Goal: Communication & Community: Answer question/provide support

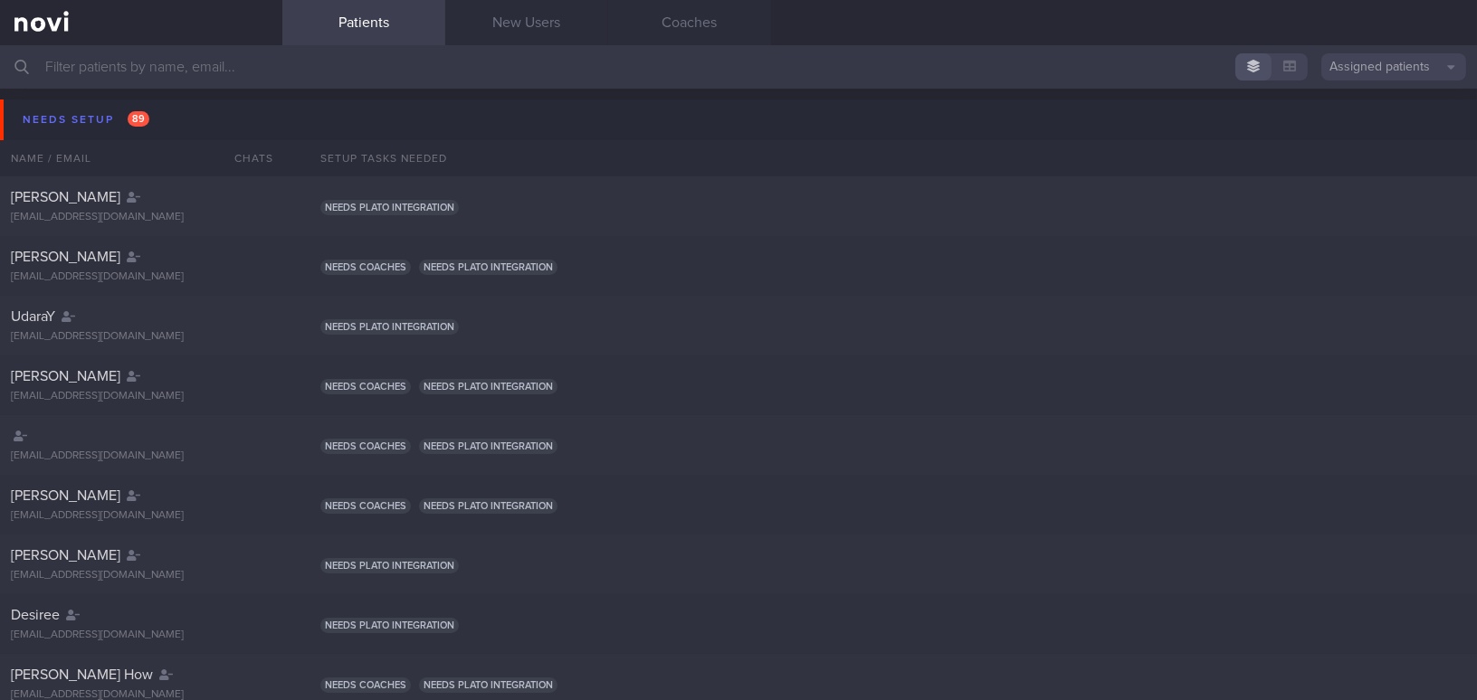
click at [354, 62] on input "text" at bounding box center [738, 66] width 1477 height 43
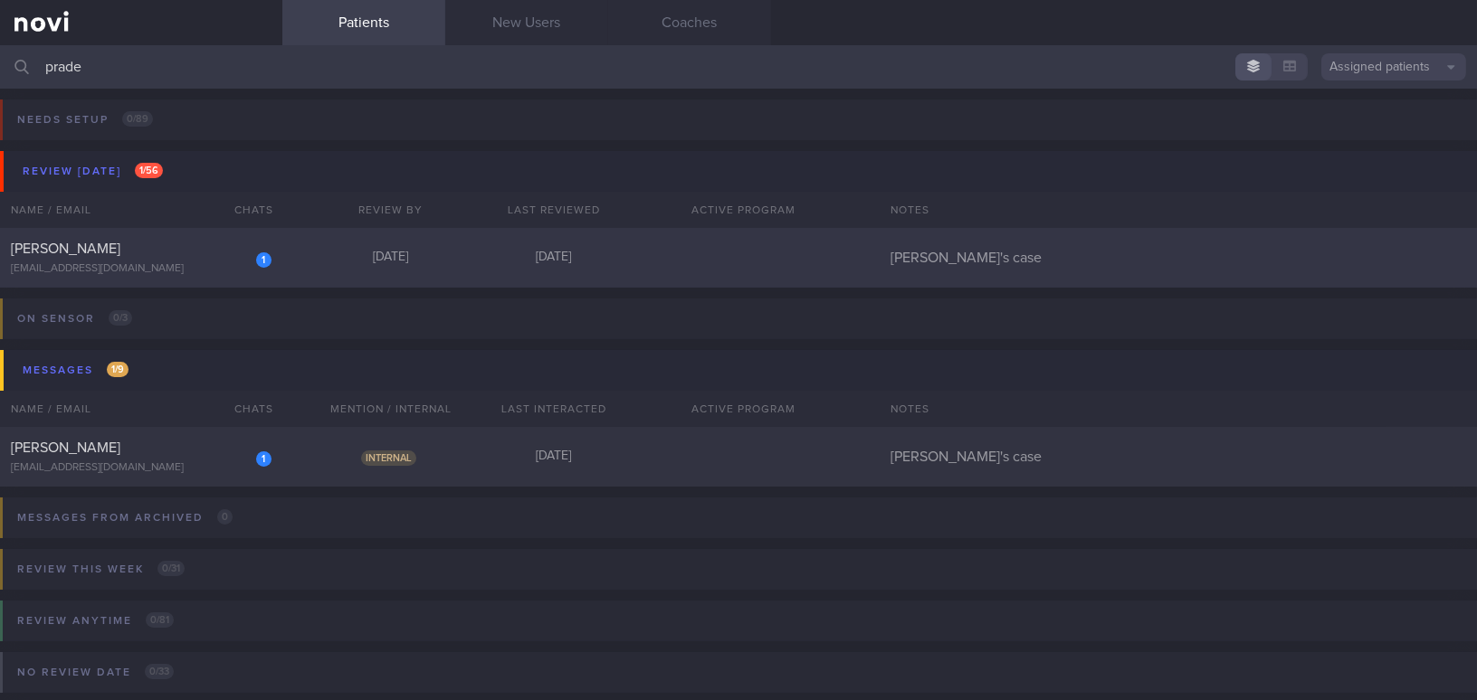
type input "prade"
click at [101, 242] on span "[PERSON_NAME]" at bounding box center [66, 249] width 110 height 14
select select "7"
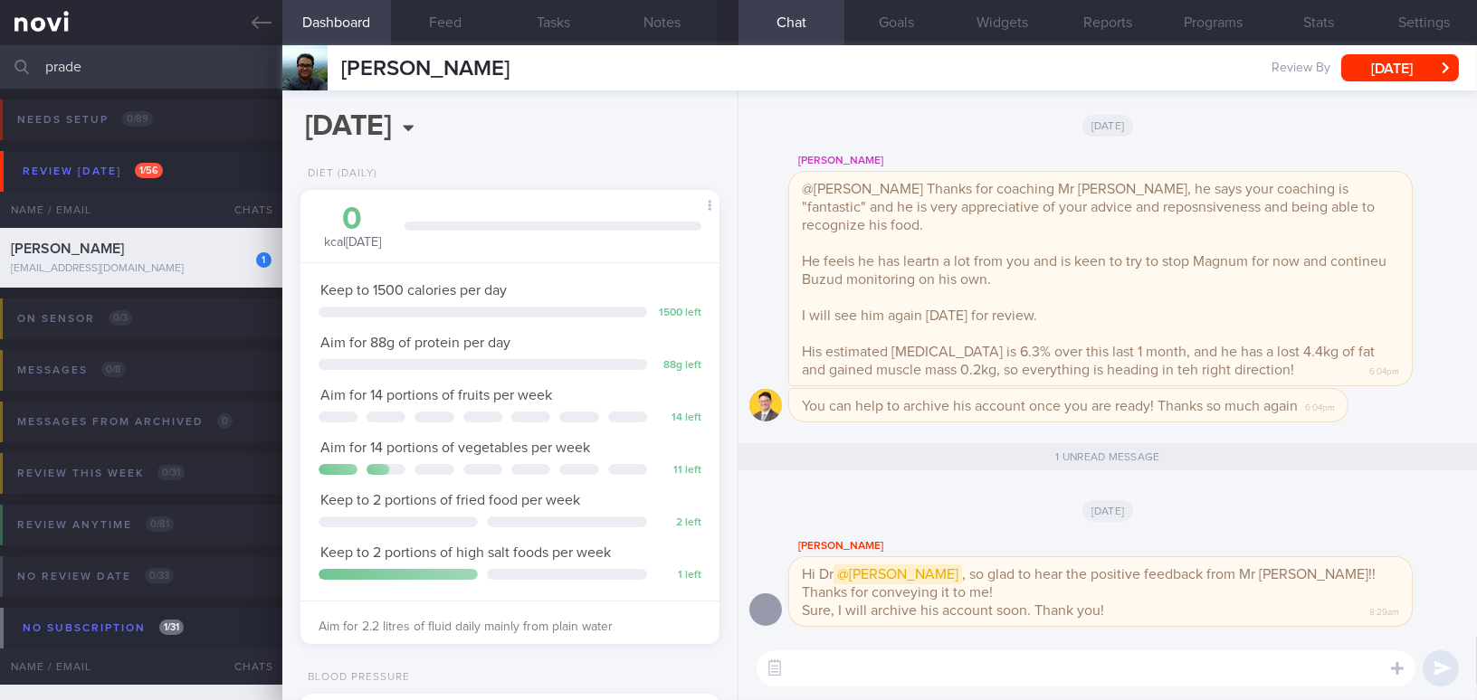
scroll to position [191, 381]
drag, startPoint x: 345, startPoint y: 68, endPoint x: 686, endPoint y: 72, distance: 341.2
click at [726, 74] on div "BANAVARA PRADEEP VARADARAJA BANAVARA PRADEEP VARADARAJA pradeepbv@gmail.com Rev…" at bounding box center [879, 67] width 1195 height 45
copy span "[PERSON_NAME]"
drag, startPoint x: 153, startPoint y: 72, endPoint x: 0, endPoint y: 56, distance: 153.8
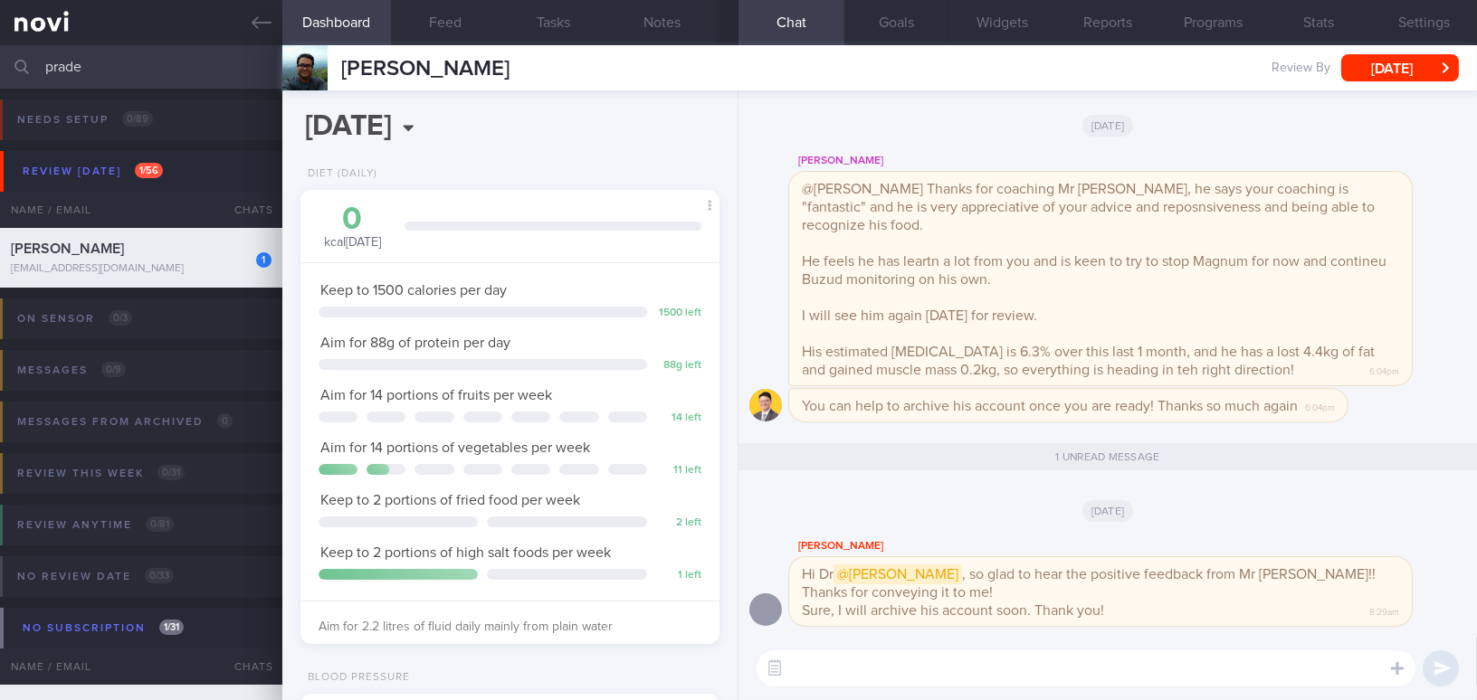
click at [0, 56] on input "prade" at bounding box center [738, 66] width 1477 height 43
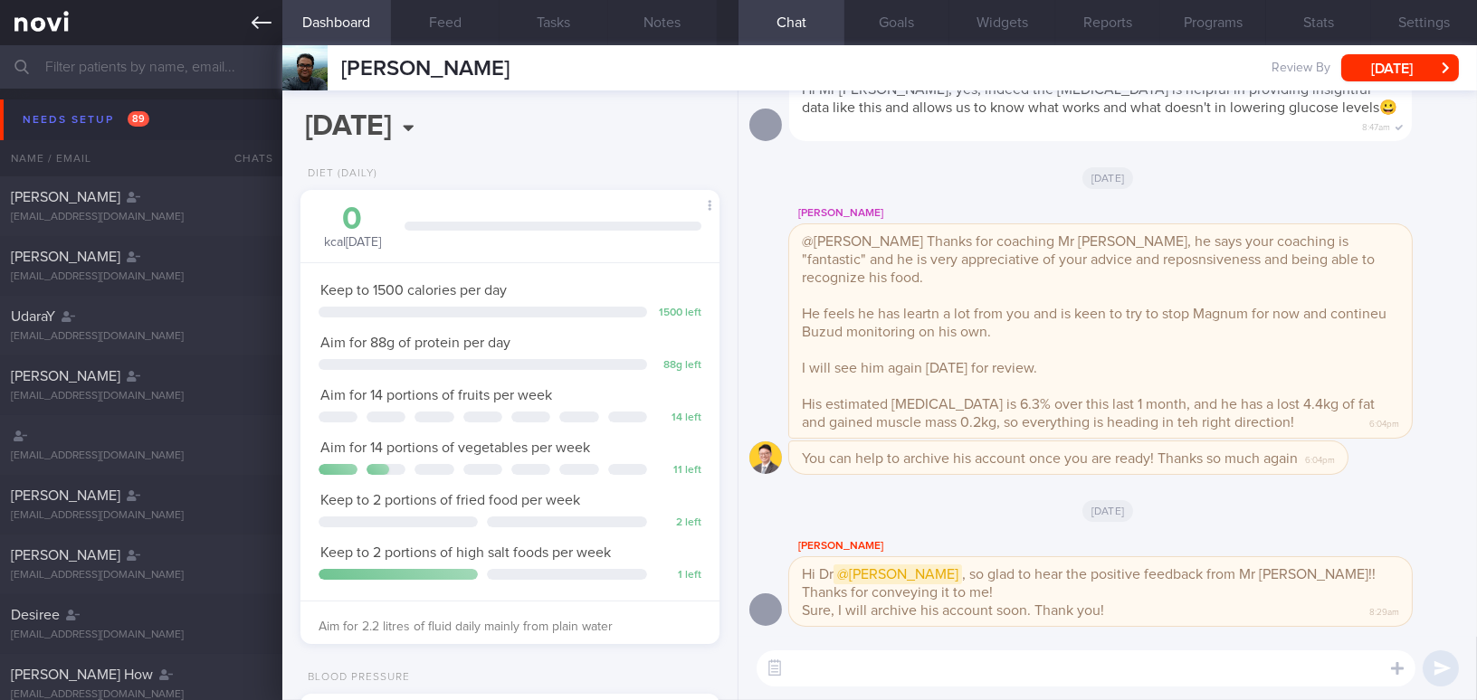
click at [270, 17] on icon at bounding box center [262, 23] width 20 height 20
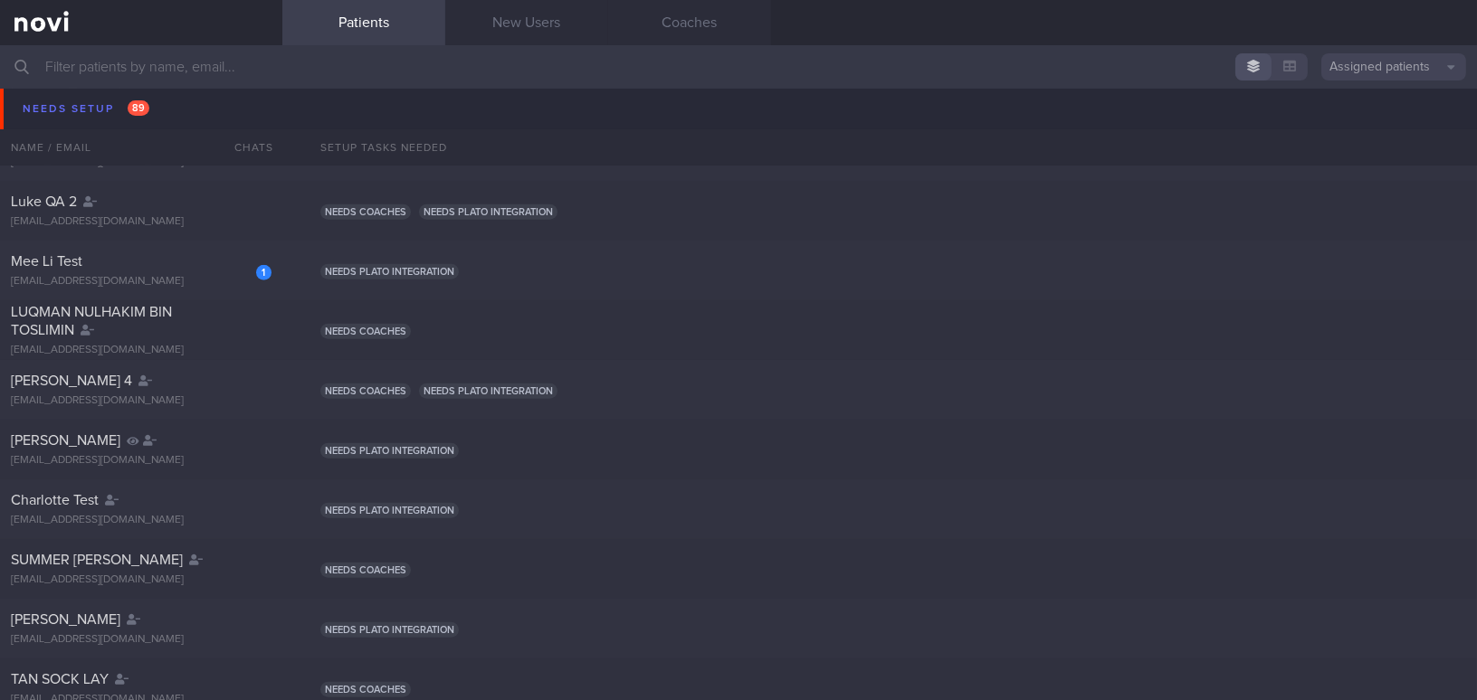
scroll to position [2551, 0]
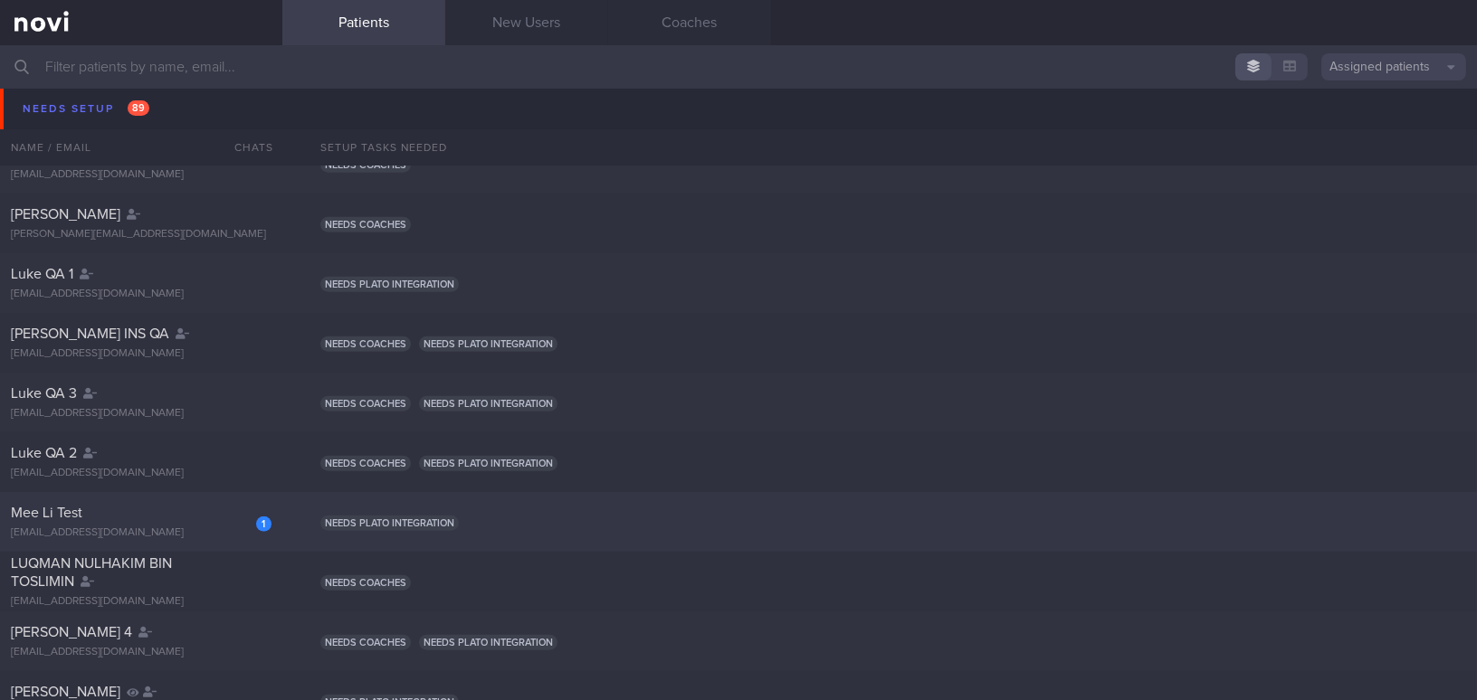
click at [193, 510] on div "Mee Li Test" at bounding box center [139, 513] width 256 height 18
select select "7"
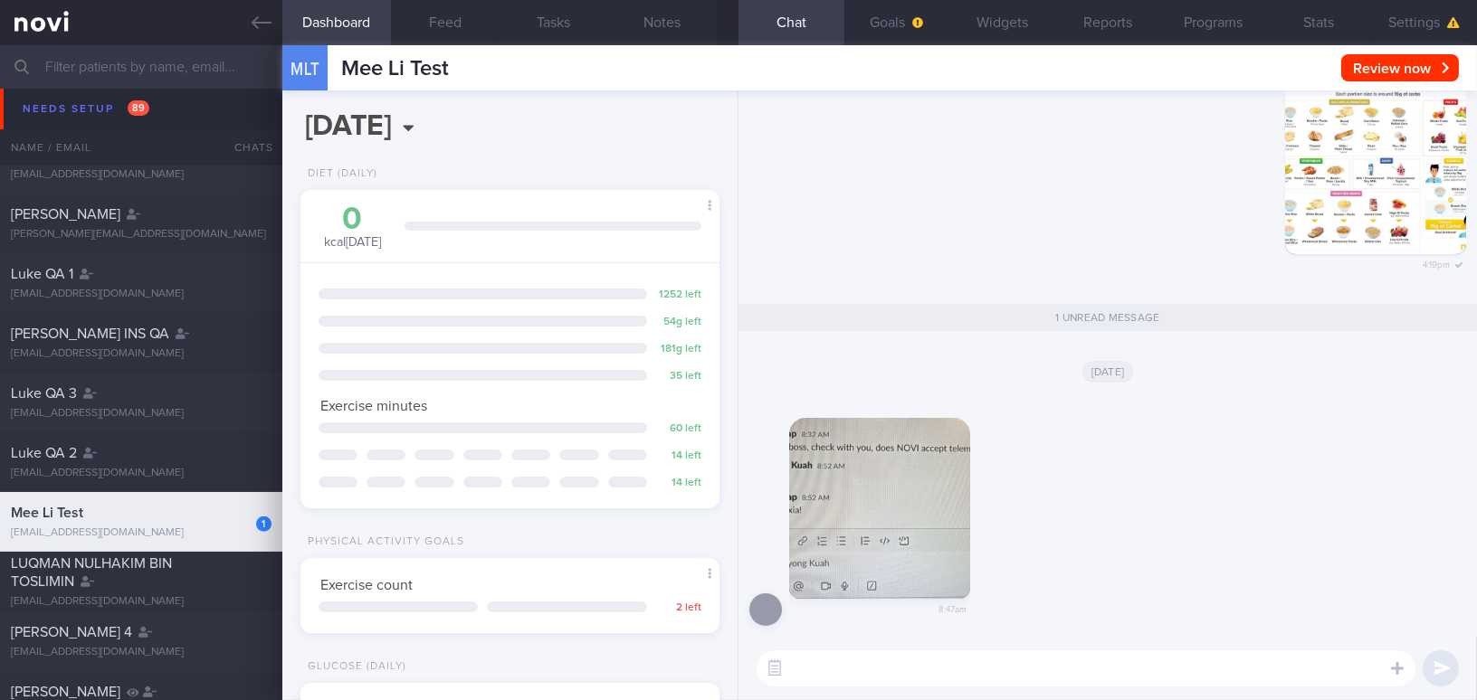
scroll to position [191, 381]
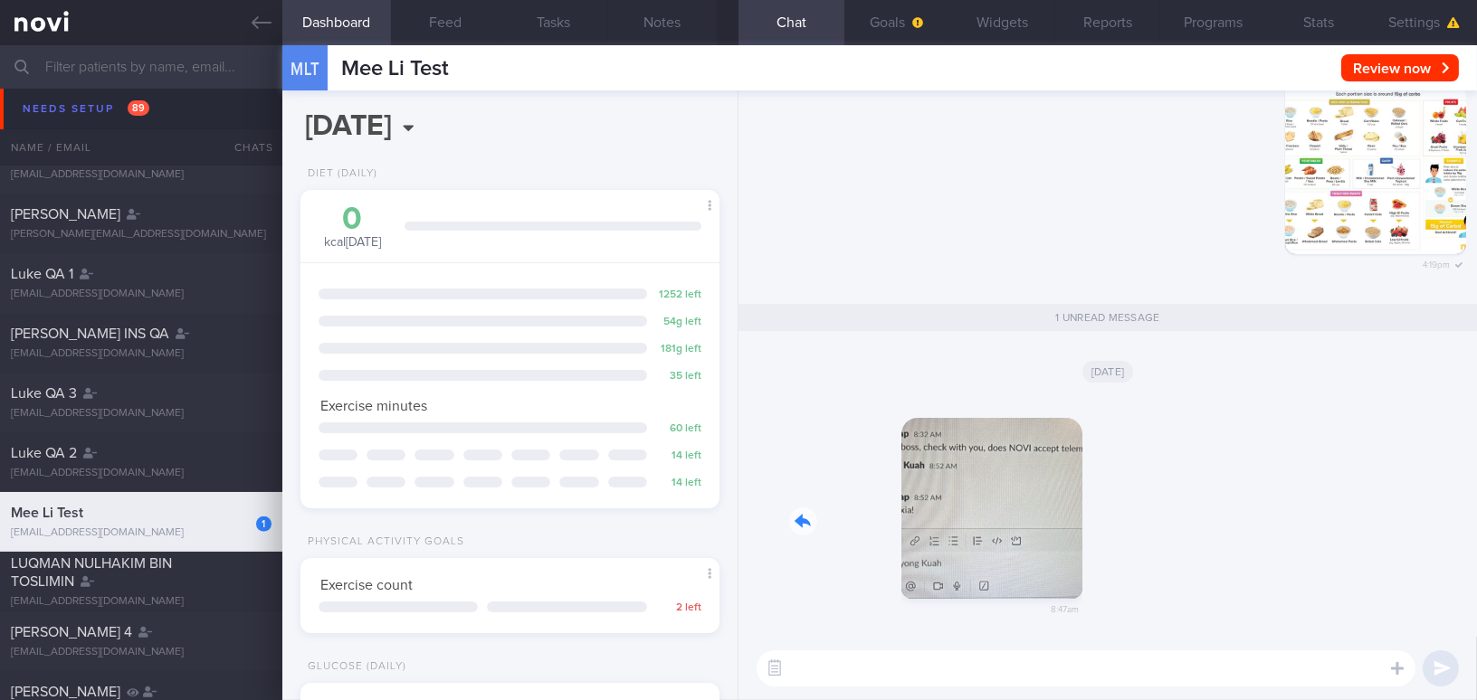
drag, startPoint x: 852, startPoint y: 483, endPoint x: 1194, endPoint y: 537, distance: 346.2
click at [1156, 537] on div "8:47am" at bounding box center [1107, 517] width 717 height 242
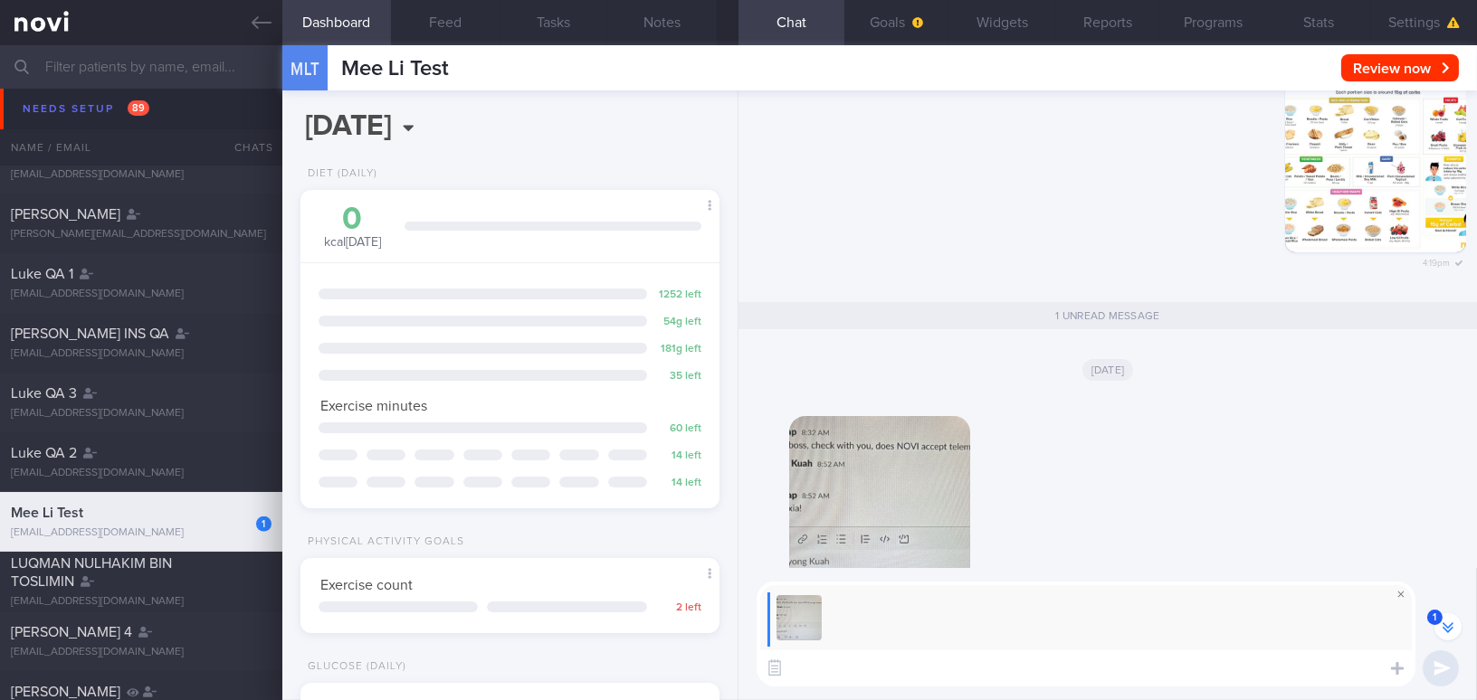
click at [1156, 593] on span at bounding box center [1401, 595] width 22 height 22
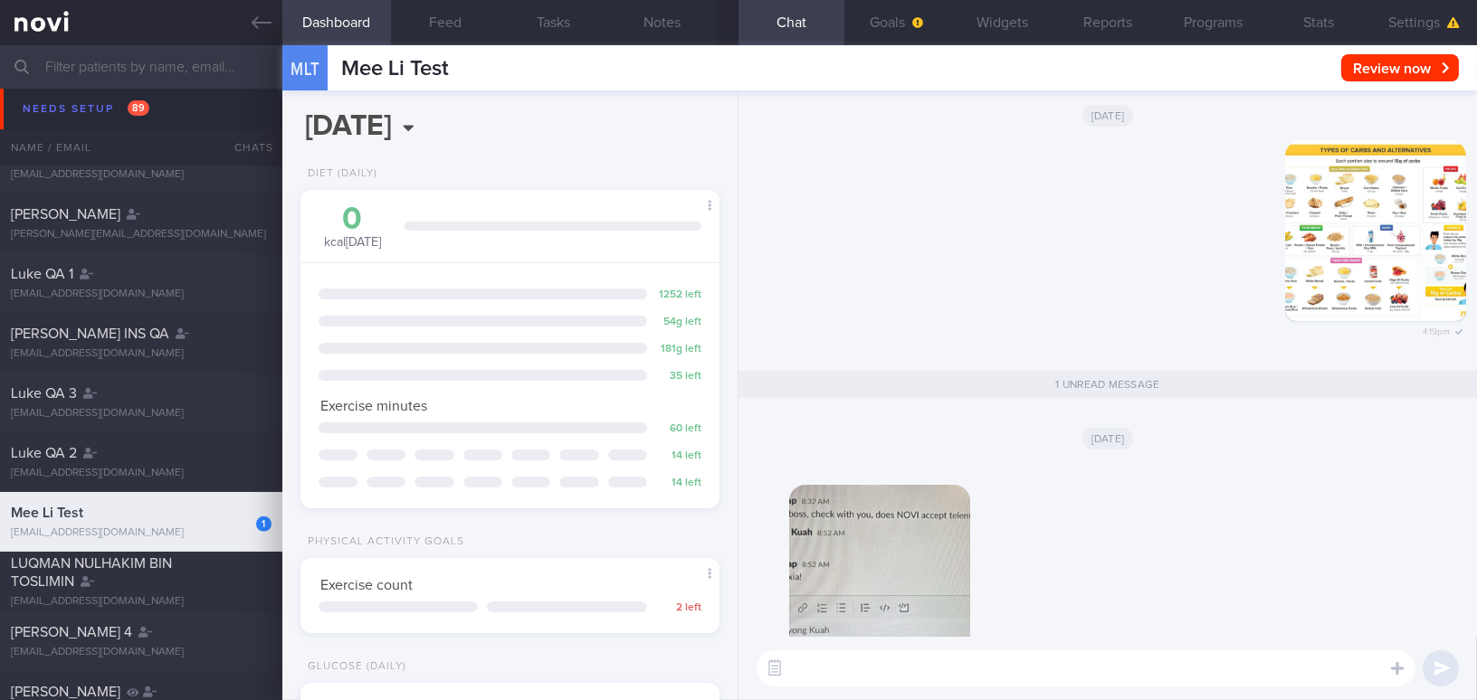
scroll to position [0, 0]
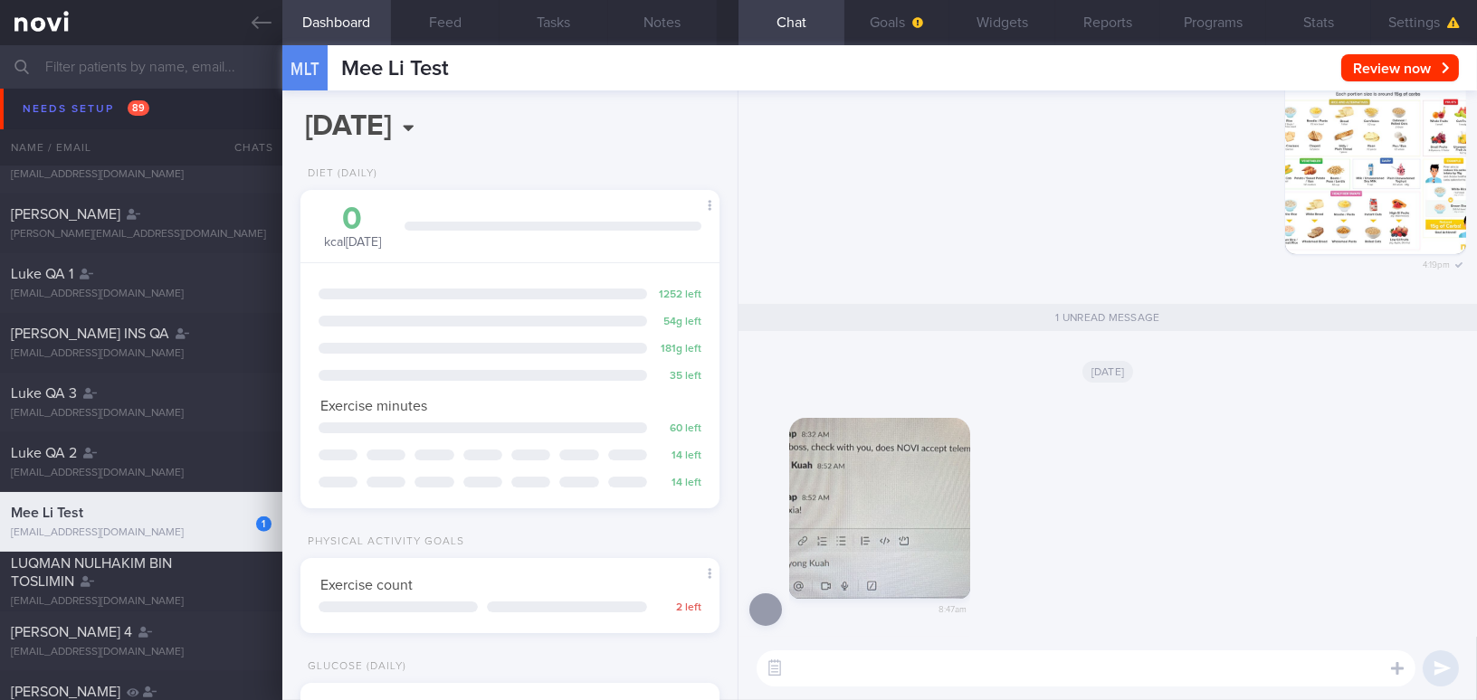
drag, startPoint x: 919, startPoint y: 513, endPoint x: 723, endPoint y: 491, distance: 196.8
click at [723, 491] on div "Dashboard Feed Tasks Notes Chat 1 Goals Widgets Reports Programs Stats Settings…" at bounding box center [879, 372] width 1195 height 655
click at [252, 17] on icon at bounding box center [262, 23] width 20 height 20
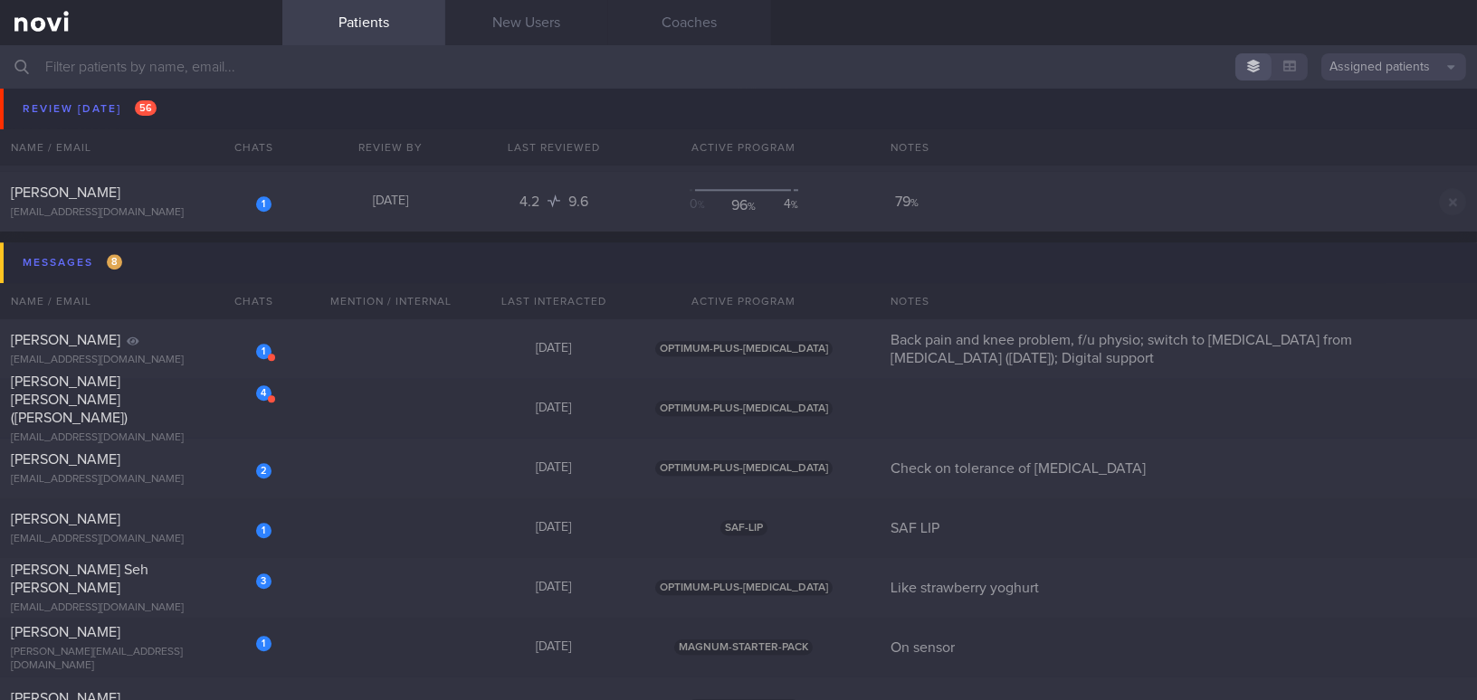
scroll to position [8969, 0]
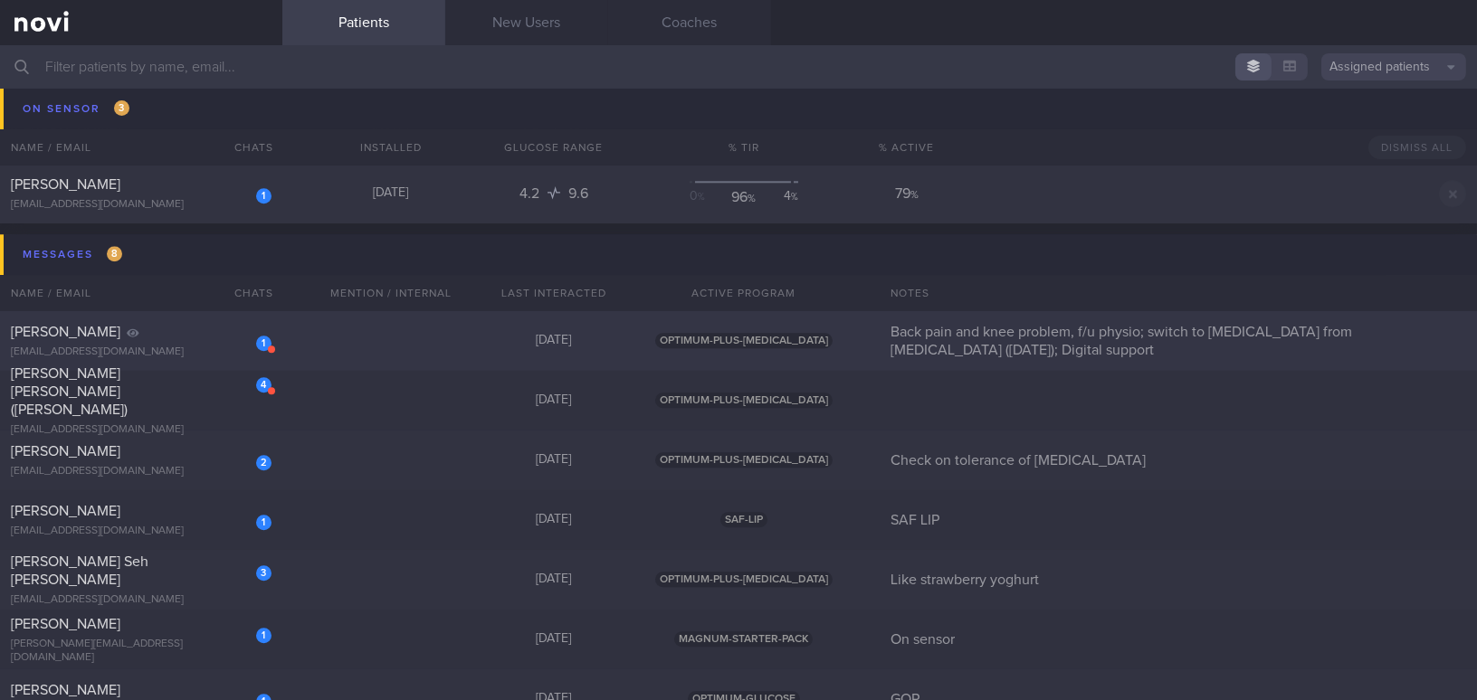
click at [143, 340] on div "1 Catherine Teo Shiok Kwun cat_tsk@yahoo.com.sg" at bounding box center [141, 341] width 282 height 36
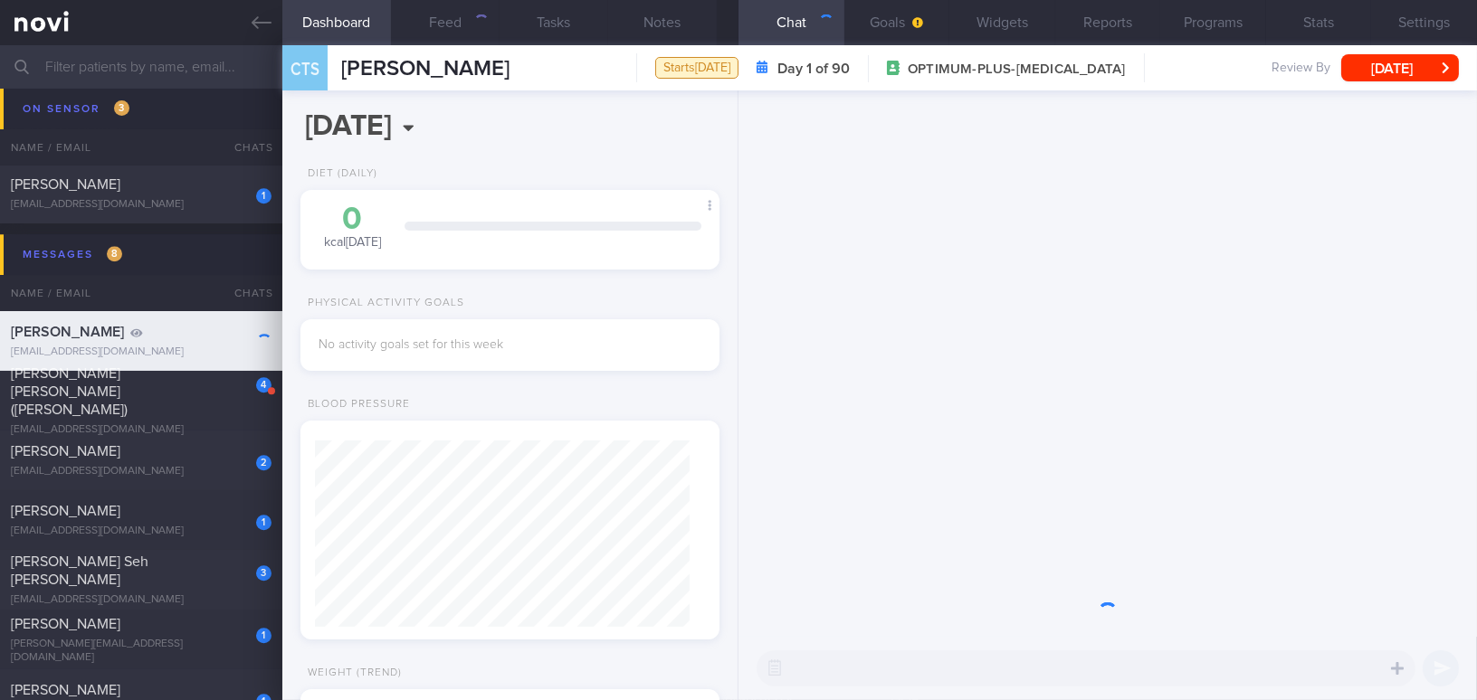
scroll to position [212, 374]
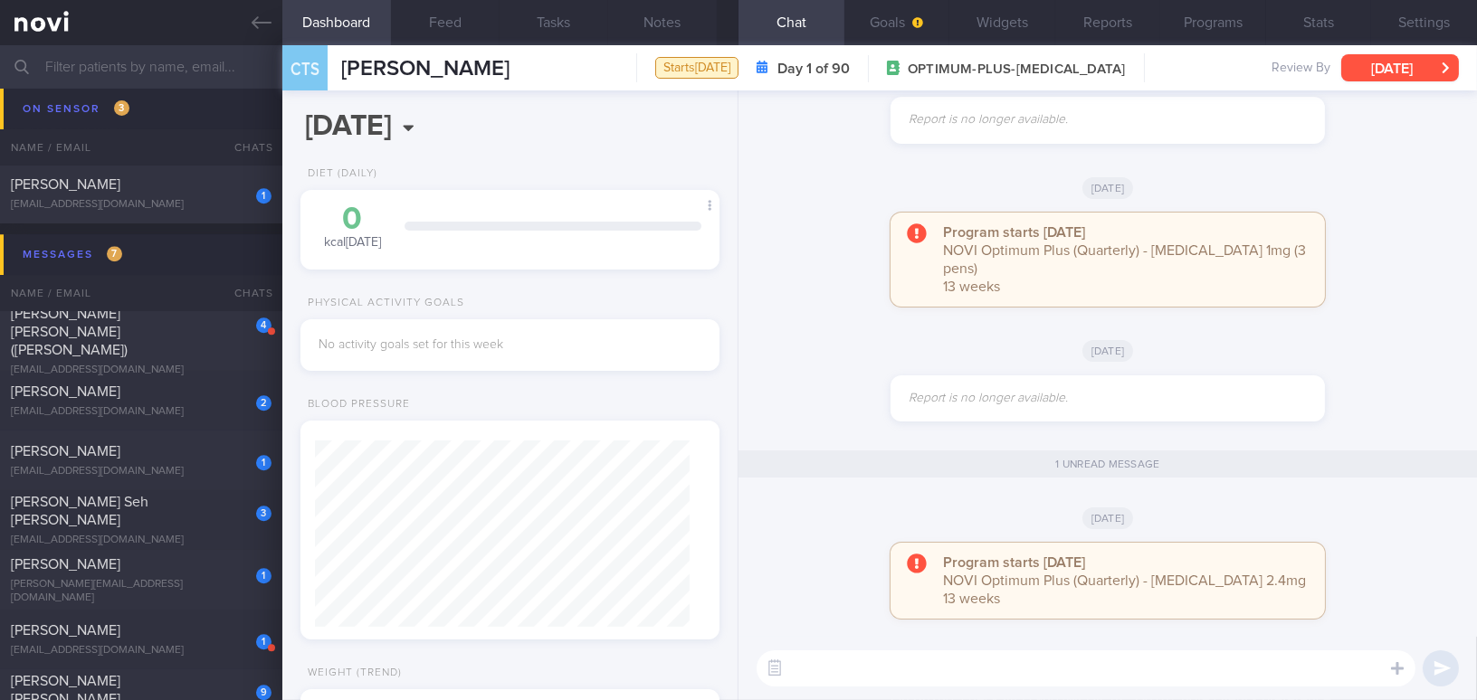
click at [1156, 68] on button "[DATE]" at bounding box center [1400, 67] width 118 height 27
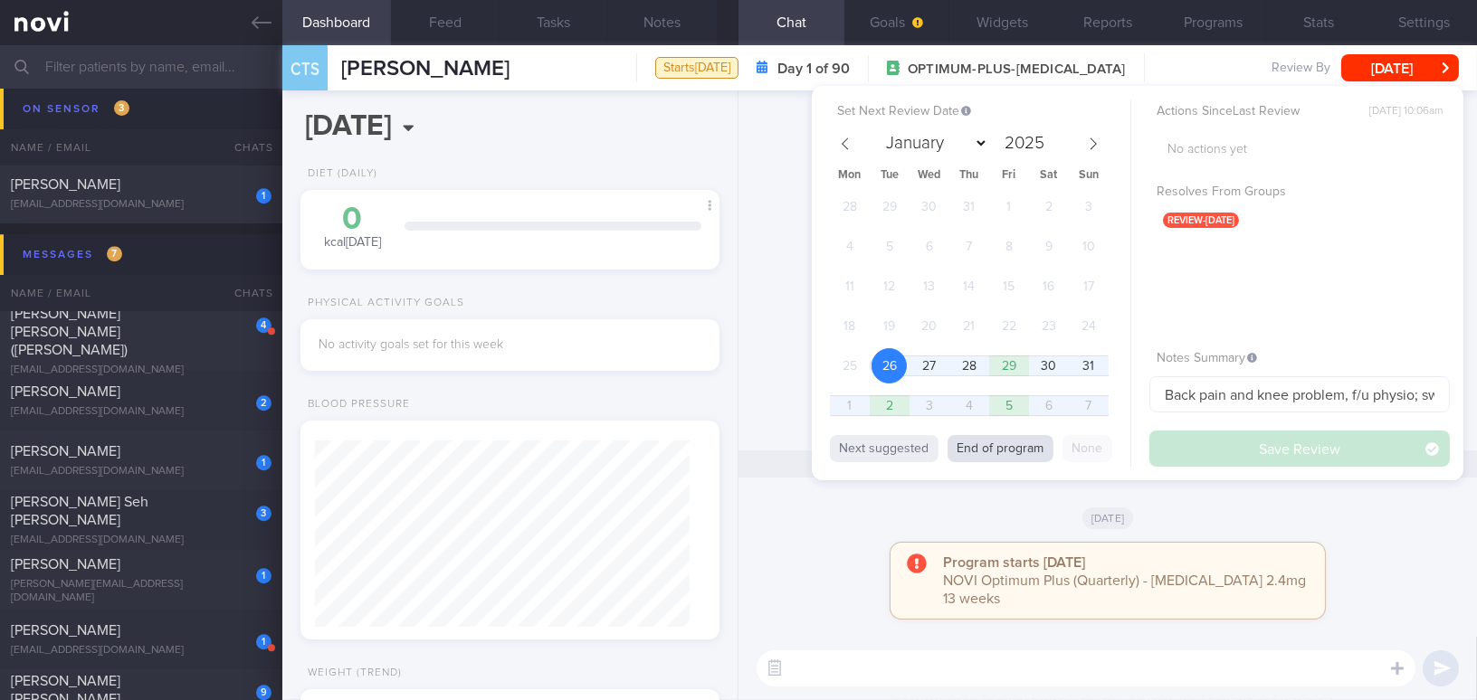
click at [1014, 452] on button "End of program" at bounding box center [1001, 448] width 106 height 27
select select "10"
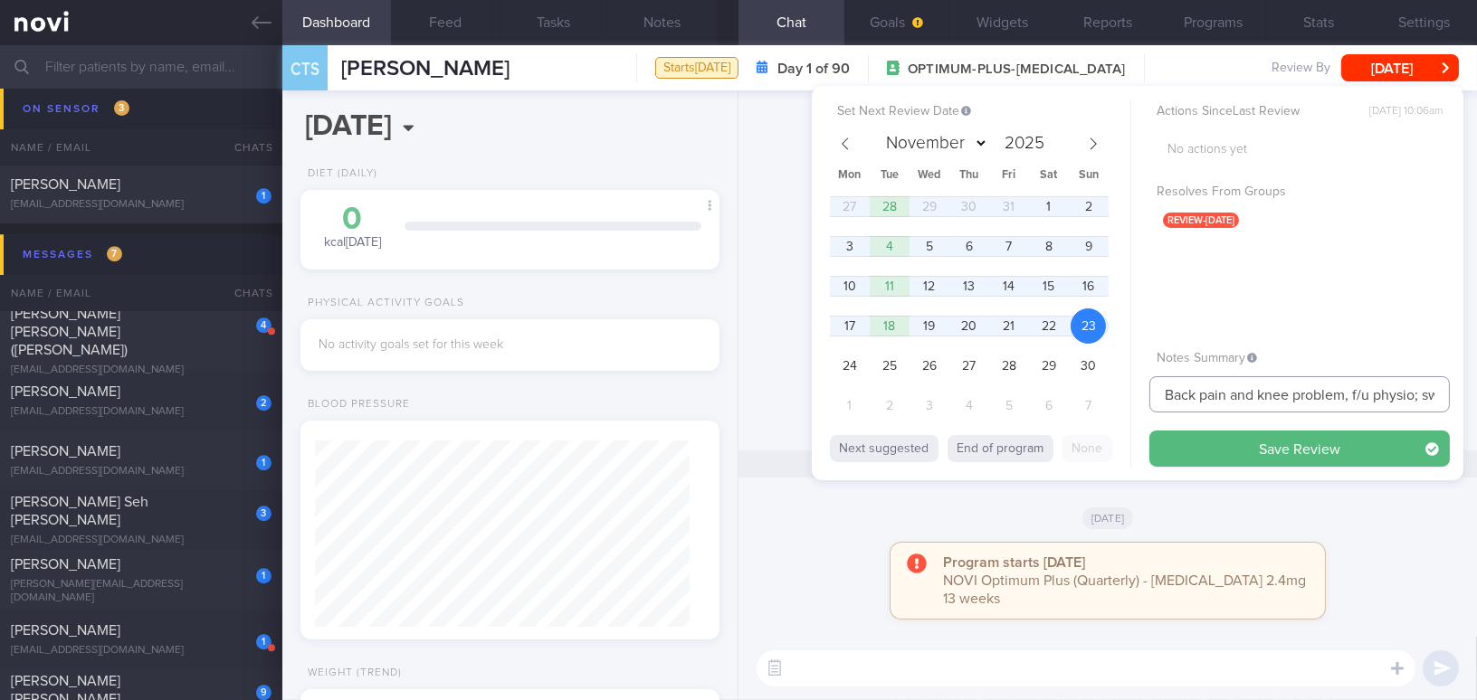
click at [1156, 395] on input "Back pain and knee problem, f/u physio; switch to Ozempic from Rybelsus (Jan 25…" at bounding box center [1299, 394] width 300 height 36
click at [1156, 444] on button "Save Review" at bounding box center [1299, 449] width 300 height 36
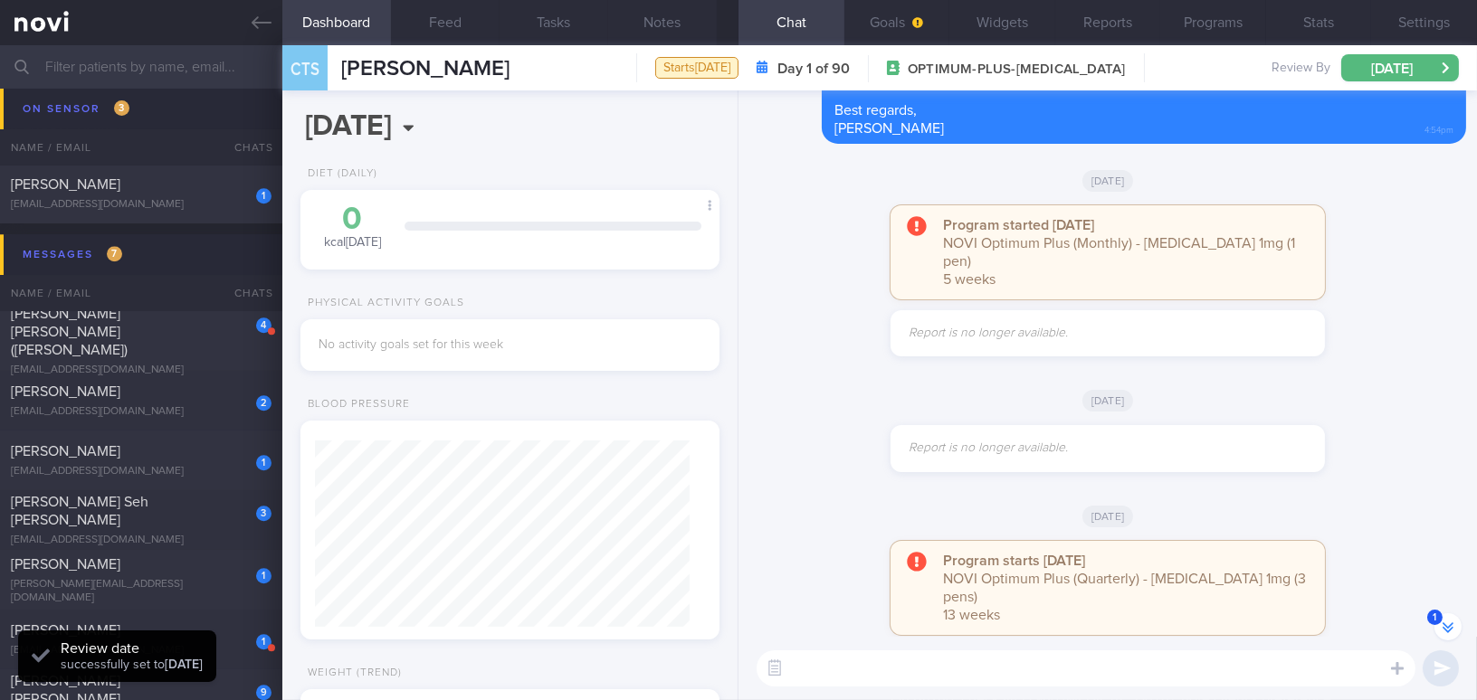
scroll to position [-425, 0]
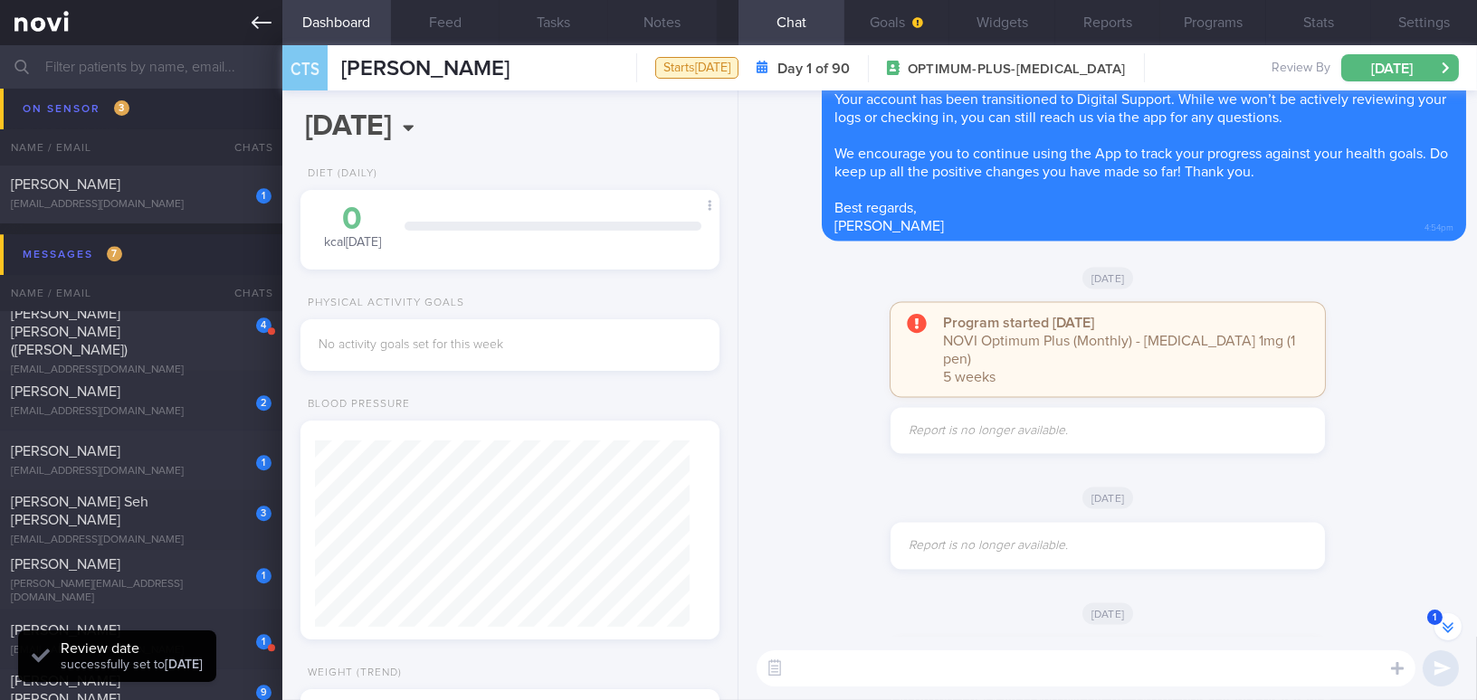
click at [268, 23] on icon at bounding box center [262, 22] width 20 height 13
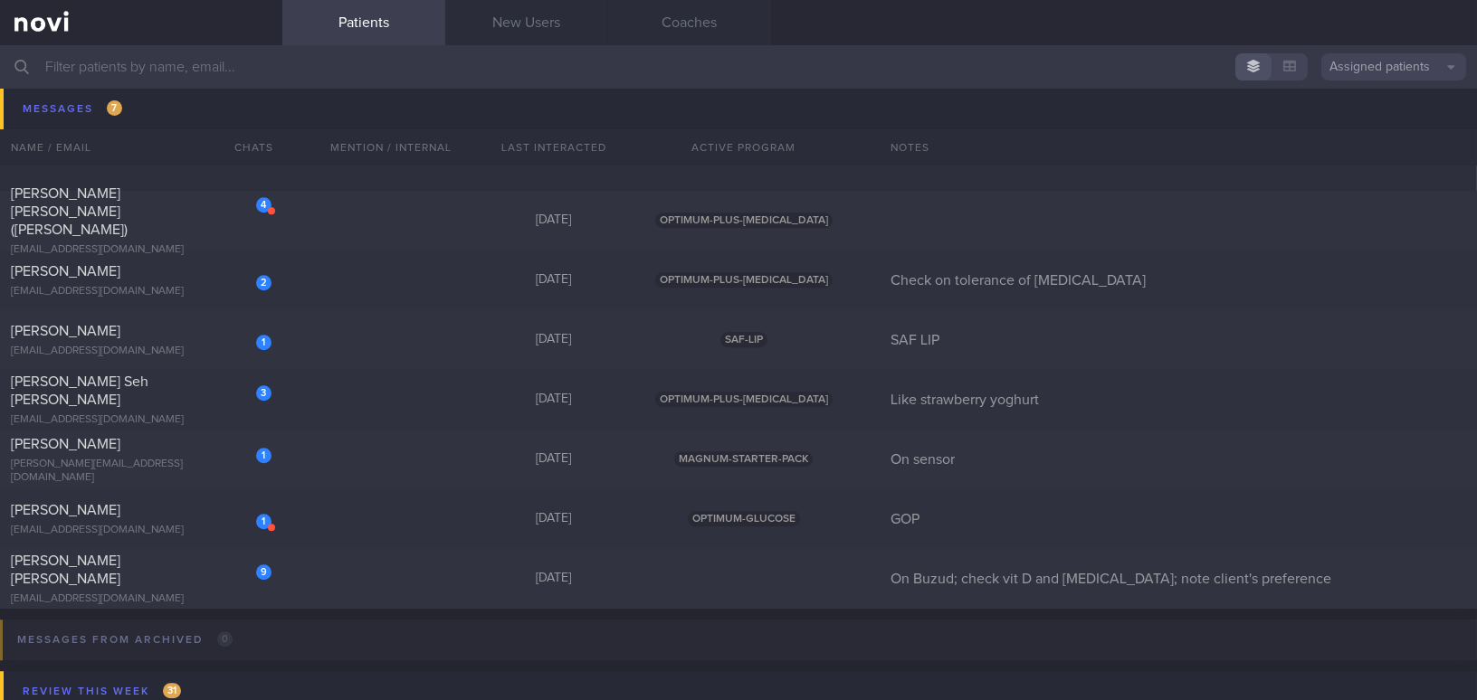
scroll to position [9074, 0]
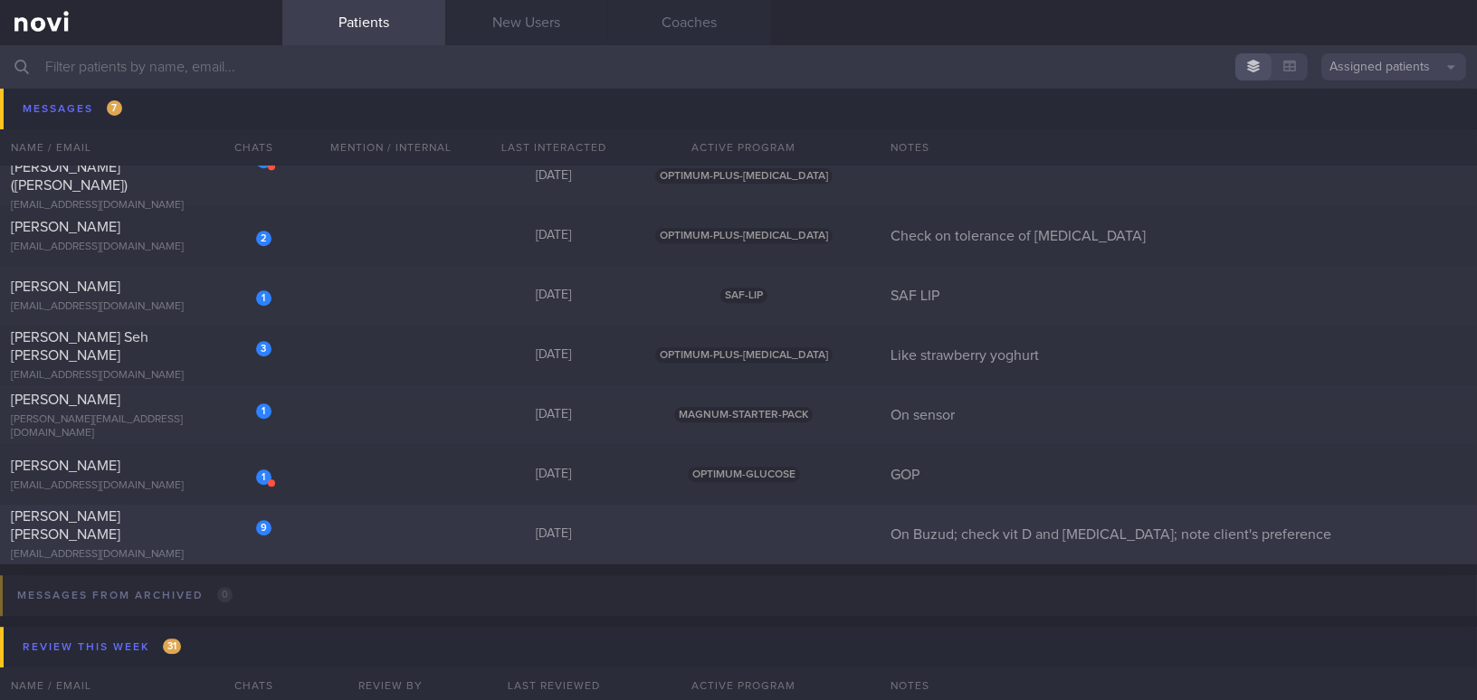
click at [136, 535] on div "9 Rachel Poon Wei Ling bsclaire@gmail.com" at bounding box center [141, 535] width 282 height 54
select select "7"
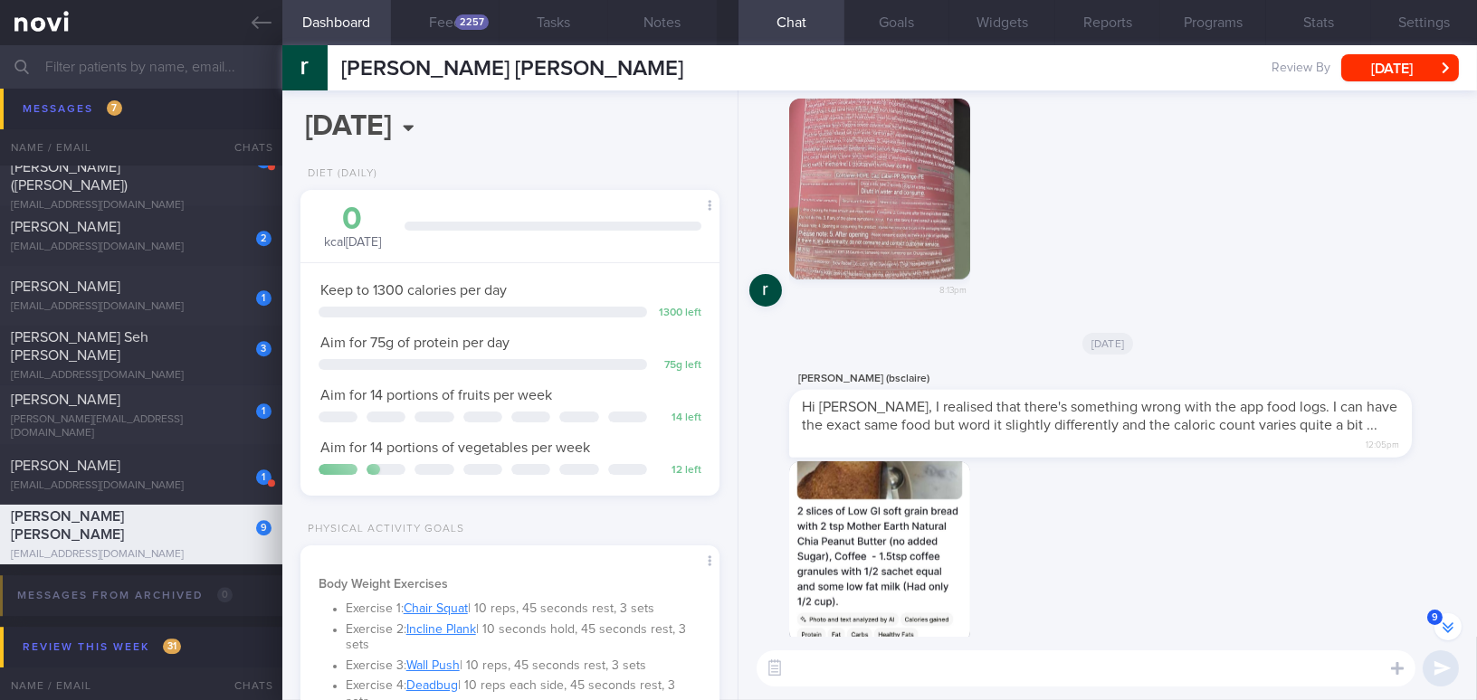
scroll to position [-557, 0]
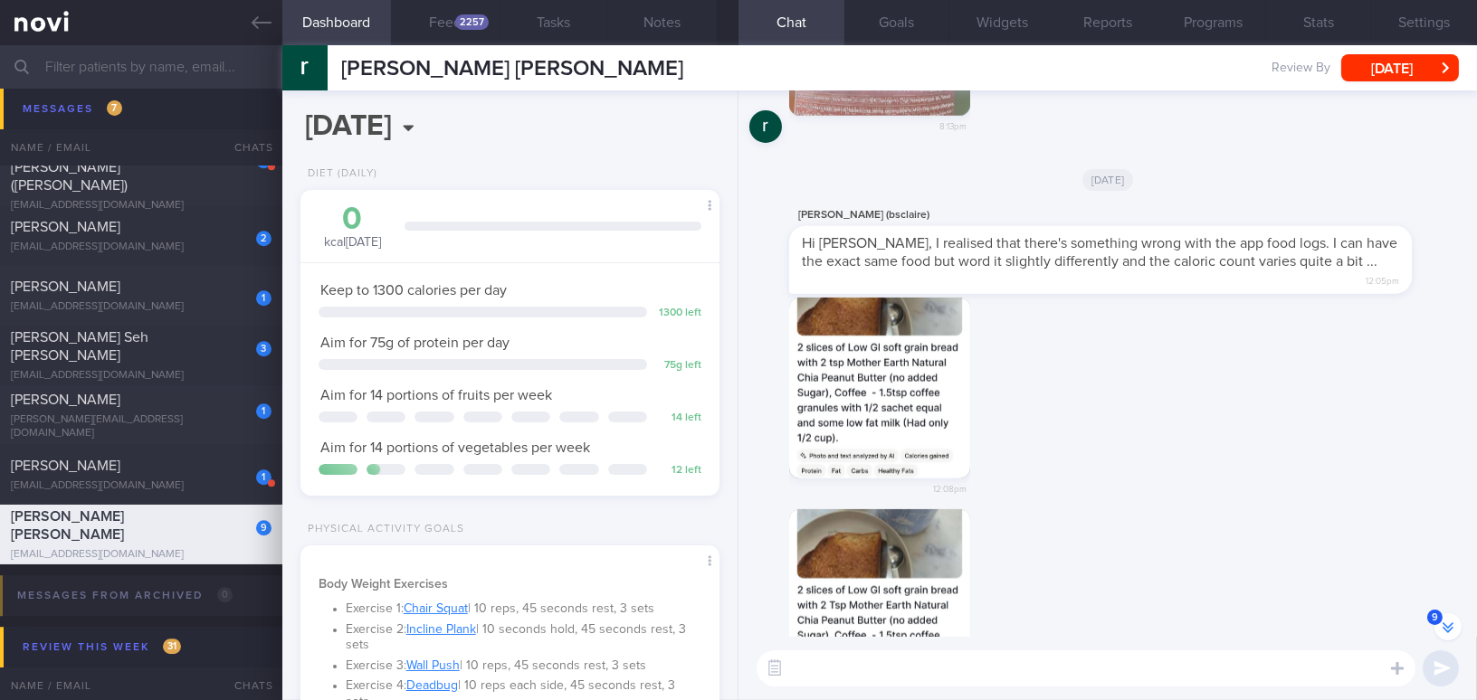
click at [894, 394] on button "button" at bounding box center [879, 388] width 181 height 181
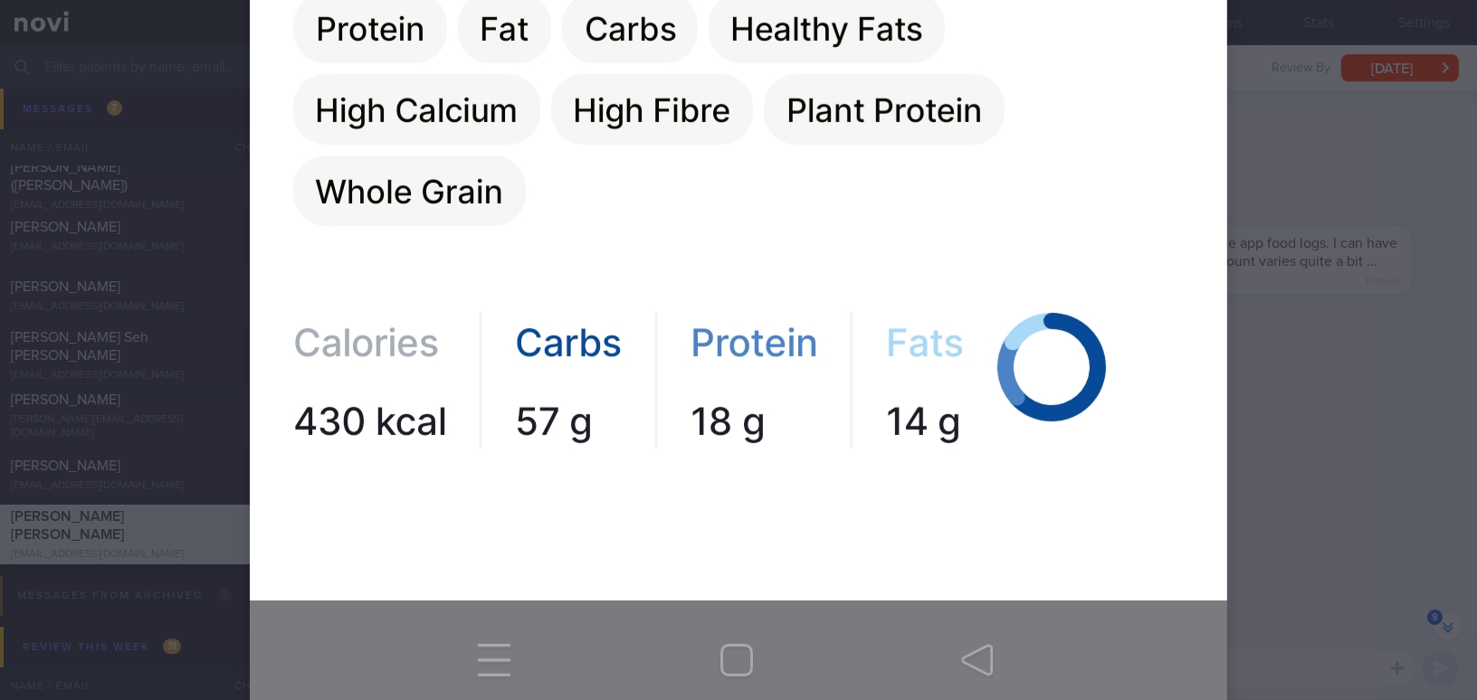
scroll to position [1645, 0]
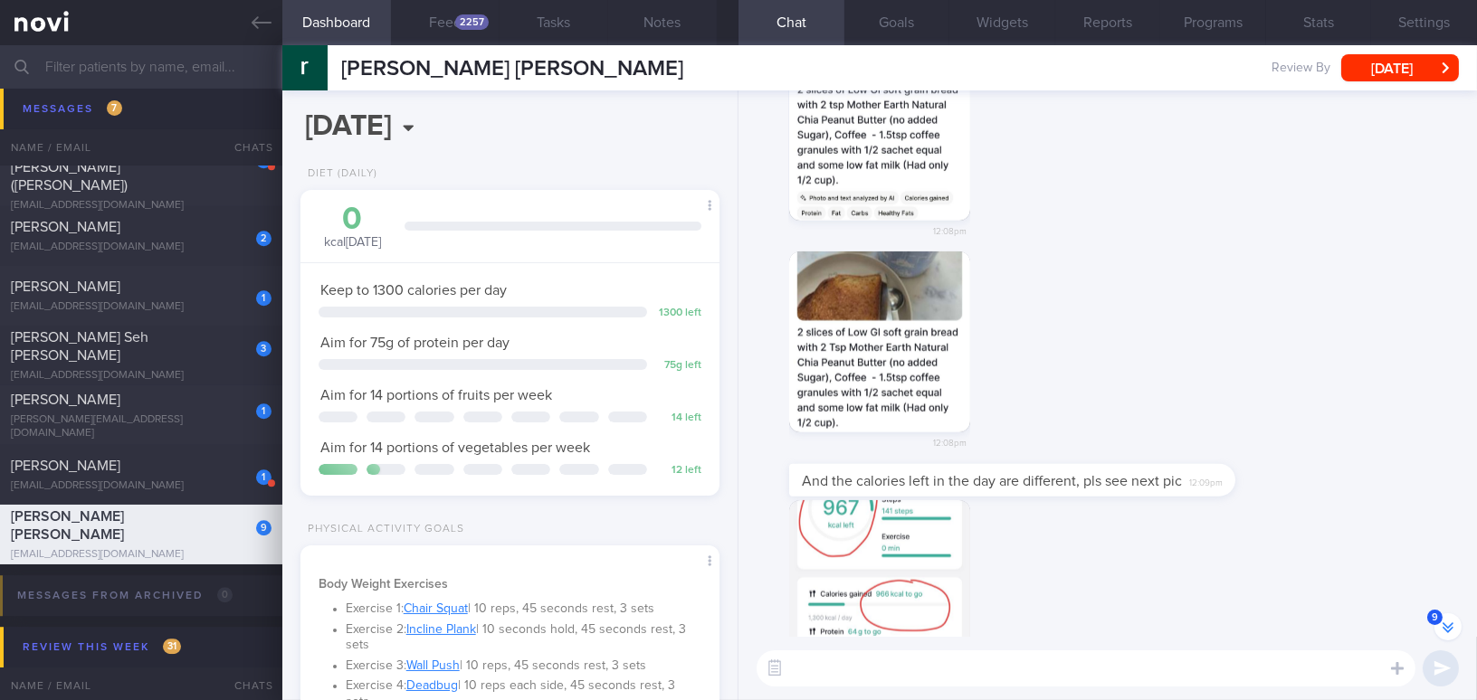
scroll to position [-280, 0]
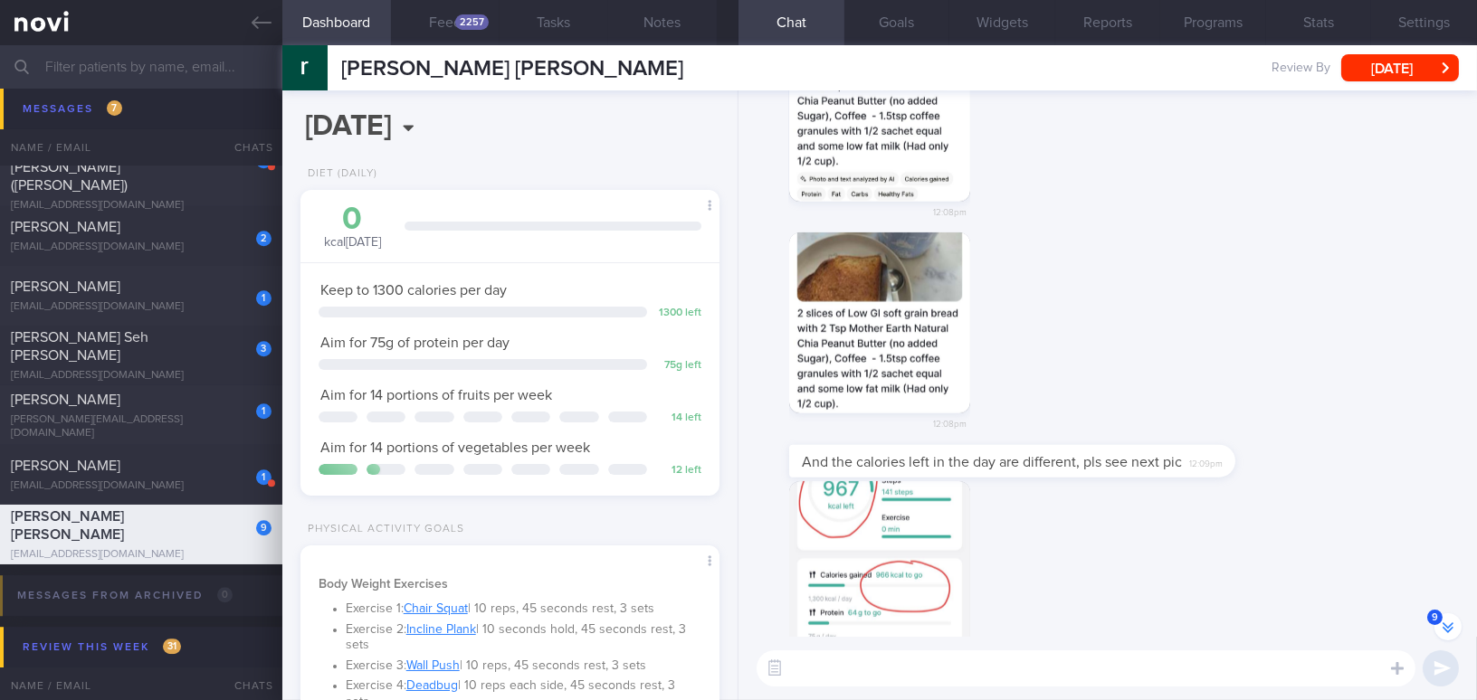
click at [833, 325] on button "button" at bounding box center [879, 323] width 181 height 181
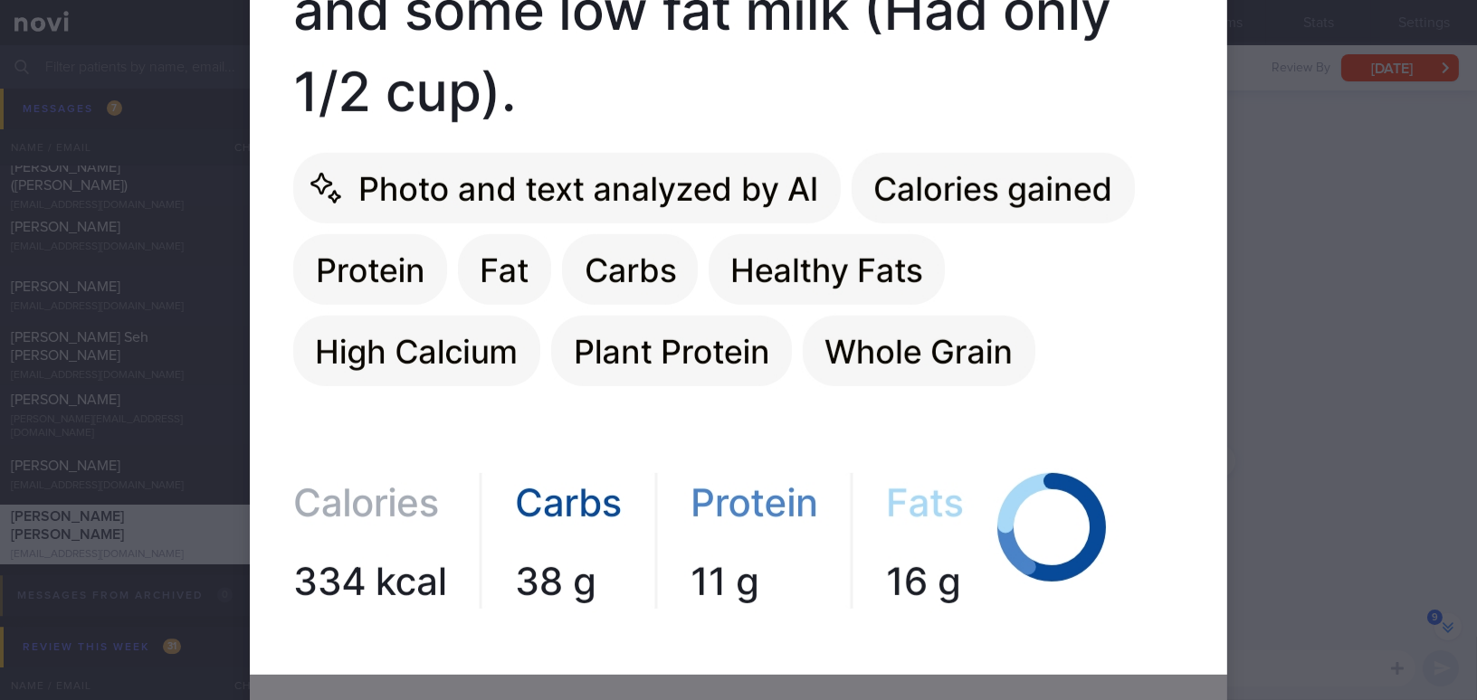
scroll to position [1563, 0]
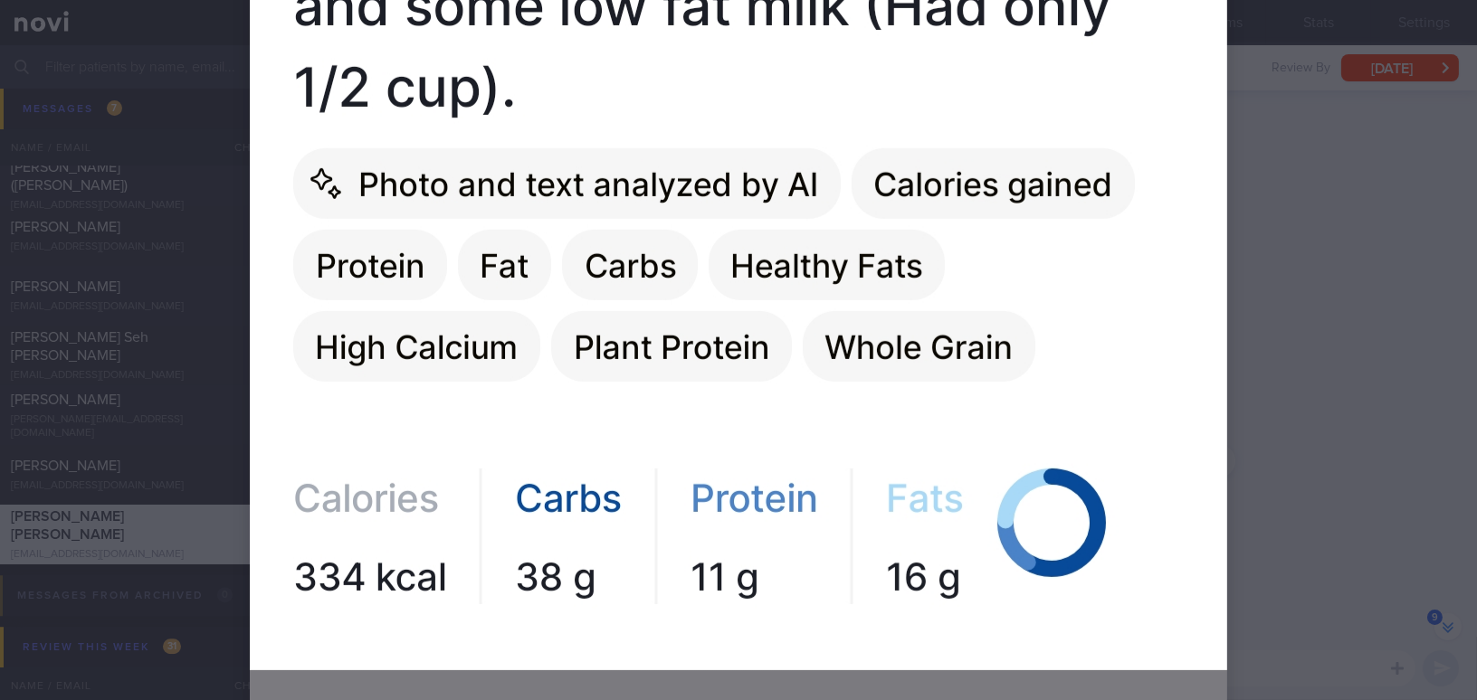
click at [1156, 373] on div at bounding box center [738, 350] width 1477 height 700
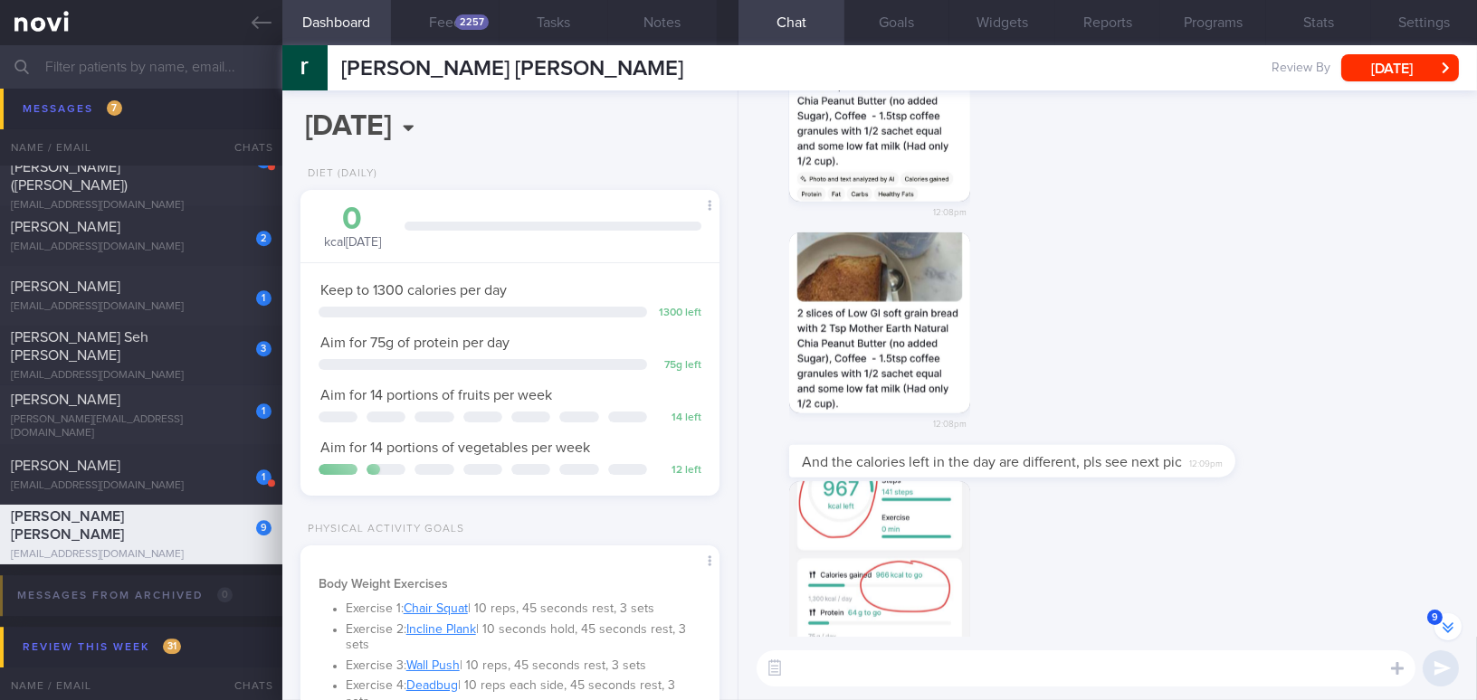
scroll to position [-362, 0]
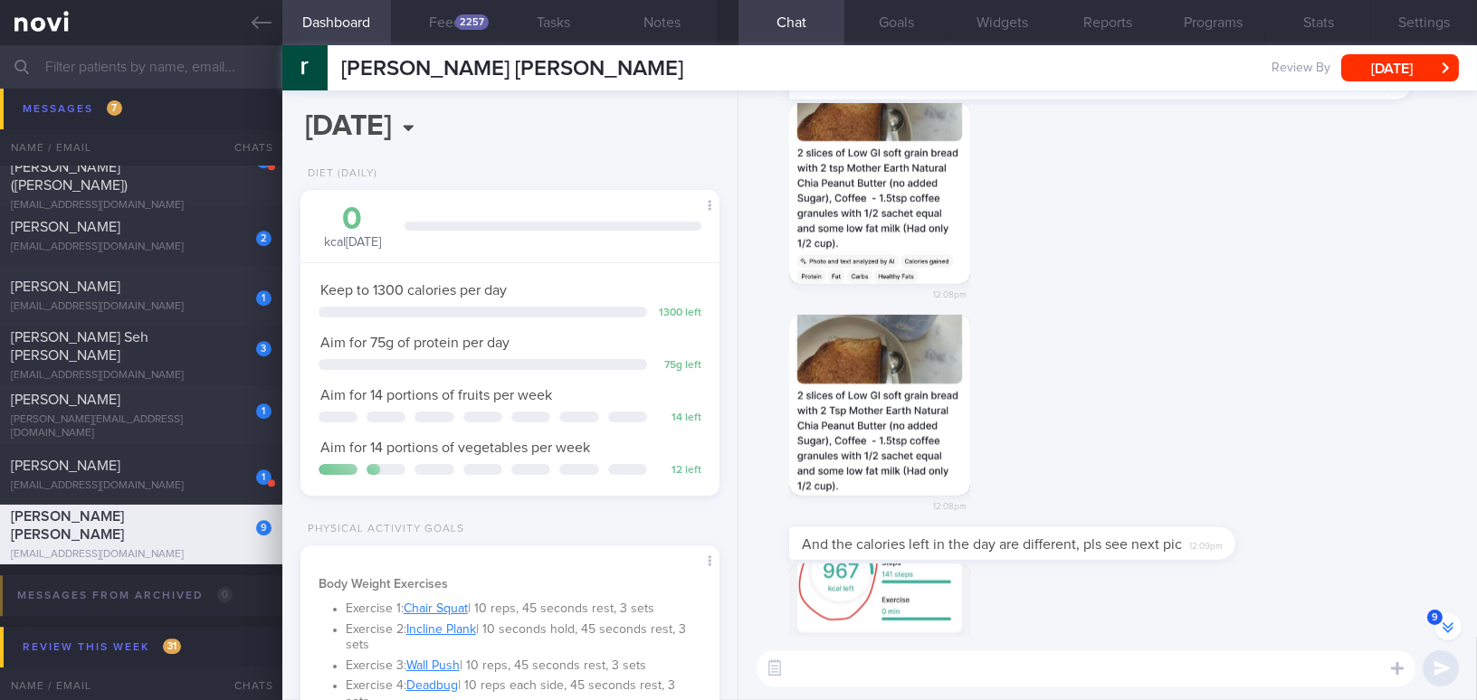
click at [907, 238] on button "button" at bounding box center [879, 193] width 181 height 181
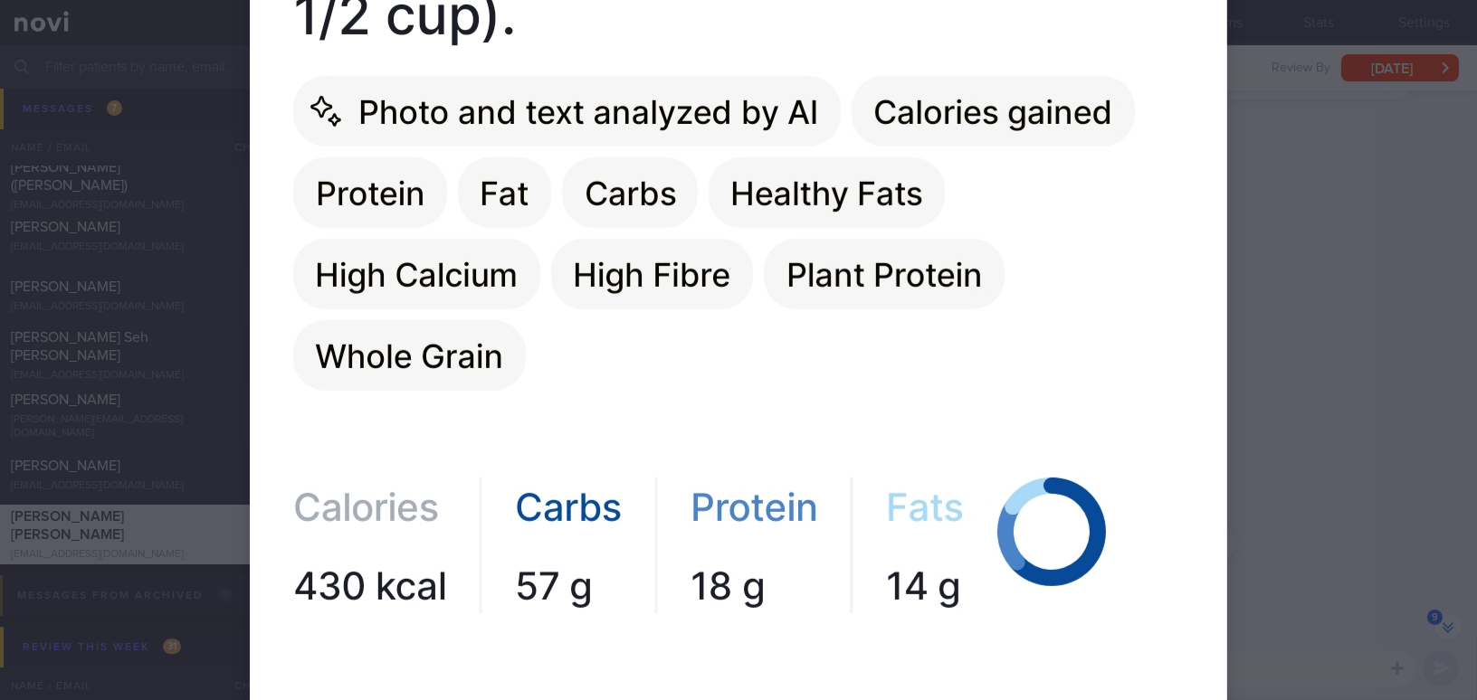
scroll to position [1645, 0]
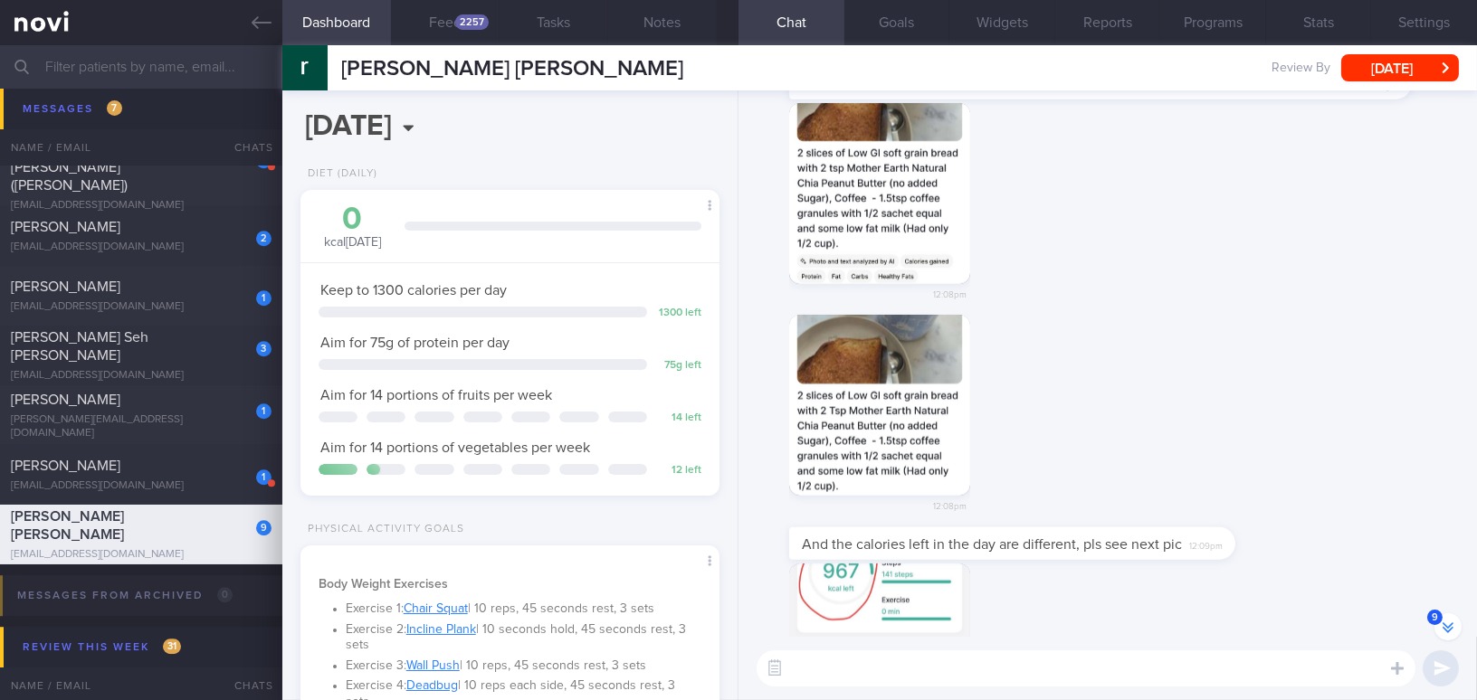
click at [935, 401] on button "button" at bounding box center [879, 405] width 181 height 181
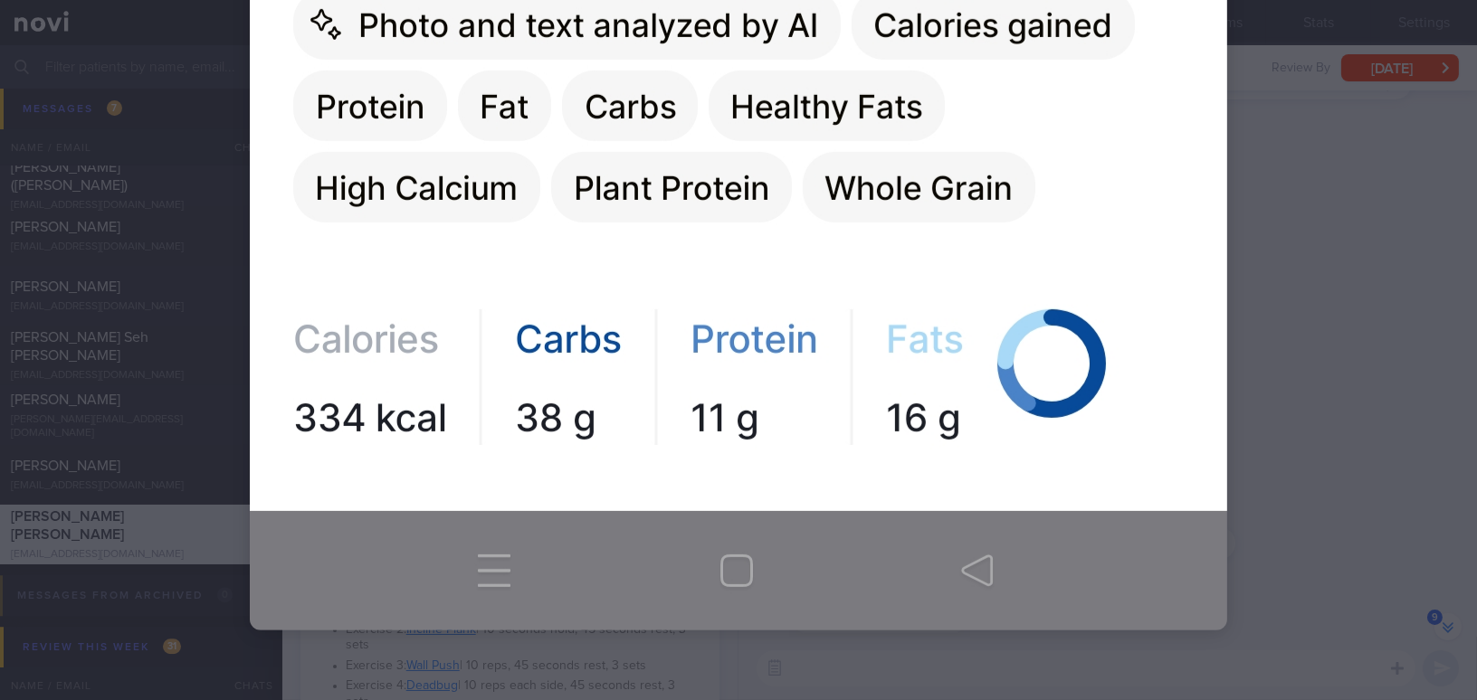
scroll to position [1724, 0]
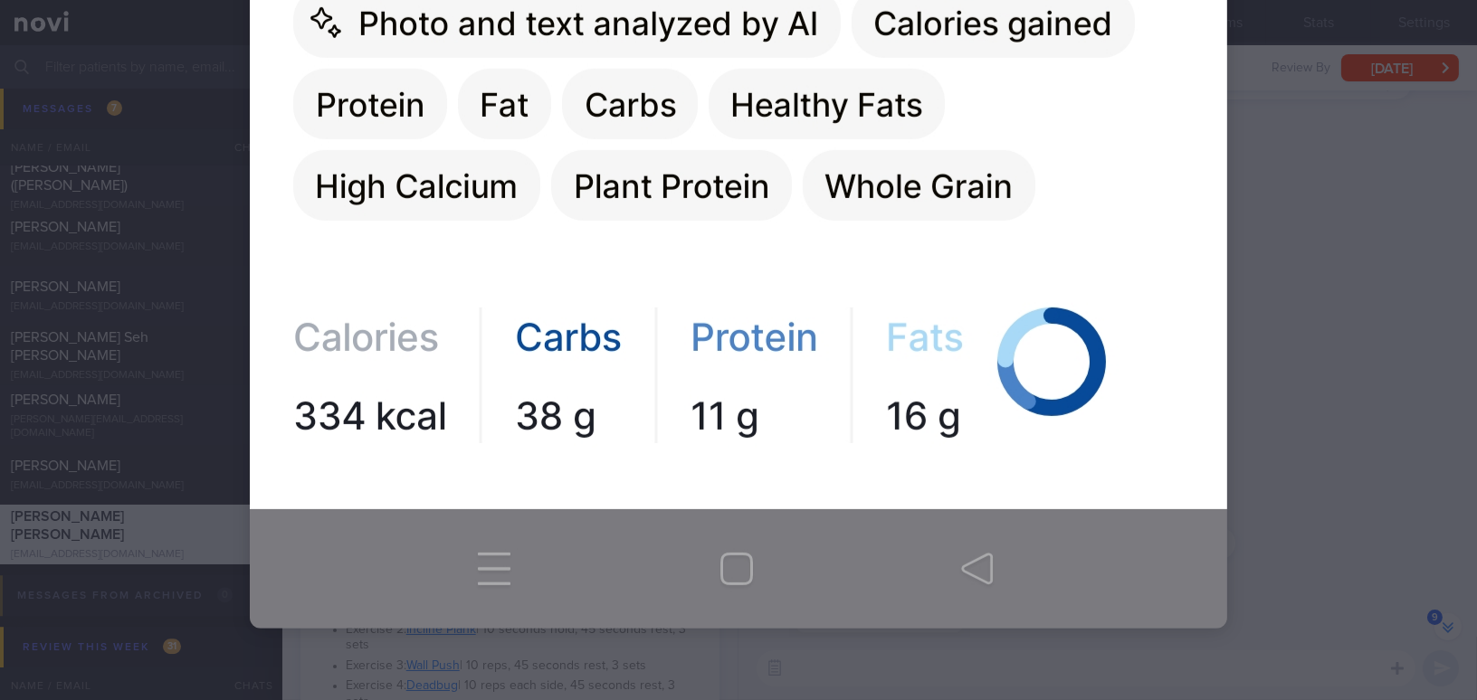
click at [1156, 370] on div at bounding box center [738, 350] width 1477 height 700
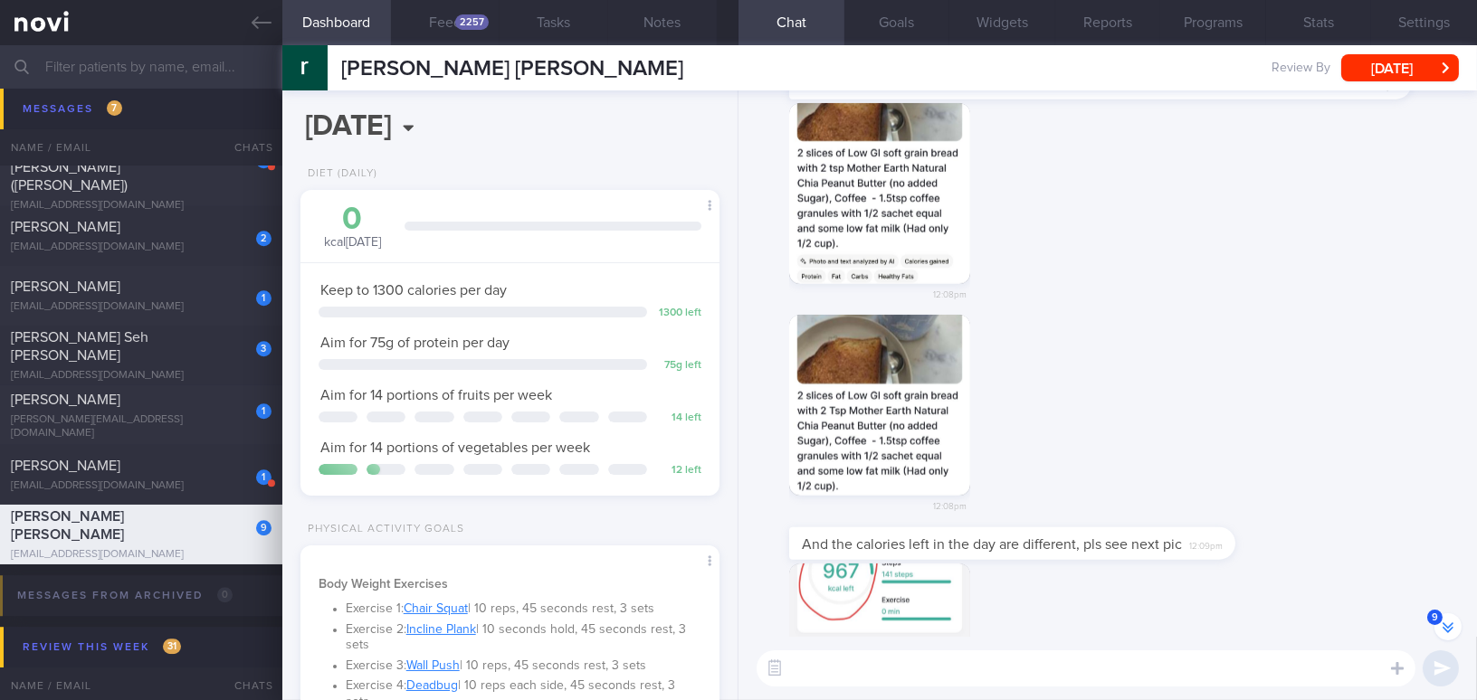
click at [901, 234] on button "button" at bounding box center [879, 193] width 181 height 181
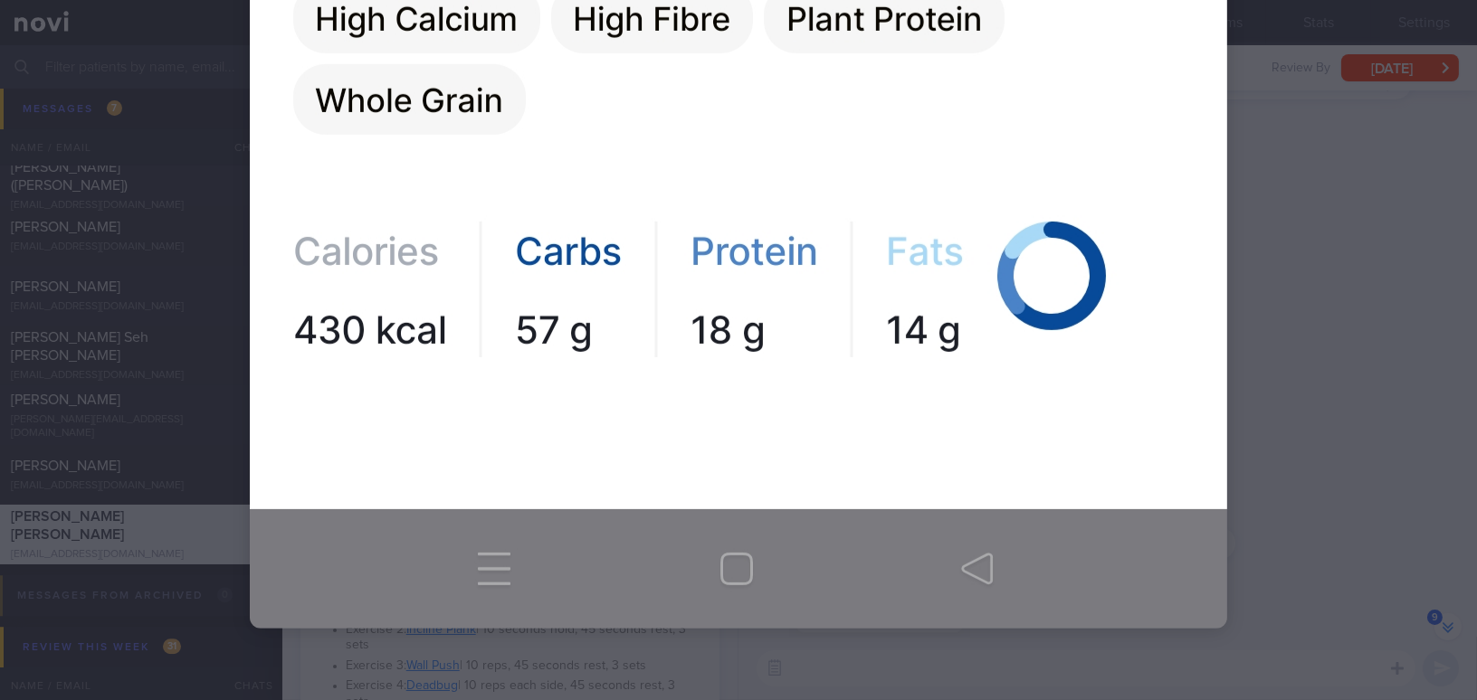
click at [1156, 376] on div at bounding box center [738, 350] width 1477 height 700
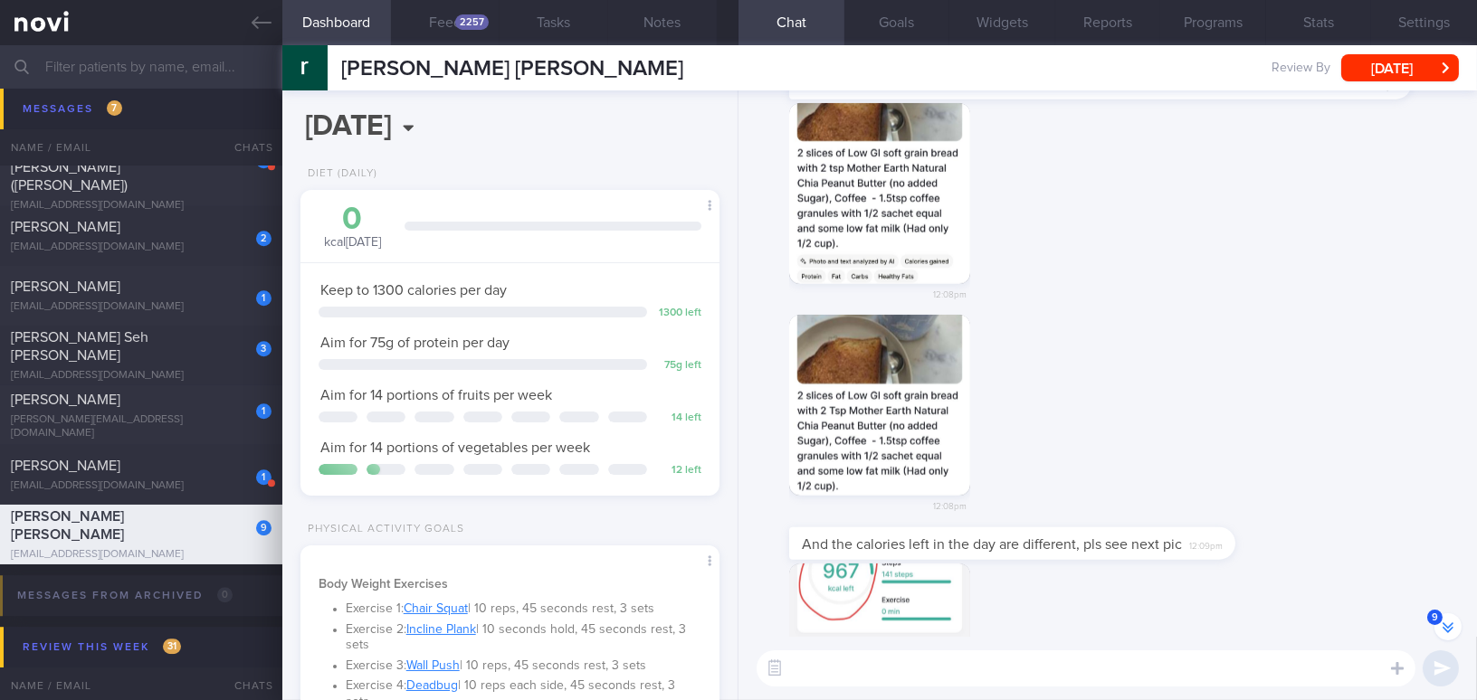
click at [900, 438] on button "button" at bounding box center [879, 405] width 181 height 181
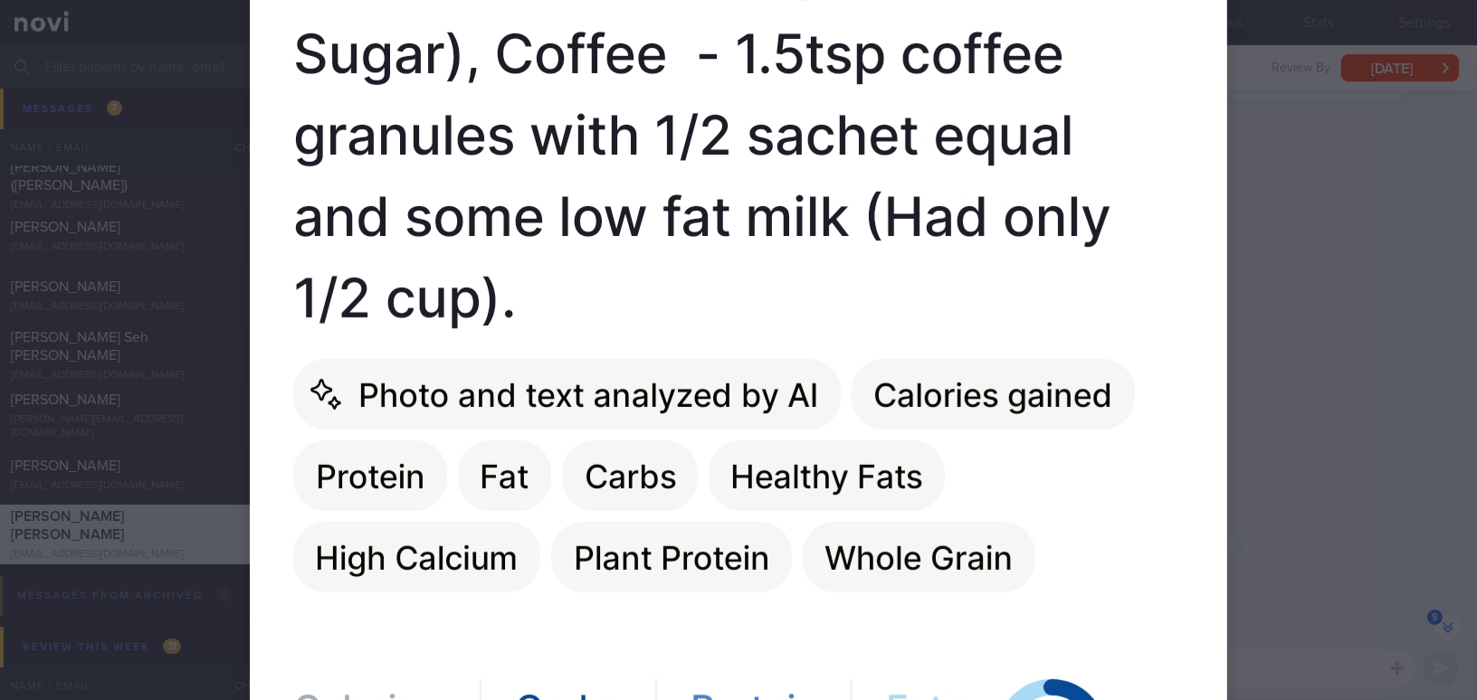
scroll to position [1563, 0]
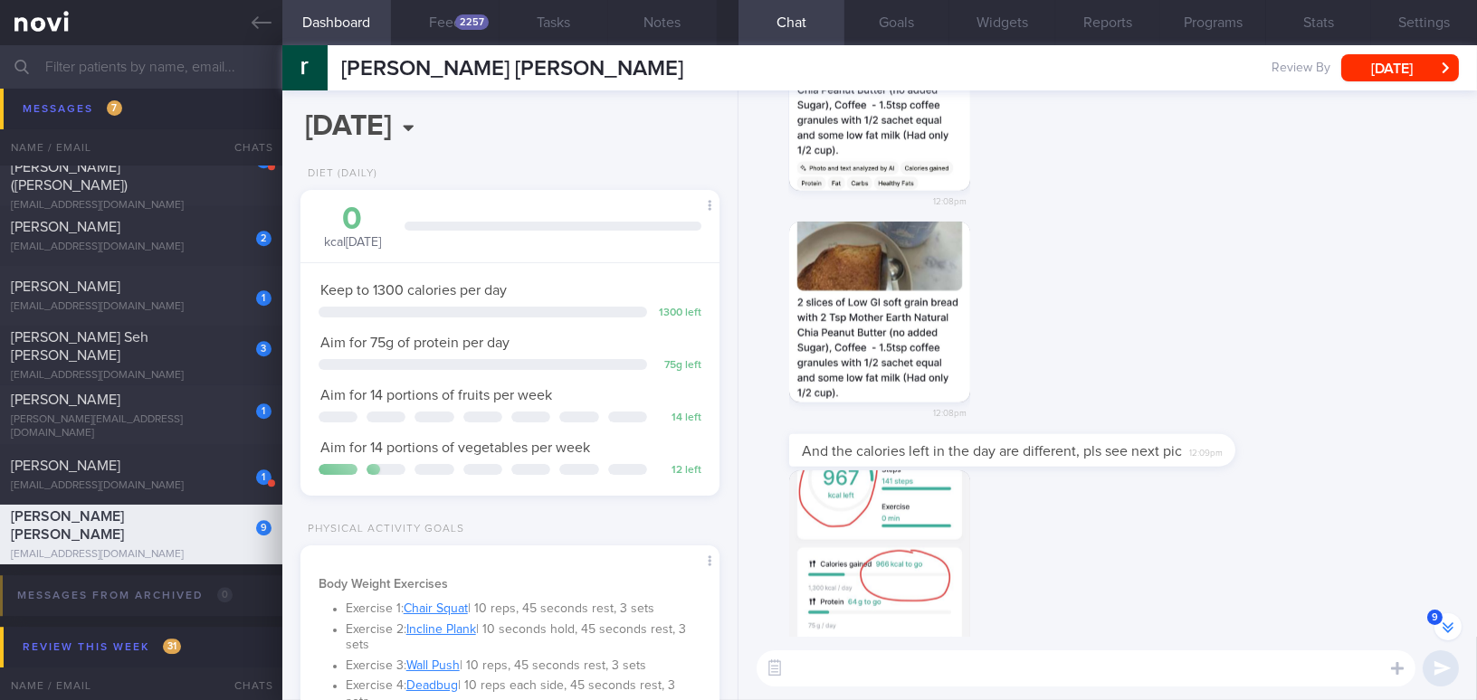
scroll to position [-197, 0]
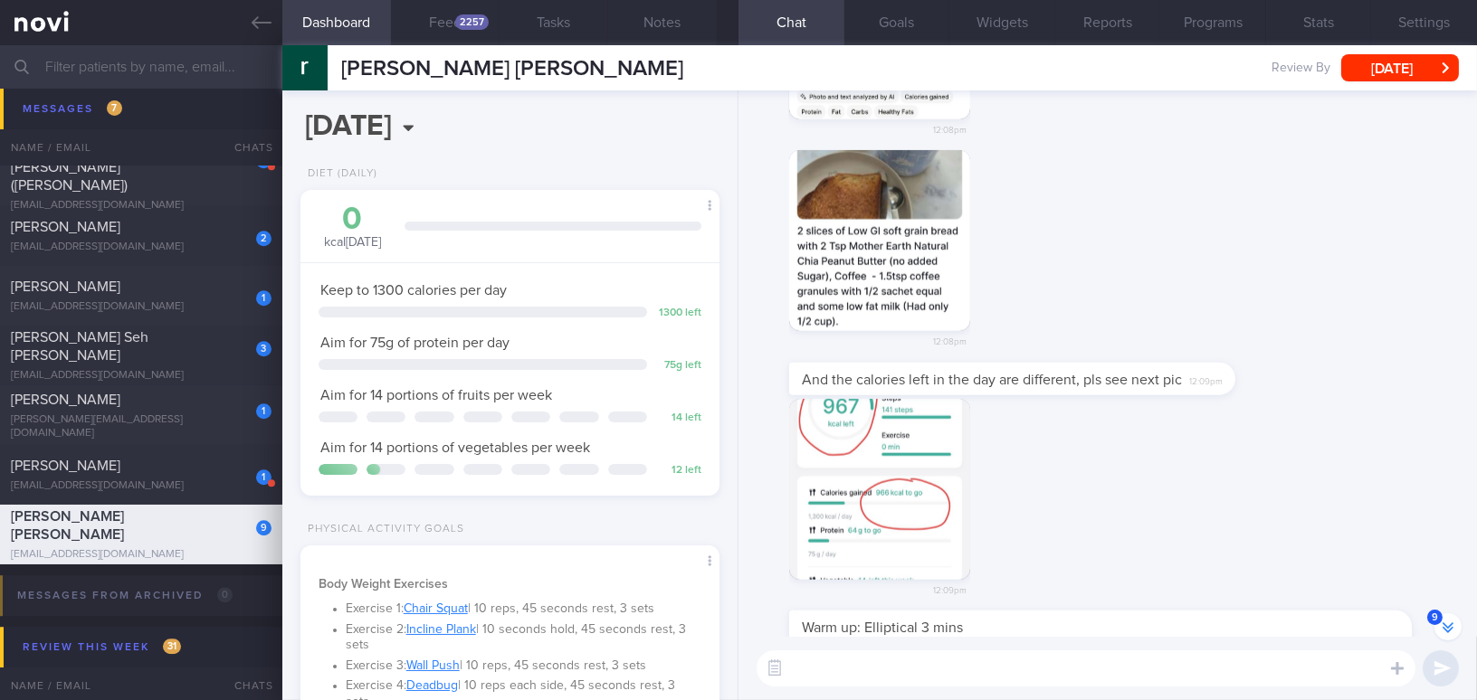
click at [844, 534] on button "button" at bounding box center [879, 489] width 181 height 181
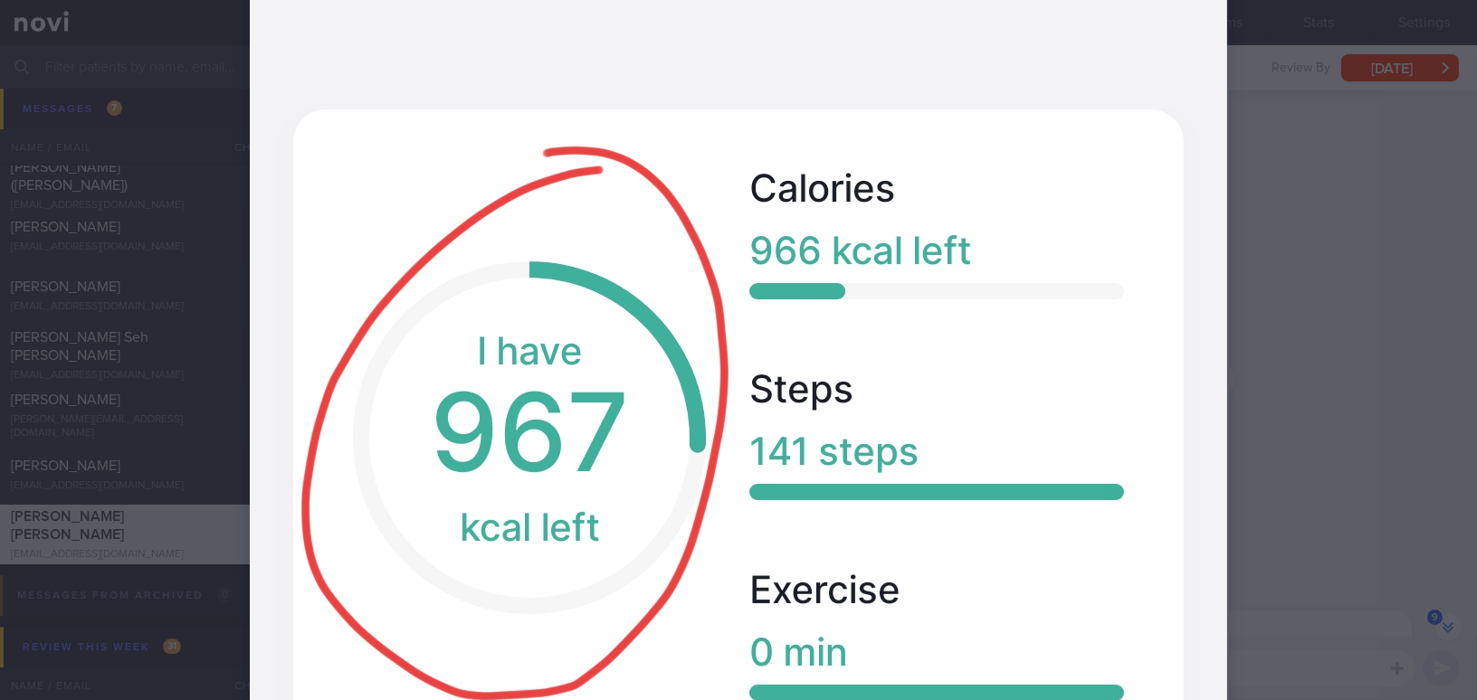
scroll to position [411, 0]
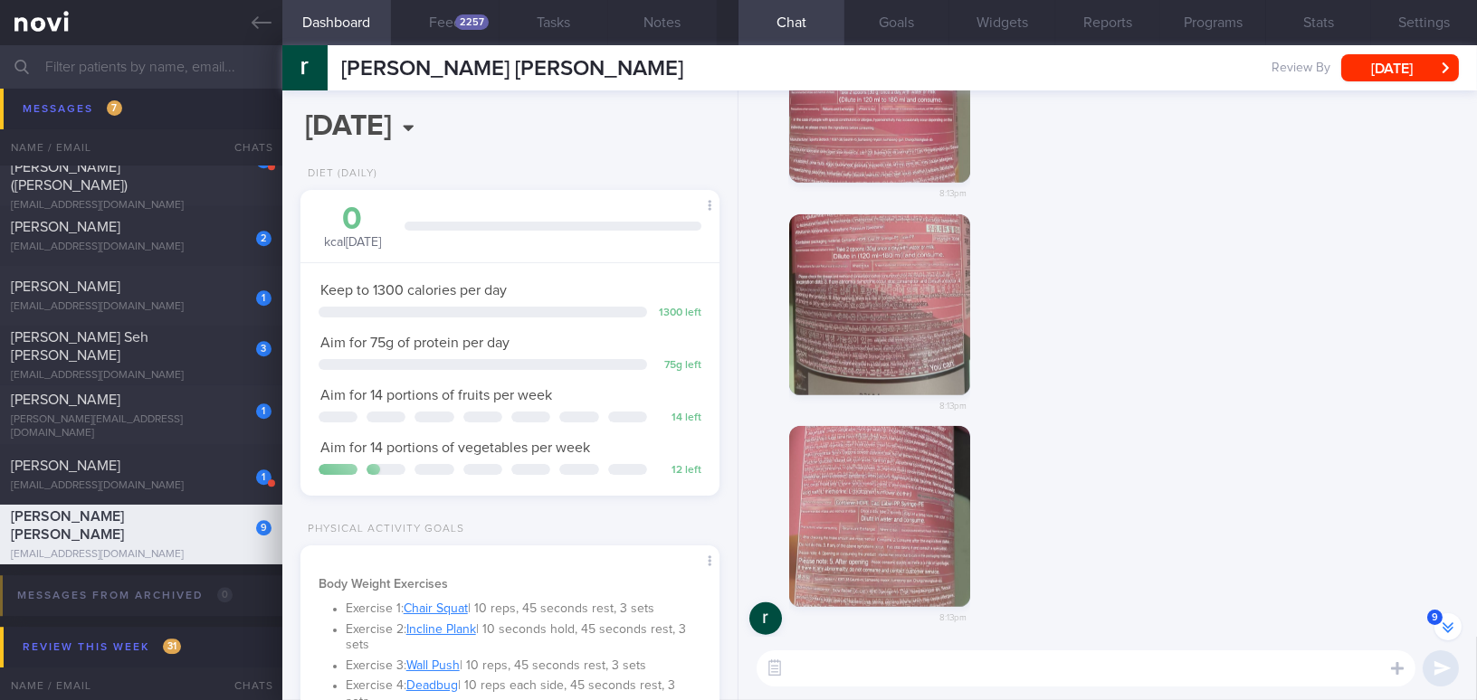
scroll to position [-1212, 0]
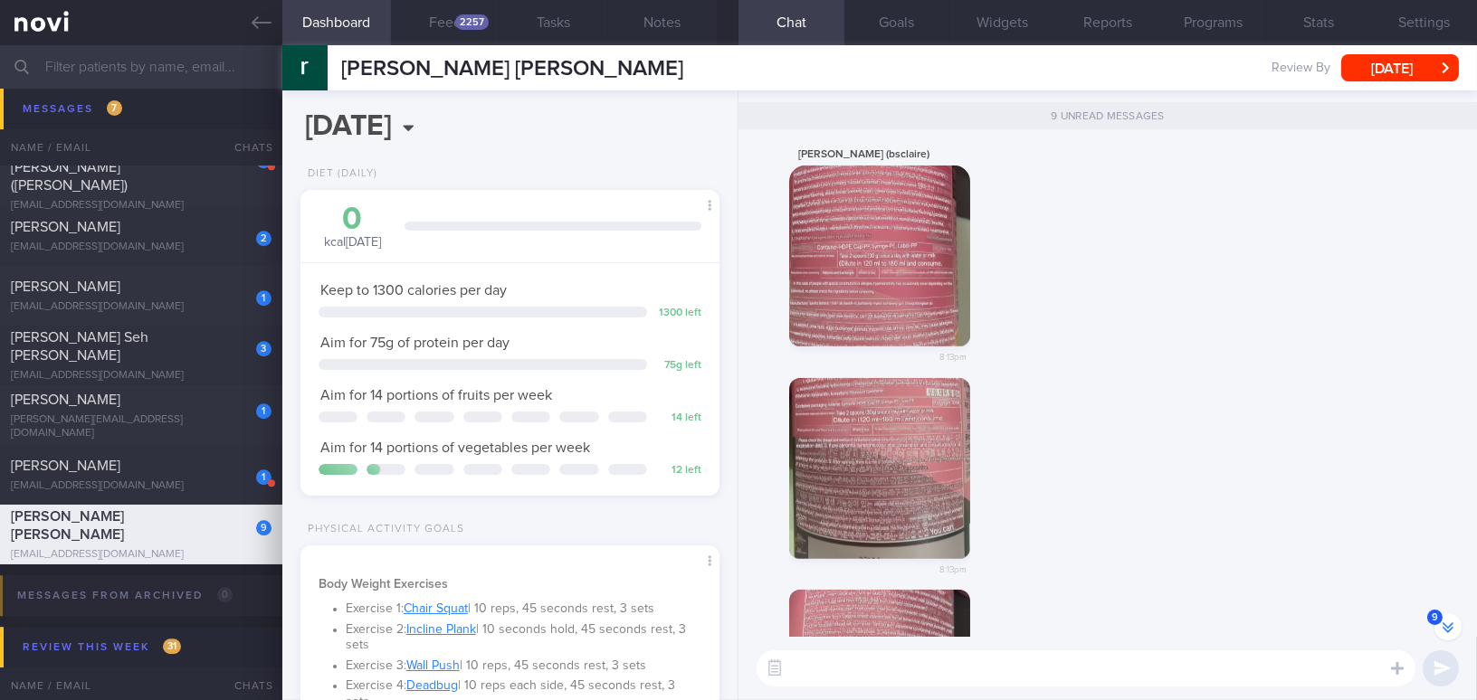
click at [902, 319] on button "button" at bounding box center [879, 256] width 181 height 181
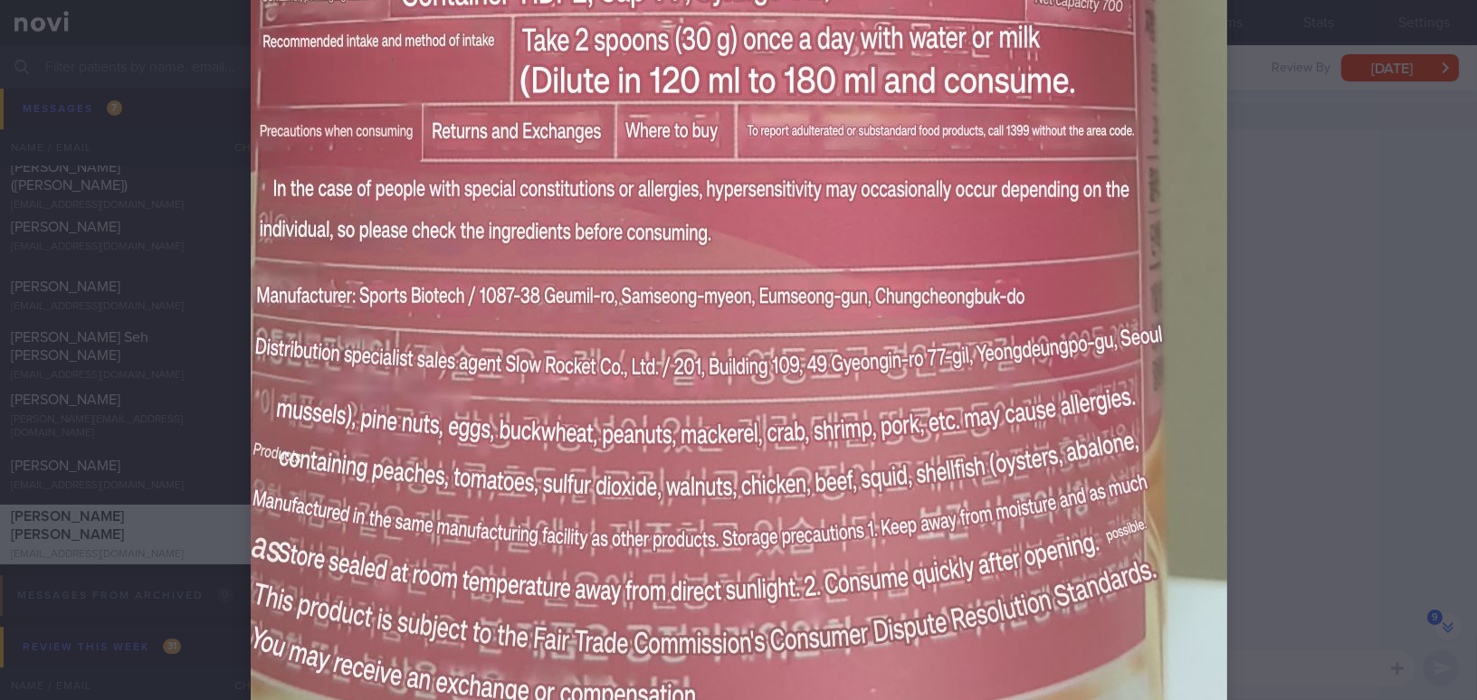
scroll to position [1316, 0]
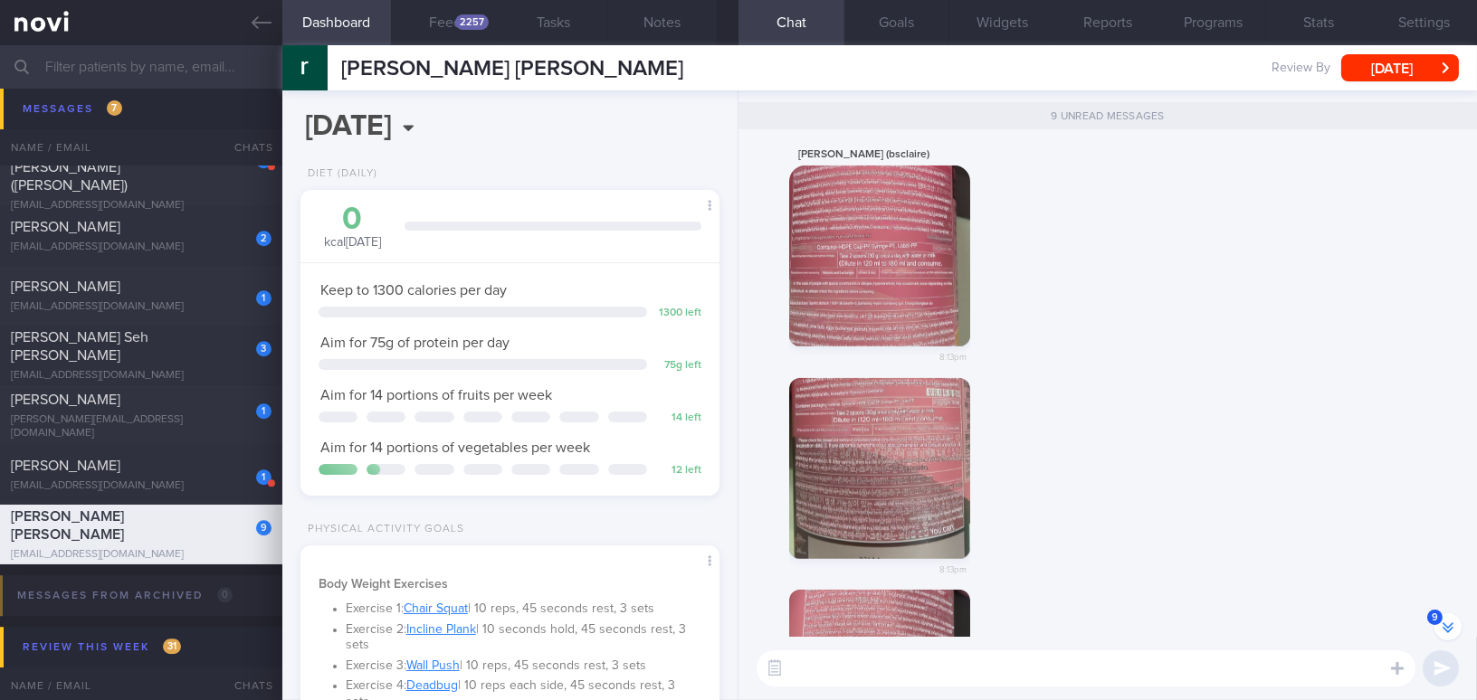
scroll to position [-1048, 0]
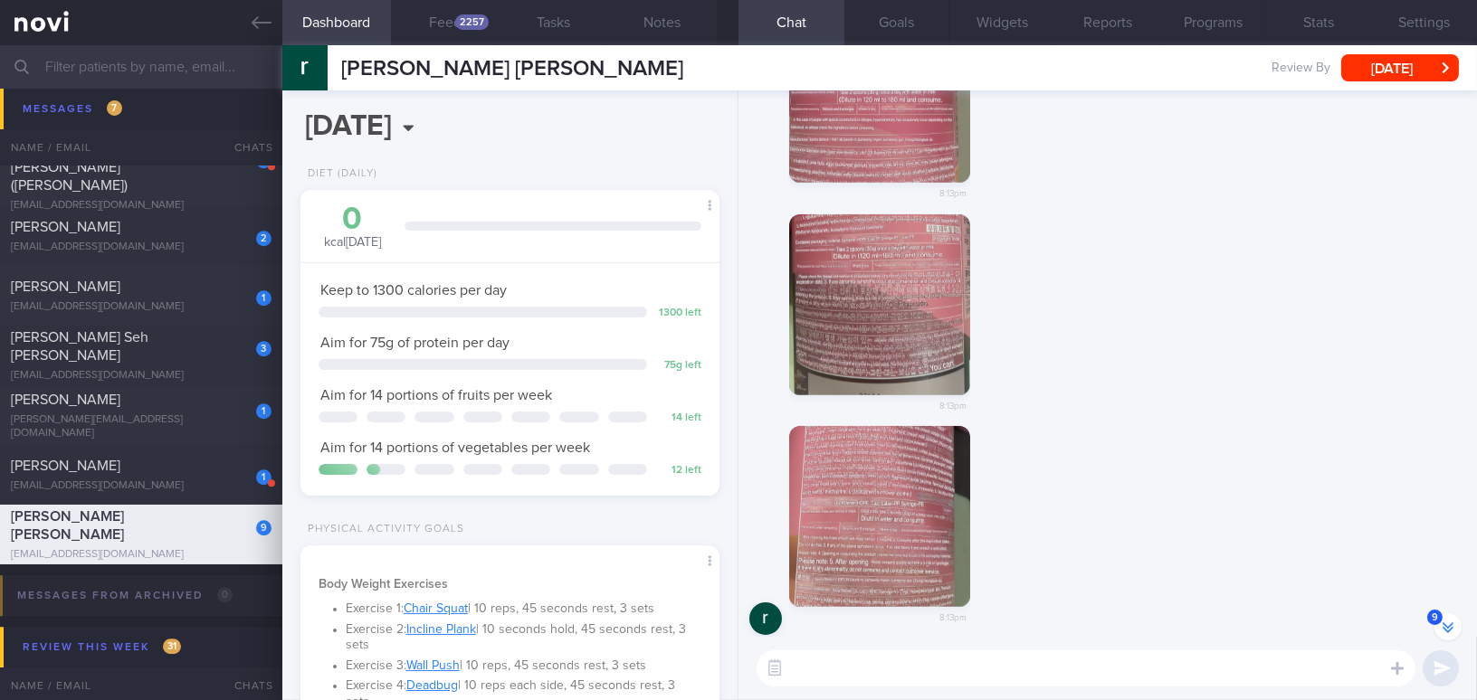
click at [918, 299] on button "button" at bounding box center [879, 304] width 181 height 181
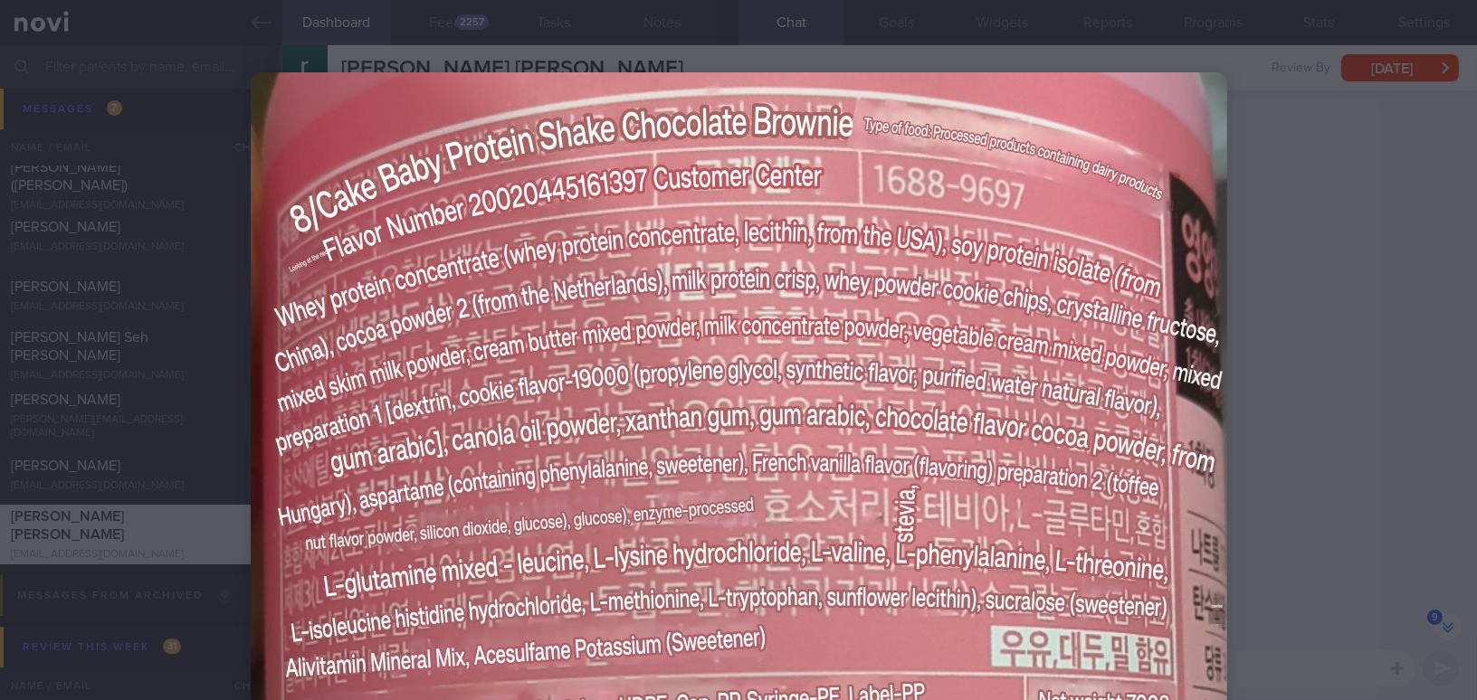
scroll to position [164, 0]
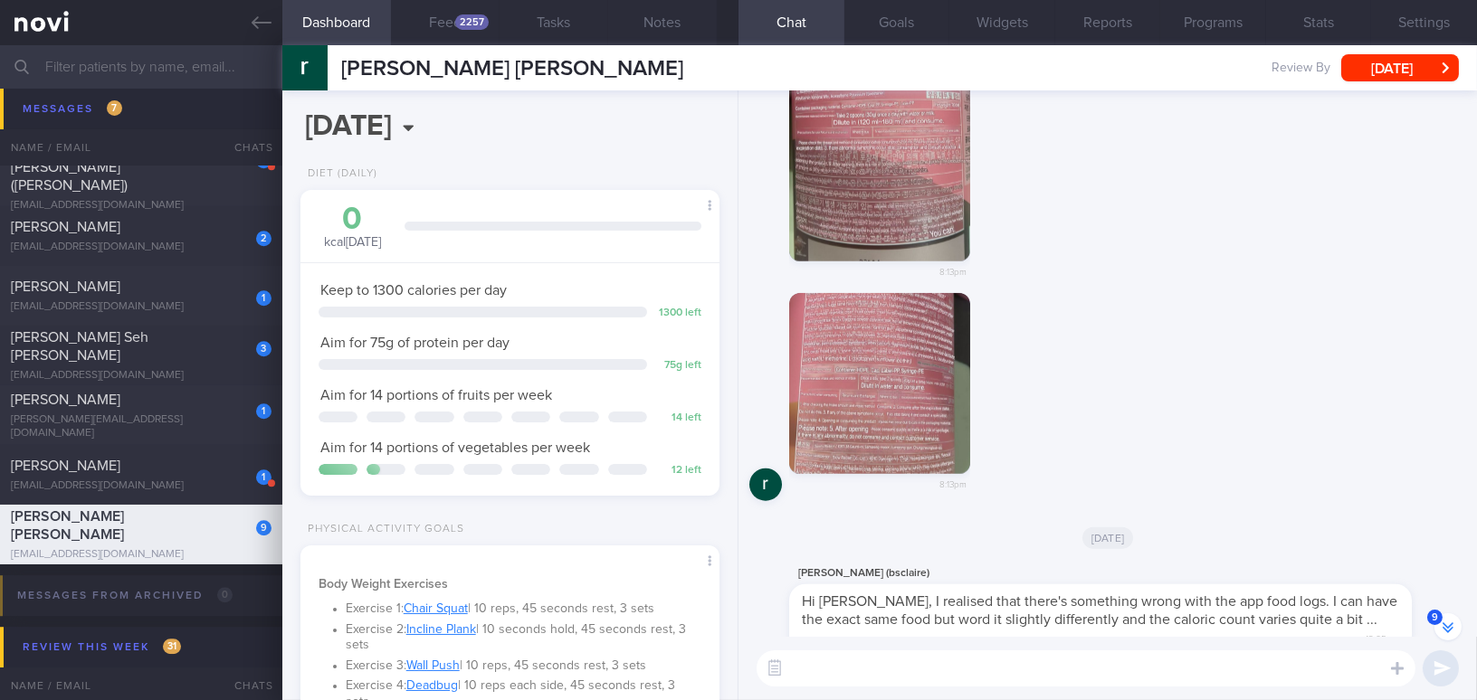
scroll to position [-883, 0]
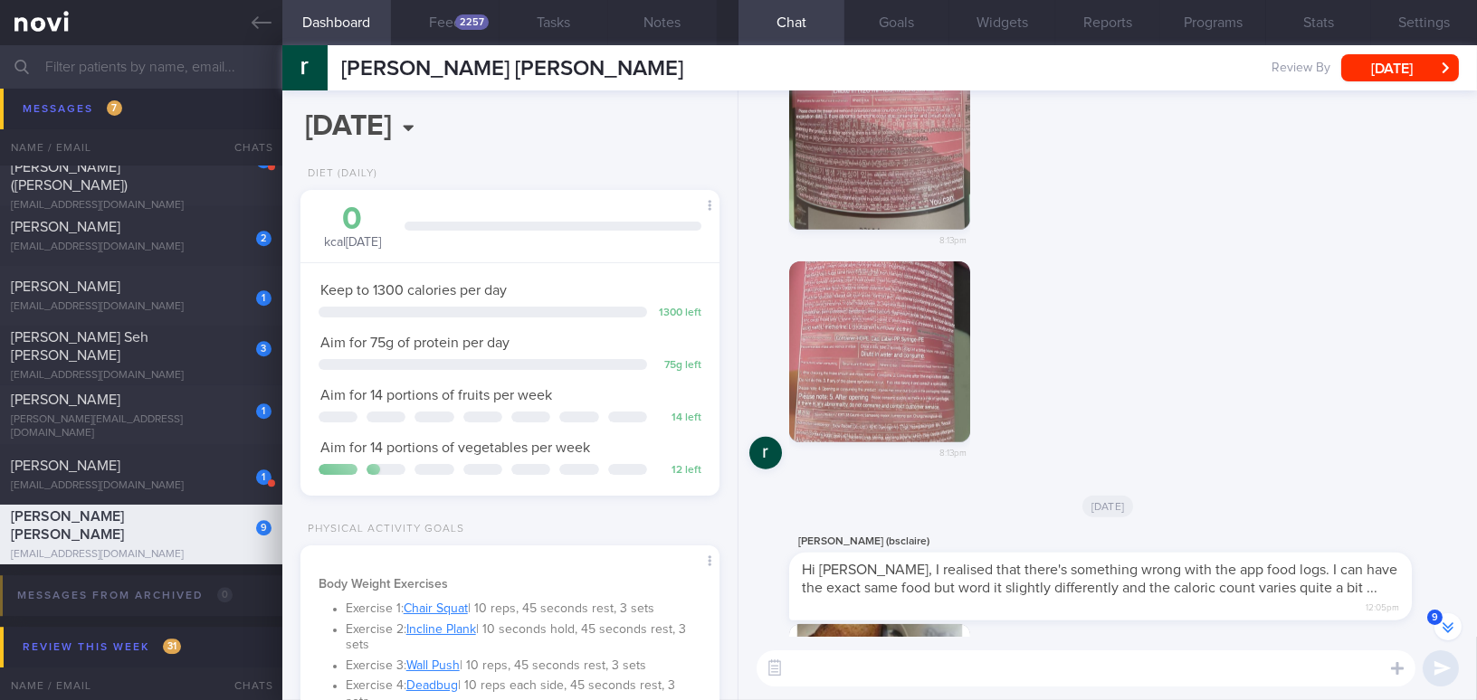
click at [915, 384] on button "button" at bounding box center [879, 352] width 181 height 181
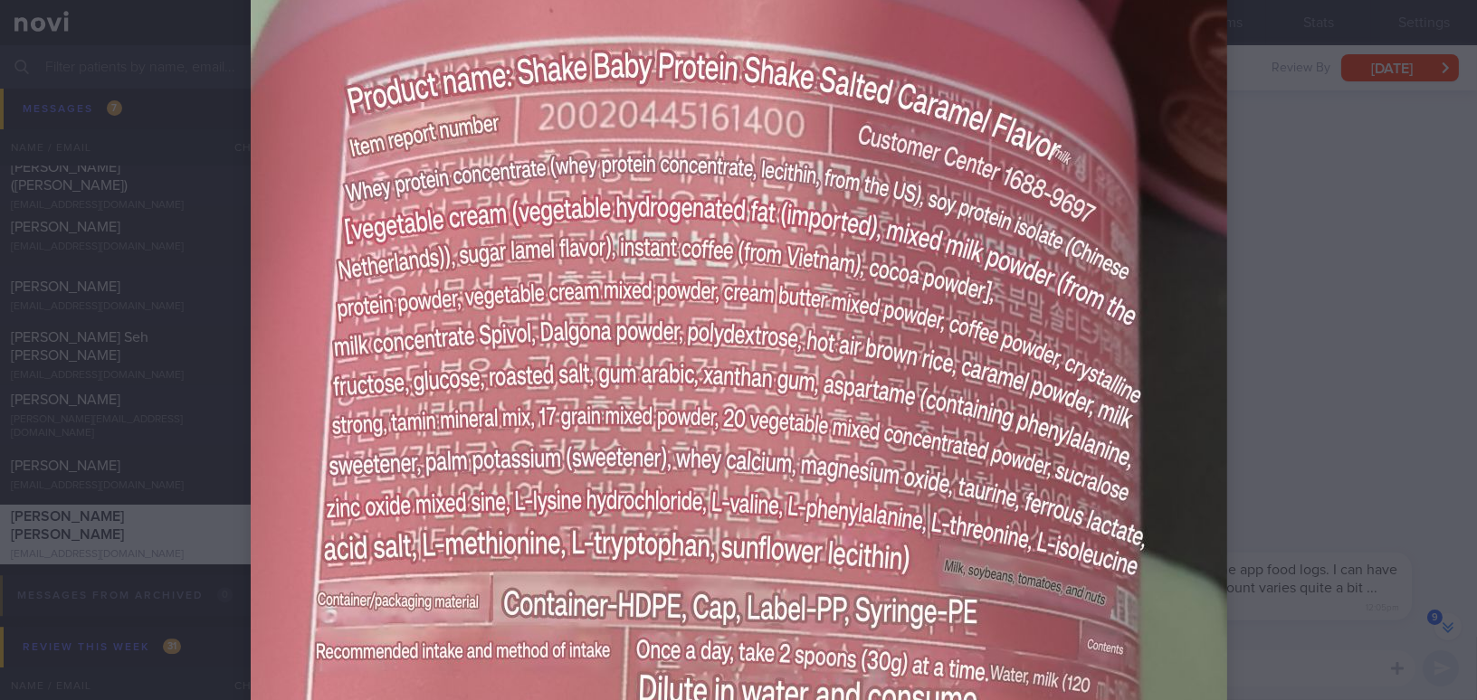
scroll to position [493, 0]
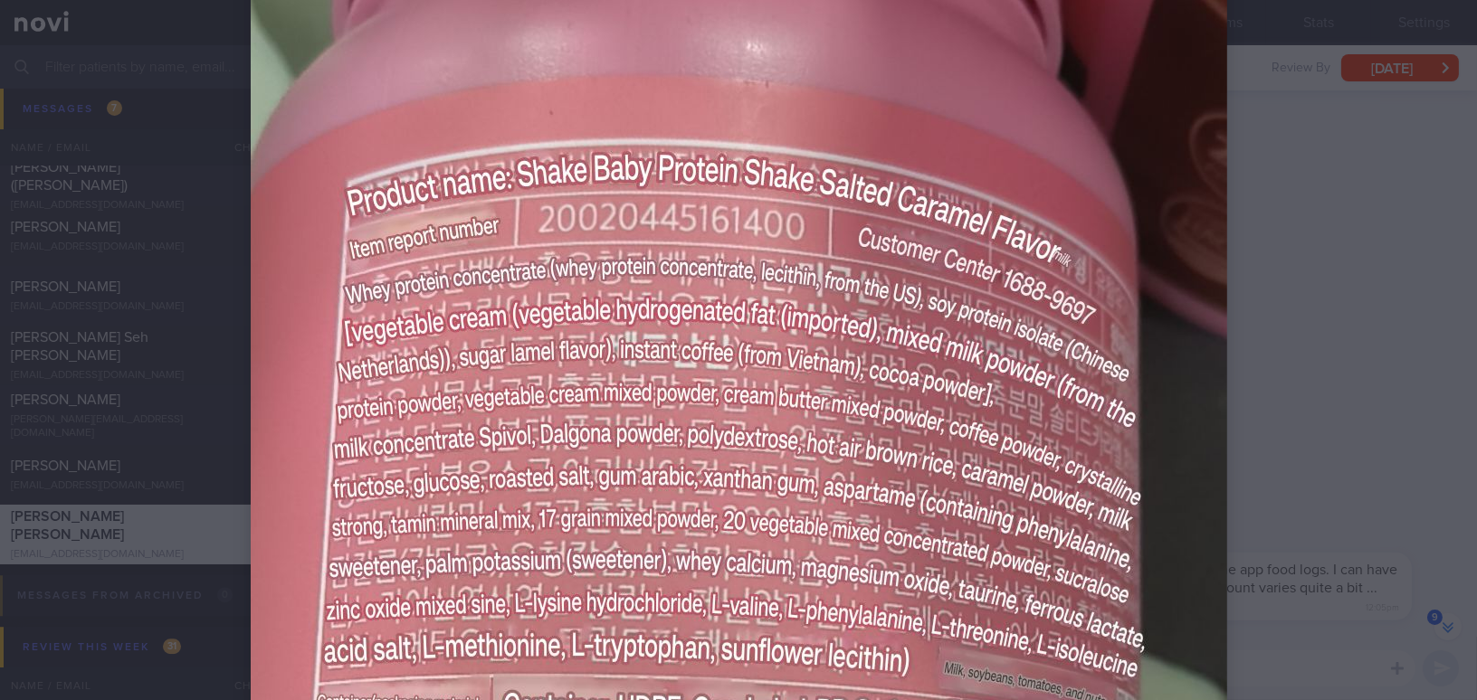
click at [1156, 334] on div at bounding box center [738, 350] width 1477 height 700
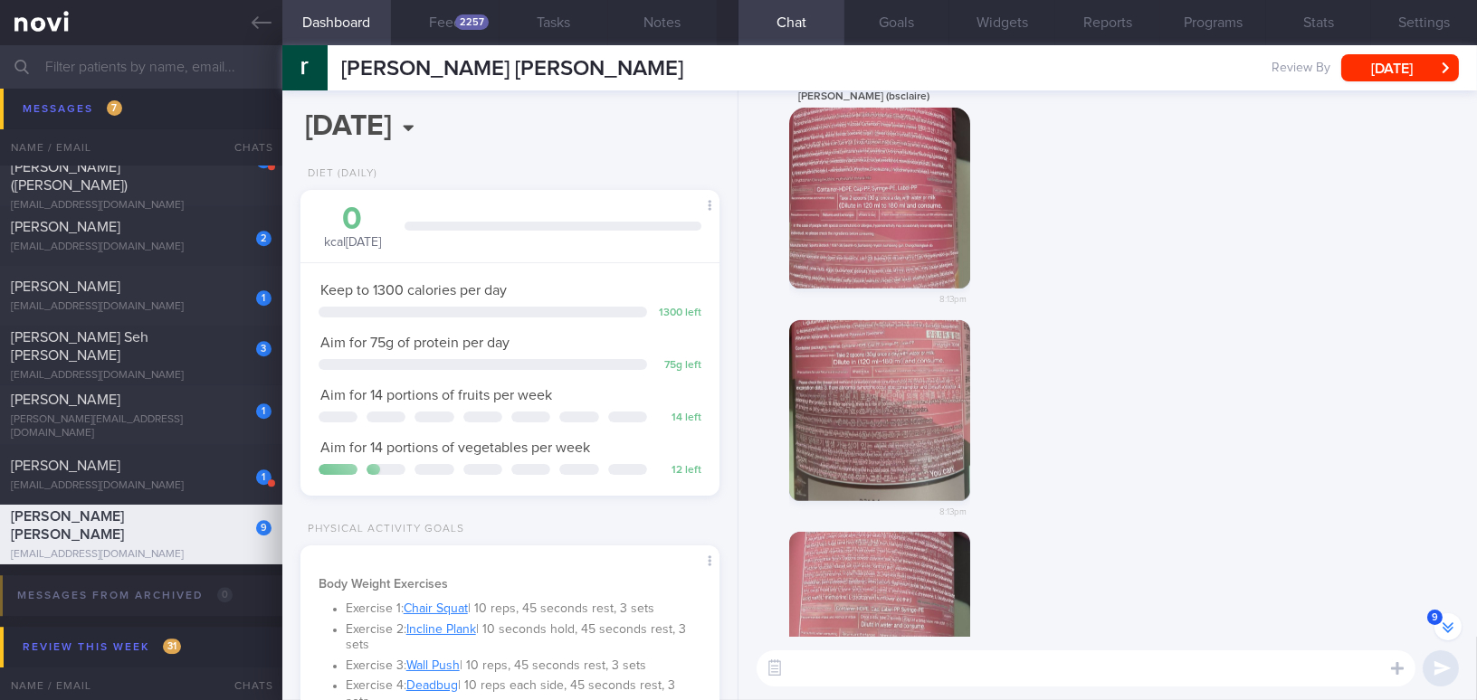
scroll to position [-1212, 0]
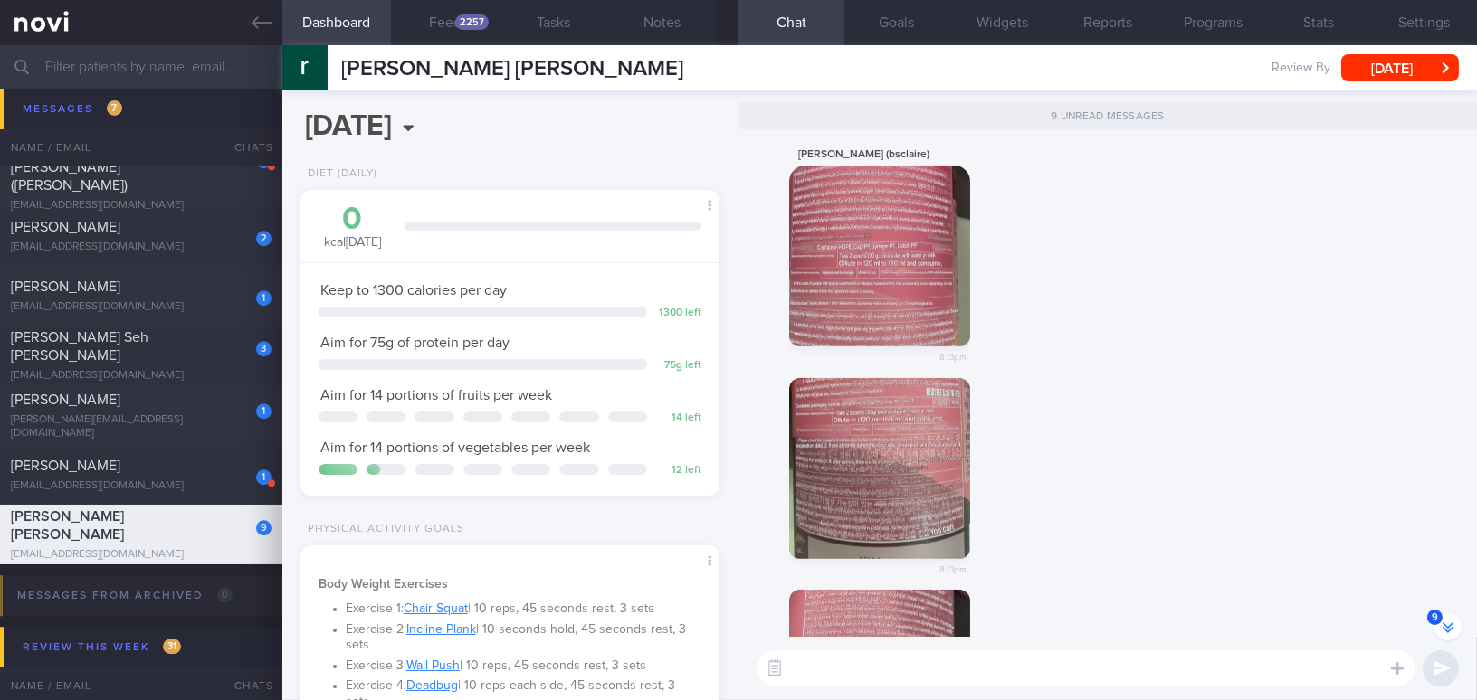
click at [855, 306] on button "button" at bounding box center [879, 256] width 181 height 181
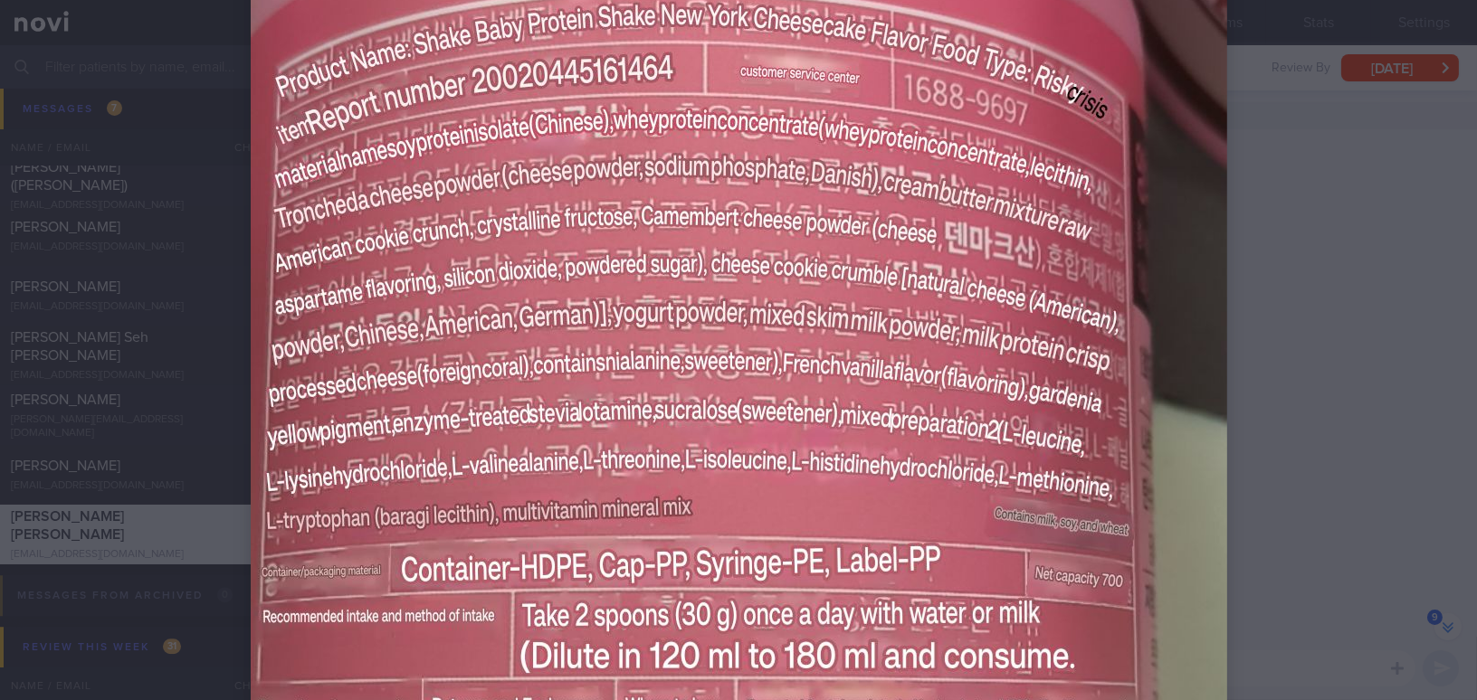
scroll to position [576, 0]
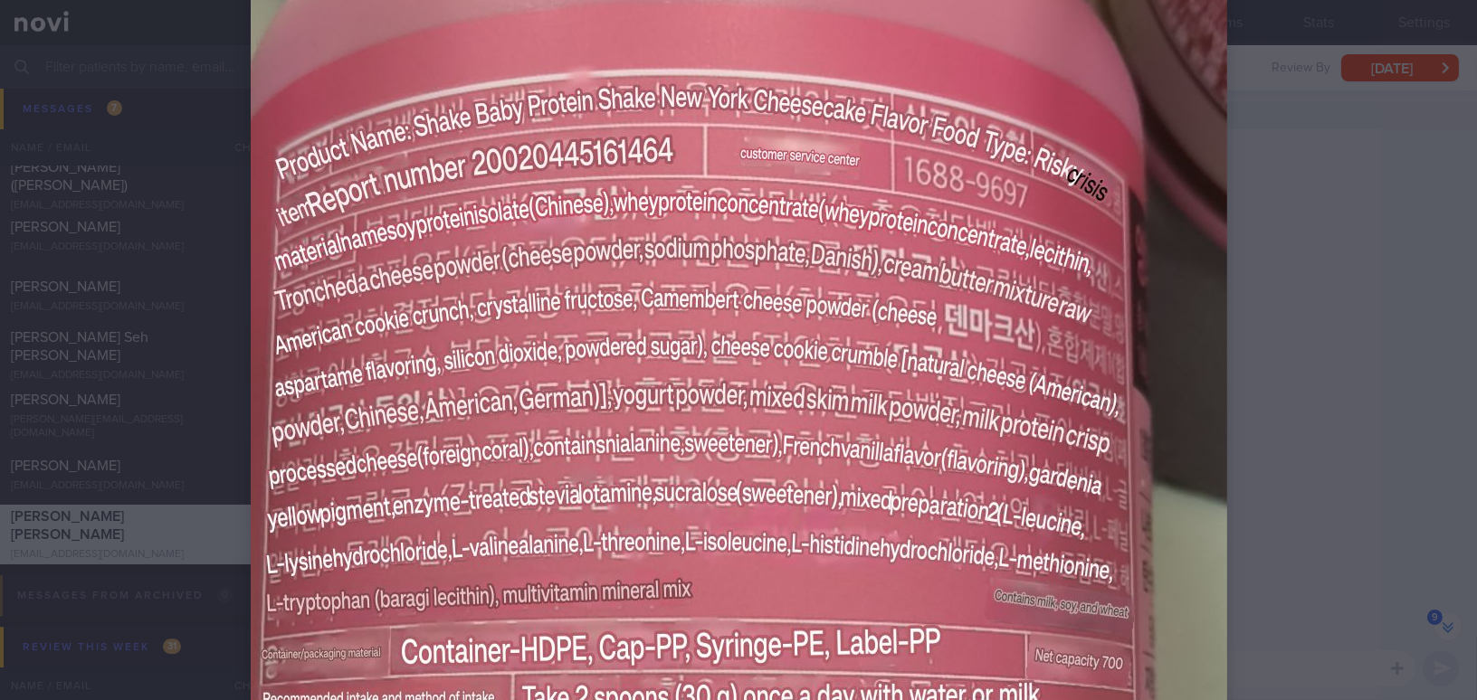
click at [1156, 225] on div at bounding box center [738, 696] width 1121 height 2545
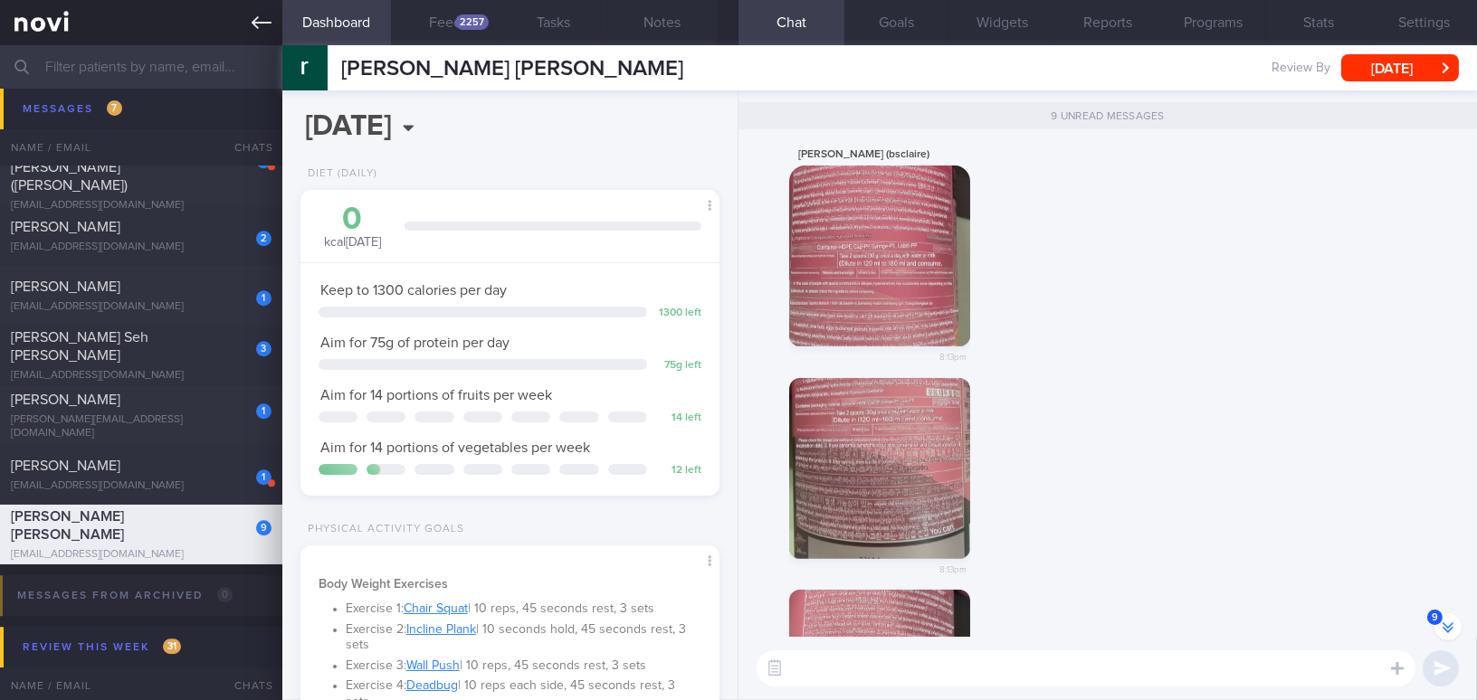
click at [260, 19] on icon at bounding box center [262, 23] width 20 height 20
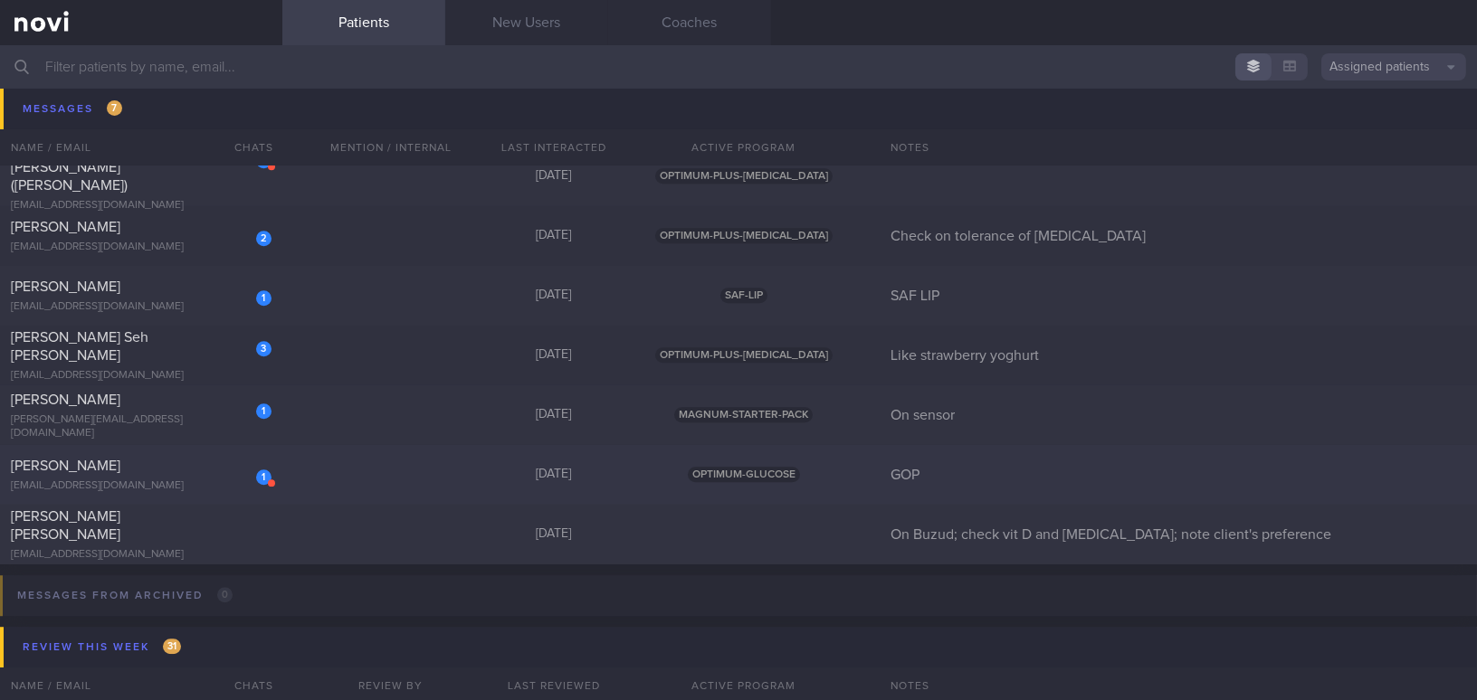
click at [176, 469] on div "[PERSON_NAME]" at bounding box center [139, 466] width 256 height 18
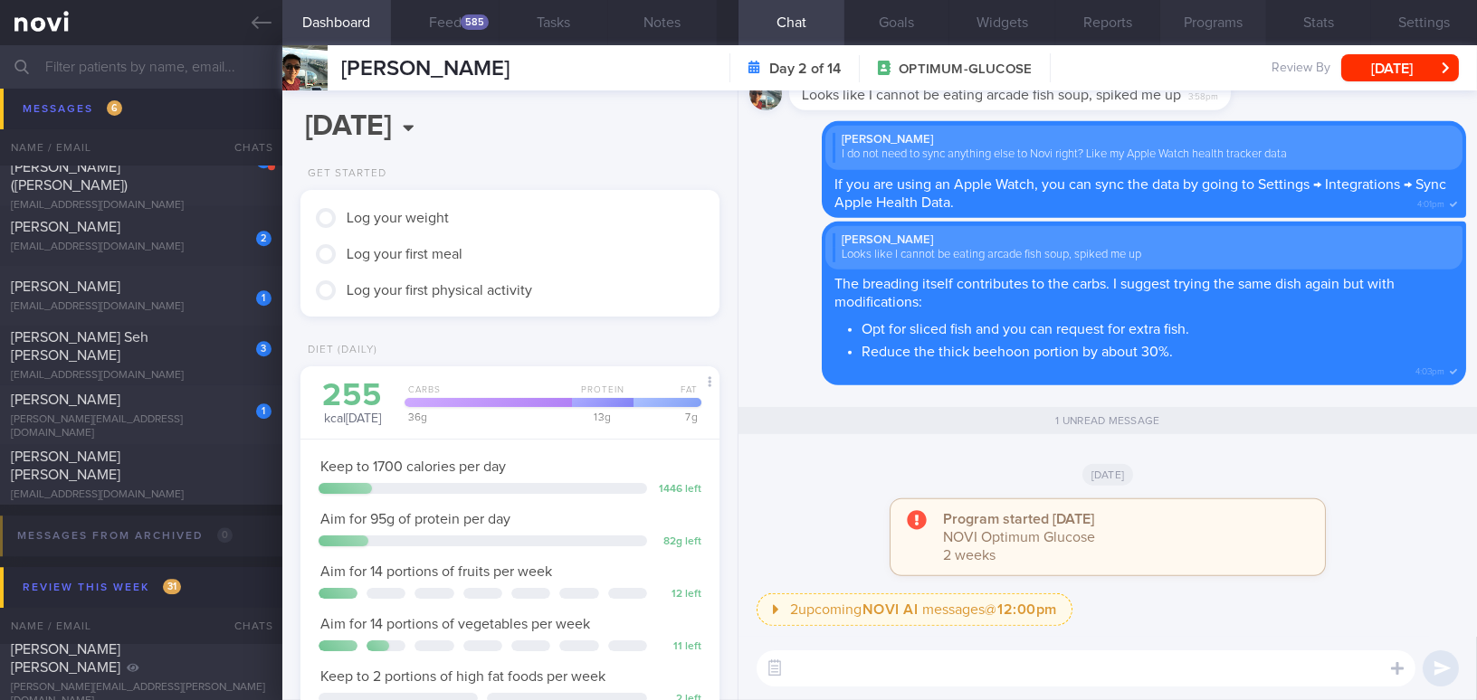
scroll to position [191, 381]
click at [468, 16] on div "585" at bounding box center [475, 21] width 28 height 15
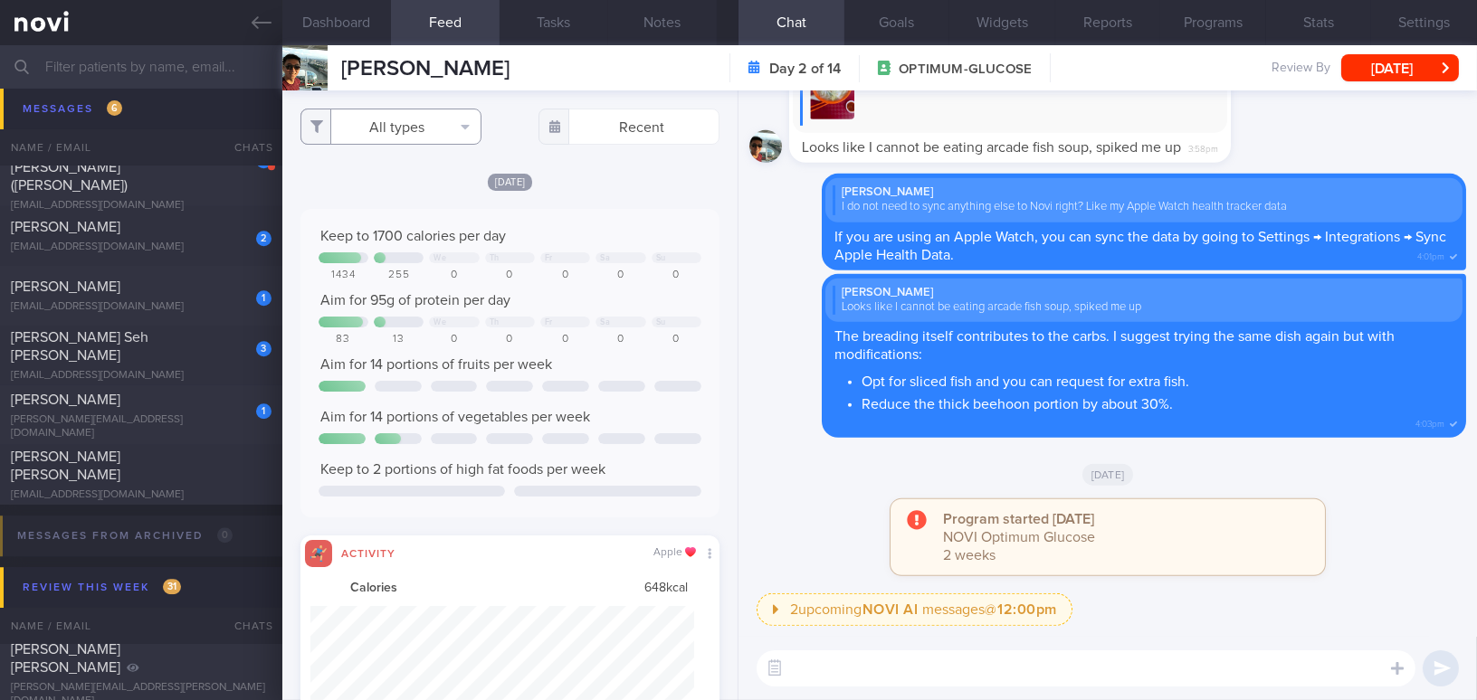
click at [402, 127] on button "All types" at bounding box center [390, 127] width 181 height 36
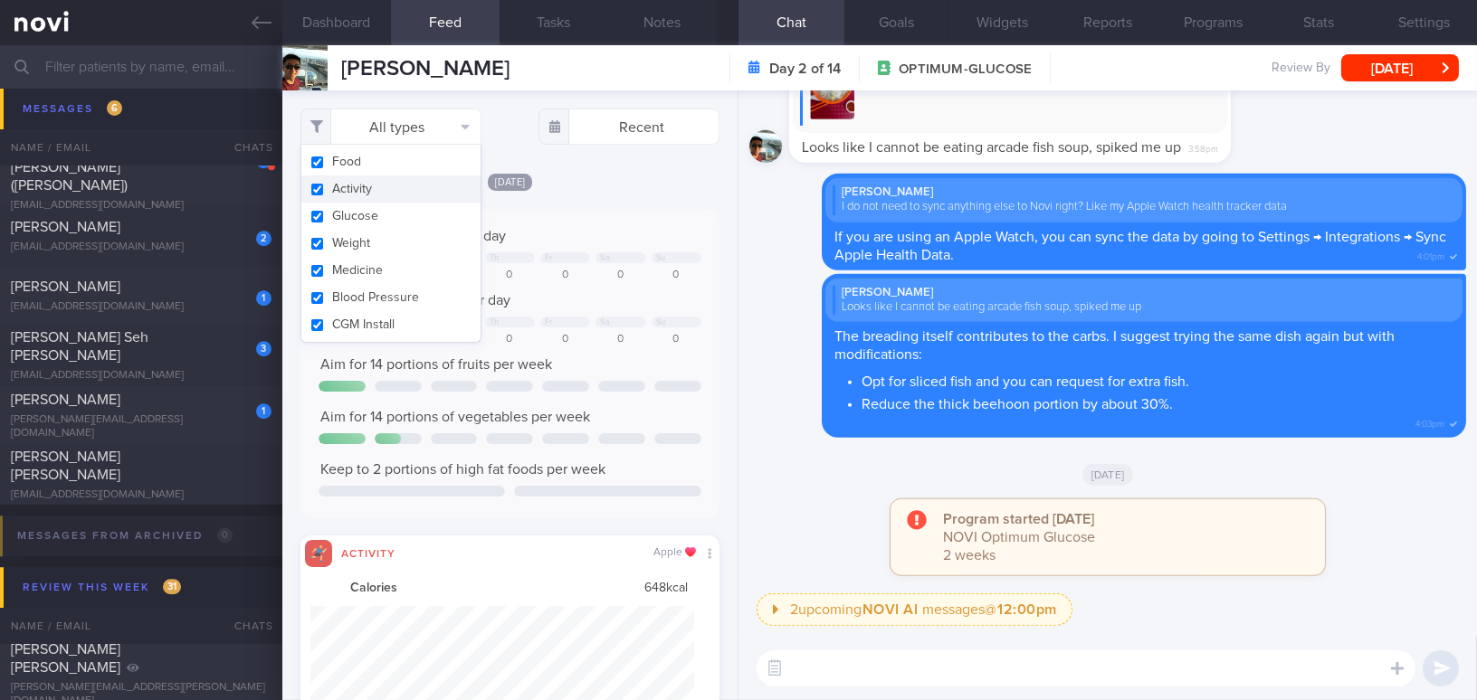
click at [323, 192] on button "Activity" at bounding box center [390, 189] width 179 height 27
checkbox input "false"
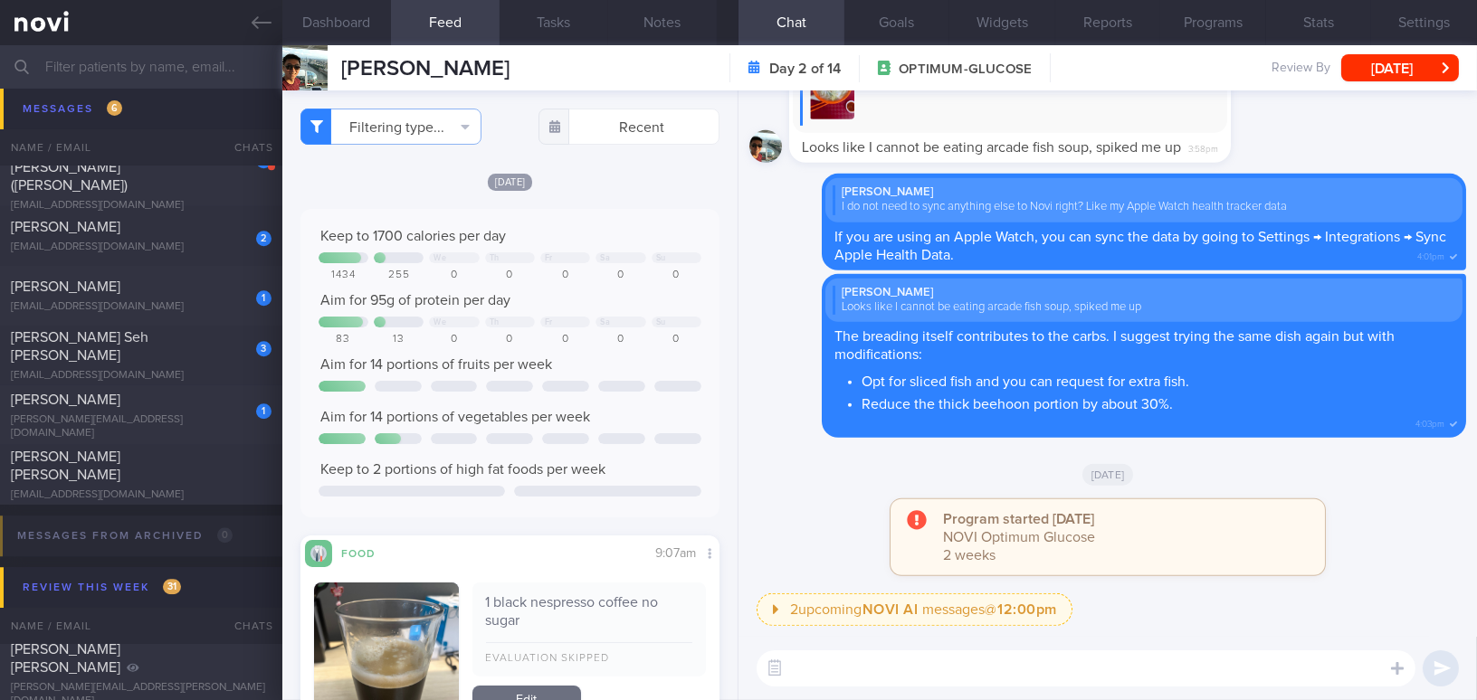
click at [587, 202] on div "Today Keep to 1700 calories per day We Th Fr Sa Su 1434 255 0 0 0 0 0 Aim for 9…" at bounding box center [509, 471] width 419 height 599
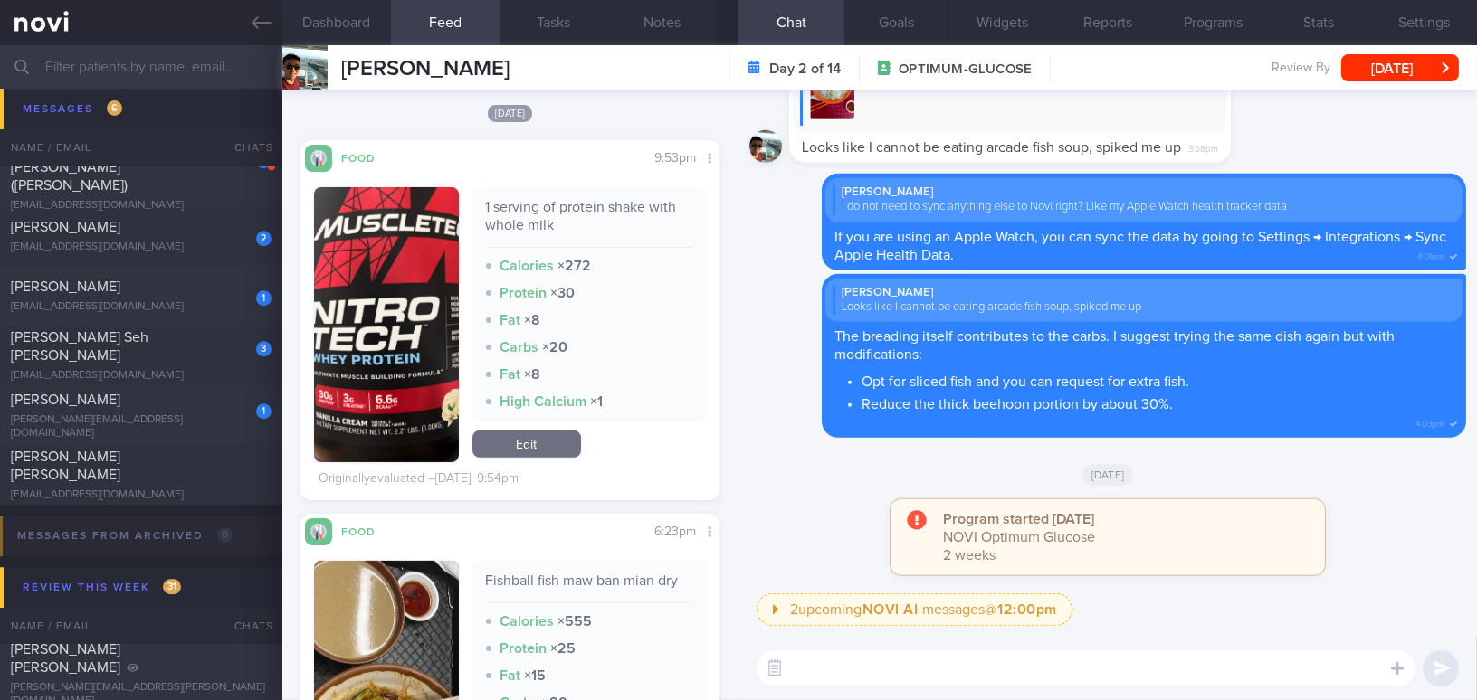
scroll to position [1481, 0]
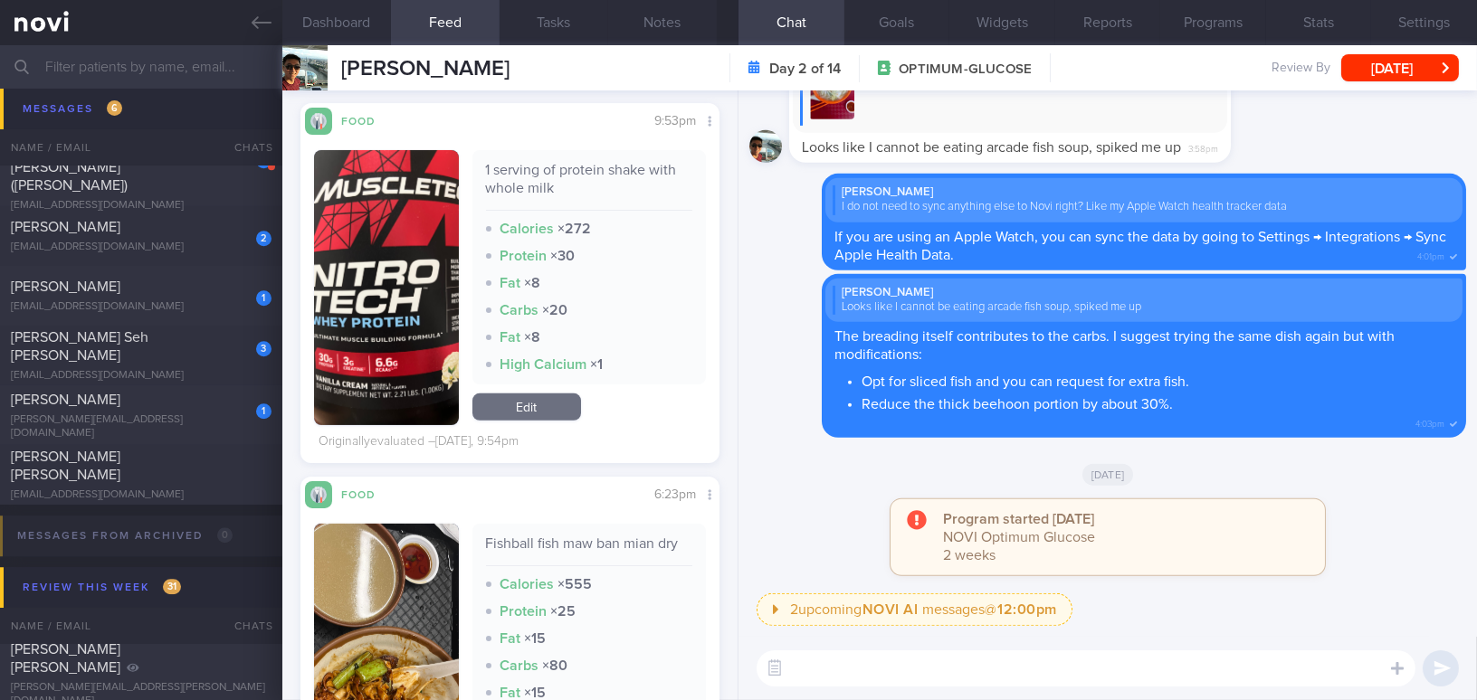
click at [400, 248] on button "button" at bounding box center [386, 287] width 145 height 275
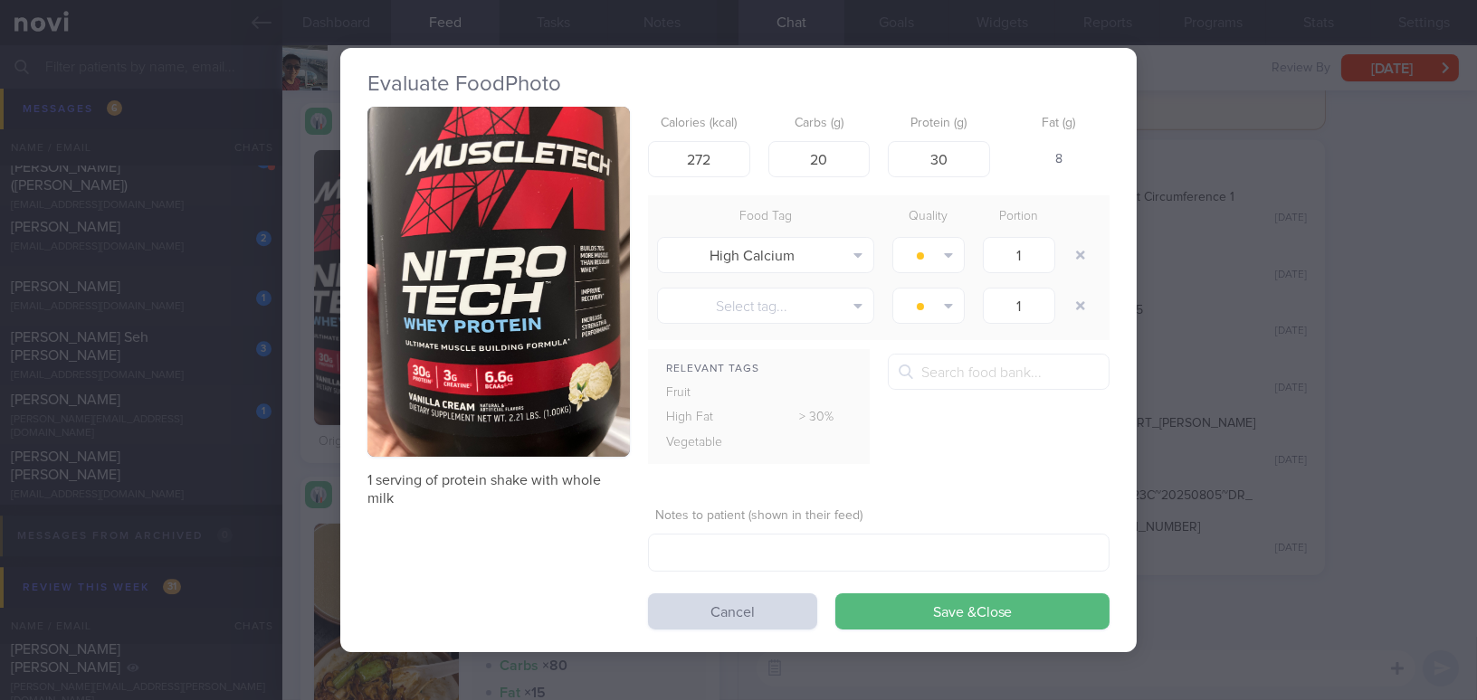
click at [1156, 376] on div "Evaluate Food Photo 1 serving of protein shake with whole milk Calories (kcal) …" at bounding box center [738, 350] width 1477 height 700
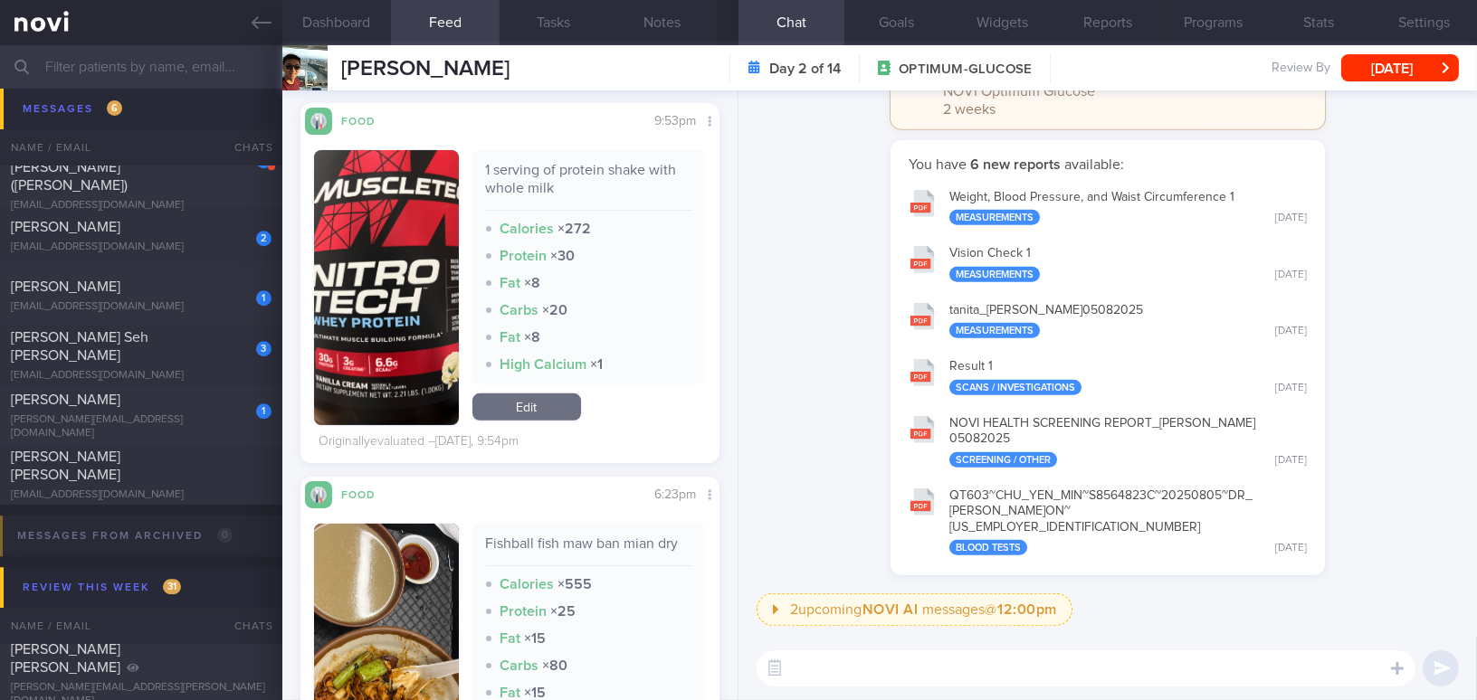
click at [371, 232] on button "button" at bounding box center [386, 287] width 145 height 275
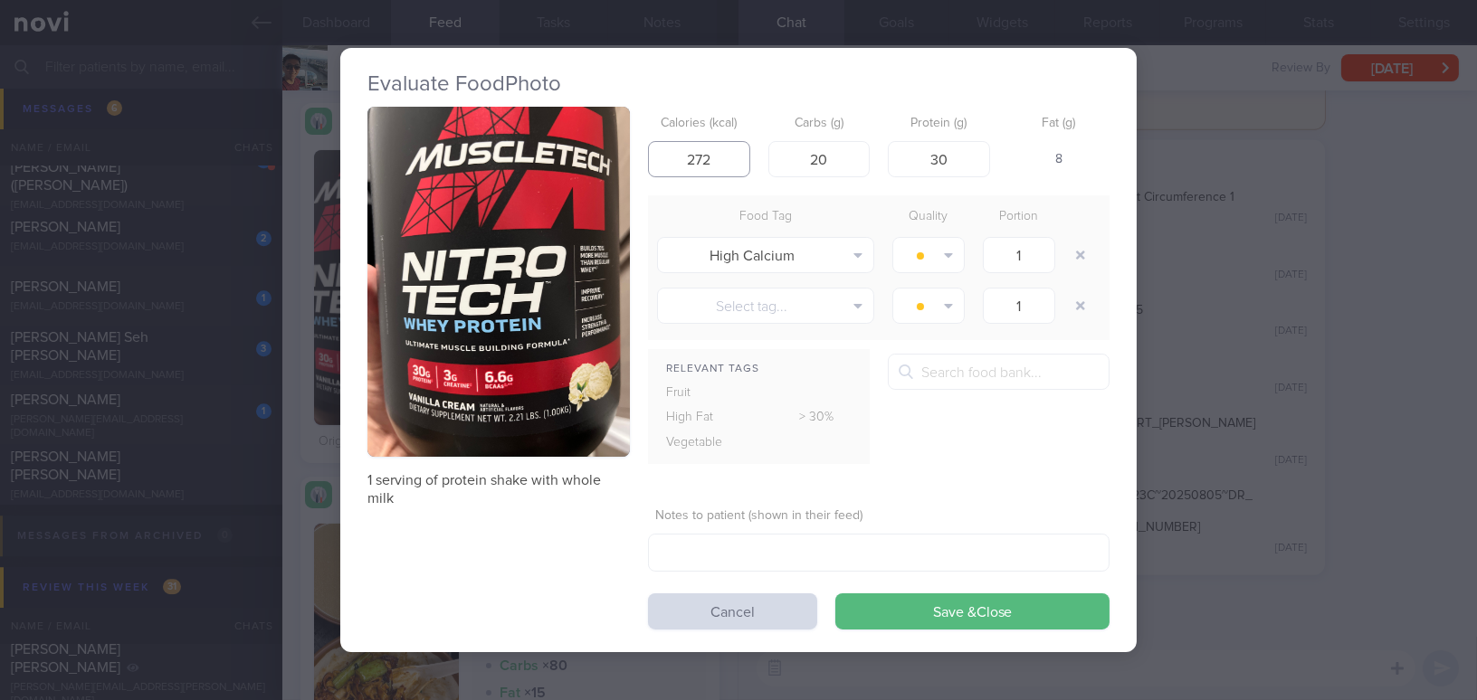
drag, startPoint x: 695, startPoint y: 156, endPoint x: 576, endPoint y: 157, distance: 118.6
click at [576, 157] on div "1 serving of protein shake with whole milk Calories (kcal) 272 Carbs (g) 20 Pro…" at bounding box center [738, 368] width 742 height 523
type input "150"
click at [853, 163] on input "20" at bounding box center [819, 159] width 102 height 36
drag, startPoint x: 819, startPoint y: 154, endPoint x: 742, endPoint y: 146, distance: 77.4
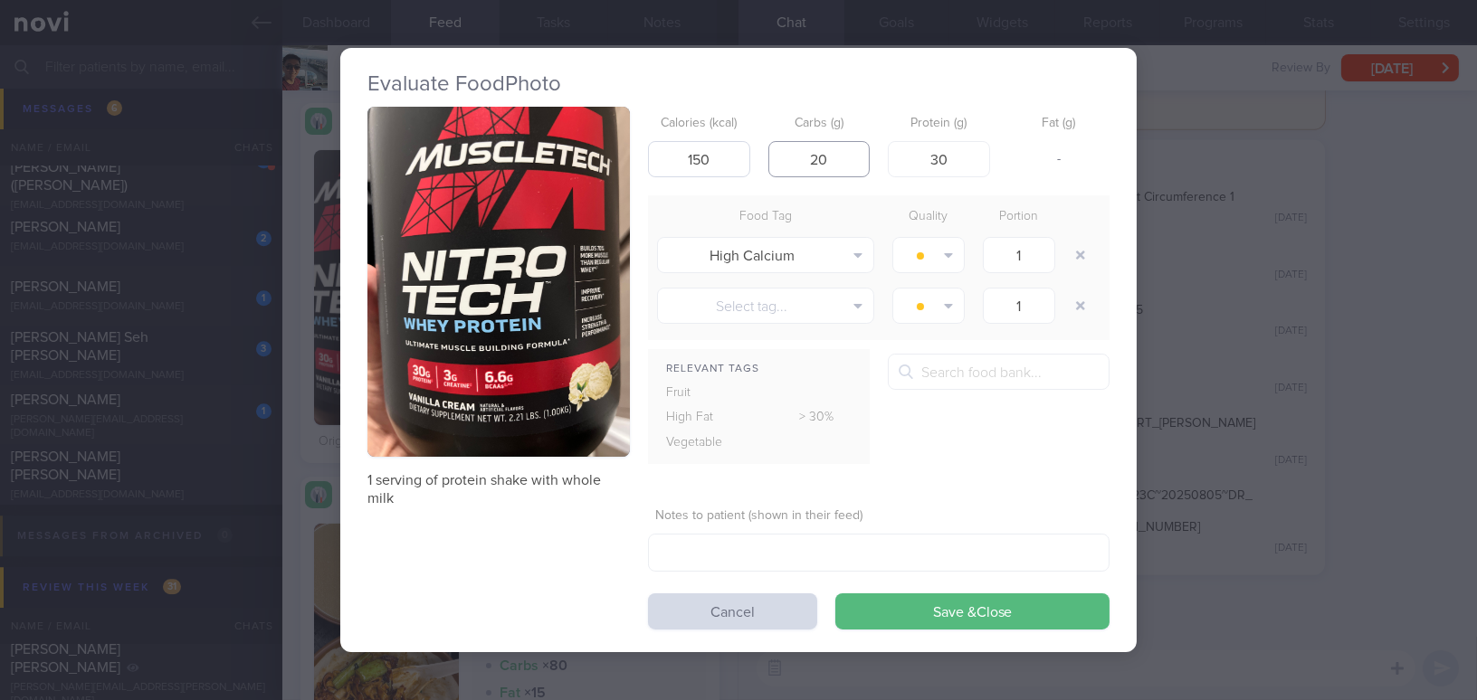
click at [742, 146] on div "Calories (kcal) 150 Carbs (g) 20 Protein (g) 30 Fat (g) -" at bounding box center [879, 142] width 462 height 71
type input "4"
click at [979, 614] on button "Save & Close" at bounding box center [972, 612] width 274 height 36
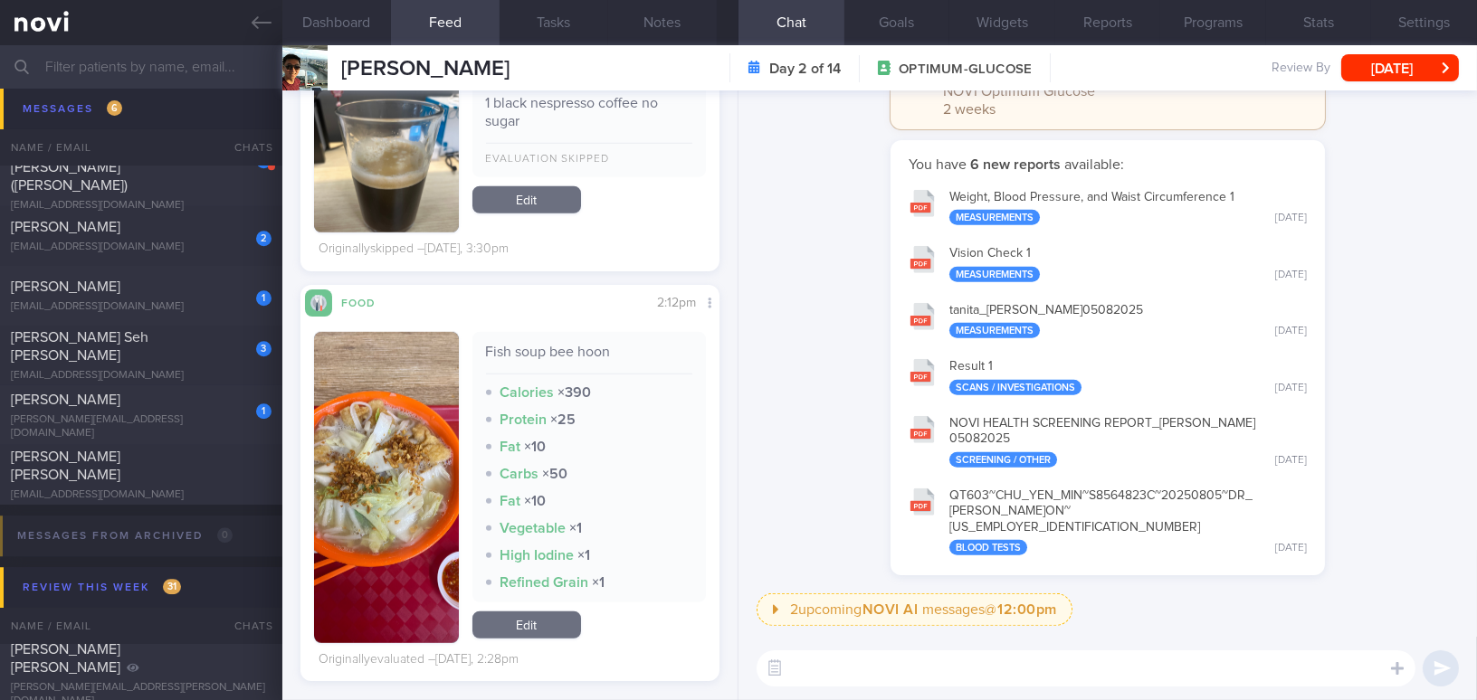
scroll to position [2741, 0]
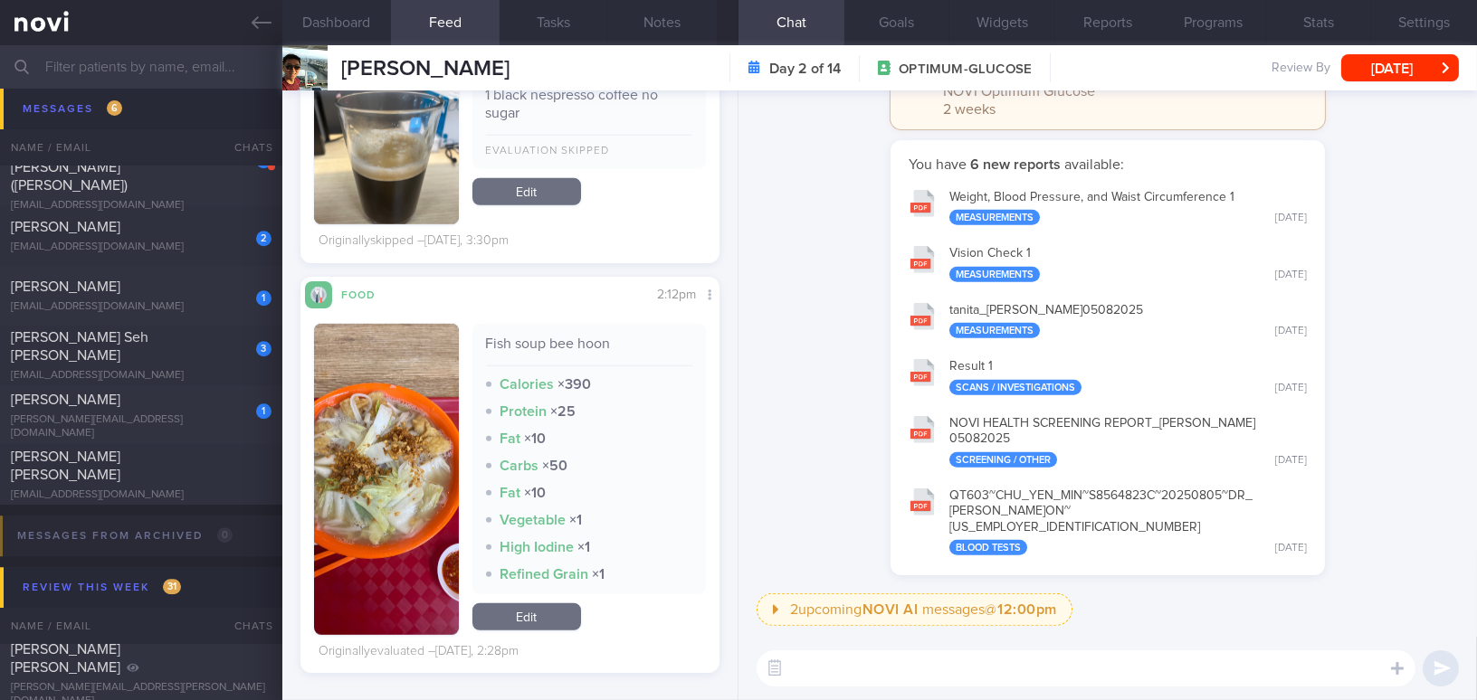
click at [855, 640] on textarea at bounding box center [1086, 669] width 659 height 36
type textarea "H"
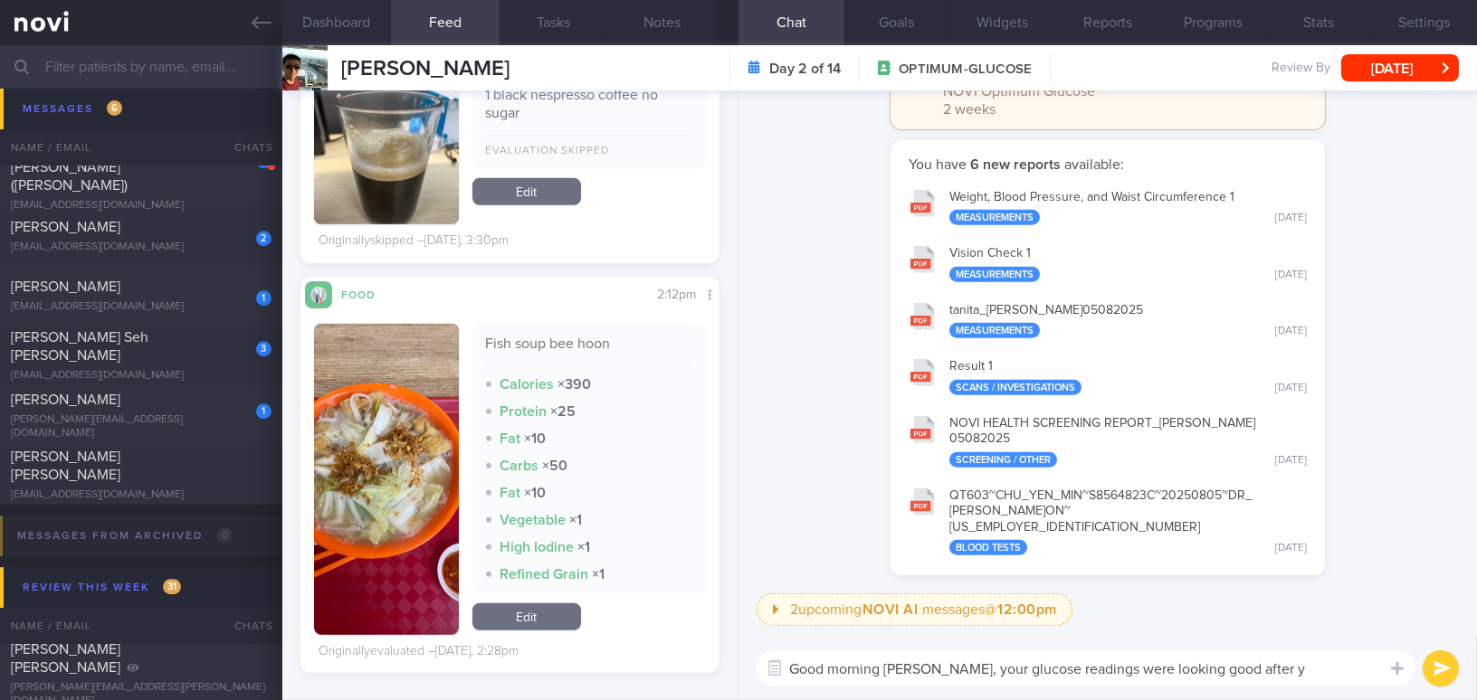
type textarea "Good morning Mr Chu, your glucose readings were looking good after ys"
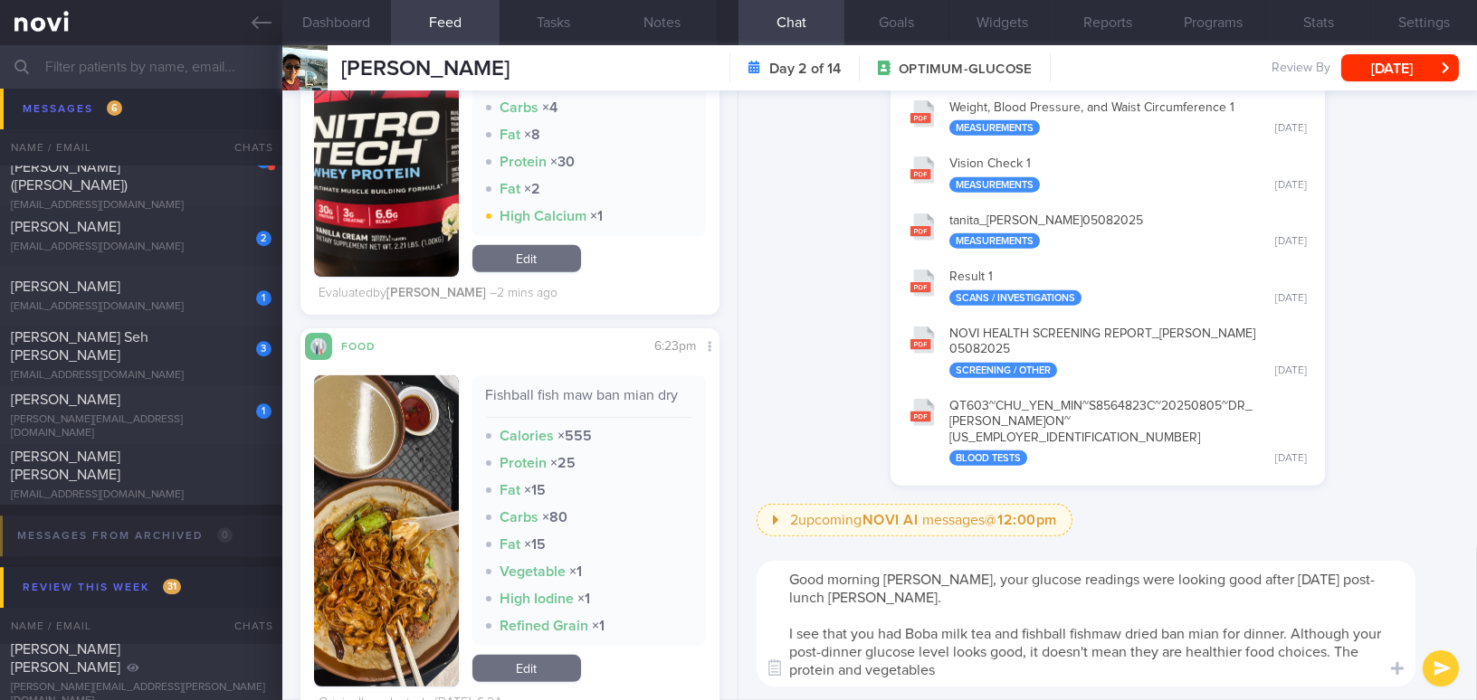
scroll to position [1508, 0]
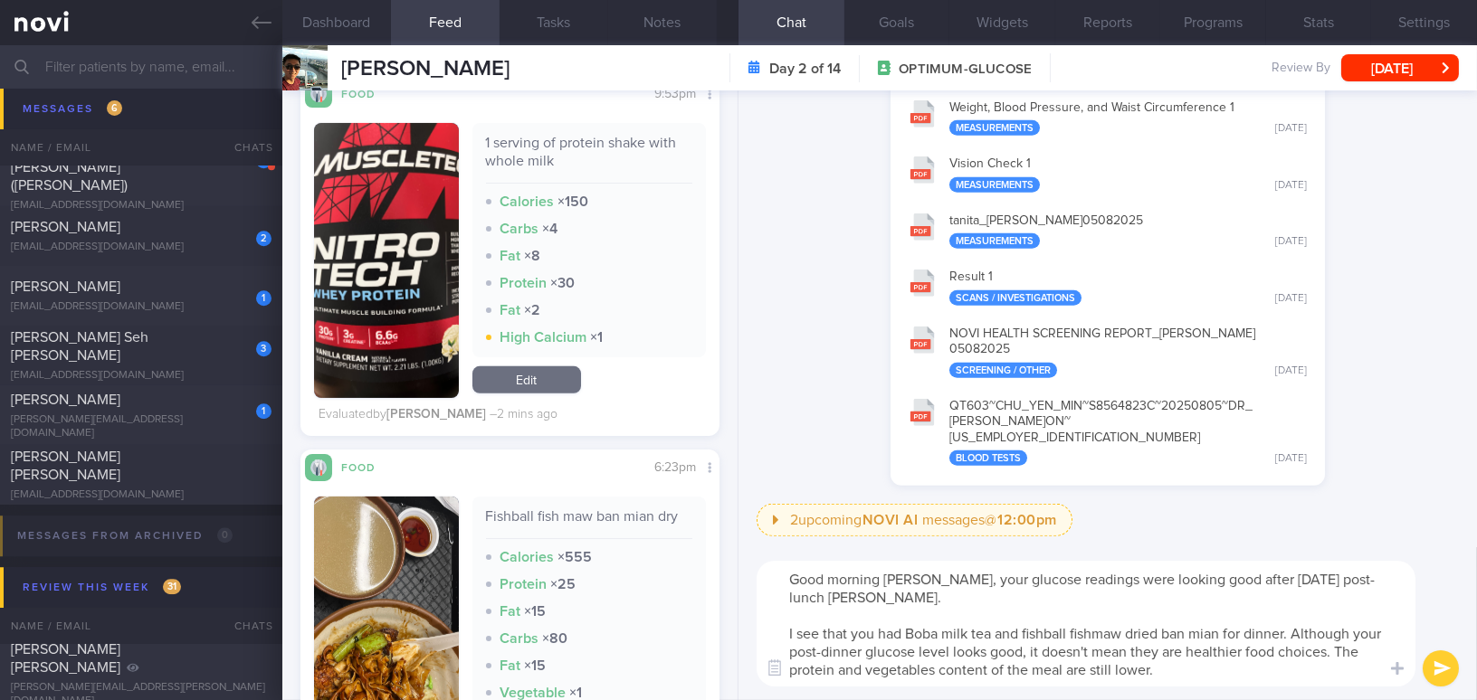
drag, startPoint x: 939, startPoint y: 580, endPoint x: 1235, endPoint y: 668, distance: 308.7
click at [1235, 668] on textarea "Good morning [PERSON_NAME], your glucose readings were looking good after [DATE…" at bounding box center [1086, 624] width 659 height 126
click at [963, 611] on textarea "Good morning [PERSON_NAME], your glucose readings were looking good after [DATE…" at bounding box center [1086, 624] width 659 height 126
drag, startPoint x: 937, startPoint y: 578, endPoint x: 1238, endPoint y: 667, distance: 314.1
click at [1238, 667] on textarea "Good morning [PERSON_NAME], your glucose readings were looking good after [DATE…" at bounding box center [1086, 624] width 659 height 126
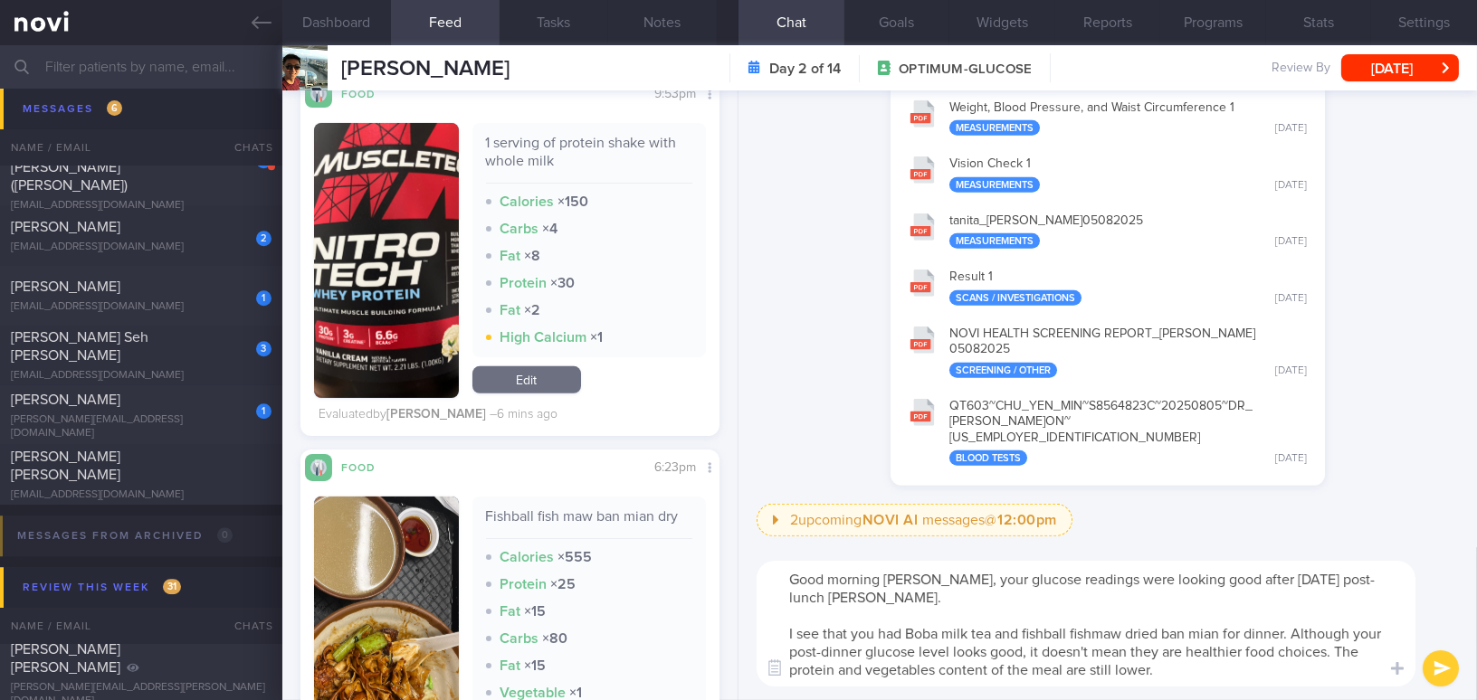
paste textarea "Your glucose readings looked good after [DATE] post-lunch [PERSON_NAME]. I see …"
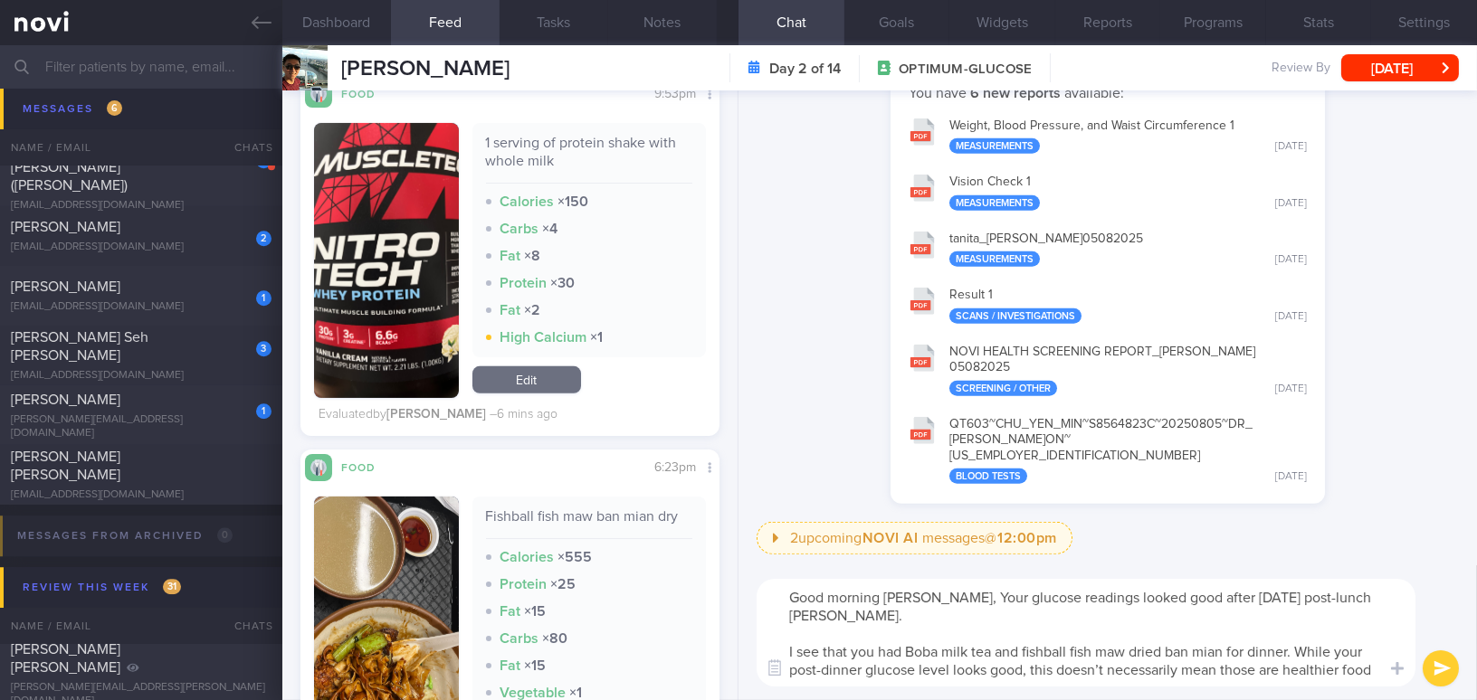
click at [943, 596] on textarea "Good morning [PERSON_NAME], Your glucose readings looked good after [DATE] post…" at bounding box center [1086, 633] width 659 height 108
click at [1256, 672] on textarea "Good morning [PERSON_NAME], your glucose readings looked good after [DATE] post…" at bounding box center [1086, 633] width 659 height 108
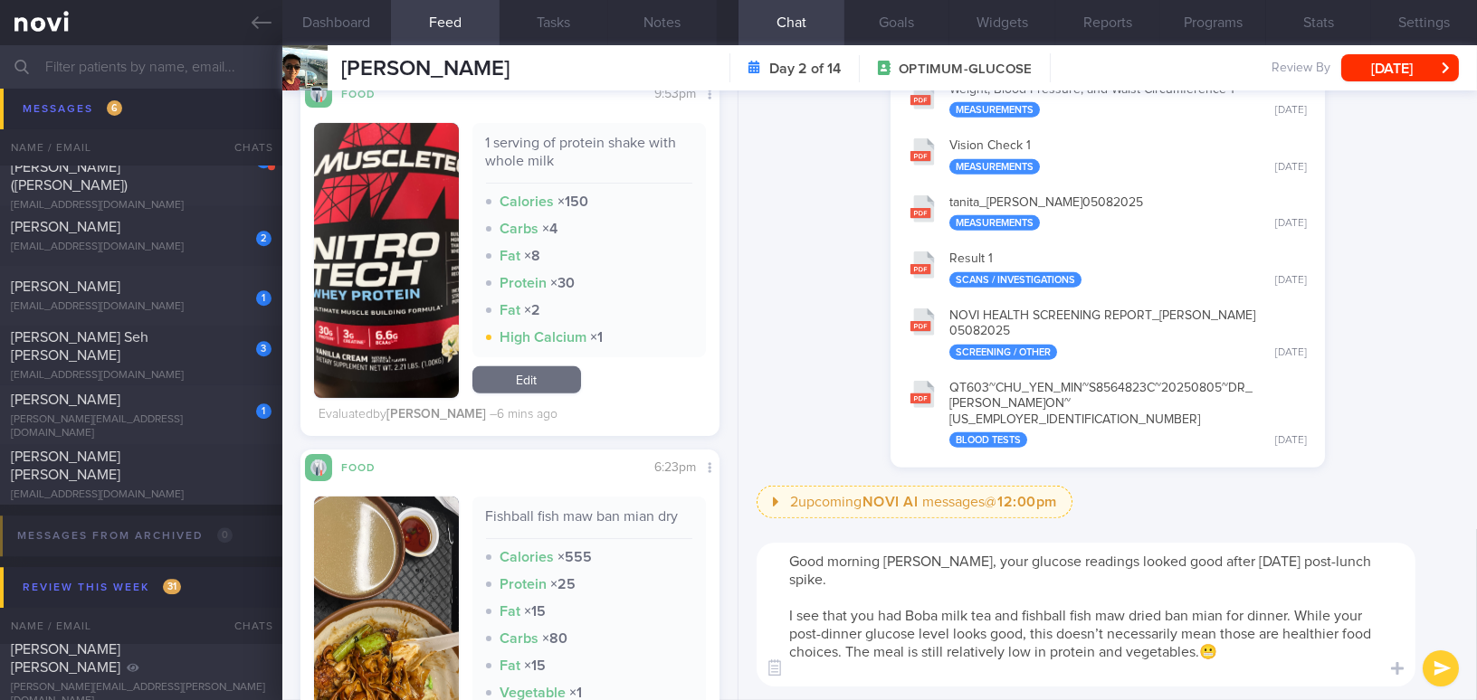
scroll to position [17, 0]
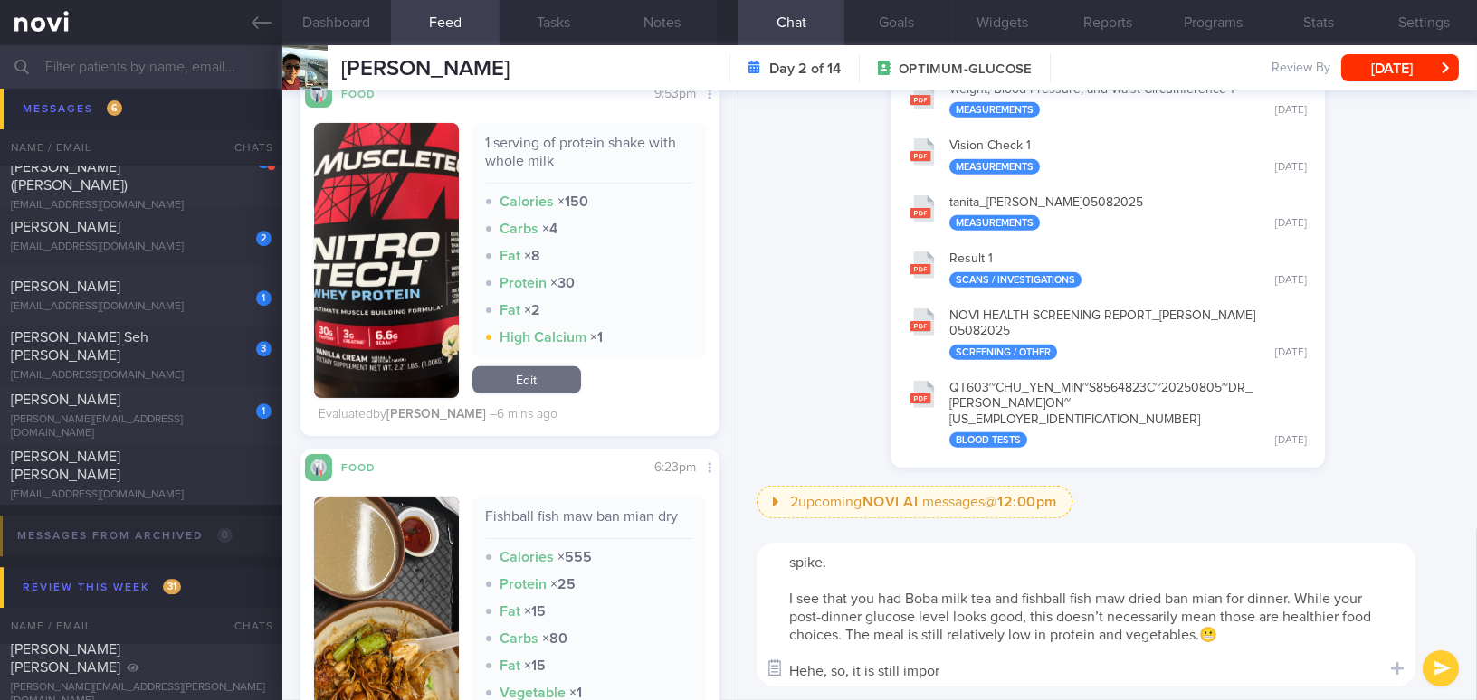
drag, startPoint x: 967, startPoint y: 673, endPoint x: 782, endPoint y: 669, distance: 184.7
click at [782, 669] on div "Chat Templates Admin [MEDICAL_DATA] Weight Nutrition Physical Activity Infograp…" at bounding box center [1107, 614] width 738 height 171
click at [1097, 662] on textarea "Good morning [PERSON_NAME], your glucose readings looked good after [DATE] post…" at bounding box center [1086, 615] width 659 height 144
drag, startPoint x: 1028, startPoint y: 614, endPoint x: 887, endPoint y: 637, distance: 143.1
click at [887, 637] on textarea "Good morning [PERSON_NAME], your glucose readings looked good after [DATE] post…" at bounding box center [1086, 615] width 659 height 144
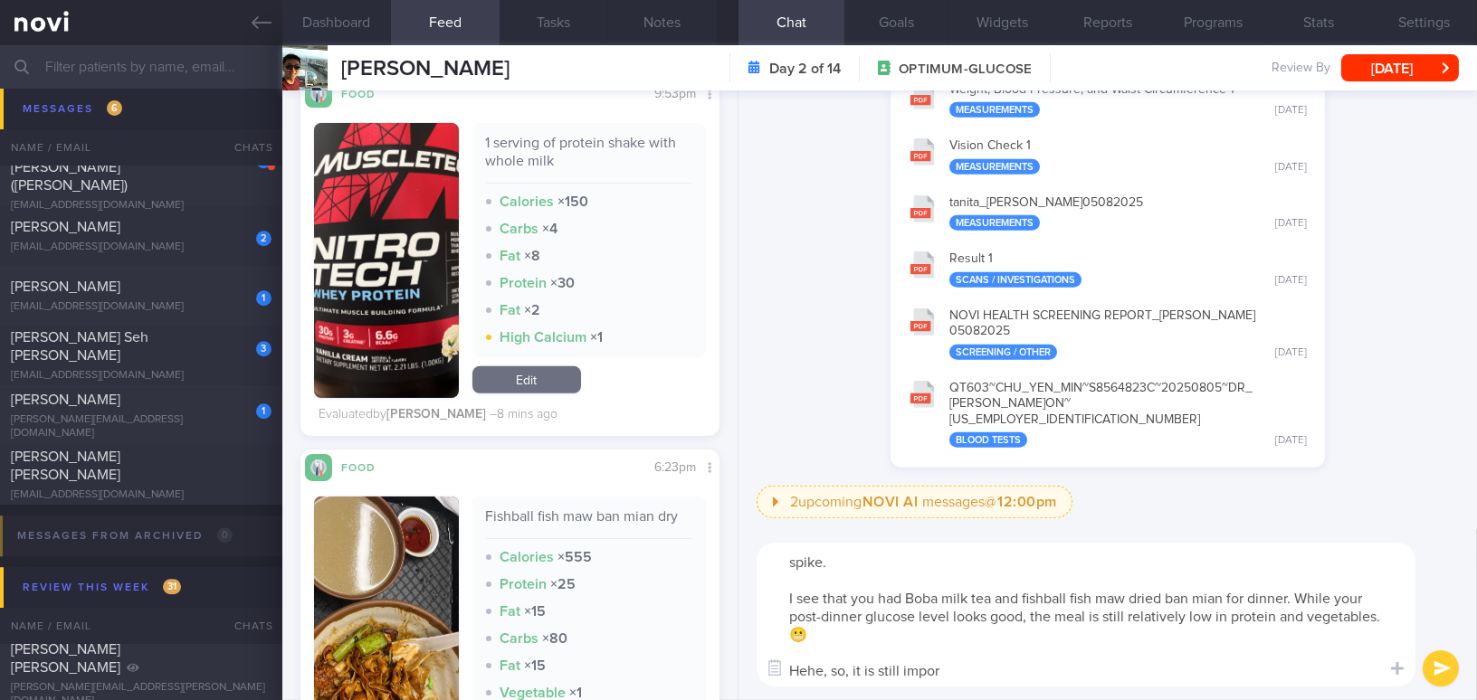
click at [903, 637] on textarea "Good morning [PERSON_NAME], your glucose readings looked good after [DATE] post…" at bounding box center [1086, 615] width 659 height 144
paste textarea "it’s still important to balance your meals with more protein and vegetables"
click at [901, 631] on textarea "Good morning [PERSON_NAME], your glucose readings looked good after [DATE] post…" at bounding box center [1086, 615] width 659 height 144
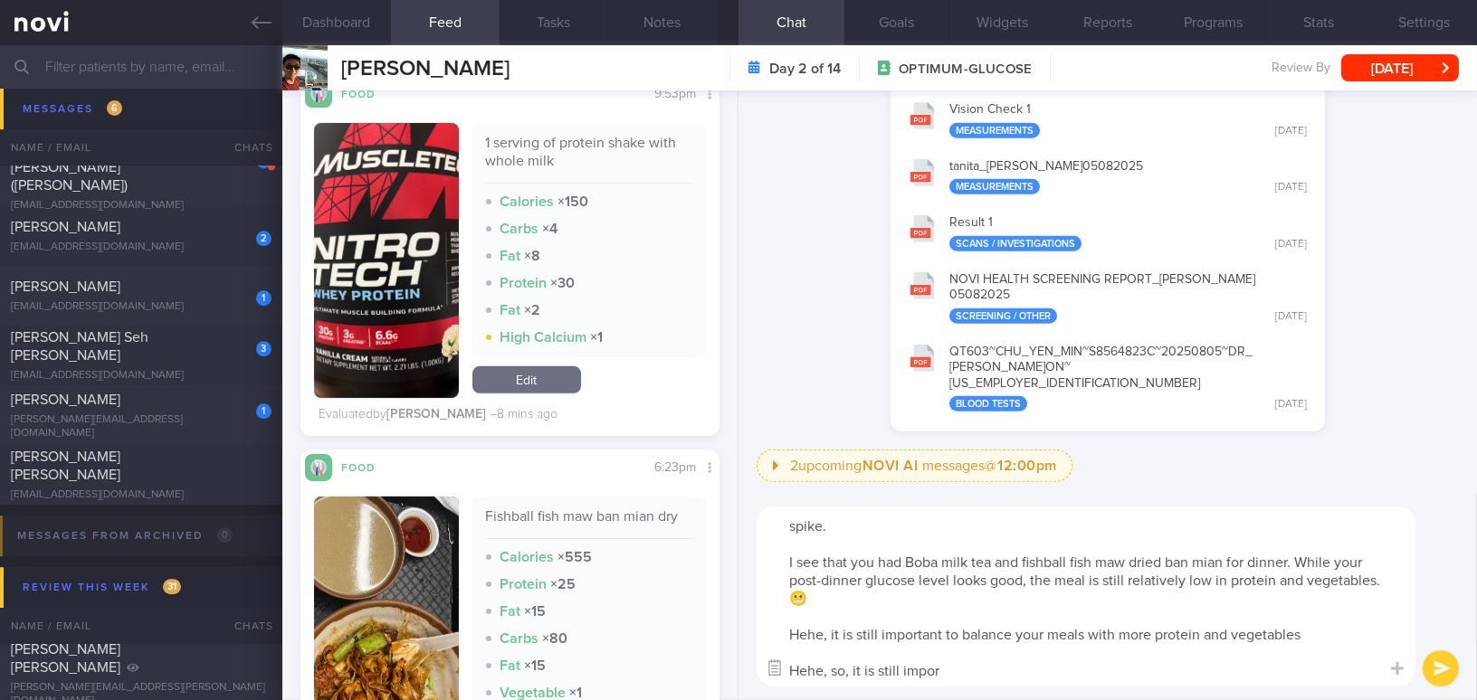
drag, startPoint x: 967, startPoint y: 678, endPoint x: 767, endPoint y: 673, distance: 200.1
click at [767, 673] on div "Chat Templates Admin CGM Weight Nutrition Physical Activity Infographics Articl…" at bounding box center [1107, 596] width 738 height 207
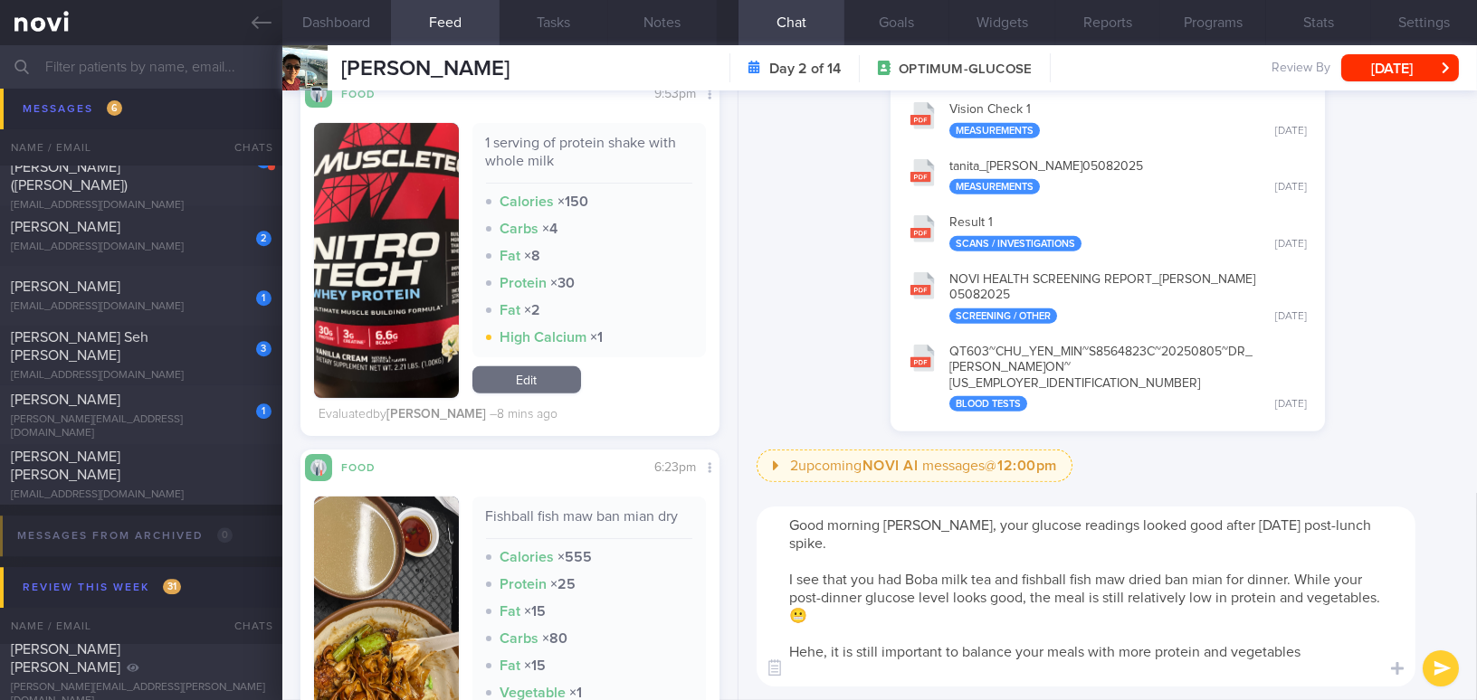
scroll to position [0, 0]
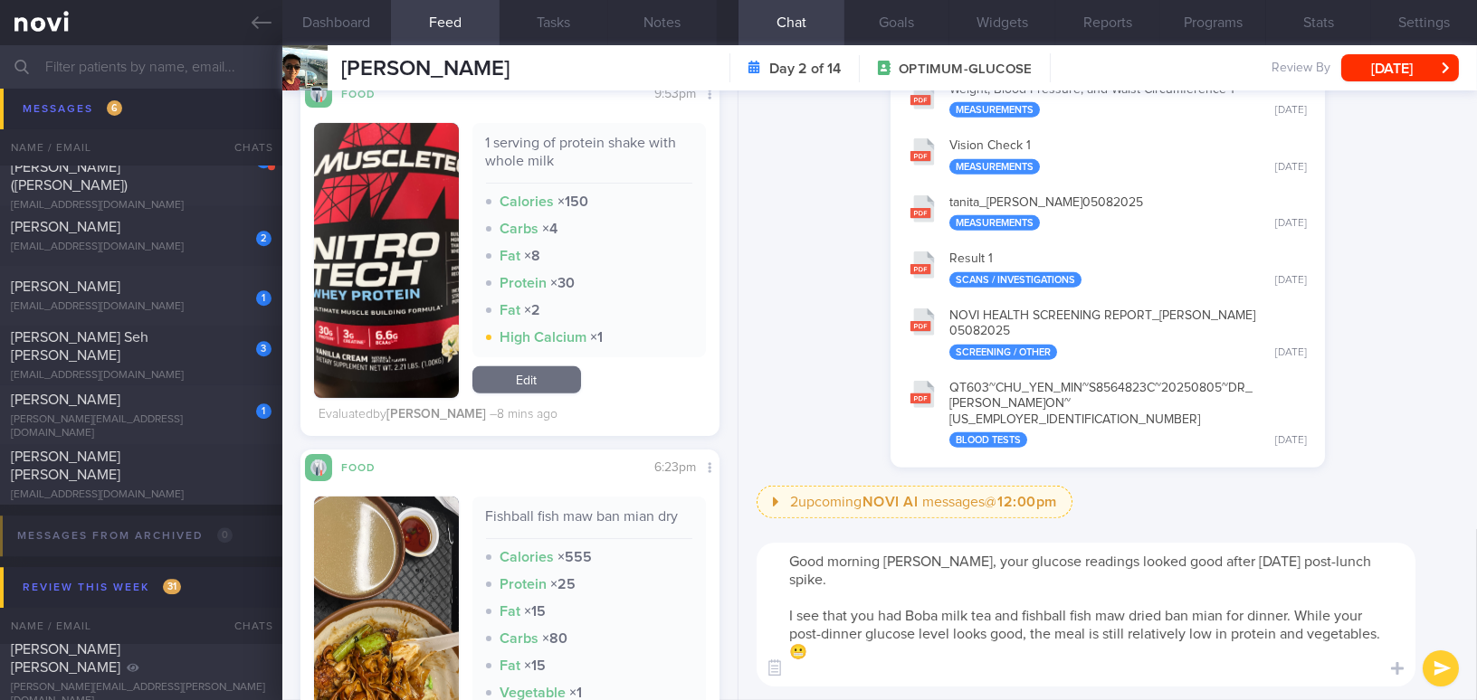
type textarea "Good morning [PERSON_NAME], your glucose readings looked good after [DATE] post…"
click at [1430, 672] on button "submit" at bounding box center [1441, 669] width 36 height 36
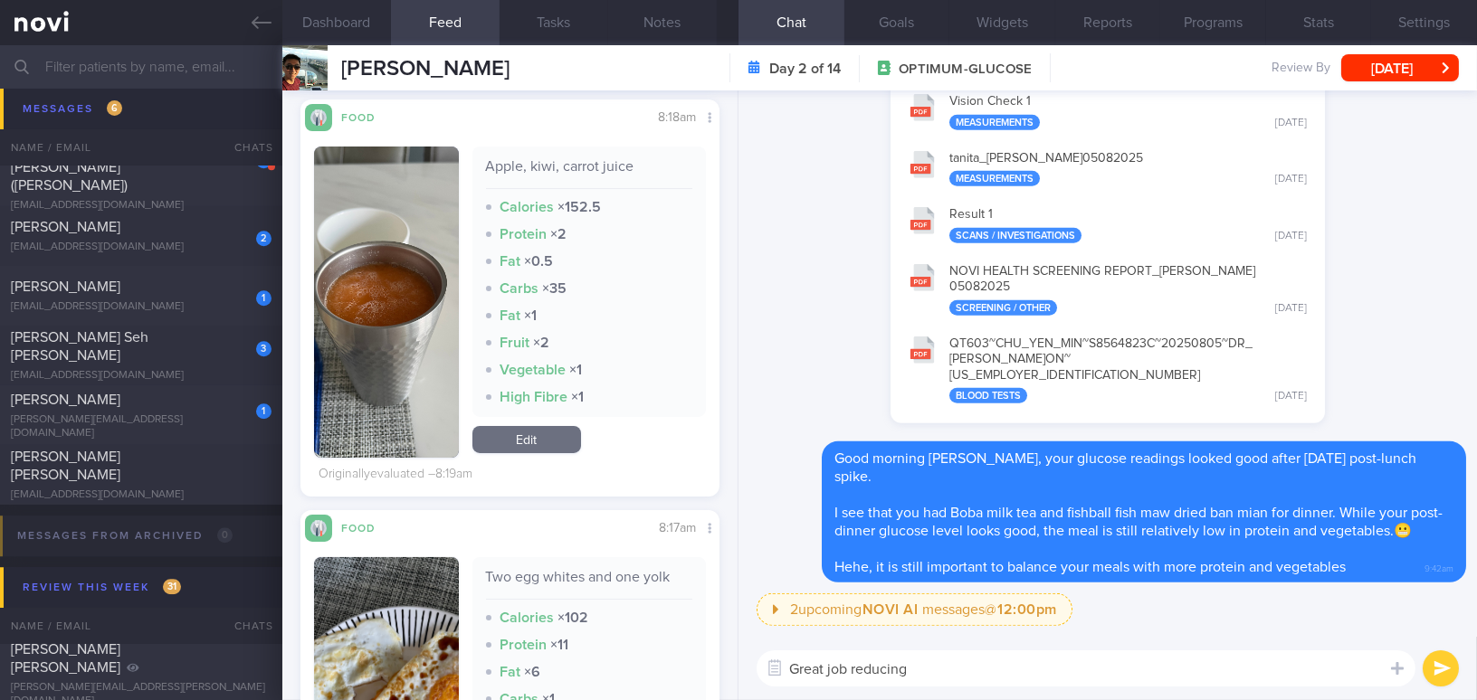
scroll to position [931, 0]
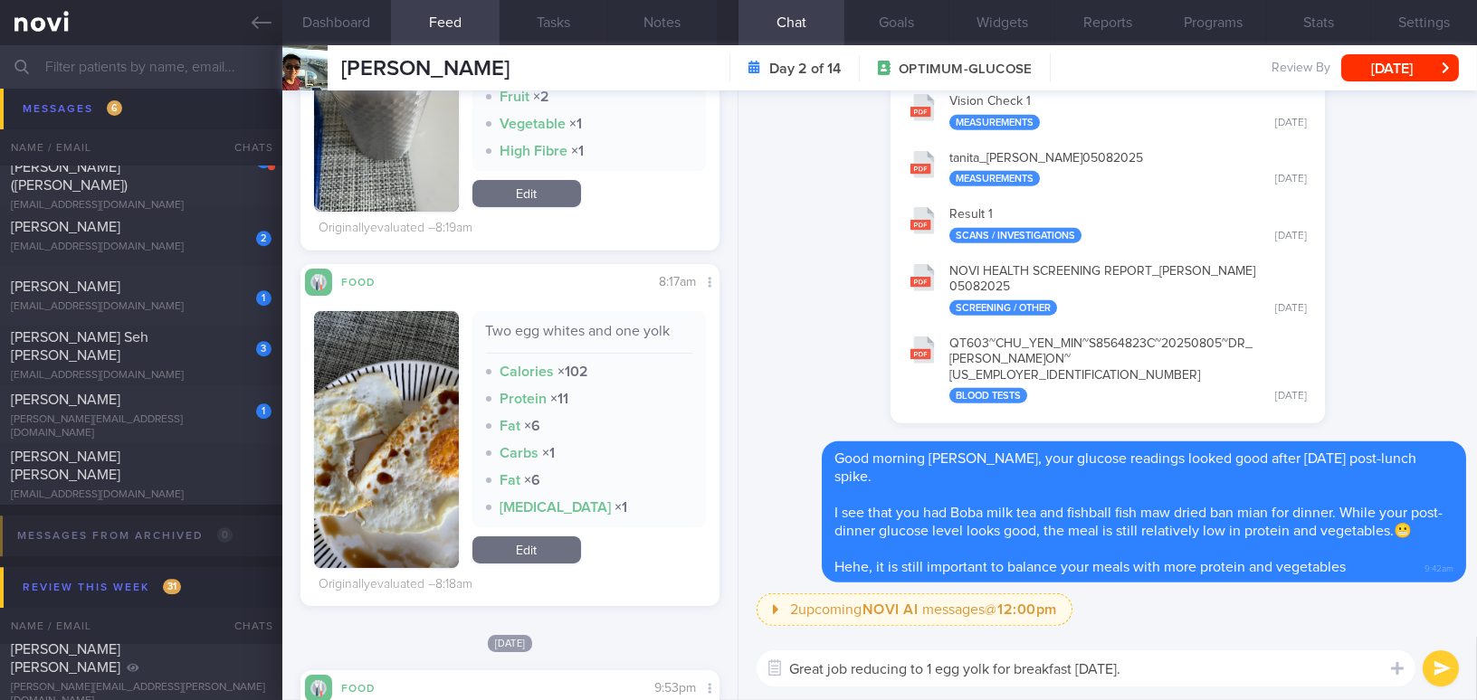
drag, startPoint x: 1135, startPoint y: 676, endPoint x: 757, endPoint y: 678, distance: 378.3
click at [757, 678] on div "Great job reducing to 1 egg yolk for breakfast [DATE]. Great job reducing to 1 …" at bounding box center [1086, 669] width 659 height 36
click at [1090, 664] on textarea "Great job reducing to 1 egg yolk for breakfast [DATE]." at bounding box center [1086, 669] width 659 height 36
drag, startPoint x: 1143, startPoint y: 671, endPoint x: 769, endPoint y: 662, distance: 373.9
click at [769, 662] on div "Chat Templates Admin CGM Weight Nutrition Physical Activity Infographics Articl…" at bounding box center [1107, 668] width 738 height 63
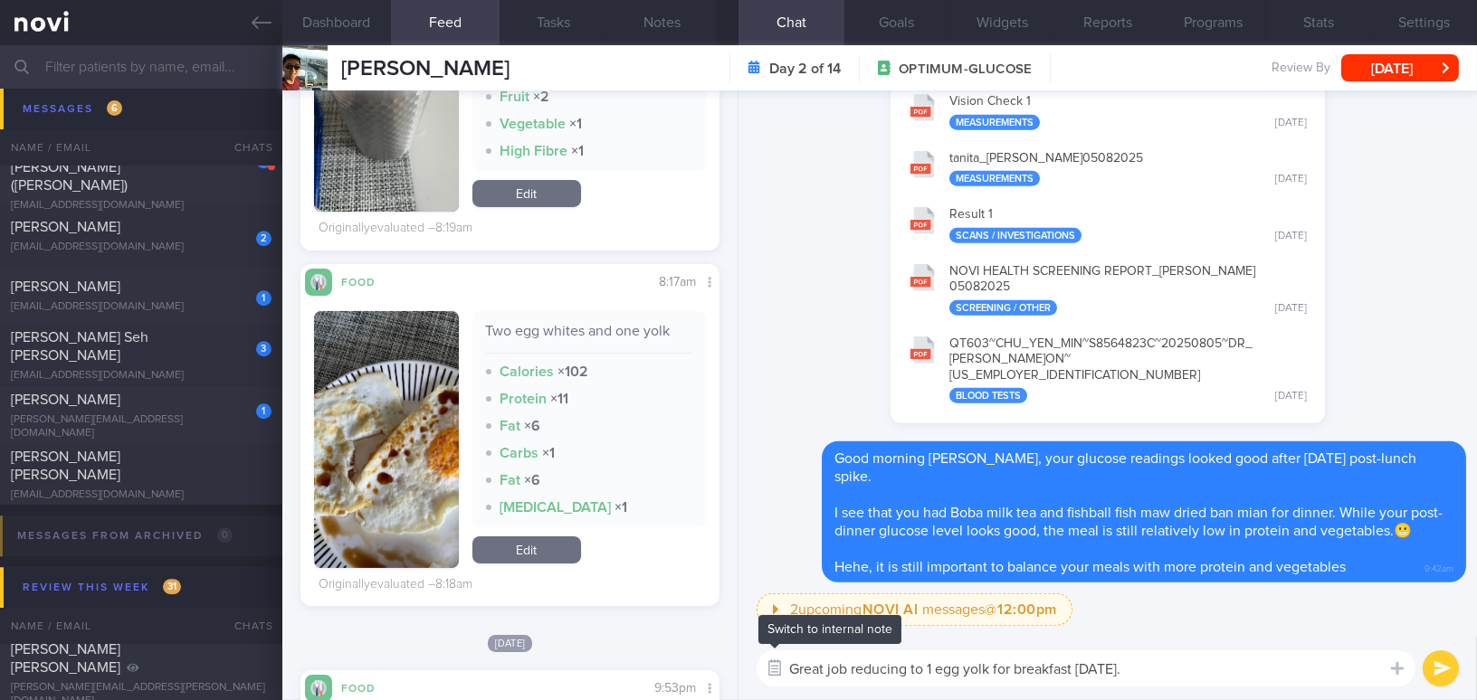
paste textarea "just 1 egg yolk for breakfast [DATE]"
type textarea "Great job reducing to just 1 egg yolk for breakfast and having more egg whites …"
click at [1441, 667] on button "submit" at bounding box center [1441, 669] width 36 height 36
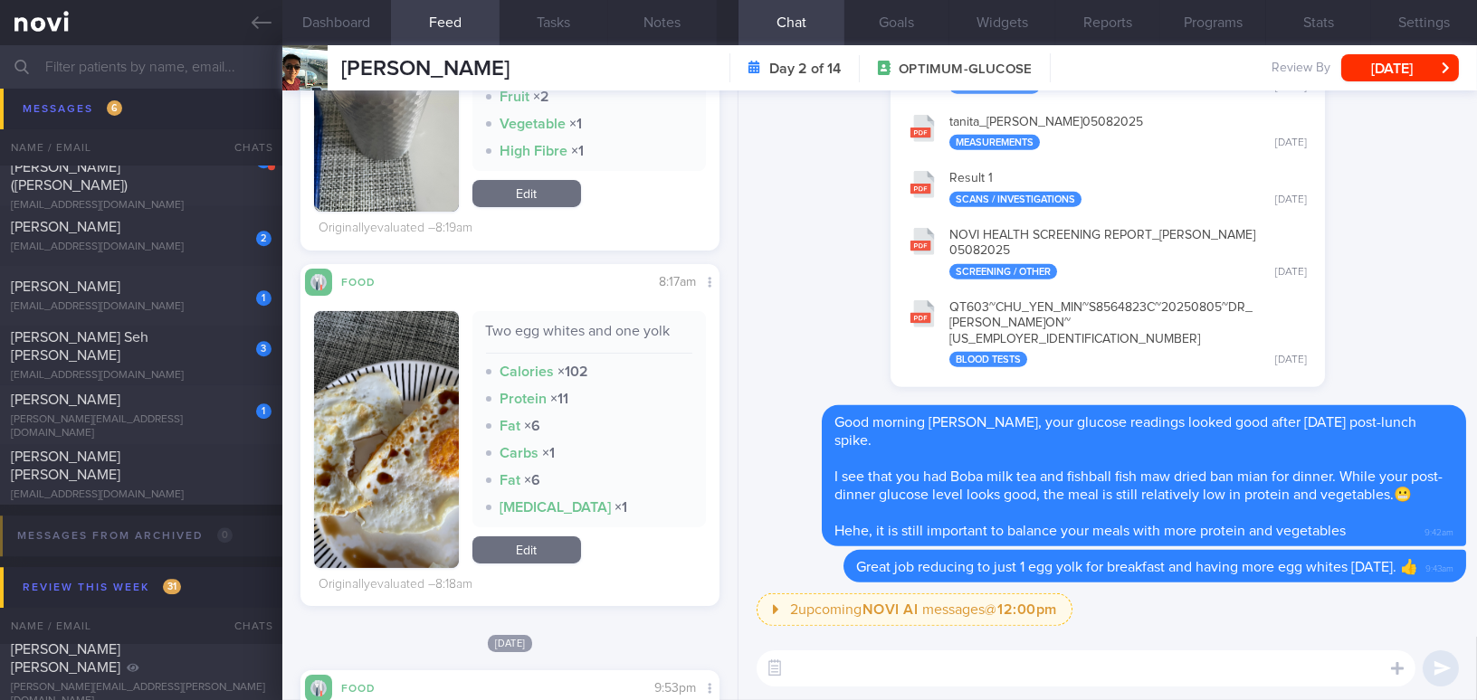
click at [1327, 674] on textarea at bounding box center [1086, 669] width 659 height 36
click at [862, 665] on textarea at bounding box center [1086, 669] width 659 height 36
paste textarea "By the way, I understand that our review call is scheduled for 15/9/25. I was w…"
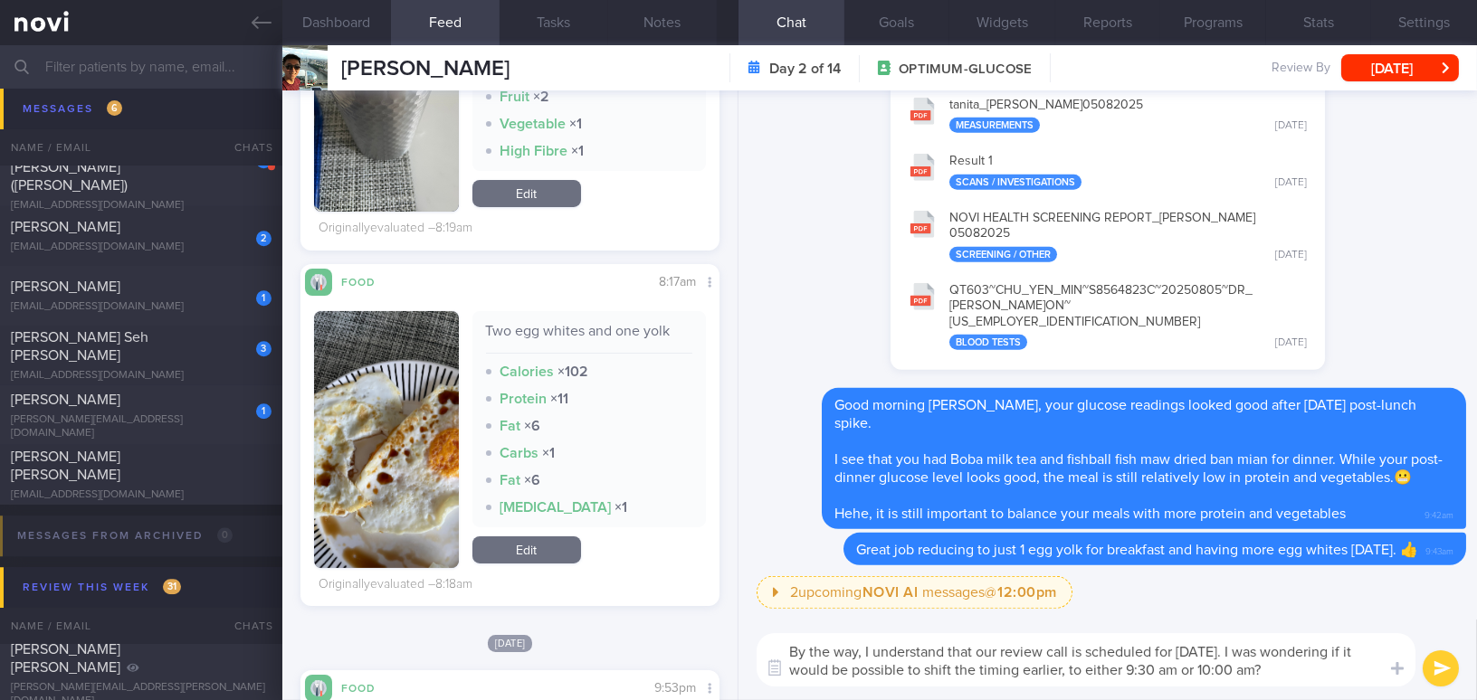
scroll to position [0, 0]
click at [1139, 667] on textarea "By the way, I understand that our review call is scheduled for 15/9/25. I was w…" at bounding box center [1086, 660] width 659 height 53
type textarea "By the way, I understand that our review call is scheduled for 15/9/25. I was w…"
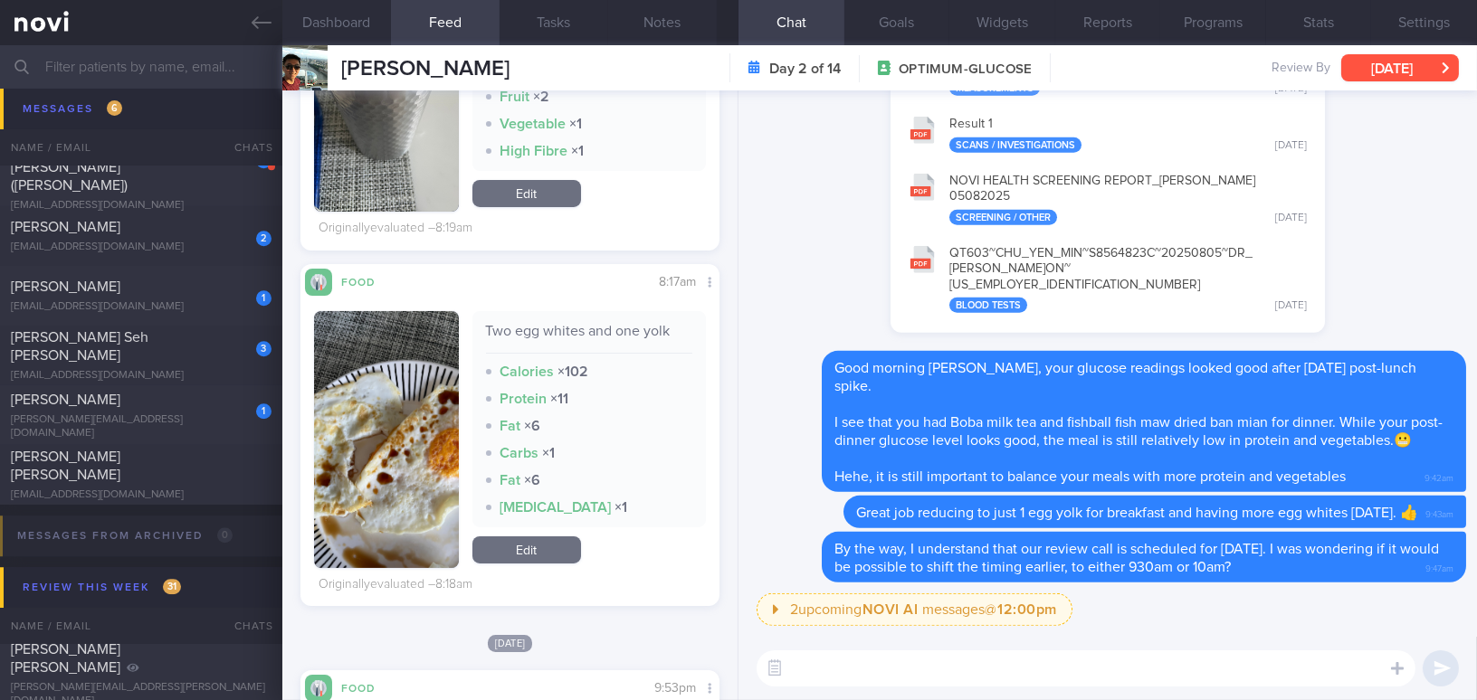
click at [1389, 73] on button "[DATE]" at bounding box center [1400, 67] width 118 height 27
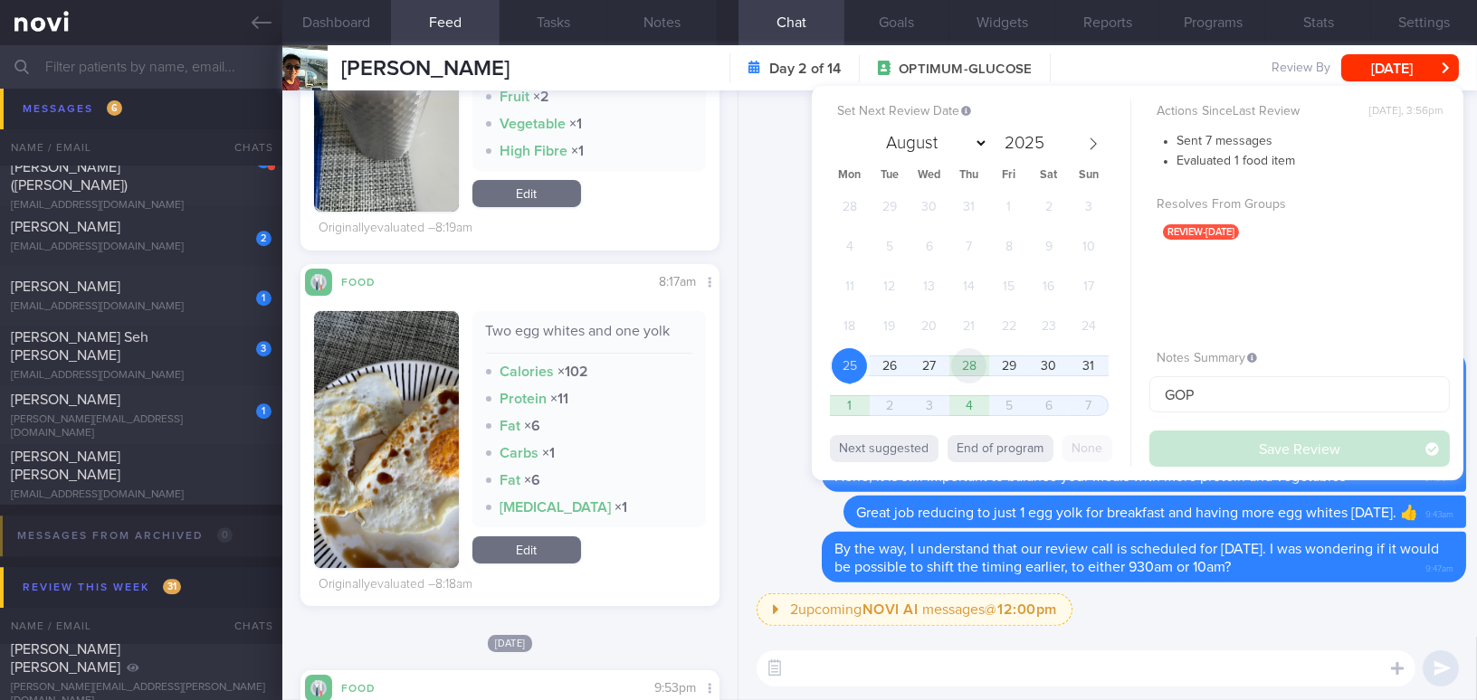
click at [969, 366] on span "28" at bounding box center [968, 365] width 35 height 35
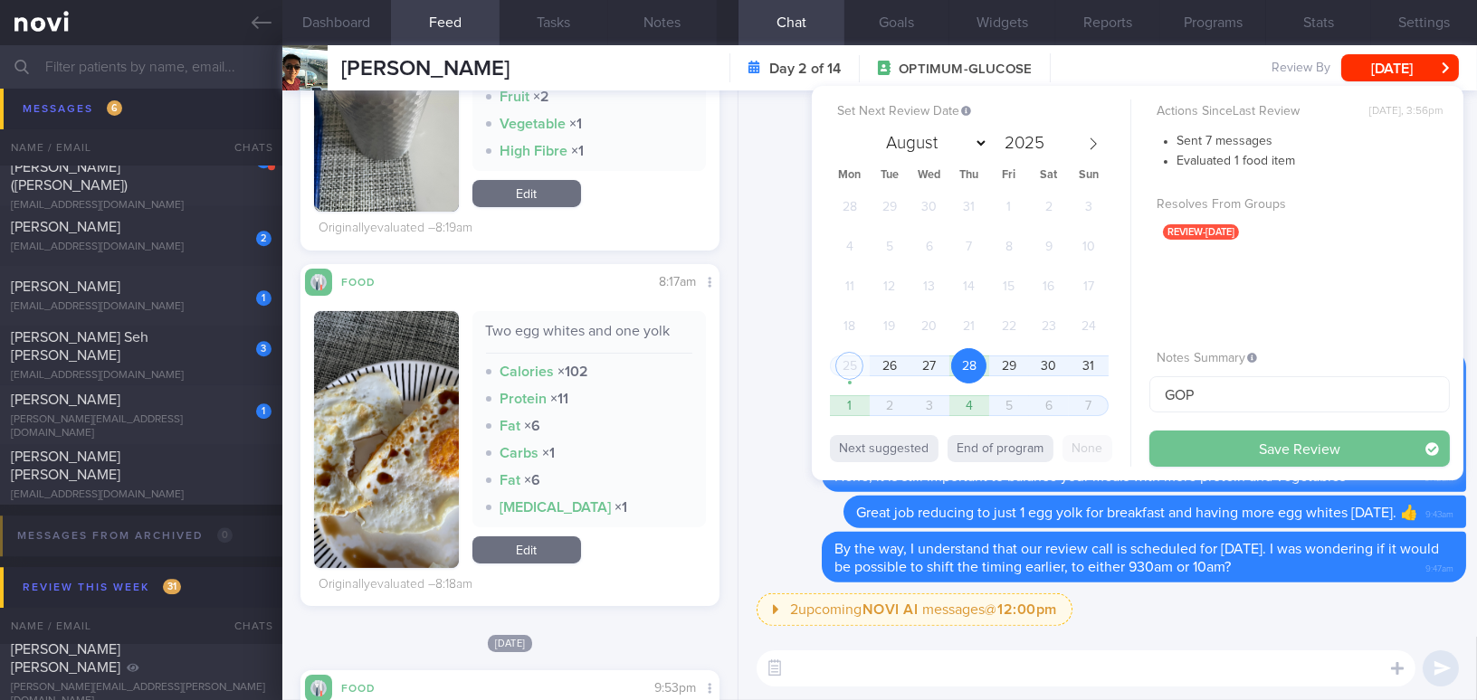
click at [1189, 448] on button "Save Review" at bounding box center [1299, 449] width 300 height 36
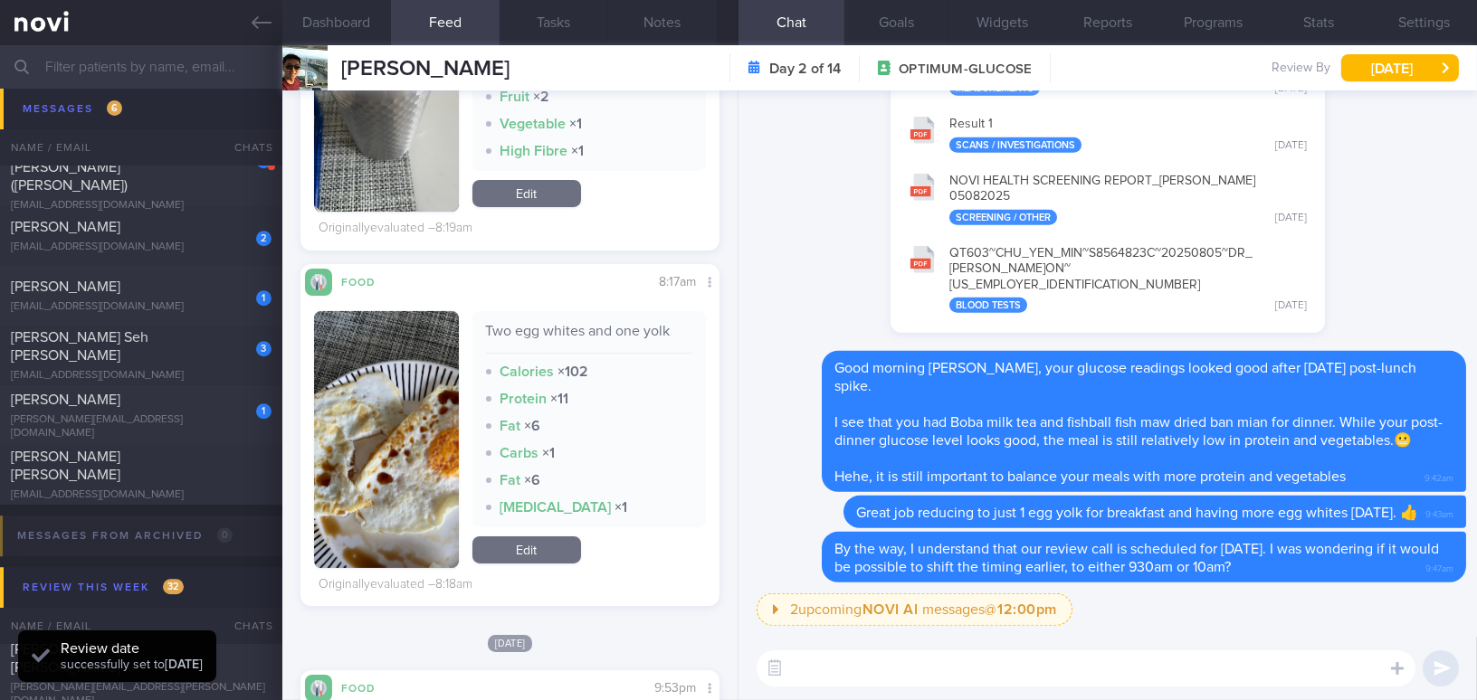
scroll to position [191, 381]
click at [248, 17] on link at bounding box center [141, 22] width 282 height 45
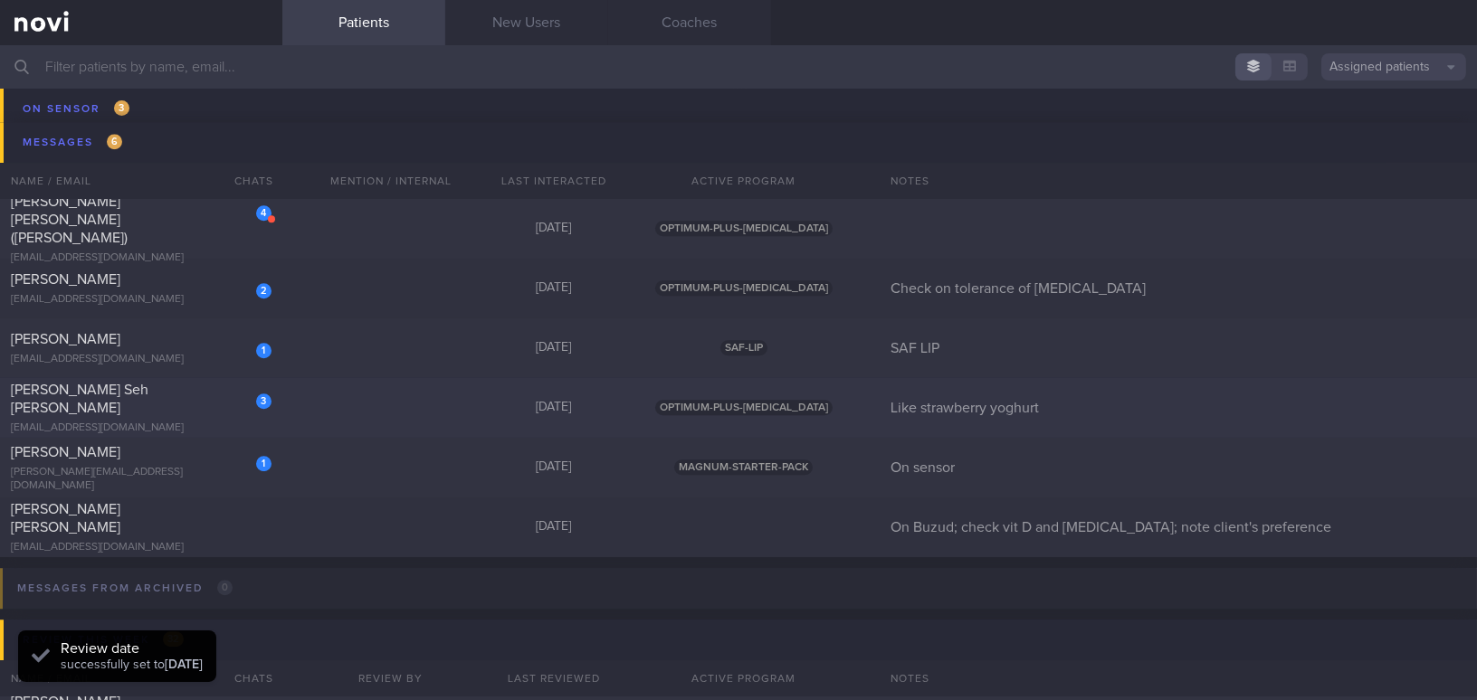
scroll to position [8932, 0]
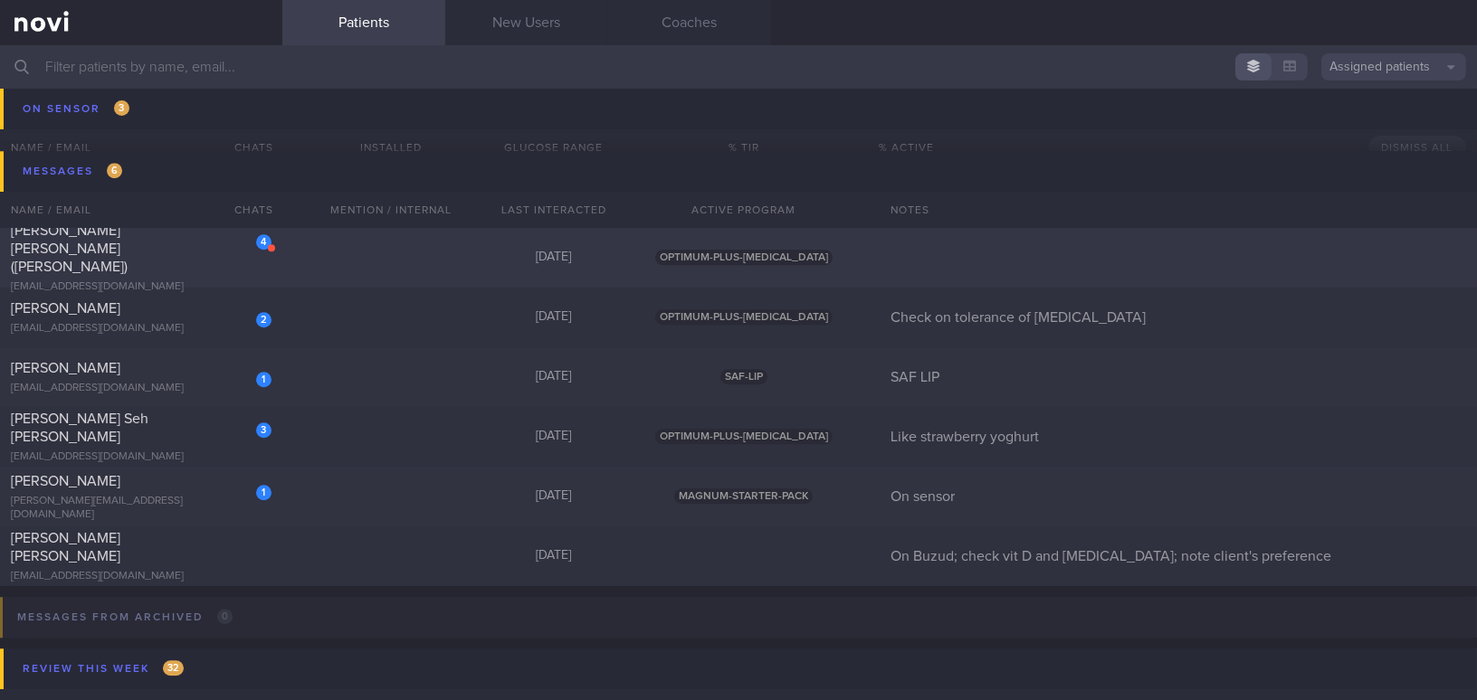
click at [184, 256] on div "[PERSON_NAME] [PERSON_NAME] ([PERSON_NAME])" at bounding box center [139, 249] width 256 height 54
select select "7"
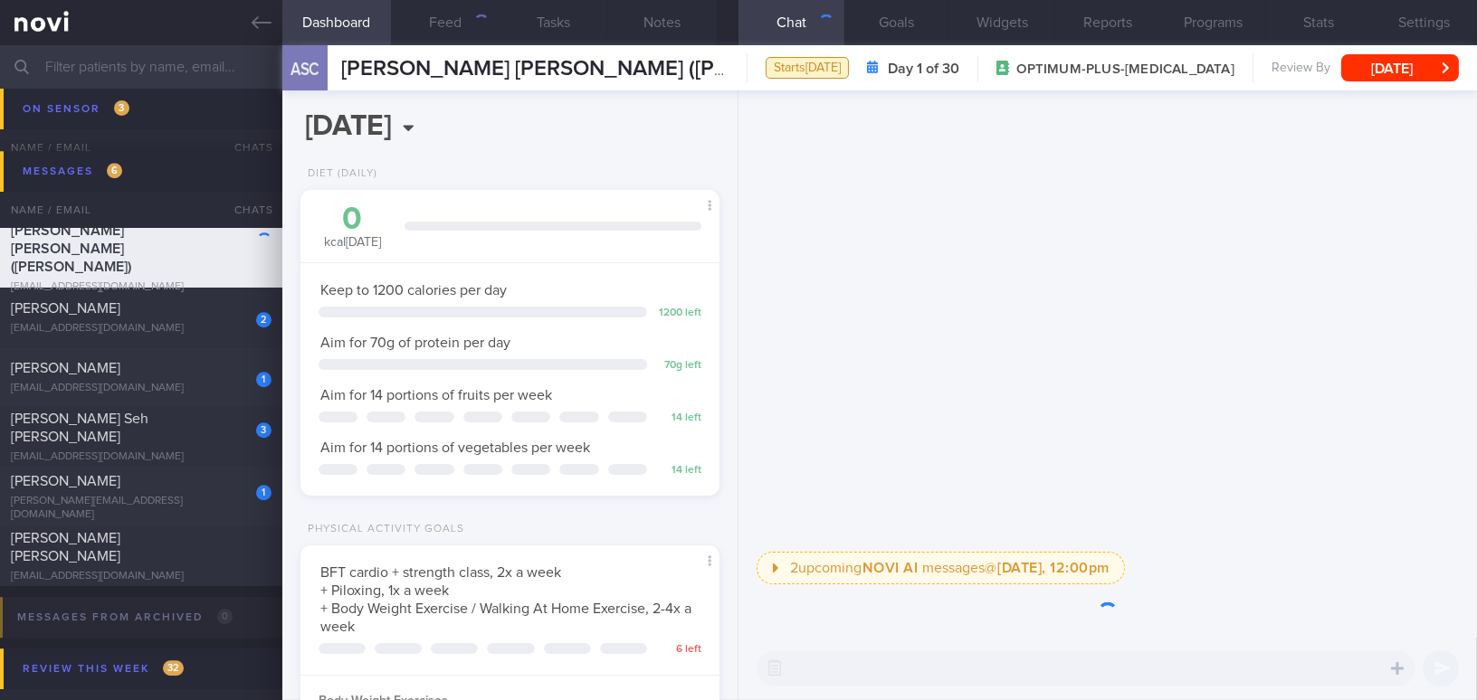
scroll to position [213, 374]
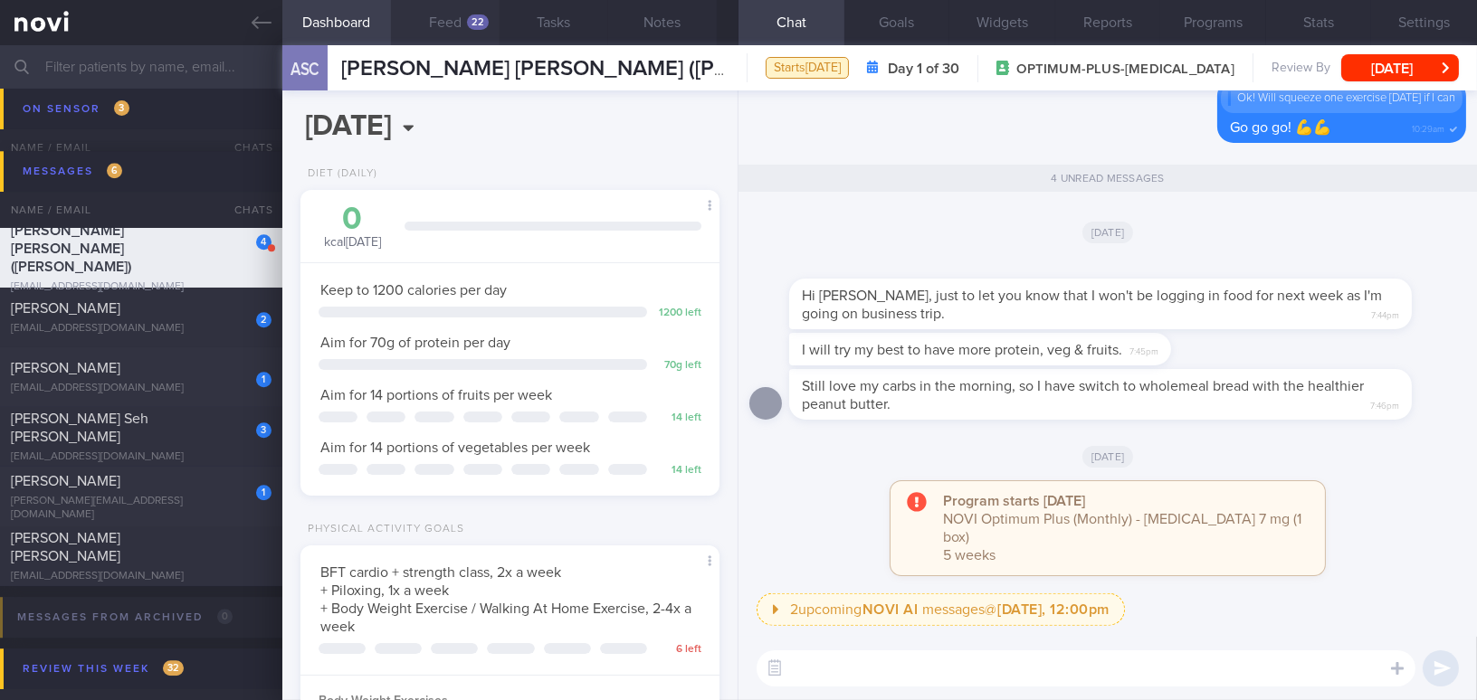
click at [454, 28] on button "Feed 22" at bounding box center [445, 22] width 109 height 45
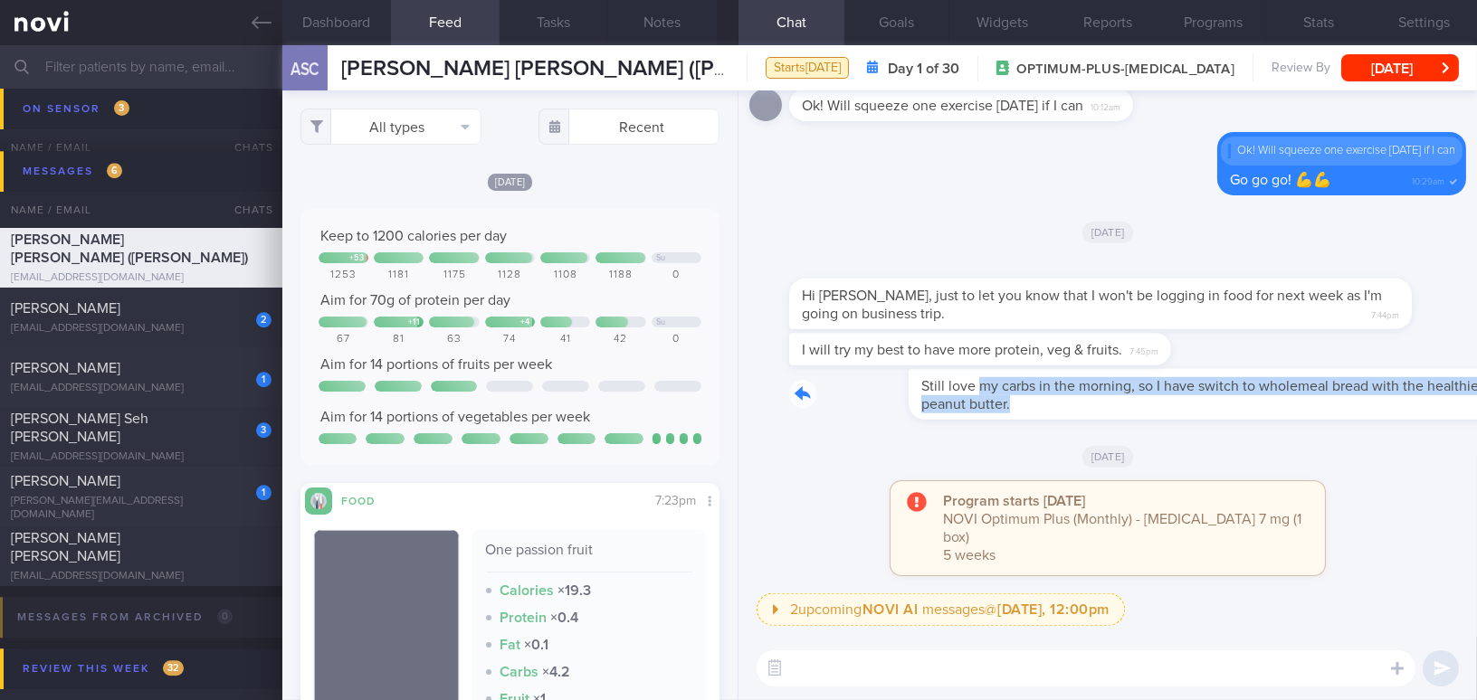
drag, startPoint x: 863, startPoint y: 392, endPoint x: 1242, endPoint y: 418, distance: 379.2
click at [1242, 418] on div "Still love my carbs in the morning, so I have switch to wholemeal bread with th…" at bounding box center [1127, 394] width 677 height 51
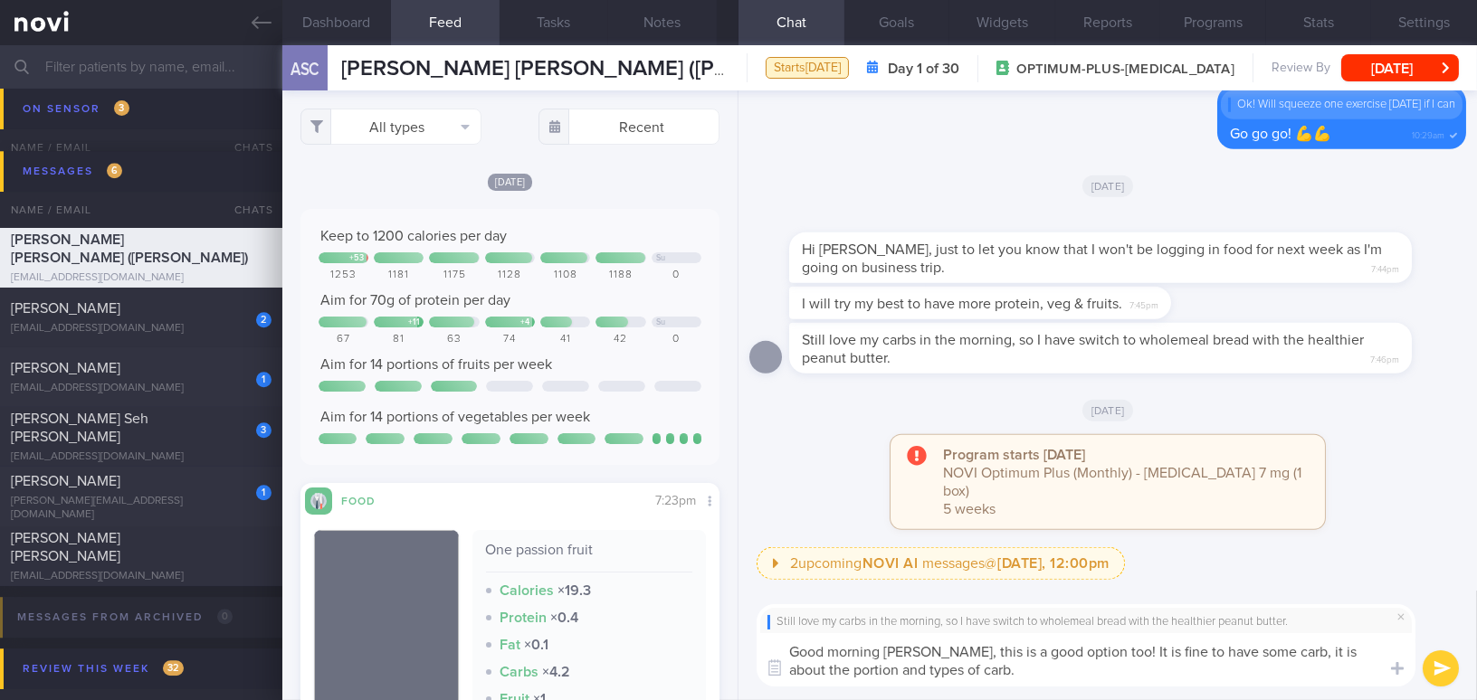
drag, startPoint x: 929, startPoint y: 652, endPoint x: 966, endPoint y: 672, distance: 42.1
click at [966, 672] on textarea "Good morning Joyce, this is a good option too! It is fine to have some carb, it…" at bounding box center [1086, 660] width 659 height 53
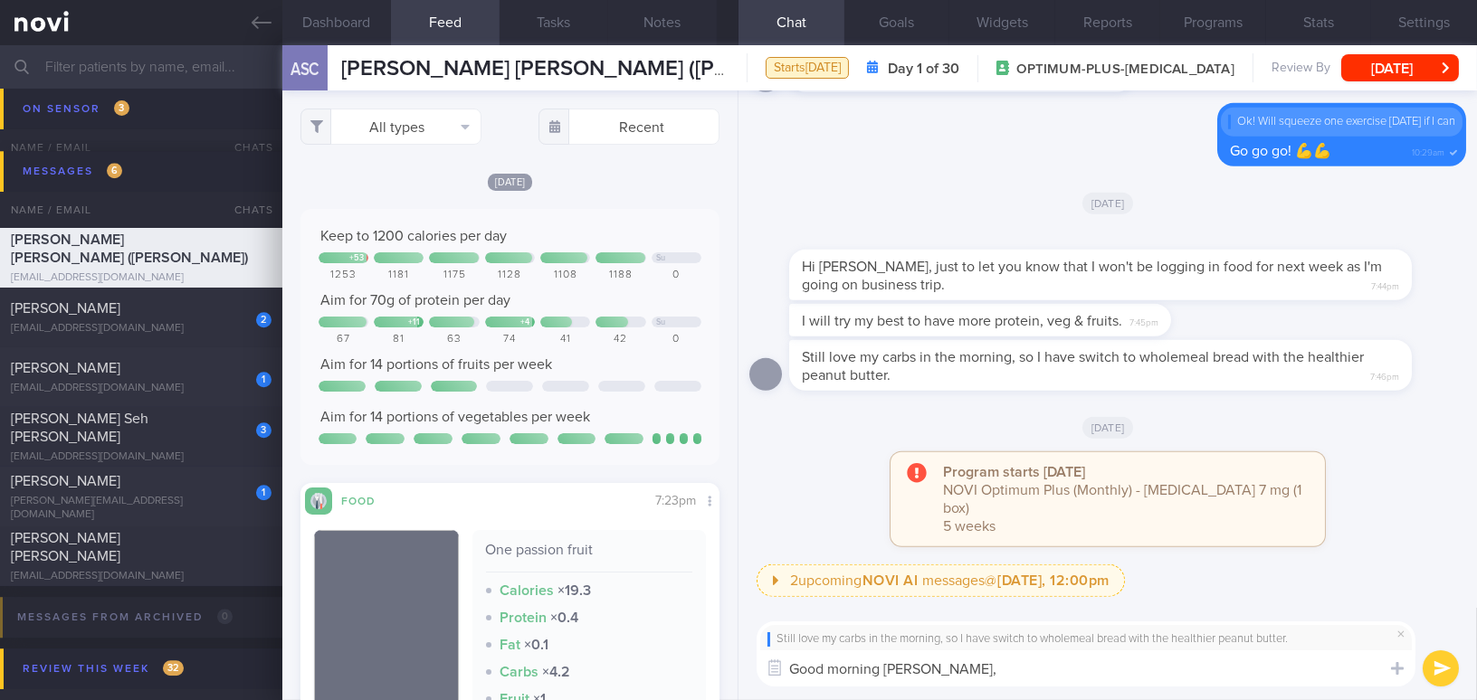
paste textarea "This is a good option too! It’s perfectly fine to have some carbs — it’s really…"
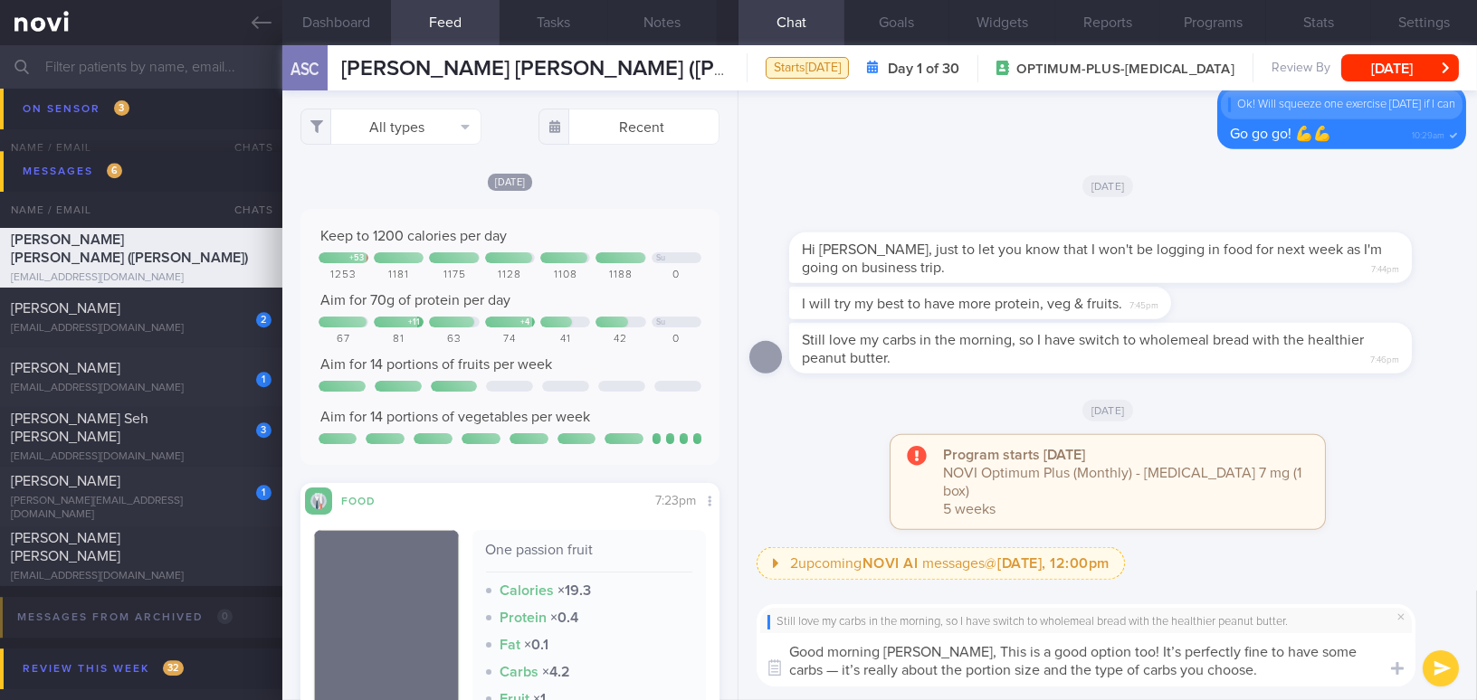
click at [936, 654] on textarea "Good morning Joyce, This is a good option too! It’s perfectly fine to have some…" at bounding box center [1086, 660] width 659 height 53
click at [1104, 652] on textarea "Good morning Joyce, this is a good option too! It’s perfectly fine to have some…" at bounding box center [1086, 660] width 659 height 53
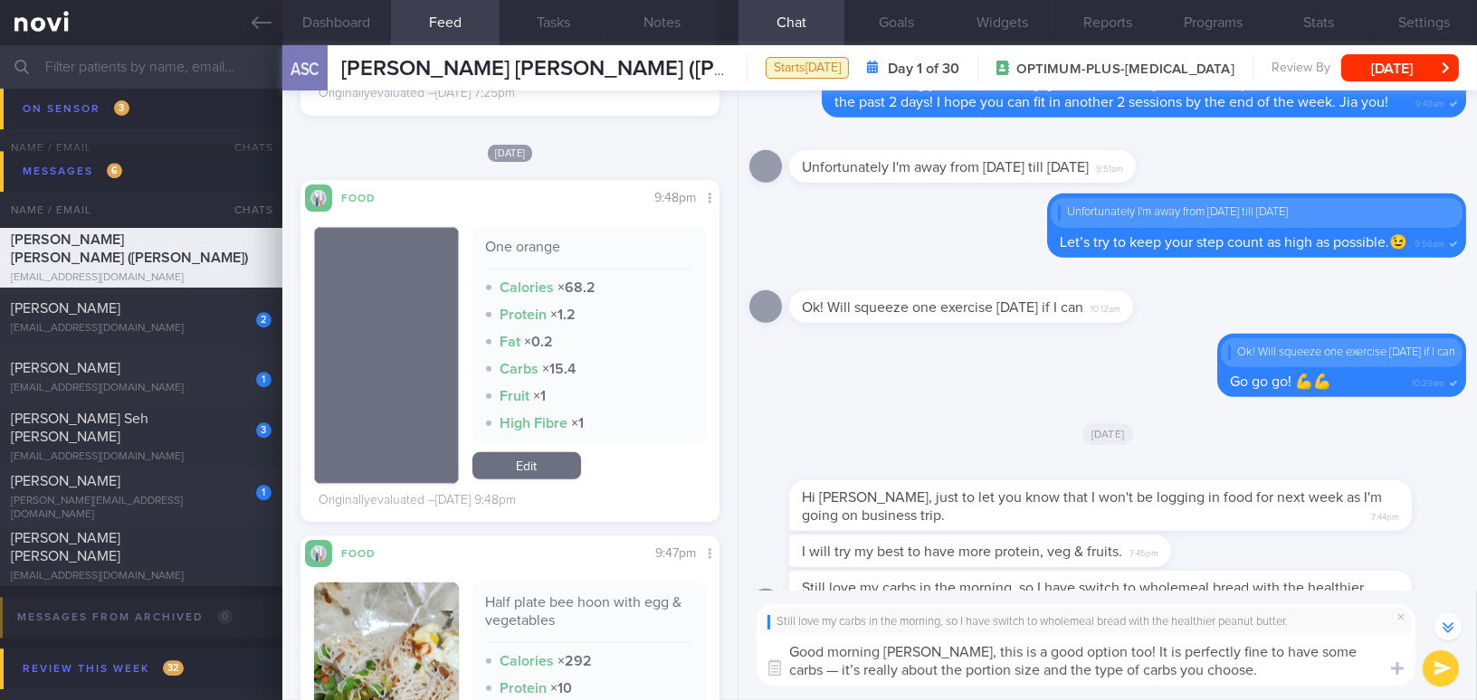
scroll to position [1974, 0]
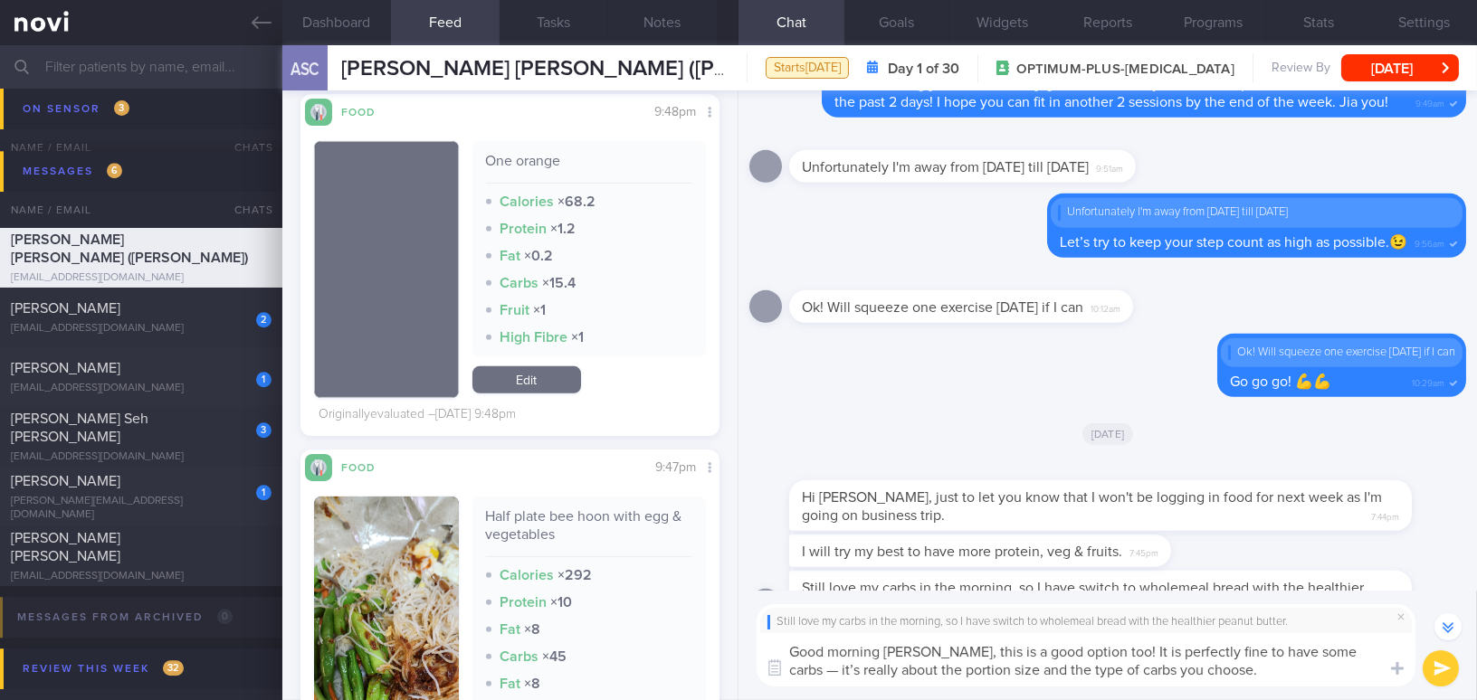
click at [1339, 652] on textarea "Good morning Joyce, this is a good option too! It is perfectly fine to have som…" at bounding box center [1086, 660] width 659 height 53
type textarea "Good morning Joyce, this is a good option too! It is perfectly fine to have som…"
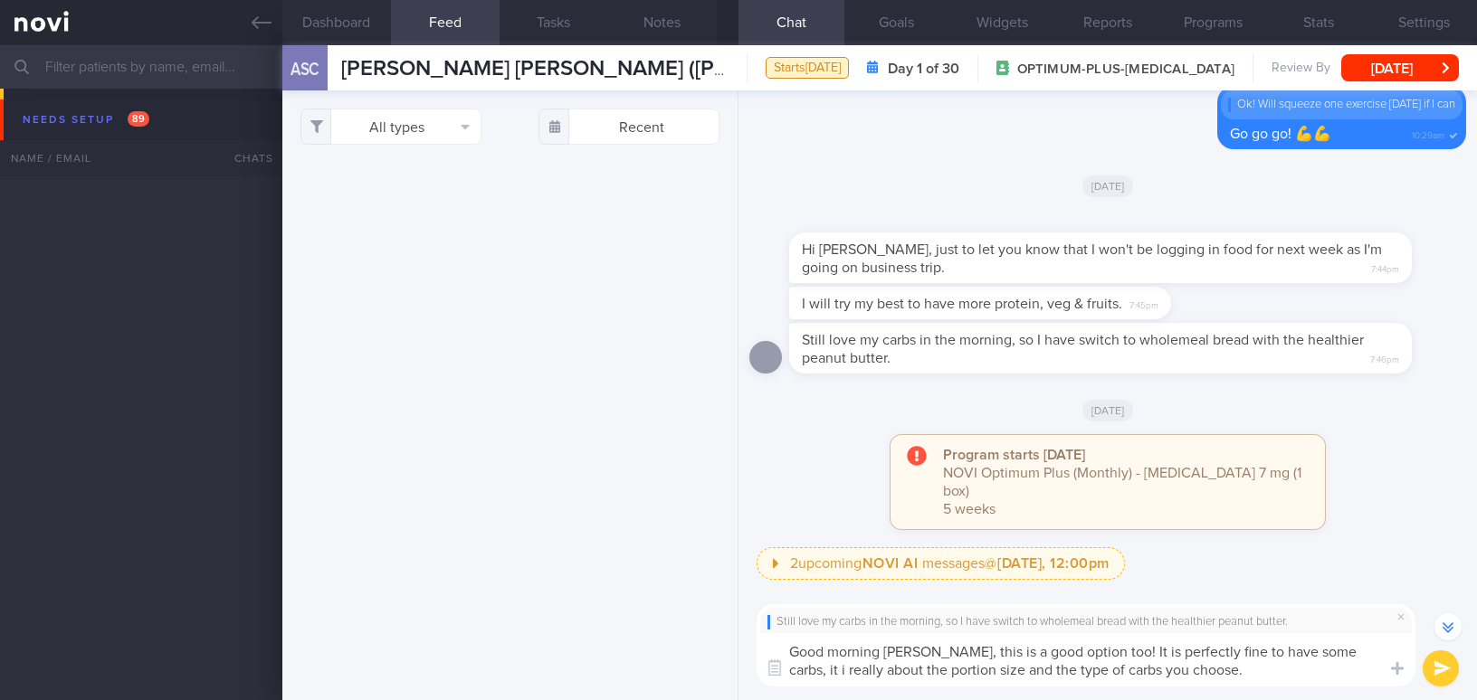
select select "7"
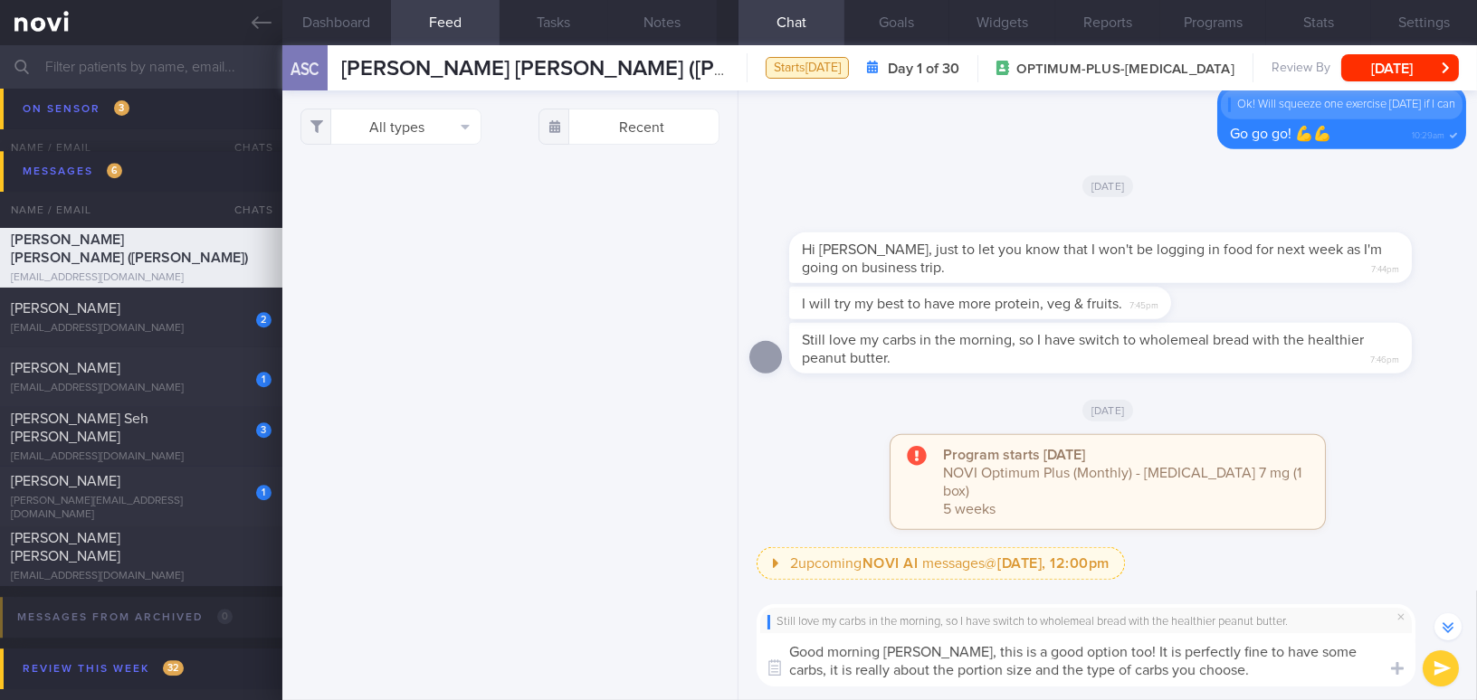
scroll to position [-247, 0]
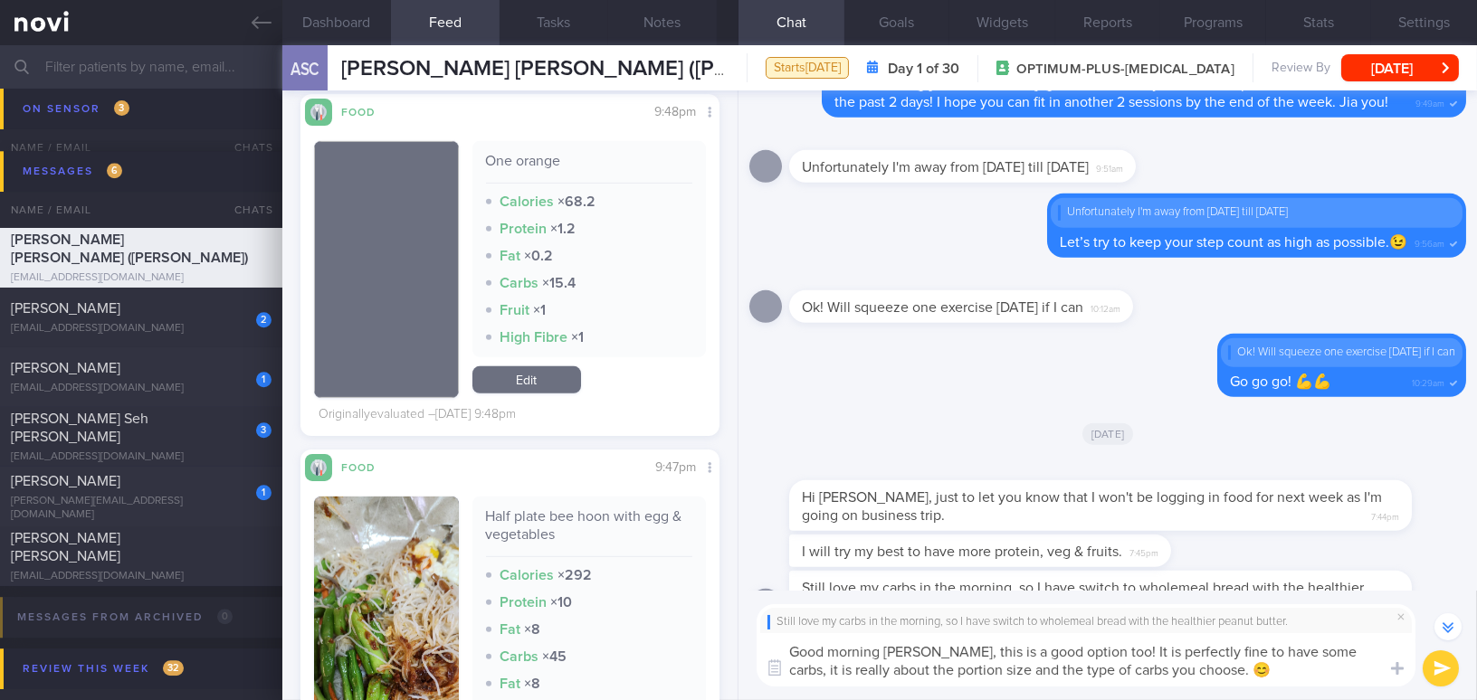
type textarea "Good morning Joyce, this is a good option too! It is perfectly fine to have som…"
click at [1444, 669] on button "submit" at bounding box center [1441, 669] width 36 height 36
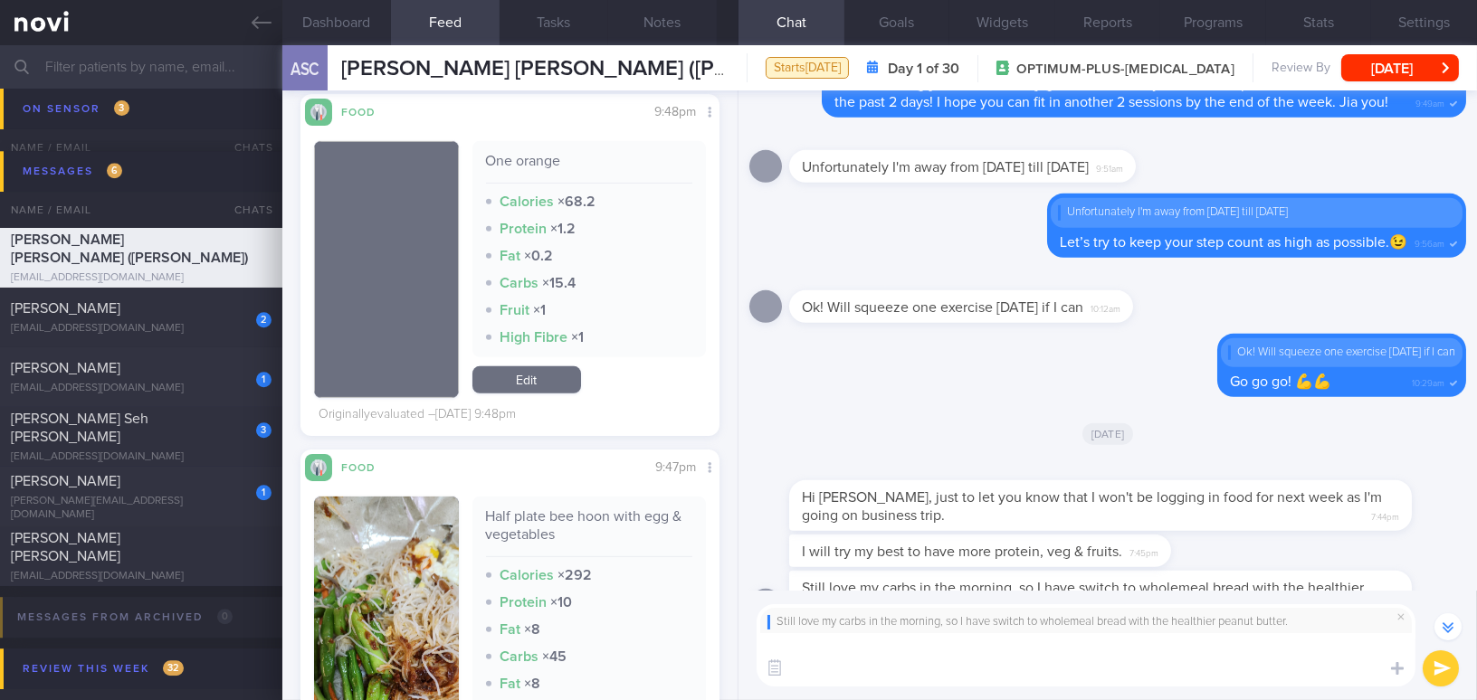
scroll to position [0, 0]
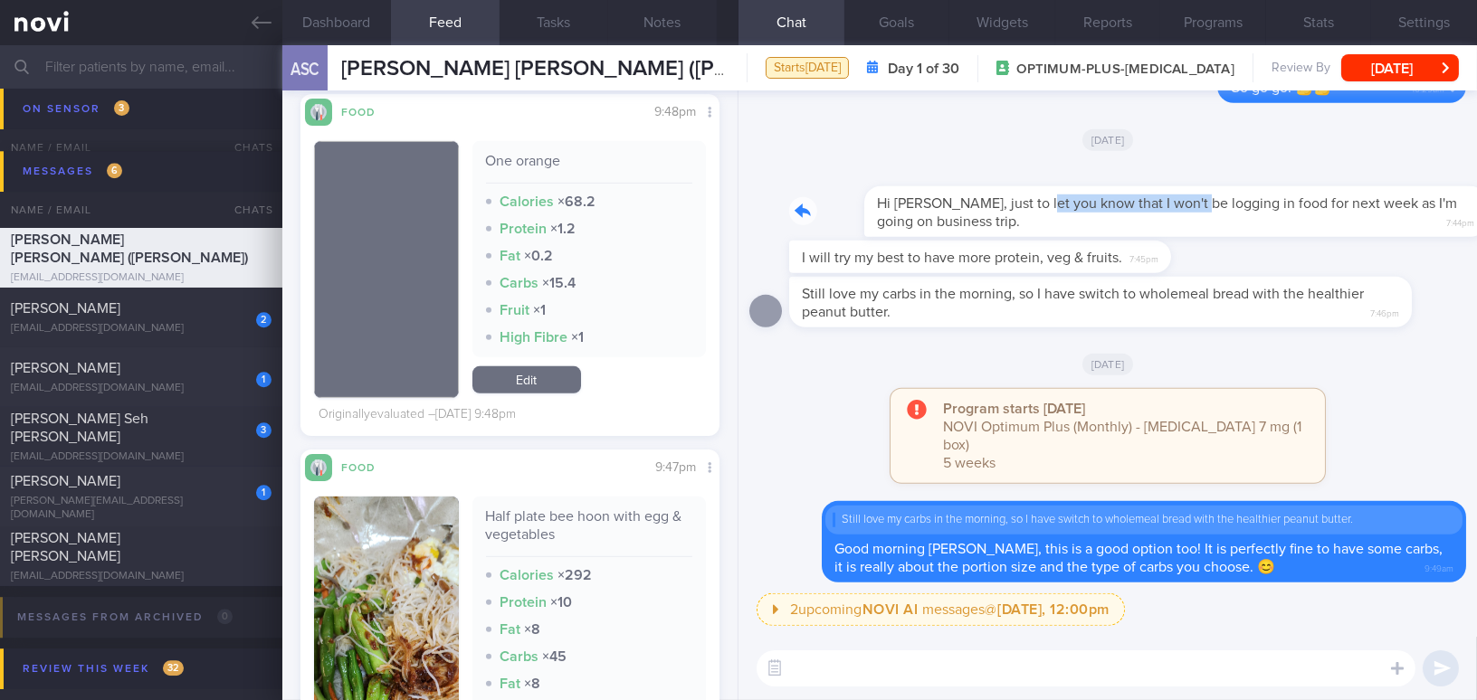
drag, startPoint x: 956, startPoint y: 206, endPoint x: 1115, endPoint y: 210, distance: 159.3
click at [1115, 210] on div "Hi Mee Li, just to let you know that I won't be logging in food for next week a…" at bounding box center [1127, 201] width 677 height 72
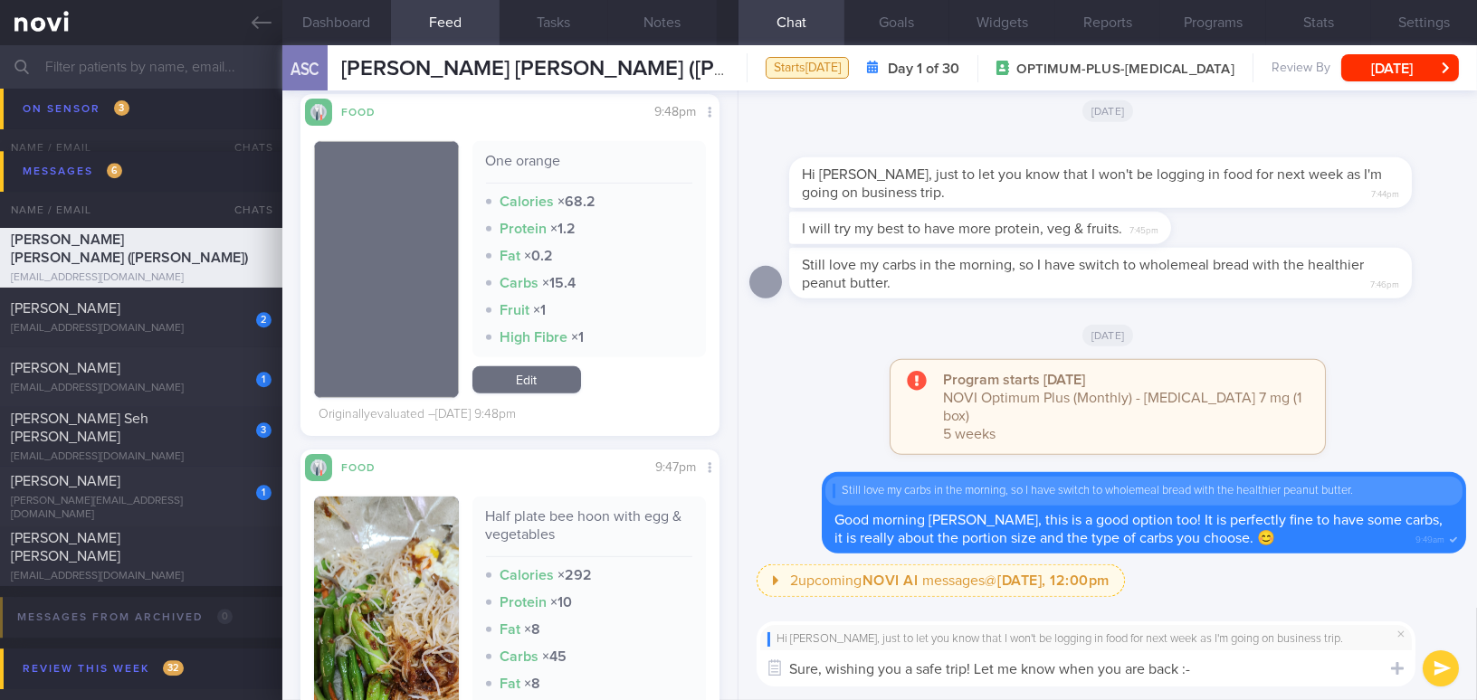
type textarea "Sure, wishing you a safe trip! Let me know when you are back :-)"
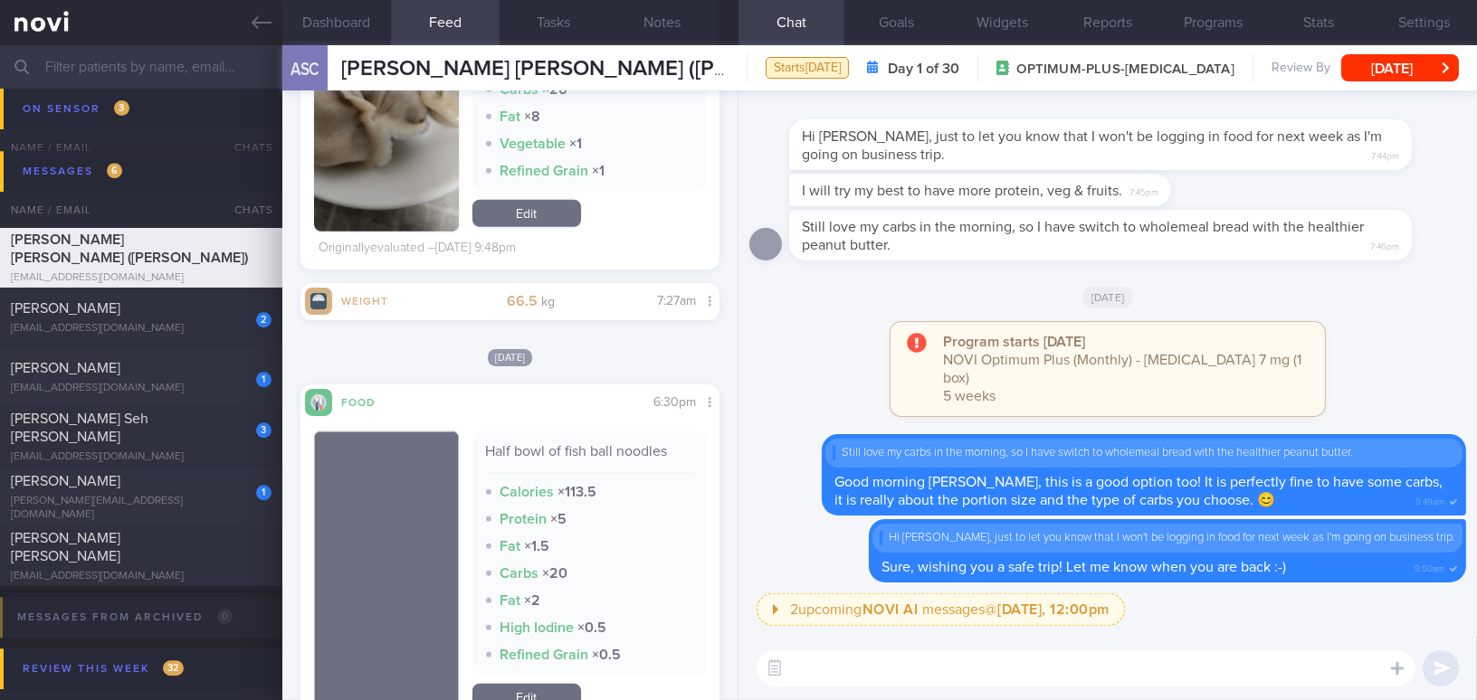
scroll to position [3455, 0]
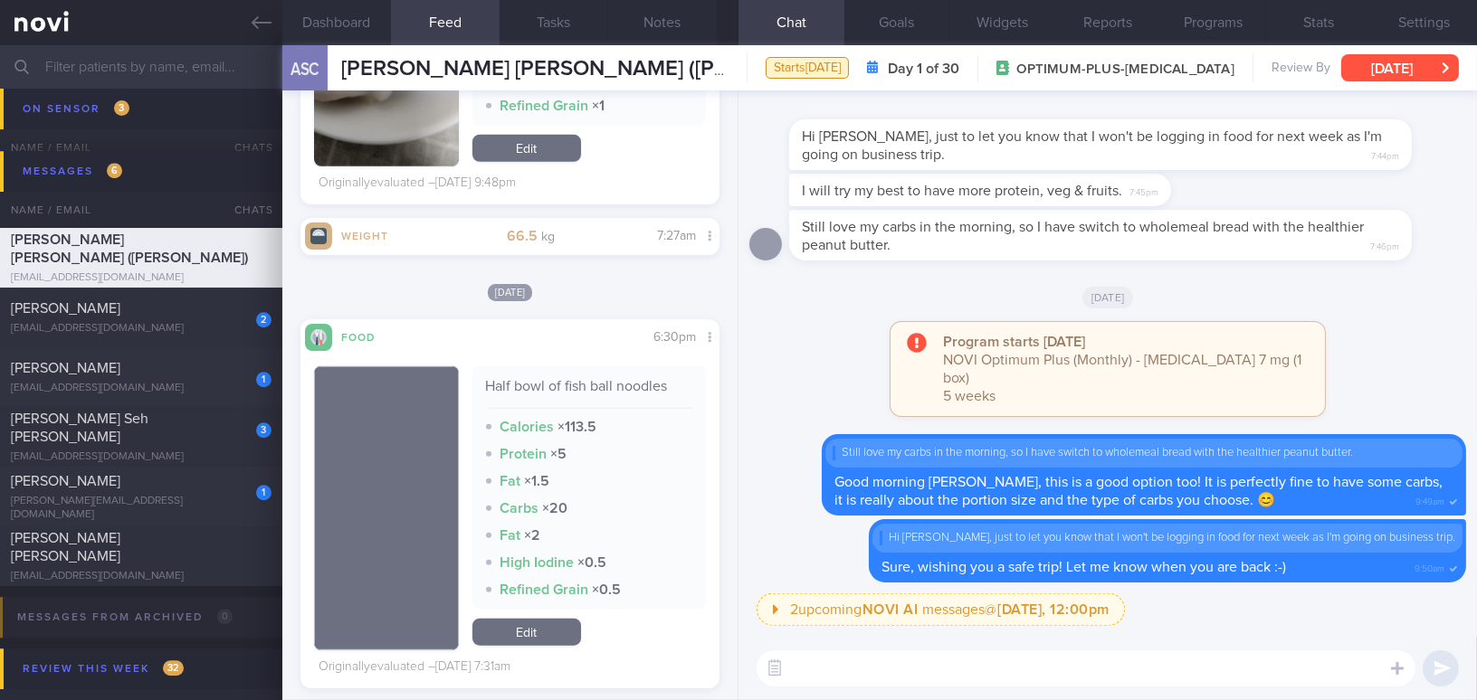
click at [1434, 66] on button "[DATE]" at bounding box center [1400, 67] width 118 height 27
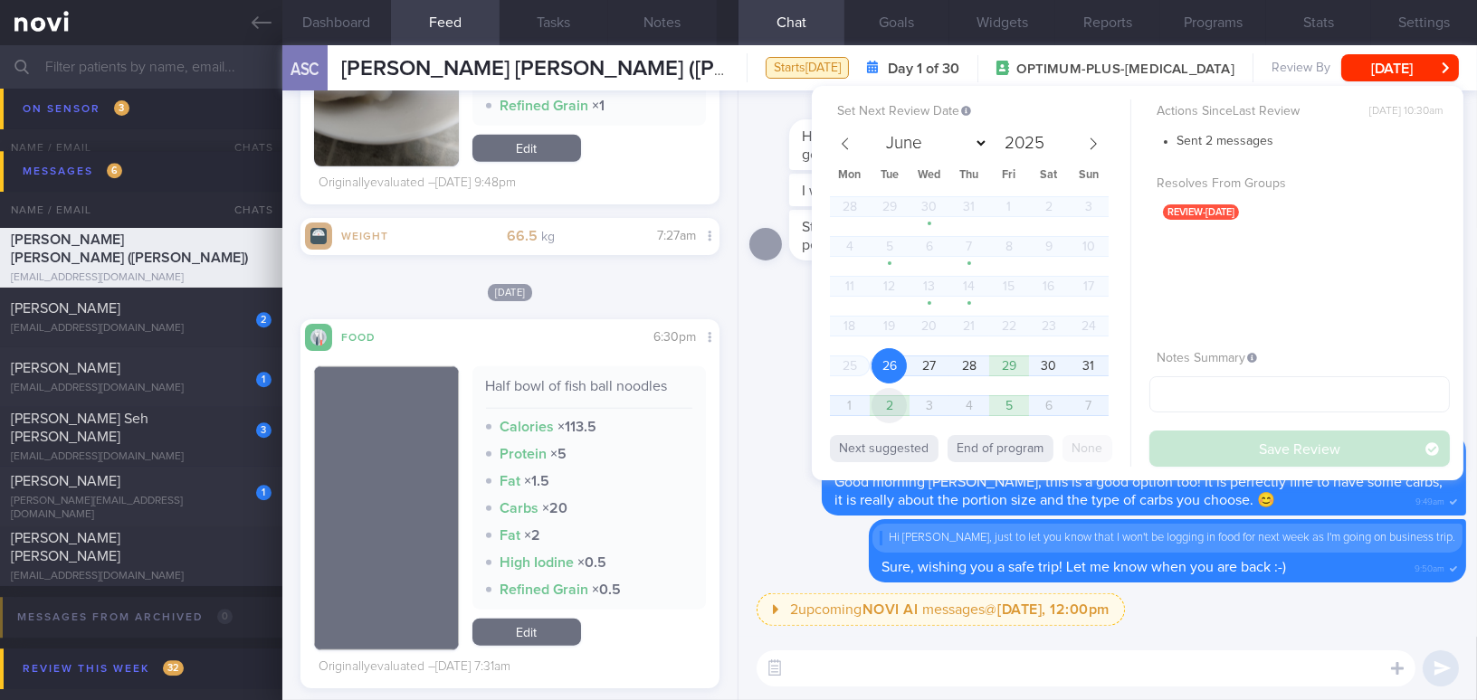
click at [877, 398] on span "2" at bounding box center [889, 405] width 35 height 35
select select "8"
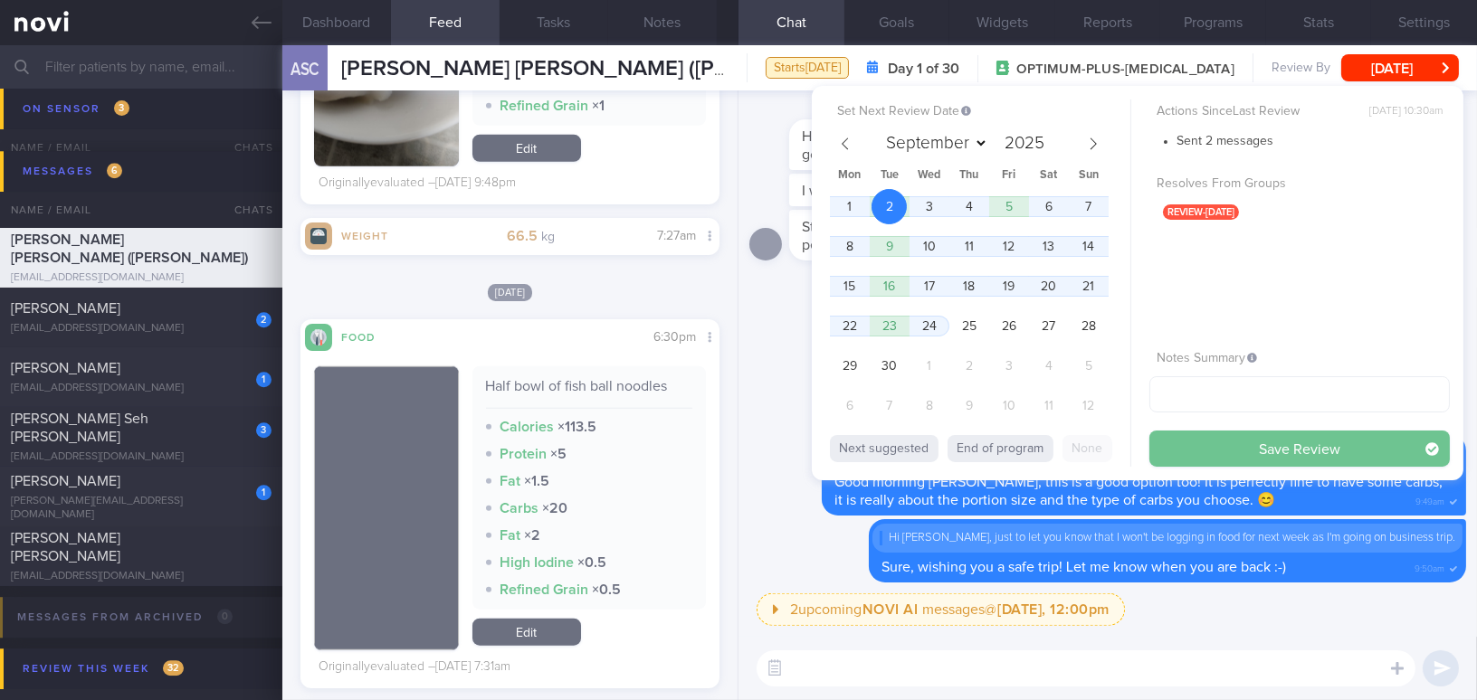
click at [1230, 457] on button "Save Review" at bounding box center [1299, 449] width 300 height 36
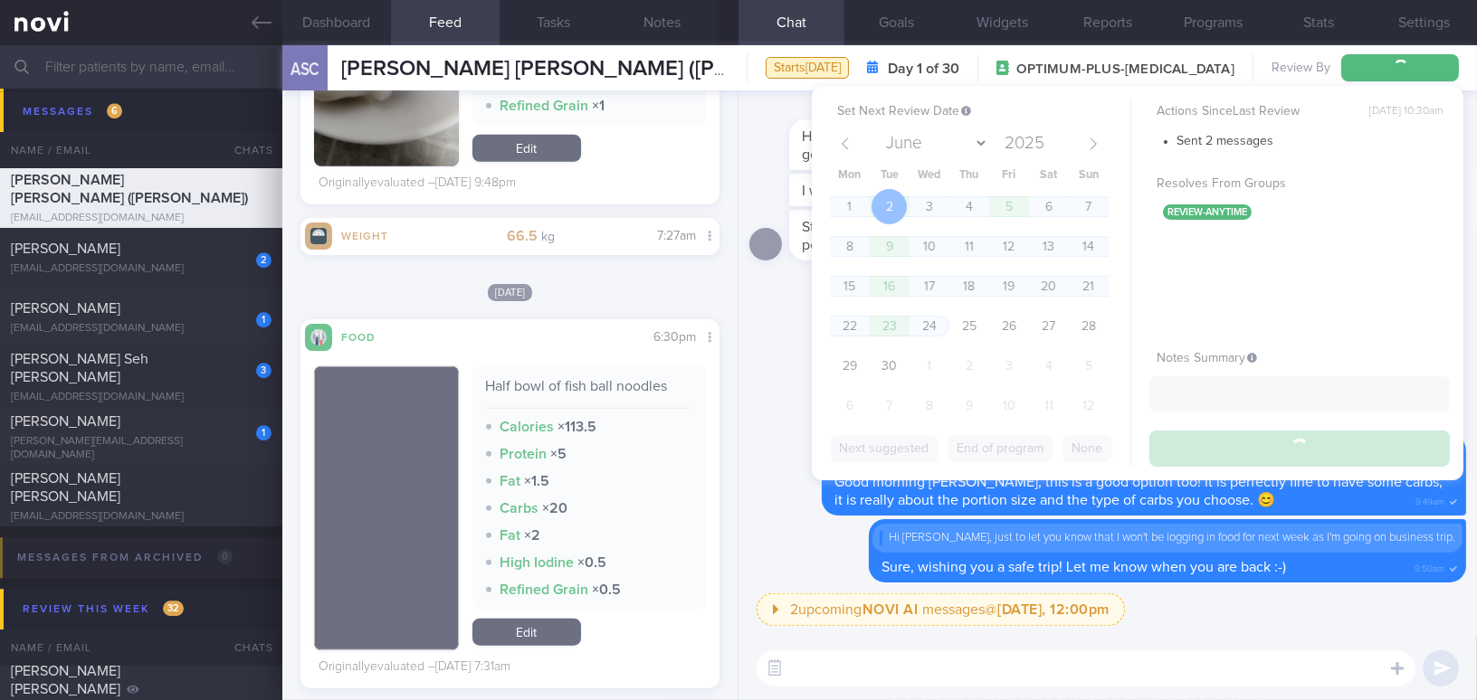
scroll to position [8873, 0]
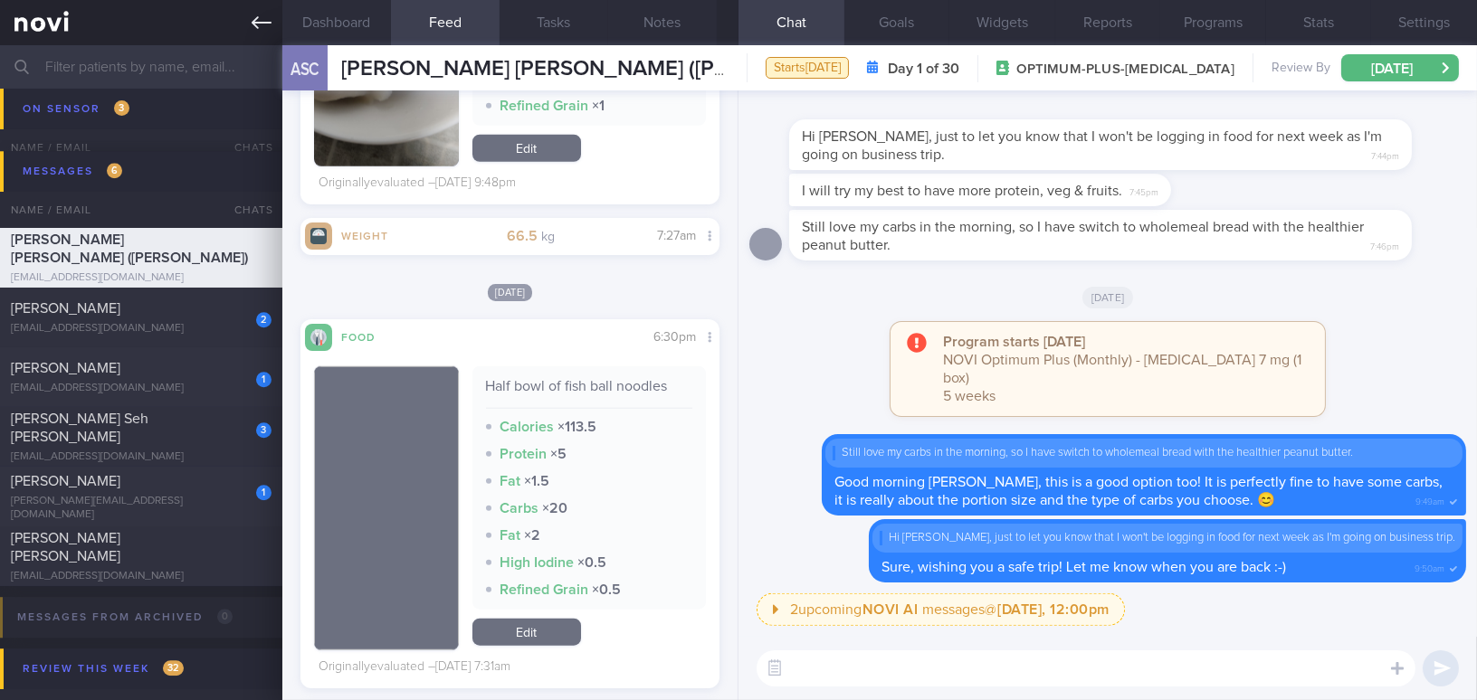
click at [255, 27] on icon at bounding box center [262, 23] width 20 height 20
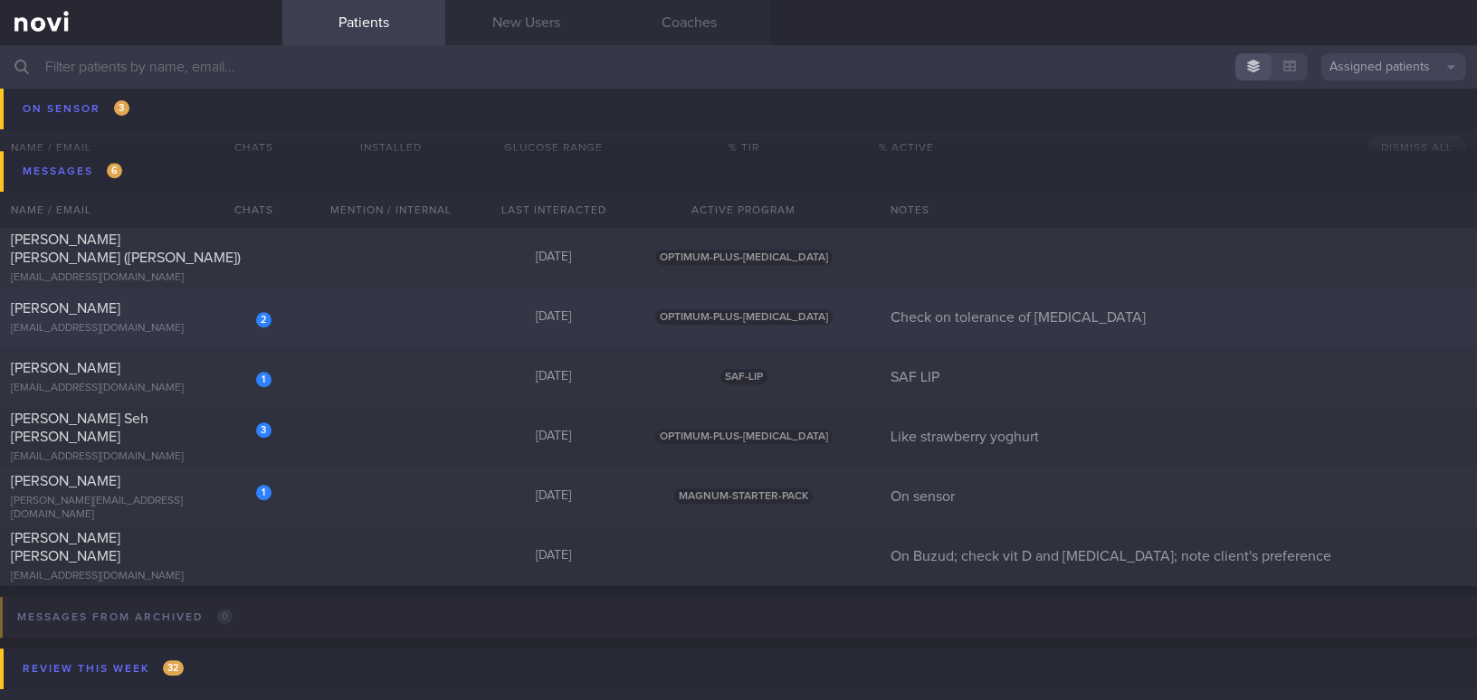
click at [186, 314] on div "[PERSON_NAME]" at bounding box center [139, 309] width 256 height 18
select select "7"
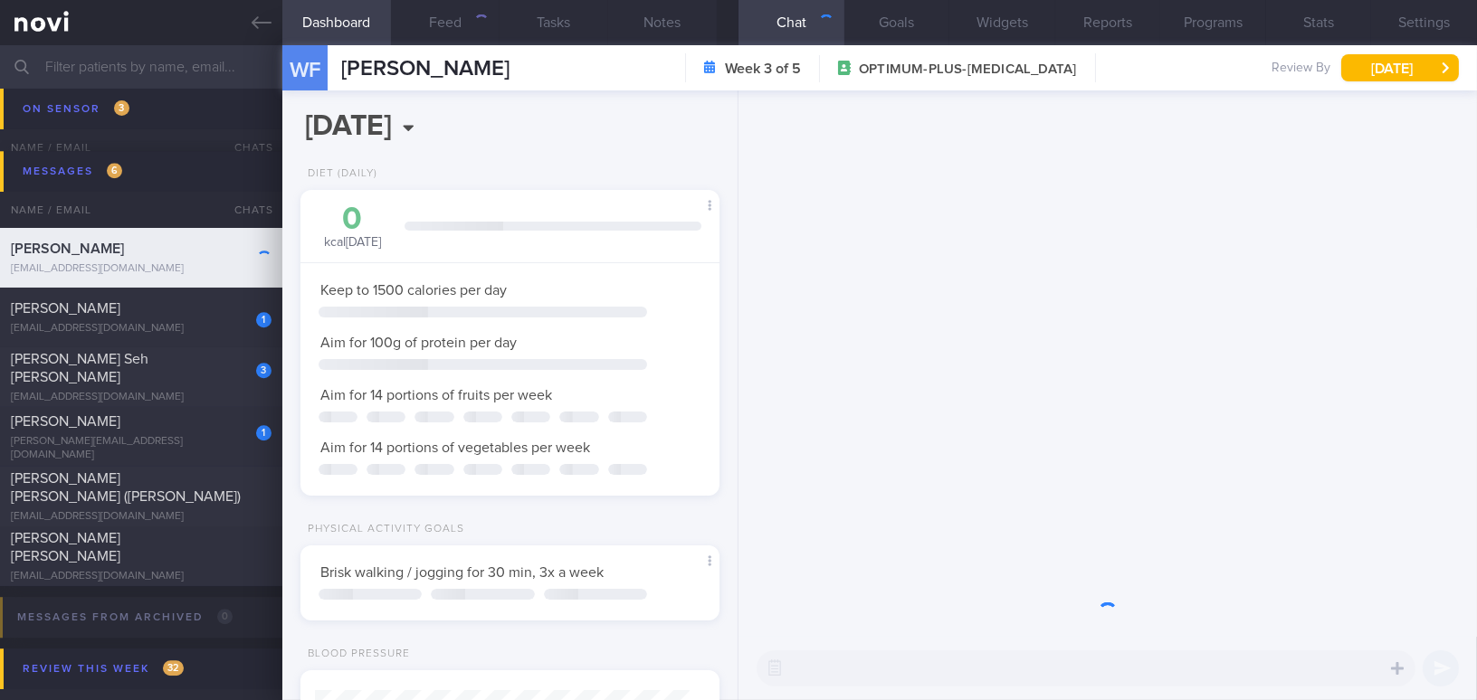
scroll to position [186, 374]
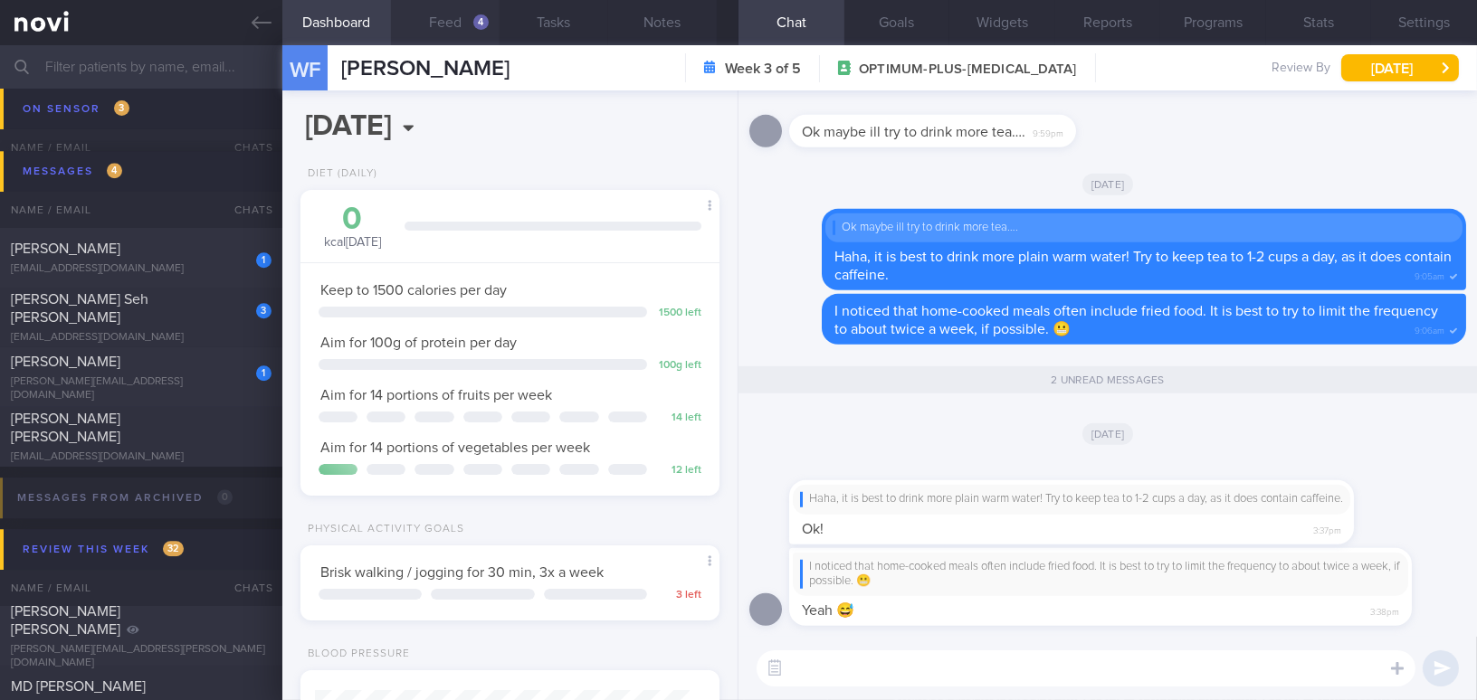
click at [471, 33] on button "Feed 4" at bounding box center [445, 22] width 109 height 45
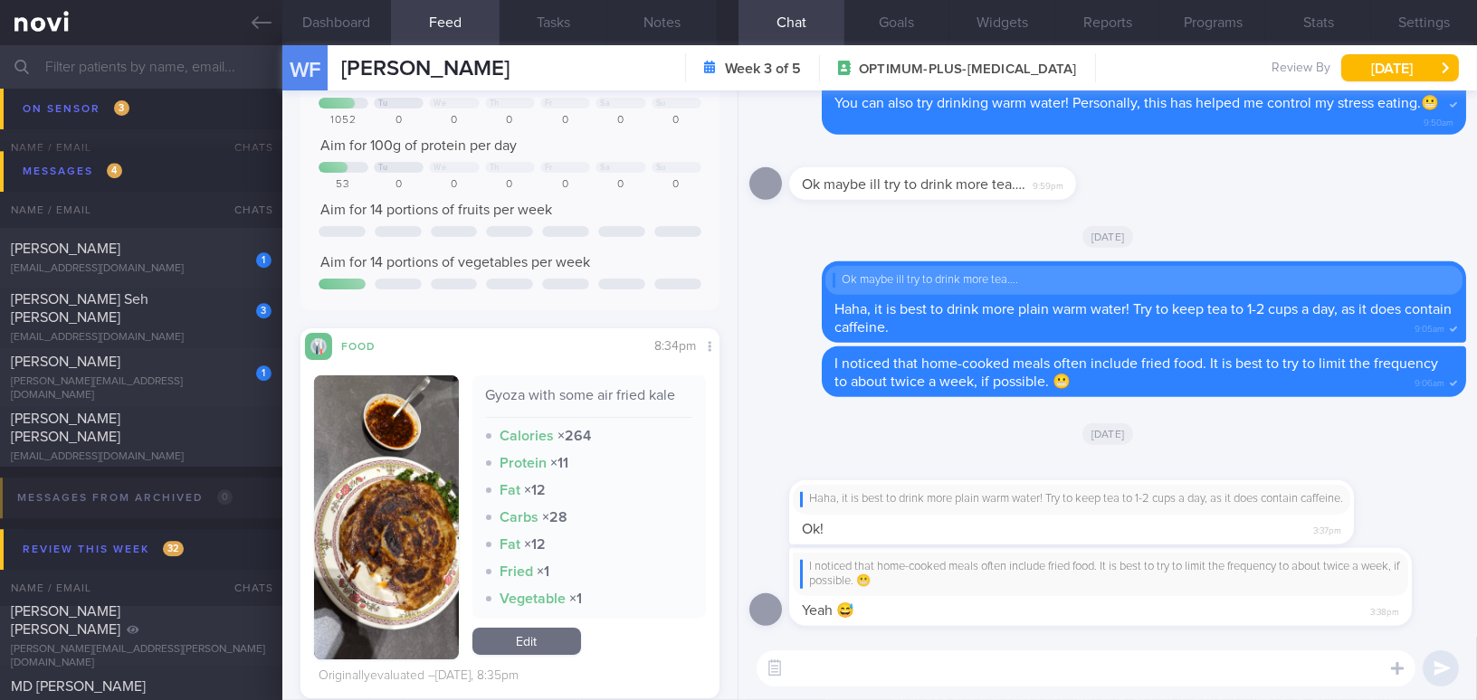
scroll to position [164, 0]
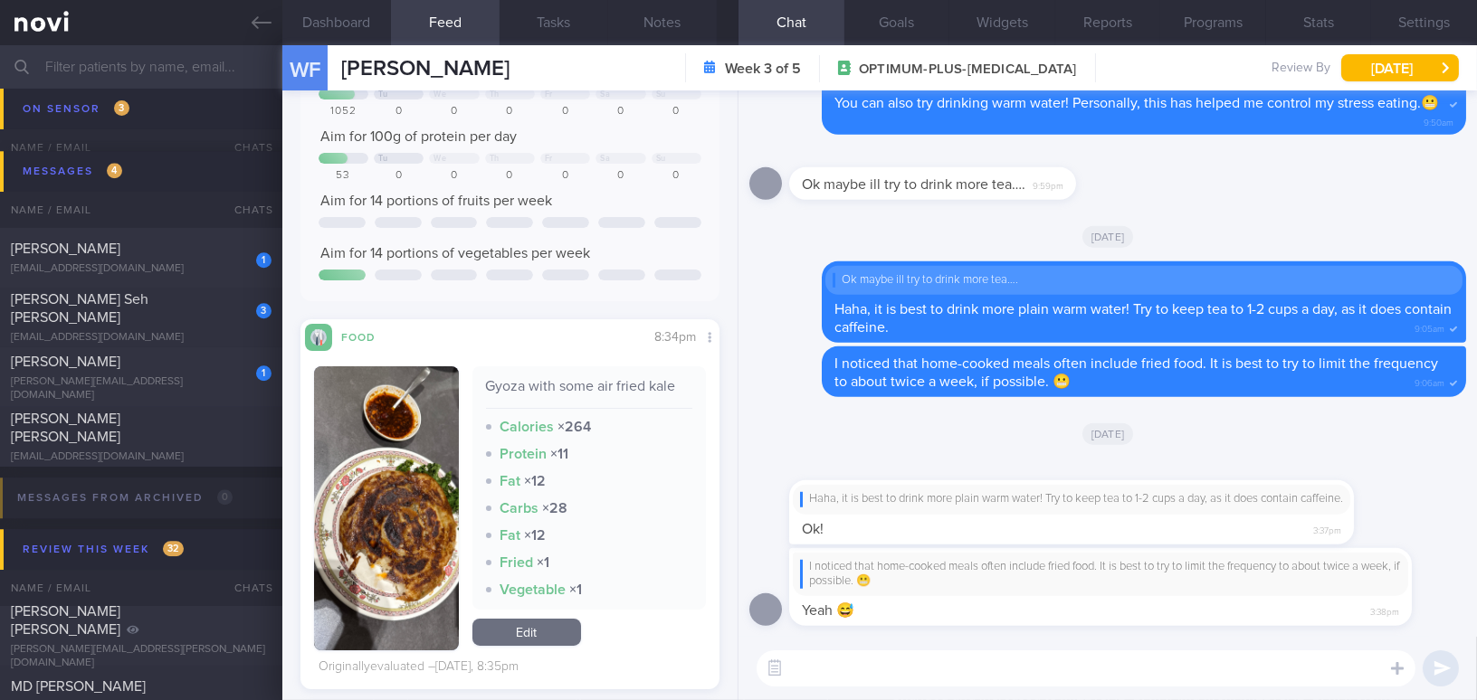
click at [410, 415] on button "button" at bounding box center [386, 509] width 145 height 284
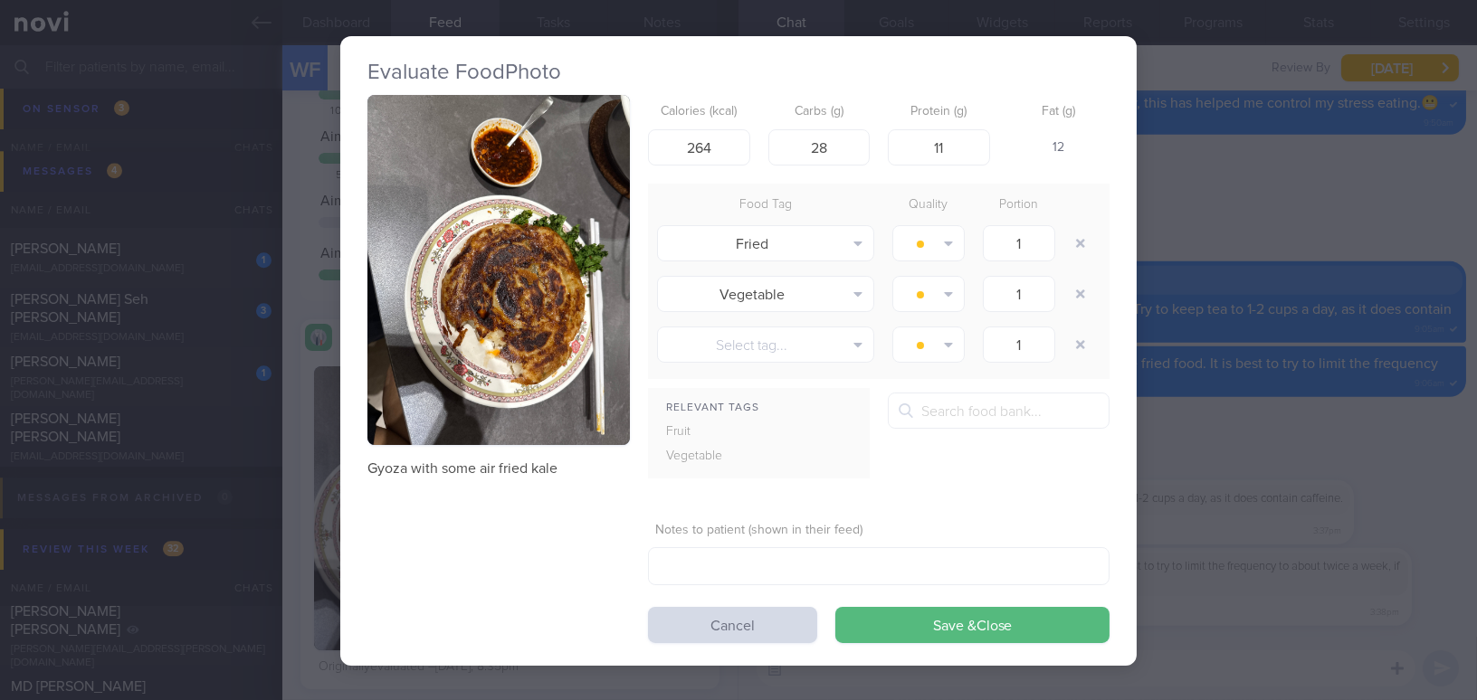
click at [465, 270] on button "button" at bounding box center [498, 270] width 262 height 350
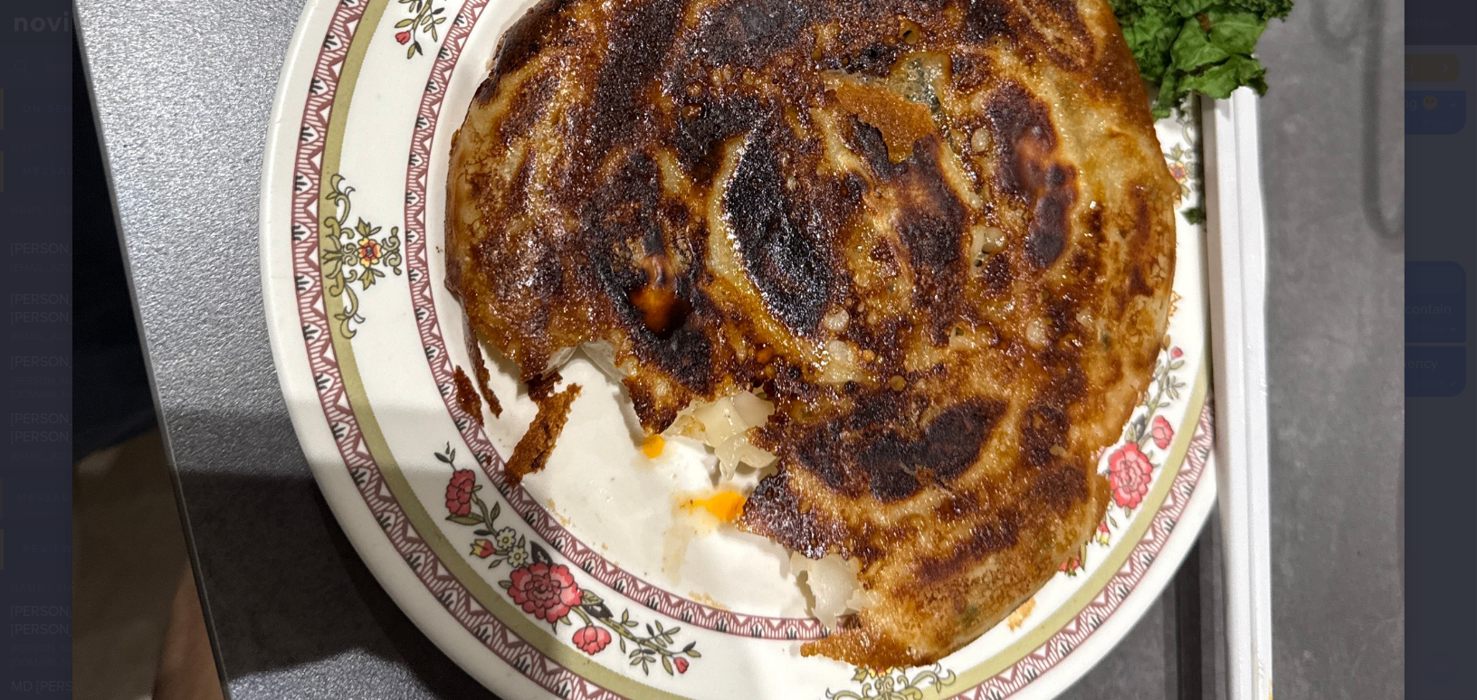
scroll to position [904, 0]
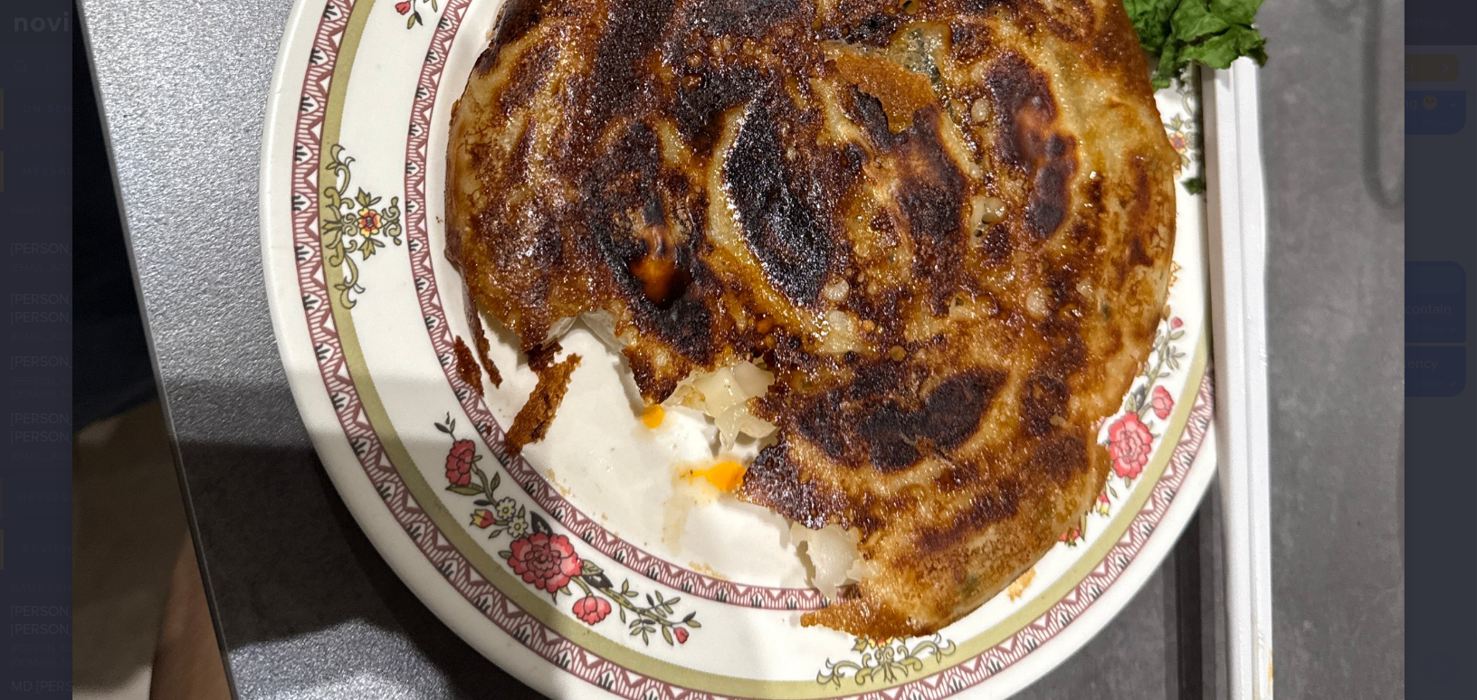
click at [1076, 439] on img at bounding box center [738, 56] width 1332 height 1777
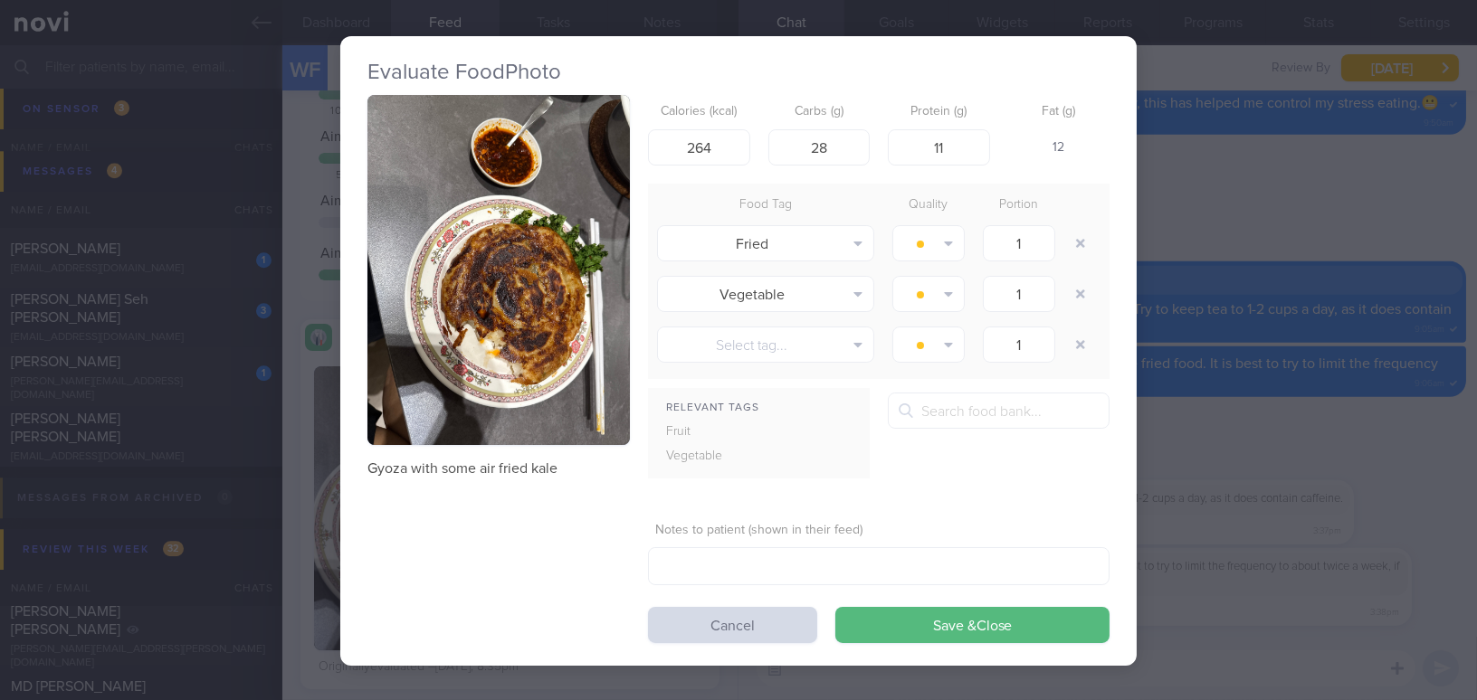
click at [1259, 447] on div "Evaluate Food Photo Gyoza with some air fried kale Calories (kcal) 264 Carbs (g…" at bounding box center [738, 350] width 1477 height 700
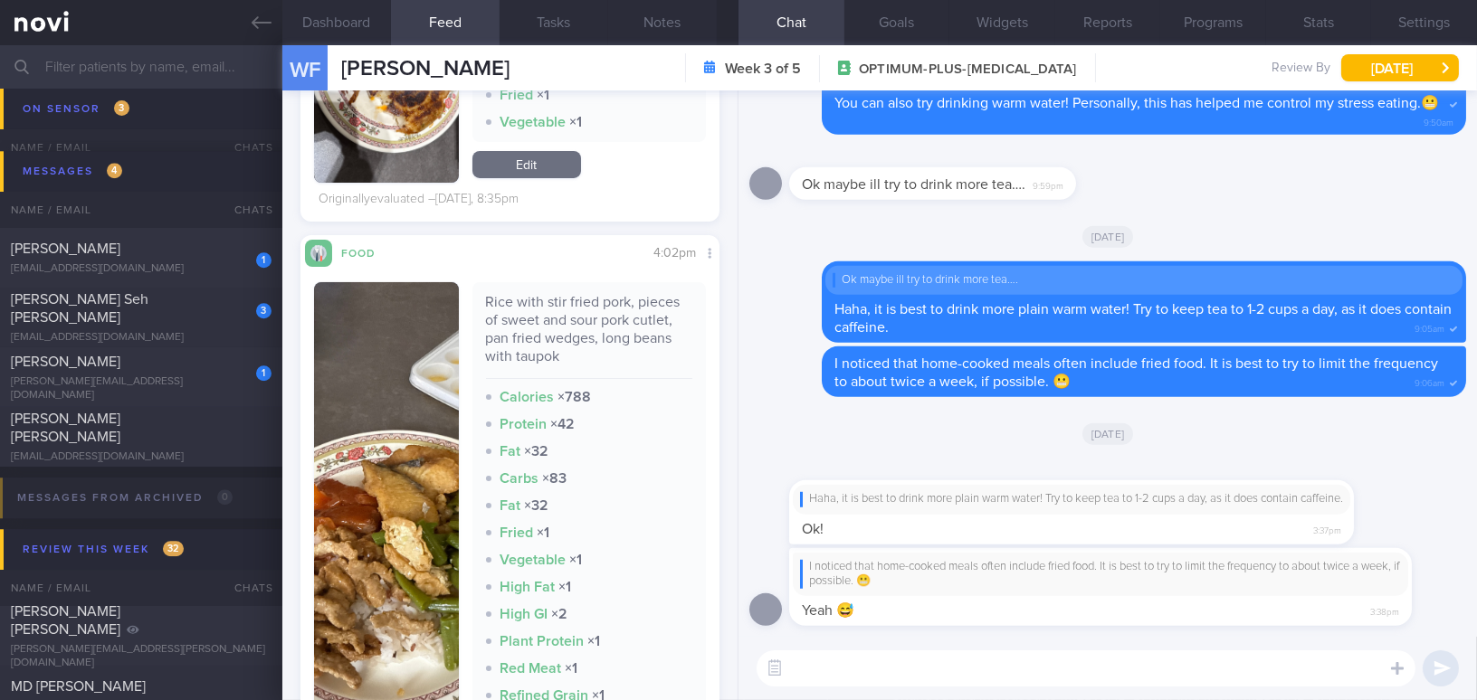
scroll to position [740, 0]
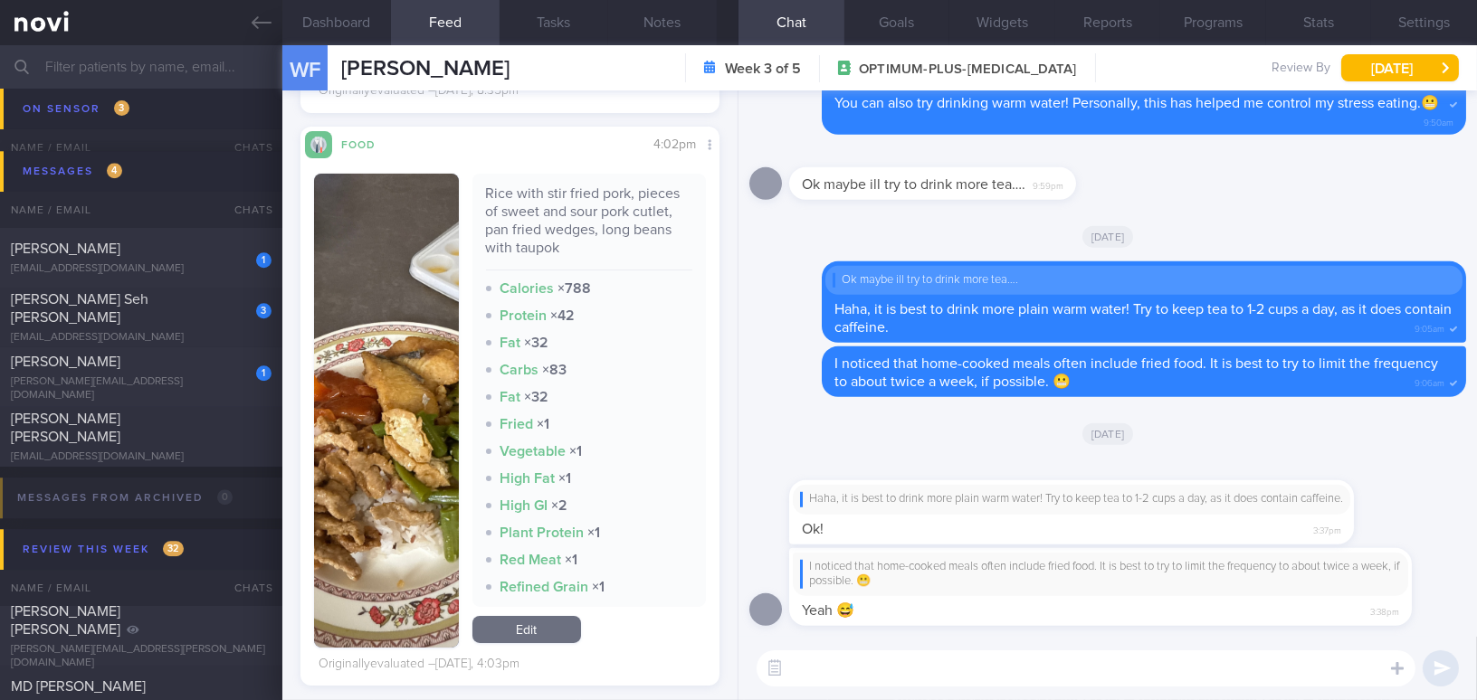
click at [378, 399] on button "button" at bounding box center [386, 411] width 145 height 474
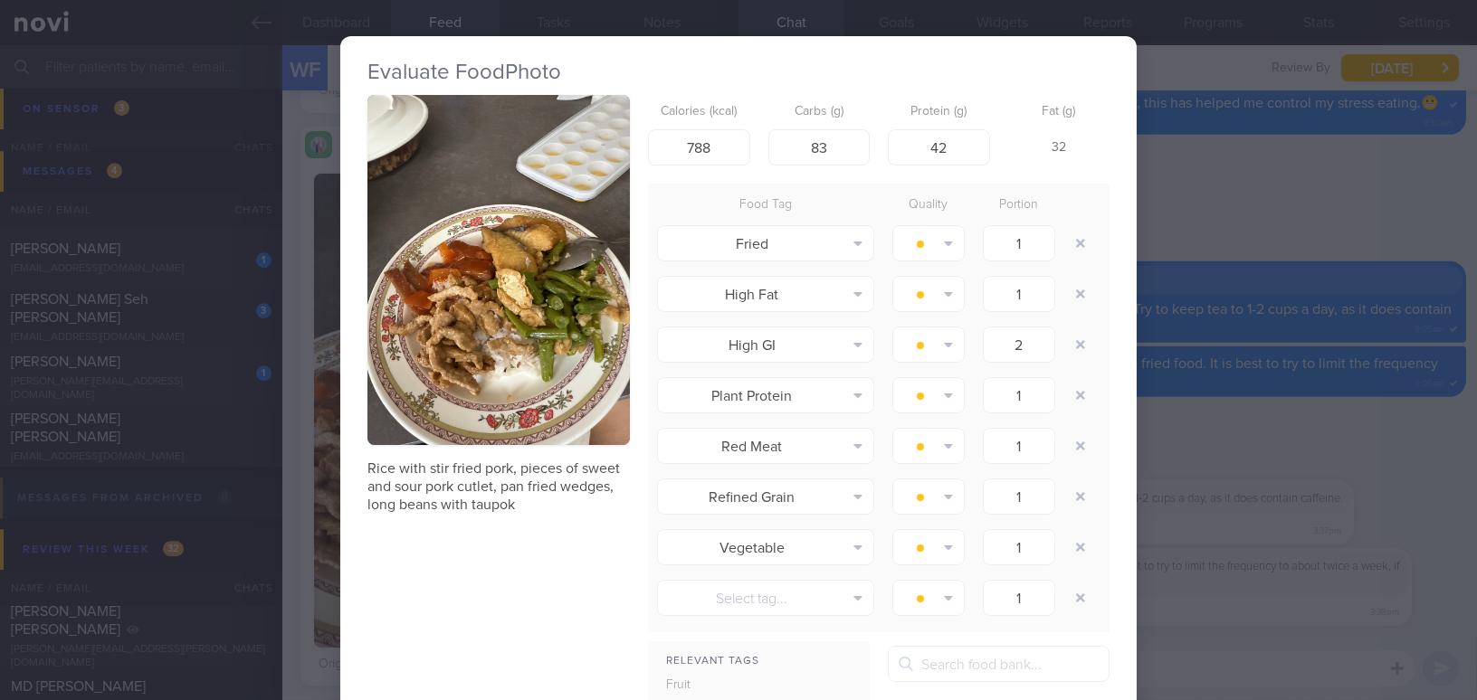
click at [401, 350] on button "button" at bounding box center [498, 270] width 262 height 350
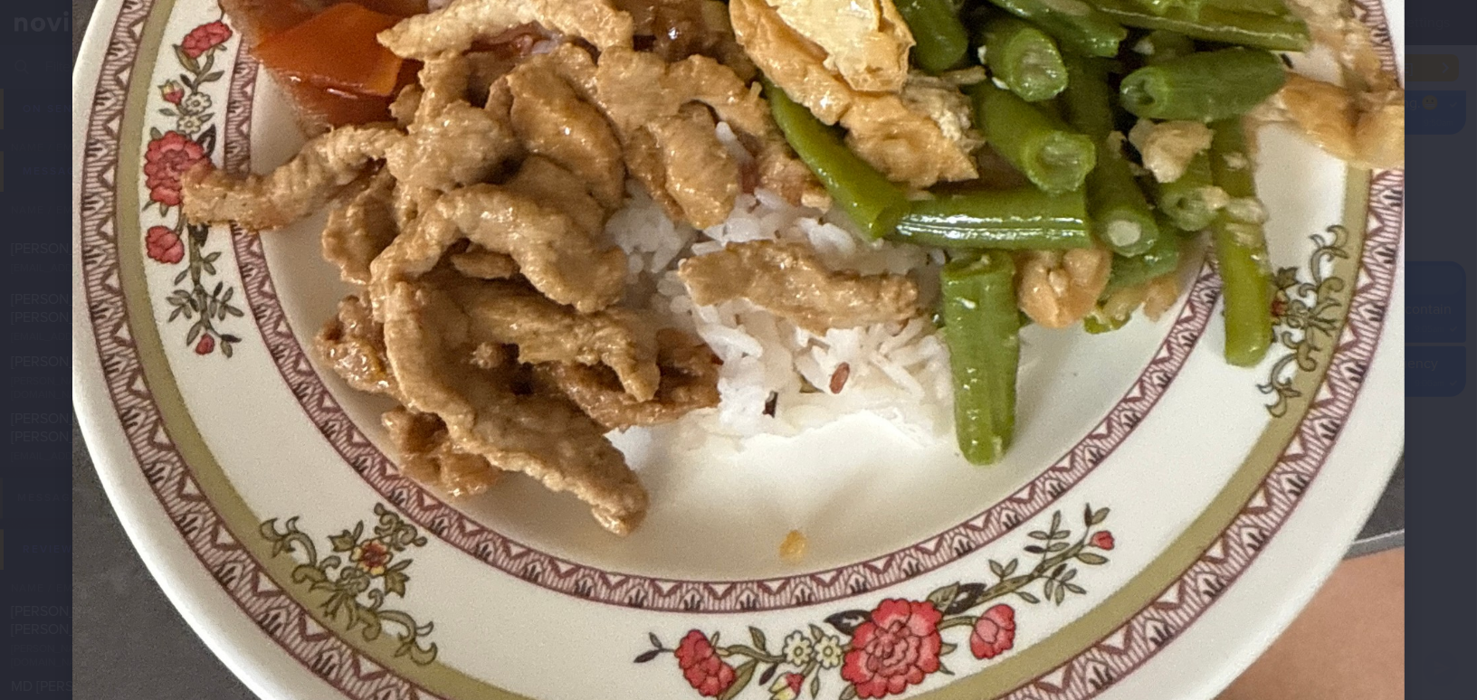
scroll to position [1069, 0]
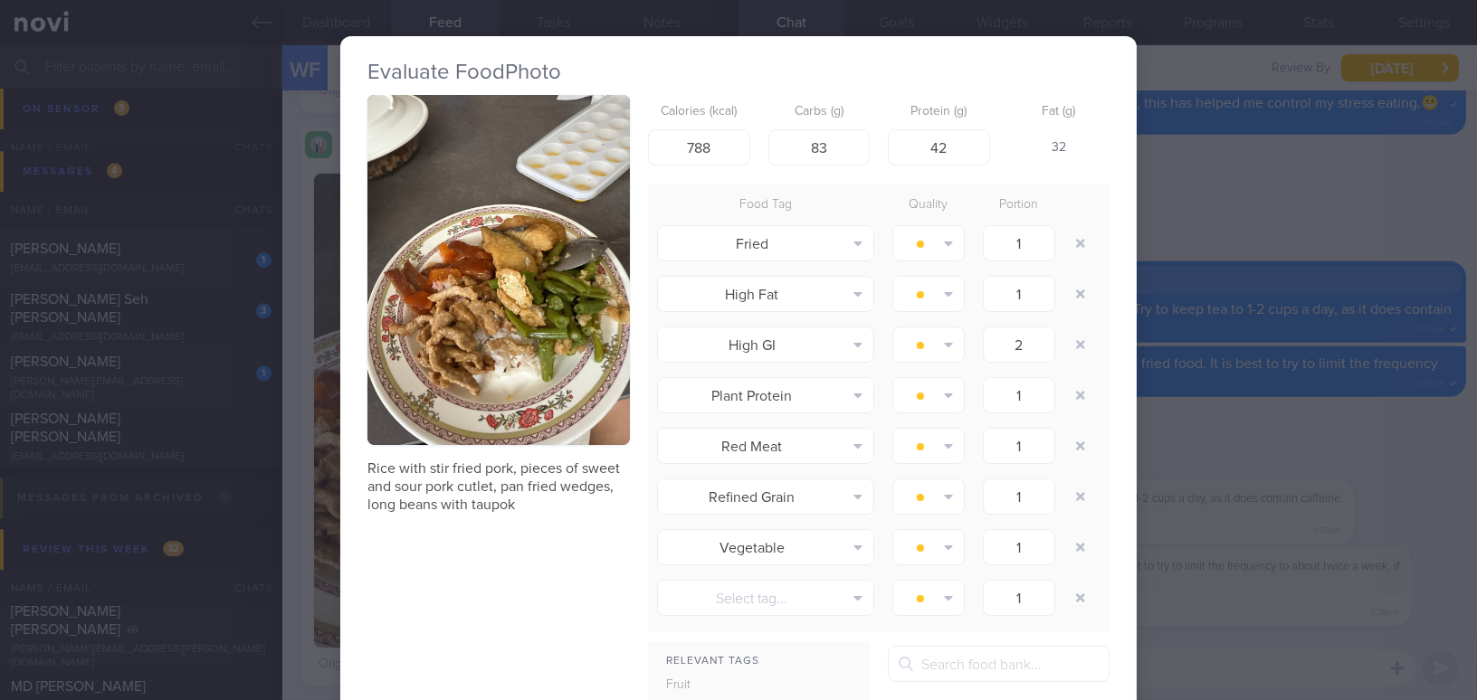
click at [1337, 443] on div "Evaluate Food Photo Rice with stir fried pork, pieces of sweet and sour pork cu…" at bounding box center [738, 350] width 1477 height 700
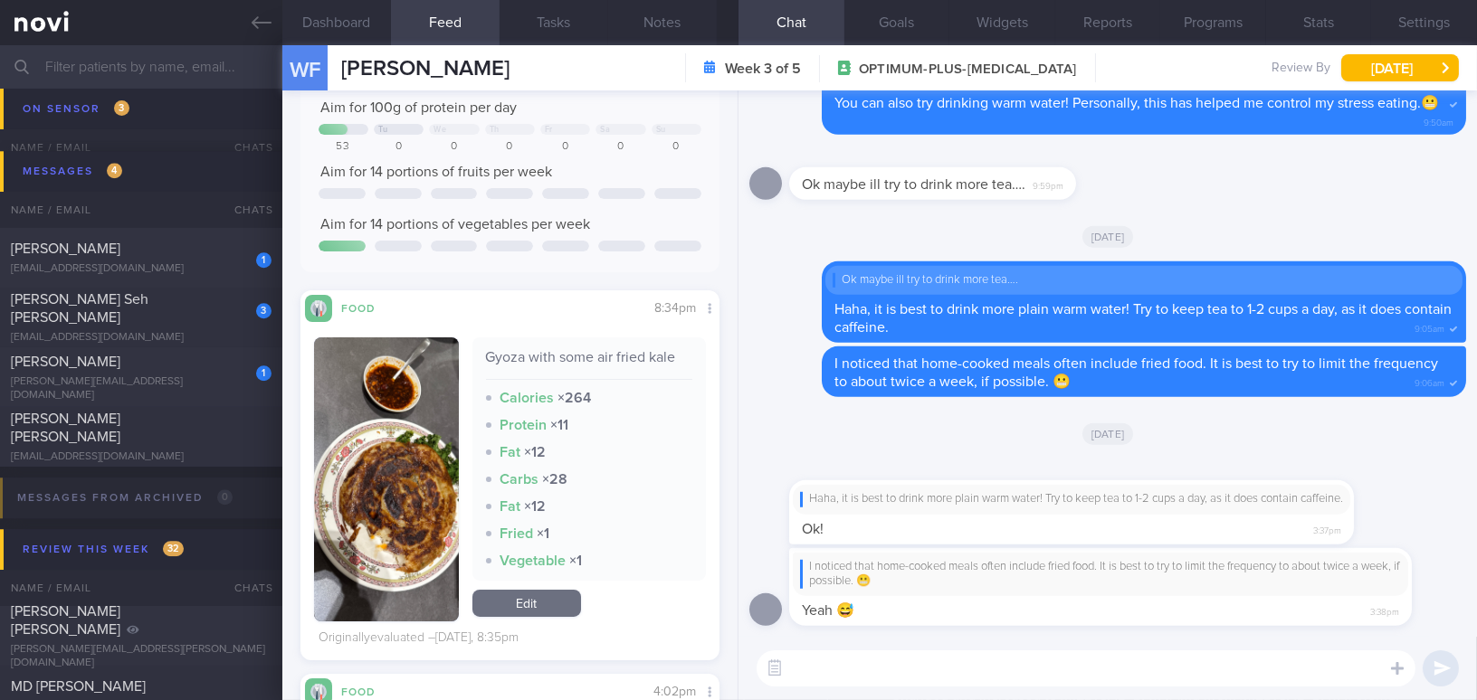
scroll to position [164, 0]
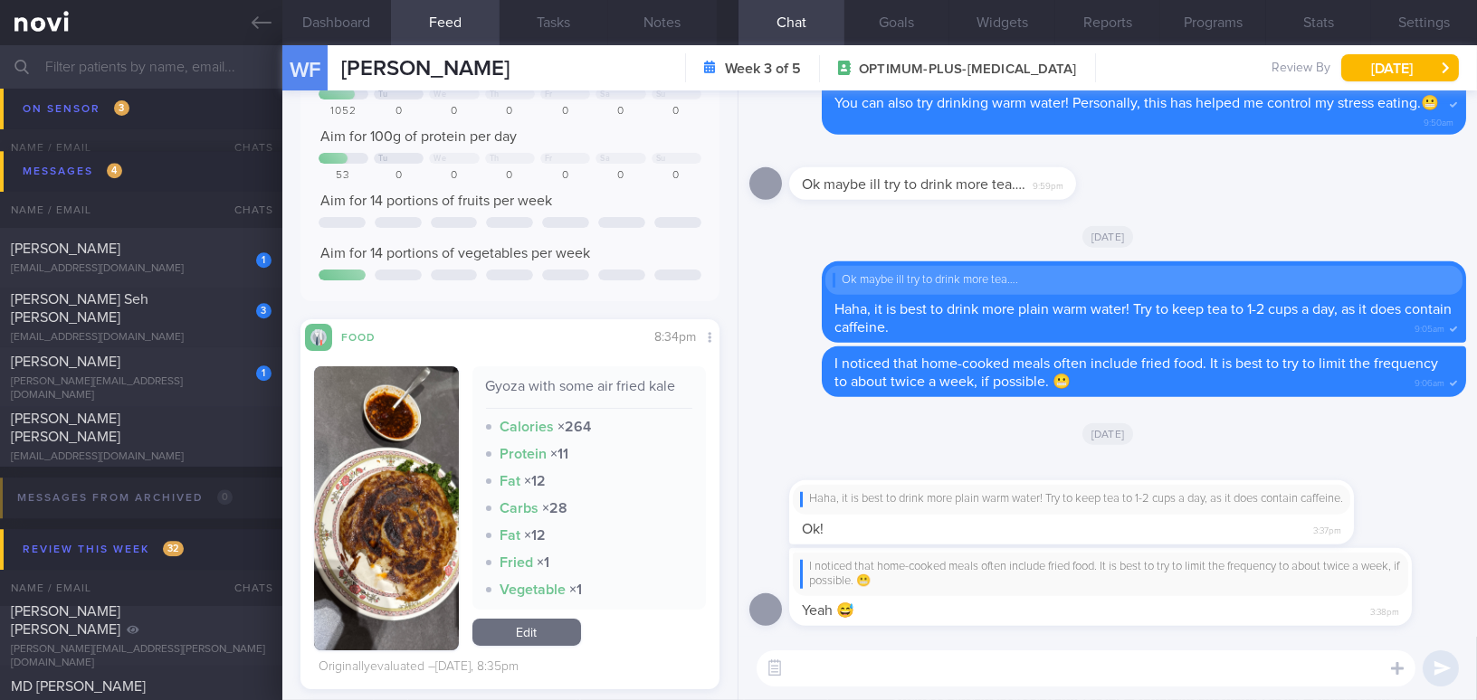
click at [366, 472] on button "button" at bounding box center [386, 509] width 145 height 284
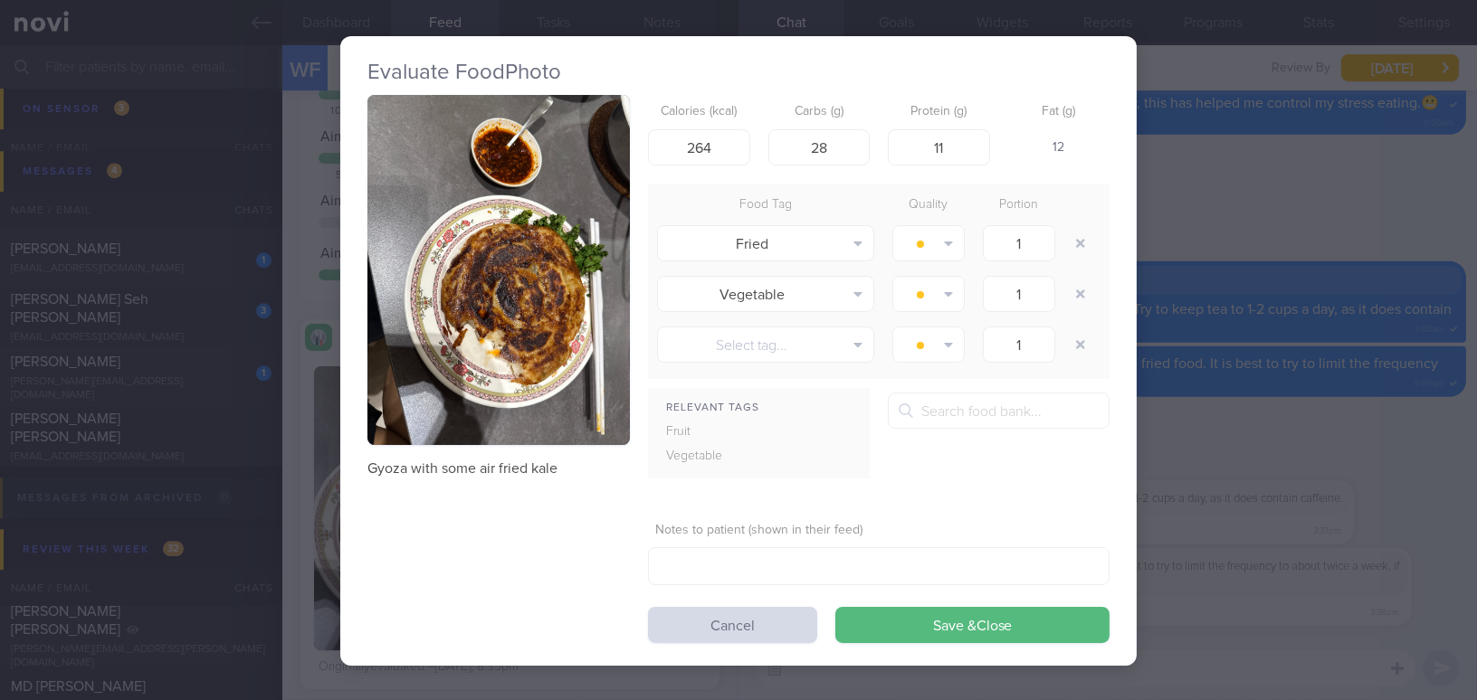
click at [1372, 520] on div "Evaluate Food Photo Gyoza with some air fried kale Calories (kcal) 264 Carbs (g…" at bounding box center [738, 350] width 1477 height 700
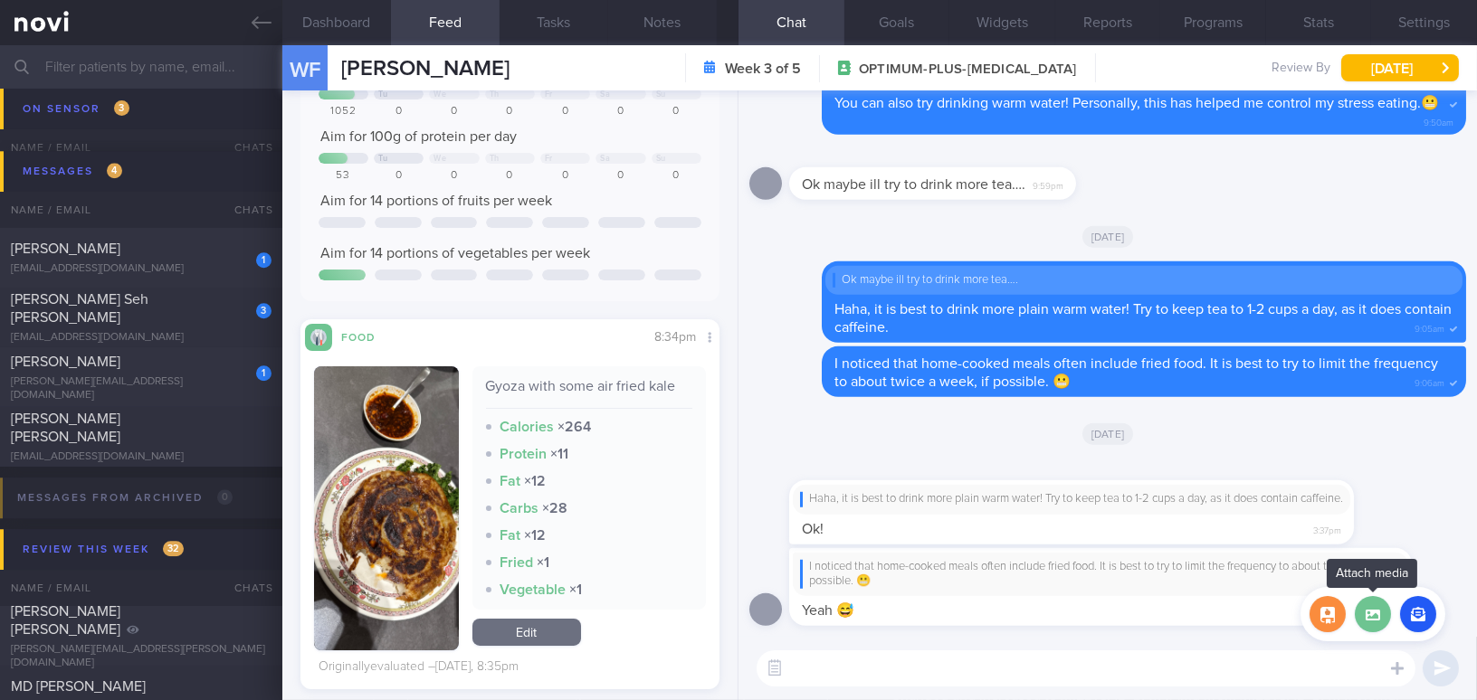
click at [1368, 618] on label at bounding box center [1373, 614] width 36 height 36
click at [0, 0] on input "file" at bounding box center [0, 0] width 0 height 0
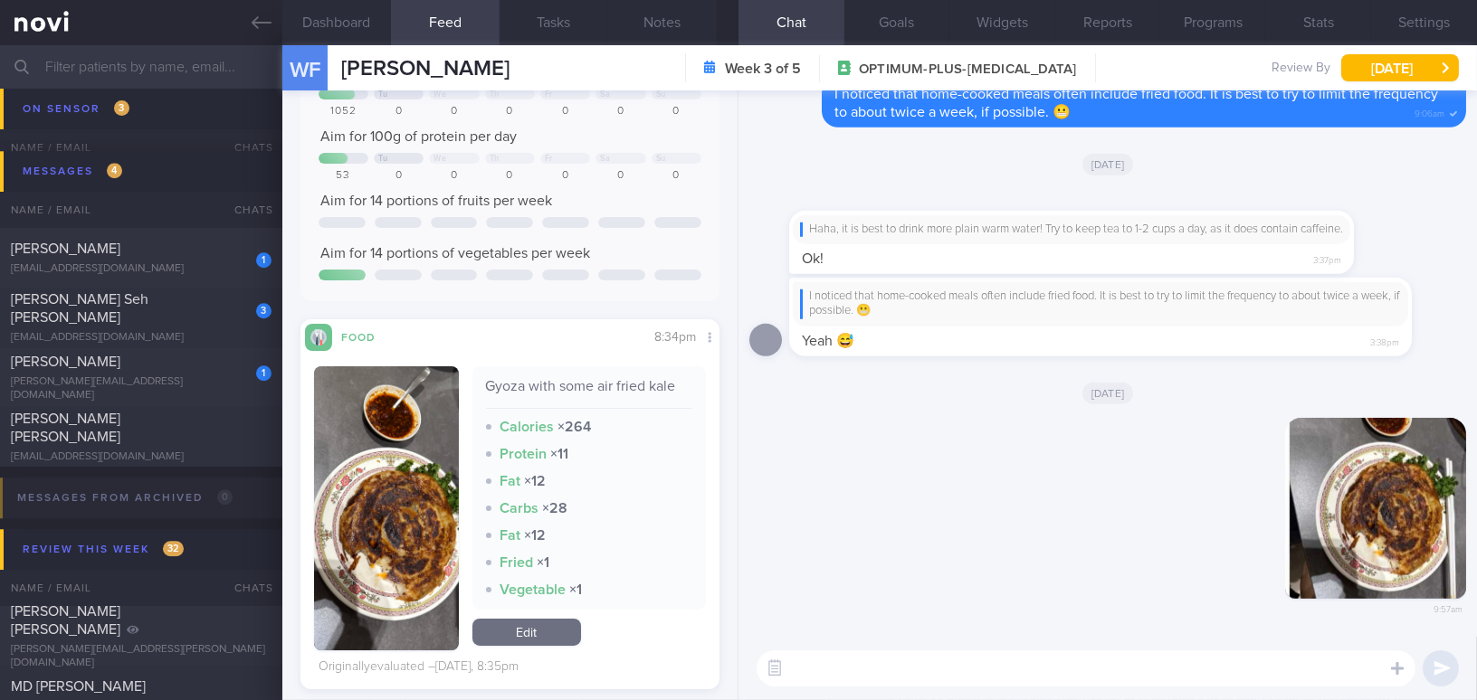
drag, startPoint x: 1335, startPoint y: 554, endPoint x: 1501, endPoint y: 558, distance: 166.6
click at [1476, 558] on html "You are offline! Some functionality will be unavailable Patients New Users Coac…" at bounding box center [738, 350] width 1477 height 700
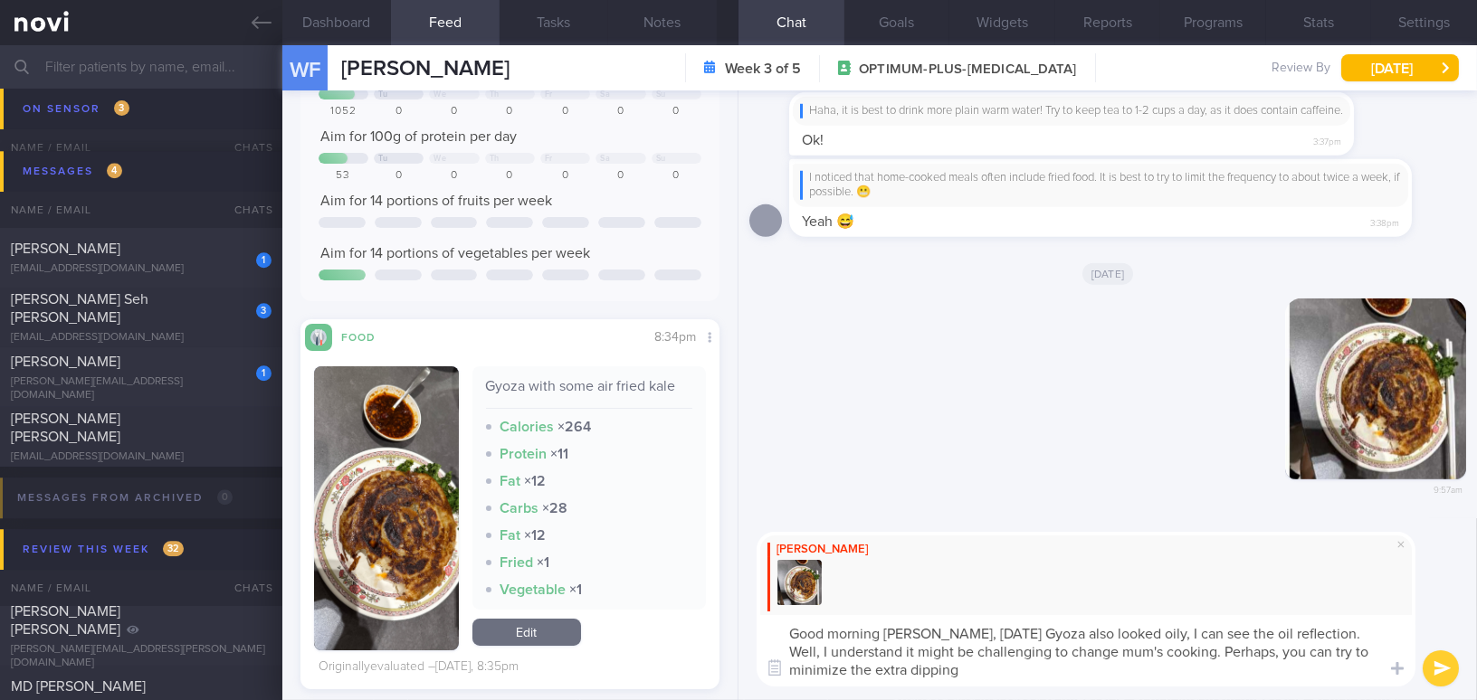
drag, startPoint x: 931, startPoint y: 636, endPoint x: 986, endPoint y: 672, distance: 65.3
click at [986, 672] on textarea "Good morning Wei Fa, yesterday's Gyoza also looked oily, I can see the oil refl…" at bounding box center [1086, 650] width 659 height 71
click at [970, 639] on textarea "Good morning Wei Fa, yesterday's Gyoza also looked oily, I can see the oil refl…" at bounding box center [1086, 650] width 659 height 71
drag, startPoint x: 935, startPoint y: 631, endPoint x: 1018, endPoint y: 682, distance: 97.9
click at [1018, 682] on textarea "Good morning Wei Fa, yesterday's Gyoza also looked oily, I can see the oil refl…" at bounding box center [1086, 650] width 659 height 71
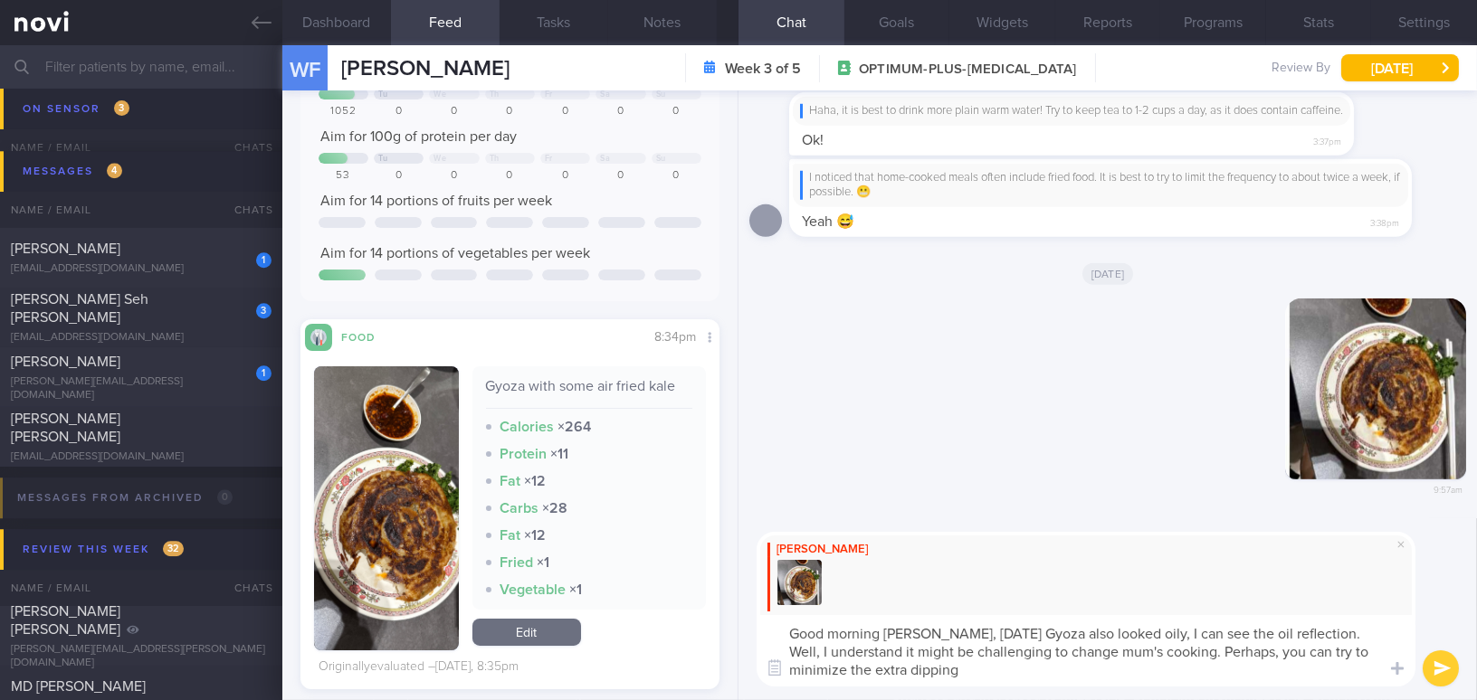
paste textarea "Yesterday’s gyoza also looked a bit oily — I could see the oil reflecting. I un…"
click at [937, 625] on textarea "Good morning Wei Fa, Yesterday’s gyoza also looked a bit oily — I could see the…" at bounding box center [1086, 650] width 659 height 71
click at [942, 632] on textarea "Good morning Wei Fa, Yesterday’s gyoza also looked a bit oily — I could see the…" at bounding box center [1086, 650] width 659 height 71
click at [1196, 633] on textarea "Good morning Wei Fa, yesterday’s gyoza also looked a bit oily — I could see the…" at bounding box center [1086, 650] width 659 height 71
click at [1217, 672] on textarea "Good morning Wei Fa, yesterday’s gyoza also looked a bit oily. I could see the …" at bounding box center [1086, 650] width 659 height 71
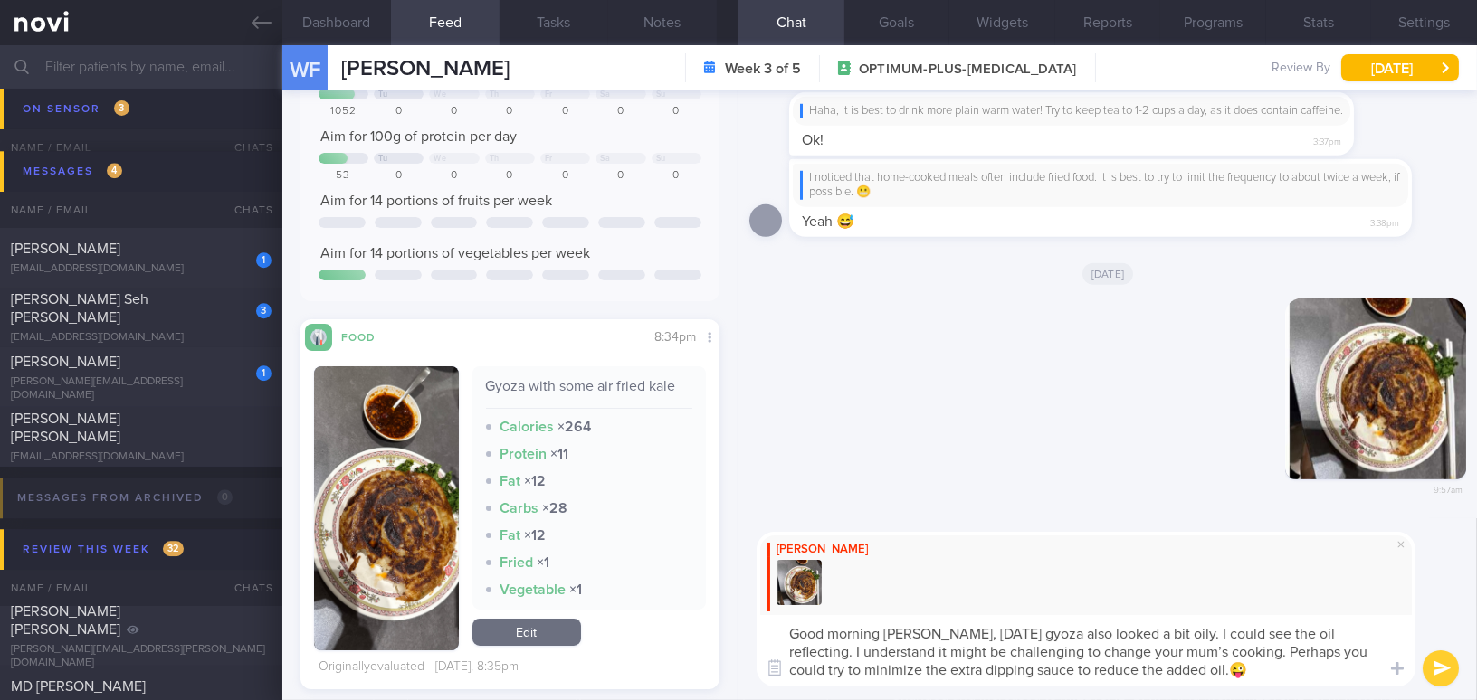
type textarea "Good morning Wei Fa, yesterday’s gyoza also looked a bit oily. I could see the …"
click at [1436, 672] on button "submit" at bounding box center [1441, 669] width 36 height 36
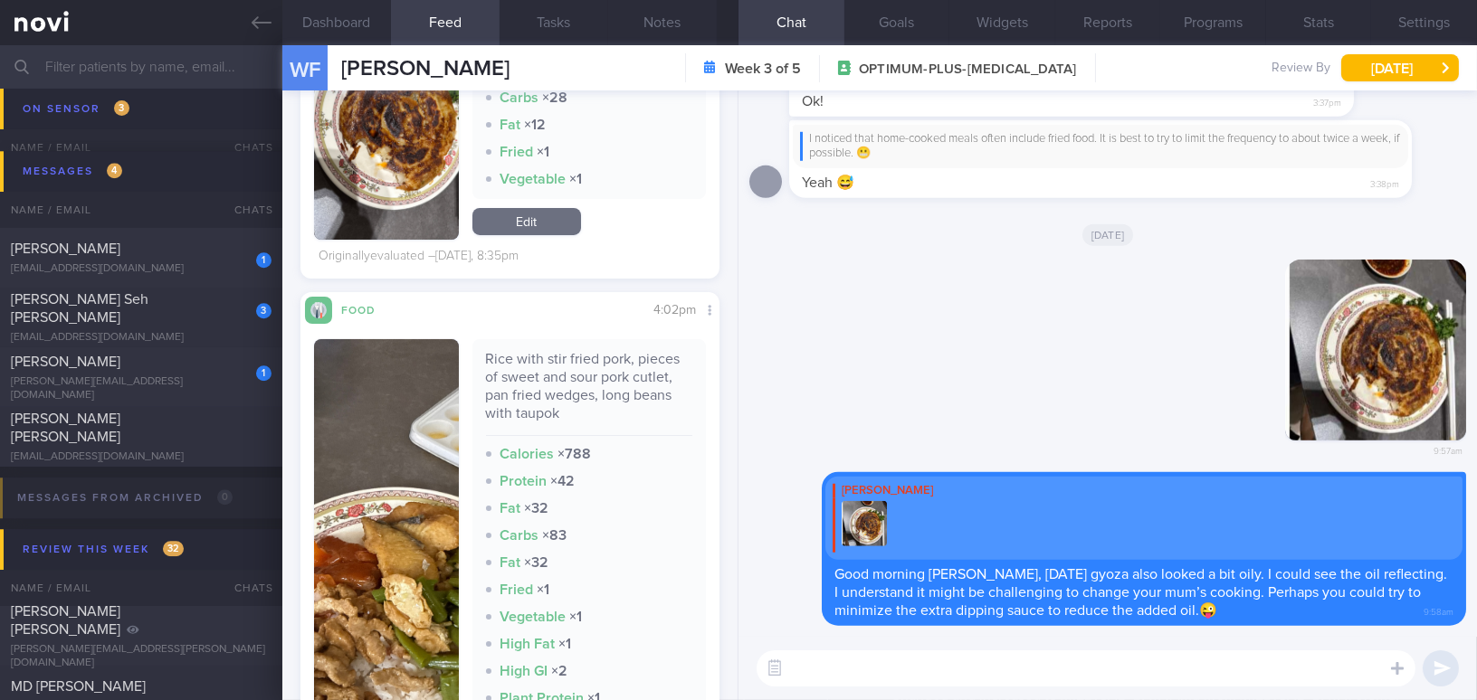
scroll to position [576, 0]
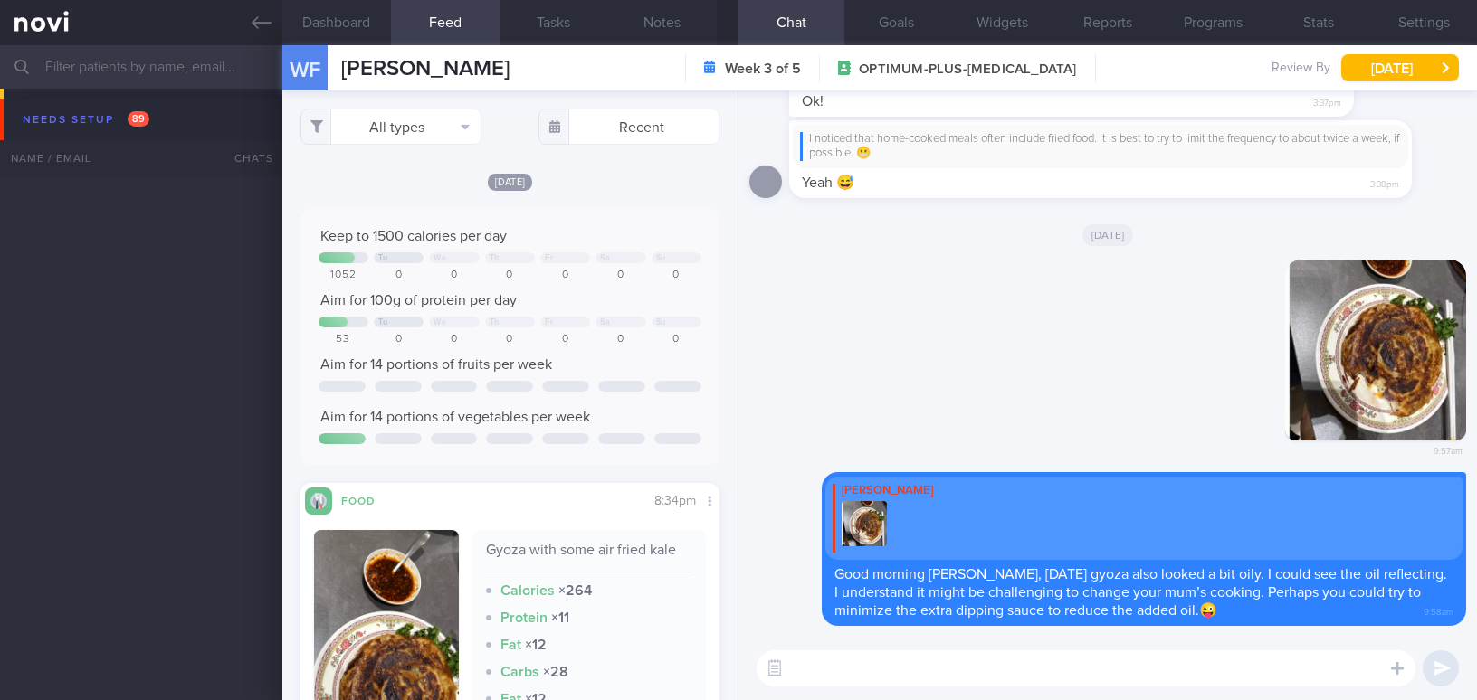
select select "7"
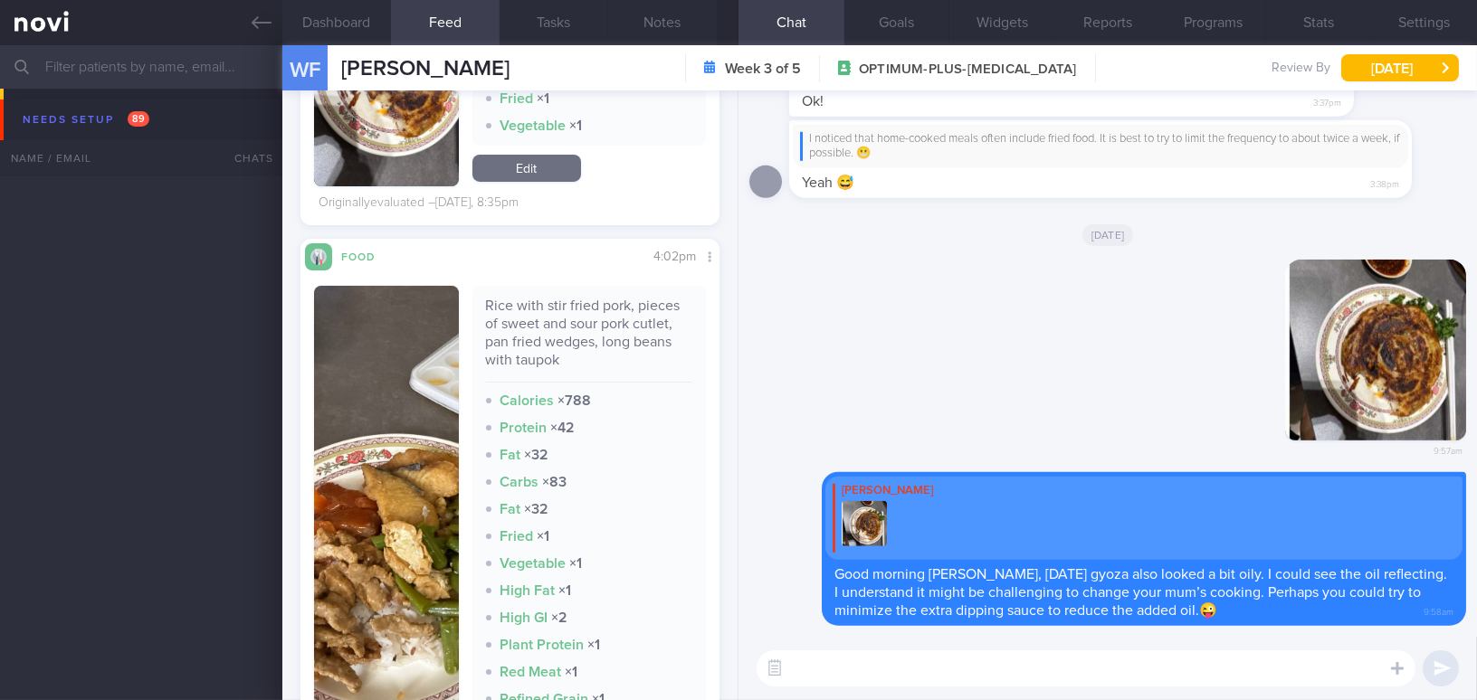
scroll to position [823, 0]
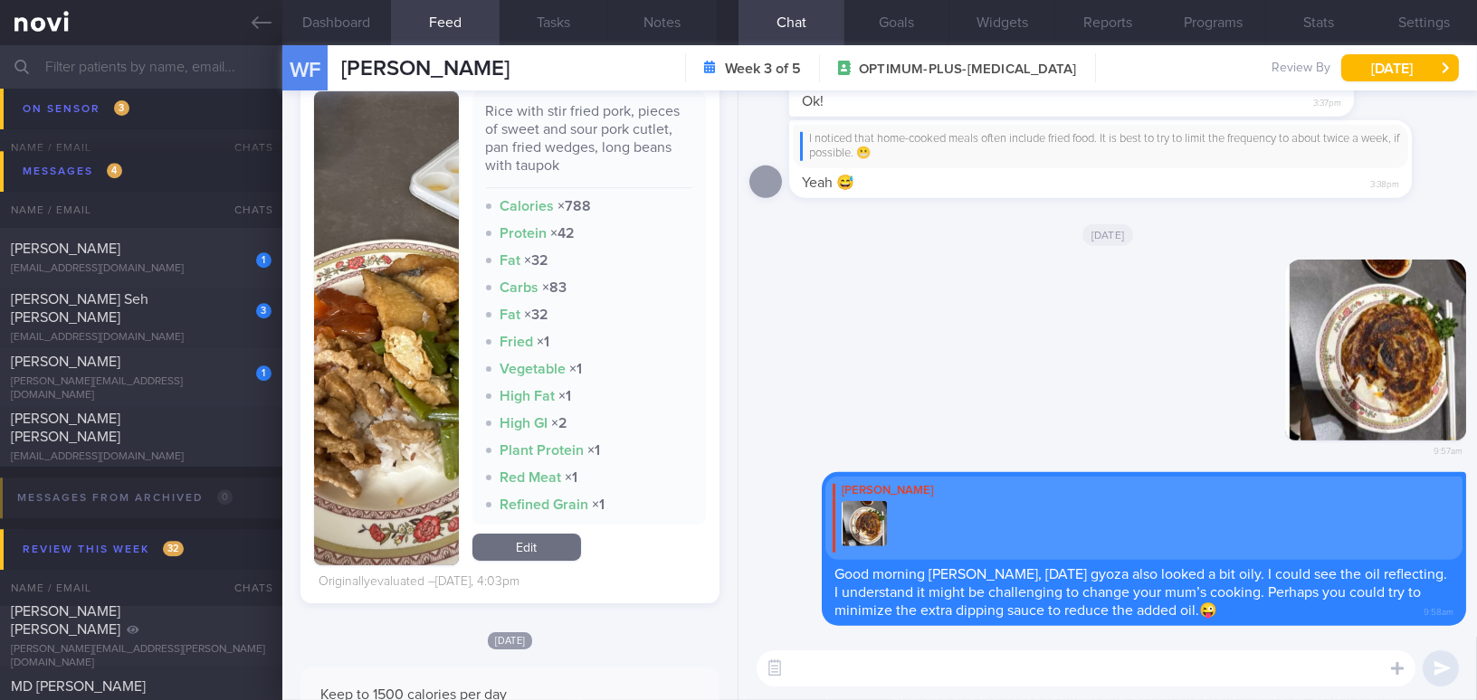
click at [386, 412] on button "button" at bounding box center [386, 328] width 145 height 474
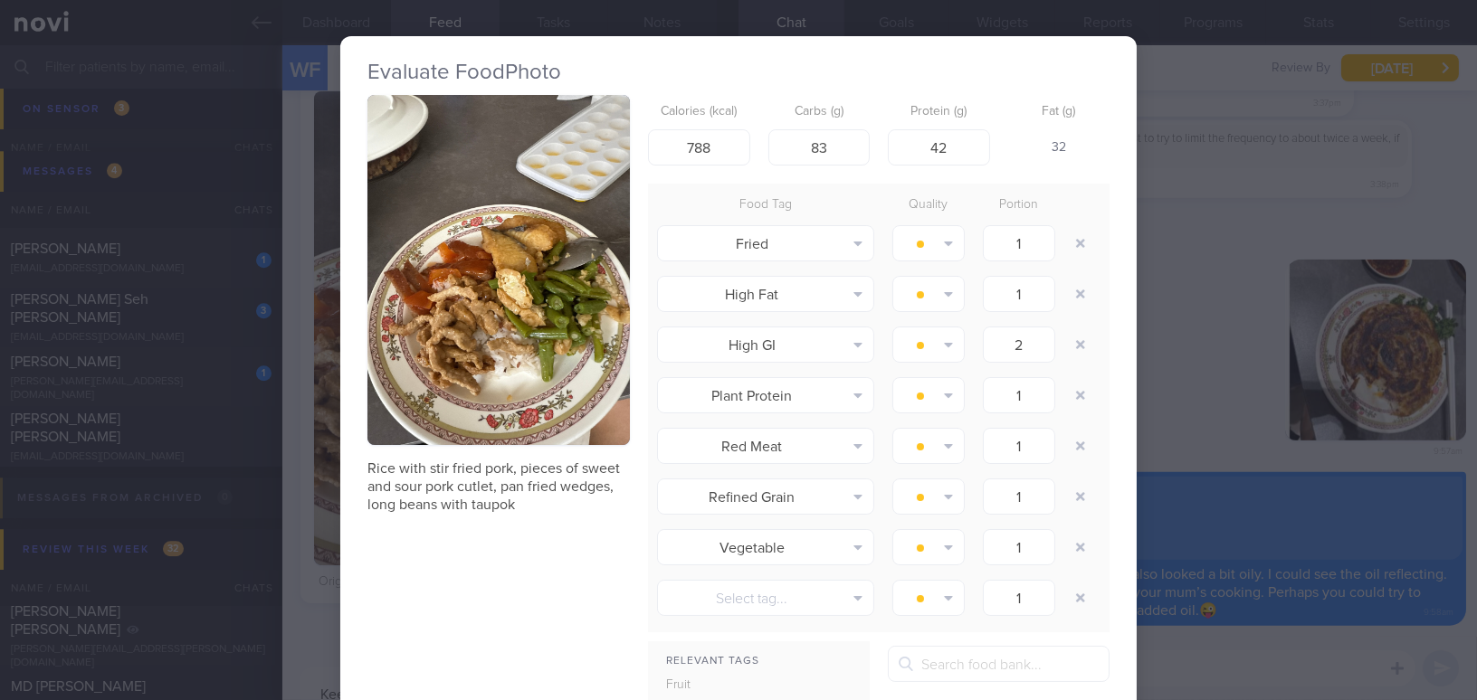
drag, startPoint x: 1225, startPoint y: 410, endPoint x: 1234, endPoint y: 428, distance: 19.8
click at [1225, 410] on div "Evaluate Food Photo Rice with stir fried pork, pieces of sweet and sour pork cu…" at bounding box center [738, 350] width 1477 height 700
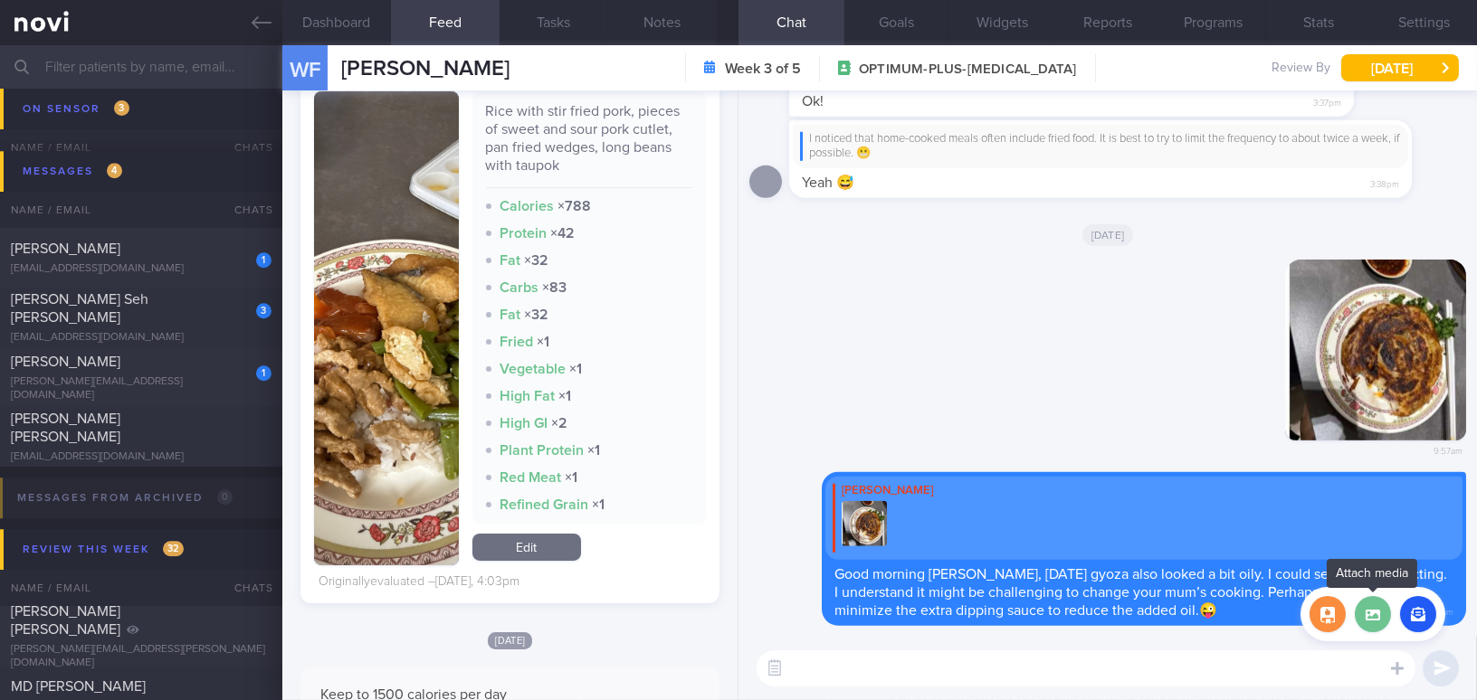
click at [1371, 623] on label at bounding box center [1373, 614] width 36 height 36
click at [0, 0] on input "file" at bounding box center [0, 0] width 0 height 0
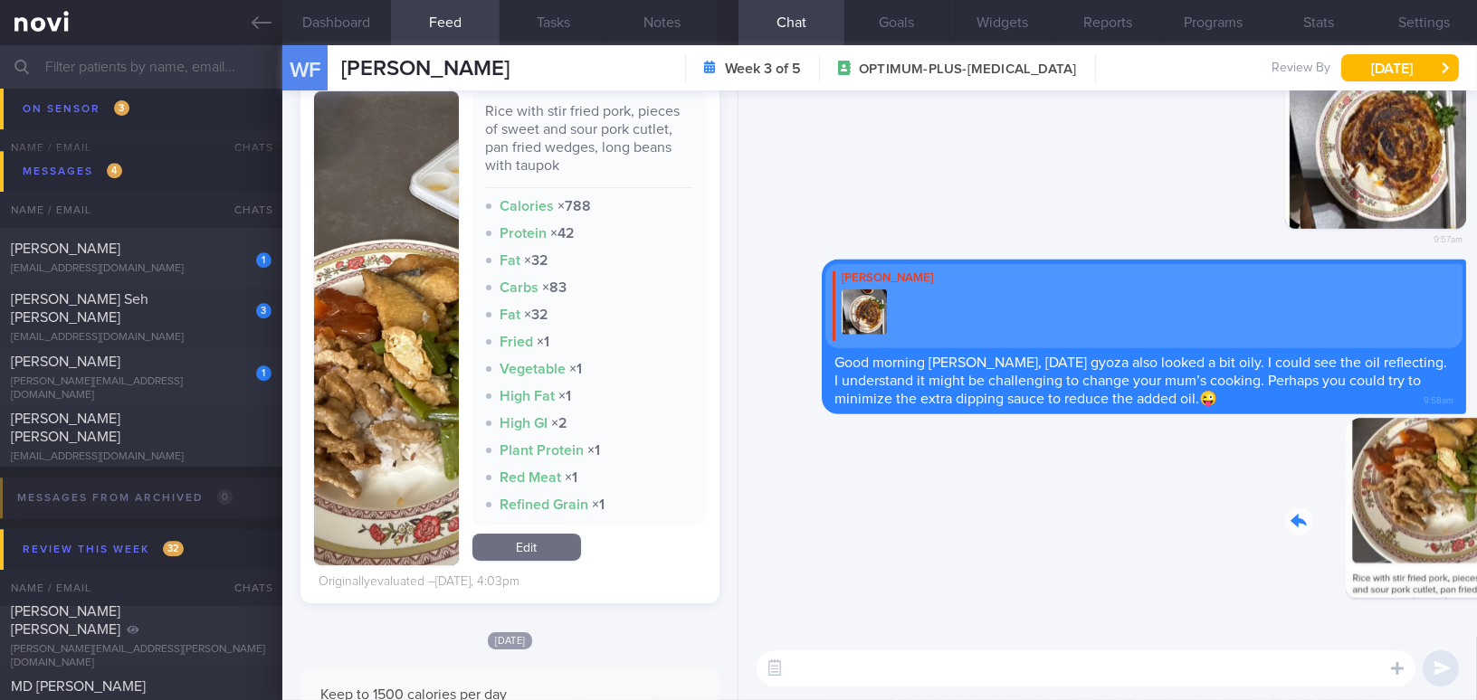
drag, startPoint x: 1377, startPoint y: 523, endPoint x: 1463, endPoint y: 535, distance: 86.8
click at [1463, 535] on div "Delete 10:00am Delete Mee Li Good morning Wei Fa, yesterday’s gyoza also looked…" at bounding box center [1107, 364] width 738 height 547
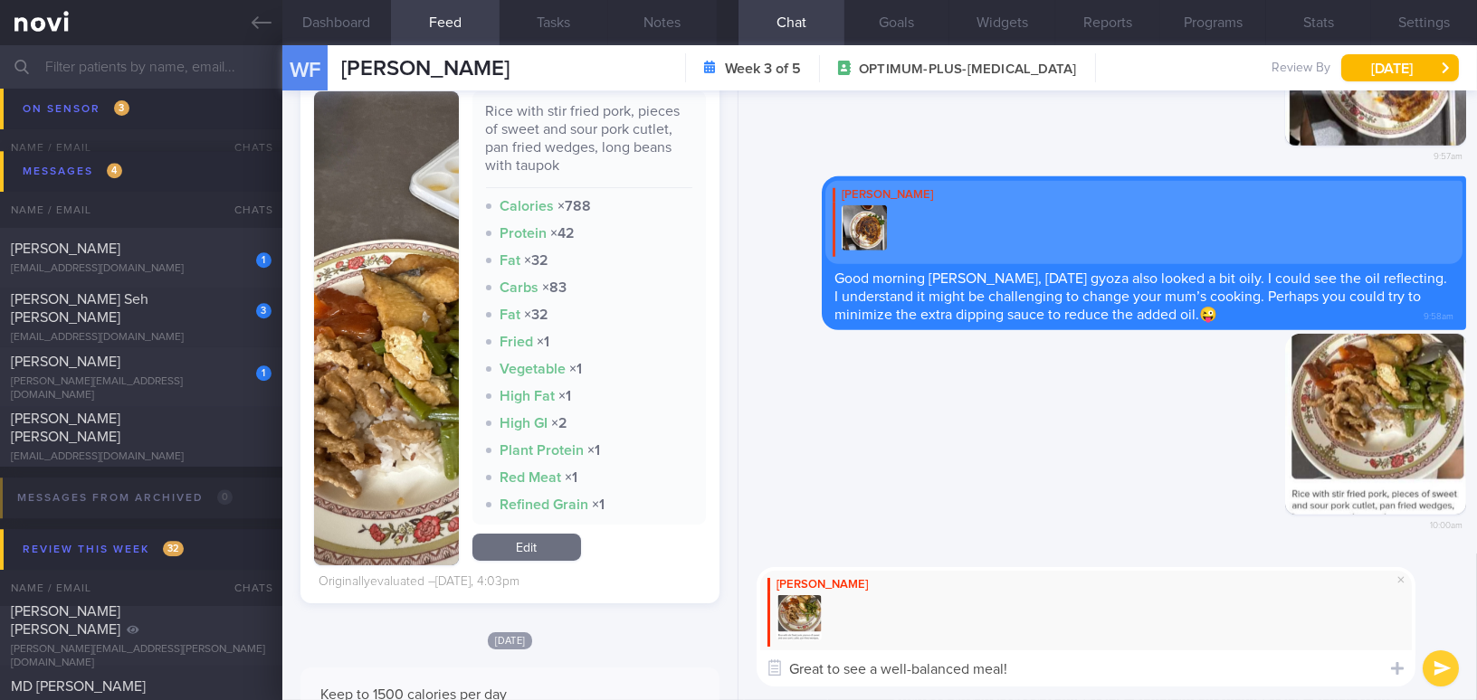
click at [405, 386] on button "button" at bounding box center [386, 328] width 145 height 474
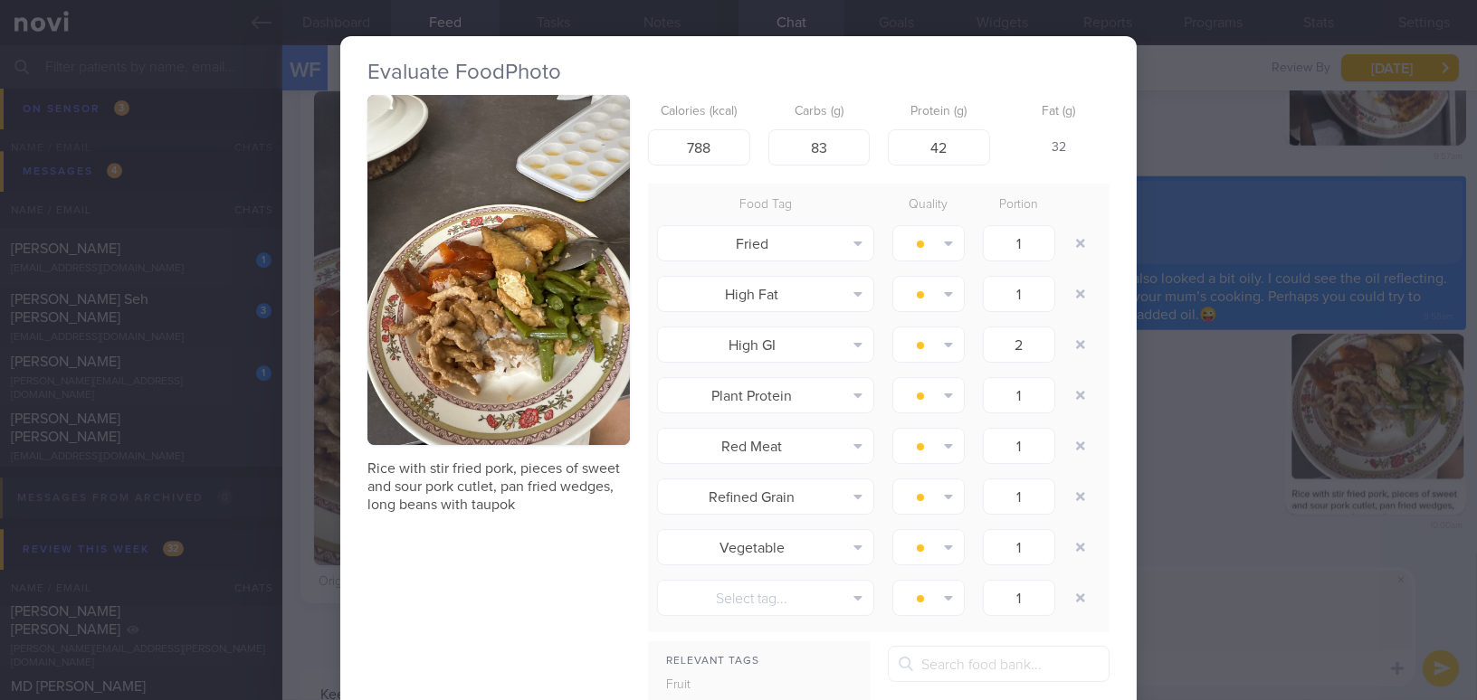
click at [405, 348] on img "button" at bounding box center [498, 270] width 262 height 350
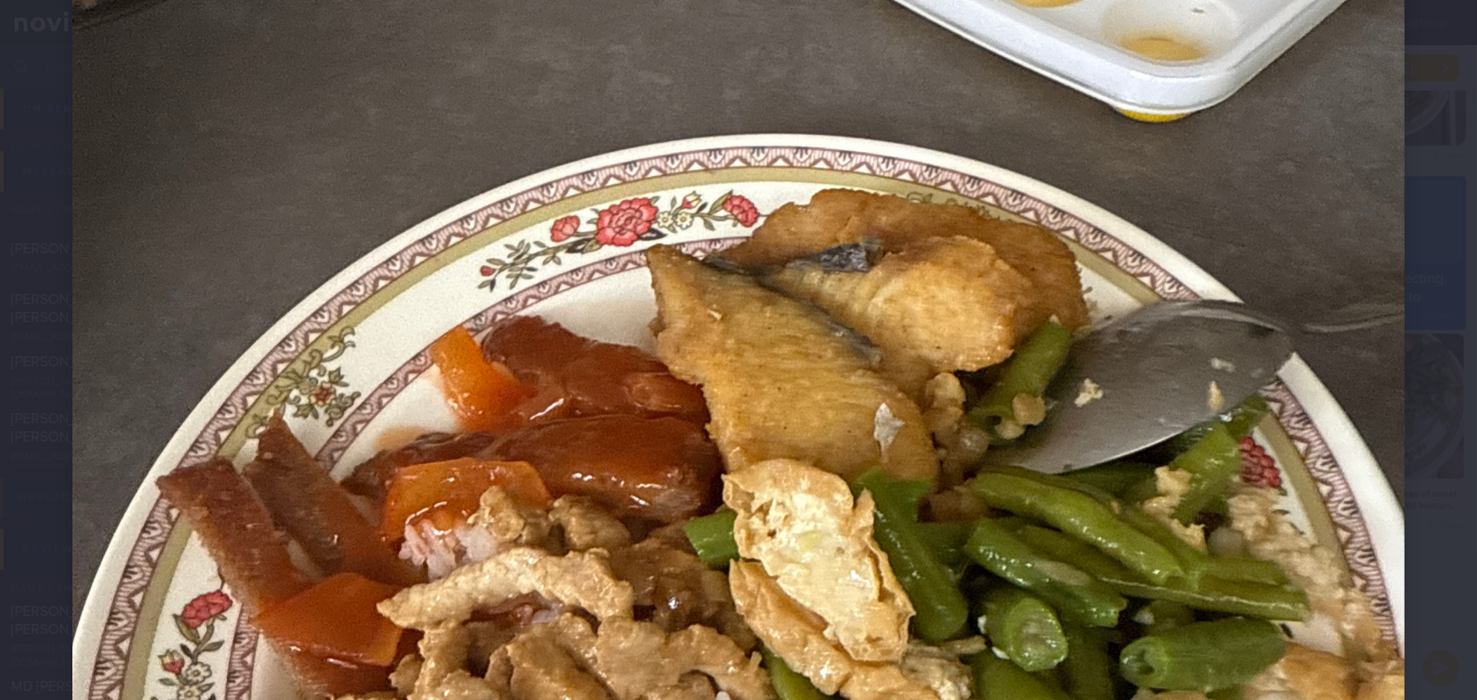
scroll to position [823, 0]
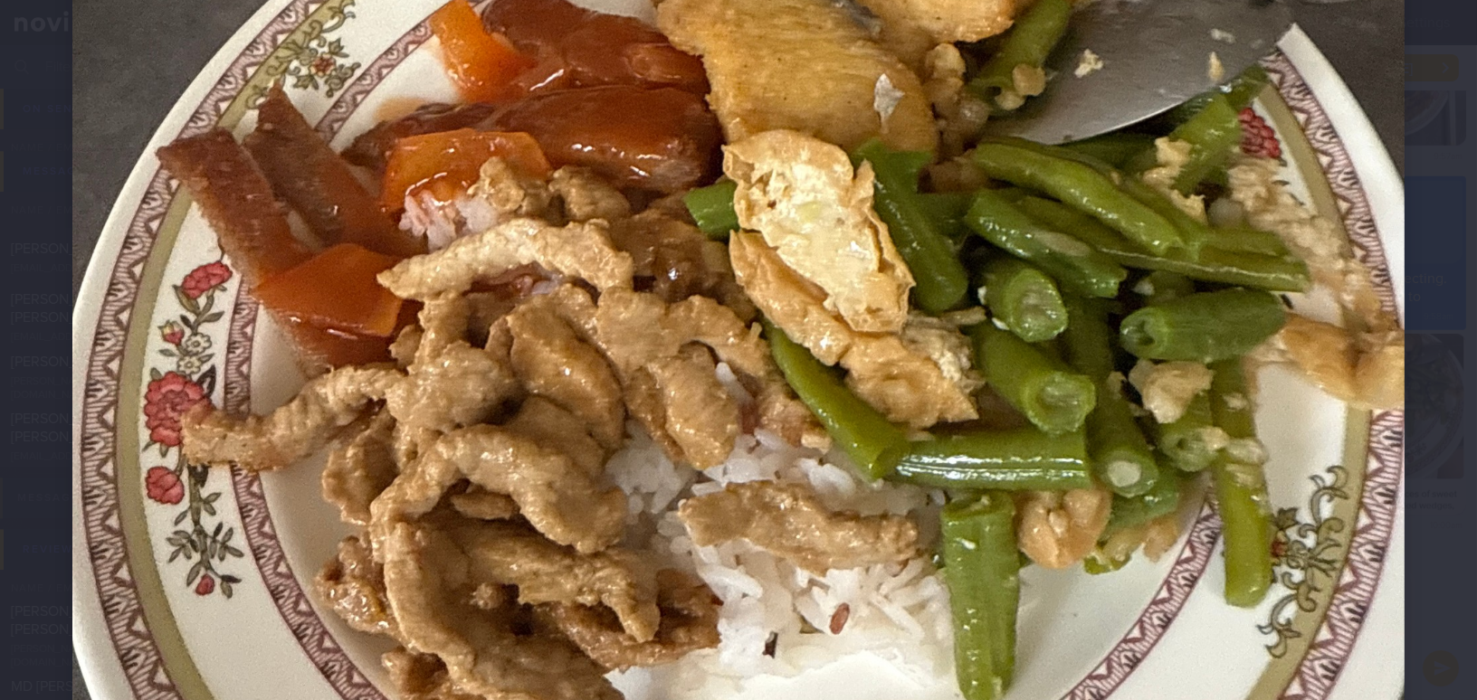
click at [900, 529] on img at bounding box center [738, 138] width 1332 height 1777
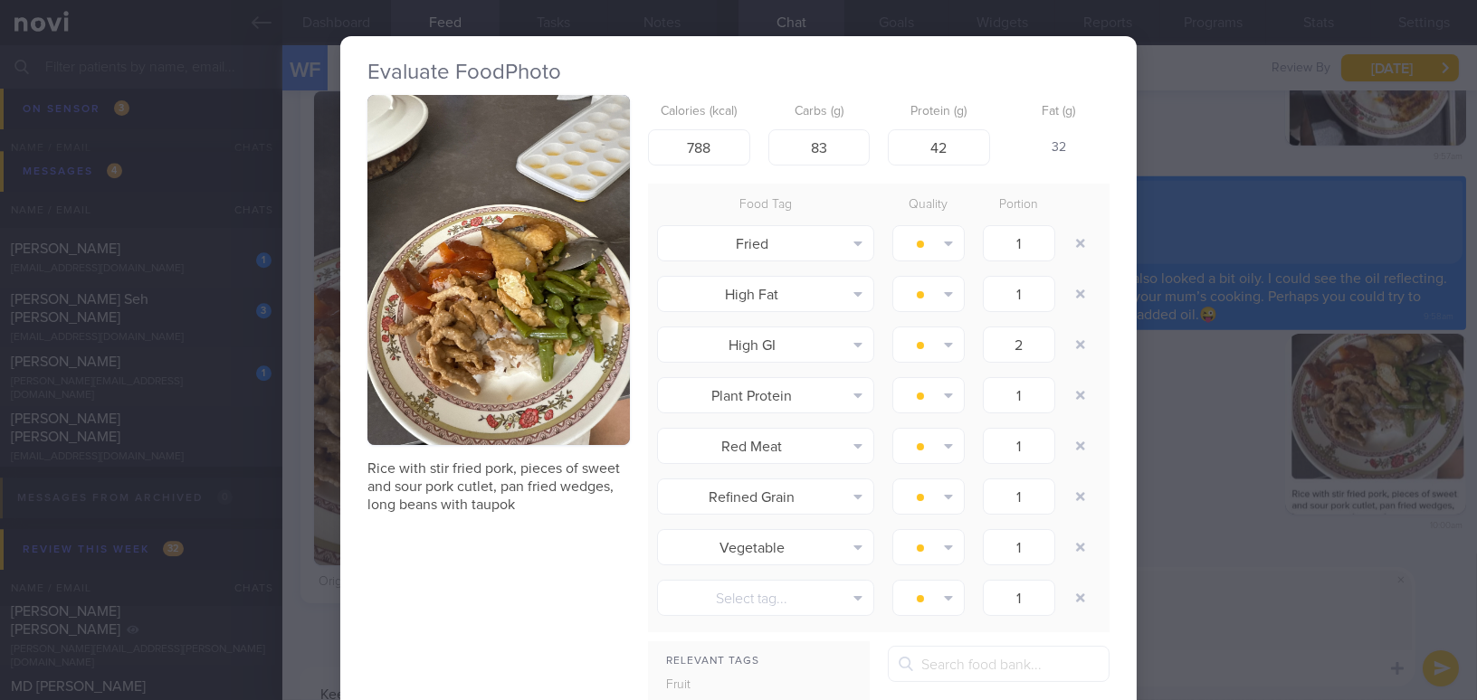
click at [1193, 649] on div "Evaluate Food Photo Rice with stir fried pork, pieces of sweet and sour pork cu…" at bounding box center [738, 350] width 1477 height 700
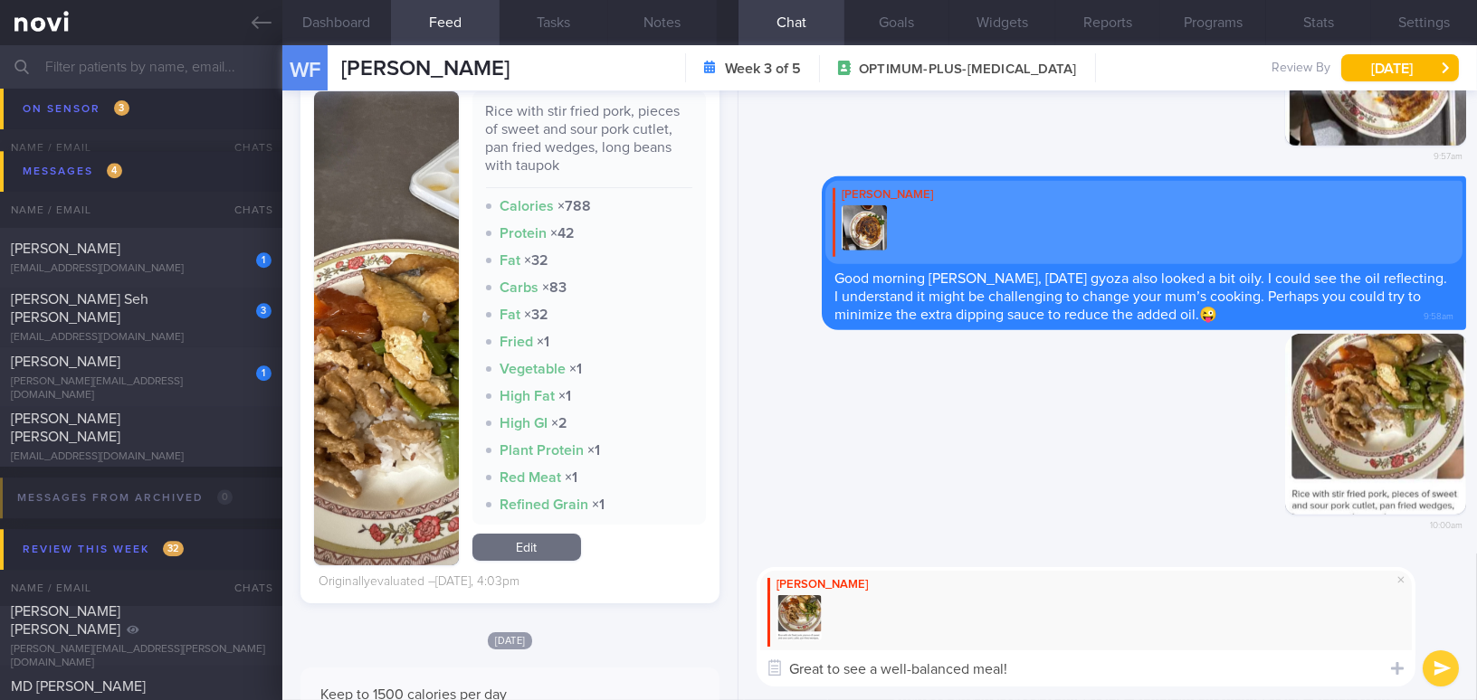
click at [1145, 672] on textarea "Great to see a well-balanced meal!" at bounding box center [1086, 669] width 659 height 36
type textarea "Great to see a well-balanced meal! 👍"
click at [1443, 671] on button "submit" at bounding box center [1441, 669] width 36 height 36
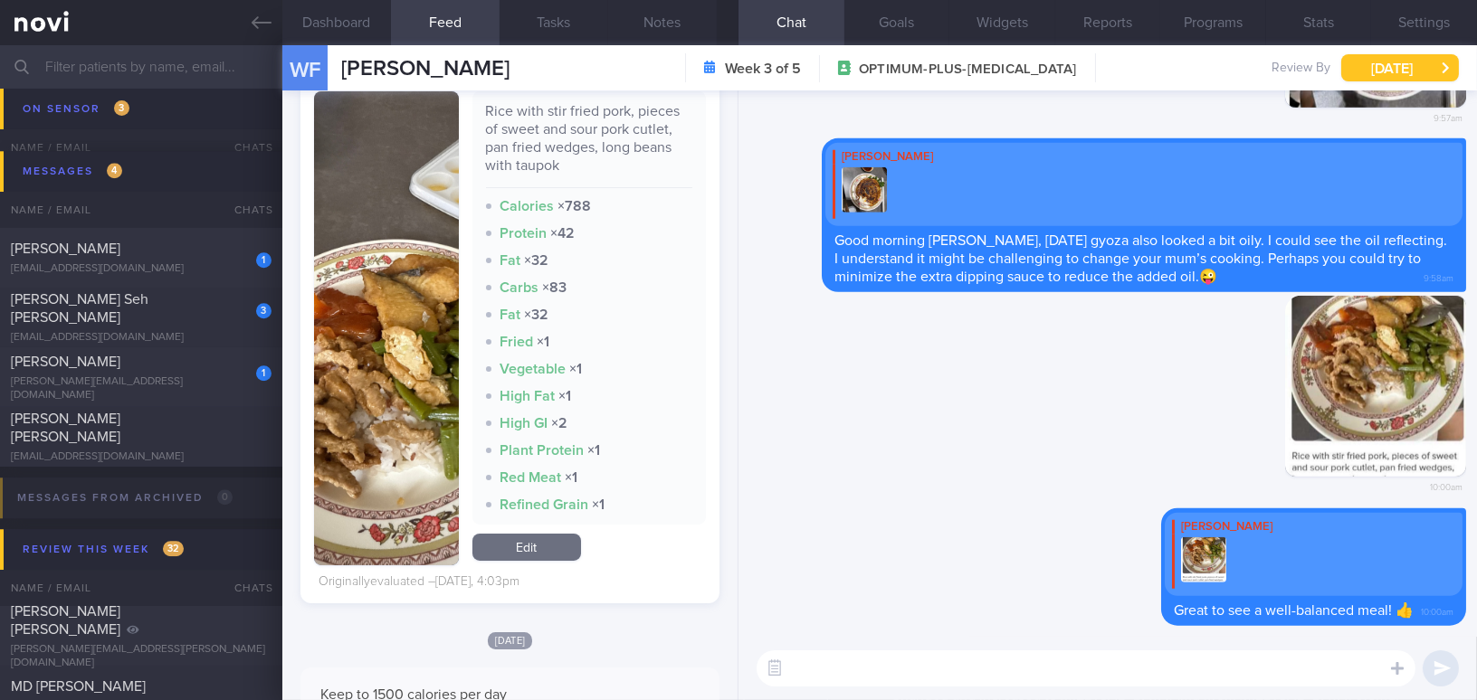
click at [1426, 54] on button "Wed, 27 Aug" at bounding box center [1400, 67] width 118 height 27
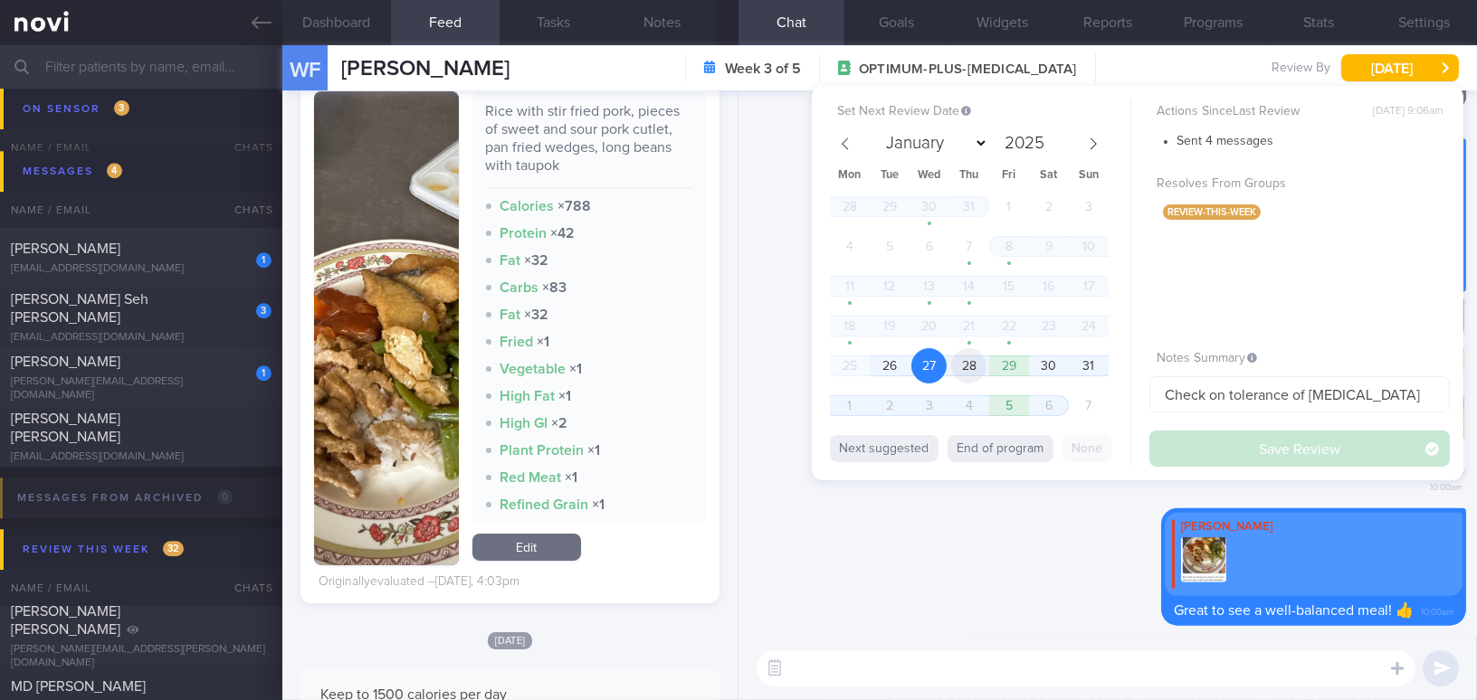
click at [973, 366] on span "28" at bounding box center [968, 365] width 35 height 35
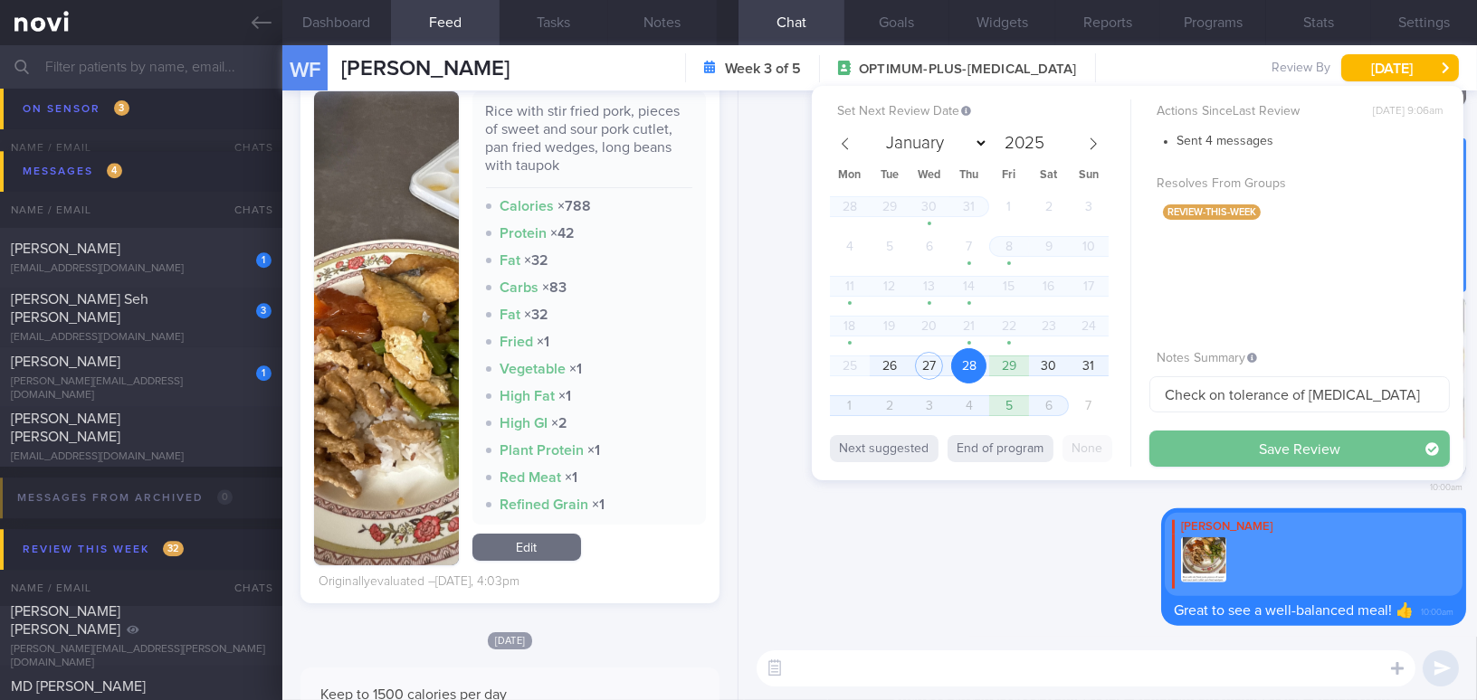
click at [1192, 441] on button "Save Review" at bounding box center [1299, 449] width 300 height 36
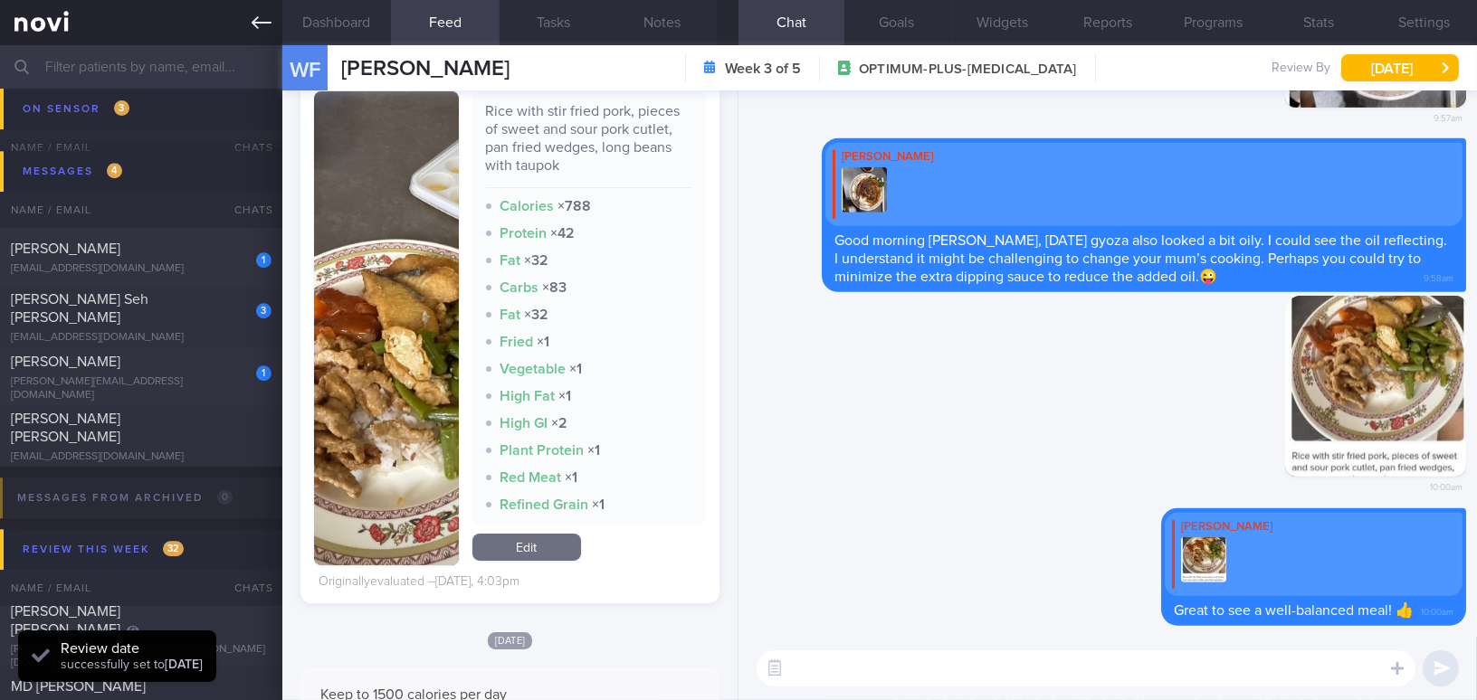
click at [261, 13] on icon at bounding box center [262, 23] width 20 height 20
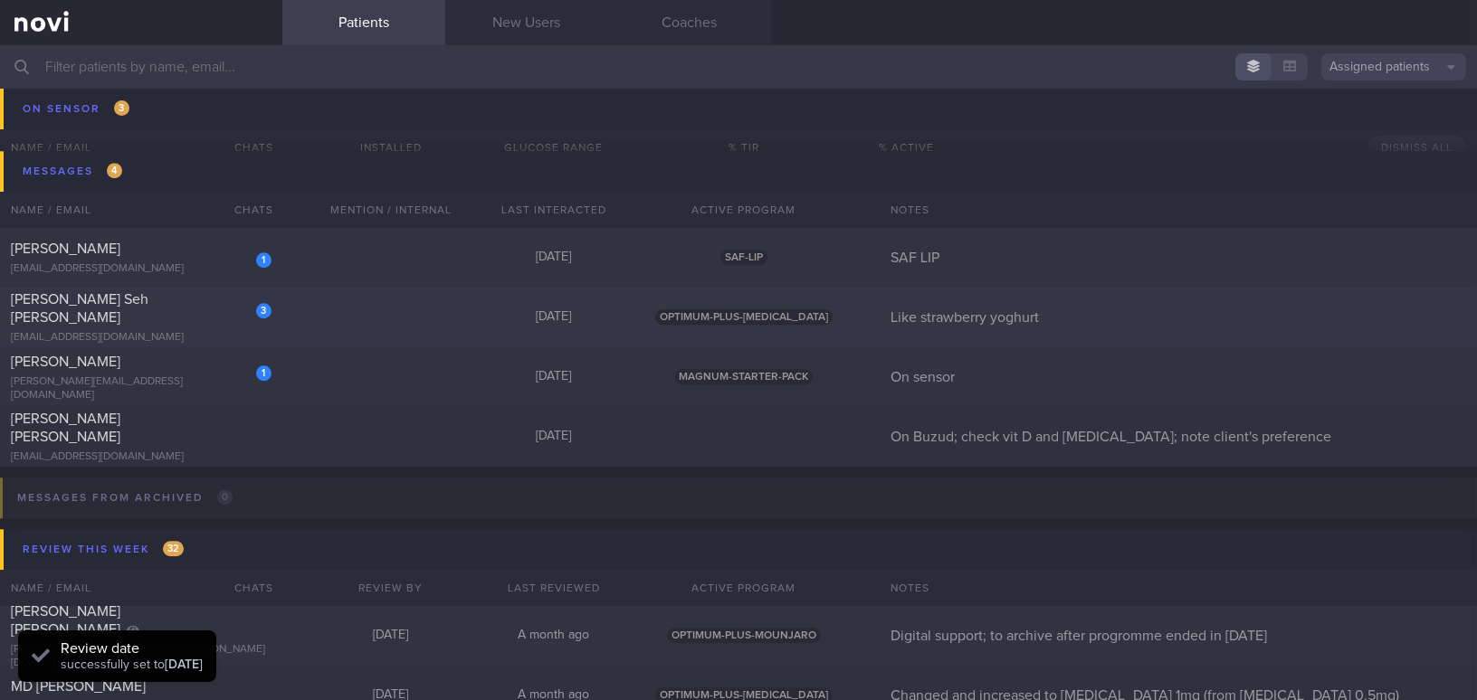
click at [169, 299] on div "[PERSON_NAME] Seh [PERSON_NAME]" at bounding box center [139, 309] width 256 height 36
select select "7"
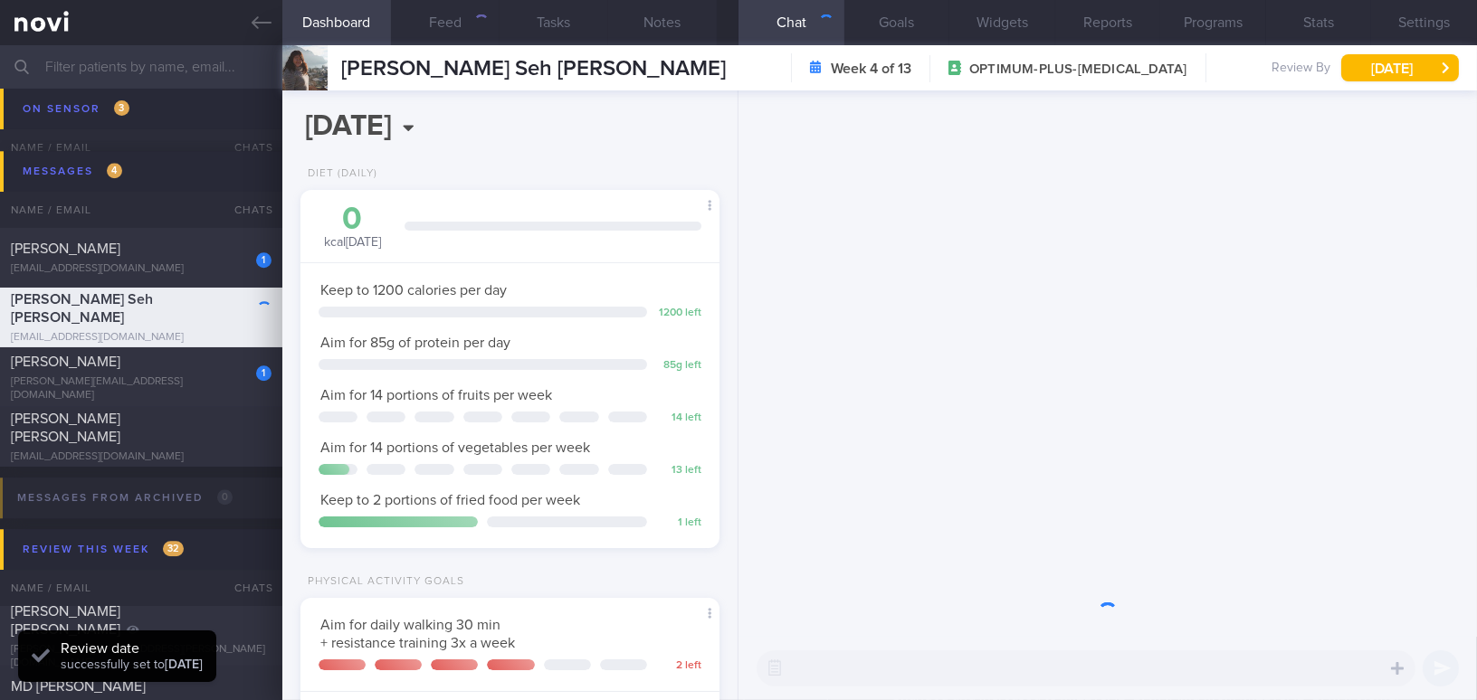
scroll to position [186, 374]
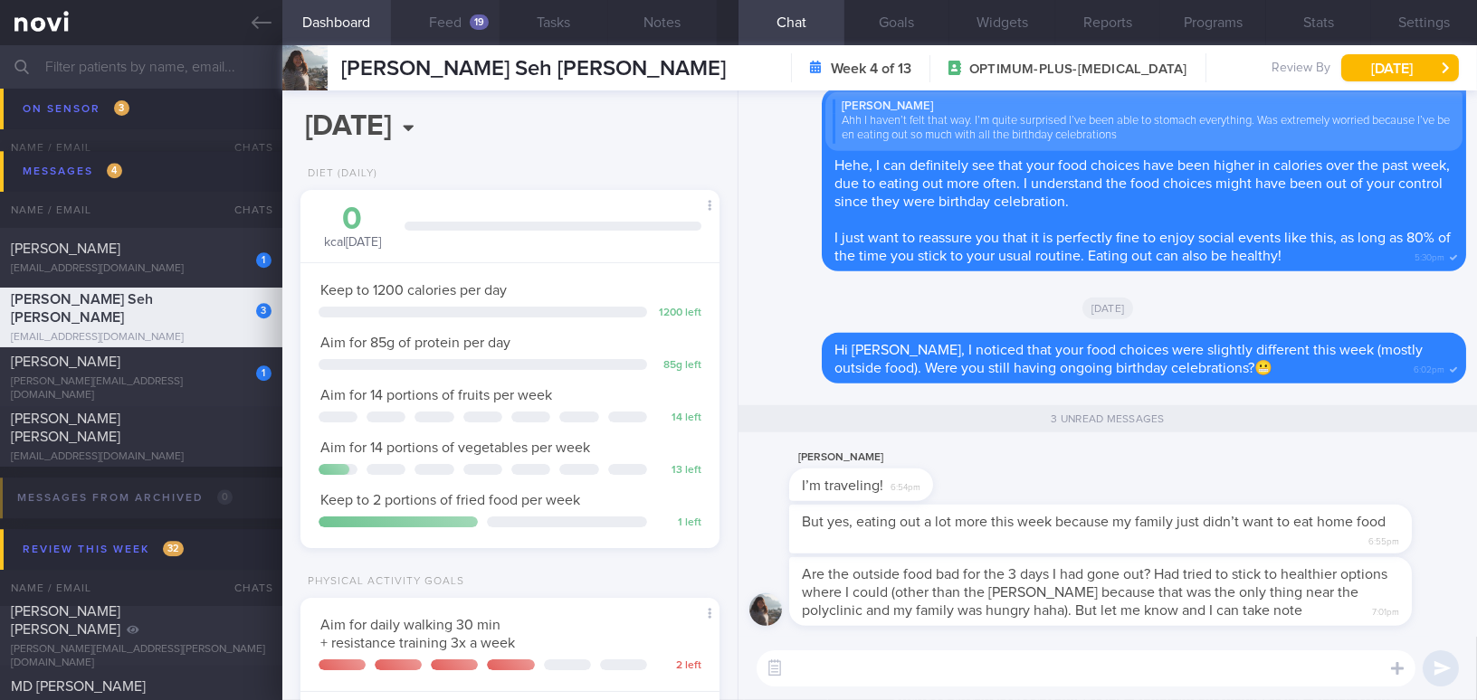
click at [444, 20] on button "Feed 19" at bounding box center [445, 22] width 109 height 45
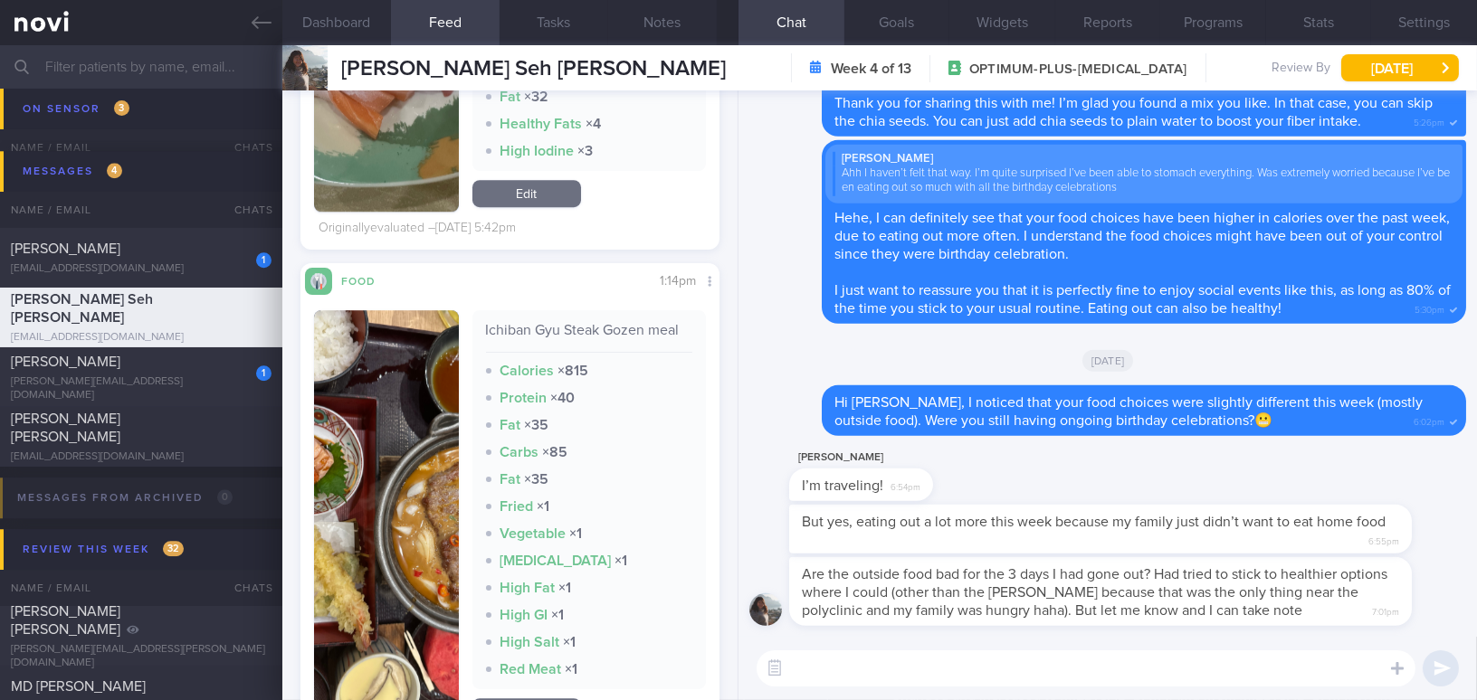
scroll to position [10531, 0]
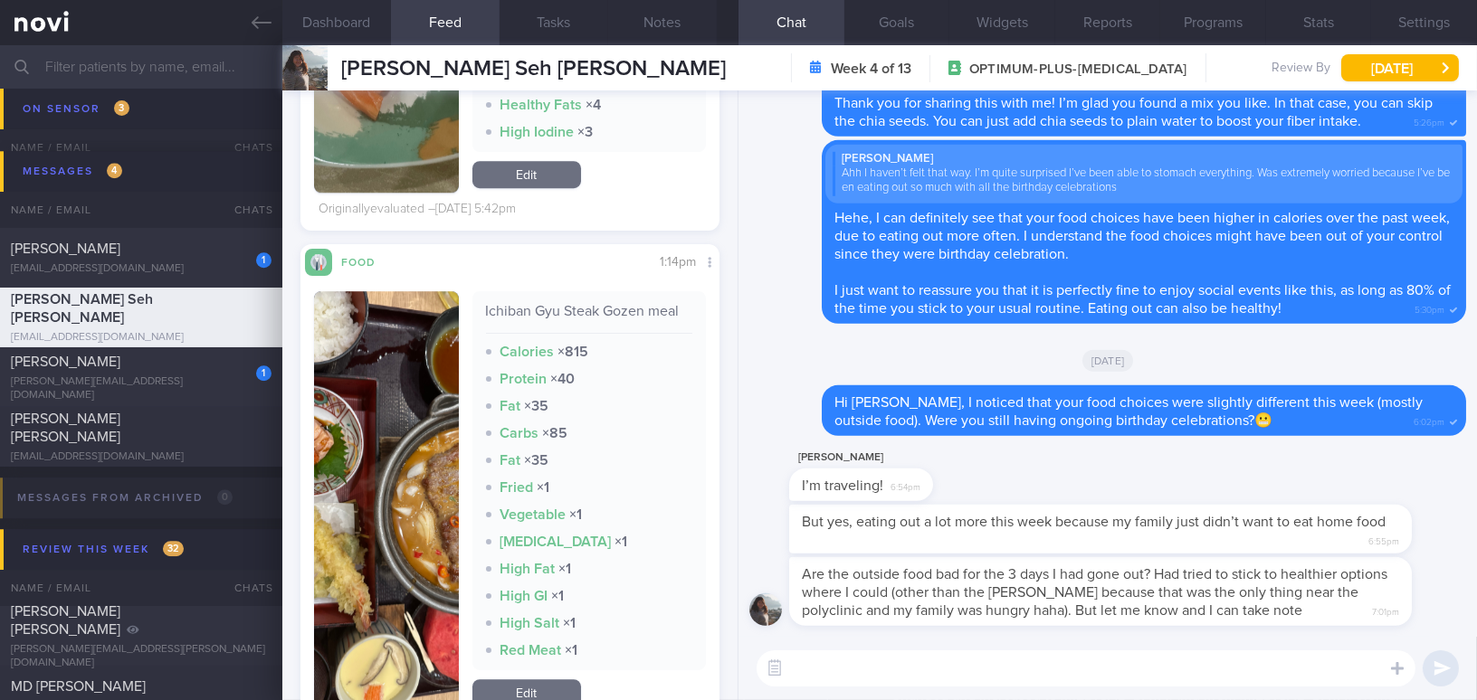
click at [407, 483] on button "button" at bounding box center [386, 501] width 145 height 420
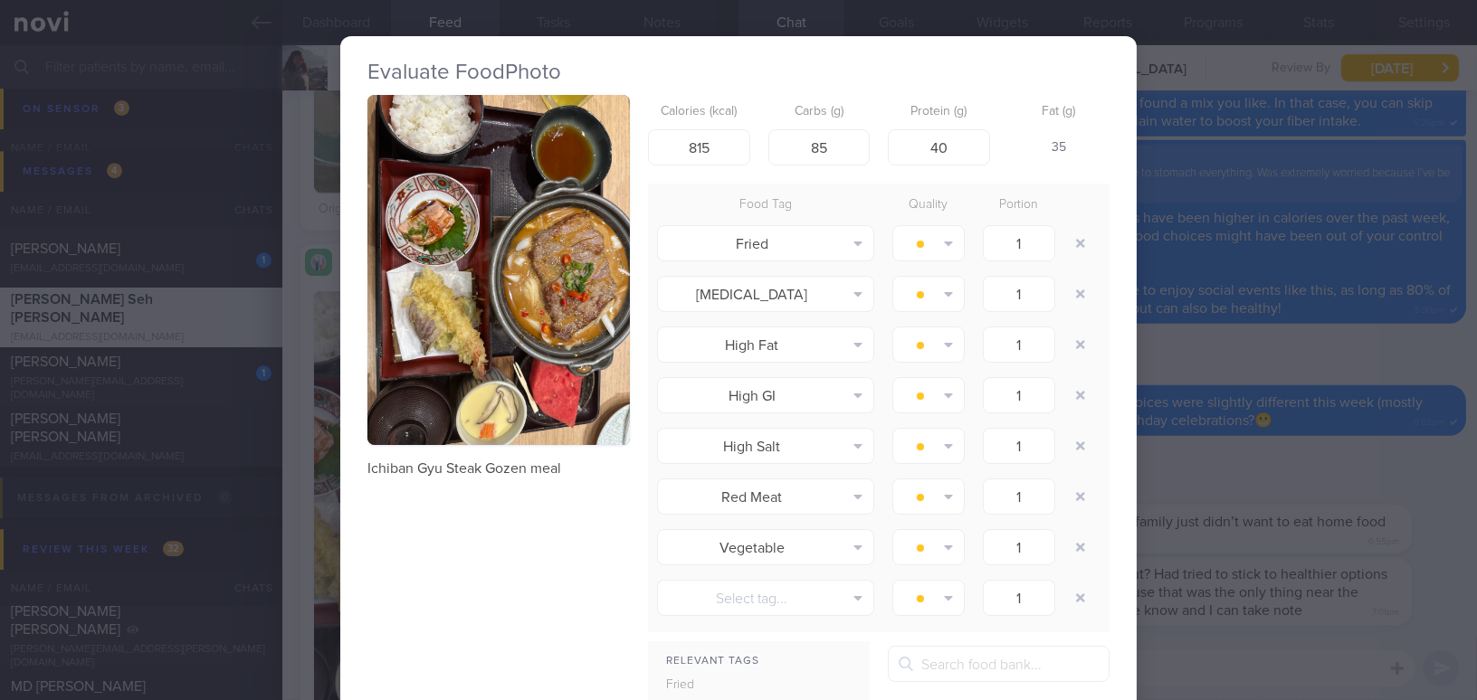
click at [495, 353] on button "button" at bounding box center [498, 270] width 262 height 350
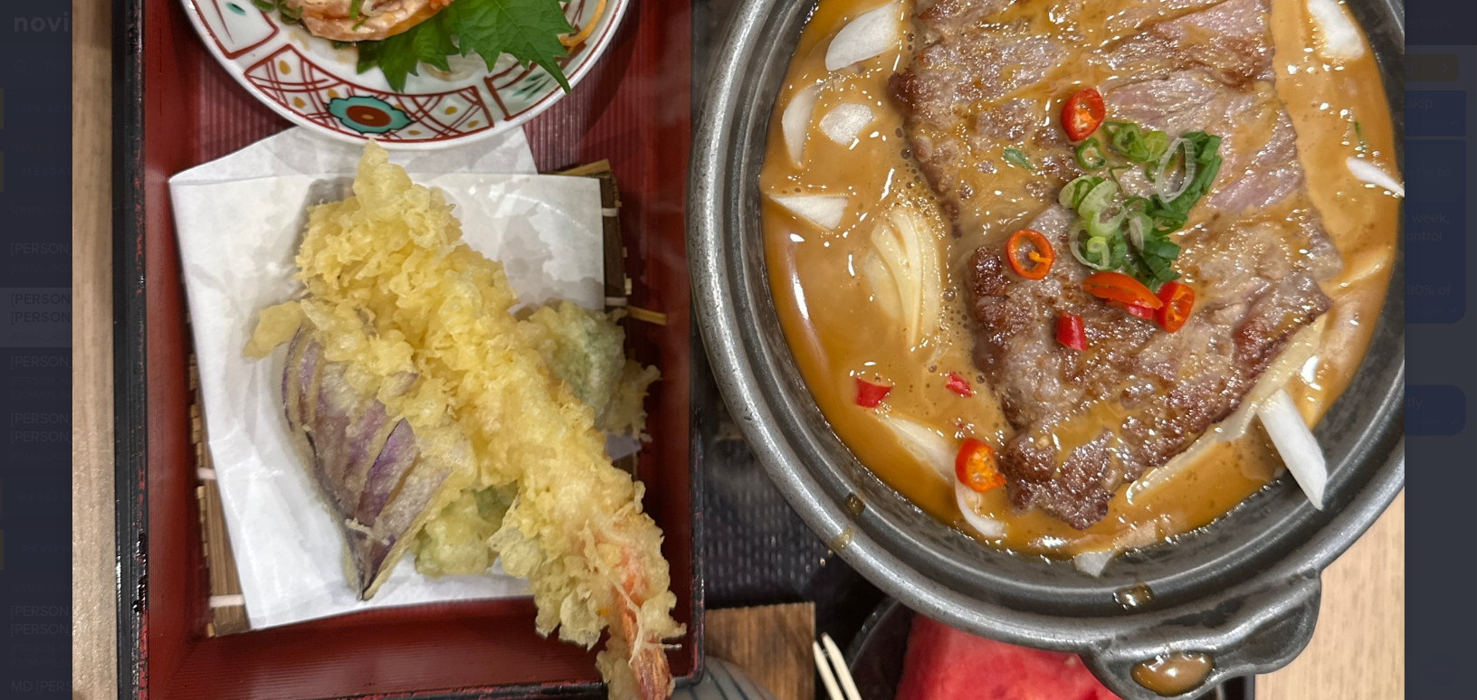
scroll to position [823, 0]
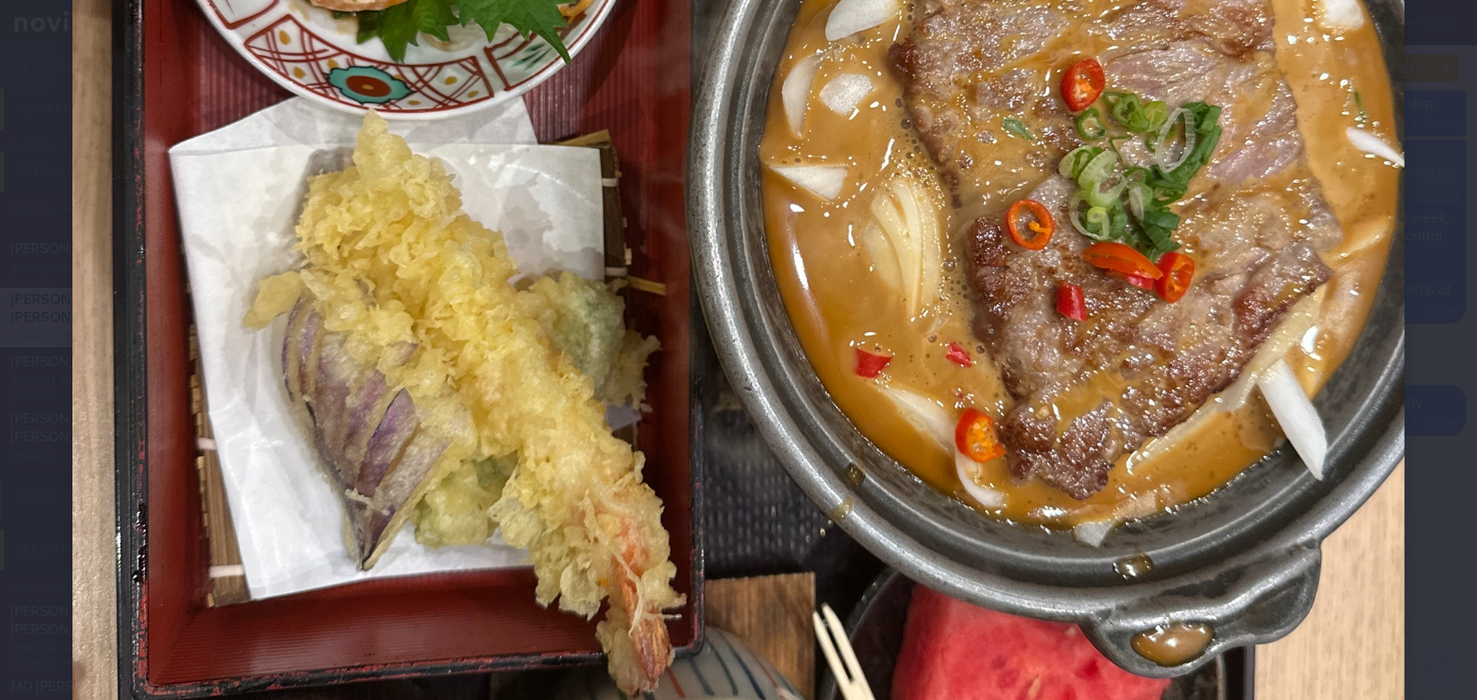
click at [1071, 524] on img at bounding box center [738, 138] width 1332 height 1777
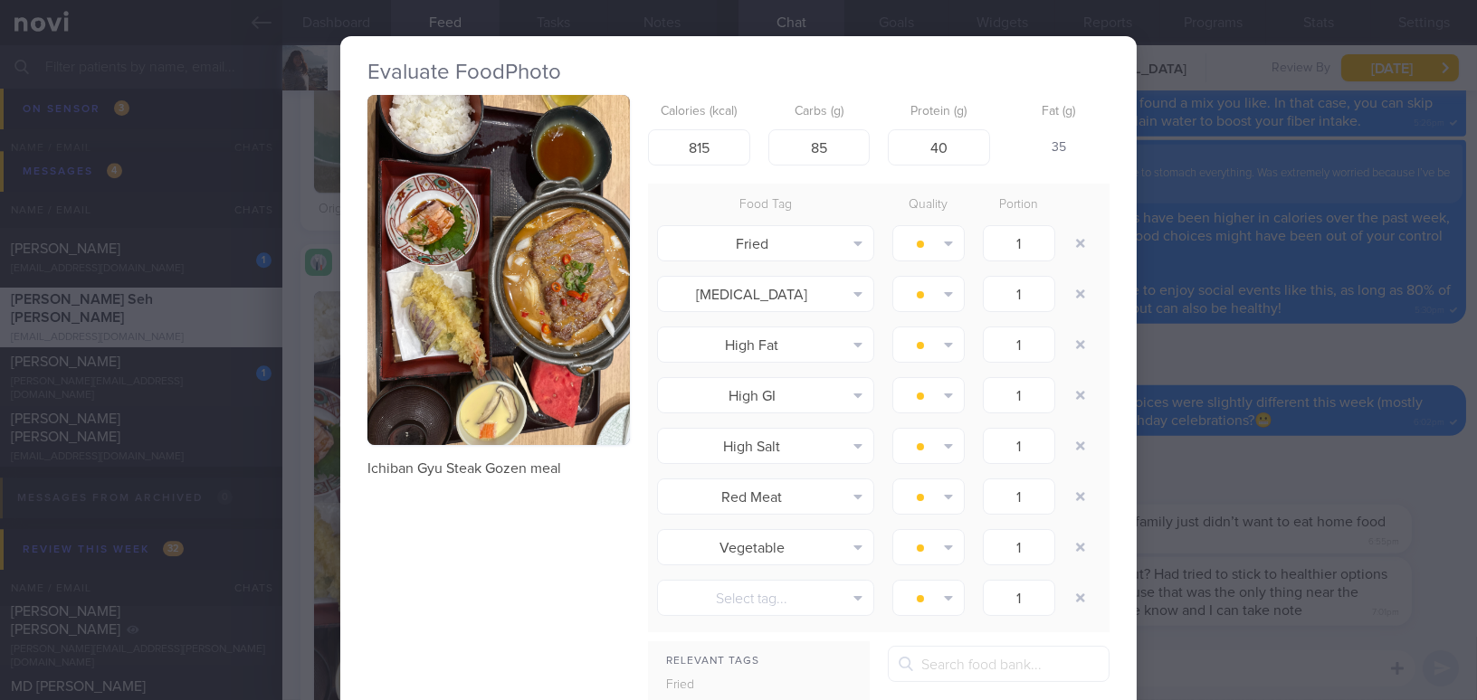
click at [1313, 603] on div "Evaluate Food Photo Ichiban Gyu Steak Gozen meal Calories (kcal) 815 Carbs (g) …" at bounding box center [738, 350] width 1477 height 700
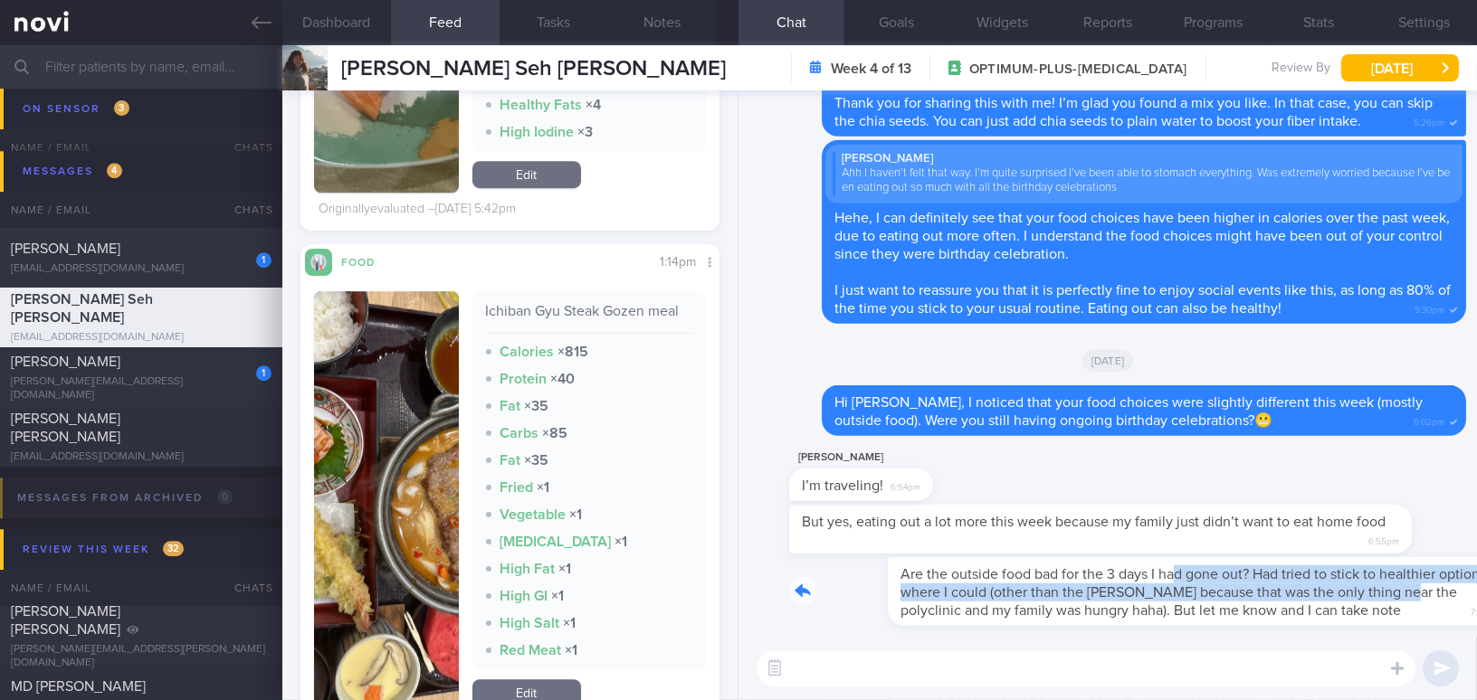
drag, startPoint x: 1079, startPoint y: 565, endPoint x: 1354, endPoint y: 591, distance: 276.4
click at [1354, 591] on div "Are the outside food bad for the 3 days I had gone out? Had tried to stick to h…" at bounding box center [1127, 591] width 677 height 69
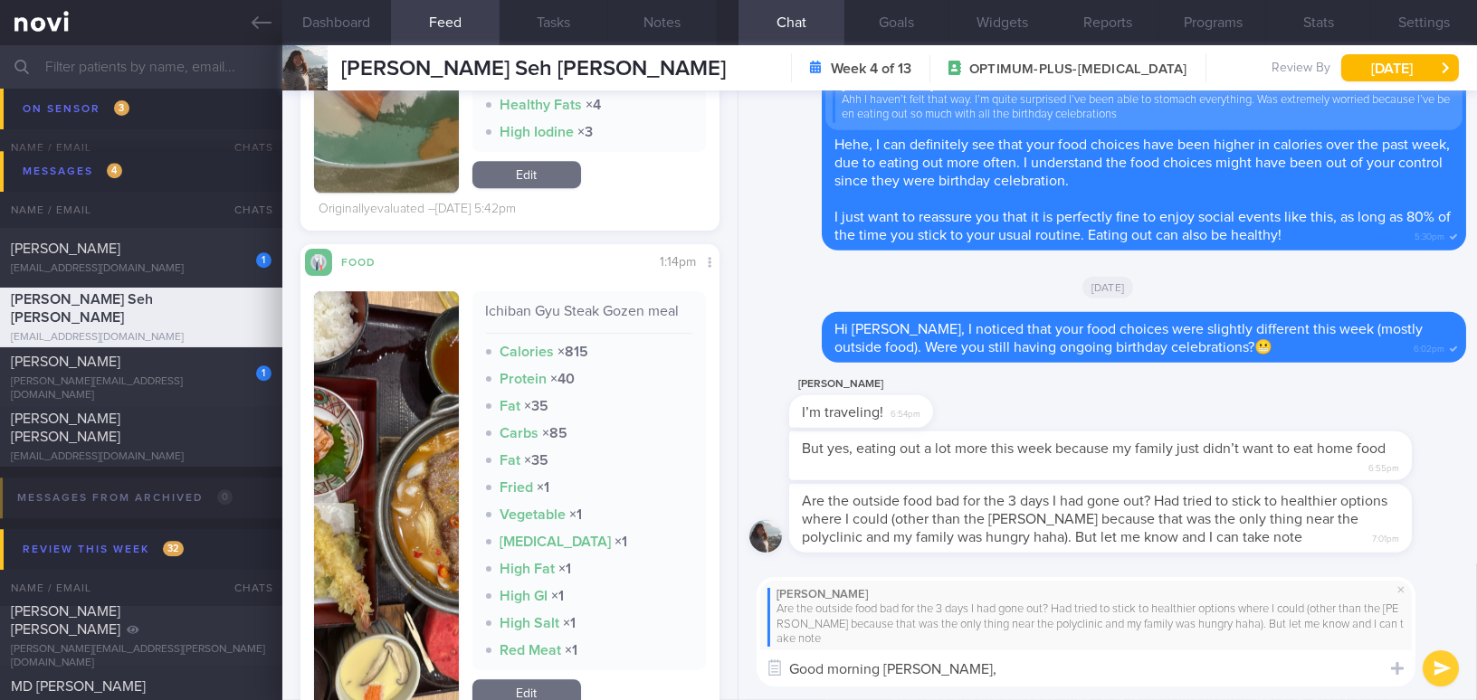
click at [403, 510] on button "button" at bounding box center [386, 501] width 145 height 420
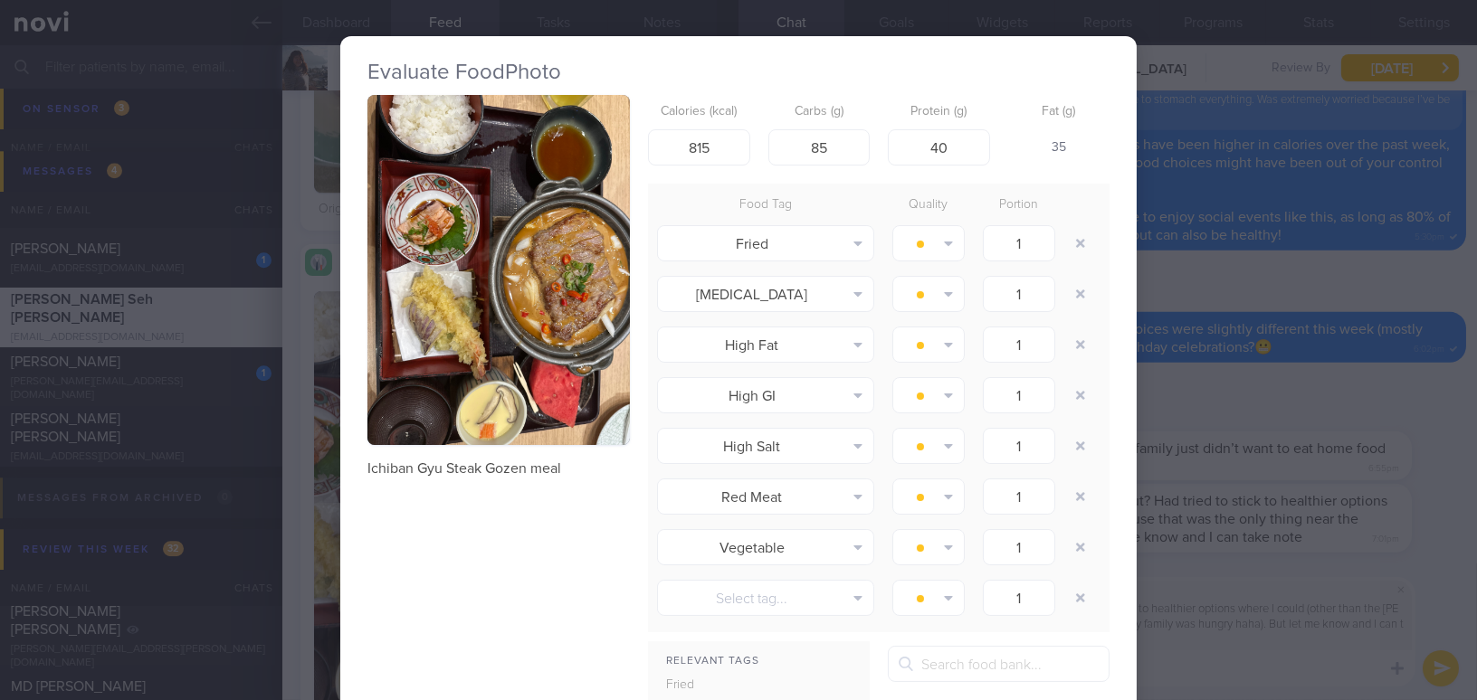
click at [445, 390] on button "button" at bounding box center [498, 270] width 262 height 350
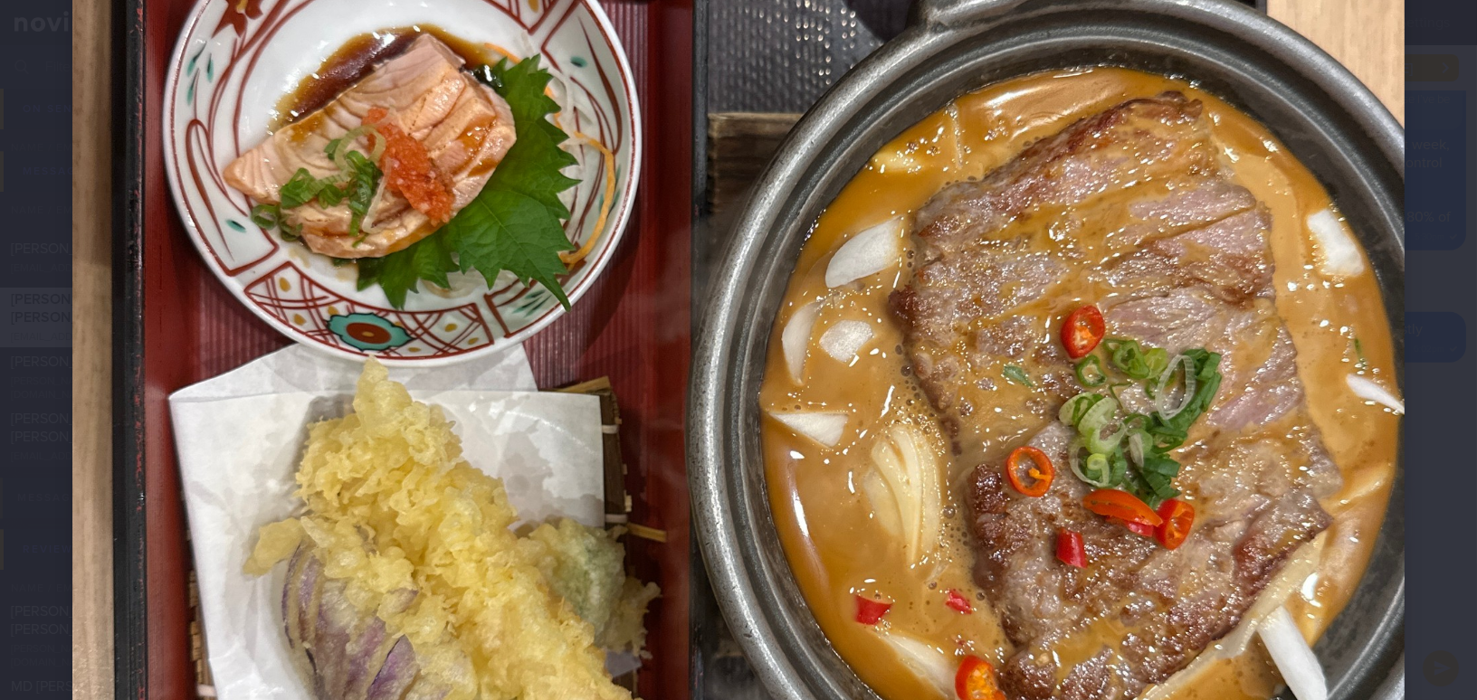
scroll to position [823, 0]
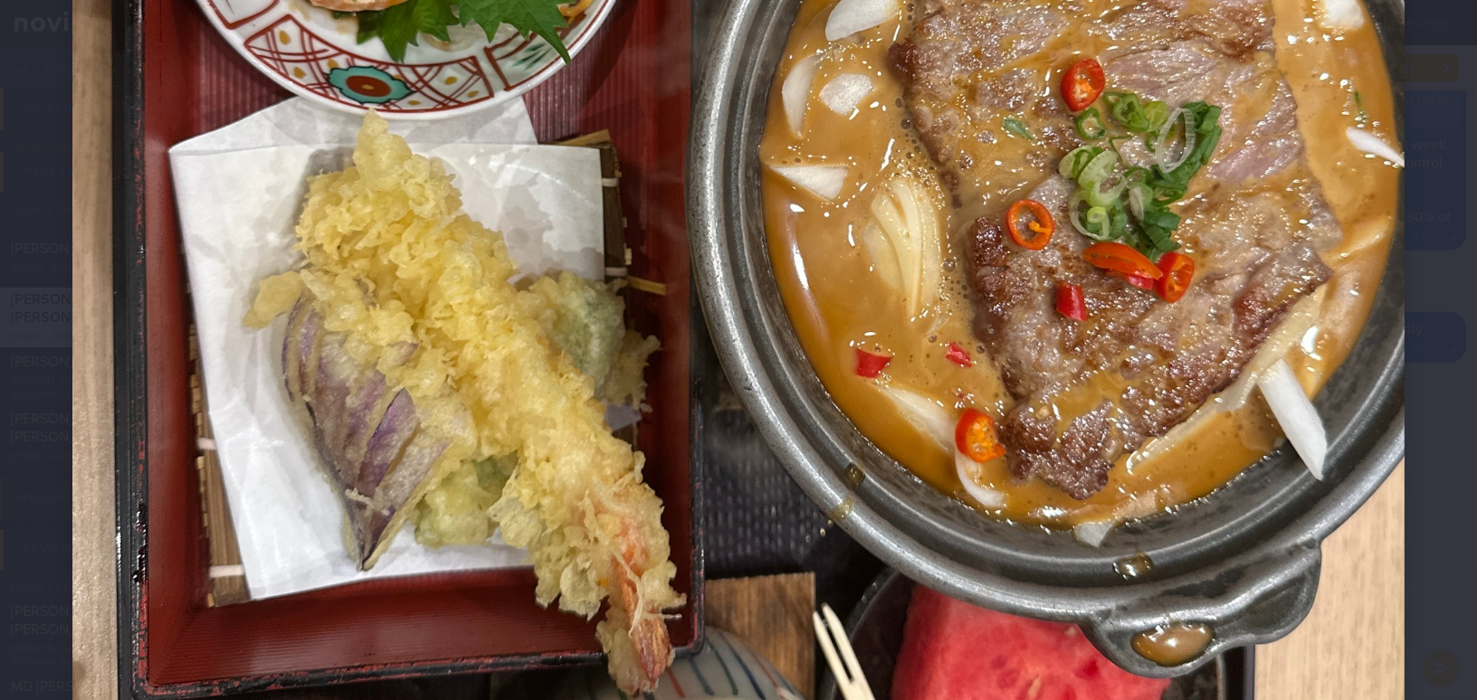
click at [795, 443] on img at bounding box center [738, 138] width 1332 height 1777
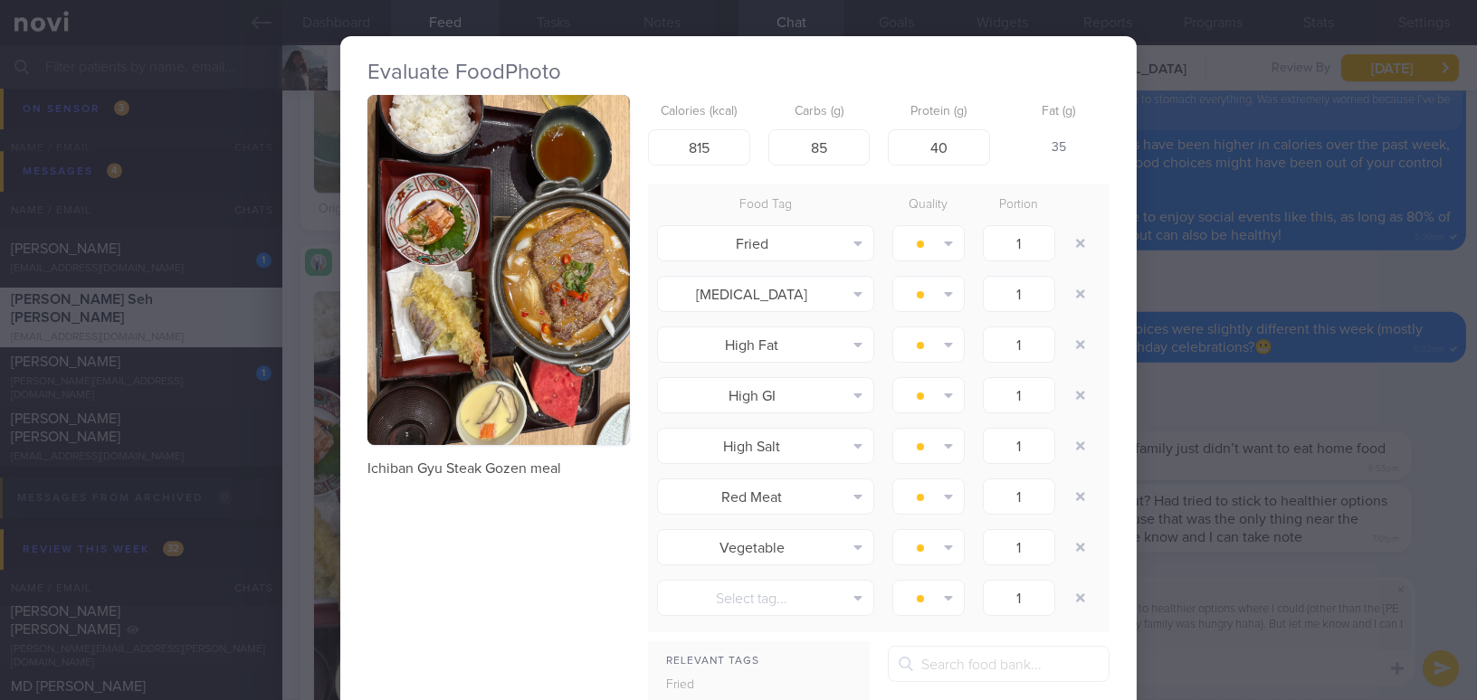
click at [528, 303] on button "button" at bounding box center [498, 270] width 262 height 350
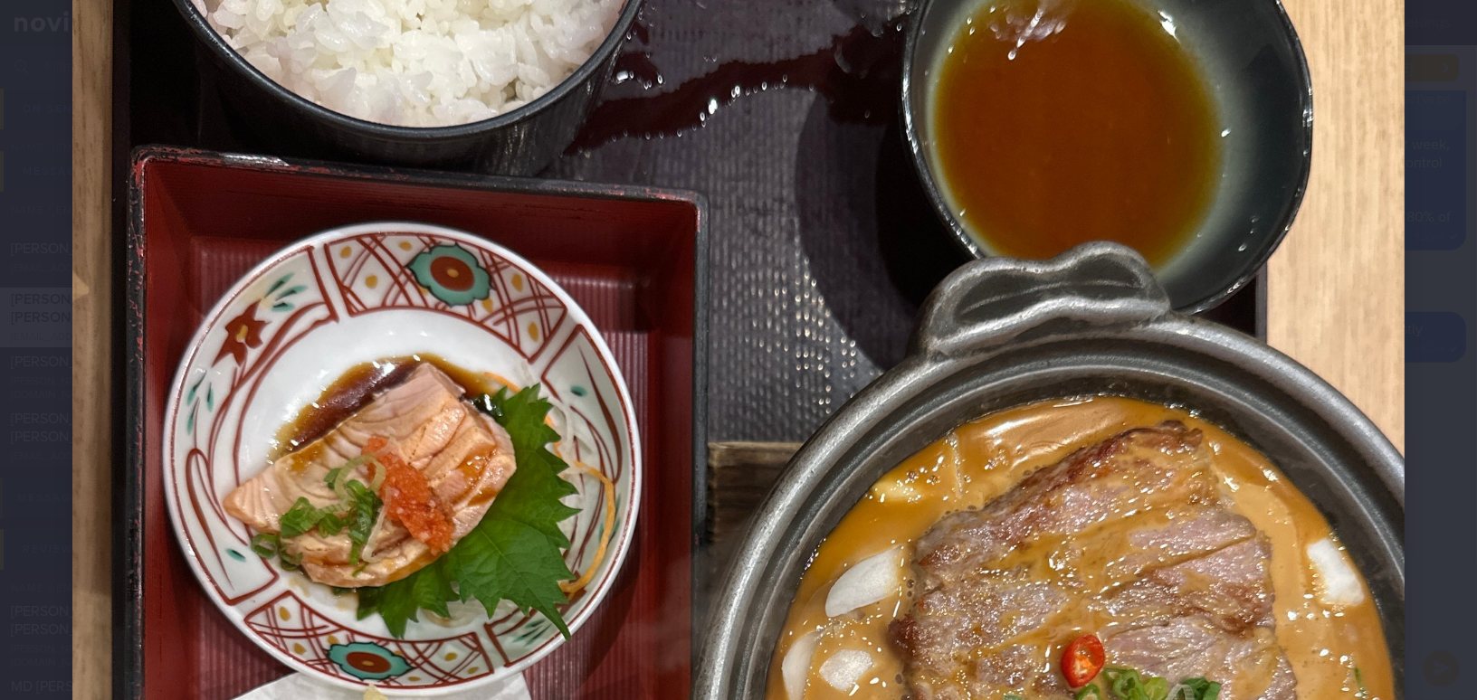
scroll to position [0, 0]
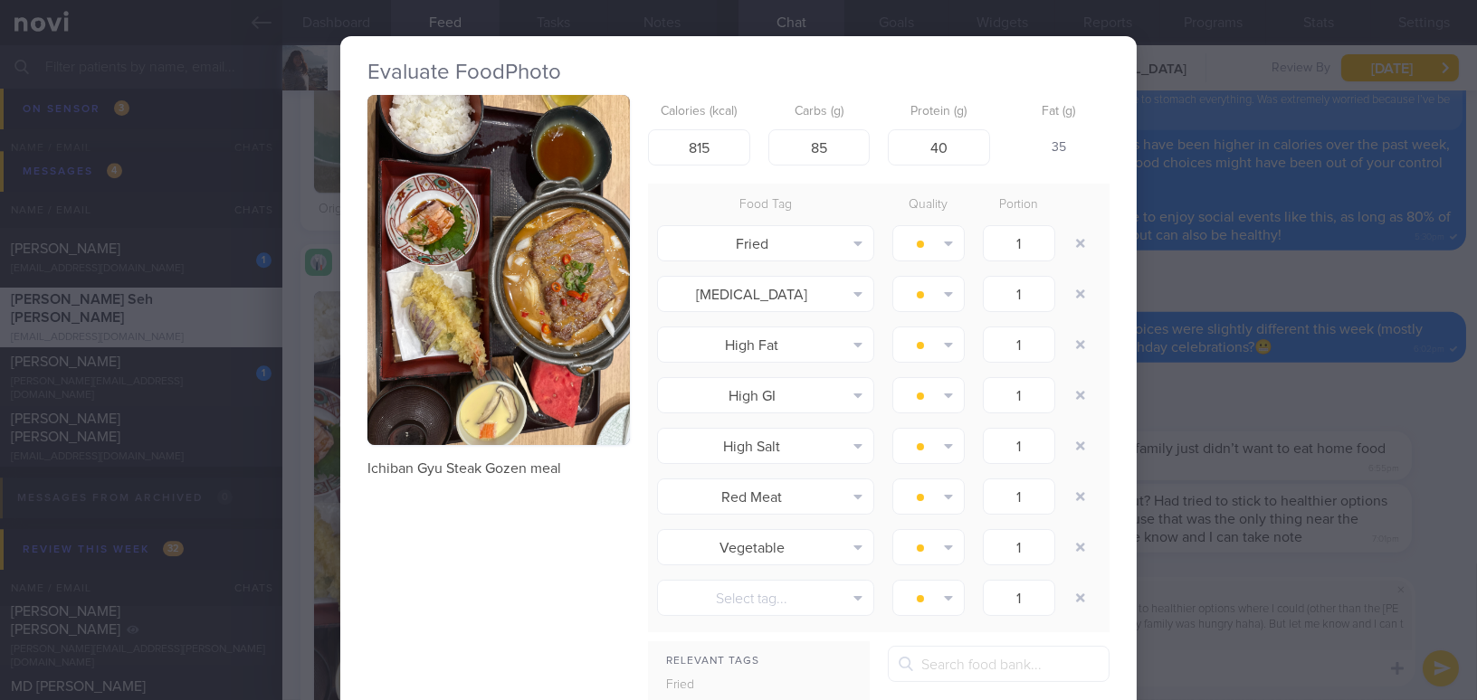
click at [1236, 294] on div "Evaluate Food Photo Ichiban Gyu Steak Gozen meal Calories (kcal) 815 Carbs (g) …" at bounding box center [738, 350] width 1477 height 700
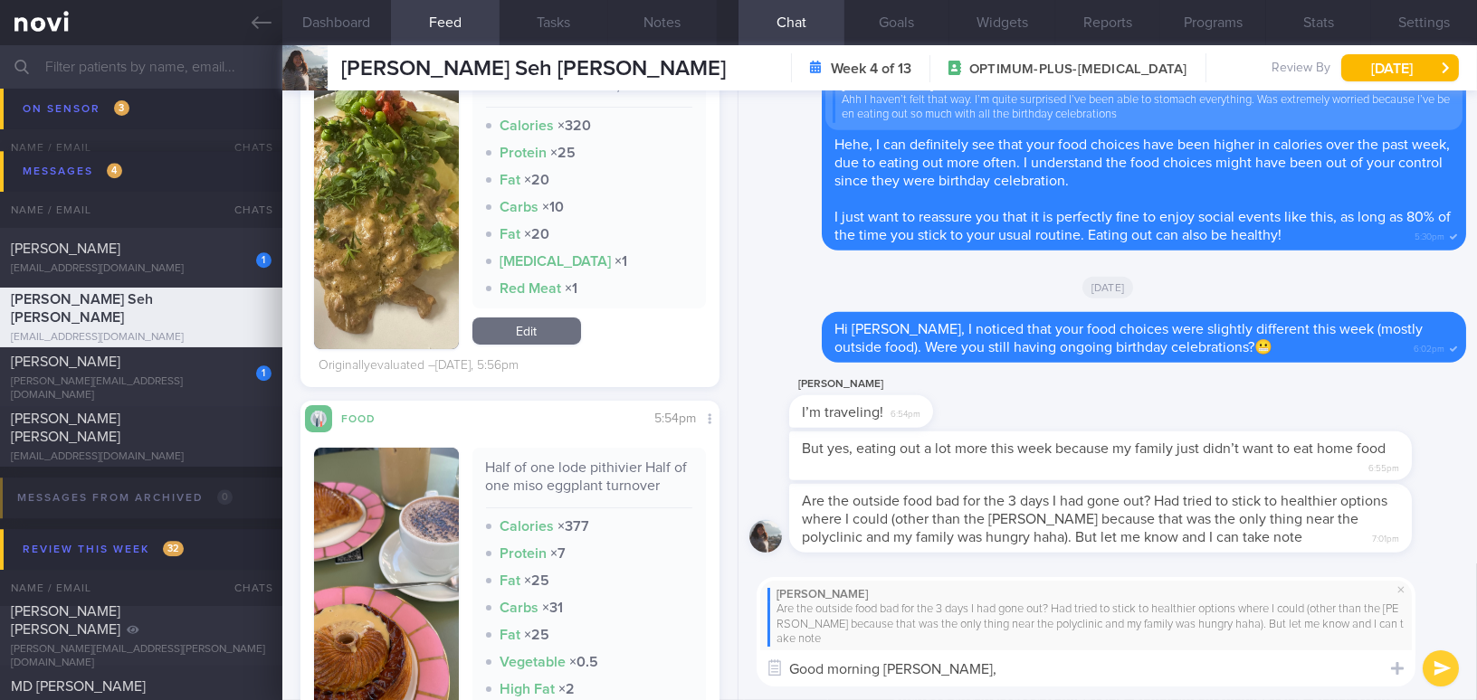
scroll to position [745, 0]
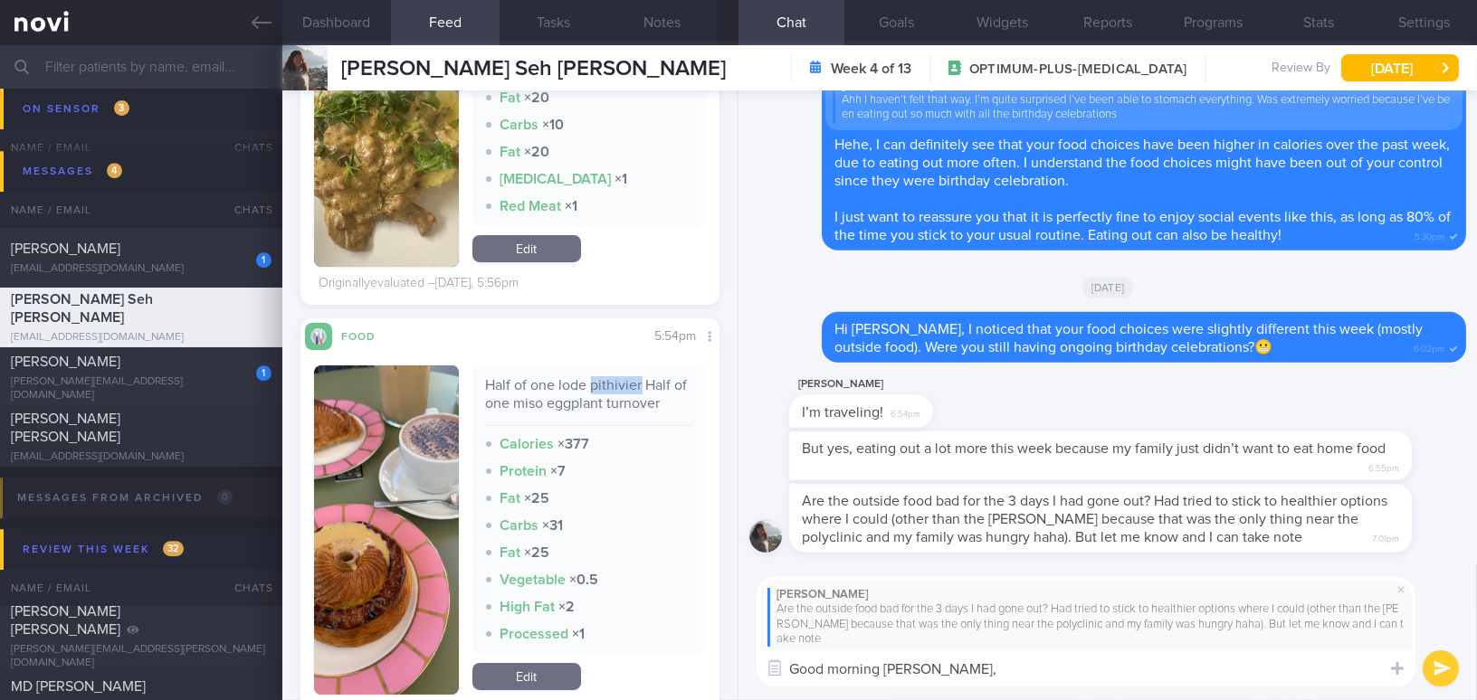
drag, startPoint x: 587, startPoint y: 383, endPoint x: 639, endPoint y: 383, distance: 51.6
click at [639, 383] on div "Half of one lode pithivier Half of one miso eggplant turnover" at bounding box center [589, 401] width 207 height 50
copy div "pithivier"
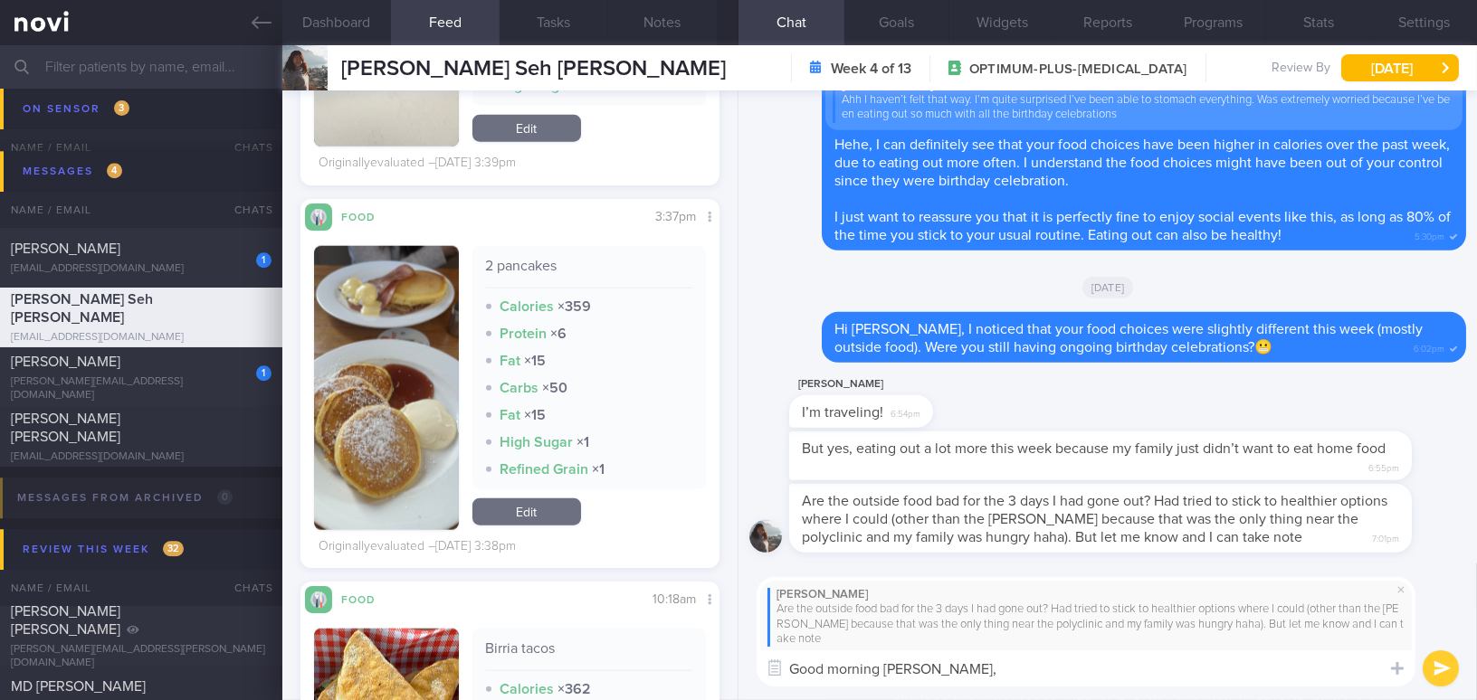
scroll to position [4283, 0]
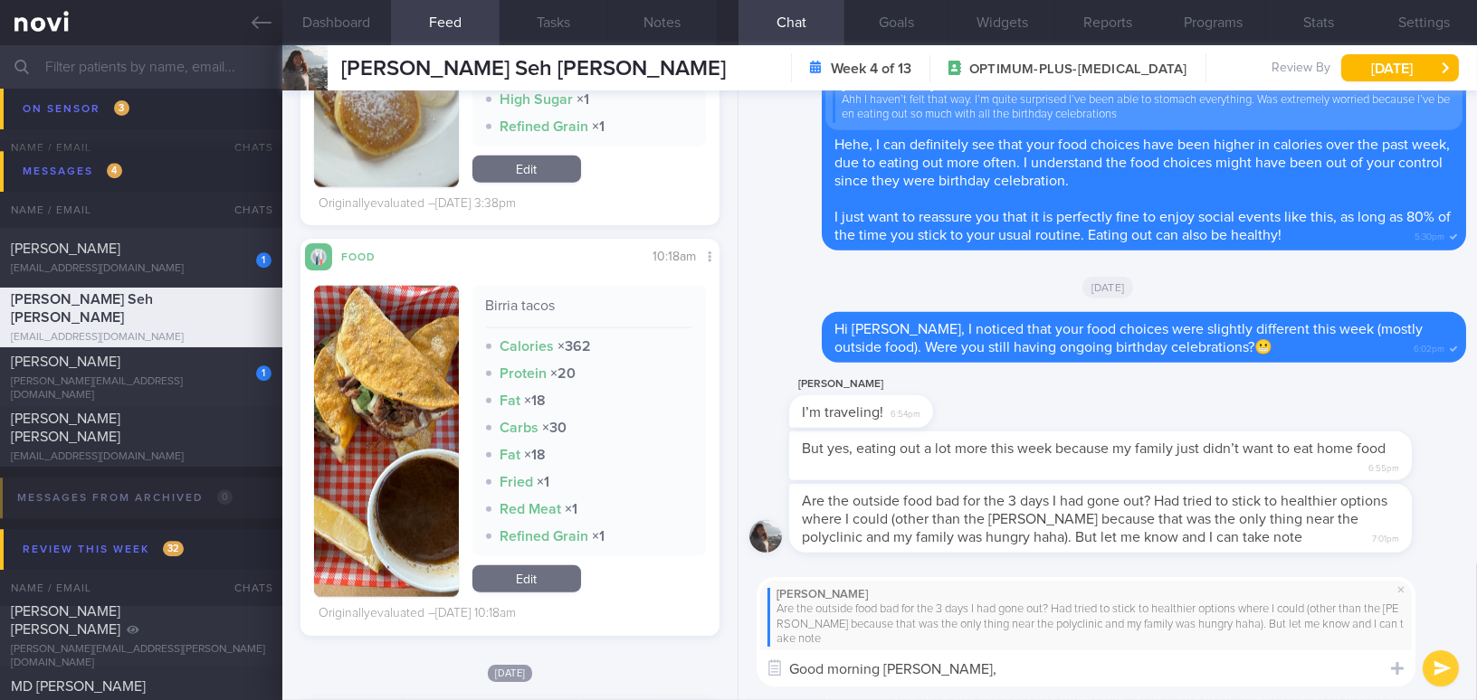
click at [960, 672] on textarea "Good morning Amanda," at bounding box center [1086, 669] width 659 height 36
paste textarea "I can definitely see your effort in trying to adopt a well-balanced meal."
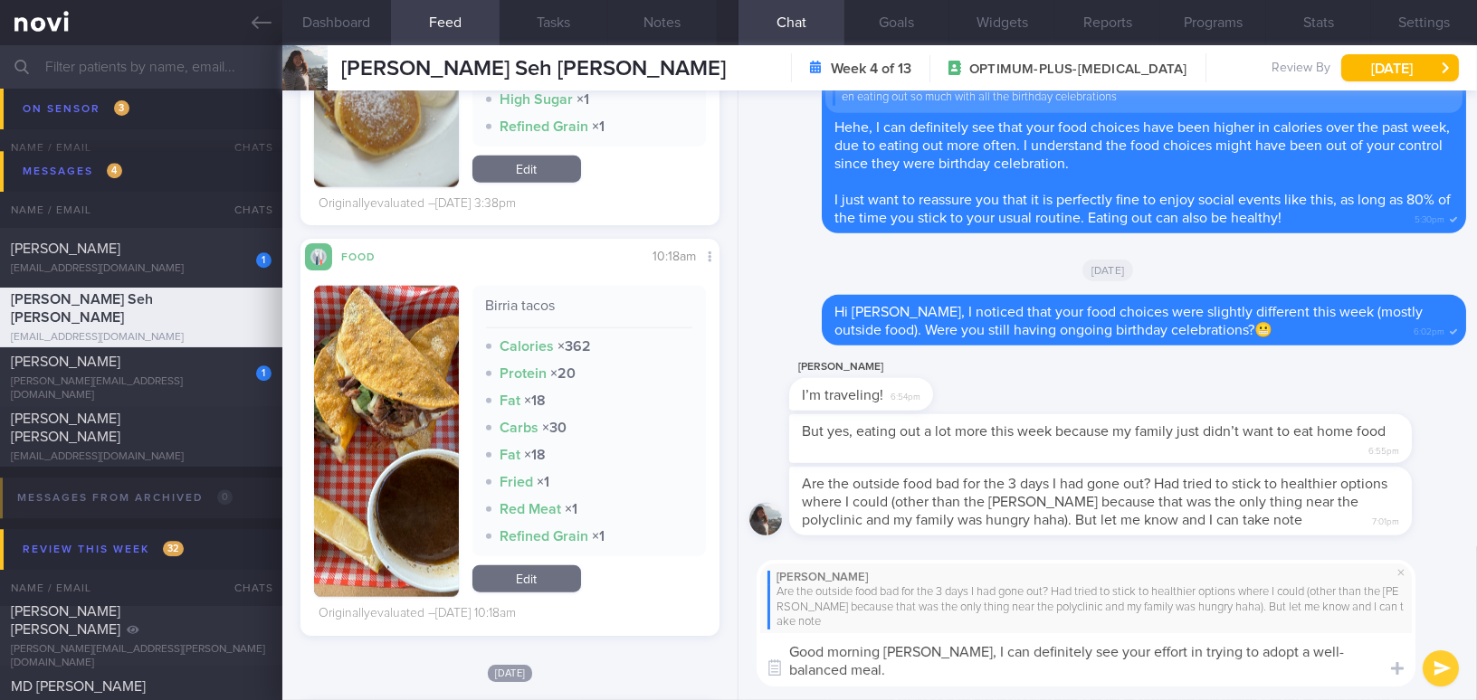
scroll to position [0, 0]
click at [926, 674] on textarea "Good morning Amanda, I can definitely see your effort in trying to adopt a well…" at bounding box center [1086, 660] width 659 height 53
type textarea "Good morning [PERSON_NAME], I can definitely see your effort in trying to adopt…"
click at [1453, 672] on button "submit" at bounding box center [1441, 669] width 36 height 36
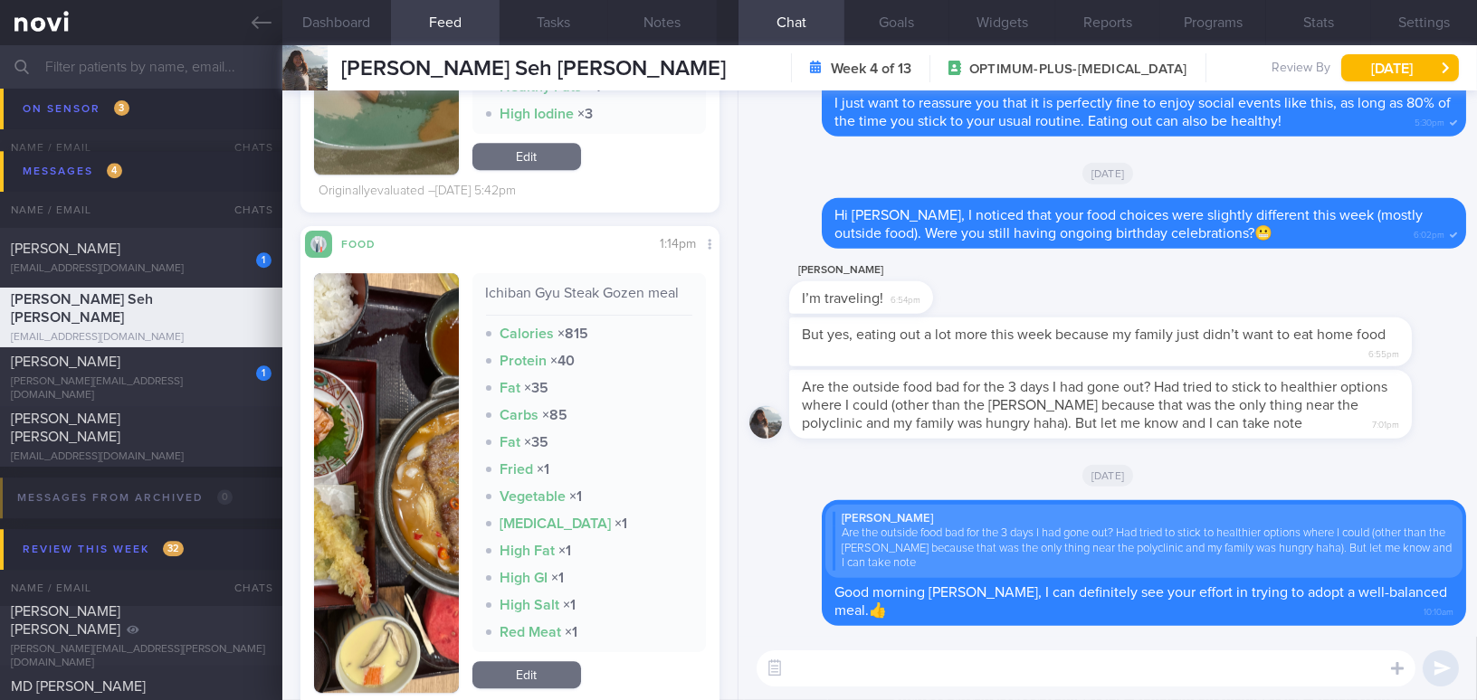
scroll to position [10782, 0]
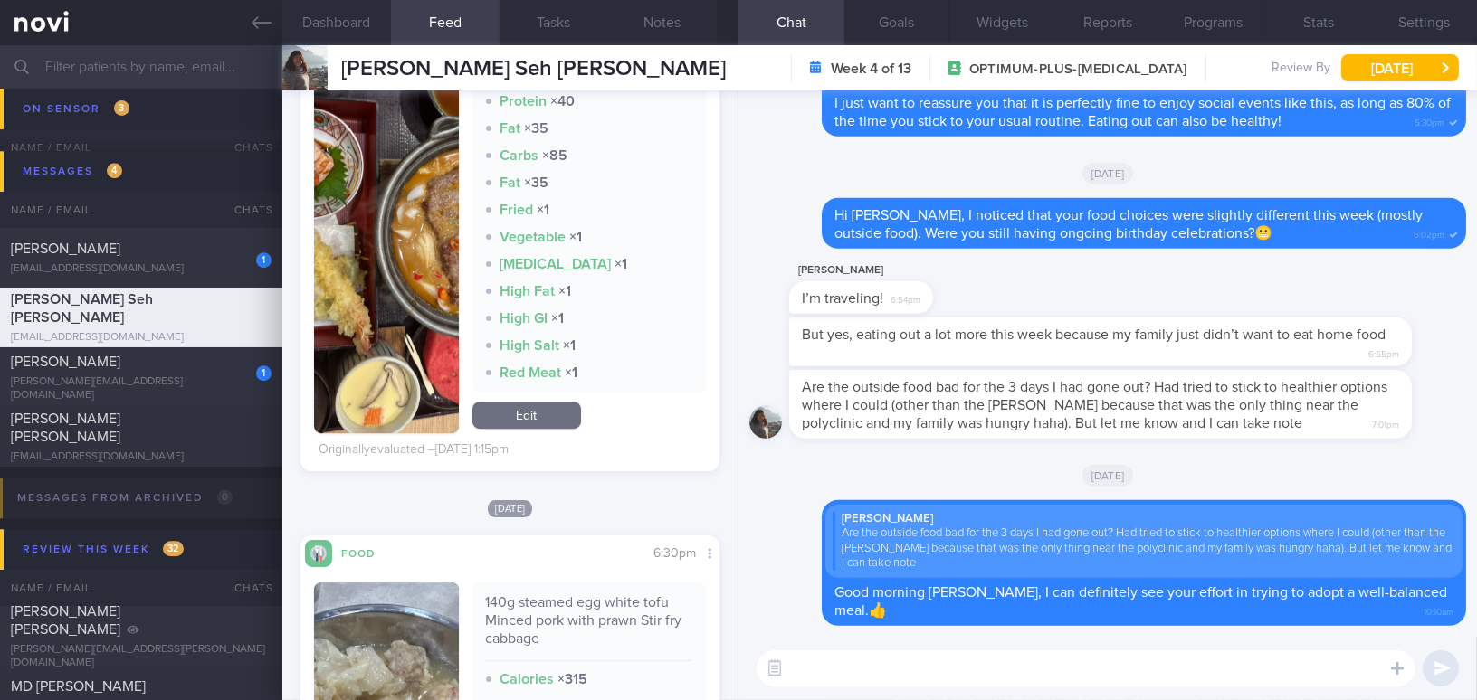
click at [406, 393] on img "button" at bounding box center [386, 224] width 145 height 420
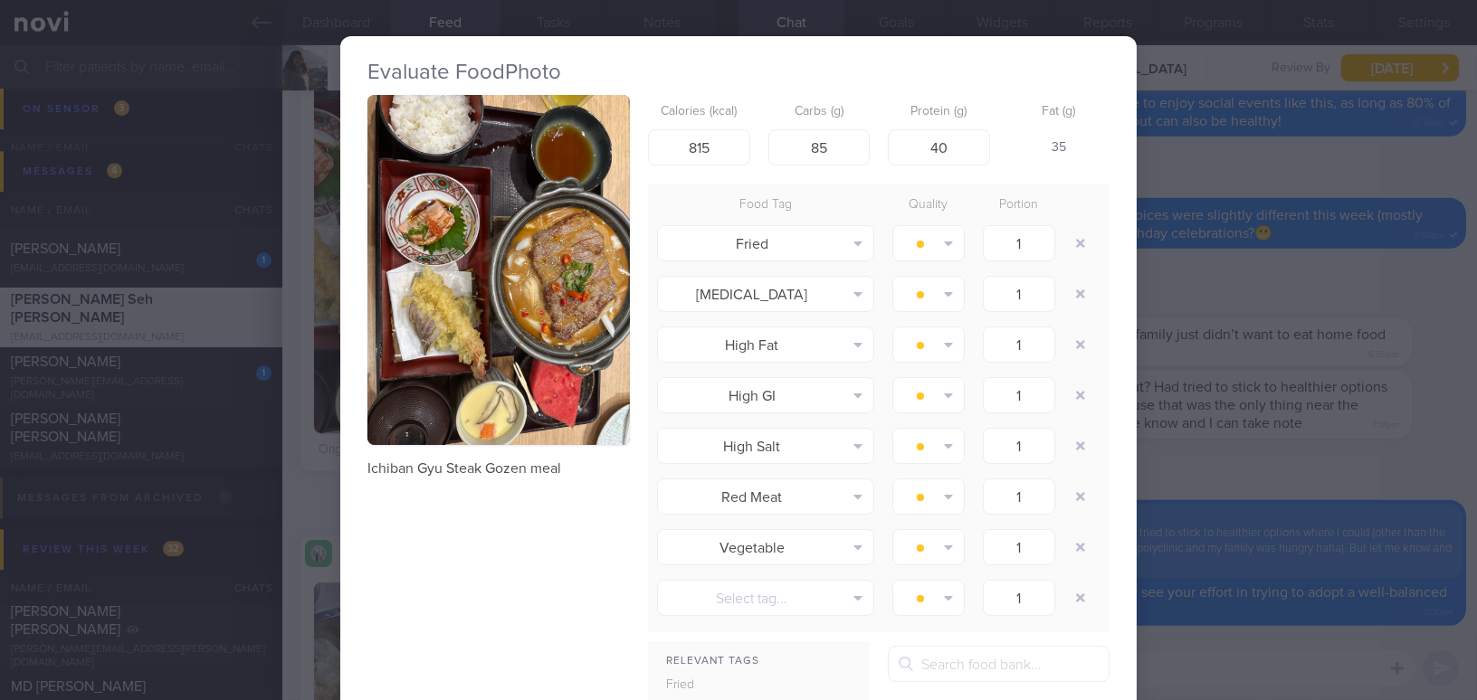
click at [1344, 453] on div "Evaluate Food Photo Ichiban Gyu Steak Gozen meal Calories (kcal) 815 Carbs (g) …" at bounding box center [738, 350] width 1477 height 700
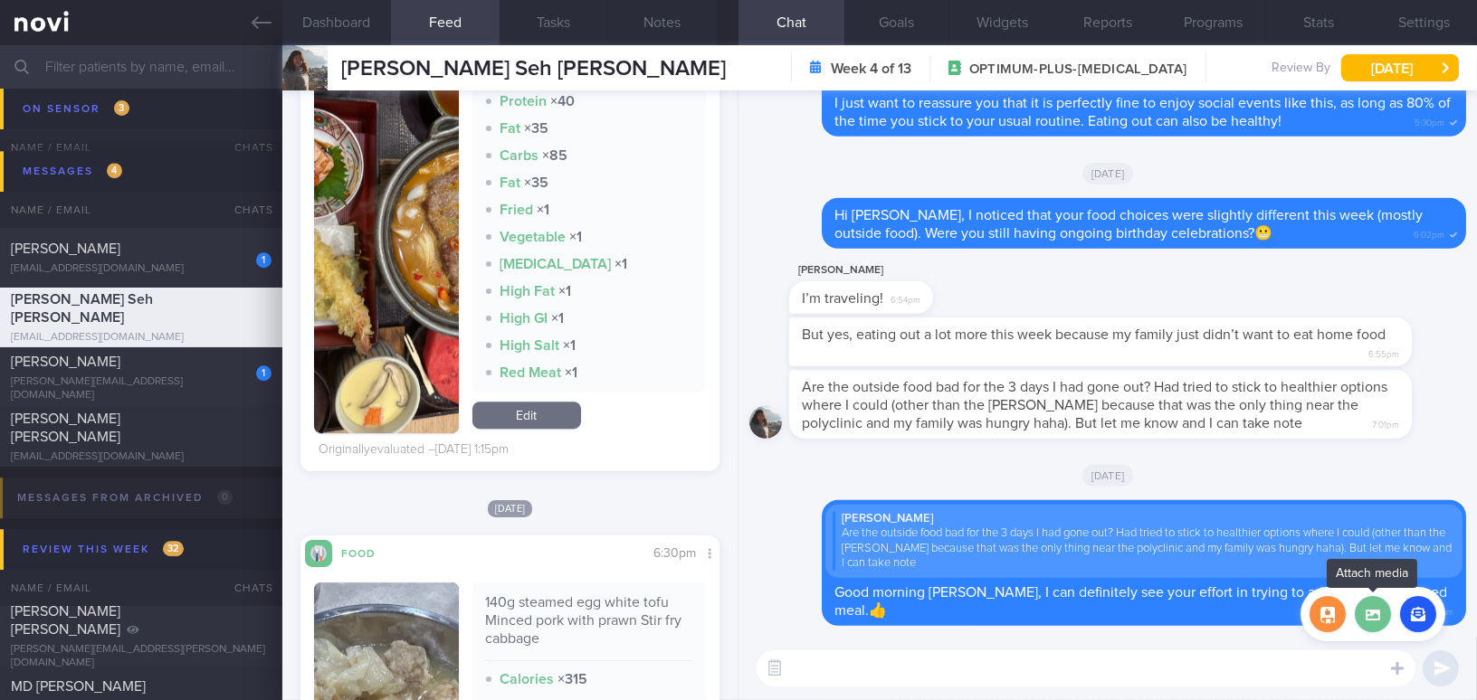
click at [1376, 608] on label at bounding box center [1373, 614] width 36 height 36
click at [0, 0] on input "file" at bounding box center [0, 0] width 0 height 0
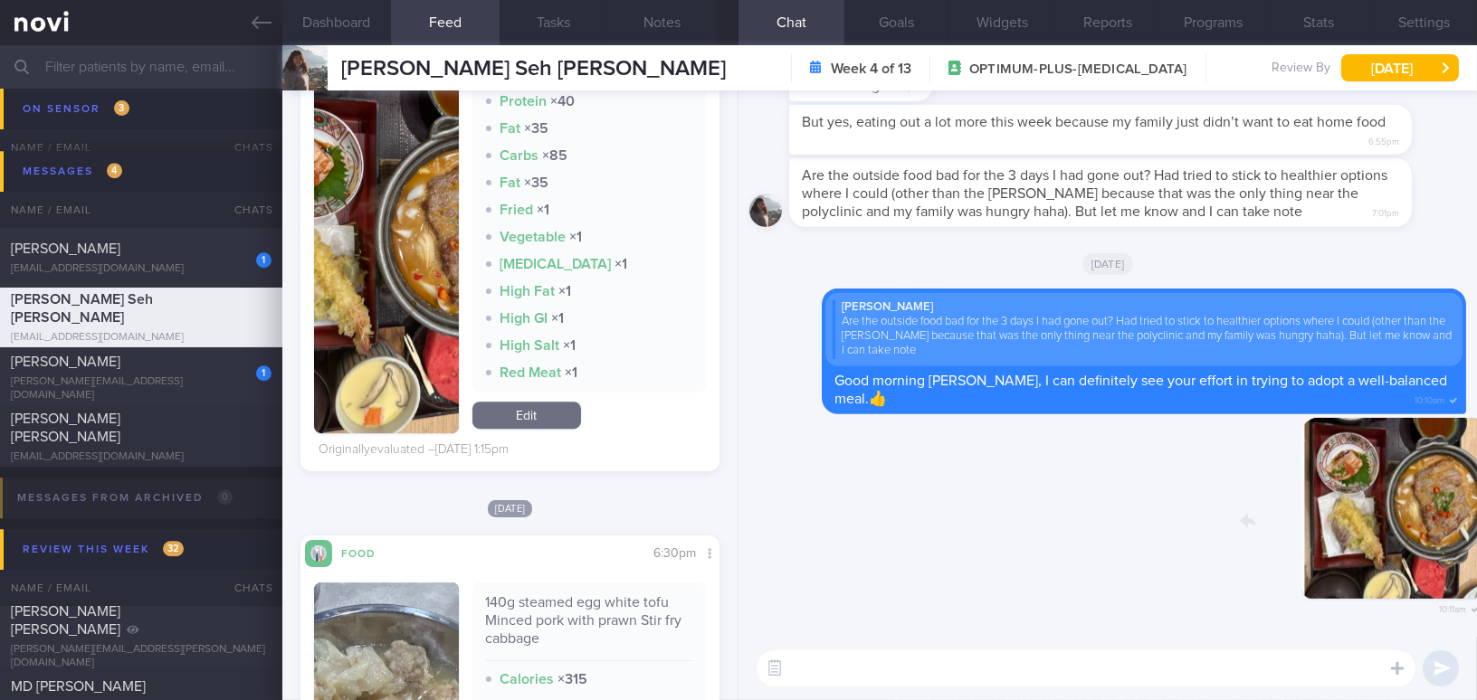
drag, startPoint x: 1325, startPoint y: 529, endPoint x: 1448, endPoint y: 529, distance: 123.1
click at [1448, 529] on div "Delete 10:11am" at bounding box center [1339, 522] width 253 height 209
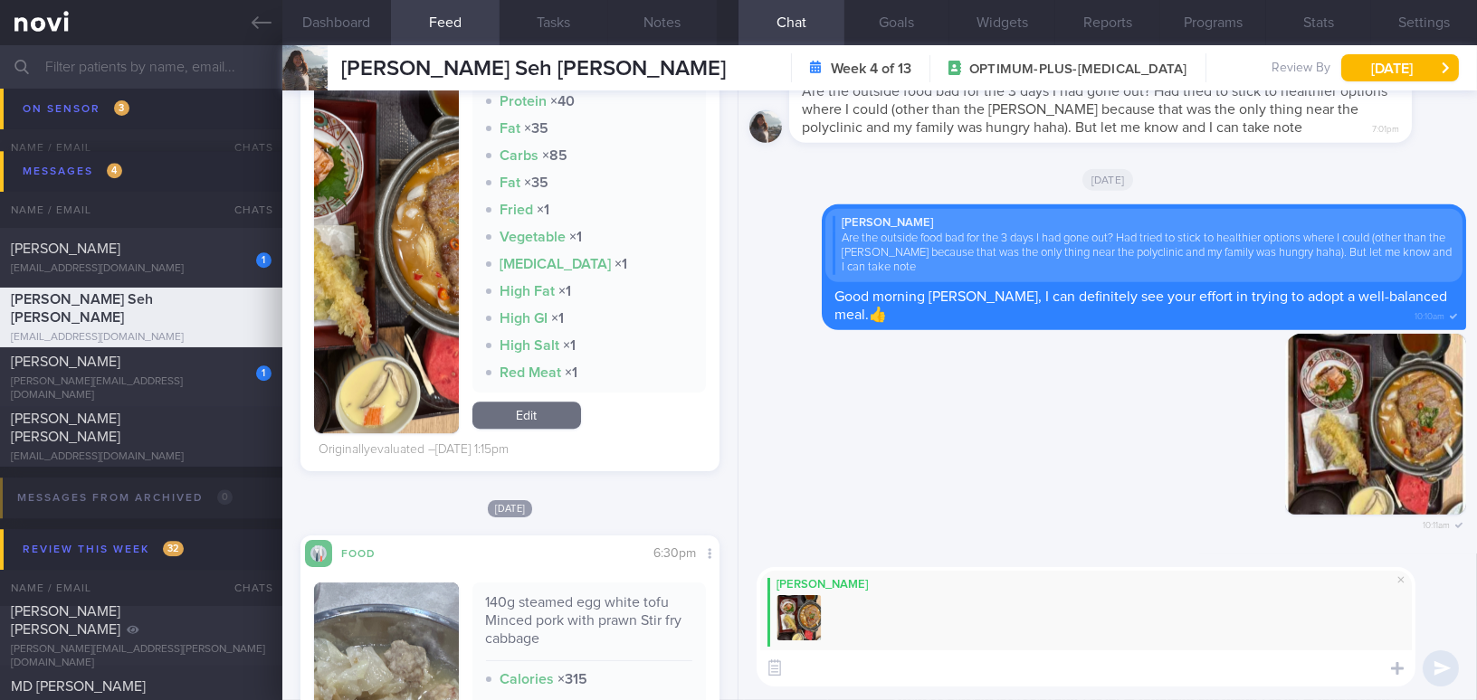
paste textarea "For this meal, you could consider healthier options such as chirashi don or sus…"
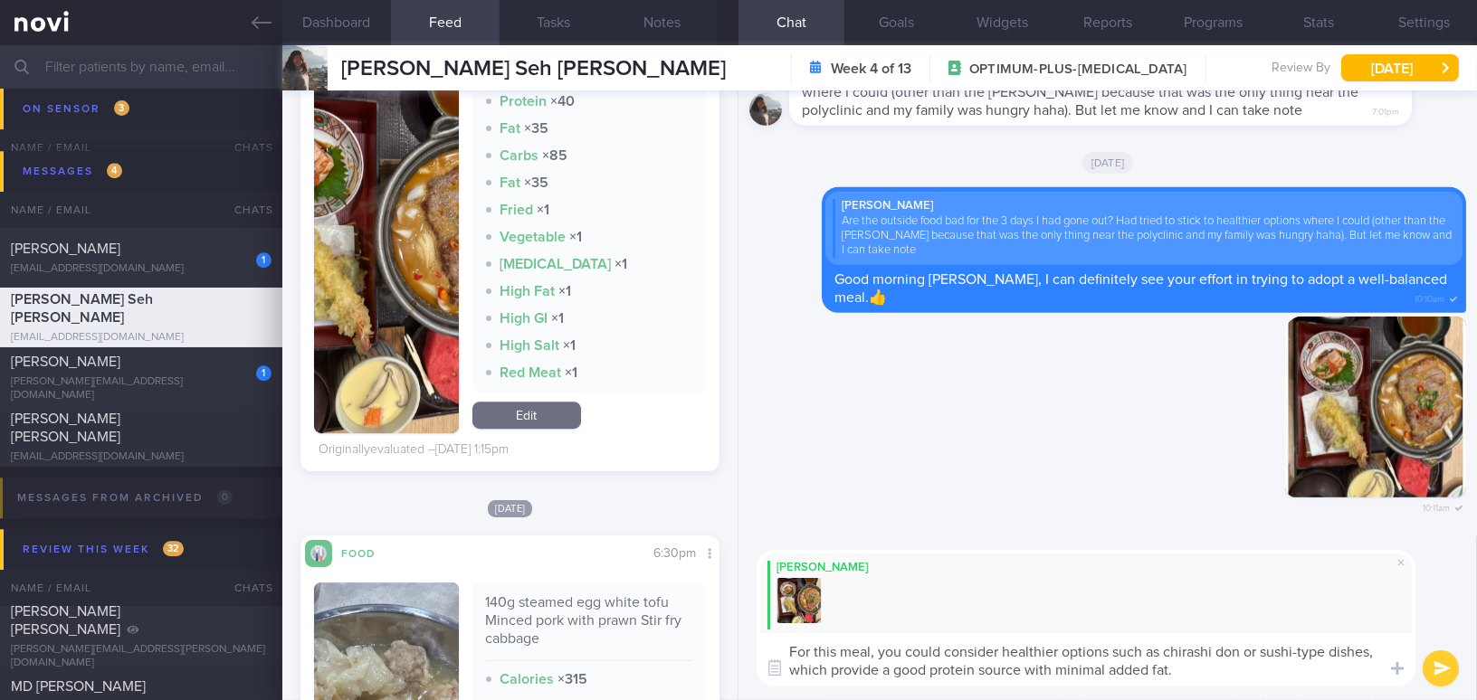
click at [1331, 648] on textarea "For this meal, you could consider healthier options such as chirashi don or sus…" at bounding box center [1086, 660] width 659 height 53
click at [1357, 676] on textarea "For this meal, you could consider healthier options such as chirashi don or sus…" at bounding box center [1086, 660] width 659 height 53
type textarea "For this meal, you could consider healthier options such as chirashi don or sus…"
click at [1434, 667] on button "submit" at bounding box center [1441, 669] width 36 height 36
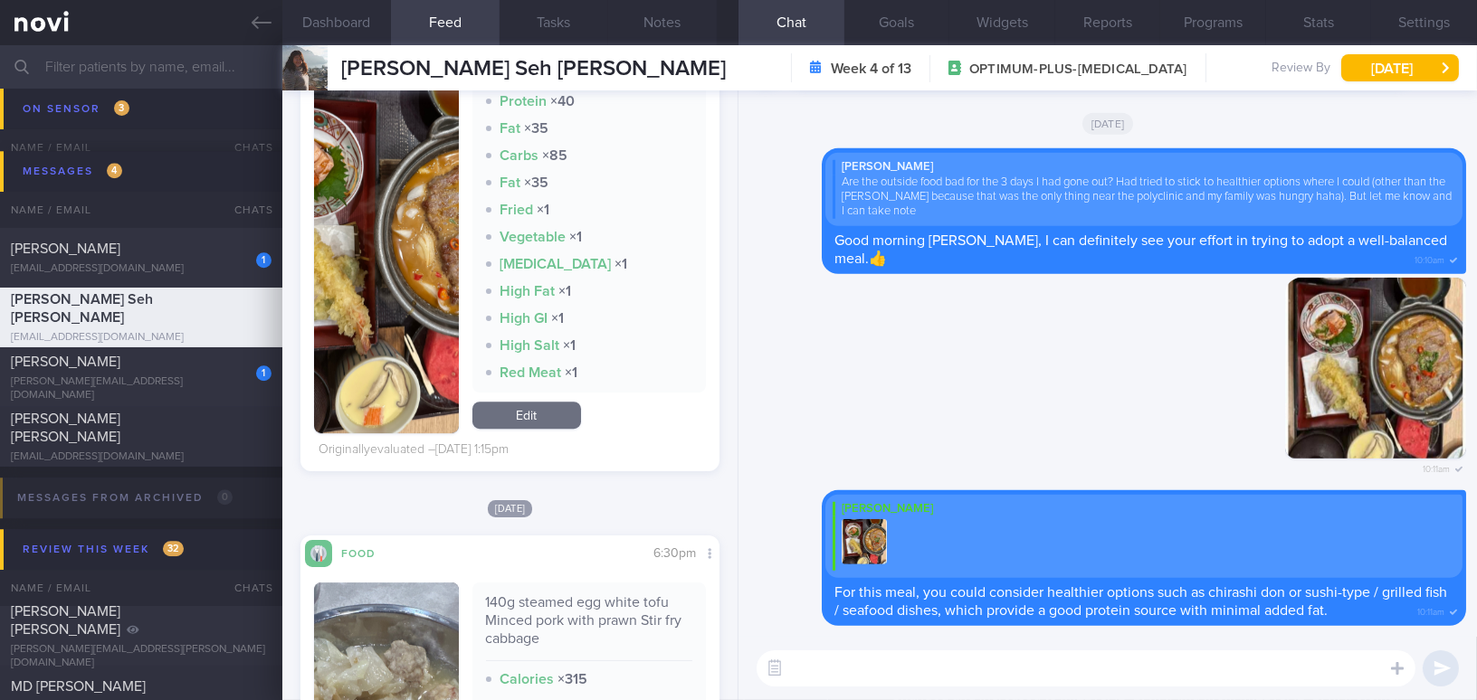
paste textarea "noticed that the consumption of pastries has been quite regular over the past f…"
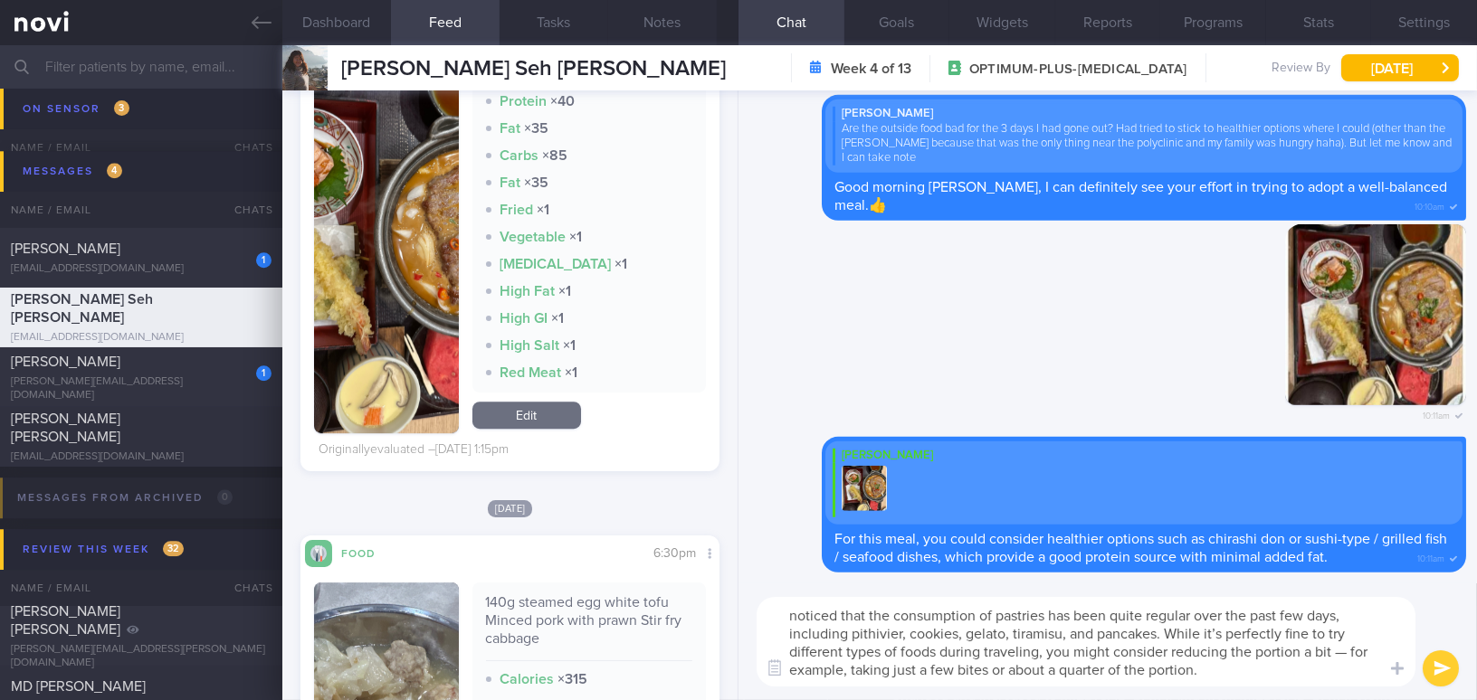
click at [782, 615] on textarea "noticed that the consumption of pastries has been quite regular over the past f…" at bounding box center [1086, 642] width 659 height 90
drag, startPoint x: 787, startPoint y: 637, endPoint x: 843, endPoint y: 633, distance: 55.4
click at [843, 633] on textarea "I noticed that the consumption of pastries has been quite regular over the past…" at bounding box center [1086, 642] width 659 height 90
type textarea "I noticed that the consumption of pastries has been quite regular over the past…"
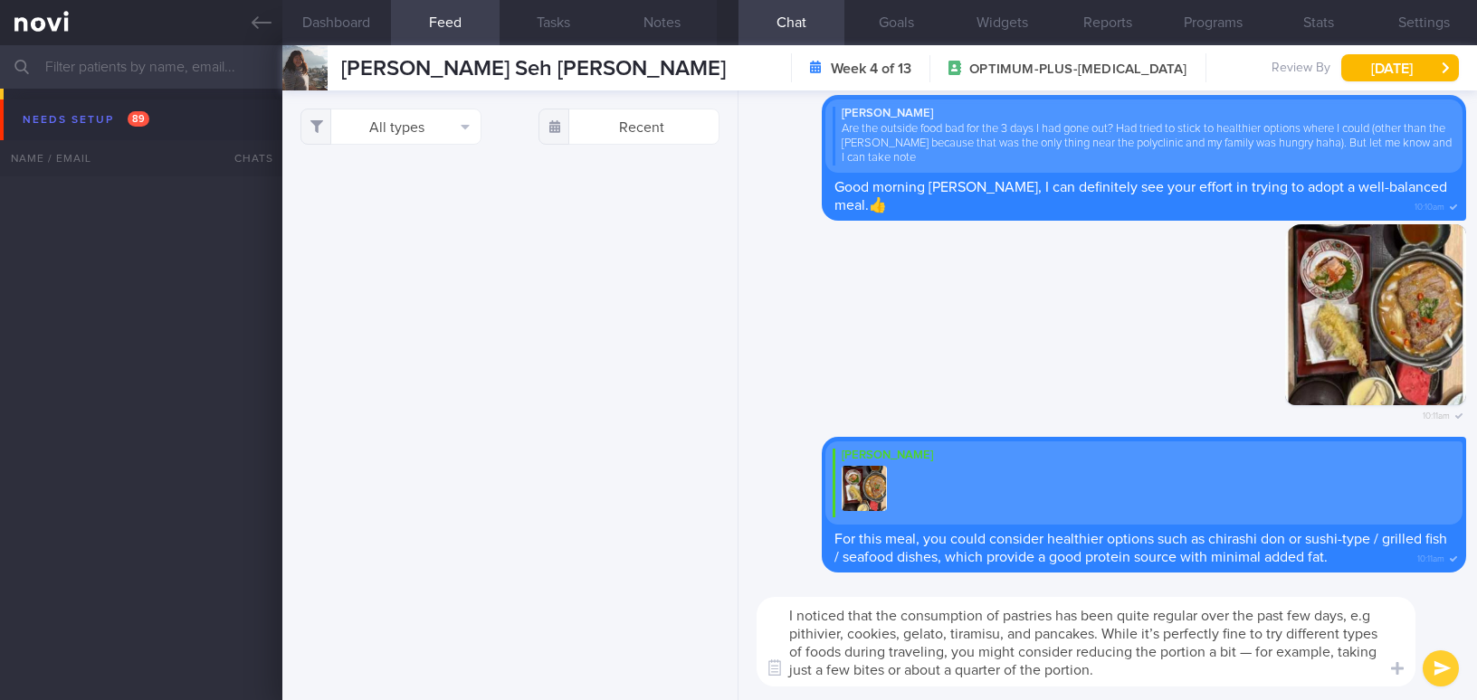
select select "7"
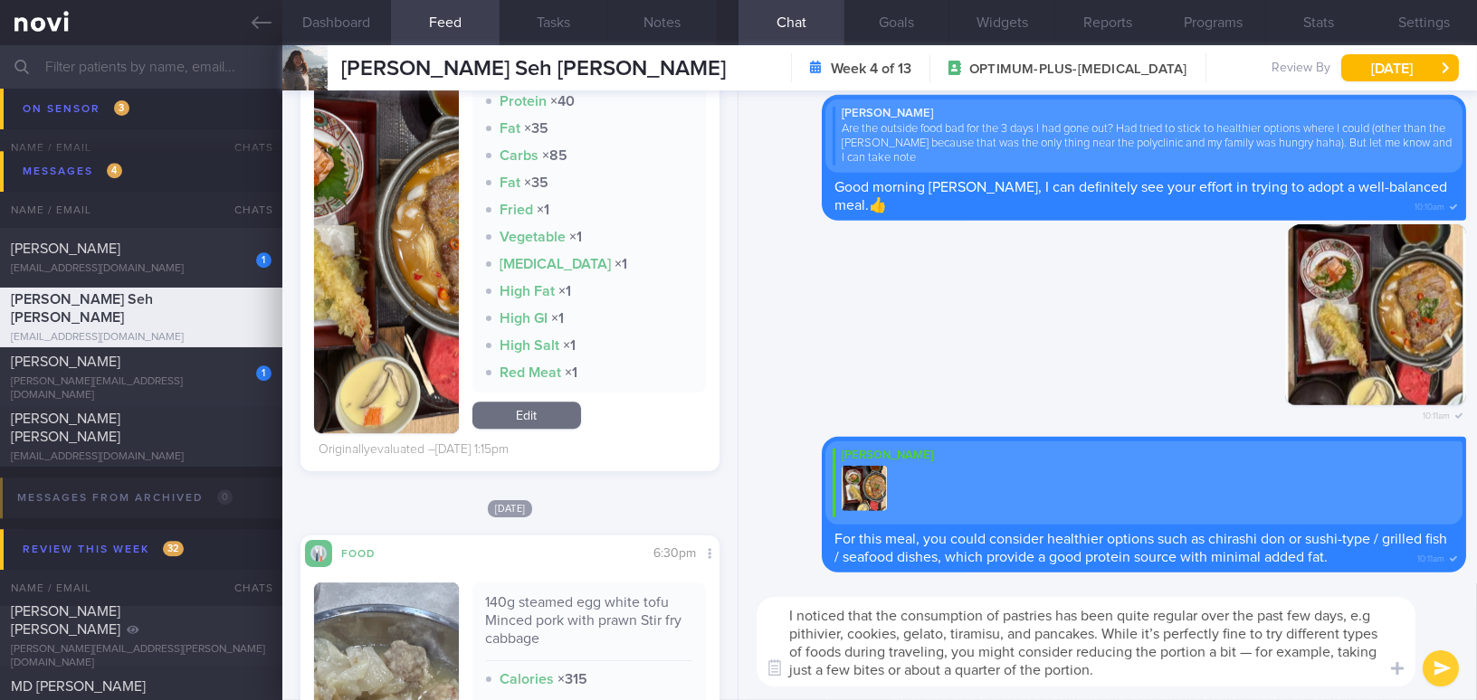
drag, startPoint x: 1155, startPoint y: 631, endPoint x: 1105, endPoint y: 635, distance: 50.0
click at [1105, 635] on textarea "I noticed that the consumption of pastries has been quite regular over the past…" at bounding box center [1086, 642] width 659 height 90
click at [1156, 632] on textarea "I noticed that the consumption of pastries has been quite regular over the past…" at bounding box center [1086, 642] width 659 height 90
drag, startPoint x: 1240, startPoint y: 651, endPoint x: 1336, endPoint y: 650, distance: 95.9
click at [1336, 650] on textarea "I noticed that the consumption of pastries has been quite regular over the past…" at bounding box center [1086, 642] width 659 height 90
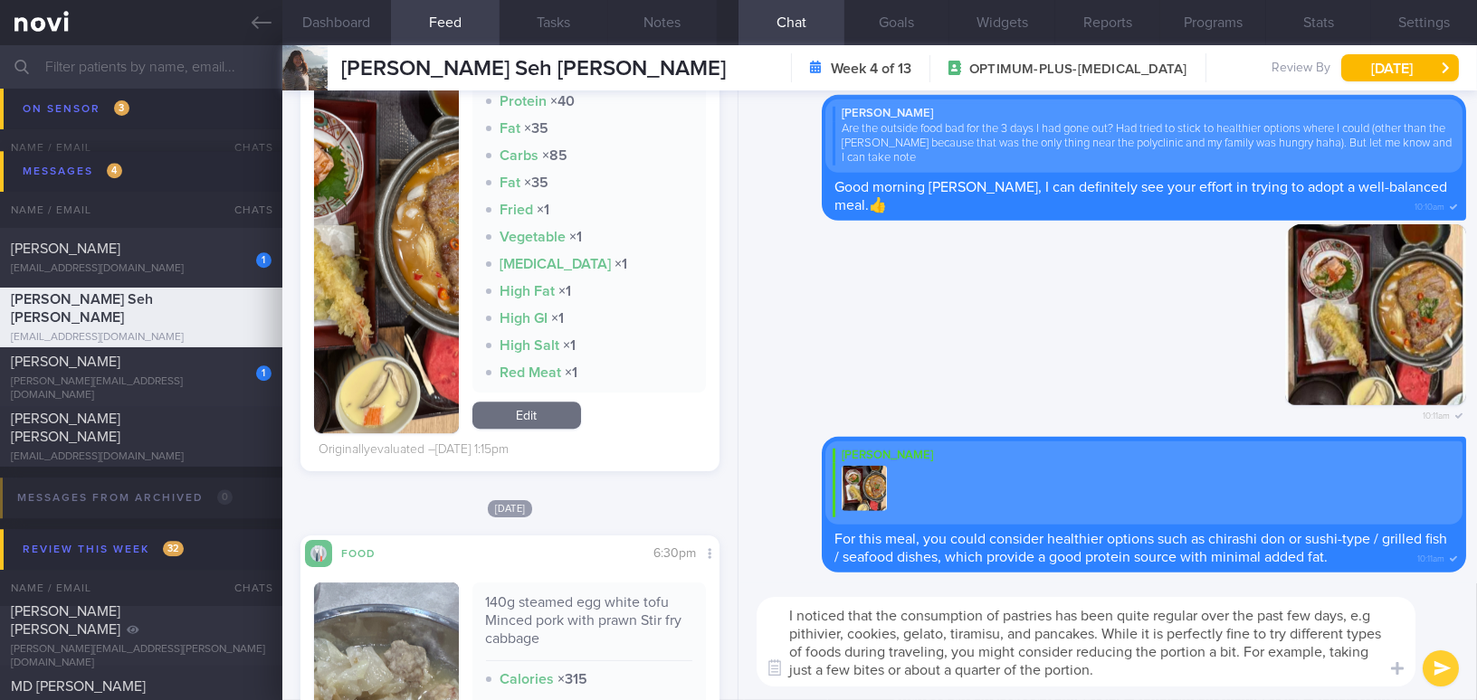
drag, startPoint x: 957, startPoint y: 666, endPoint x: 1005, endPoint y: 671, distance: 49.1
click at [1005, 671] on textarea "I noticed that the consumption of pastries has been quite regular over the past…" at bounding box center [1086, 642] width 659 height 90
click at [1093, 661] on textarea "I noticed that the consumption of pastries has been quite regular over the past…" at bounding box center [1086, 642] width 659 height 90
type textarea "I noticed that the consumption of pastries has been quite regular over the past…"
click at [1439, 670] on button "submit" at bounding box center [1441, 669] width 36 height 36
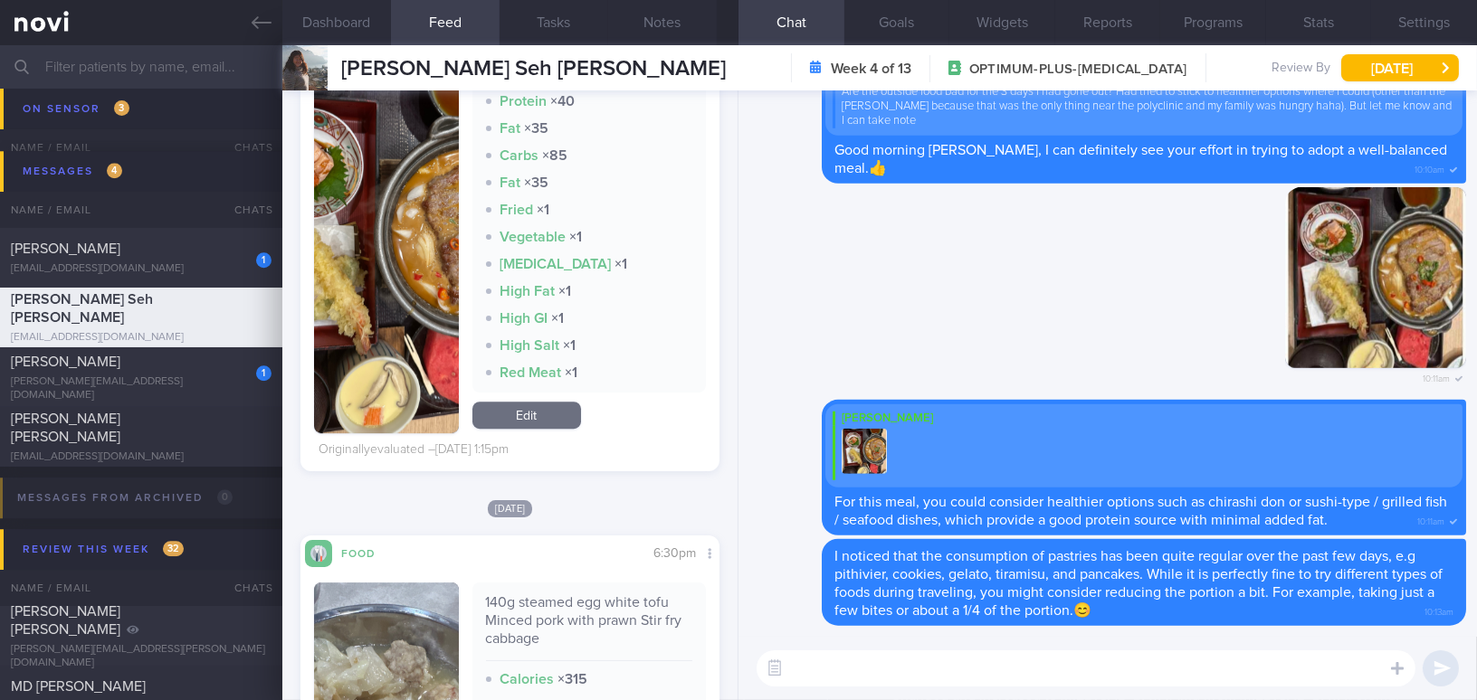
click at [1261, 680] on textarea at bounding box center [1086, 669] width 659 height 36
type textarea "Wishing you a safe and wonderful travelling!"
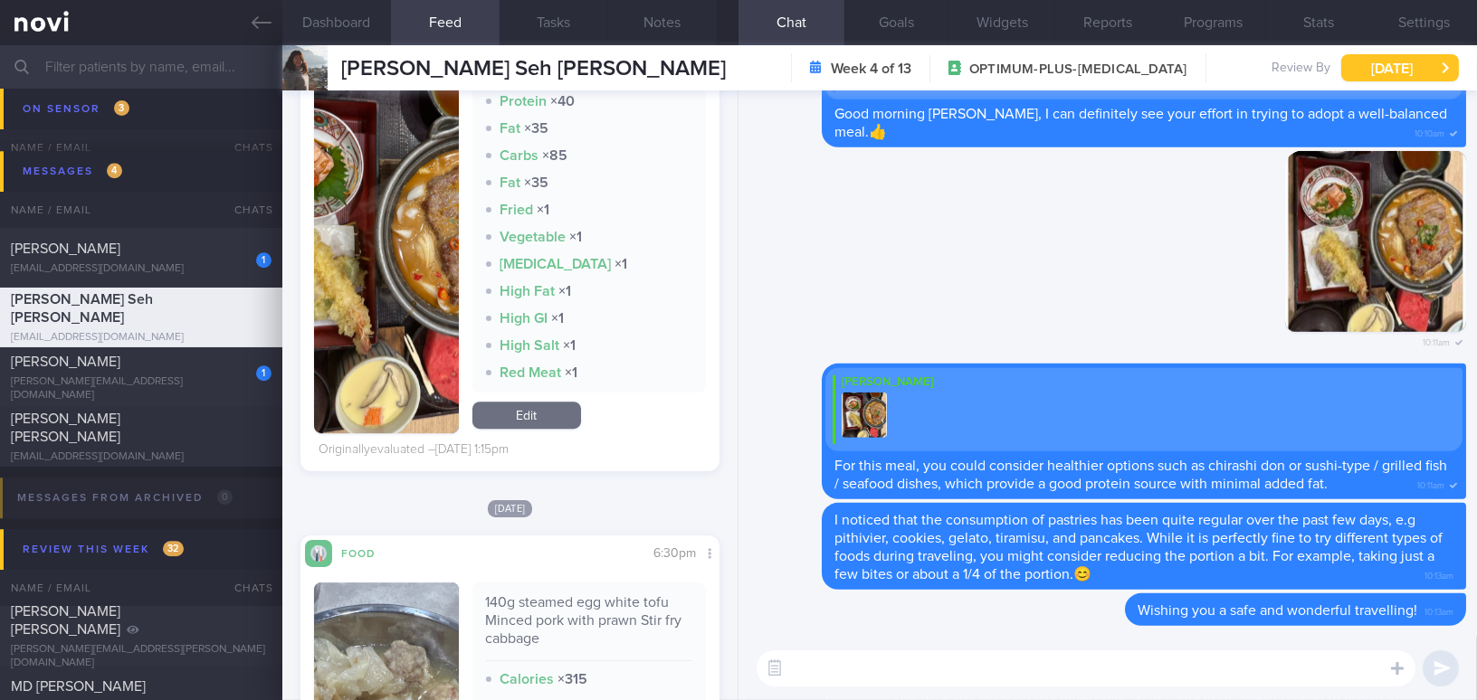
click at [1423, 66] on button "Wed, 27 Aug" at bounding box center [1400, 67] width 118 height 27
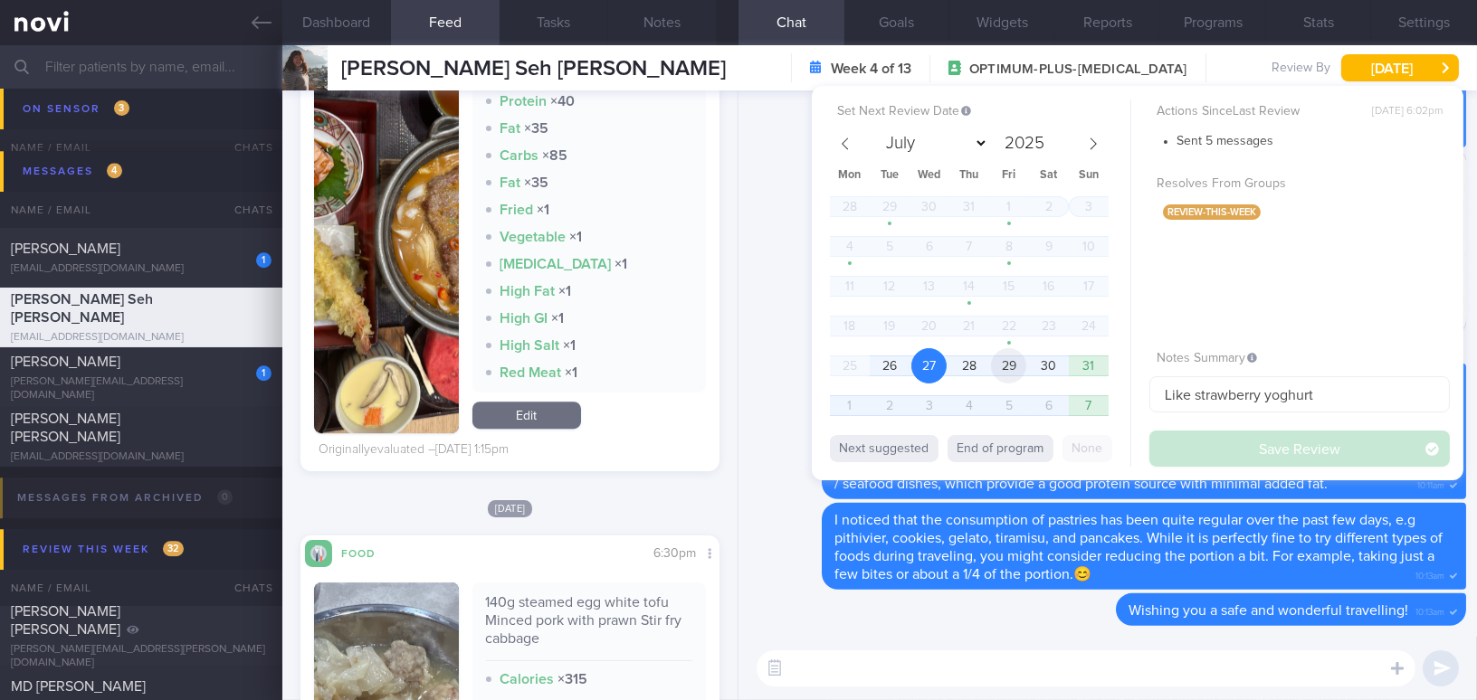
click at [1002, 363] on span "29" at bounding box center [1008, 365] width 35 height 35
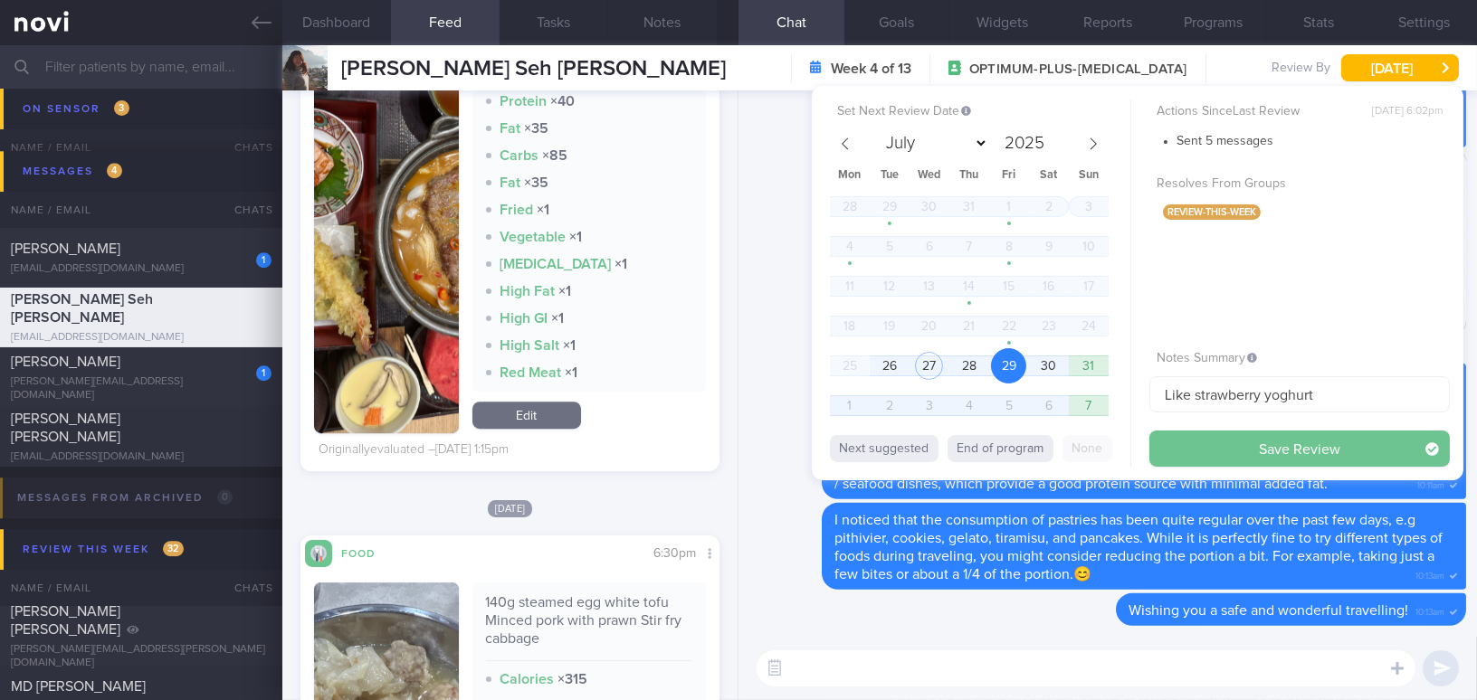
click at [1216, 447] on button "Save Review" at bounding box center [1299, 449] width 300 height 36
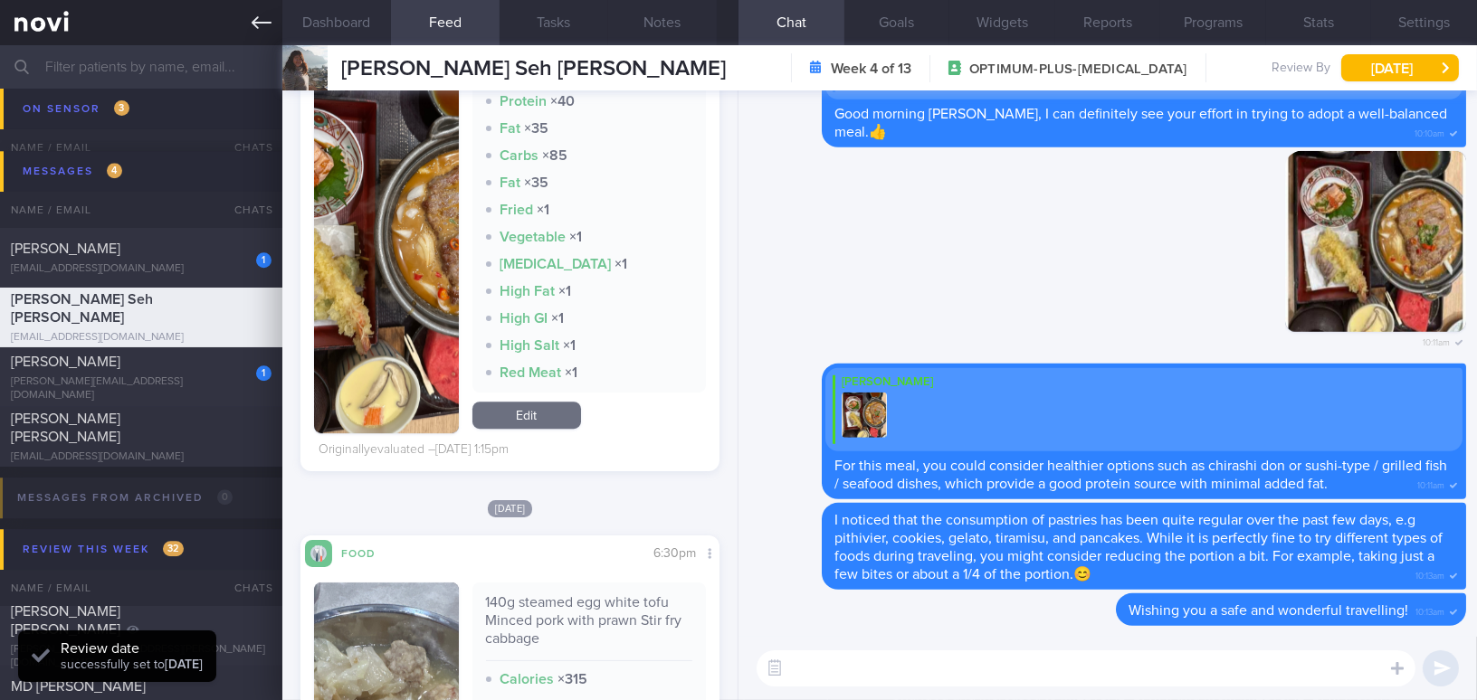
click at [258, 16] on icon at bounding box center [262, 23] width 20 height 20
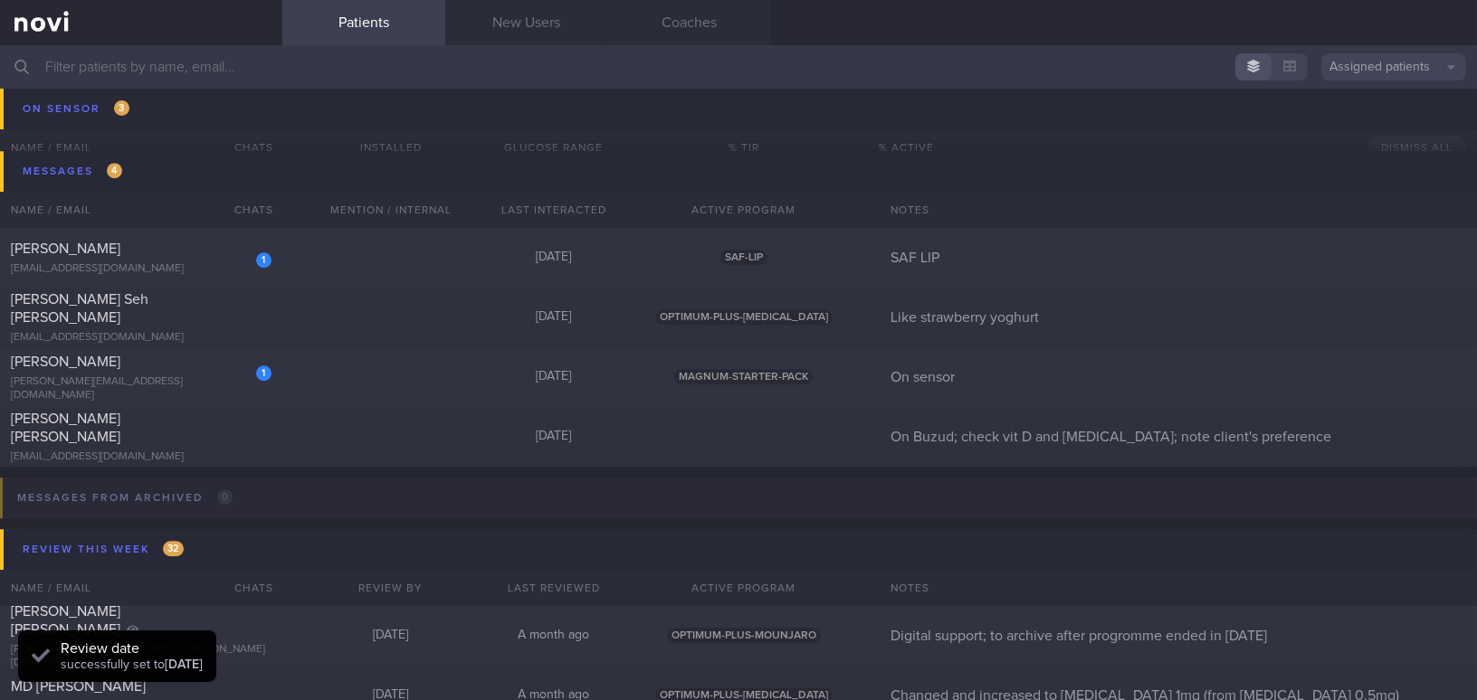
click at [1386, 82] on input "text" at bounding box center [738, 66] width 1477 height 43
click at [1386, 74] on button "Assigned patients" at bounding box center [1393, 66] width 145 height 27
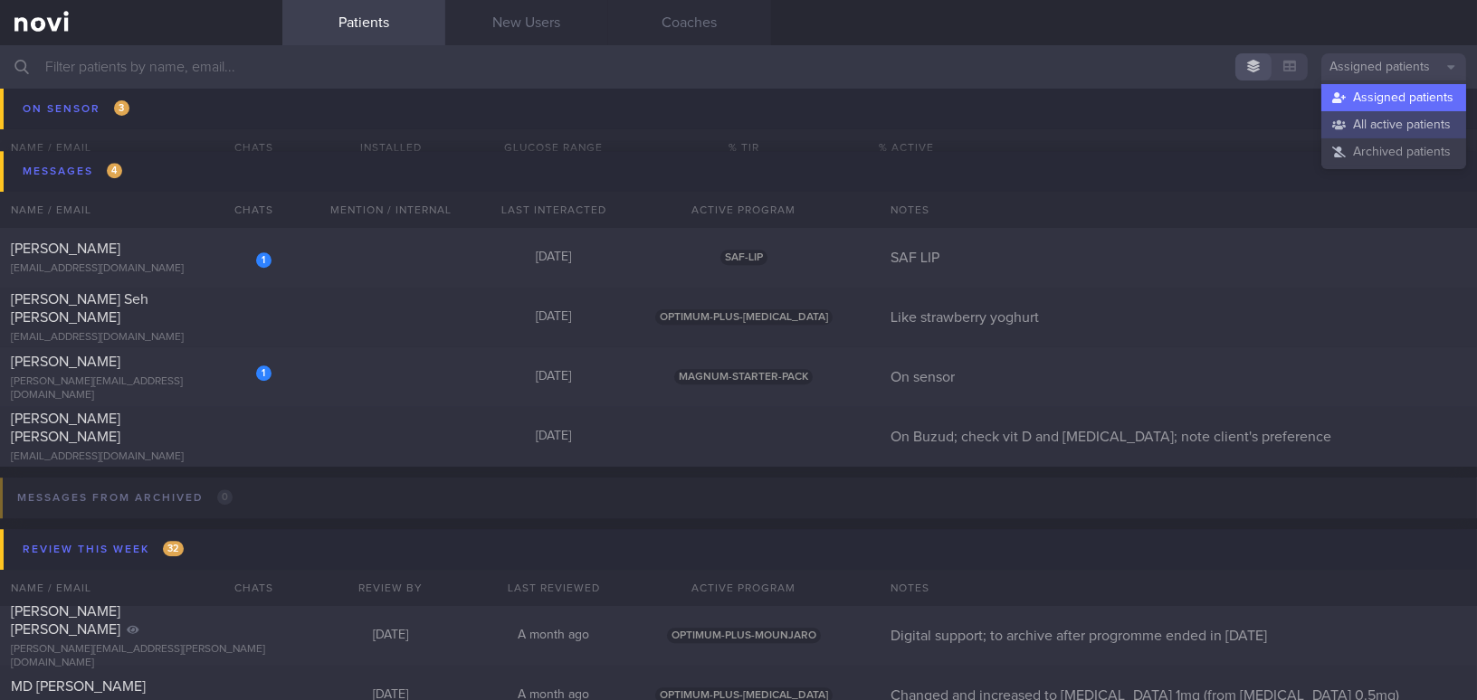
click at [1388, 130] on button "All active patients" at bounding box center [1393, 124] width 145 height 27
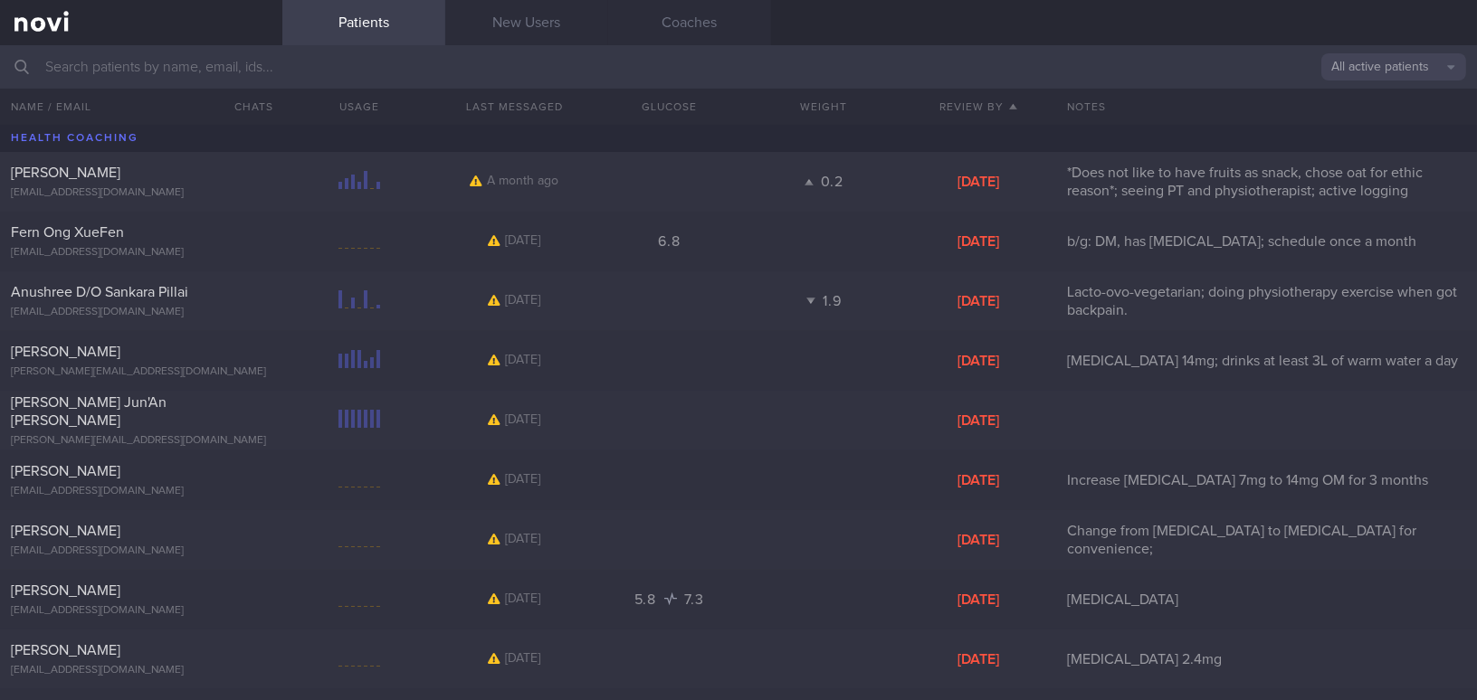
click at [295, 72] on input "text" at bounding box center [738, 66] width 1477 height 43
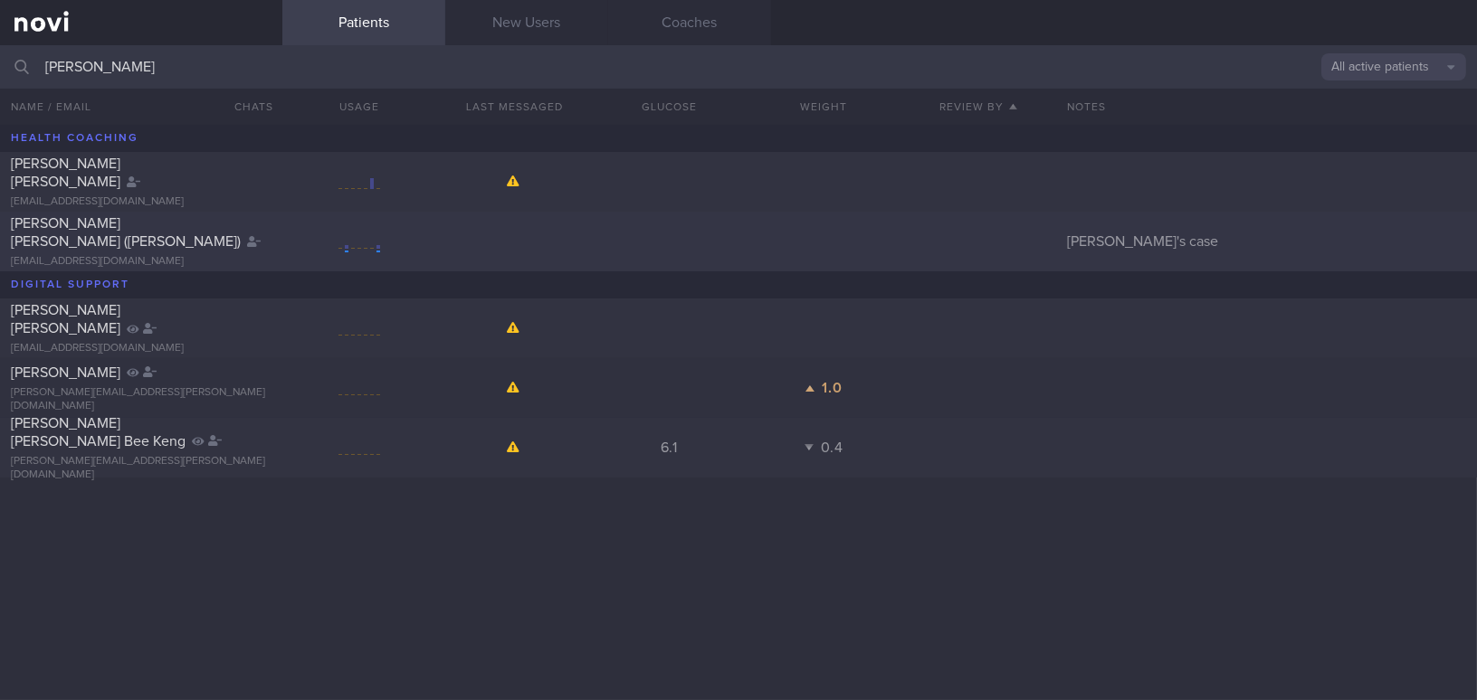
type input "samantha"
click at [173, 236] on span "LIM PEI YING (SAMANTHA)" at bounding box center [126, 232] width 230 height 33
select select "7"
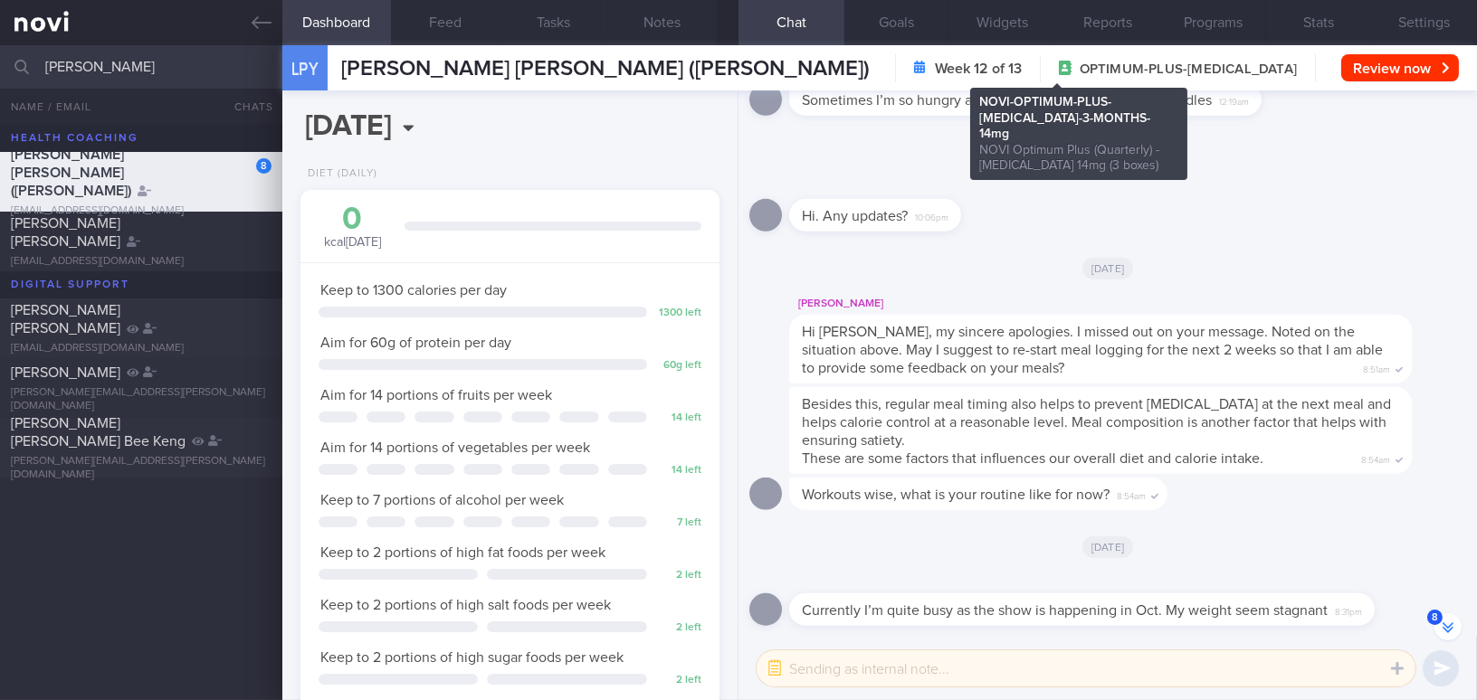
scroll to position [-223, 0]
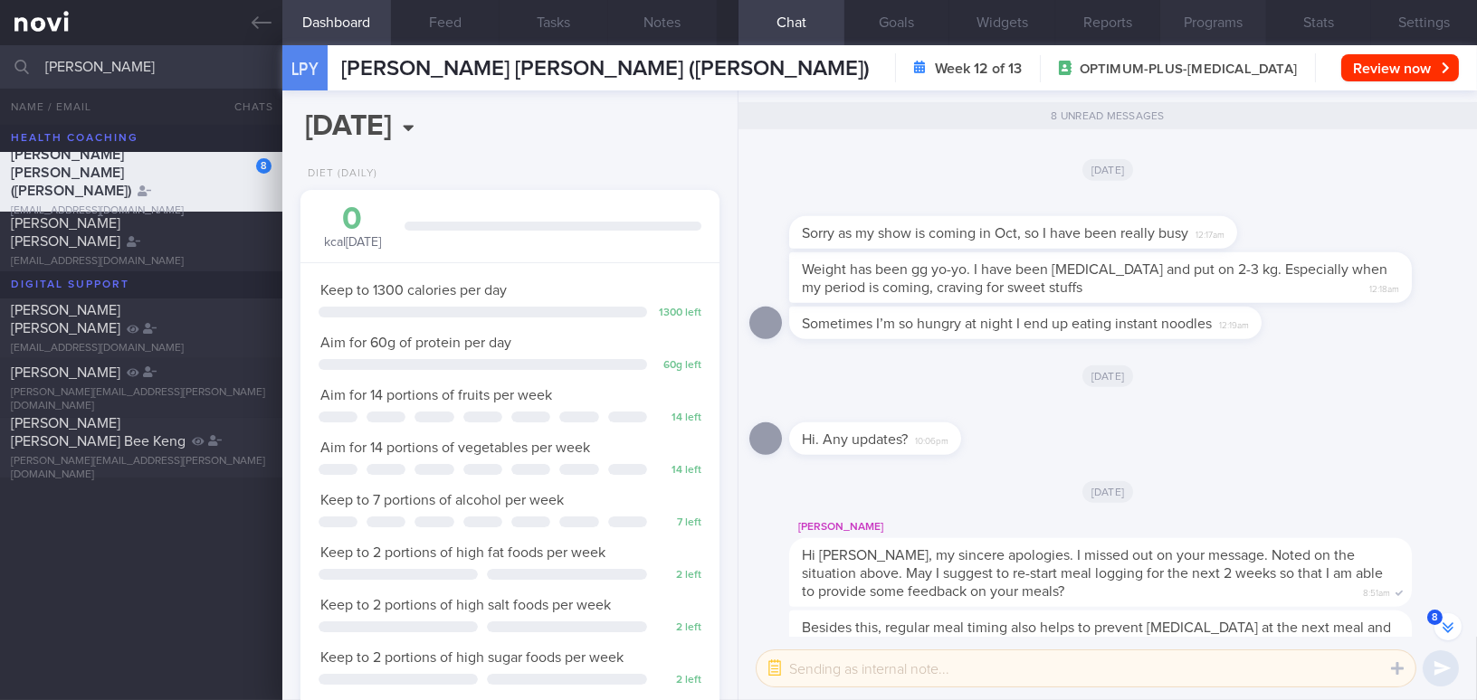
click at [1224, 28] on button "Programs" at bounding box center [1213, 22] width 106 height 45
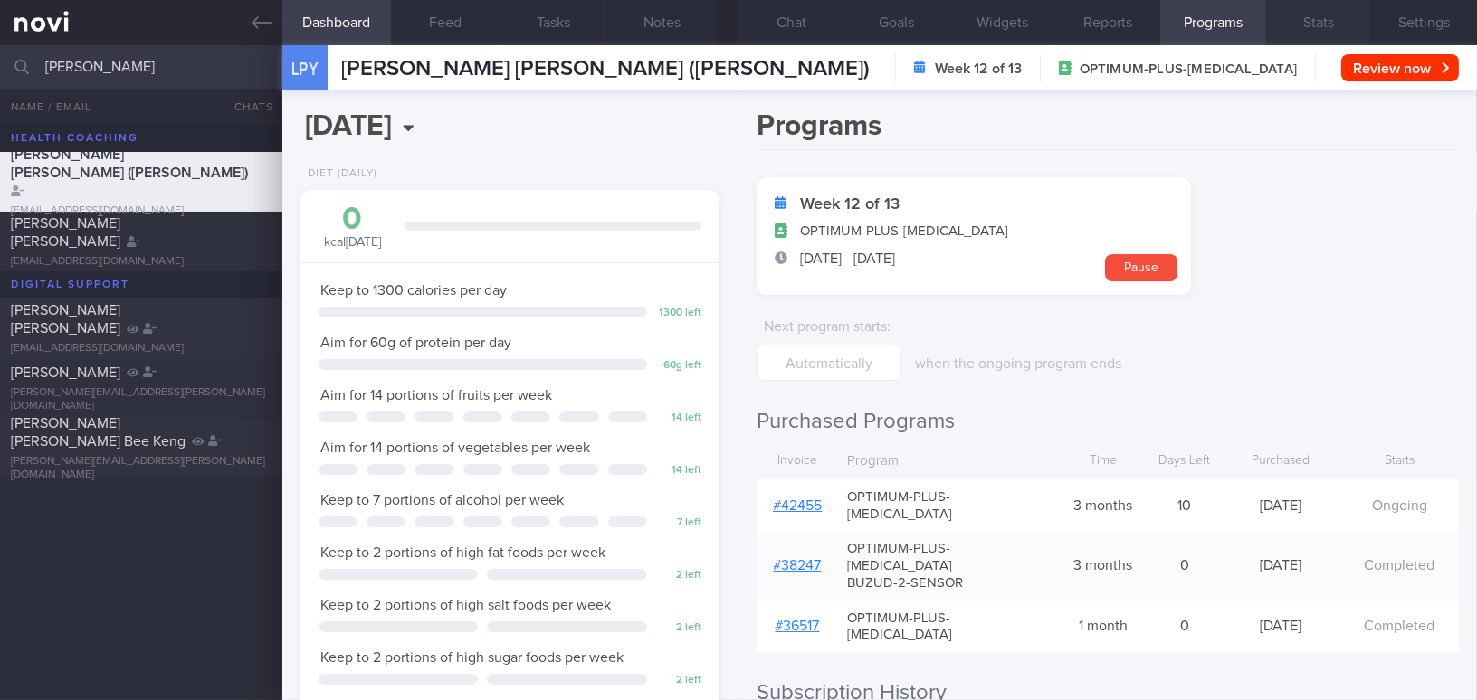
click at [1315, 25] on button "Stats" at bounding box center [1319, 22] width 106 height 45
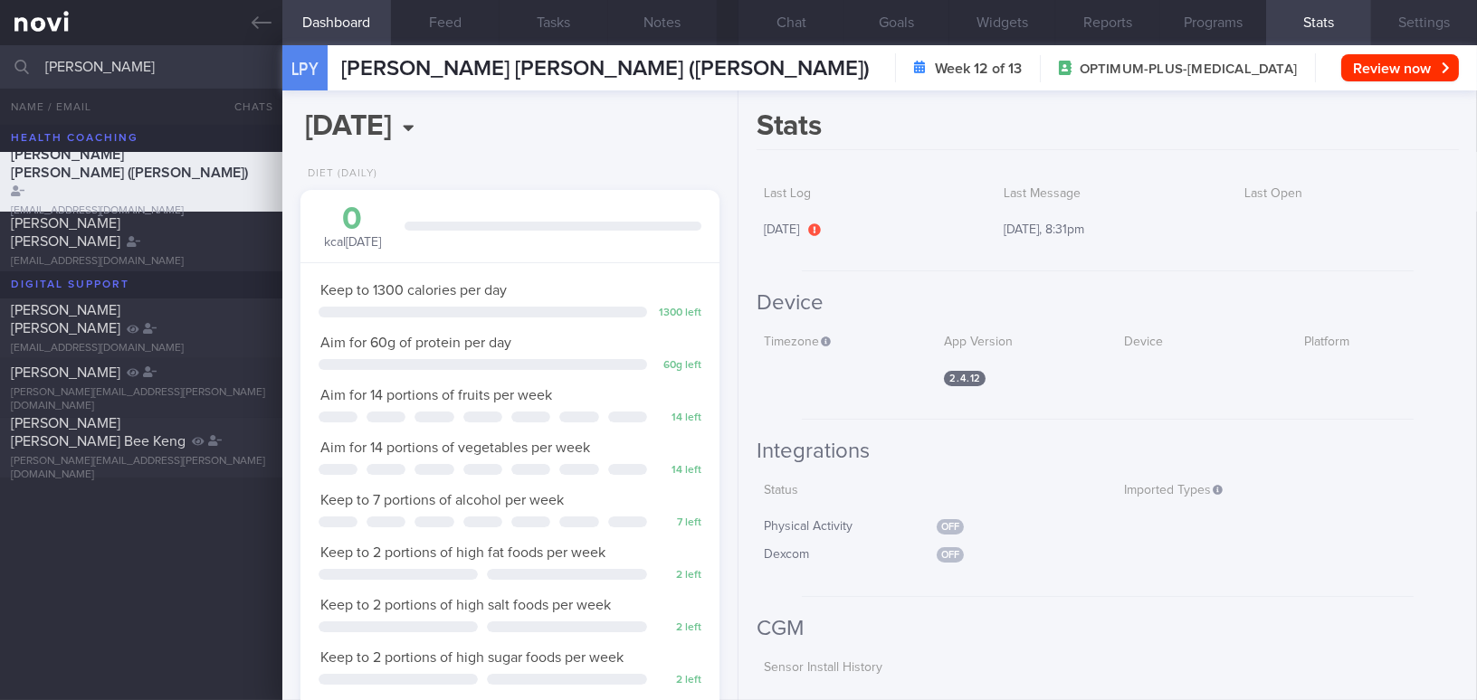
click at [1411, 26] on button "Settings" at bounding box center [1424, 22] width 106 height 45
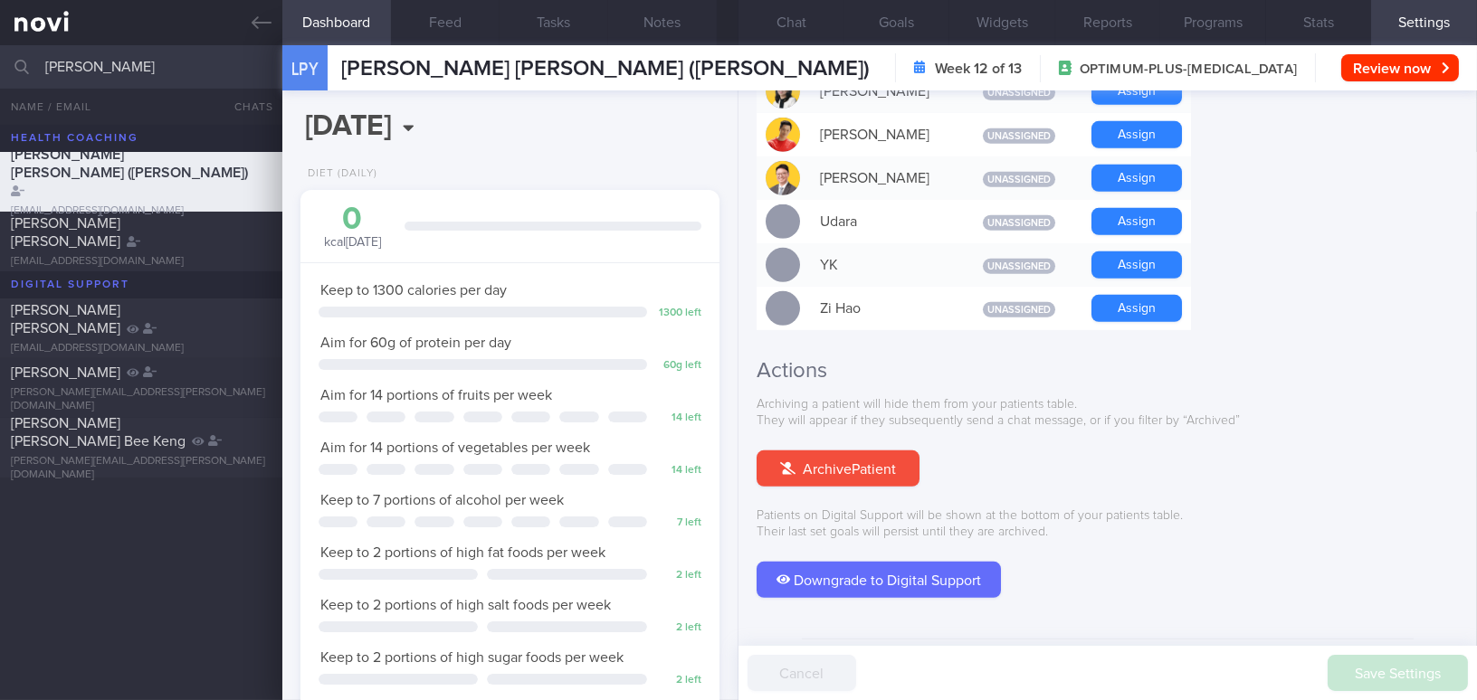
scroll to position [1268, 0]
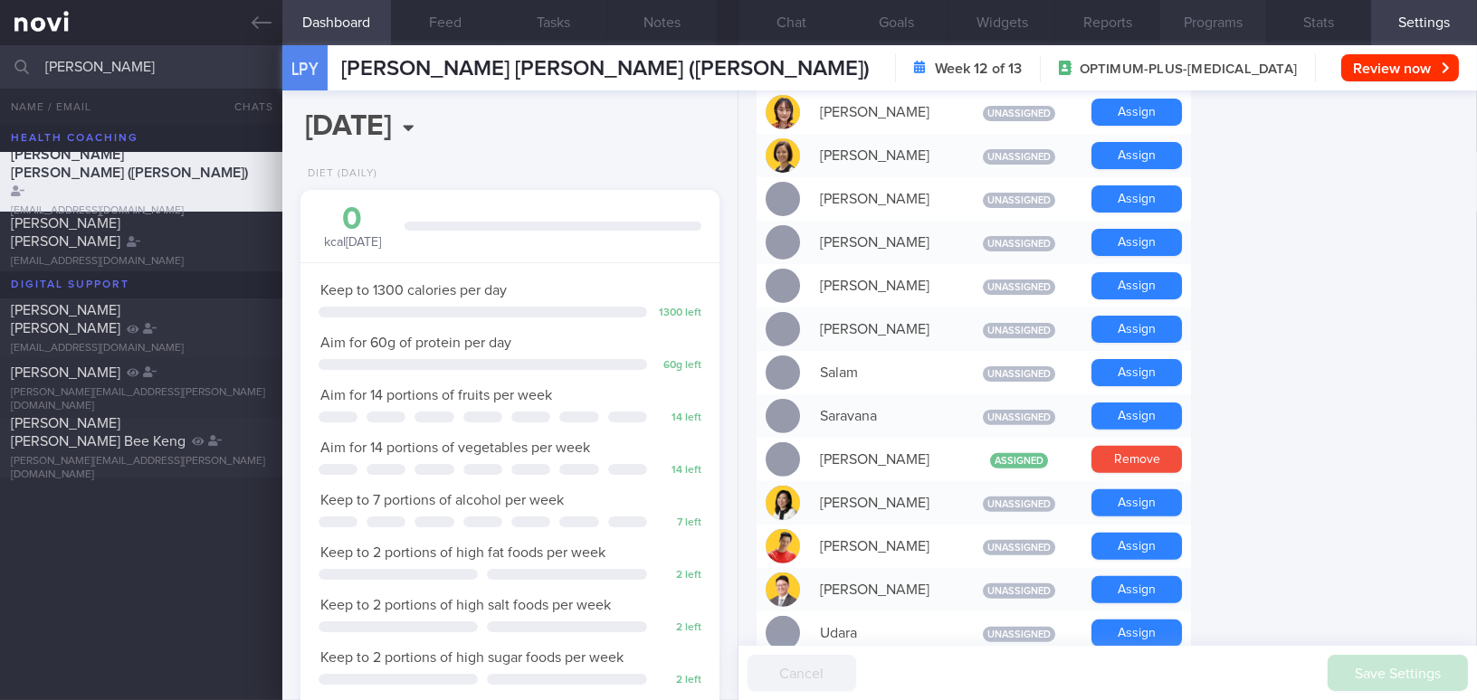
click at [1243, 24] on button "Programs" at bounding box center [1213, 22] width 106 height 45
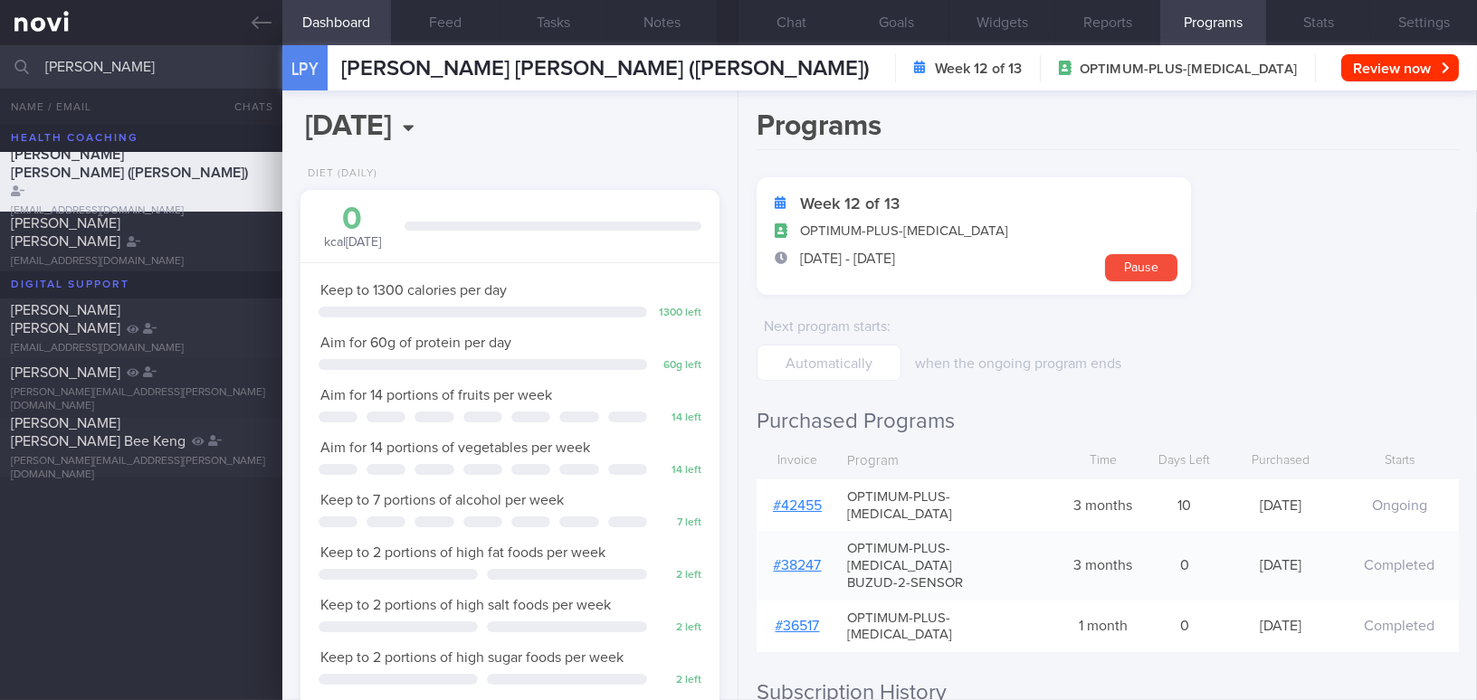
click at [811, 499] on link "# 42455" at bounding box center [797, 506] width 49 height 14
click at [1405, 25] on button "Settings" at bounding box center [1424, 22] width 106 height 45
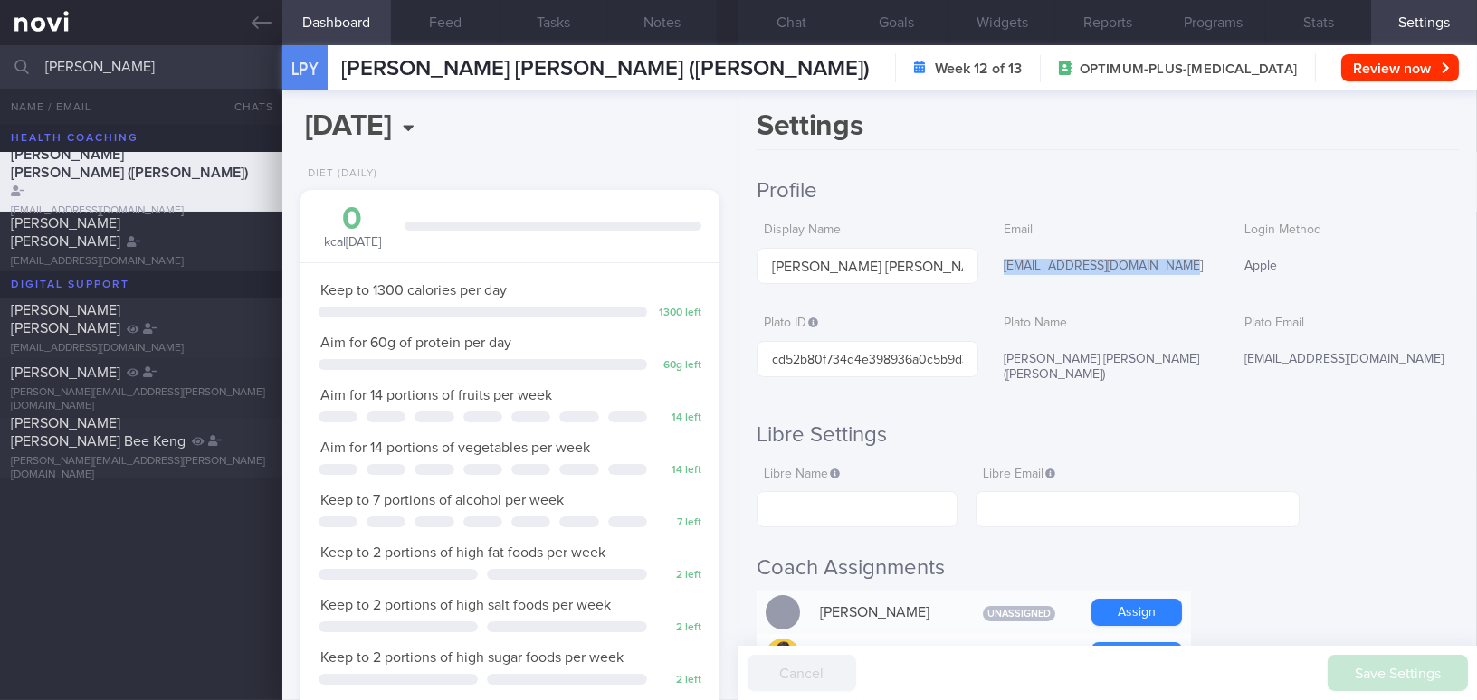
drag, startPoint x: 996, startPoint y: 265, endPoint x: 1177, endPoint y: 263, distance: 181.0
click at [1177, 263] on div "samanthafaith2381@gmail.com" at bounding box center [1107, 267] width 222 height 38
copy div "samanthafaith2381@gmail.com"
click at [786, 15] on button "Chat" at bounding box center [791, 22] width 106 height 45
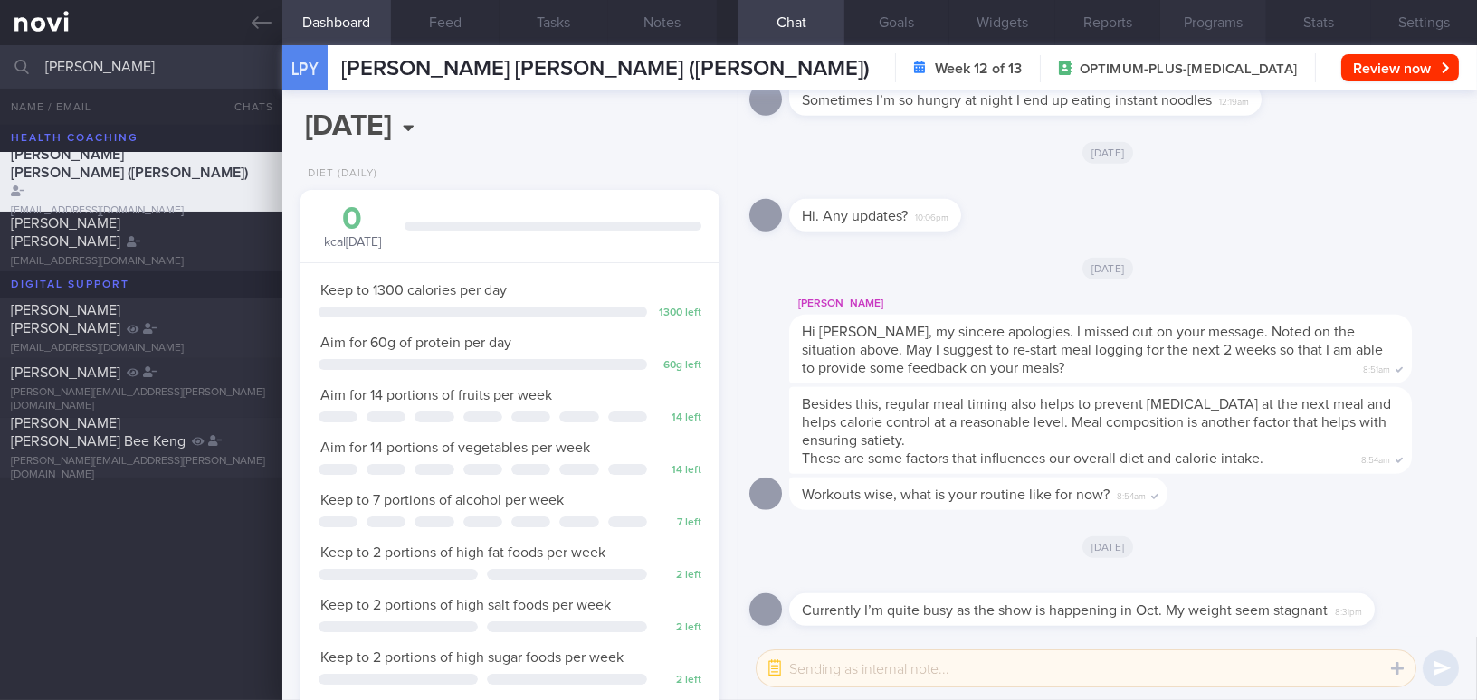
click at [1232, 22] on button "Programs" at bounding box center [1213, 22] width 106 height 45
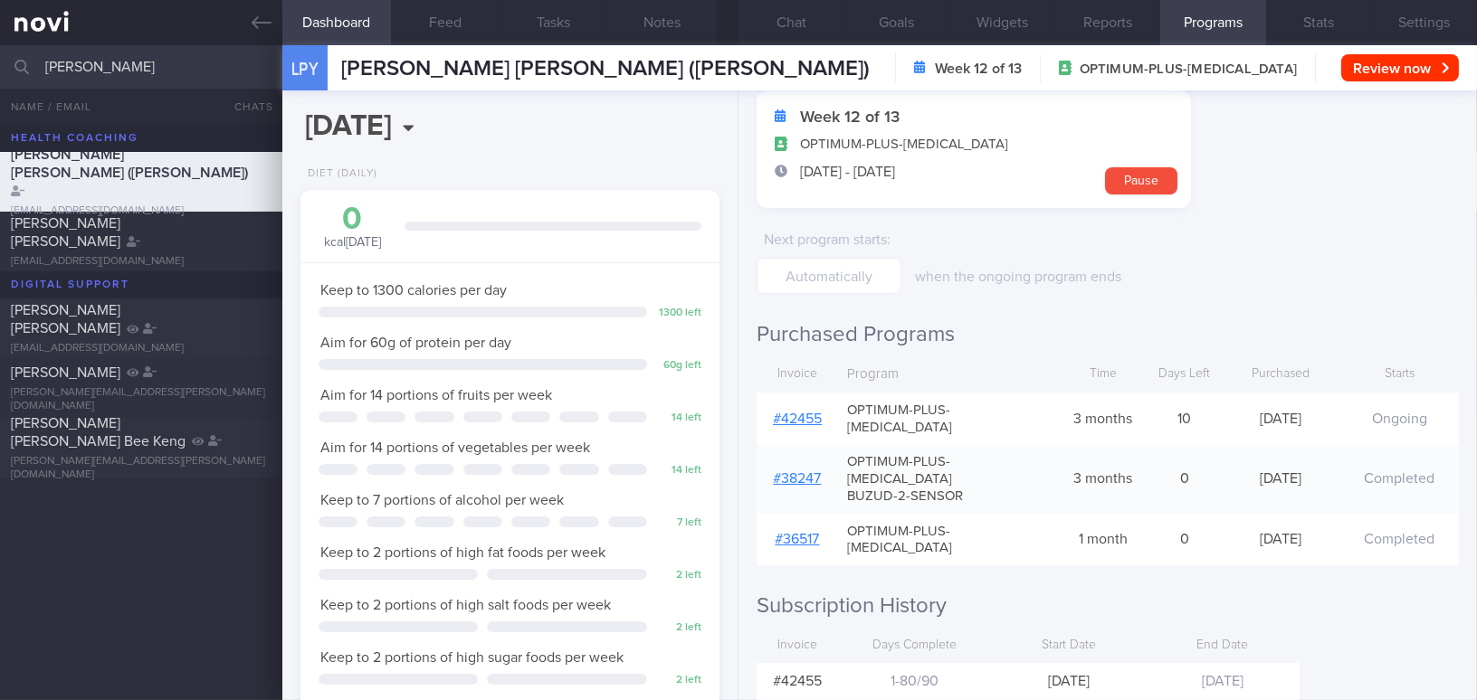
scroll to position [153, 0]
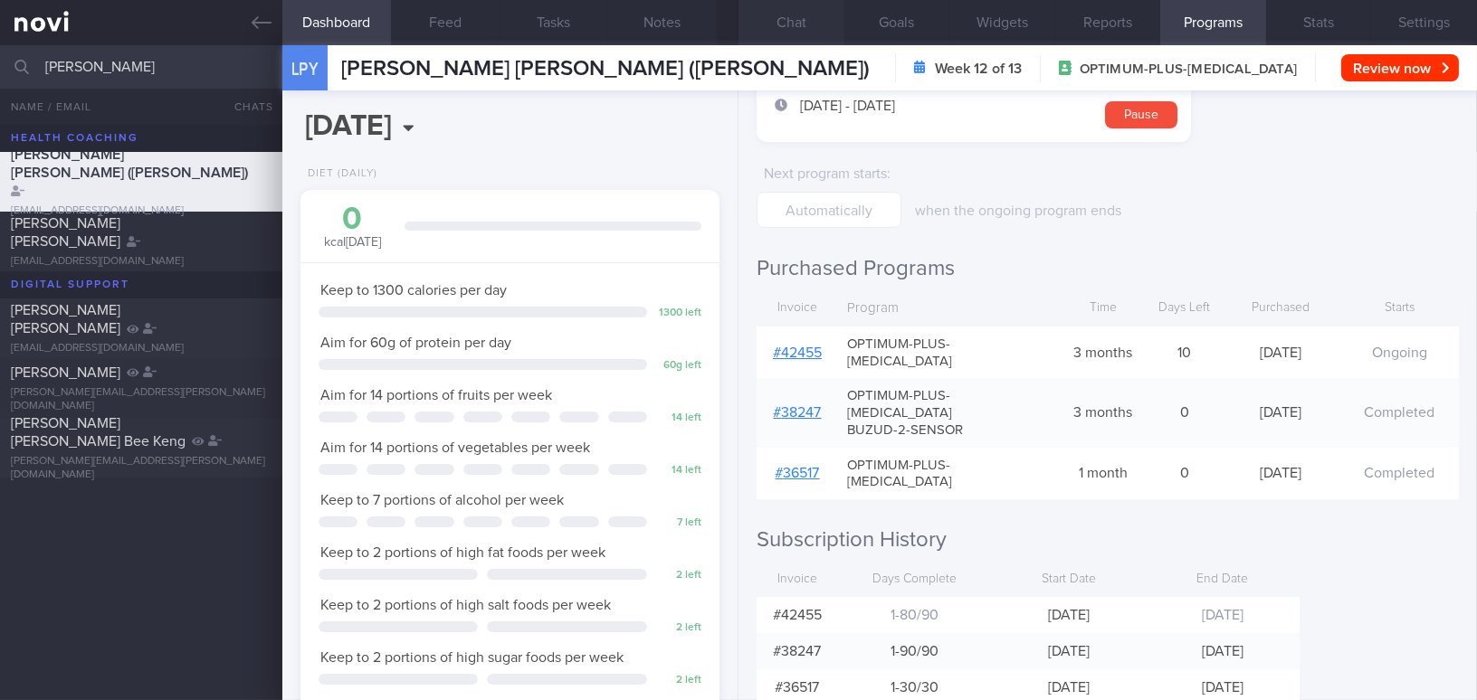
click at [800, 25] on button "Chat" at bounding box center [791, 22] width 106 height 45
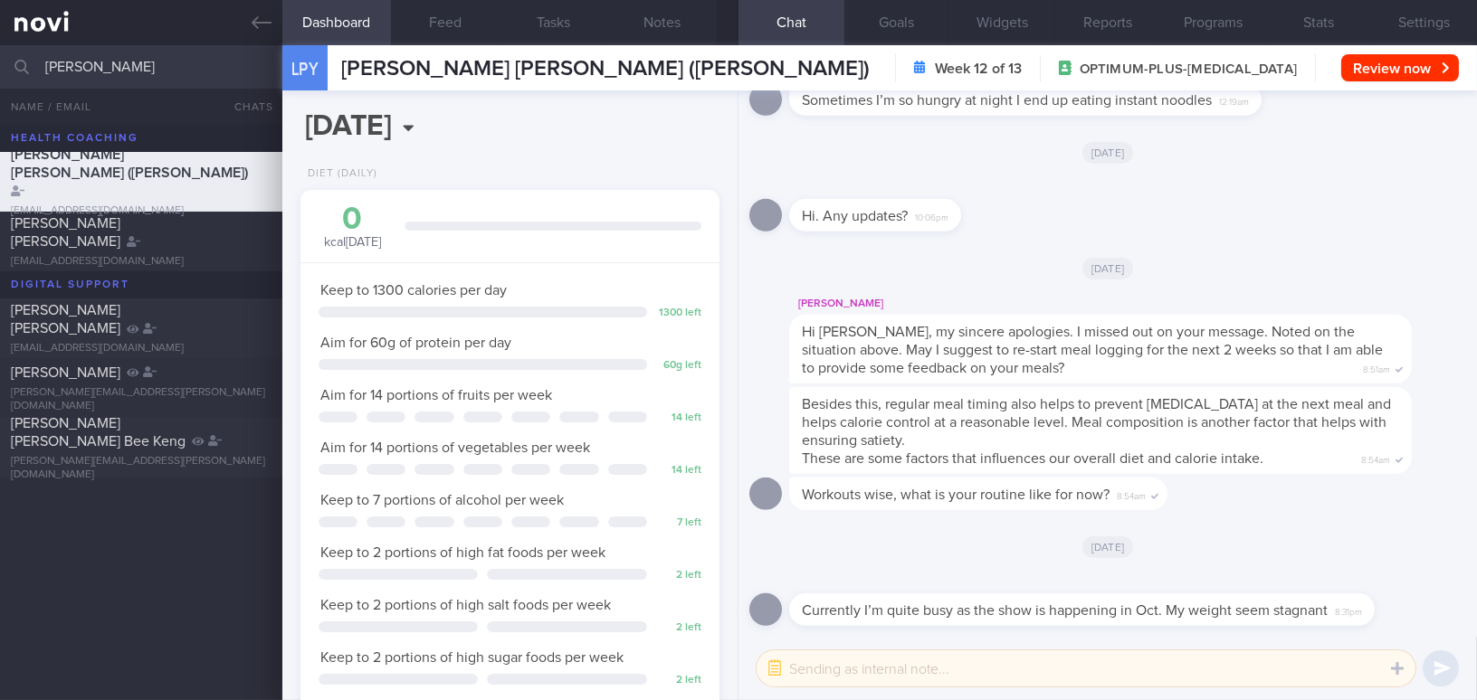
drag, startPoint x: 139, startPoint y: 63, endPoint x: 0, endPoint y: 63, distance: 139.4
click at [0, 63] on input "samantha" at bounding box center [738, 66] width 1477 height 43
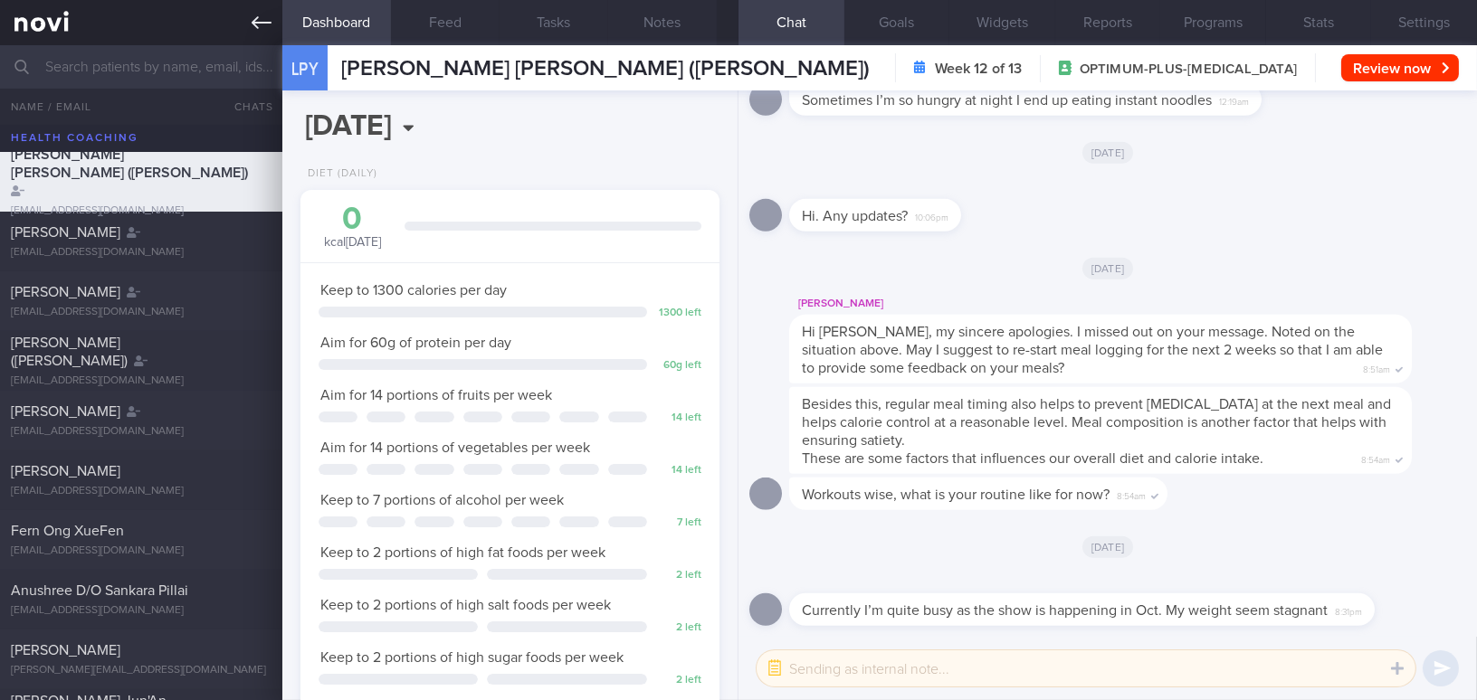
click at [264, 21] on icon at bounding box center [262, 23] width 20 height 20
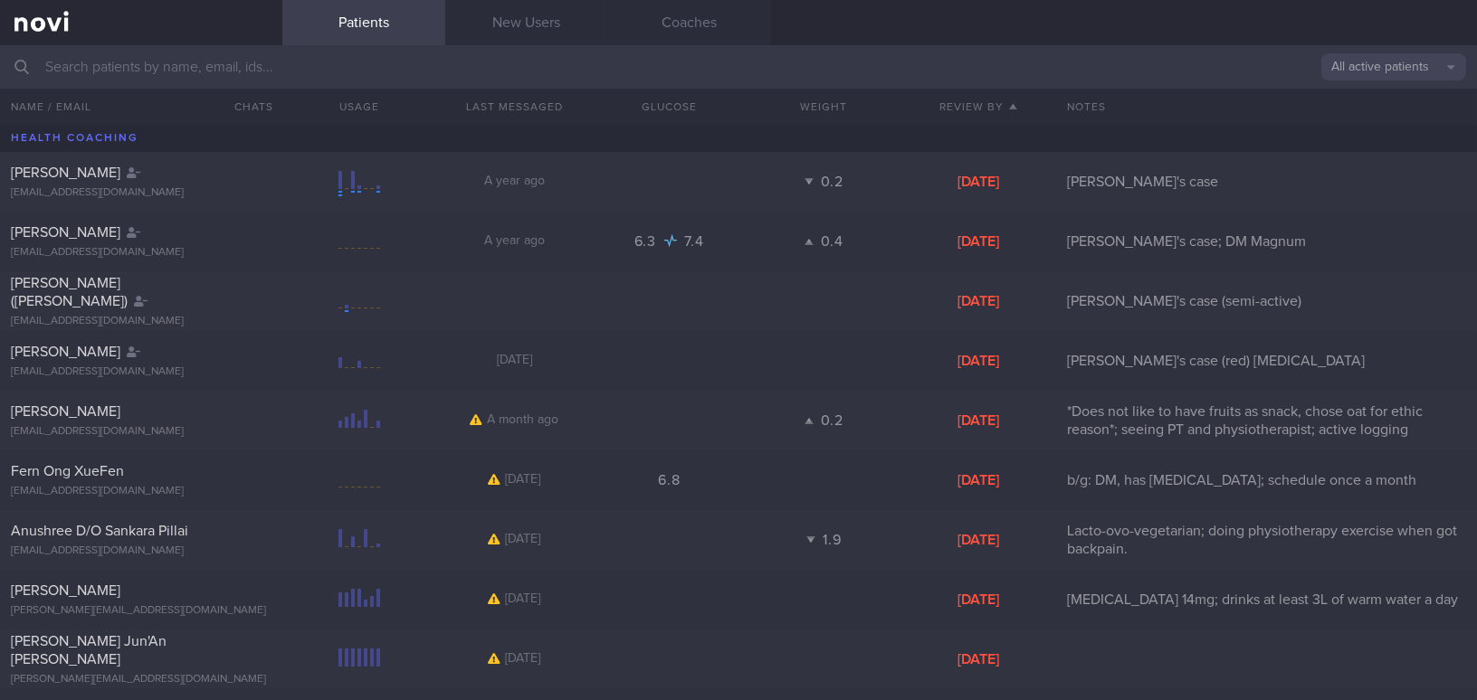
click at [1343, 62] on button "All active patients" at bounding box center [1393, 66] width 145 height 27
click at [1348, 91] on button "Assigned patients" at bounding box center [1393, 97] width 145 height 27
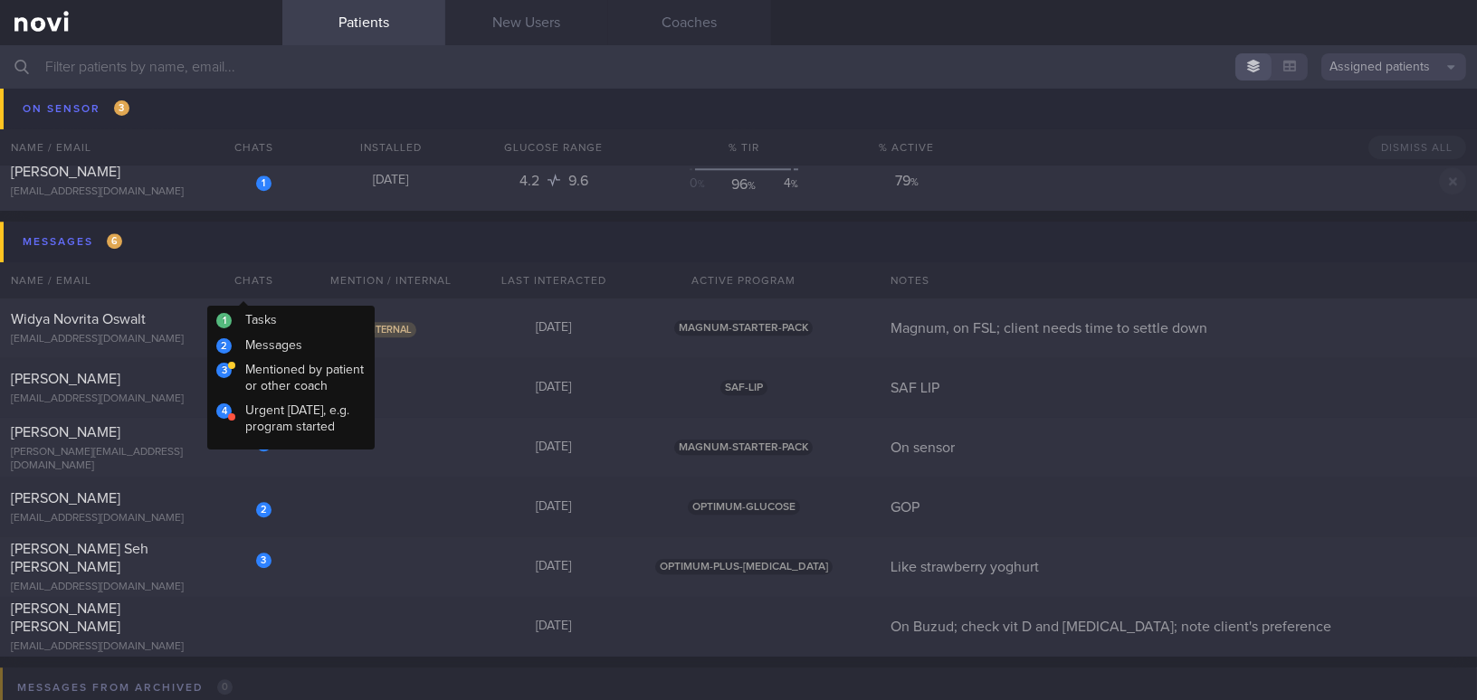
scroll to position [8803, 0]
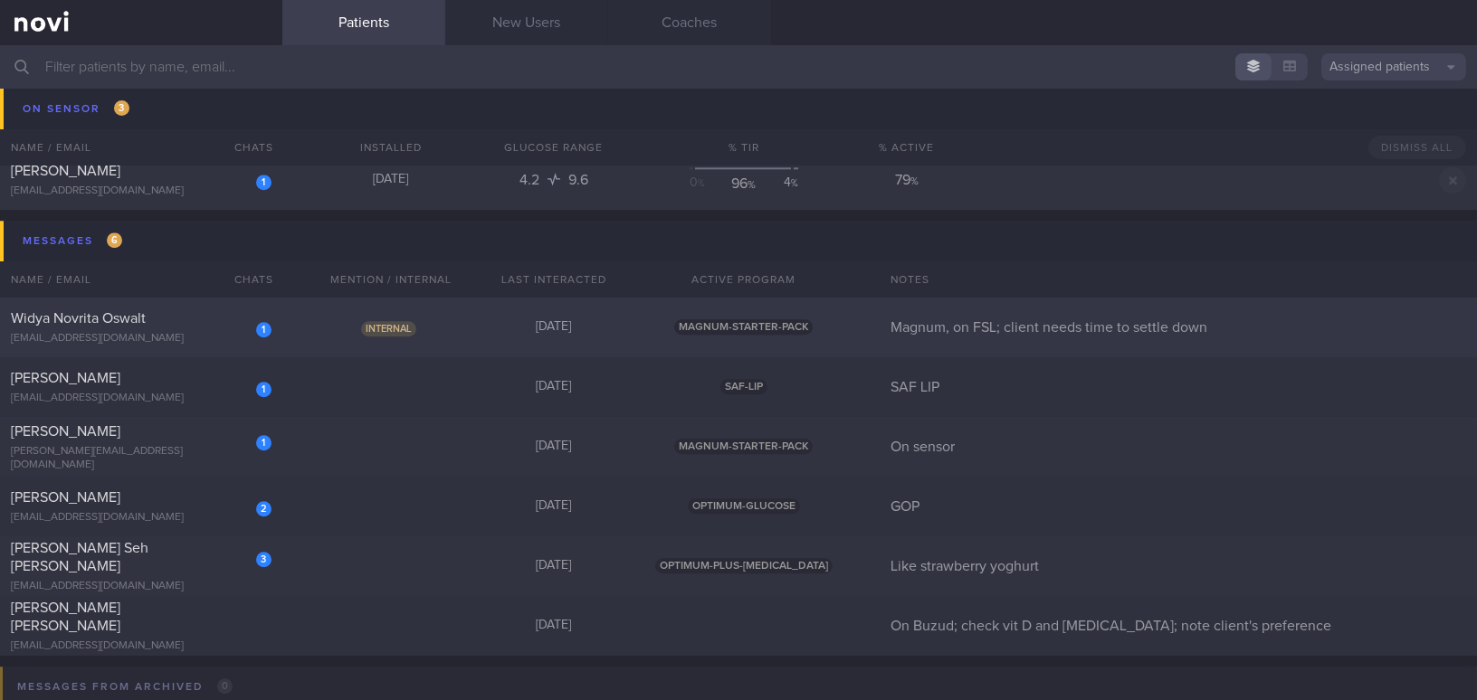
click at [148, 326] on div "Widya Novrita Oswalt" at bounding box center [139, 319] width 256 height 18
select select "7"
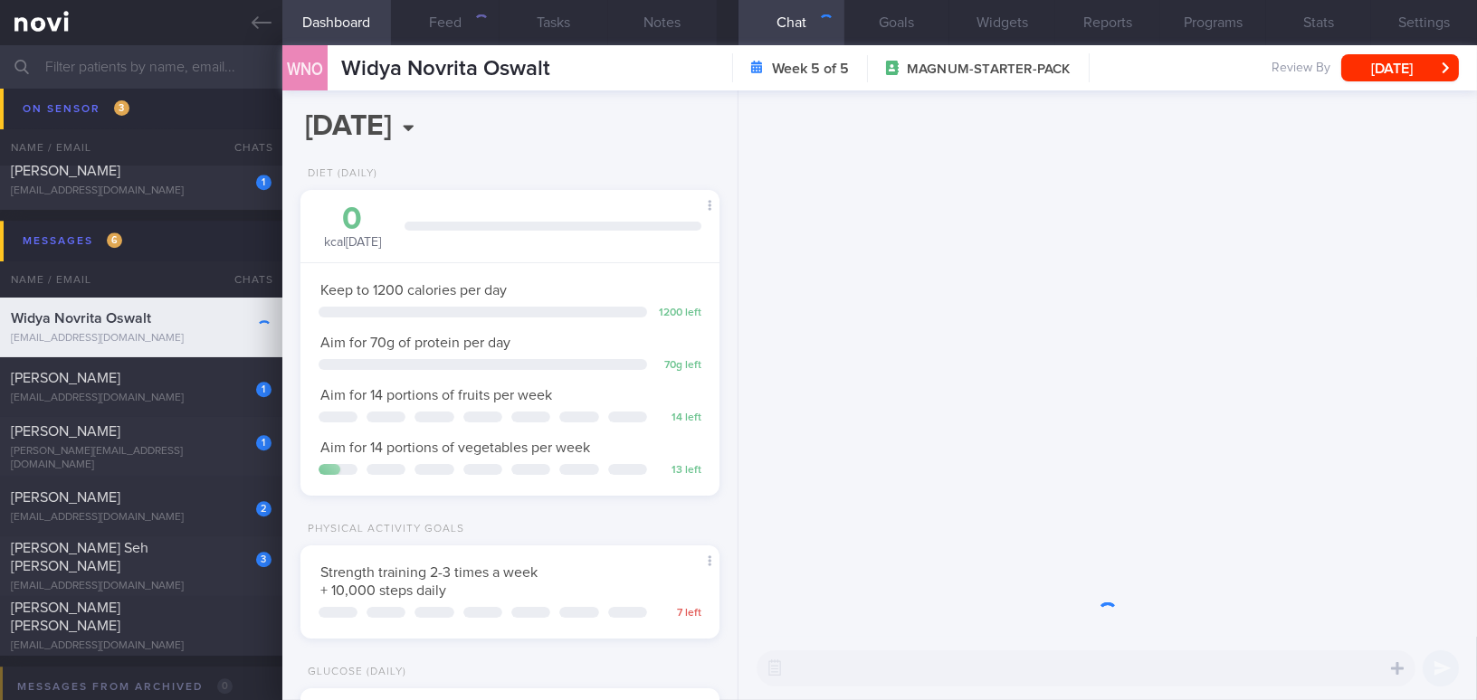
scroll to position [213, 374]
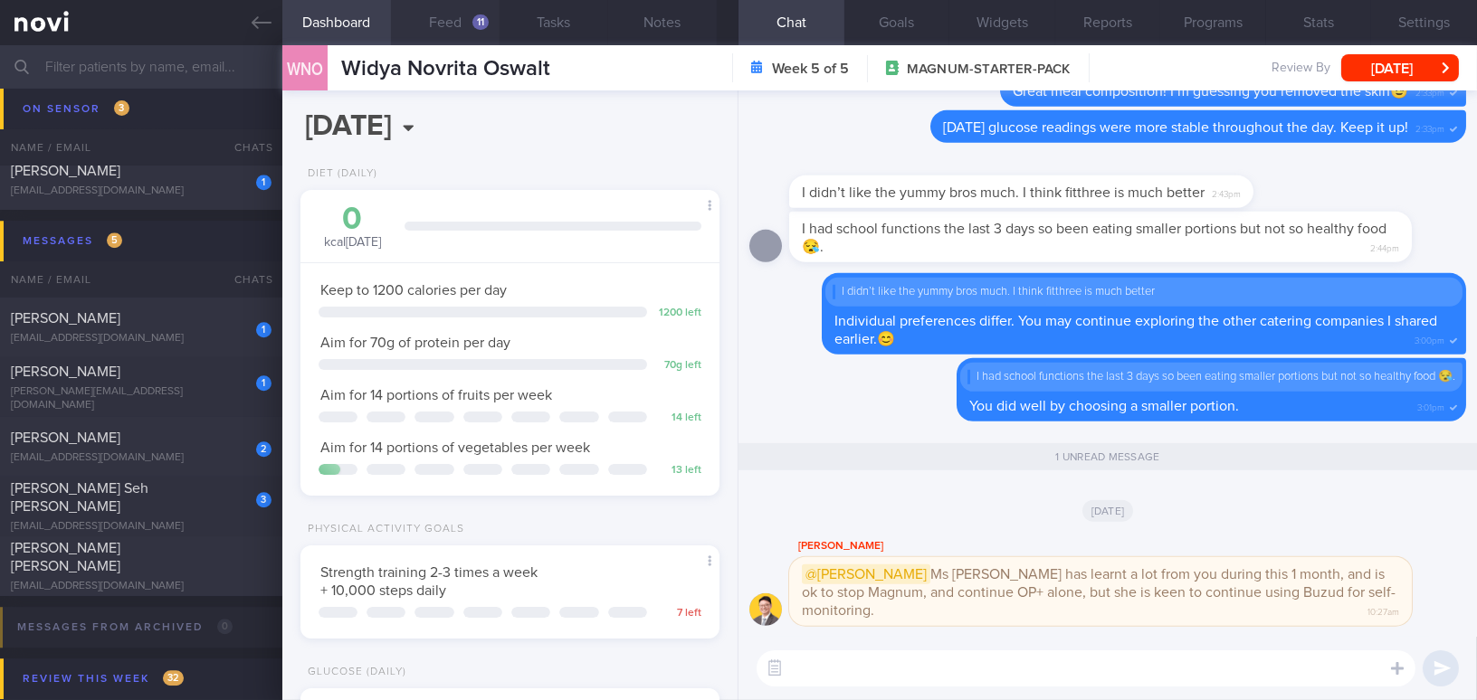
click at [434, 23] on button "Feed 11" at bounding box center [445, 22] width 109 height 45
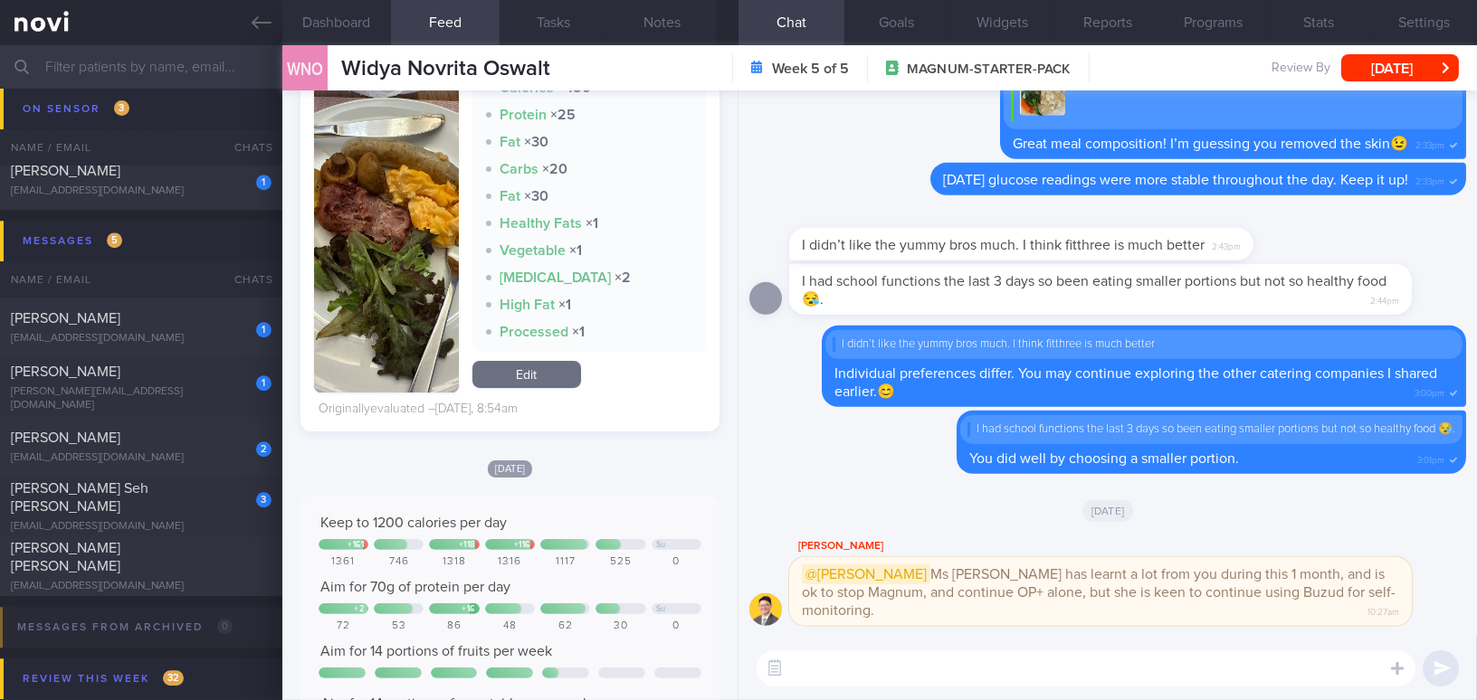
scroll to position [1151, 0]
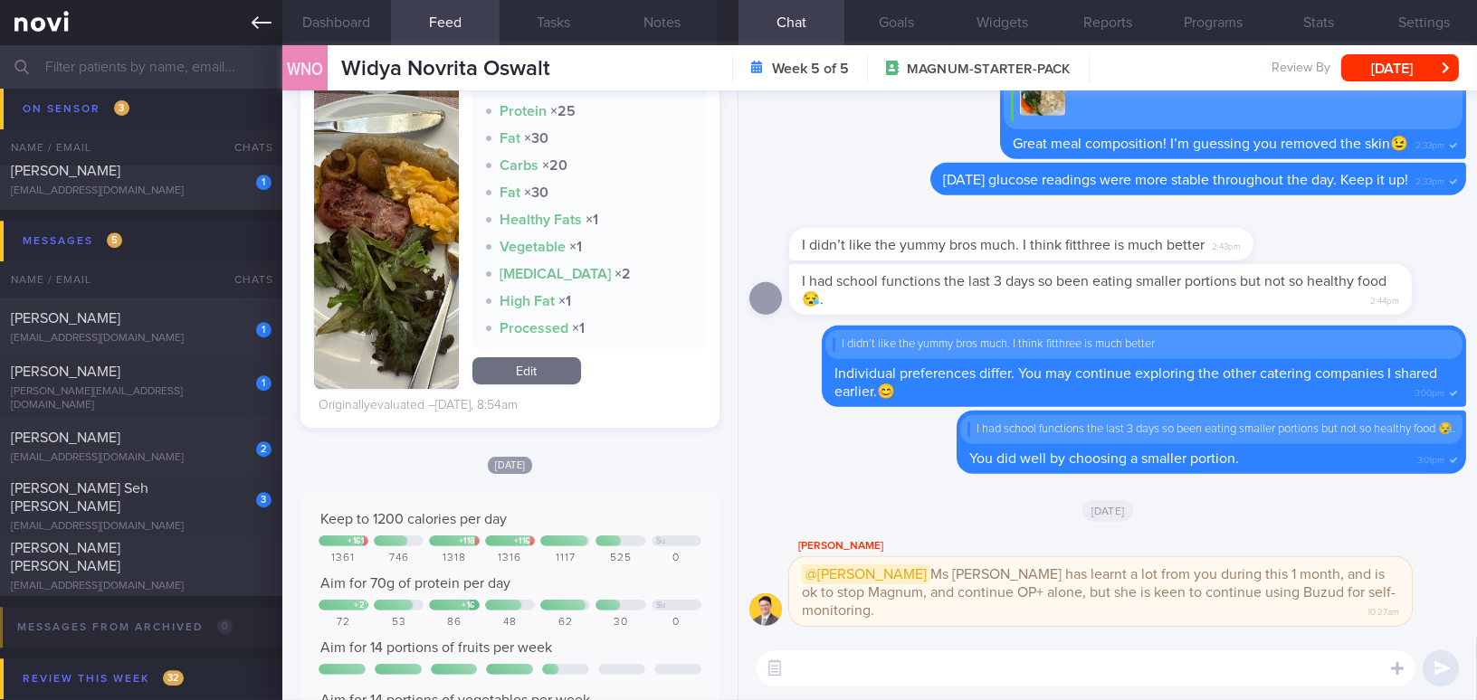
click at [260, 23] on icon at bounding box center [262, 22] width 20 height 13
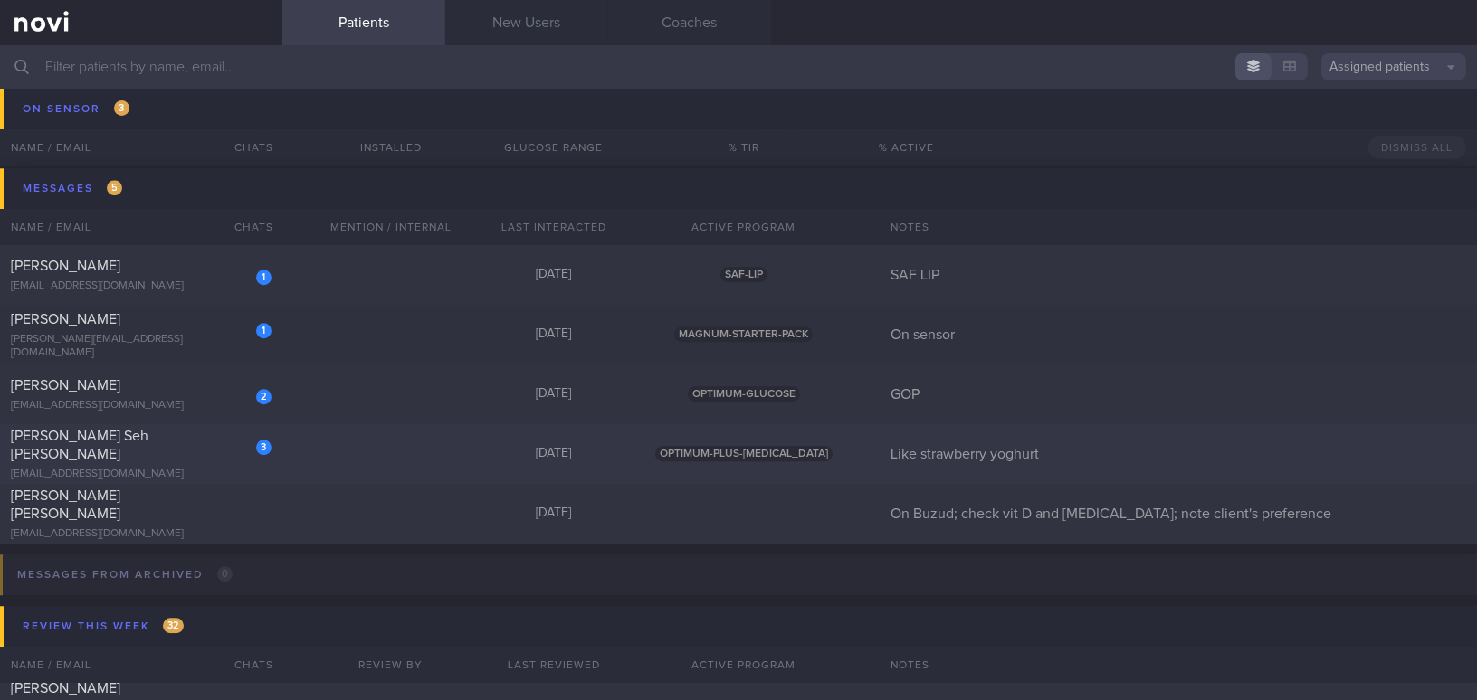
scroll to position [8885, 0]
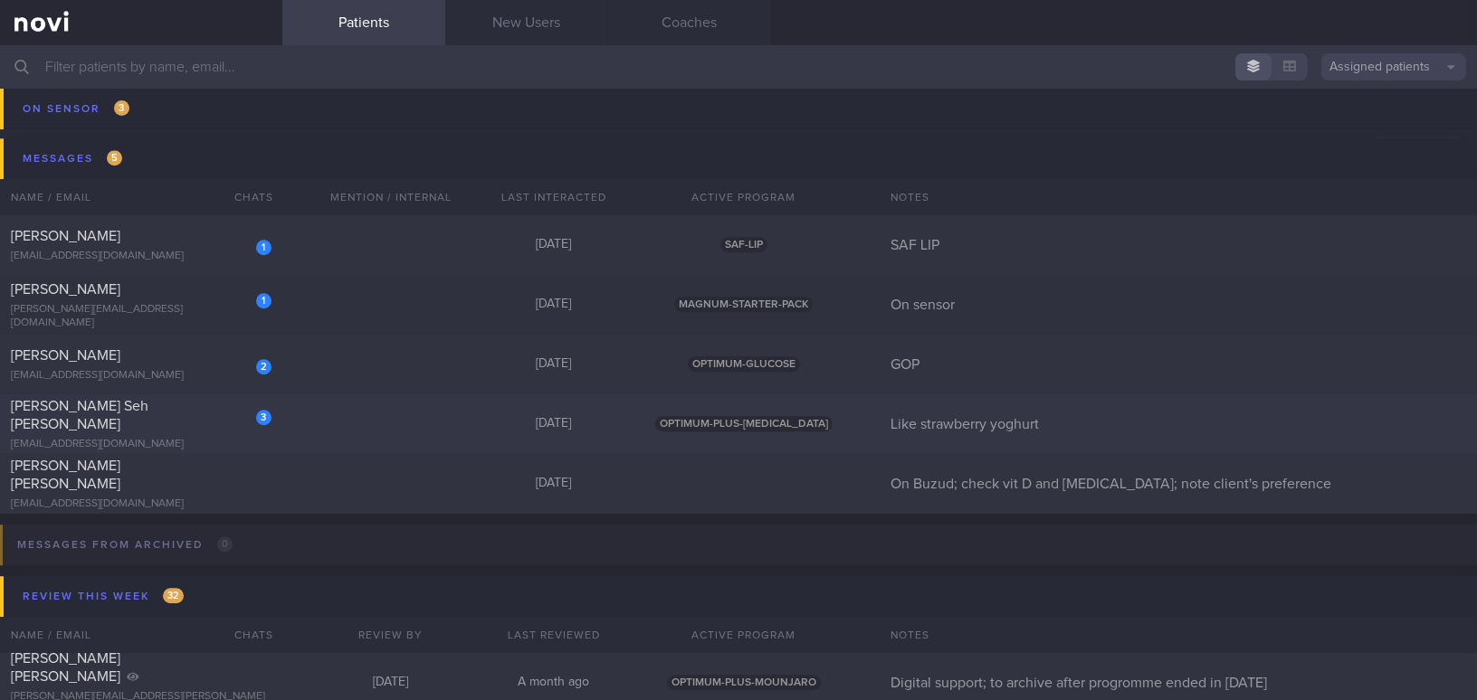
click at [199, 423] on div "Amanda Seh Yun Ling" at bounding box center [139, 415] width 256 height 36
select select "7"
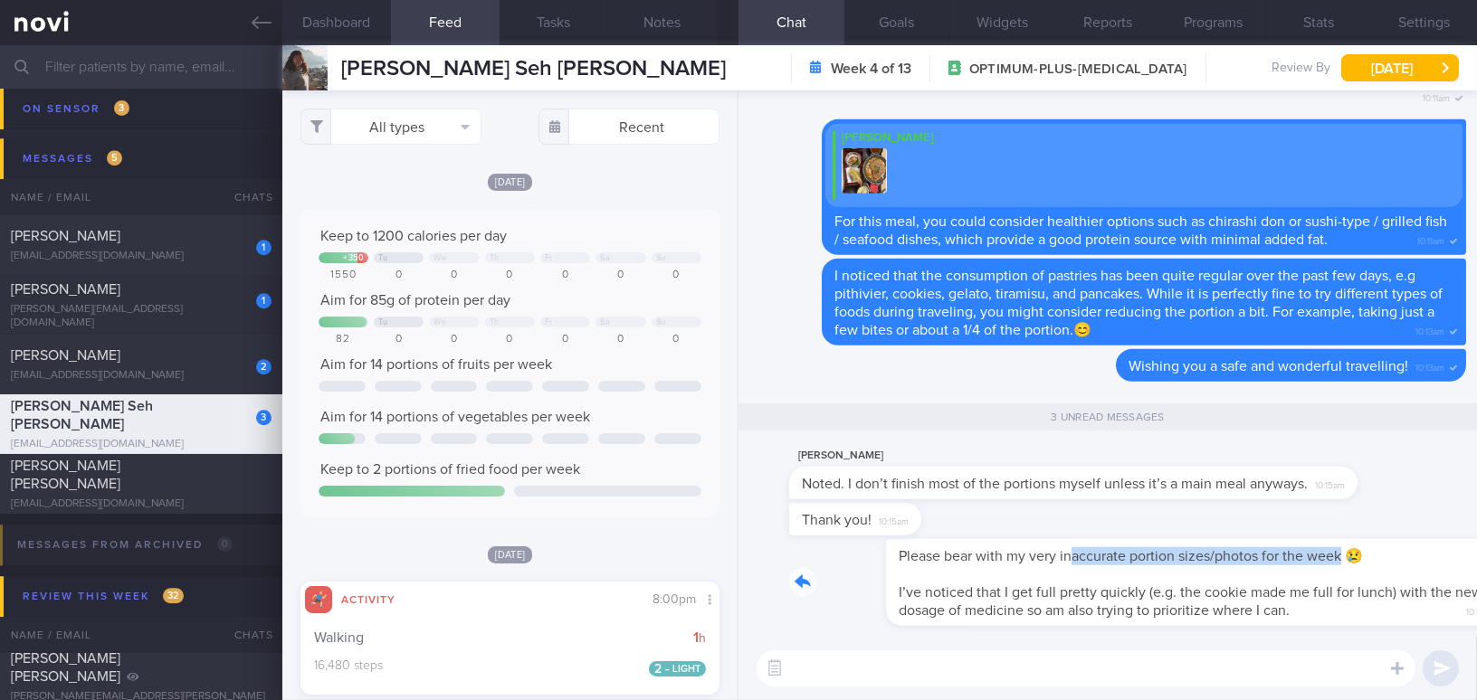
drag, startPoint x: 974, startPoint y: 544, endPoint x: 1244, endPoint y: 549, distance: 270.7
click at [1244, 549] on div "Please bear with my very inaccurate portion sizes/photos for the week 😢 I’ve no…" at bounding box center [1127, 582] width 677 height 87
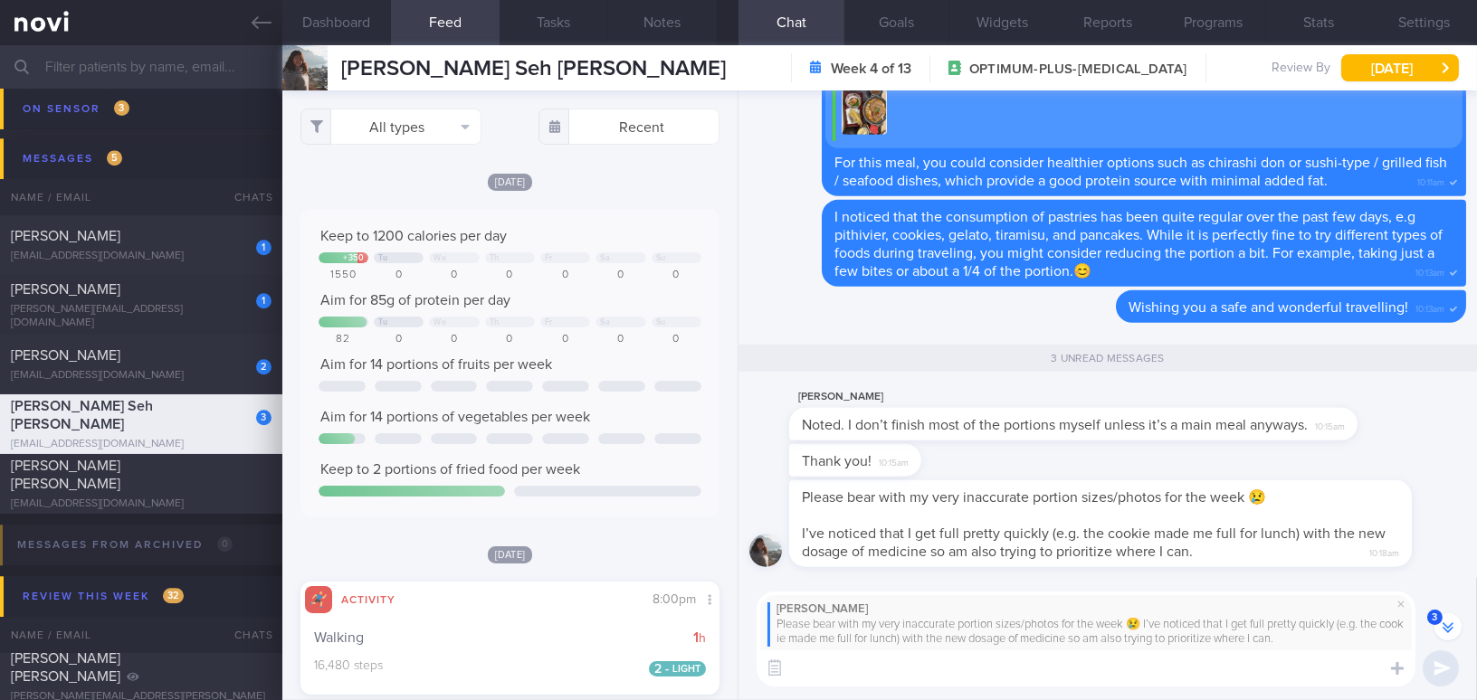
scroll to position [-14, 0]
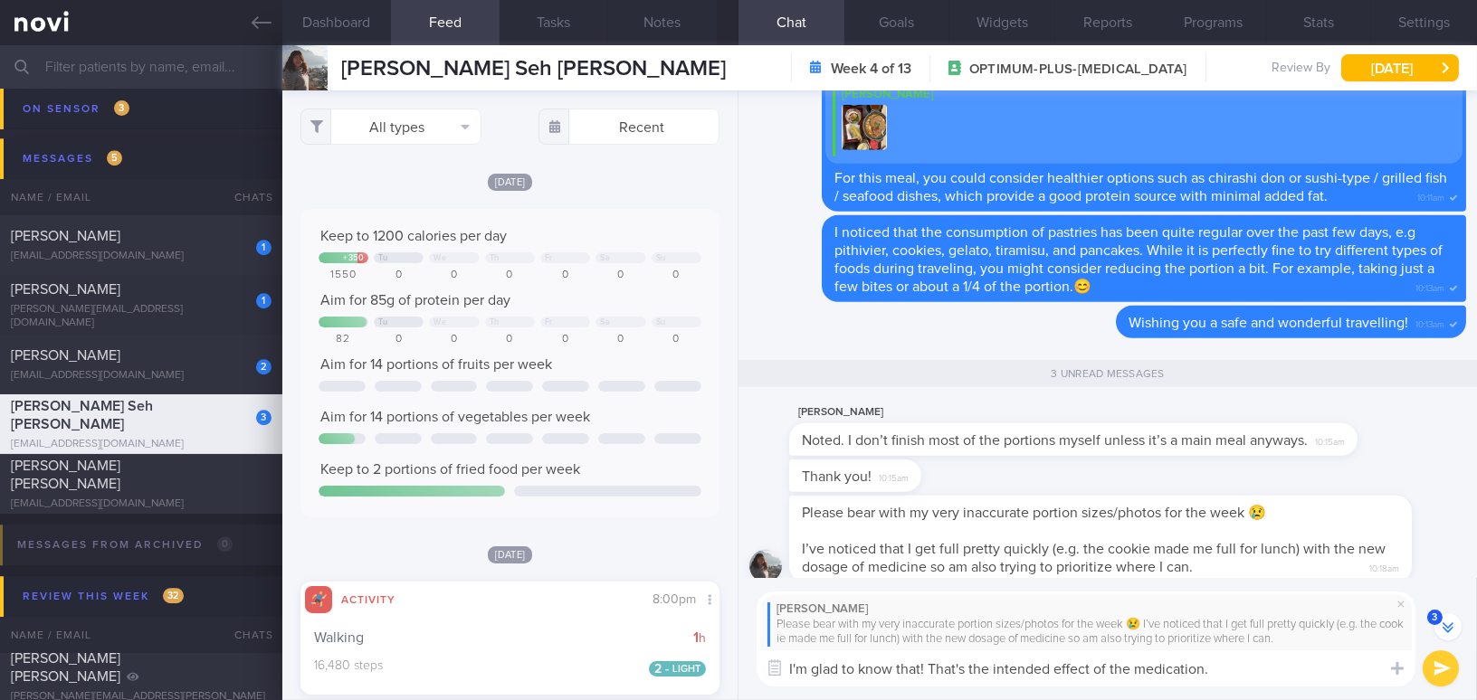
type textarea "I'm glad to know that! That's the intended effect of the medication."
drag, startPoint x: 1233, startPoint y: 667, endPoint x: 507, endPoint y: 639, distance: 726.4
click at [507, 639] on div "Dashboard Feed Tasks Notes Chat 3 Goals Widgets Reports Programs Stats Settings…" at bounding box center [879, 372] width 1195 height 655
paste textarea "’m glad to hear that — that’s exactly the intended effect of the medication. I …"
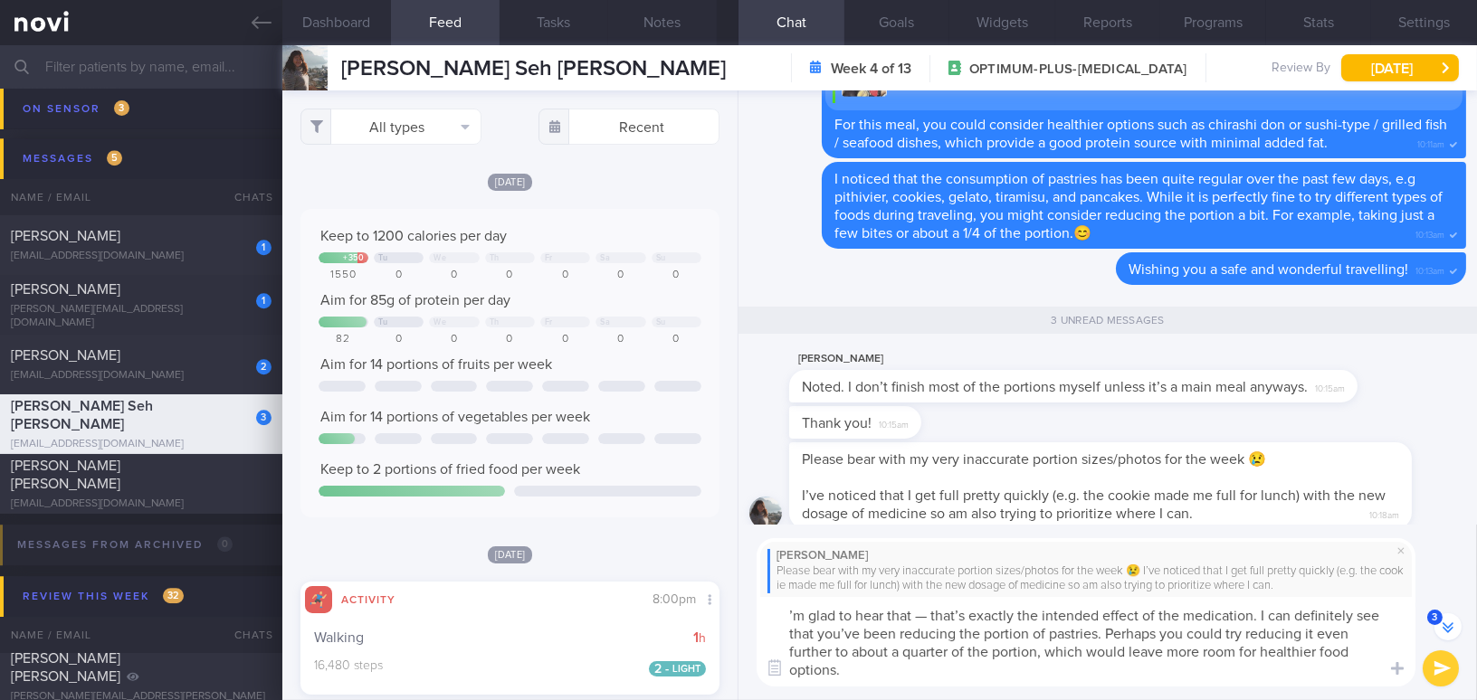
scroll to position [-68, 0]
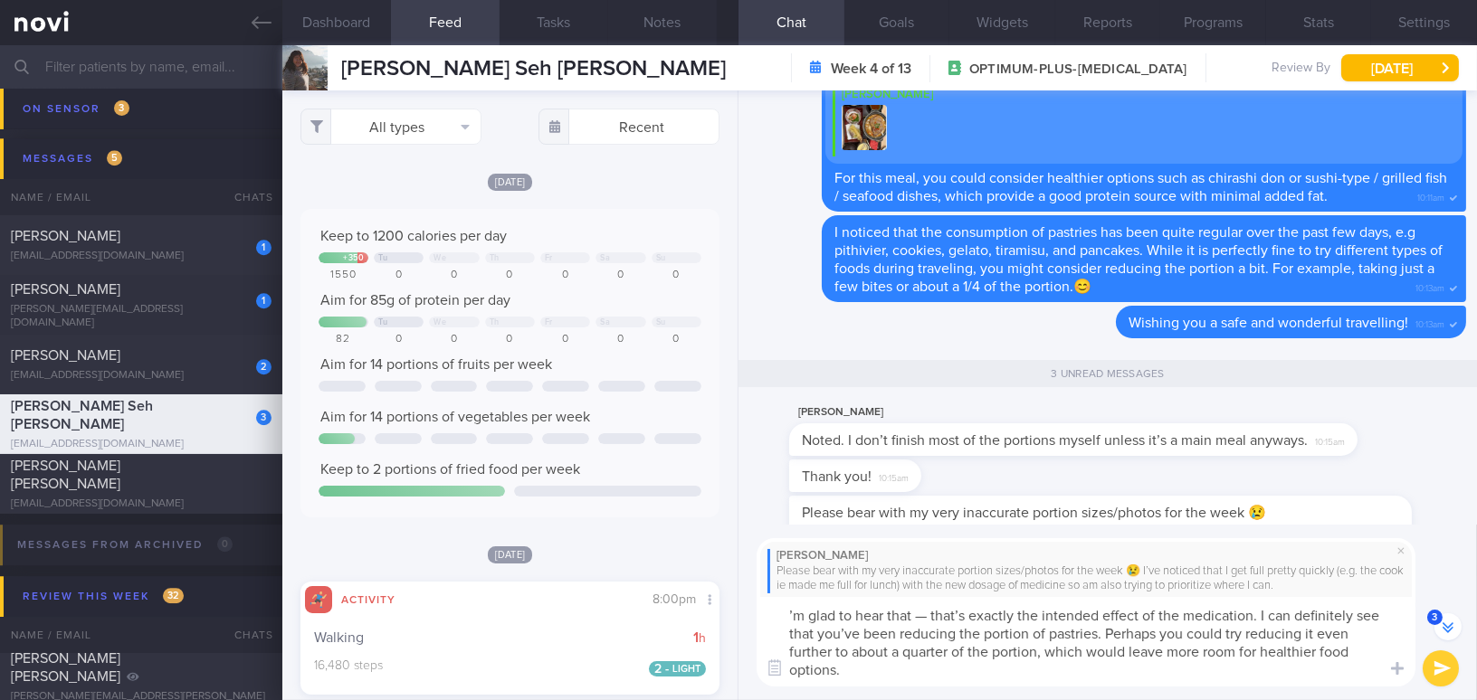
click at [788, 613] on textarea "’m glad to hear that — that’s exactly the intended effect of the medication. I …" at bounding box center [1086, 642] width 659 height 90
click at [930, 614] on textarea "I’m glad to hear that — that’s exactly the intended effect of the medication. I…" at bounding box center [1086, 642] width 659 height 90
type textarea "I’m glad to hear that! That’s exactly the intended effect of the medication. I …"
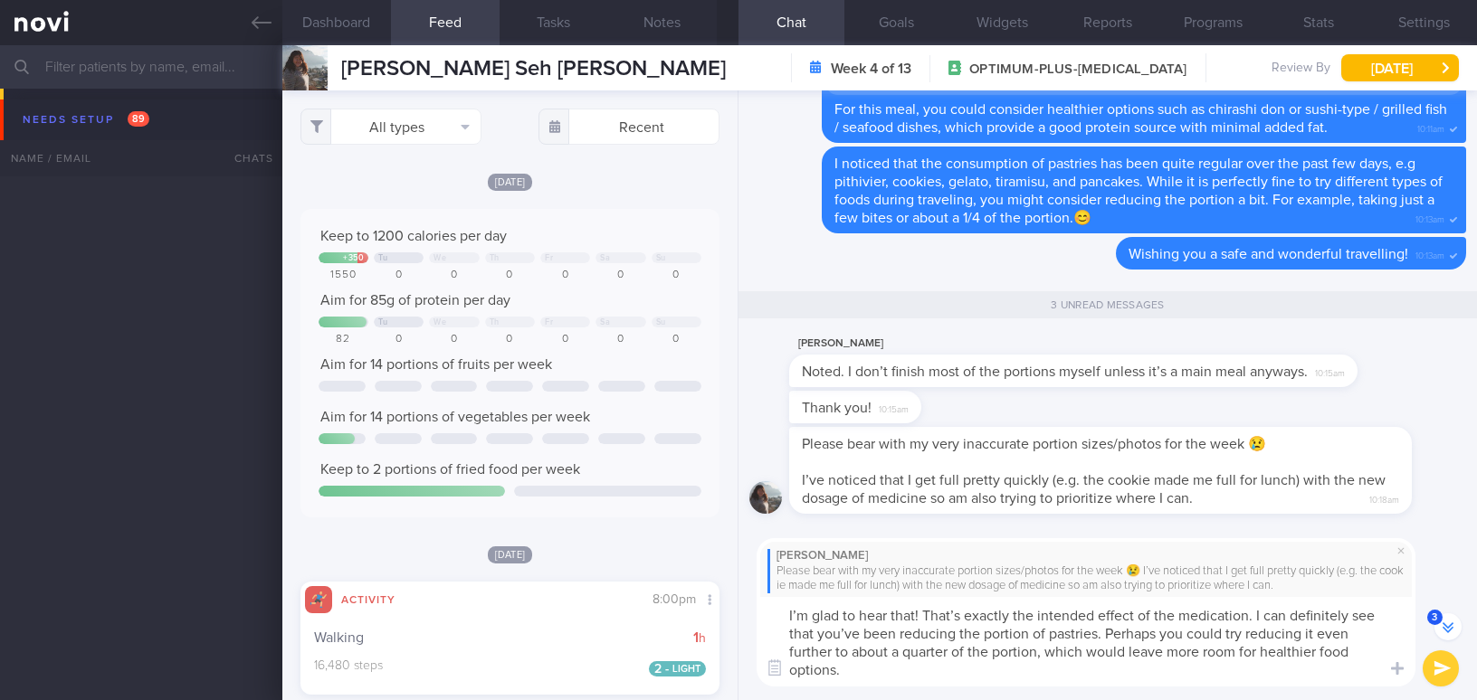
select select "7"
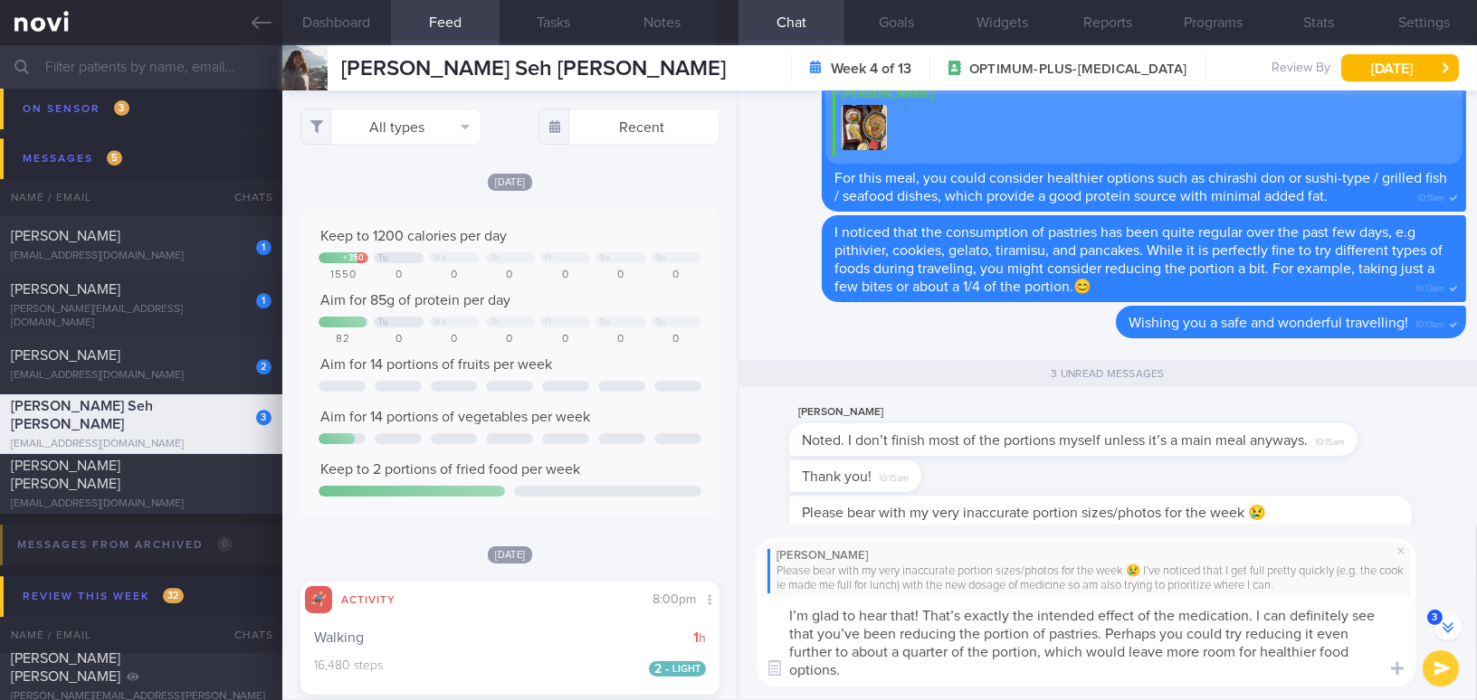
click at [860, 637] on textarea "I’m glad to hear that! That’s exactly the intended effect of the medication. I …" at bounding box center [1086, 642] width 659 height 90
click at [851, 672] on textarea "I’m glad to hear that! That’s exactly the intended effect of the medication. I …" at bounding box center [1086, 642] width 659 height 90
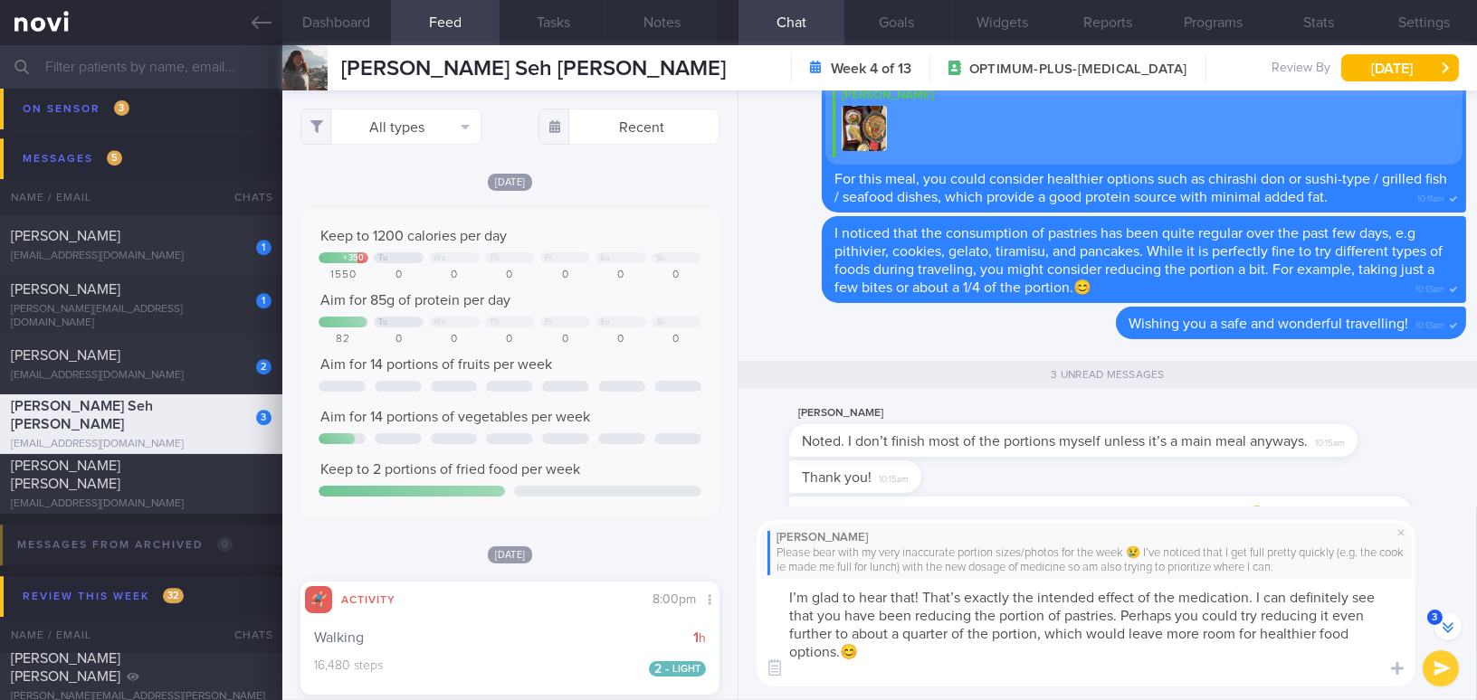
scroll to position [-104, 0]
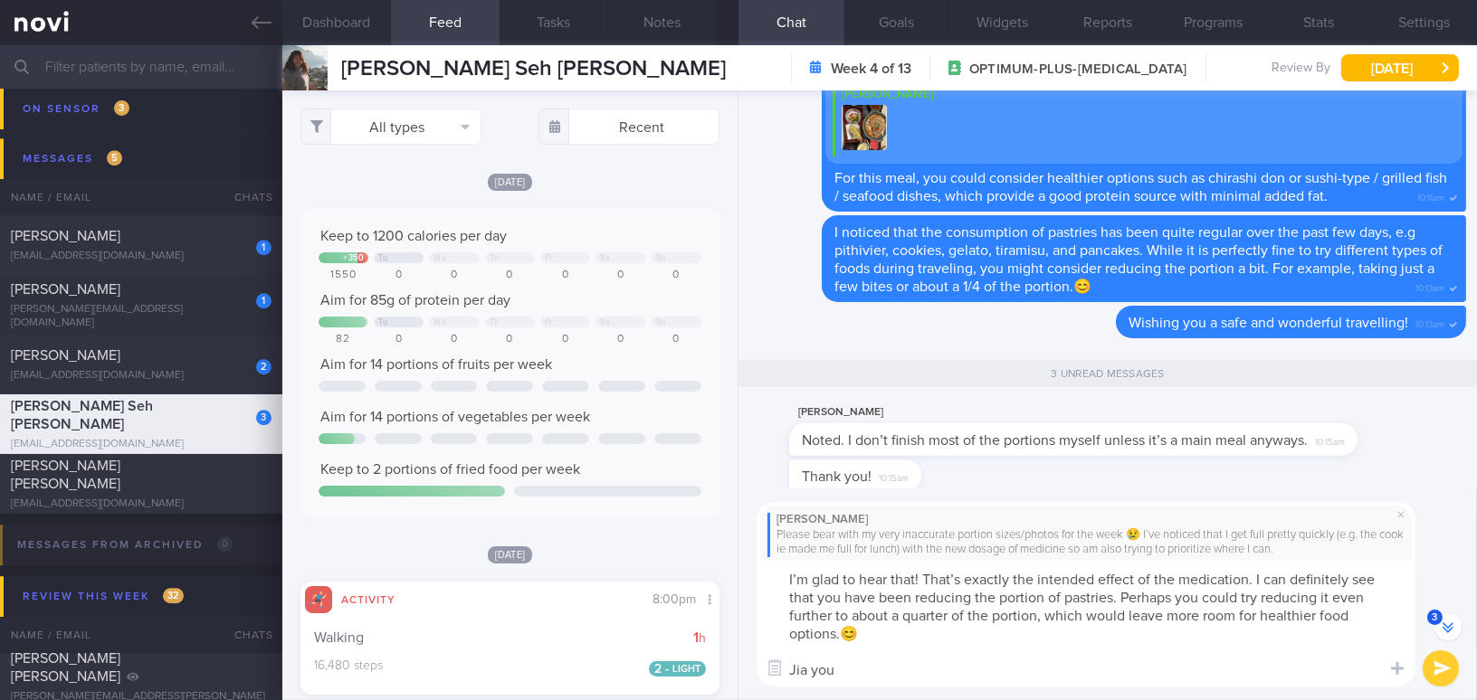
type textarea "I’m glad to hear that! That’s exactly the intended effect of the medication. I …"
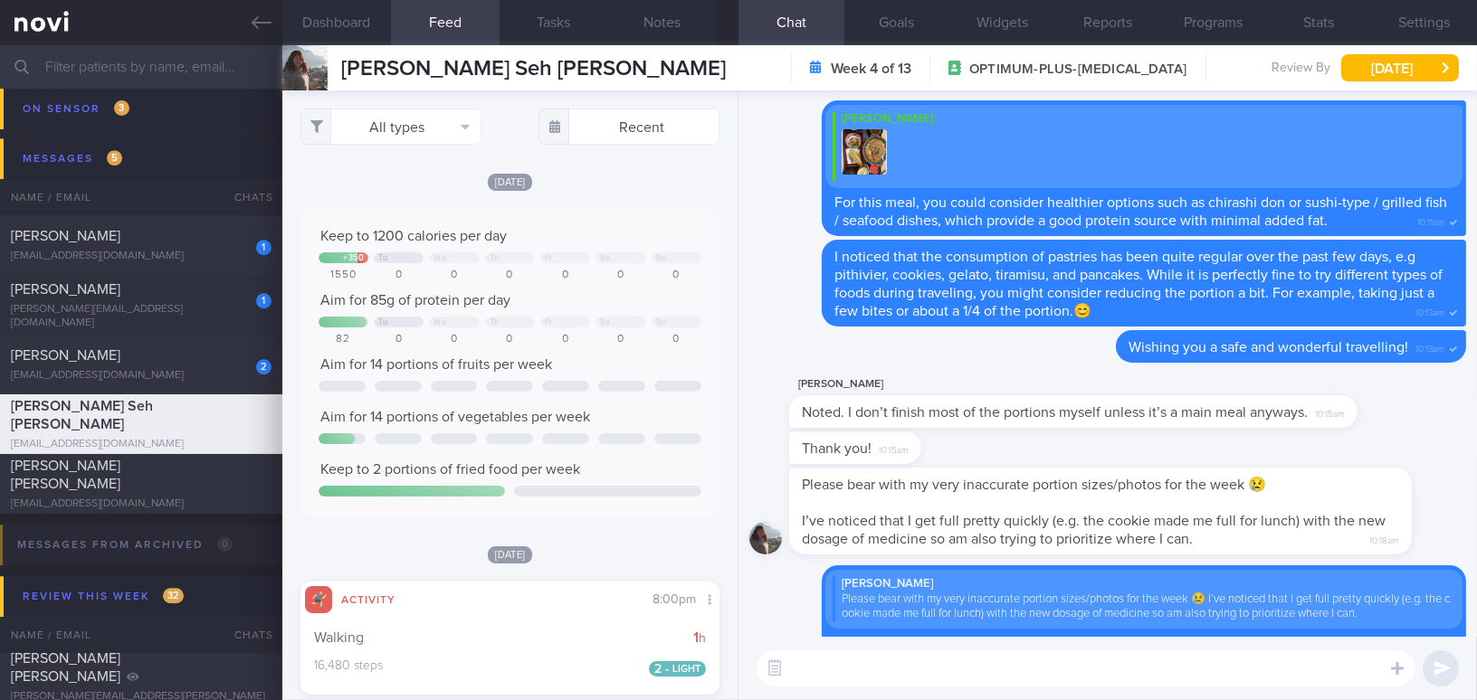
scroll to position [0, 0]
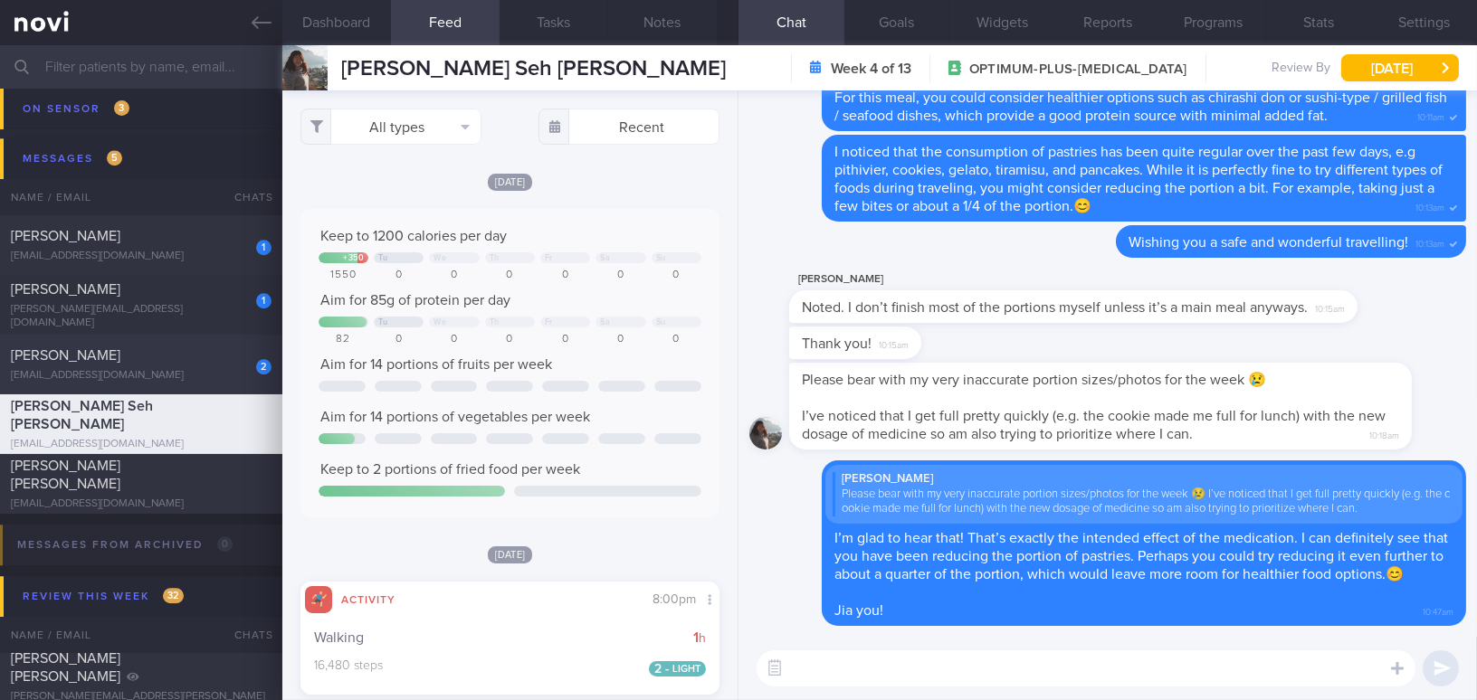
click at [117, 366] on div "2 [PERSON_NAME] [EMAIL_ADDRESS][DOMAIN_NAME]" at bounding box center [141, 365] width 282 height 36
type input "GOP"
checkbox input "false"
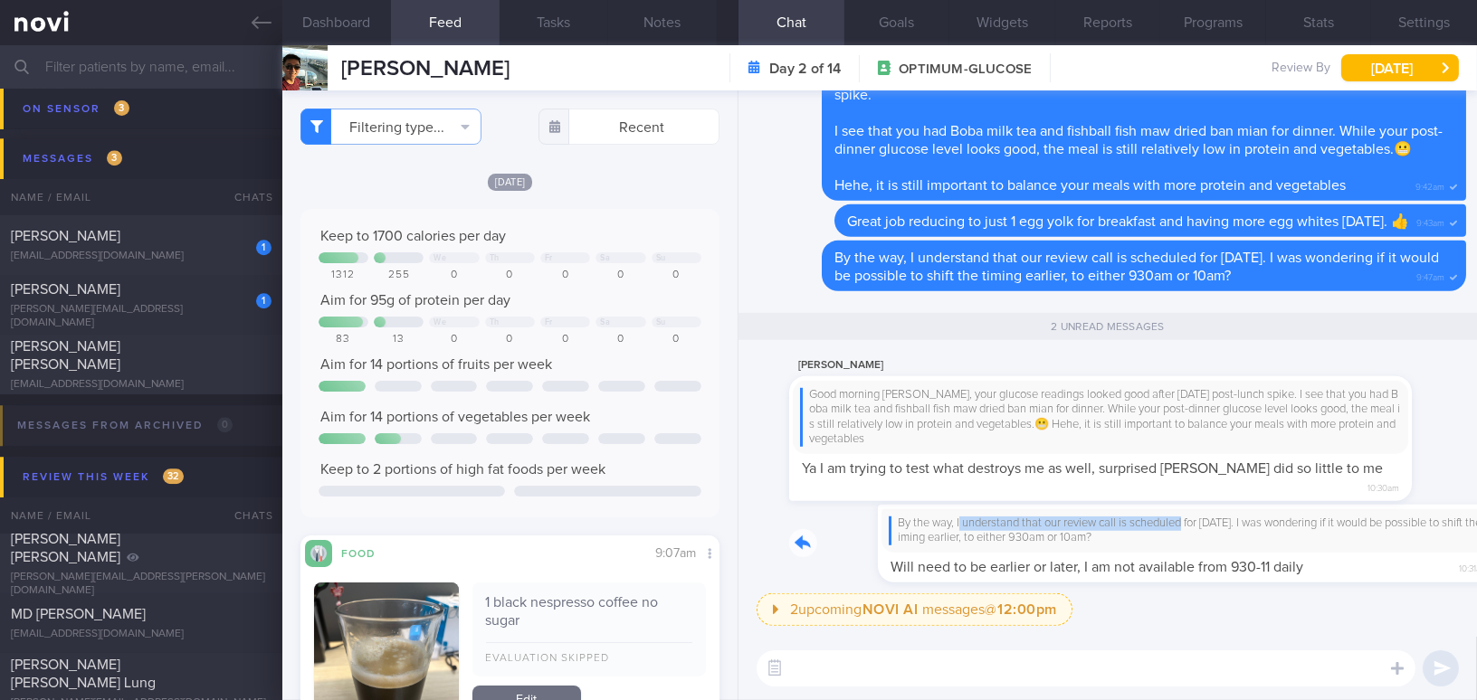
drag, startPoint x: 871, startPoint y: 517, endPoint x: 1098, endPoint y: 523, distance: 227.2
click at [1098, 523] on div "By the way, I understand that our review call is scheduled for [DATE]. I was wo…" at bounding box center [1127, 544] width 677 height 79
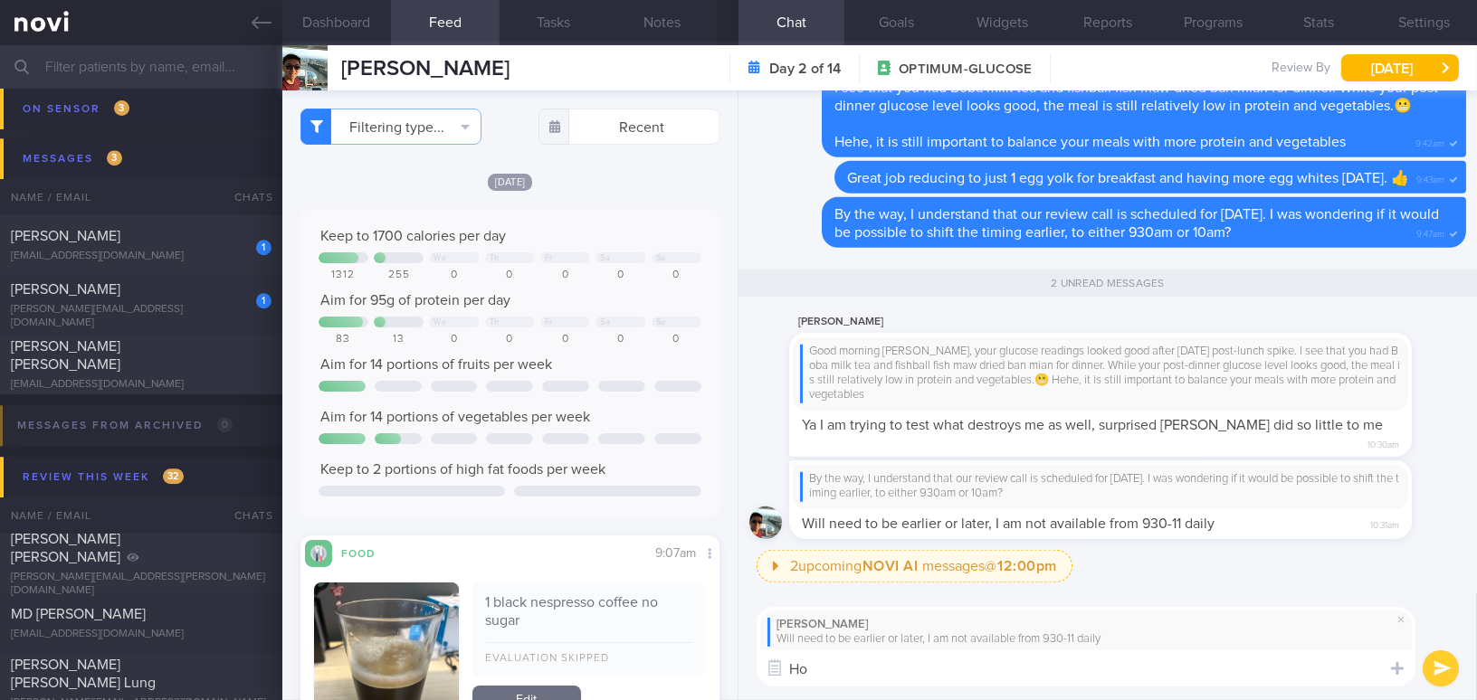
type textarea "H"
type textarea "Would you be okay with 9am? 😬"
click at [1439, 671] on button "submit" at bounding box center [1441, 669] width 36 height 36
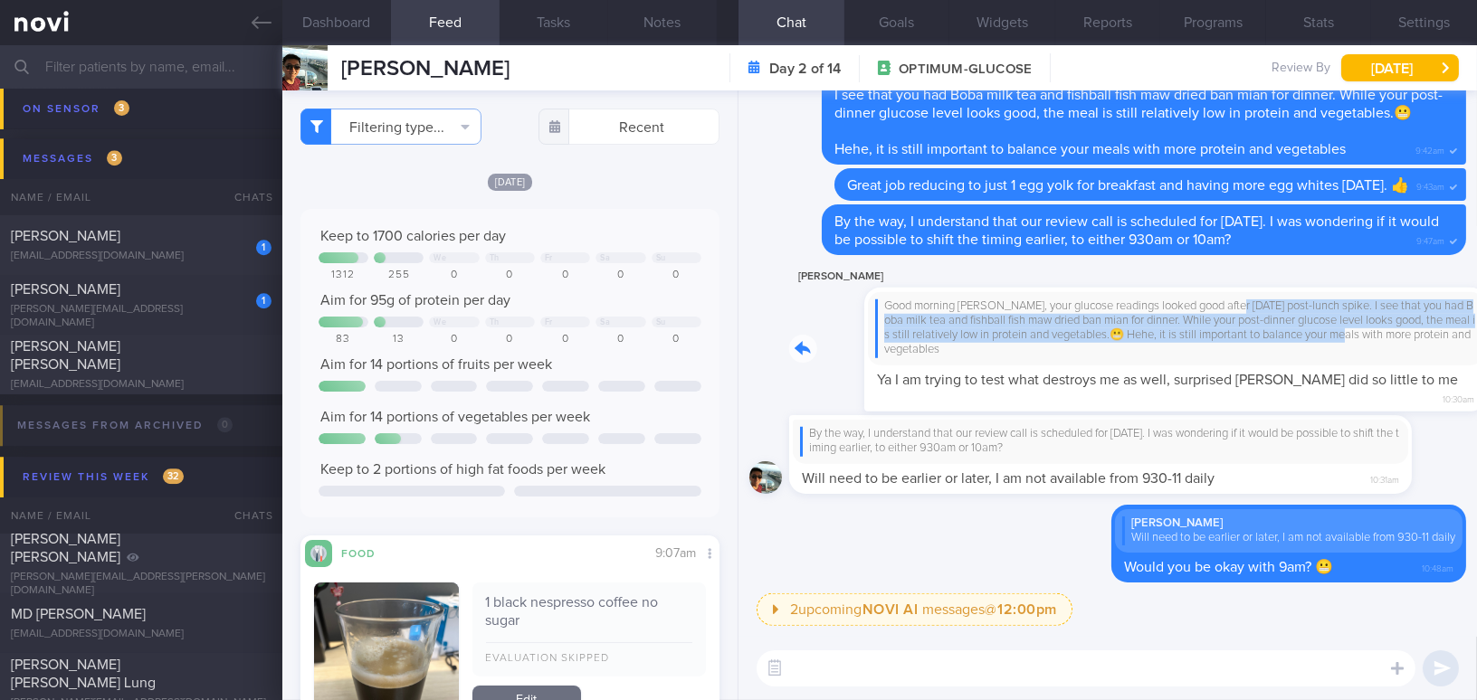
drag, startPoint x: 1163, startPoint y: 324, endPoint x: 1320, endPoint y: 348, distance: 158.5
click at [1320, 348] on div "[PERSON_NAME] Good morning [PERSON_NAME], your glucose readings looked good aft…" at bounding box center [1127, 339] width 677 height 147
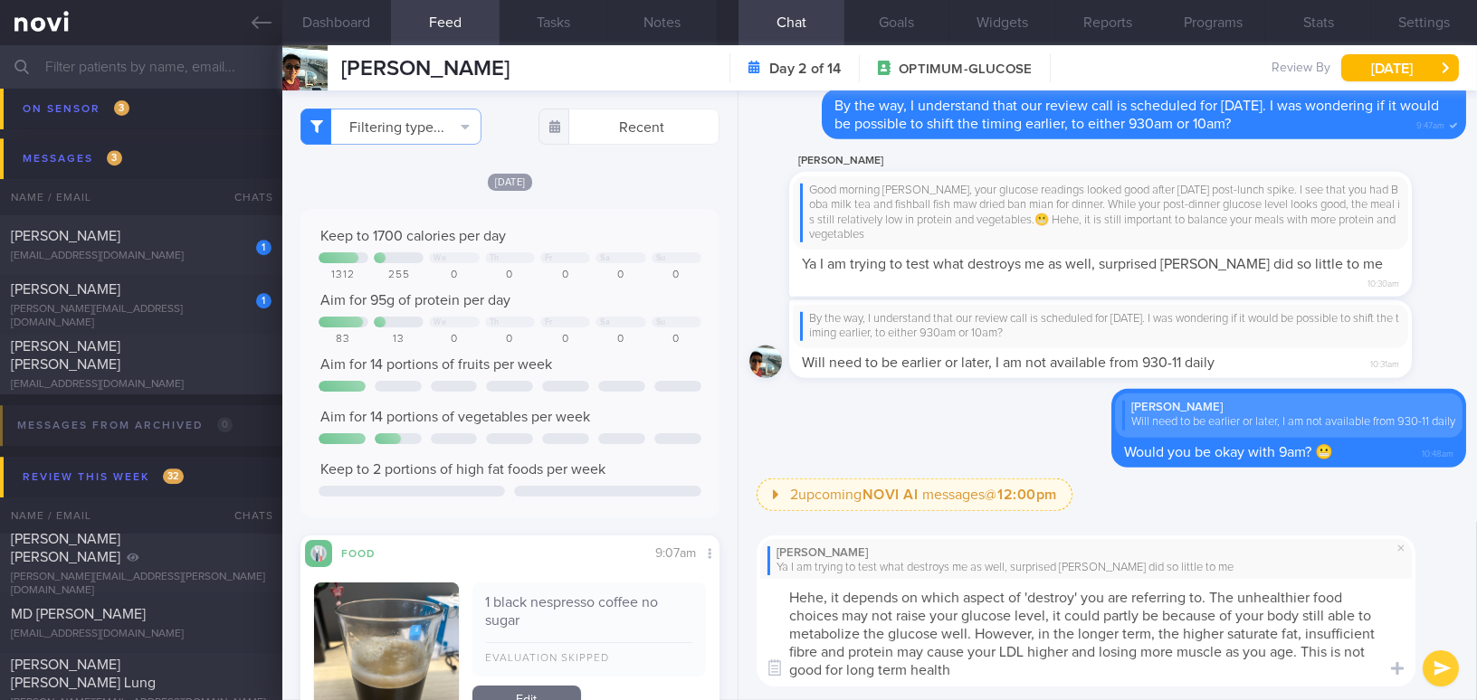
type textarea "Hehe, it depends on which aspect of 'destroy' you are referring to. The unhealt…"
drag, startPoint x: 958, startPoint y: 672, endPoint x: 746, endPoint y: 588, distance: 228.4
click at [746, 588] on div "[PERSON_NAME] I am trying to test what destroys me as well, surprised [PERSON_N…" at bounding box center [1107, 611] width 738 height 179
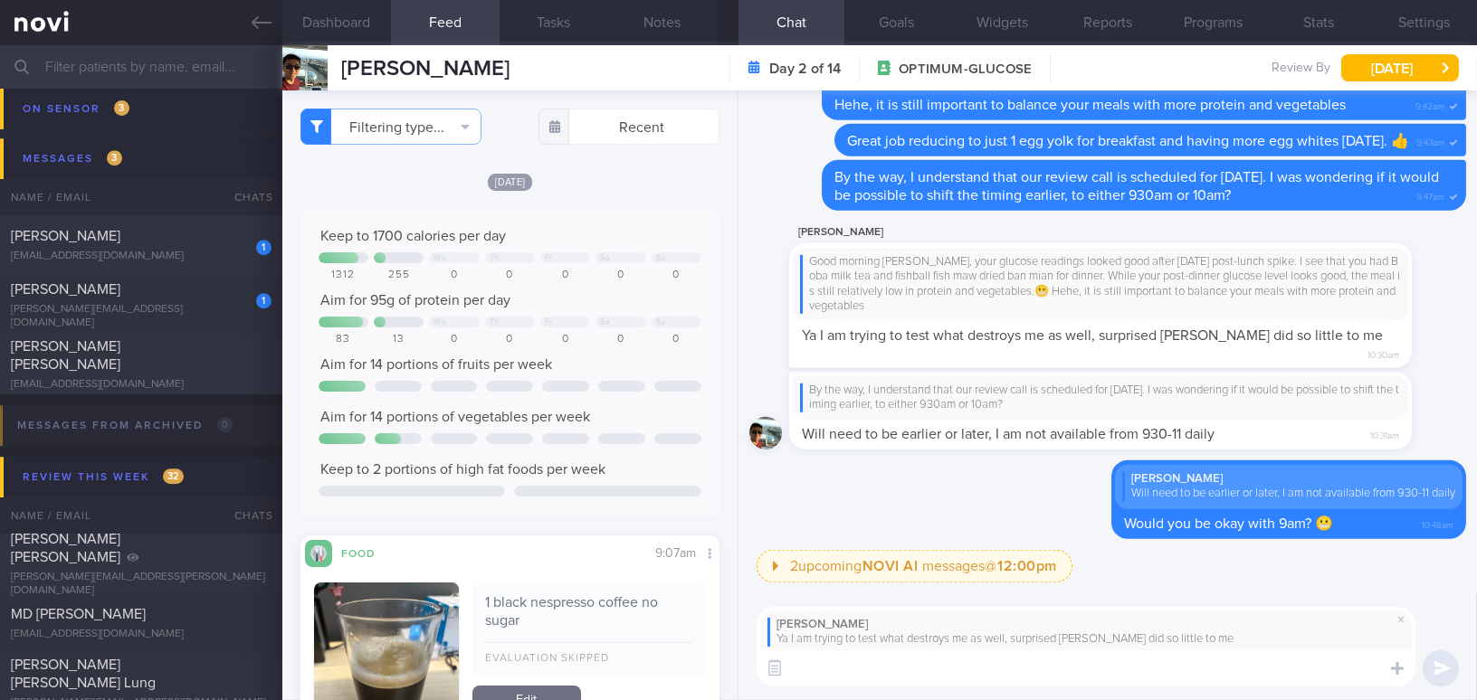
paste textarea "Hehe, it depends on which aspect of 'destroy' you mean. Unhealthier food choice…"
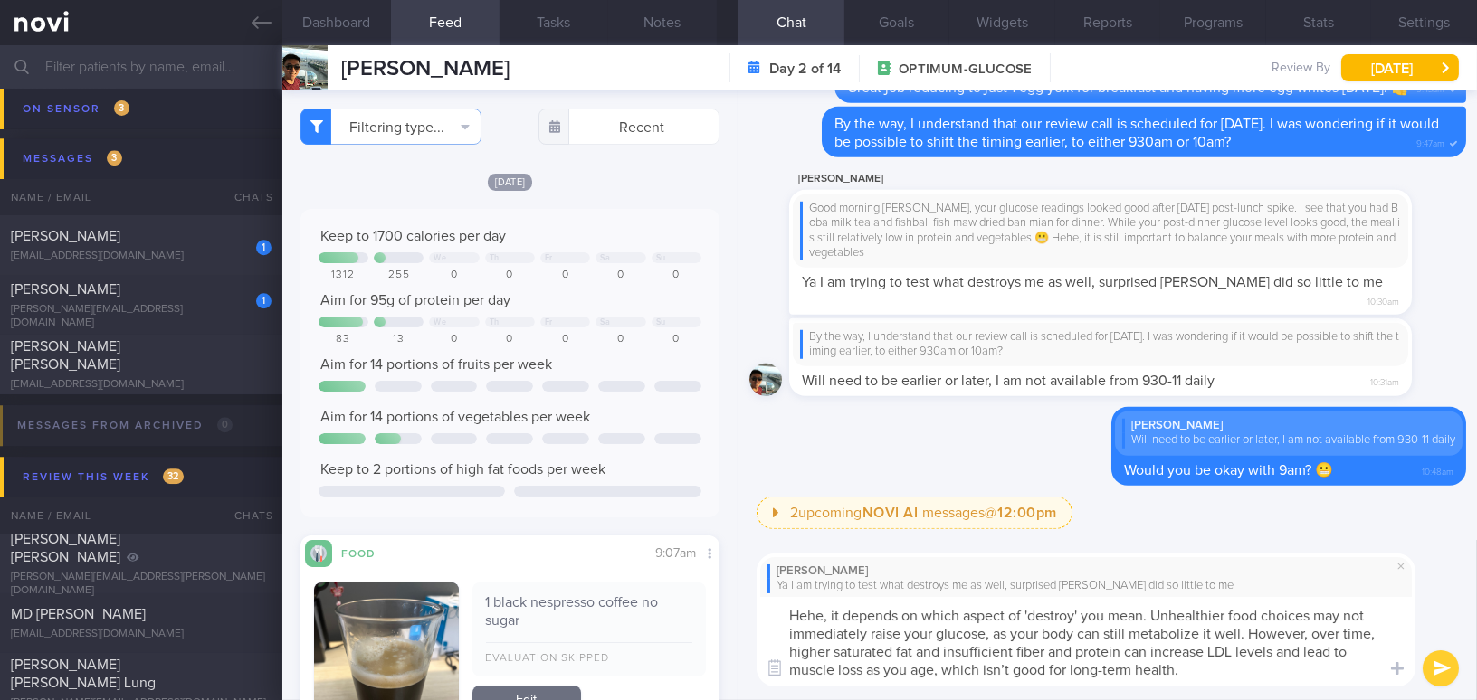
drag, startPoint x: 864, startPoint y: 630, endPoint x: 780, endPoint y: 625, distance: 84.3
click at [780, 625] on textarea "Hehe, it depends on which aspect of 'destroy' you mean. Unhealthier food choice…" at bounding box center [1086, 642] width 659 height 90
click at [903, 634] on textarea "Hehe, it depends on which aspect of 'destroy' you mean. Unhealthier food choice…" at bounding box center [1086, 642] width 659 height 90
click at [977, 648] on textarea "Hehe, it depends on which aspect of 'destroy' you mean. Unhealthier food choice…" at bounding box center [1086, 642] width 659 height 90
drag, startPoint x: 946, startPoint y: 653, endPoint x: 1134, endPoint y: 653, distance: 188.2
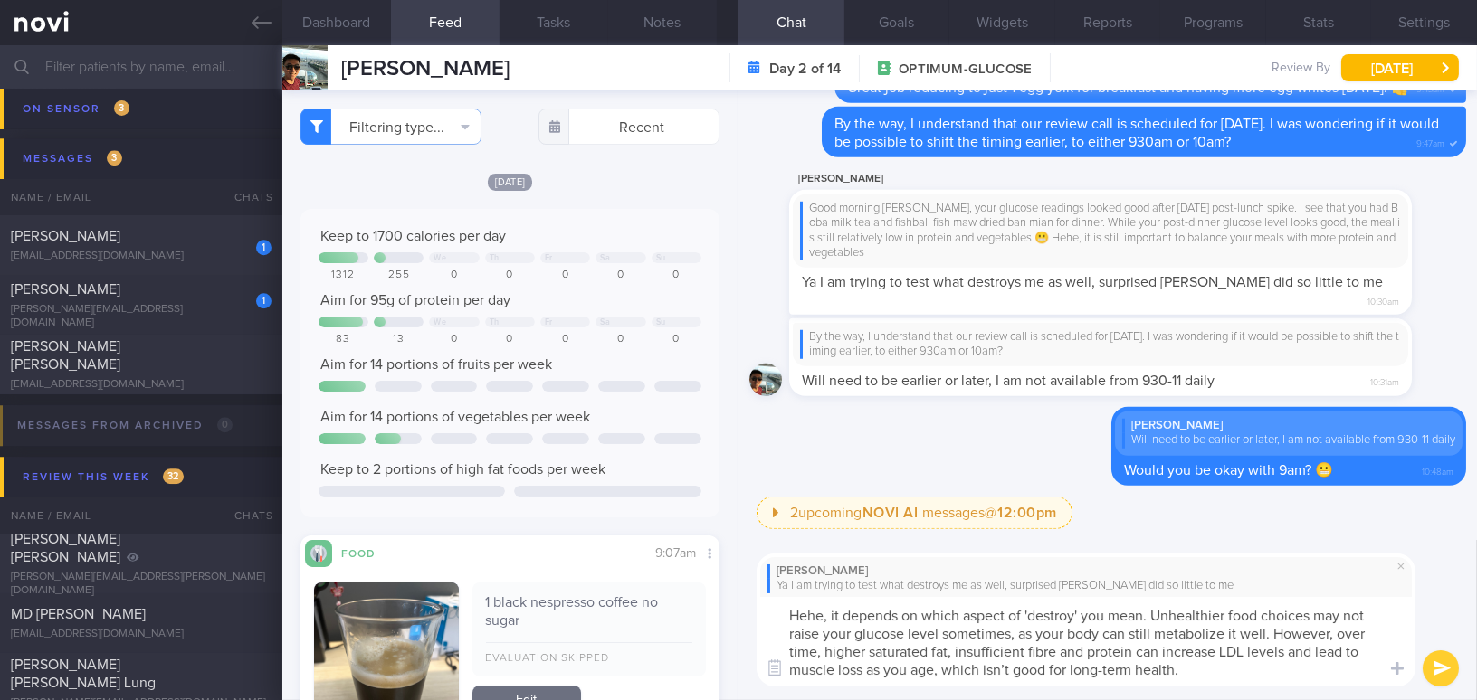
click at [1134, 653] on textarea "Hehe, it depends on which aspect of 'destroy' you mean. Unhealthier food choice…" at bounding box center [1086, 642] width 659 height 90
click at [1124, 652] on textarea "Hehe, it depends on which aspect of 'destroy' you mean. Unhealthier food choice…" at bounding box center [1086, 642] width 659 height 90
paste textarea ", insufficient fibre and protein"
drag, startPoint x: 1148, startPoint y: 613, endPoint x: 1232, endPoint y: 677, distance: 105.9
click at [1232, 677] on textarea "Hehe, it depends on which aspect of 'destroy' you mean. Unhealthier food choice…" at bounding box center [1086, 642] width 659 height 90
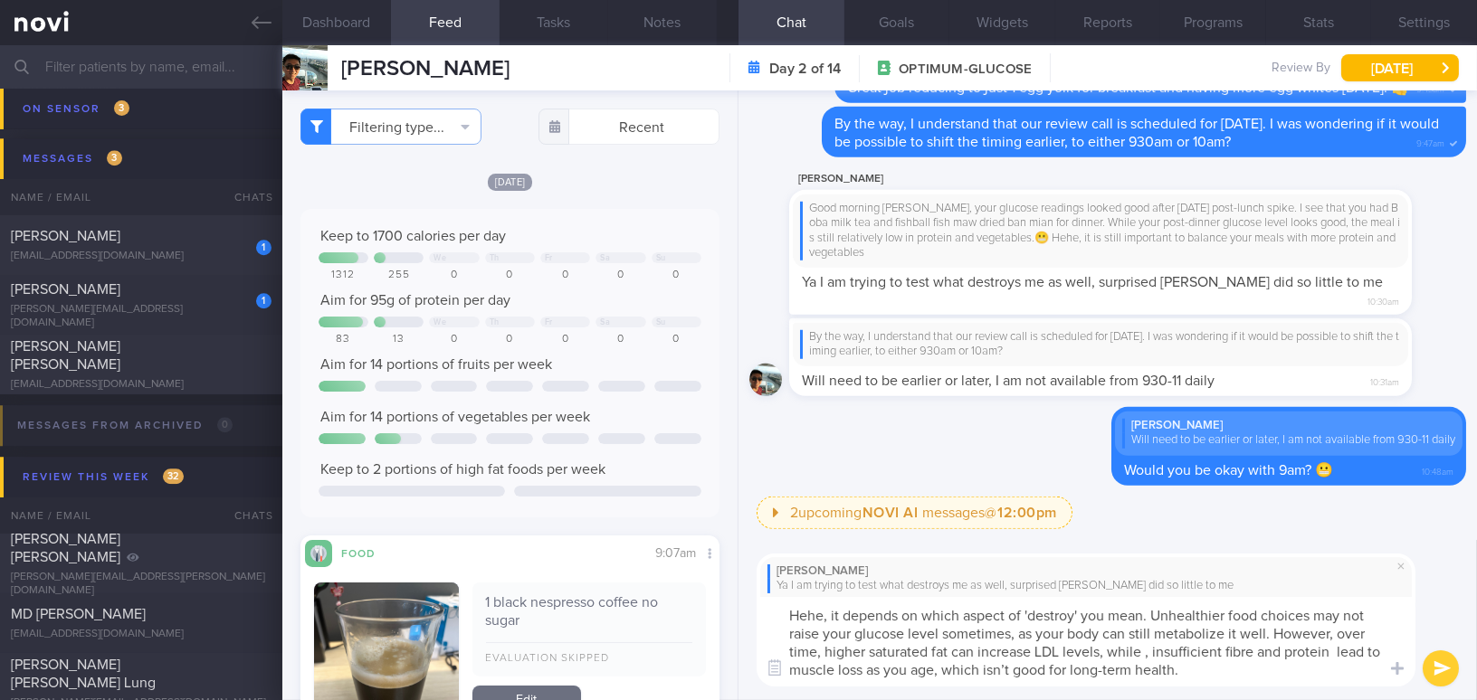
click at [1062, 620] on textarea "Hehe, it depends on which aspect of 'destroy' you mean. Unhealthier food choice…" at bounding box center [1086, 642] width 659 height 90
drag, startPoint x: 1154, startPoint y: 612, endPoint x: 1227, endPoint y: 672, distance: 95.1
click at [1227, 672] on textarea "Hehe, it depends on which aspect of 'destroy' you mean. Unhealthier food choice…" at bounding box center [1086, 642] width 659 height 90
paste textarea "always raise your glucose levels, as your body can still metabolize it well. Ho…"
click at [1211, 651] on textarea "Hehe, it depends on which aspect of 'destroy' you mean. Unhealthier food choice…" at bounding box center [1086, 642] width 659 height 90
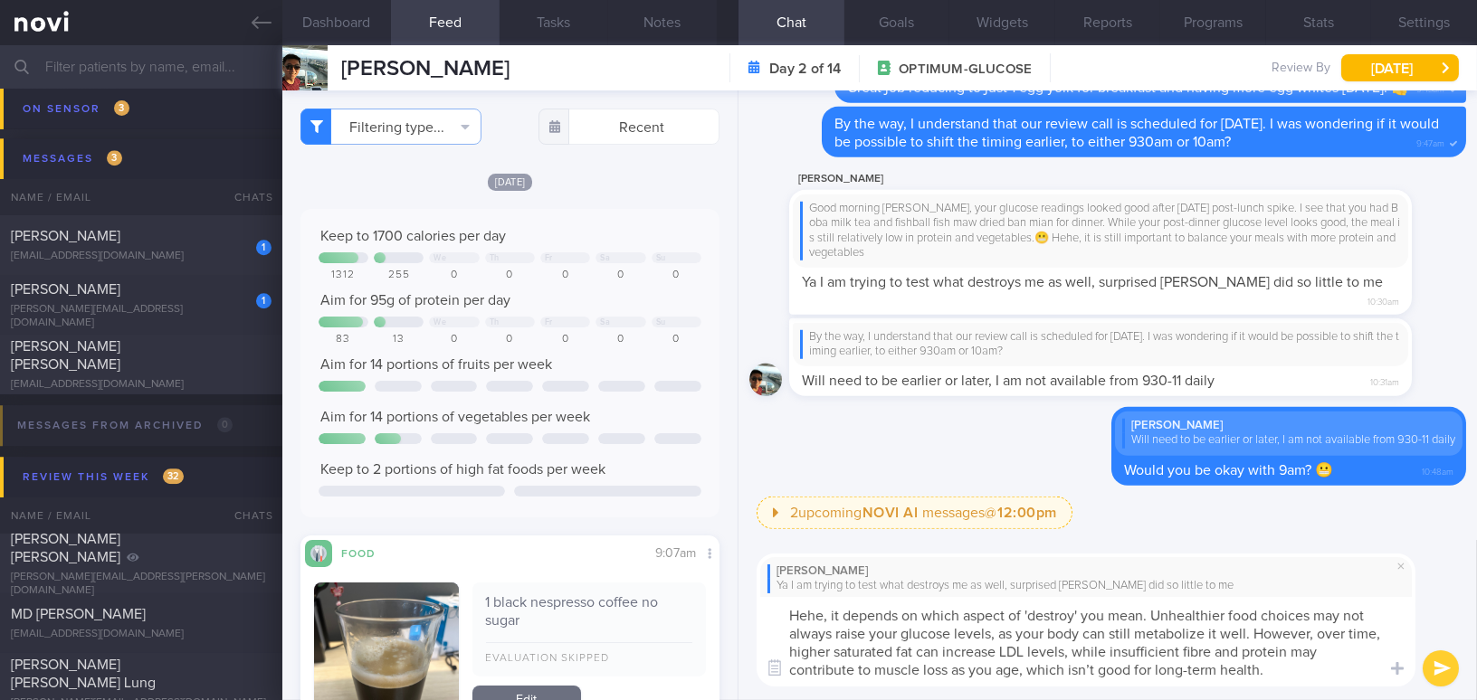
click at [1094, 672] on textarea "Hehe, it depends on which aspect of 'destroy' you mean. Unhealthier food choice…" at bounding box center [1086, 642] width 659 height 90
type textarea "Hehe, it depends on which aspect of 'destroy' you mean. Unhealthier food choice…"
click at [1443, 667] on button "submit" at bounding box center [1441, 669] width 36 height 36
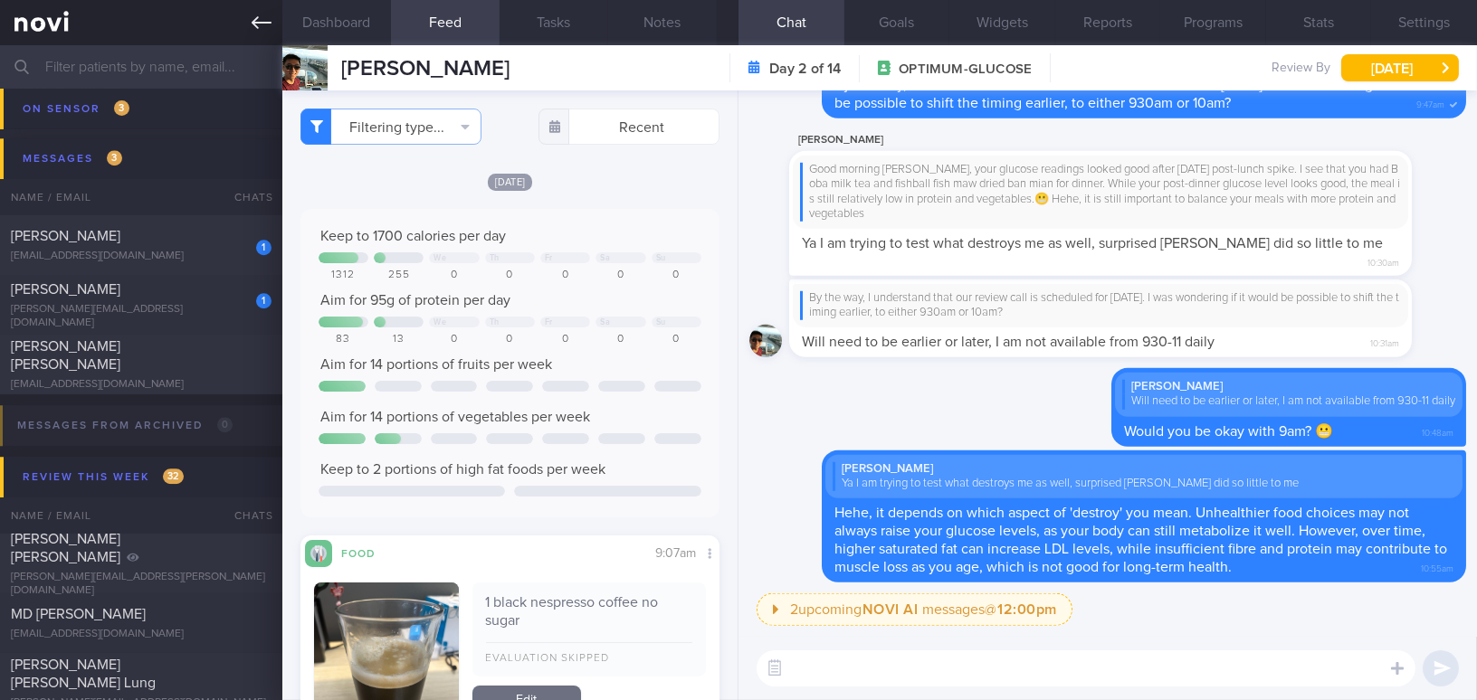
click at [256, 33] on link at bounding box center [141, 22] width 282 height 45
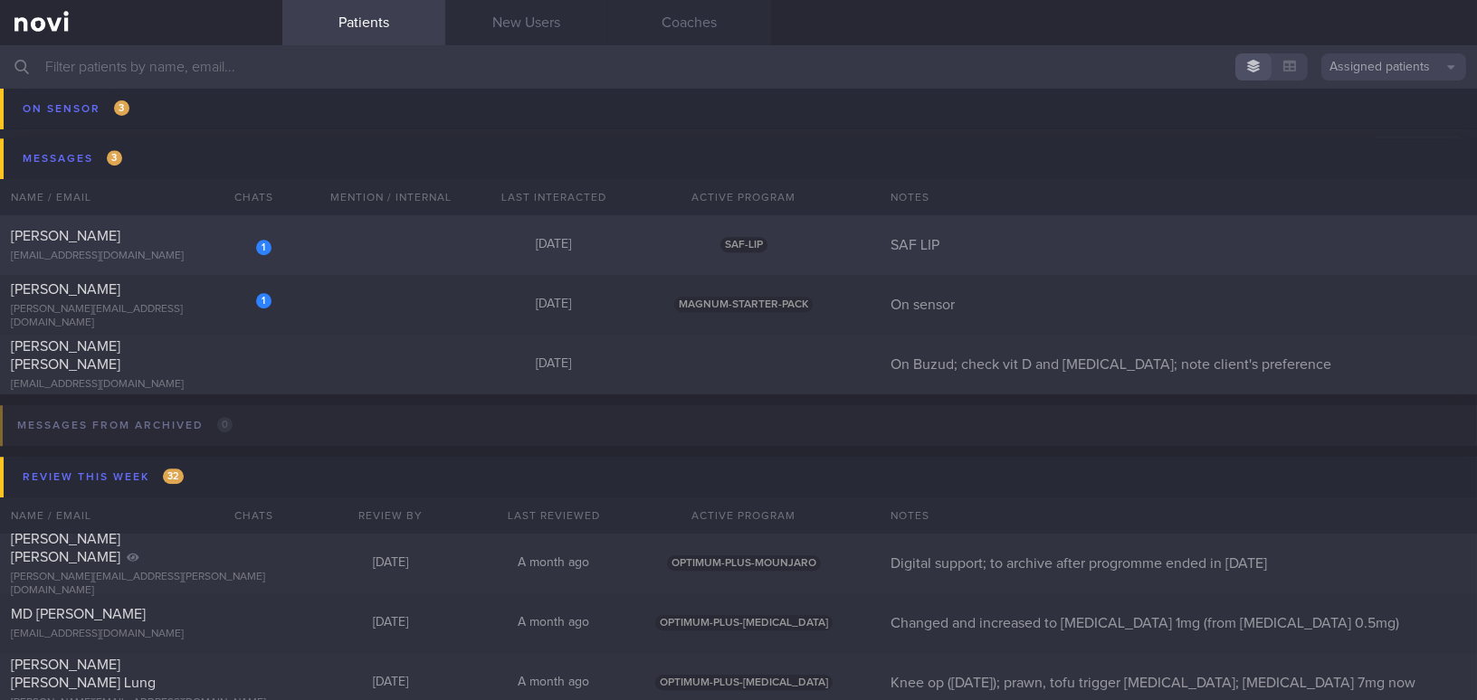
click at [91, 242] on span "[PERSON_NAME]" at bounding box center [66, 236] width 110 height 14
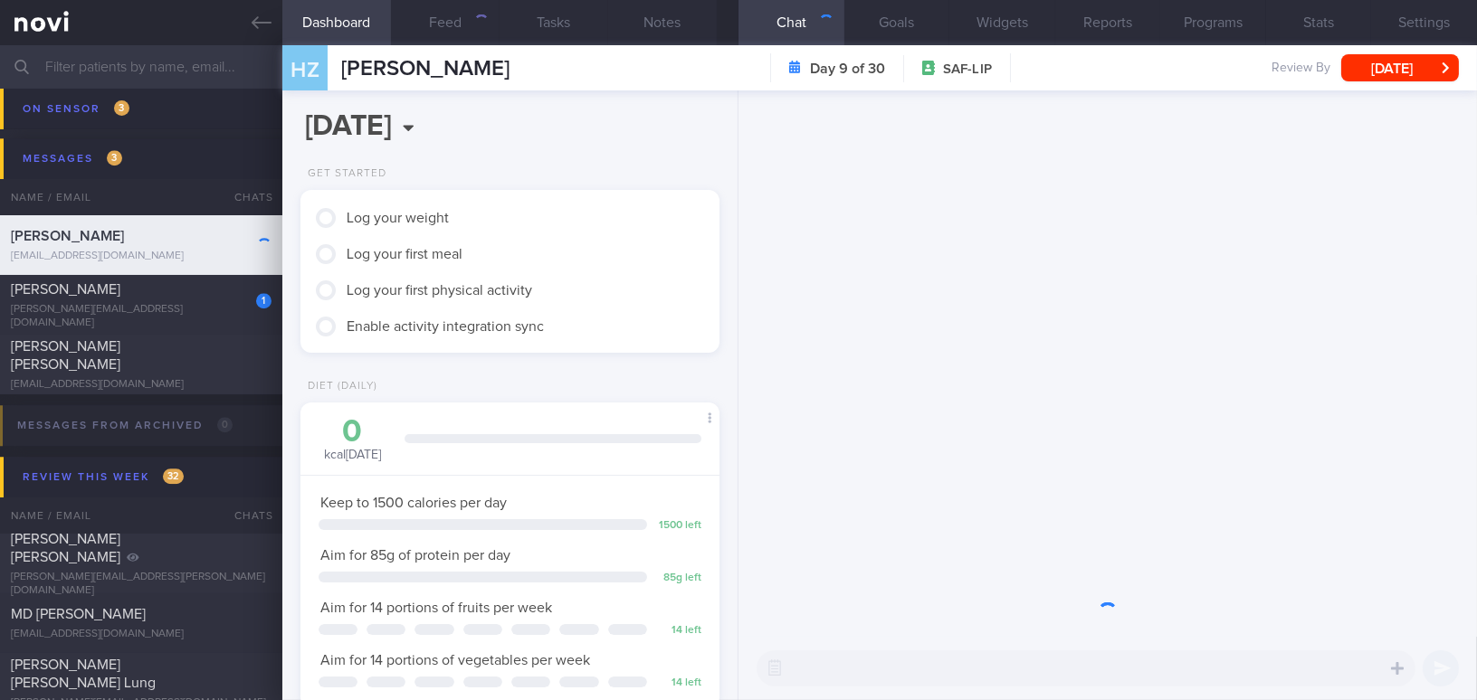
scroll to position [213, 374]
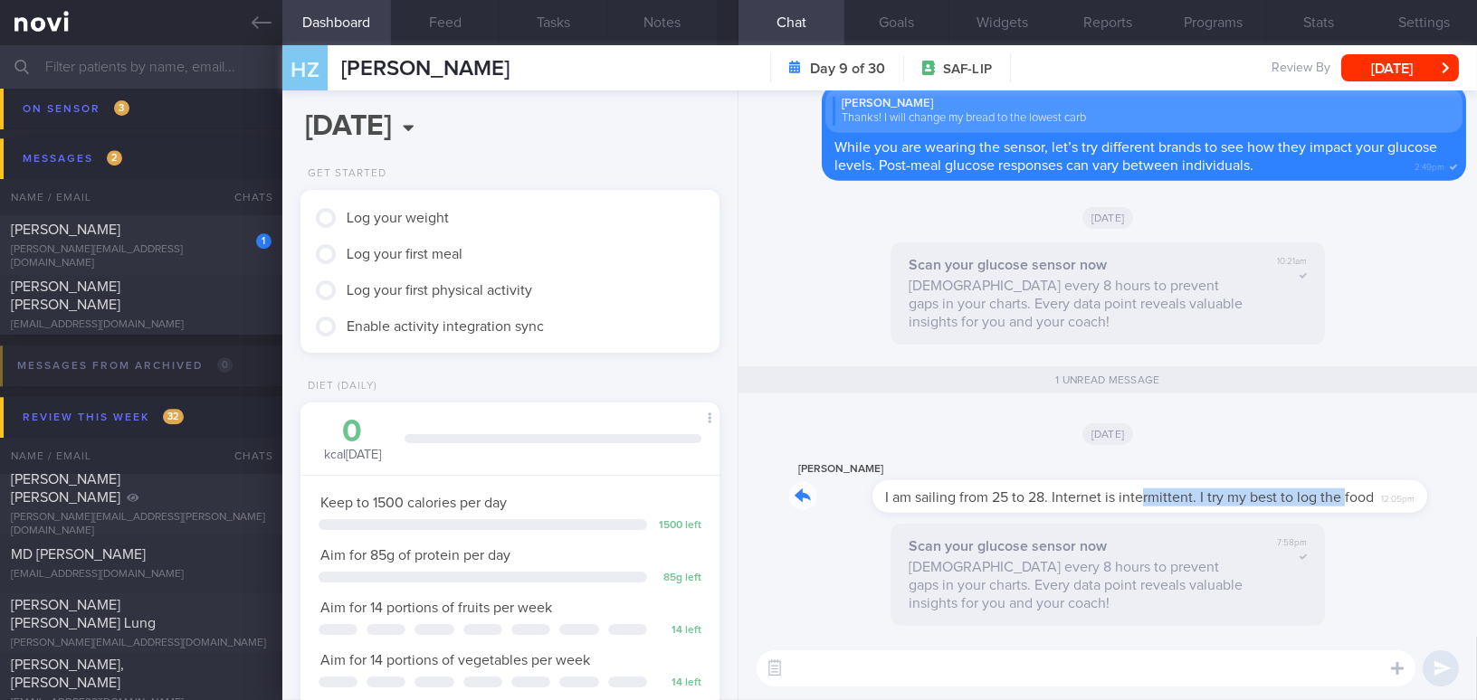
drag, startPoint x: 1060, startPoint y: 483, endPoint x: 1259, endPoint y: 483, distance: 199.1
click at [1259, 483] on div "[PERSON_NAME] I am sailing from 25 to 28. Internet is intermittent. I try my be…" at bounding box center [1093, 486] width 609 height 54
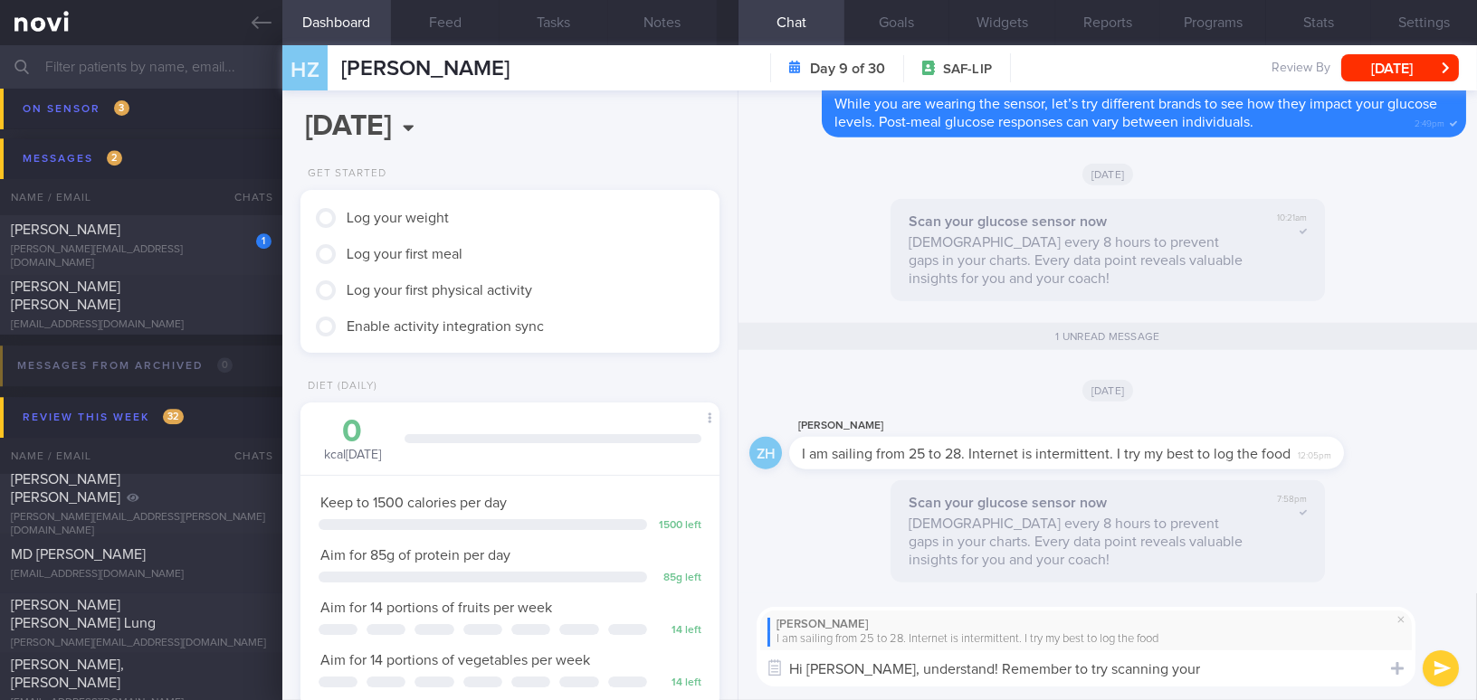
click at [879, 667] on textarea "Hi [PERSON_NAME], understand! Remember to try scanning your" at bounding box center [1086, 669] width 659 height 36
drag, startPoint x: 802, startPoint y: 668, endPoint x: 652, endPoint y: 634, distance: 154.1
click at [701, 673] on div "Dashboard Feed Tasks Notes Chat 1 Goals Widgets Reports Programs Stats Settings…" at bounding box center [879, 372] width 1195 height 655
drag, startPoint x: 956, startPoint y: 666, endPoint x: 1273, endPoint y: 664, distance: 317.7
click at [1273, 664] on textarea "Good morning Mr Huang, understand! Remember to try scanning your" at bounding box center [1086, 669] width 659 height 36
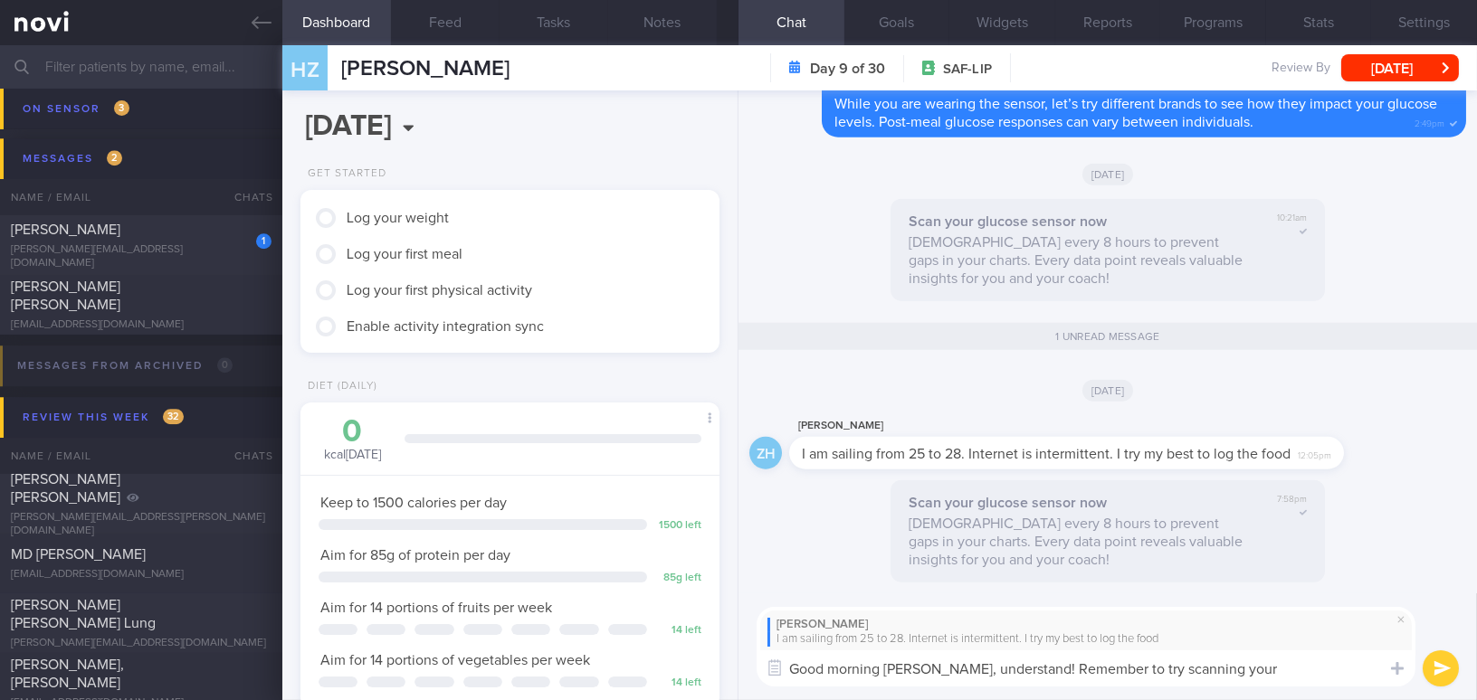
paste textarea "Understood. Remember to scan your glucose sensor regularly, ideally at least on…"
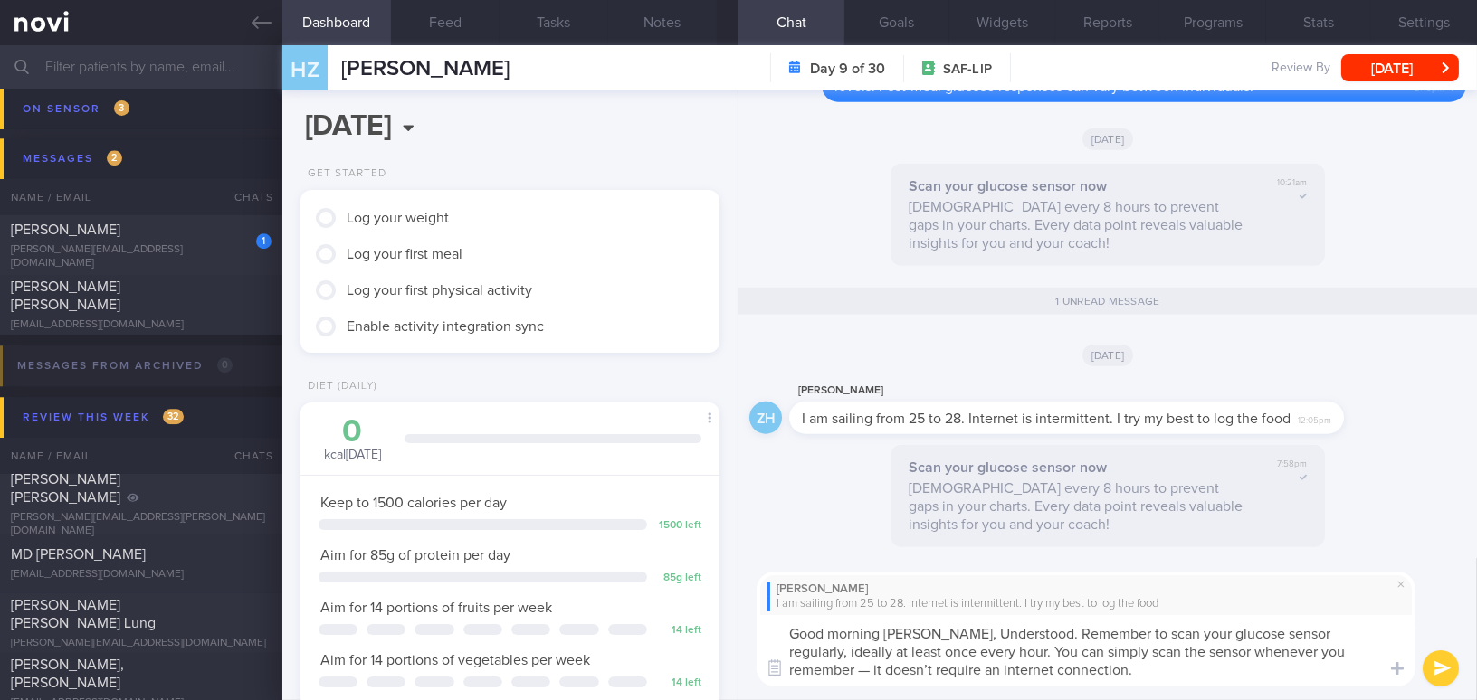
scroll to position [0, 0]
drag, startPoint x: 954, startPoint y: 629, endPoint x: 1036, endPoint y: 632, distance: 82.4
click at [1036, 632] on textarea "Good morning Mr Huang, Understood. Remember to scan your glucose sensor regular…" at bounding box center [1086, 650] width 659 height 71
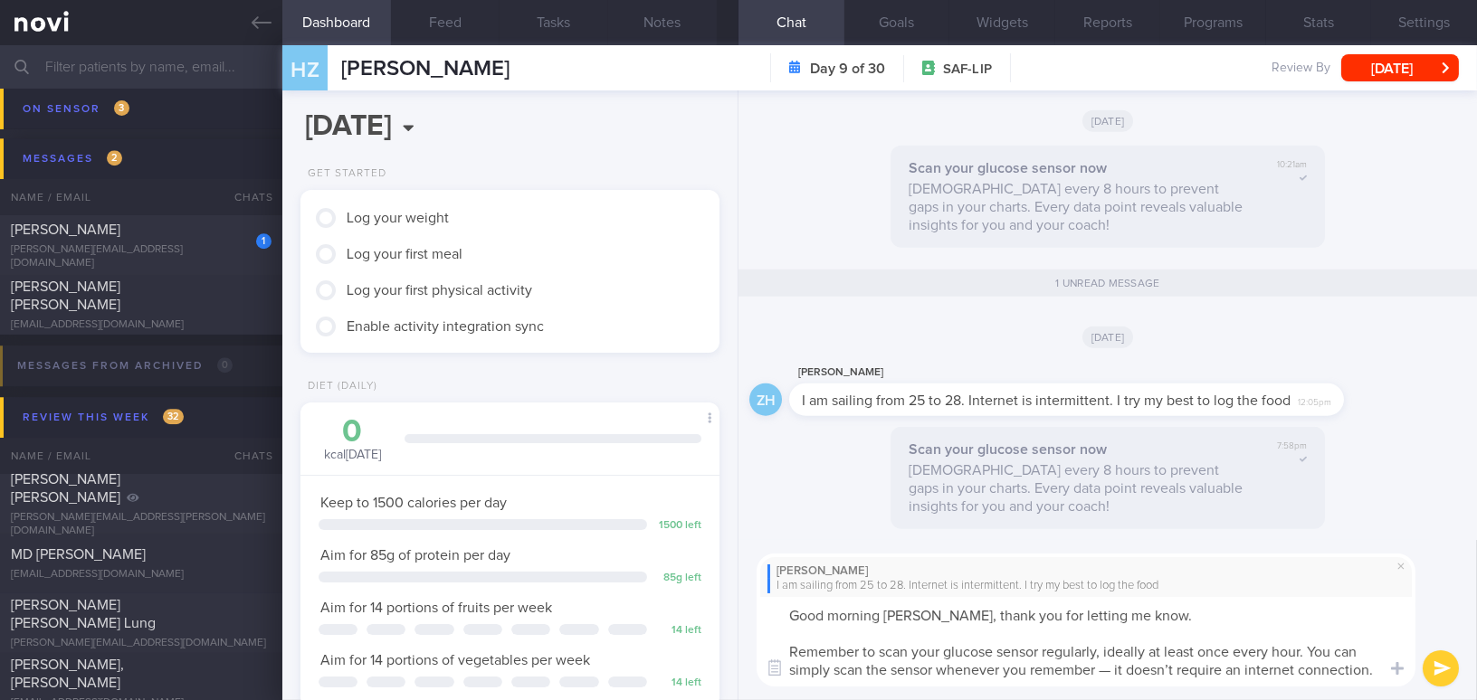
click at [1269, 647] on textarea "Good morning Mr Huang, thank you for letting me know. Remember to scan your glu…" at bounding box center [1086, 642] width 659 height 90
click at [1139, 671] on textarea "Good morning Mr Huang, thank you for letting me know. Remember to scan your glu…" at bounding box center [1086, 642] width 659 height 90
click at [1339, 673] on textarea "Good morning Mr Huang, thank you for letting me know. Remember to scan your glu…" at bounding box center [1086, 642] width 659 height 90
type textarea "Good morning Mr Huang, thank you for letting me know. Remember to scan your glu…"
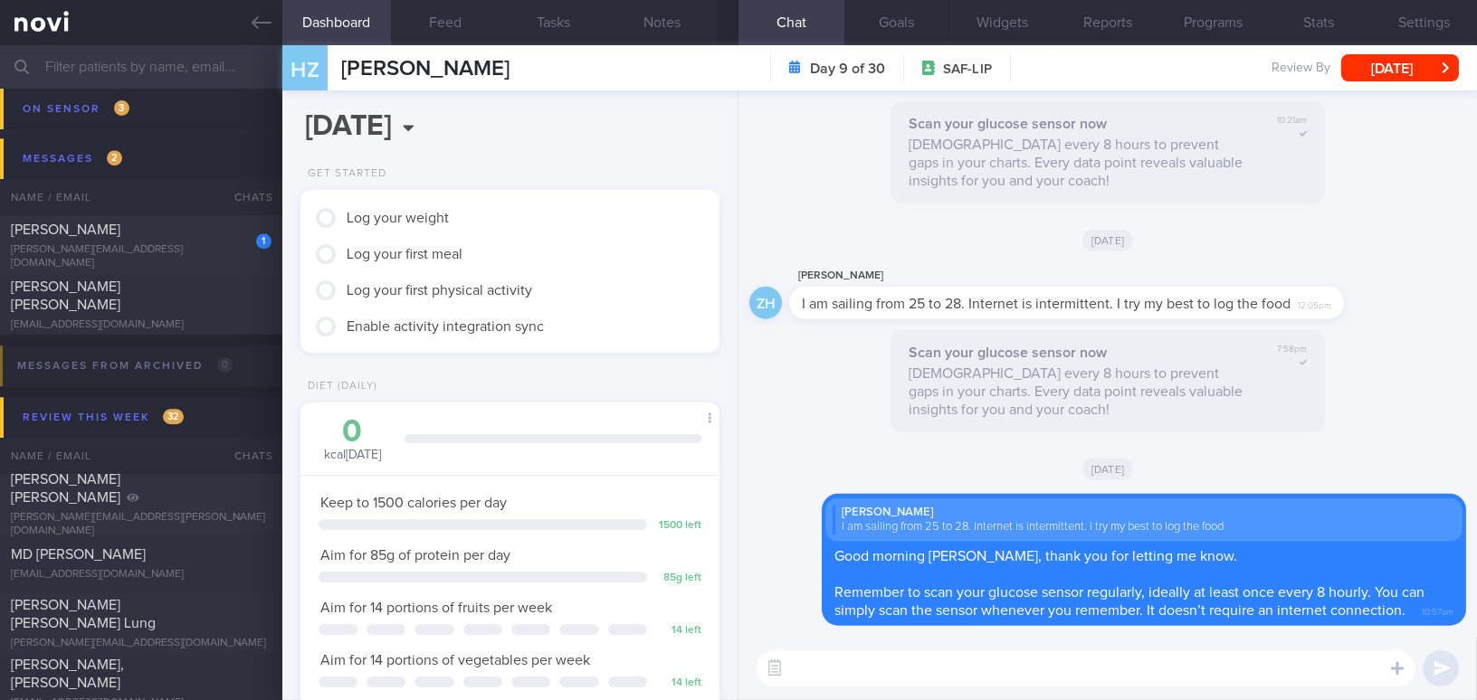
scroll to position [0, 0]
click at [445, 17] on button "Feed" at bounding box center [445, 22] width 109 height 45
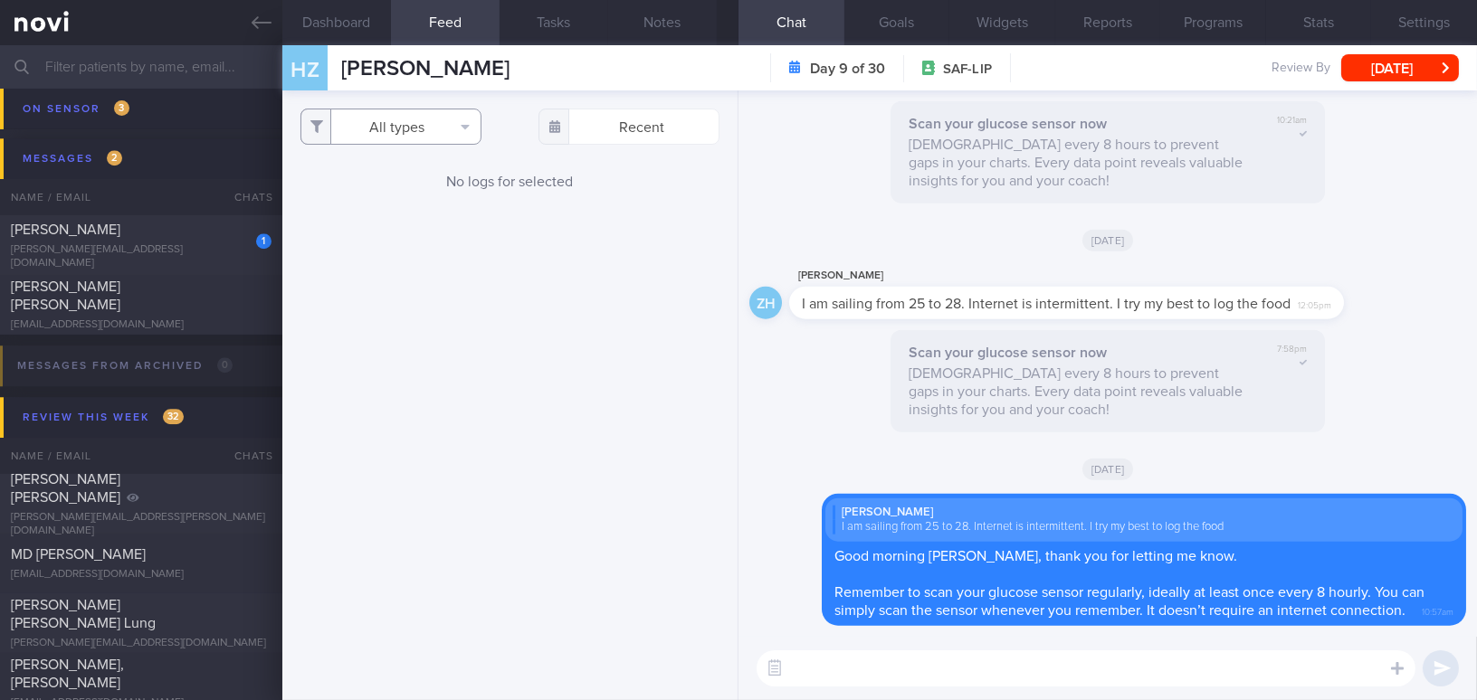
click at [366, 125] on button "All types" at bounding box center [390, 127] width 181 height 36
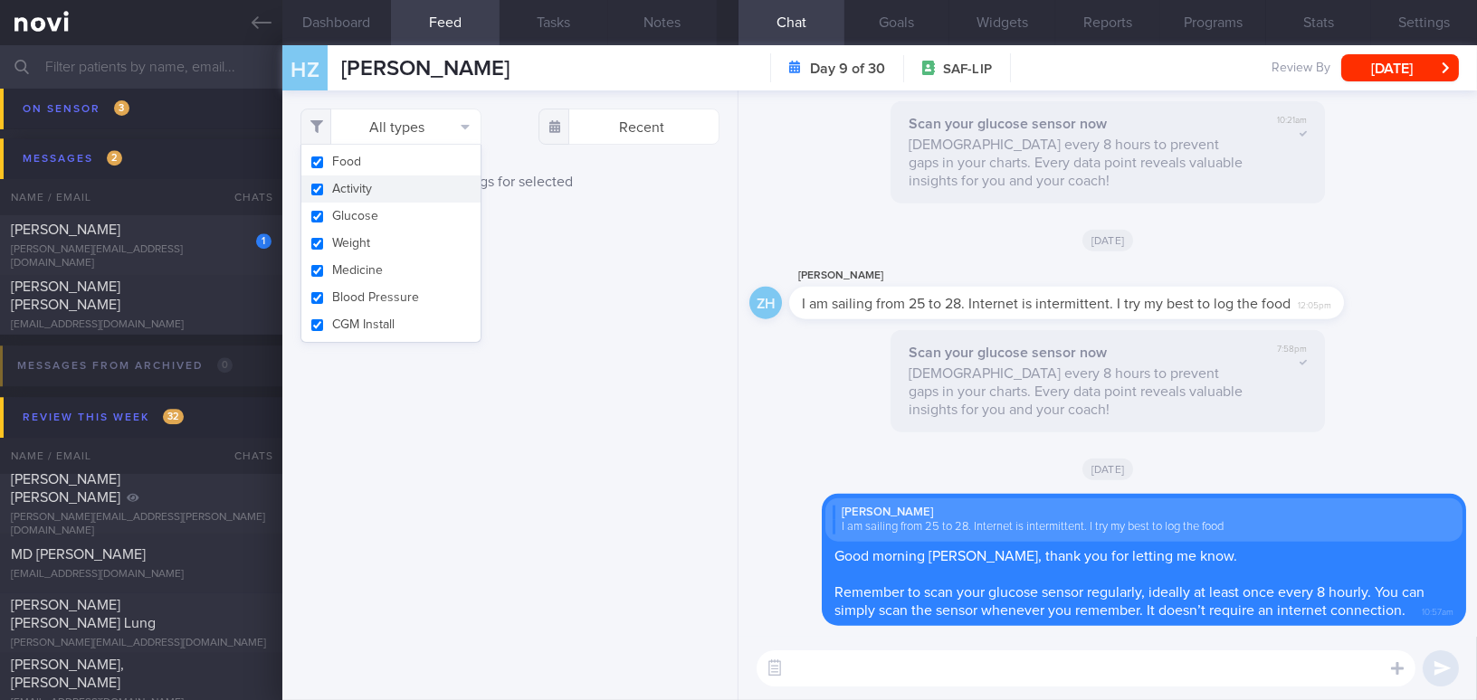
click at [631, 298] on div "All types Food Activity Glucose Weight Medicine Blood Pressure CGM Install Rece…" at bounding box center [509, 396] width 455 height 610
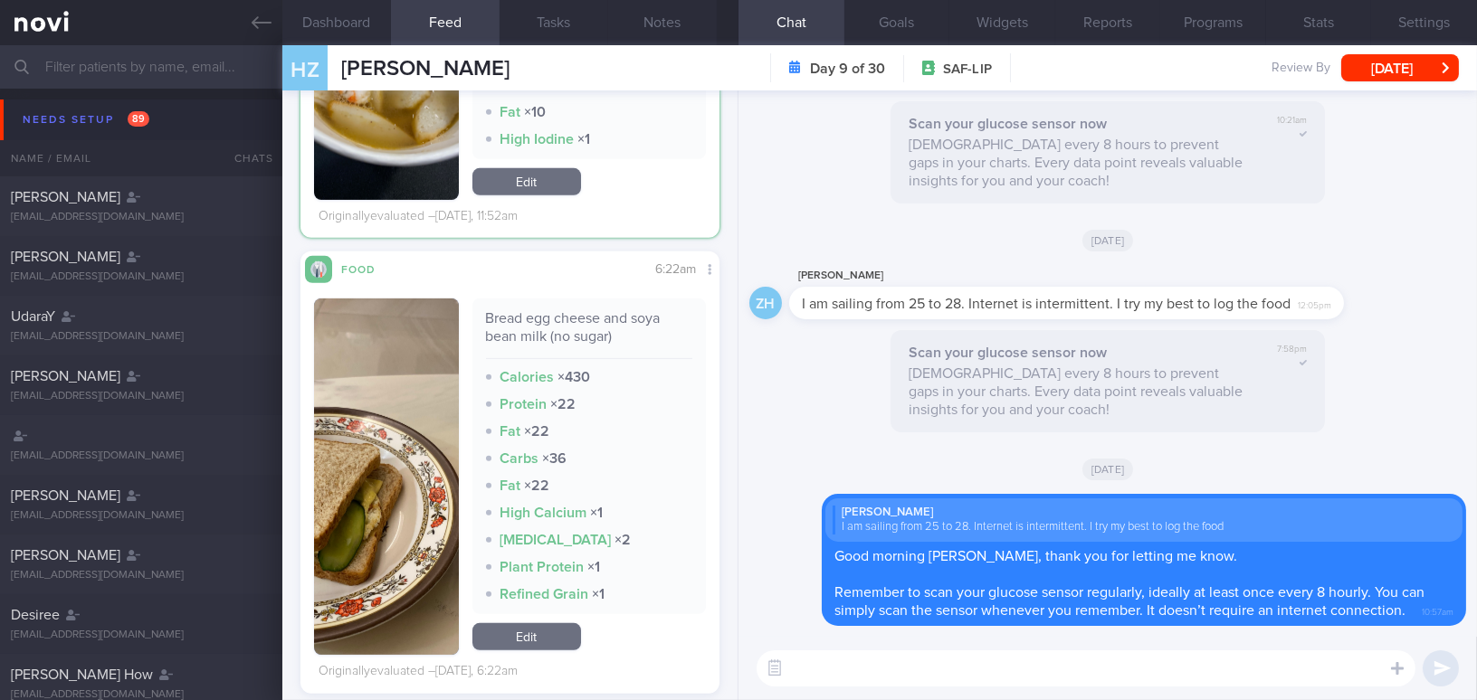
scroll to position [1818, 0]
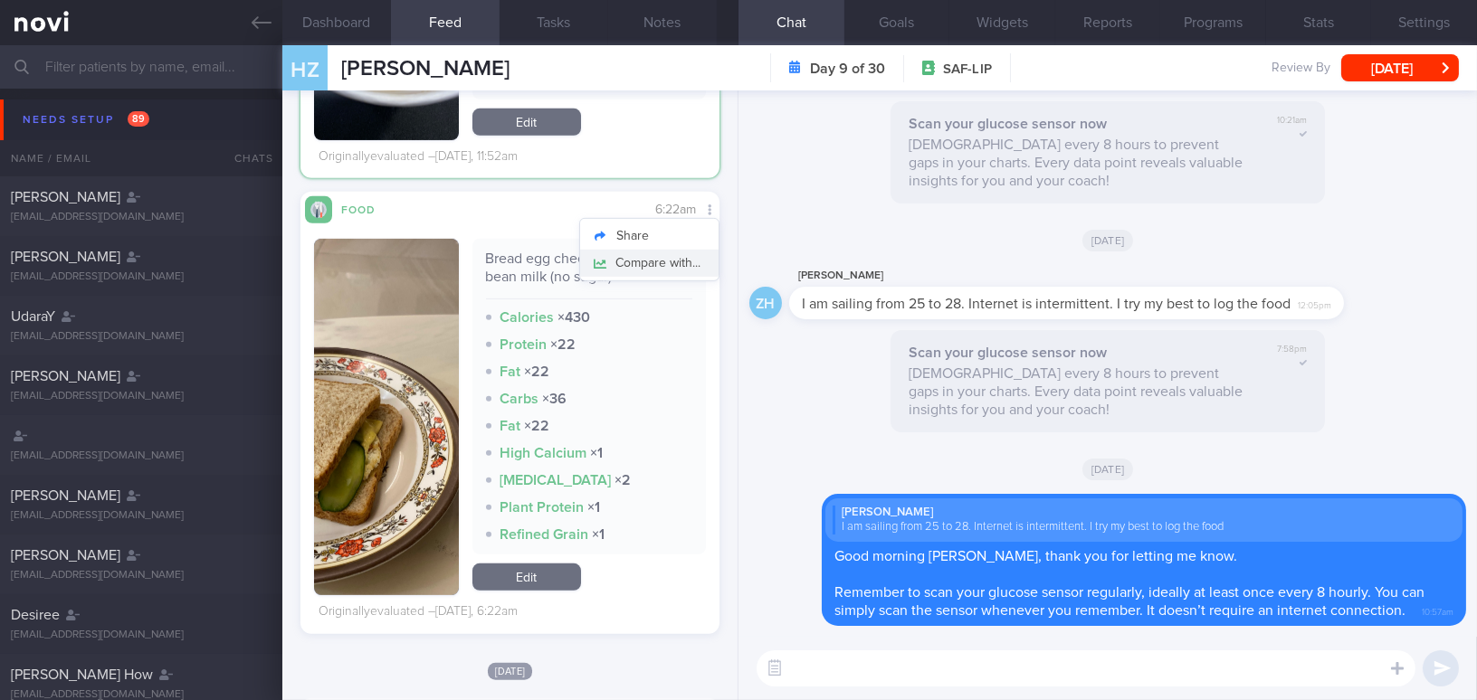
click at [680, 250] on button "Compare with..." at bounding box center [649, 263] width 138 height 27
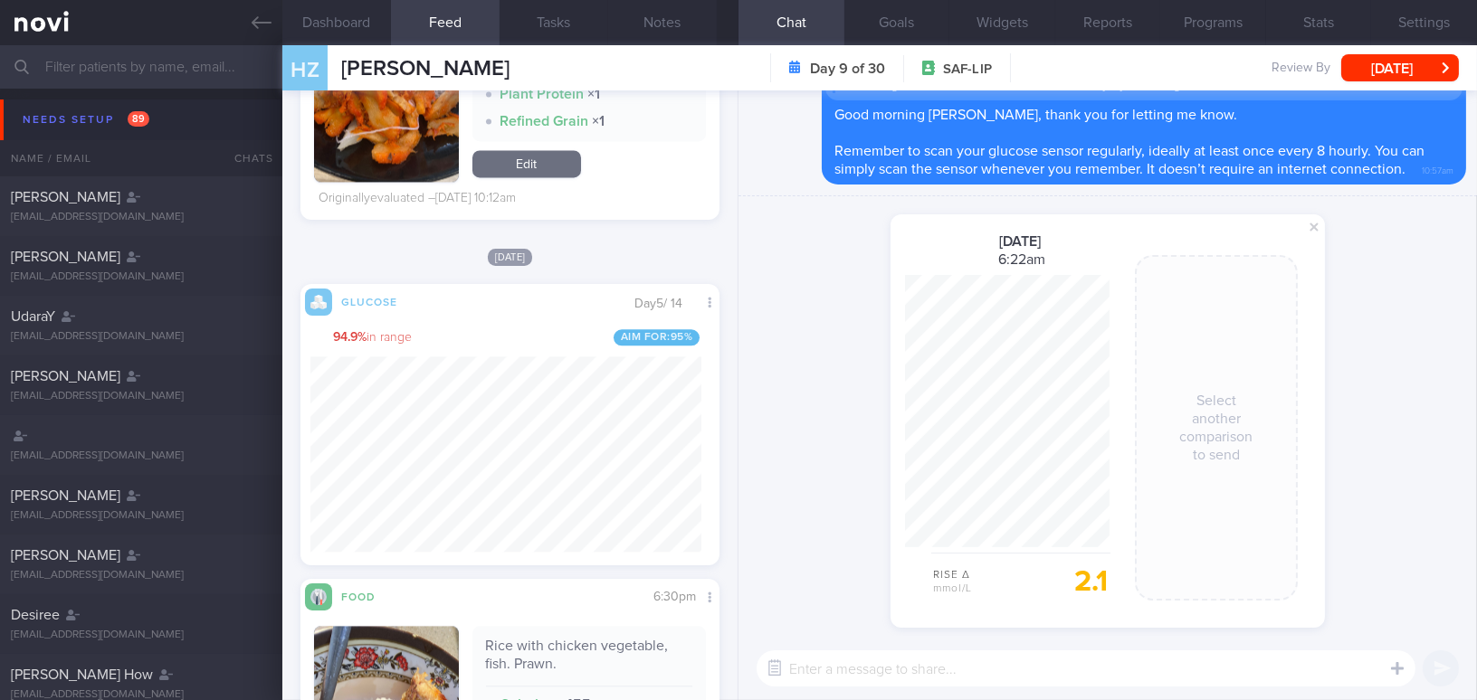
scroll to position [0, 0]
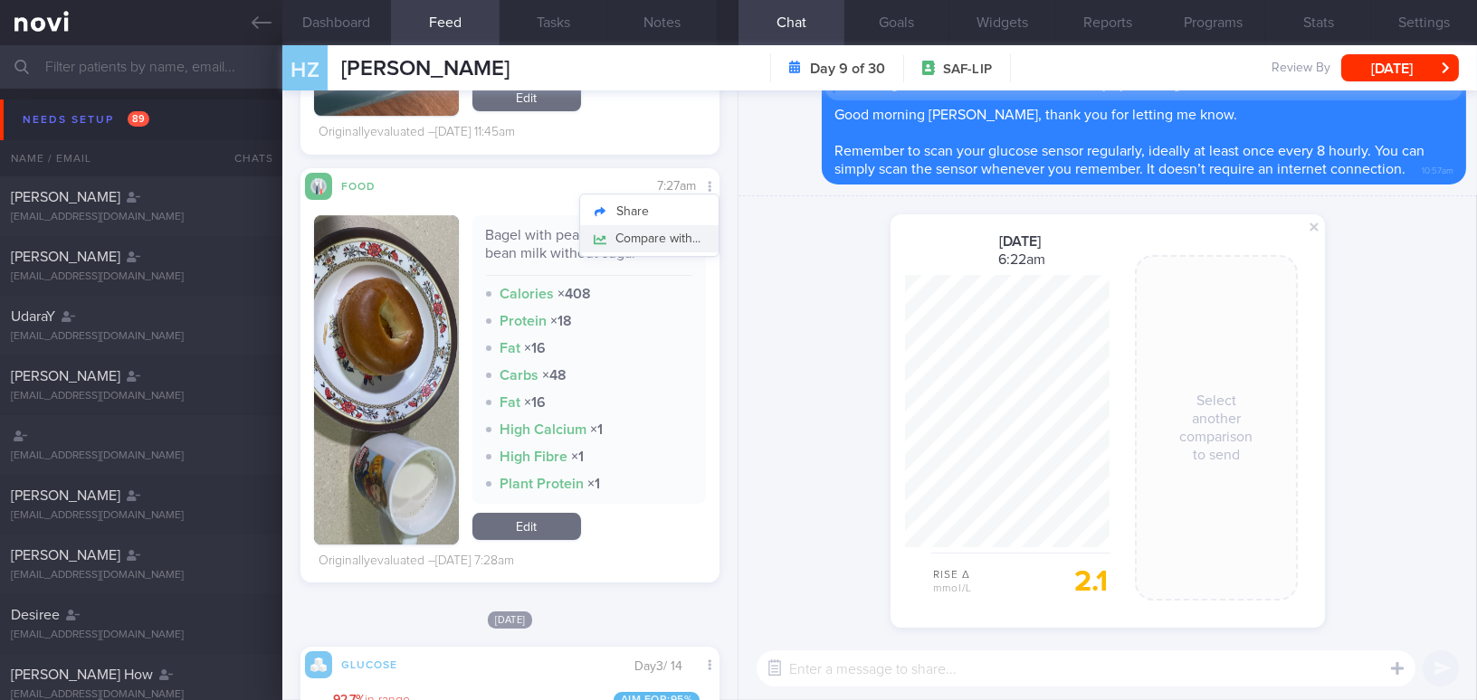
click at [688, 236] on button "Compare with..." at bounding box center [649, 238] width 138 height 27
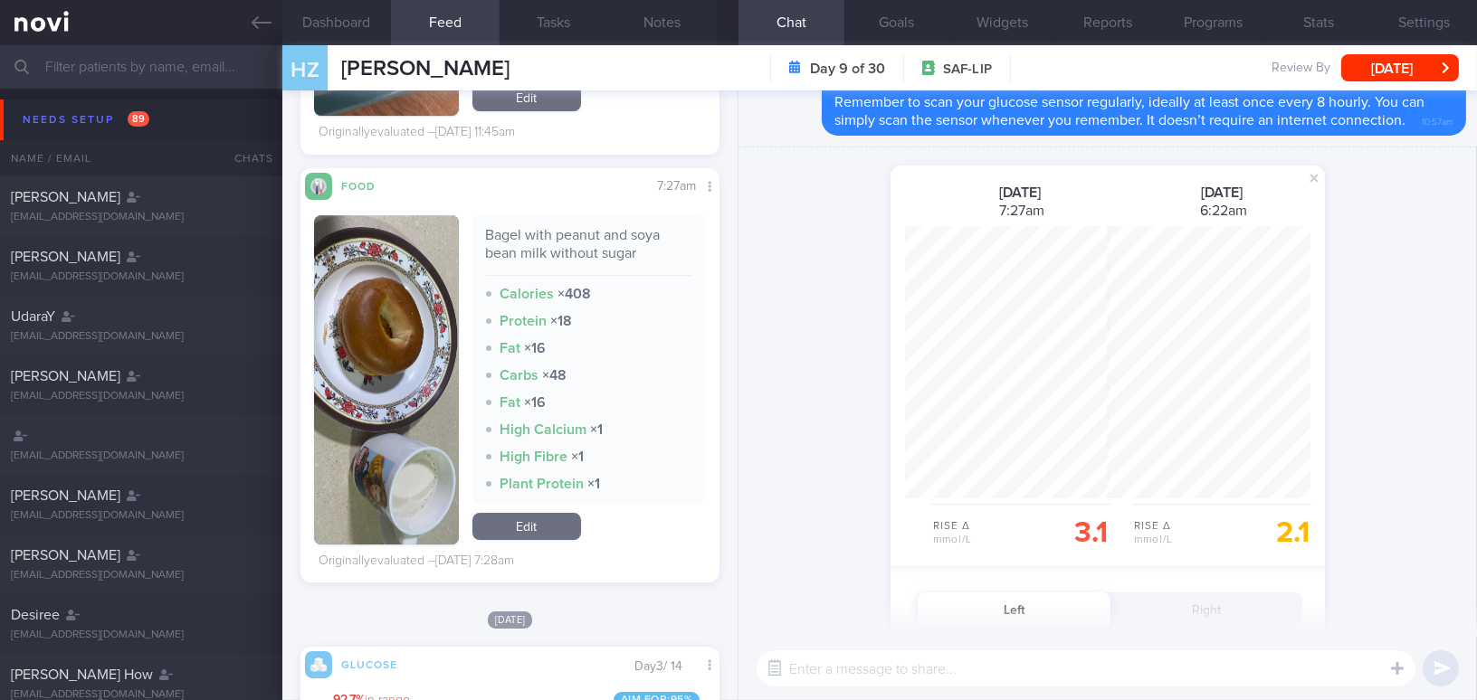
click at [776, 362] on div "shared a glucose comparison: 21 Aug 2025 7:27am Rise Δ mmol/L 3.1 25 Aug 2025 6…" at bounding box center [1107, 587] width 738 height 878
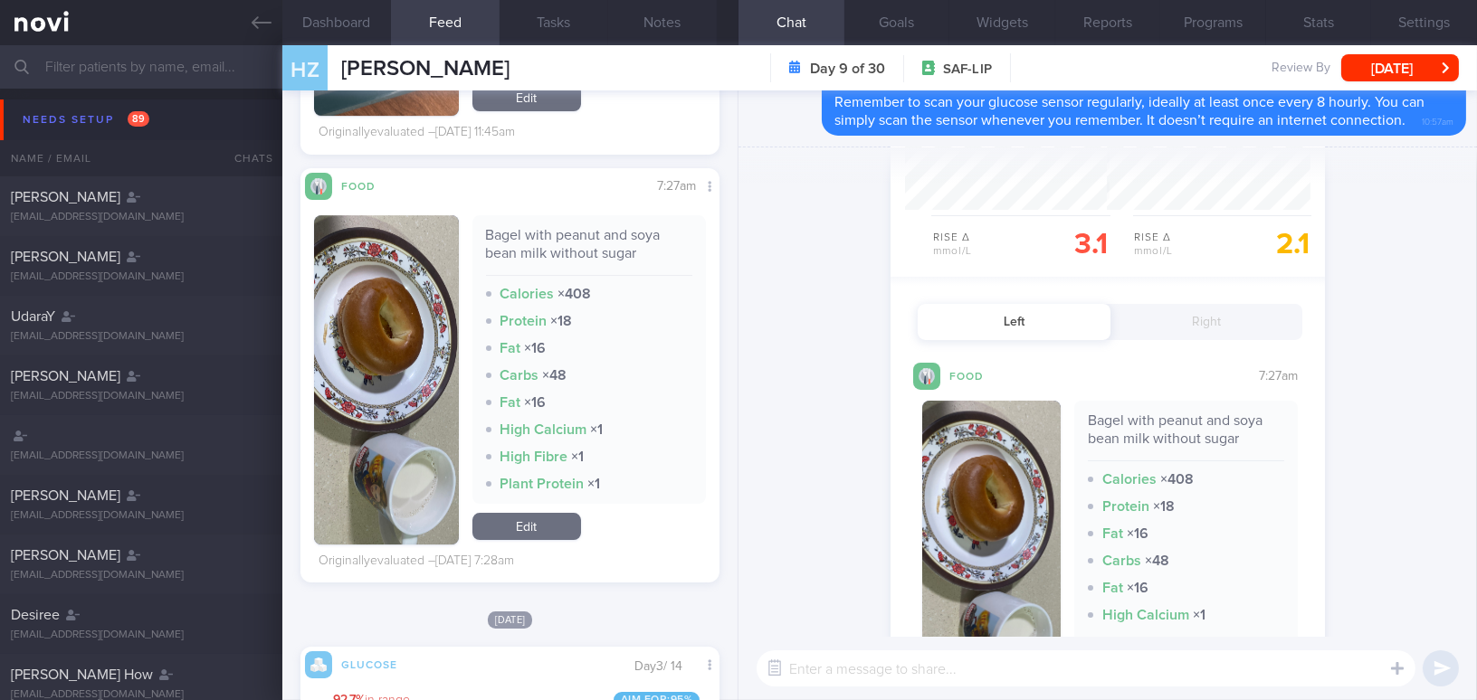
scroll to position [388, 0]
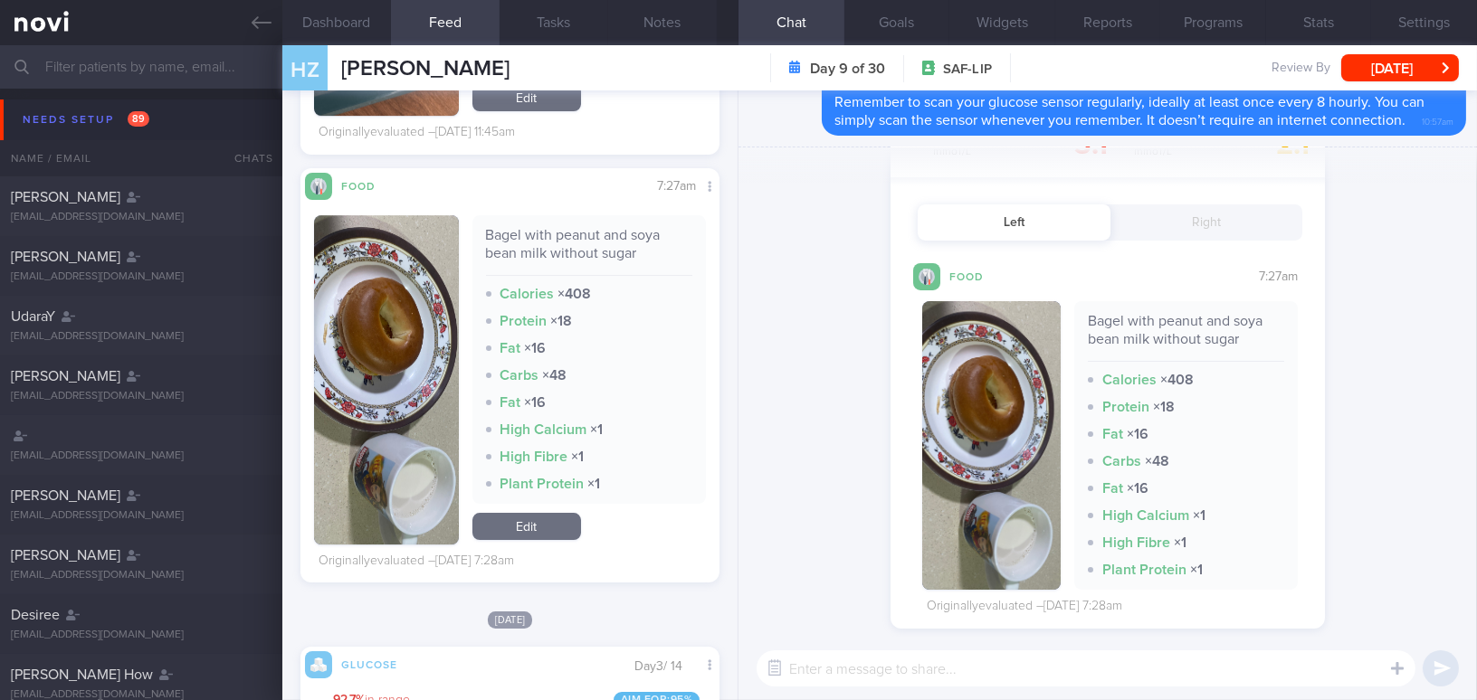
click at [1004, 439] on button "button" at bounding box center [991, 445] width 138 height 289
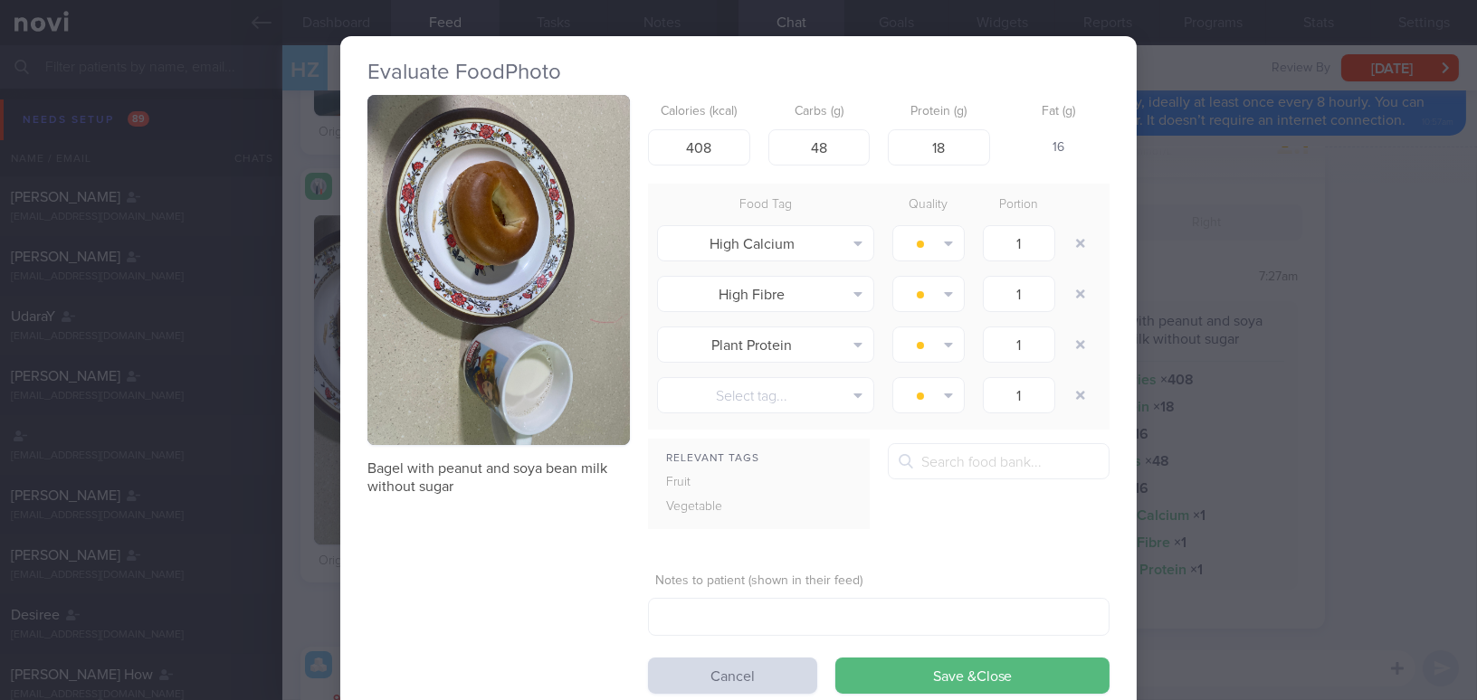
click at [1403, 340] on div "Evaluate Food Photo Bagel with peanut and soya bean milk without sugar Calories…" at bounding box center [738, 350] width 1477 height 700
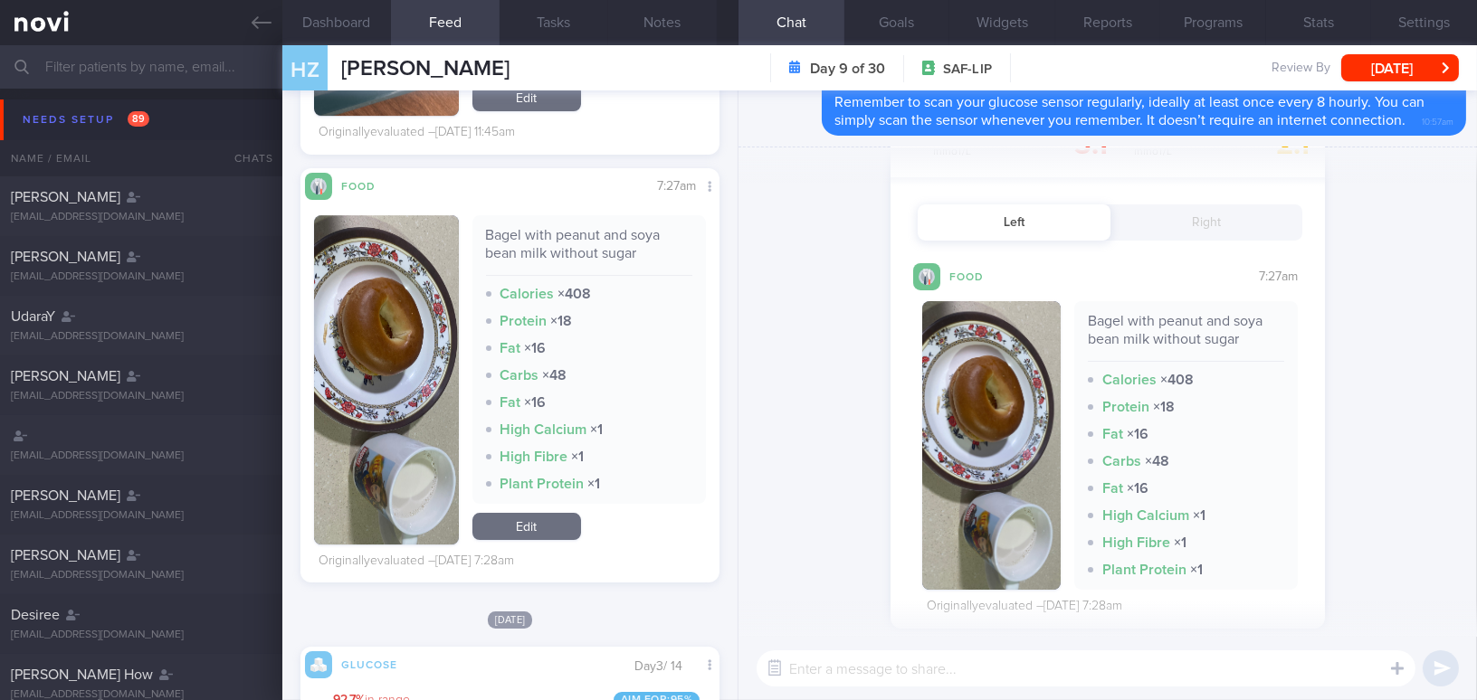
scroll to position [224, 0]
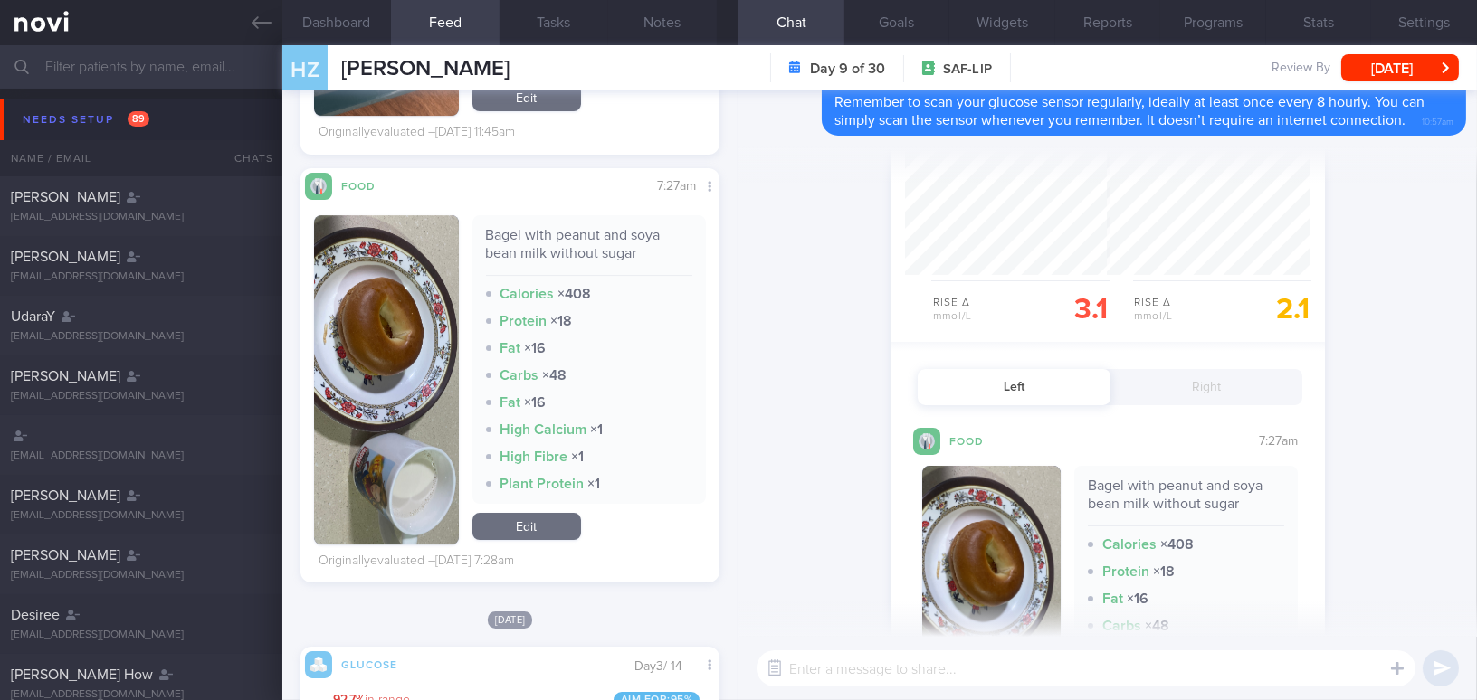
click at [1214, 396] on button "Right" at bounding box center [1206, 387] width 193 height 36
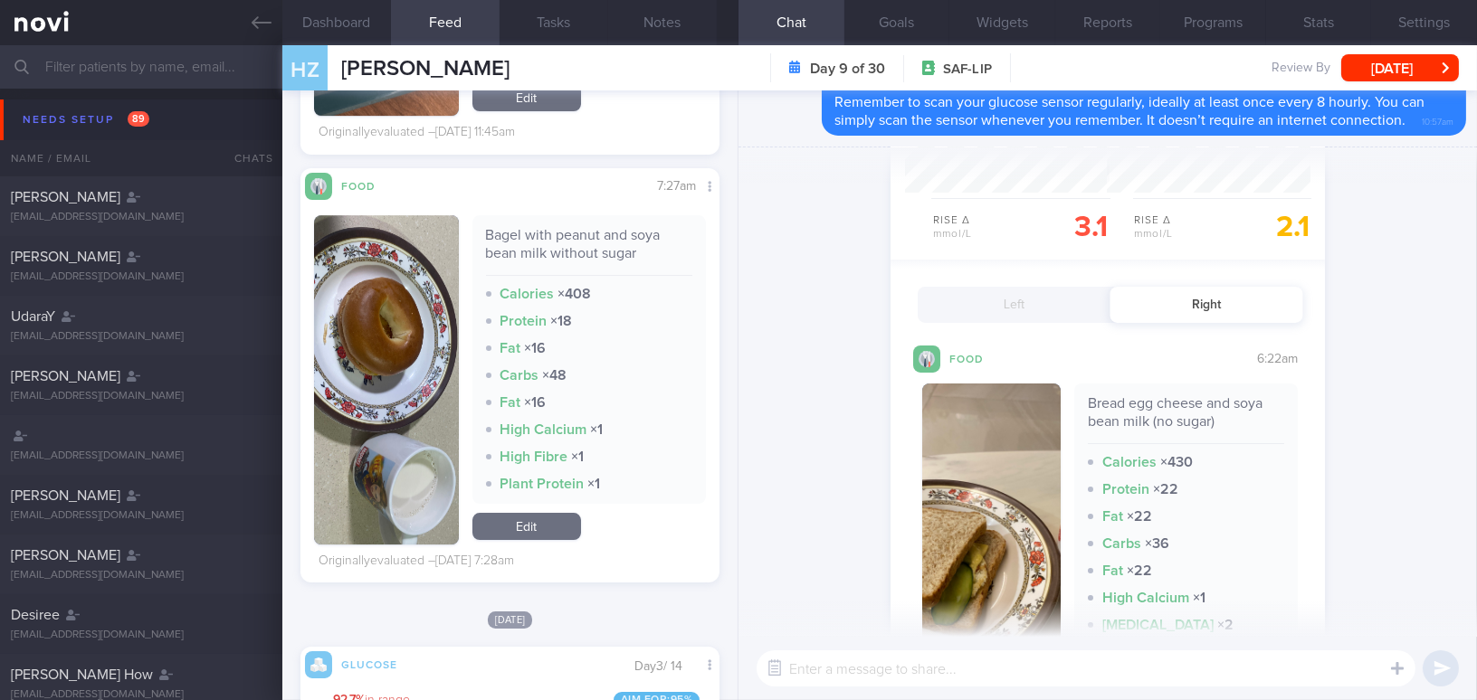
scroll to position [388, 0]
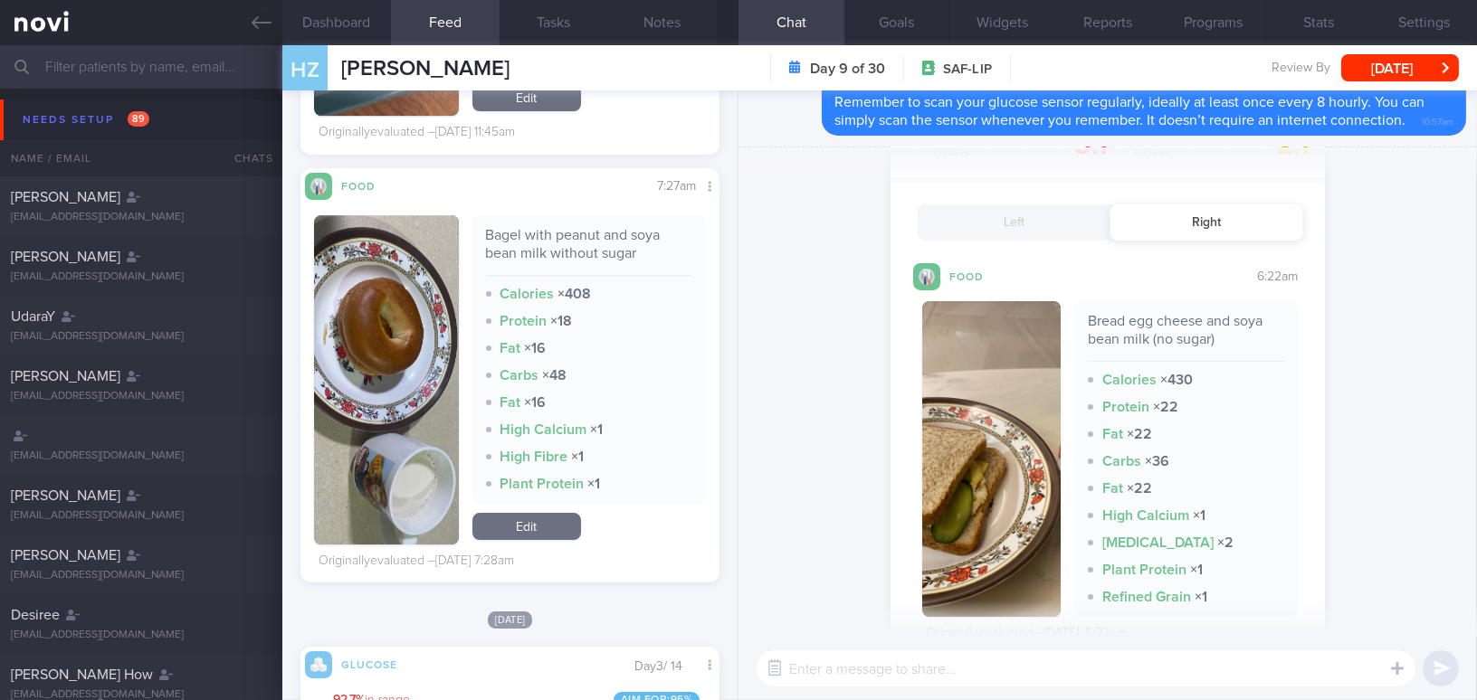
click at [968, 441] on button "button" at bounding box center [991, 459] width 138 height 316
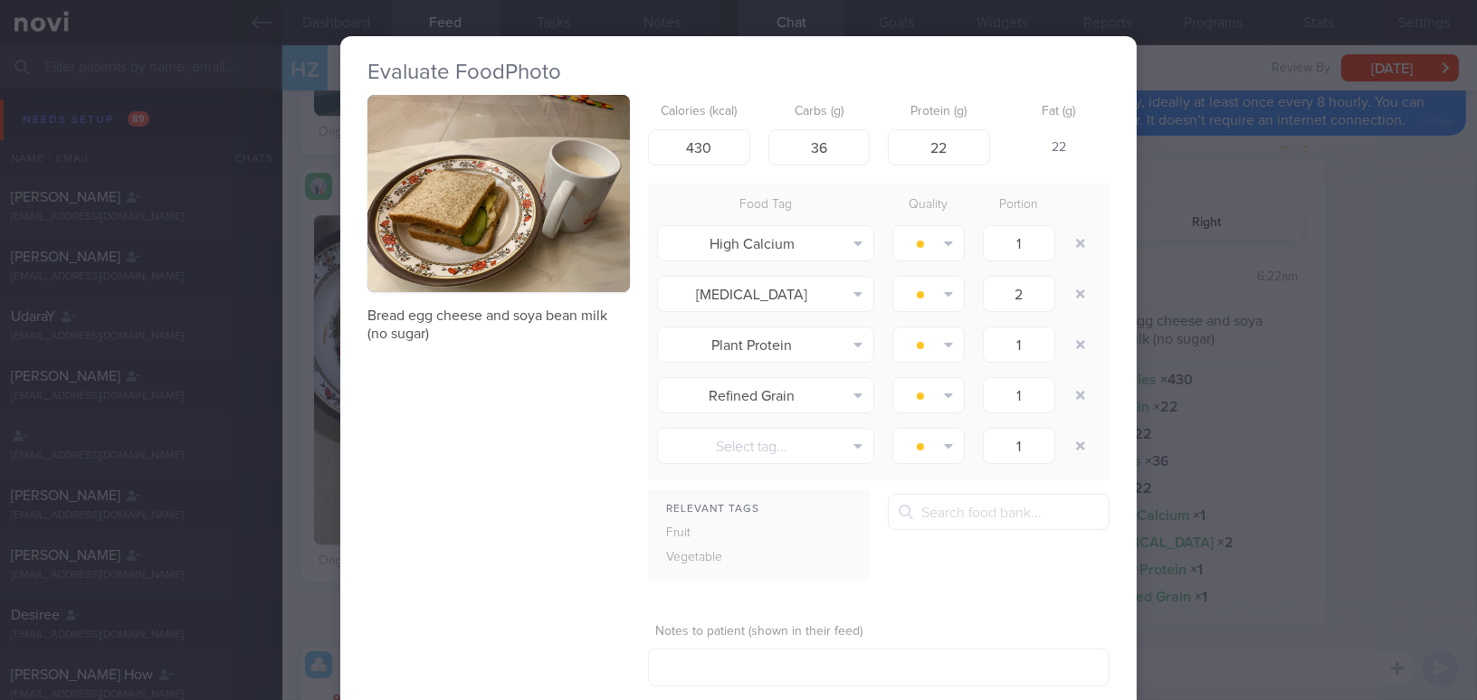
click at [1386, 355] on div "Evaluate Food Photo Bread egg cheese and soya bean milk (no sugar) Calories (kc…" at bounding box center [738, 350] width 1477 height 700
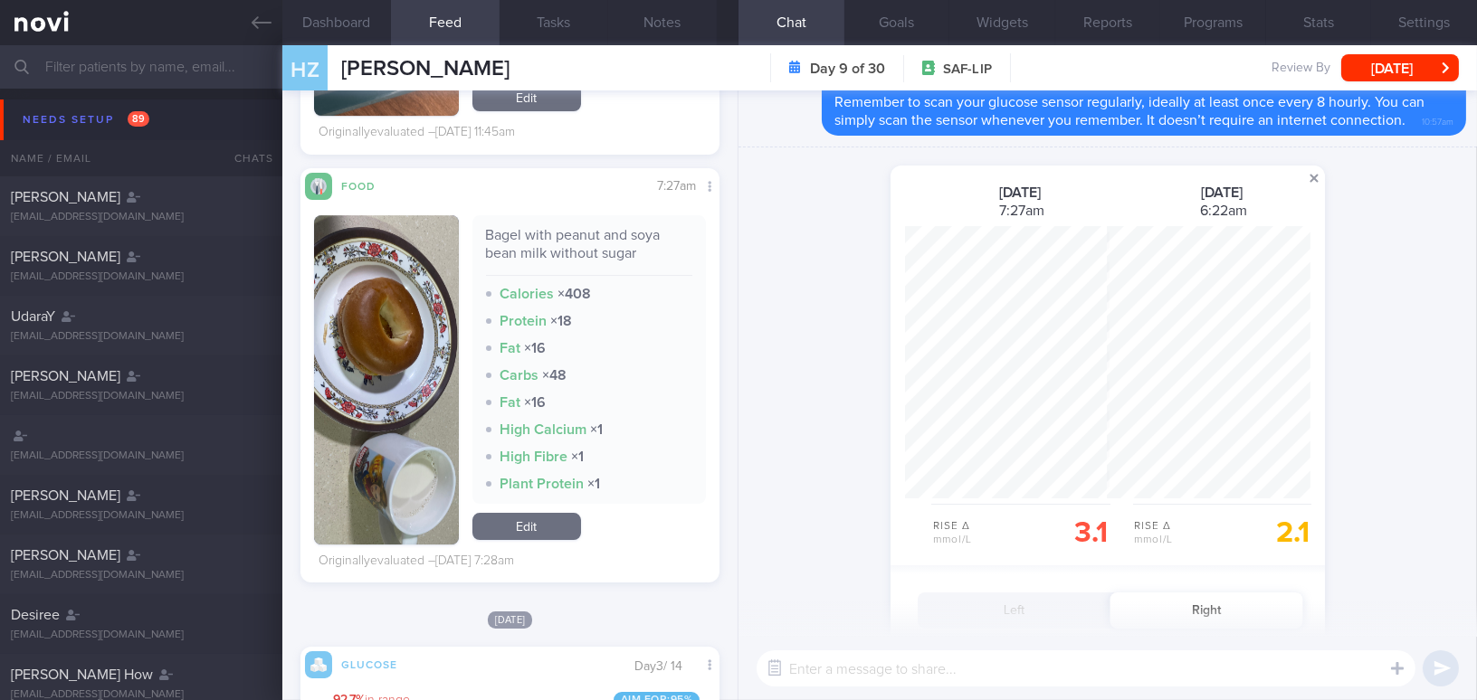
click at [1312, 176] on span at bounding box center [1314, 178] width 22 height 22
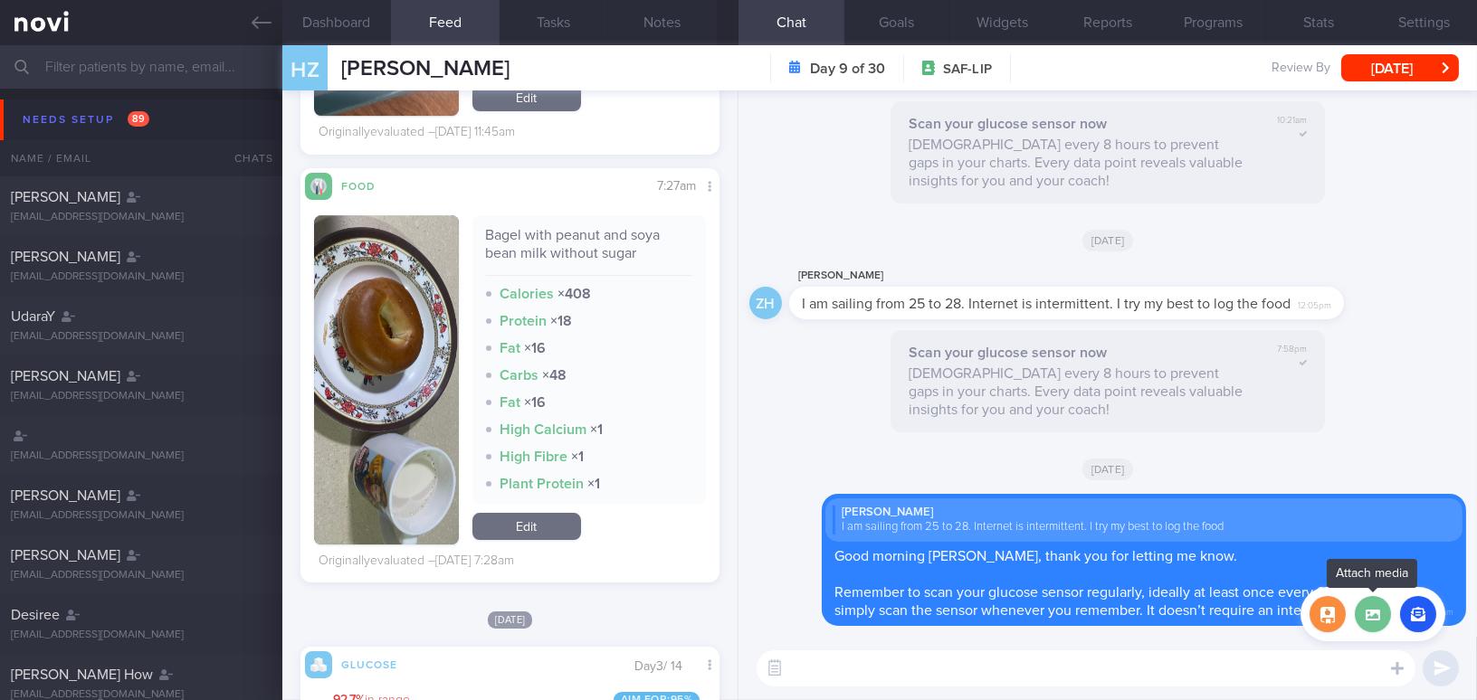
click at [1378, 625] on label at bounding box center [1373, 614] width 36 height 36
click at [0, 0] on input "file" at bounding box center [0, 0] width 0 height 0
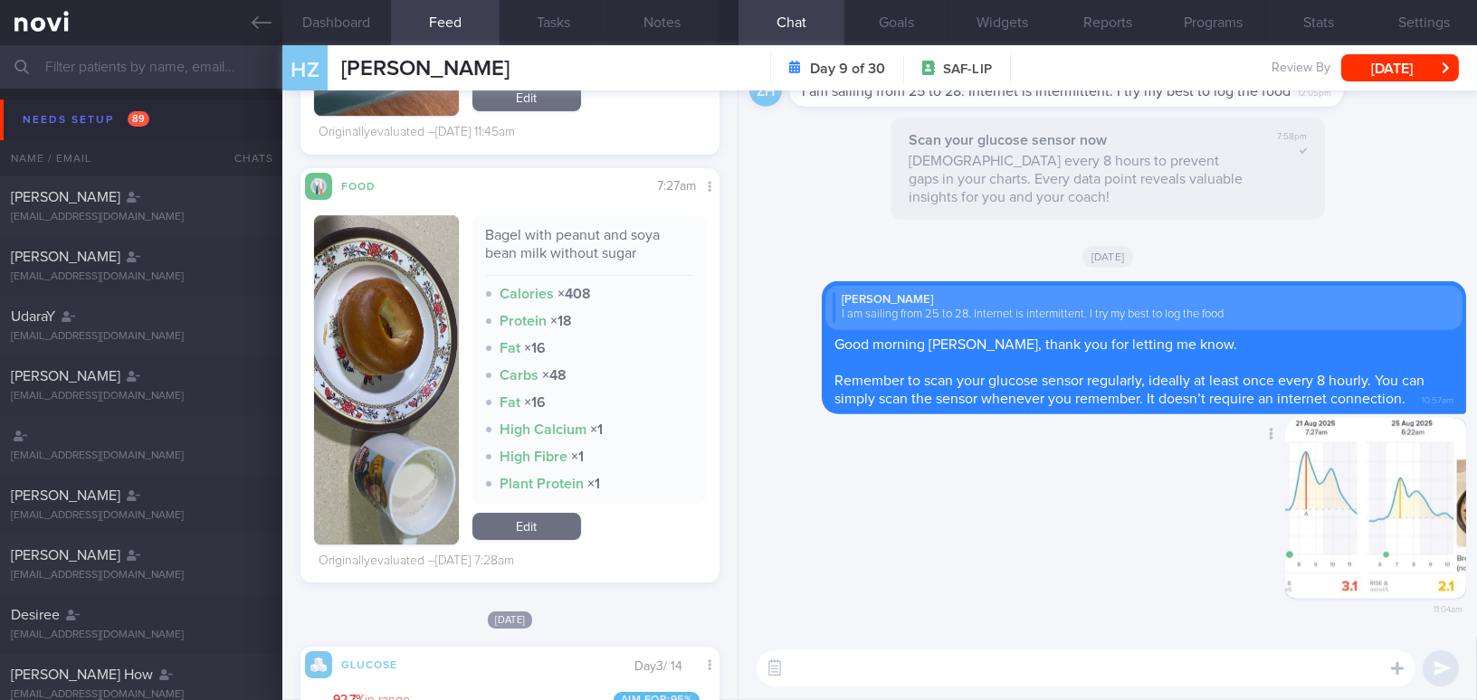
click at [1327, 519] on button "button" at bounding box center [1375, 508] width 181 height 181
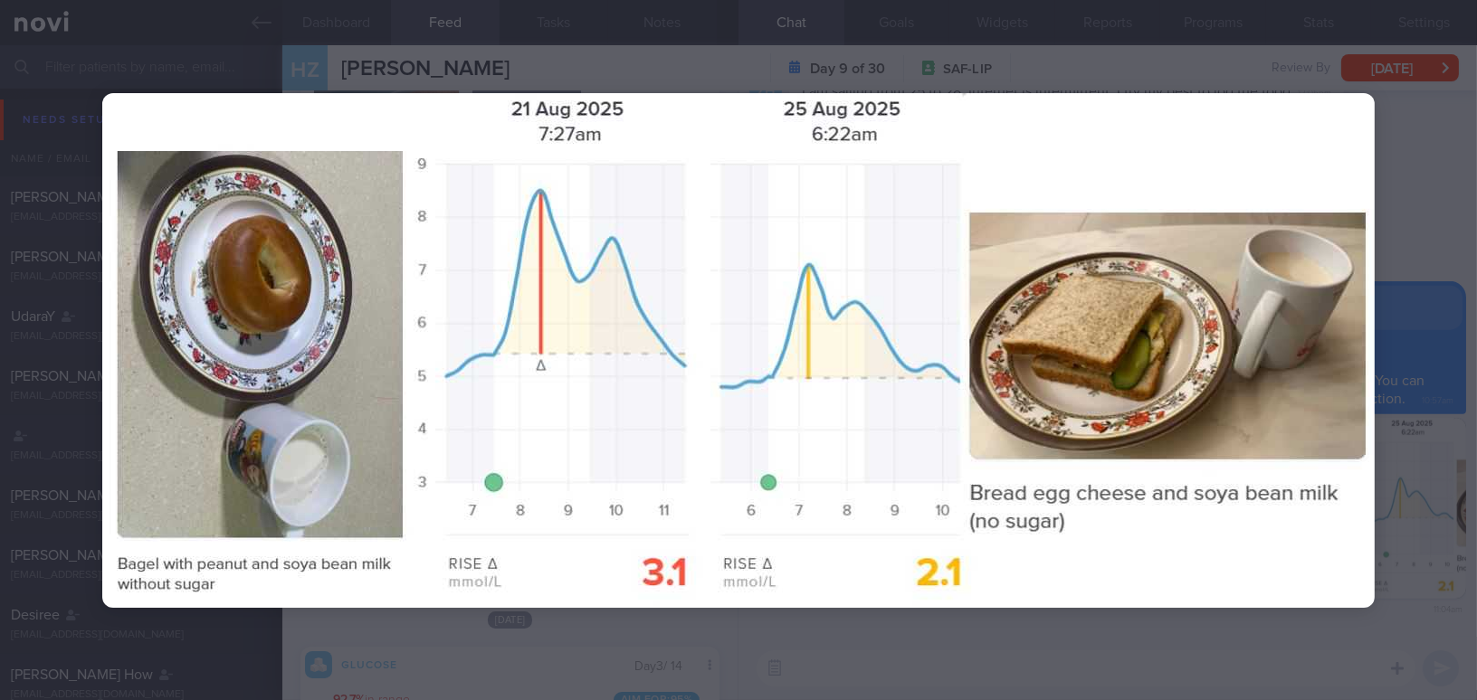
click at [1025, 631] on div at bounding box center [738, 350] width 1417 height 700
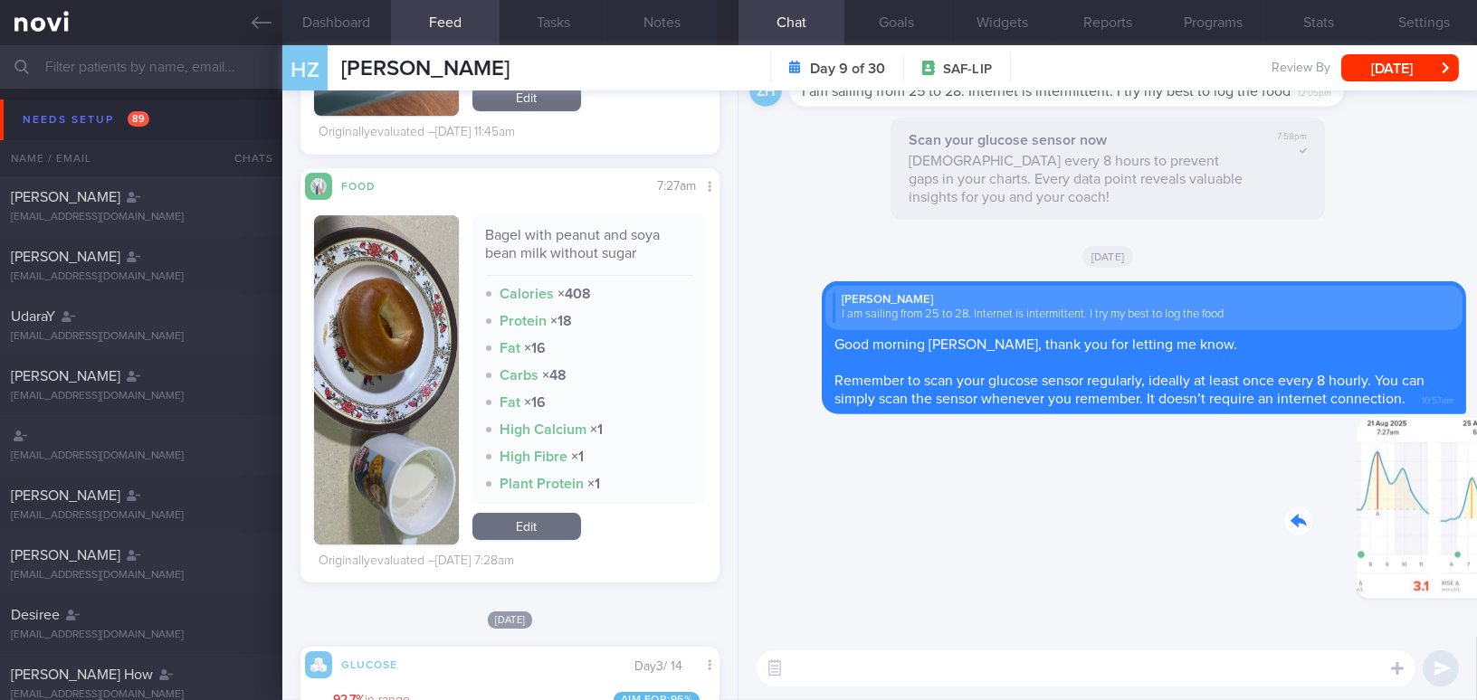
drag, startPoint x: 1315, startPoint y: 519, endPoint x: 1456, endPoint y: 529, distance: 141.5
click at [1456, 529] on div "Delete 11:04am Delete Zongren Huang I am sailing from 25 to 28. Internet is int…" at bounding box center [1107, 364] width 738 height 547
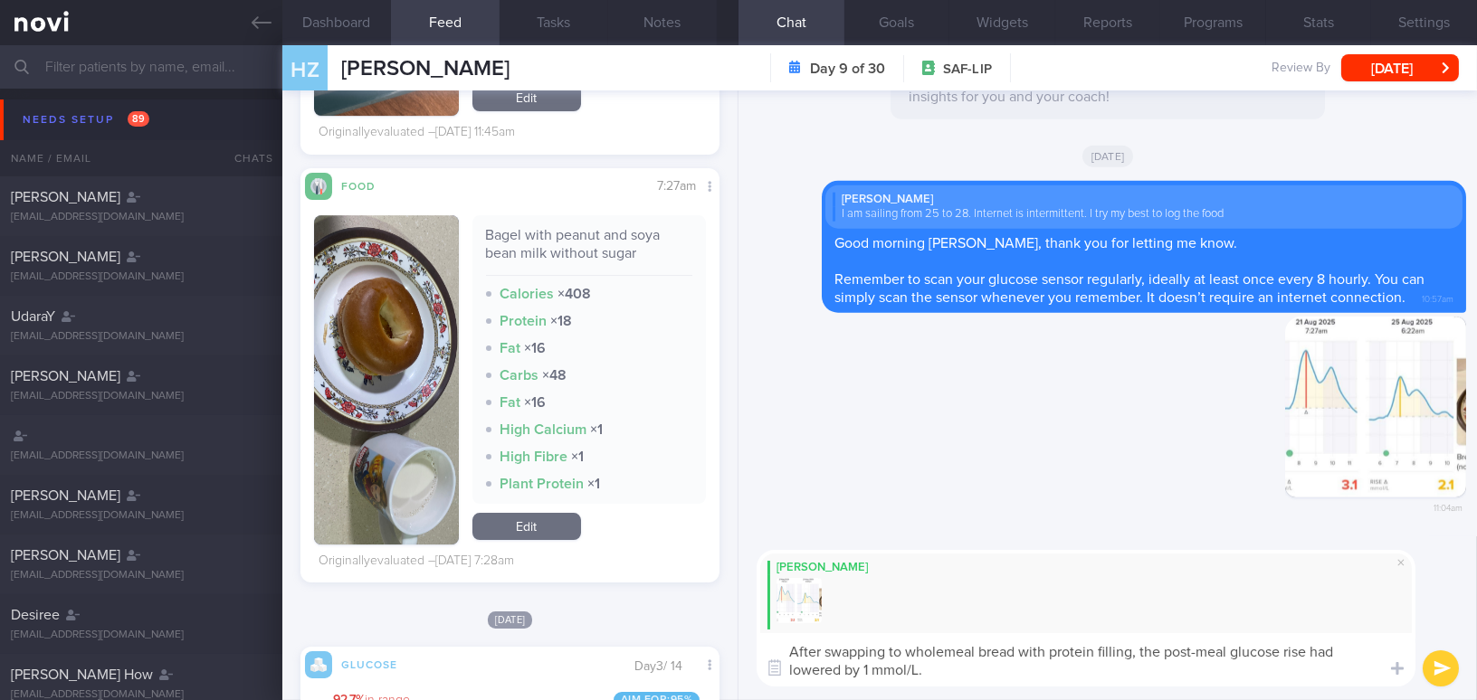
drag, startPoint x: 939, startPoint y: 672, endPoint x: 757, endPoint y: 645, distance: 184.8
click at [757, 645] on textarea "After swapping to wholemeal bread with protein filling, the post-meal glucose r…" at bounding box center [1086, 660] width 659 height 53
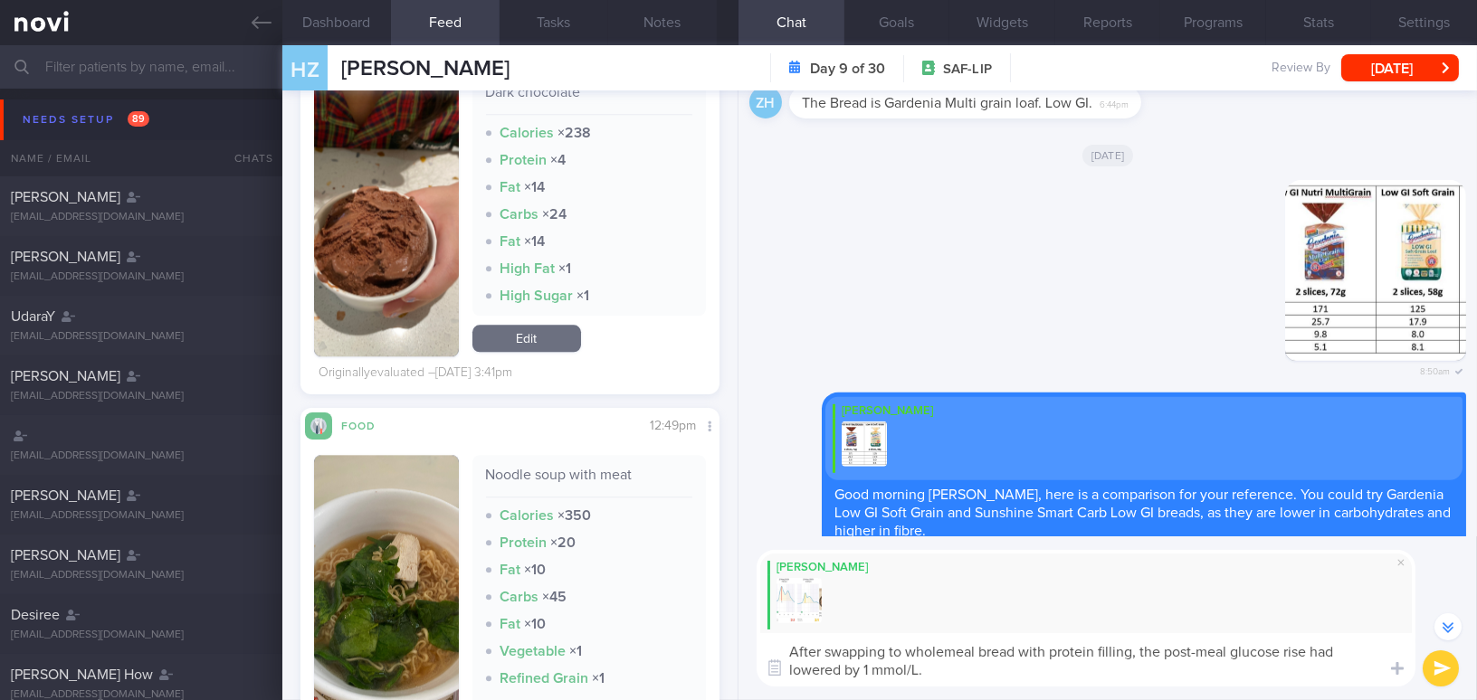
scroll to position [8892, 0]
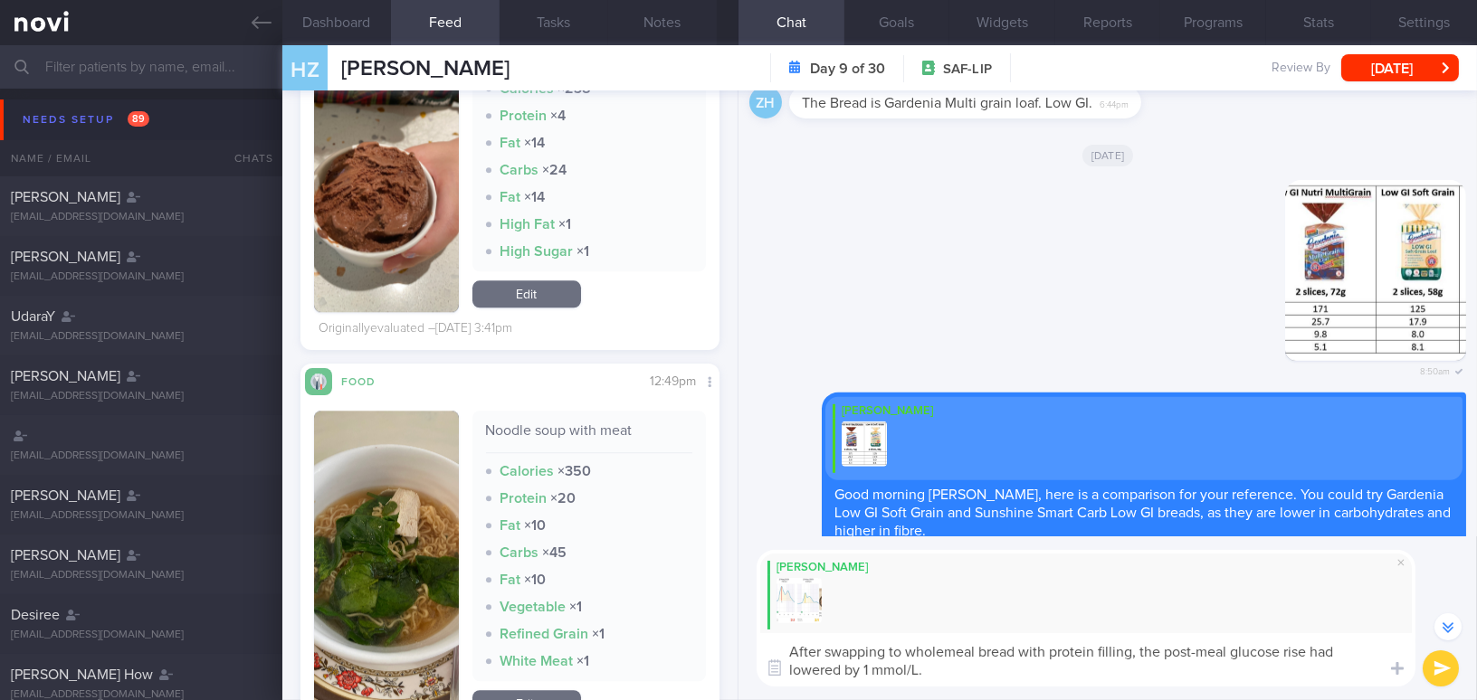
click at [925, 658] on textarea "After swapping to wholemeal bread with protein filling, the post-meal glucose r…" at bounding box center [1086, 660] width 659 height 53
drag, startPoint x: 937, startPoint y: 667, endPoint x: 663, endPoint y: 607, distance: 279.8
click at [663, 607] on div "Dashboard Feed Tasks Notes Chat Goals Widgets Reports Programs Stats Settings H…" at bounding box center [879, 372] width 1195 height 655
paste textarea "itching to wholemeal bread with a protein filling, the post-meal glucose rise d…"
type textarea "After switching to wholemeal bread with a protein filling, the post-meal glucos…"
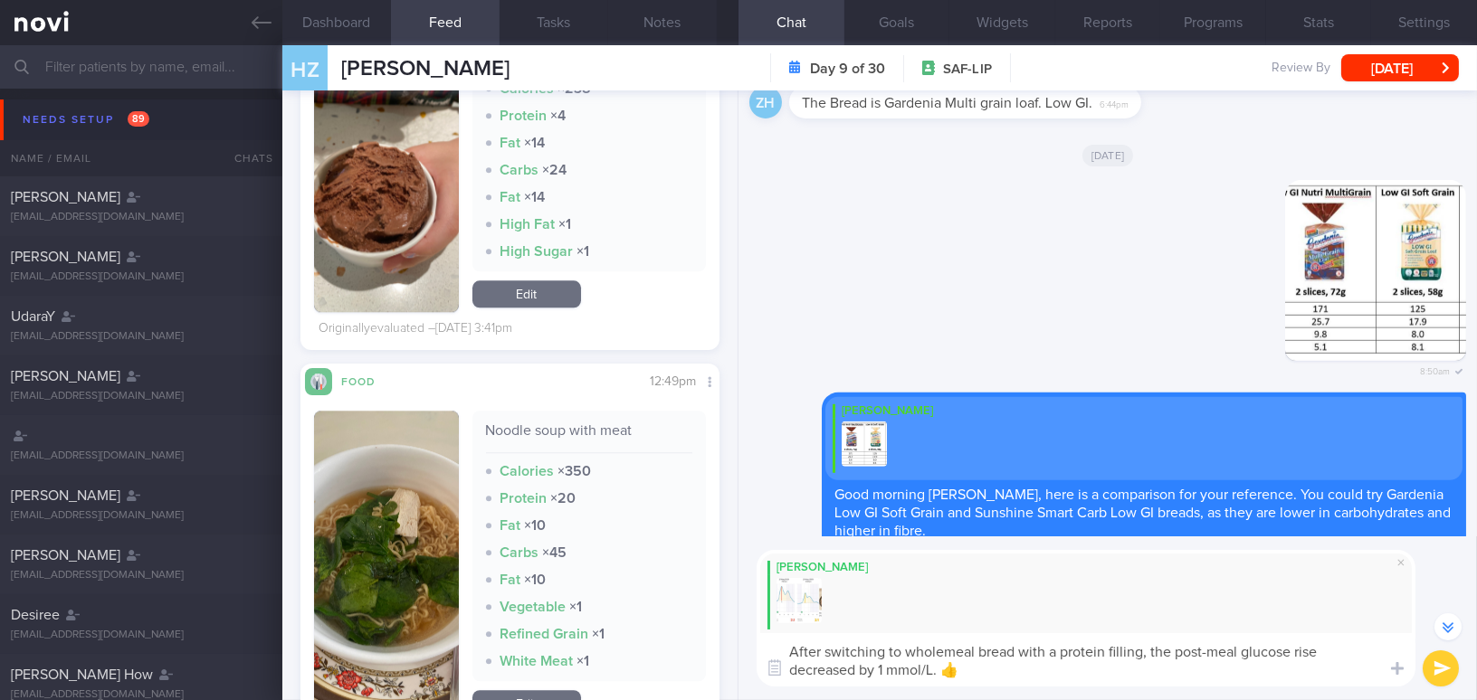
click at [1434, 672] on button "submit" at bounding box center [1441, 669] width 36 height 36
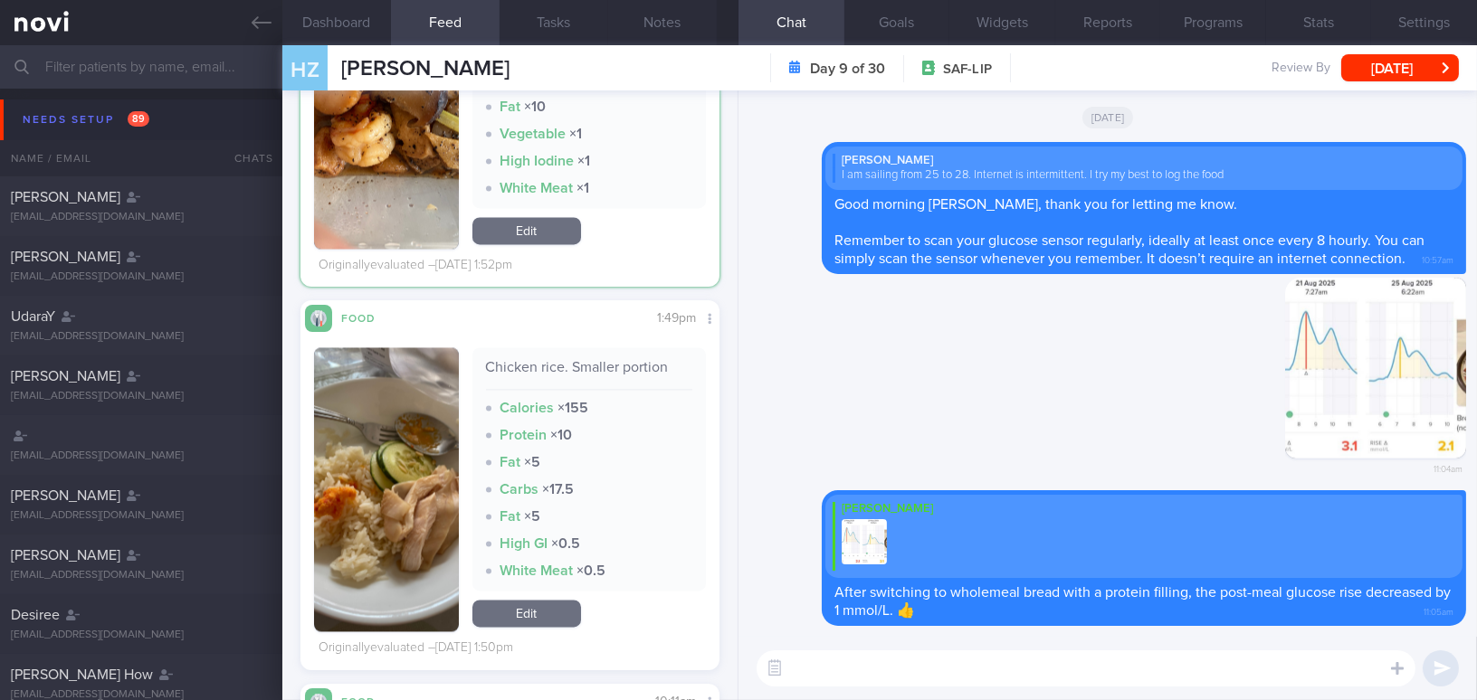
scroll to position [7301, 0]
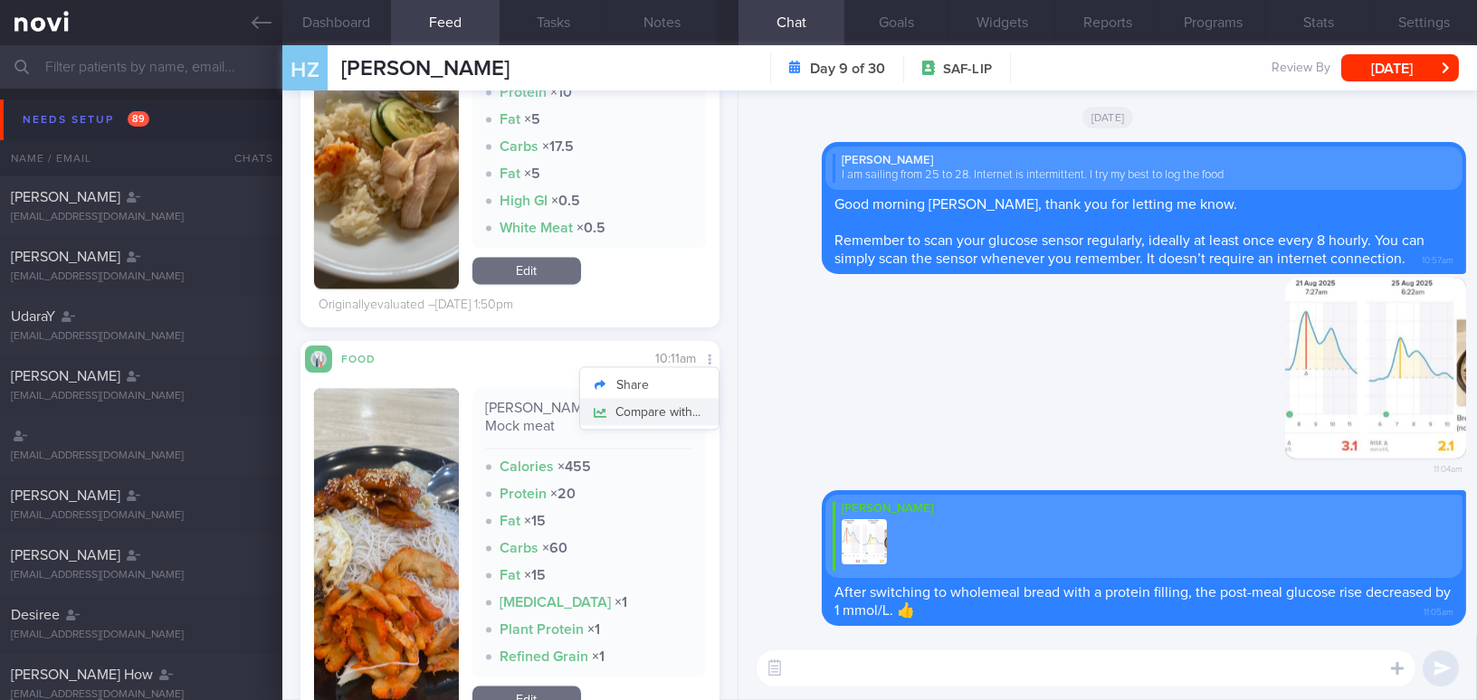
click at [685, 411] on button "Compare with..." at bounding box center [649, 411] width 138 height 27
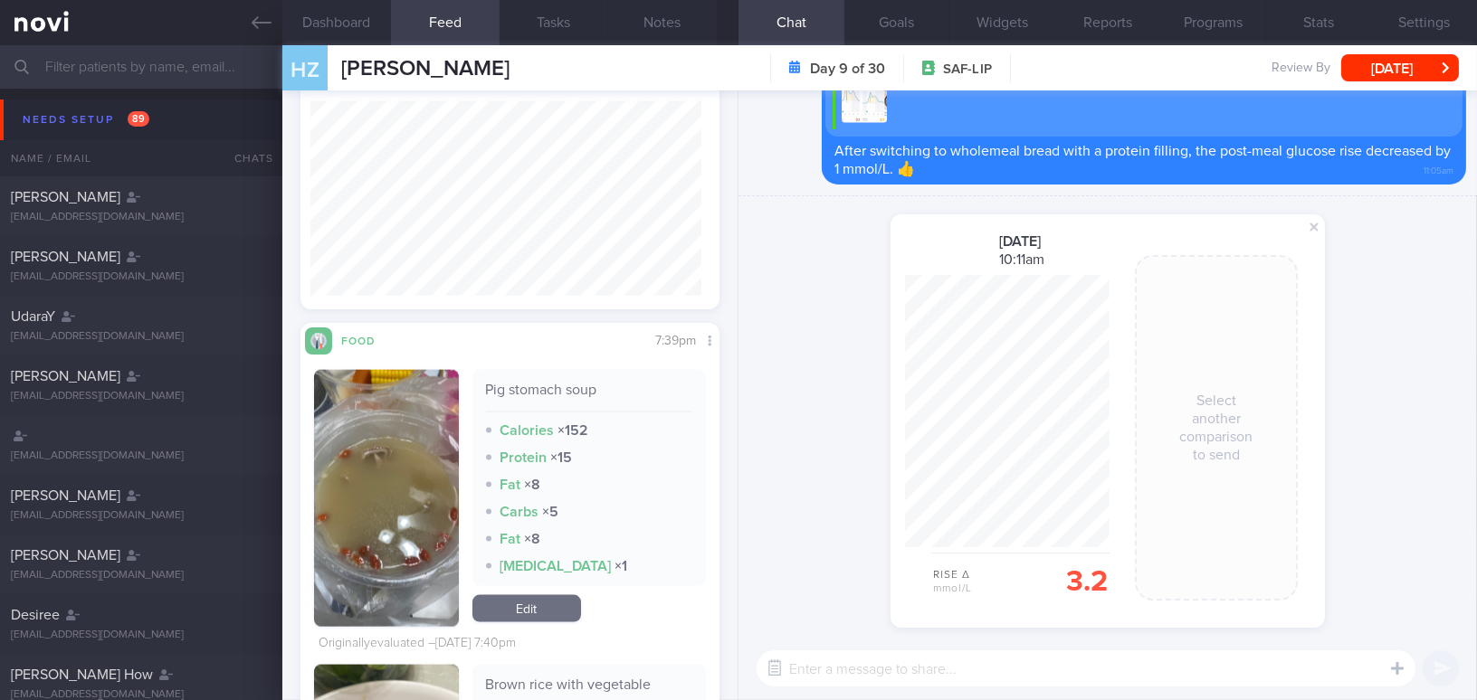
scroll to position [5079, 0]
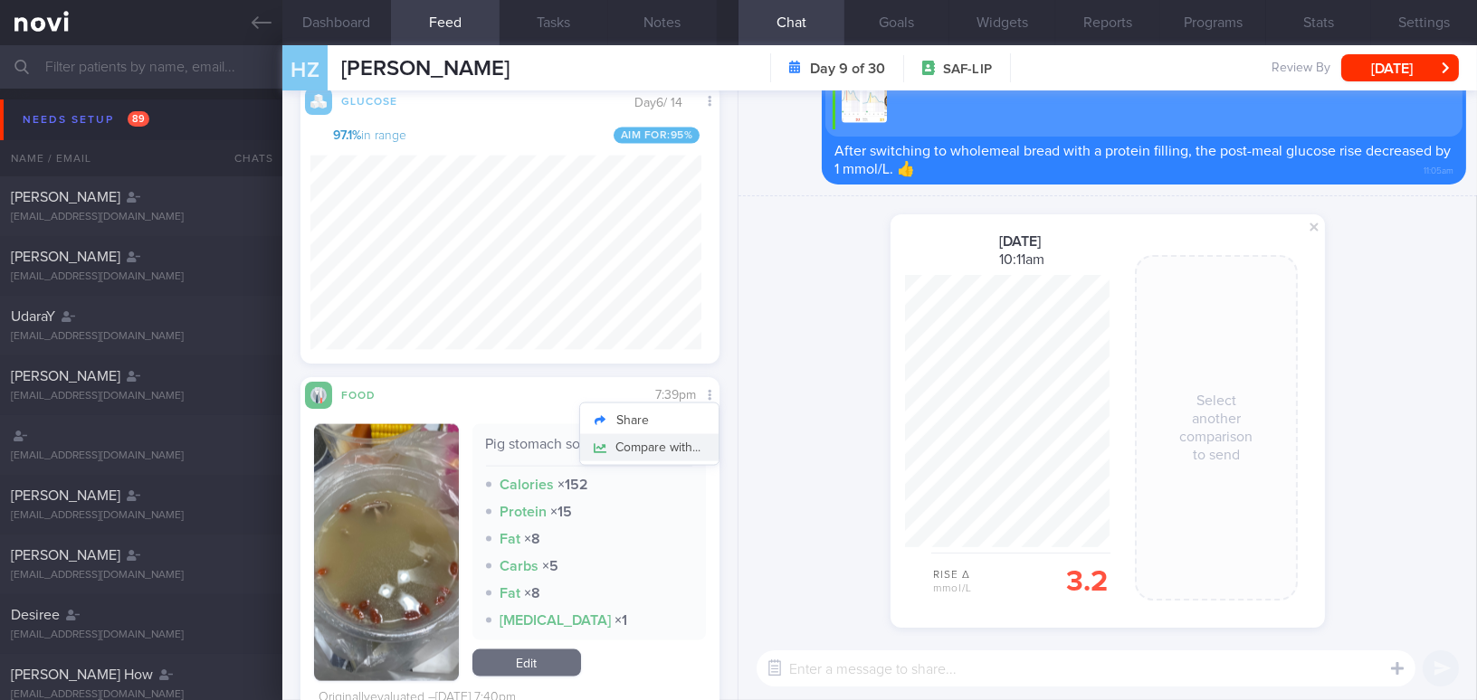
click at [681, 447] on button "Compare with..." at bounding box center [649, 447] width 138 height 27
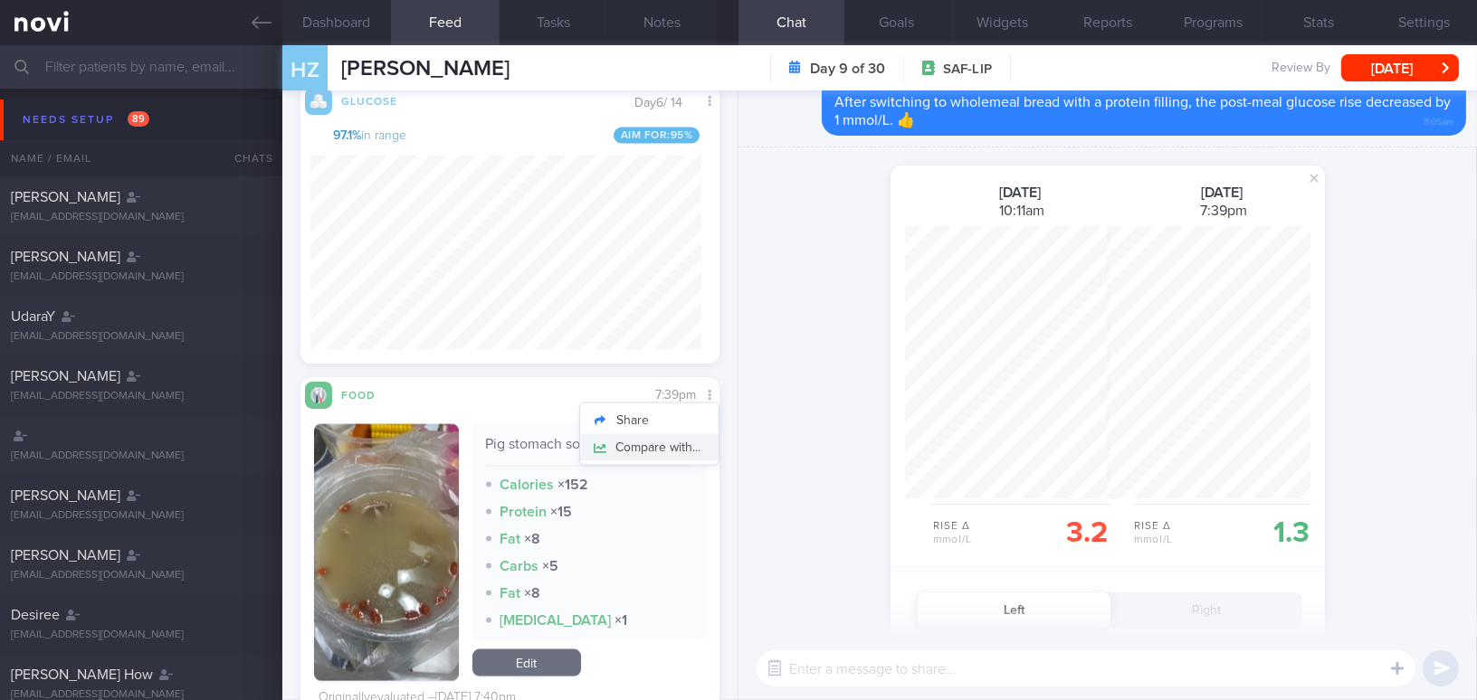
scroll to position [272, 204]
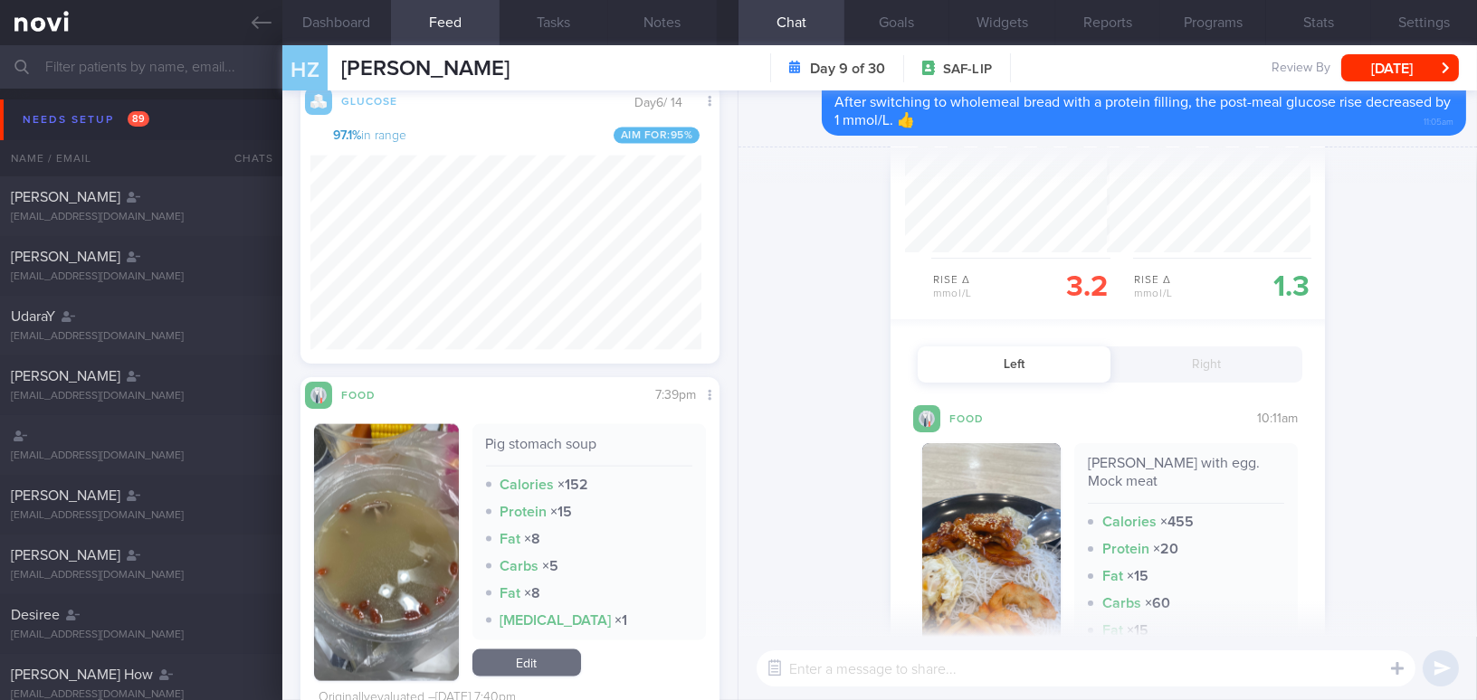
click at [1189, 362] on button "Right" at bounding box center [1206, 365] width 193 height 36
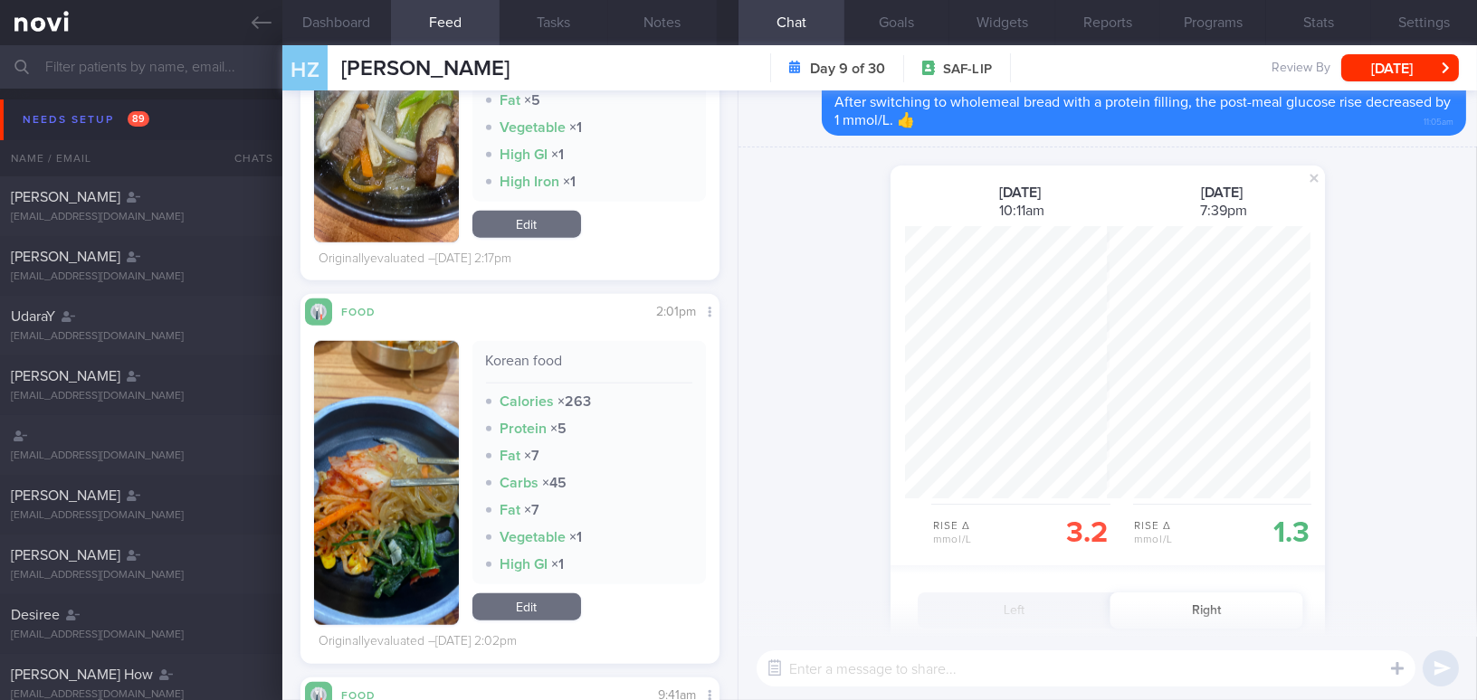
scroll to position [904758, 904623]
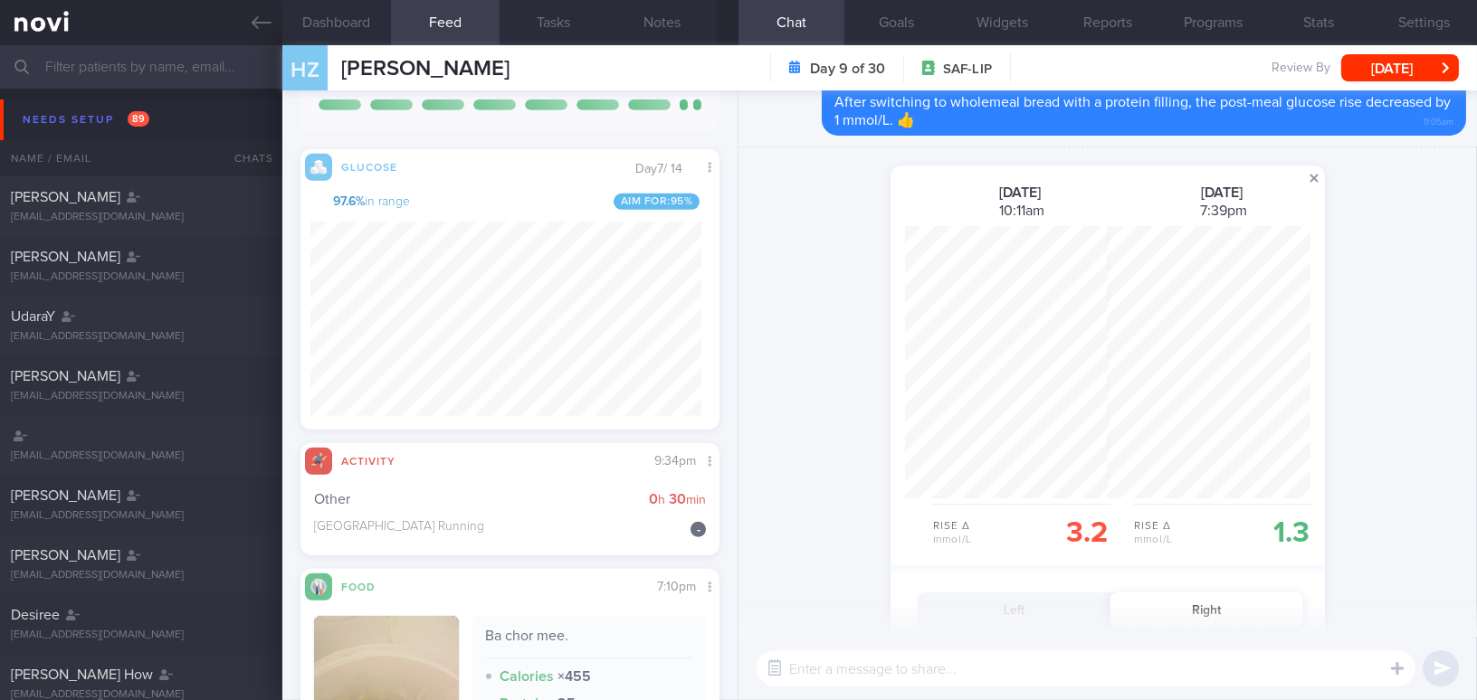
click at [1303, 178] on span at bounding box center [1314, 178] width 22 height 22
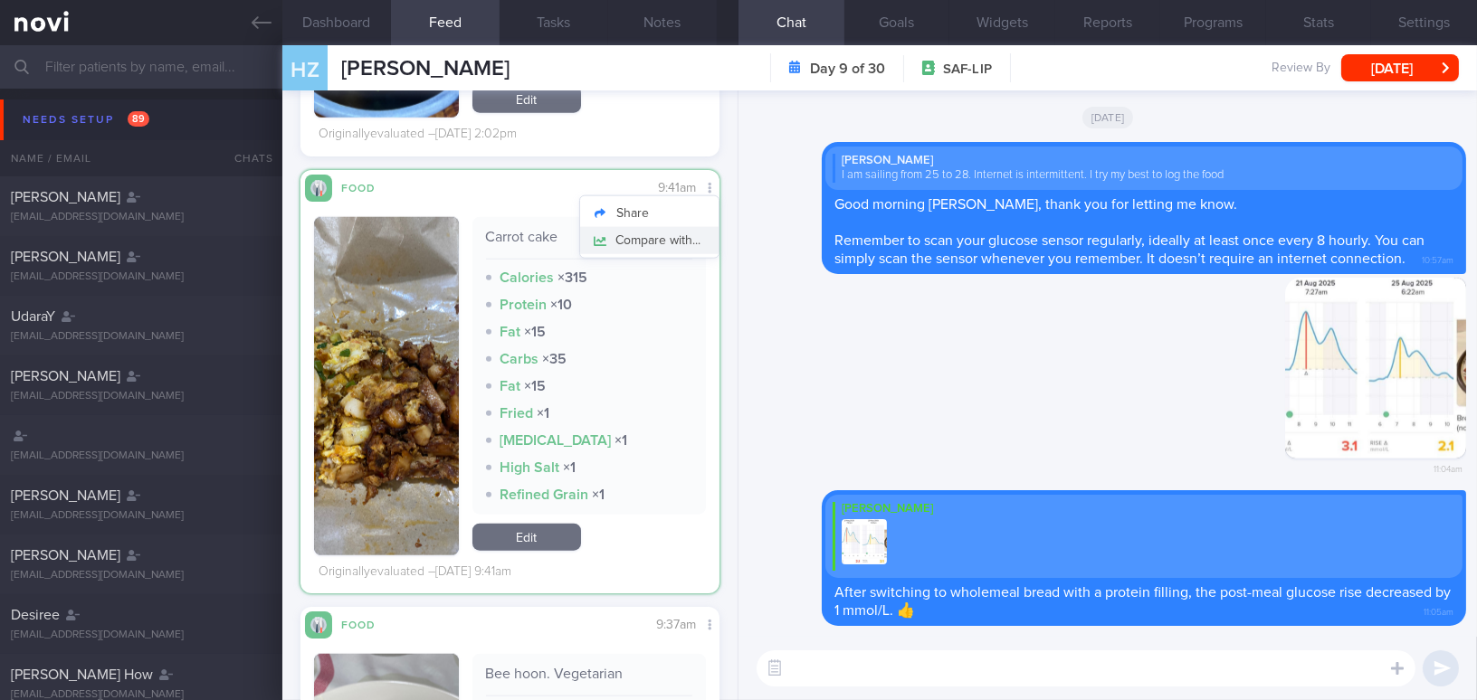
click at [682, 241] on button "Compare with..." at bounding box center [649, 240] width 138 height 27
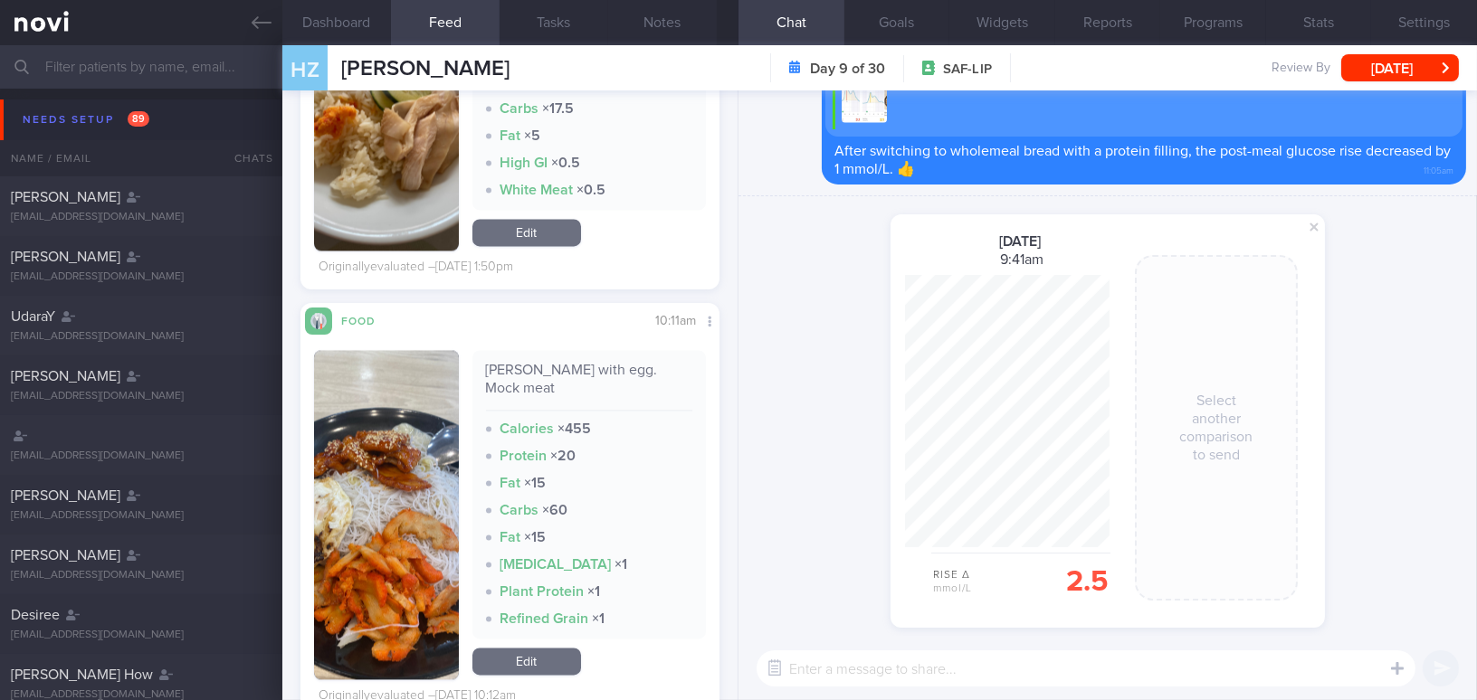
scroll to position [7451, 0]
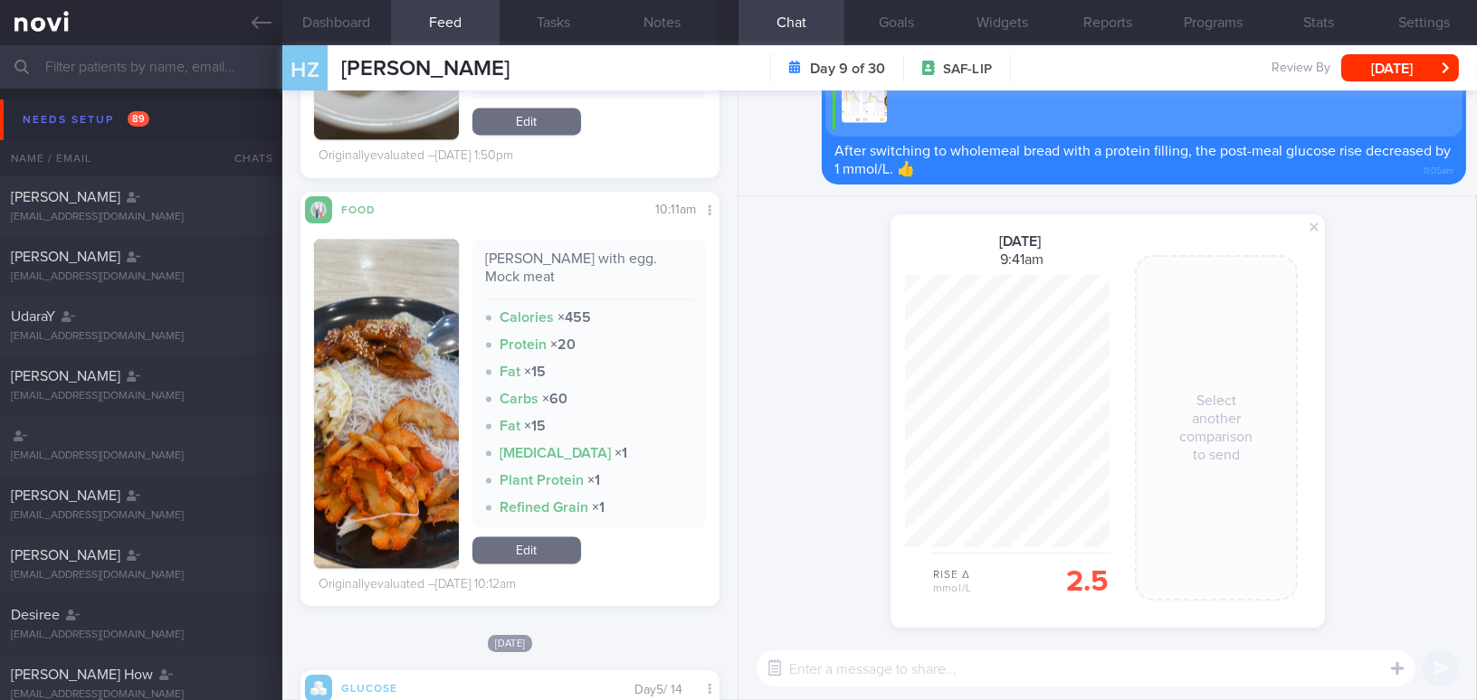
click at [390, 388] on button "button" at bounding box center [386, 403] width 145 height 329
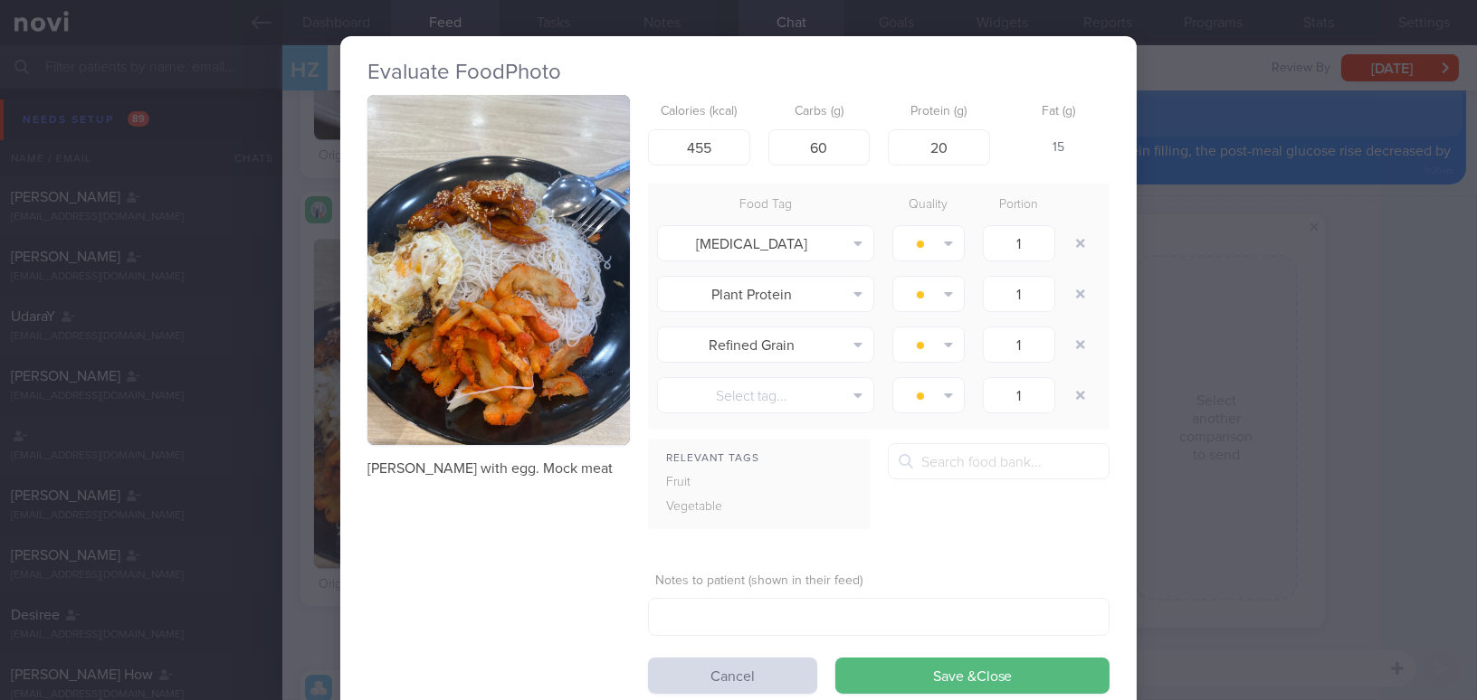
click at [456, 306] on button "button" at bounding box center [498, 270] width 262 height 350
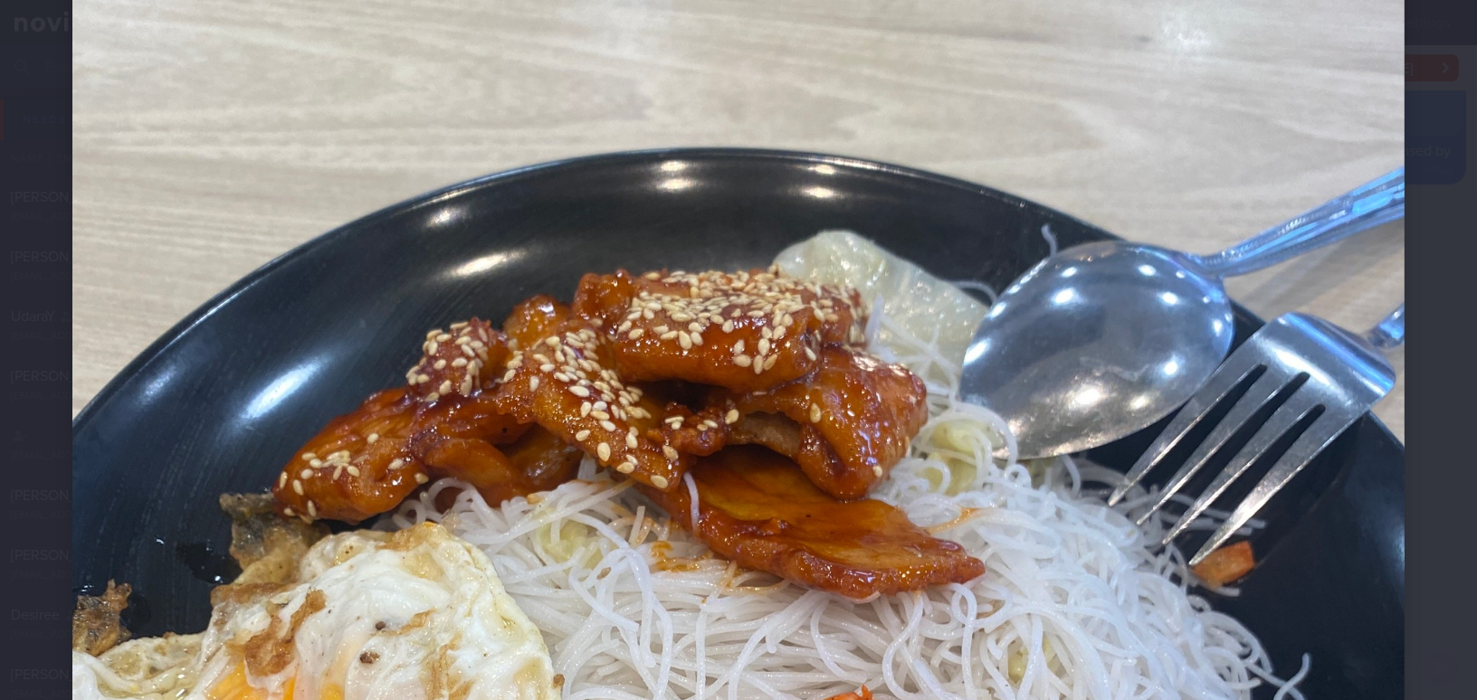
scroll to position [246, 0]
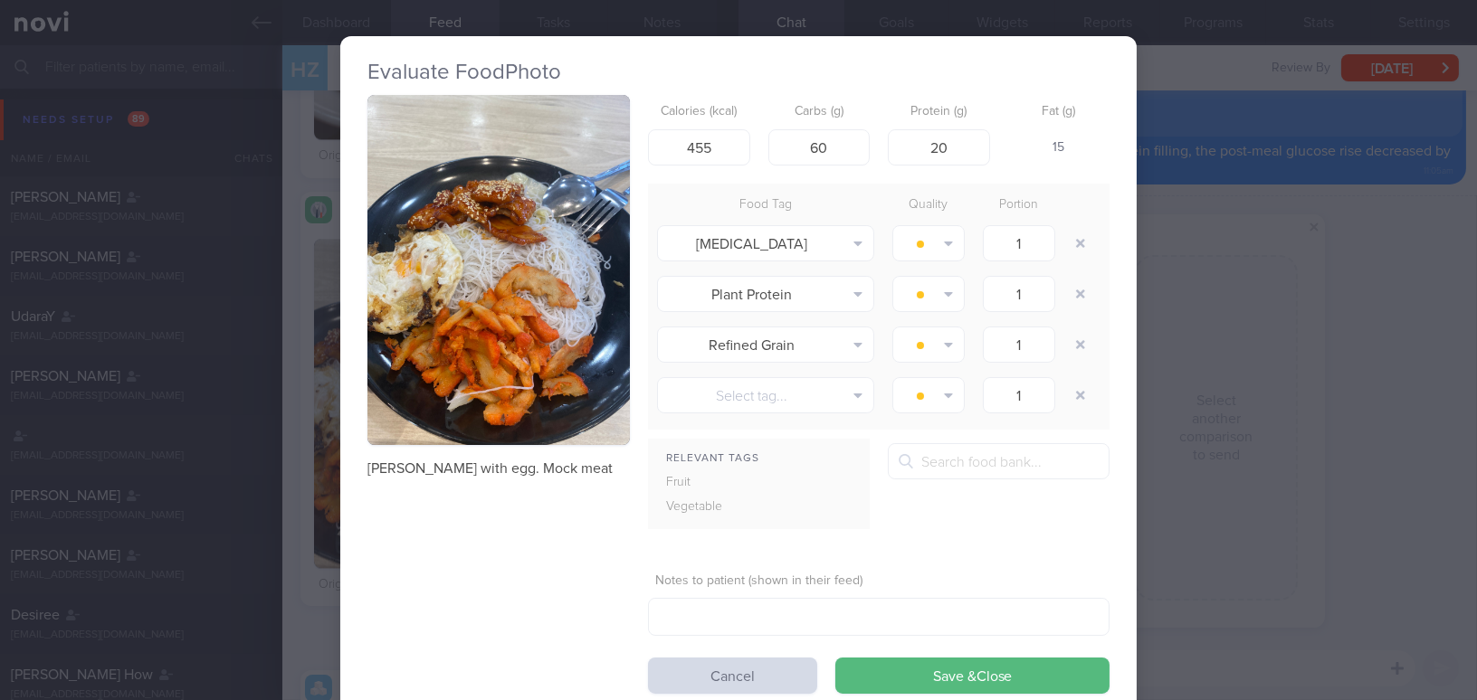
click at [1213, 387] on div "Evaluate Food Photo Mee hoon with egg. Mock meat Calories (kcal) 455 Carbs (g) …" at bounding box center [738, 350] width 1477 height 700
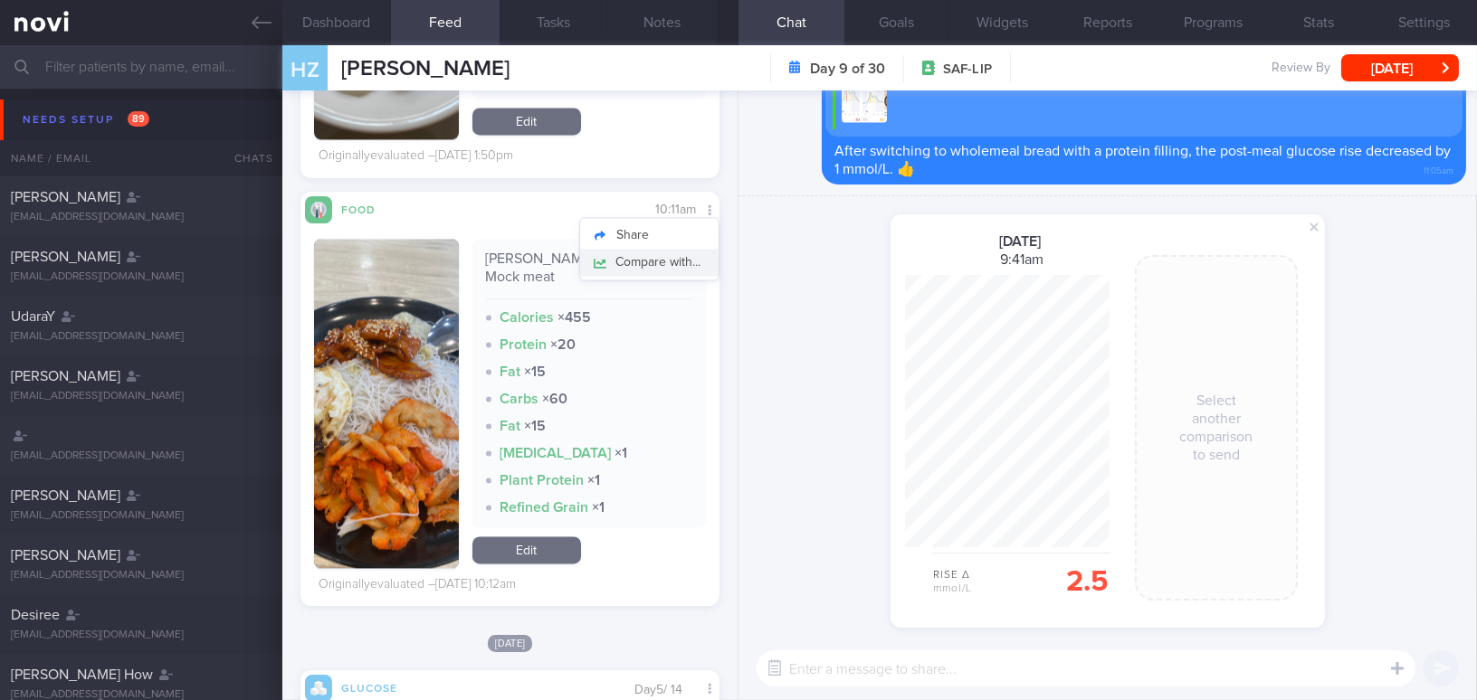
click at [690, 253] on button "Compare with..." at bounding box center [649, 262] width 138 height 27
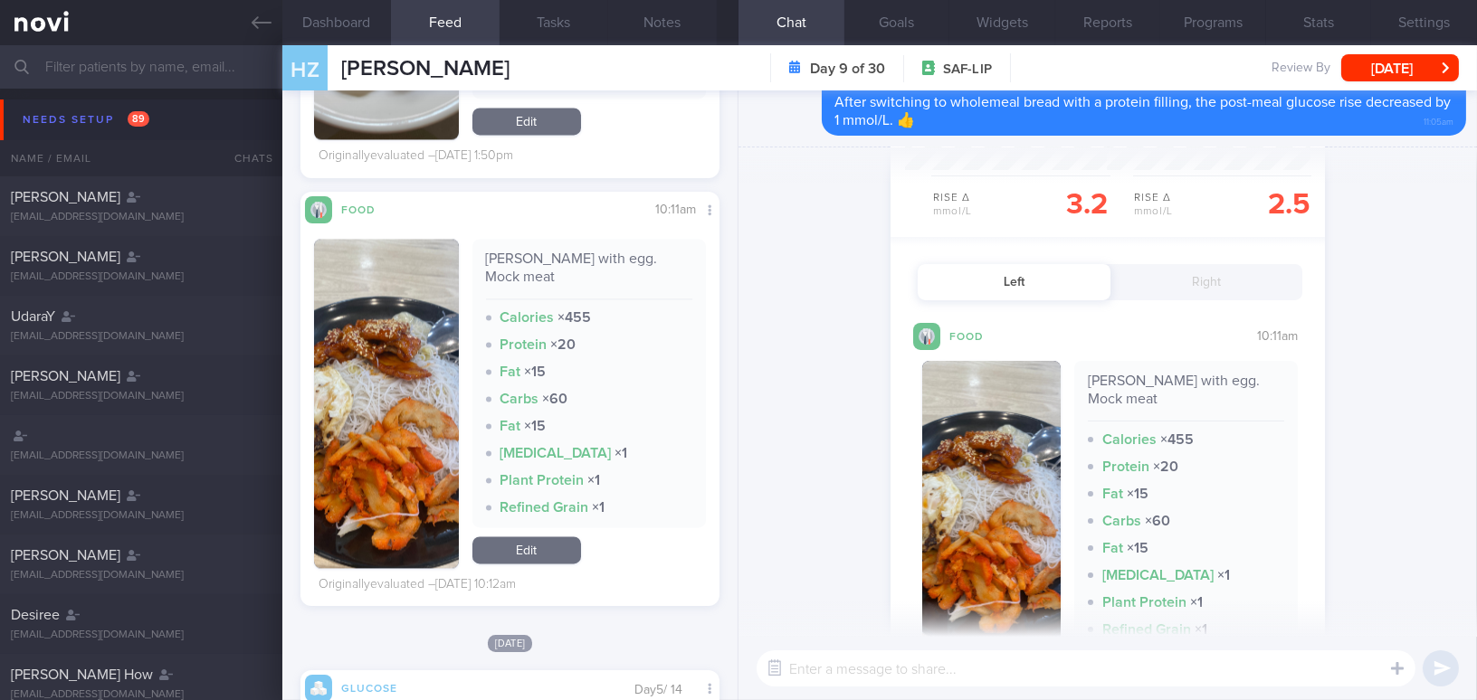
scroll to position [388, 0]
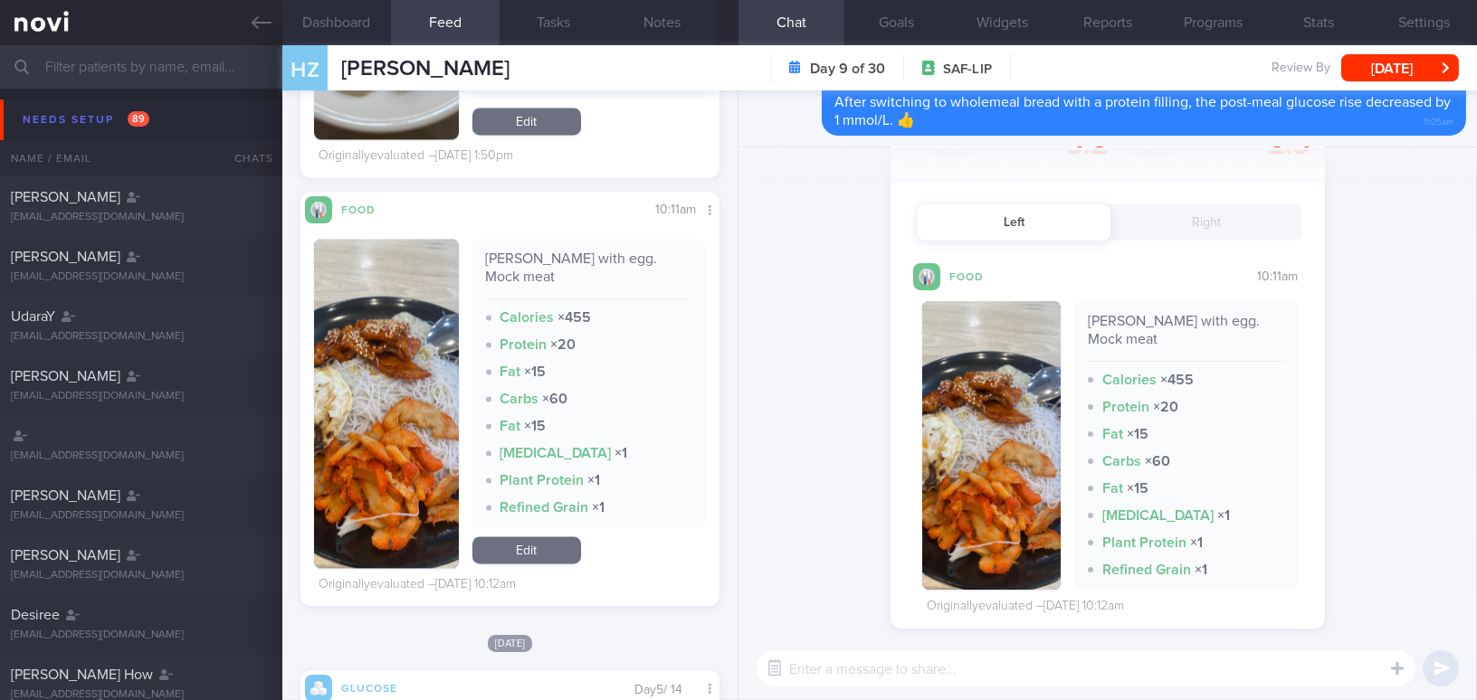
click at [989, 469] on button "button" at bounding box center [991, 445] width 138 height 289
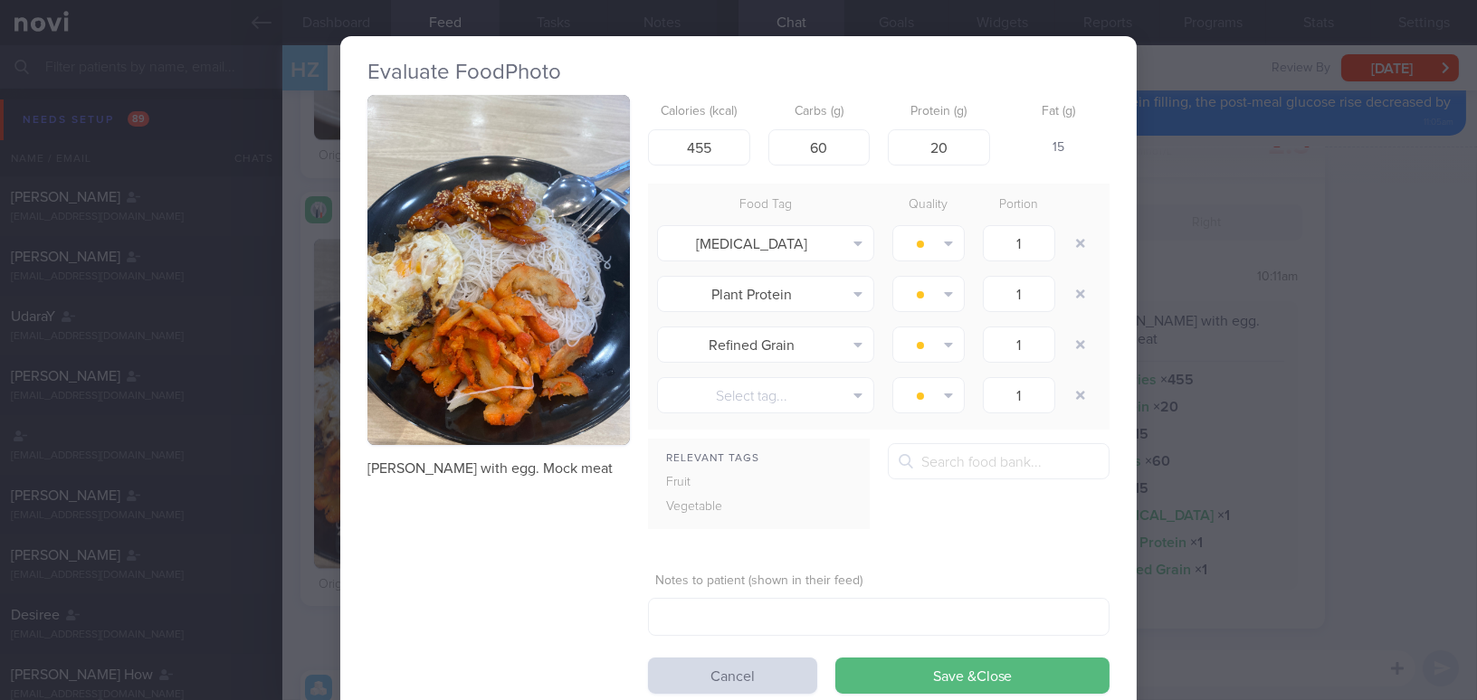
click at [1365, 367] on div "Evaluate Food Photo Mee hoon with egg. Mock meat Calories (kcal) 455 Carbs (g) …" at bounding box center [738, 350] width 1477 height 700
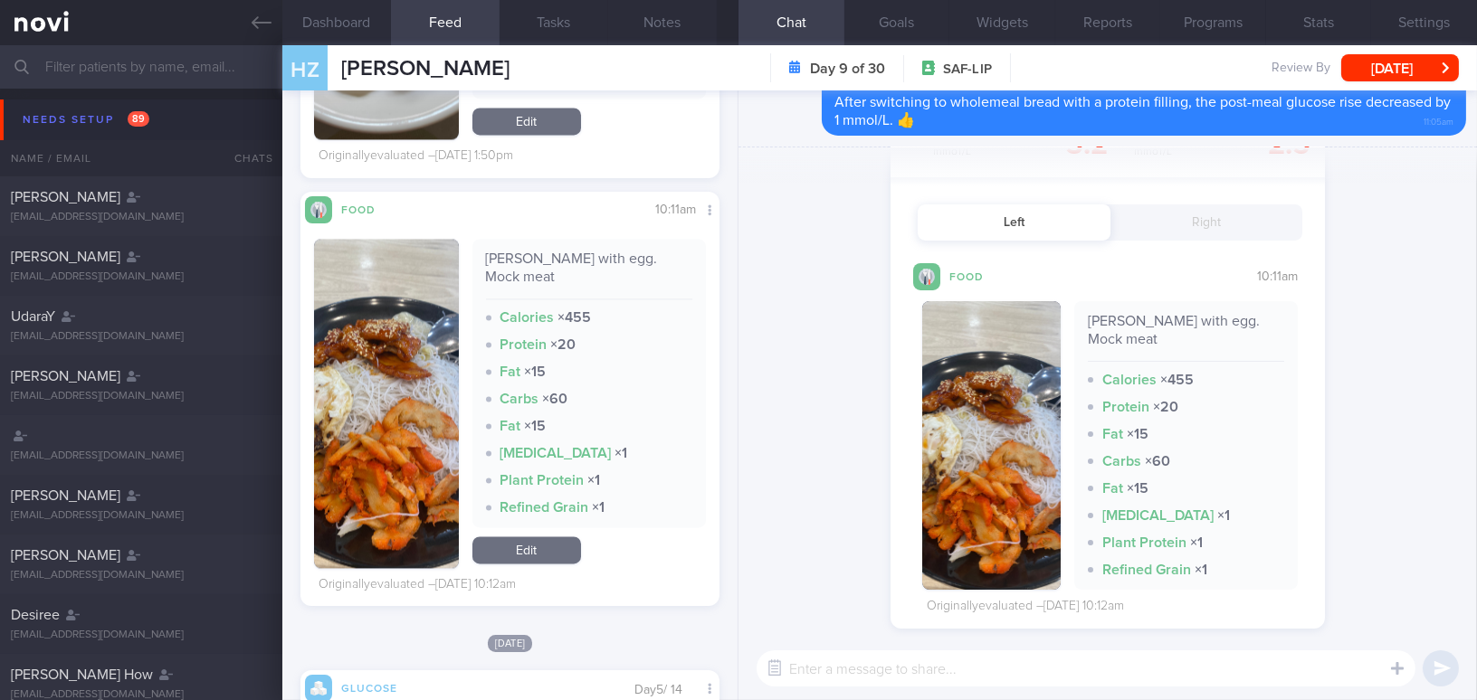
click at [1184, 212] on button "Right" at bounding box center [1206, 223] width 193 height 36
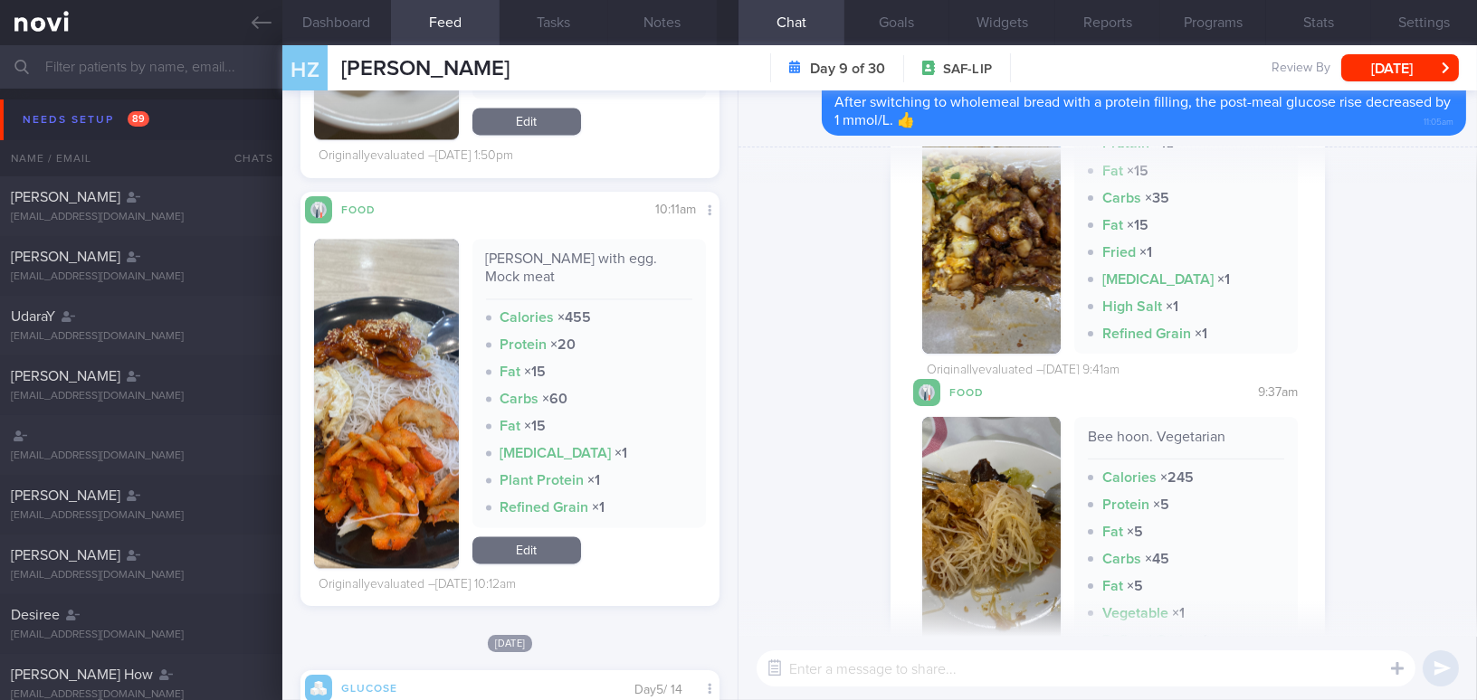
scroll to position [634, 0]
click at [943, 314] on img "button" at bounding box center [991, 204] width 138 height 298
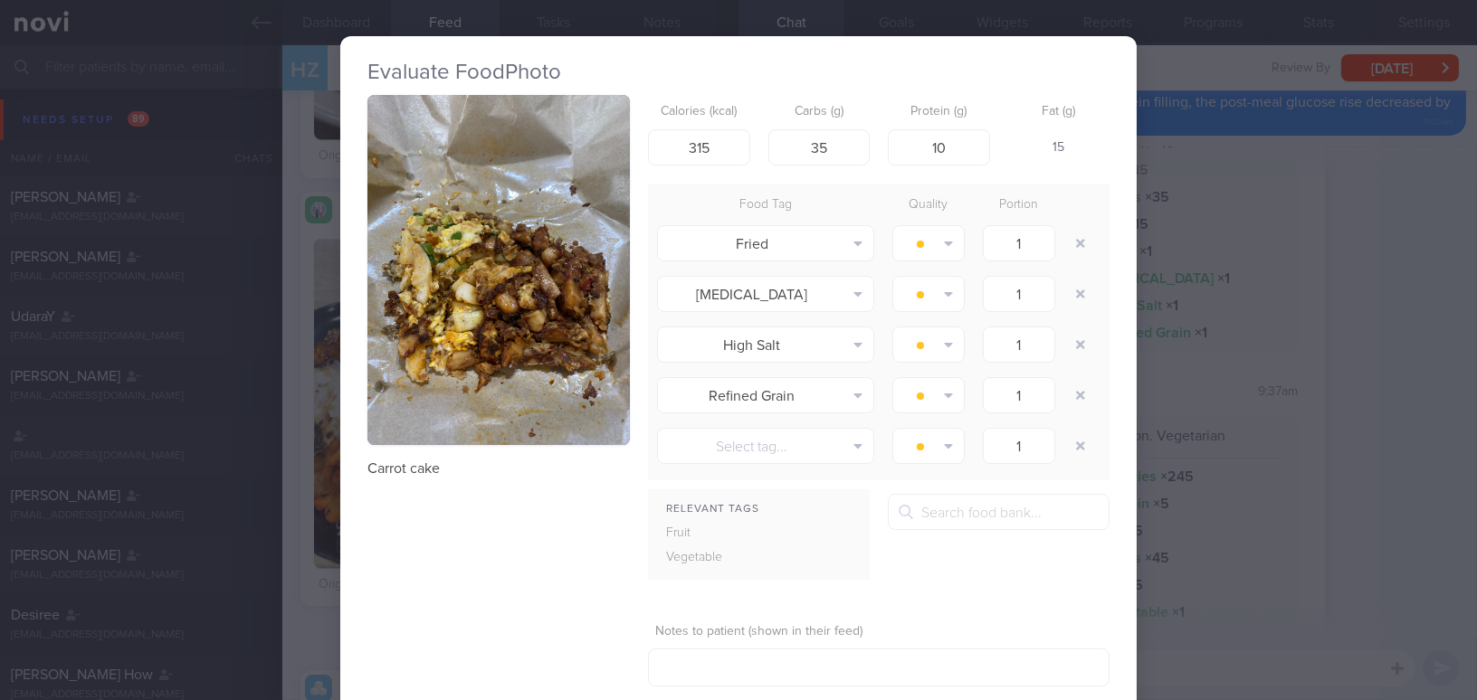
click at [1405, 373] on div "Evaluate Food Photo Carrot cake Calories (kcal) 315 Carbs (g) 35 Protein (g) 10…" at bounding box center [738, 350] width 1477 height 700
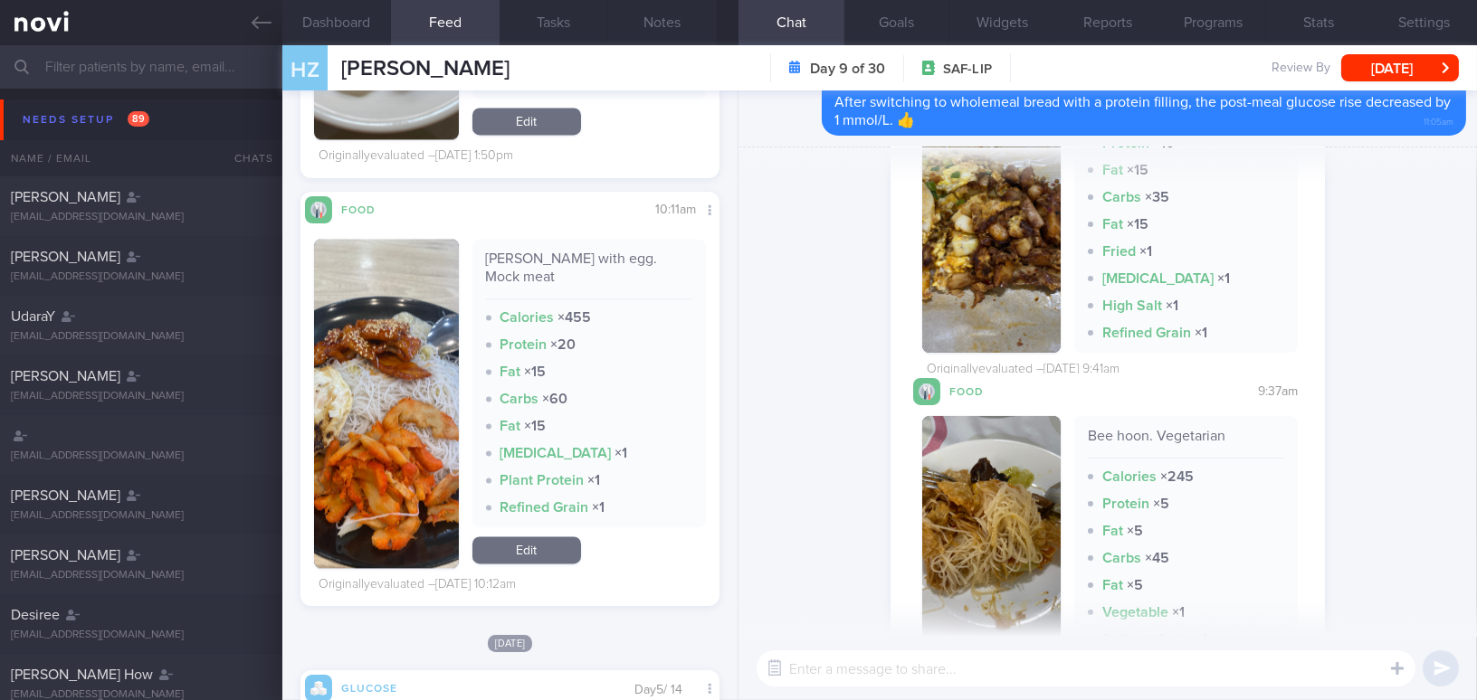
click at [992, 483] on button "button" at bounding box center [991, 537] width 138 height 243
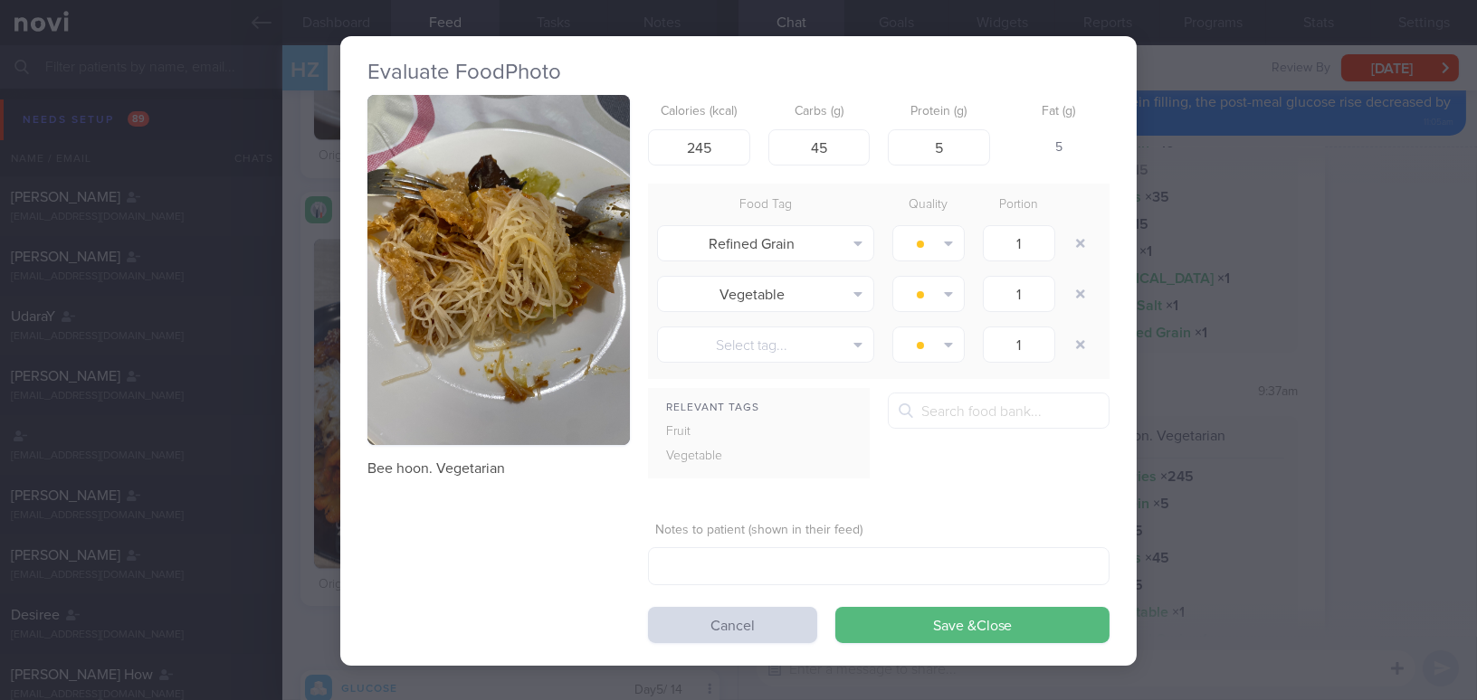
click at [1388, 345] on div "Evaluate Food Photo Bee hoon. Vegetarian Calories (kcal) 245 Carbs (g) 45 Prote…" at bounding box center [738, 350] width 1477 height 700
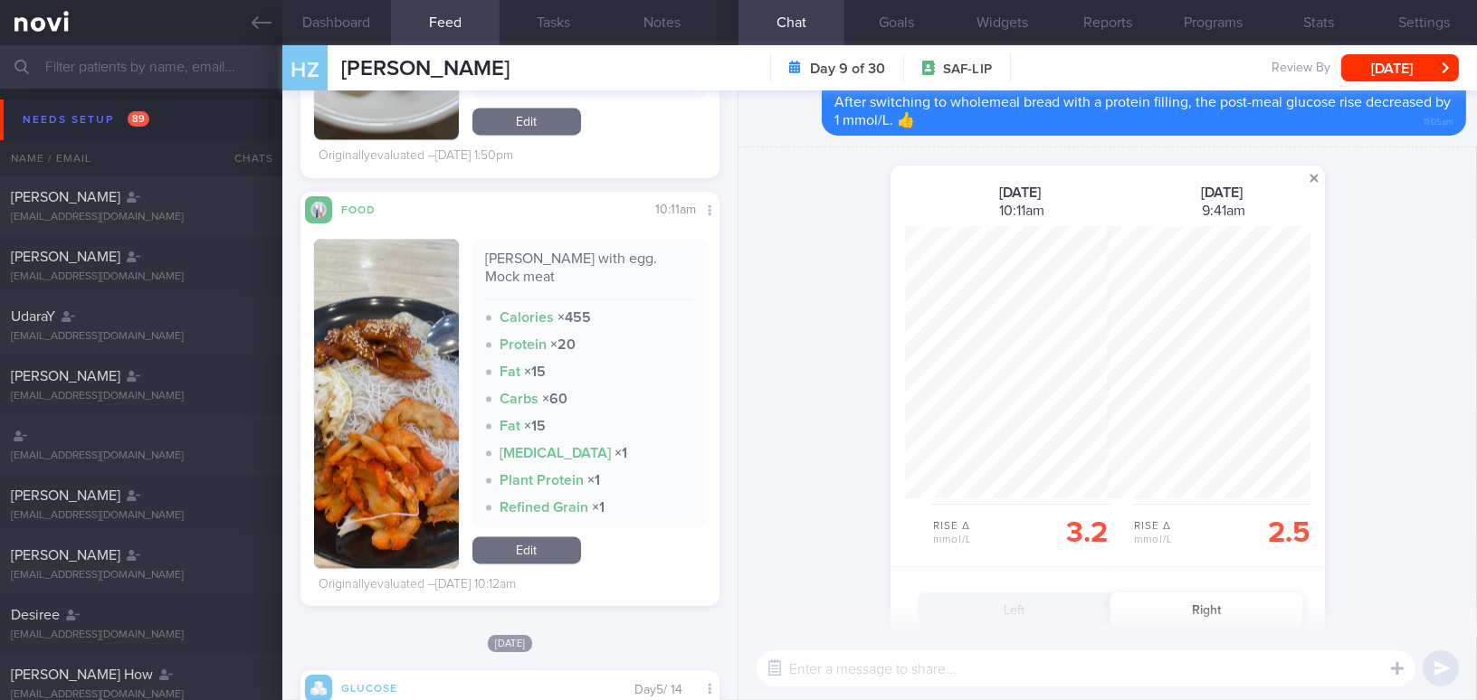
click at [1312, 179] on span at bounding box center [1314, 178] width 22 height 22
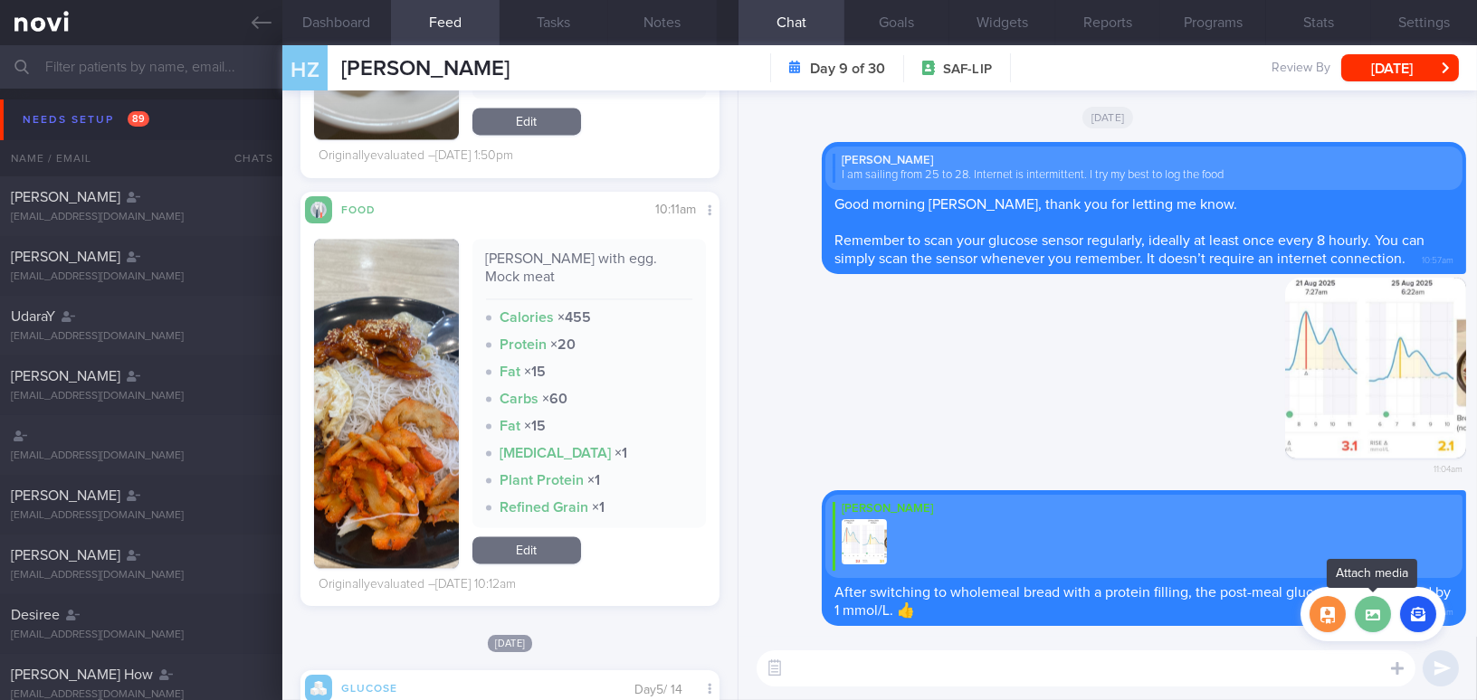
click at [1380, 617] on label at bounding box center [1373, 614] width 36 height 36
click at [0, 0] on input "file" at bounding box center [0, 0] width 0 height 0
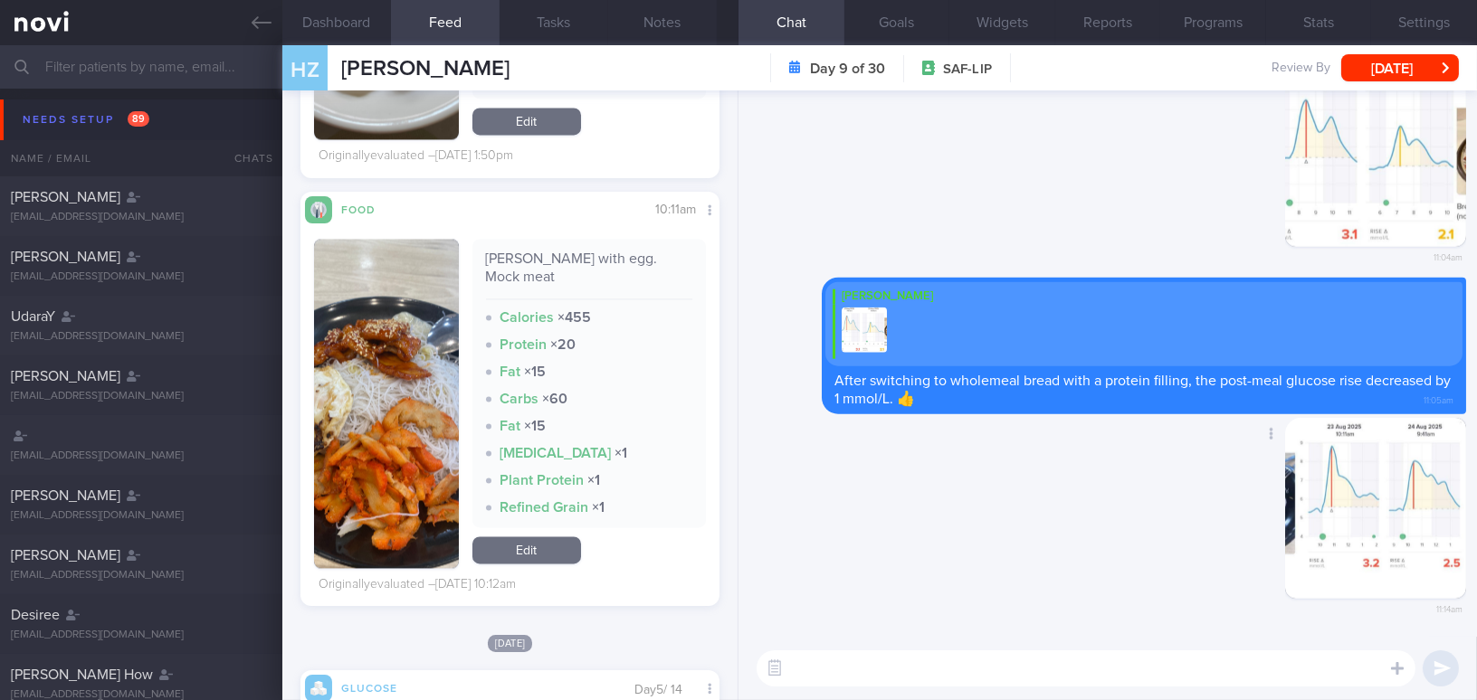
click at [1328, 531] on button "button" at bounding box center [1375, 508] width 181 height 181
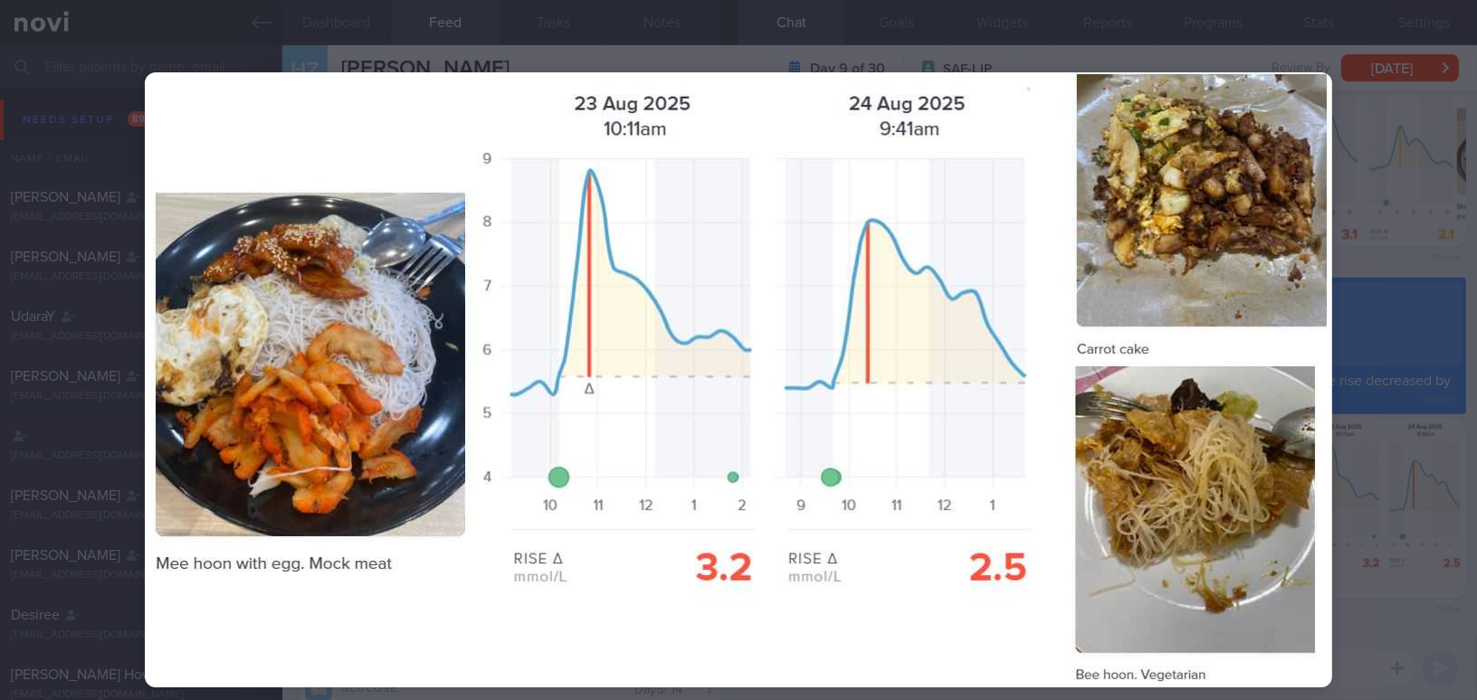
click at [1361, 588] on div at bounding box center [738, 380] width 1332 height 760
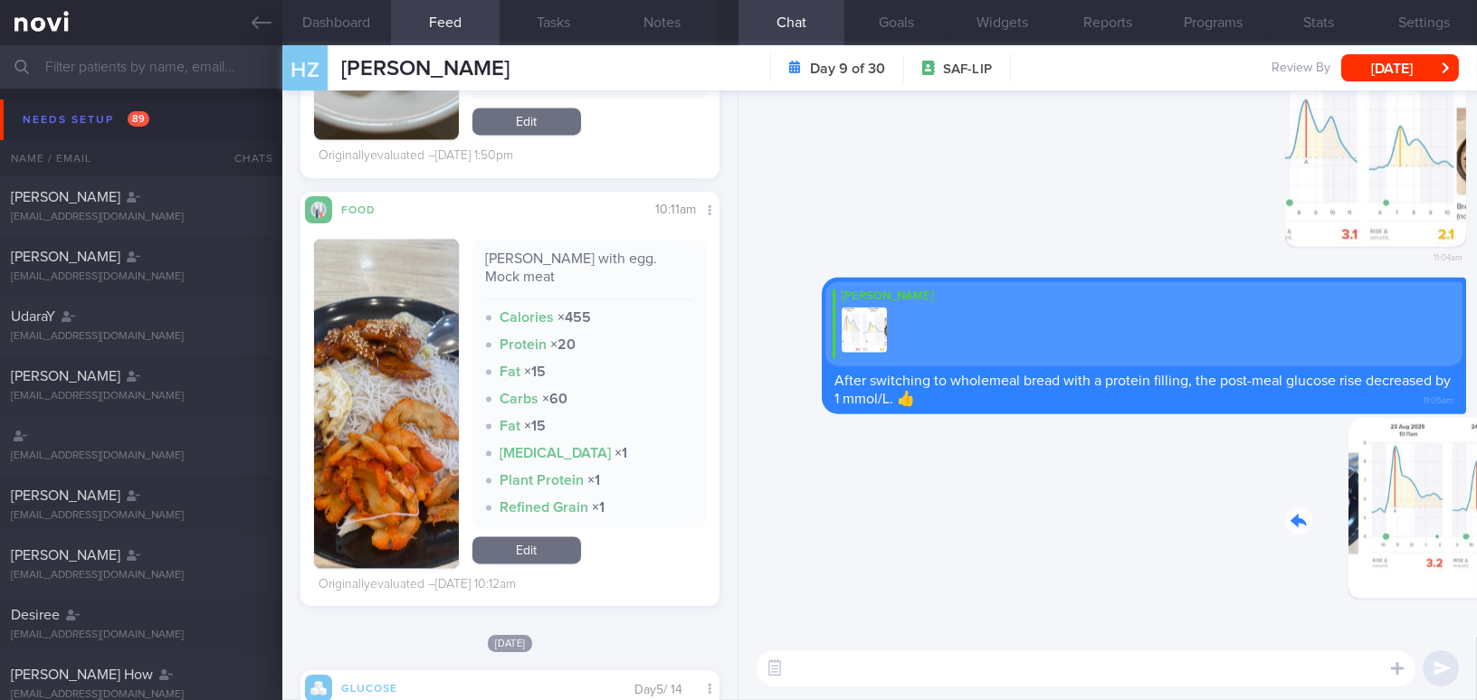
drag, startPoint x: 1363, startPoint y: 557, endPoint x: 1425, endPoint y: 569, distance: 63.7
click at [1425, 569] on div "Delete 11:14am" at bounding box center [1339, 522] width 253 height 209
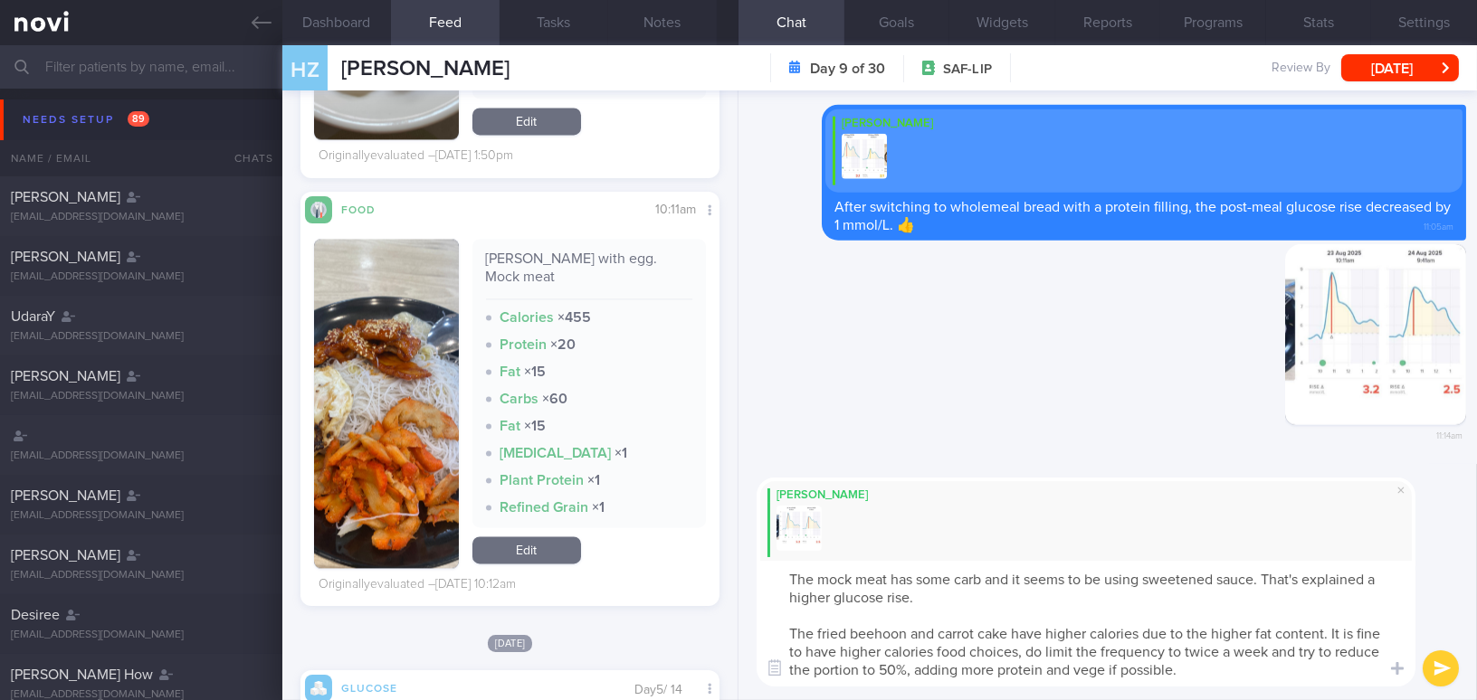
drag, startPoint x: 1175, startPoint y: 667, endPoint x: 705, endPoint y: 556, distance: 482.7
click at [705, 556] on div "Dashboard Feed Tasks Notes Chat Goals Widgets Reports Programs Stats Settings H…" at bounding box center [879, 372] width 1195 height 655
click at [890, 591] on textarea "The mock meat has some carb and it seems to be using sweetened sauce. That's ex…" at bounding box center [1086, 624] width 659 height 126
drag, startPoint x: 788, startPoint y: 575, endPoint x: 1248, endPoint y: 710, distance: 479.1
click at [1248, 700] on html "You are offline! Some functionality will be unavailable Patients New Users Coac…" at bounding box center [738, 350] width 1477 height 700
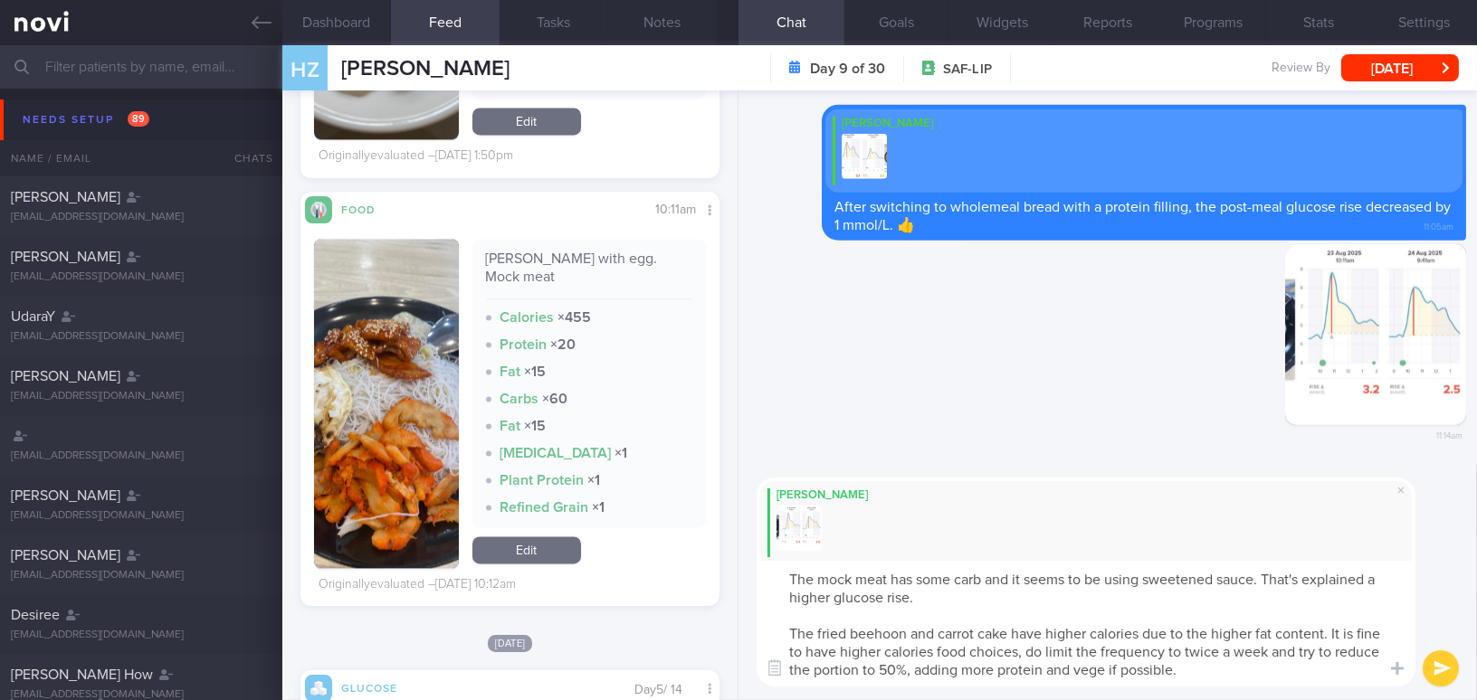
paste textarea "contains some carbs and appears to use sweetened sauce, which explains the high…"
click at [1315, 631] on textarea "The mock meat contains some carbs and appears to use sweetened sauce, which exp…" at bounding box center [1086, 624] width 659 height 126
click at [792, 672] on textarea "The mock meat contains some carbs and appears to use sweetened sauce, which exp…" at bounding box center [1086, 624] width 659 height 126
type textarea "The mock meat contains some carbs and appears to use sweetened sauce, which exp…"
click at [1444, 667] on button "submit" at bounding box center [1441, 669] width 36 height 36
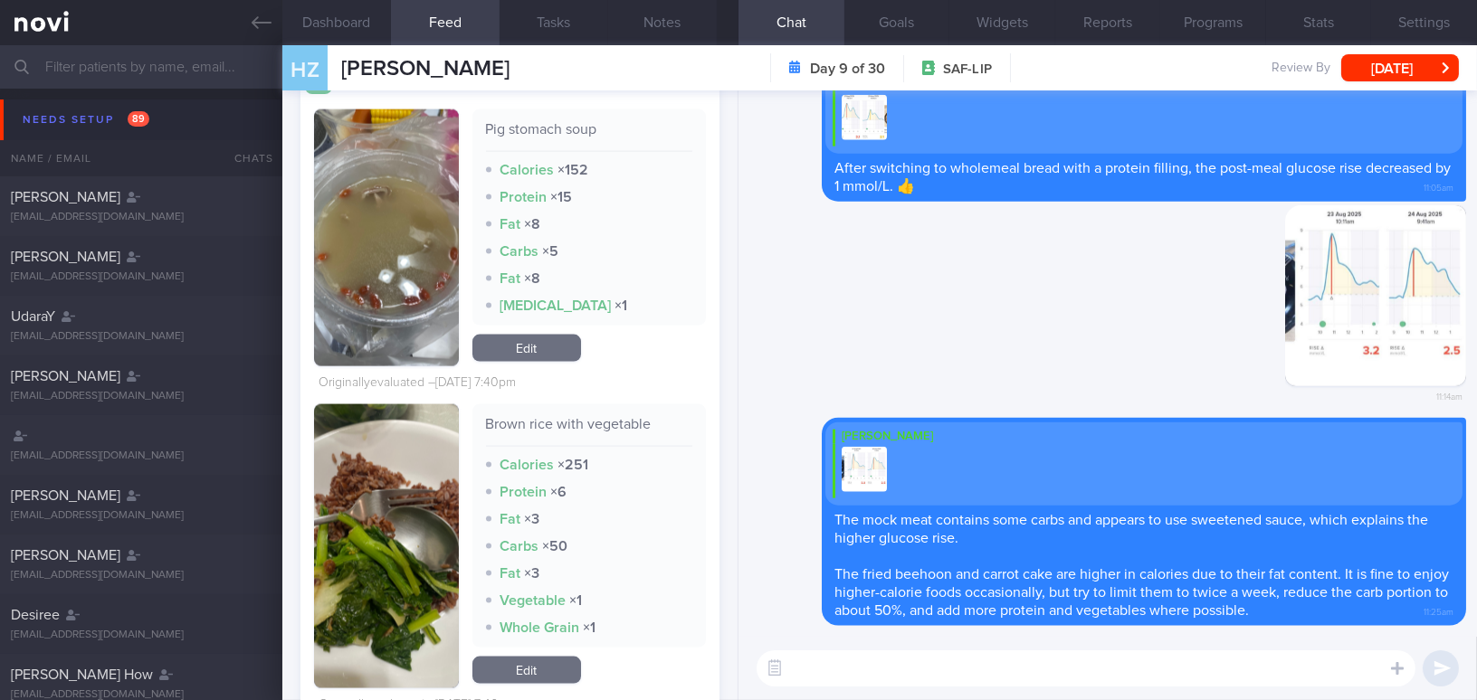
scroll to position [5229, 0]
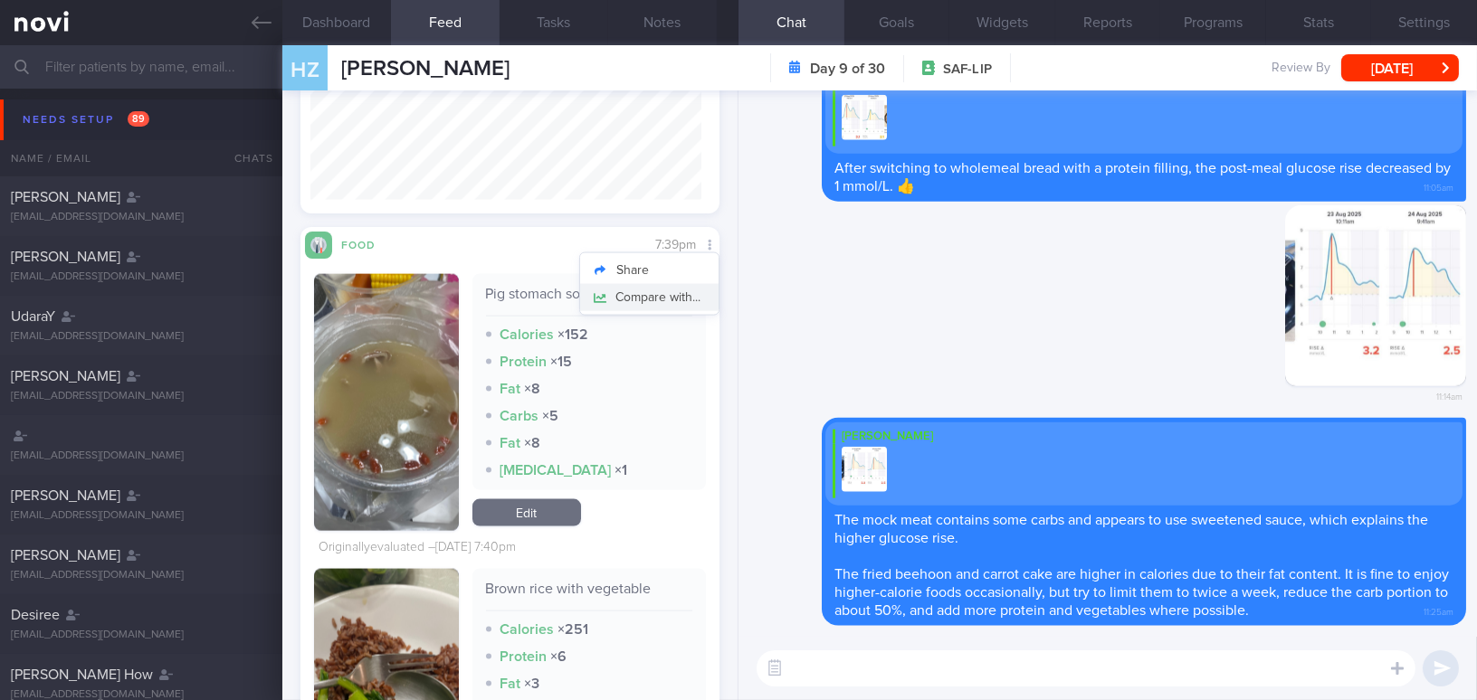
click at [680, 294] on button "Compare with..." at bounding box center [649, 297] width 138 height 27
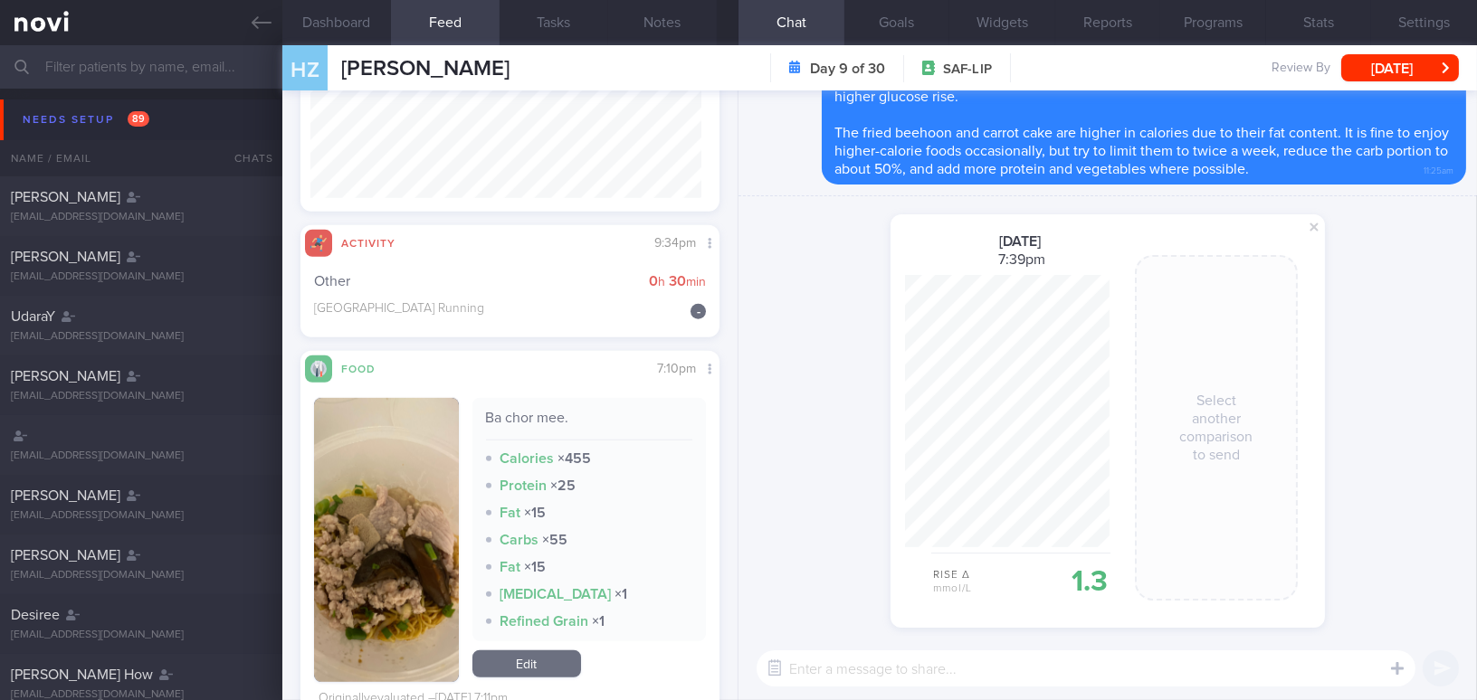
scroll to position [2760, 0]
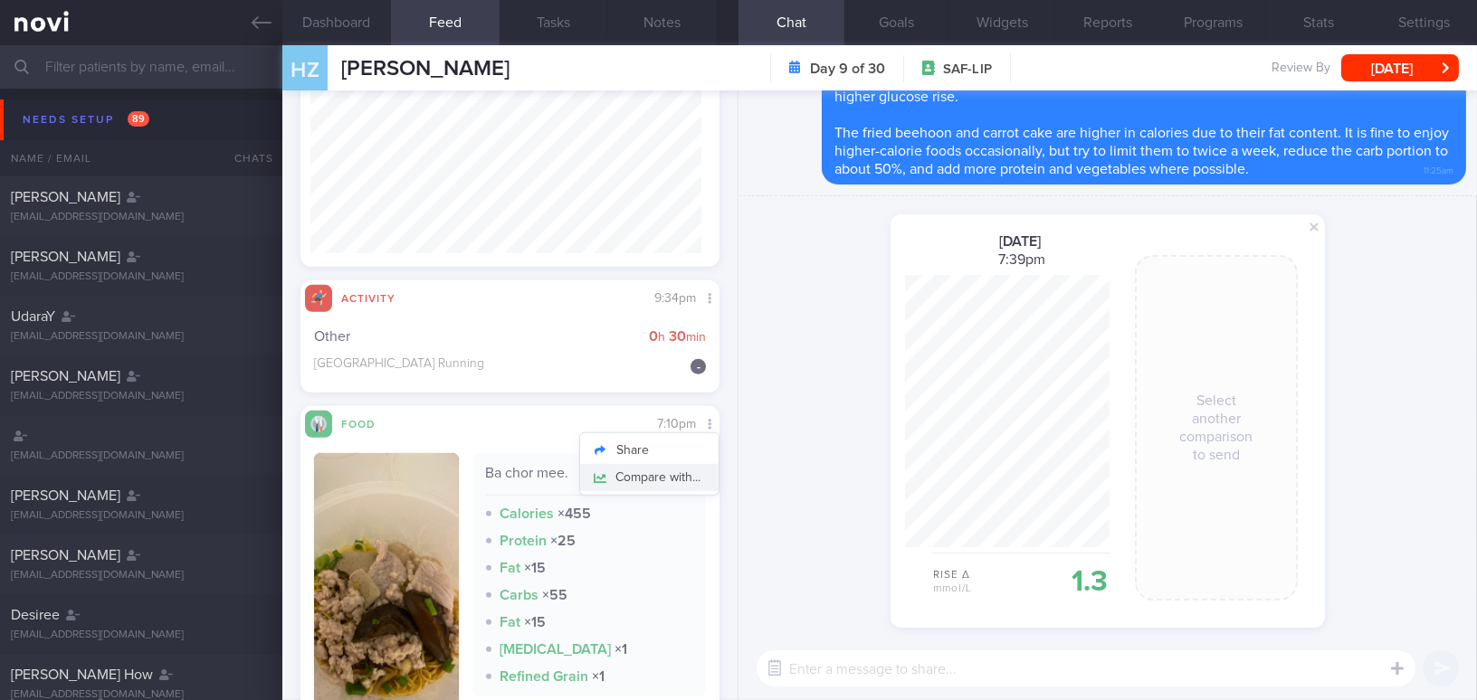
click at [678, 472] on button "Compare with..." at bounding box center [649, 477] width 138 height 27
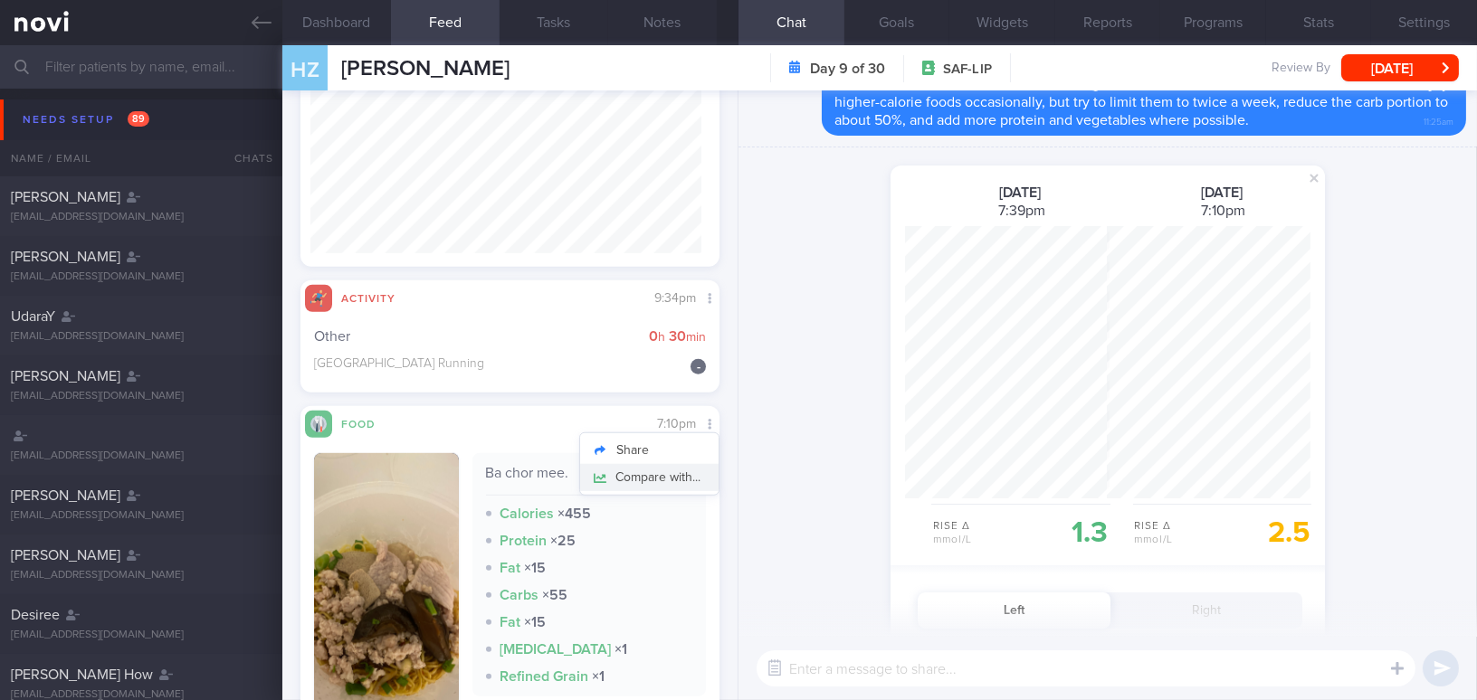
scroll to position [272, 204]
click at [1310, 176] on span at bounding box center [1314, 178] width 22 height 22
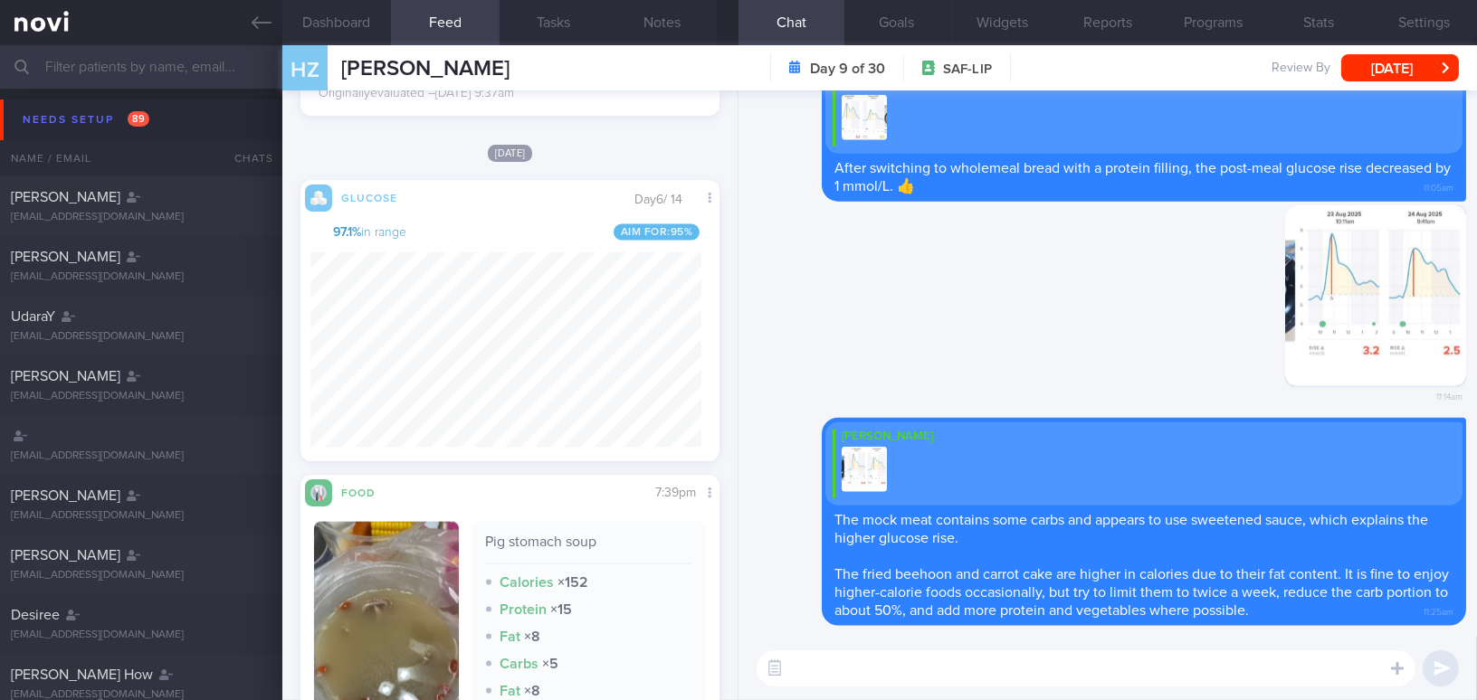
scroll to position [5312, 0]
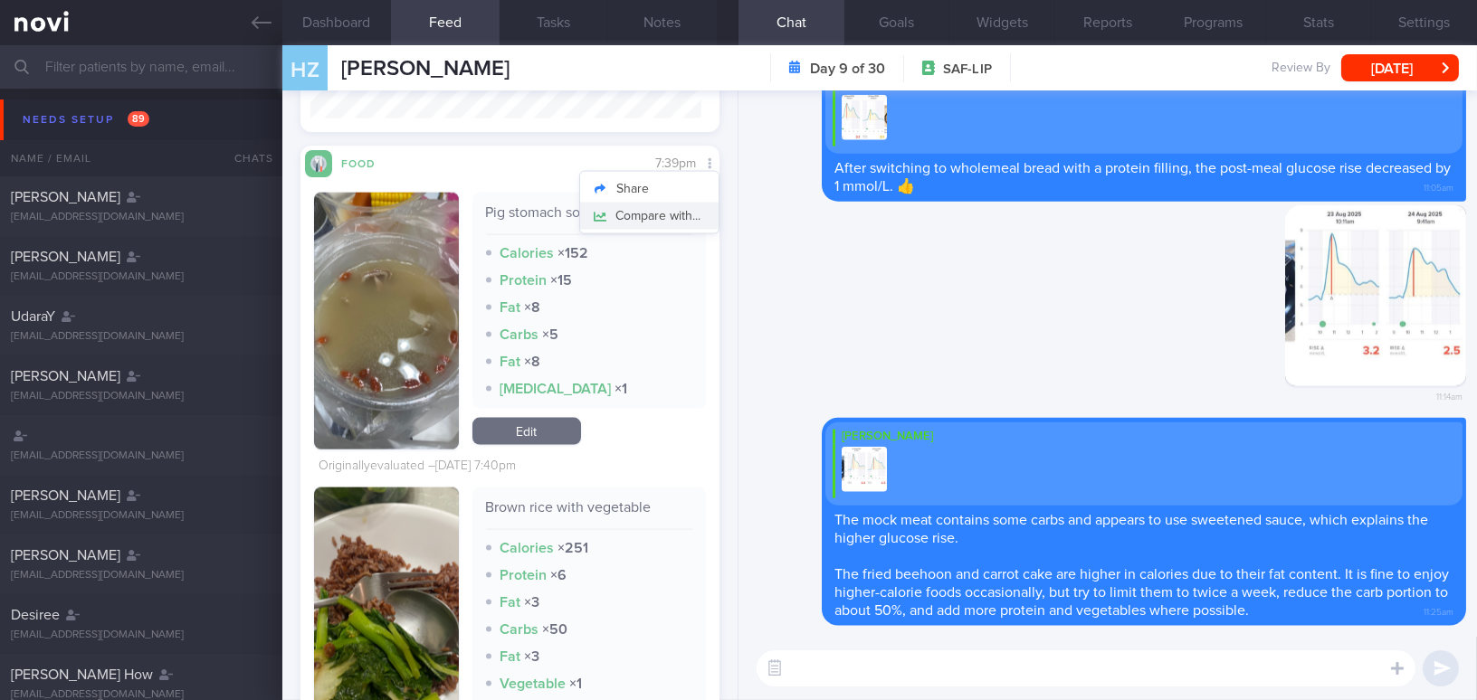
click at [685, 206] on button "Compare with..." at bounding box center [649, 216] width 138 height 27
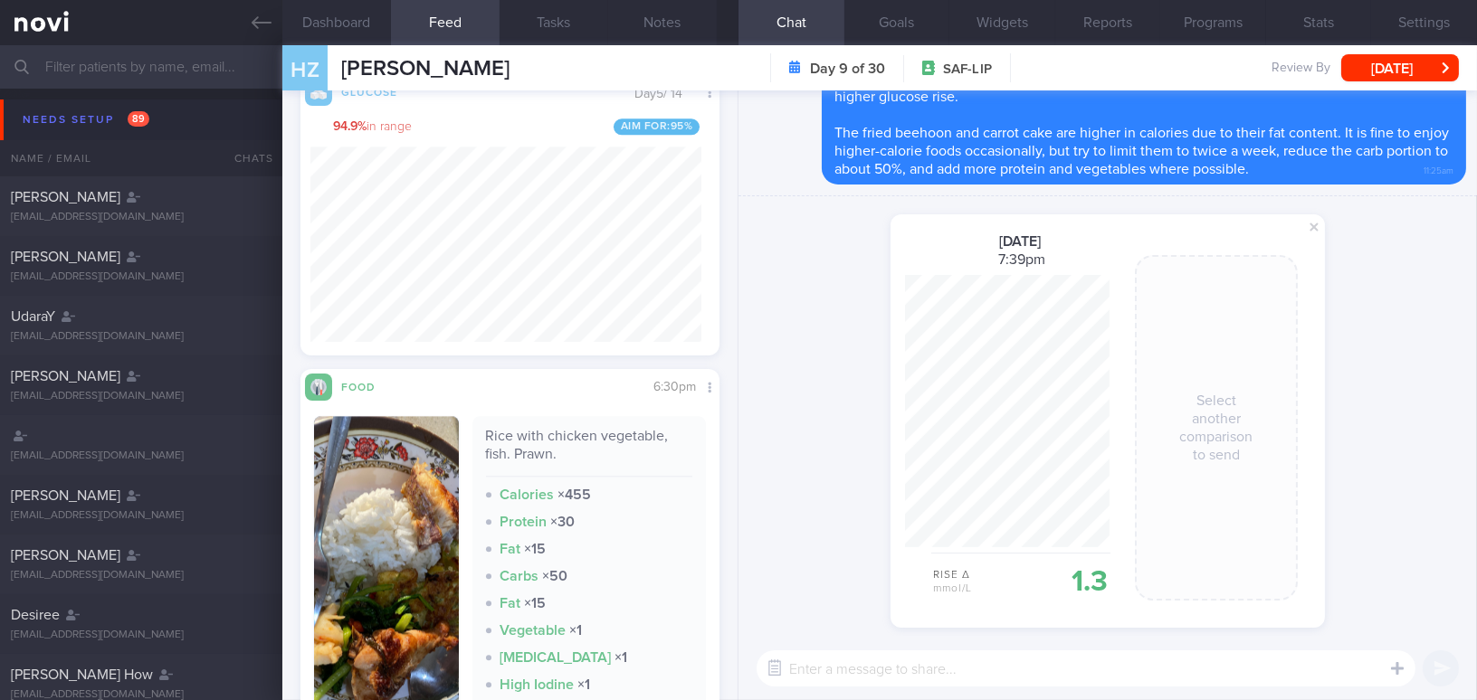
scroll to position [8027, 0]
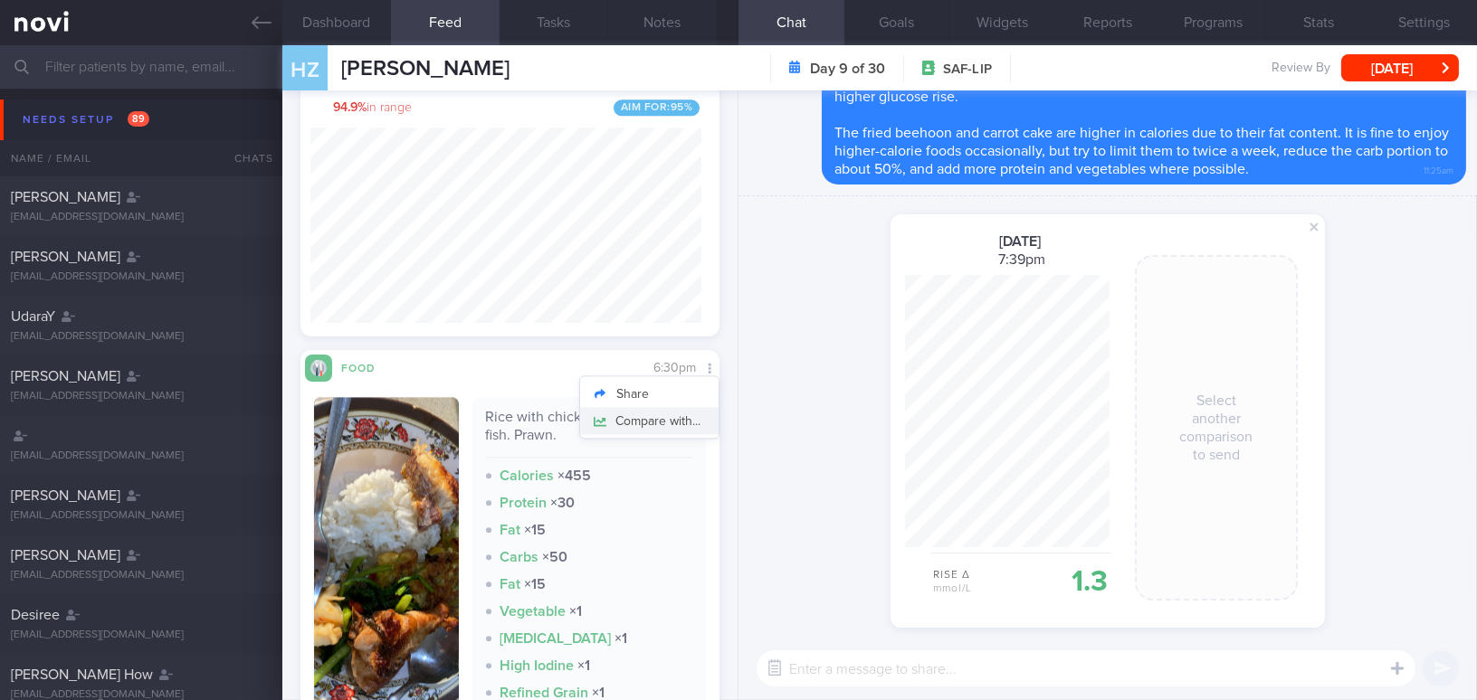
click at [689, 411] on button "Compare with..." at bounding box center [649, 420] width 138 height 27
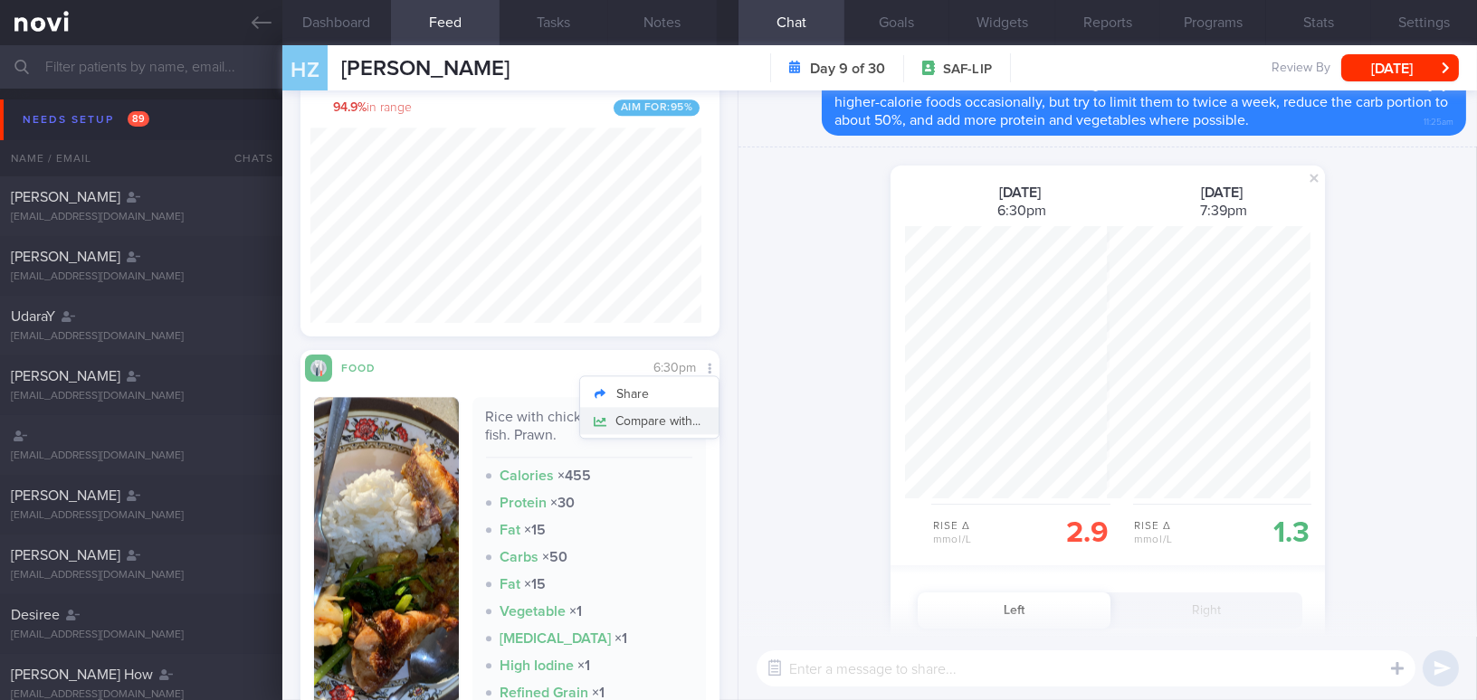
scroll to position [0, 0]
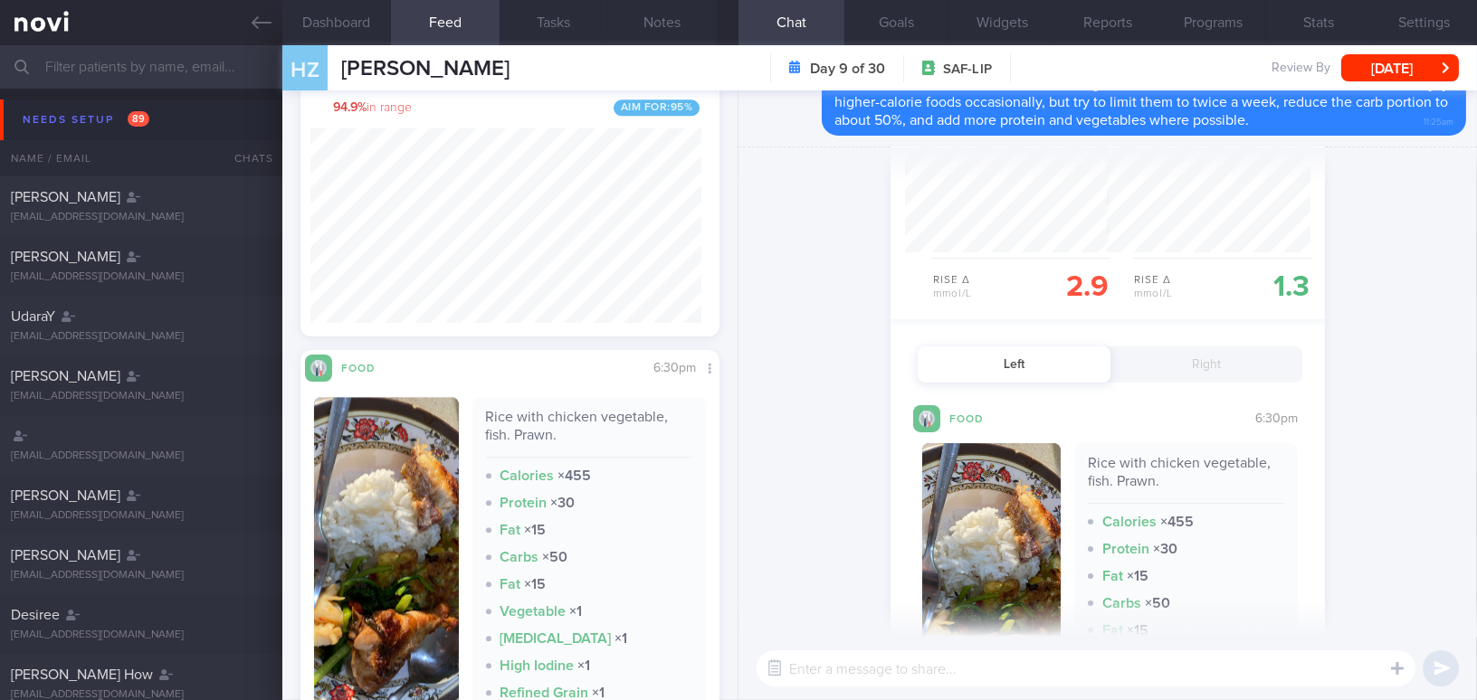
click at [1200, 361] on button "Right" at bounding box center [1206, 365] width 193 height 36
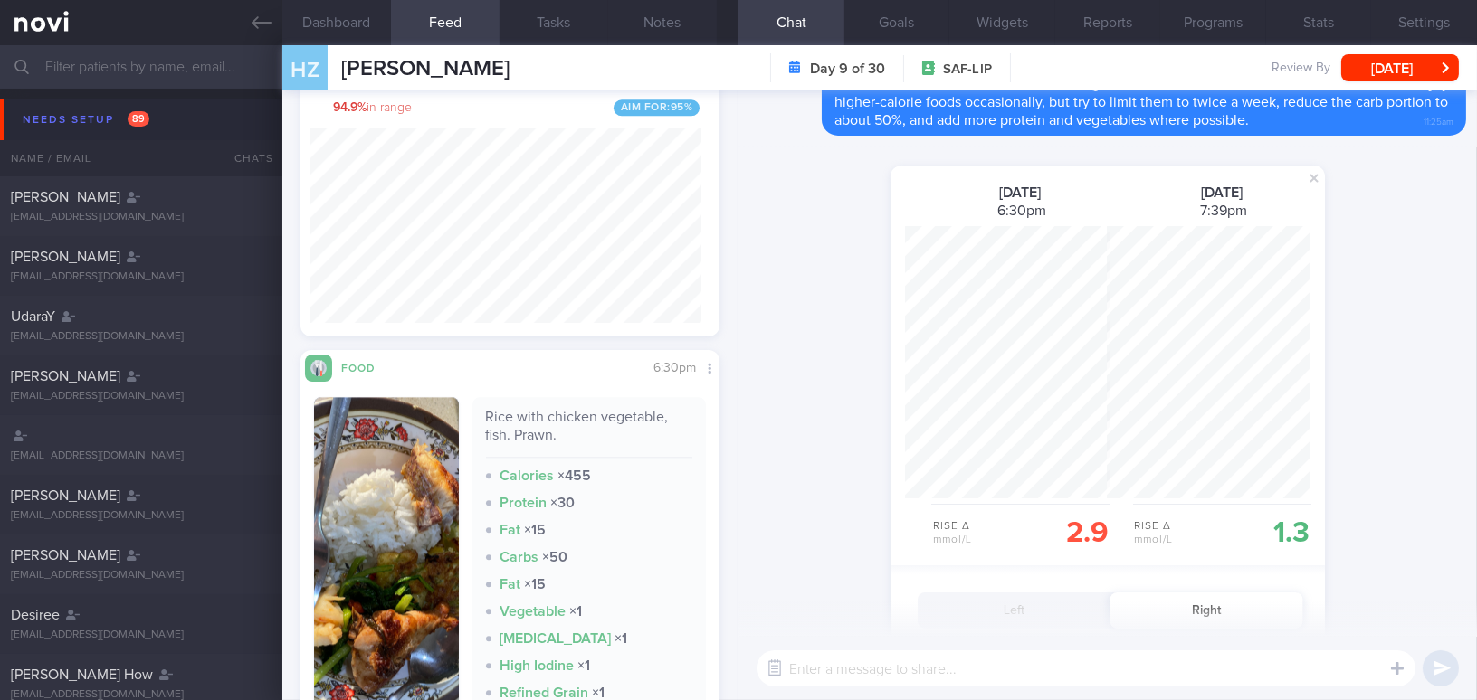
click at [773, 387] on div "shared a glucose comparison: 22 Aug 2025 6:30pm Rise Δ mmol/L 2.9 23 Aug 2025 7…" at bounding box center [1107, 692] width 738 height 1088
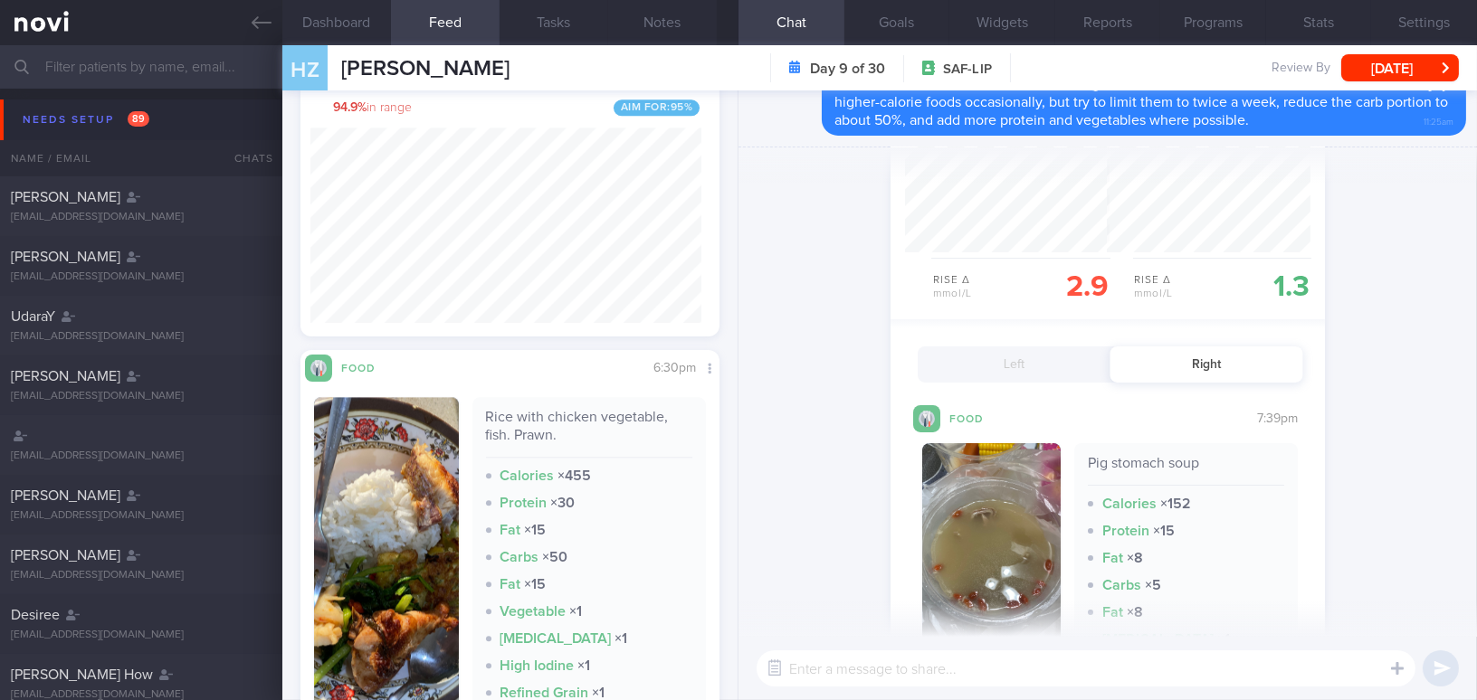
click at [988, 553] on button "button" at bounding box center [991, 551] width 138 height 216
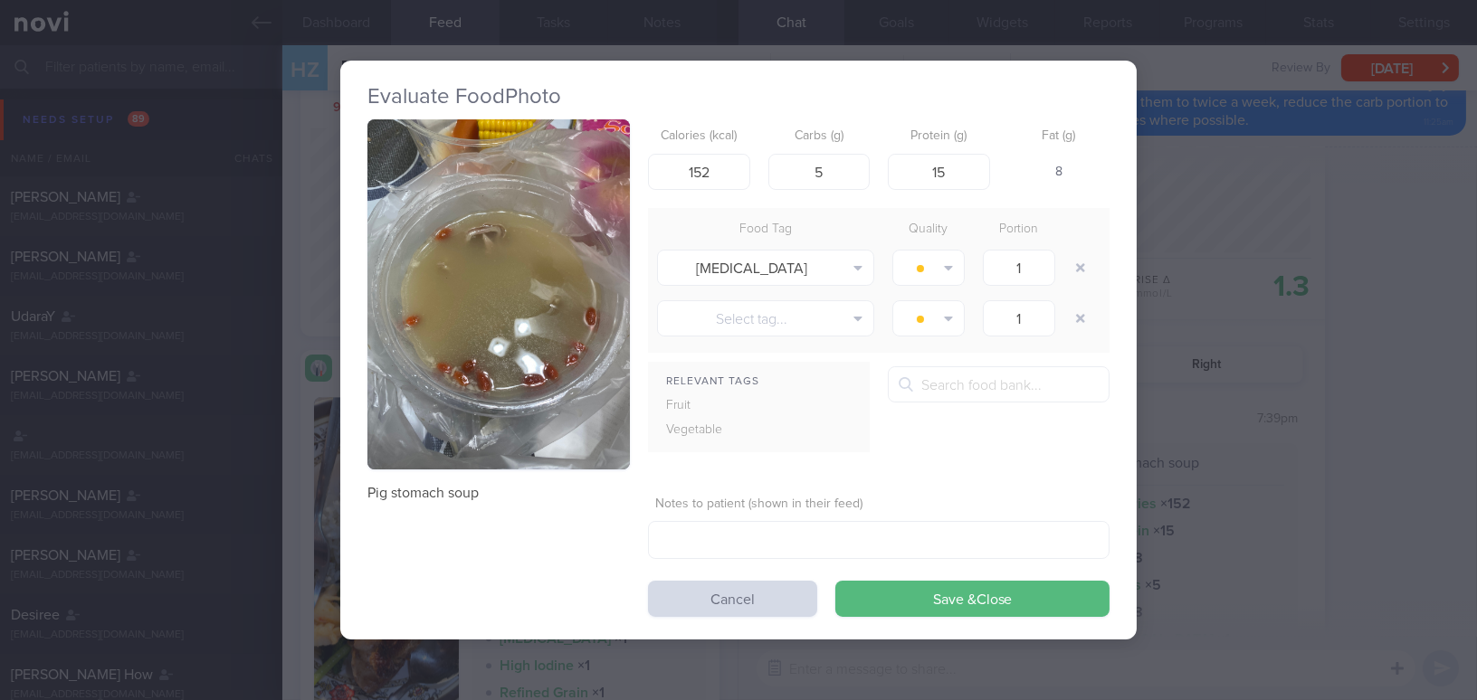
click at [1437, 360] on div "Evaluate Food Photo Pig stomach soup Calories (kcal) 152 Carbs (g) 5 Protein (g…" at bounding box center [738, 350] width 1477 height 700
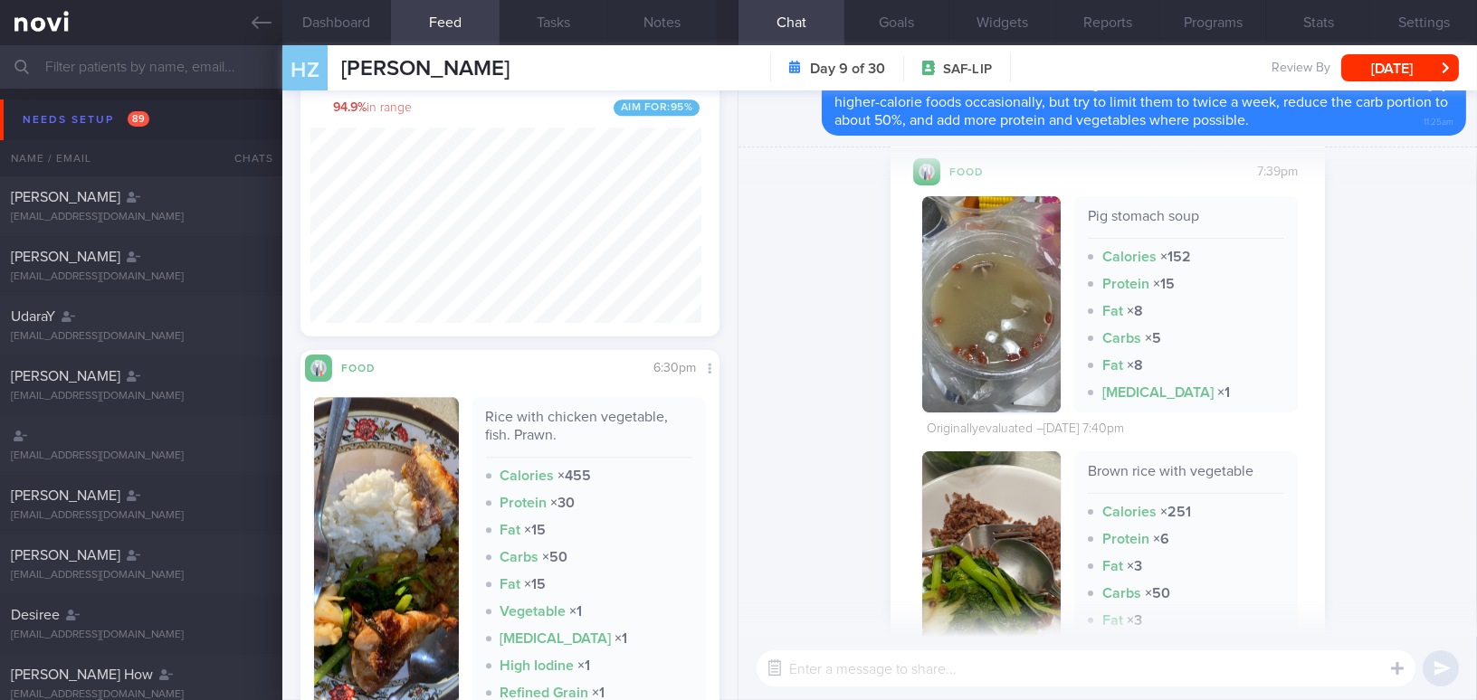
scroll to position [597, 0]
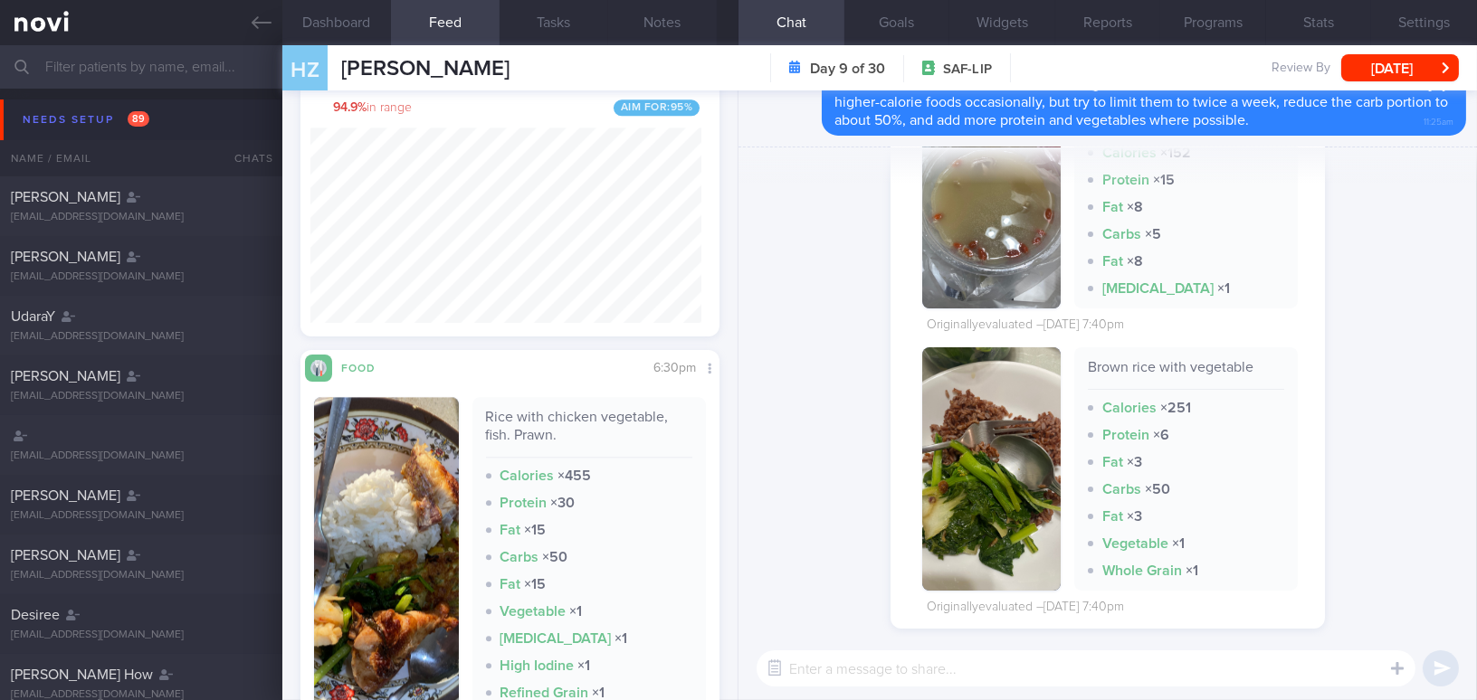
click at [956, 418] on button "button" at bounding box center [991, 469] width 138 height 243
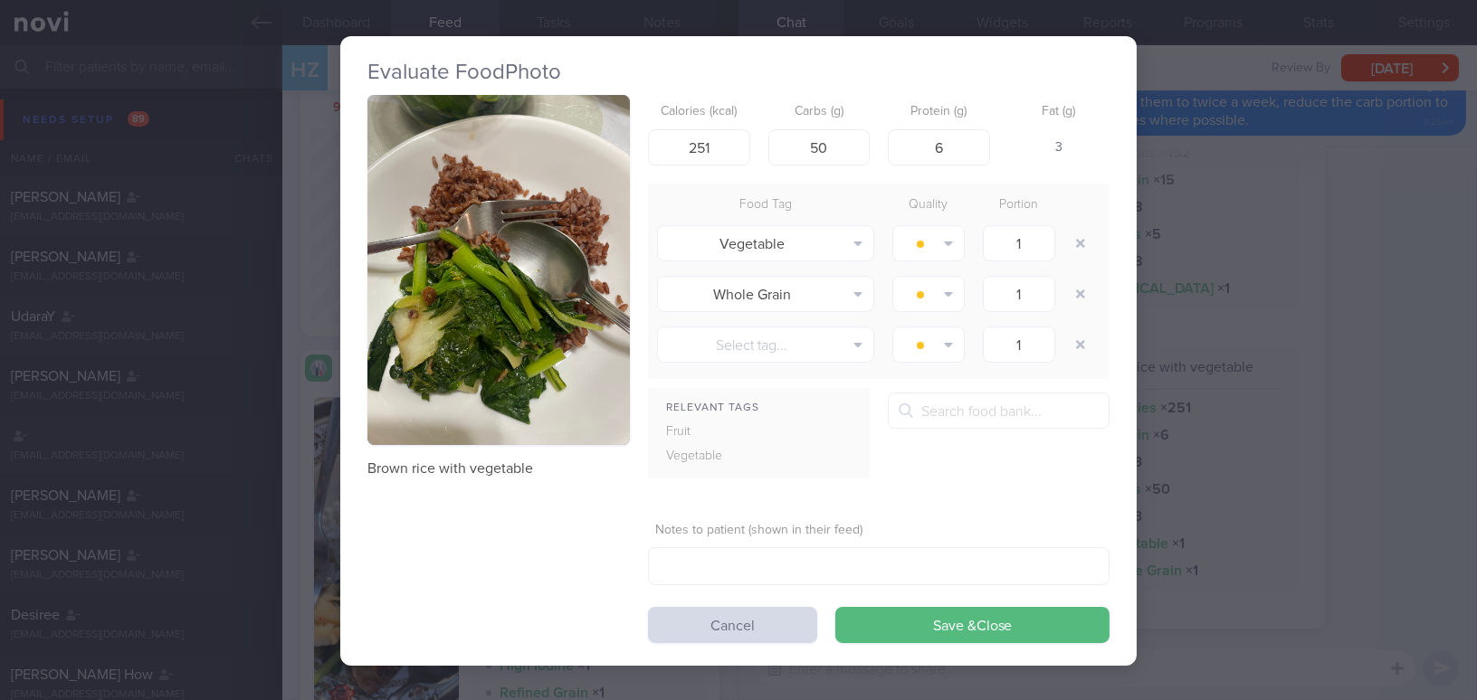
click at [1327, 364] on div "Evaluate Food Photo Brown rice with vegetable Calories (kcal) 251 Carbs (g) 50 …" at bounding box center [738, 350] width 1477 height 700
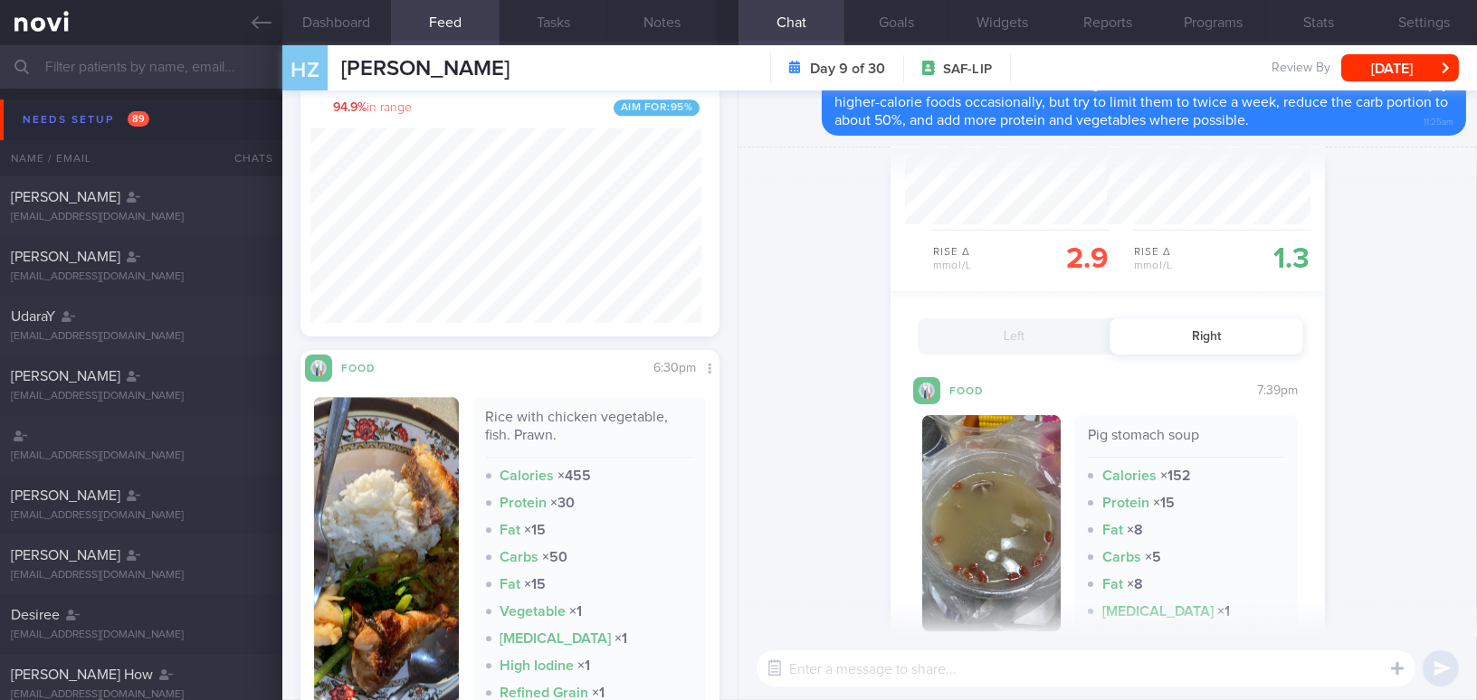
scroll to position [268, 0]
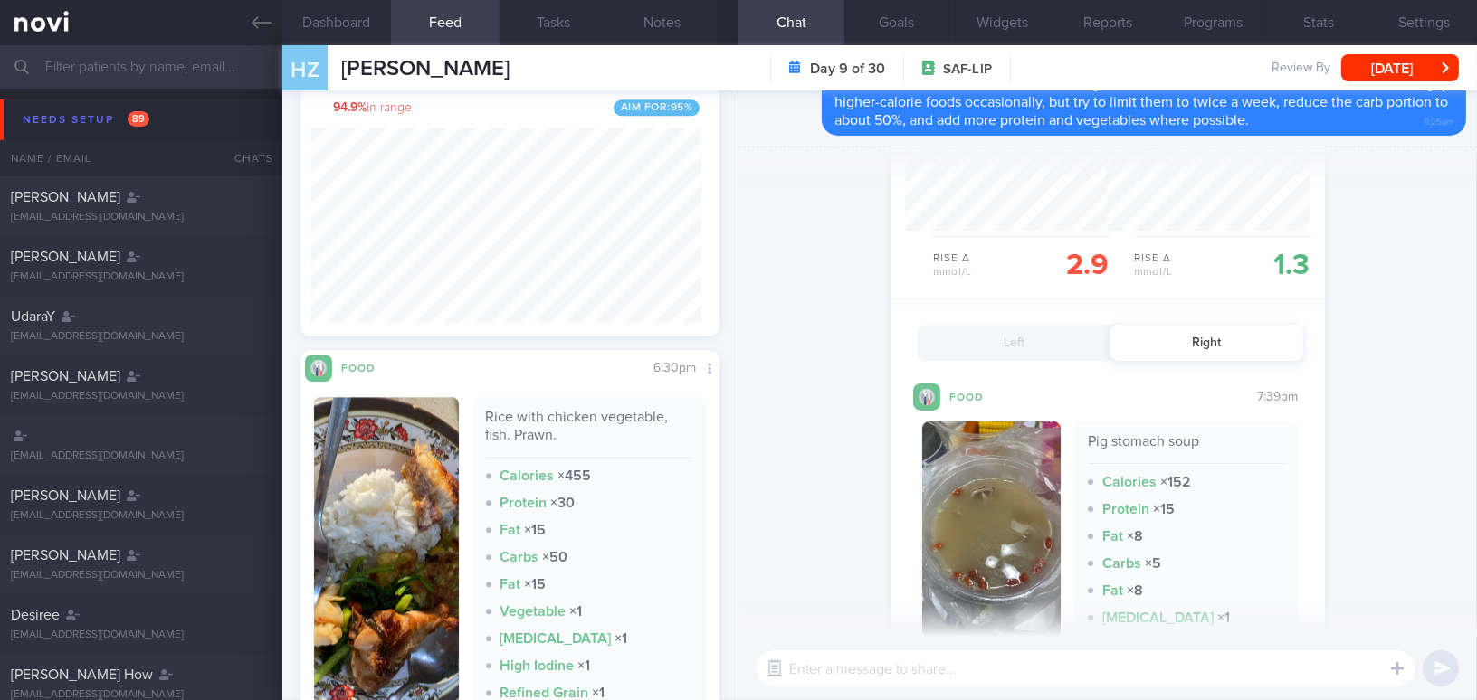
click at [996, 338] on button "Left" at bounding box center [1014, 343] width 193 height 36
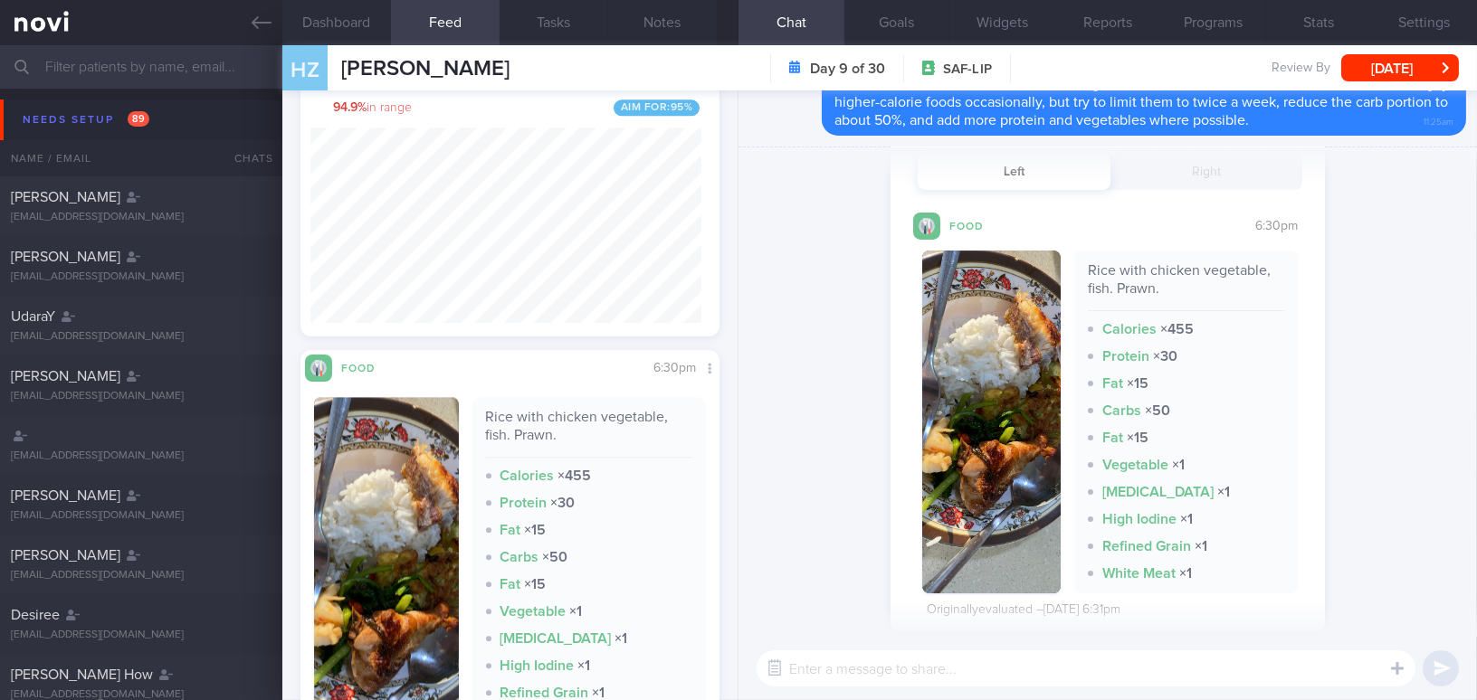
scroll to position [442, 0]
click at [977, 389] on button "button" at bounding box center [991, 419] width 138 height 343
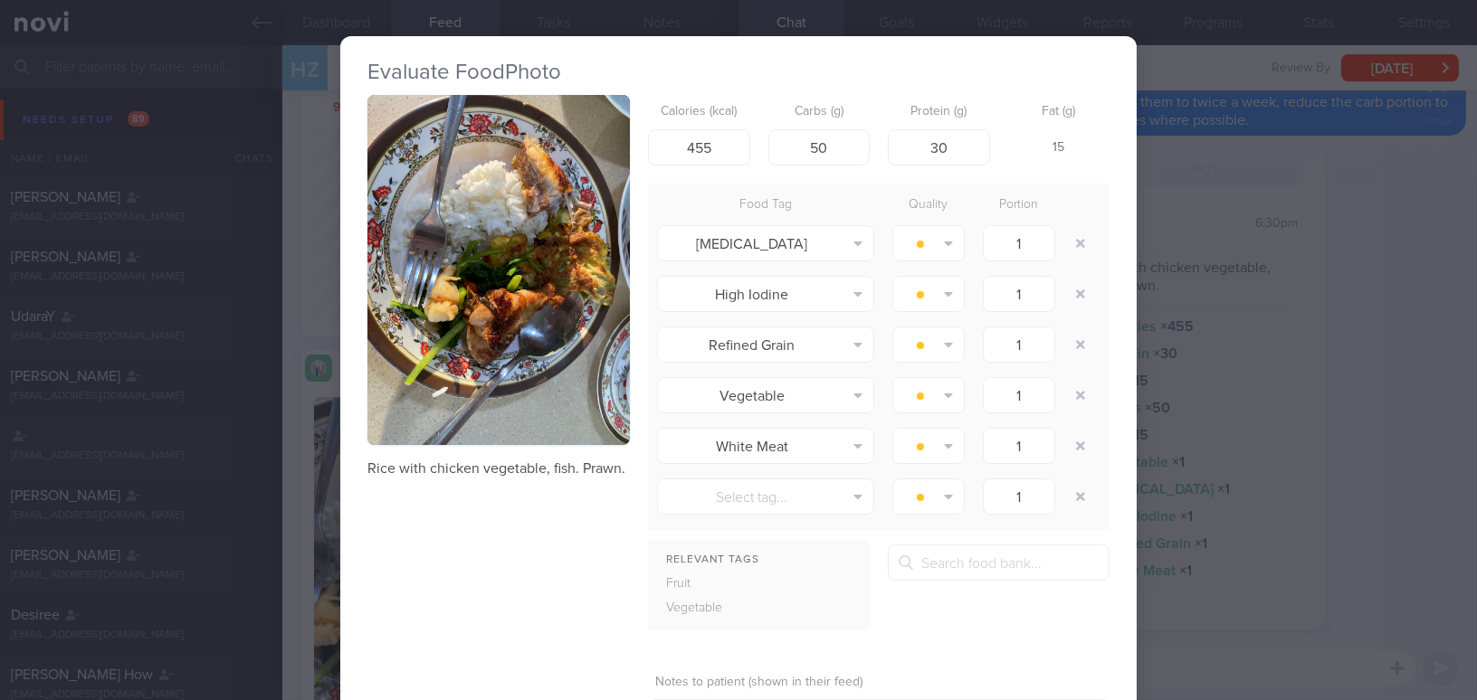
click at [1327, 435] on div "Evaluate Food Photo Rice with chicken vegetable, fish. Prawn. Calories (kcal) 4…" at bounding box center [738, 350] width 1477 height 700
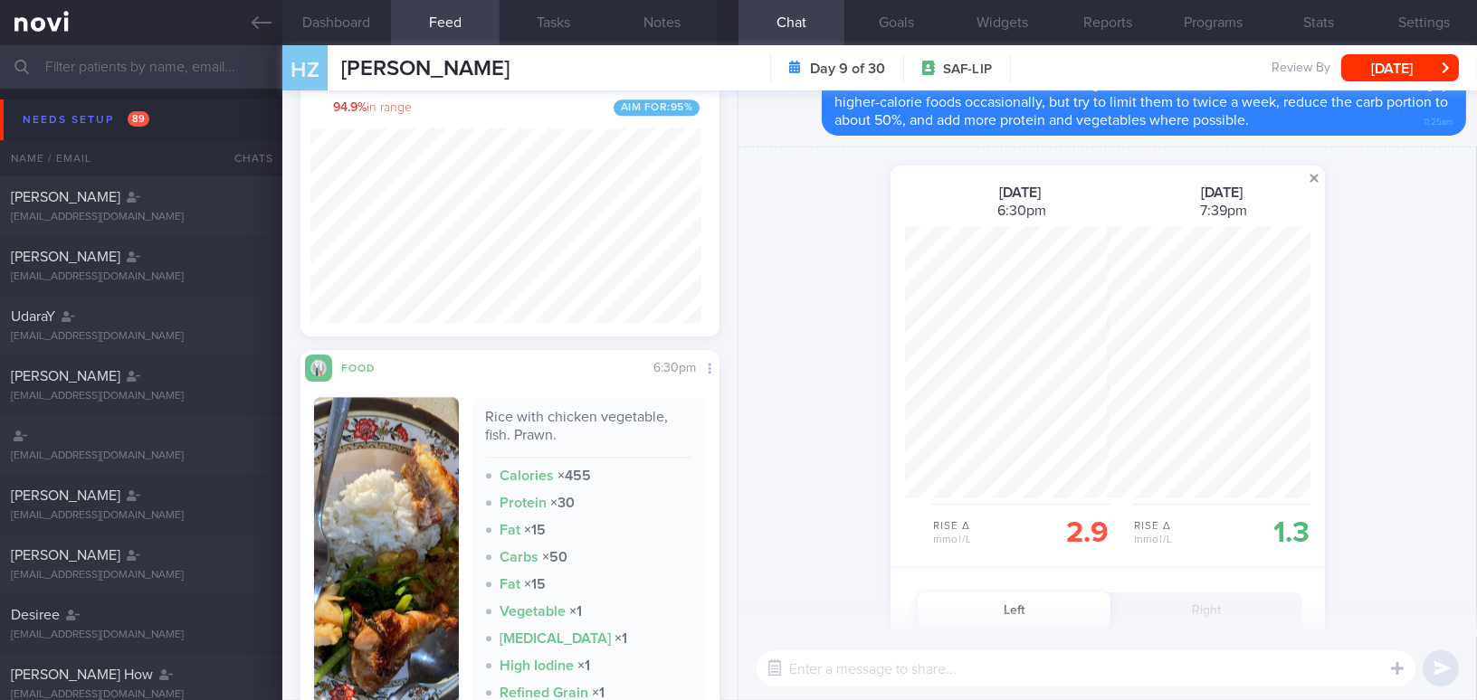
click at [1312, 176] on span at bounding box center [1314, 178] width 22 height 22
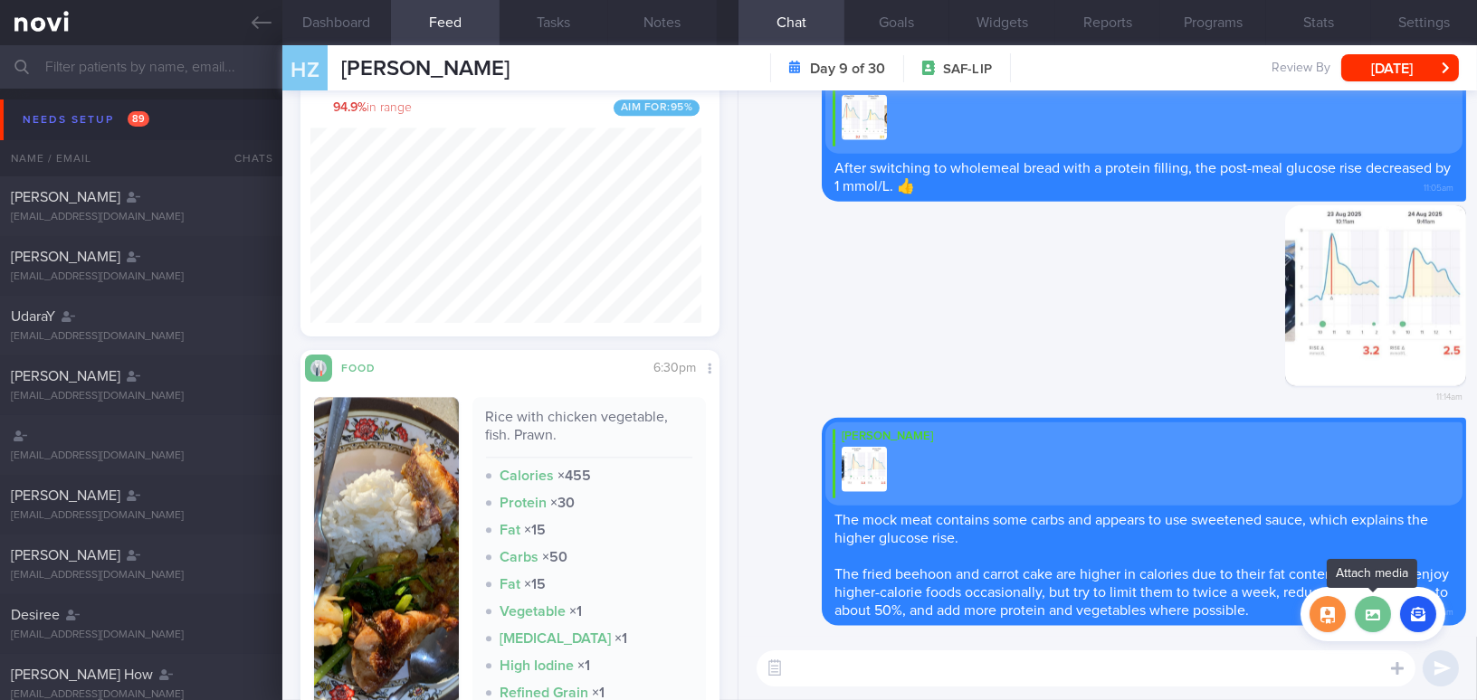
click at [1366, 618] on label at bounding box center [1373, 614] width 36 height 36
click at [0, 0] on input "file" at bounding box center [0, 0] width 0 height 0
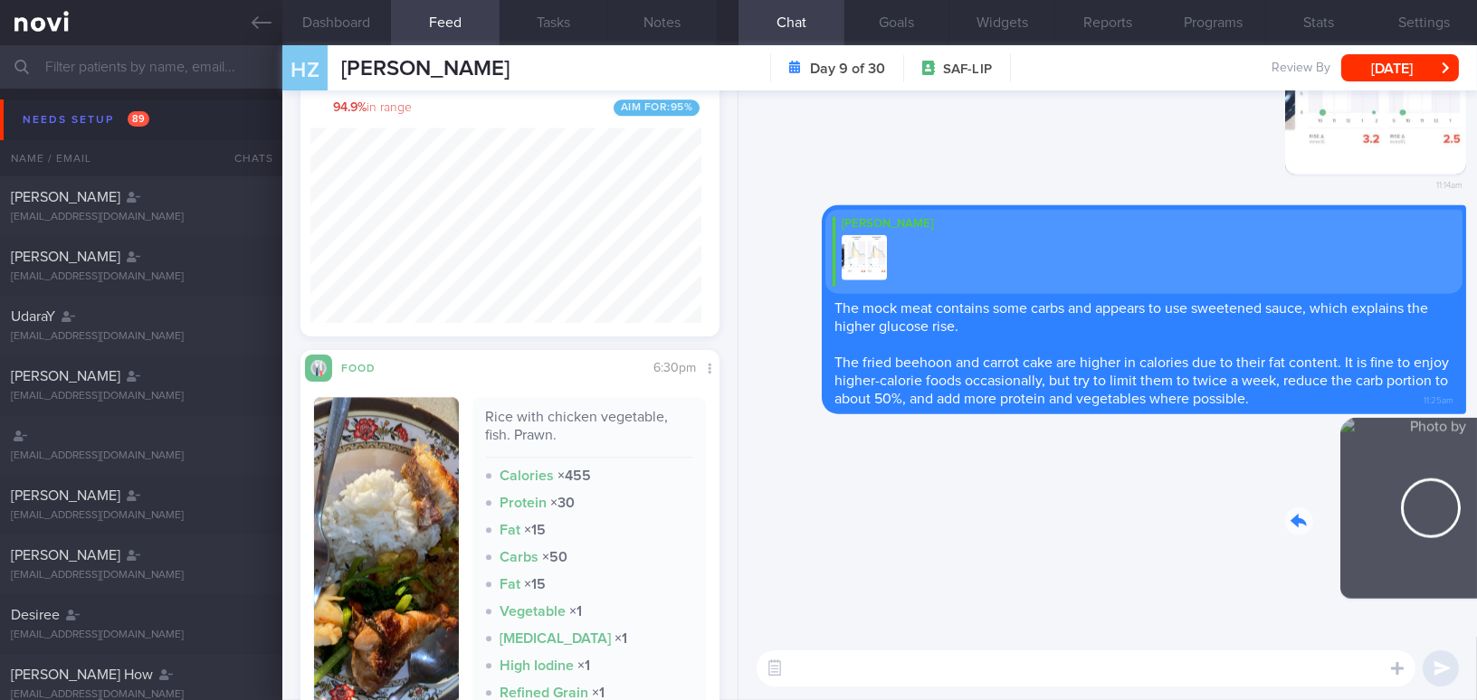
drag, startPoint x: 1339, startPoint y: 536, endPoint x: 1388, endPoint y: 542, distance: 49.3
click at [1388, 542] on div "Delete 11:28am" at bounding box center [1339, 522] width 253 height 209
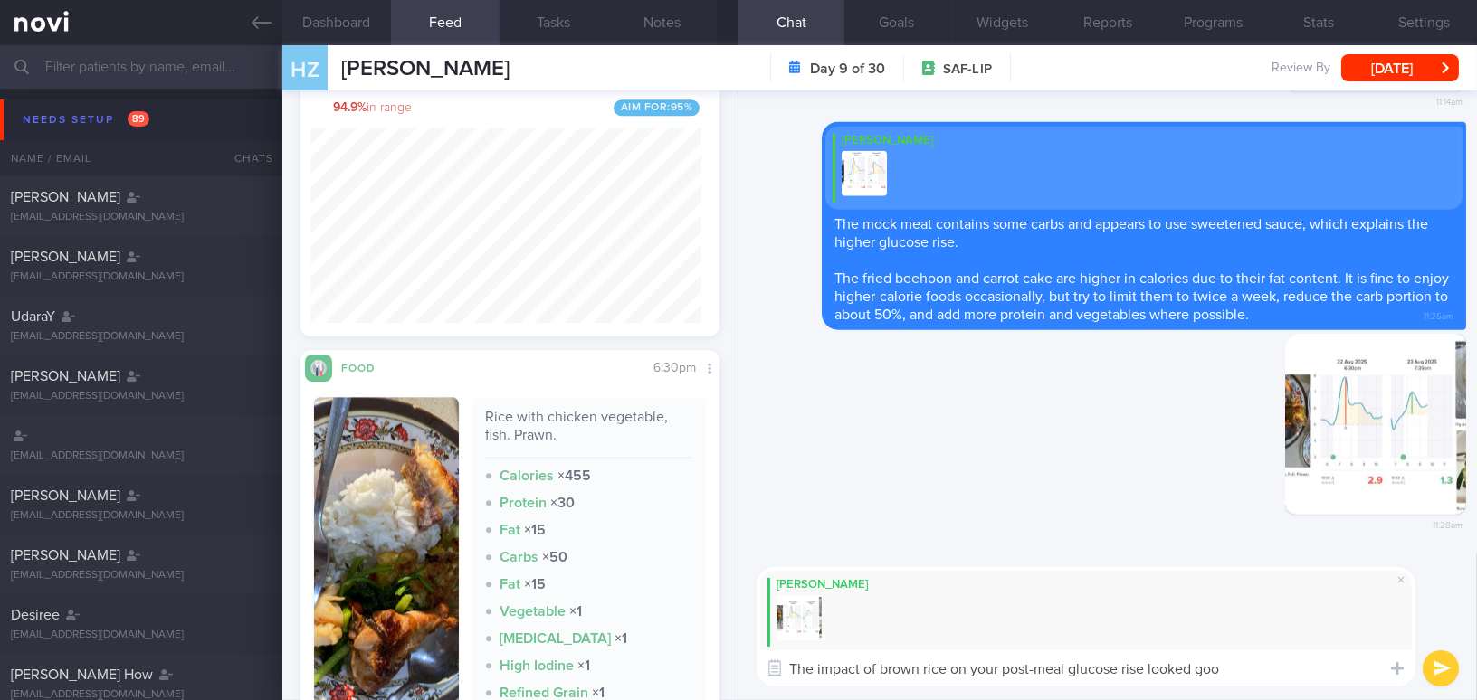
type textarea "The impact of brown rice on your post-meal glucose rise looked good"
drag, startPoint x: 1259, startPoint y: 666, endPoint x: 761, endPoint y: 669, distance: 497.8
click at [761, 669] on div "Attach media Chat Templates Admin [MEDICAL_DATA] Weight Nutrition Physical Acti…" at bounding box center [1107, 627] width 738 height 147
paste textarea "The impact of brown rice on your post-meal glucose rise looks good — great job …"
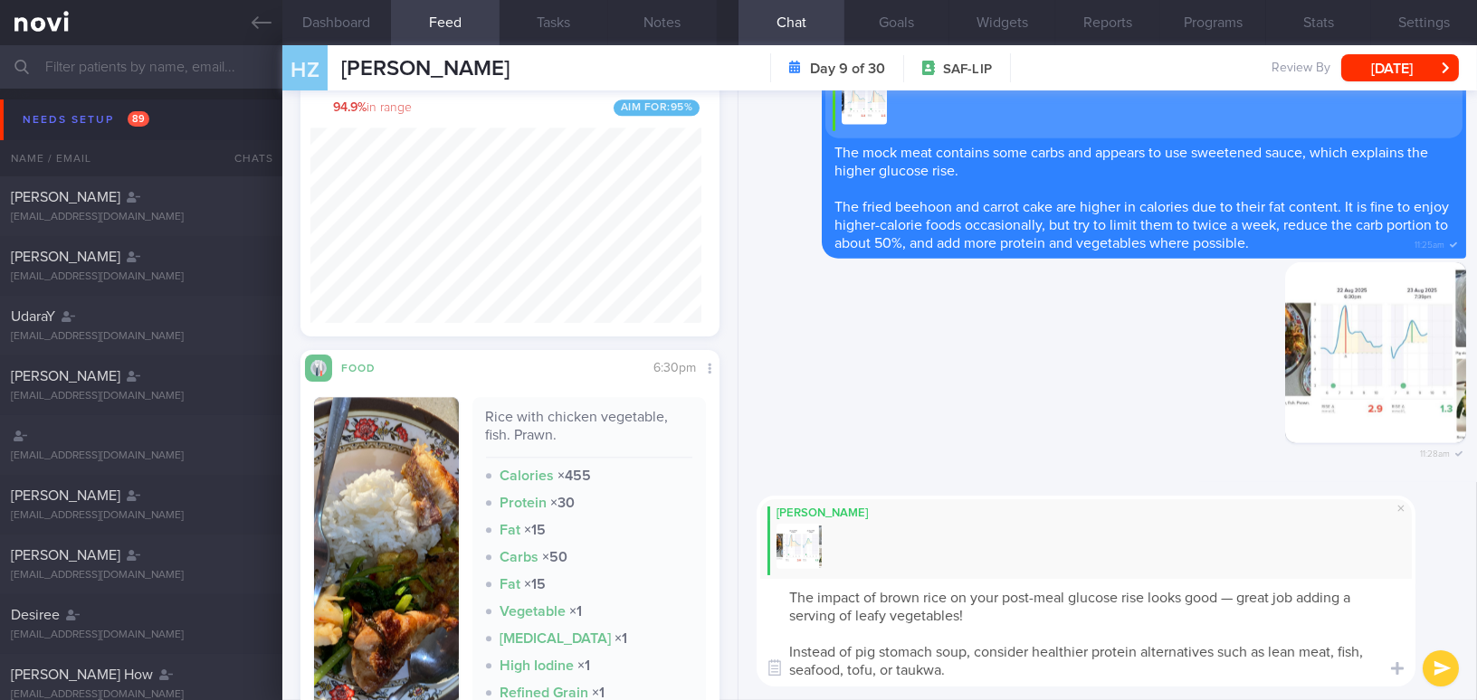
click at [1234, 599] on textarea "The impact of brown rice on your post-meal glucose rise looks good — great job …" at bounding box center [1086, 633] width 659 height 108
click at [875, 671] on textarea "The impact of brown rice on your post-meal glucose rise looks good and great jo…" at bounding box center [1086, 633] width 659 height 108
type textarea "The impact of brown rice on your post-meal glucose rise looks good and great jo…"
click at [1435, 669] on button "submit" at bounding box center [1441, 669] width 36 height 36
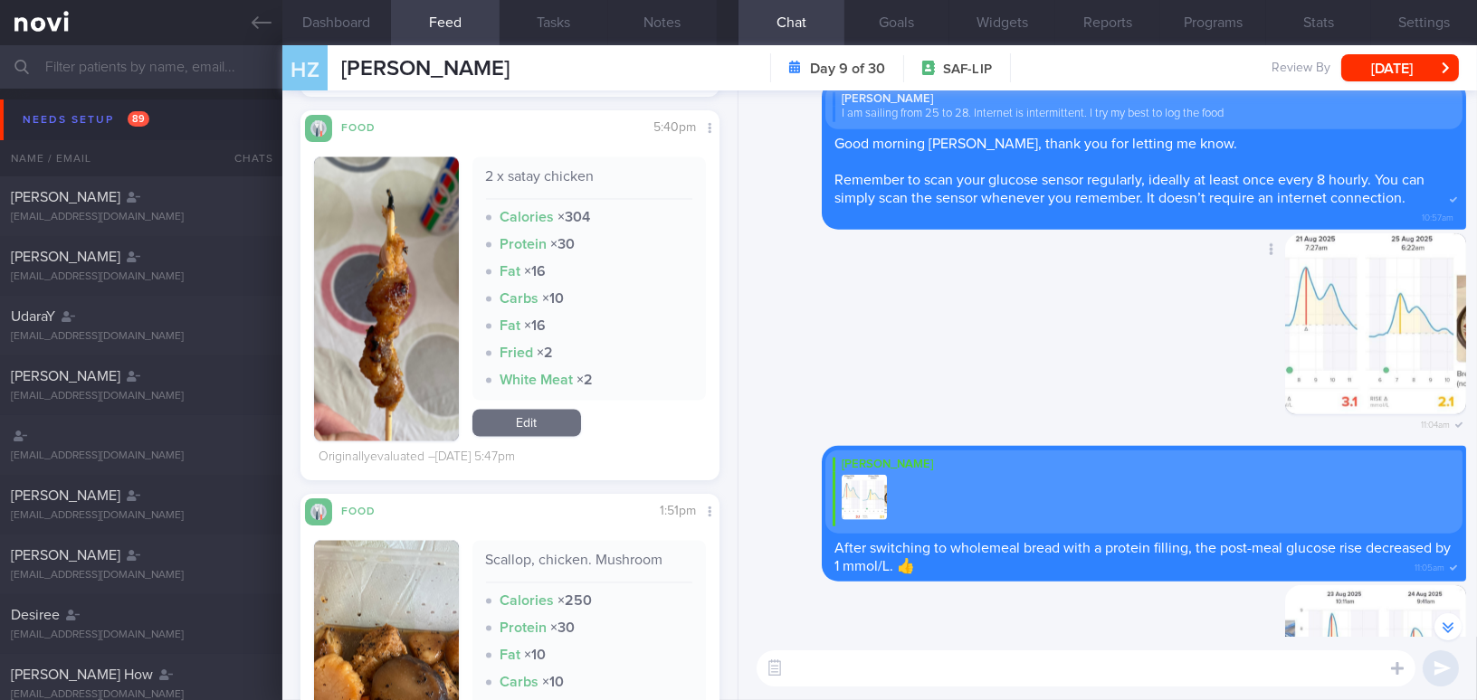
scroll to position [-823, 0]
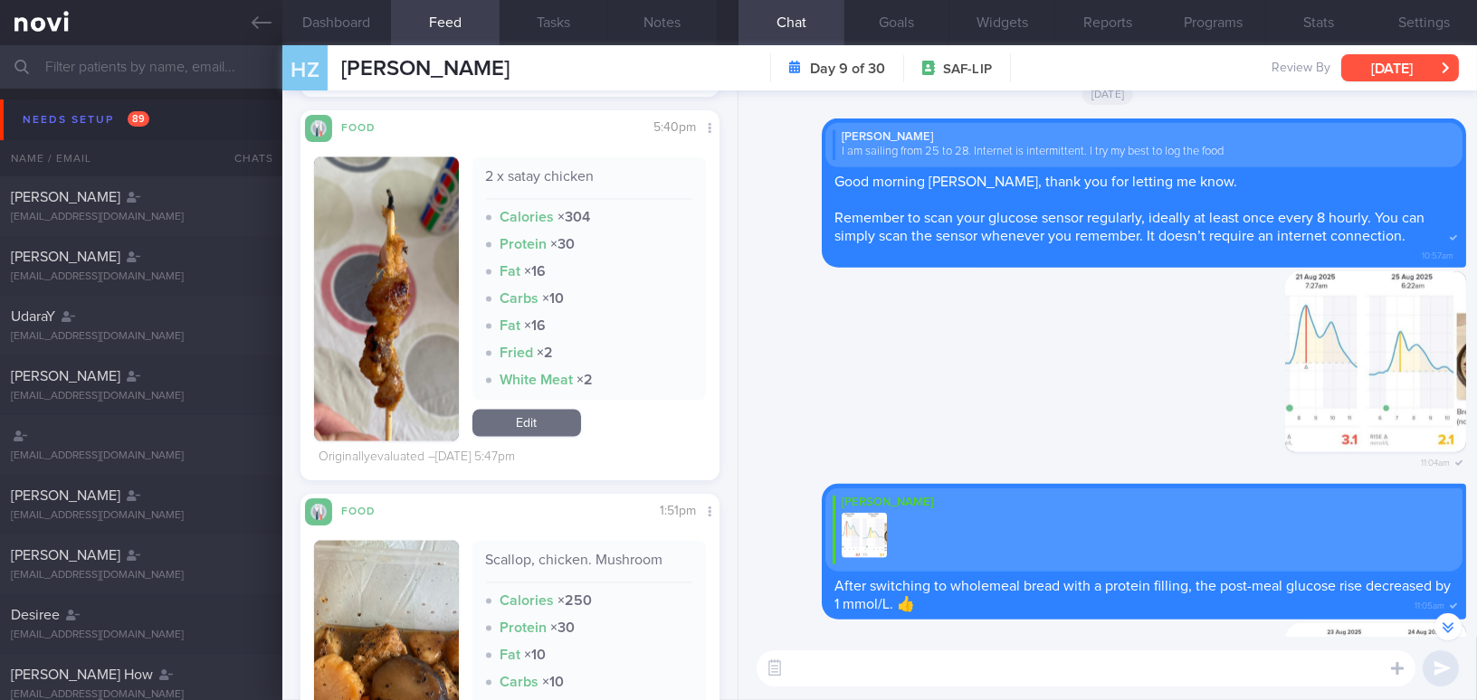
click at [1379, 73] on button "Mon, 25 Aug" at bounding box center [1400, 67] width 118 height 27
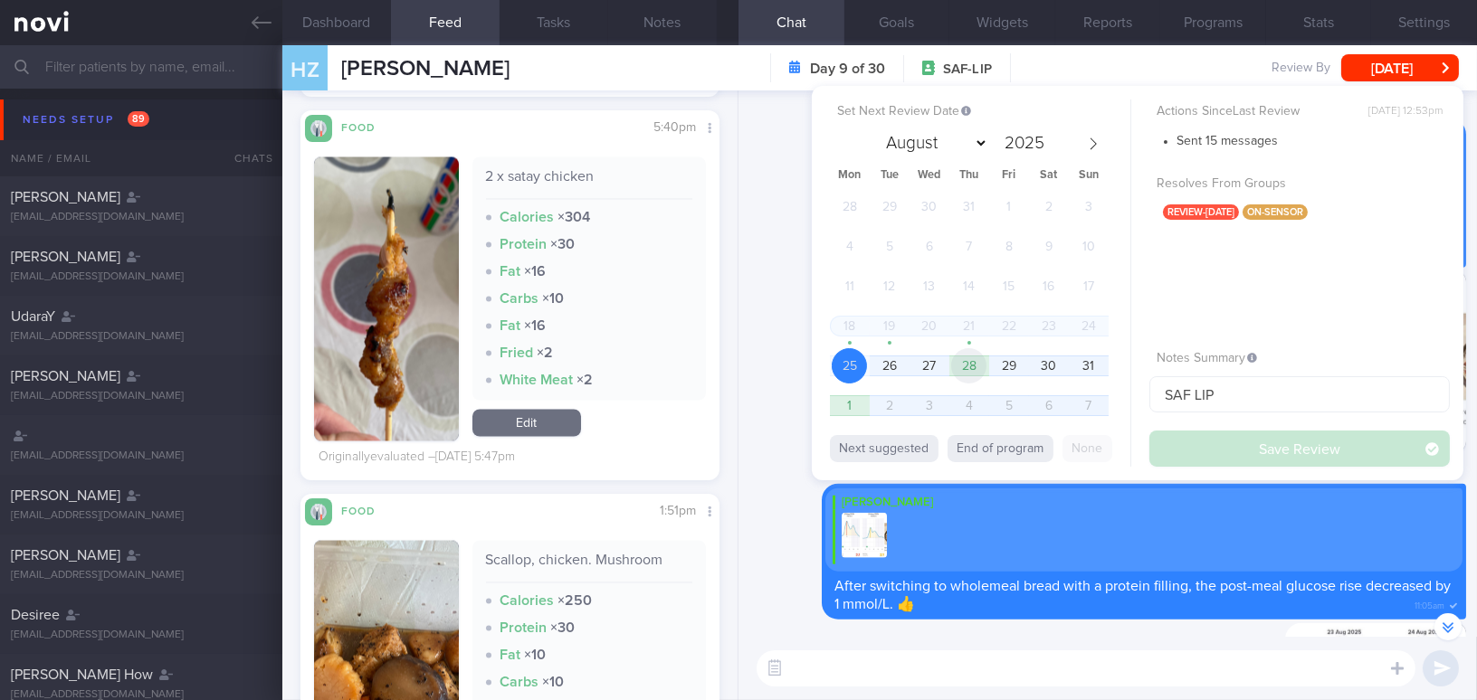
click at [976, 373] on span "28" at bounding box center [968, 365] width 35 height 35
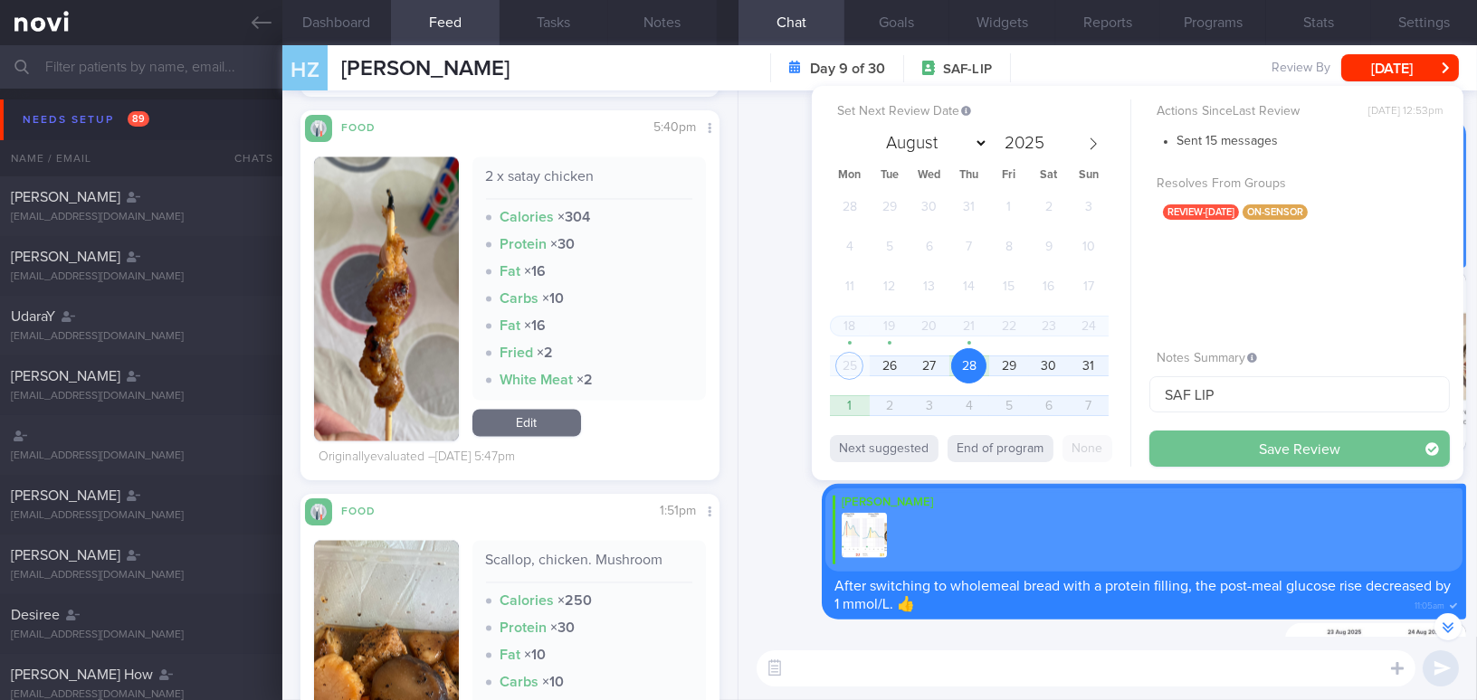
click at [1210, 449] on button "Save Review" at bounding box center [1299, 449] width 300 height 36
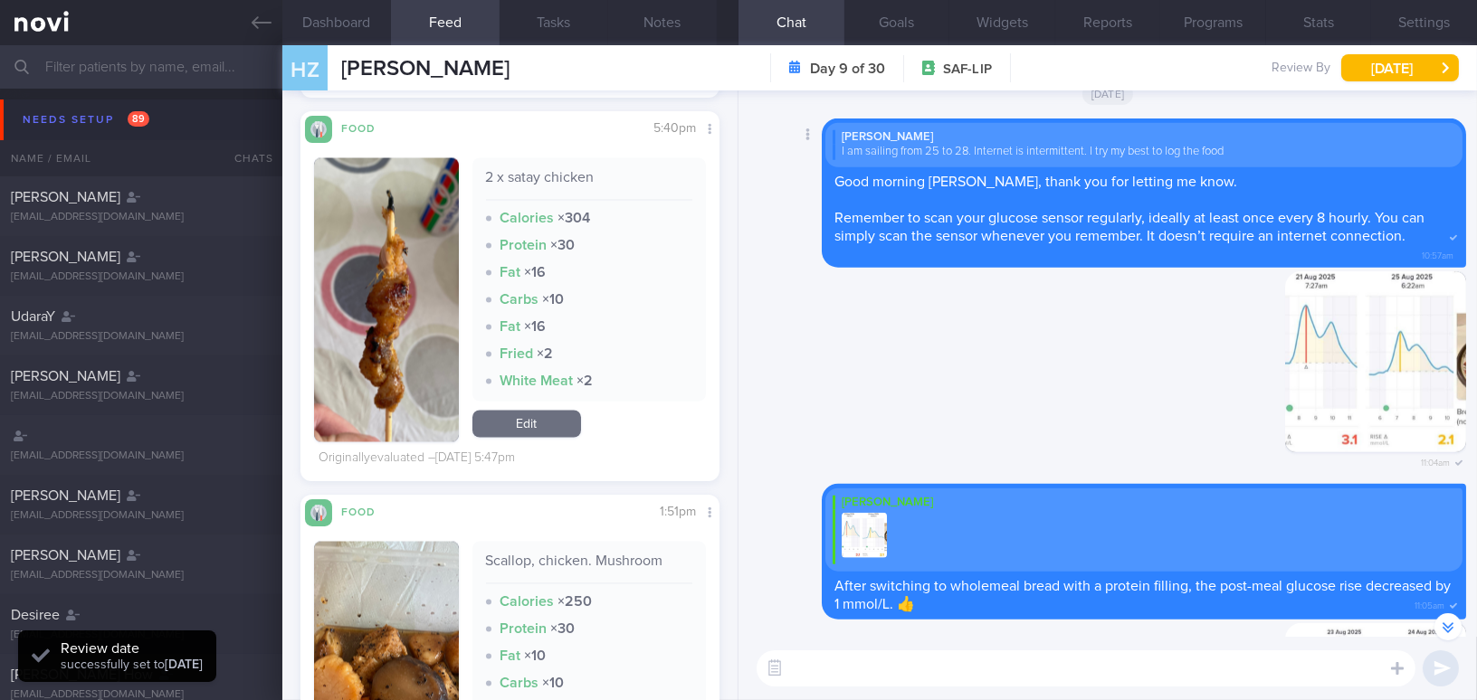
scroll to position [256, 391]
click at [253, 23] on icon at bounding box center [262, 22] width 20 height 13
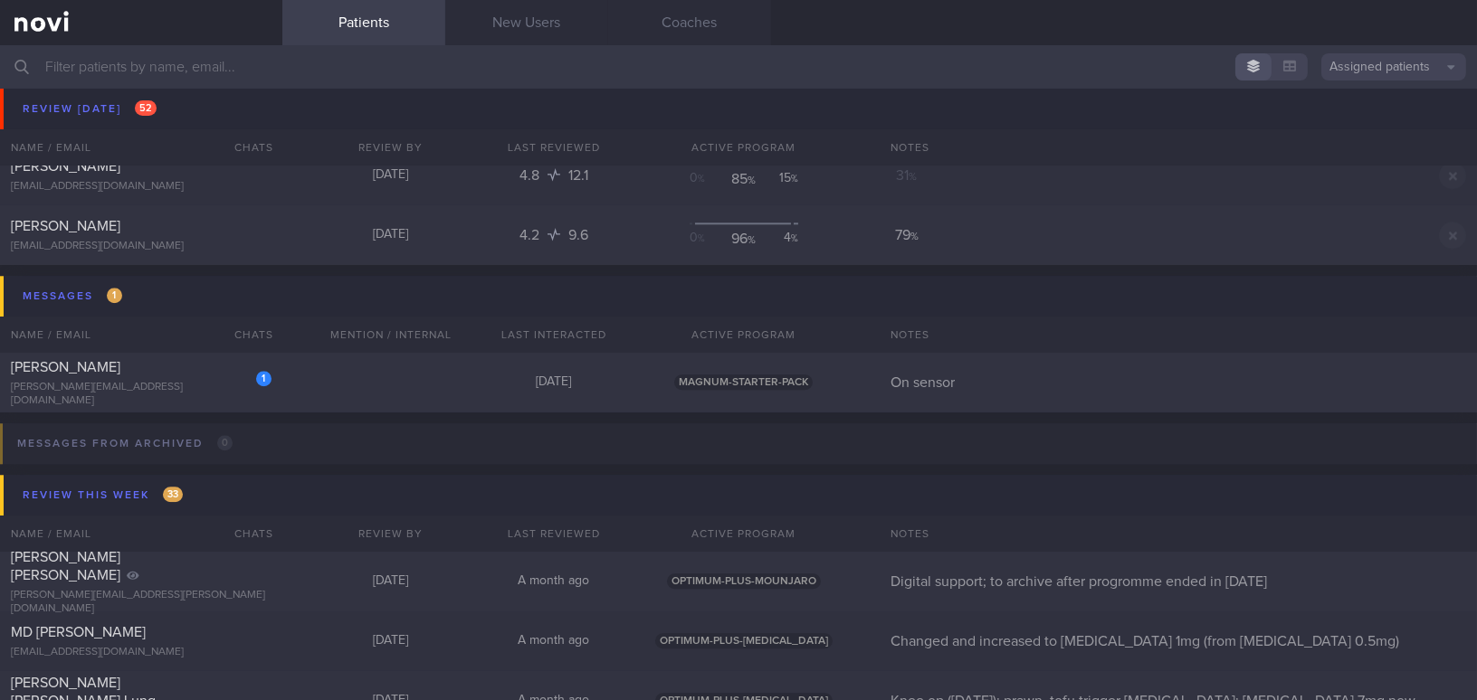
scroll to position [8723, 0]
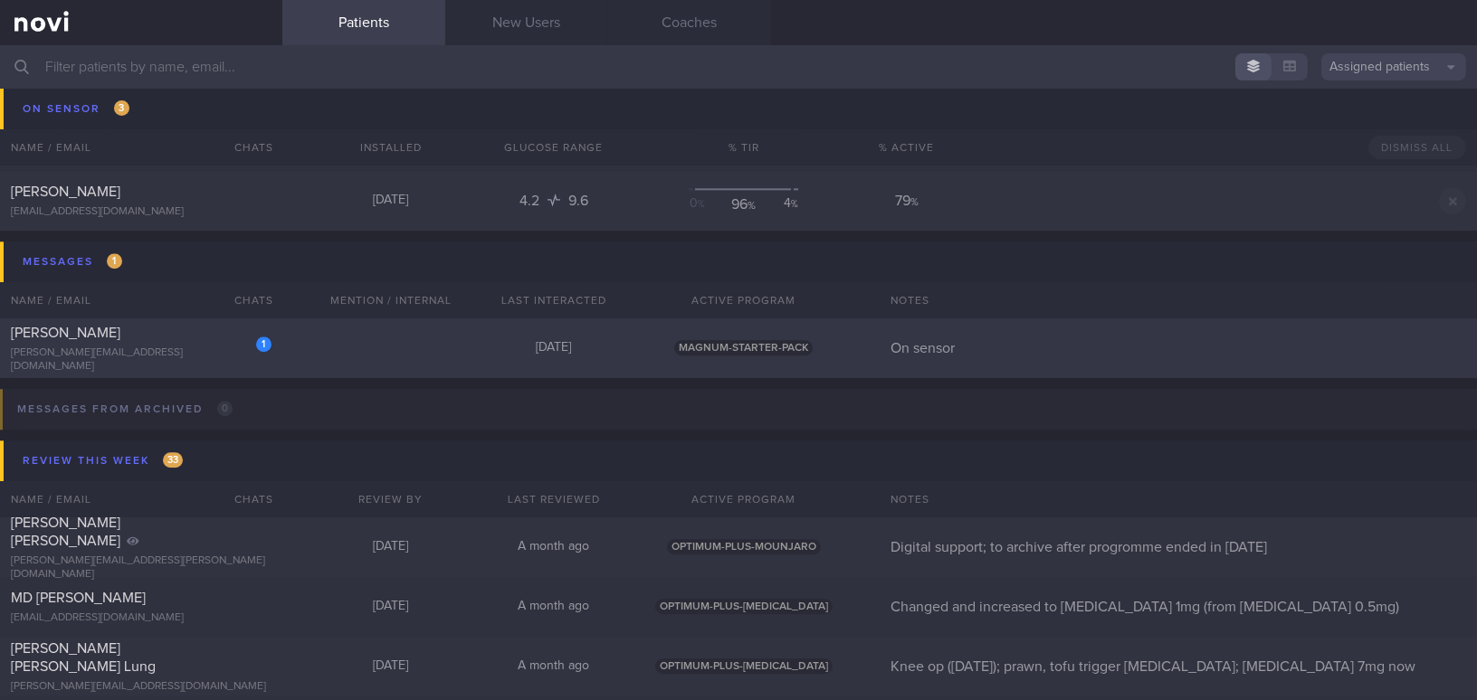
click at [206, 338] on div "Jake Chia" at bounding box center [139, 333] width 256 height 18
select select "7"
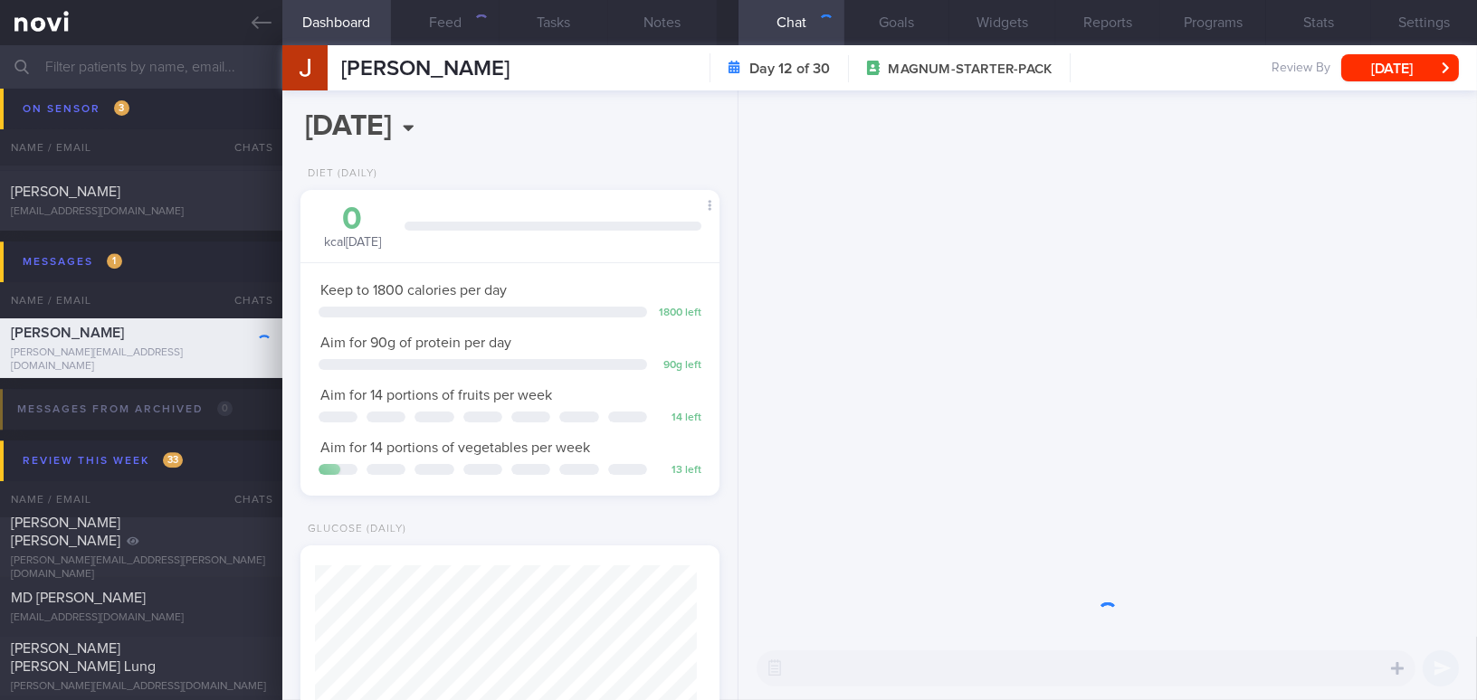
scroll to position [191, 381]
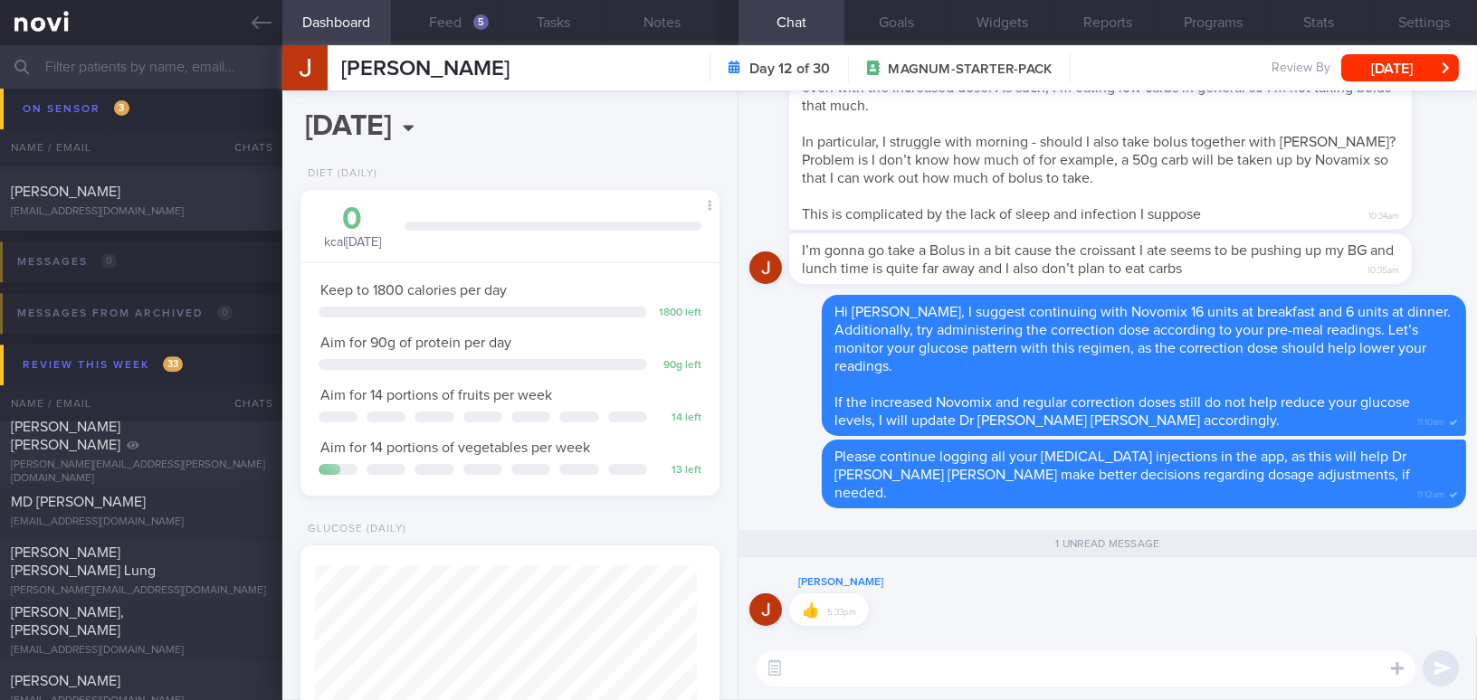
click at [129, 73] on input "text" at bounding box center [738, 66] width 1477 height 43
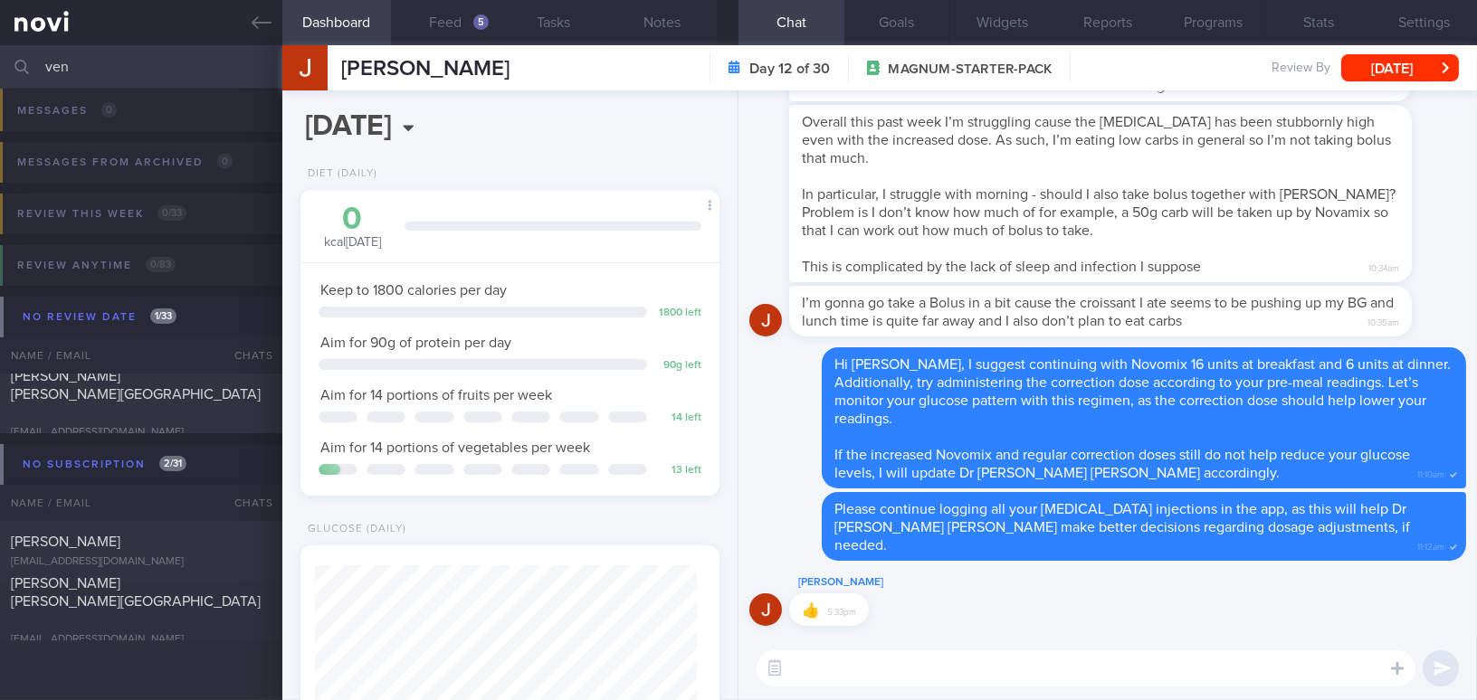
scroll to position [7, 0]
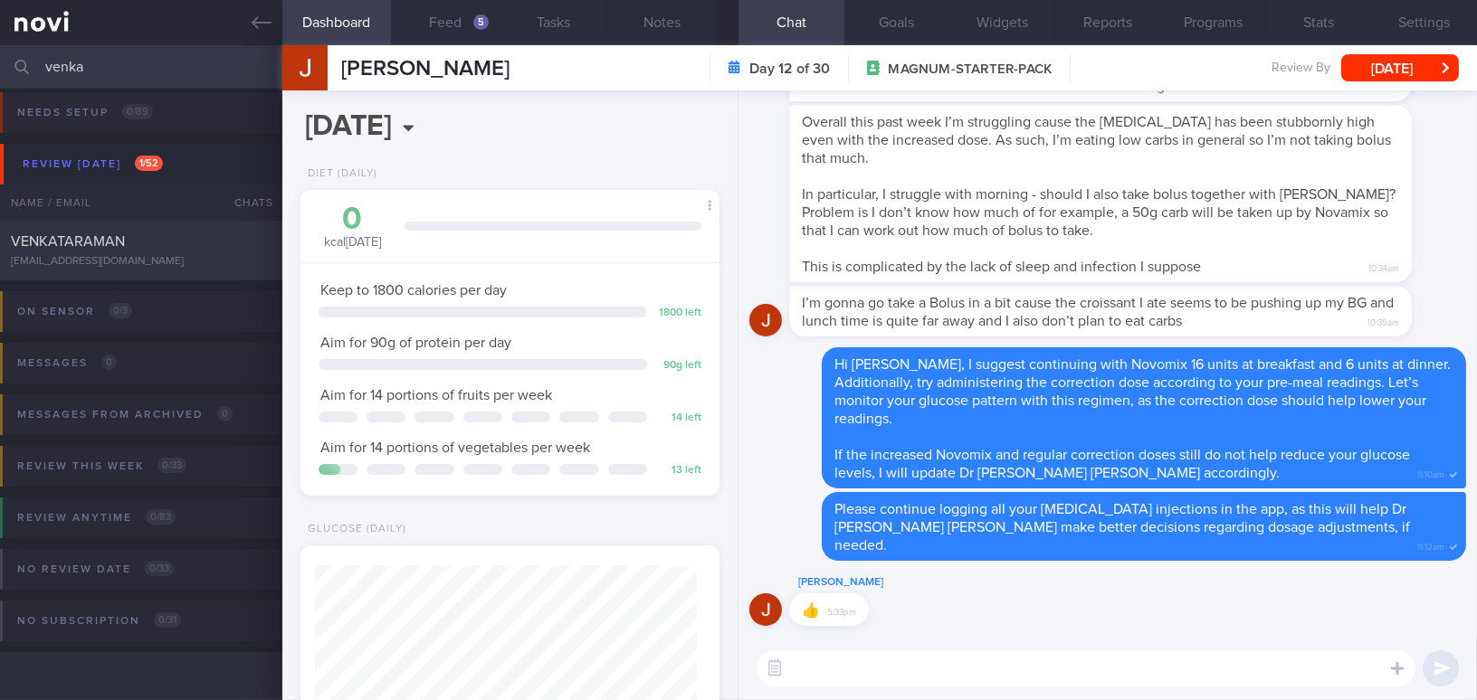
type input "venkat"
select select "7"
type input "[PERSON_NAME]"
click at [95, 248] on div "VENKATARAMAN" at bounding box center [139, 242] width 256 height 18
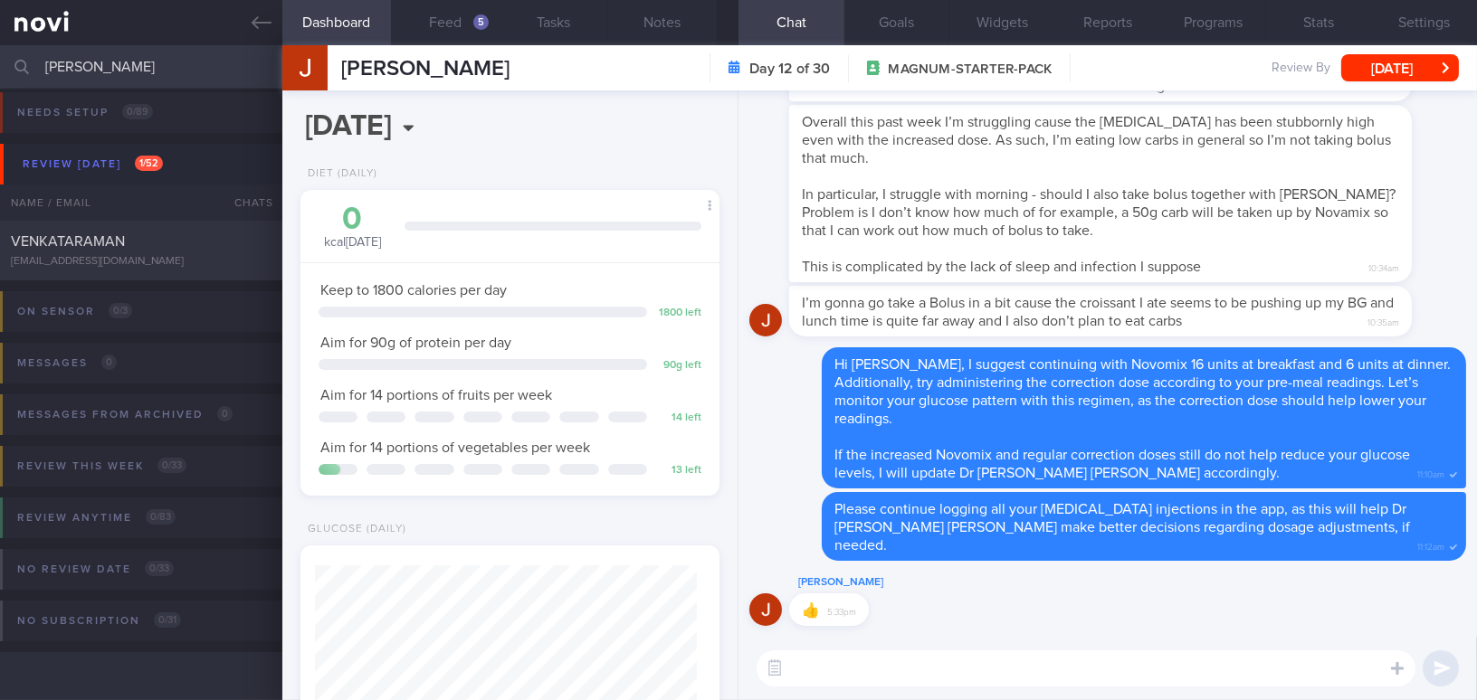
type input "SAF LIP"
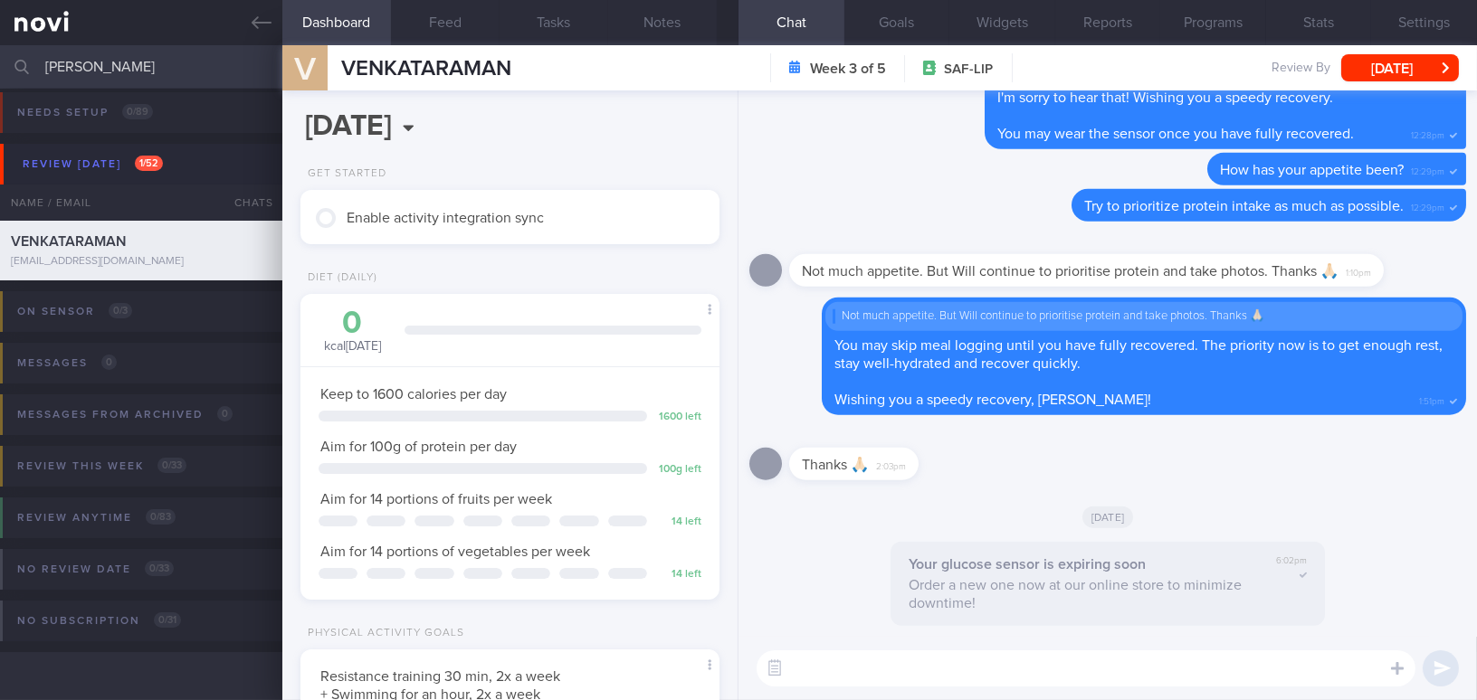
scroll to position [213, 374]
click at [860, 662] on textarea at bounding box center [1086, 669] width 659 height 36
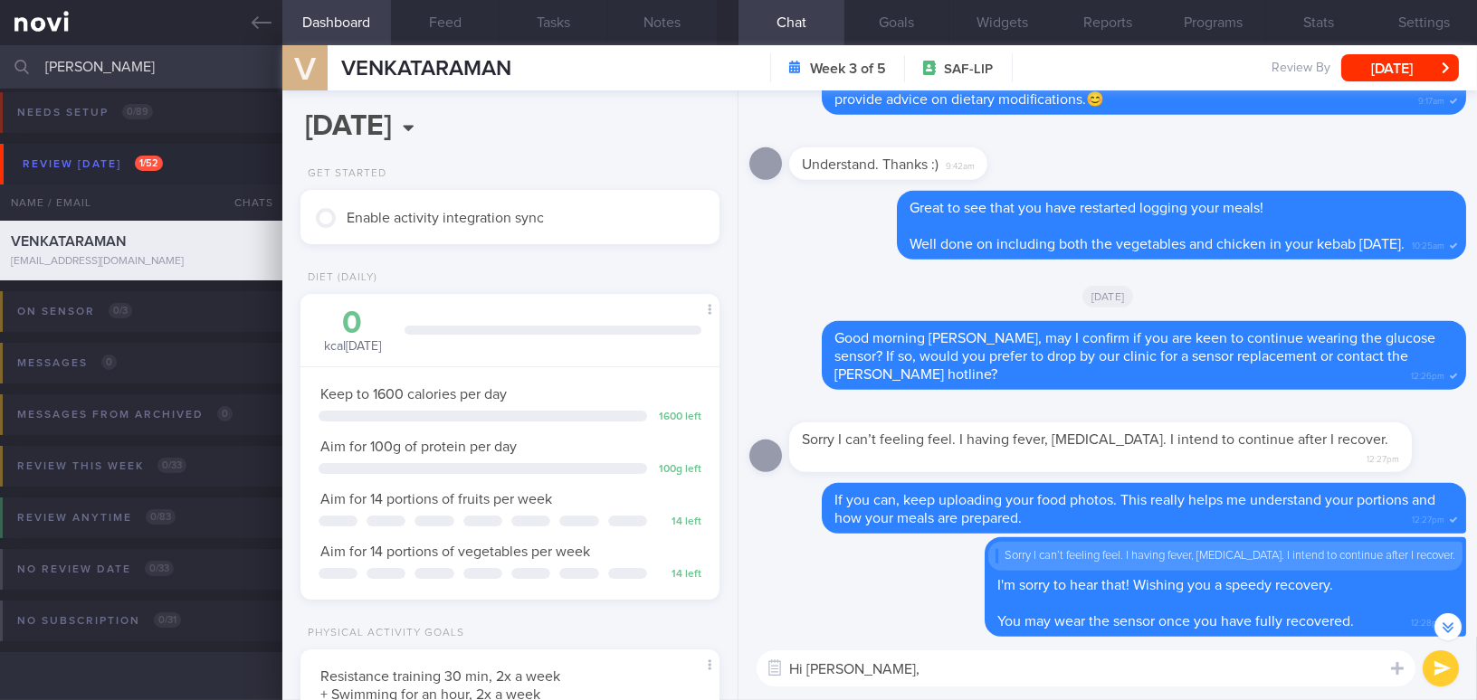
scroll to position [-491, 0]
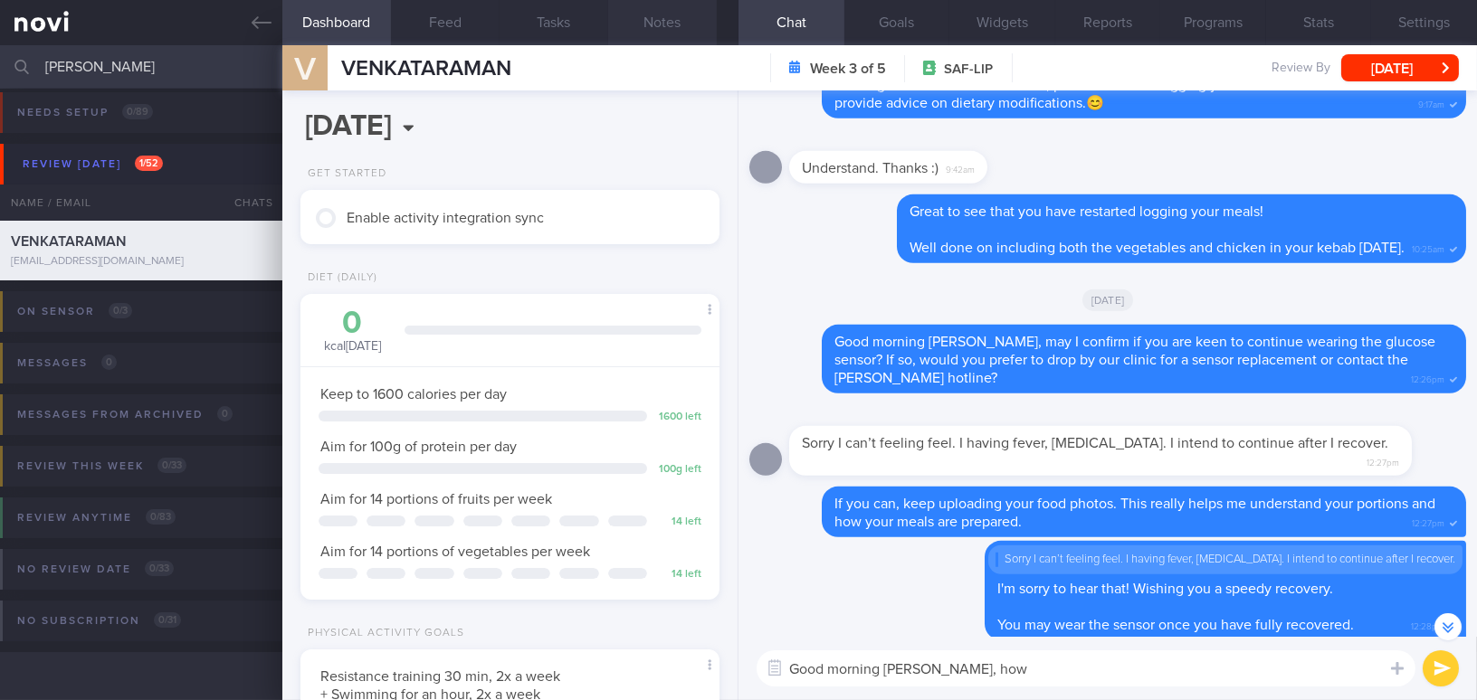
click at [650, 17] on button "Notes" at bounding box center [662, 22] width 109 height 45
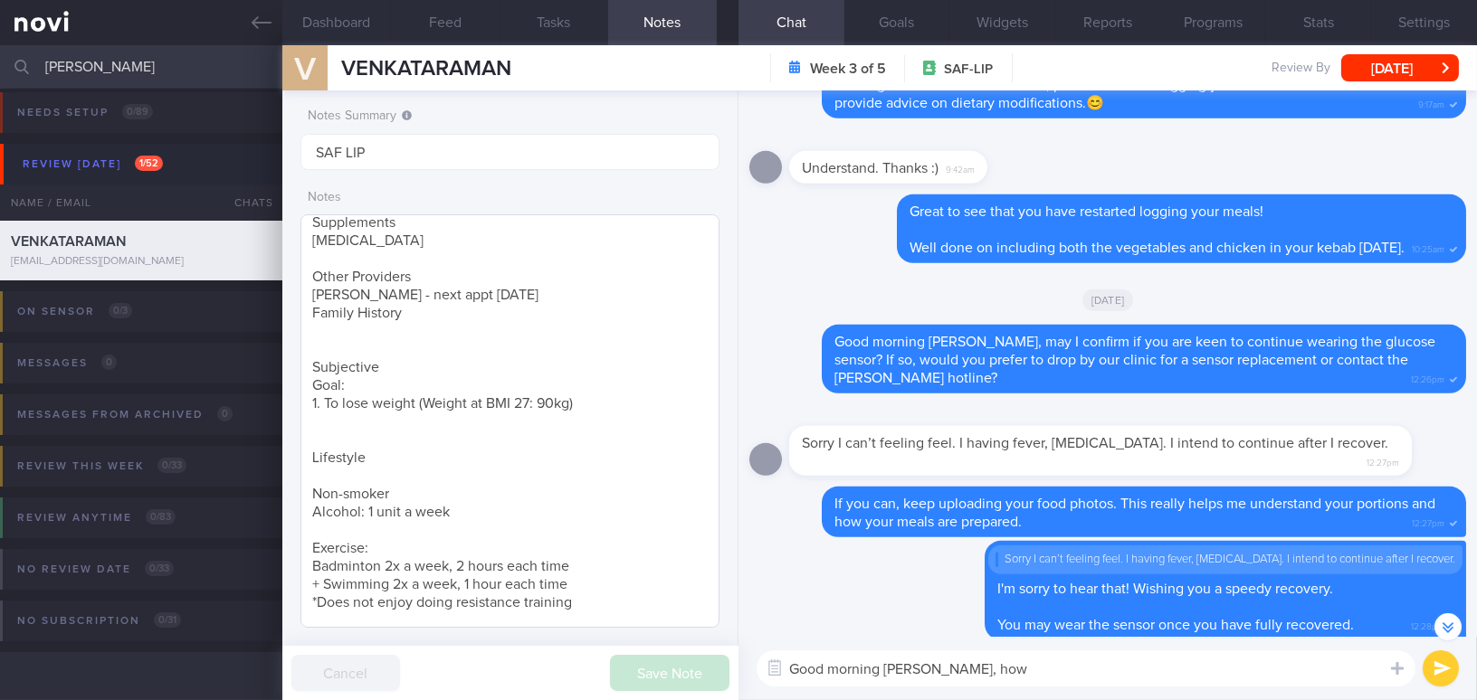
scroll to position [275, 0]
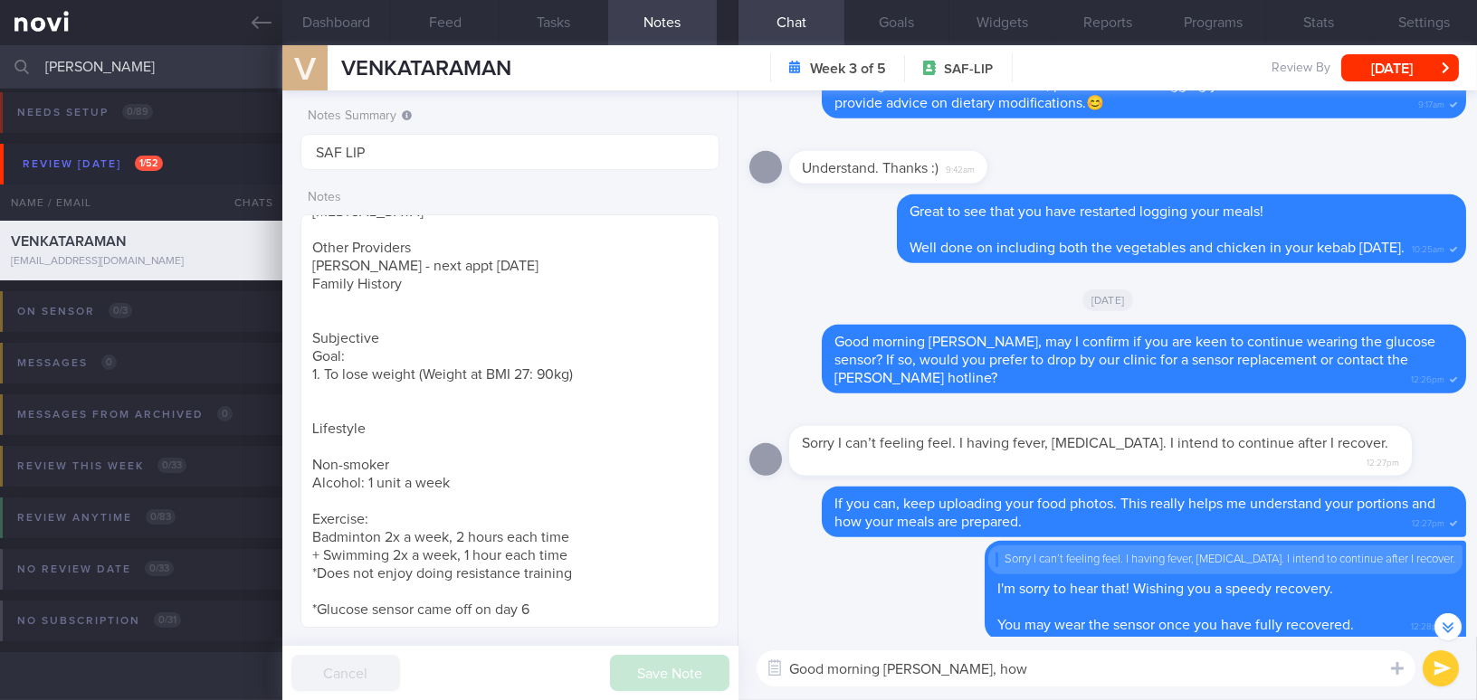
click at [1052, 672] on textarea "Good morning [PERSON_NAME], how" at bounding box center [1086, 669] width 659 height 36
type textarea "Good morning [PERSON_NAME], how are you feeling this week?"
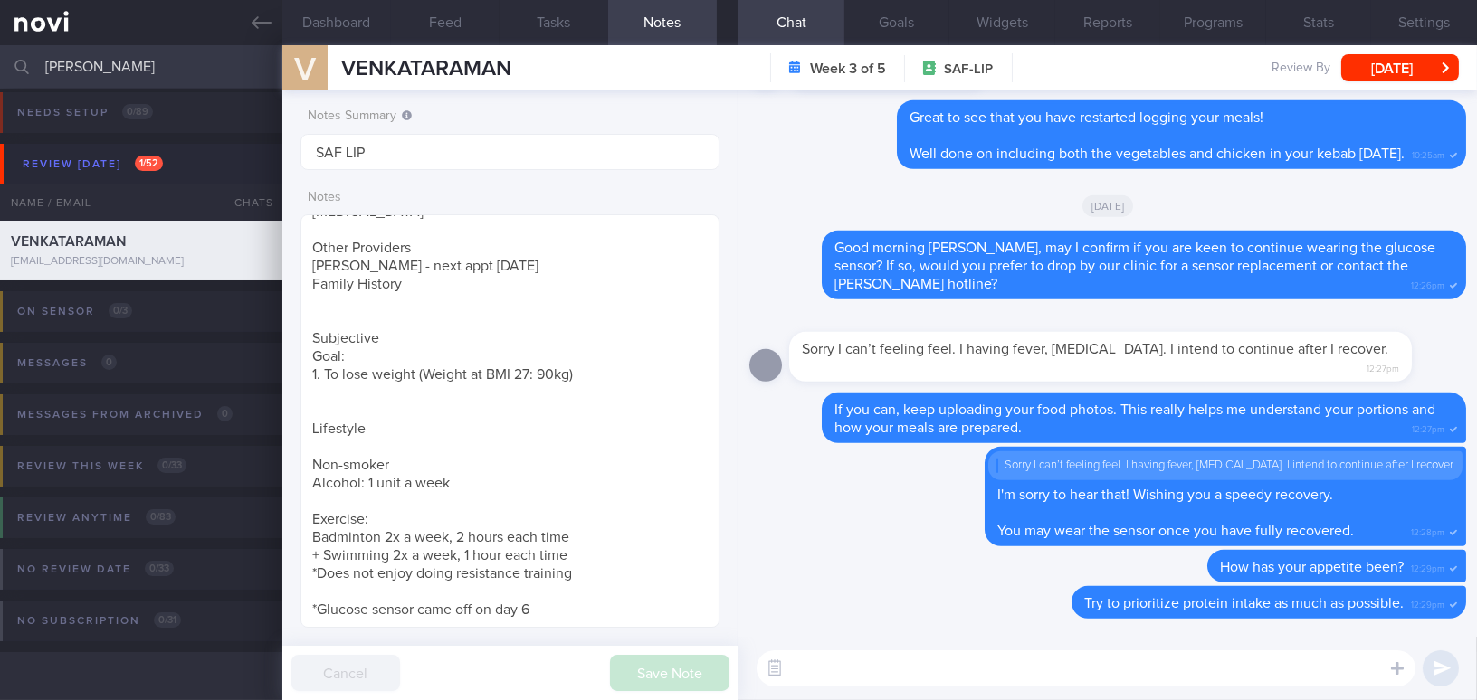
scroll to position [0, 0]
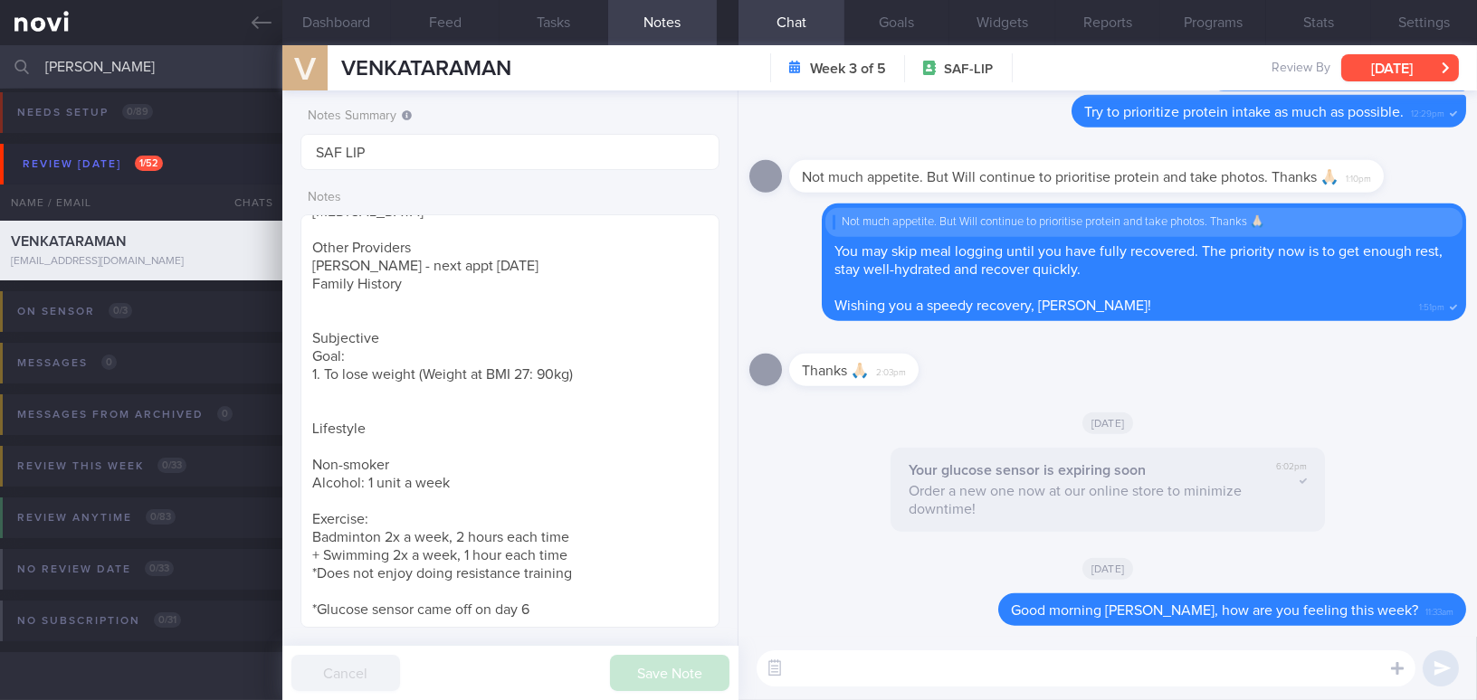
click at [1392, 66] on button "[DATE]" at bounding box center [1400, 67] width 118 height 27
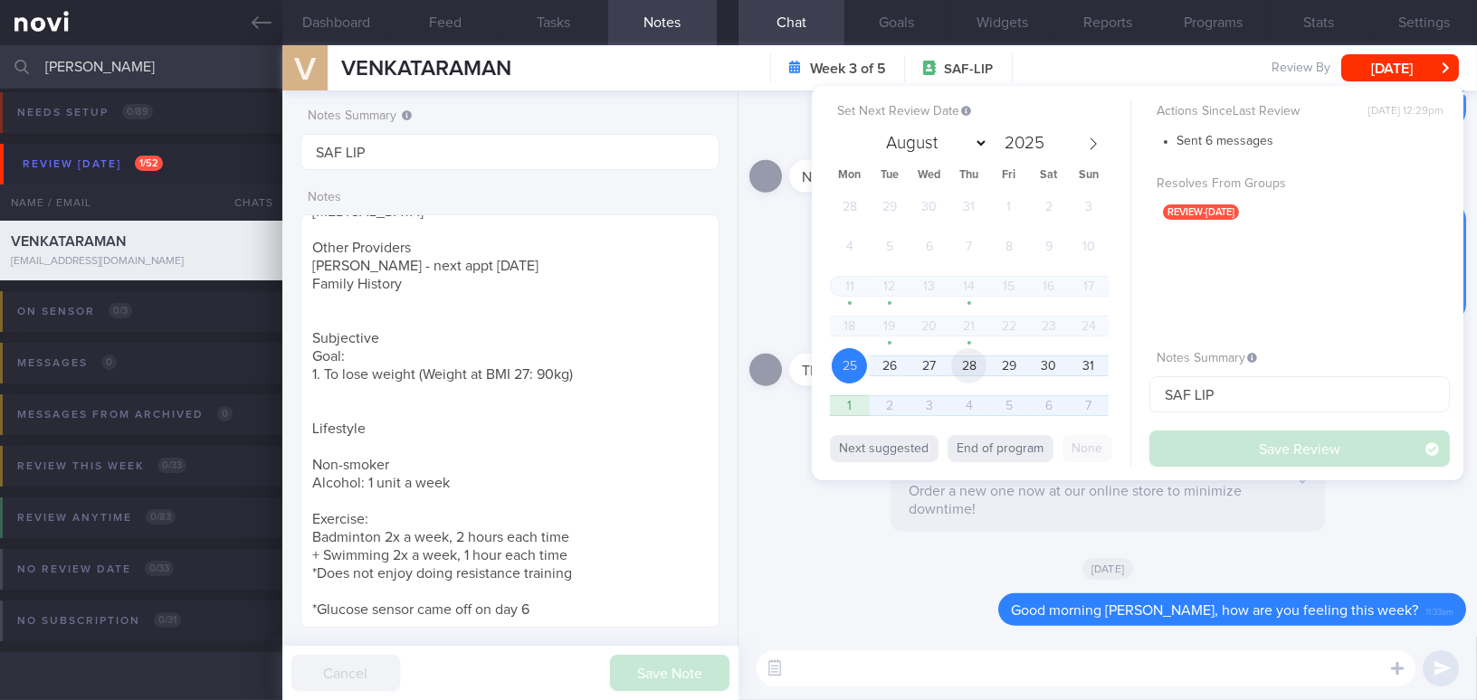
click at [973, 363] on span "28" at bounding box center [968, 365] width 35 height 35
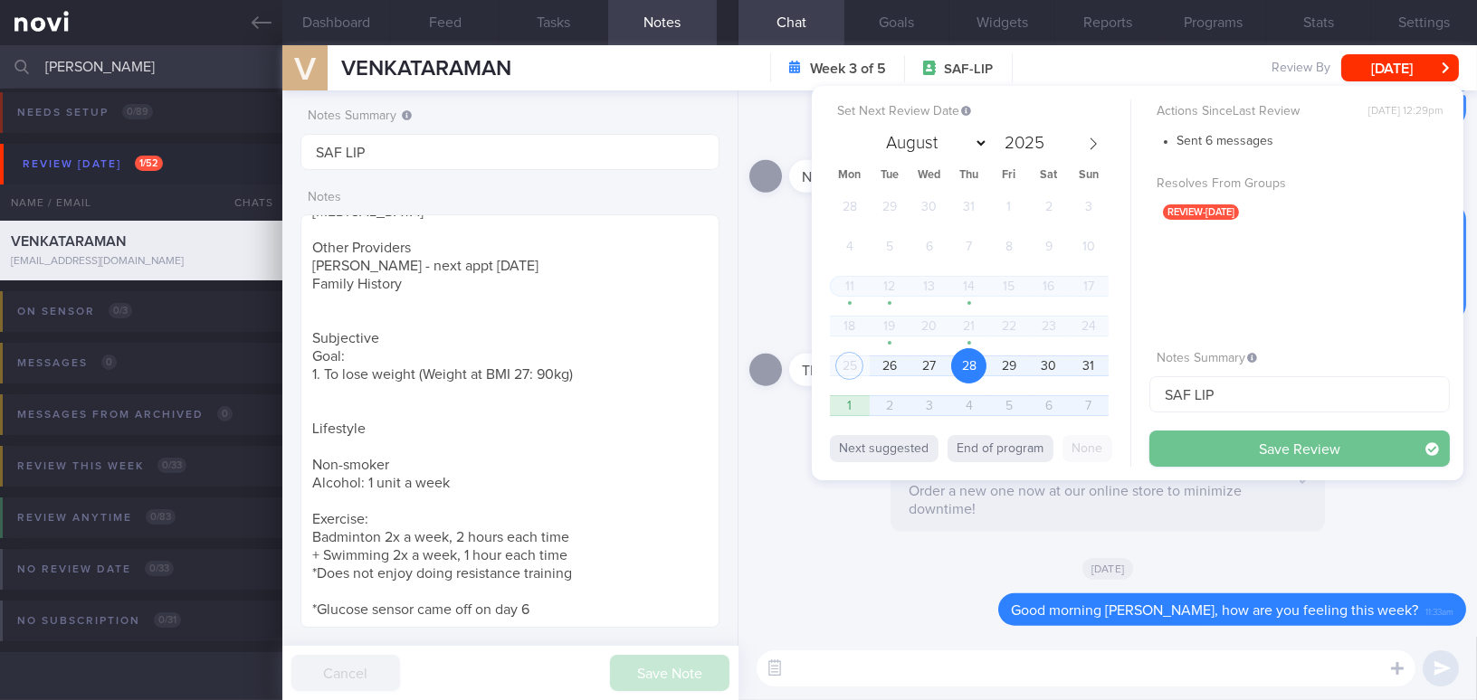
click at [1196, 449] on button "Save Review" at bounding box center [1299, 449] width 300 height 36
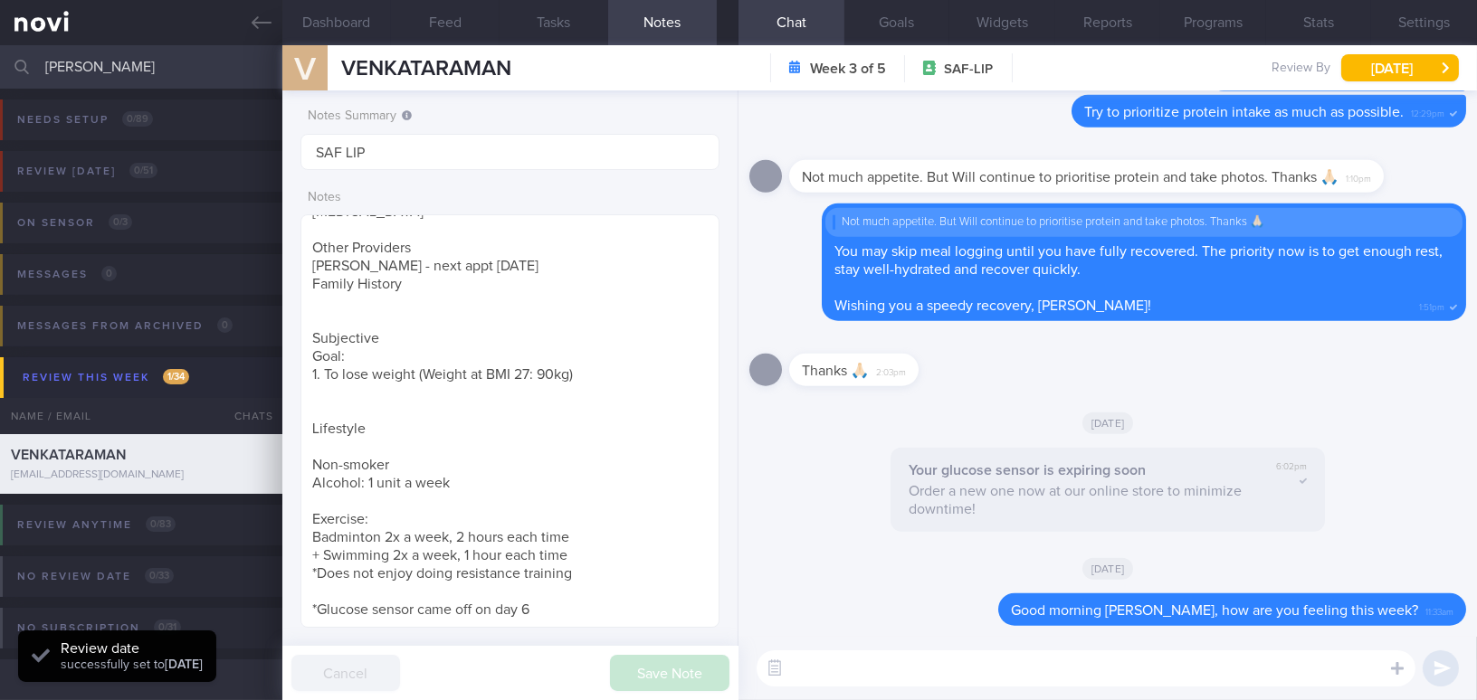
scroll to position [191, 381]
drag, startPoint x: 108, startPoint y: 64, endPoint x: 0, endPoint y: 62, distance: 107.7
click at [0, 62] on input "[PERSON_NAME]" at bounding box center [738, 66] width 1477 height 43
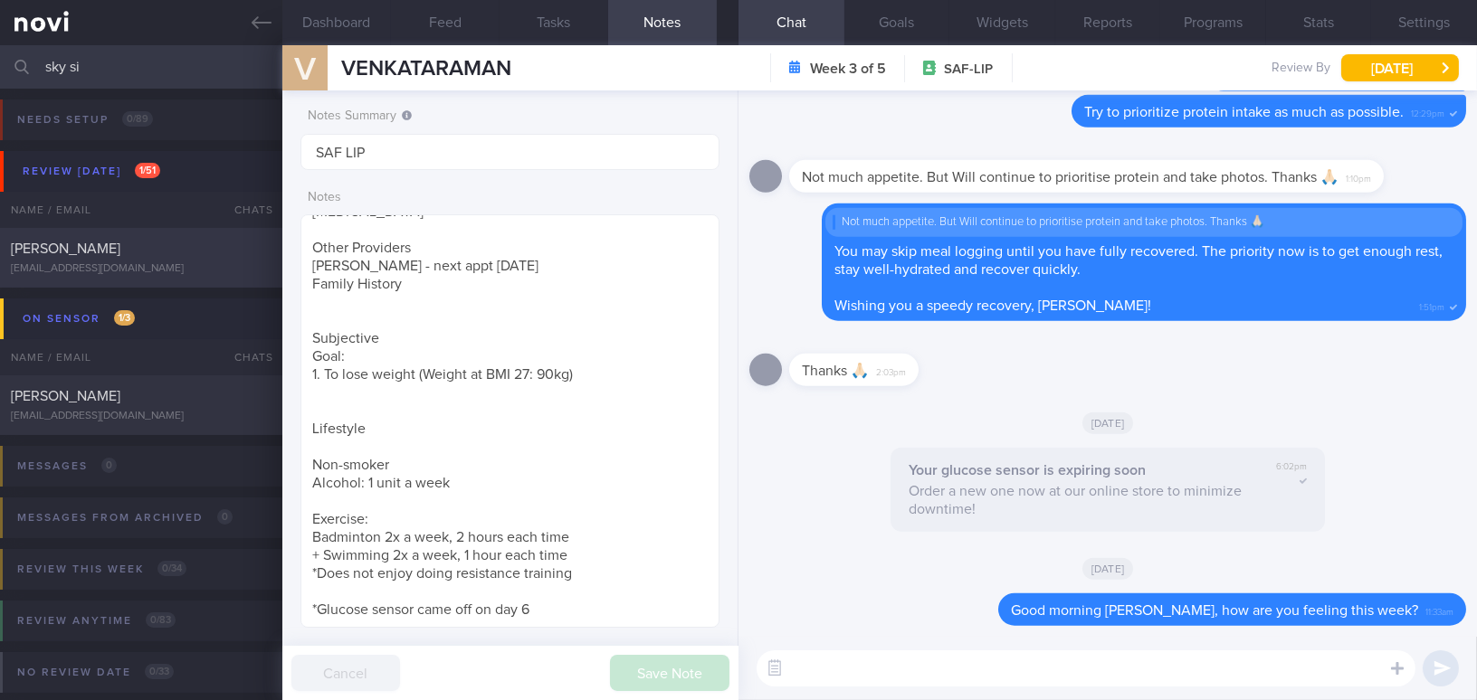
type input "sky si"
click at [120, 243] on span "[PERSON_NAME]" at bounding box center [66, 249] width 110 height 14
type textarea "[DEMOGRAPHIC_DATA] Gentleman Occupation SAF ME - Marine Engineer - still needs …"
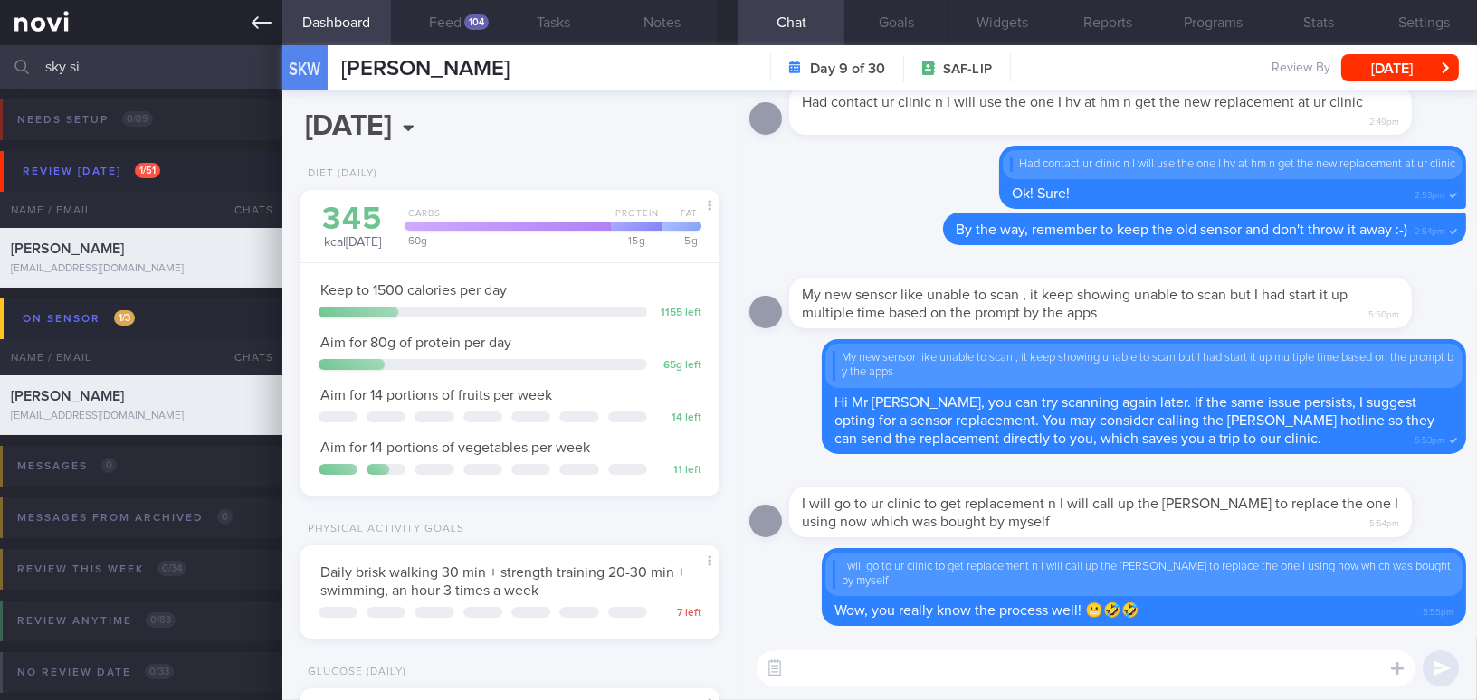
scroll to position [238, 381]
click at [435, 19] on button "Feed 104" at bounding box center [445, 22] width 109 height 45
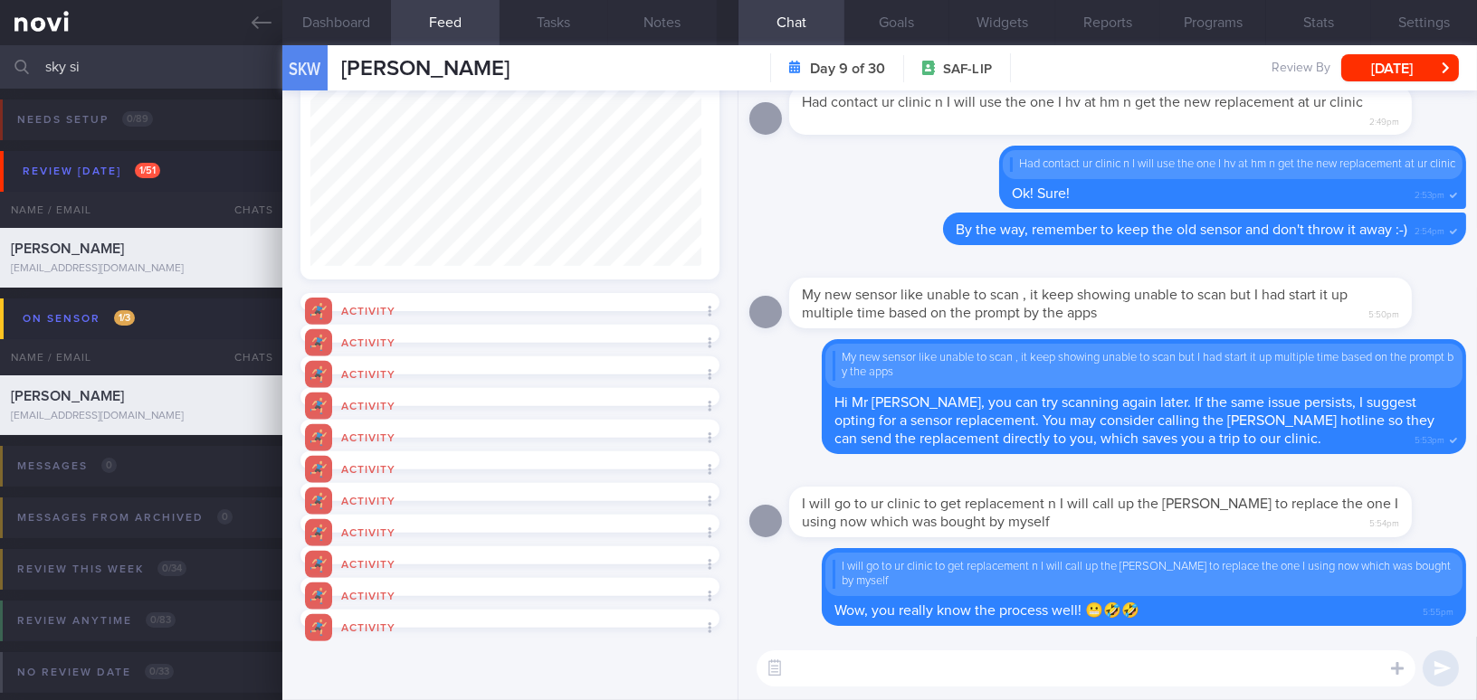
scroll to position [1138, 0]
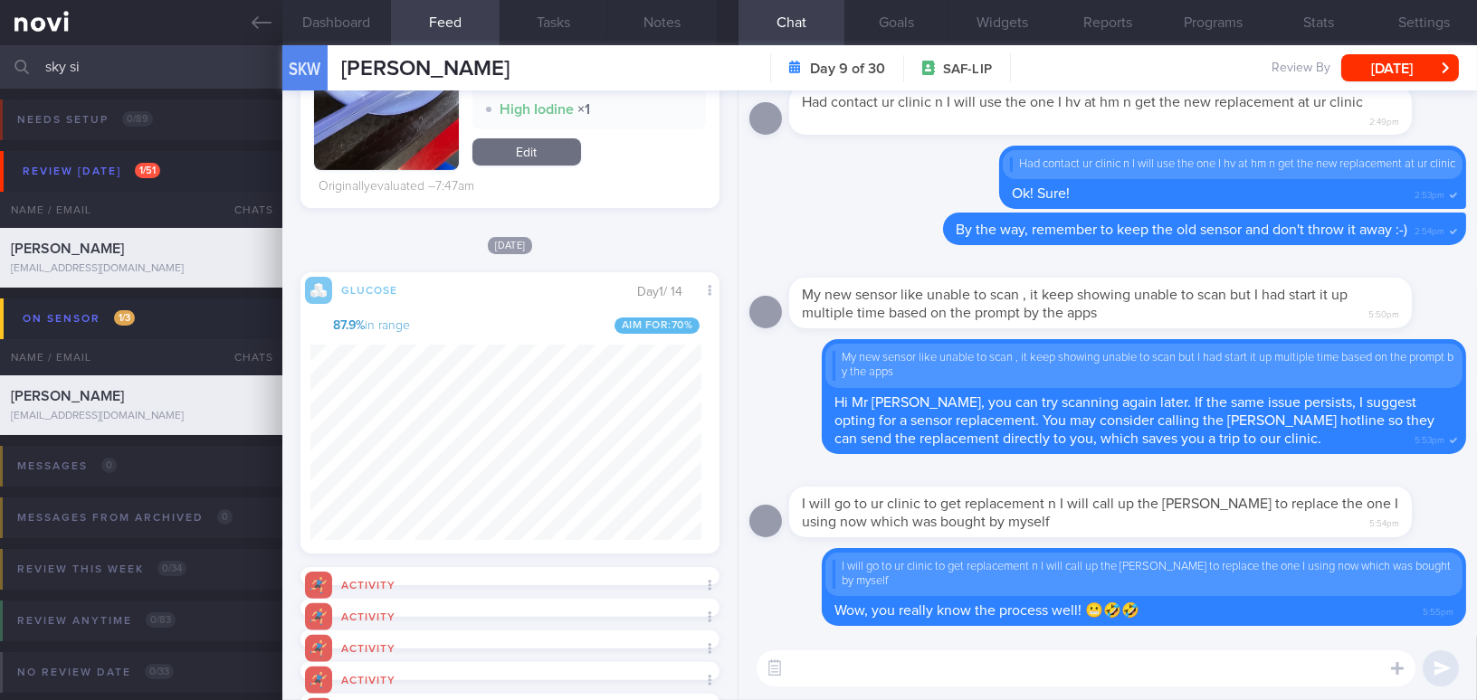
click at [855, 671] on textarea at bounding box center [1086, 669] width 659 height 36
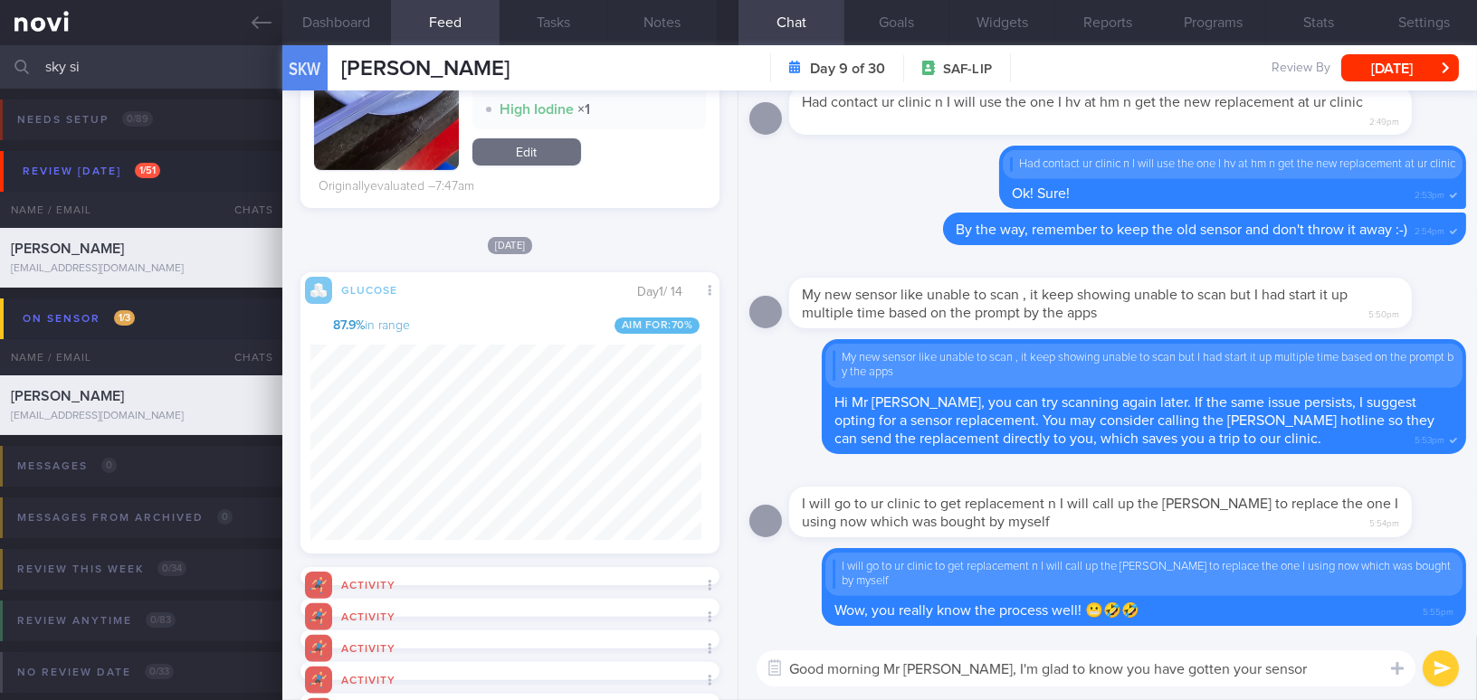
click at [1035, 664] on textarea "Good morning Mr [PERSON_NAME], I'm glad to know you have gotten your sensor rep…" at bounding box center [1086, 669] width 659 height 36
type textarea "Good morning Mr [PERSON_NAME], I'm glad to know you have gotten your sensor rep…"
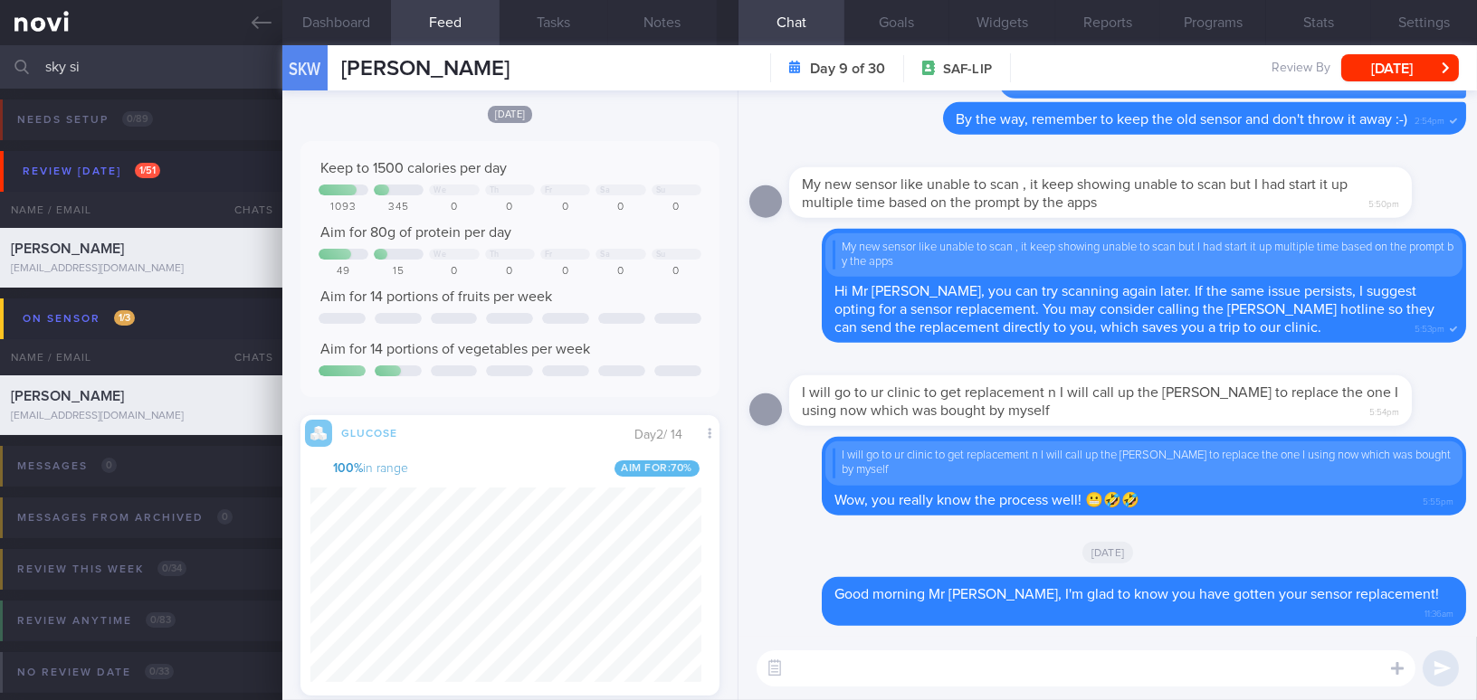
scroll to position [0, 0]
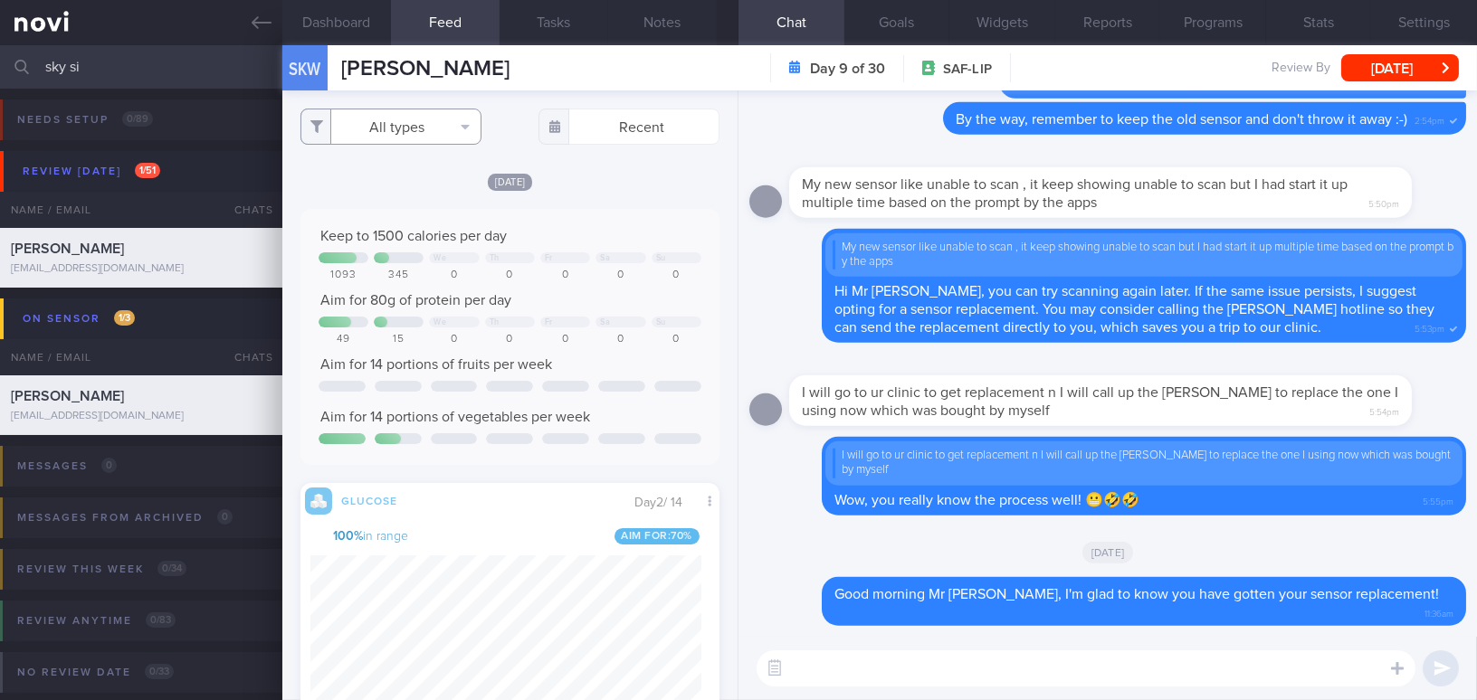
click at [398, 122] on button "All types" at bounding box center [390, 127] width 181 height 36
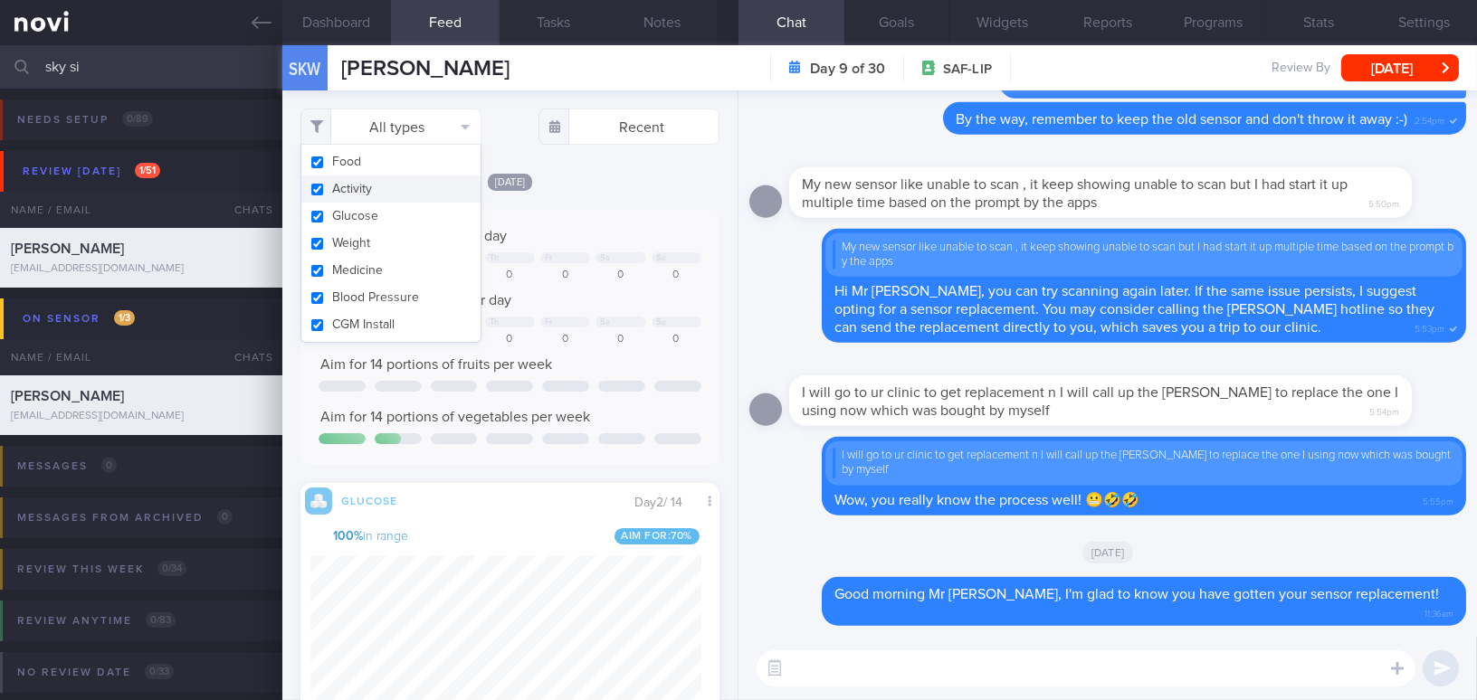
click at [314, 188] on button "Activity" at bounding box center [390, 189] width 179 height 27
checkbox input "false"
click at [601, 189] on div "[DATE]" at bounding box center [509, 181] width 419 height 19
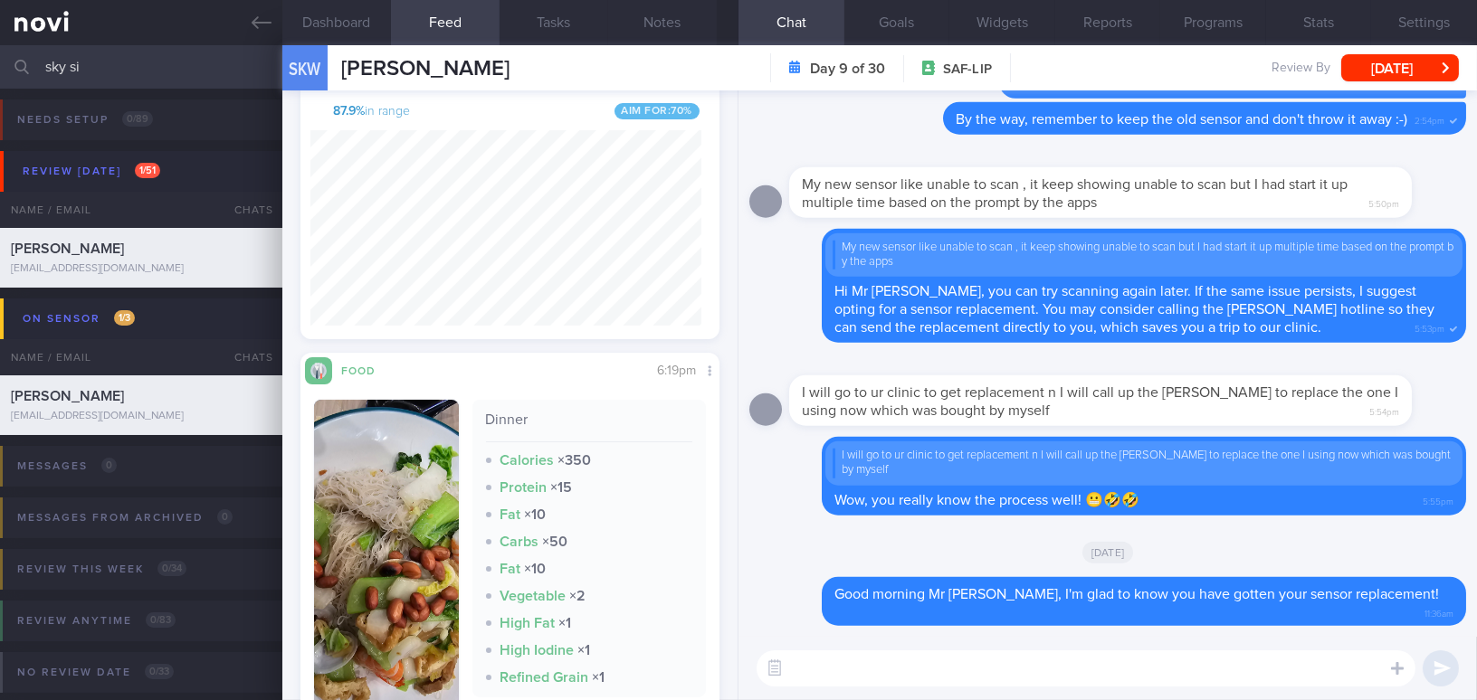
scroll to position [1316, 0]
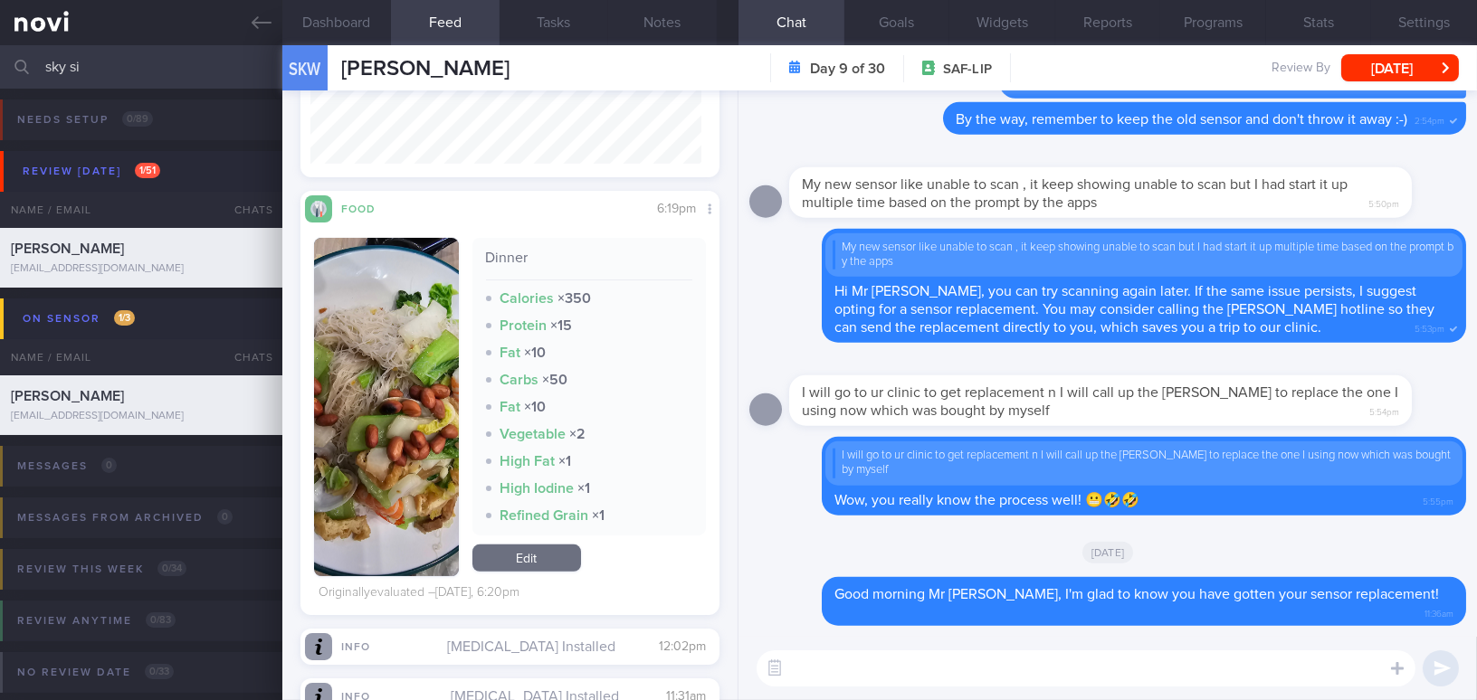
click at [397, 432] on button "button" at bounding box center [386, 407] width 145 height 338
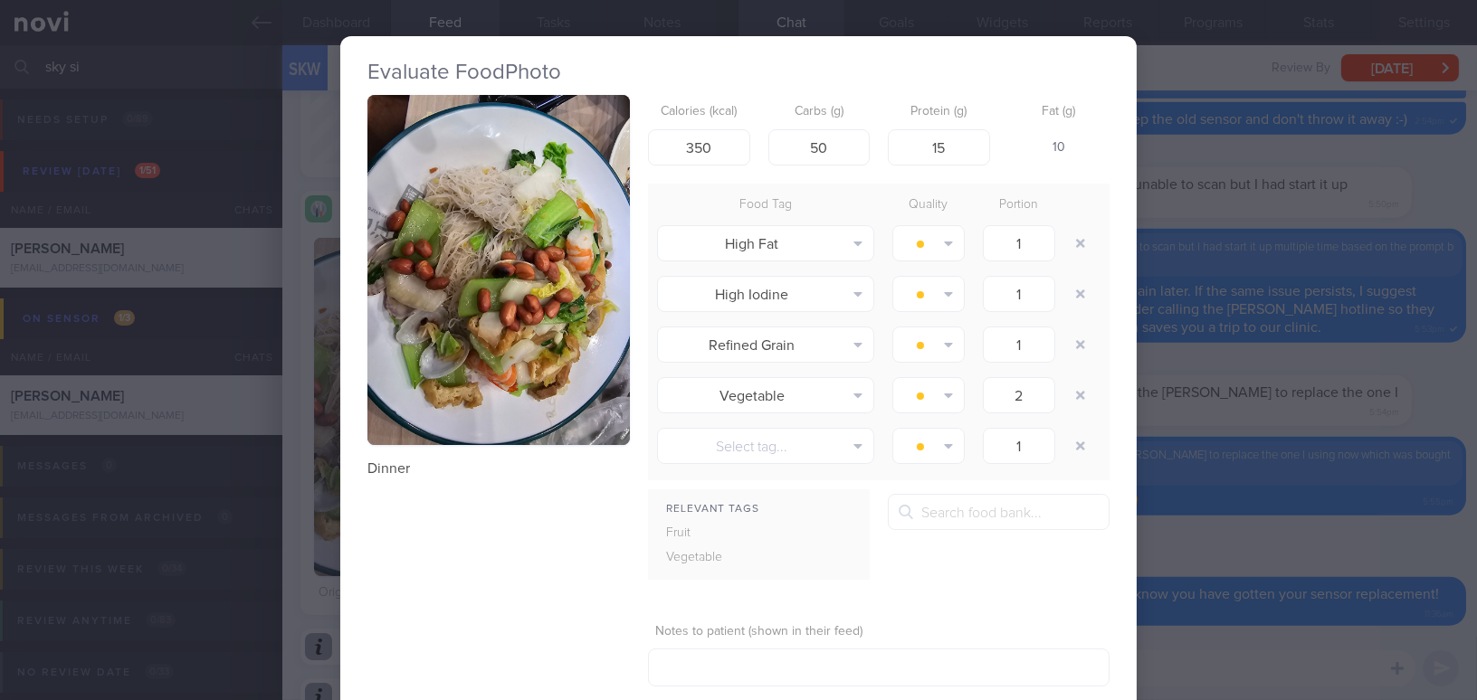
click at [1234, 372] on div "Evaluate Food Photo Dinner Calories (kcal) 350 Carbs (g) 50 Protein (g) 15 Fat …" at bounding box center [738, 350] width 1477 height 700
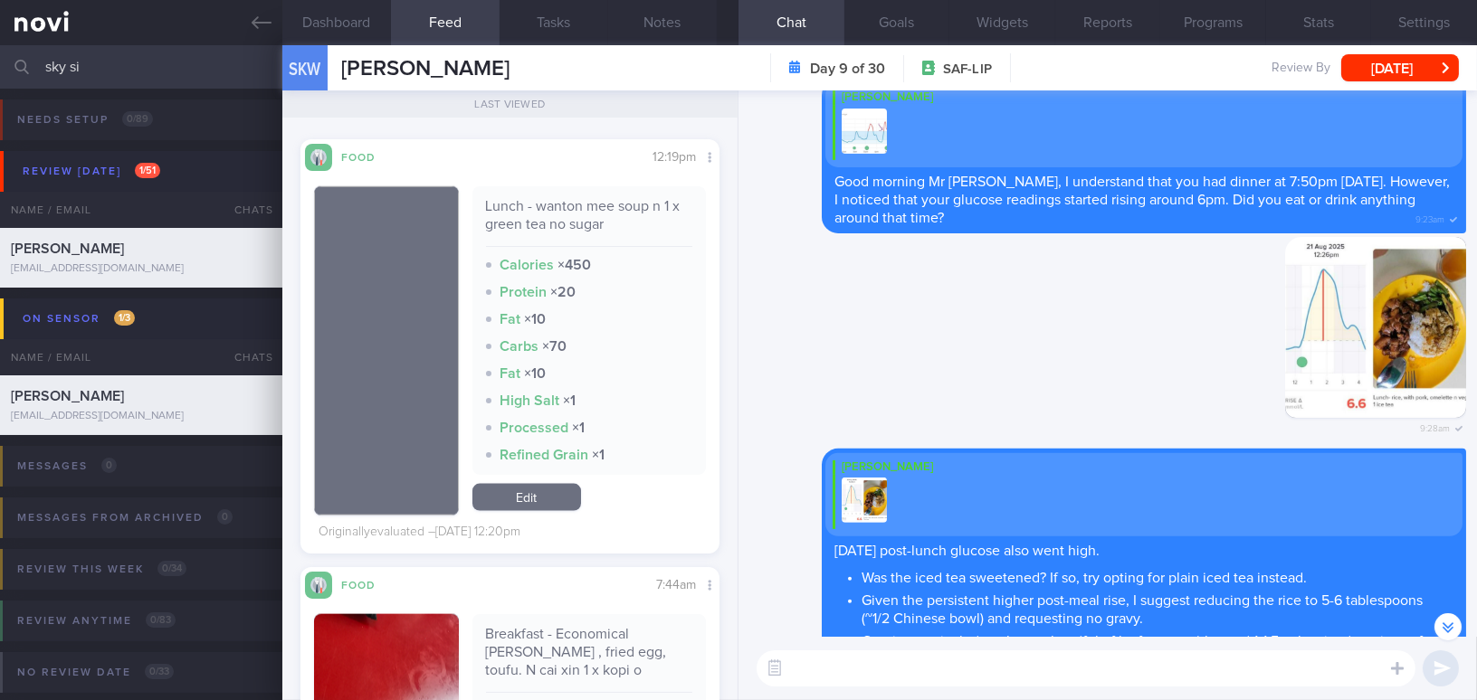
scroll to position [904757, 904623]
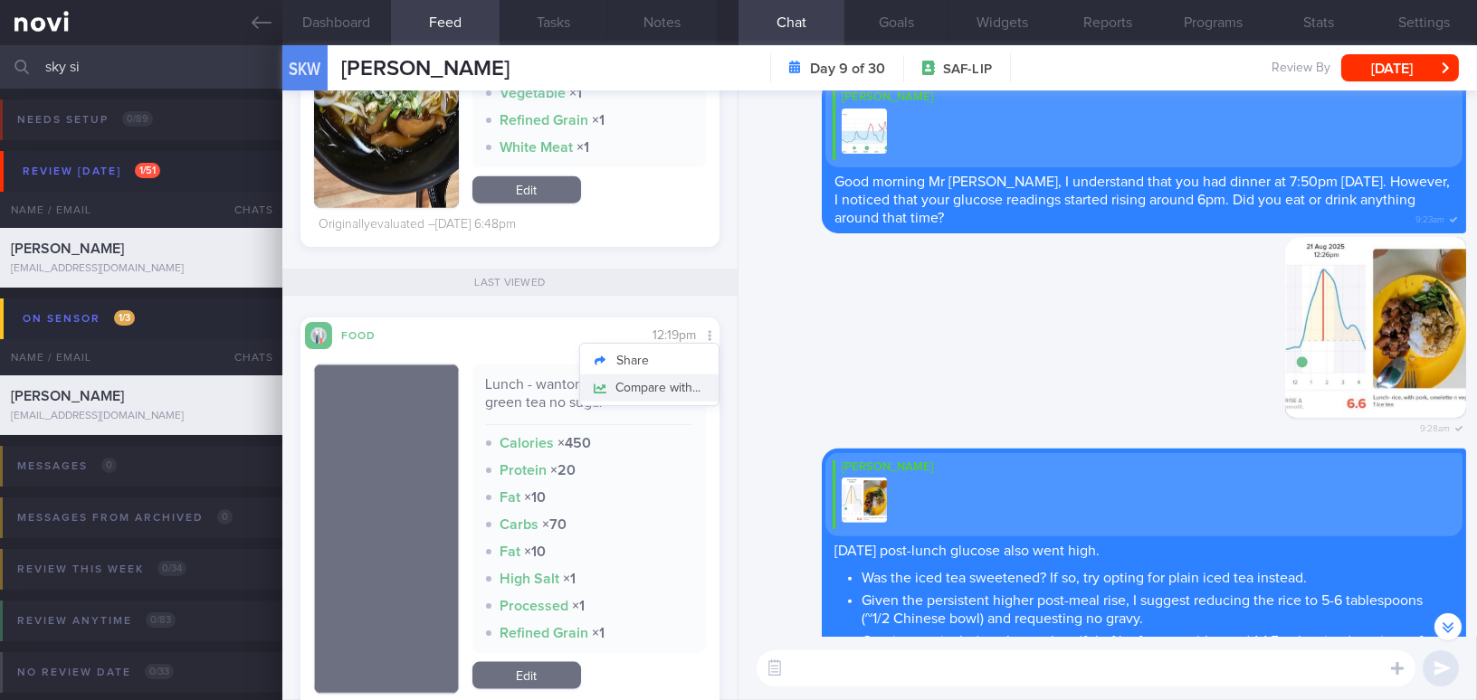
click at [685, 385] on button "Compare with..." at bounding box center [649, 388] width 138 height 27
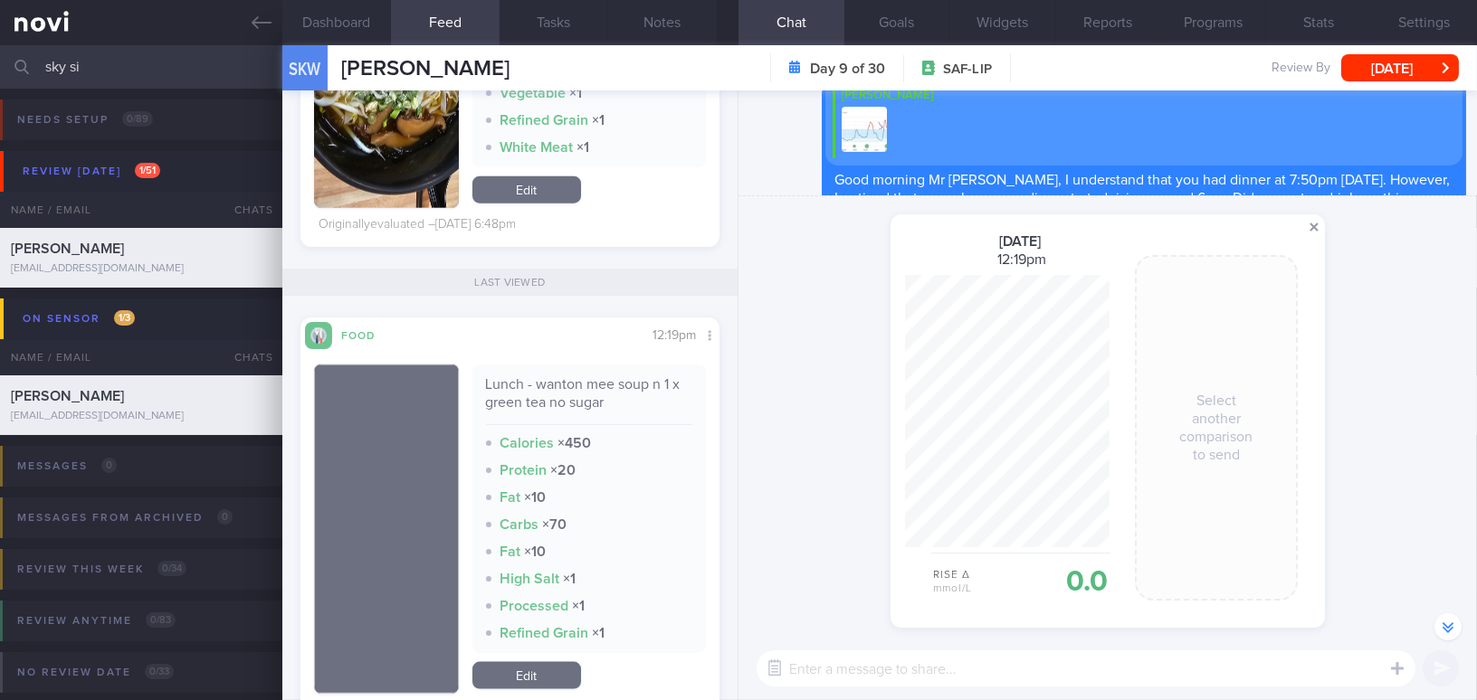
click at [1307, 222] on span at bounding box center [1314, 227] width 22 height 22
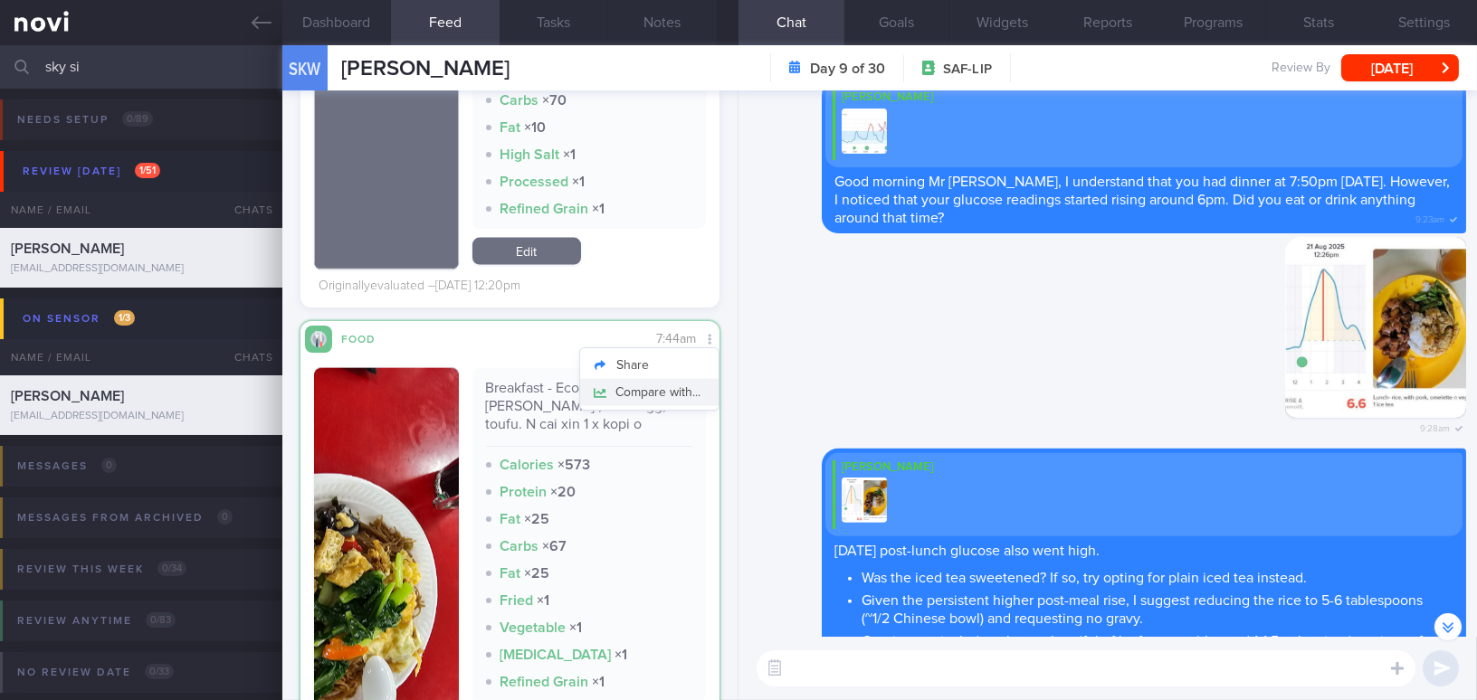
click at [689, 386] on button "Compare with..." at bounding box center [649, 392] width 138 height 27
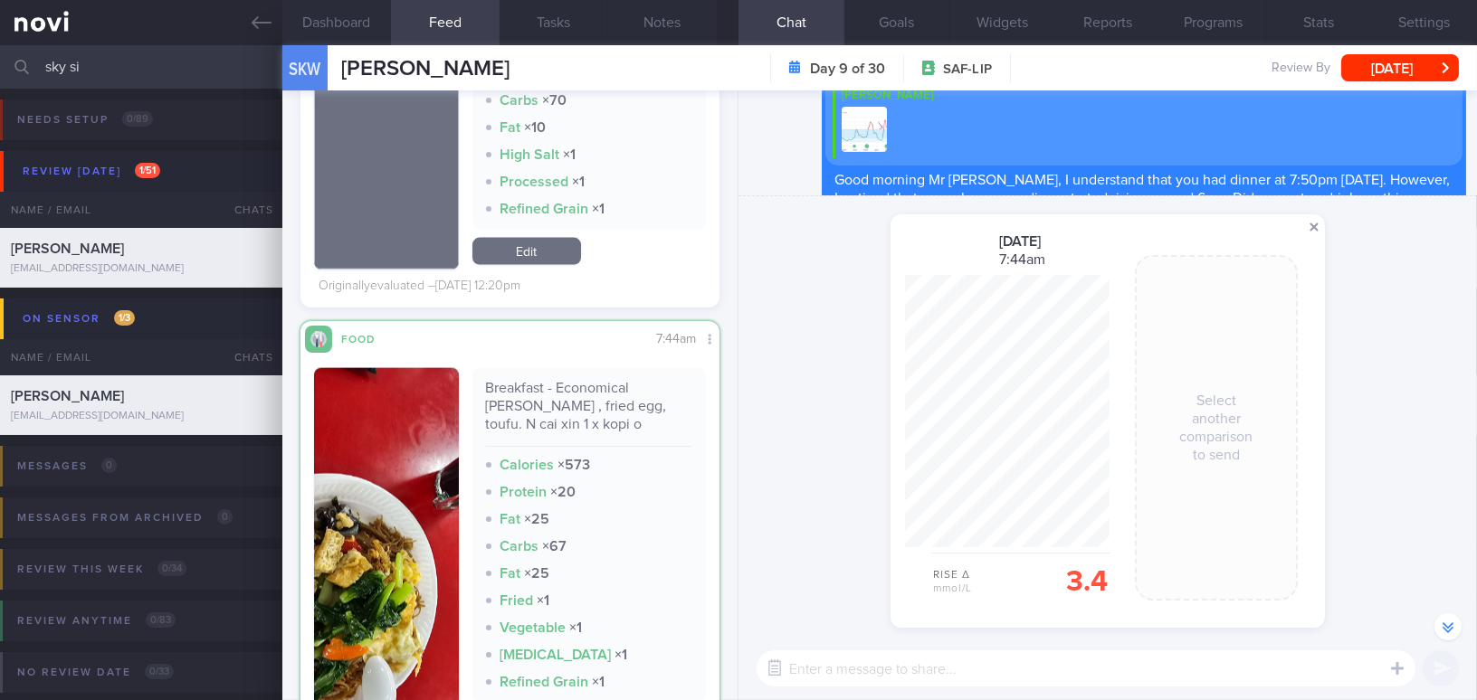
click at [1313, 225] on span at bounding box center [1314, 227] width 22 height 22
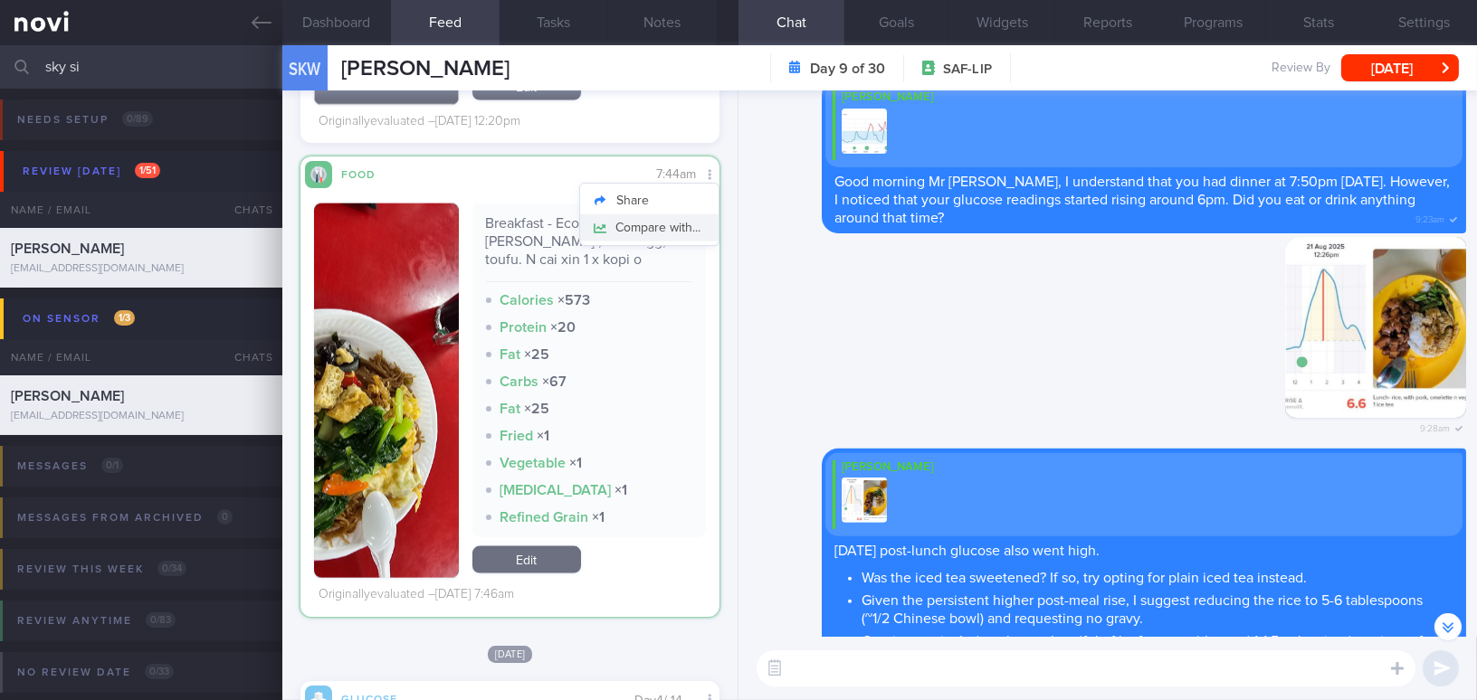
click at [690, 221] on button "Compare with..." at bounding box center [649, 227] width 138 height 27
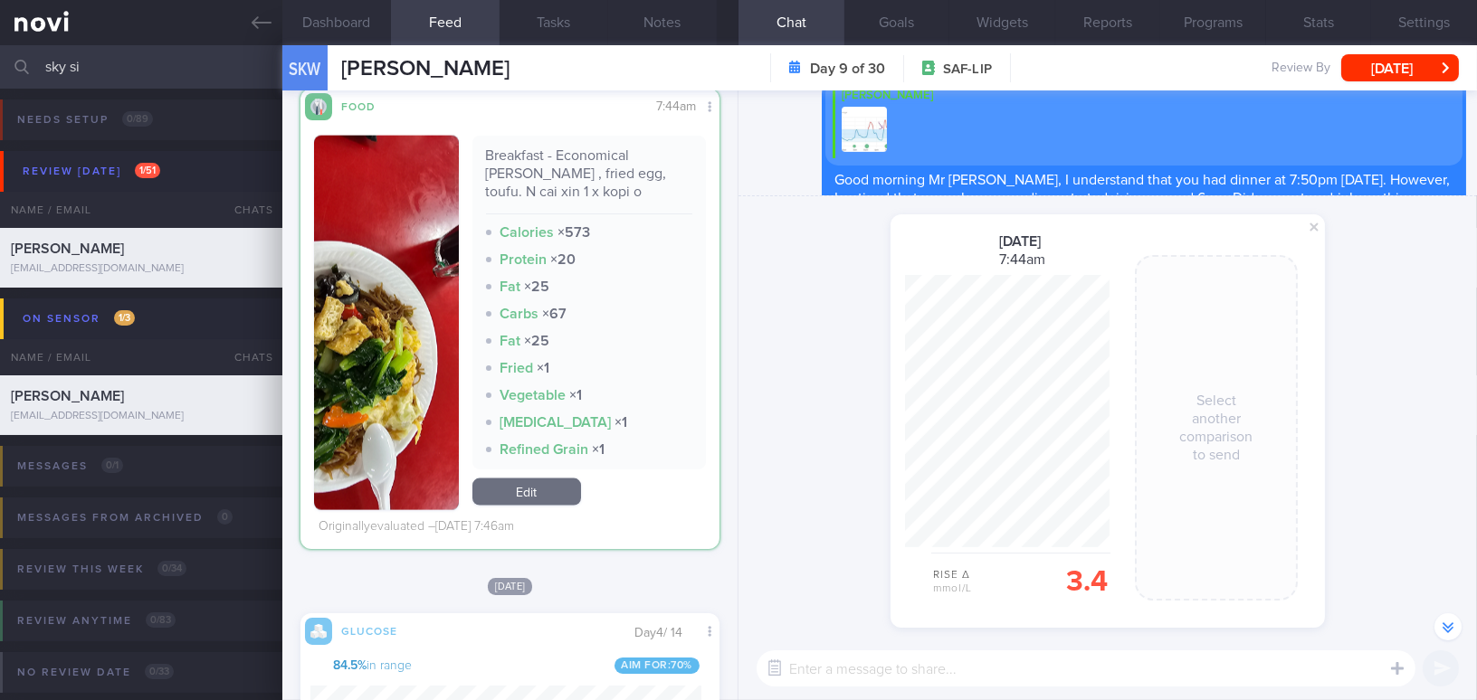
scroll to position [4936, 0]
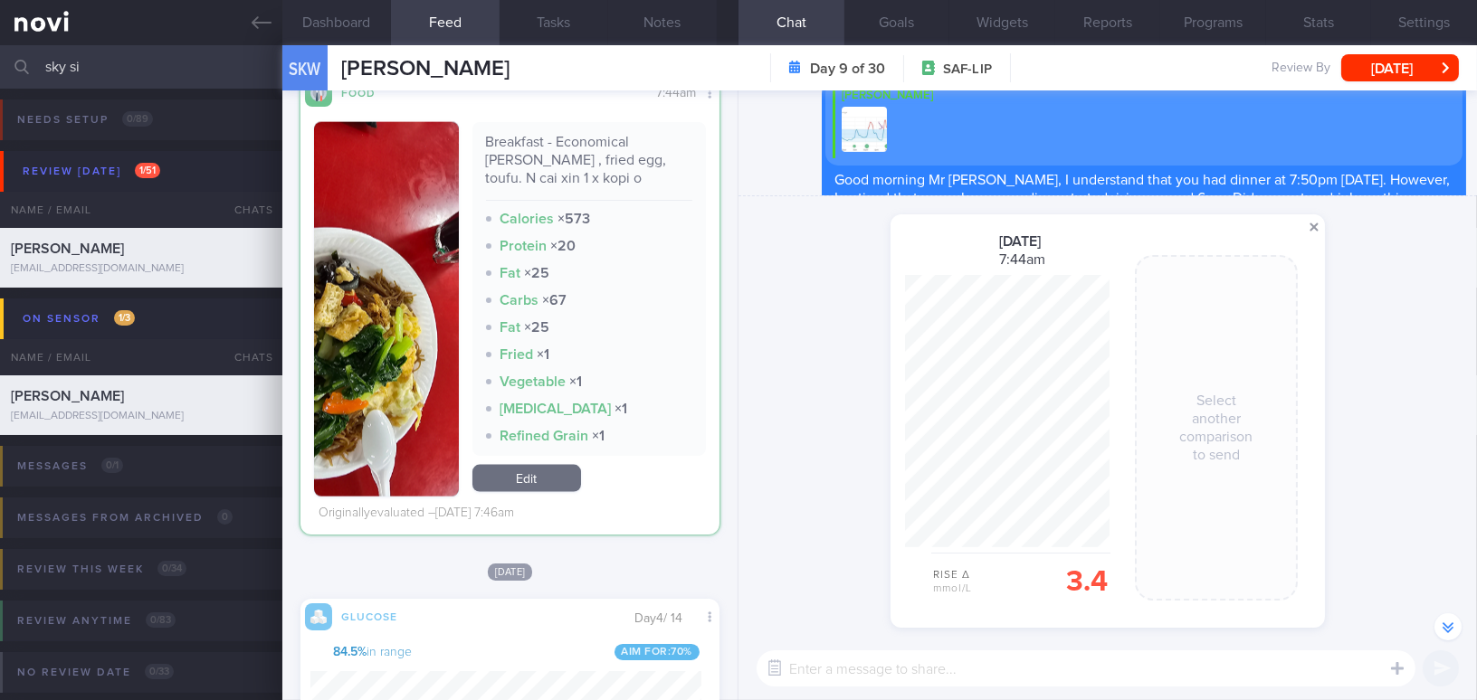
click at [1315, 222] on span at bounding box center [1314, 227] width 22 height 22
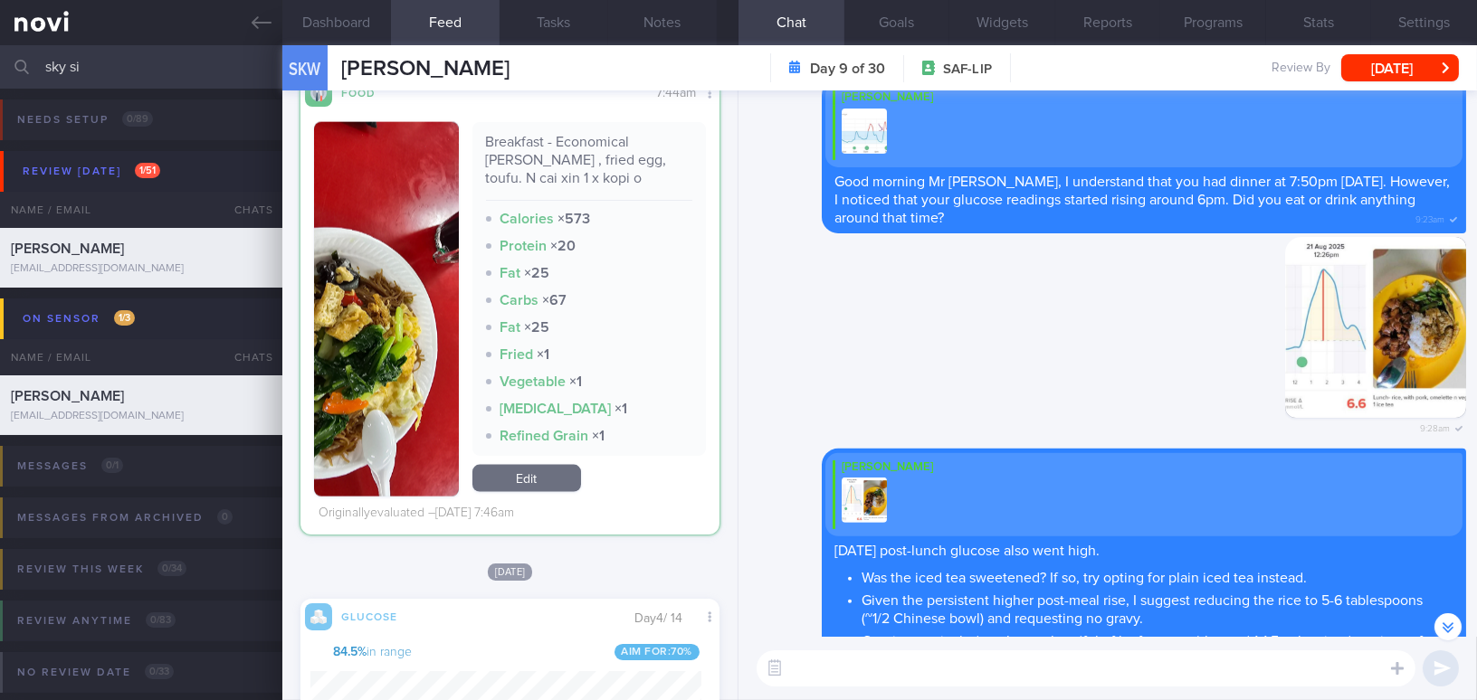
click at [992, 672] on textarea at bounding box center [1086, 669] width 659 height 36
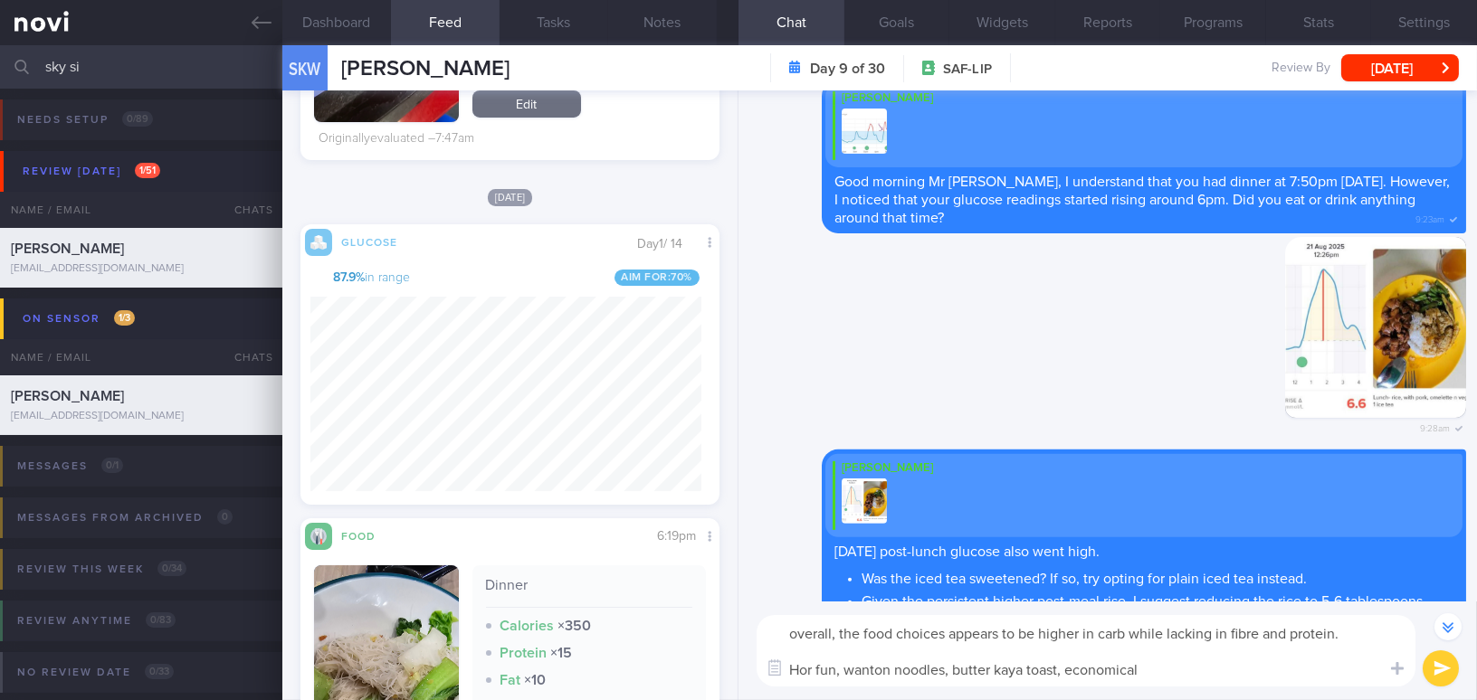
scroll to position [920, 0]
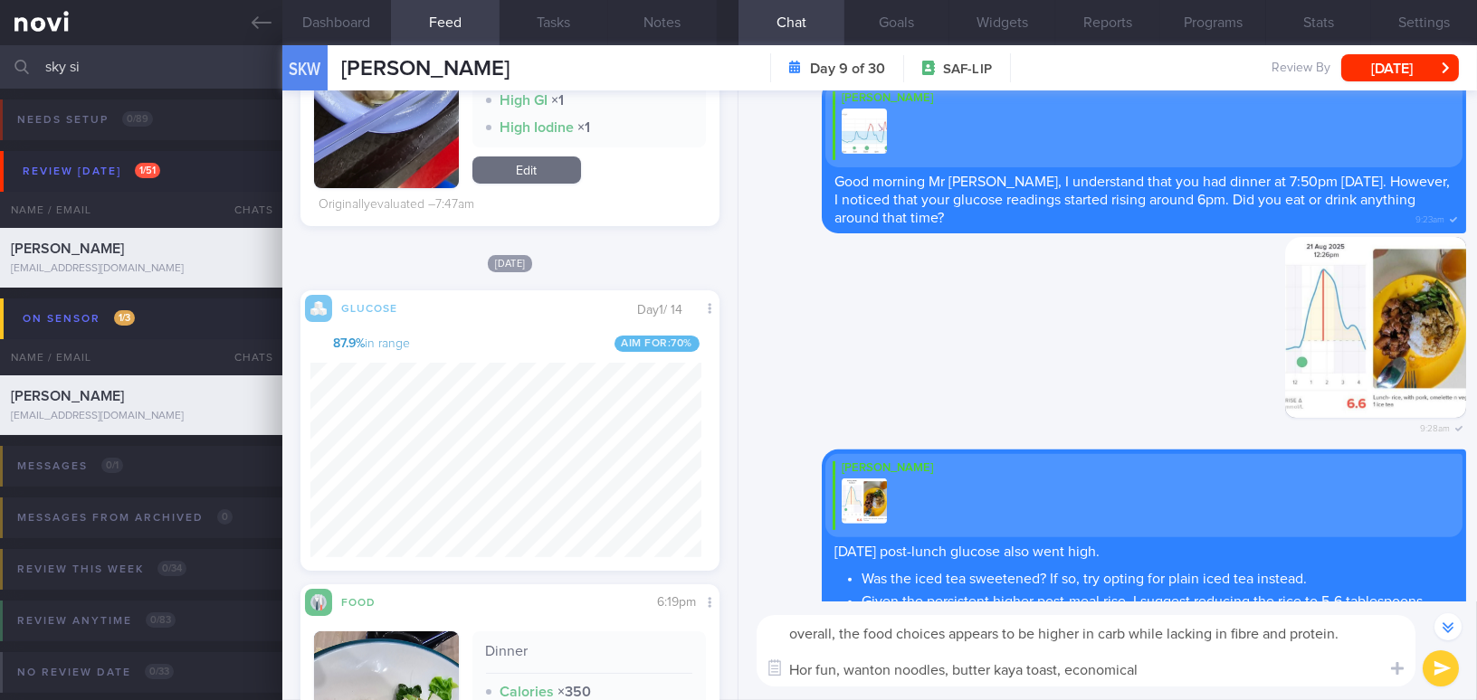
drag, startPoint x: 1065, startPoint y: 672, endPoint x: 1190, endPoint y: 669, distance: 124.9
click at [1190, 669] on textarea "overall, the food choices appears to be higher in carb while lacking in fibre a…" at bounding box center [1086, 650] width 659 height 71
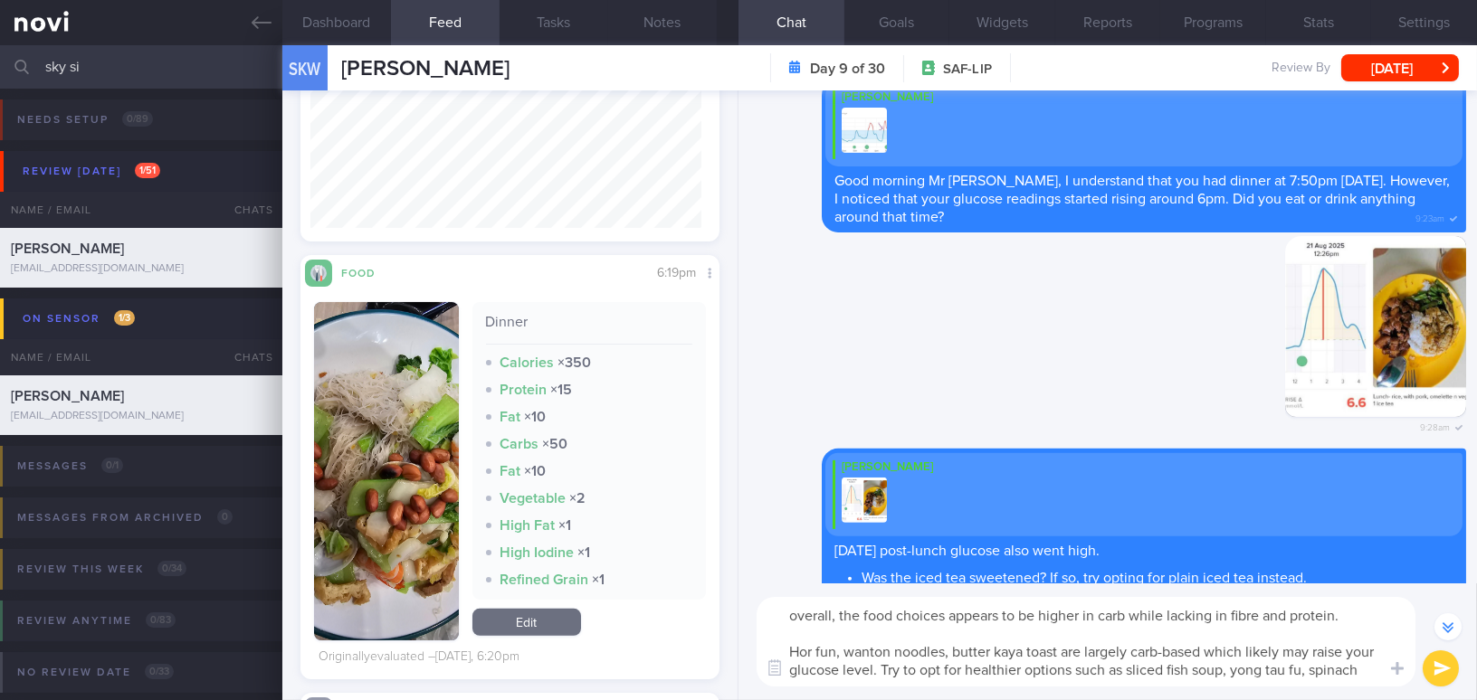
scroll to position [-1881, 0]
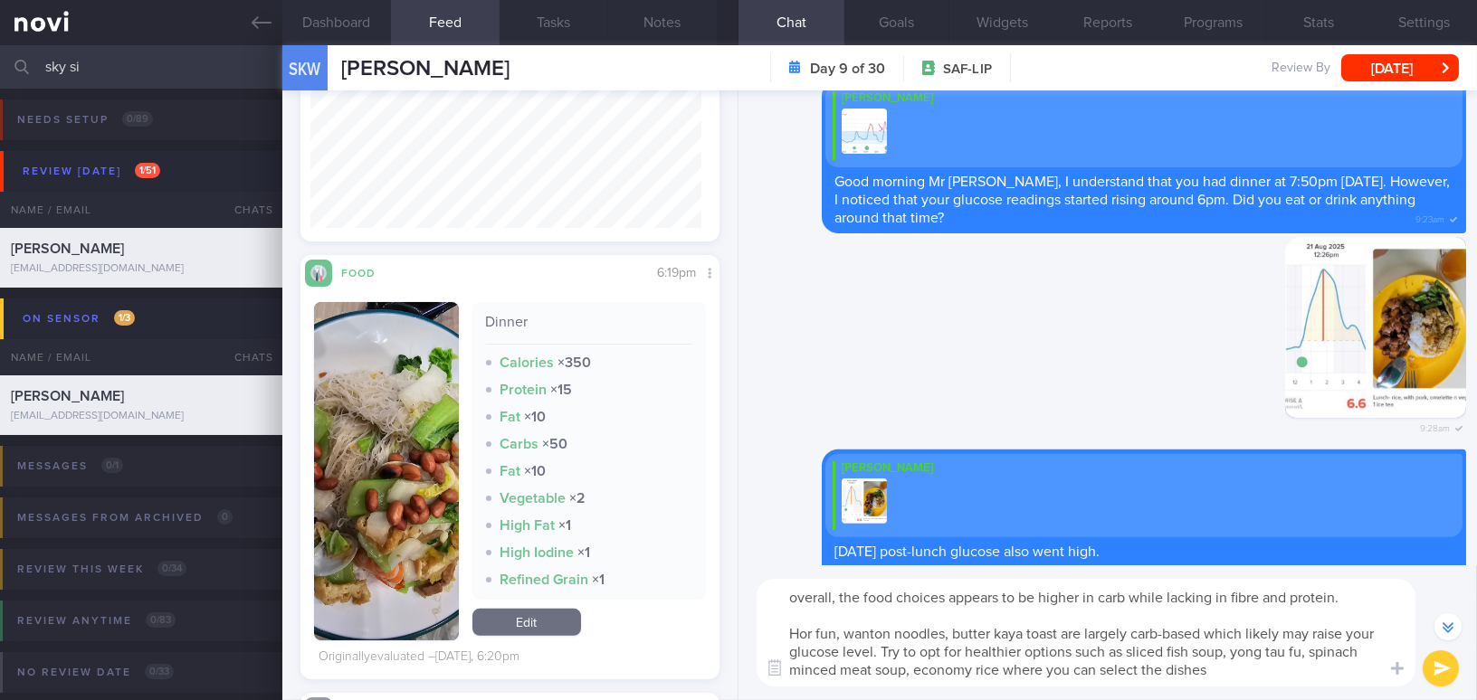
type textarea "overall, the food choices appears to be higher in carb while lacking in fibre a…"
drag, startPoint x: 782, startPoint y: 595, endPoint x: 1236, endPoint y: 677, distance: 461.6
click at [1236, 677] on textarea "overall, the food choices appears to be higher in carb while lacking in fibre a…" at bounding box center [1086, 633] width 659 height 108
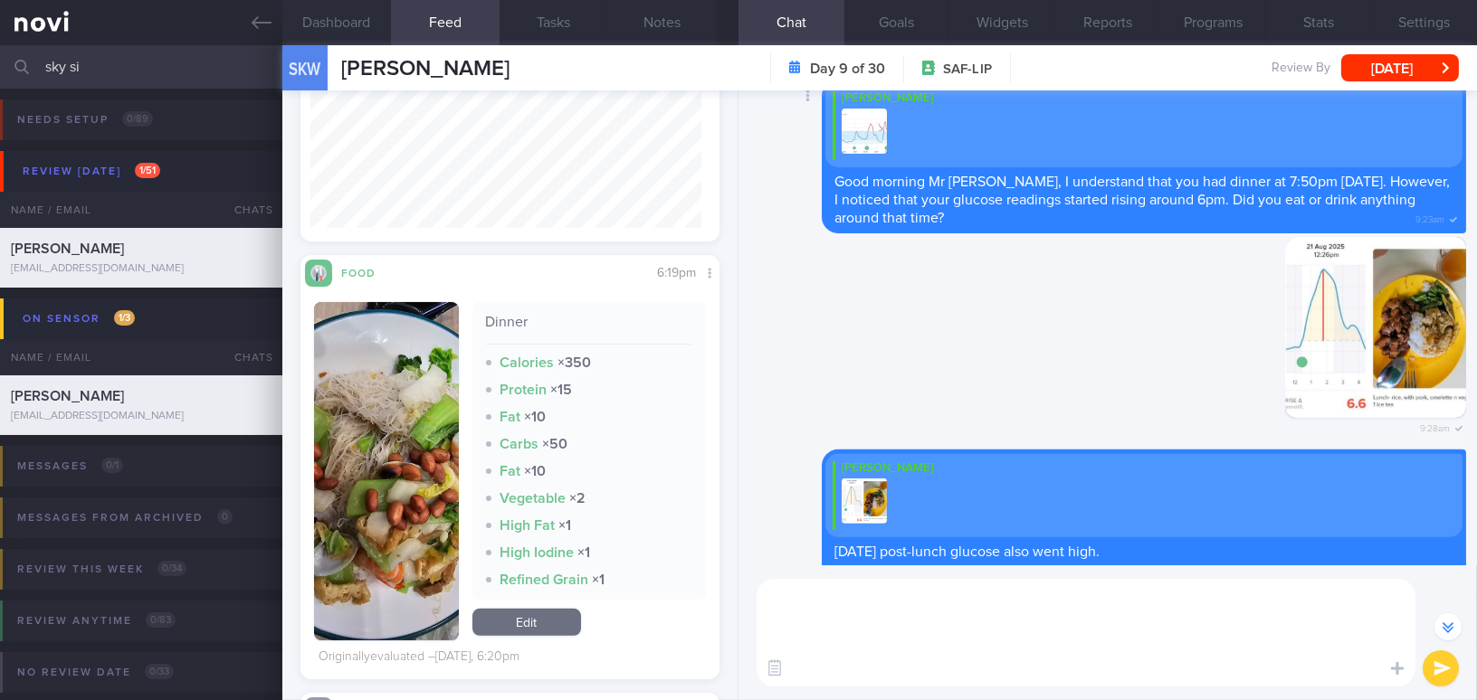
scroll to position [-1809, 0]
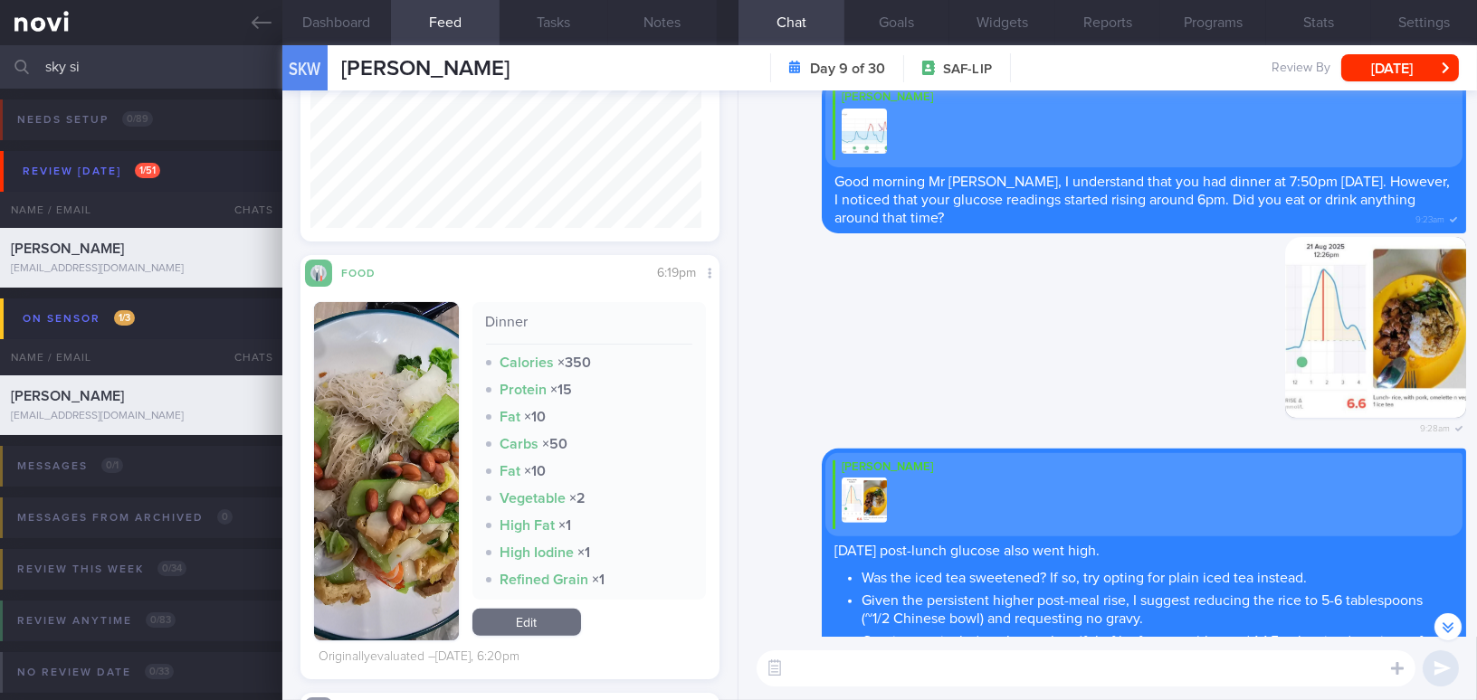
paste textarea "Overall, the food choices appear to be higher in carbs while low in fiber and p…"
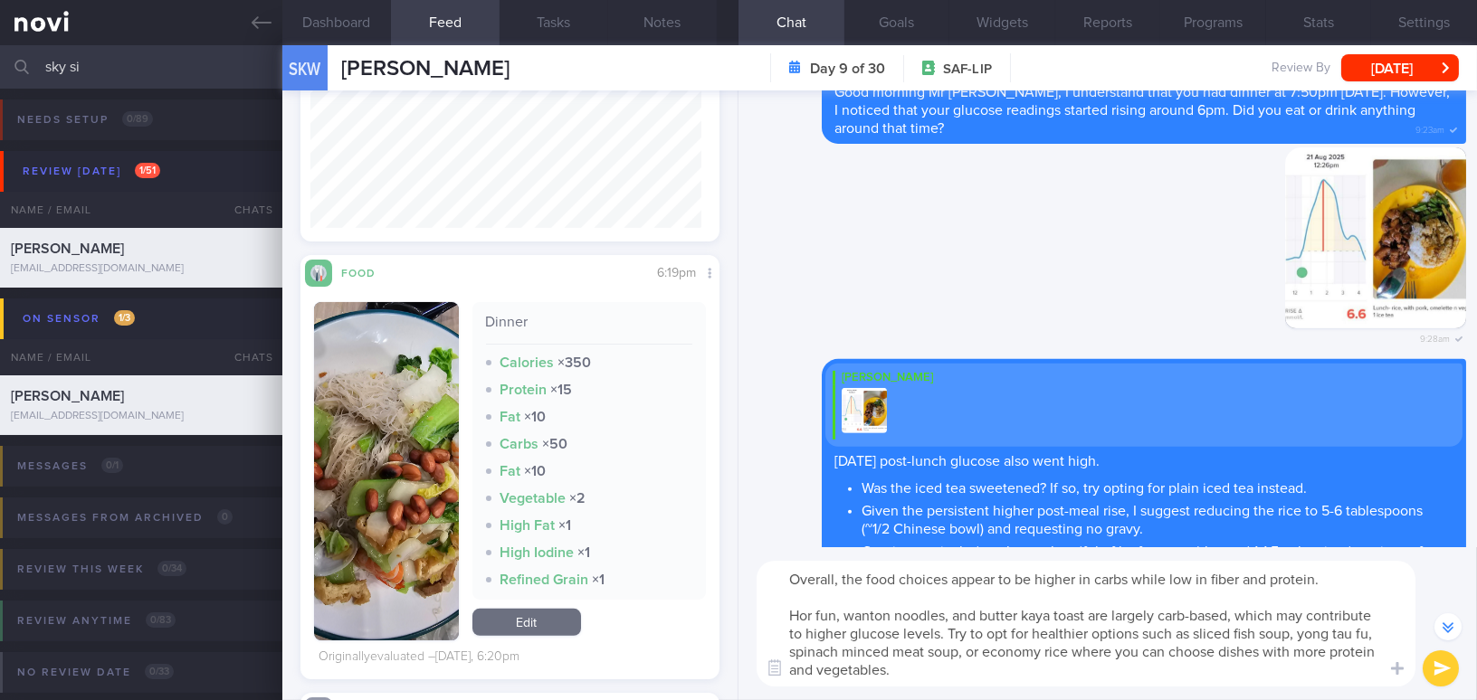
scroll to position [-1898, 0]
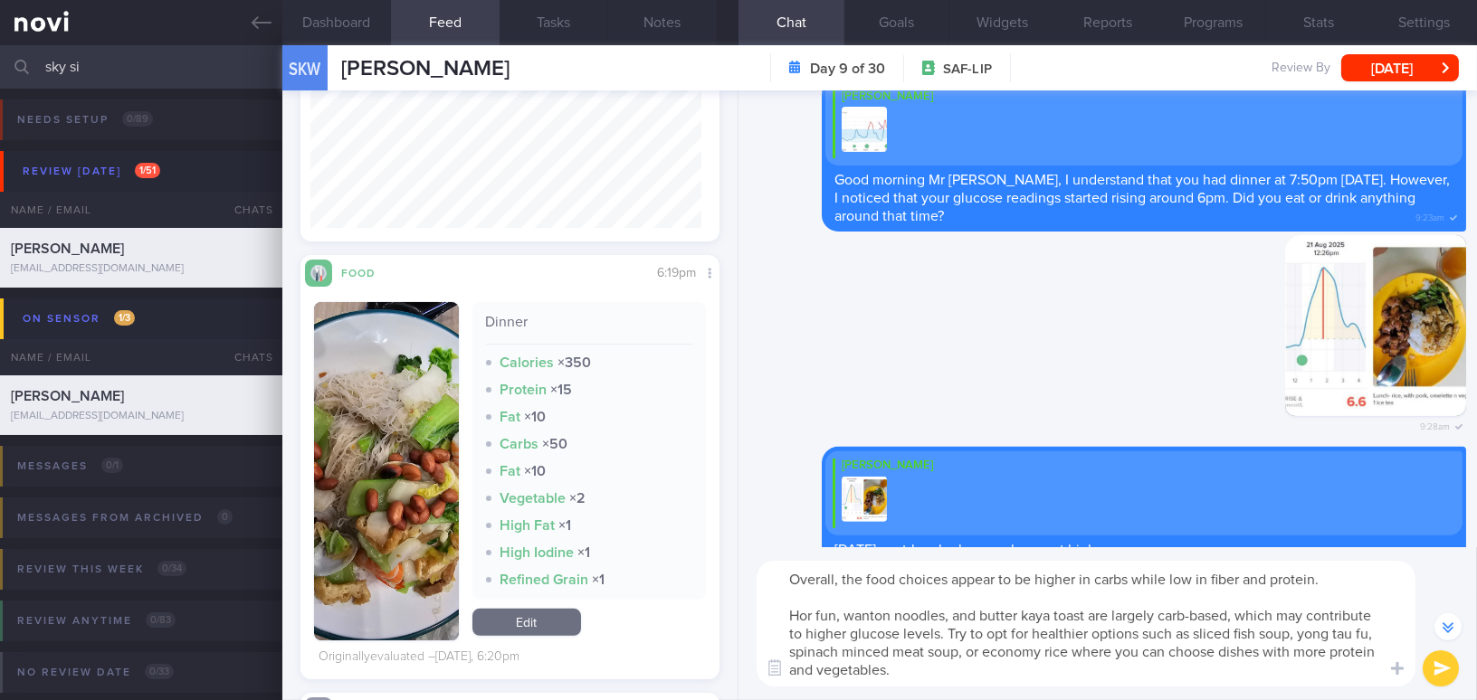
click at [1240, 577] on textarea "Overall, the food choices appear to be higher in carbs while low in fiber and p…" at bounding box center [1086, 624] width 659 height 126
click at [933, 671] on textarea "Overall, the food choices appear to be higher in carbs while low in fibre and p…" at bounding box center [1086, 624] width 659 height 126
type textarea "Overall, the food choices appear to be higher in carbs while low in fibre and p…"
click at [1452, 662] on button "submit" at bounding box center [1441, 669] width 36 height 36
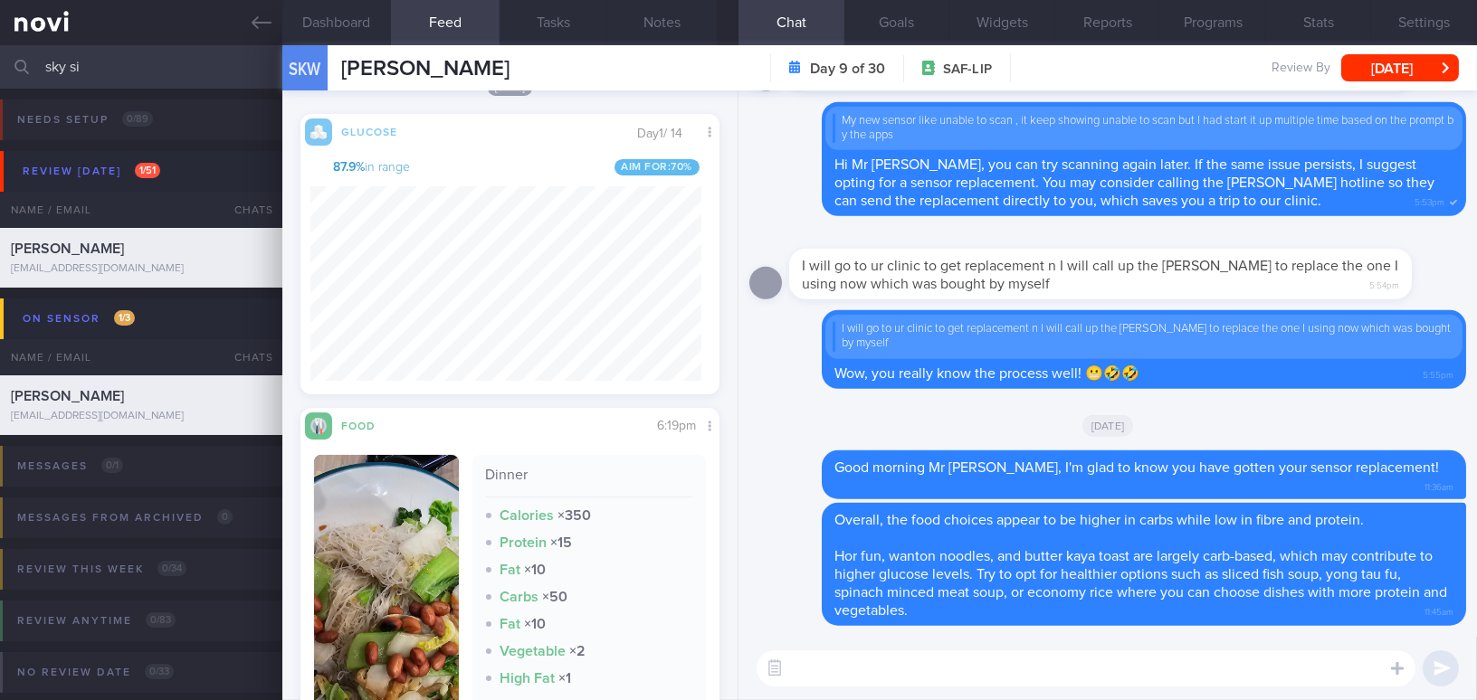
scroll to position [1003, 0]
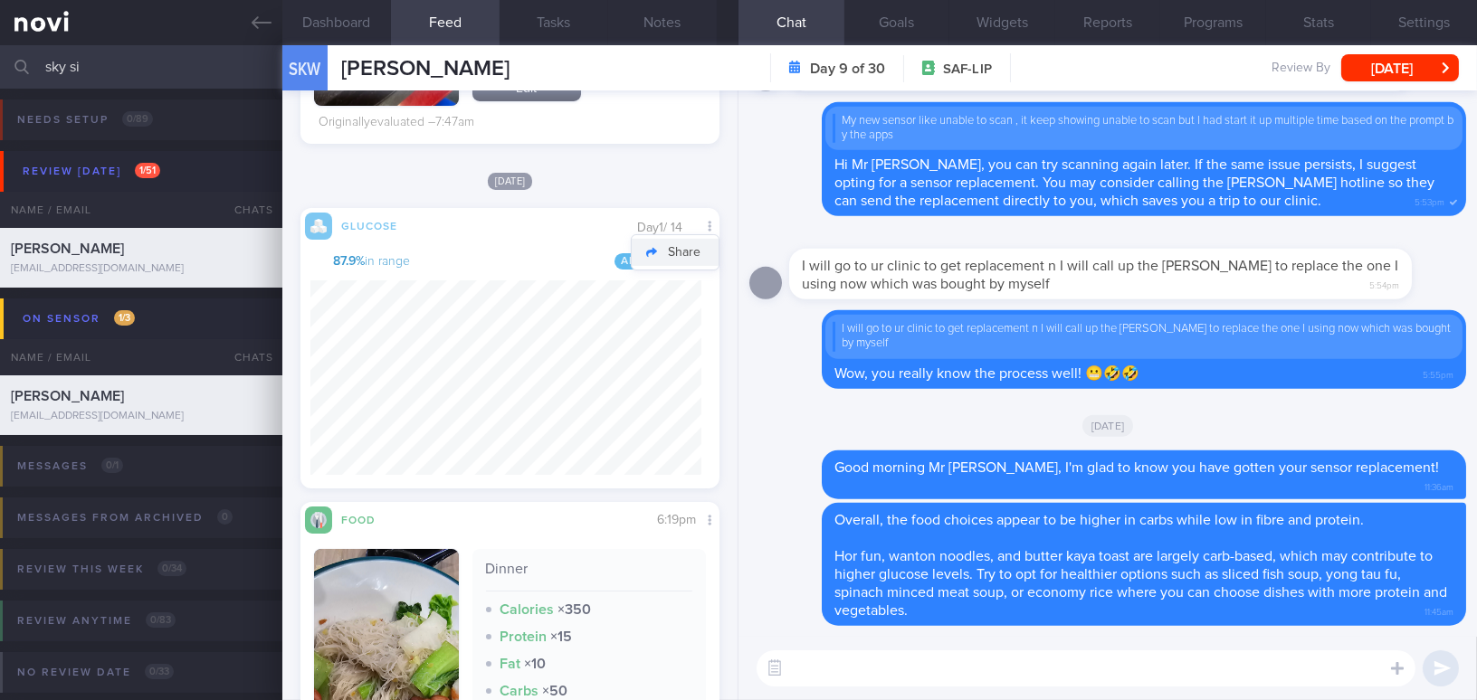
click at [699, 263] on button "Share" at bounding box center [675, 252] width 87 height 27
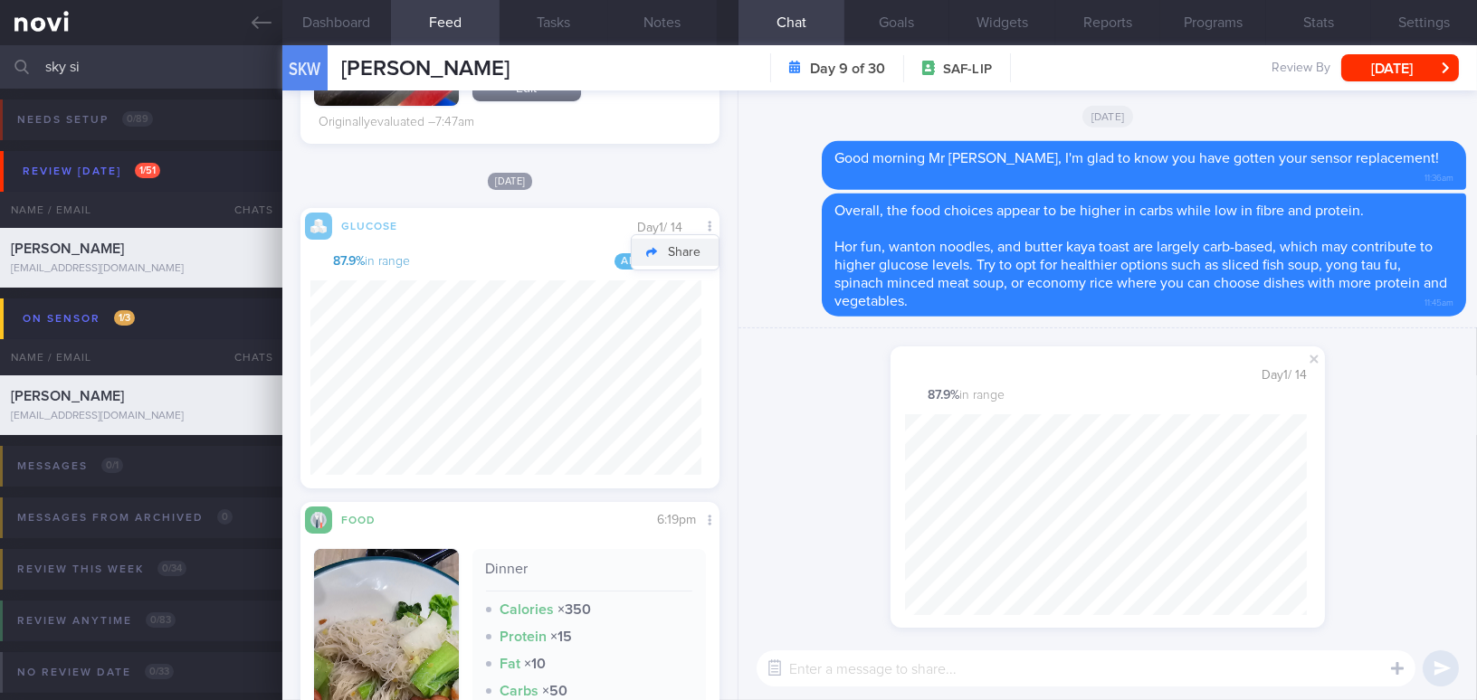
scroll to position [248, 401]
drag, startPoint x: 1452, startPoint y: 414, endPoint x: 1407, endPoint y: 513, distance: 108.2
click at [1452, 414] on div "shared your glucose from yesterday : Day 1 / 14 87.9 % in range" at bounding box center [1107, 483] width 738 height 309
click at [1310, 358] on span at bounding box center [1314, 359] width 22 height 22
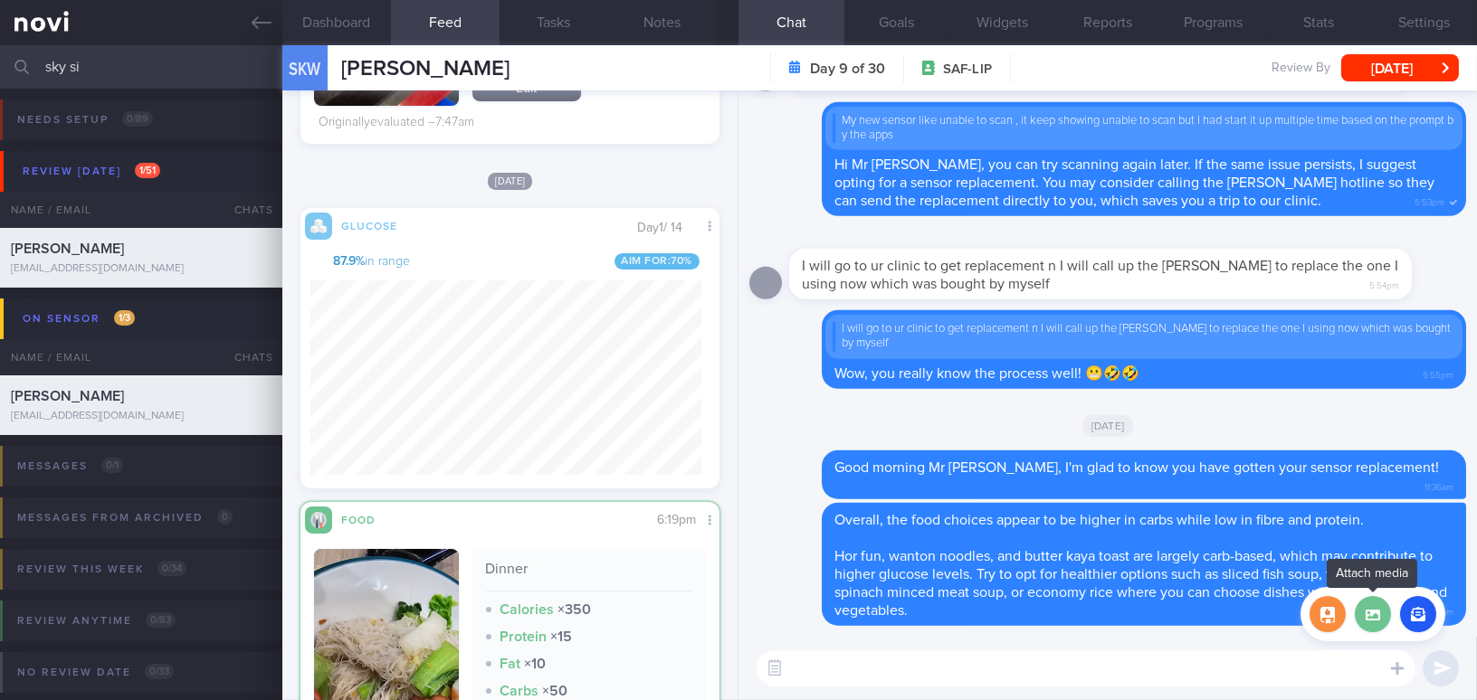
click at [1371, 613] on label at bounding box center [1373, 614] width 36 height 36
click at [0, 0] on input "file" at bounding box center [0, 0] width 0 height 0
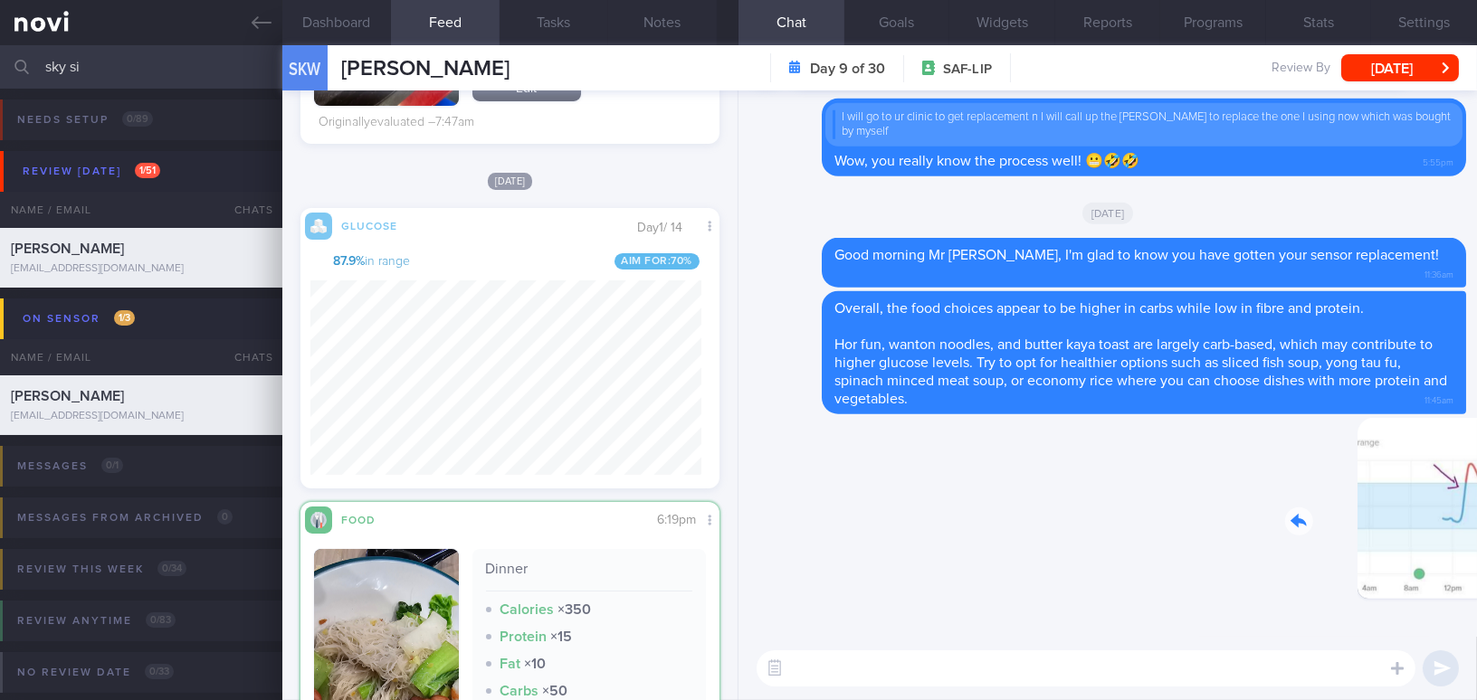
drag, startPoint x: 1324, startPoint y: 535, endPoint x: 1470, endPoint y: 543, distance: 145.9
click at [1470, 543] on div "Delete 11:45am Delete Overall, the food choices appear to be higher in carbs wh…" at bounding box center [1107, 364] width 738 height 547
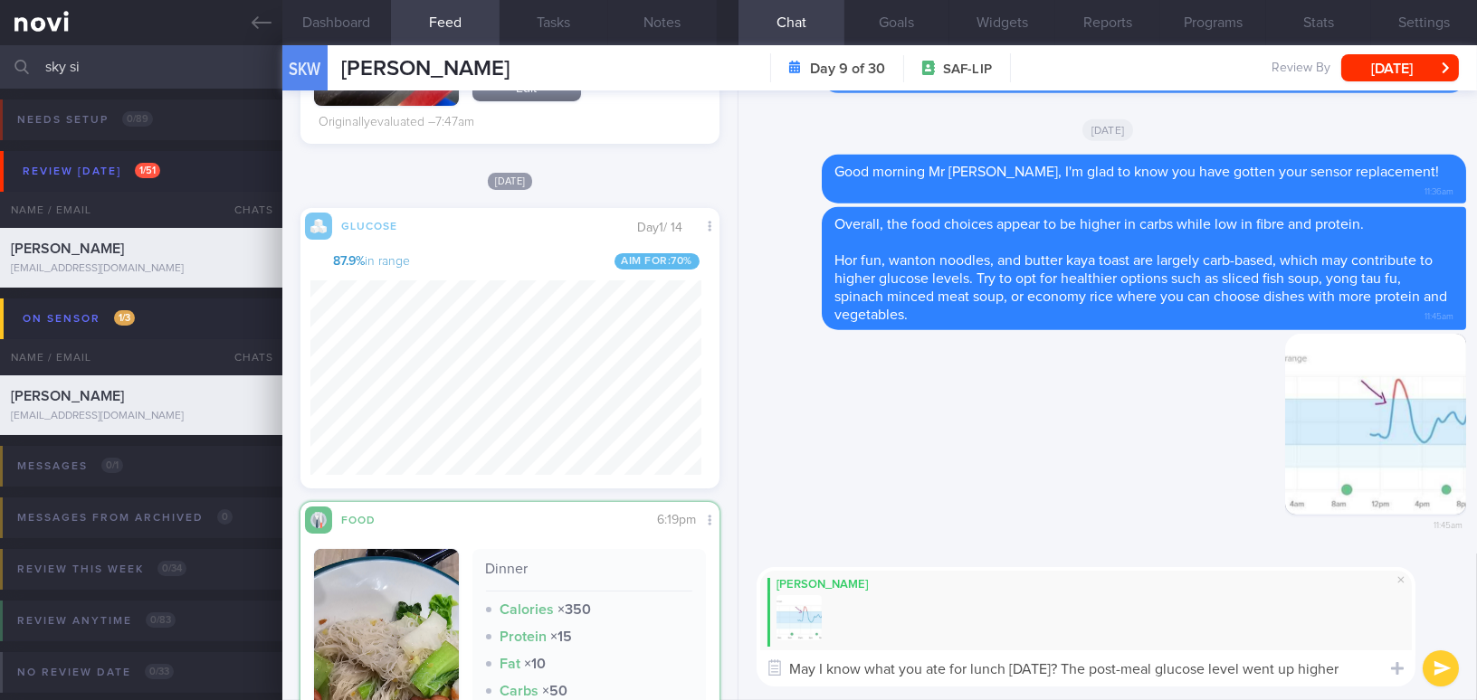
type textarea "May I know what you ate for lunch [DATE]? The post-meal glucose level went up h…"
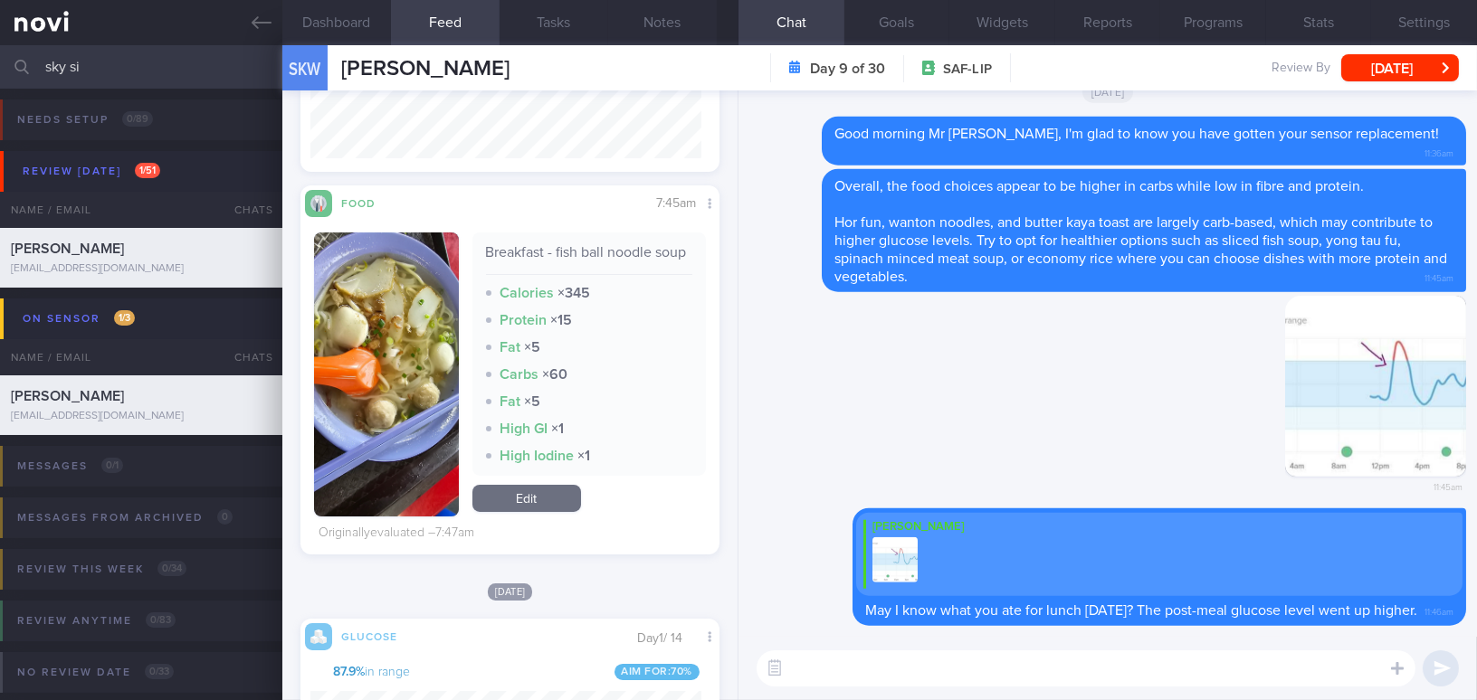
scroll to position [427, 0]
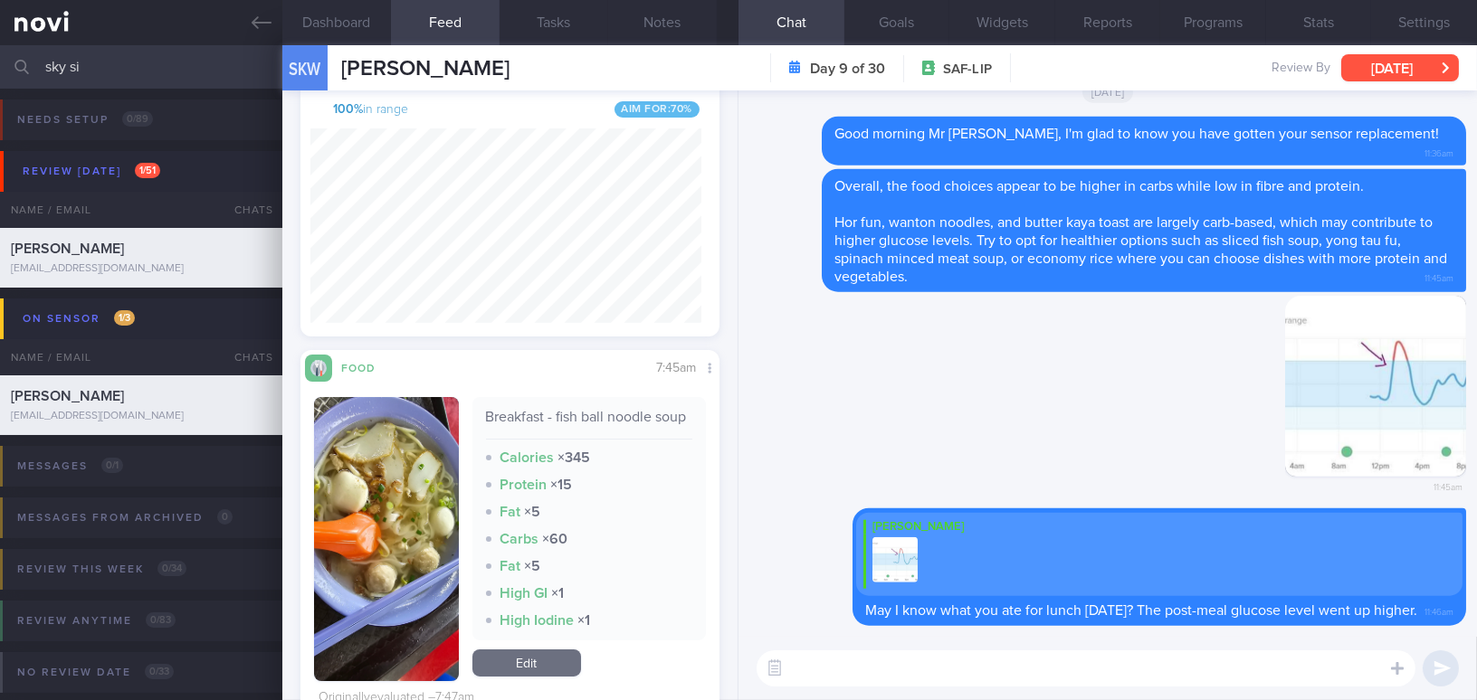
click at [1370, 65] on button "Mon, 25 Aug" at bounding box center [1400, 67] width 118 height 27
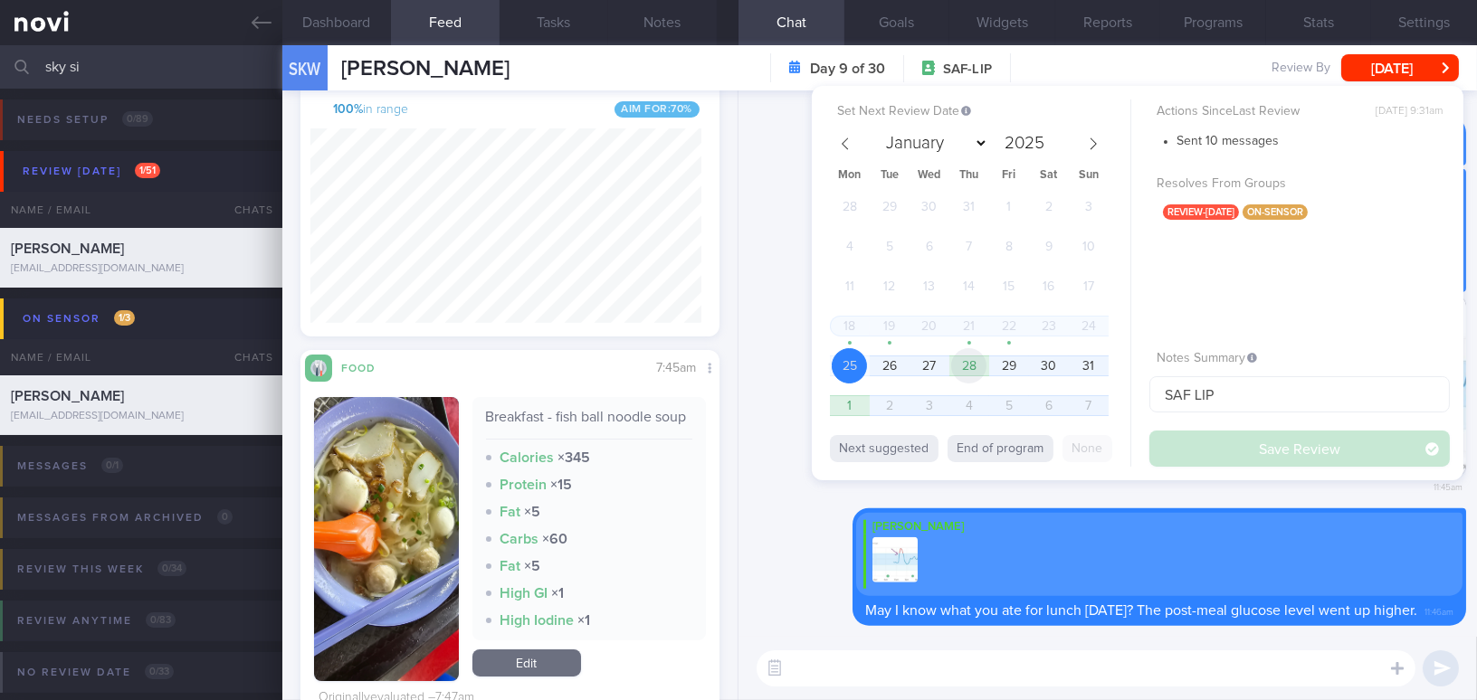
click at [968, 366] on span "28" at bounding box center [968, 365] width 35 height 35
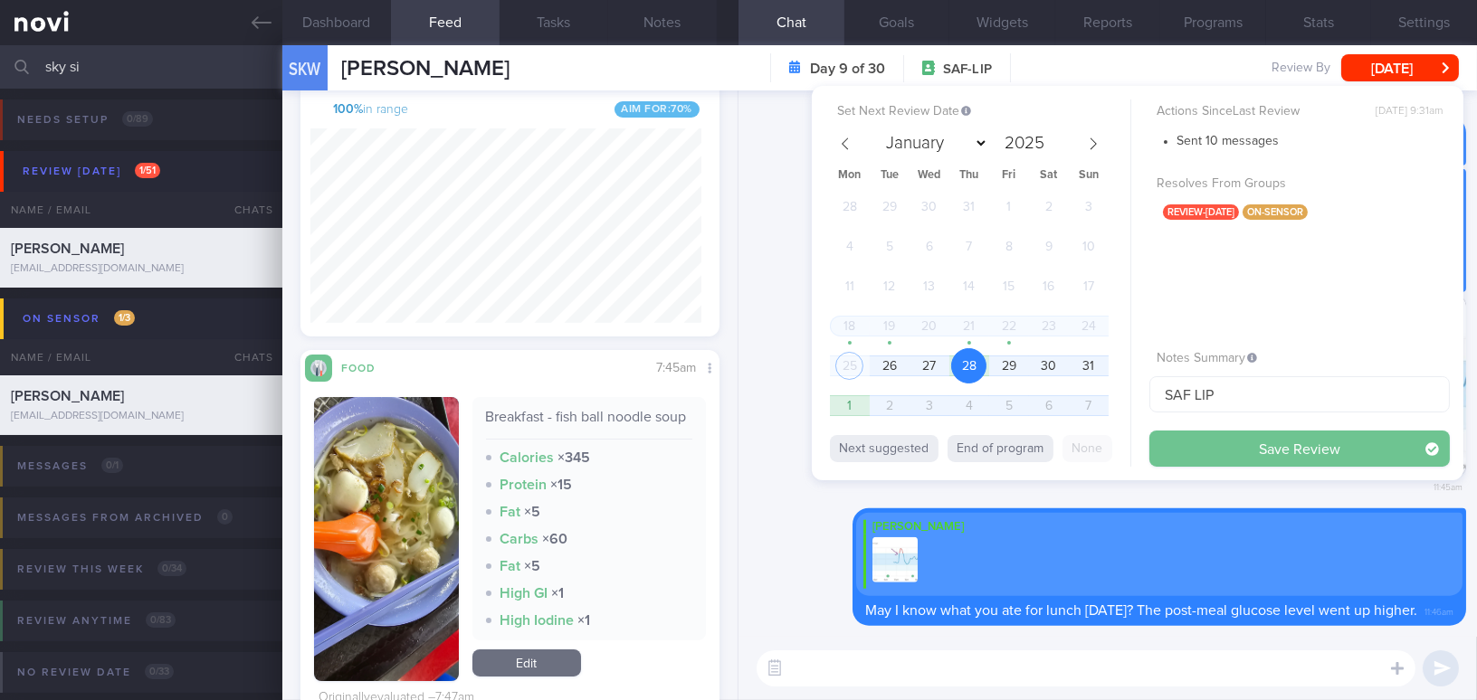
click at [1198, 448] on button "Save Review" at bounding box center [1299, 449] width 300 height 36
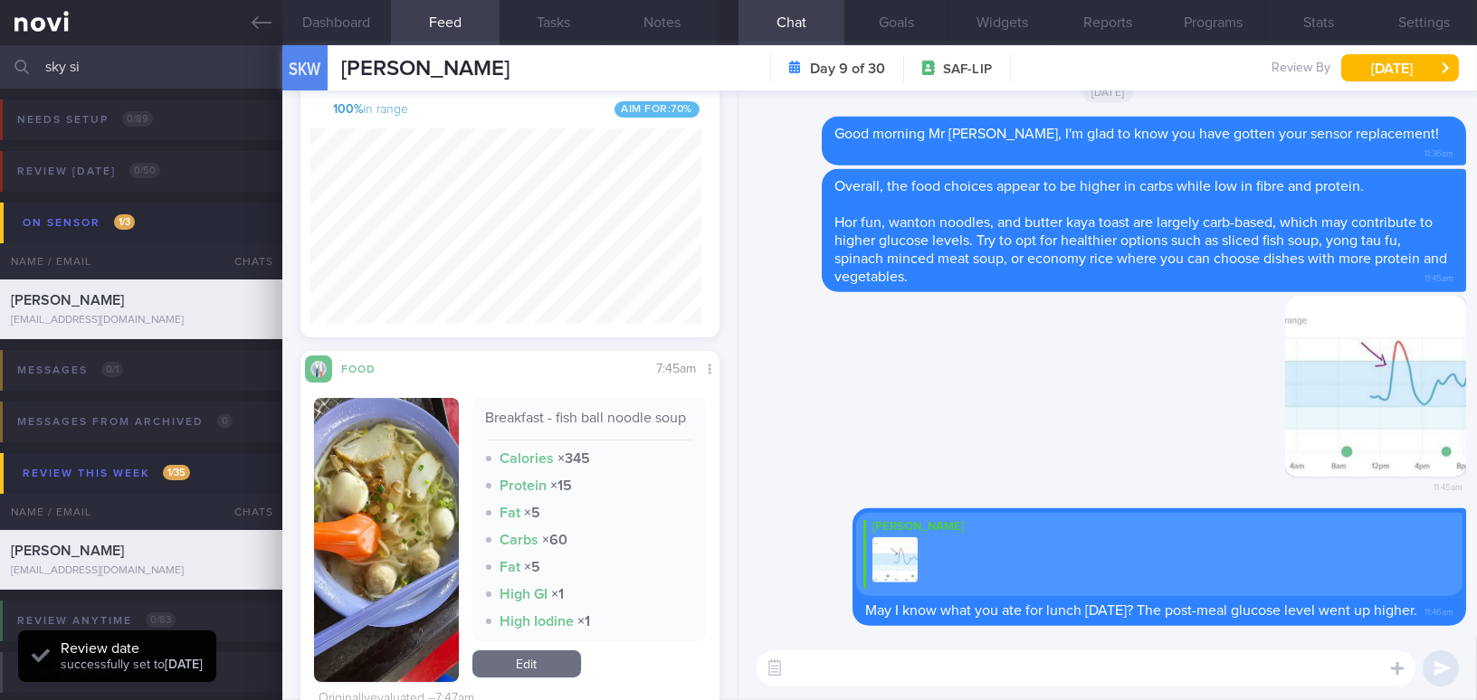
scroll to position [256, 391]
drag, startPoint x: 117, startPoint y: 71, endPoint x: 100, endPoint y: 69, distance: 17.3
click at [100, 69] on input "sky si" at bounding box center [738, 66] width 1477 height 43
drag, startPoint x: 99, startPoint y: 69, endPoint x: 0, endPoint y: 48, distance: 100.8
click at [0, 48] on input "sky si" at bounding box center [738, 66] width 1477 height 43
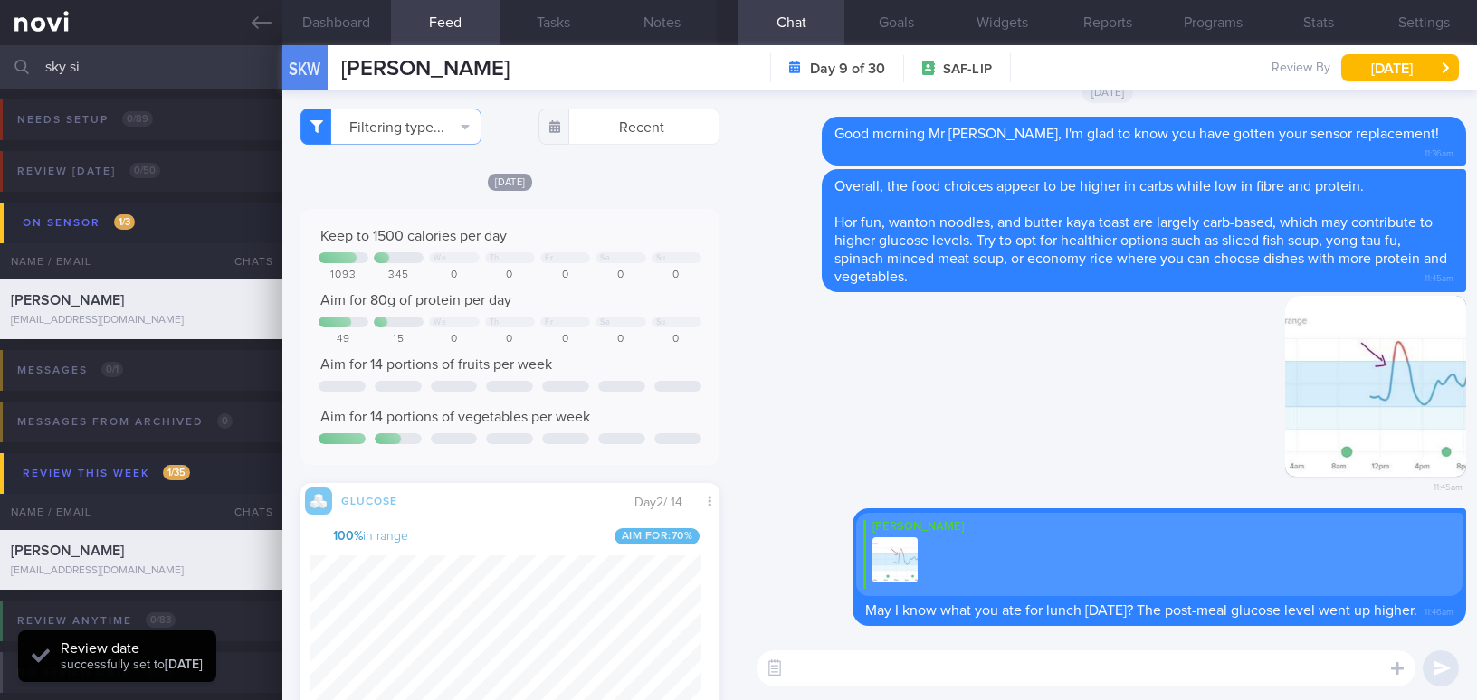
select select "7"
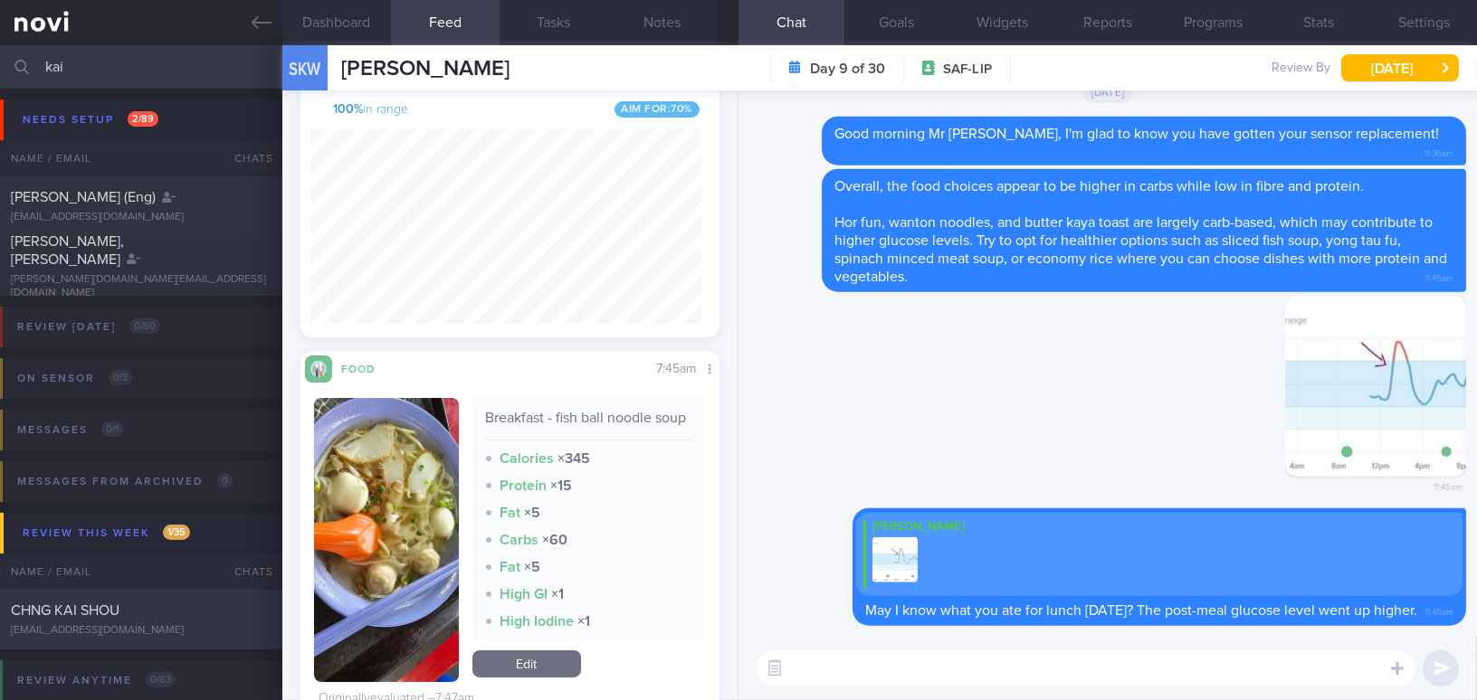
type input "kai"
click at [87, 627] on div "[EMAIL_ADDRESS][DOMAIN_NAME]" at bounding box center [141, 631] width 261 height 14
type textarea "[DEMOGRAPHIC_DATA] Gentleman - Married with 1 son, [DEMOGRAPHIC_DATA]+ yo Occup…"
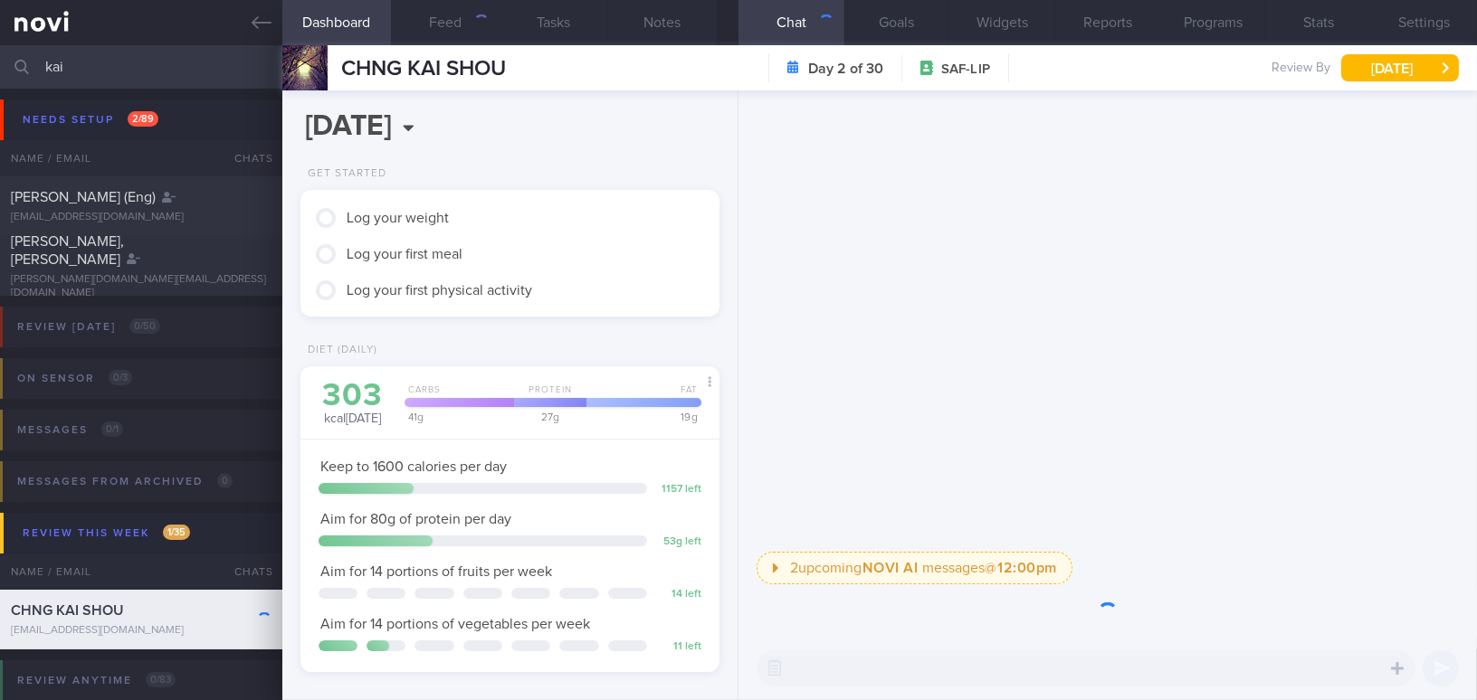
scroll to position [191, 381]
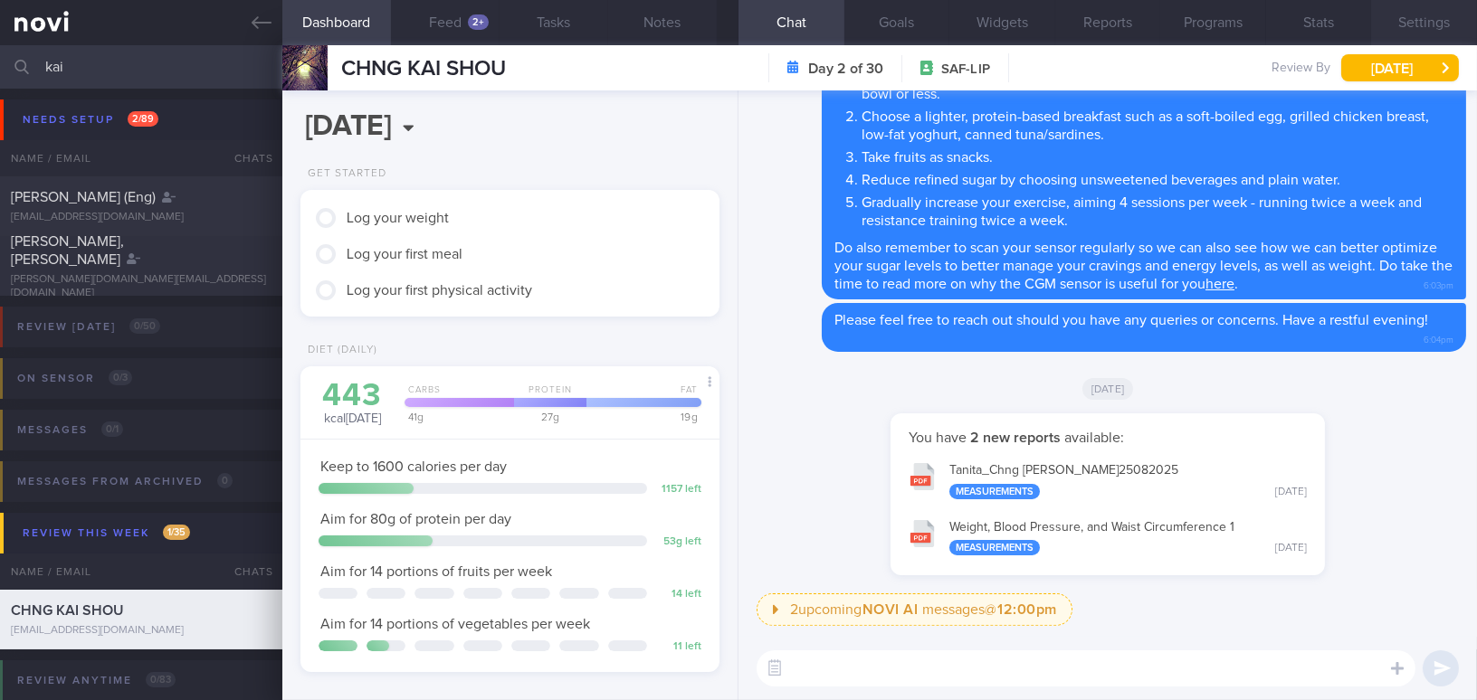
click at [1434, 31] on button "Settings" at bounding box center [1424, 22] width 106 height 45
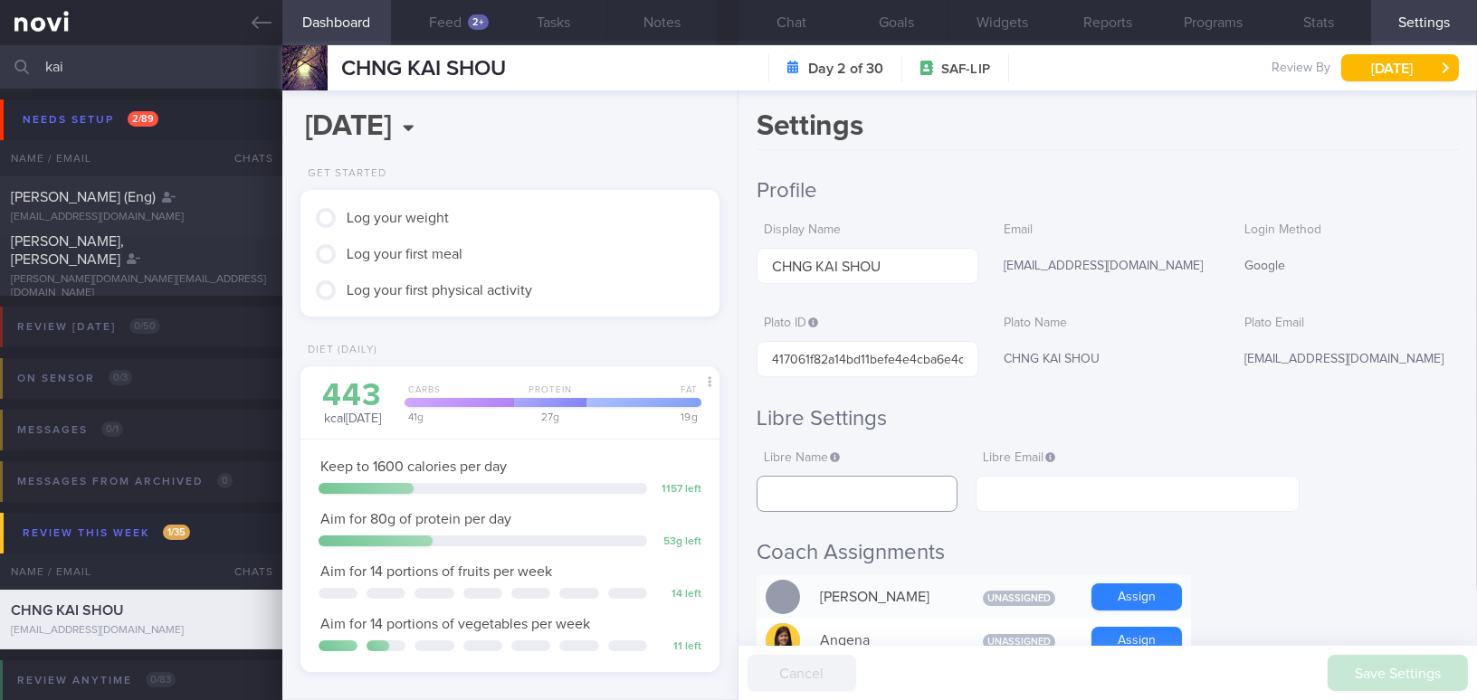
click at [822, 491] on input "text" at bounding box center [857, 494] width 201 height 36
paste input "[PERSON_NAME]"
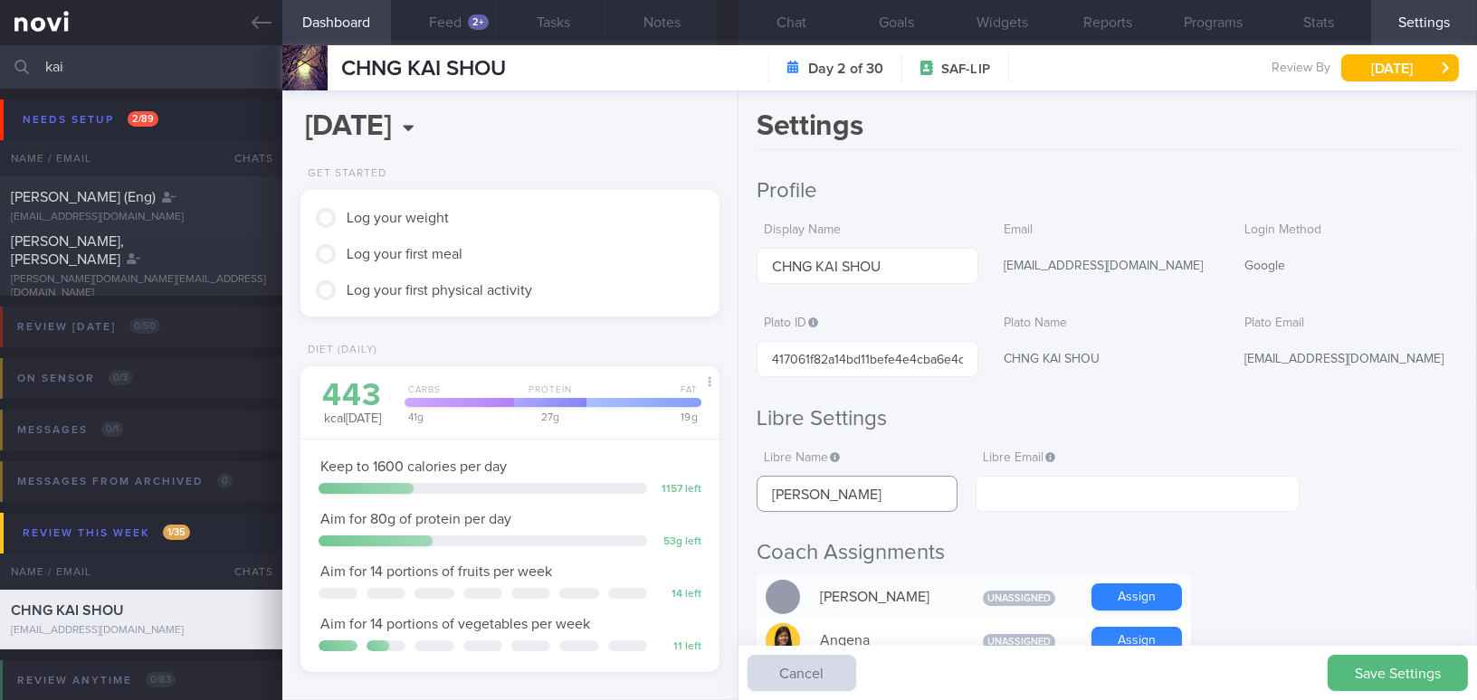
type input "[PERSON_NAME]"
click at [999, 482] on input "text" at bounding box center [1138, 494] width 324 height 36
paste input "[EMAIL_ADDRESS][DOMAIN_NAME]"
type input "[EMAIL_ADDRESS][DOMAIN_NAME]"
click at [1271, 554] on h2 "Coach Assignments" at bounding box center [1108, 552] width 702 height 27
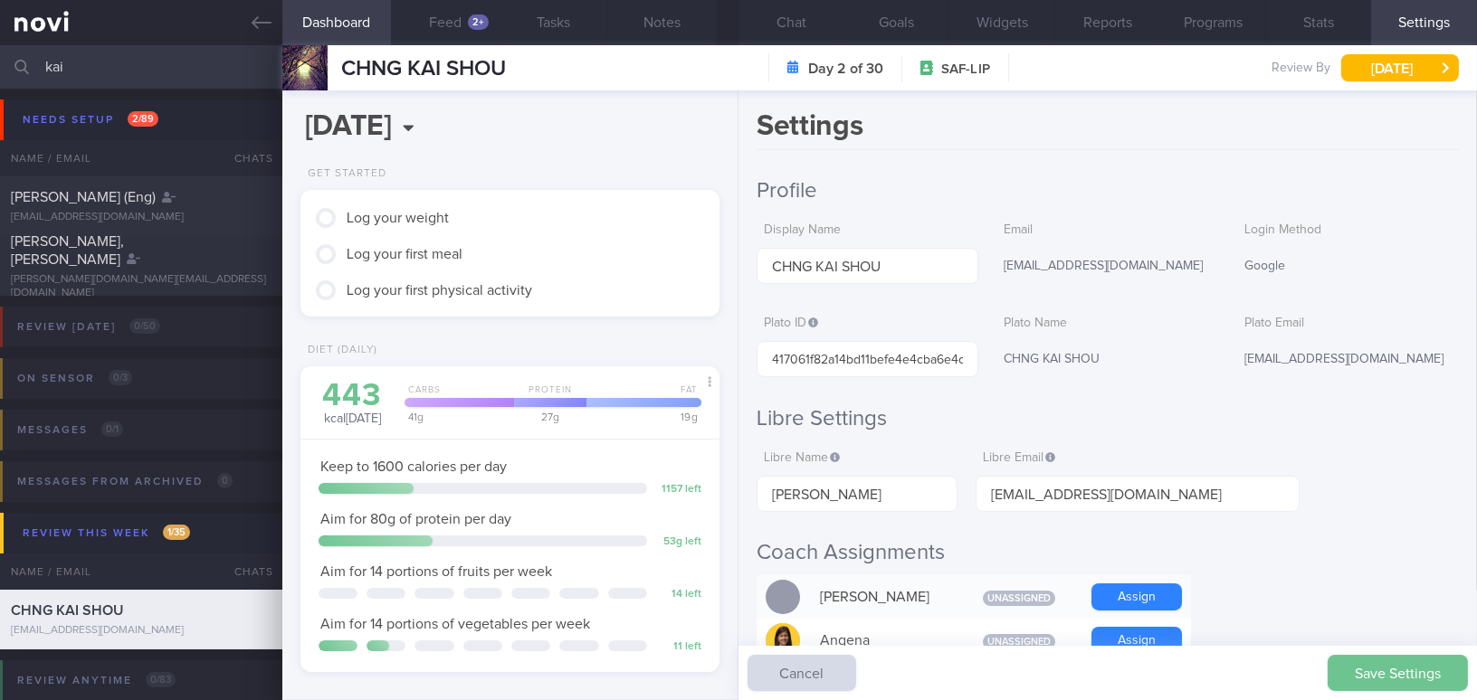
click at [1390, 673] on button "Save Settings" at bounding box center [1398, 673] width 140 height 36
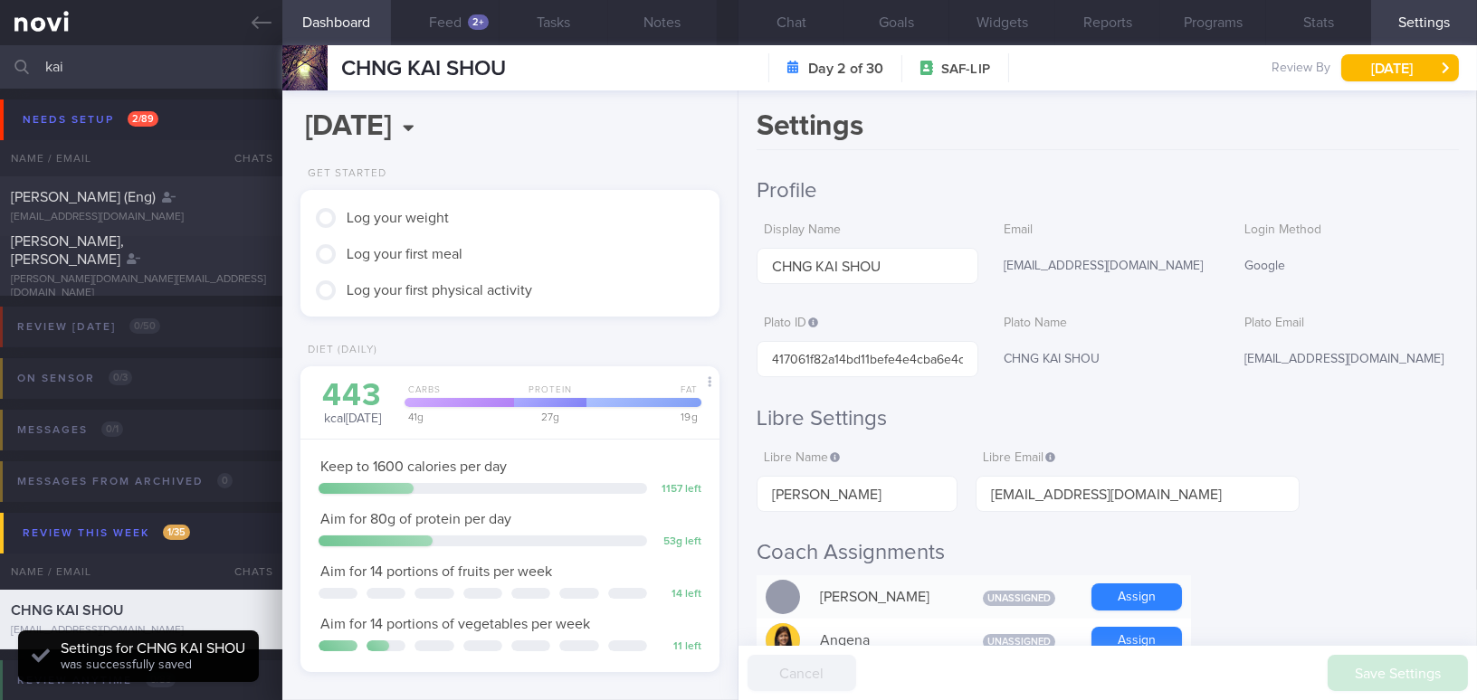
scroll to position [191, 381]
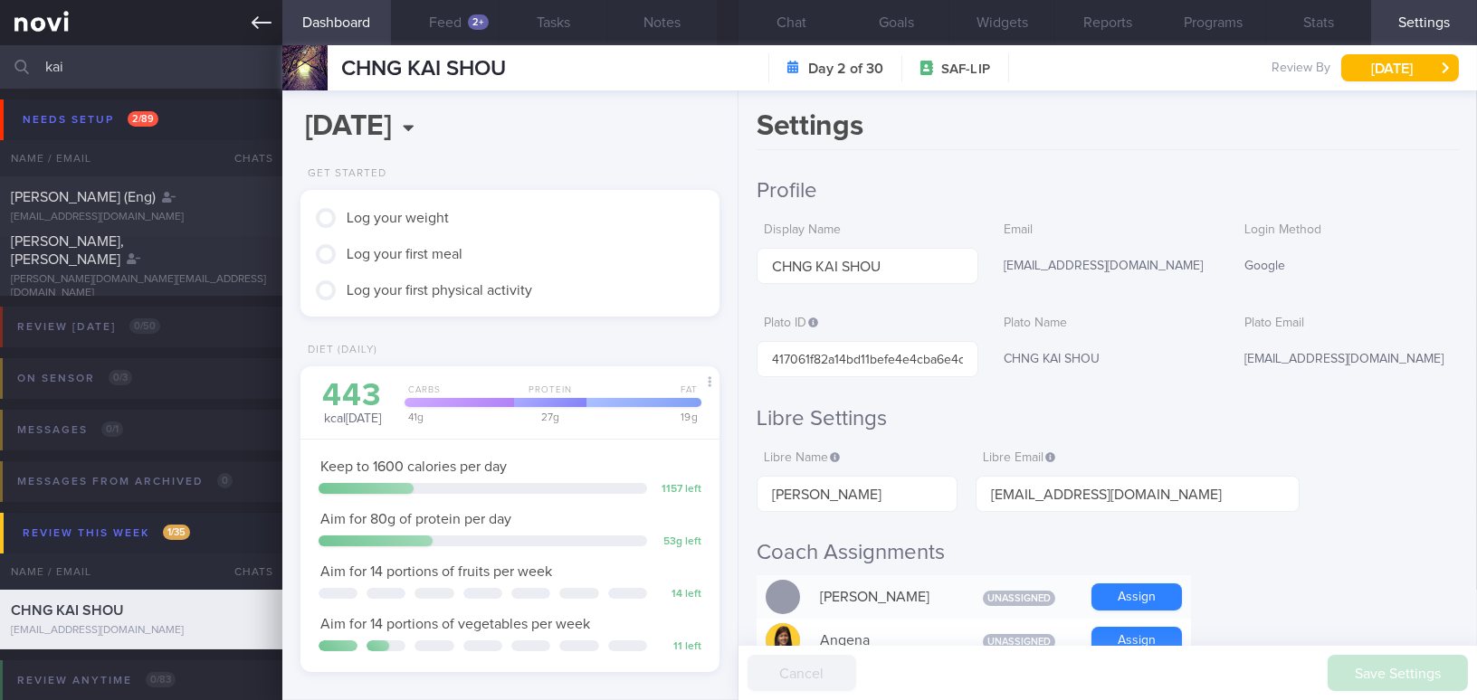
click at [257, 22] on icon at bounding box center [262, 22] width 20 height 13
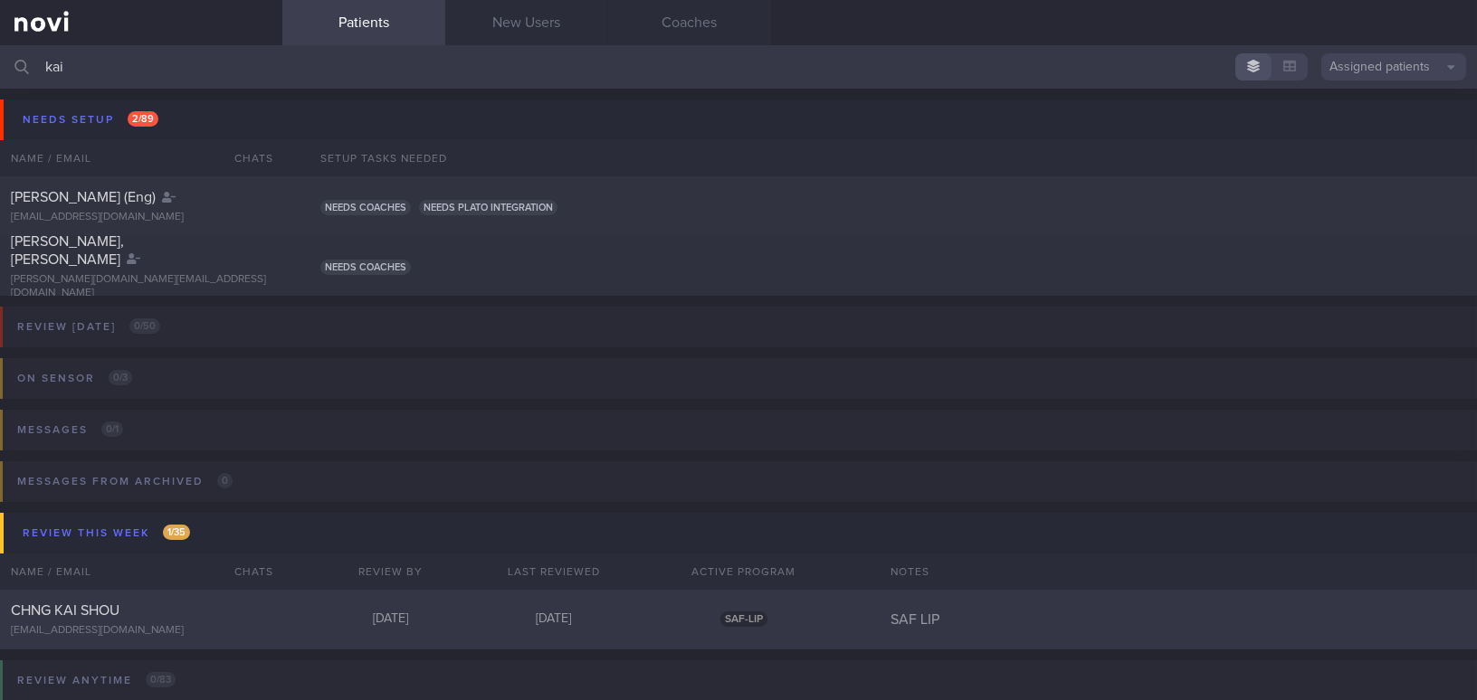
click at [215, 621] on div "CHNG KAI SHOU [EMAIL_ADDRESS][DOMAIN_NAME]" at bounding box center [141, 620] width 282 height 36
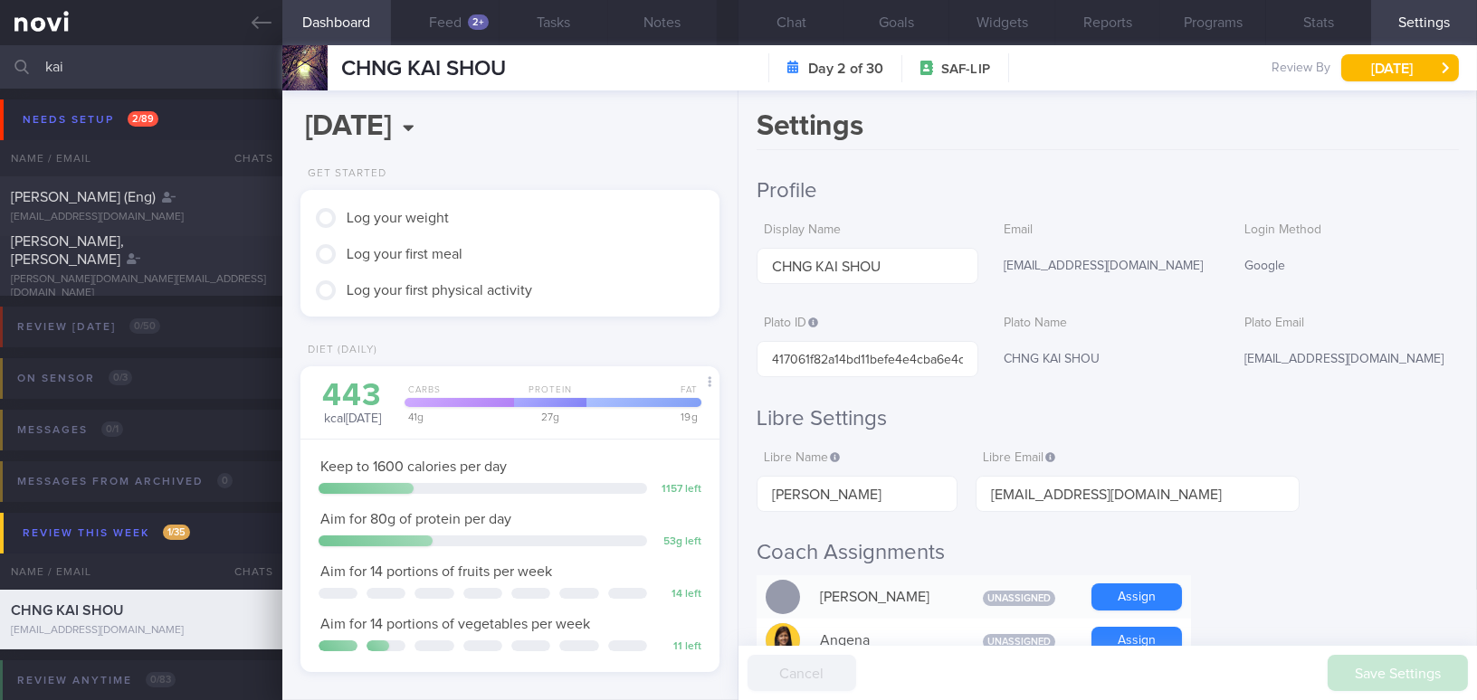
scroll to position [191, 381]
click at [462, 18] on button "Feed 2+" at bounding box center [445, 22] width 109 height 45
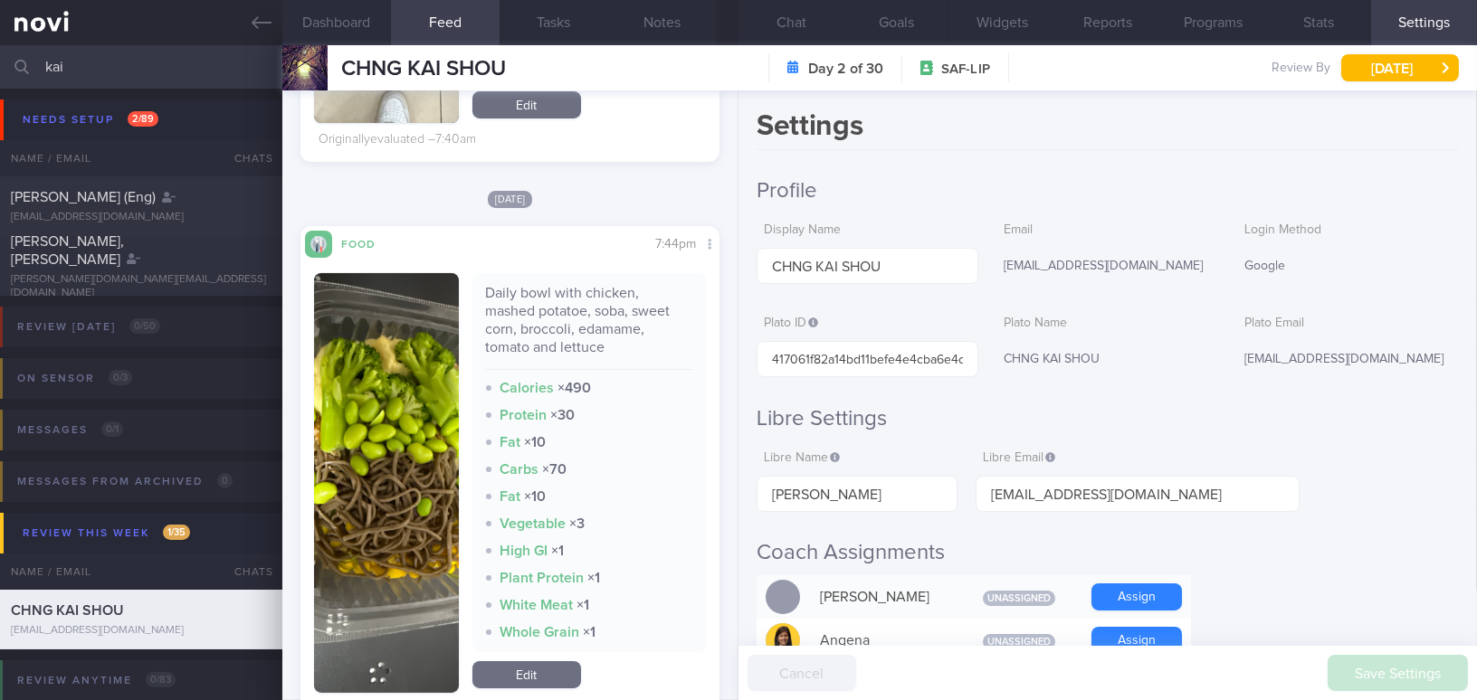
scroll to position [872, 0]
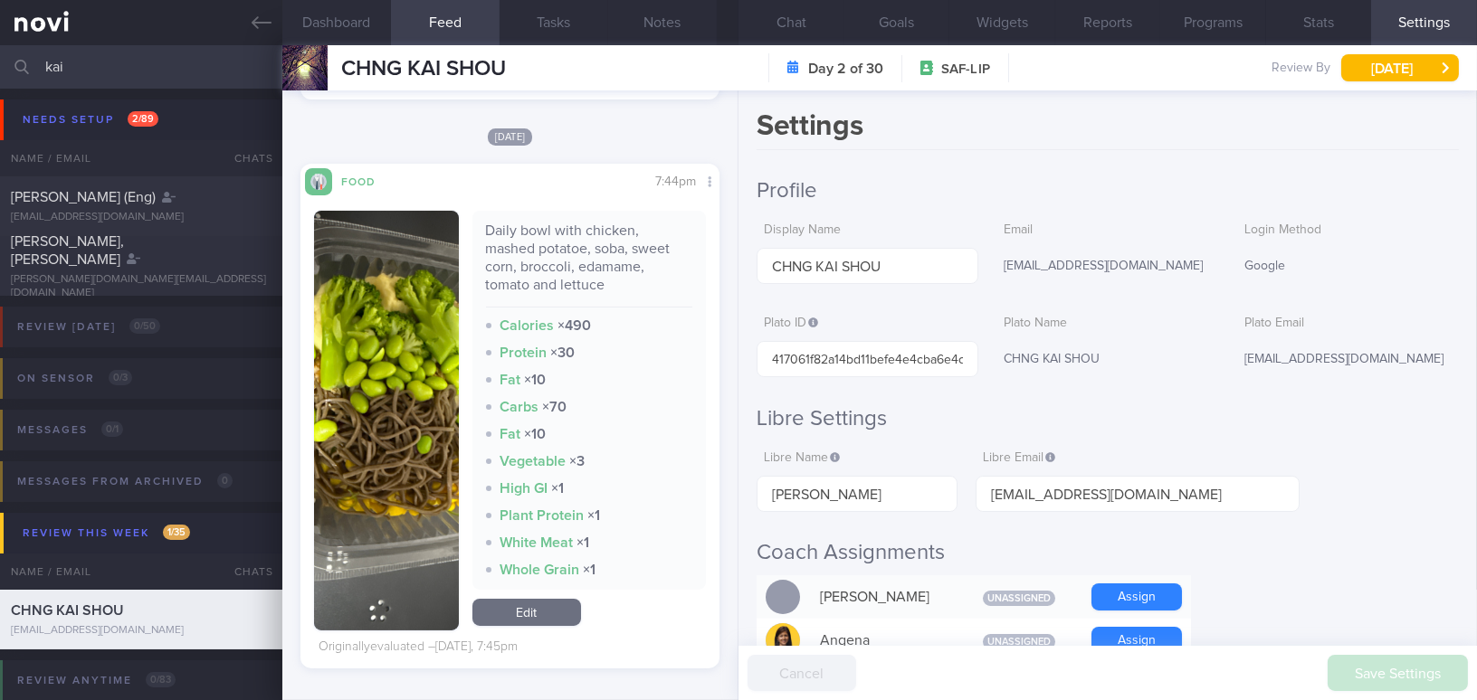
click at [324, 350] on button "button" at bounding box center [386, 421] width 145 height 420
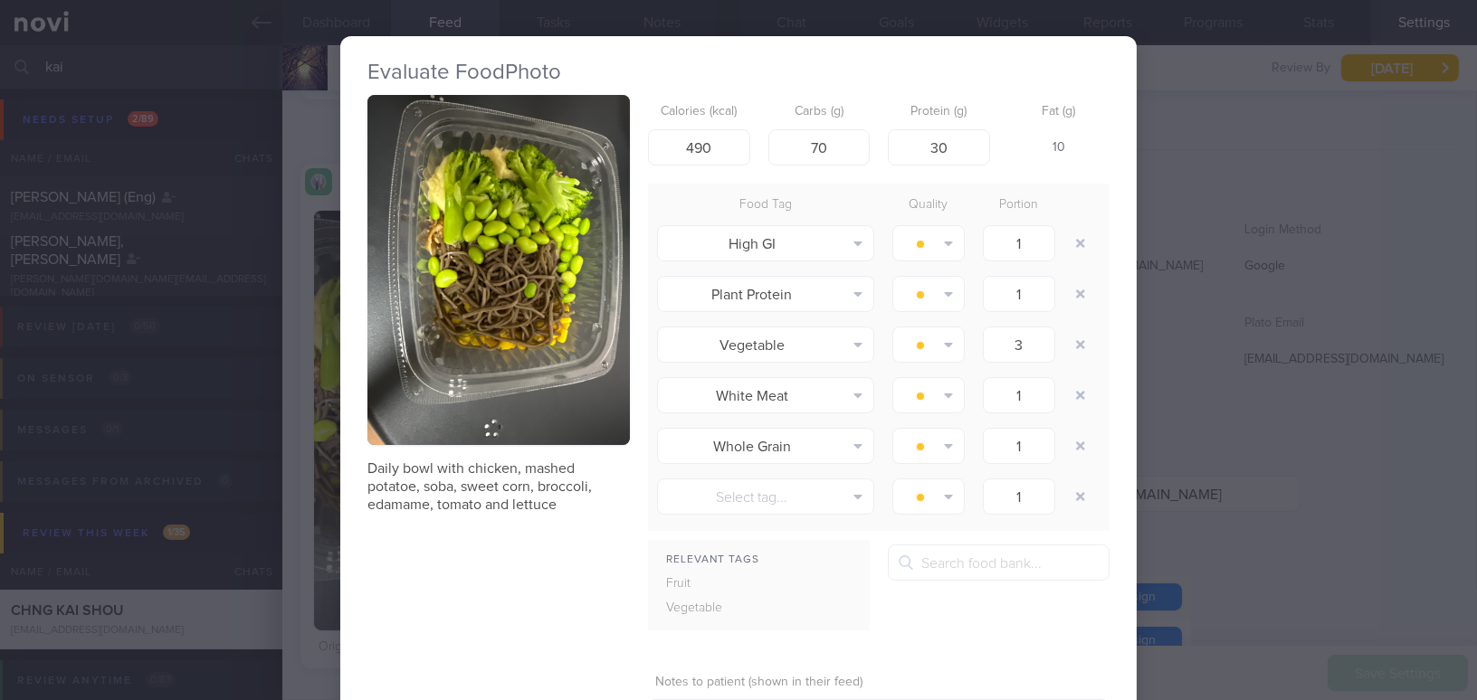
click at [1210, 392] on div "Evaluate Food Photo Daily bowl with chicken, mashed potatoe, soba, sweet corn, …" at bounding box center [738, 350] width 1477 height 700
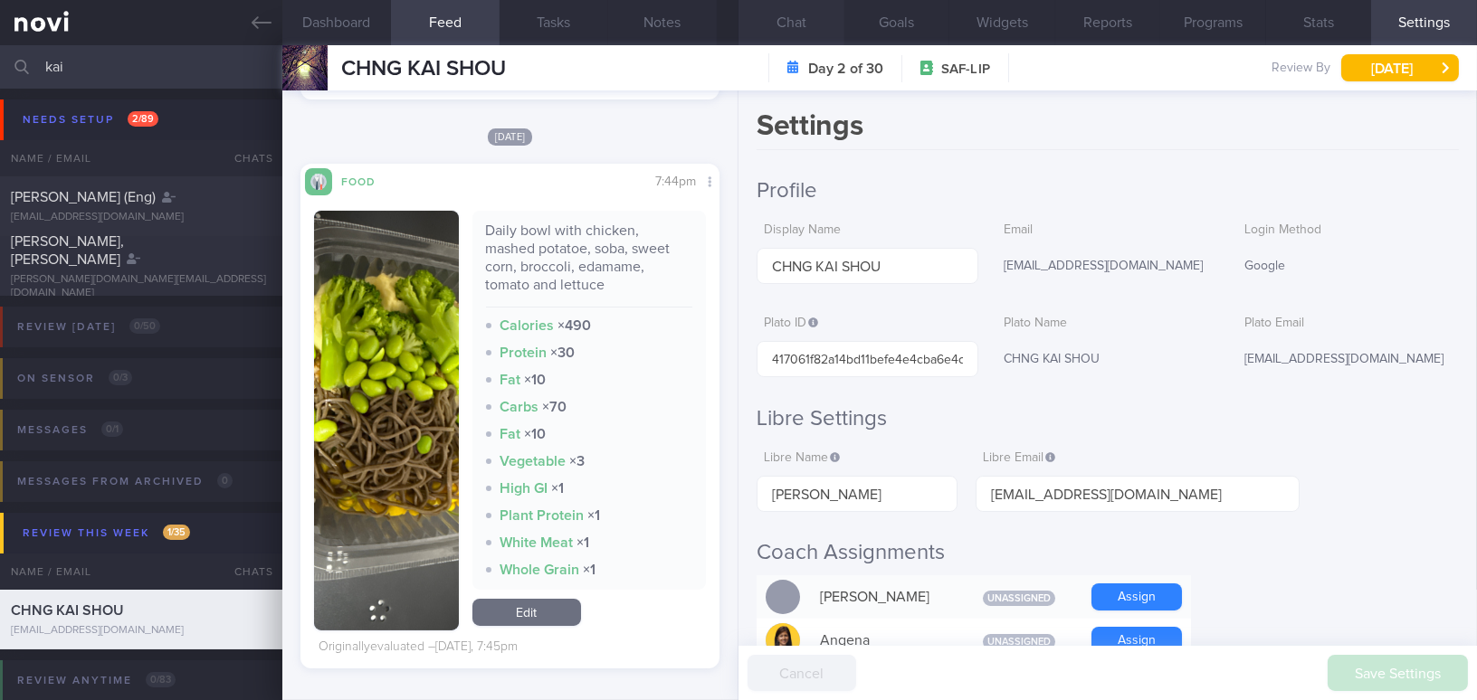
click at [798, 15] on button "Chat" at bounding box center [791, 22] width 106 height 45
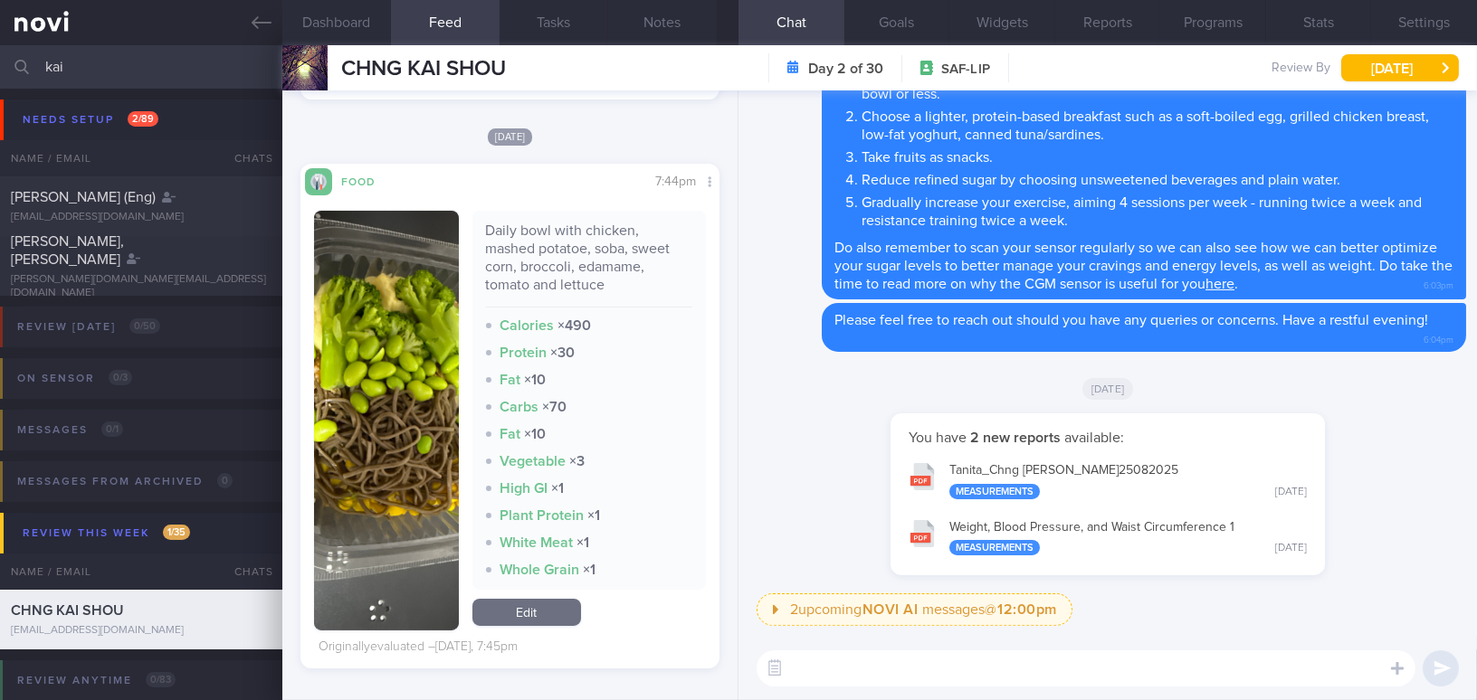
click at [956, 662] on textarea at bounding box center [1086, 669] width 659 height 36
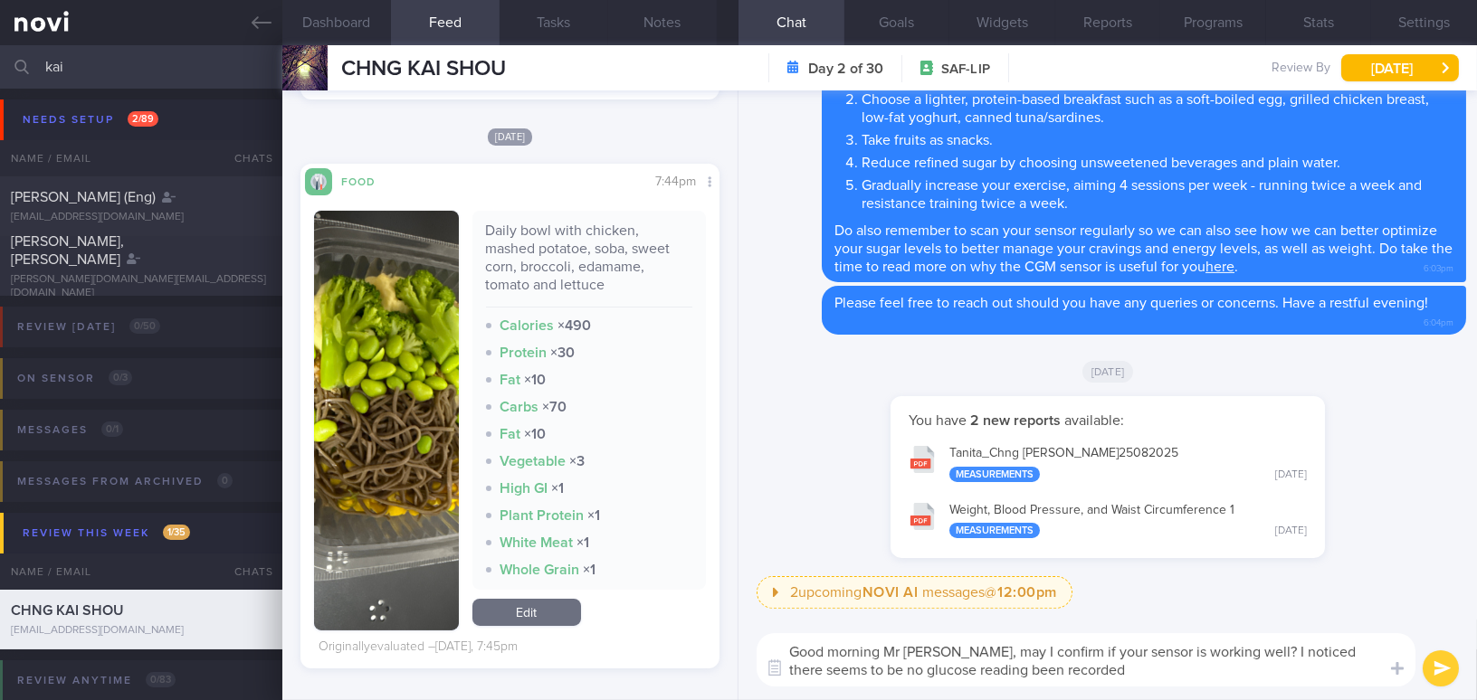
drag, startPoint x: 948, startPoint y: 653, endPoint x: 1062, endPoint y: 677, distance: 116.4
click at [1062, 677] on textarea "Good morning Mr [PERSON_NAME], may I confirm if your sensor is working well? I …" at bounding box center [1086, 660] width 659 height 53
click at [955, 670] on textarea "Good morning Mr [PERSON_NAME], may I confirm if your sensor is working well? I …" at bounding box center [1086, 660] width 659 height 53
drag, startPoint x: 948, startPoint y: 655, endPoint x: 1056, endPoint y: 671, distance: 109.7
click at [1056, 671] on textarea "Good morning Mr [PERSON_NAME], may I confirm if your sensor is working well? I …" at bounding box center [1086, 660] width 659 height 53
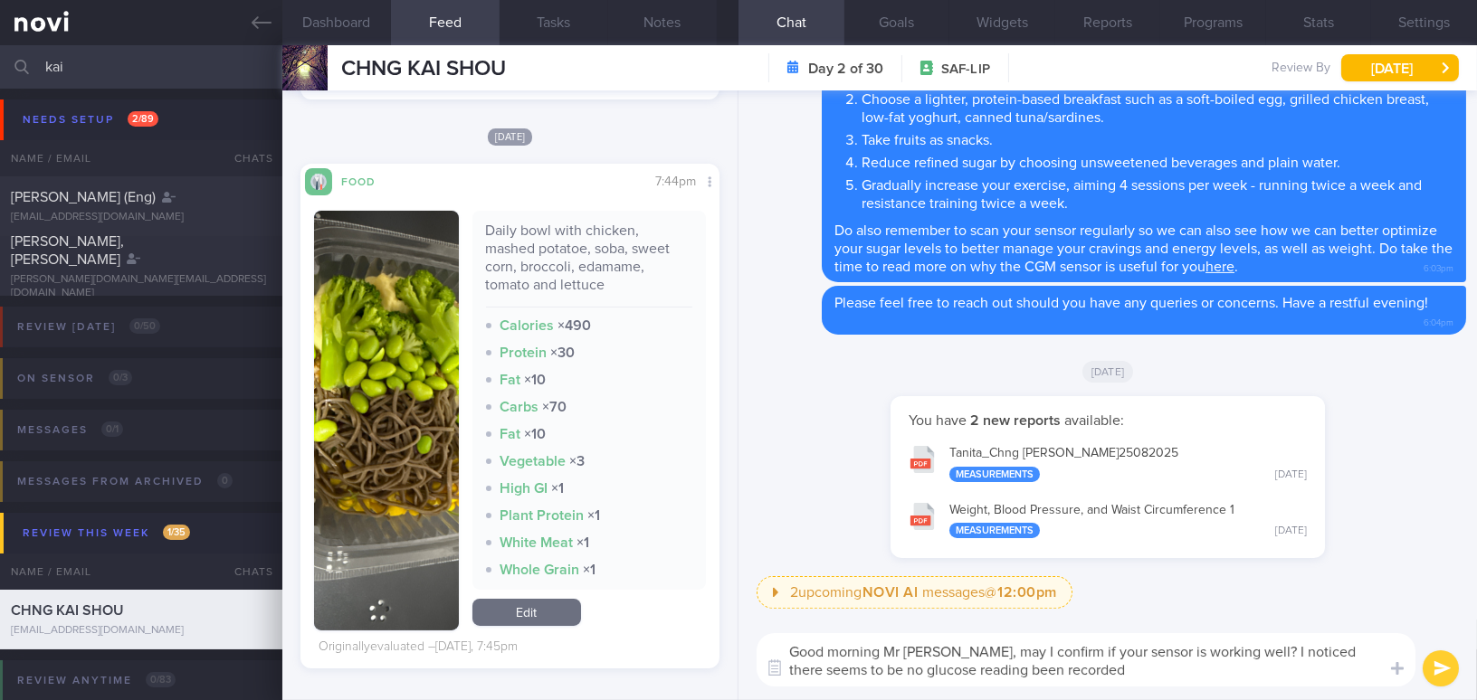
paste textarea "May I confirm if your sensor is working properly? I noticed that there don’t se…"
click at [958, 657] on textarea "Good morning Mr [PERSON_NAME], May I confirm if your sensor is working properly…" at bounding box center [1086, 660] width 659 height 53
type textarea "Good morning Mr [PERSON_NAME], may I confirm if your sensor is working properly…"
click at [1435, 668] on button "submit" at bounding box center [1441, 669] width 36 height 36
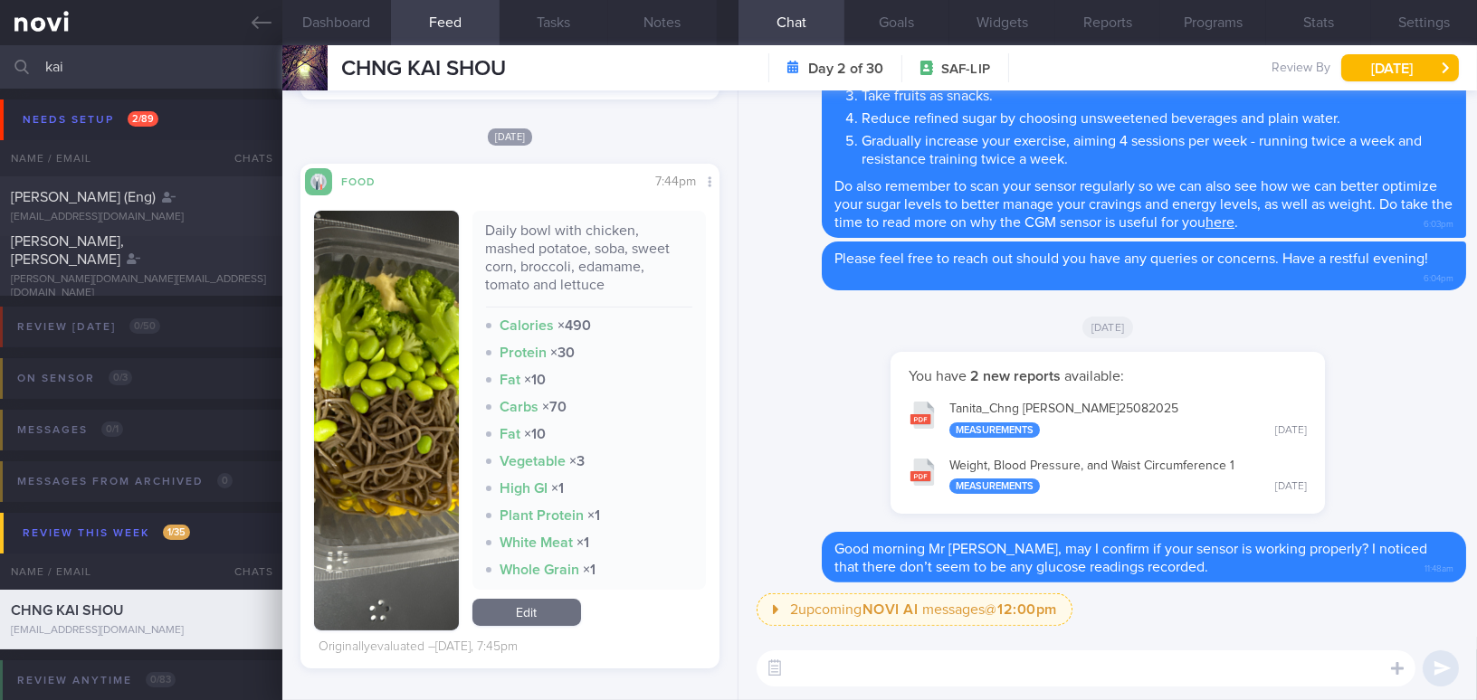
click at [417, 462] on button "button" at bounding box center [386, 421] width 145 height 420
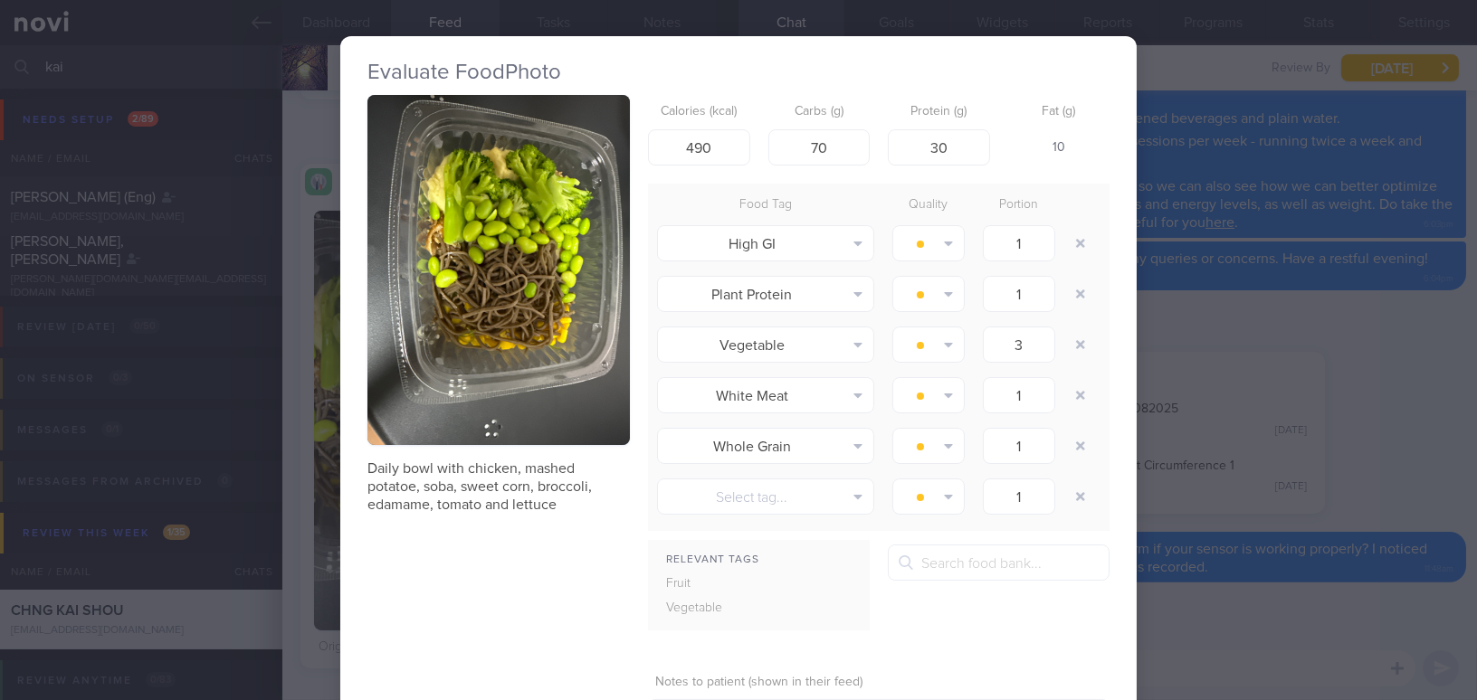
click at [1339, 482] on div "Evaluate Food Photo Daily bowl with chicken, mashed potatoe, soba, sweet corn, …" at bounding box center [738, 350] width 1477 height 700
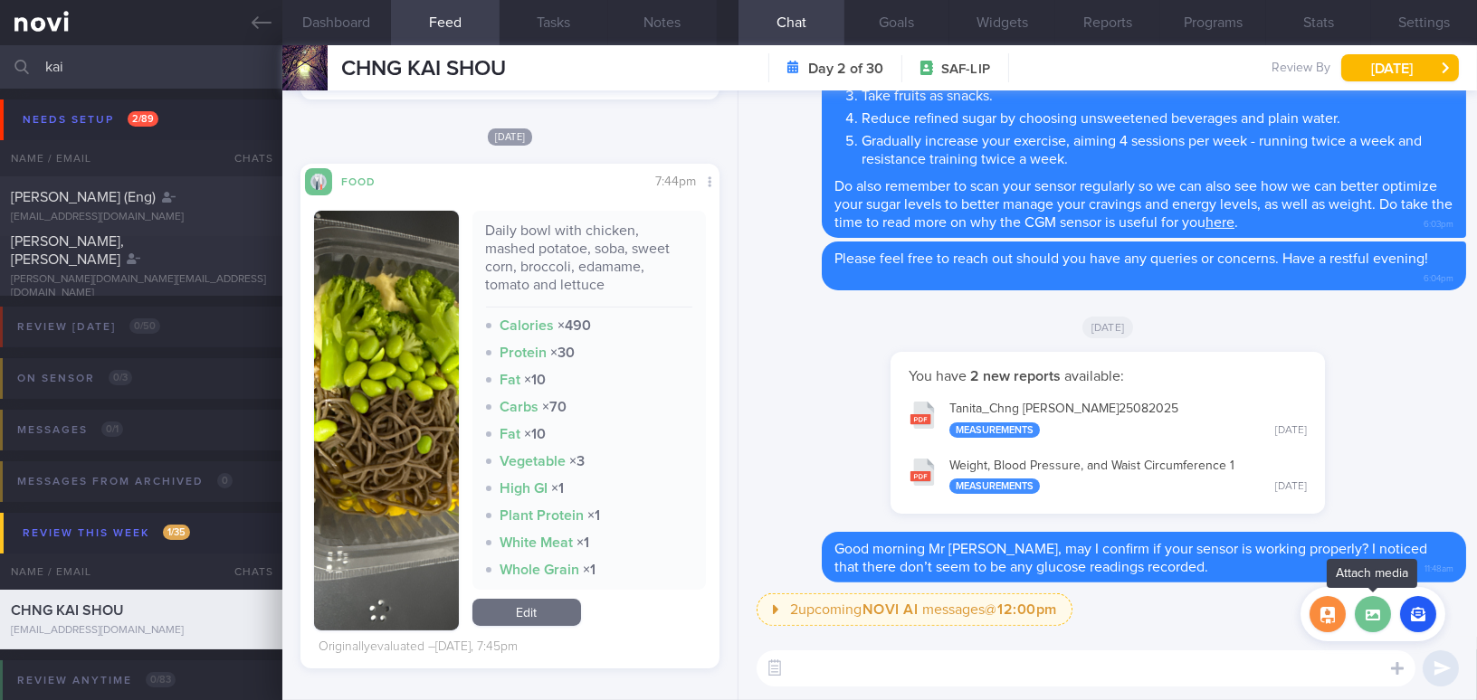
click at [1359, 606] on label at bounding box center [1373, 614] width 36 height 36
click at [0, 0] on input "file" at bounding box center [0, 0] width 0 height 0
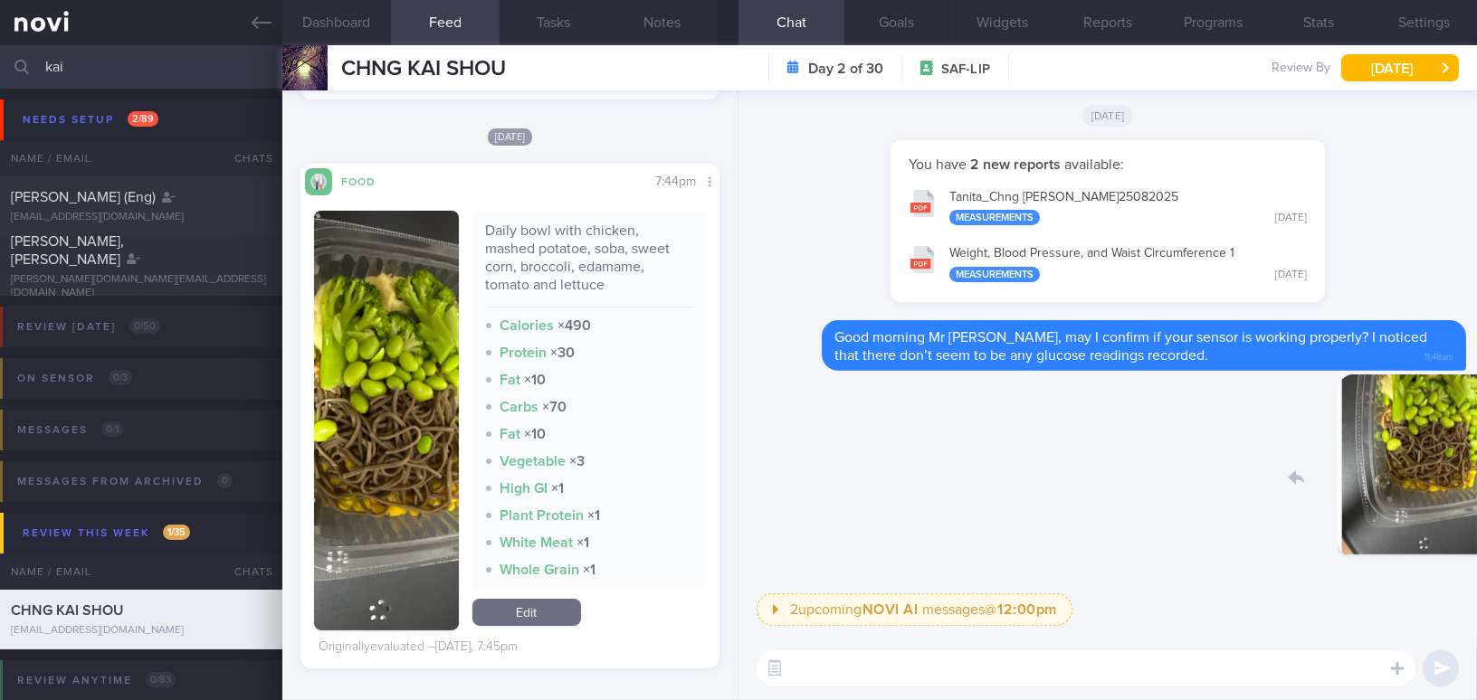
drag, startPoint x: 1347, startPoint y: 494, endPoint x: 1457, endPoint y: 494, distance: 110.4
click at [1457, 494] on div "2 upcoming NOVI AI messages @ 12:00pm 12:00pm Keeping to these healthy portions…" at bounding box center [1107, 364] width 738 height 547
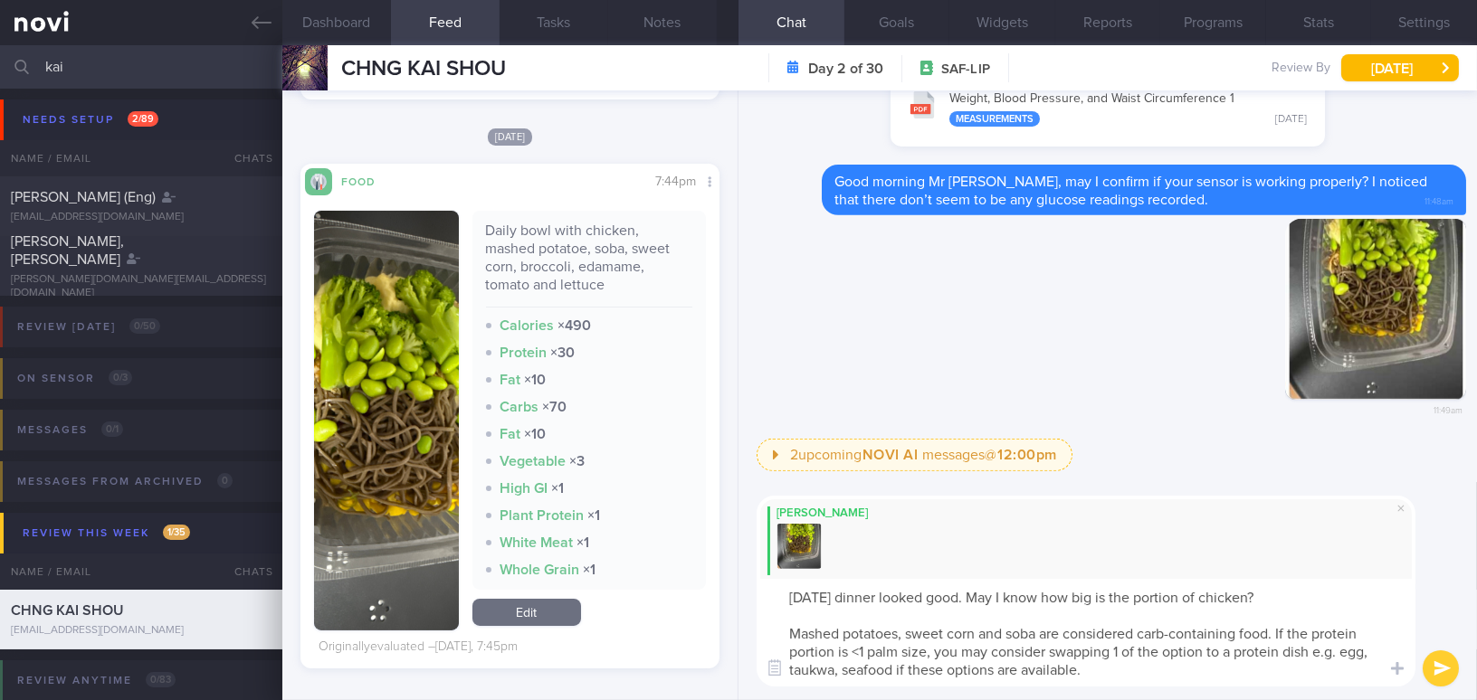
drag, startPoint x: 789, startPoint y: 600, endPoint x: 1176, endPoint y: 677, distance: 394.0
click at [1176, 677] on textarea "[DATE] dinner looked good. May I know how big is the portion of chicken? Mashed…" at bounding box center [1086, 633] width 659 height 108
click at [858, 608] on textarea "[DATE] dinner looked good. May I know how big is the portion of chicken? Mashed…" at bounding box center [1086, 633] width 659 height 108
drag, startPoint x: 781, startPoint y: 599, endPoint x: 1097, endPoint y: 686, distance: 327.6
click at [1097, 686] on textarea "[DATE] dinner looked good. May I know how big is the portion of chicken? Mashed…" at bounding box center [1086, 633] width 659 height 108
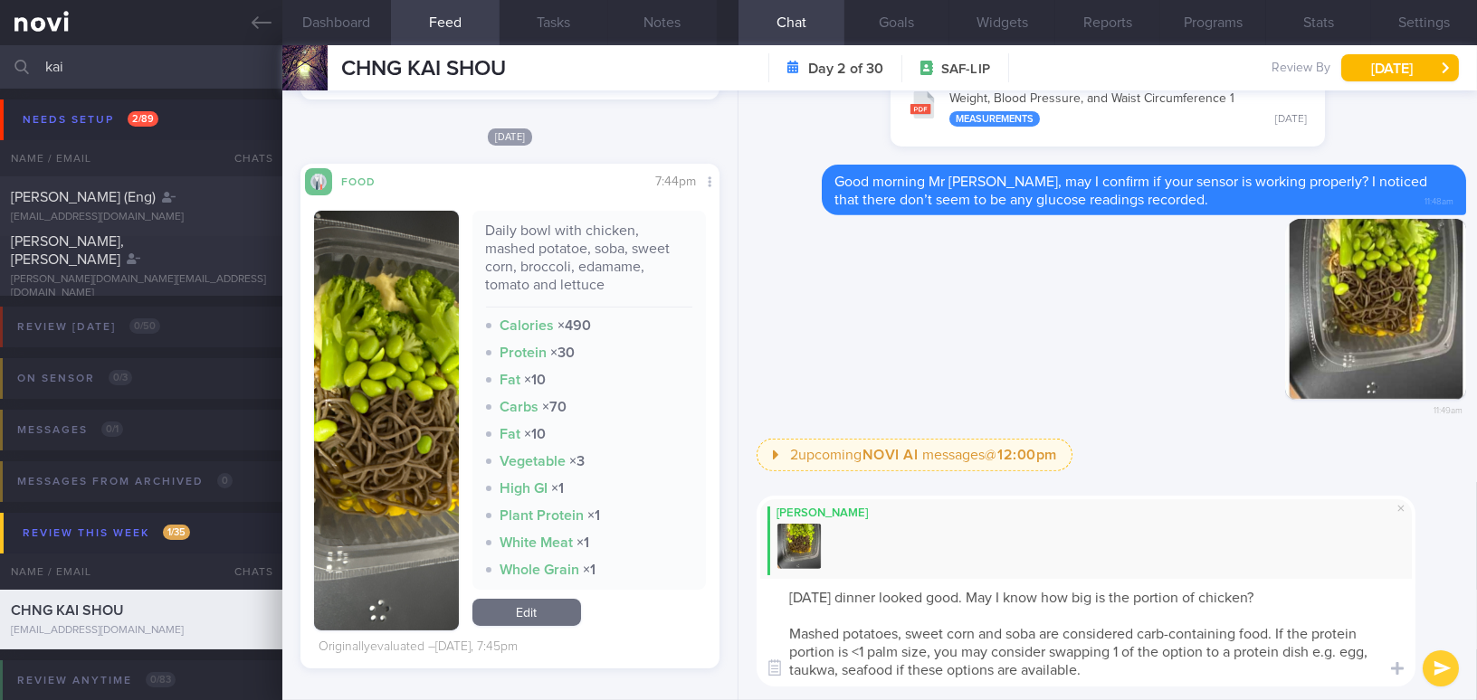
paste textarea "’s dinner looked good. May I know how large the portion of chicken was? Mashed …"
drag, startPoint x: 1139, startPoint y: 595, endPoint x: 1349, endPoint y: 601, distance: 210.1
click at [1349, 601] on textarea "[DATE] dinner looked good. May I know how large the portion of chicken was? Mas…" at bounding box center [1086, 633] width 659 height 108
drag, startPoint x: 913, startPoint y: 649, endPoint x: 935, endPoint y: 653, distance: 22.2
click at [935, 653] on textarea "[DATE] dinner looked good. May I know how large was the chicken portion? Mashed…" at bounding box center [1086, 633] width 659 height 108
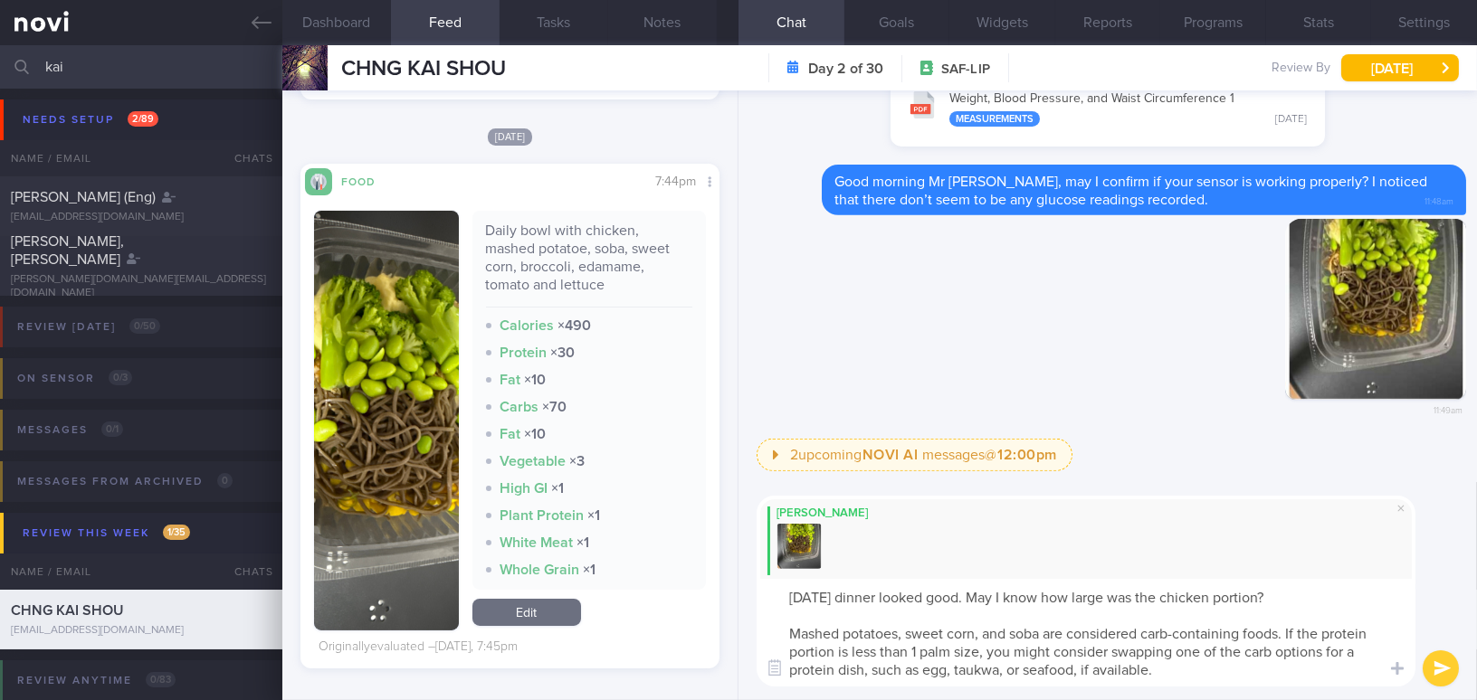
click at [958, 651] on textarea "[DATE] dinner looked good. May I know how large was the chicken portion? Mashed…" at bounding box center [1086, 633] width 659 height 108
click at [1201, 673] on textarea "[DATE] dinner looked good. May I know how large was the chicken portion? Mashed…" at bounding box center [1086, 633] width 659 height 108
type textarea "[DATE] dinner looked good. May I know how large was the chicken portion? Mashed…"
click at [1451, 667] on button "submit" at bounding box center [1441, 669] width 36 height 36
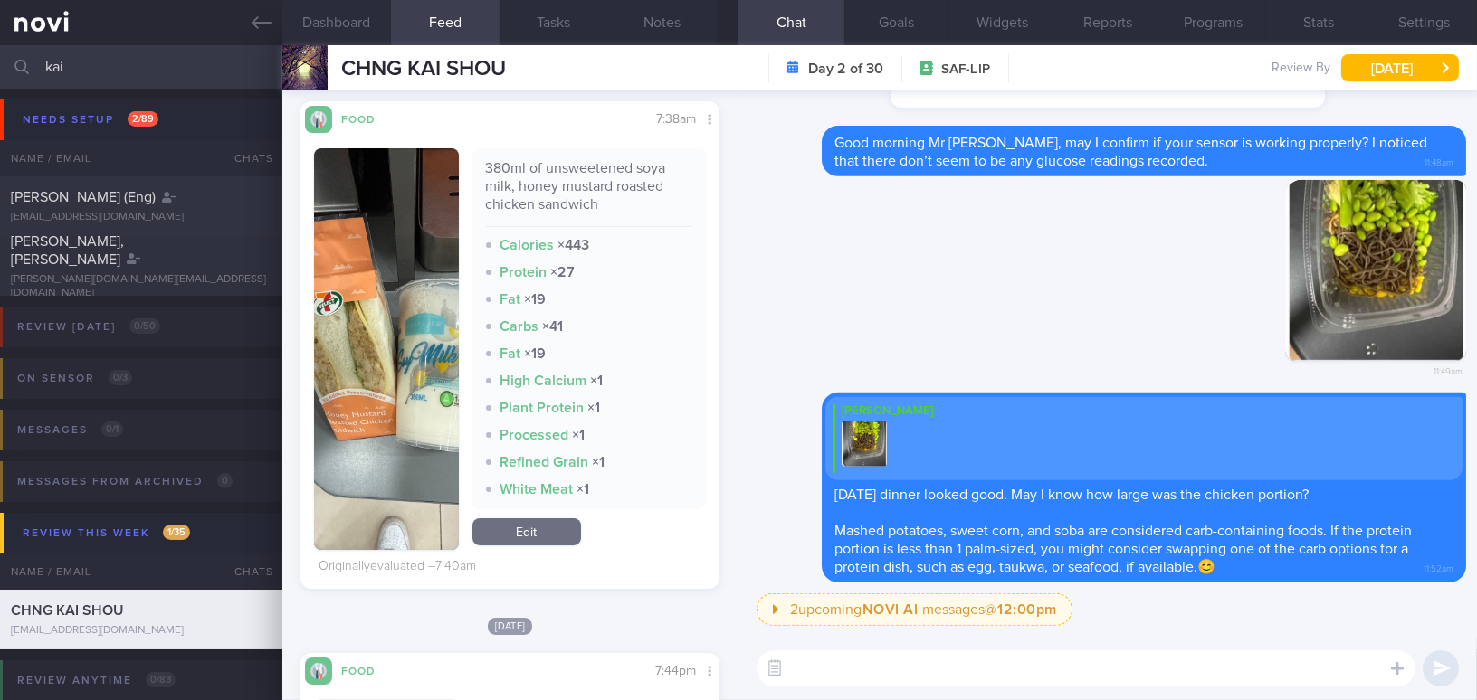
scroll to position [378, 0]
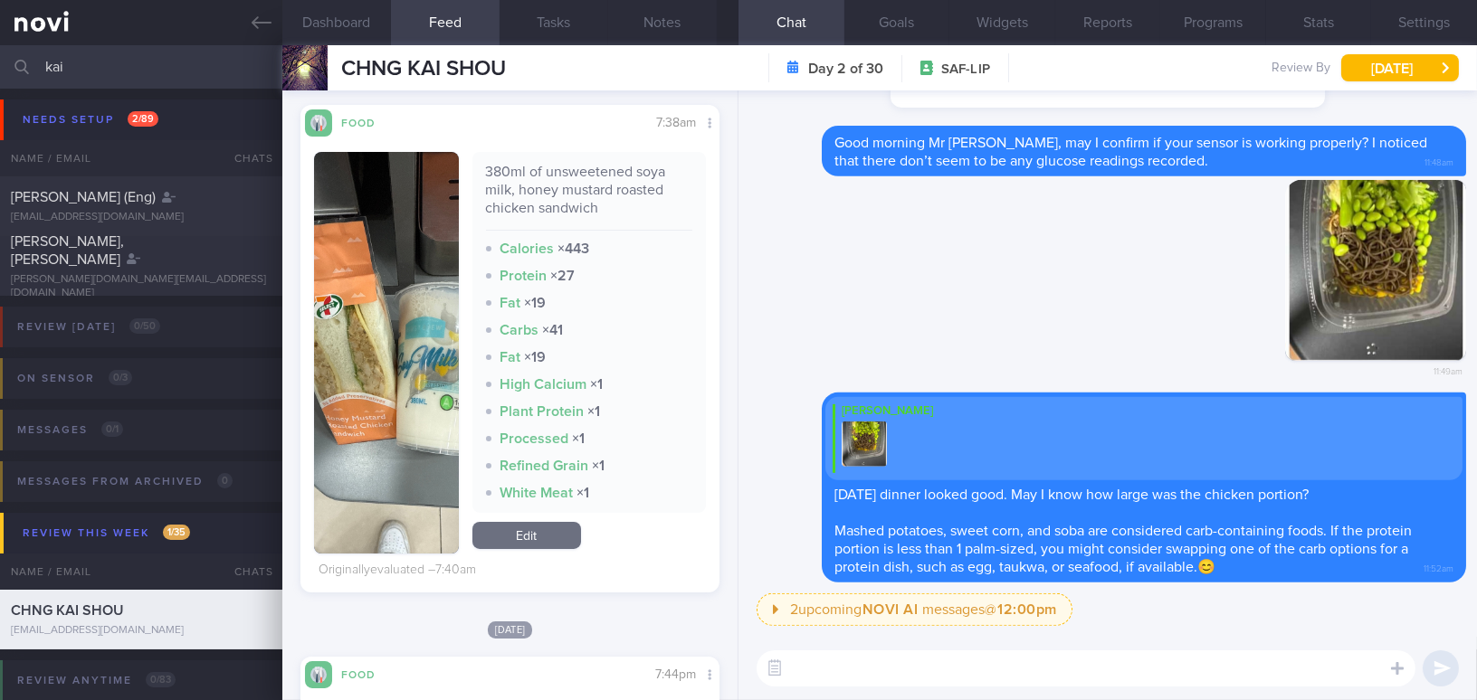
click at [423, 318] on button "button" at bounding box center [386, 353] width 145 height 402
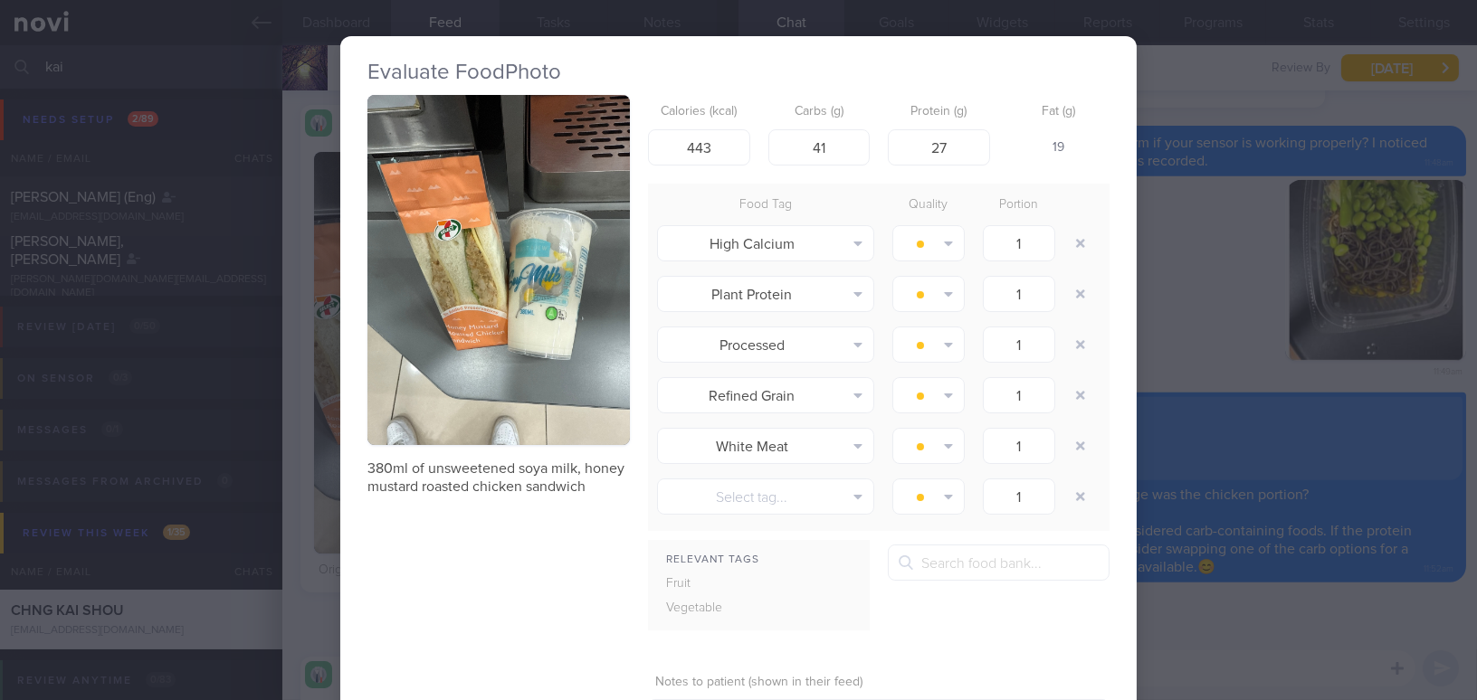
click at [465, 291] on button "button" at bounding box center [498, 270] width 262 height 350
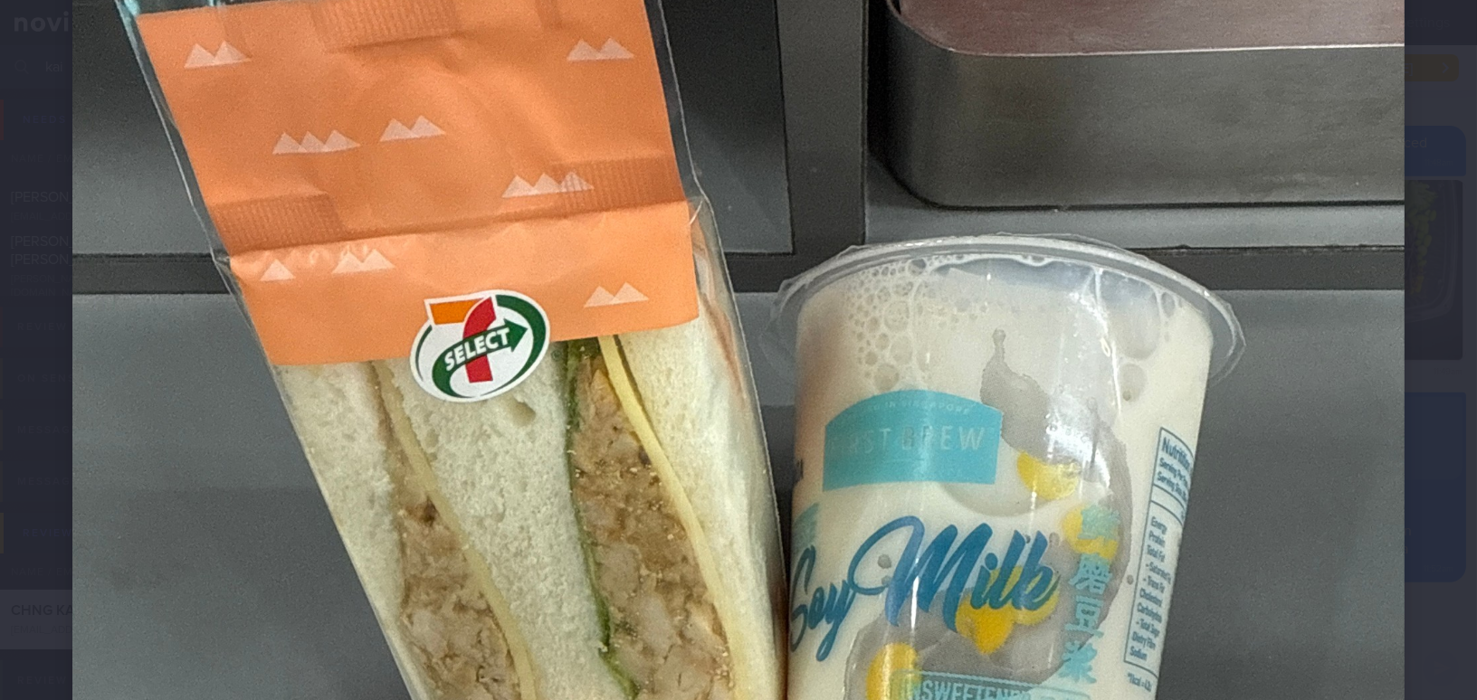
scroll to position [823, 0]
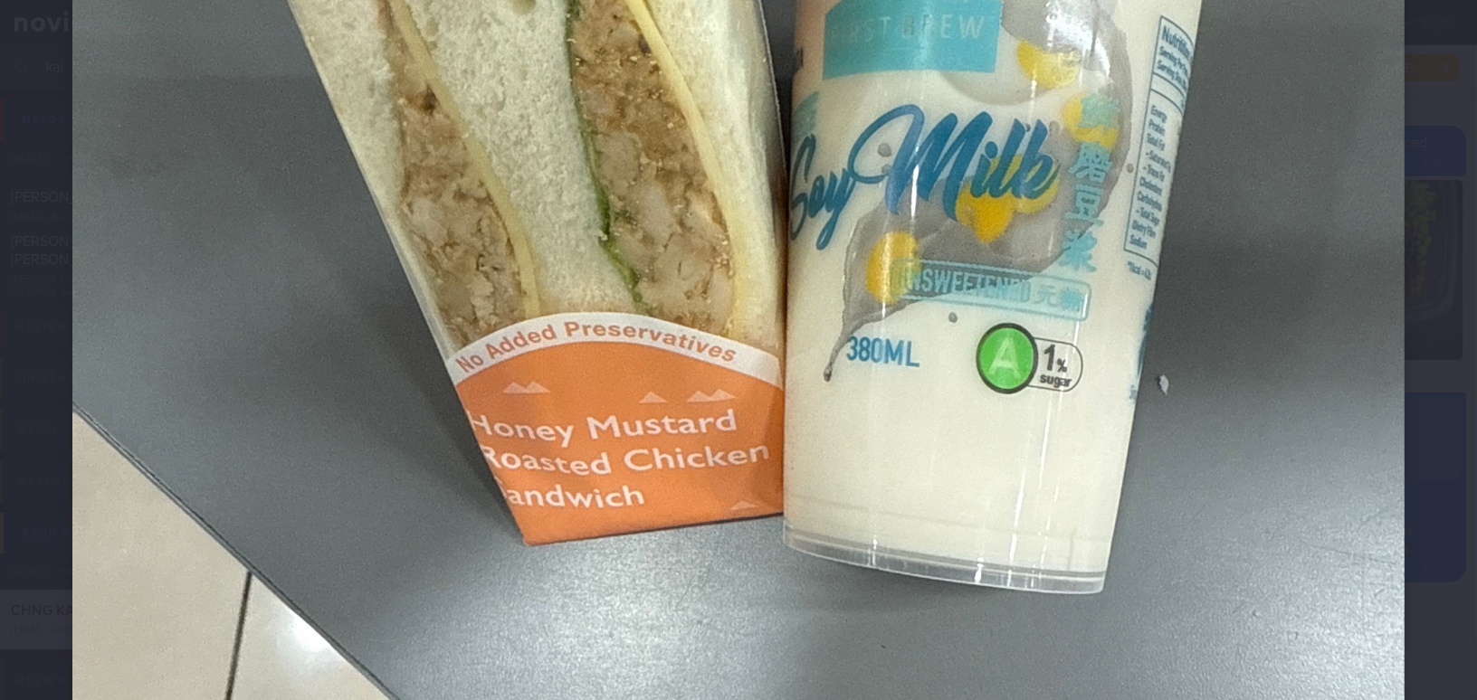
click at [1154, 462] on img at bounding box center [738, 138] width 1332 height 1777
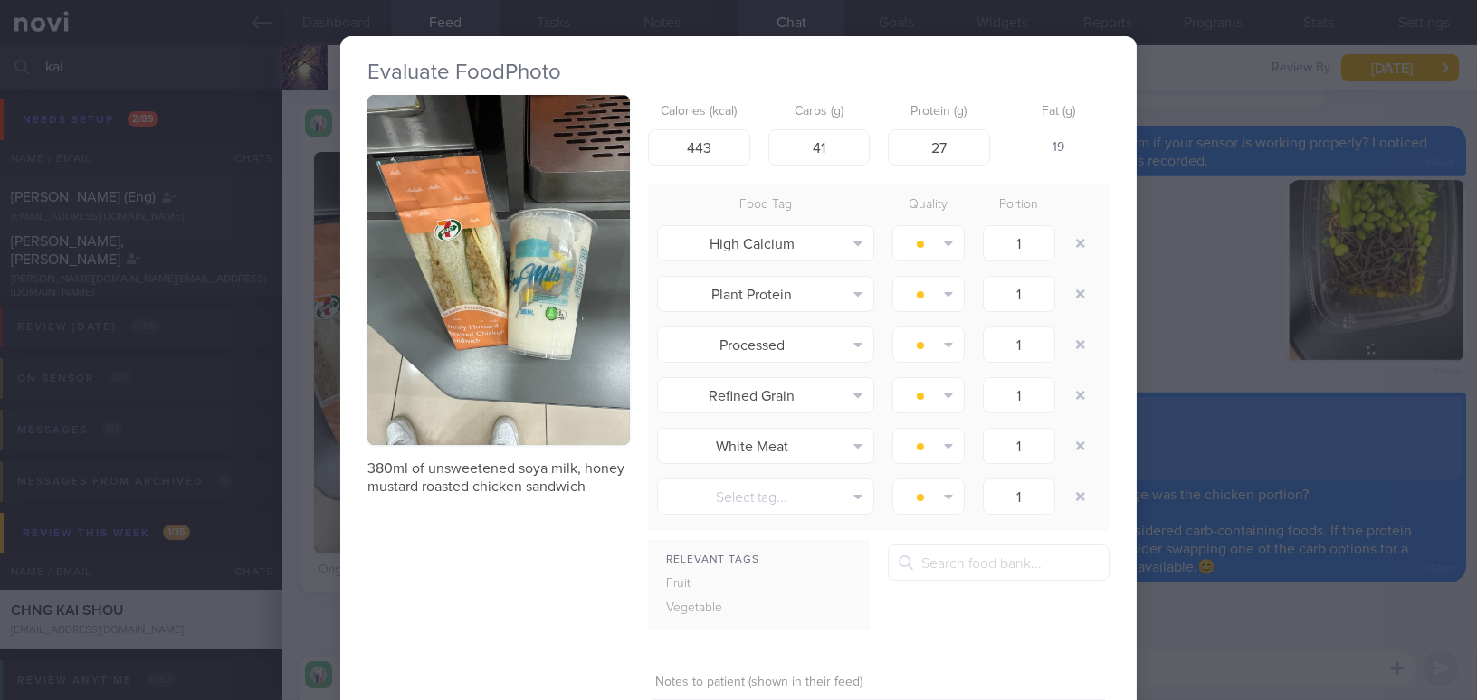
click at [1201, 674] on div "Evaluate Food Photo 380ml of unsweetened soya milk, honey mustard roasted chick…" at bounding box center [738, 350] width 1477 height 700
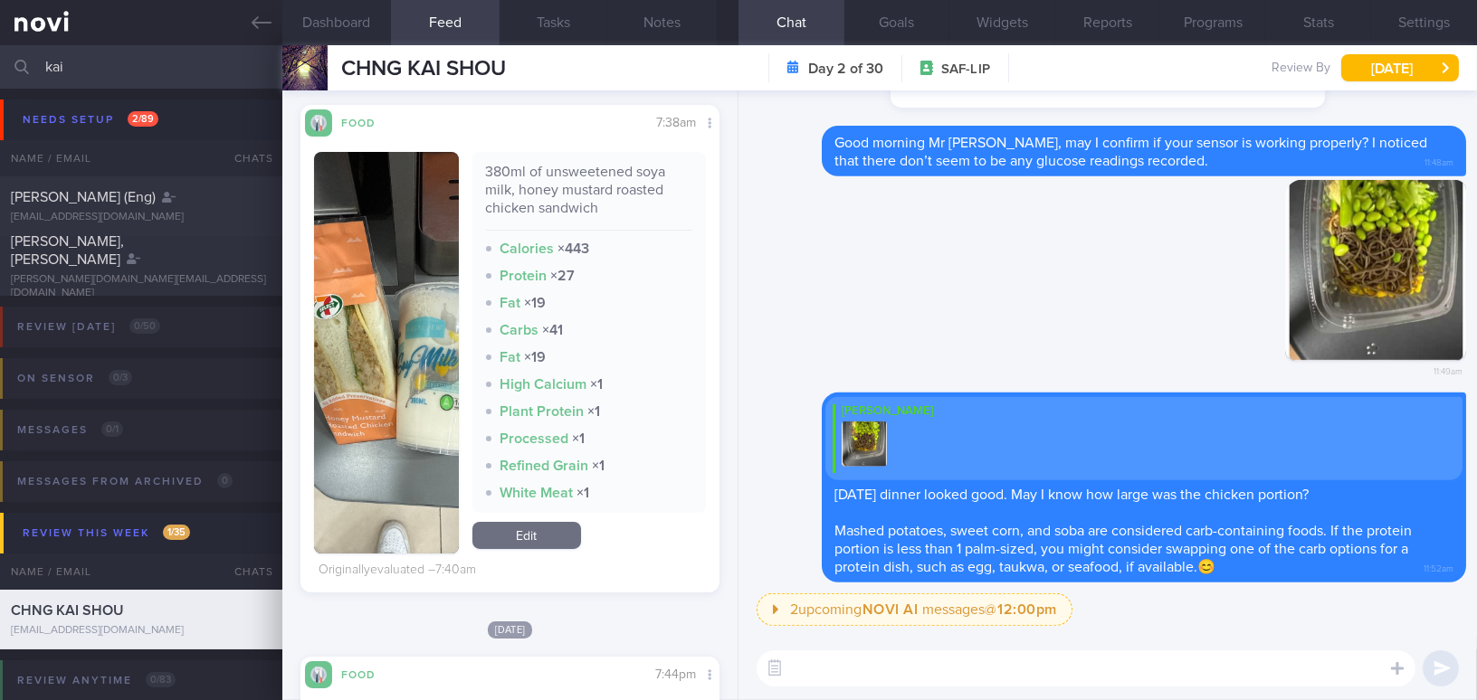
click at [1201, 674] on textarea at bounding box center [1086, 669] width 659 height 36
type textarea "g"
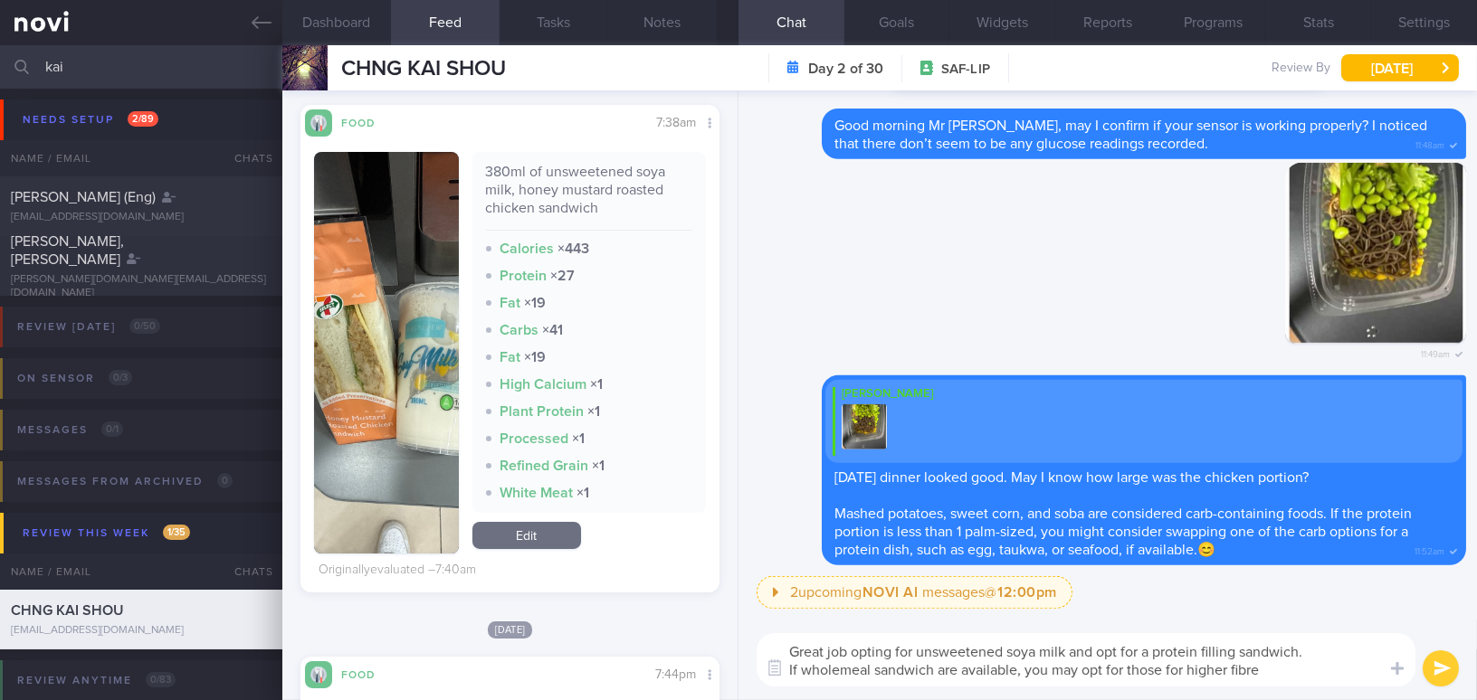
click at [933, 668] on textarea "Great job opting for unsweetened soya milk and opt for a protein filling sandwi…" at bounding box center [1086, 660] width 659 height 53
drag, startPoint x: 790, startPoint y: 652, endPoint x: 1409, endPoint y: 679, distance: 619.6
click at [1409, 679] on div "Attach media Chat Templates Admin [MEDICAL_DATA] Weight Nutrition Physical Acti…" at bounding box center [1107, 660] width 738 height 81
click at [813, 664] on textarea "Great job opting for unsweetened soya milk and opt for a protein filling sandwi…" at bounding box center [1086, 660] width 659 height 53
drag, startPoint x: 787, startPoint y: 653, endPoint x: 1507, endPoint y: 718, distance: 722.4
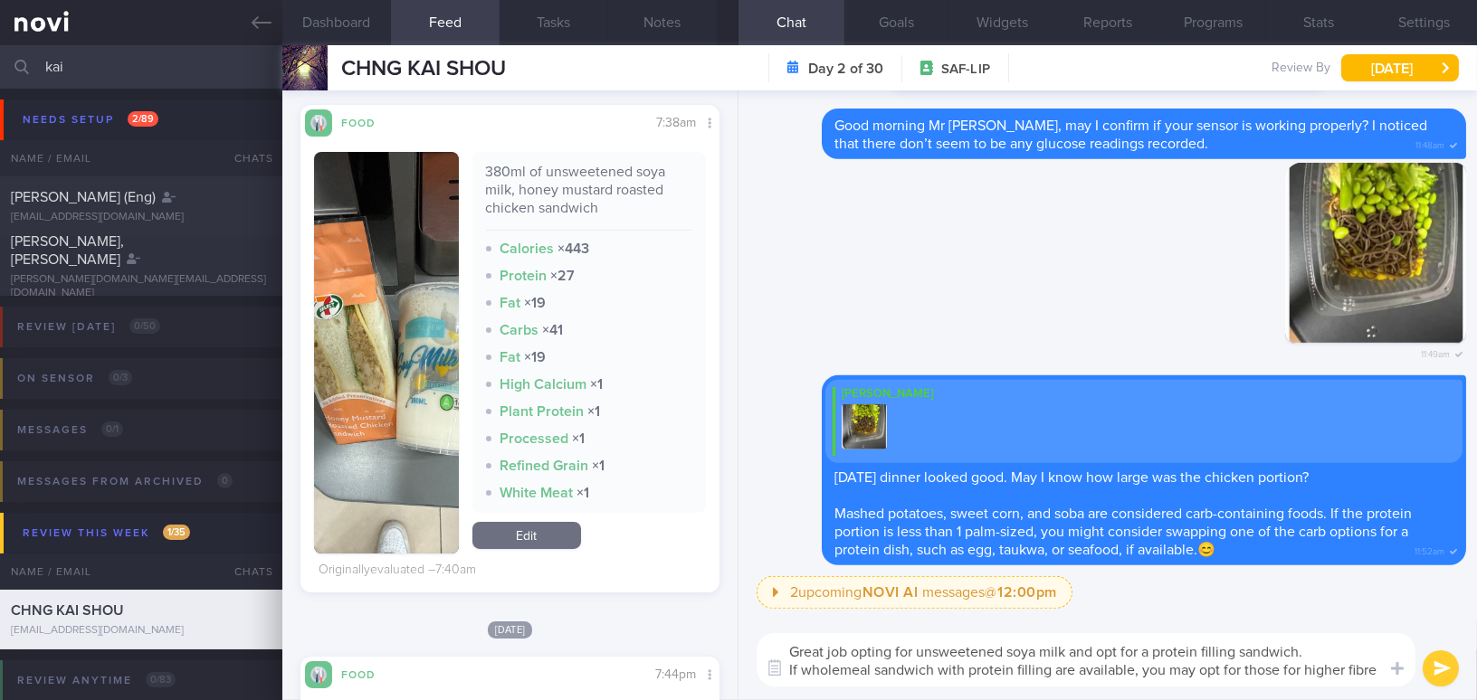
click at [1476, 700] on html "You are offline! Some functionality will be unavailable Patients New Users Coac…" at bounding box center [738, 350] width 1477 height 700
paste textarea "choosing unsweetened soya milk and a protein-filled sandwich! If wholemeal sand…"
type textarea "Great job choosing unsweetened soya milk and a protein-filled sandwich! If whol…"
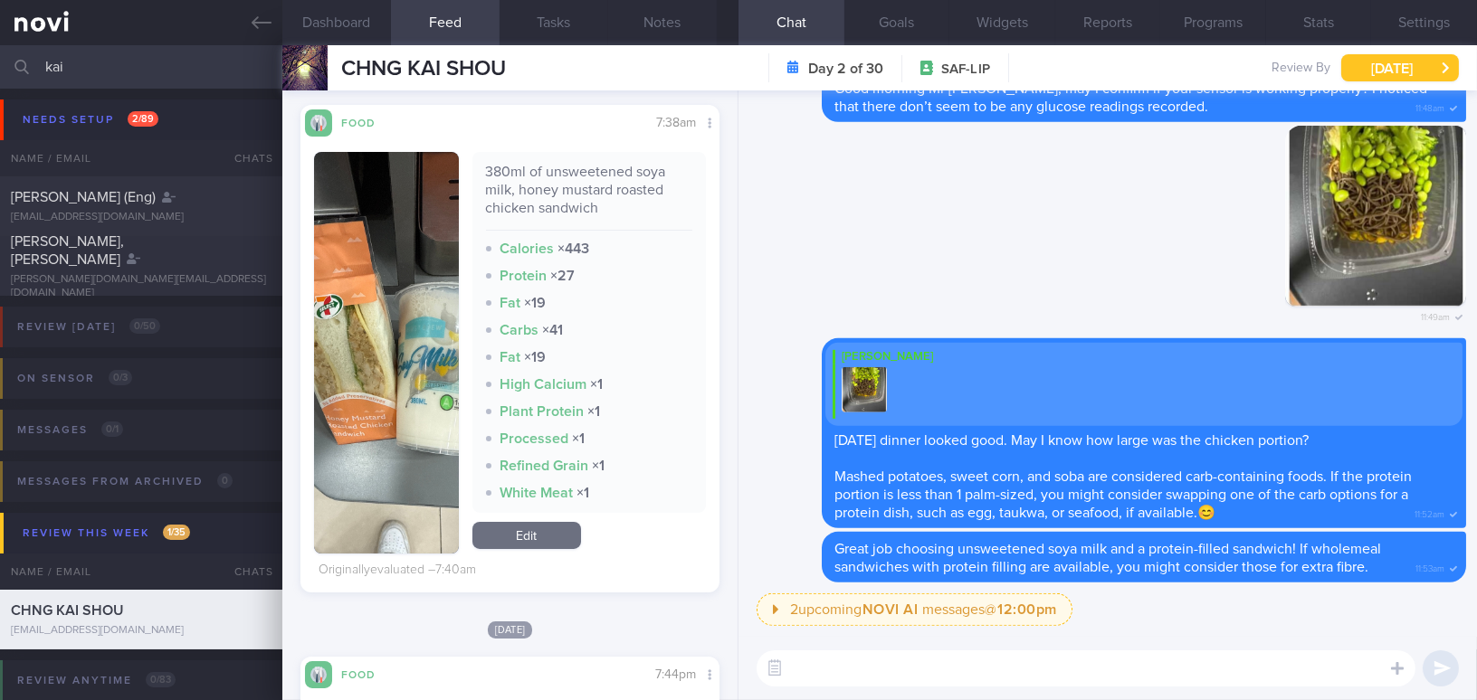
click at [1376, 61] on button "[DATE]" at bounding box center [1400, 67] width 118 height 27
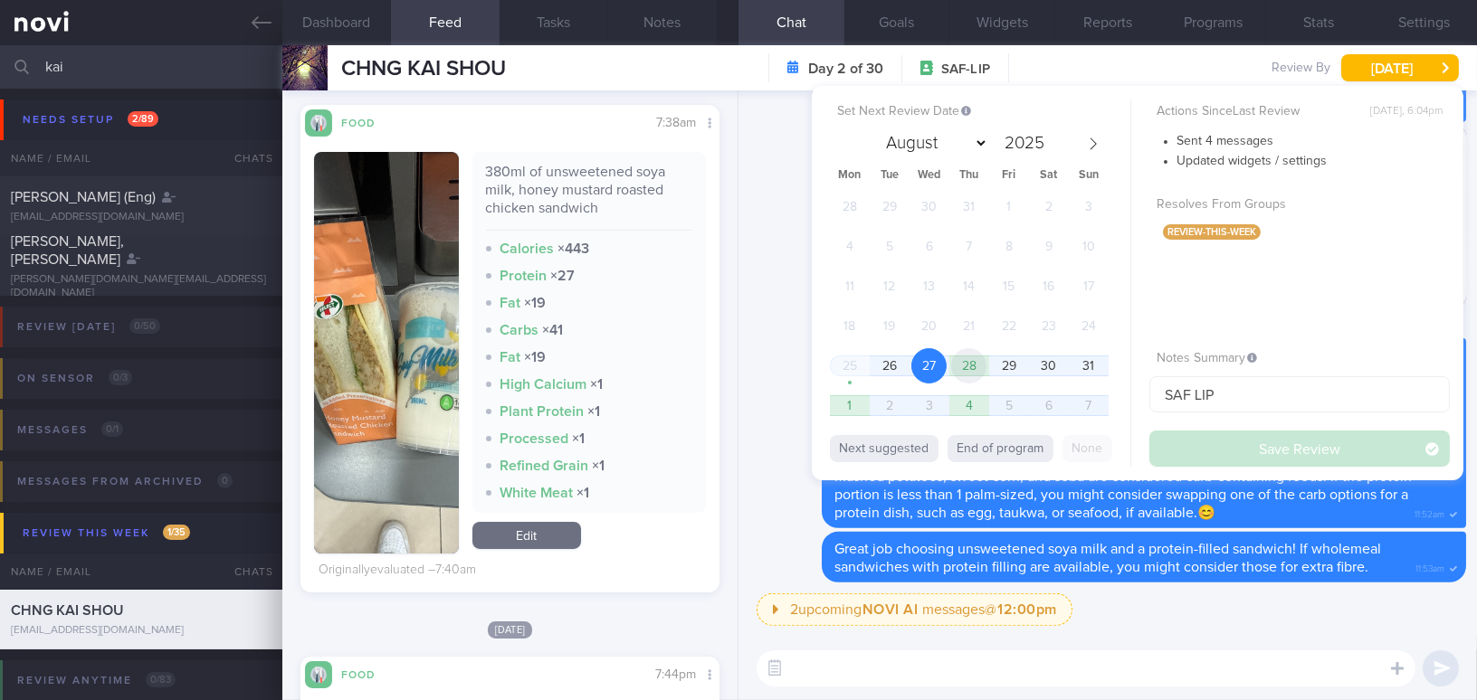
click at [970, 365] on span "28" at bounding box center [968, 365] width 35 height 35
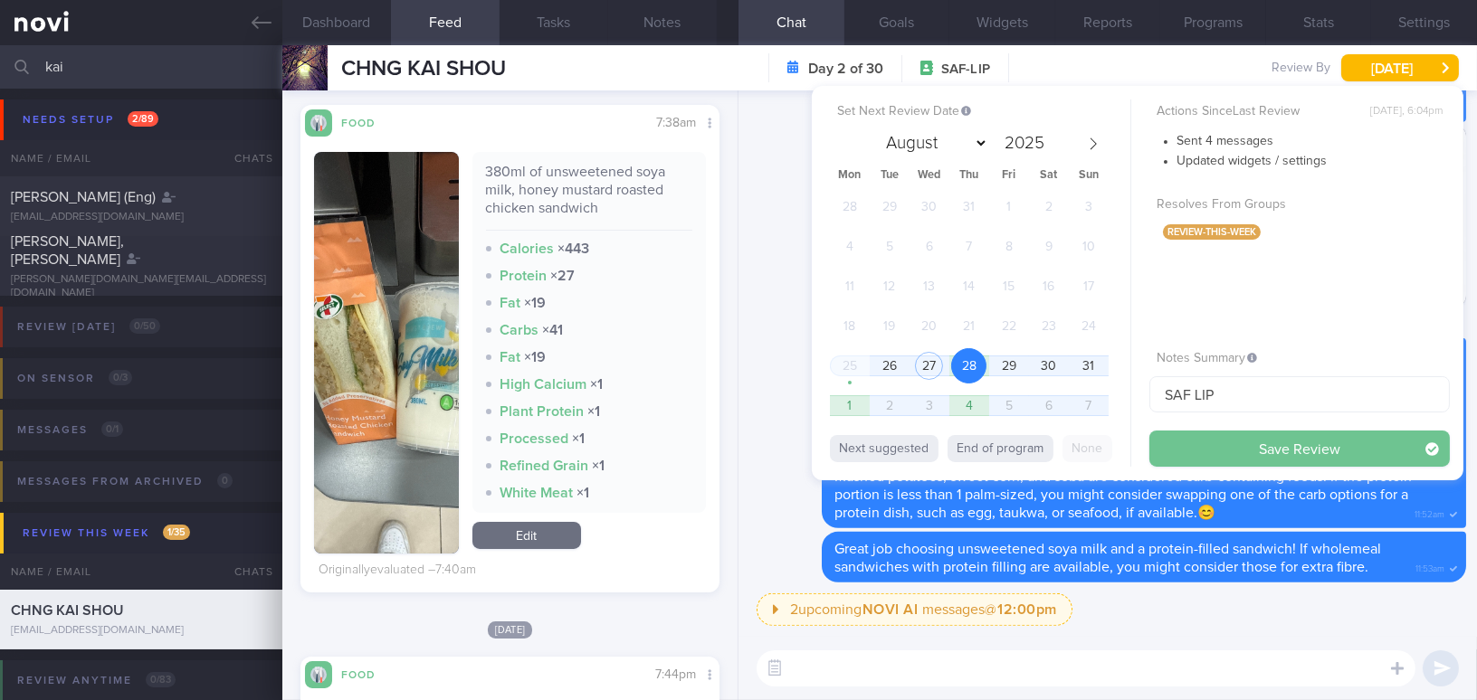
click at [1215, 452] on button "Save Review" at bounding box center [1299, 449] width 300 height 36
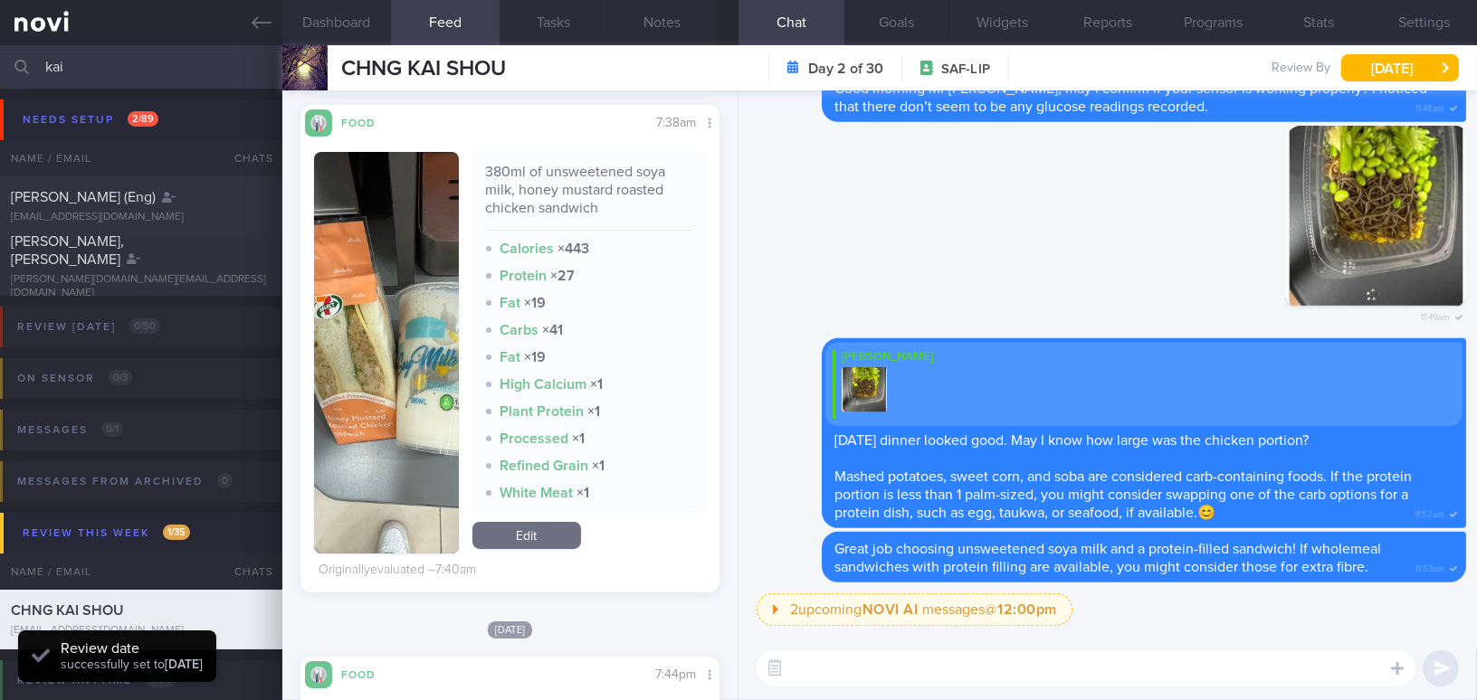
scroll to position [191, 381]
drag, startPoint x: 115, startPoint y: 72, endPoint x: 0, endPoint y: 60, distance: 115.6
click at [0, 60] on input "kai" at bounding box center [738, 66] width 1477 height 43
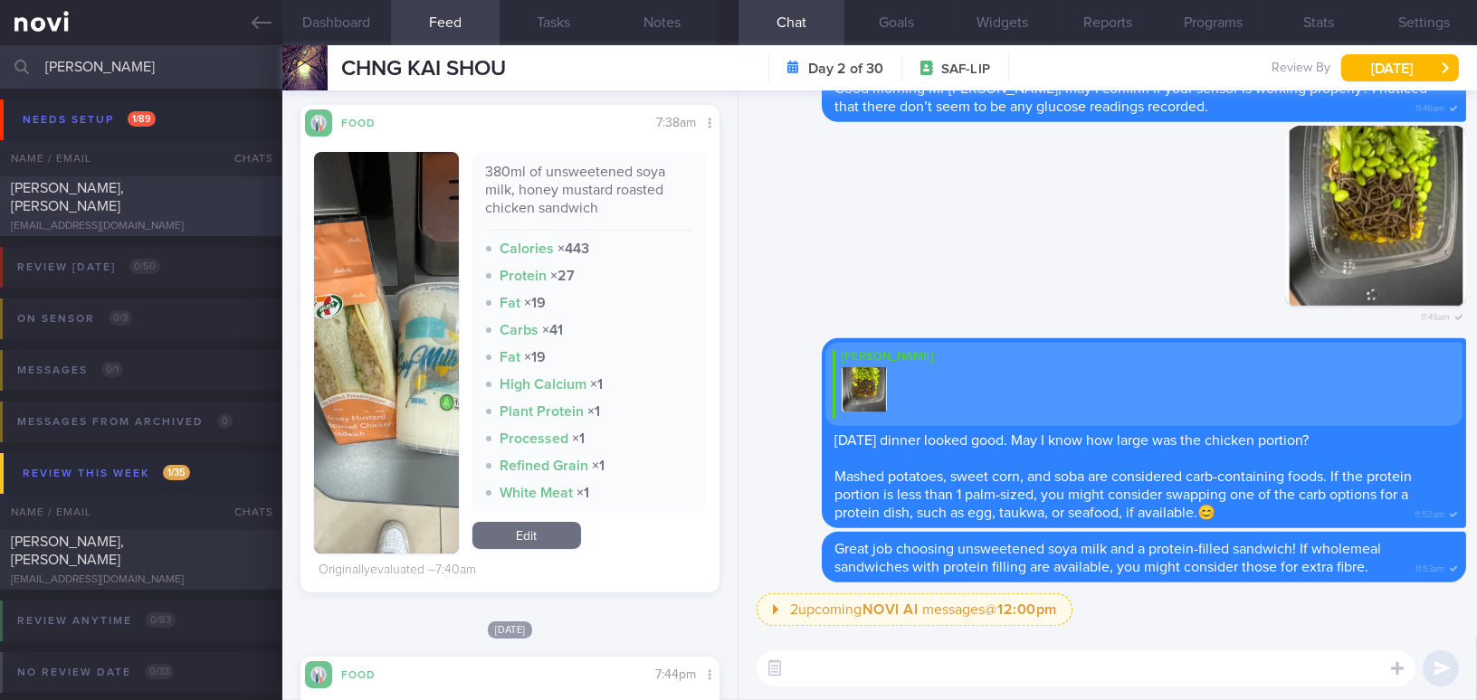
type input "[PERSON_NAME]"
click at [52, 205] on div "[PERSON_NAME], [PERSON_NAME]" at bounding box center [139, 197] width 256 height 36
type input "SAF LIP; note food preference; to update Libre"
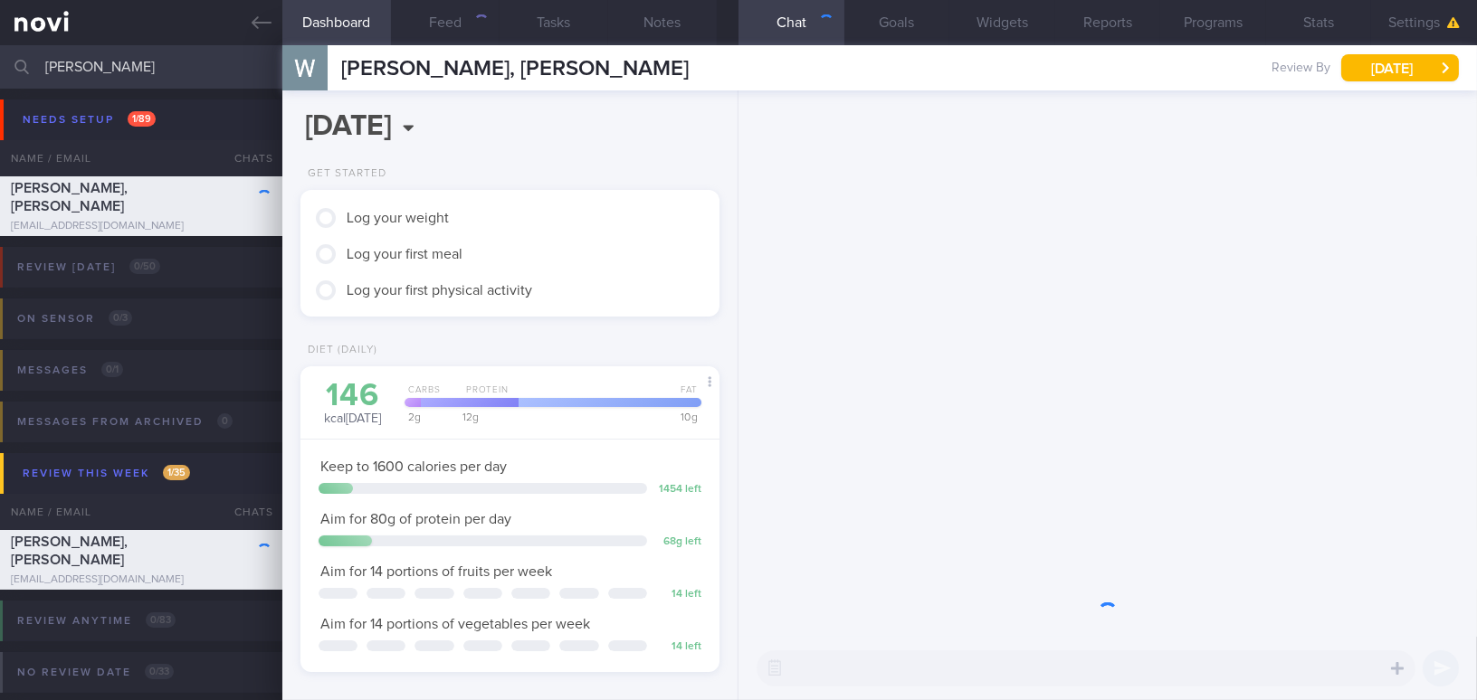
scroll to position [191, 381]
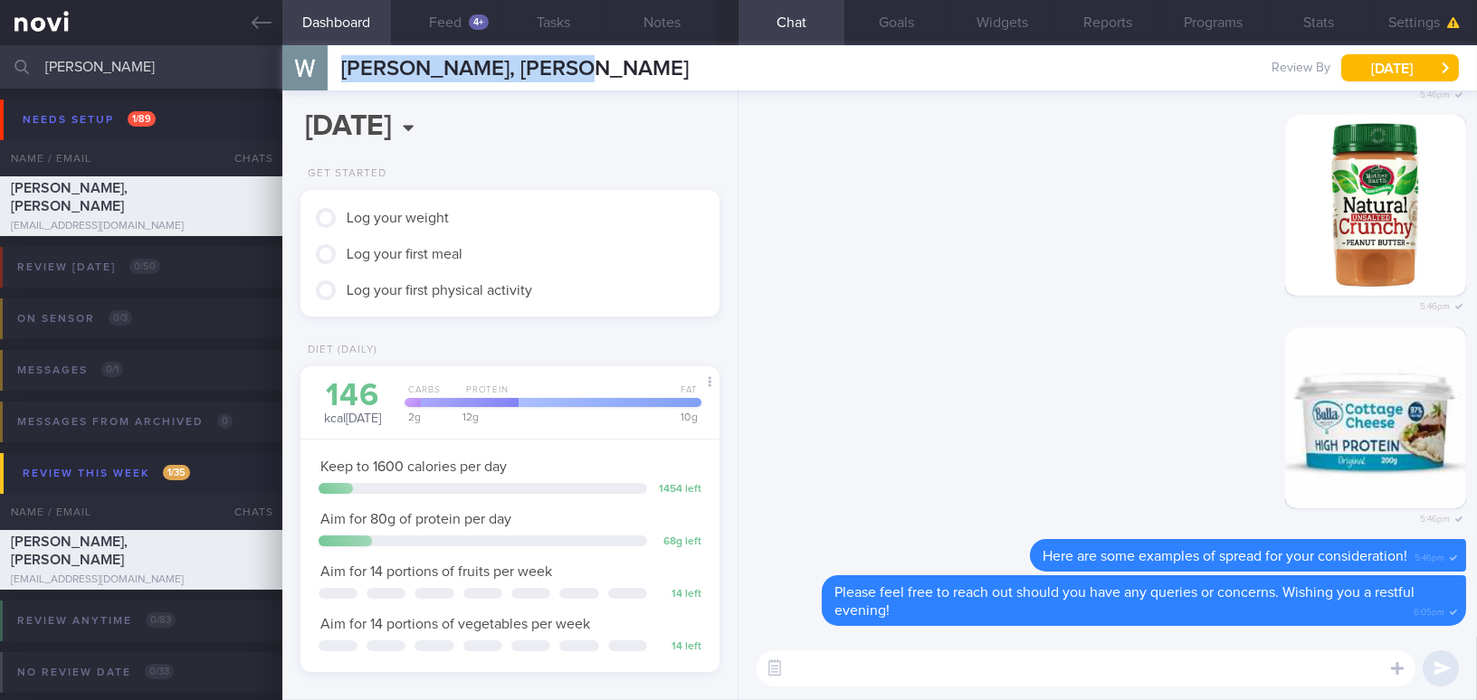
drag, startPoint x: 338, startPoint y: 67, endPoint x: 603, endPoint y: 69, distance: 265.2
click at [603, 69] on div "[PERSON_NAME], [PERSON_NAME] [PERSON_NAME], [PERSON_NAME] [EMAIL_ADDRESS][DOMAI…" at bounding box center [879, 67] width 1195 height 45
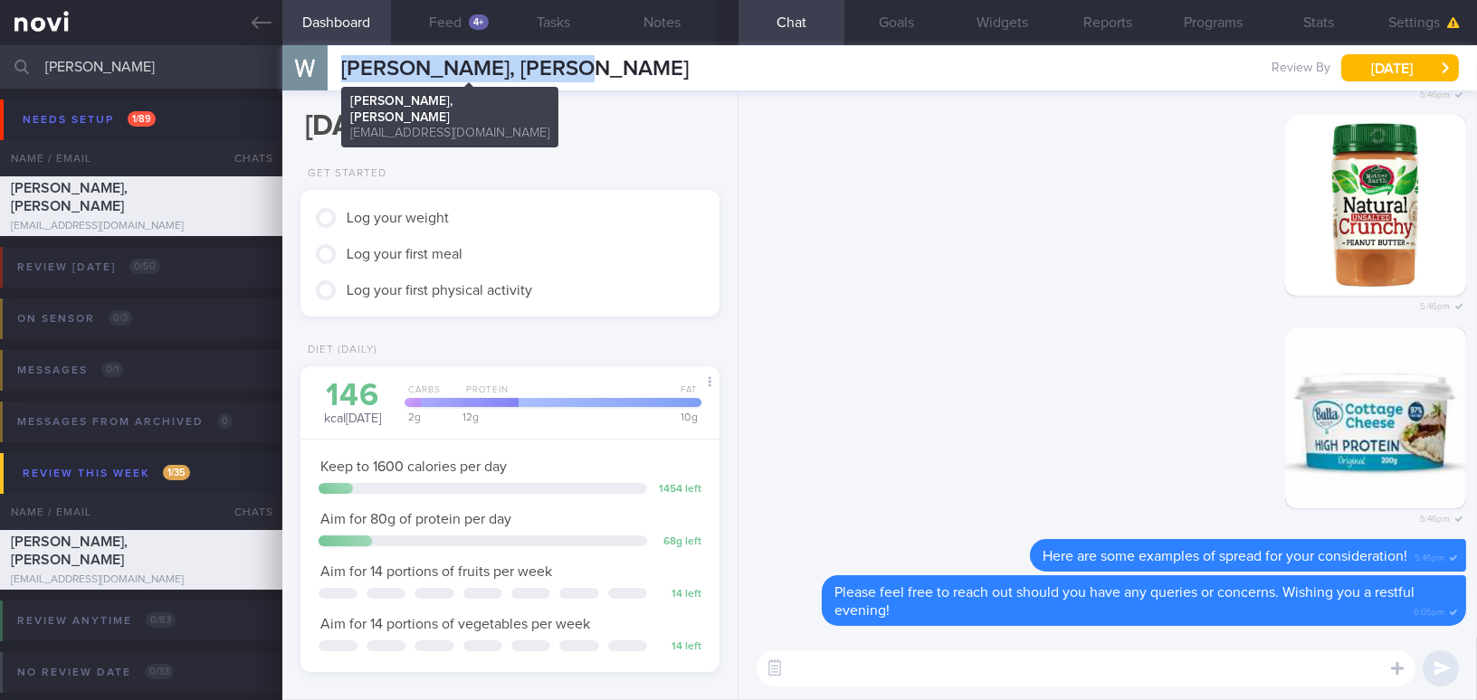
copy span "[PERSON_NAME], [PERSON_NAME]"
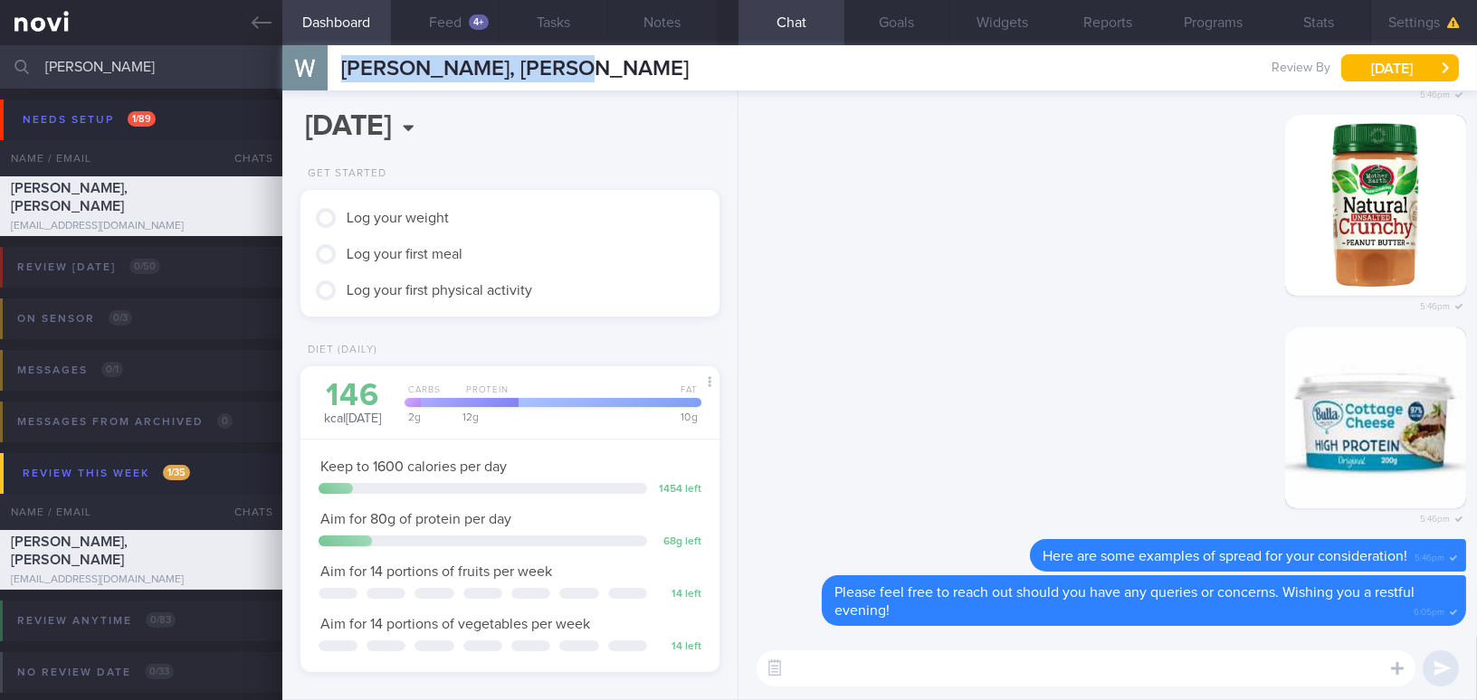
click at [1415, 22] on button "Settings" at bounding box center [1424, 22] width 106 height 45
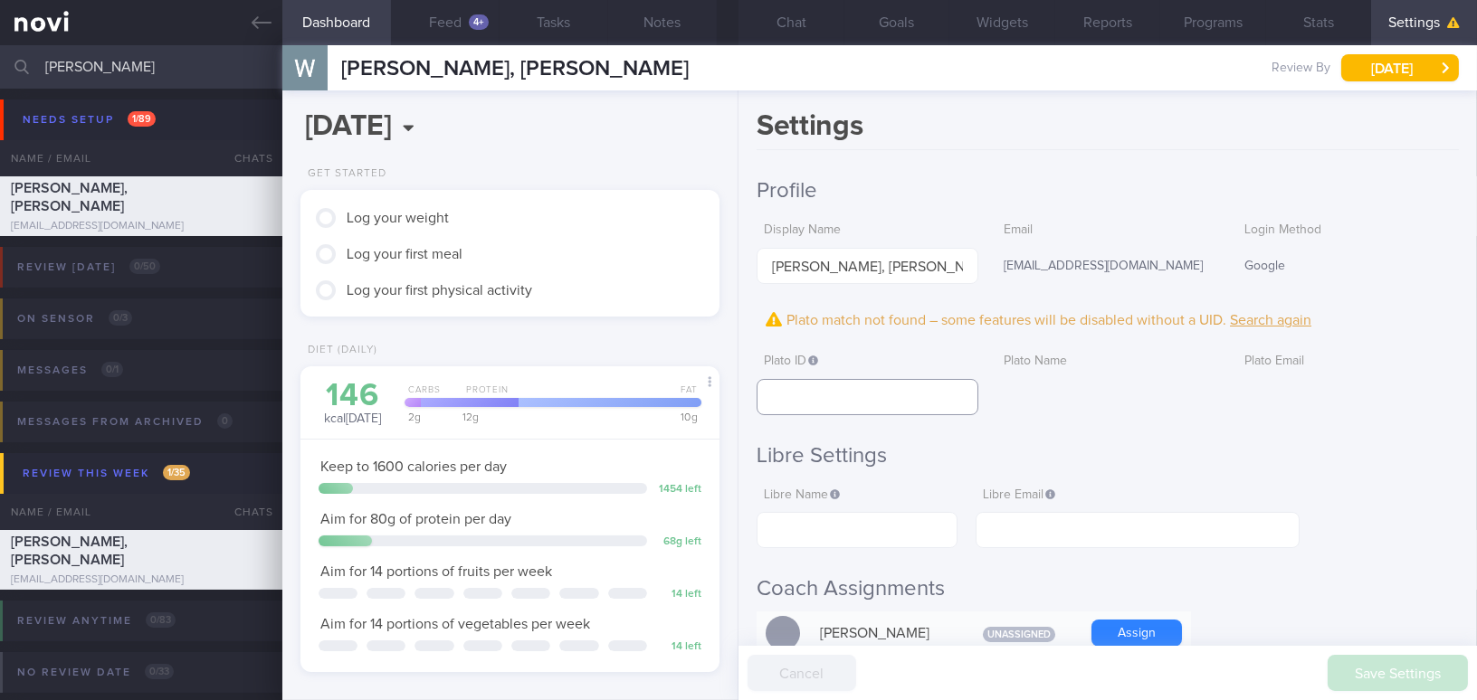
click at [881, 406] on input "text" at bounding box center [868, 397] width 222 height 36
click at [848, 533] on input "text" at bounding box center [857, 530] width 201 height 36
paste input "[PERSON_NAME]"
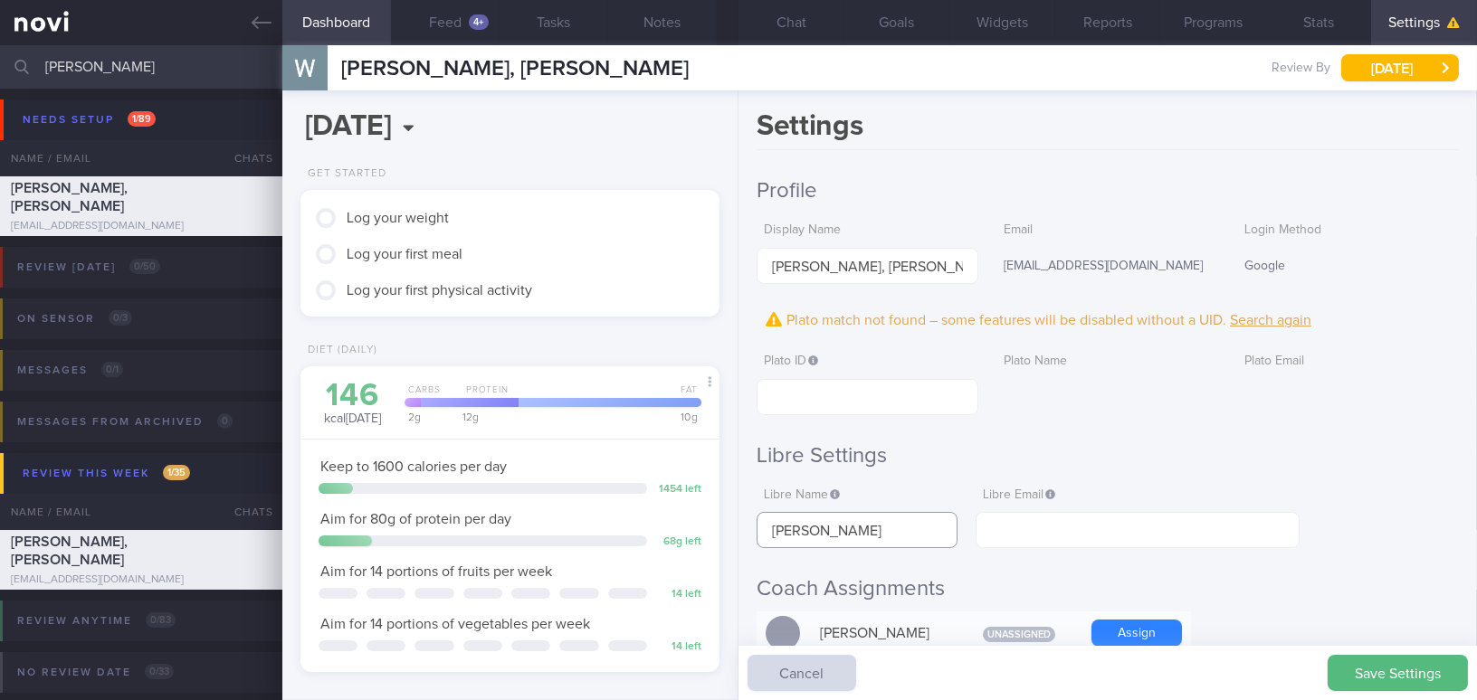
type input "[PERSON_NAME]"
click at [1073, 533] on input "text" at bounding box center [1138, 530] width 324 height 36
paste input "[EMAIL_ADDRESS][DOMAIN_NAME]"
type input "[EMAIL_ADDRESS][DOMAIN_NAME]"
click at [1398, 677] on button "Save Settings" at bounding box center [1398, 673] width 140 height 36
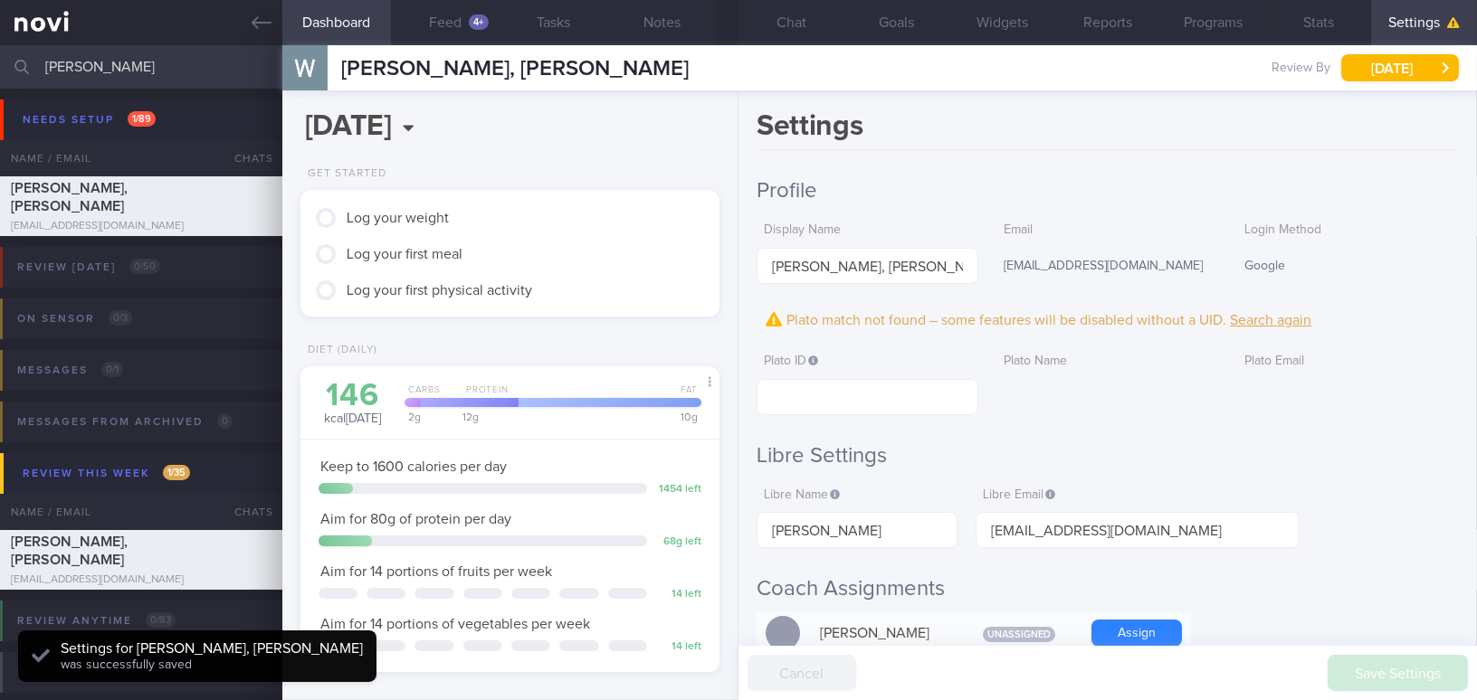
scroll to position [191, 381]
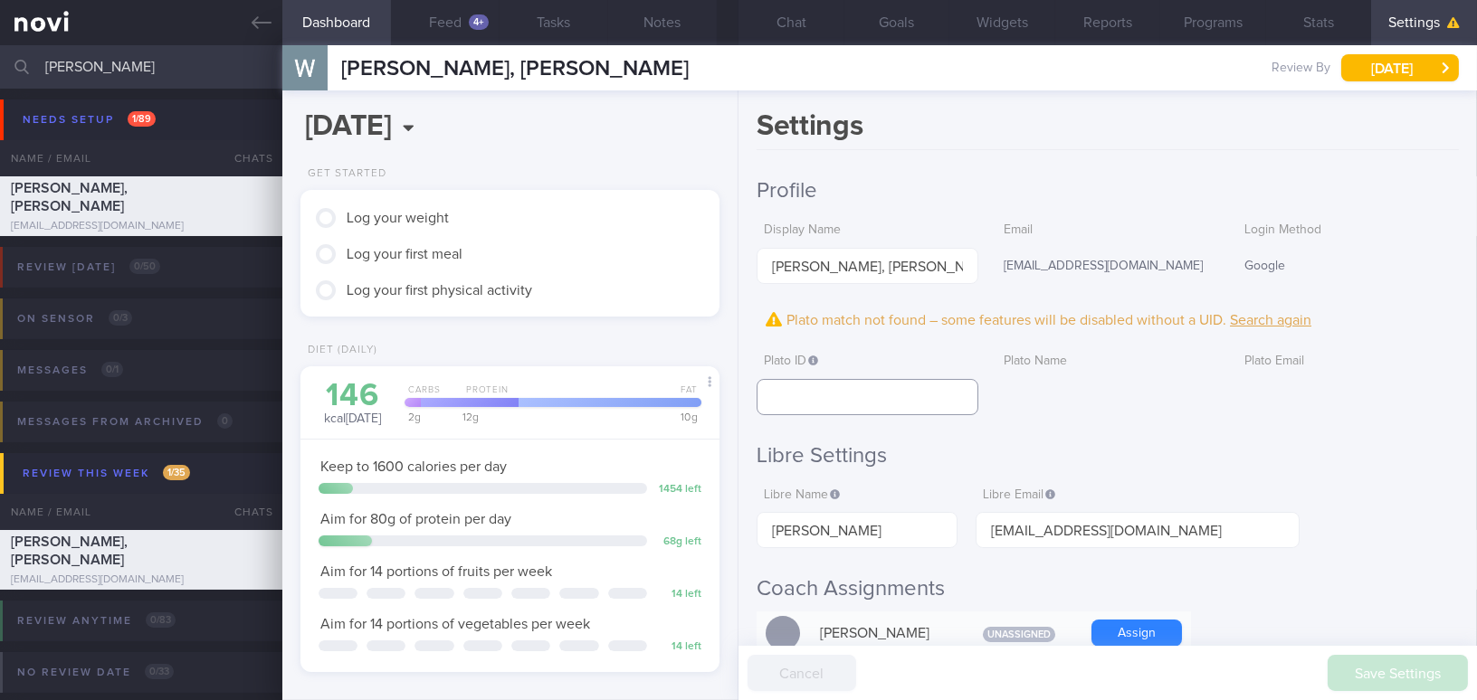
click at [783, 387] on input "text" at bounding box center [868, 397] width 222 height 36
paste input "3e920cdc73fd4a1fa4ecbdb6747f1249"
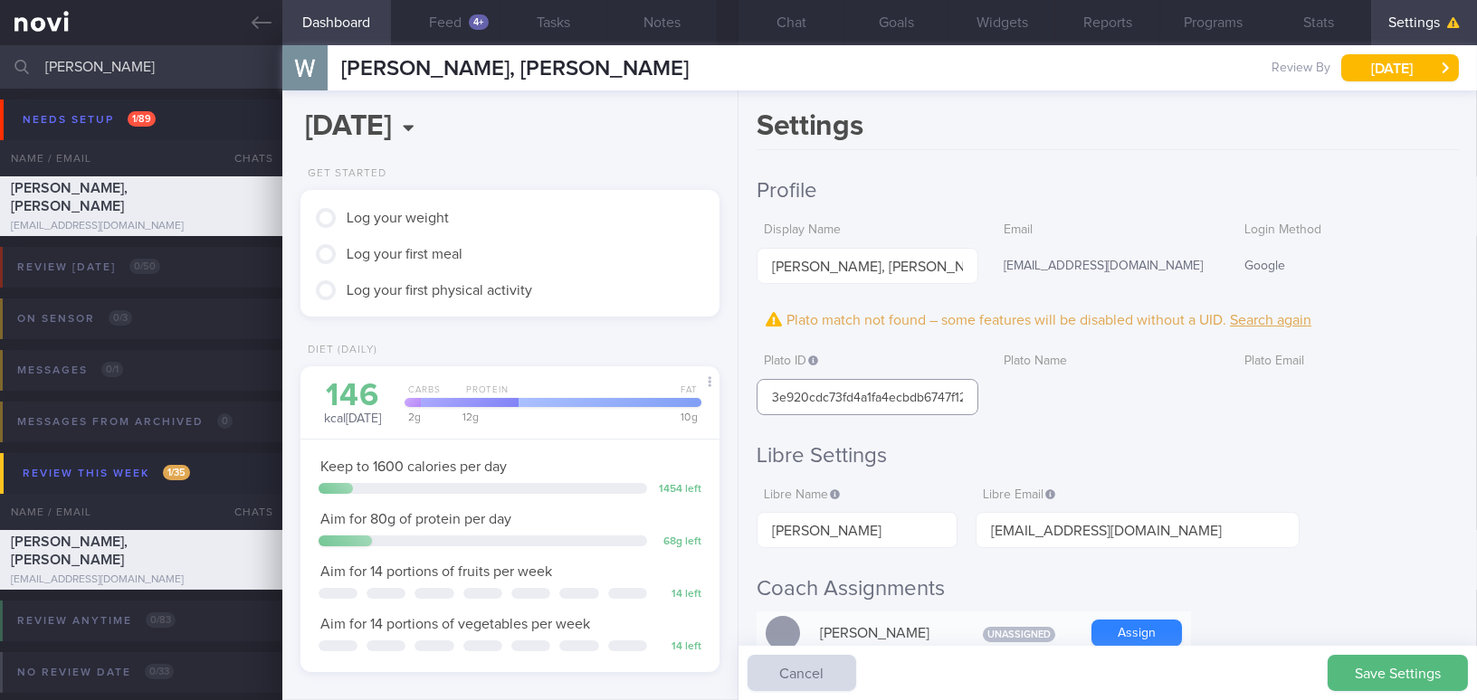
scroll to position [0, 24]
type input "3e920cdc73fd4a1fa4ecbdb6747f1249"
drag, startPoint x: 764, startPoint y: 395, endPoint x: 1319, endPoint y: 434, distance: 556.1
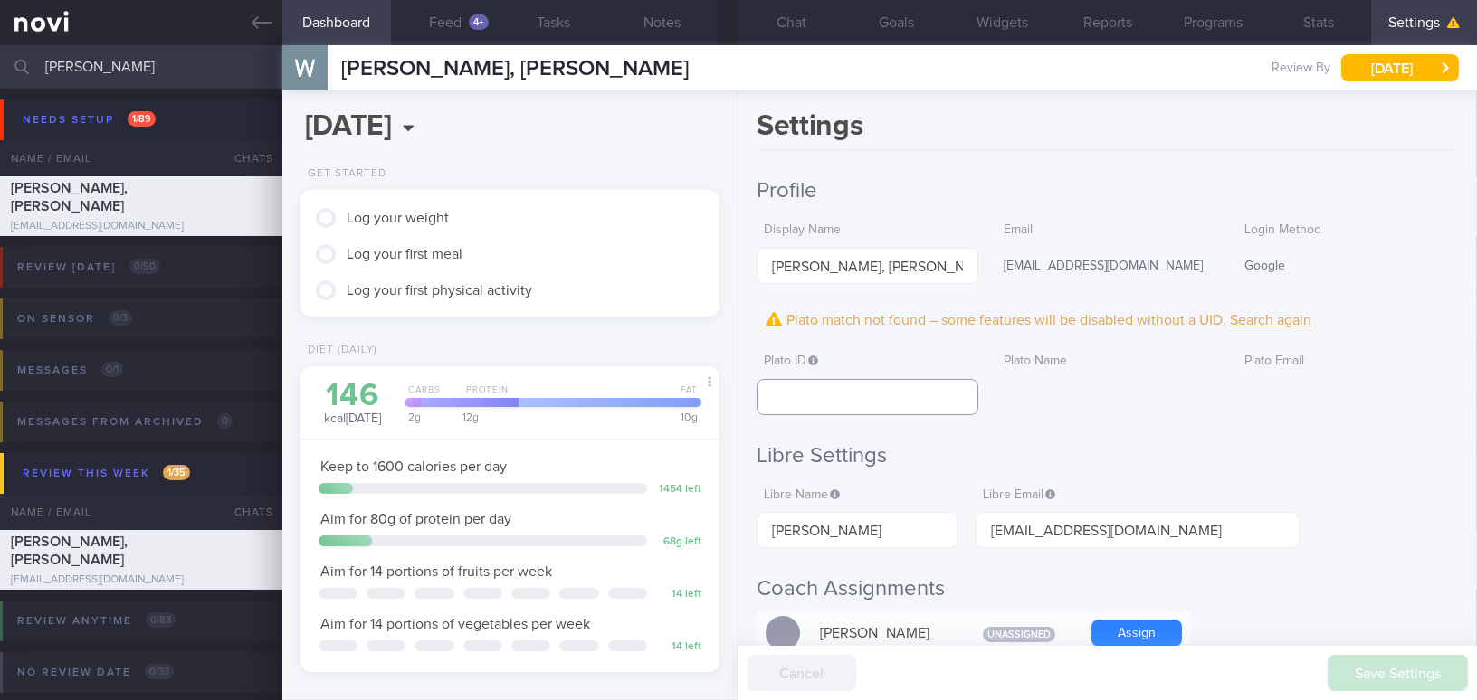
scroll to position [0, 0]
paste input "3e920cdc73fd4a1fa4ecbdb6747f1249"
type input "3e920cdc73fd4a1fa4ecbdb6747f1249"
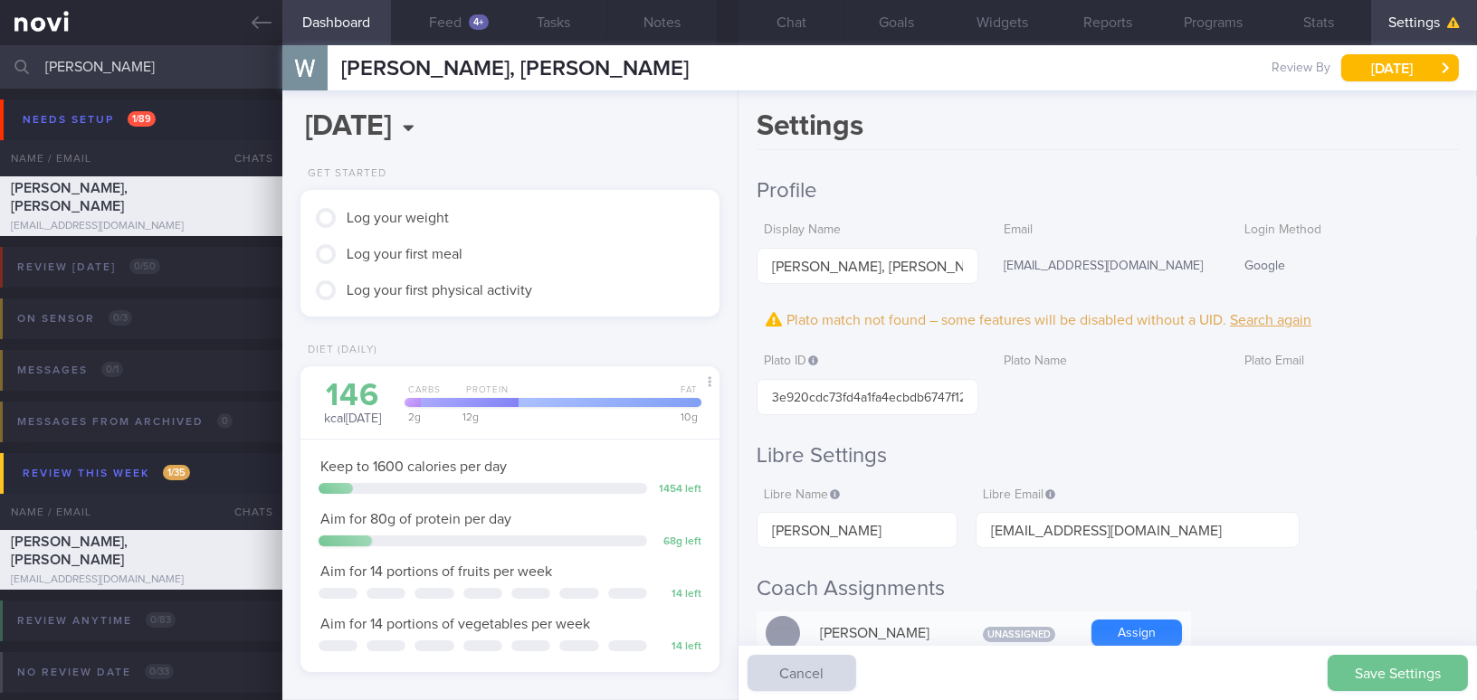
click at [1363, 677] on button "Save Settings" at bounding box center [1398, 673] width 140 height 36
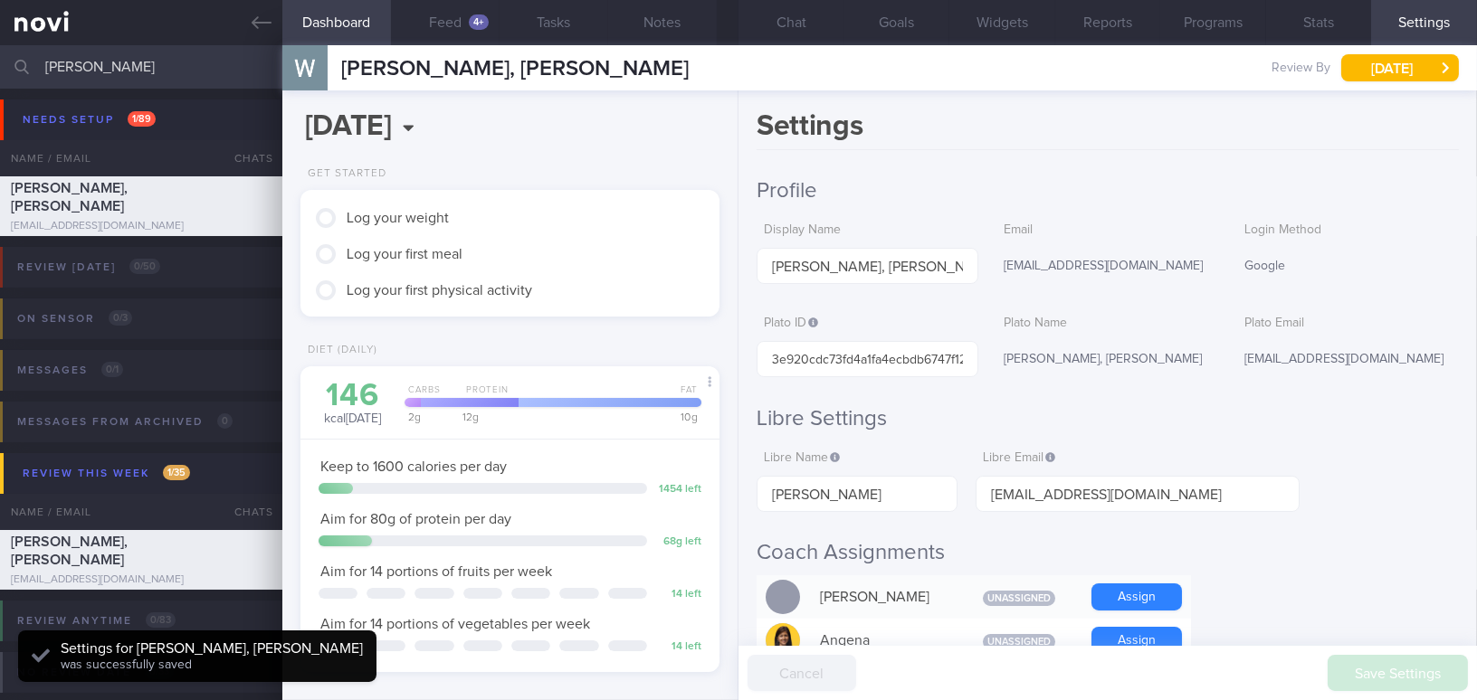
scroll to position [191, 381]
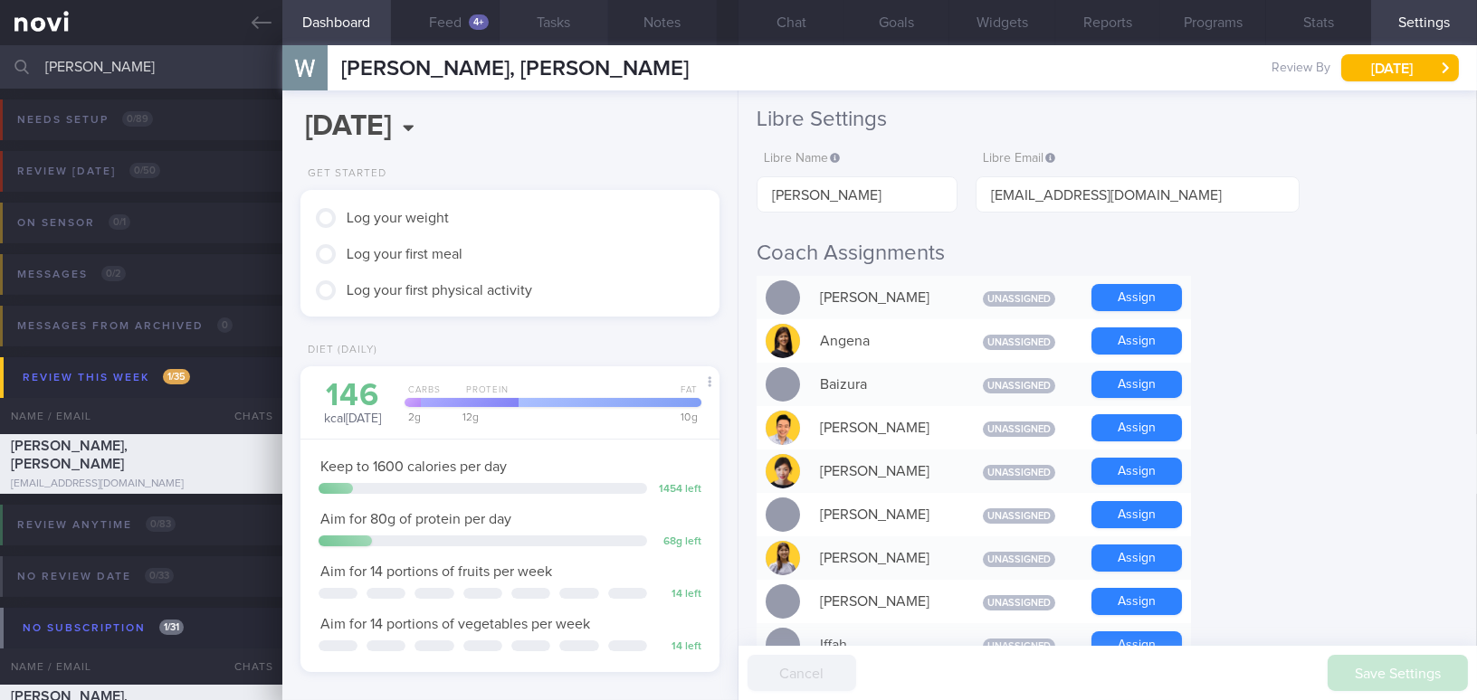
scroll to position [329, 0]
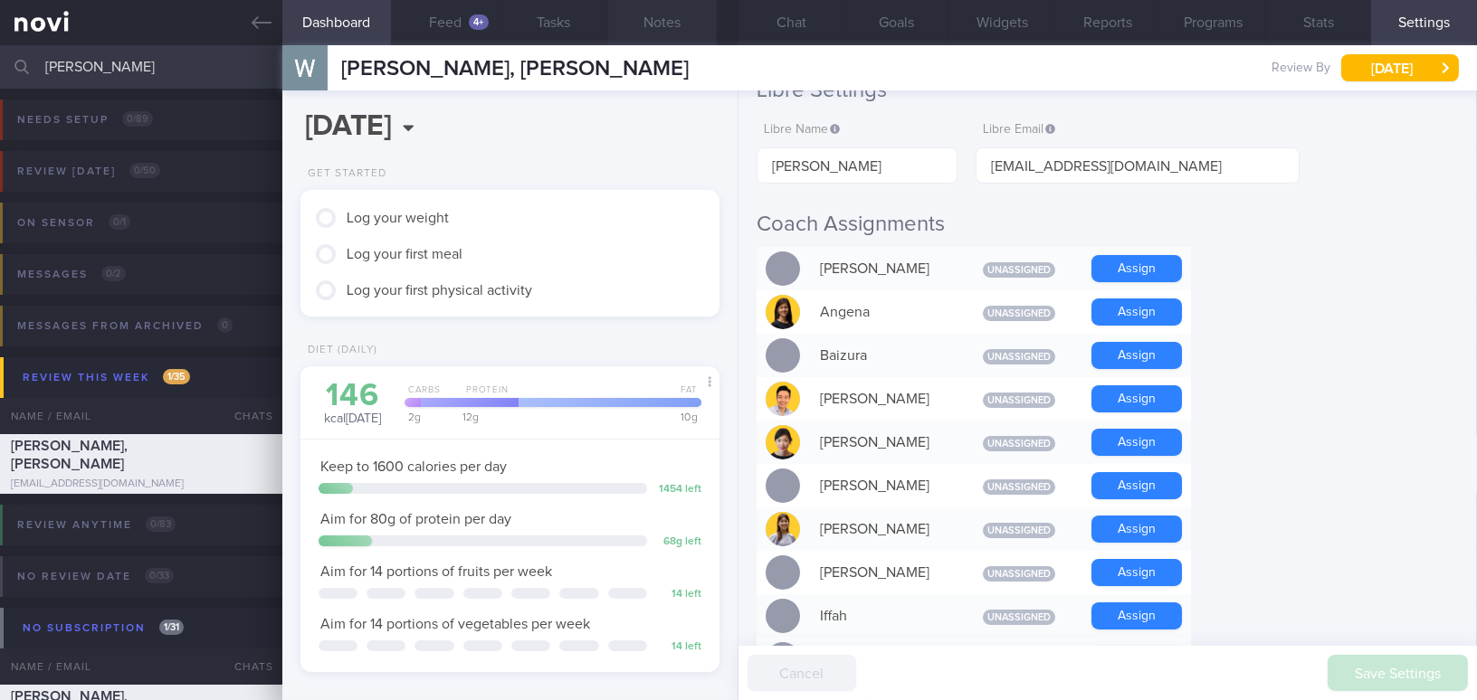
click at [643, 25] on button "Notes" at bounding box center [662, 22] width 109 height 45
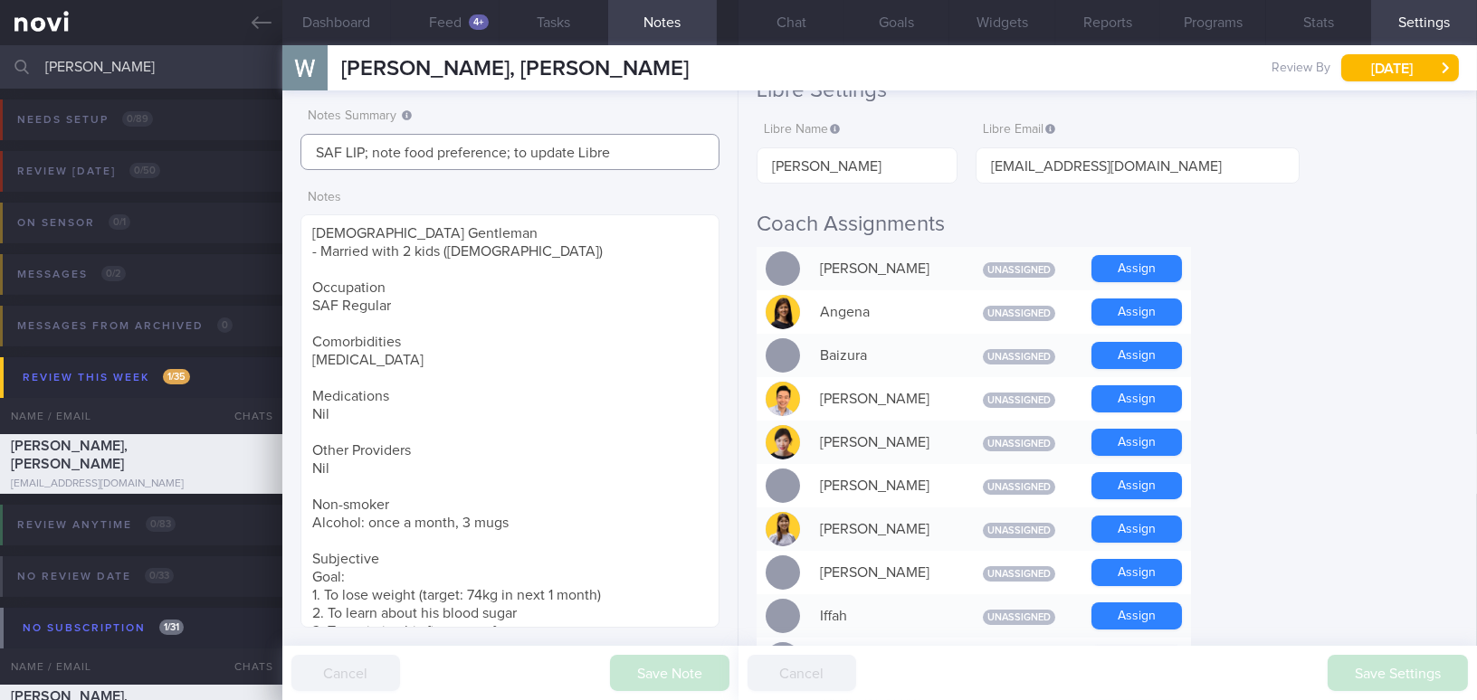
drag, startPoint x: 512, startPoint y: 151, endPoint x: 615, endPoint y: 148, distance: 102.3
click at [615, 148] on input "SAF LIP; note food preference; to update Libre" at bounding box center [509, 152] width 419 height 36
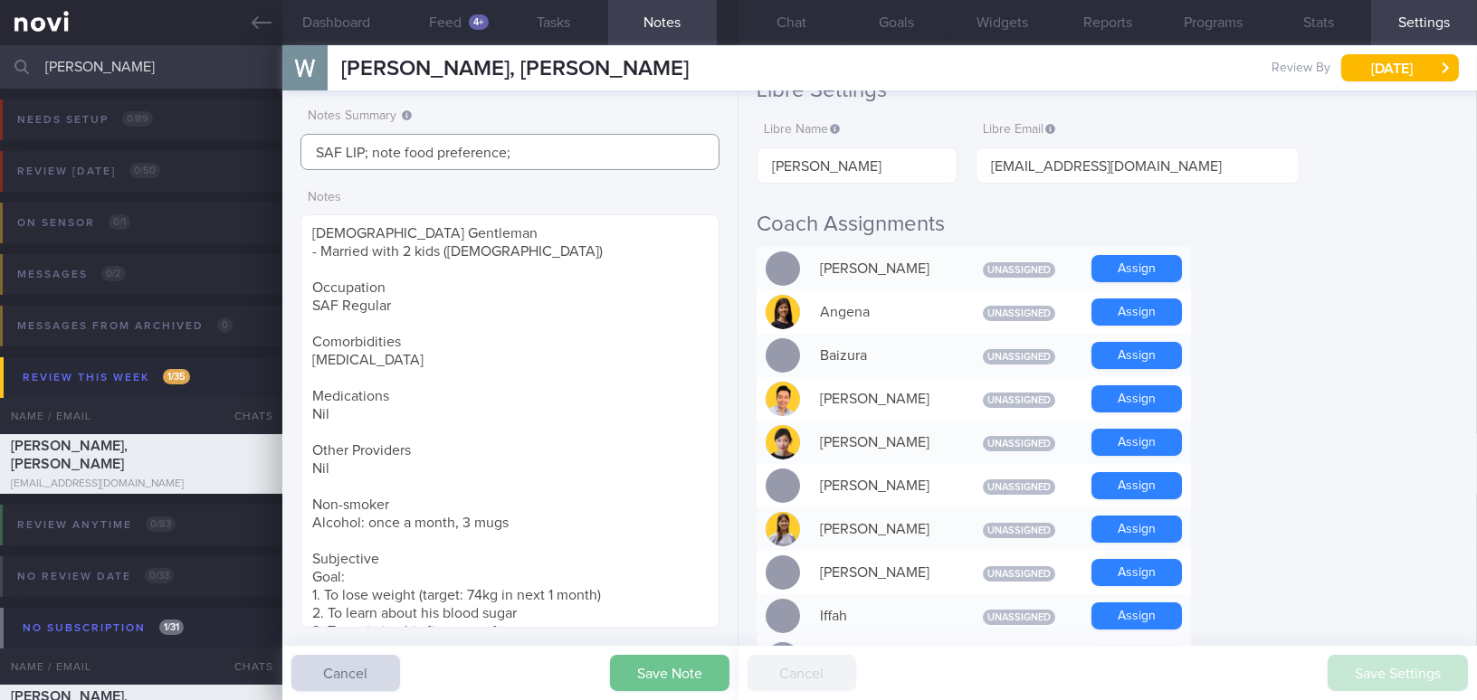
type input "SAF LIP; note food preference;"
click at [705, 672] on button "Save Note" at bounding box center [669, 673] width 119 height 36
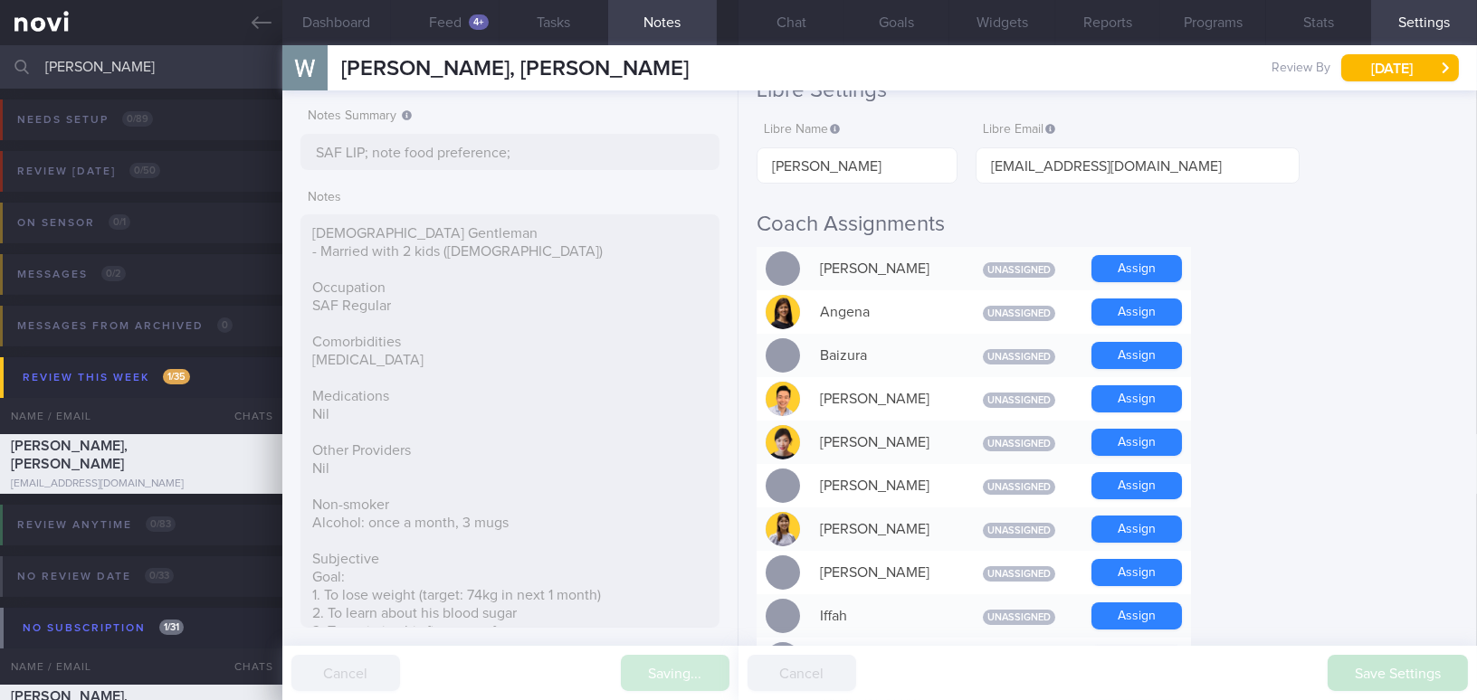
type input "SAF LIP; note food preference;"
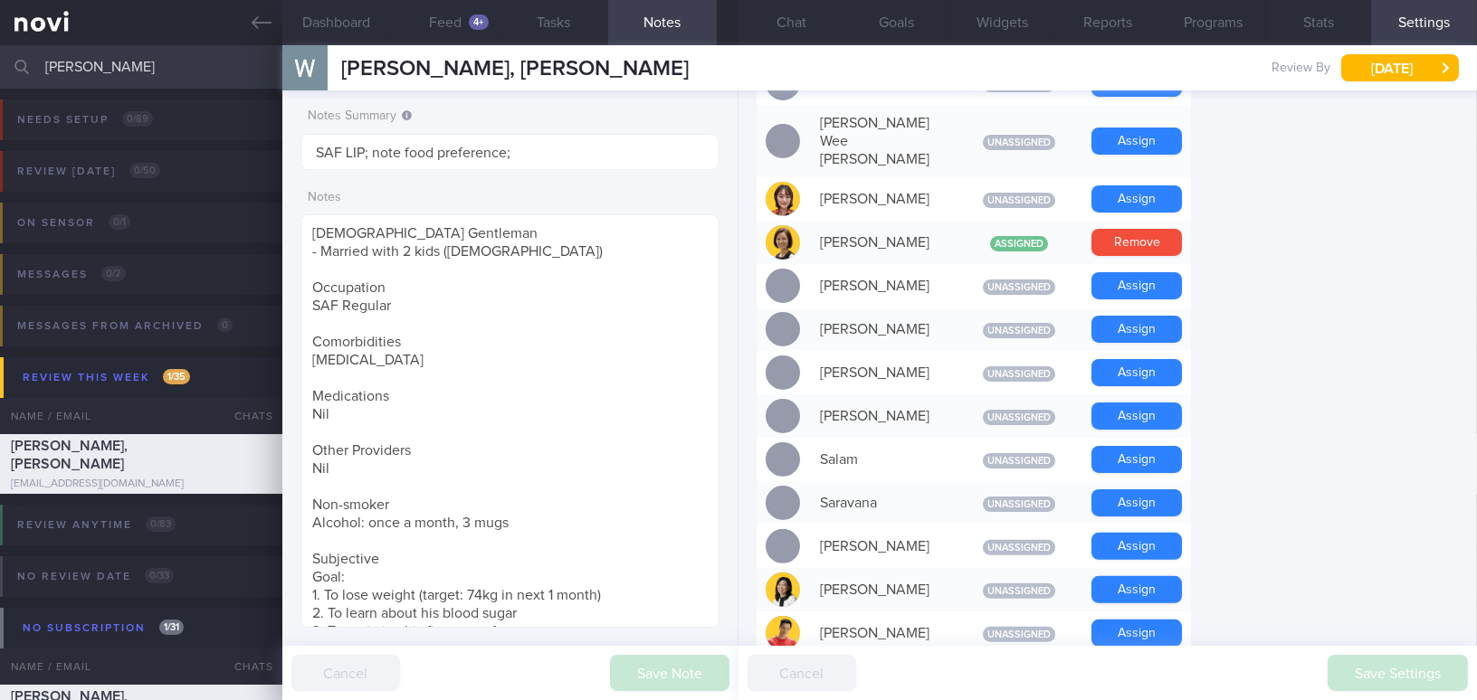
scroll to position [986, 0]
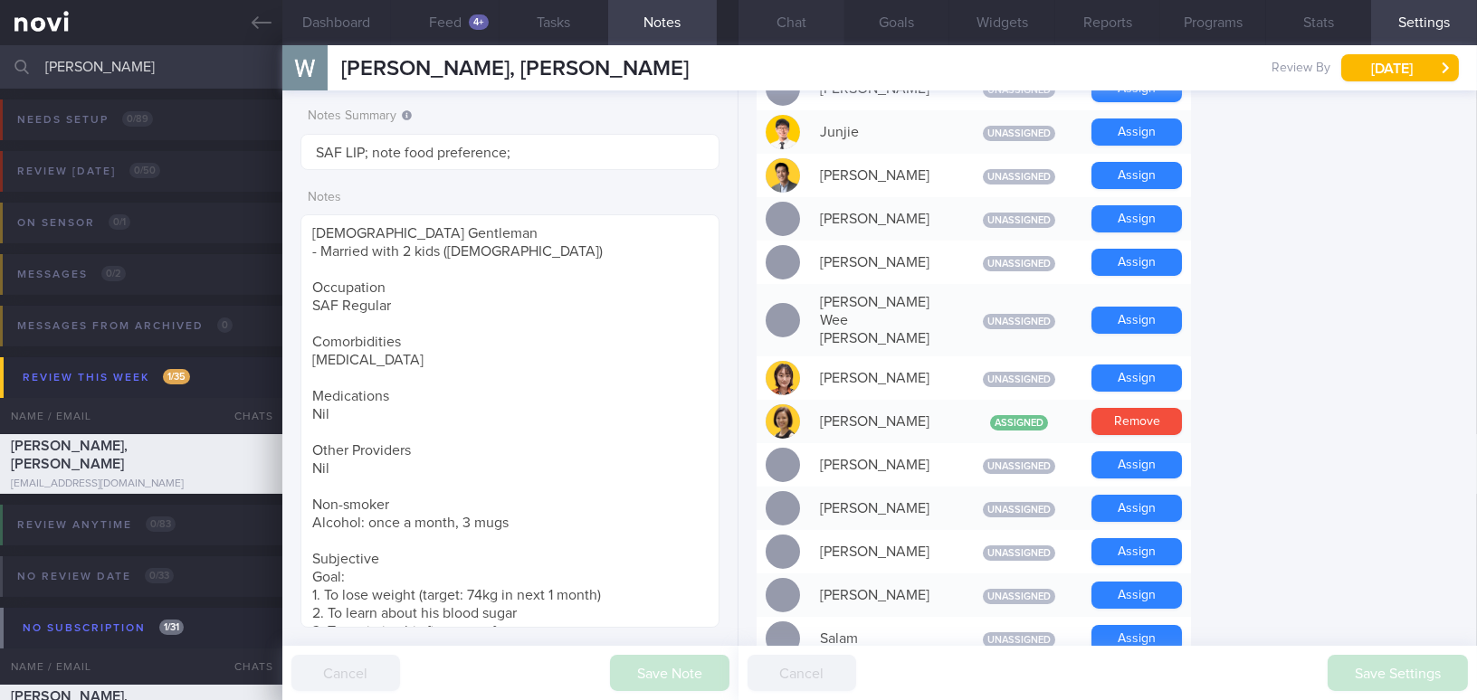
click at [798, 10] on button "Chat" at bounding box center [791, 22] width 106 height 45
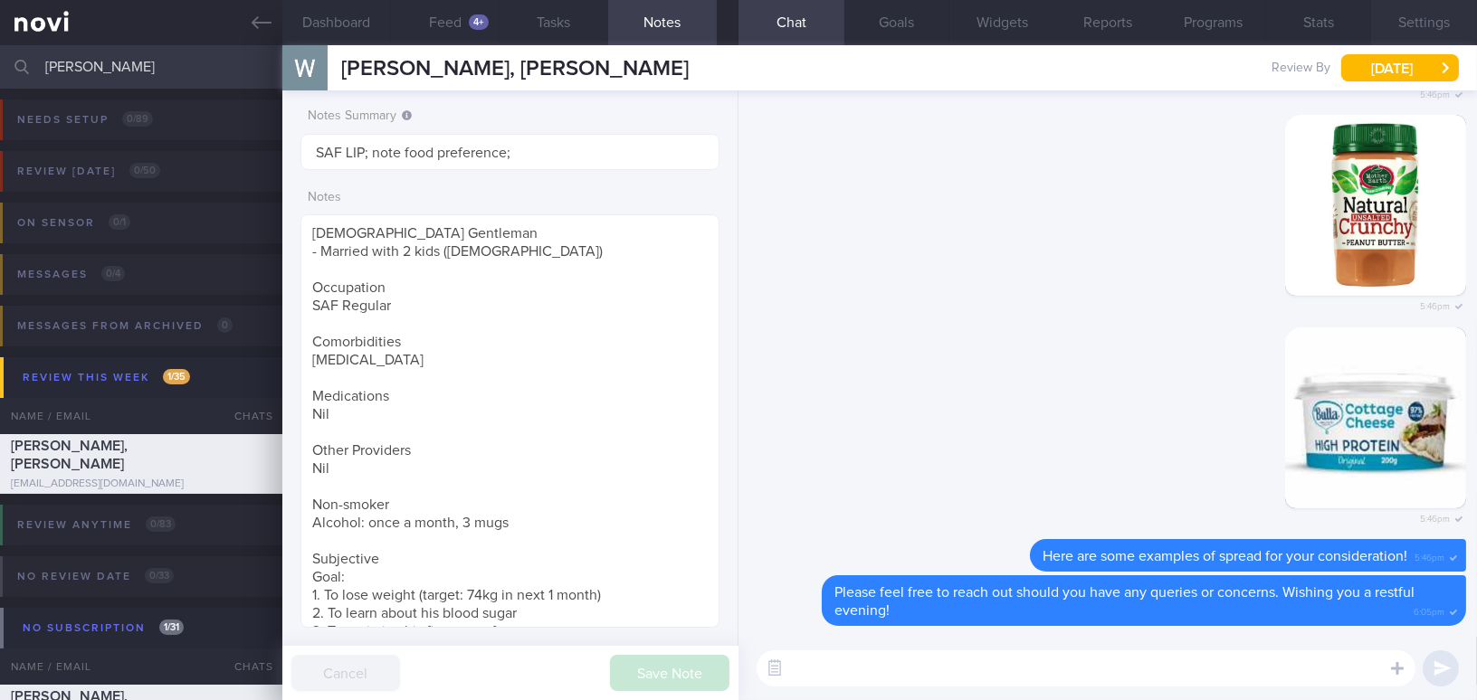
click at [1414, 28] on button "Settings" at bounding box center [1424, 22] width 106 height 45
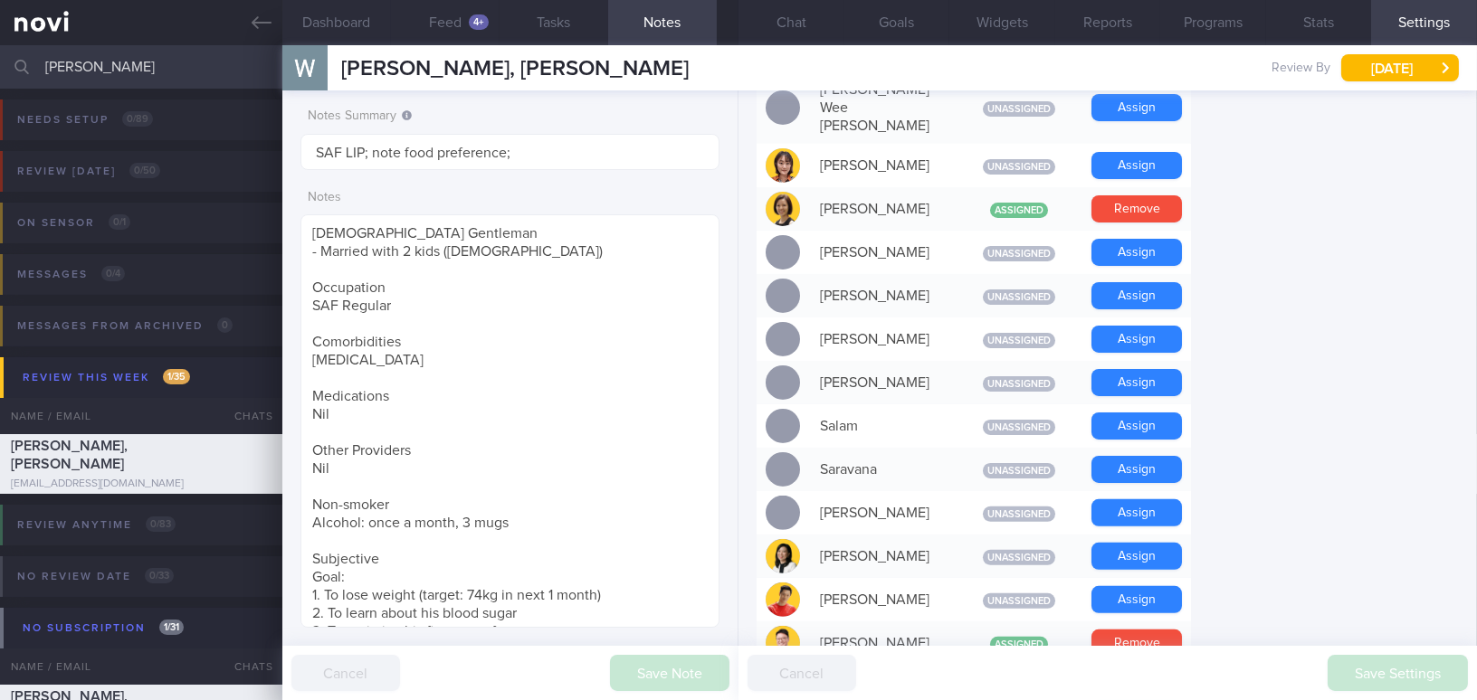
scroll to position [1234, 0]
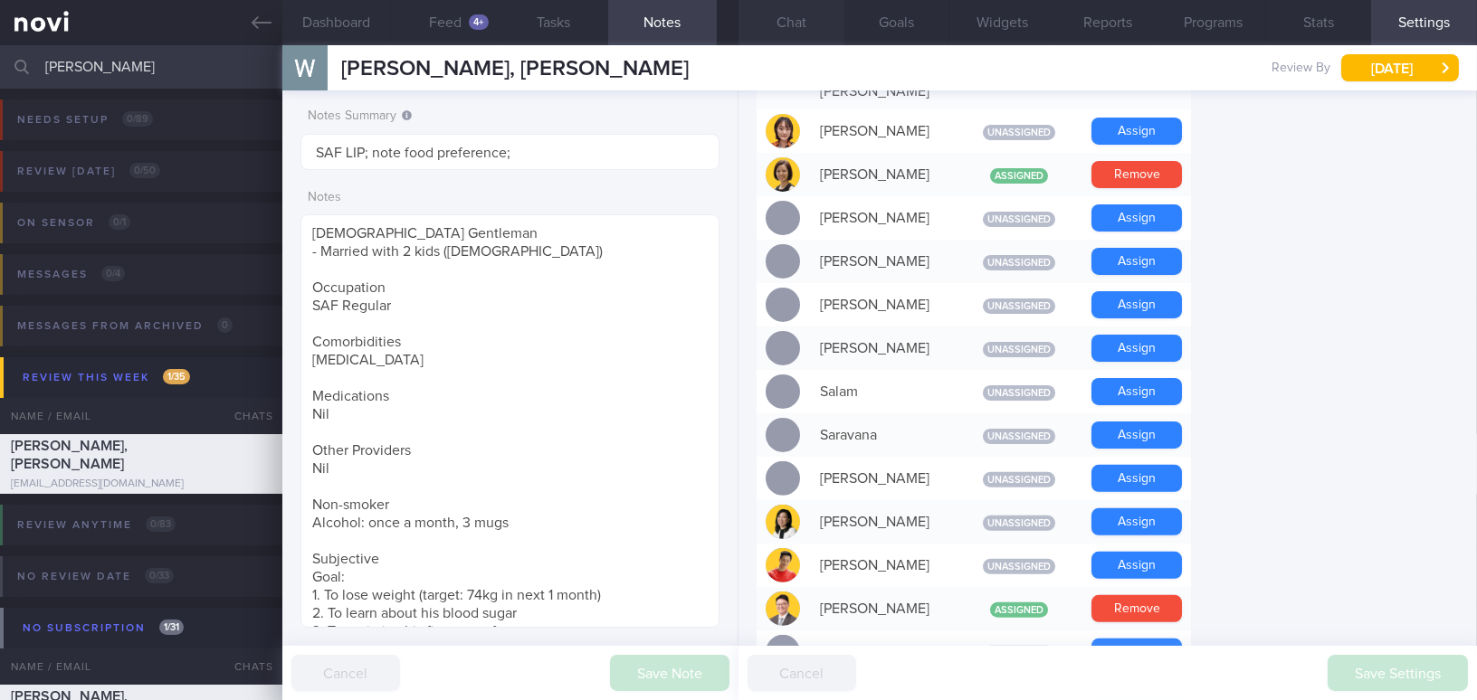
click at [798, 28] on button "Chat" at bounding box center [791, 22] width 106 height 45
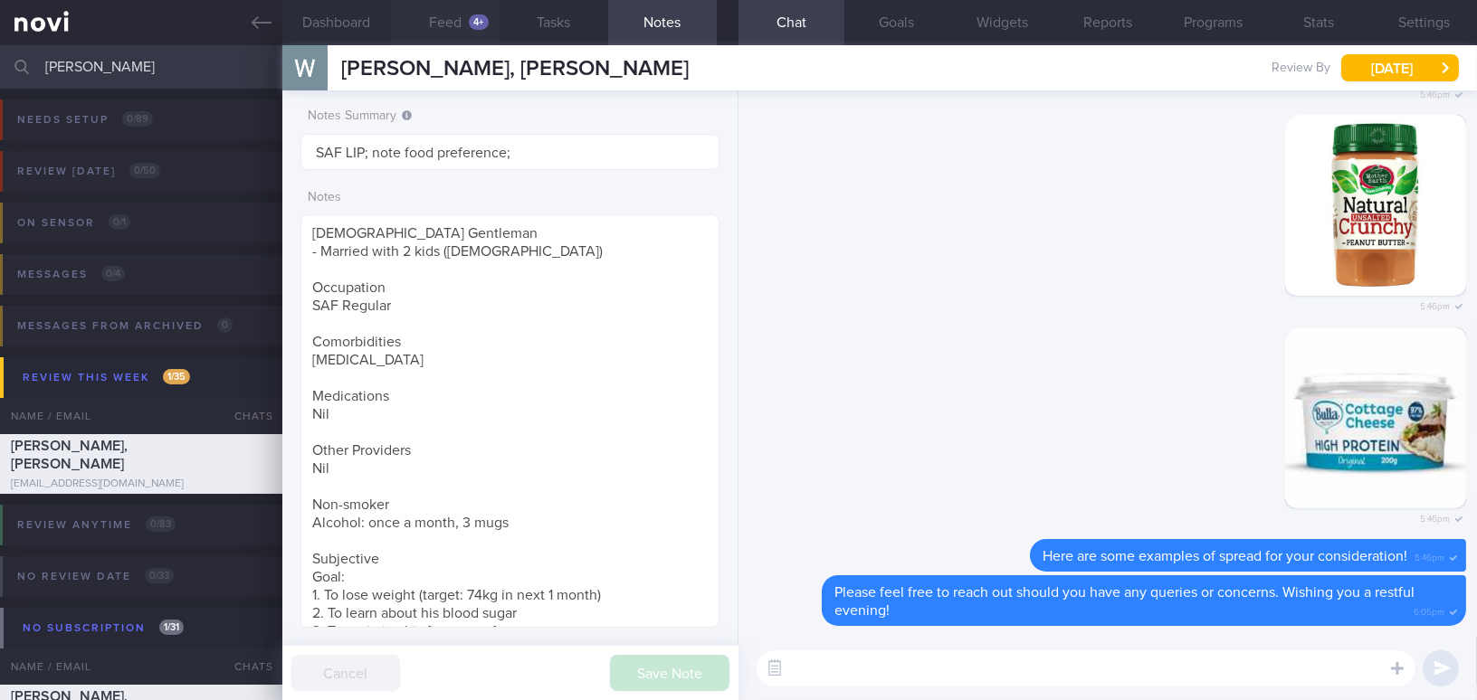
click at [444, 5] on button "Feed 4+" at bounding box center [445, 22] width 109 height 45
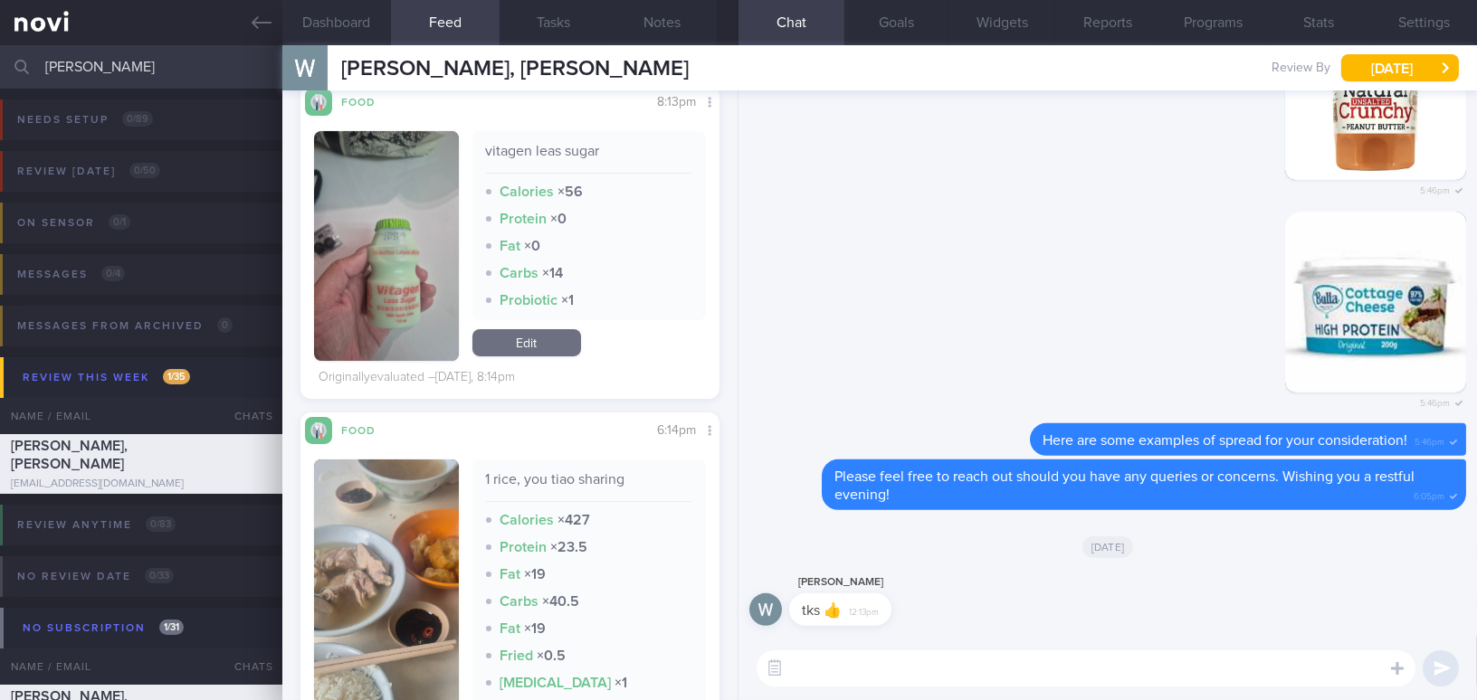
scroll to position [1374, 0]
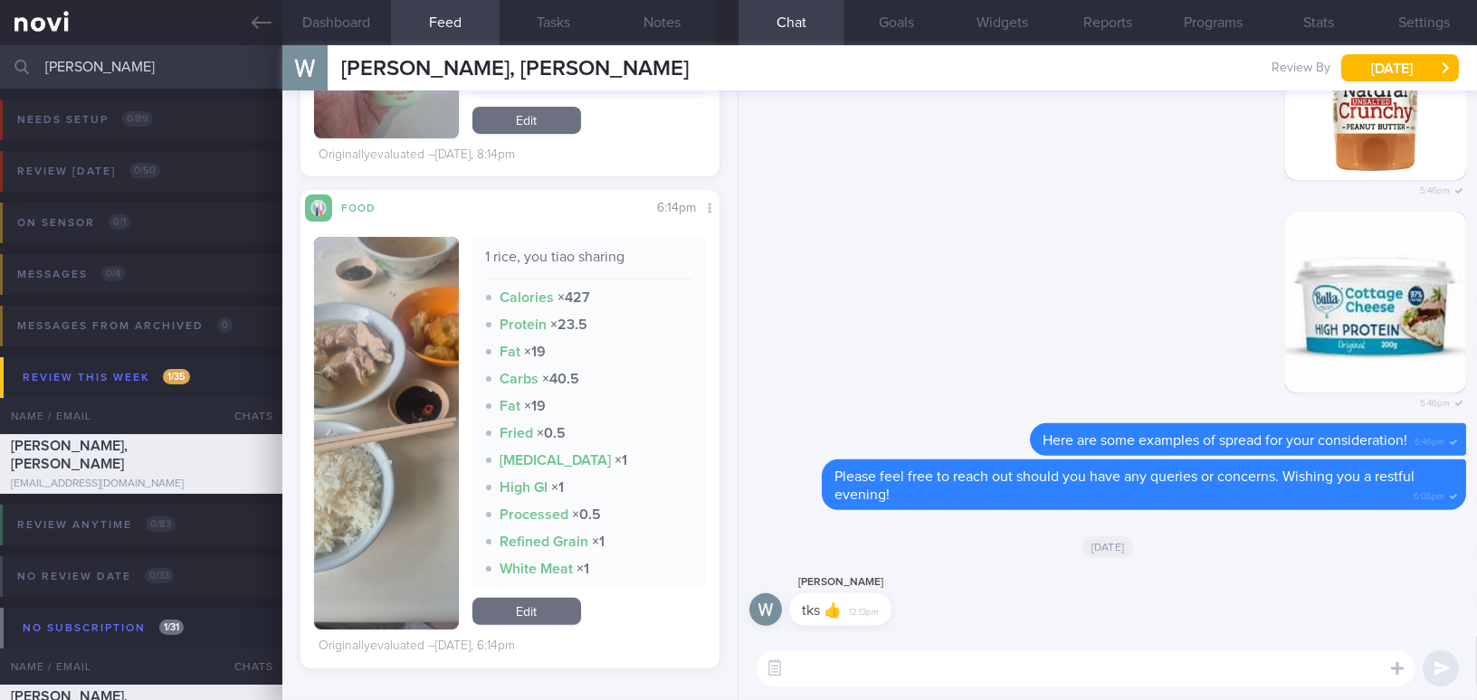
click at [423, 308] on img "button" at bounding box center [386, 433] width 145 height 393
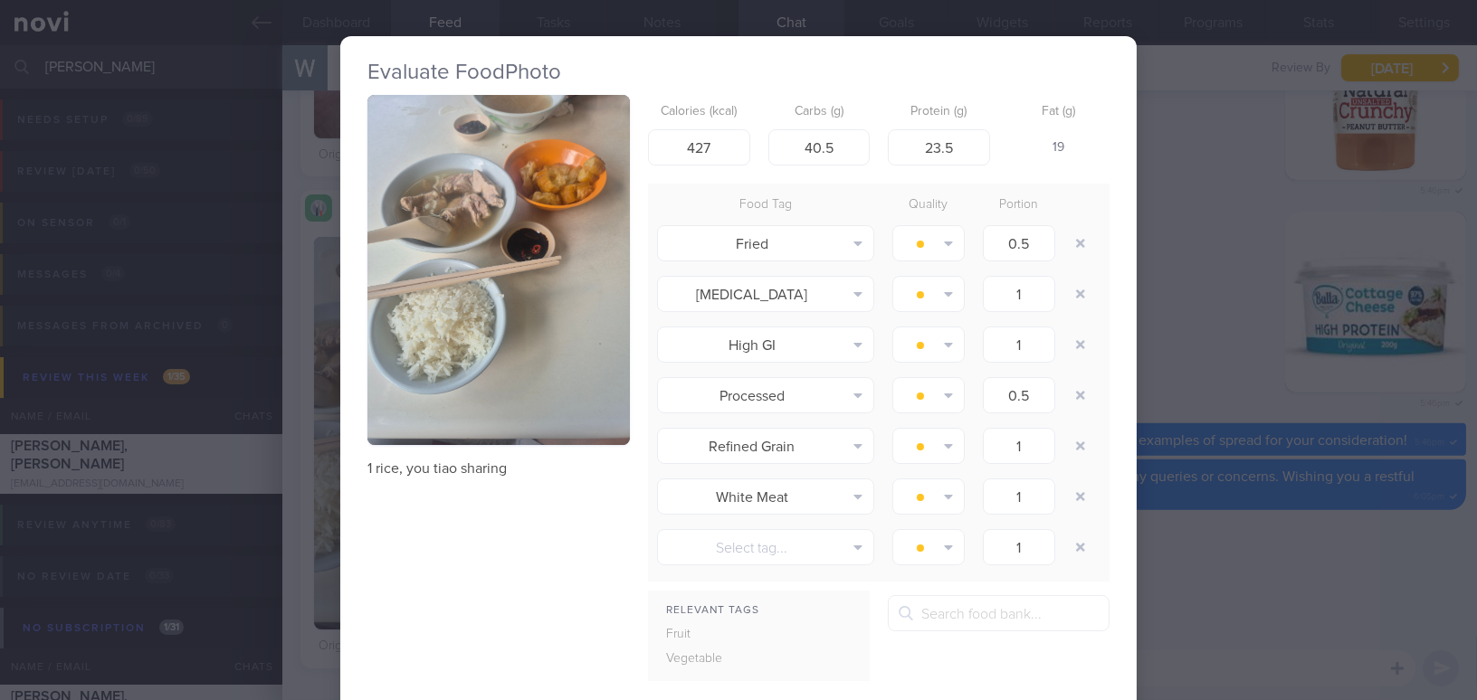
click at [1181, 335] on div "Evaluate Food Photo 1 rice, you tiao sharing Calories (kcal) 427 Carbs (g) 40.5…" at bounding box center [738, 350] width 1477 height 700
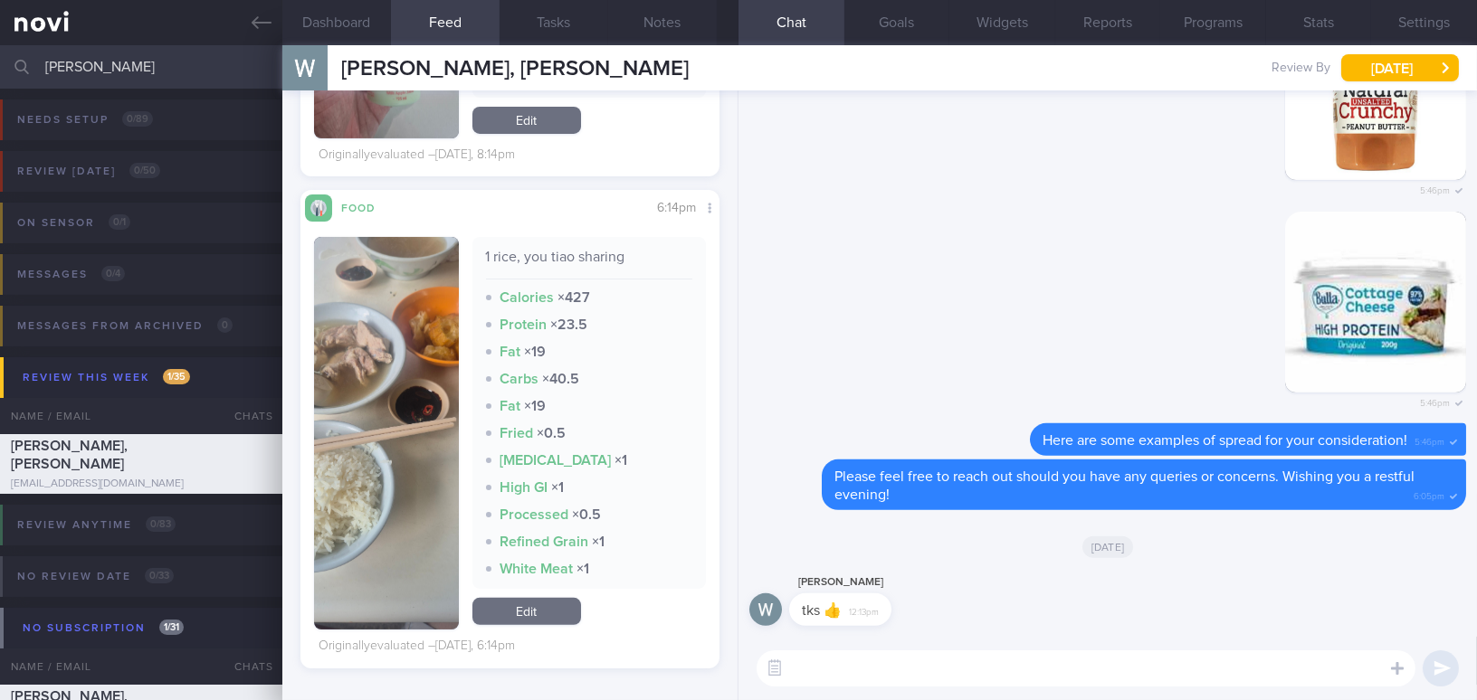
click at [940, 659] on textarea at bounding box center [1086, 669] width 659 height 36
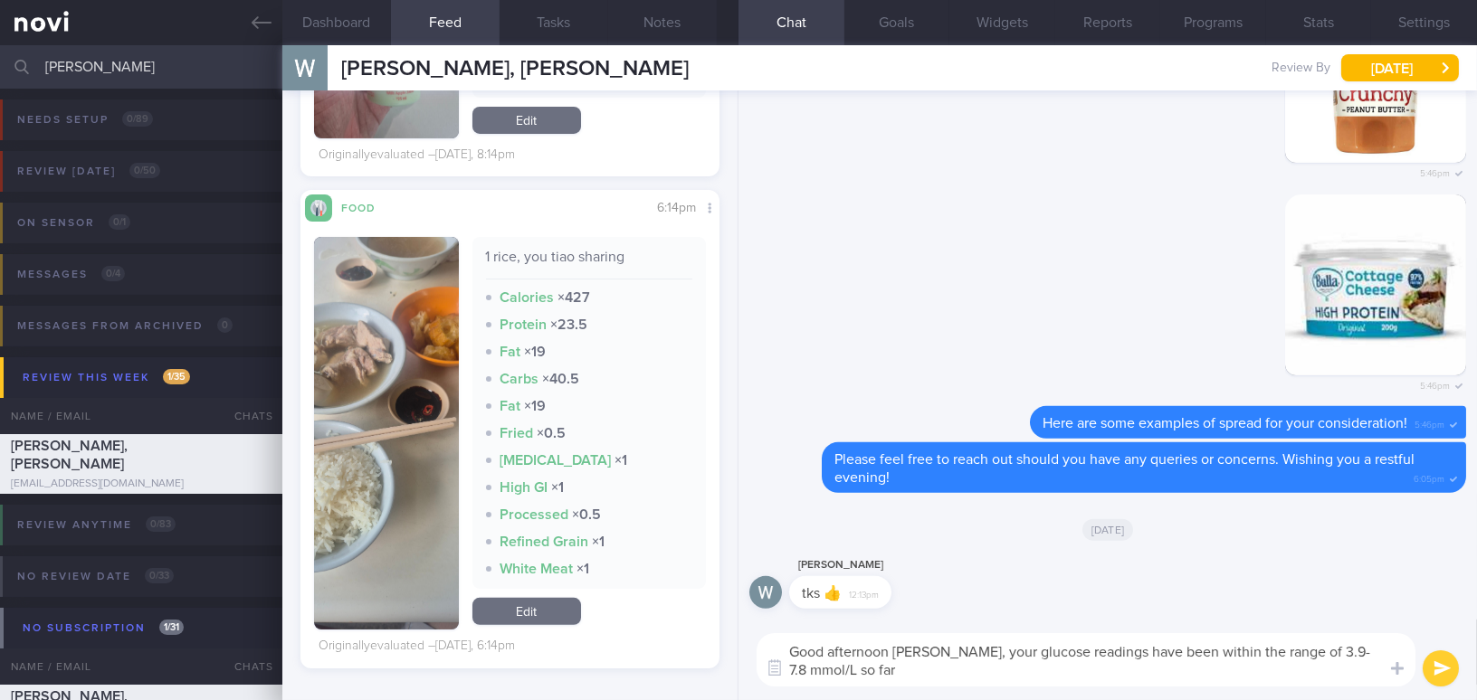
drag, startPoint x: 946, startPoint y: 654, endPoint x: 980, endPoint y: 676, distance: 40.7
click at [980, 676] on textarea "Good afternoon Wilson, your glucose readings have been within the range of 3.9-…" at bounding box center [1086, 660] width 659 height 53
drag, startPoint x: 940, startPoint y: 652, endPoint x: 1044, endPoint y: 674, distance: 106.5
click at [1044, 674] on textarea "Good afternoon Wilson, your glucose readings have been within the range of 3.9-…" at bounding box center [1086, 660] width 659 height 53
click at [950, 658] on textarea "Good afternoon Wilson, your glucose readings have been within the range of 3.9-…" at bounding box center [1086, 660] width 659 height 53
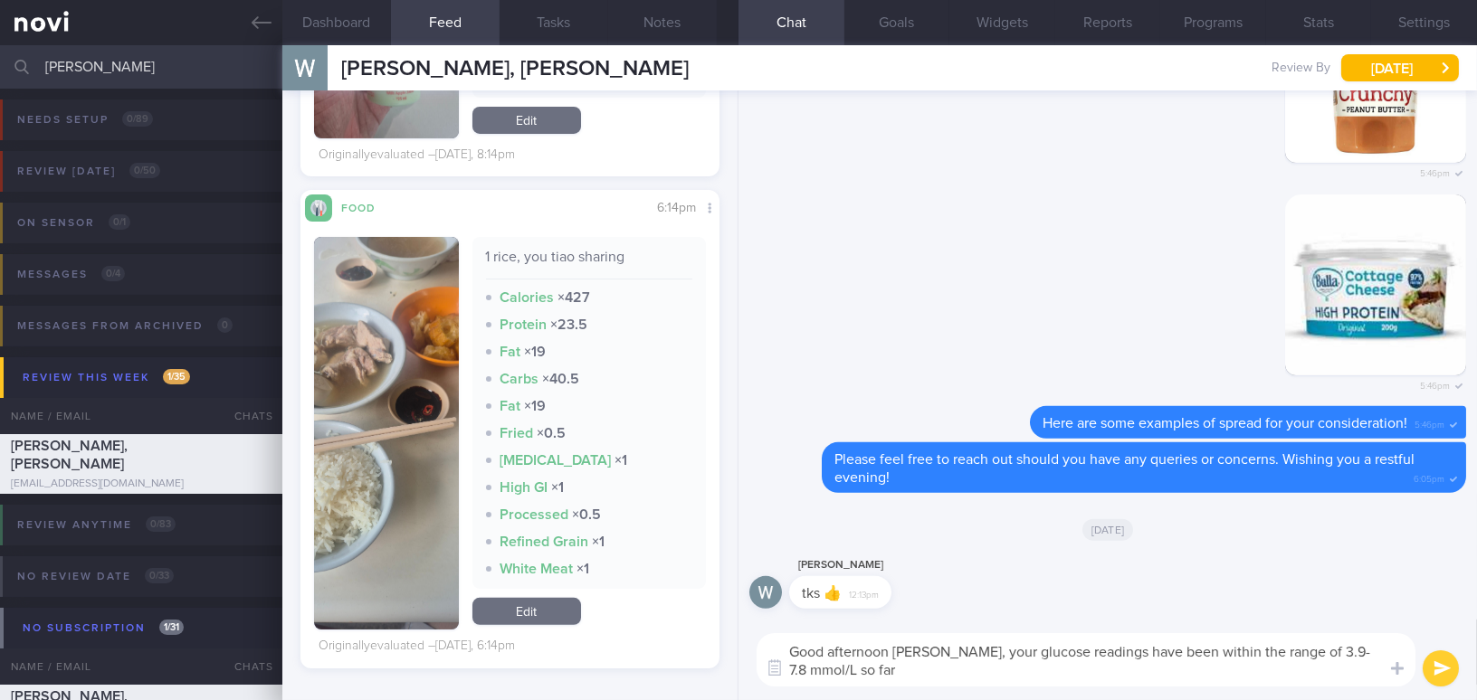
drag, startPoint x: 943, startPoint y: 653, endPoint x: 1068, endPoint y: 700, distance: 133.1
click at [1068, 700] on div "Good afternoon Wilson, your glucose readings have been within the range of 3.9-…" at bounding box center [1107, 660] width 738 height 81
paste textarea "Your glucose readings have been within the range of 3.9–7.8 mmol/L so far."
click at [950, 654] on textarea "Good afternoon Wilson, Your glucose readings have been within the range of 3.9–…" at bounding box center [1086, 660] width 659 height 53
click at [1310, 649] on textarea "Good afternoon Wilson, your glucose readings have been within the range of 3.9–…" at bounding box center [1086, 660] width 659 height 53
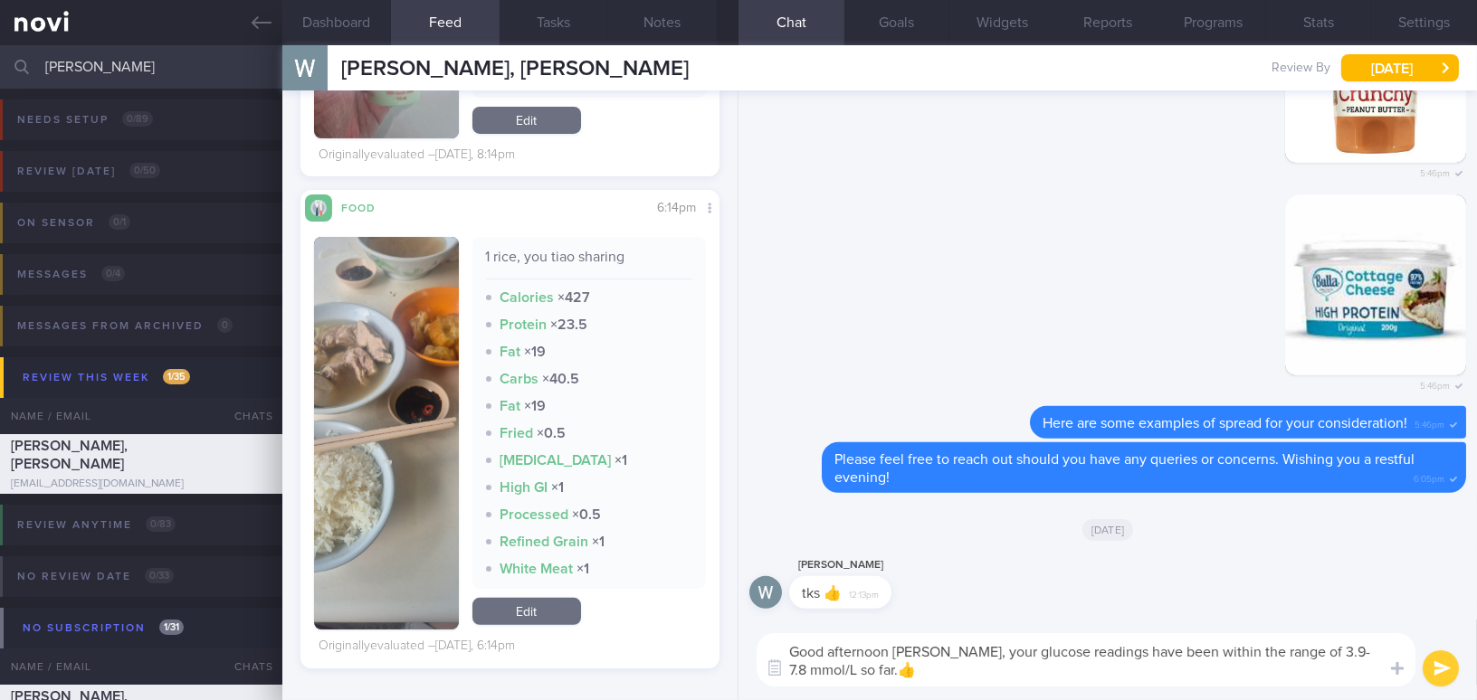
type textarea "Good afternoon Wilson, your glucose readings have been within the range of 3.9-…"
click at [1436, 669] on button "submit" at bounding box center [1441, 669] width 36 height 36
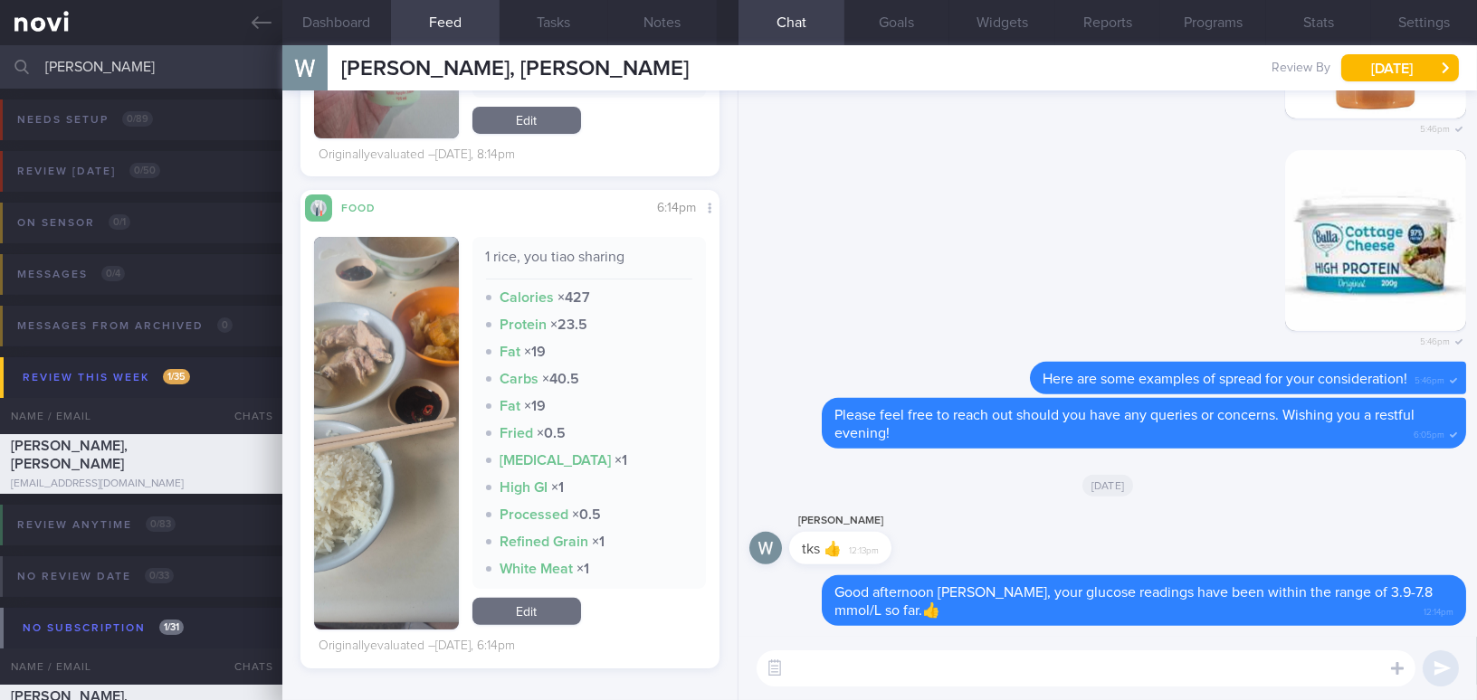
click at [369, 386] on button "button" at bounding box center [386, 433] width 145 height 393
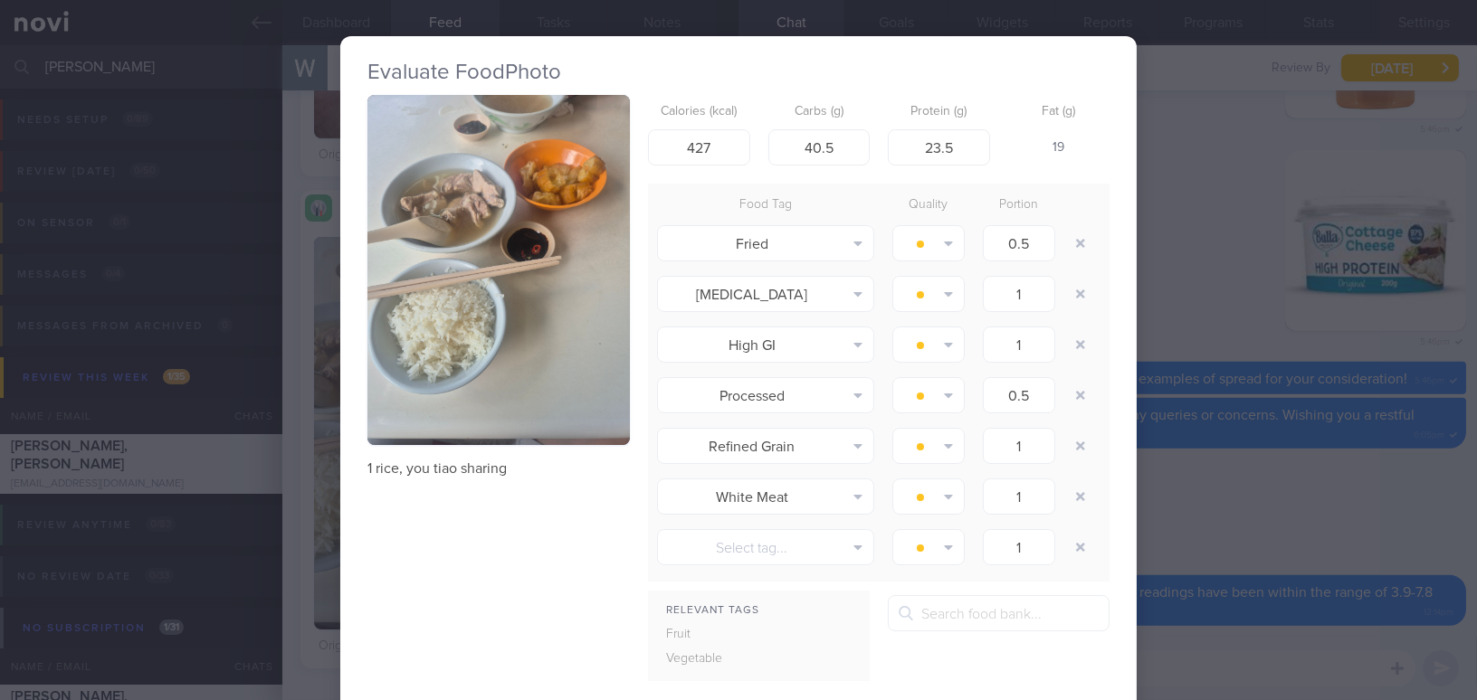
click at [1286, 549] on div "Evaluate Food Photo 1 rice, you tiao sharing Calories (kcal) 427 Carbs (g) 40.5…" at bounding box center [738, 350] width 1477 height 700
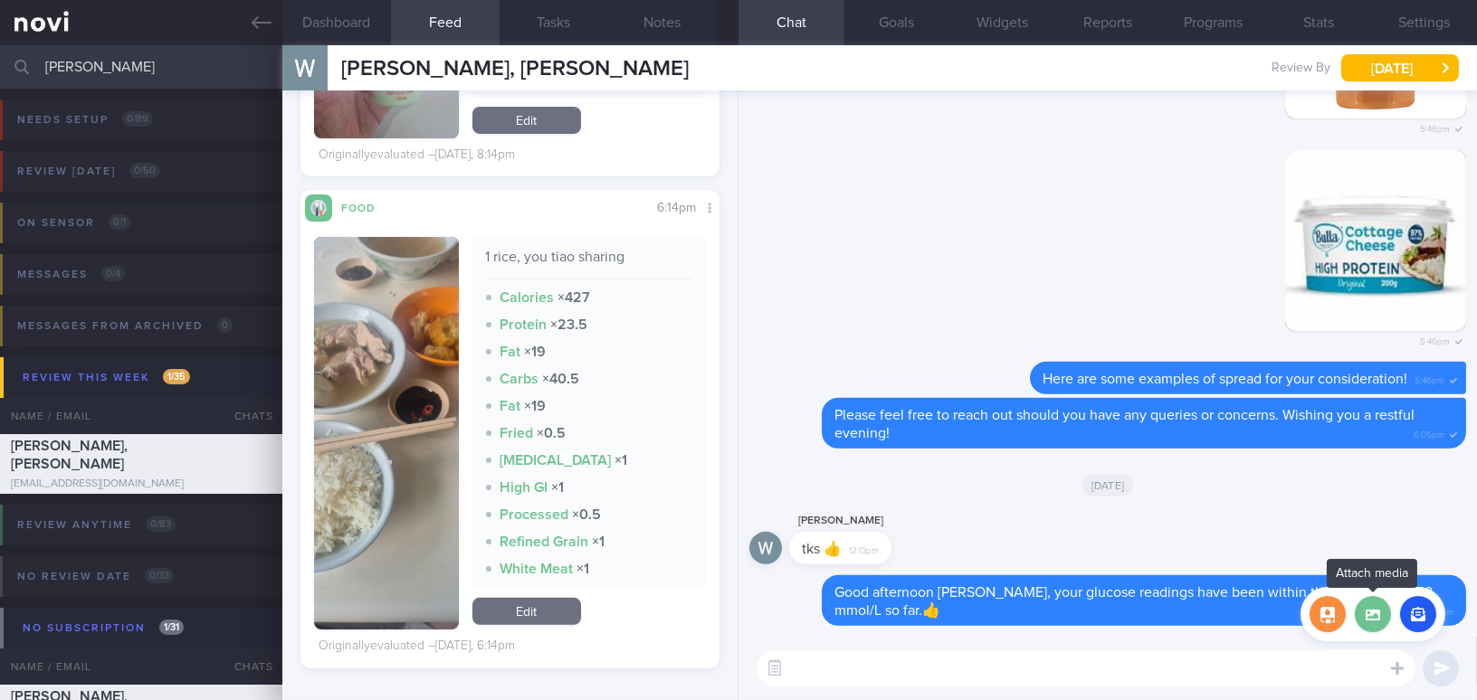
click at [1380, 615] on label at bounding box center [1373, 614] width 36 height 36
click at [0, 0] on input "file" at bounding box center [0, 0] width 0 height 0
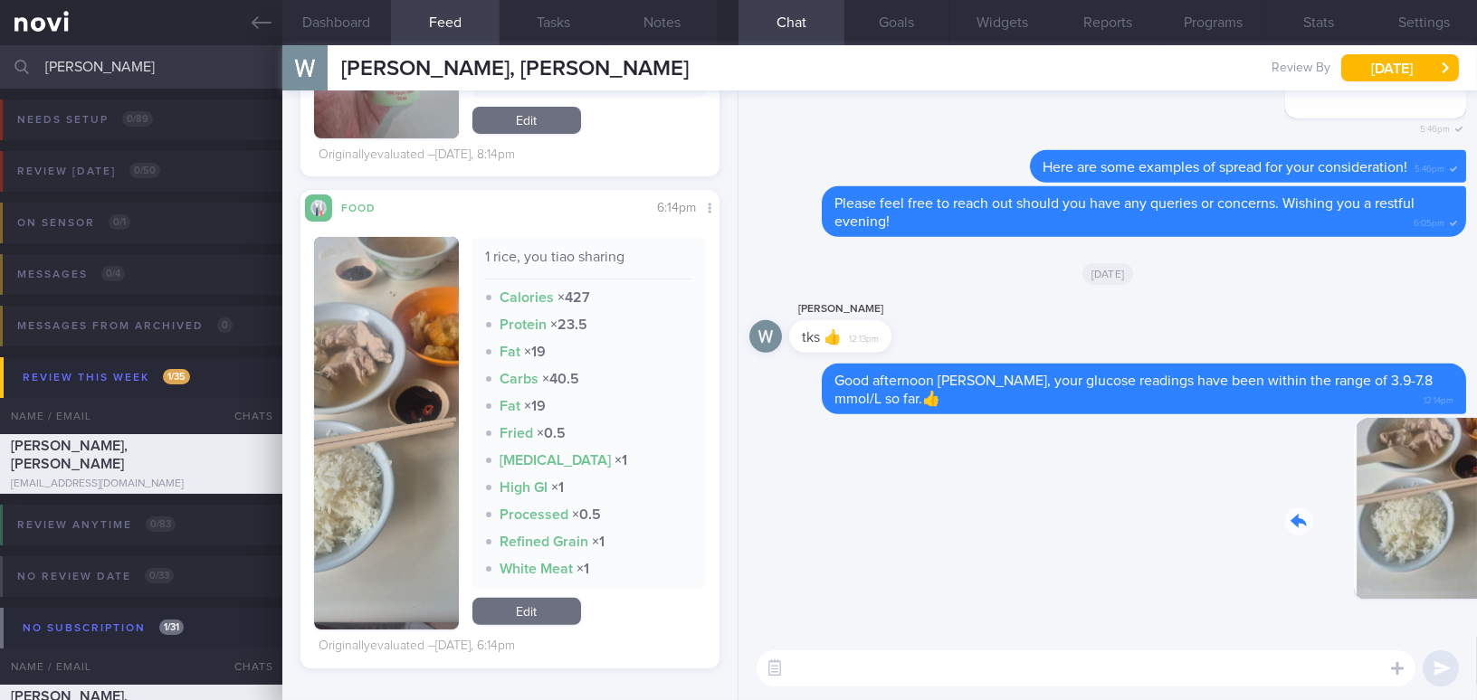
drag, startPoint x: 1359, startPoint y: 494, endPoint x: 1488, endPoint y: 510, distance: 129.4
click at [1476, 510] on html "You are offline! Some functionality will be unavailable Patients New Users Coac…" at bounding box center [738, 350] width 1477 height 700
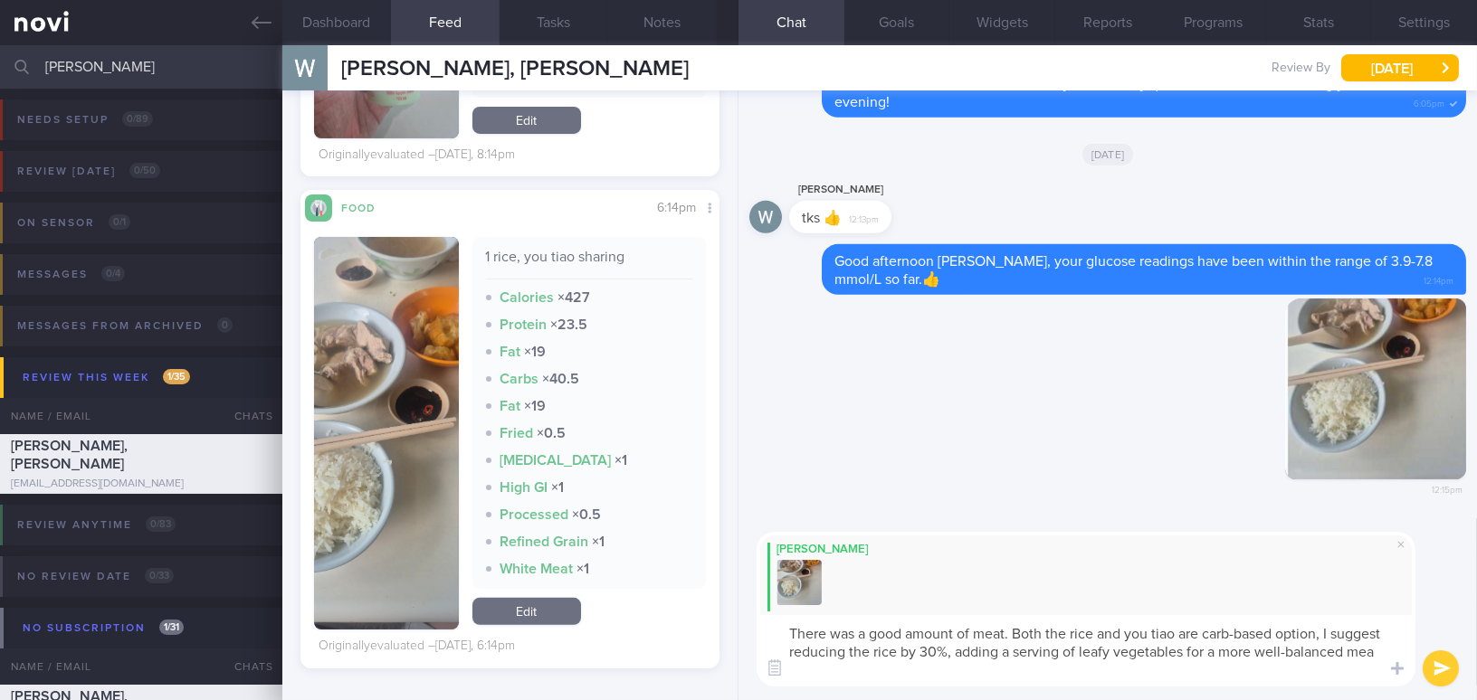
type textarea "There was a good amount of meat. Both the rice and you tiao are carb-based opti…"
drag, startPoint x: 891, startPoint y: 672, endPoint x: 778, endPoint y: 619, distance: 125.1
click at [778, 619] on textarea "There was a good amount of meat. Both the rice and you tiao are carb-based opti…" at bounding box center [1086, 650] width 659 height 71
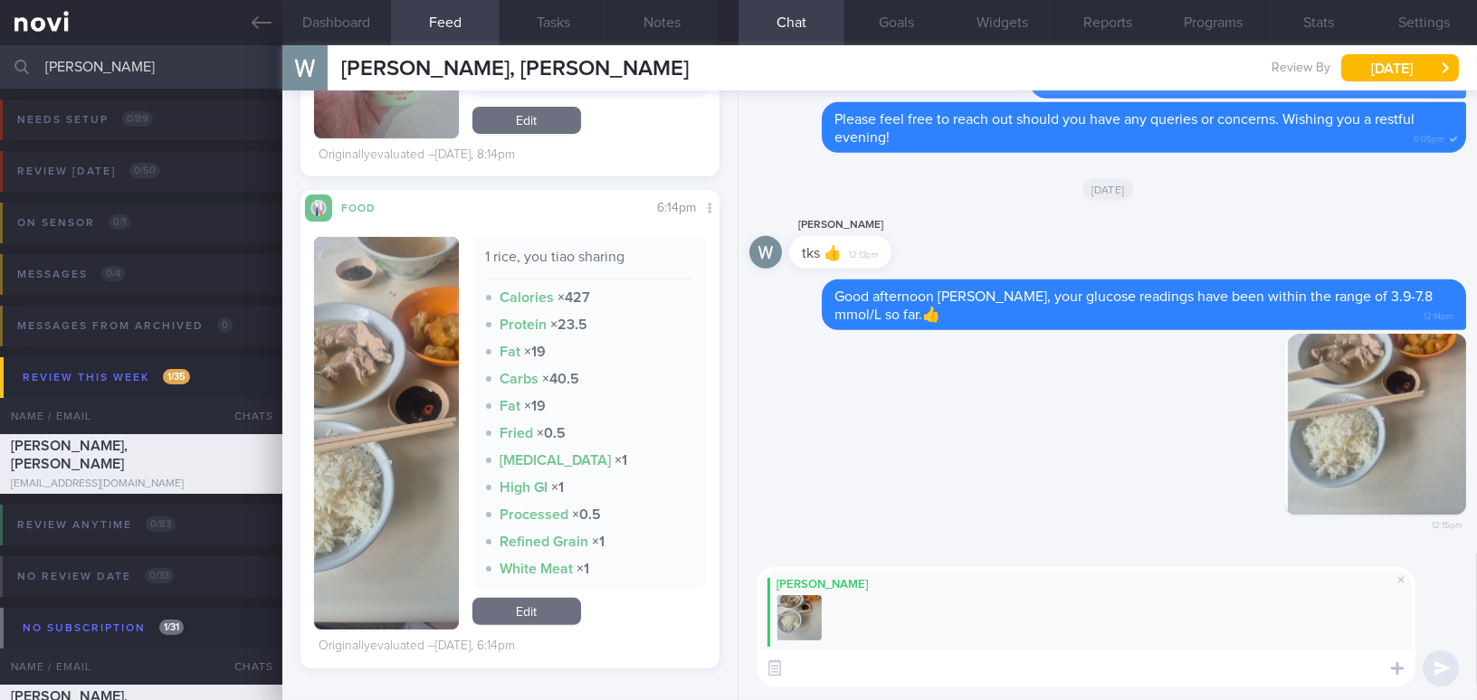
paste textarea "There was a good amount of meat. Both the rice and youtiao are carb-based optio…"
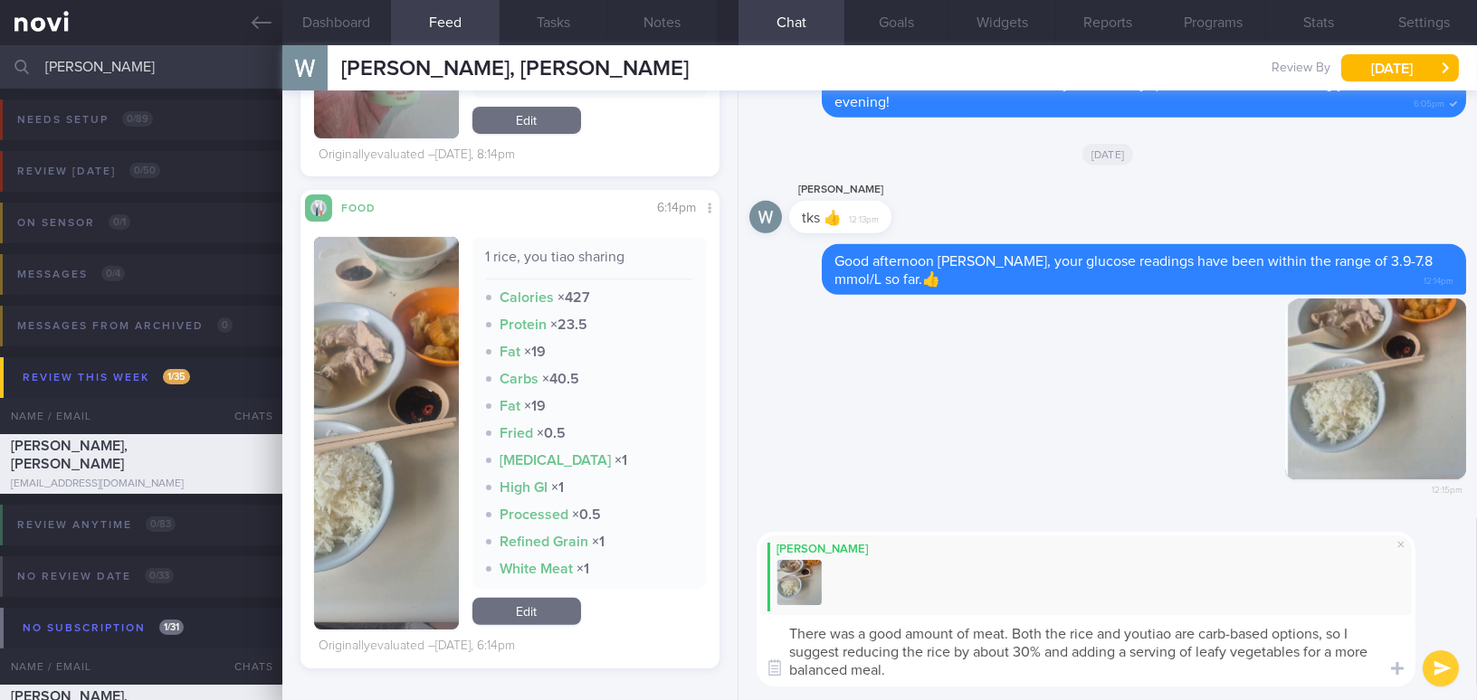
type textarea "There was a good amount of meat. Both the rice and youtiao are carb-based optio…"
click at [1448, 667] on button "submit" at bounding box center [1441, 669] width 36 height 36
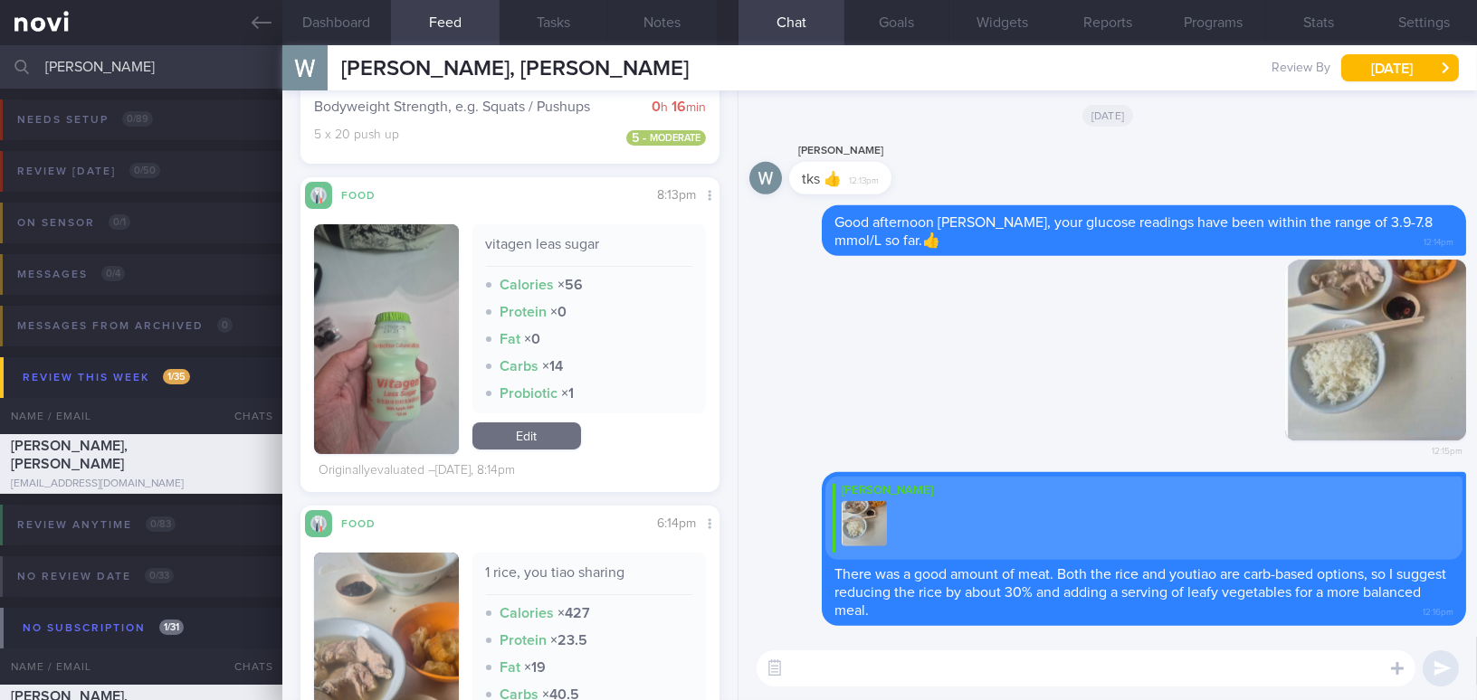
scroll to position [1044, 0]
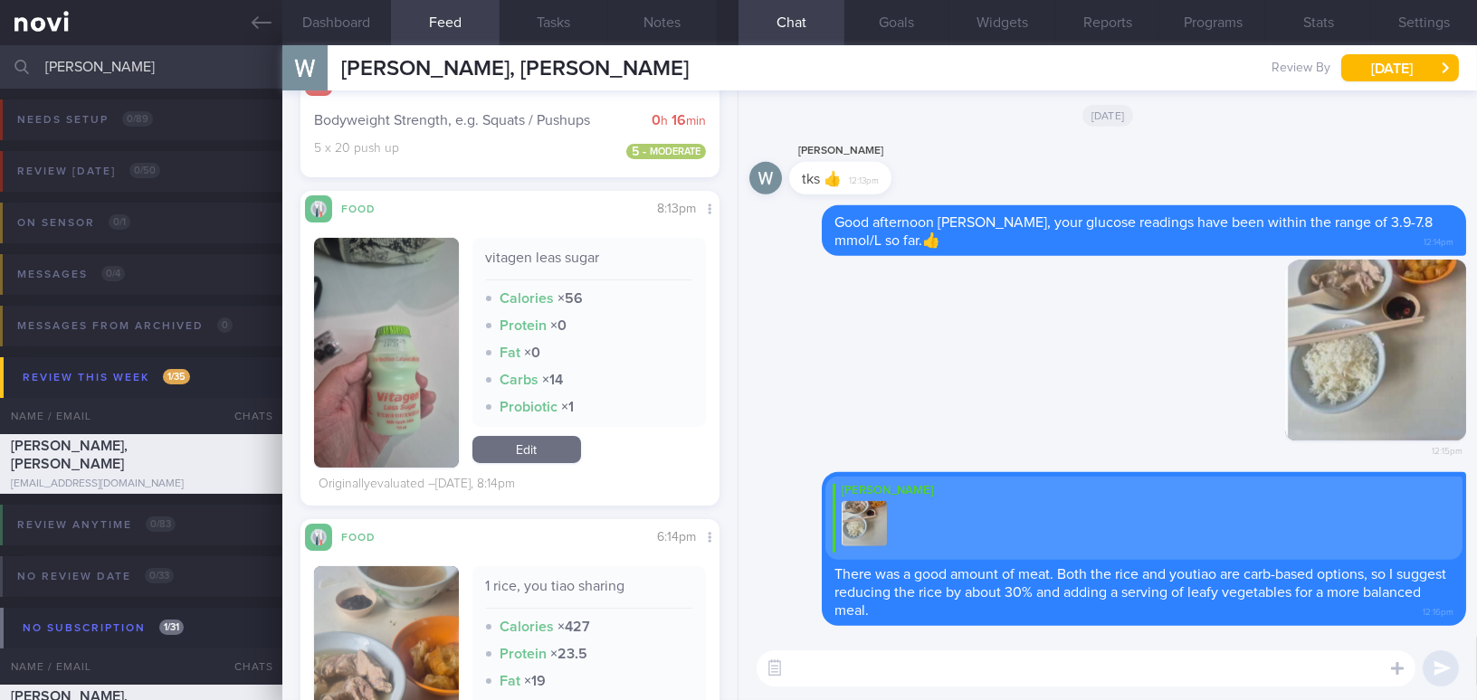
click at [893, 676] on textarea at bounding box center [1086, 669] width 659 height 36
type textarea "I"
drag, startPoint x: 869, startPoint y: 673, endPoint x: 680, endPoint y: 662, distance: 189.5
click at [680, 662] on div "Dashboard Feed 4+ Tasks Notes Chat Goals Widgets Reports Programs Stats Setting…" at bounding box center [879, 372] width 1195 height 655
paste textarea "ugh it has less sugar, it still contains about 1.5 teaspoons of sugar and some …"
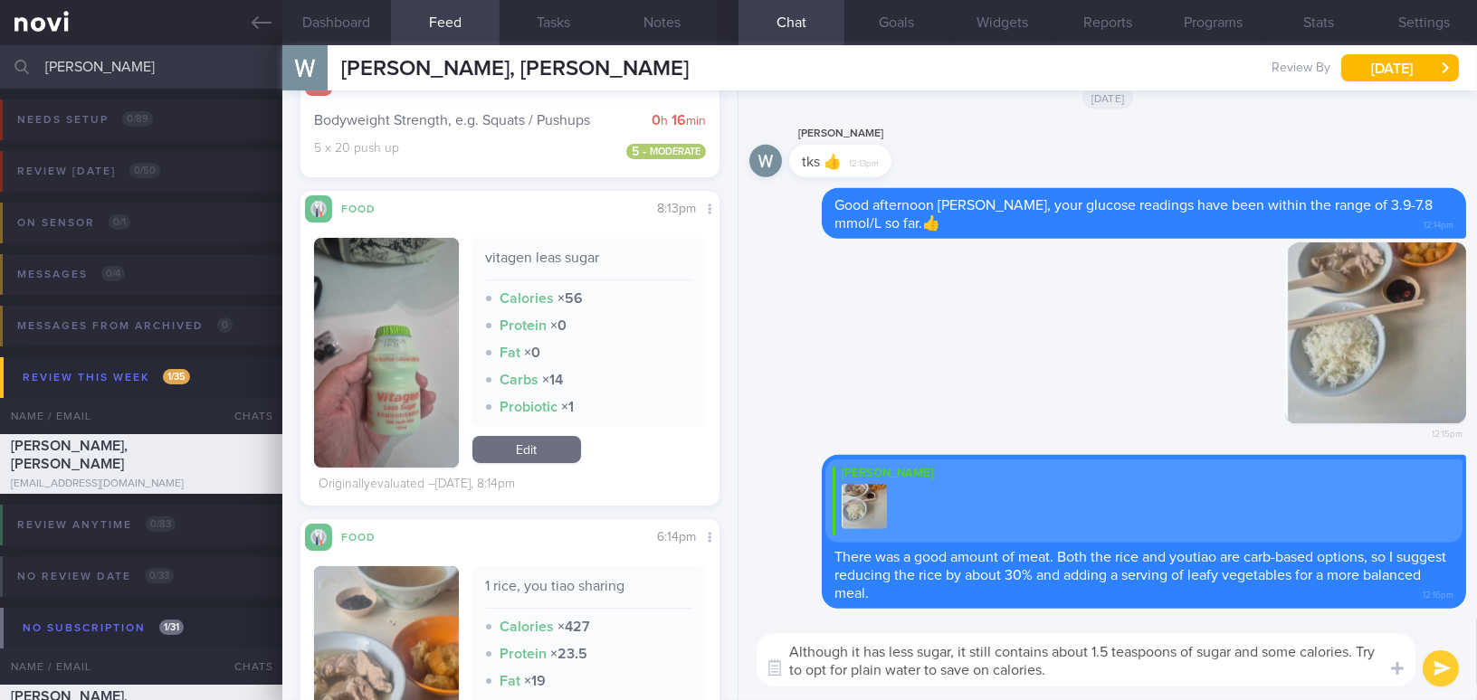
scroll to position [0, 0]
click at [856, 649] on textarea "Although it has less sugar, it still contains about 1.5 teaspoons of sugar and …" at bounding box center [1086, 660] width 659 height 53
click at [1028, 653] on textarea "Although Vitagen Less Sugar has less sugar, it still contains about 1.5 teaspoo…" at bounding box center [1086, 660] width 659 height 53
click at [1222, 667] on textarea "Although Vitagen Less Sugar has lesser sugar, it still contains about 1.5 teasp…" at bounding box center [1086, 660] width 659 height 53
type textarea "Although Vitagen Less Sugar has lesser sugar, it still contains about 1.5 teasp…"
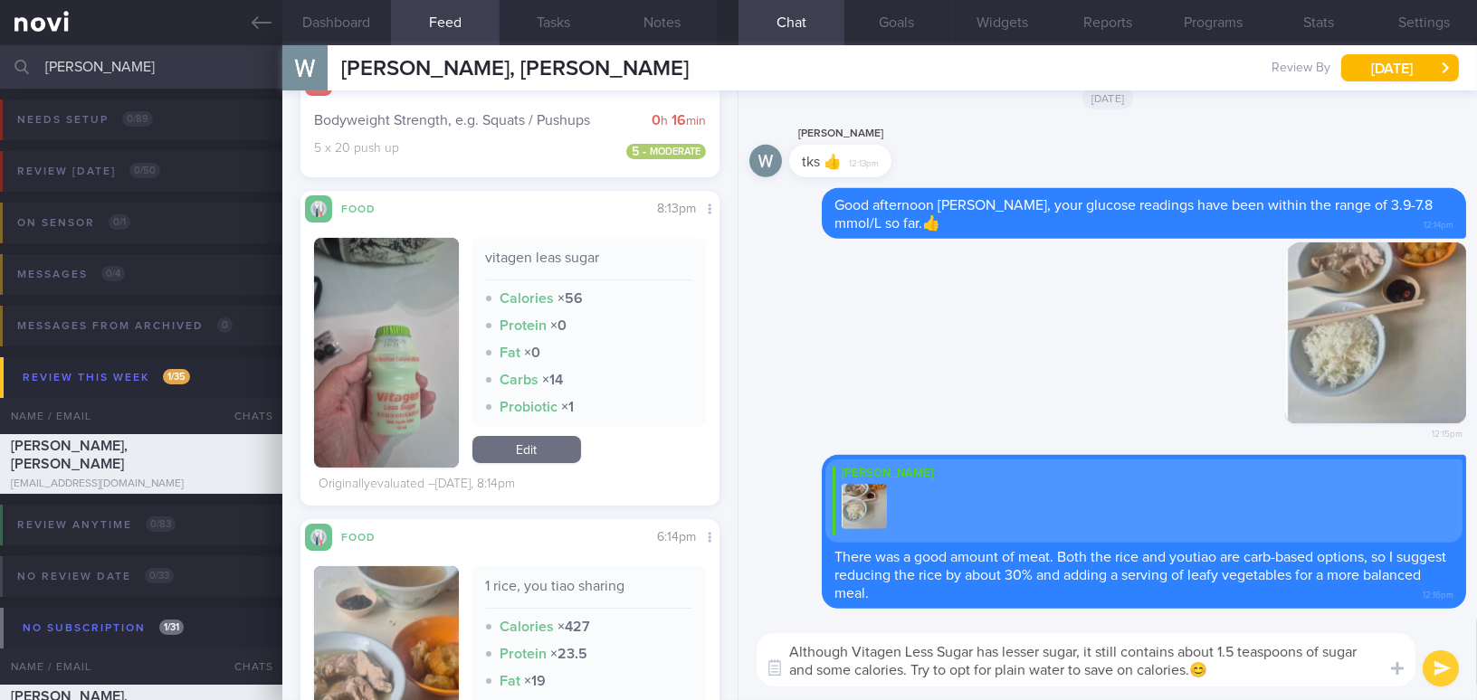
click at [1436, 667] on button "submit" at bounding box center [1441, 669] width 36 height 36
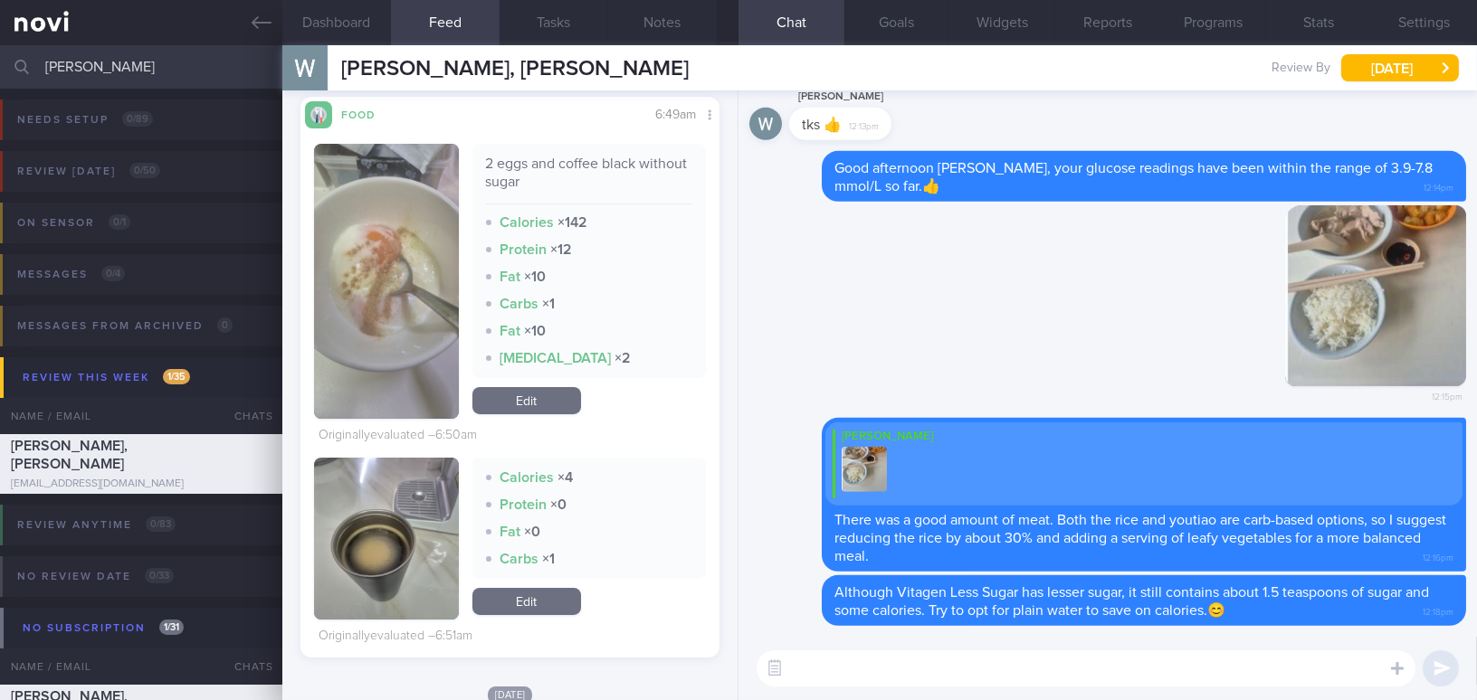
scroll to position [139, 0]
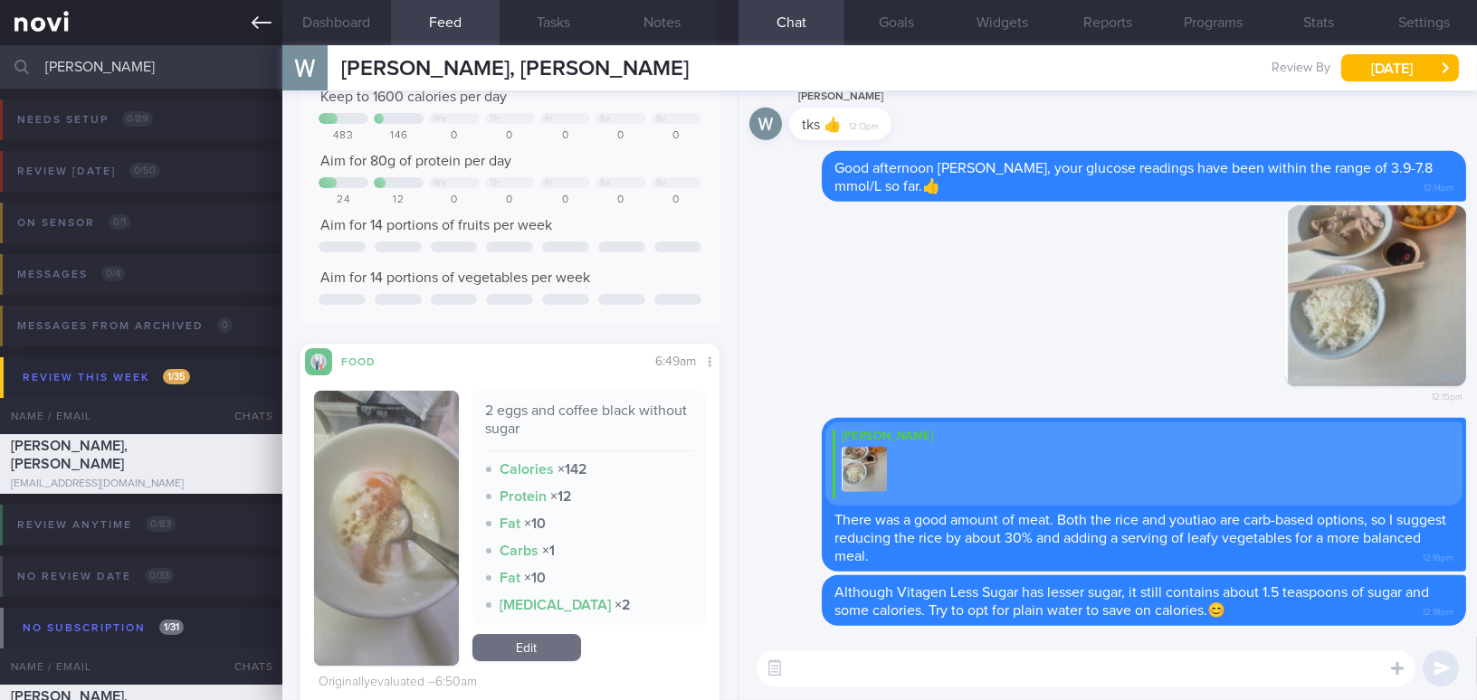
click at [274, 25] on link at bounding box center [141, 22] width 282 height 45
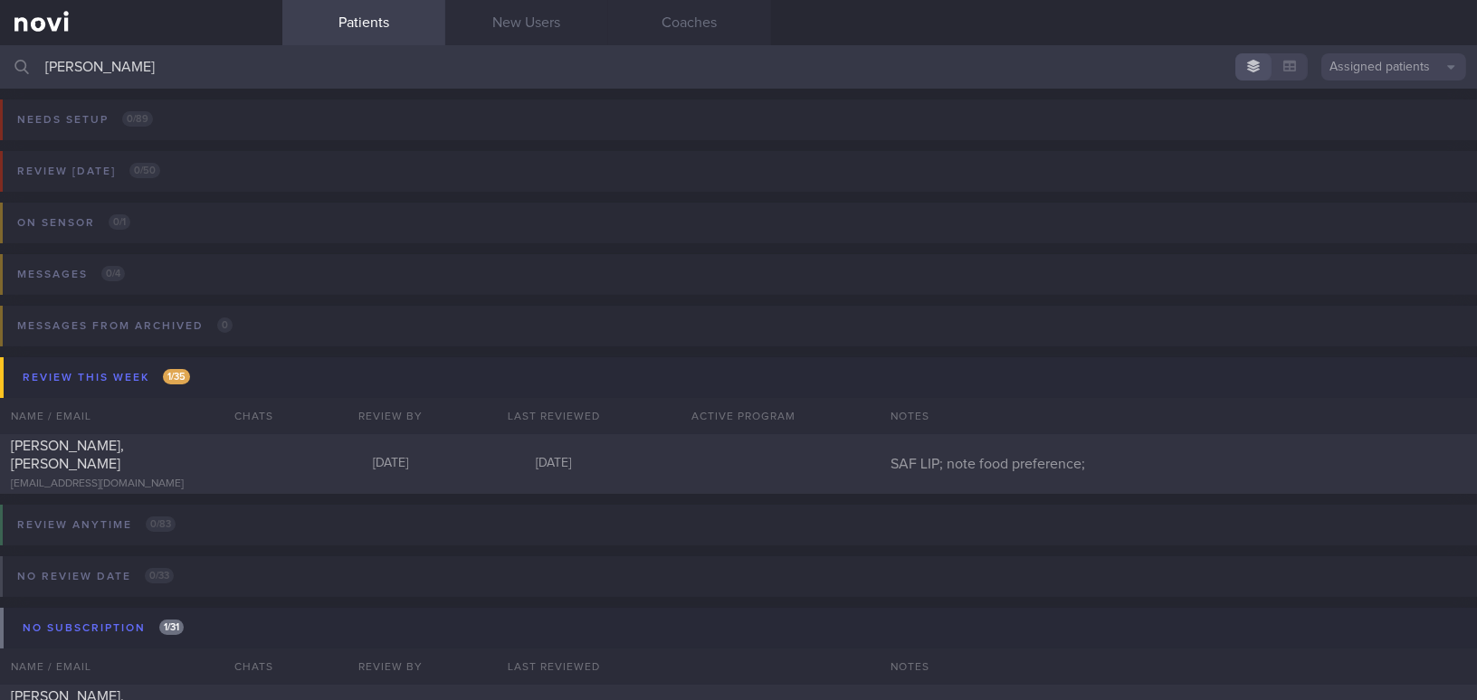
drag, startPoint x: 33, startPoint y: 63, endPoint x: 9, endPoint y: 60, distance: 24.7
click at [9, 60] on div "wilson Assigned patients Assigned patients All active patients Archived patients" at bounding box center [738, 66] width 1477 height 43
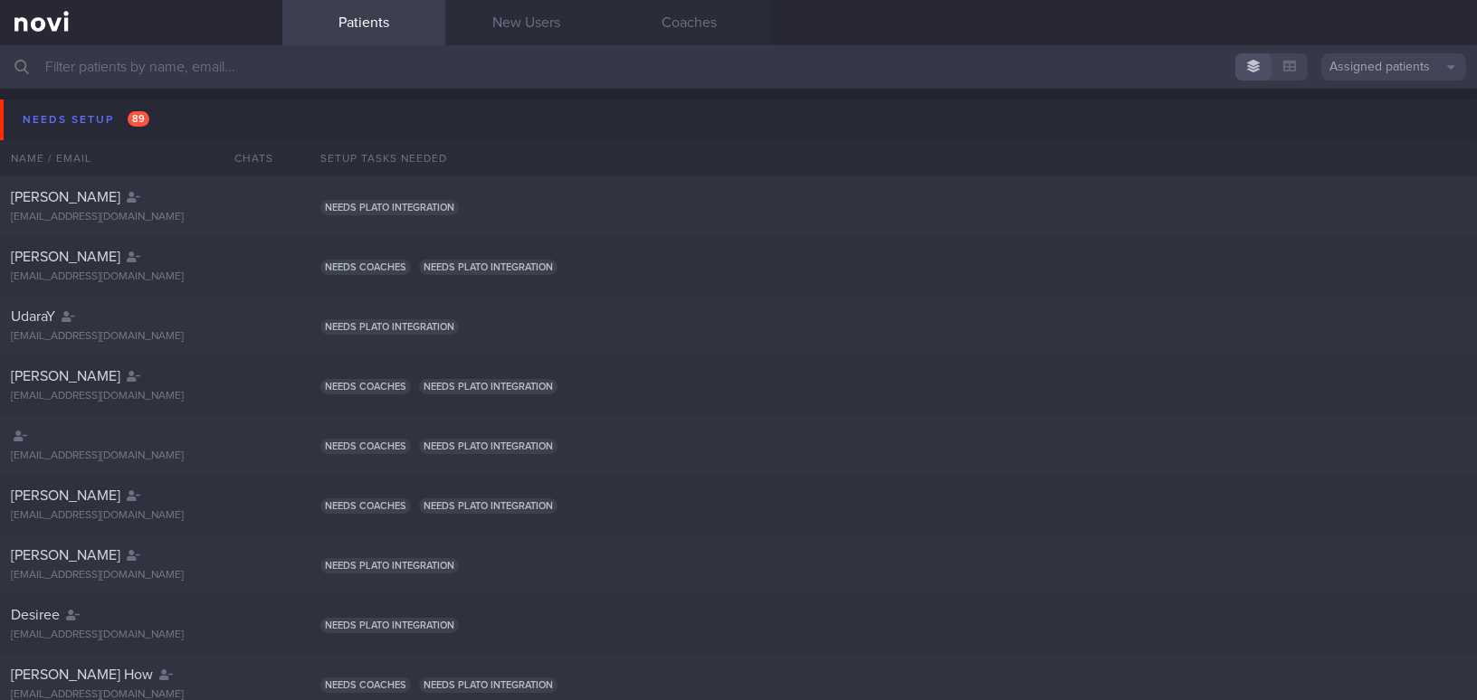
click at [122, 69] on input "text" at bounding box center [738, 66] width 1477 height 43
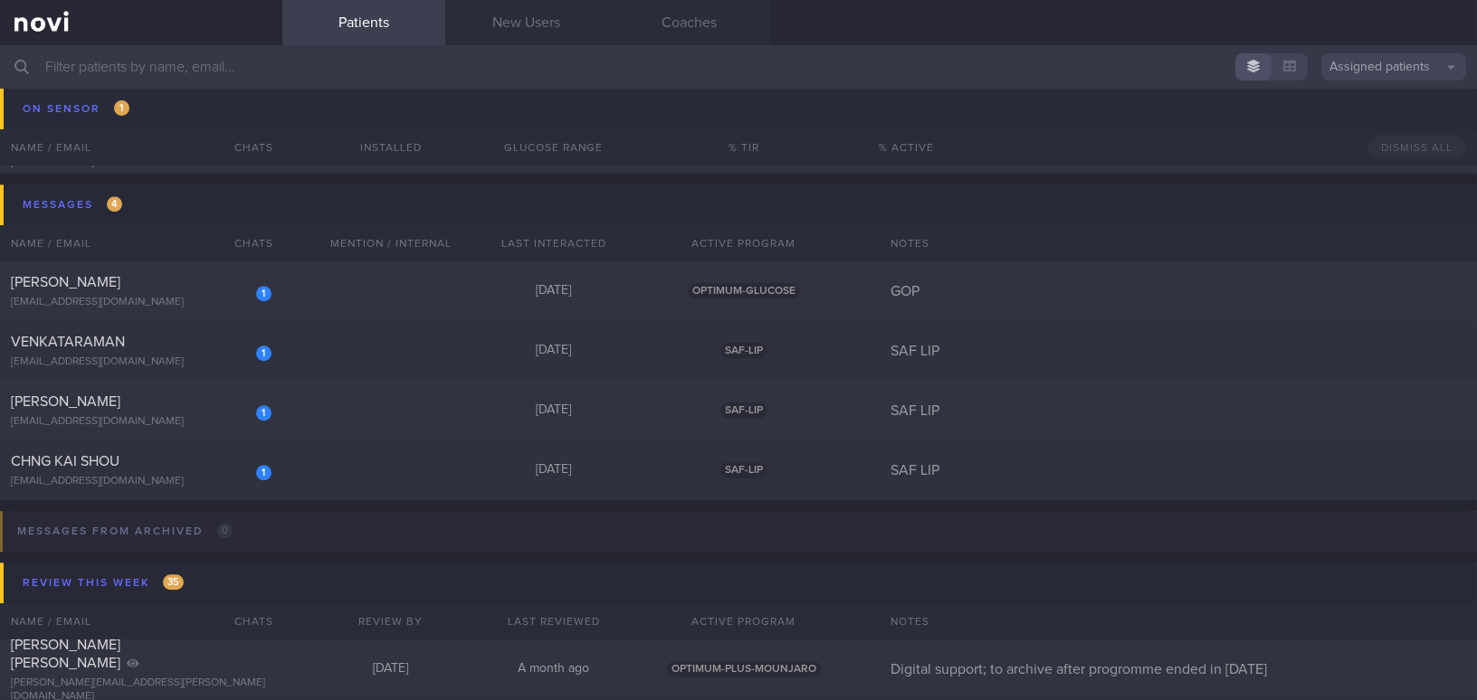
scroll to position [8558, 0]
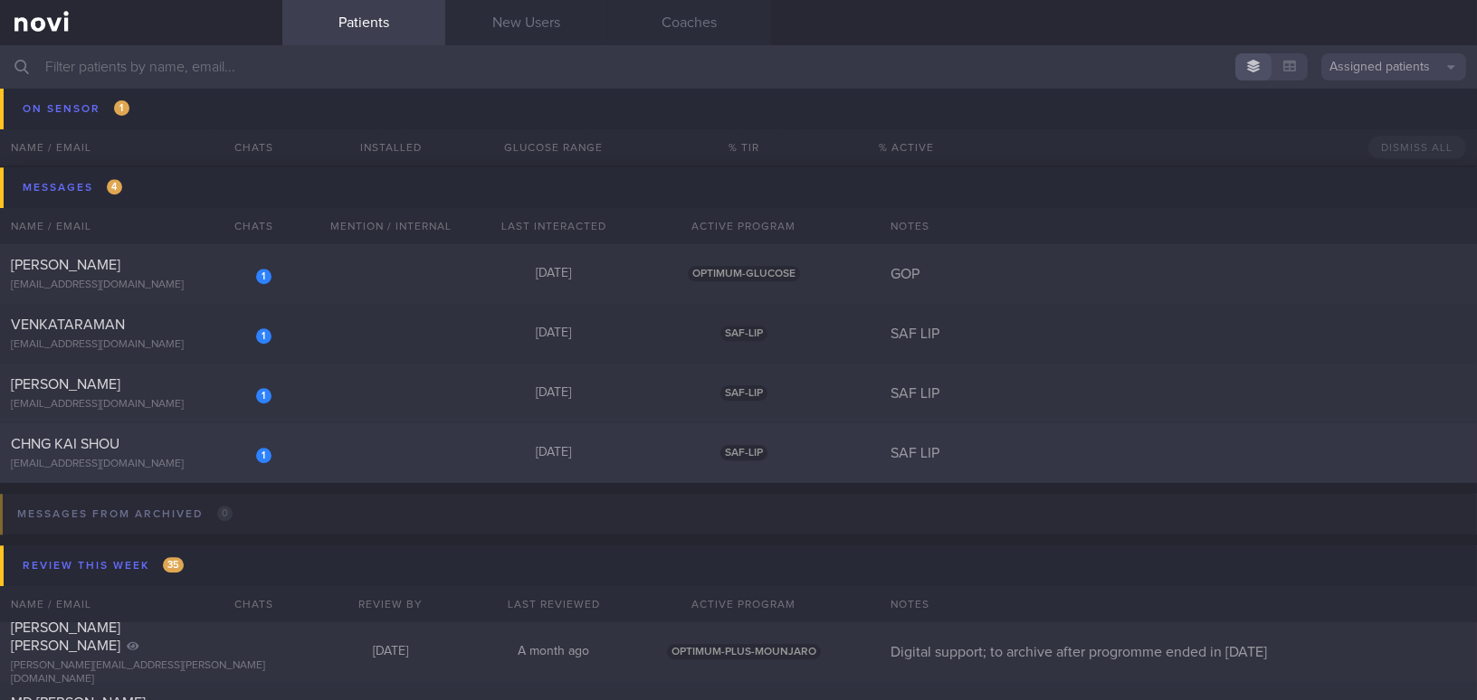
click at [154, 453] on div "1 CHNG KAI SHOU chngkaishou@gmail.com" at bounding box center [141, 453] width 282 height 36
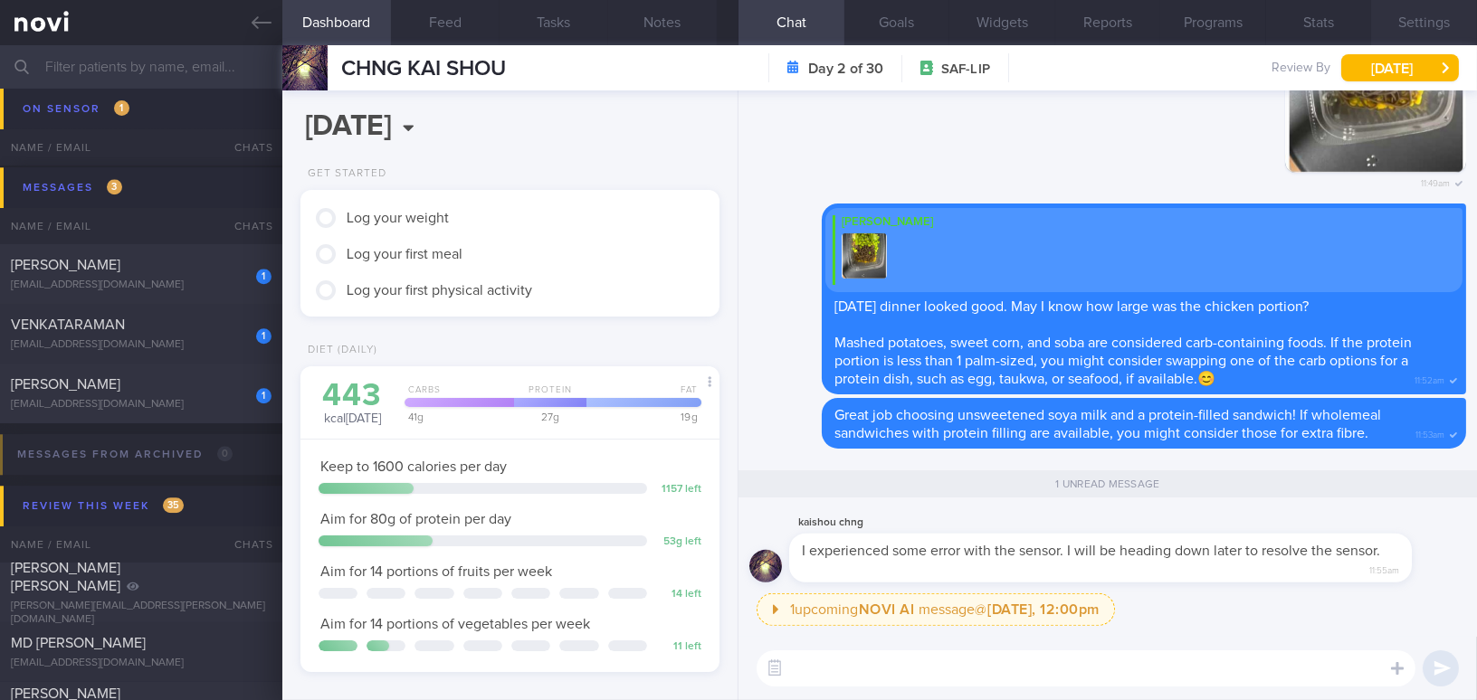
click at [1420, 26] on button "Settings" at bounding box center [1424, 22] width 106 height 45
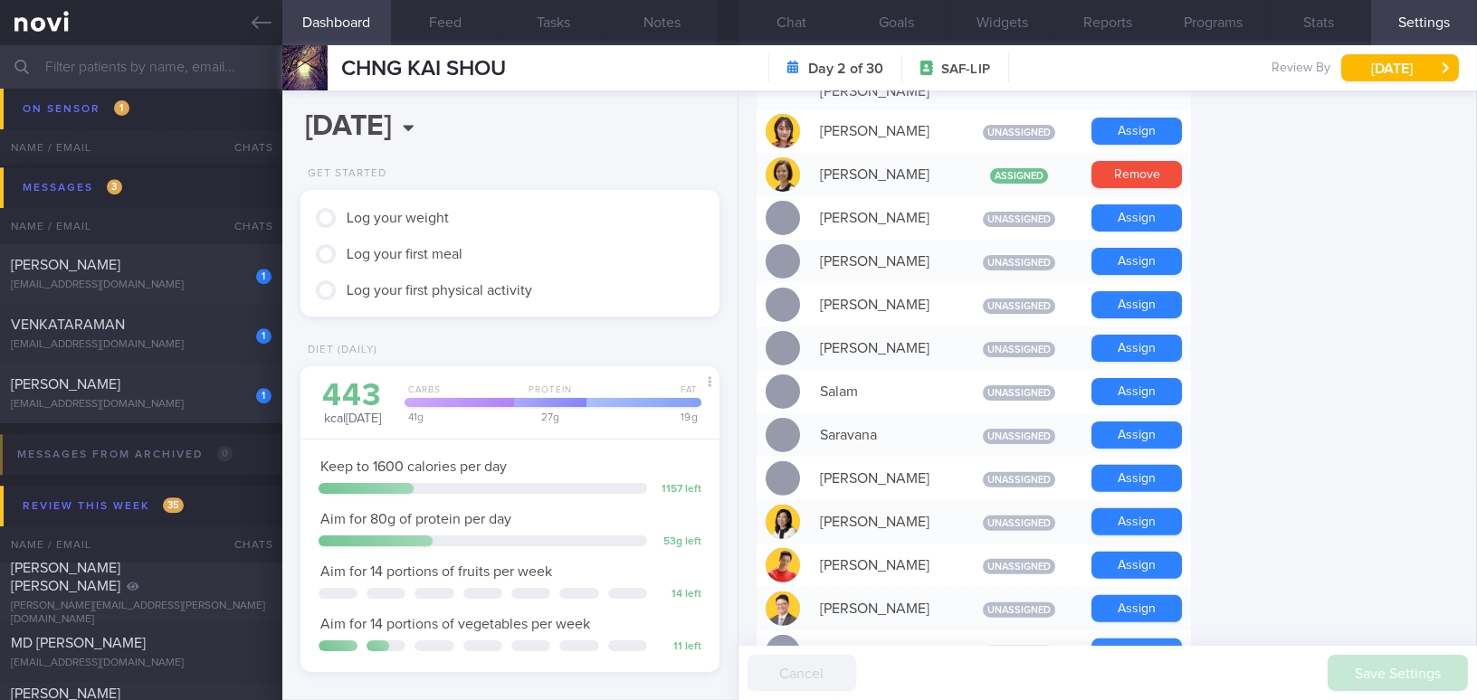
scroll to position [1481, 0]
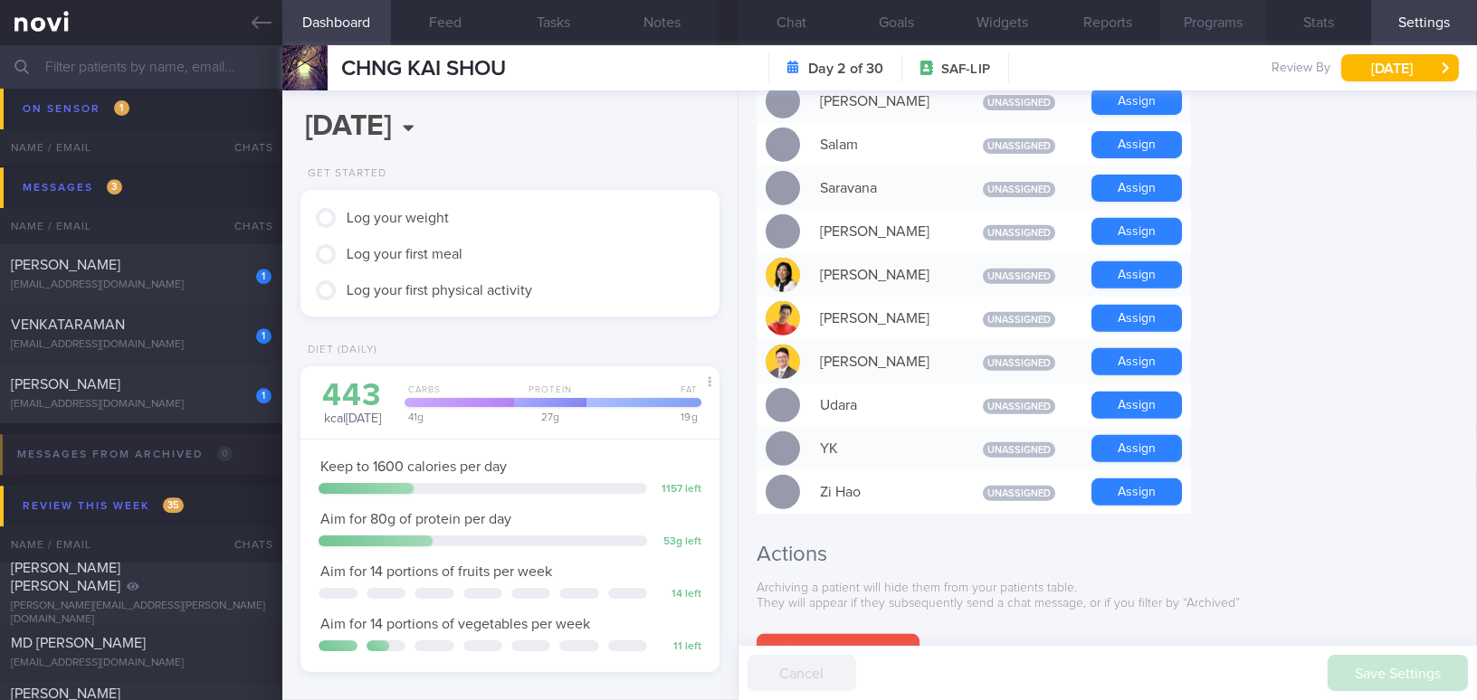
click at [1226, 22] on button "Programs" at bounding box center [1213, 22] width 106 height 45
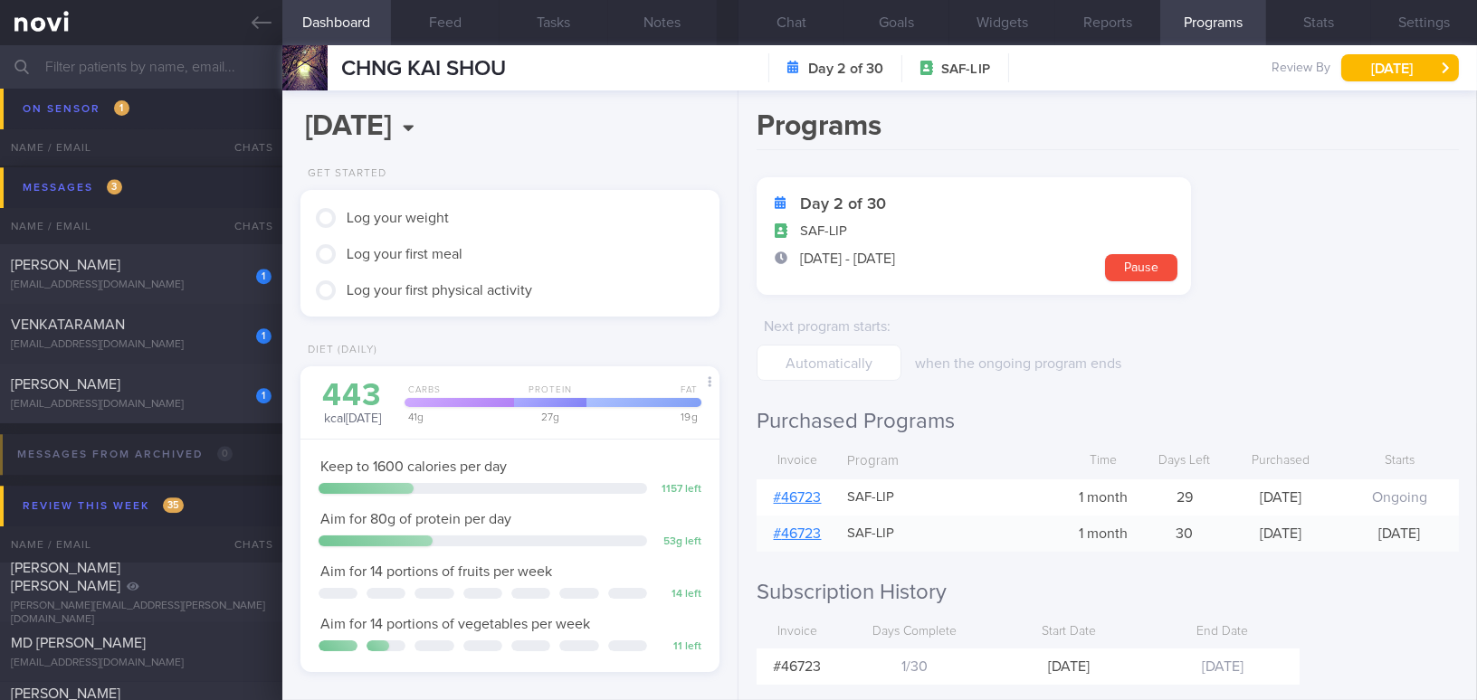
click at [785, 492] on link "# 46723" at bounding box center [798, 498] width 48 height 14
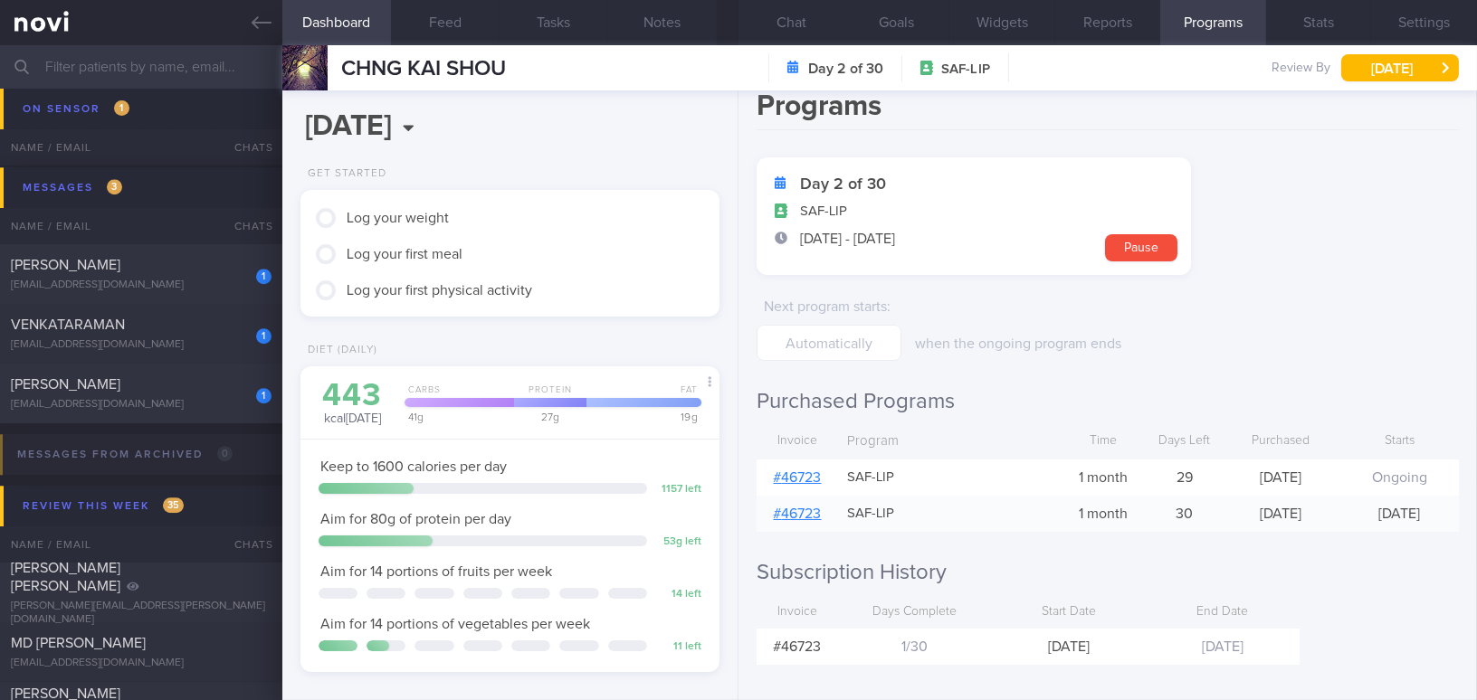
scroll to position [30, 0]
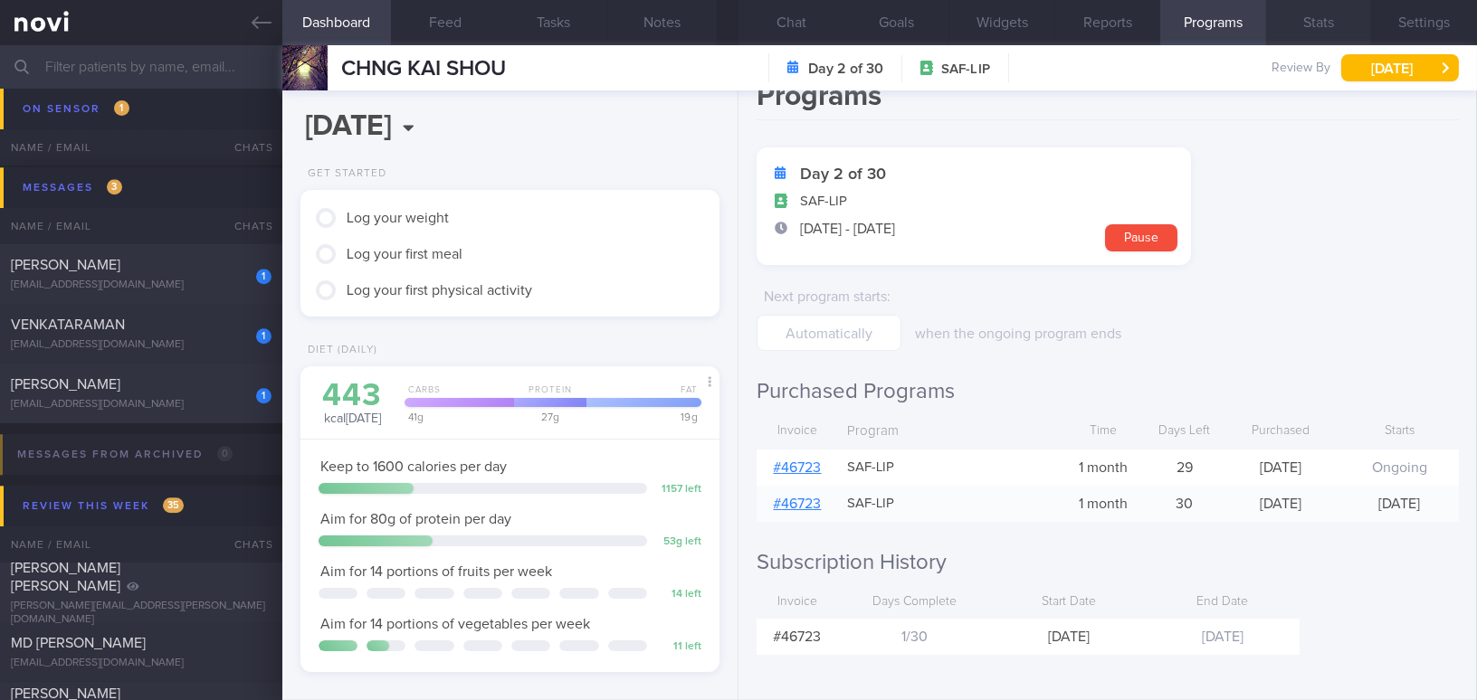
click at [1310, 29] on button "Stats" at bounding box center [1319, 22] width 106 height 45
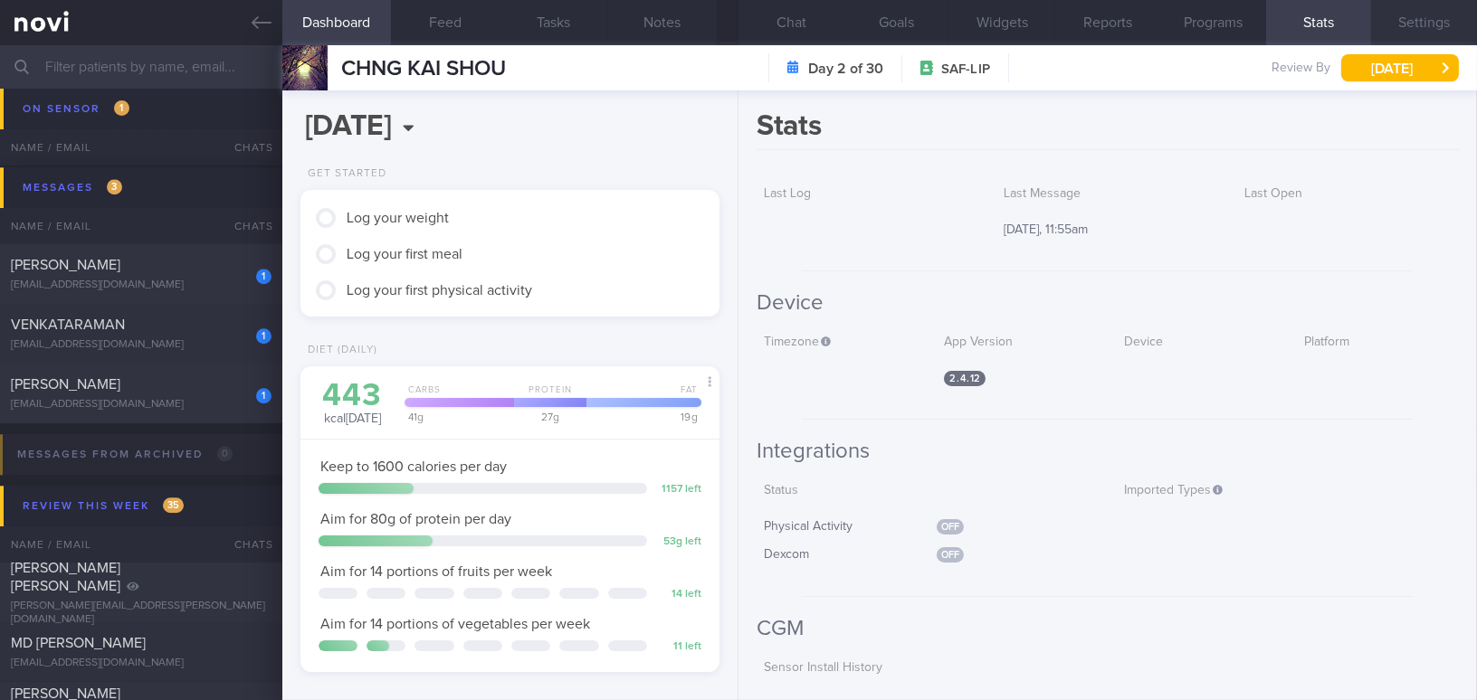
click at [1437, 18] on button "Settings" at bounding box center [1424, 22] width 106 height 45
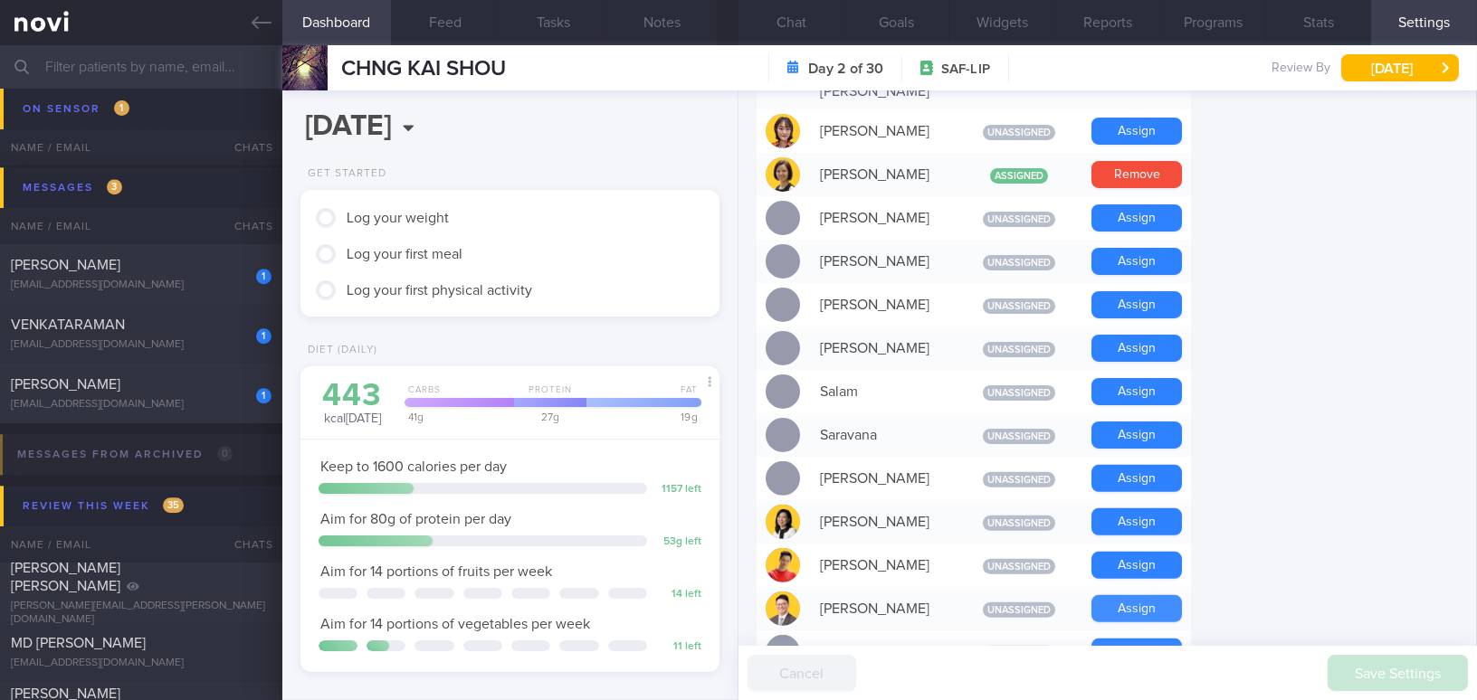
scroll to position [1481, 0]
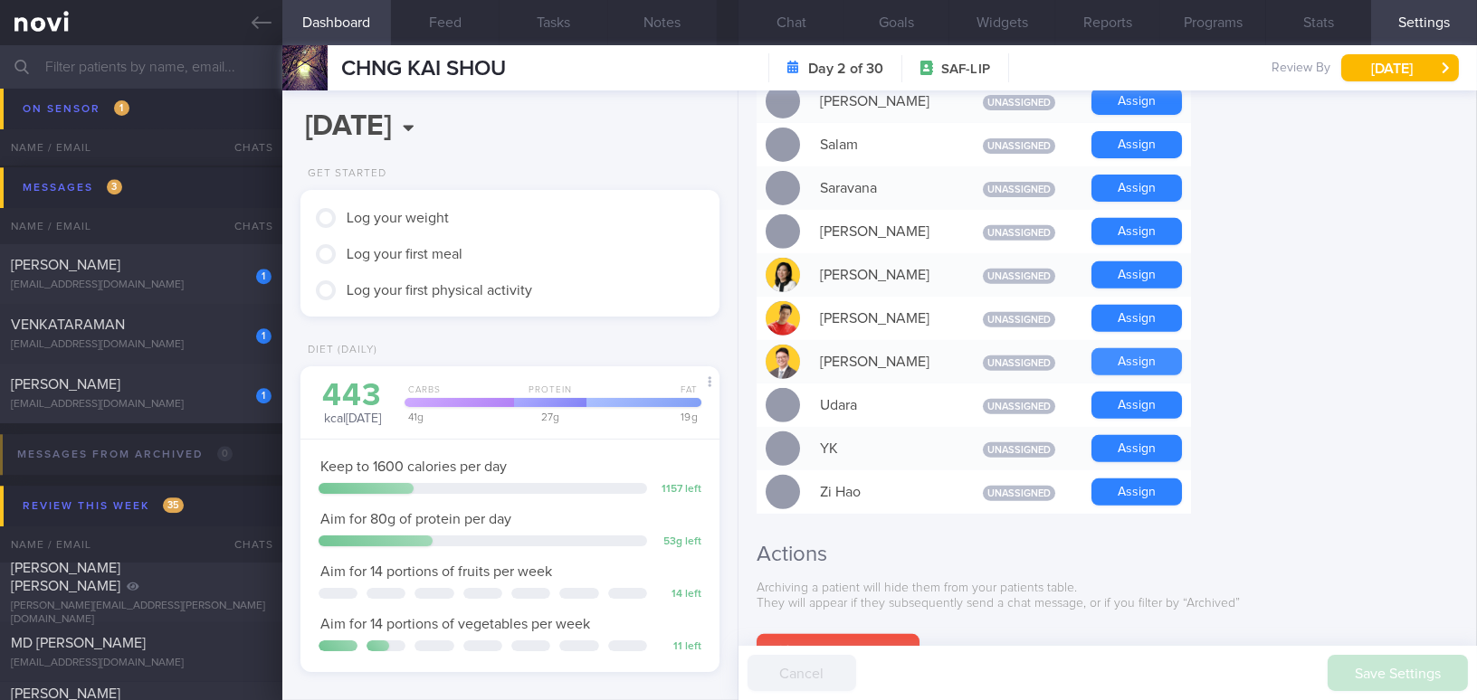
click at [1129, 348] on button "Assign" at bounding box center [1136, 361] width 91 height 27
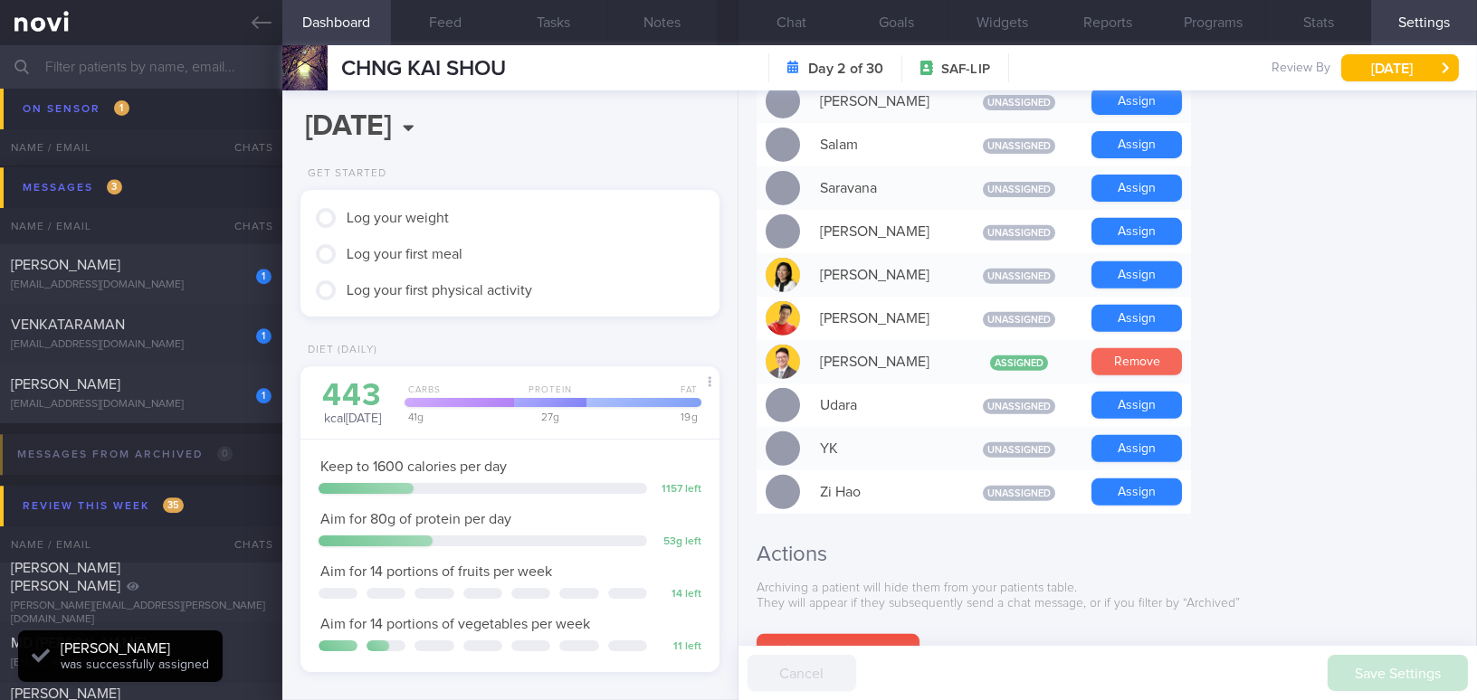
scroll to position [191, 381]
click at [793, 26] on button "Chat" at bounding box center [791, 22] width 106 height 45
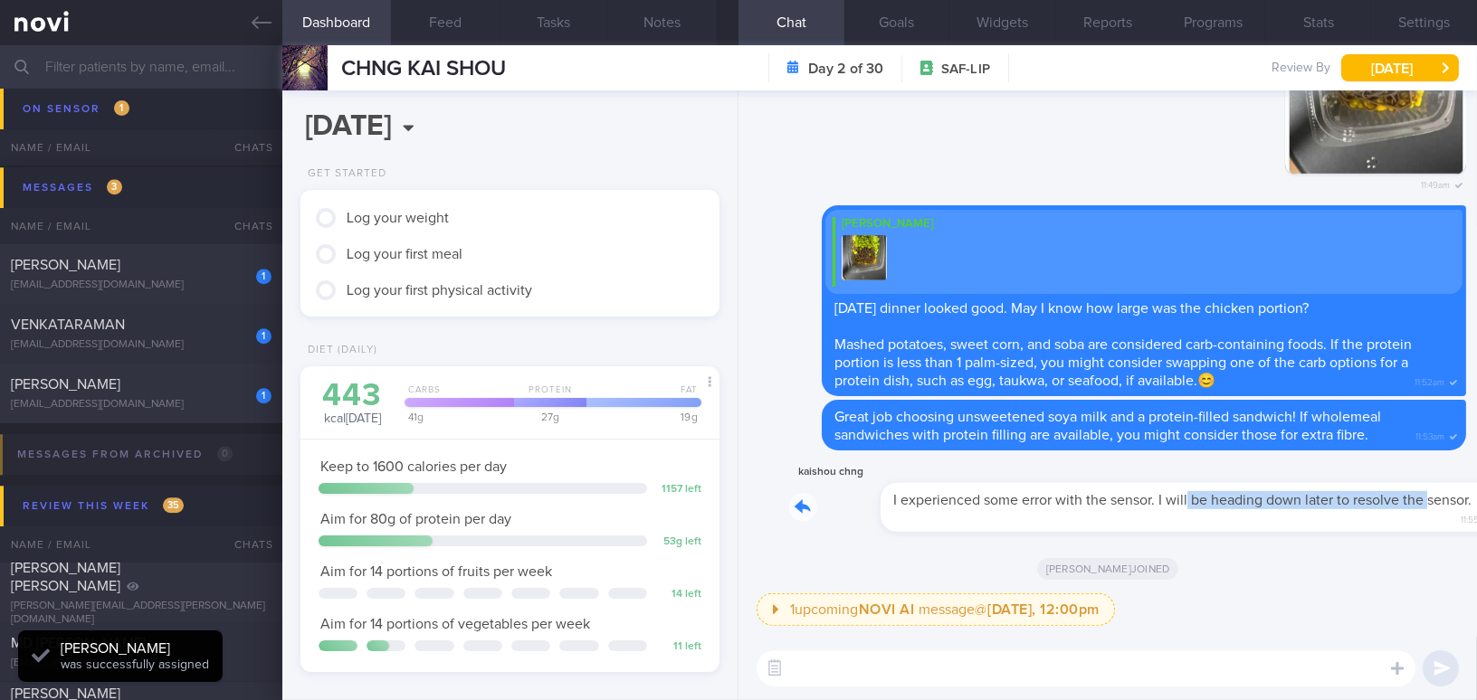
drag, startPoint x: 1096, startPoint y: 485, endPoint x: 1336, endPoint y: 488, distance: 239.8
click at [1336, 488] on div "kaishou chng I experienced some error with the sensor. I will be heading down l…" at bounding box center [1127, 497] width 677 height 71
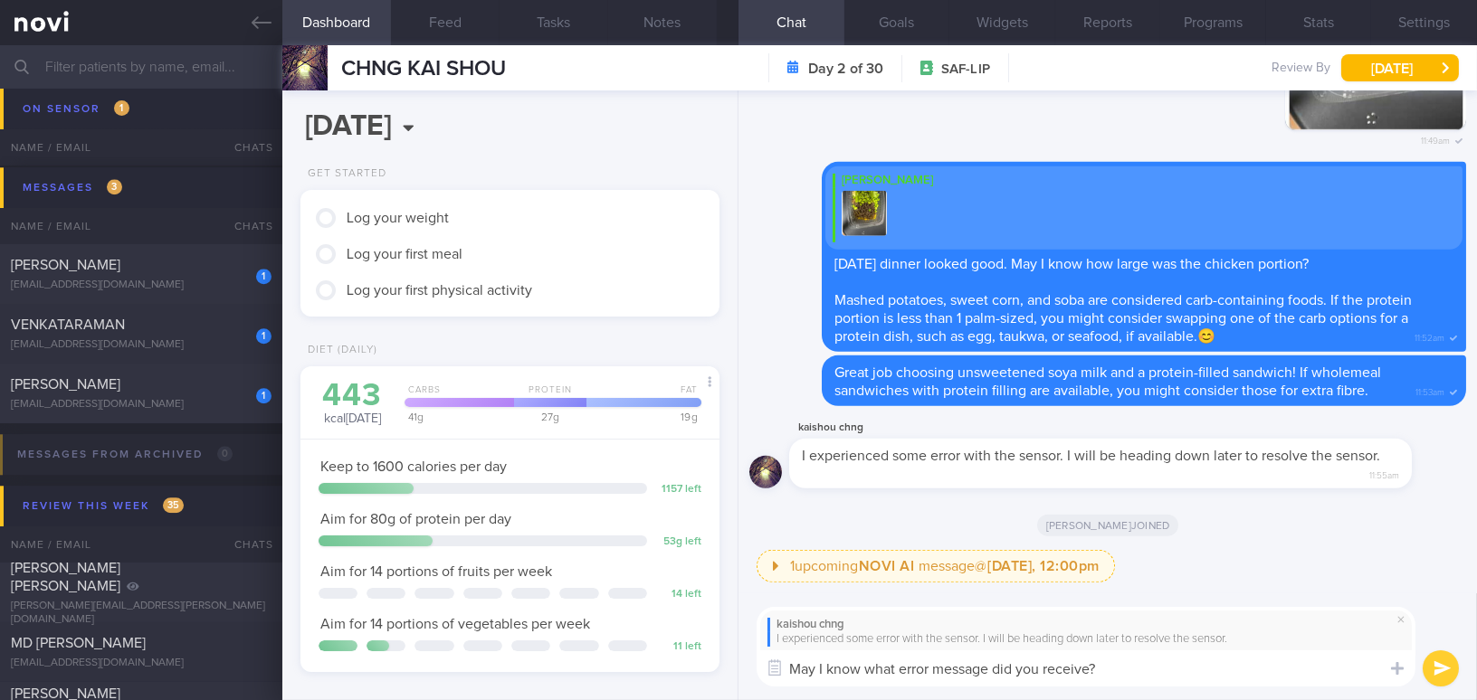
drag, startPoint x: 1130, startPoint y: 672, endPoint x: 741, endPoint y: 669, distance: 389.2
click at [741, 669] on div "kaishou chng I experienced some error with the sensor. I will be heading down l…" at bounding box center [1107, 648] width 738 height 108
click at [1044, 680] on textarea "May I know what error message did you receive?" at bounding box center [1086, 669] width 659 height 36
drag, startPoint x: 1132, startPoint y: 672, endPoint x: 697, endPoint y: 660, distance: 435.5
click at [697, 660] on div "Dashboard Feed Tasks Notes Chat Goals Widgets Reports Programs Stats Settings C…" at bounding box center [879, 372] width 1195 height 655
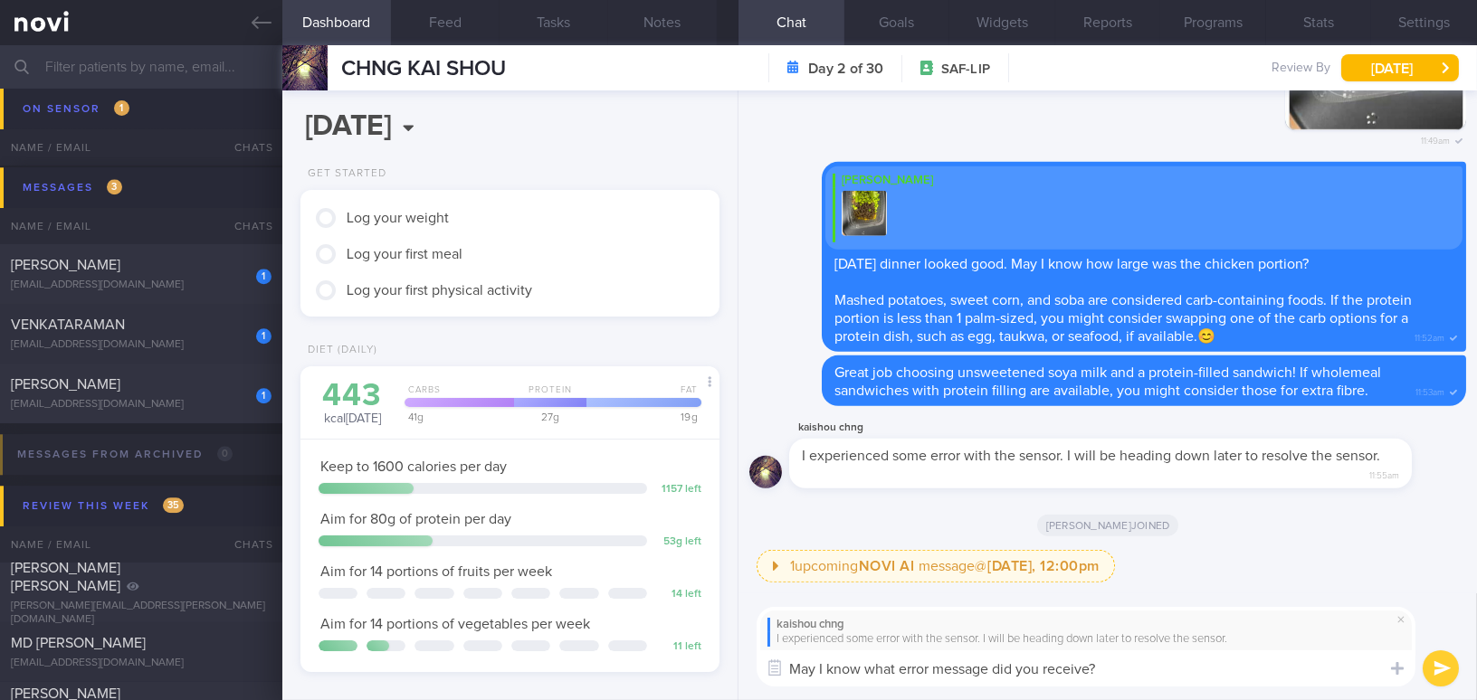
paste textarea "you received? If it’s inconvenient for you to come by our clinic, another optio…"
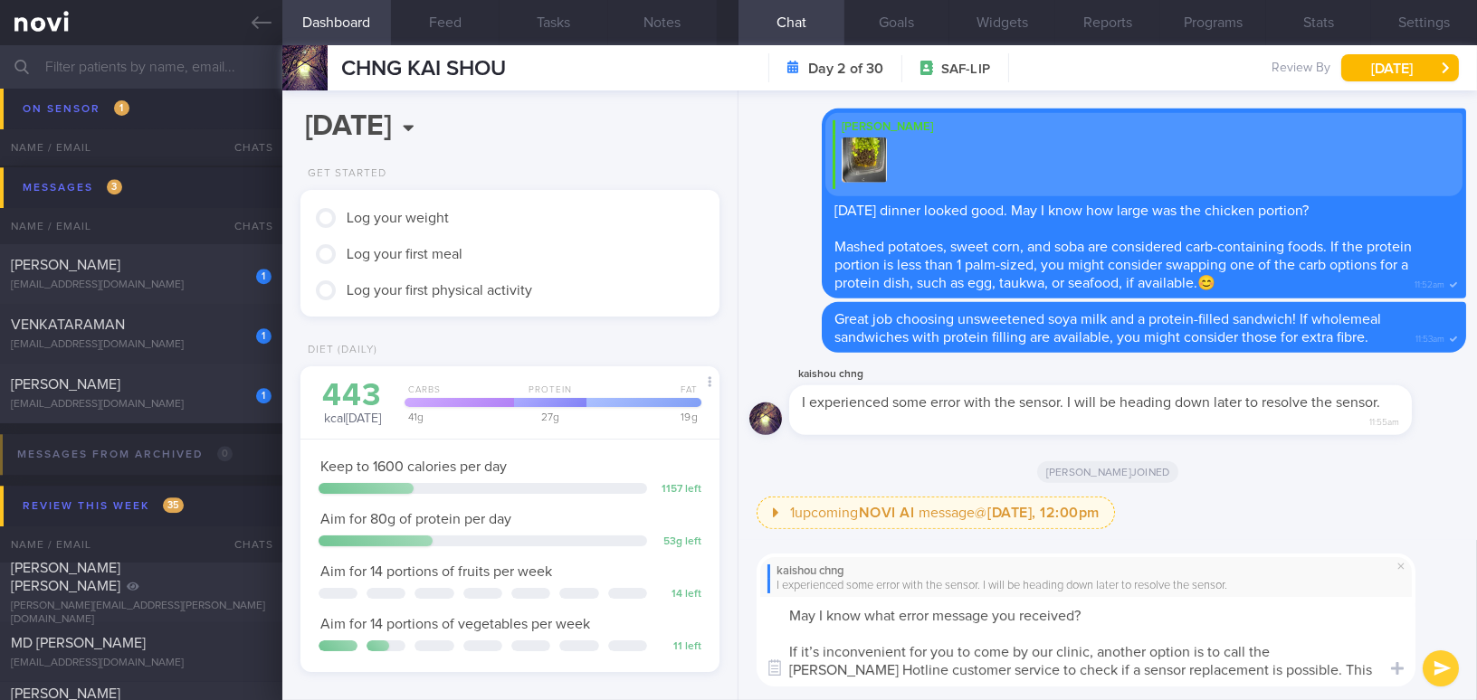
click at [815, 643] on textarea "May I know what error message you received? If it’s inconvenient for you to com…" at bounding box center [1086, 642] width 659 height 90
type textarea "May I know what error message you received? If it is inconvenient for you to co…"
click at [1436, 668] on button "submit" at bounding box center [1441, 669] width 36 height 36
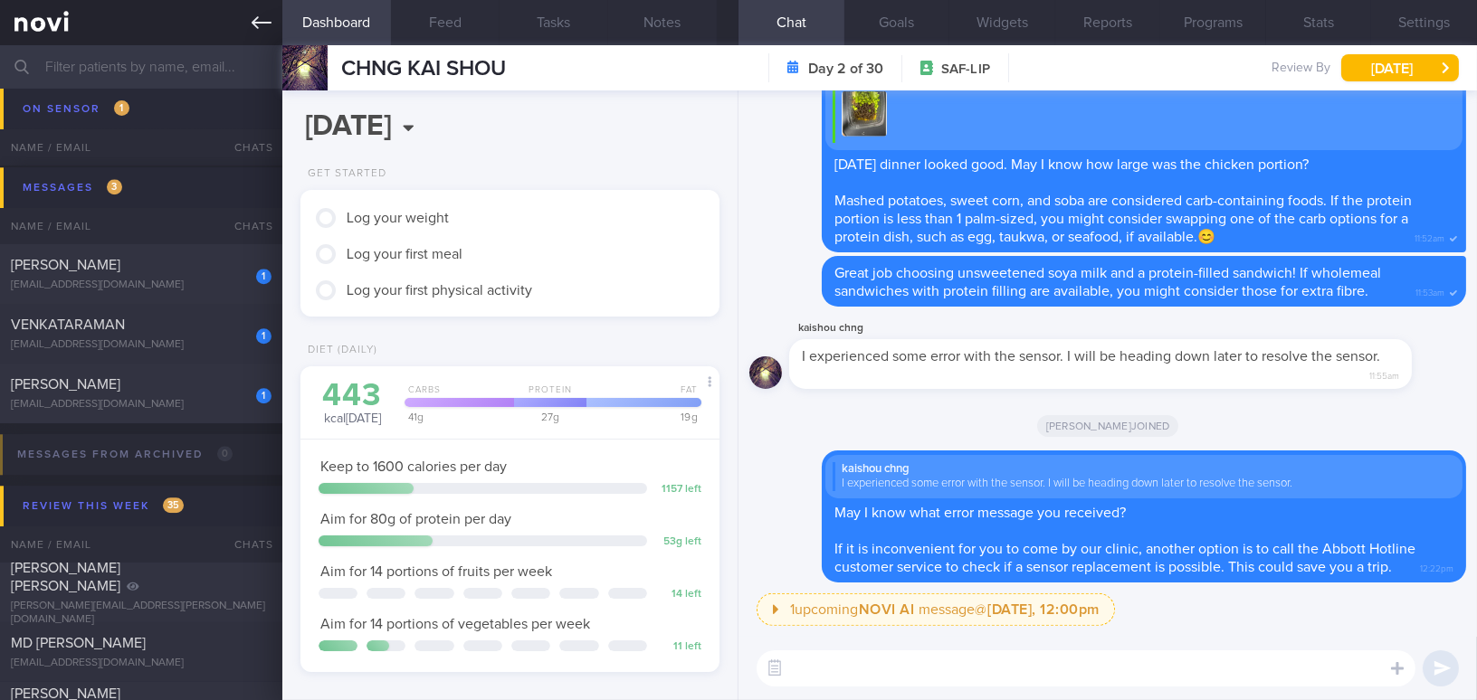
click at [265, 17] on icon at bounding box center [262, 23] width 20 height 20
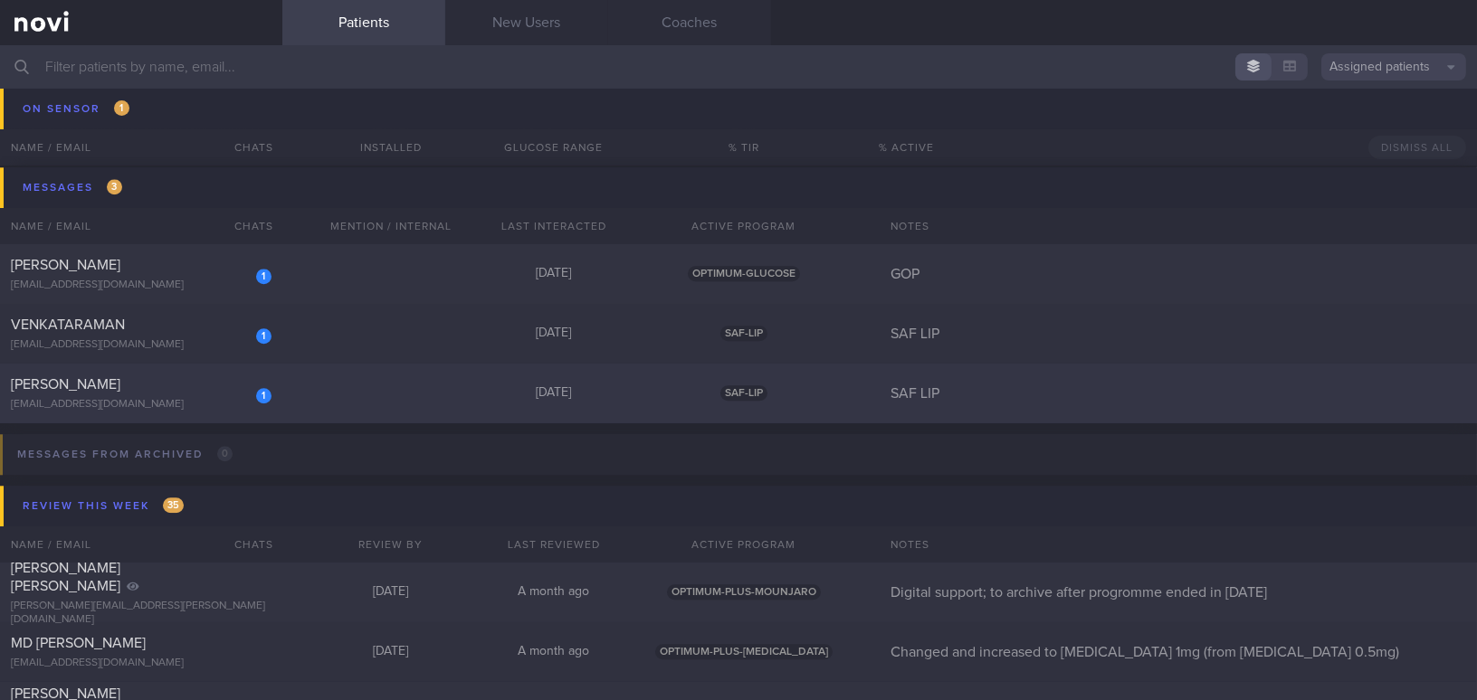
click at [148, 398] on div "kangweesim@yahoo.com.sg" at bounding box center [141, 405] width 261 height 14
select select "7"
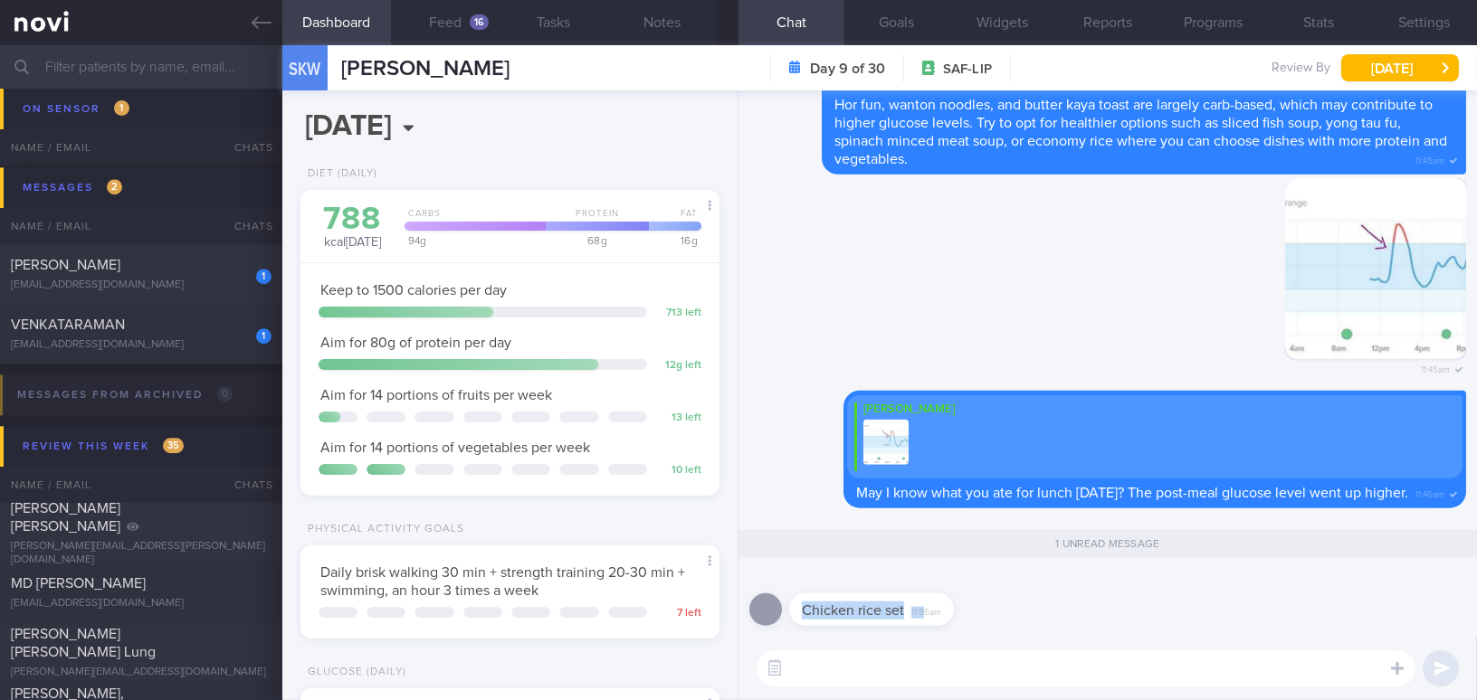
drag, startPoint x: 924, startPoint y: 601, endPoint x: 1068, endPoint y: 573, distance: 146.6
click at [1068, 573] on div "Chicken rice set 11:56am" at bounding box center [1107, 604] width 717 height 65
click at [942, 601] on div "Chicken rice set 11:56am" at bounding box center [871, 610] width 165 height 33
drag, startPoint x: 932, startPoint y: 595, endPoint x: 1242, endPoint y: 574, distance: 310.2
click at [1242, 574] on div "Chicken rice set 11:56am" at bounding box center [1107, 604] width 717 height 65
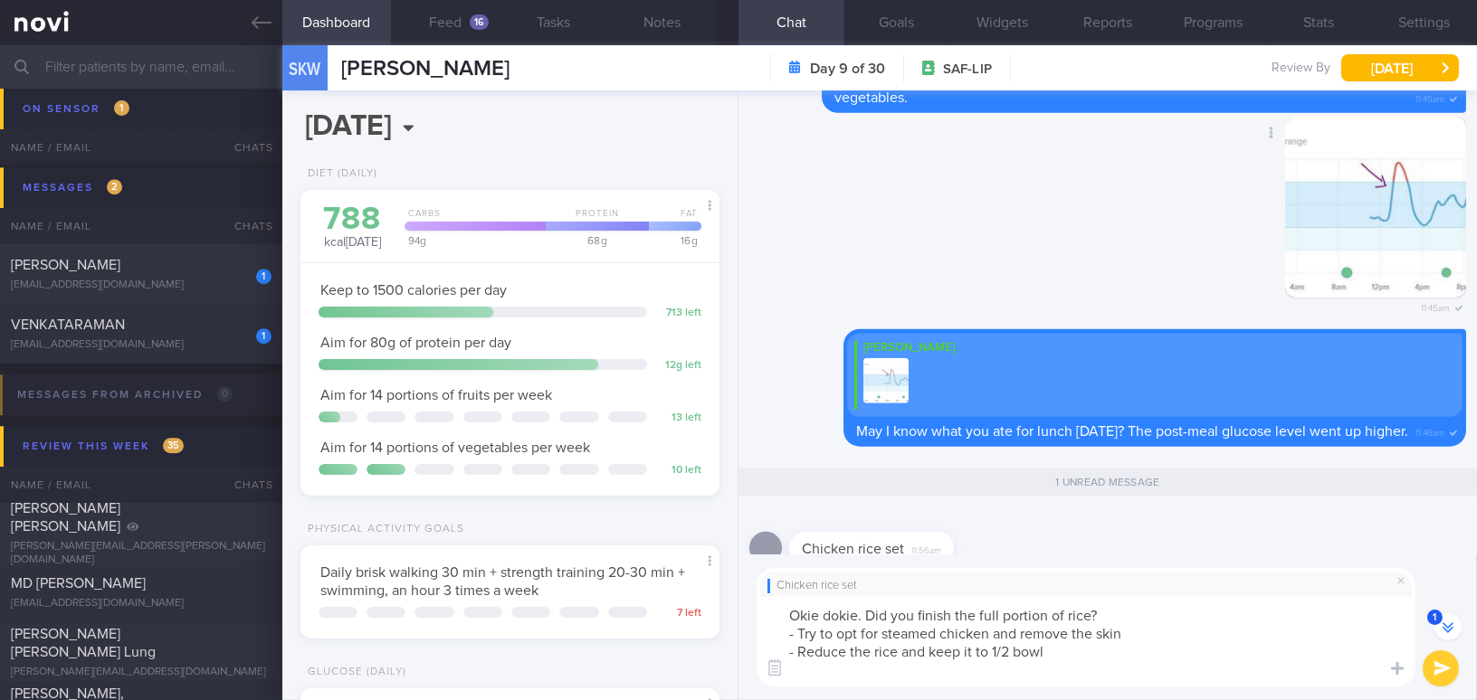
scroll to position [-39, 0]
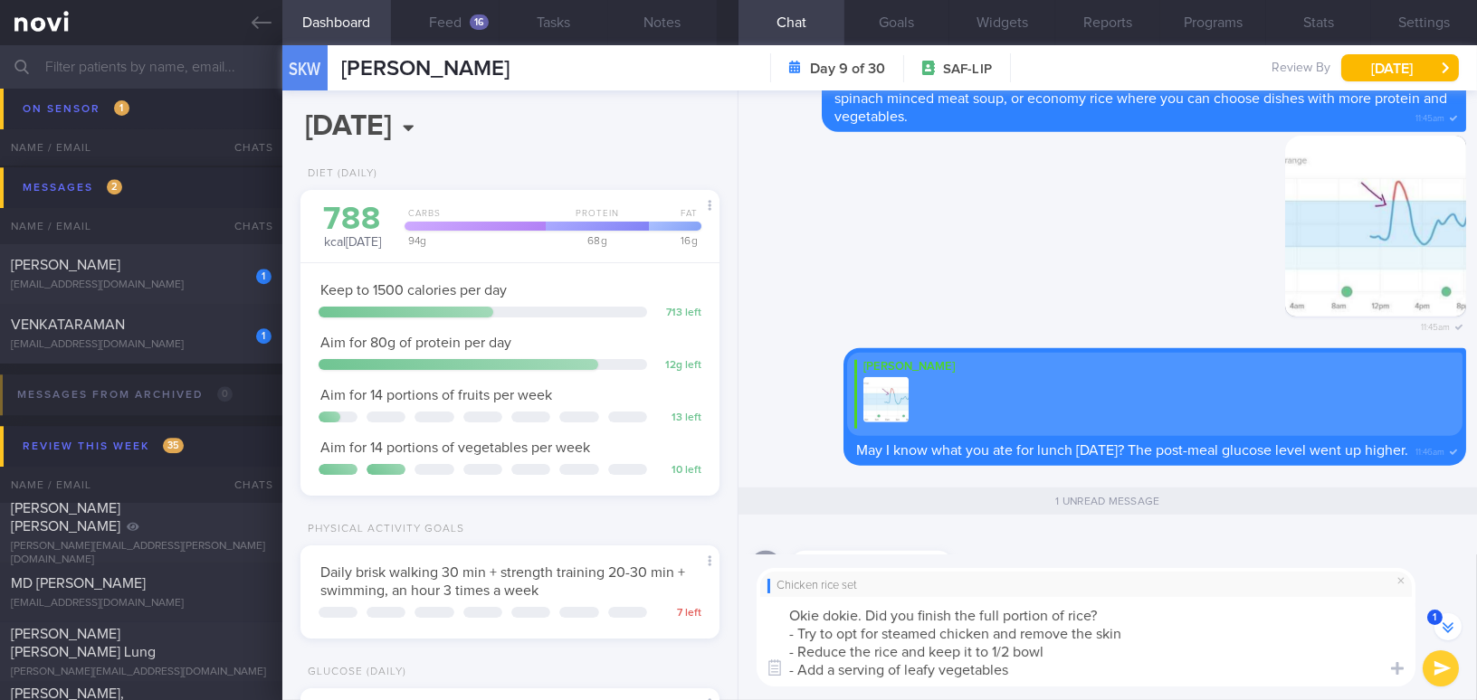
drag, startPoint x: 1043, startPoint y: 682, endPoint x: 663, endPoint y: 598, distance: 388.4
click at [663, 598] on div "Dashboard Feed 16 Tasks Notes Chat 1 Goals Widgets Reports Programs Stats Setti…" at bounding box center [879, 372] width 1195 height 655
click at [834, 613] on textarea "Okie dokie. Did you finish the full portion of rice? - Try to opt for steamed c…" at bounding box center [1086, 642] width 659 height 90
drag, startPoint x: 989, startPoint y: 671, endPoint x: 619, endPoint y: 586, distance: 379.8
click at [619, 586] on div "Dashboard Feed 16 Tasks Notes Chat 1 Goals Widgets Reports Programs Stats Setti…" at bounding box center [879, 372] width 1195 height 655
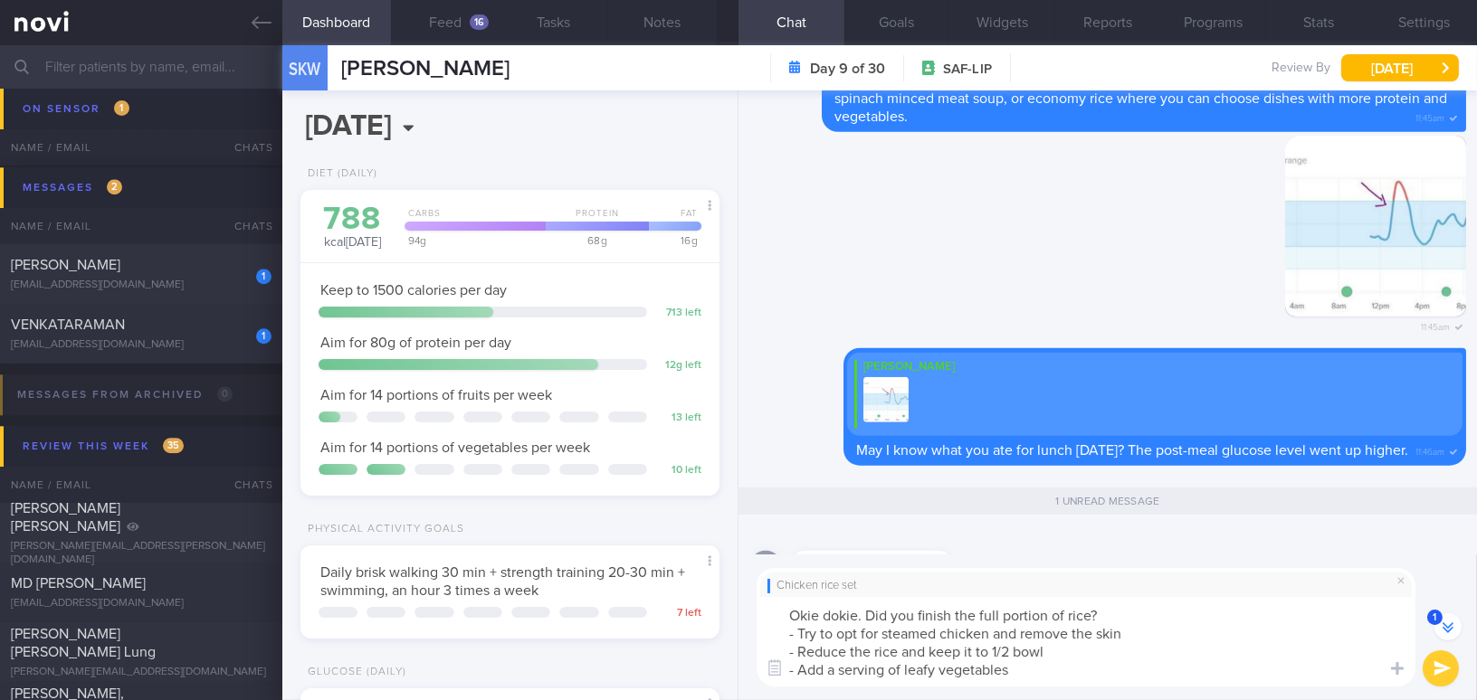
paste textarea "Try to opt for steamed chicken and remove the skin Reduce the rice to about hal…"
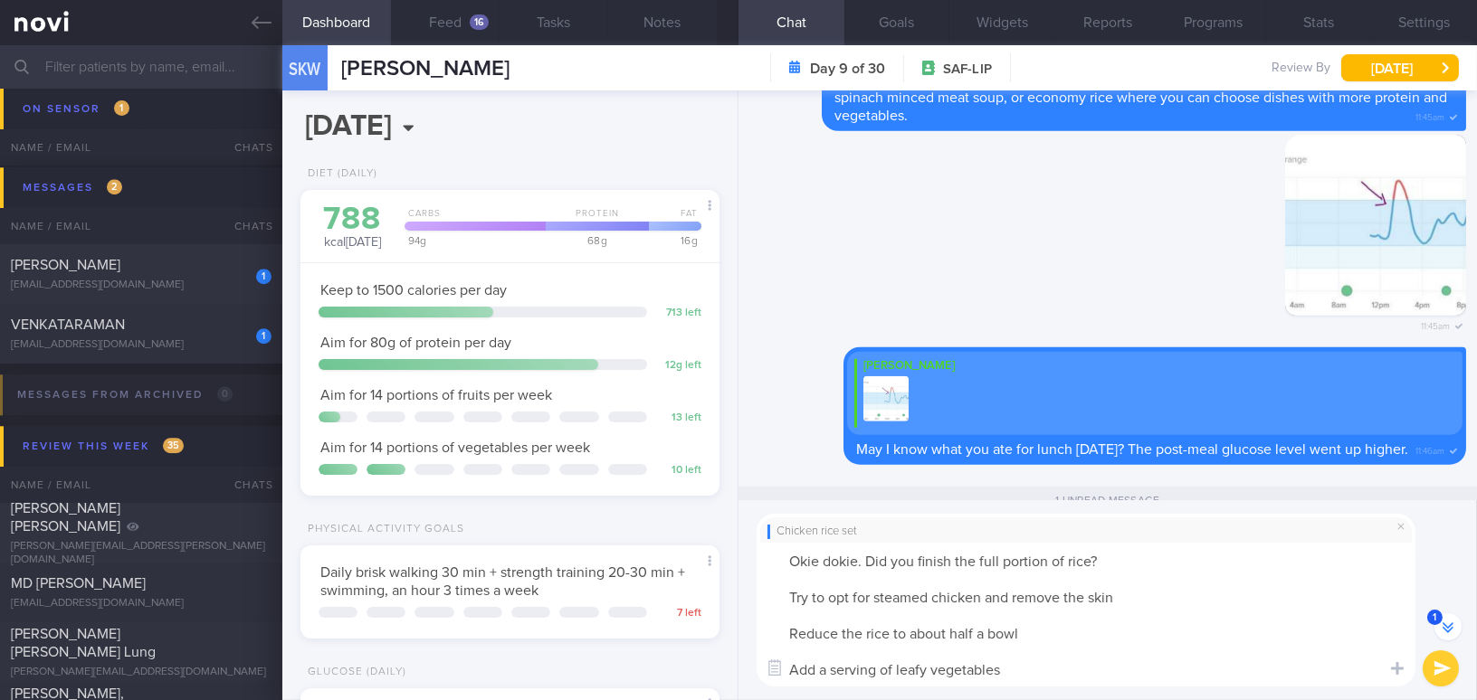
click at [780, 600] on textarea "Okie dokie. Did you finish the full portion of rice? Try to opt for steamed chi…" at bounding box center [1086, 615] width 659 height 144
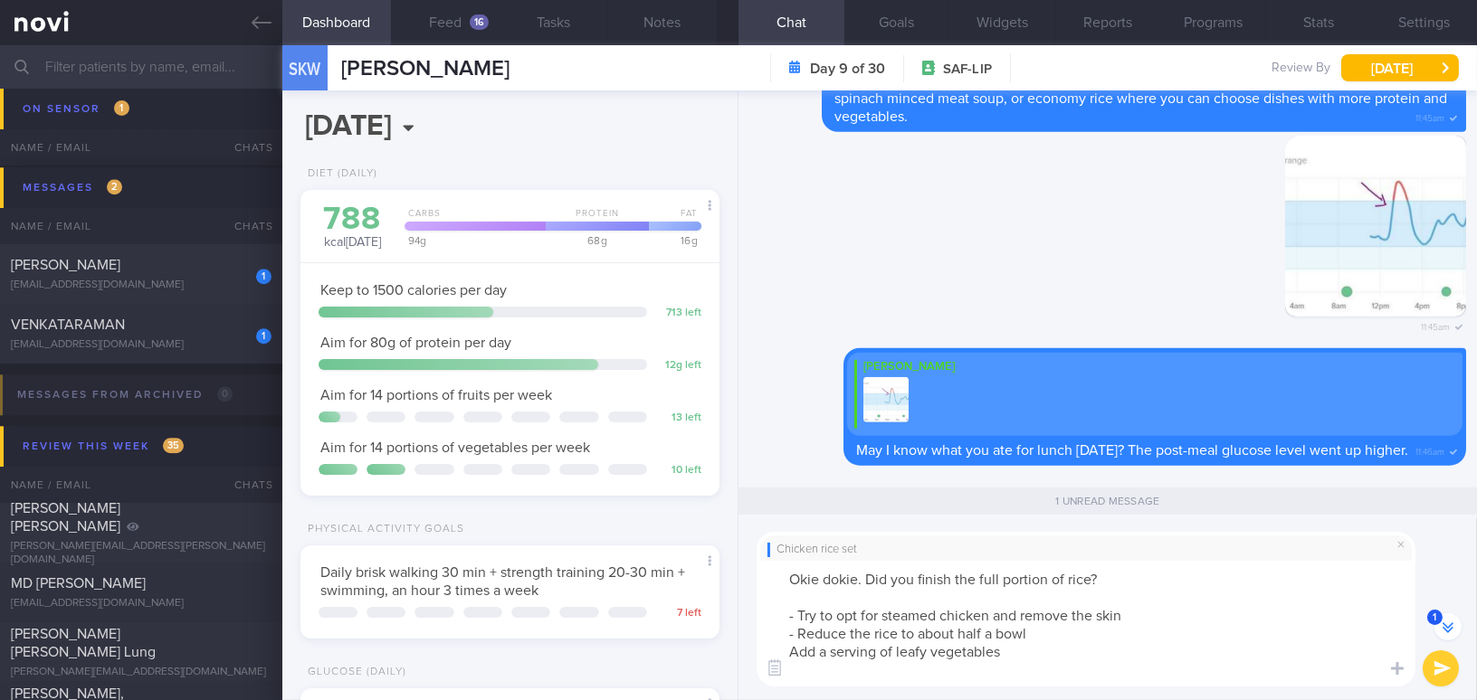
scroll to position [-56, 0]
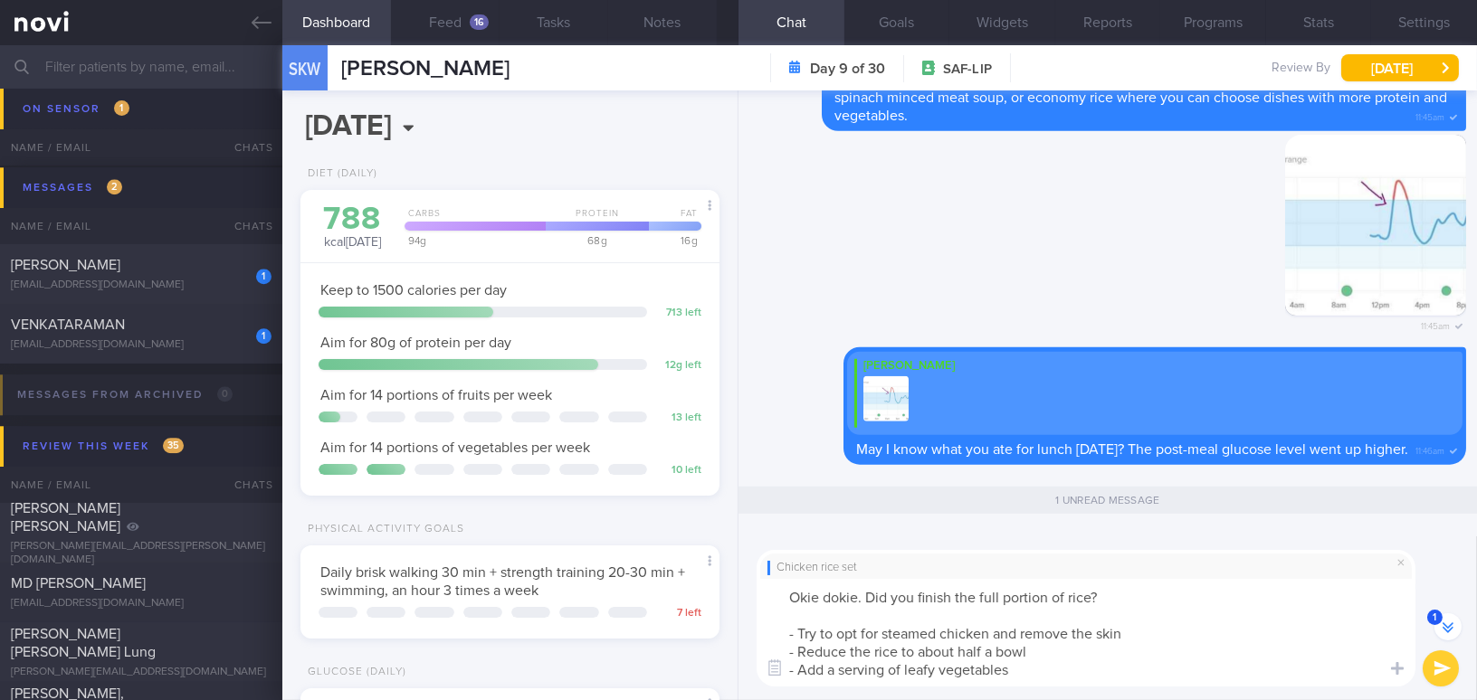
drag, startPoint x: 919, startPoint y: 652, endPoint x: 992, endPoint y: 649, distance: 73.4
click at [992, 649] on textarea "Okie dokie. Did you finish the full portion of rice? - Try to opt for steamed c…" at bounding box center [1086, 633] width 659 height 108
type textarea "Okie dokie. Did you finish the full portion of rice? - Try to opt for steamed c…"
click at [1443, 664] on button "submit" at bounding box center [1441, 669] width 36 height 36
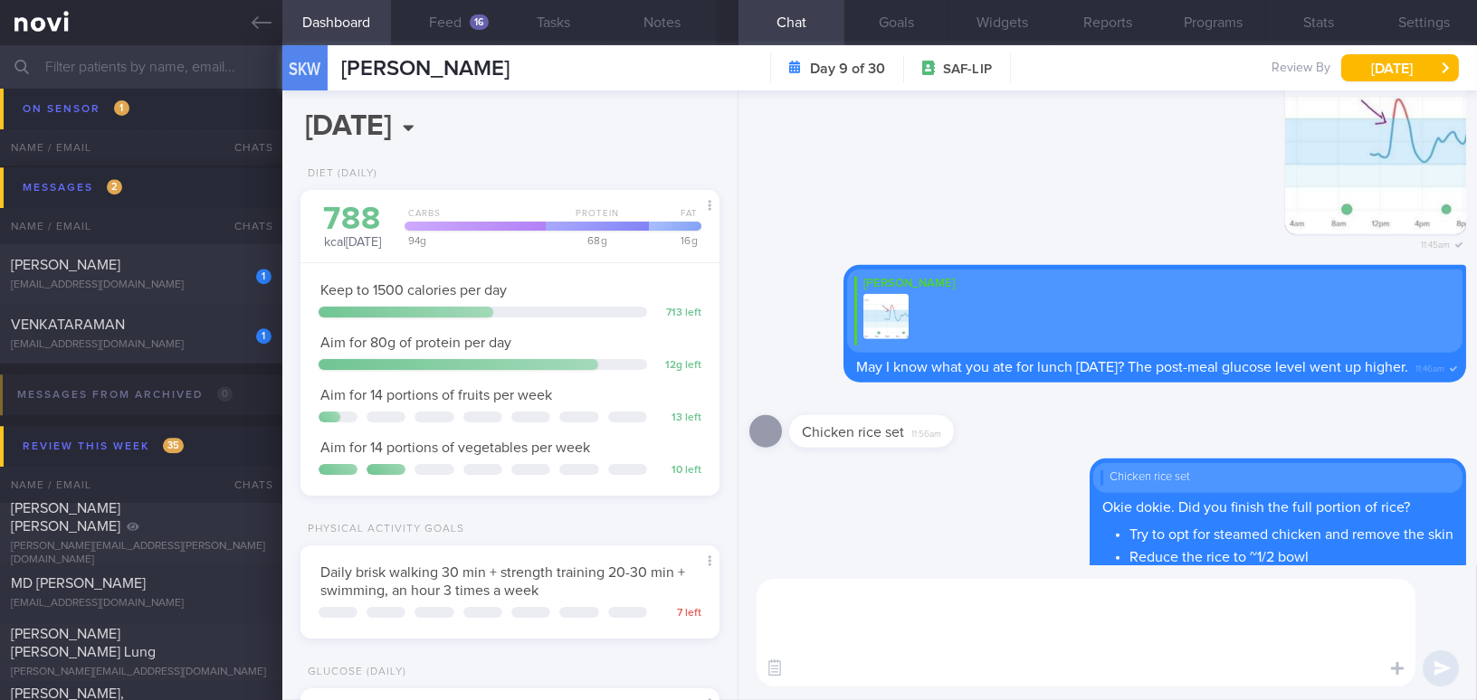
scroll to position [0, 0]
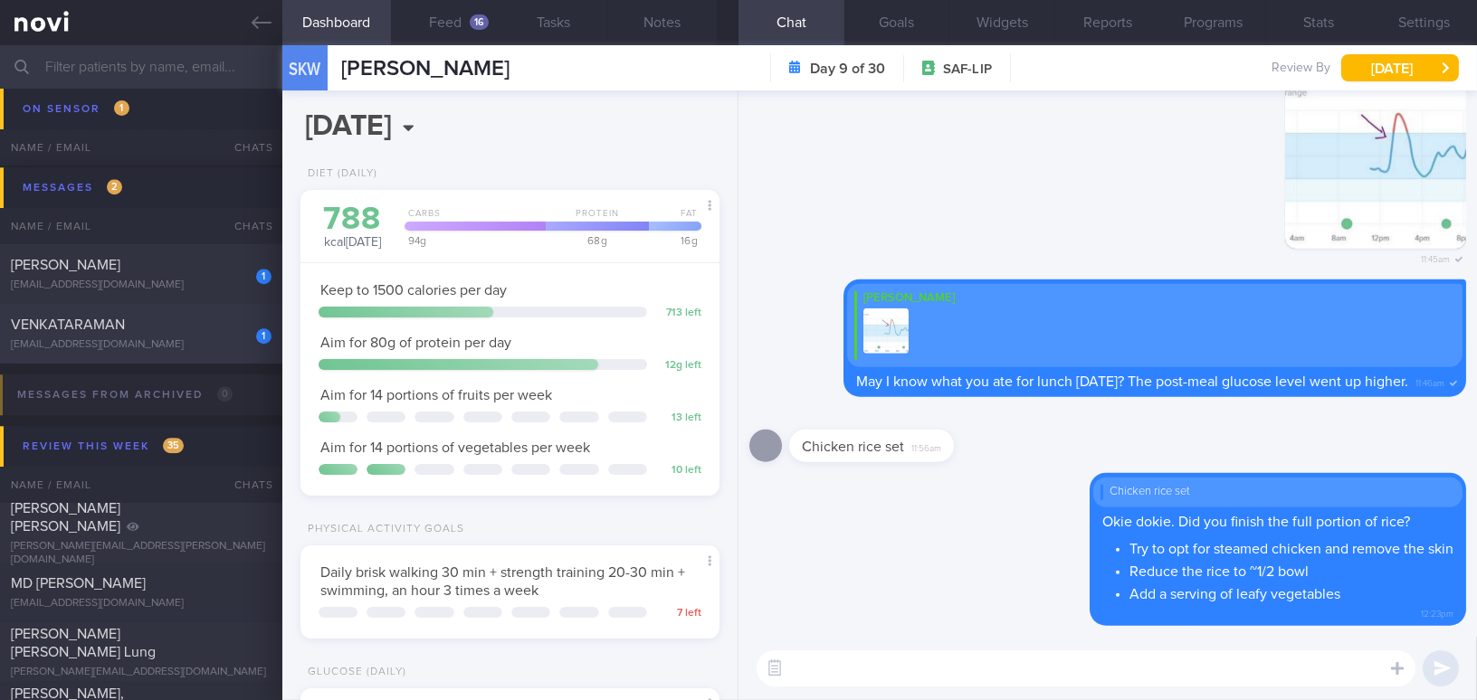
click at [193, 335] on div "1 VENKATARAMAN vengaboy_21@hotmail.com" at bounding box center [141, 334] width 282 height 36
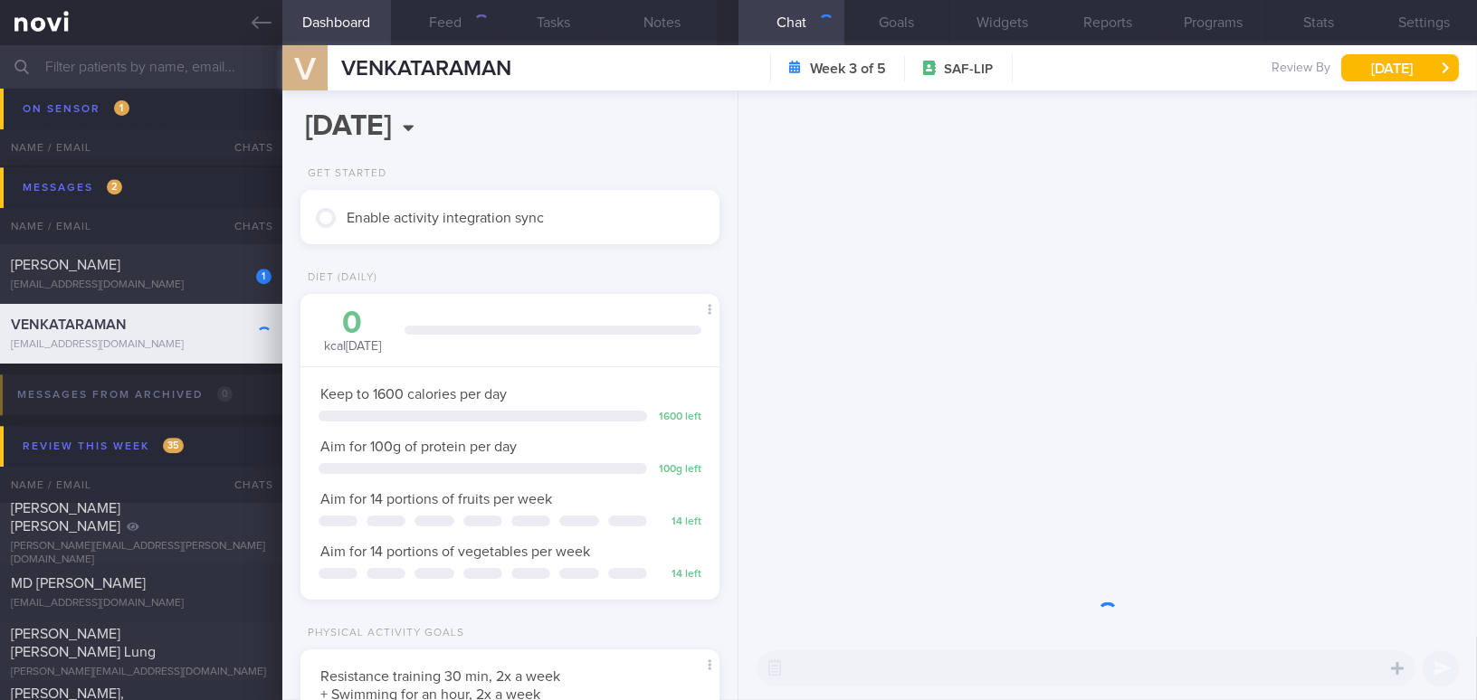
scroll to position [213, 374]
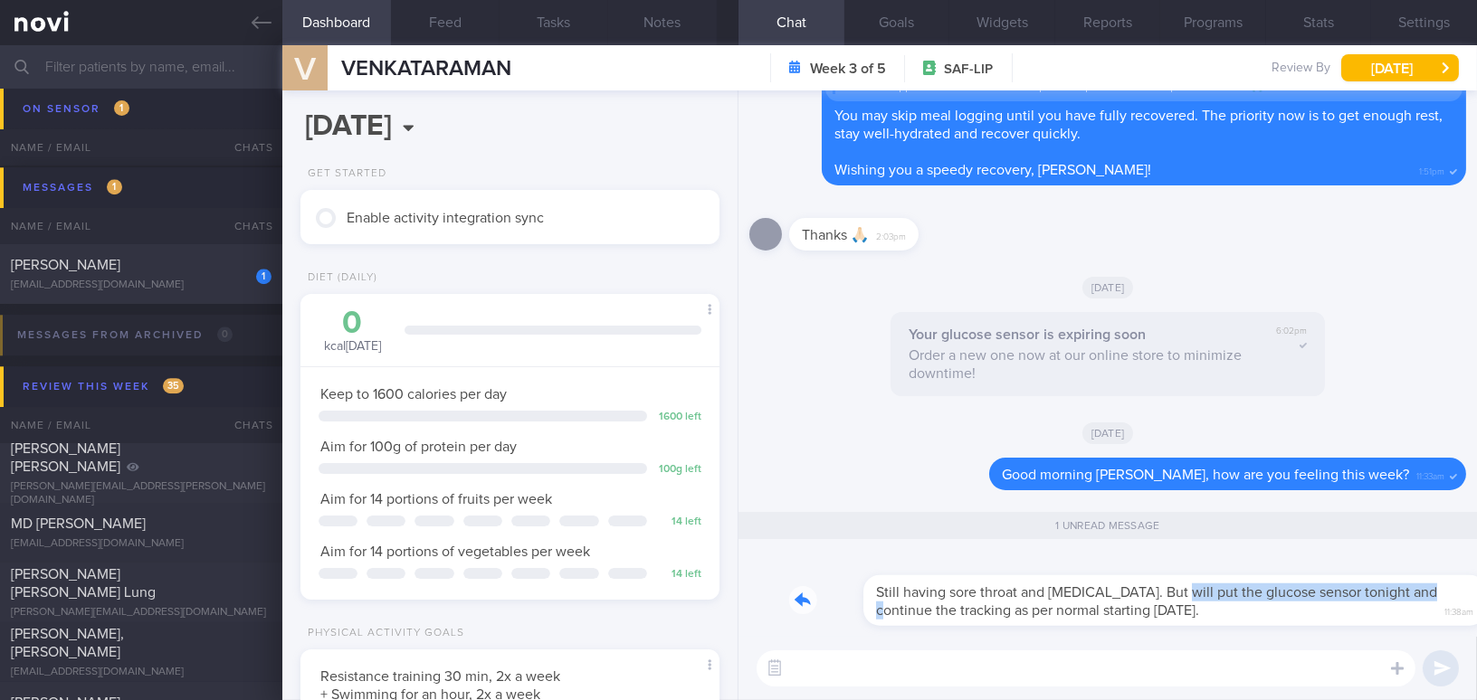
drag, startPoint x: 1083, startPoint y: 584, endPoint x: 1347, endPoint y: 584, distance: 263.4
click at [1347, 584] on div "Still having sore throat and flu. But will put the glucose sensor tonight and c…" at bounding box center [1127, 590] width 677 height 72
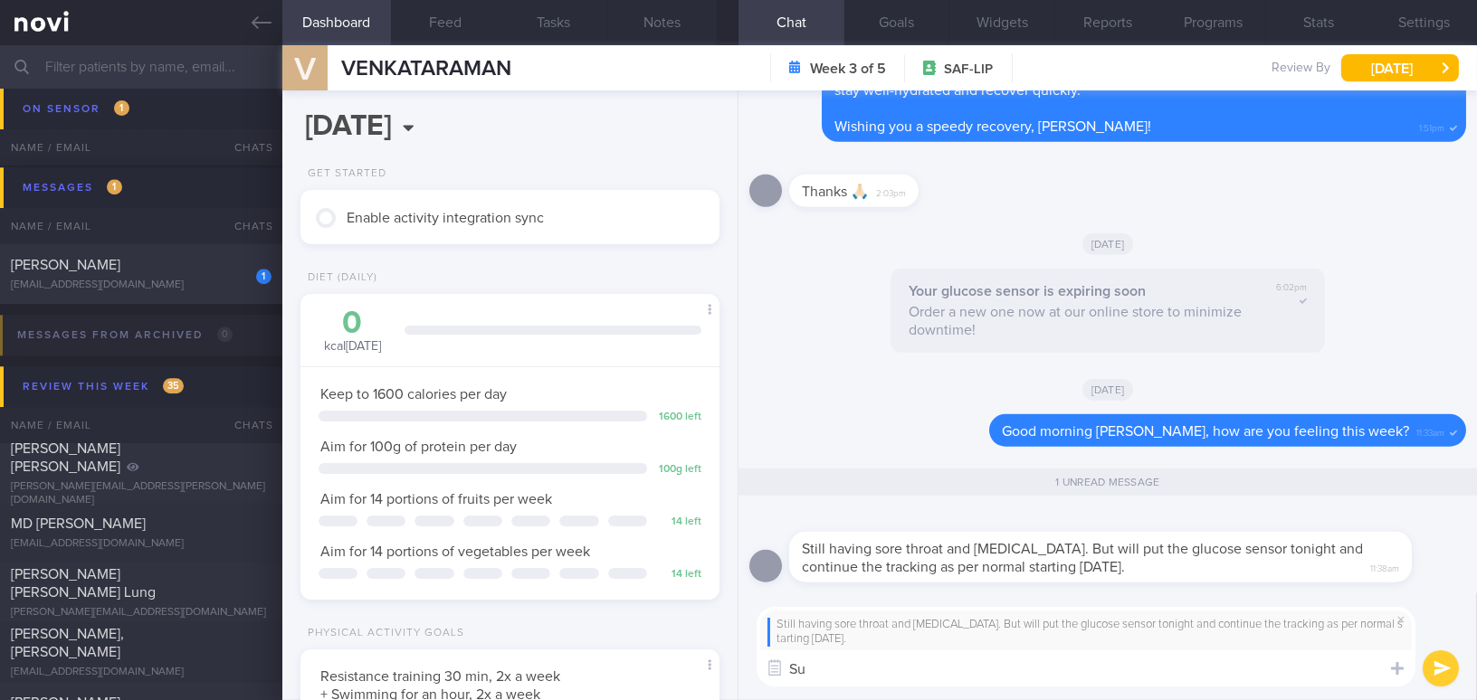
type textarea "S"
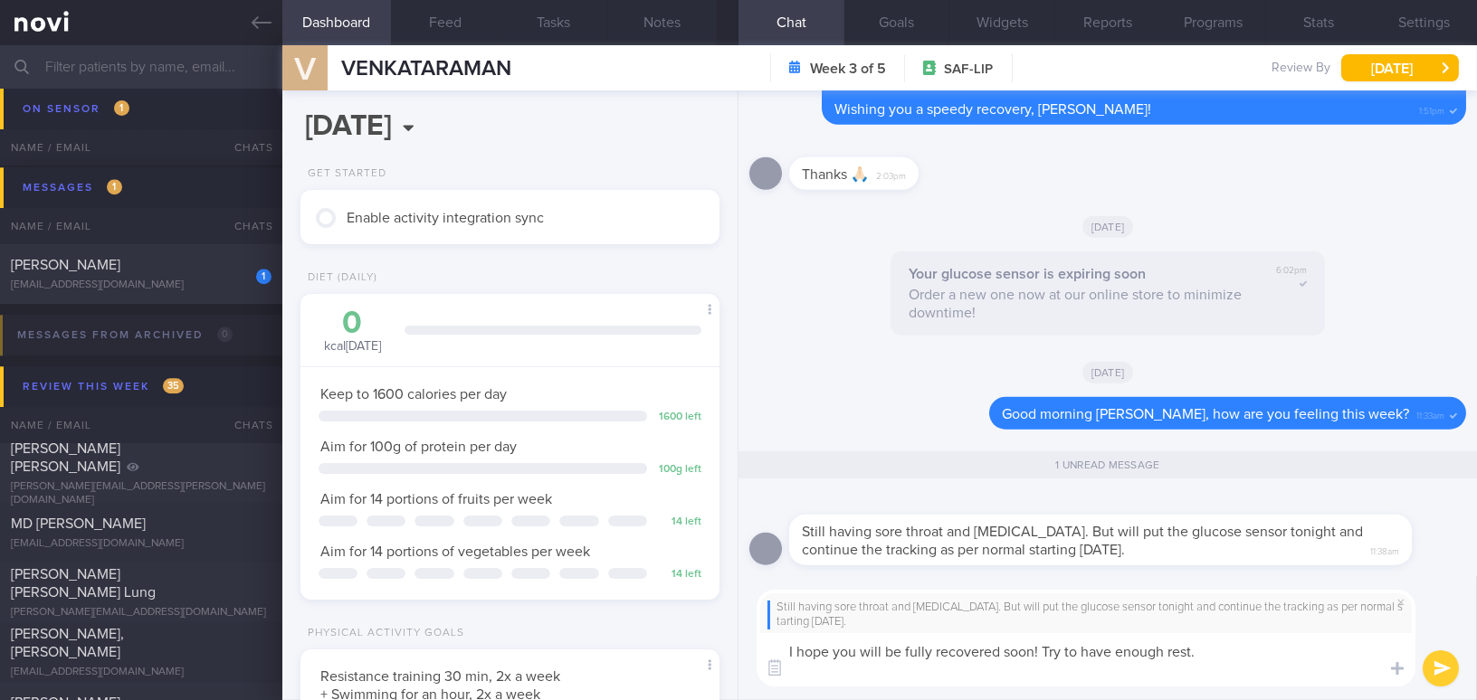
scroll to position [0, 0]
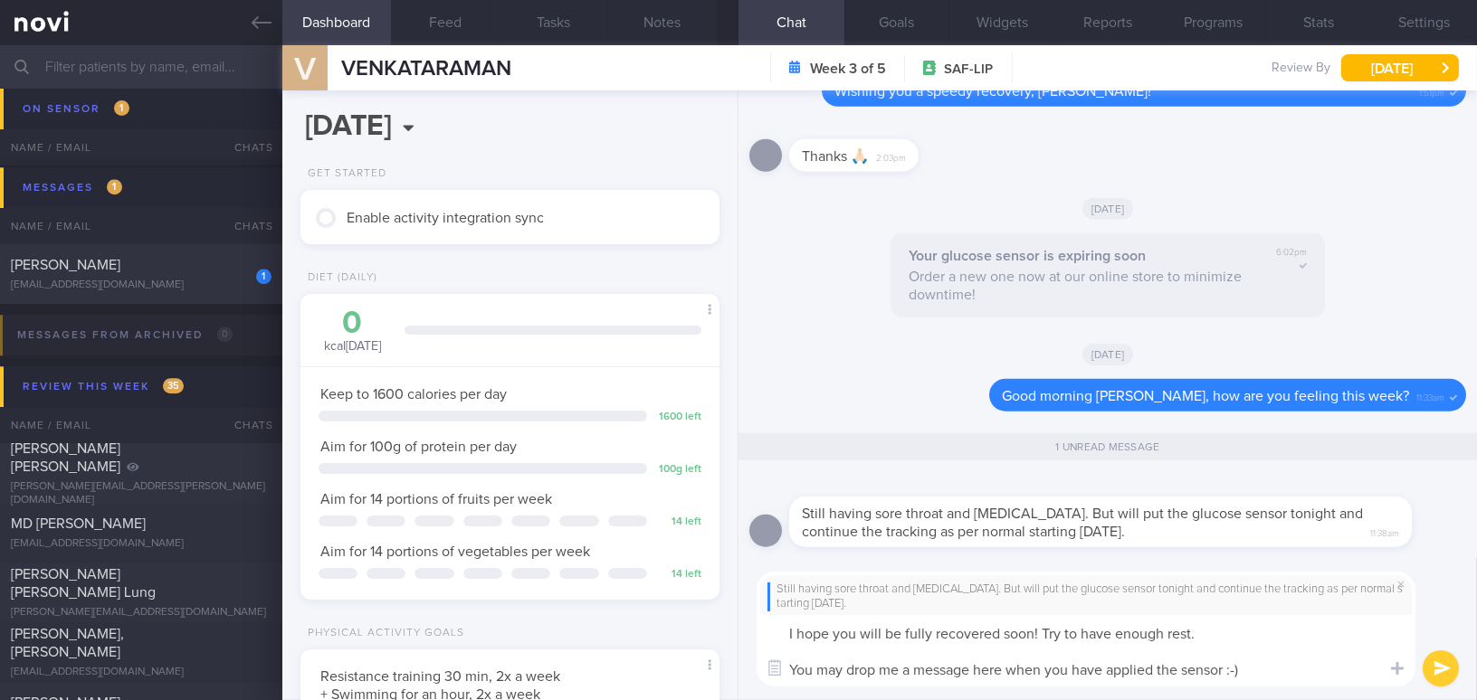
drag, startPoint x: 1236, startPoint y: 671, endPoint x: 657, endPoint y: 606, distance: 582.8
click at [657, 606] on div "Dashboard Feed Tasks Notes Chat 1 Goals Widgets Reports Programs Stats Settings…" at bounding box center [879, 372] width 1195 height 655
click at [801, 637] on textarea "I hope you will be fully recovered soon! Try to have enough rest. You may drop …" at bounding box center [1086, 650] width 659 height 71
drag, startPoint x: 785, startPoint y: 636, endPoint x: 1367, endPoint y: 683, distance: 584.7
click at [1367, 683] on textarea "I hope you will be fully recovered soon! Try to have enough rest. You may drop …" at bounding box center [1086, 650] width 659 height 71
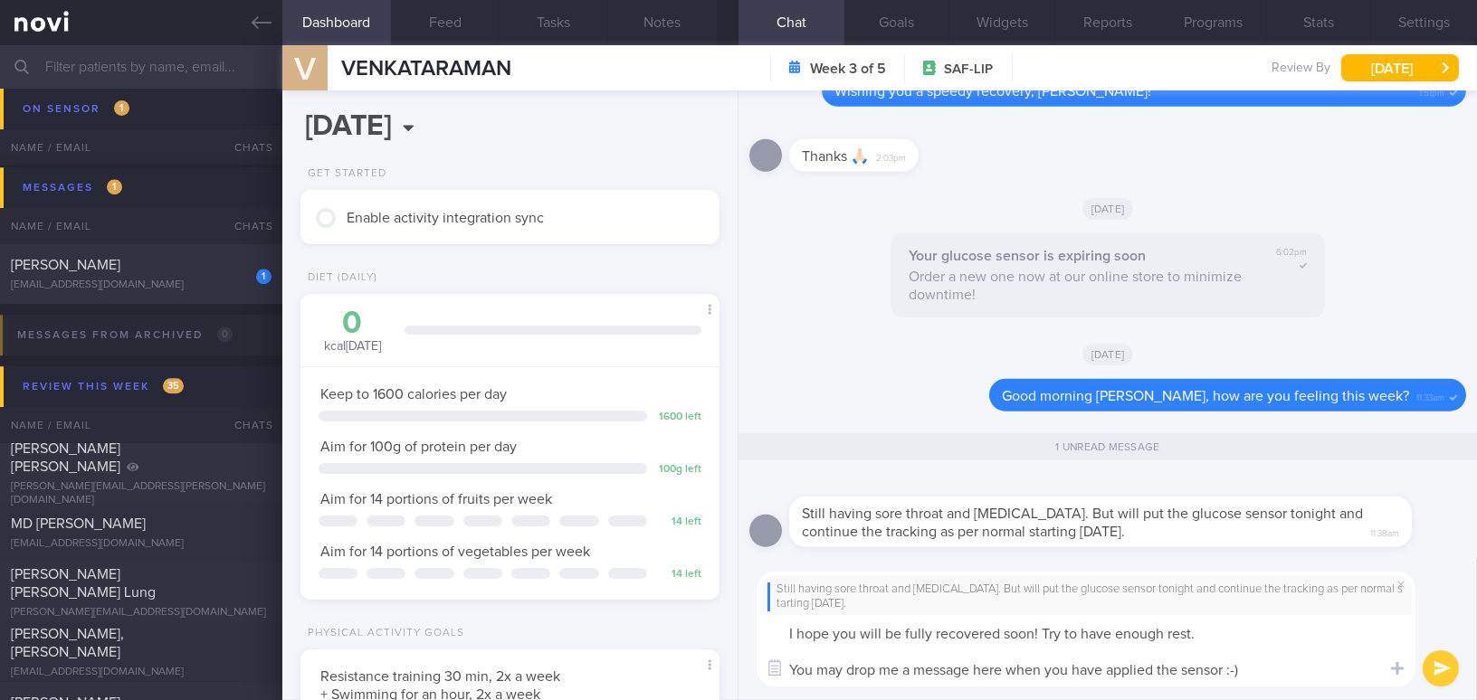
paste textarea "recover fully soon! Make sure to get plenty of rest. You can drop me a message …"
drag, startPoint x: 980, startPoint y: 636, endPoint x: 1064, endPoint y: 630, distance: 84.4
click at [1064, 630] on textarea "I hope you recover fully soon! Make sure to get plenty of rest. You can drop me…" at bounding box center [1086, 650] width 659 height 71
drag, startPoint x: 1065, startPoint y: 637, endPoint x: 1182, endPoint y: 630, distance: 117.0
click at [1182, 630] on textarea "I hope you recover fully soon and try to get plenty of rest. You can drop me a …" at bounding box center [1086, 650] width 659 height 71
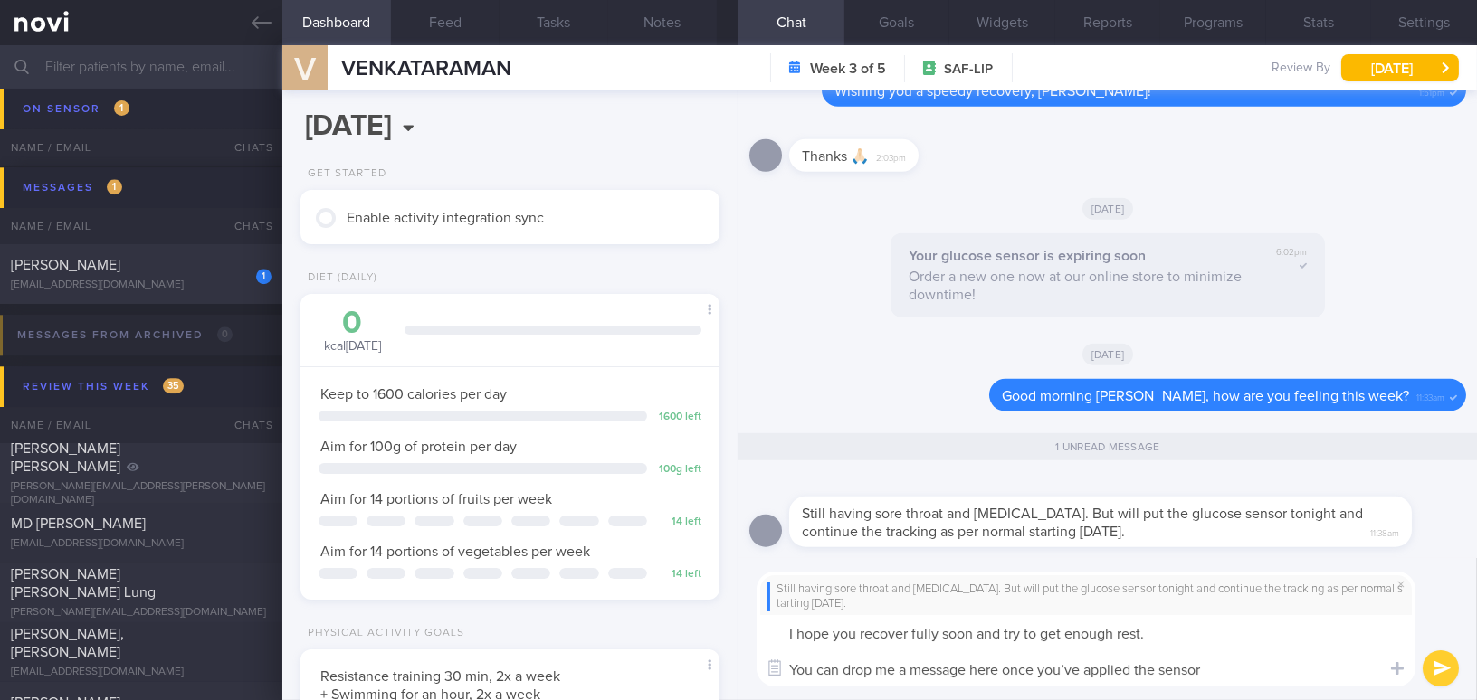
click at [1079, 665] on textarea "I hope you recover fully soon and try to get enough rest. You can drop me a mes…" at bounding box center [1086, 650] width 659 height 71
type textarea "I hope you recover fully soon and try to get enough rest. You can drop me a mes…"
click at [1418, 13] on button "Settings" at bounding box center [1424, 22] width 106 height 45
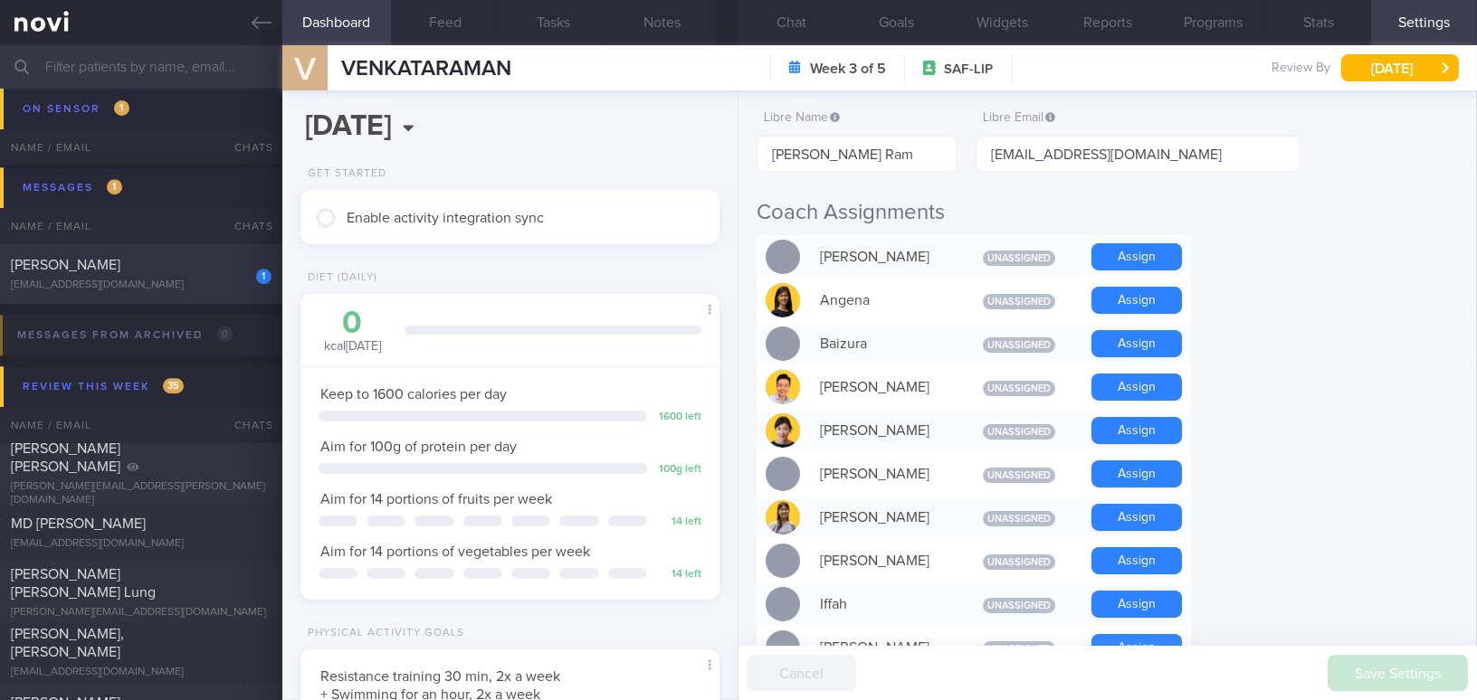
scroll to position [246, 0]
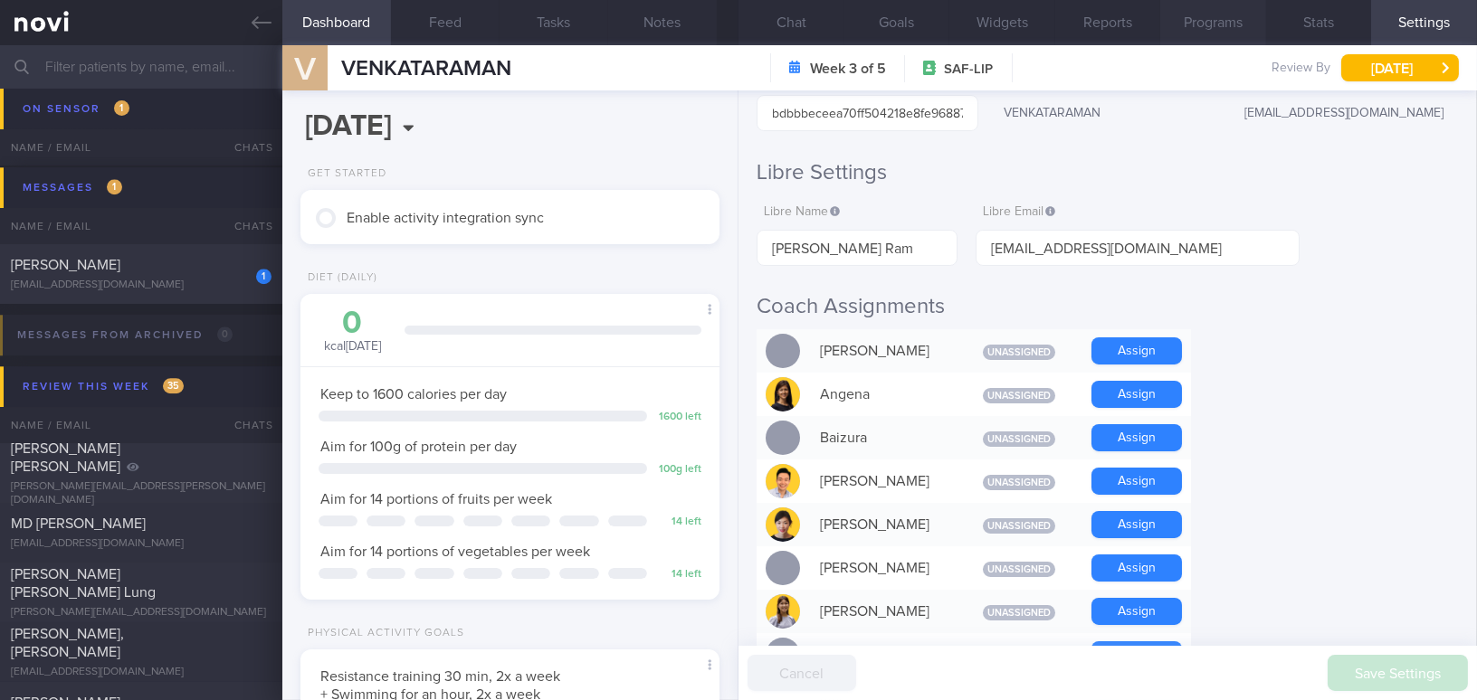
click at [1211, 23] on button "Programs" at bounding box center [1213, 22] width 106 height 45
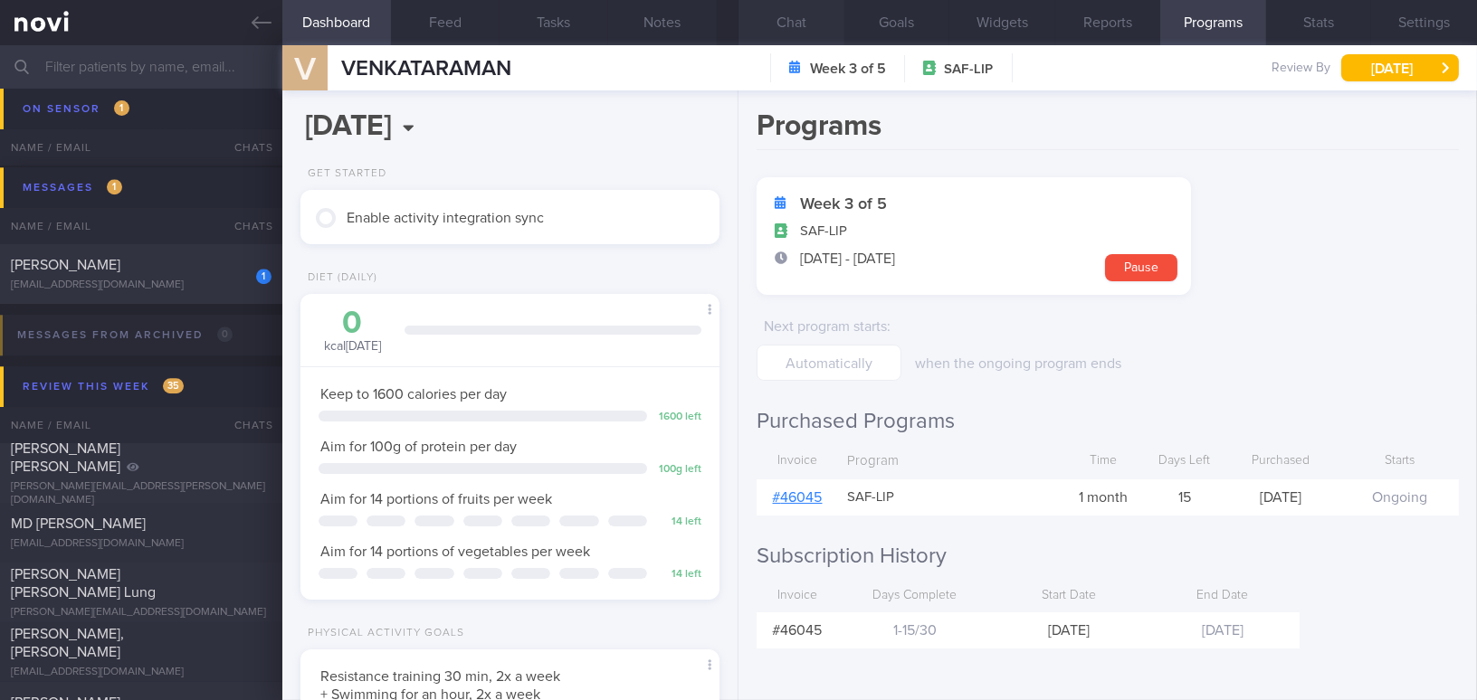
click at [780, 16] on button "Chat" at bounding box center [791, 22] width 106 height 45
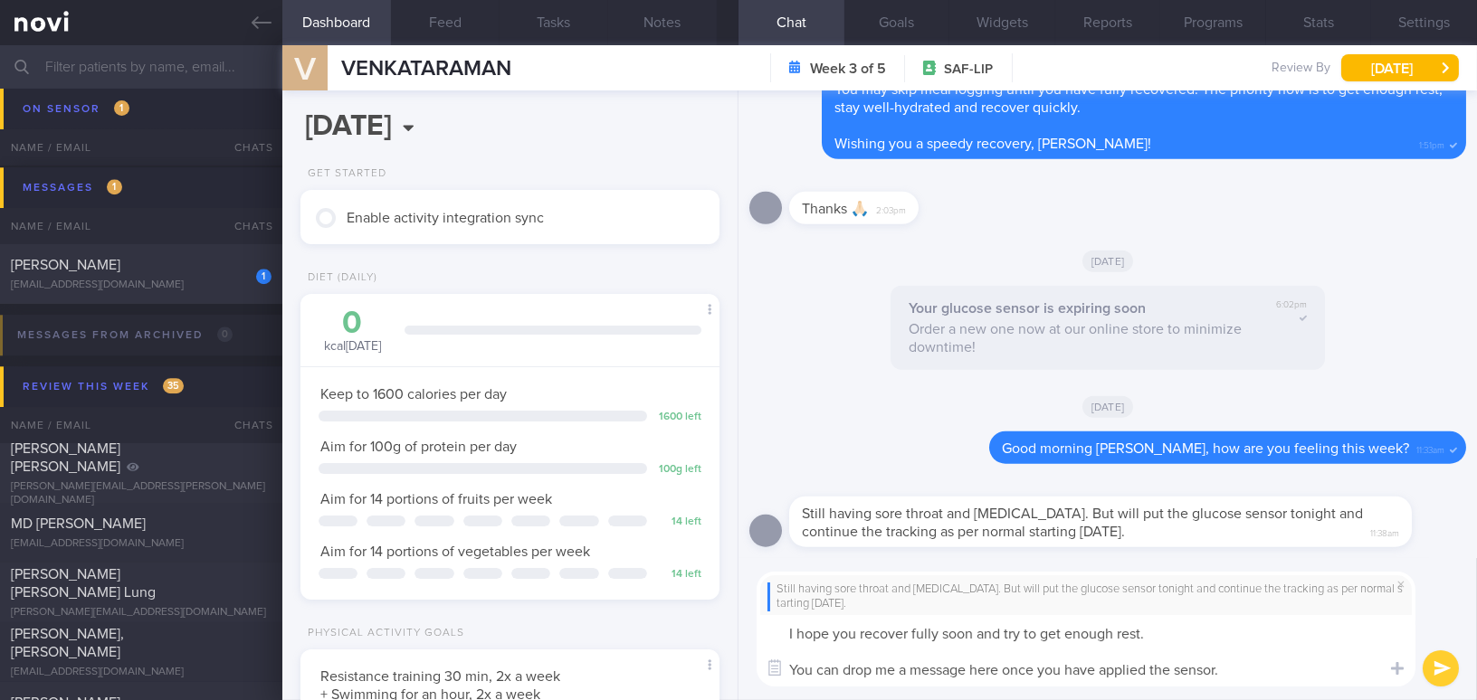
click at [1447, 657] on button "submit" at bounding box center [1441, 669] width 36 height 36
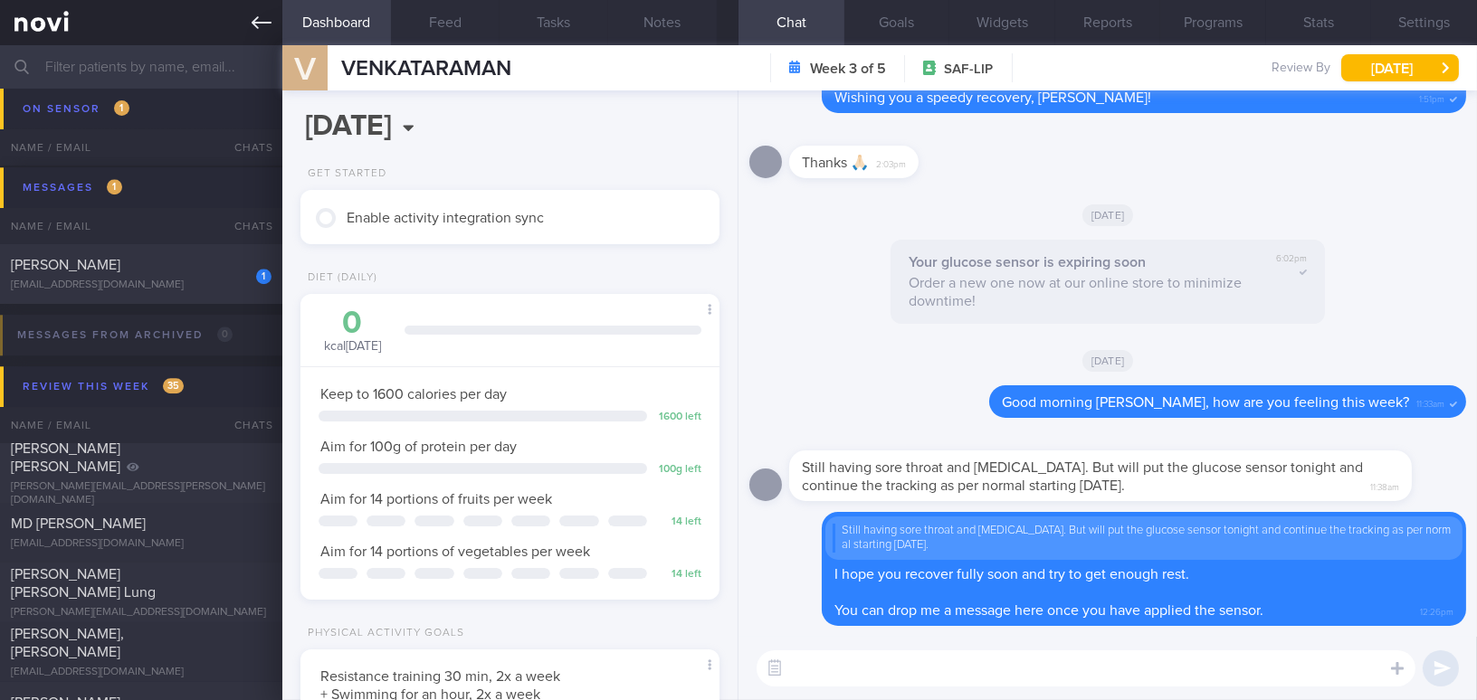
click at [257, 25] on icon at bounding box center [262, 23] width 20 height 20
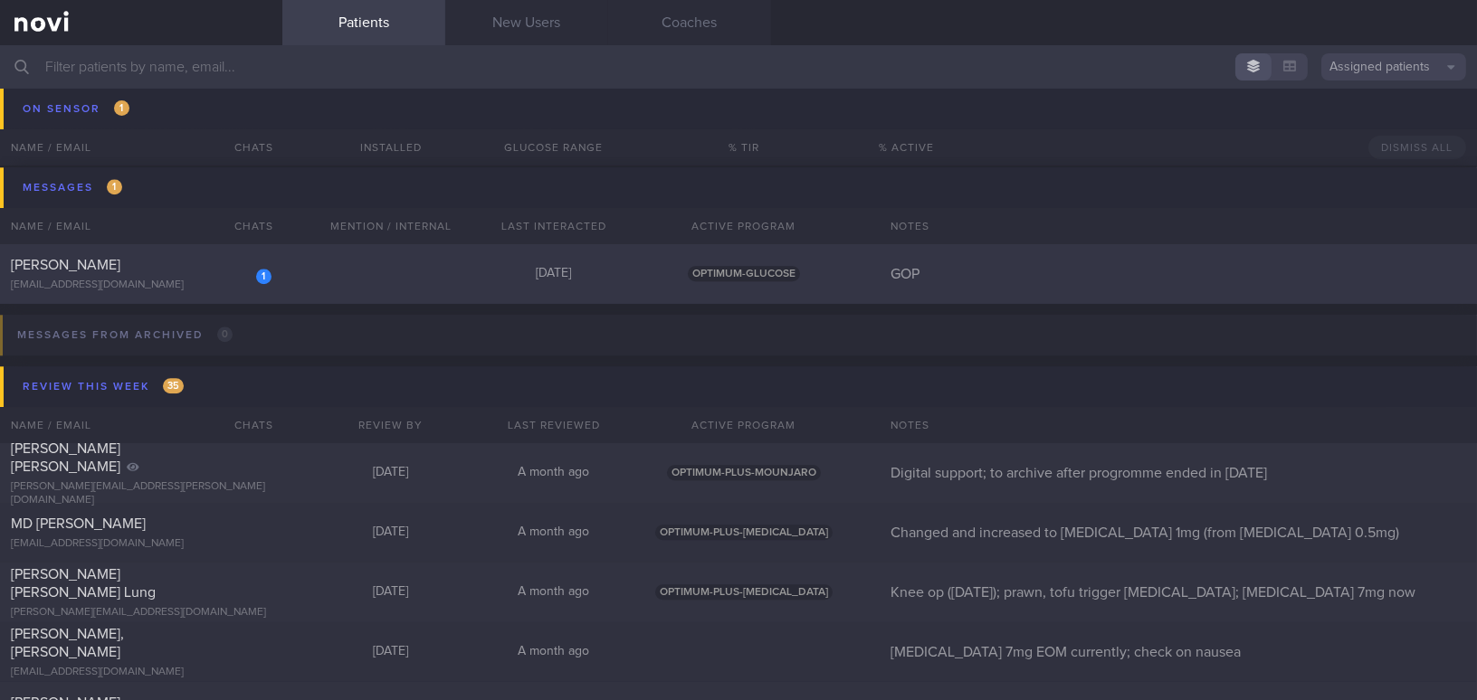
click at [168, 262] on div "CHU YEN MIN" at bounding box center [139, 265] width 256 height 18
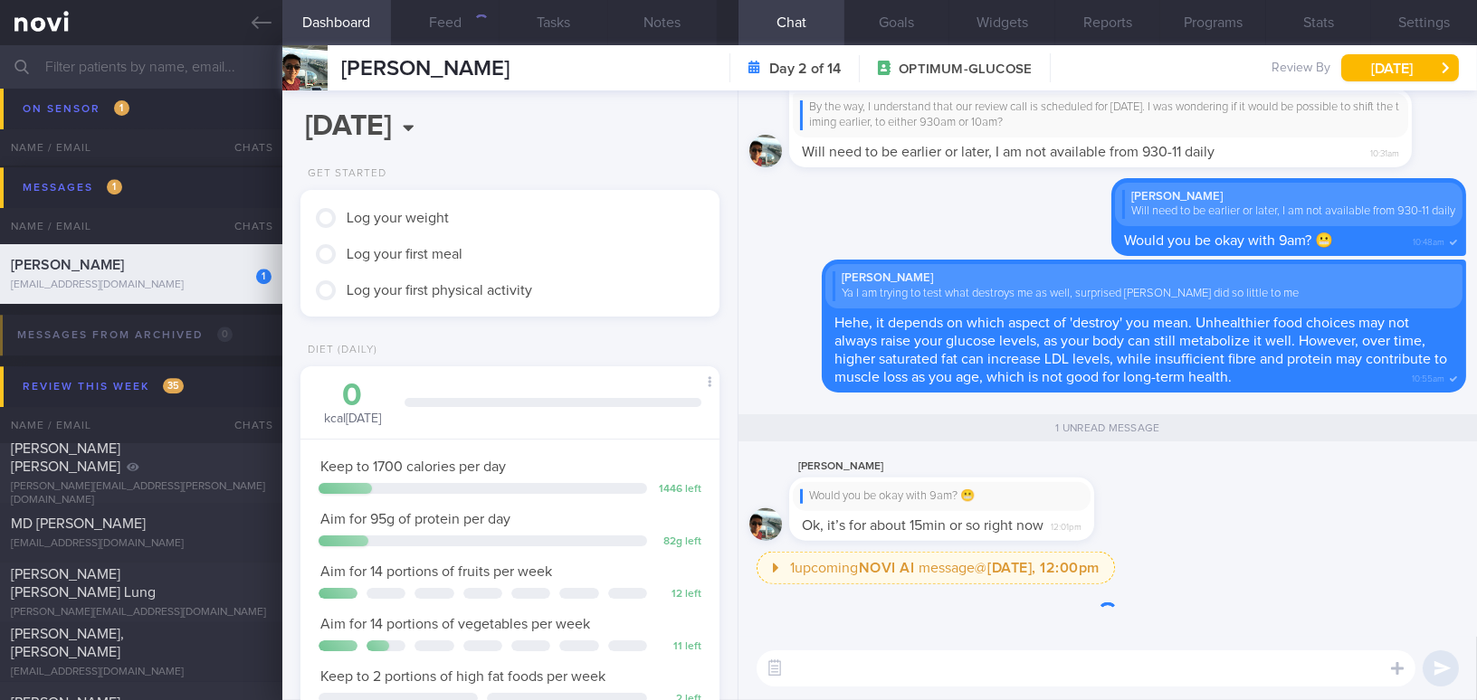
scroll to position [191, 381]
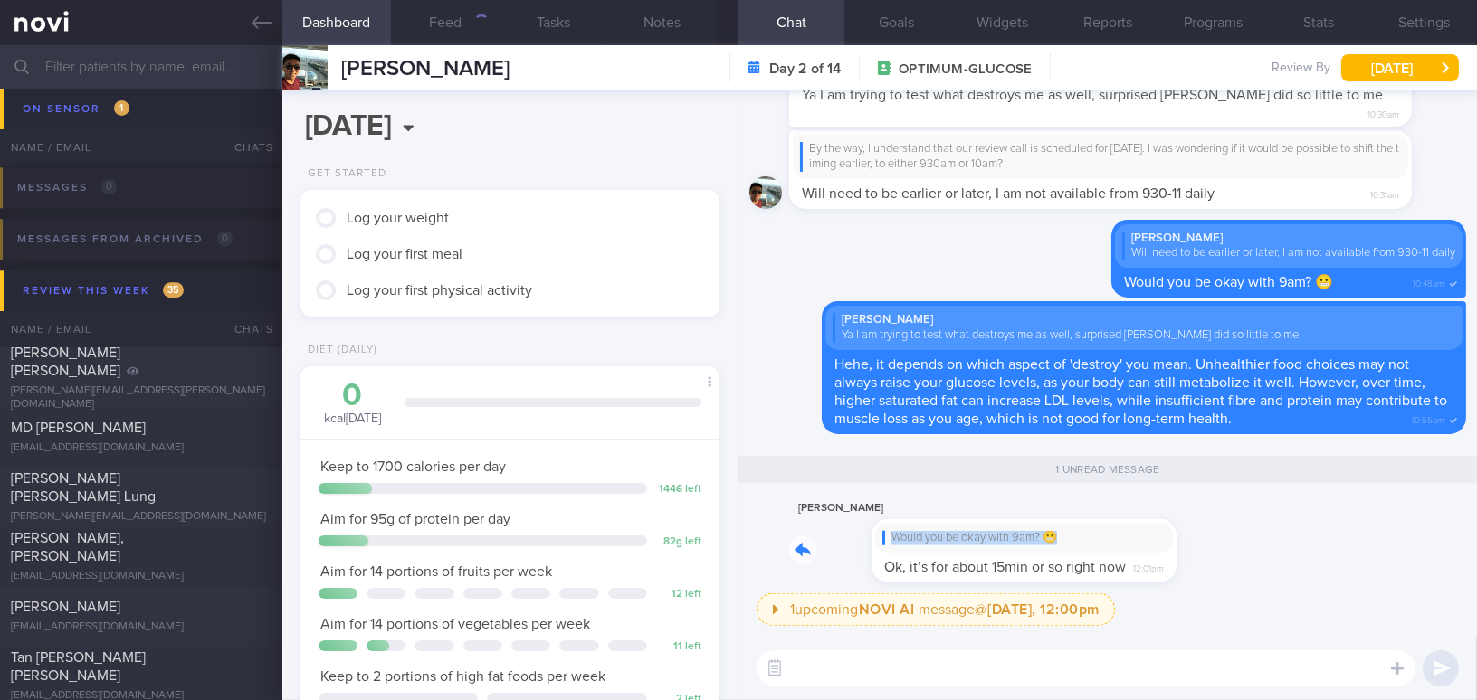
drag, startPoint x: 1046, startPoint y: 530, endPoint x: 1242, endPoint y: 538, distance: 195.6
click at [1242, 538] on div "Yen-Min Chu Would you be okay with 9am? 😬 Ok, it’s for about 15min or so right …" at bounding box center [1107, 546] width 717 height 96
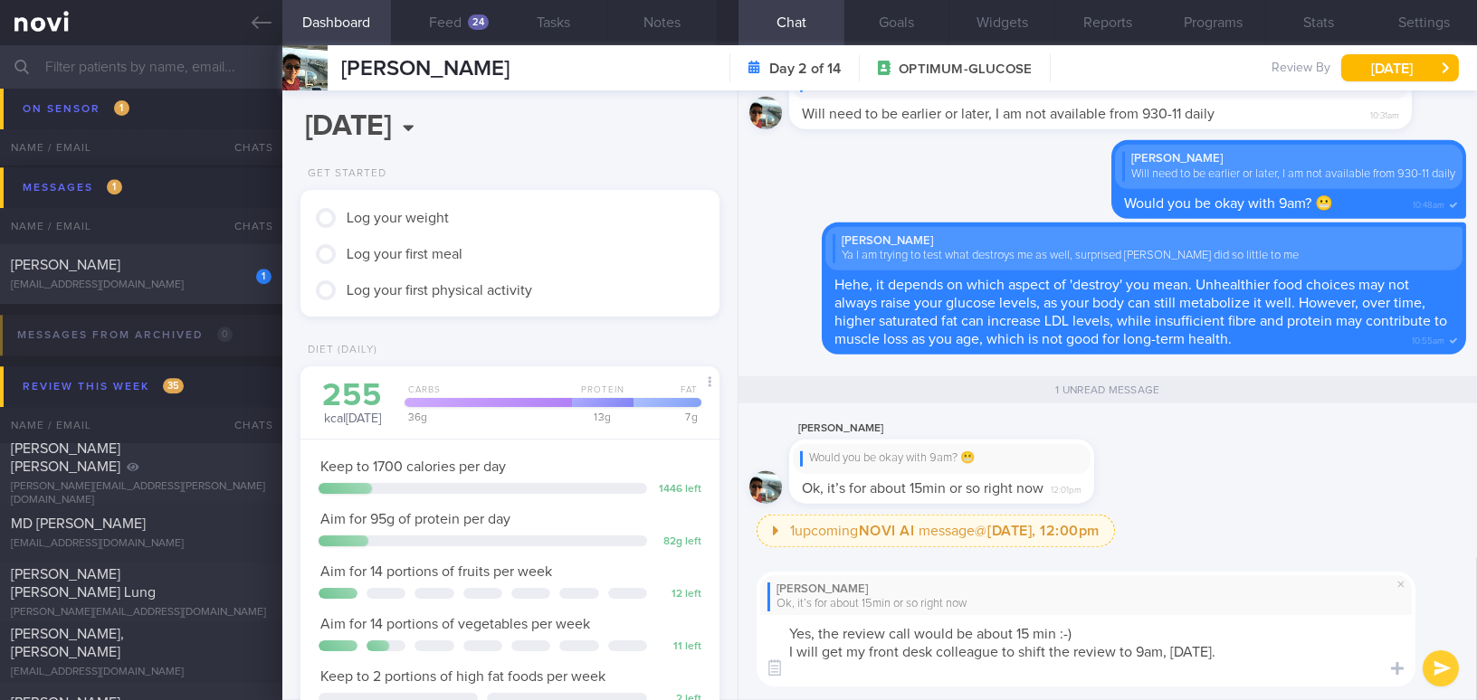
scroll to position [0, 0]
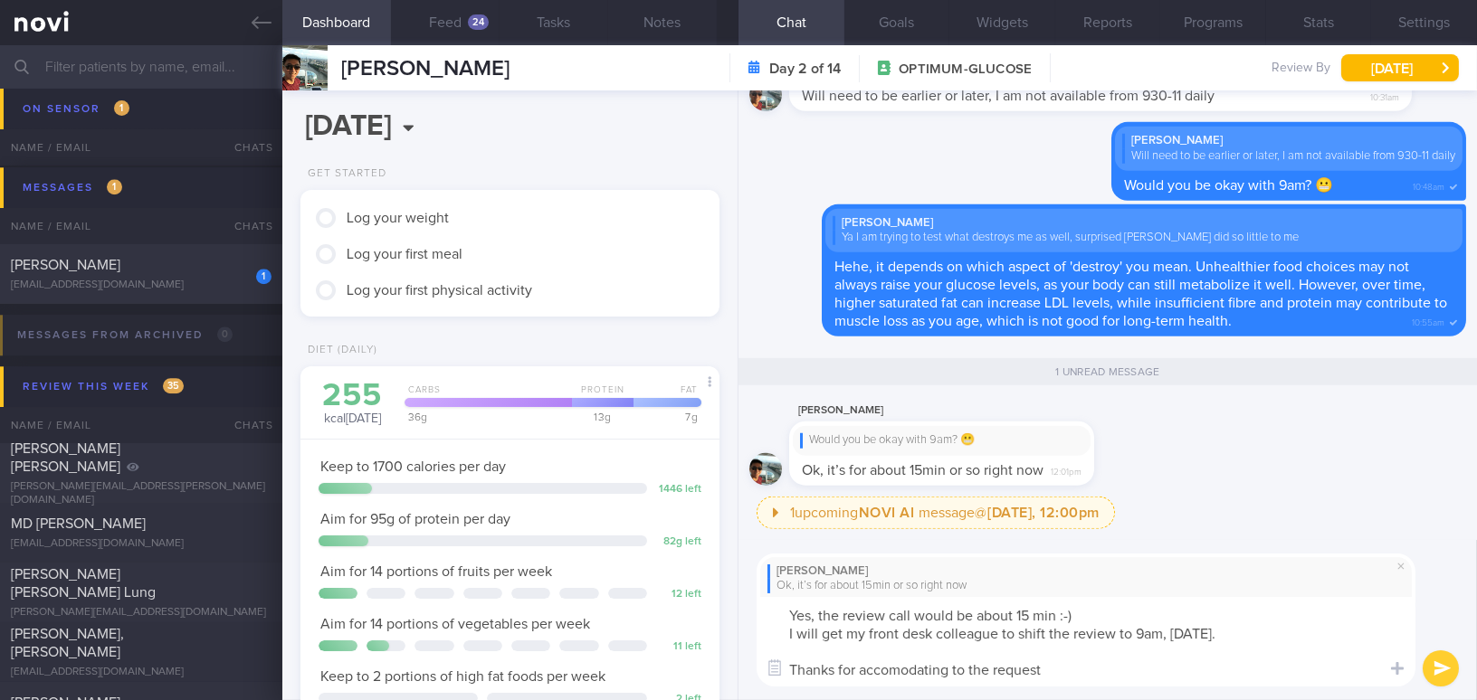
type textarea "Yes, the review call would be about 15 min :-) I will get my front desk colleag…"
drag, startPoint x: 1052, startPoint y: 672, endPoint x: 767, endPoint y: 605, distance: 292.0
click at [757, 602] on textarea "Yes, the review call would be about 15 min :-) I will get my front desk colleag…" at bounding box center [1086, 642] width 659 height 90
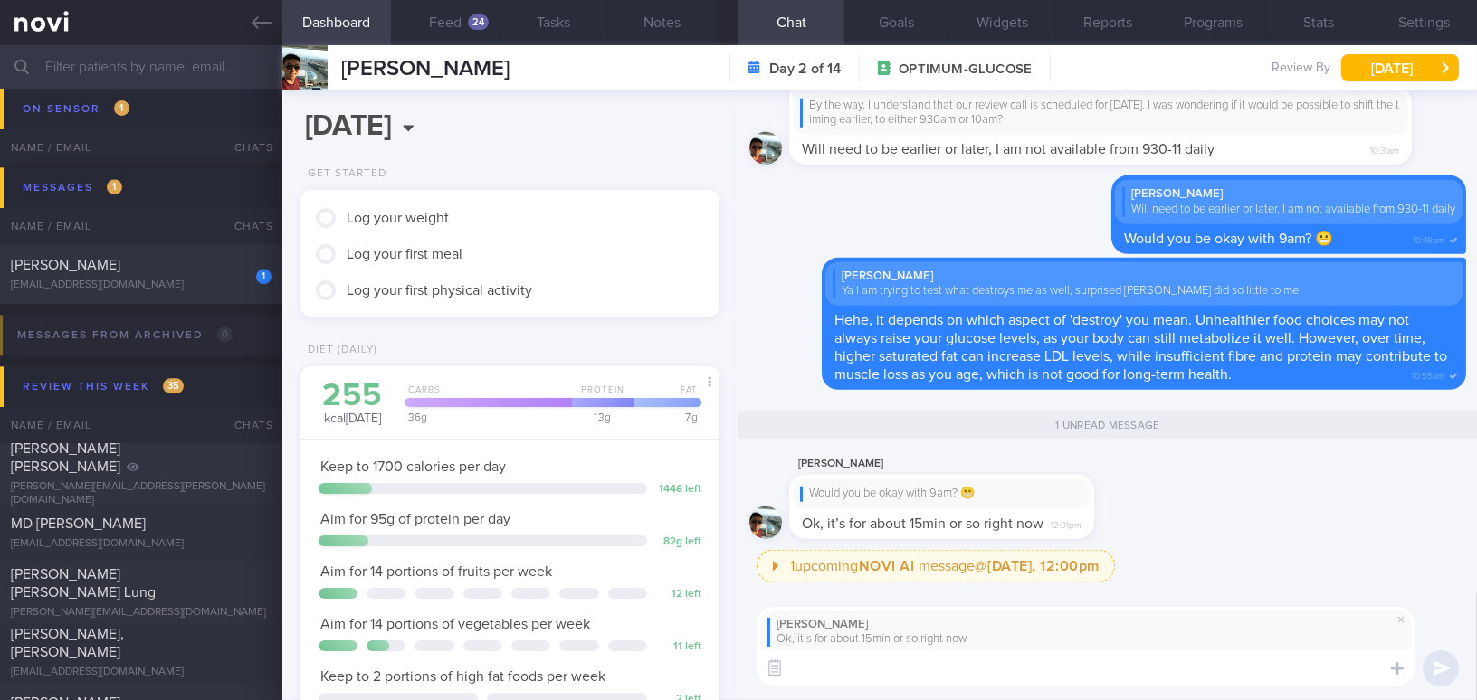
paste textarea "Yes, the review call will be about 15 minutes. 🙂 I’ll have my front desk collea…"
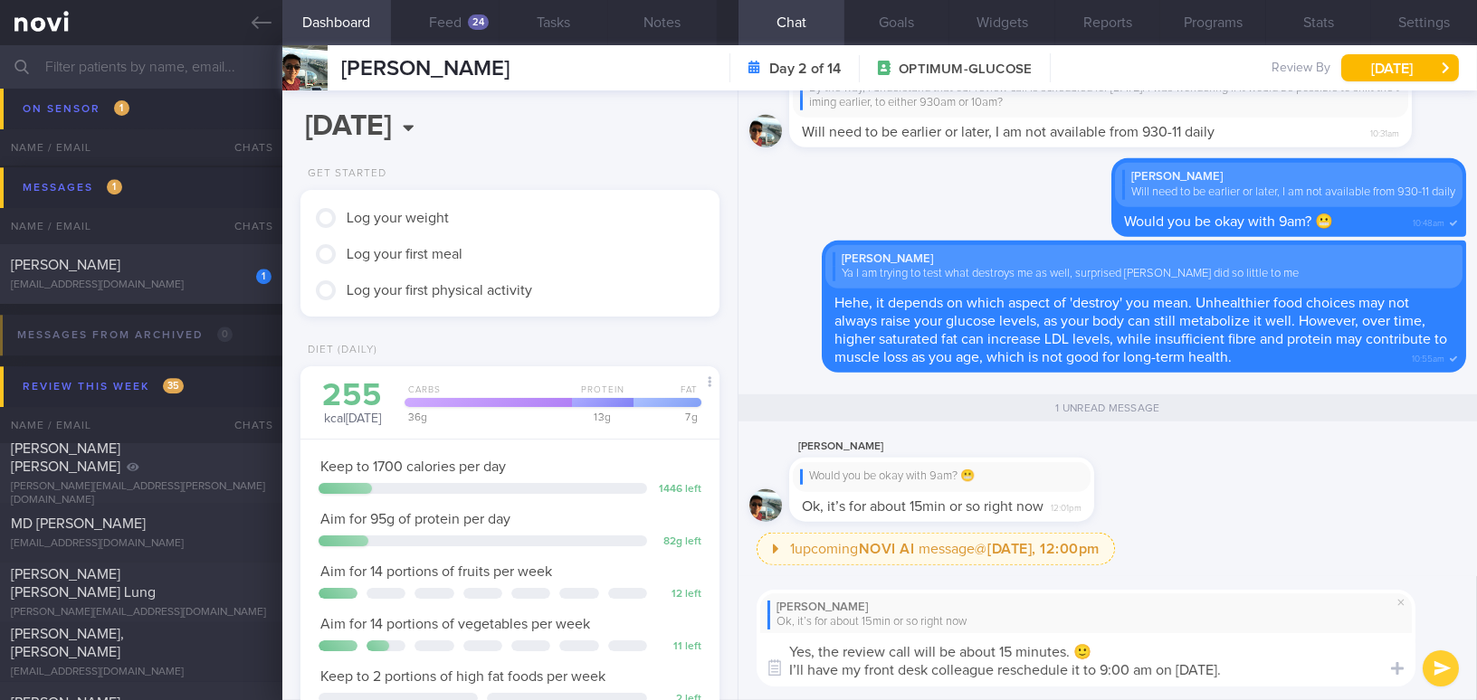
drag, startPoint x: 1038, startPoint y: 651, endPoint x: 1068, endPoint y: 647, distance: 30.1
click at [1068, 647] on textarea "Yes, the review call will be about 15 minutes. 🙂 I’ll have my front desk collea…" at bounding box center [1086, 660] width 659 height 53
click at [803, 668] on textarea "Yes, the review call will be about 15 min 🙂 I’ll have my front desk colleague r…" at bounding box center [1086, 660] width 659 height 53
drag, startPoint x: 1120, startPoint y: 667, endPoint x: 1166, endPoint y: 667, distance: 46.2
click at [1166, 667] on textarea "Yes, the review call will be about 15 min 🙂 I will have my front desk colleague…" at bounding box center [1086, 660] width 659 height 53
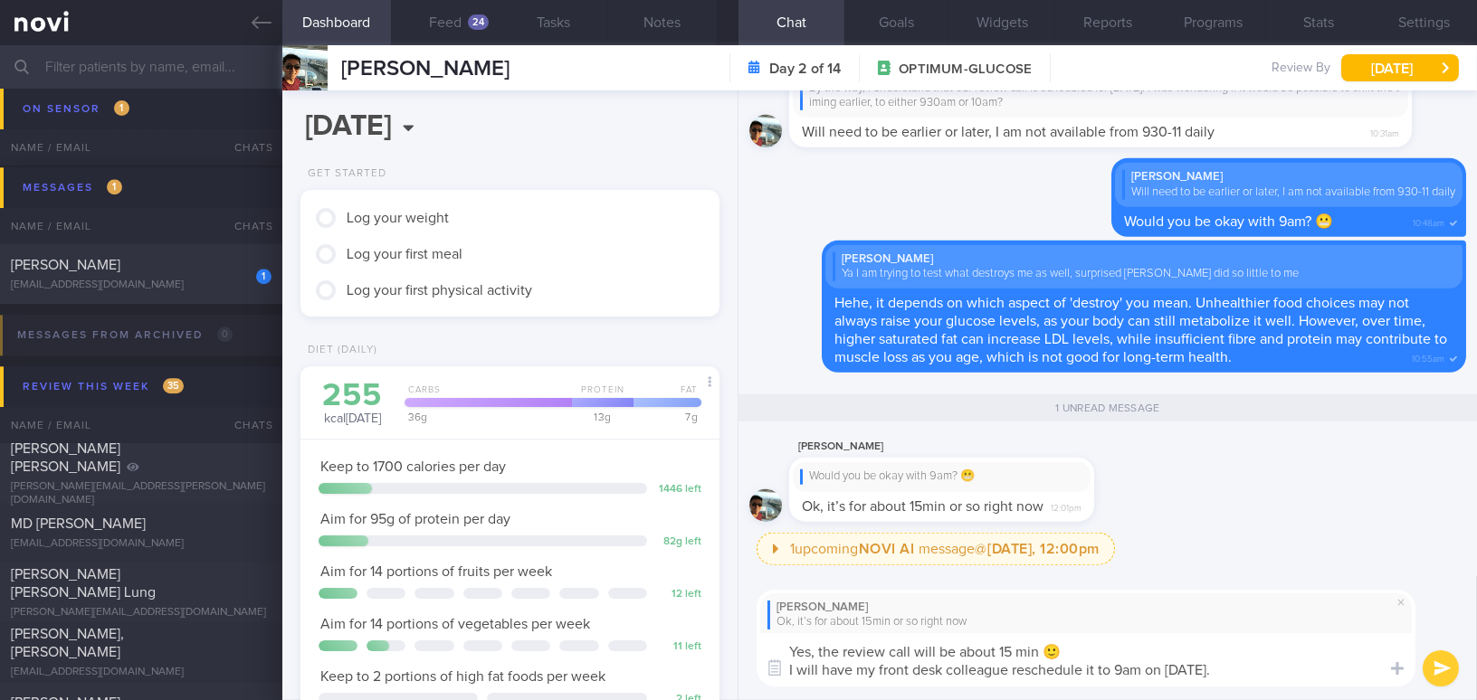
type textarea "Yes, the review call will be about 15 min 🙂 I will have my front desk colleague…"
click at [1439, 675] on button "submit" at bounding box center [1441, 669] width 36 height 36
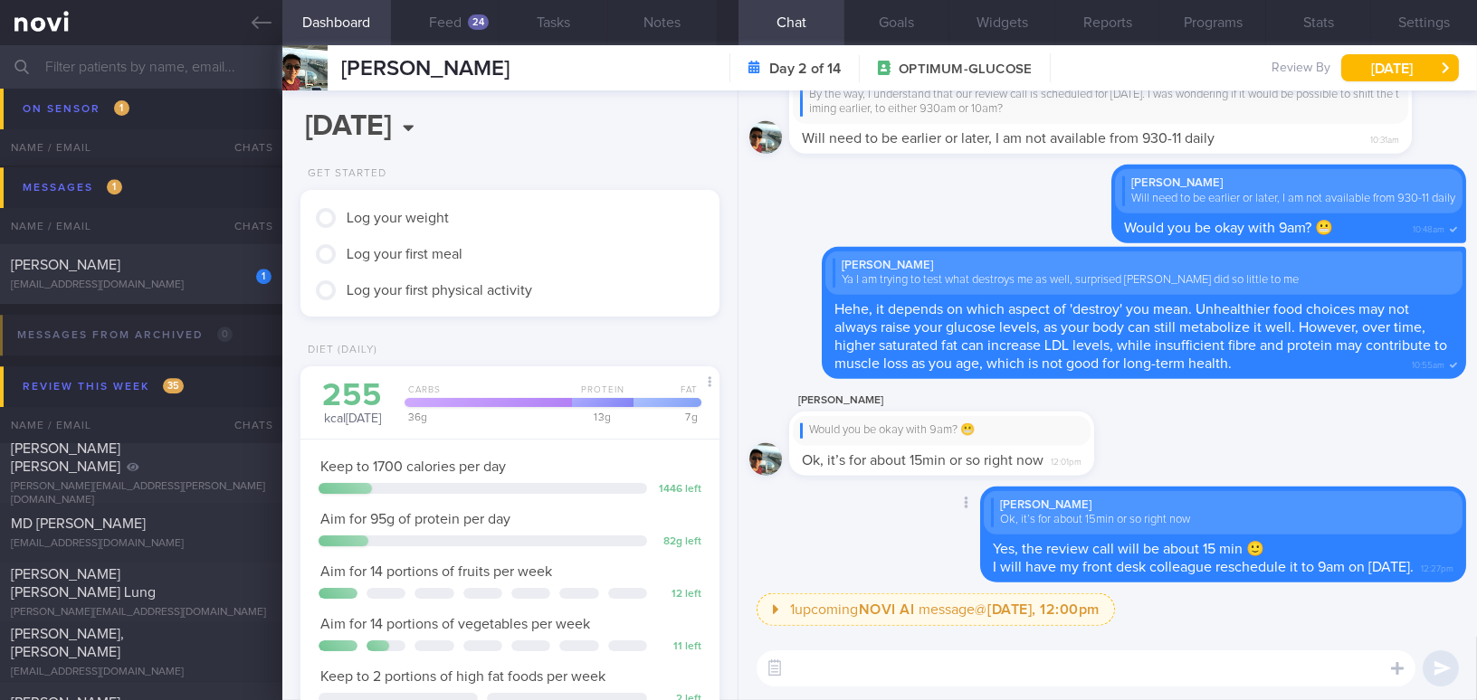
paste textarea "Thank you for accommodating the request!"
type textarea "Thank you for accommodating the request! 🙏"
click at [1446, 662] on button "submit" at bounding box center [1441, 669] width 36 height 36
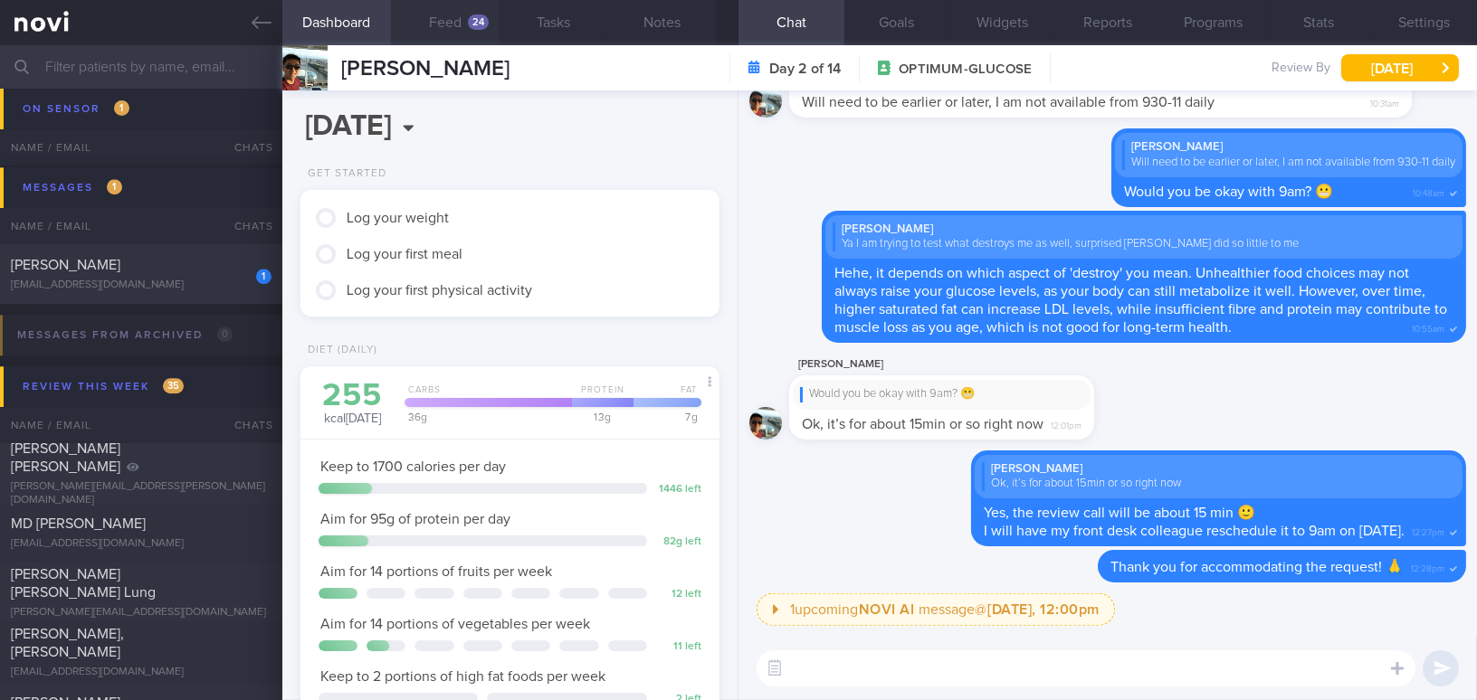
click at [487, 23] on div "24" at bounding box center [478, 21] width 21 height 15
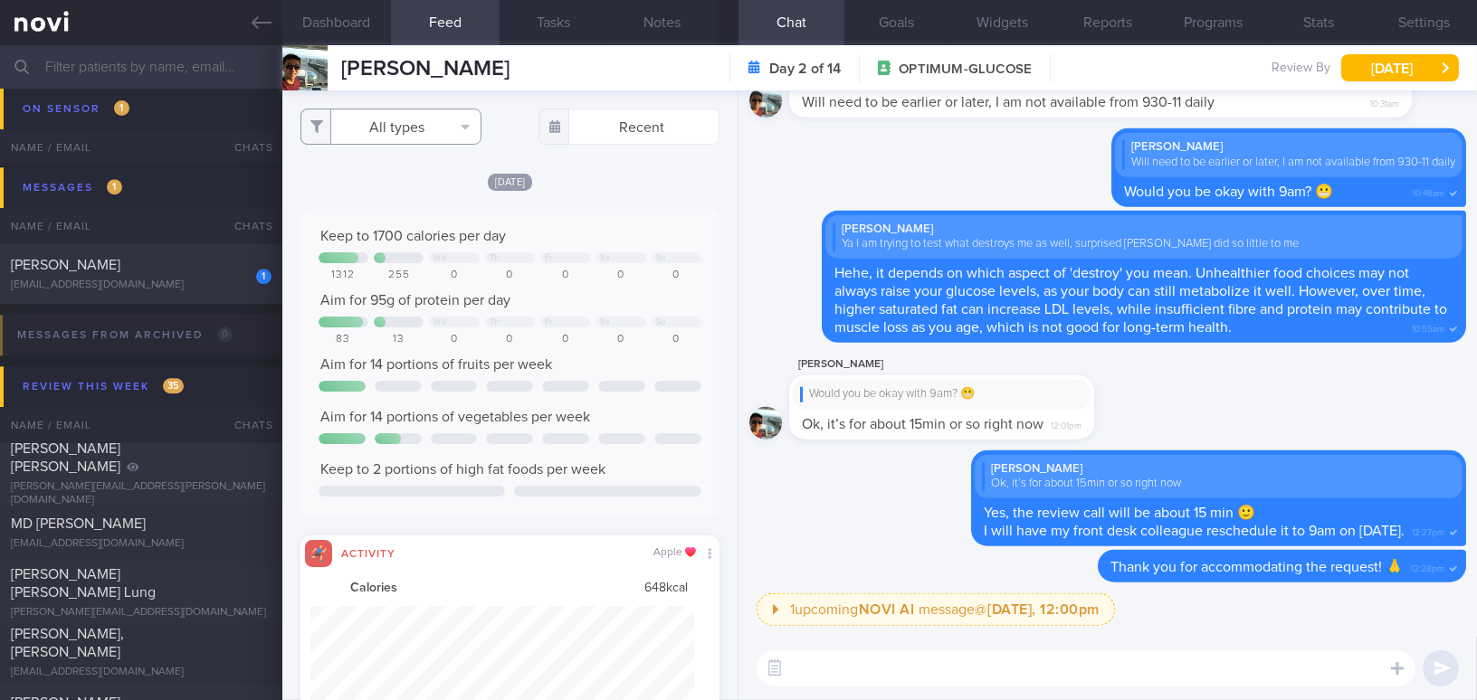
click at [377, 129] on button "All types" at bounding box center [390, 127] width 181 height 36
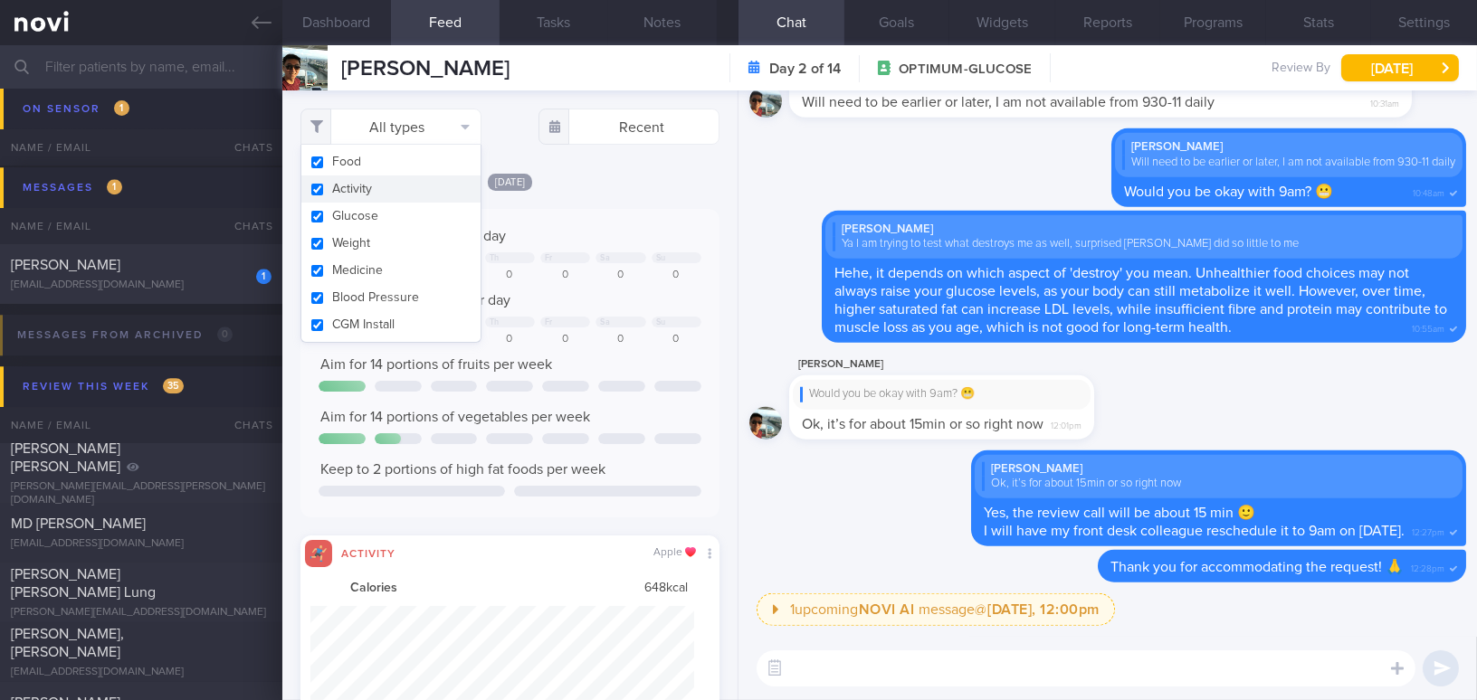
click at [317, 186] on button "Activity" at bounding box center [390, 189] width 179 height 27
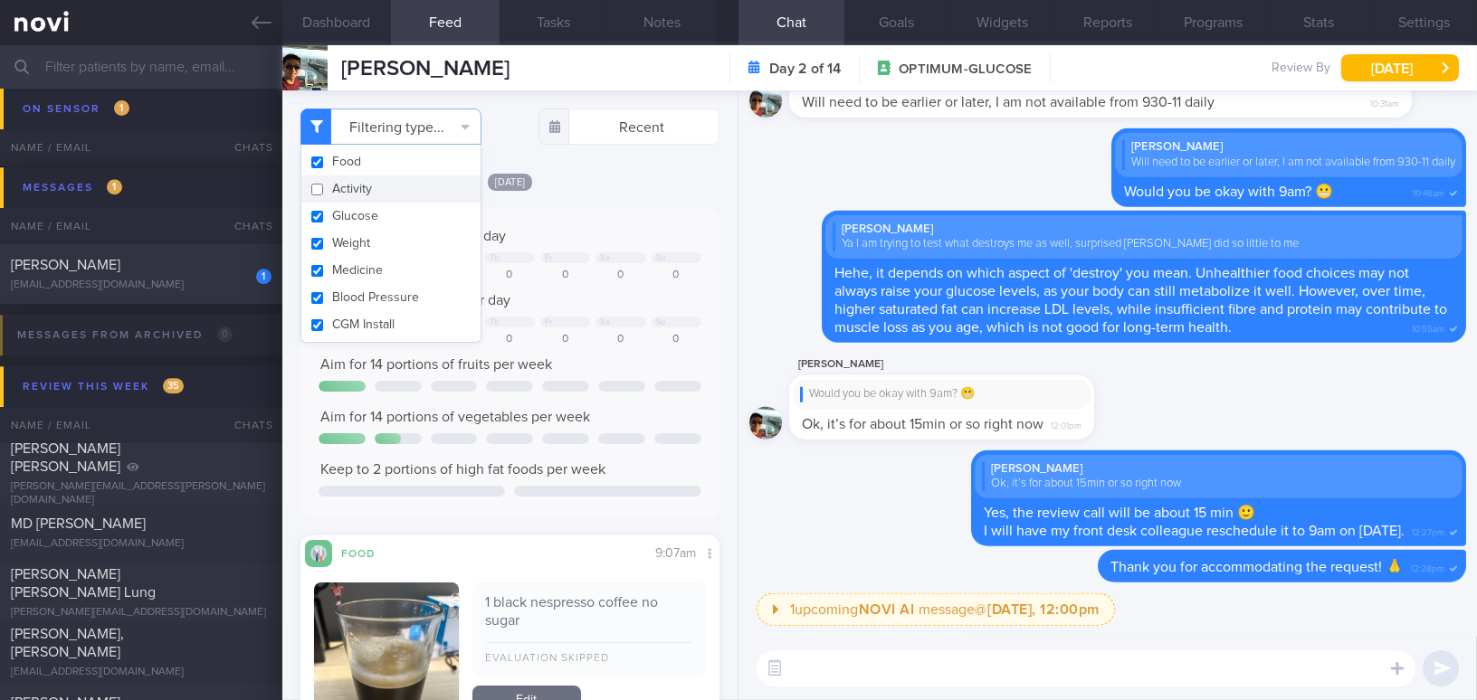
click at [319, 183] on button "Activity" at bounding box center [390, 189] width 179 height 27
checkbox input "true"
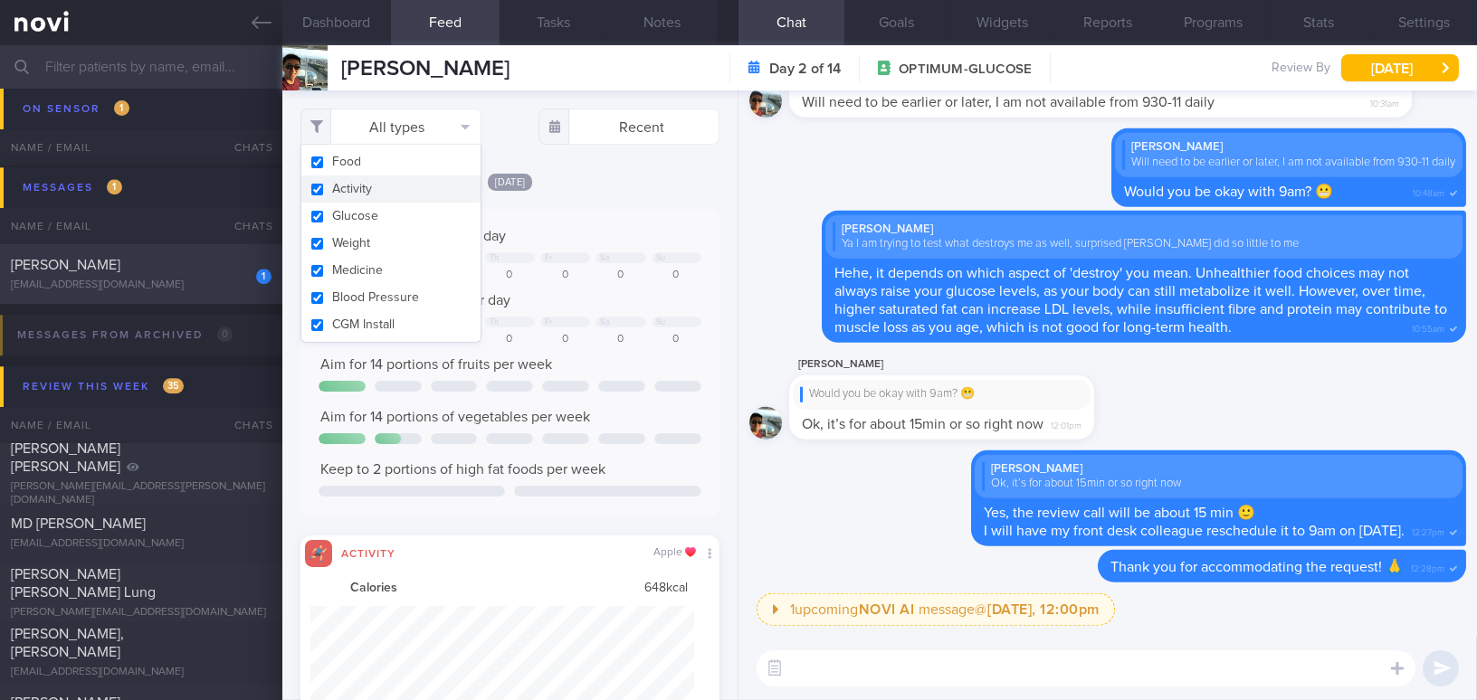
scroll to position [94, 383]
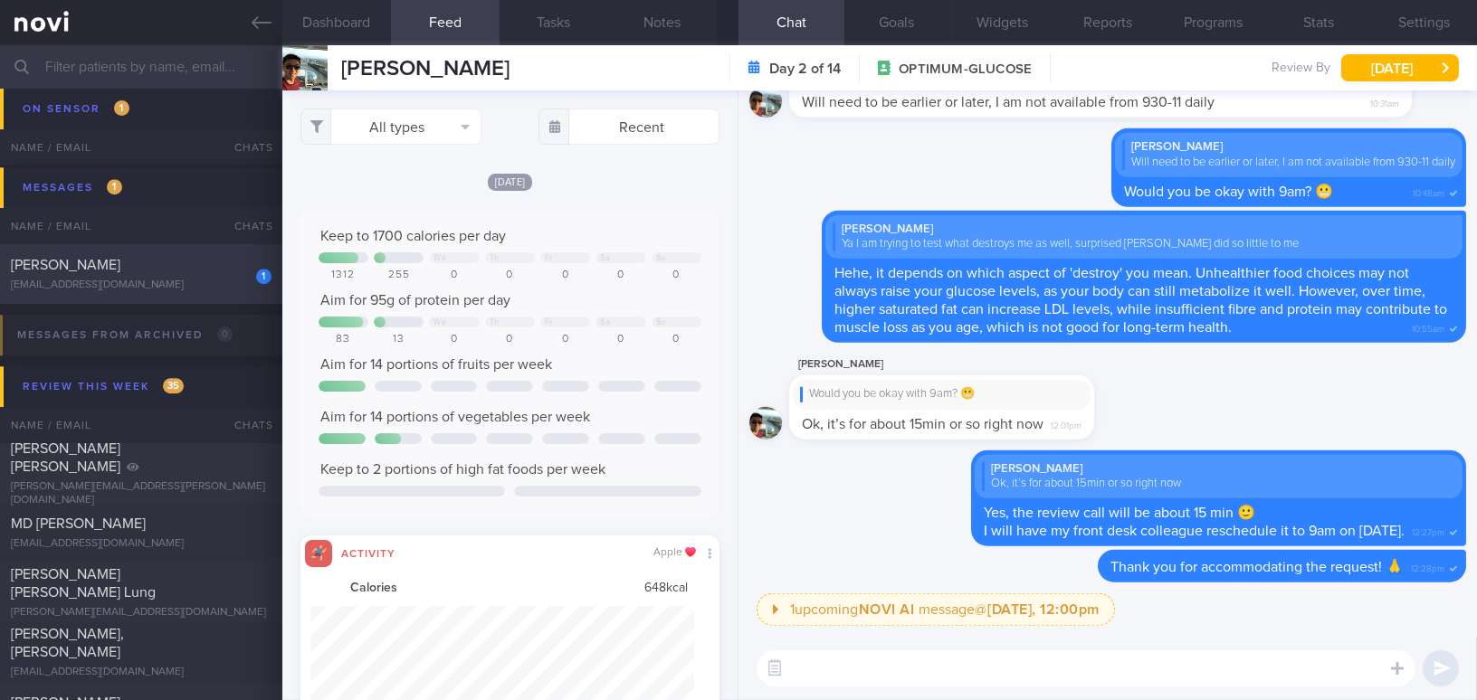
click at [157, 273] on div "Sim Kang Wee Sky" at bounding box center [139, 265] width 256 height 18
type input "SAF LIP"
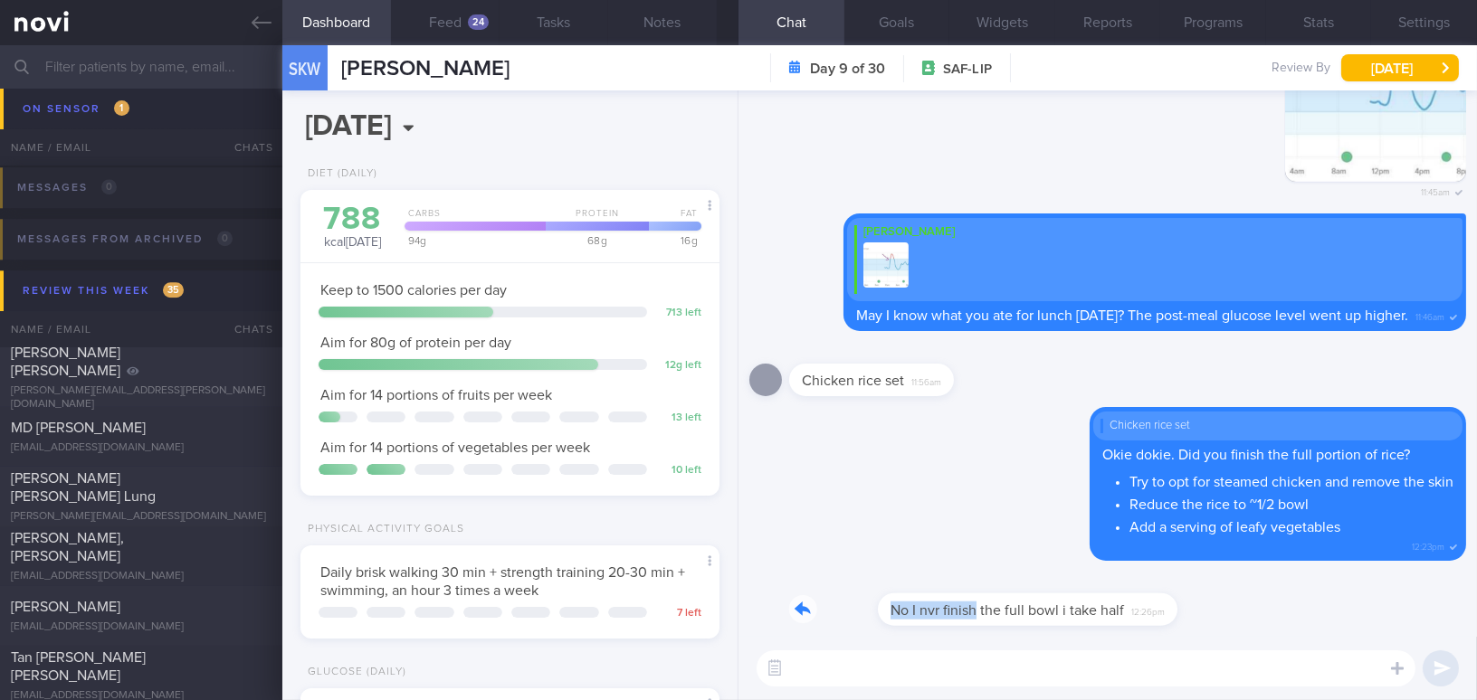
drag, startPoint x: 889, startPoint y: 595, endPoint x: 1120, endPoint y: 608, distance: 231.2
click at [1120, 608] on div "No I nvr finish the full bowl i take half 12:26pm" at bounding box center [966, 599] width 354 height 54
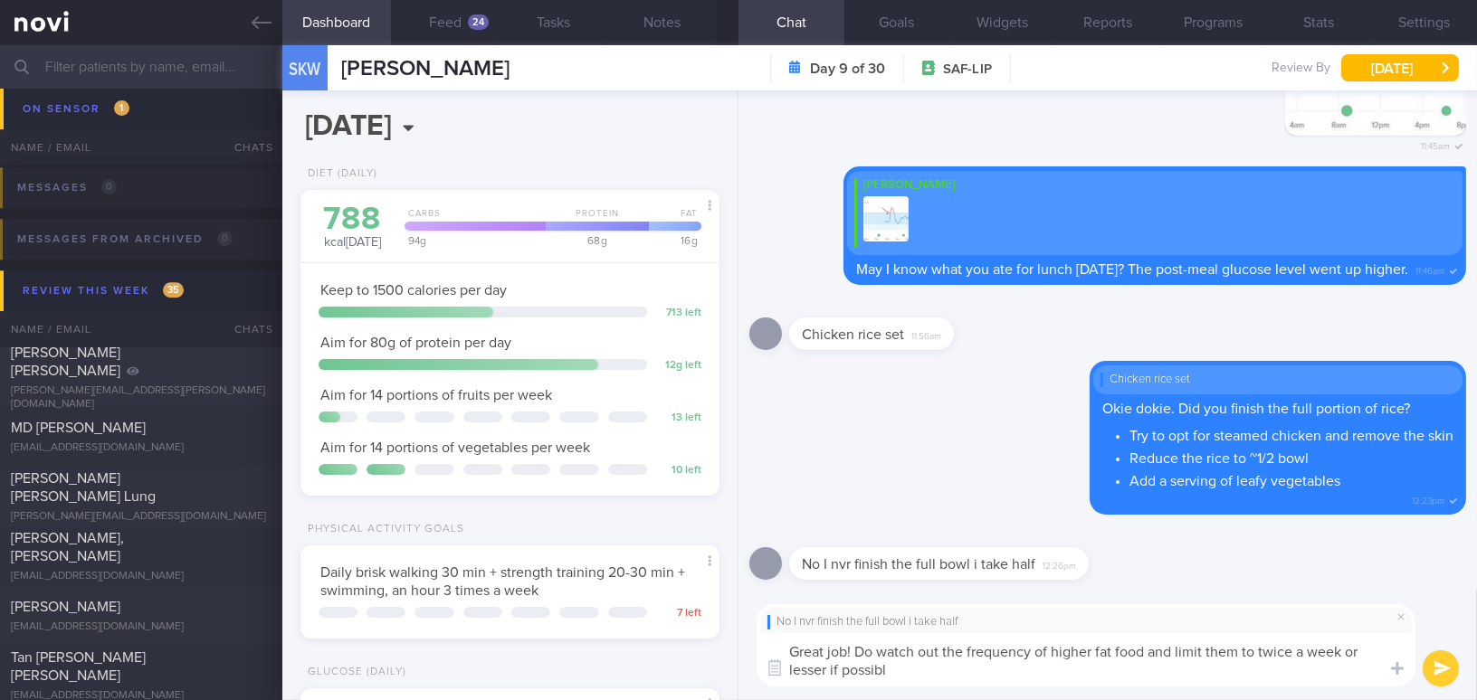
type textarea "Great job! Do watch out the frequency of higher fat food and limit them to twic…"
drag, startPoint x: 929, startPoint y: 673, endPoint x: 734, endPoint y: 649, distance: 196.1
click at [734, 649] on div "Dashboard Feed 24 Tasks Notes Chat Goals Widgets Reports Programs Stats Setting…" at bounding box center [879, 372] width 1195 height 655
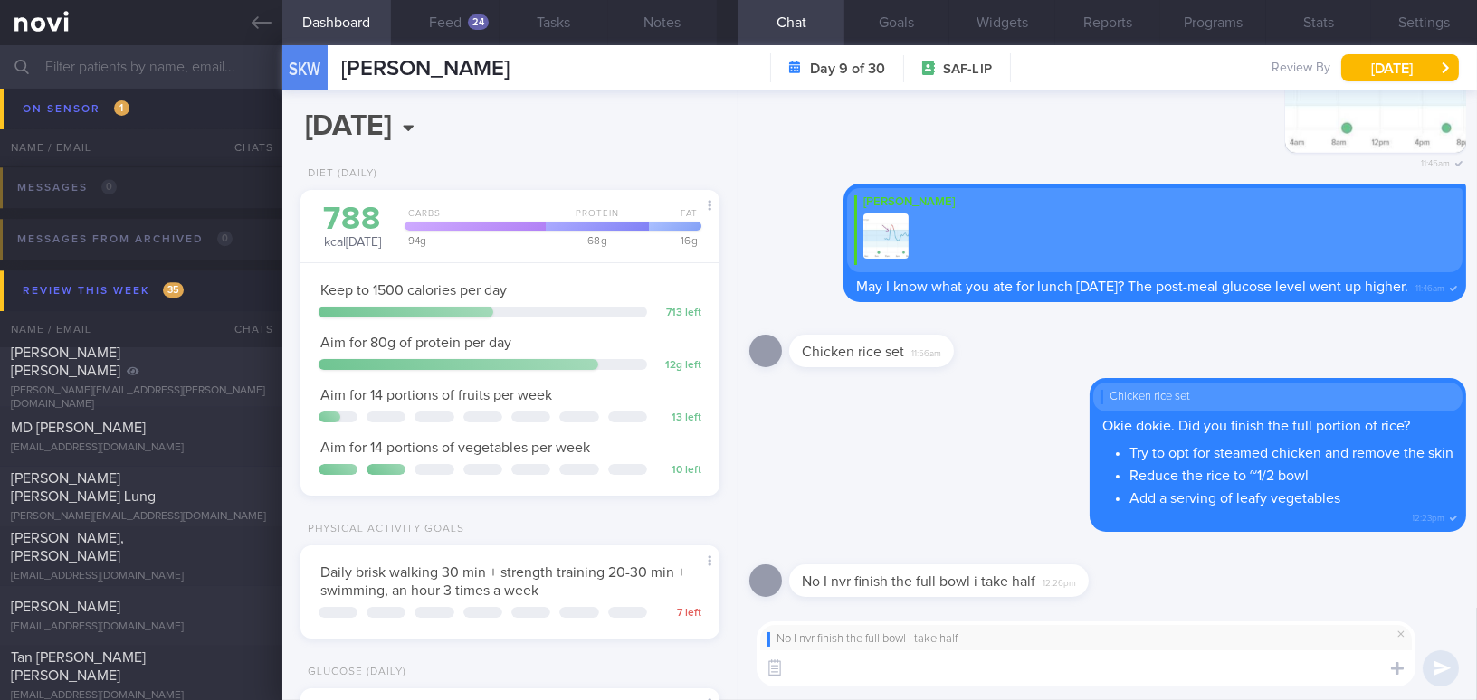
paste textarea "Great job! Just be mindful of the frequency of higher-fat foods and try to limi…"
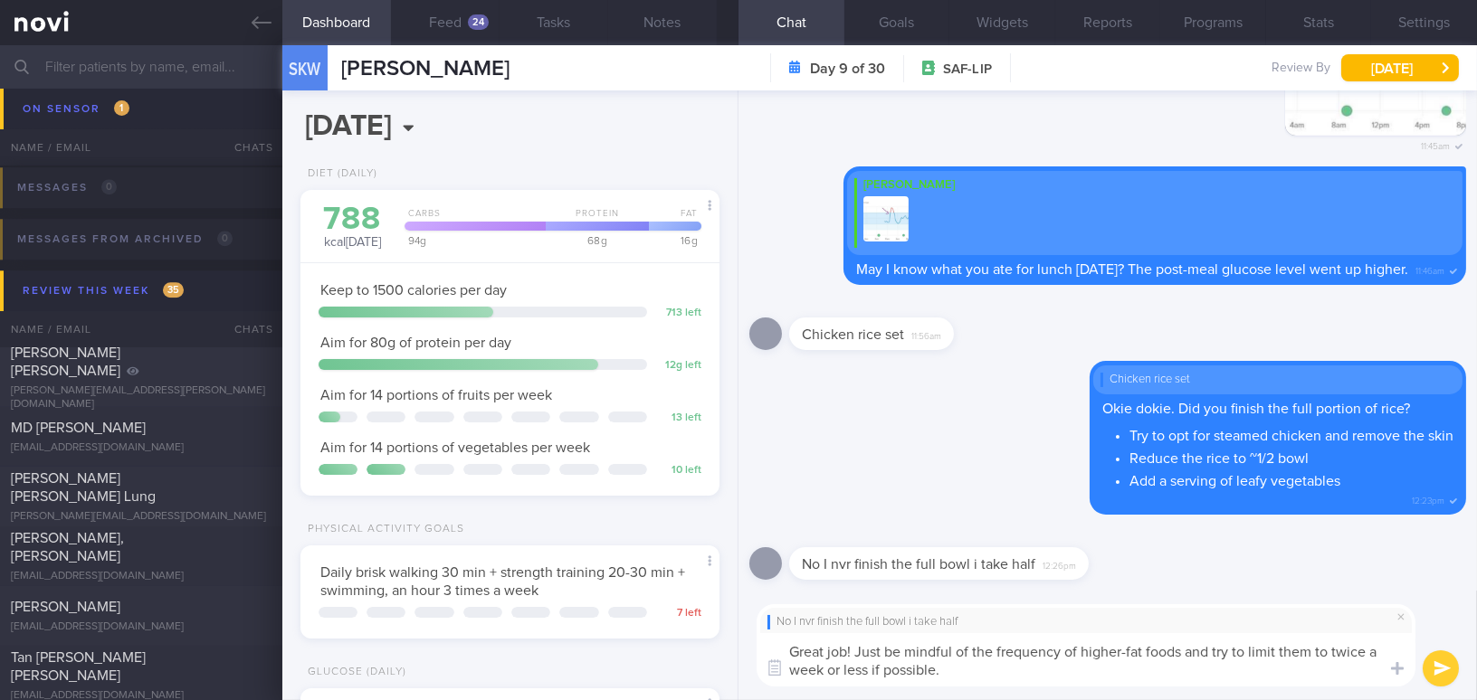
type textarea "Great job! Just be mindful of the frequency of higher-fat foods and try to limi…"
click at [1448, 674] on button "submit" at bounding box center [1441, 669] width 36 height 36
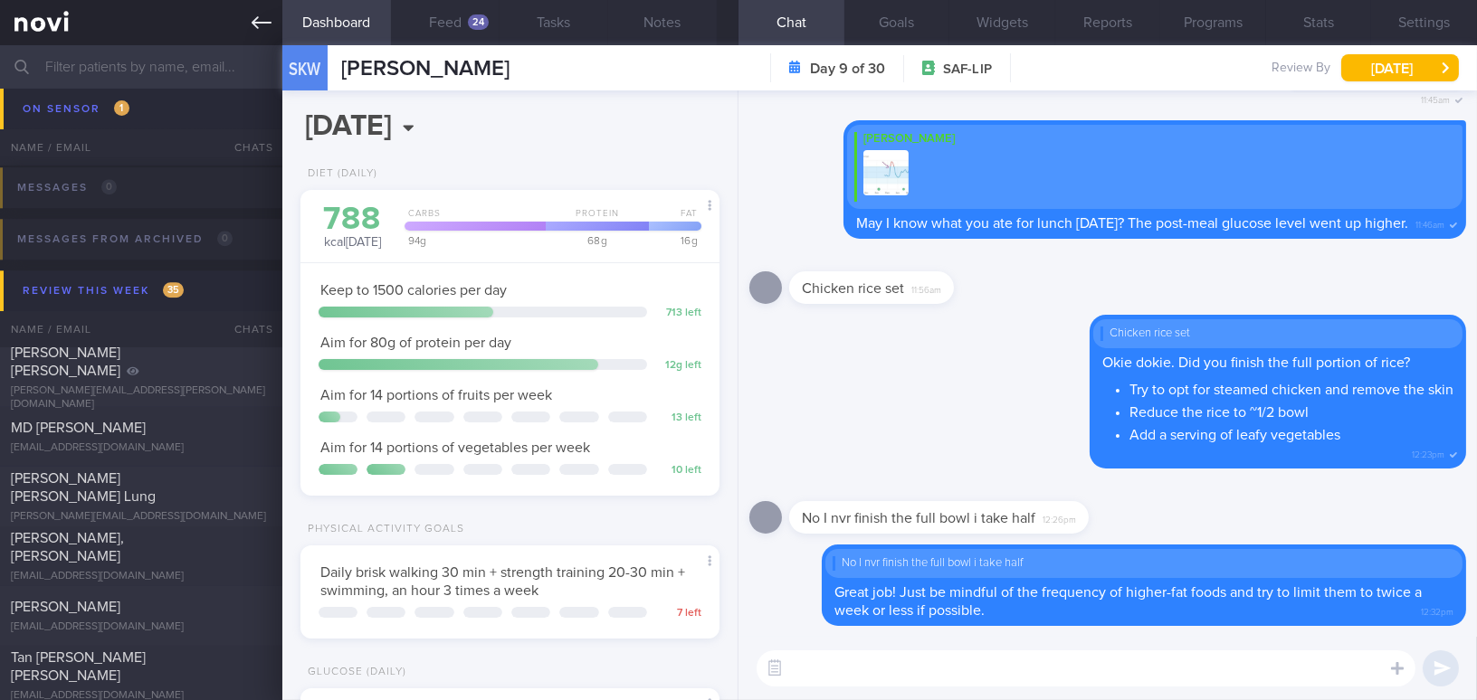
click at [272, 27] on link at bounding box center [141, 22] width 282 height 45
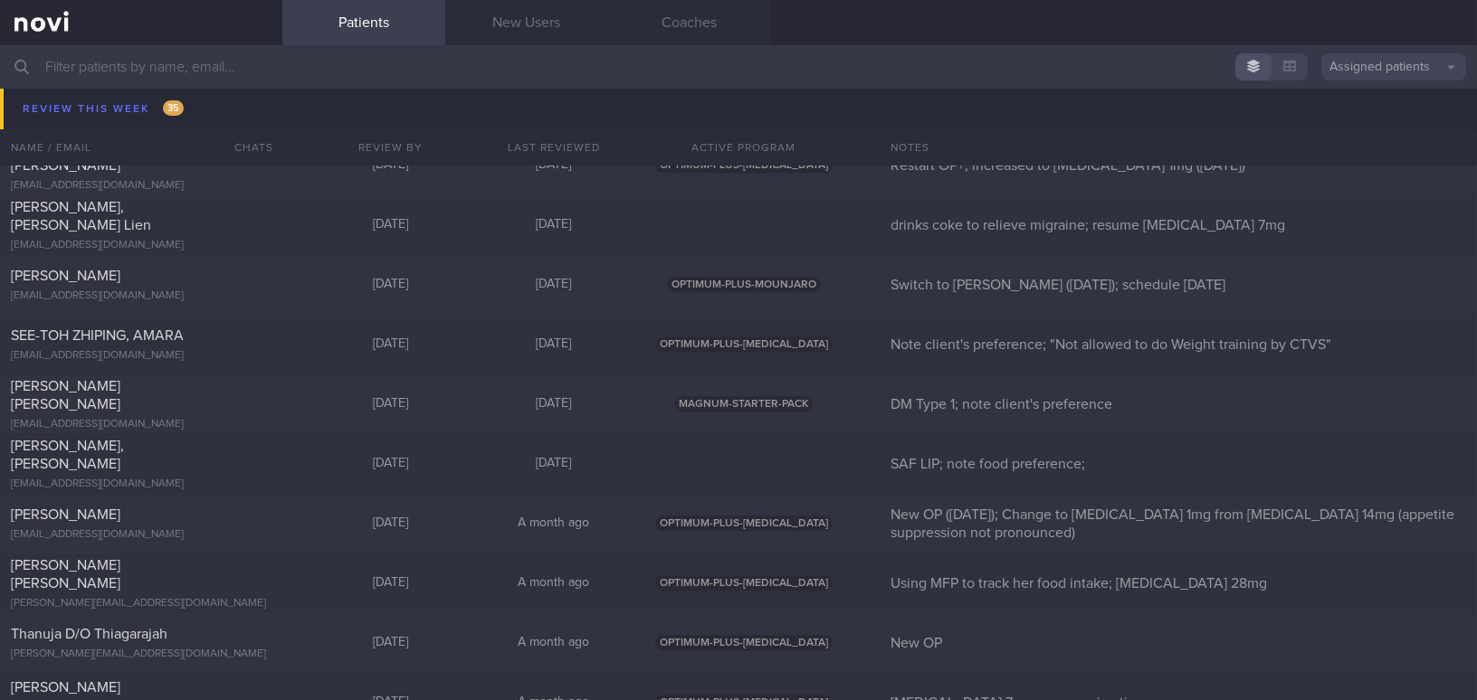
scroll to position [9216, 0]
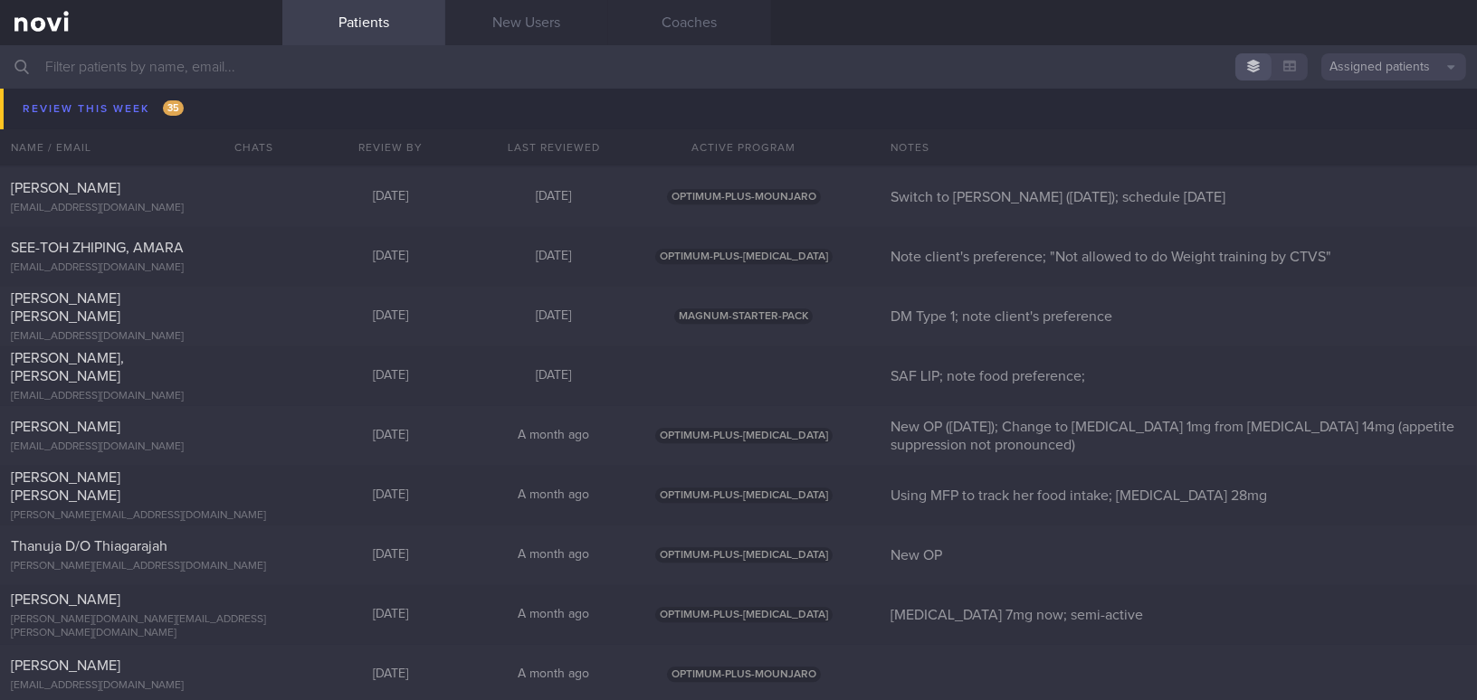
click at [252, 84] on input "text" at bounding box center [738, 66] width 1477 height 43
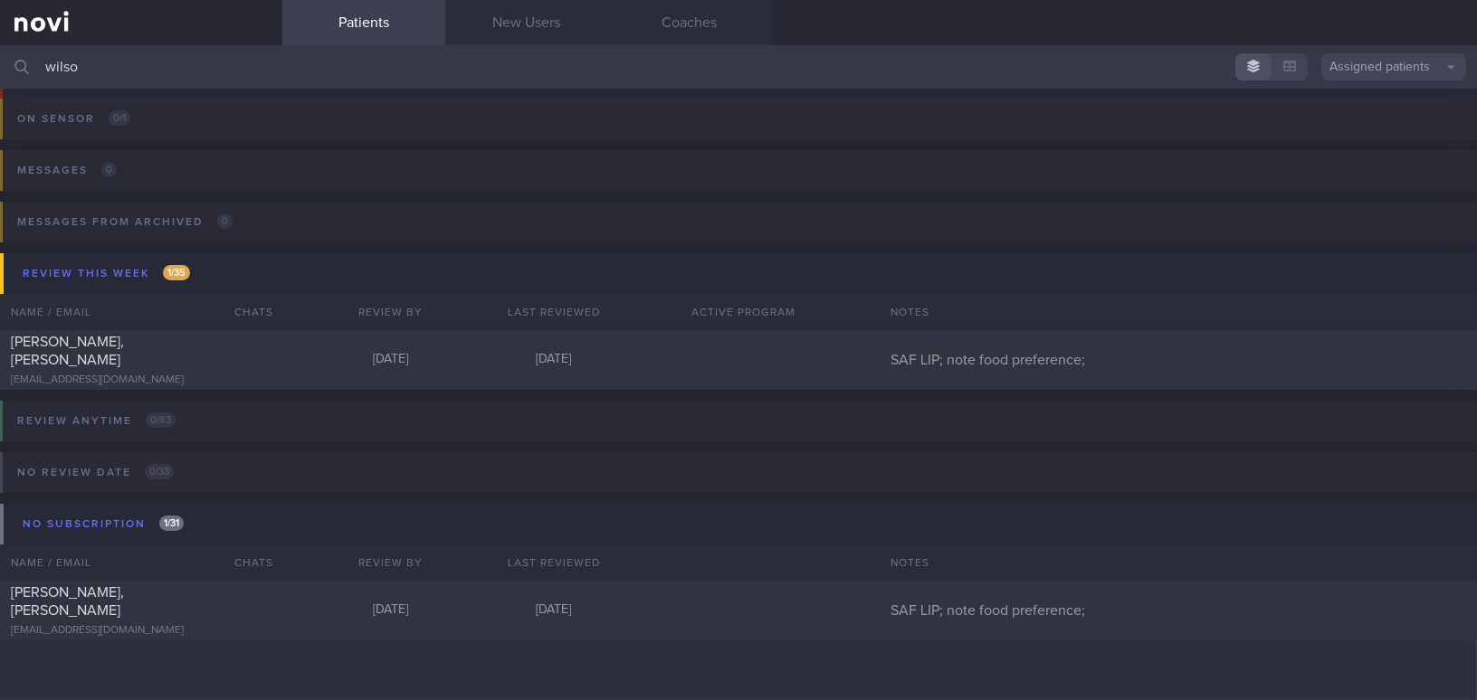
scroll to position [103, 0]
click at [187, 348] on div "[PERSON_NAME], [PERSON_NAME]" at bounding box center [139, 352] width 256 height 36
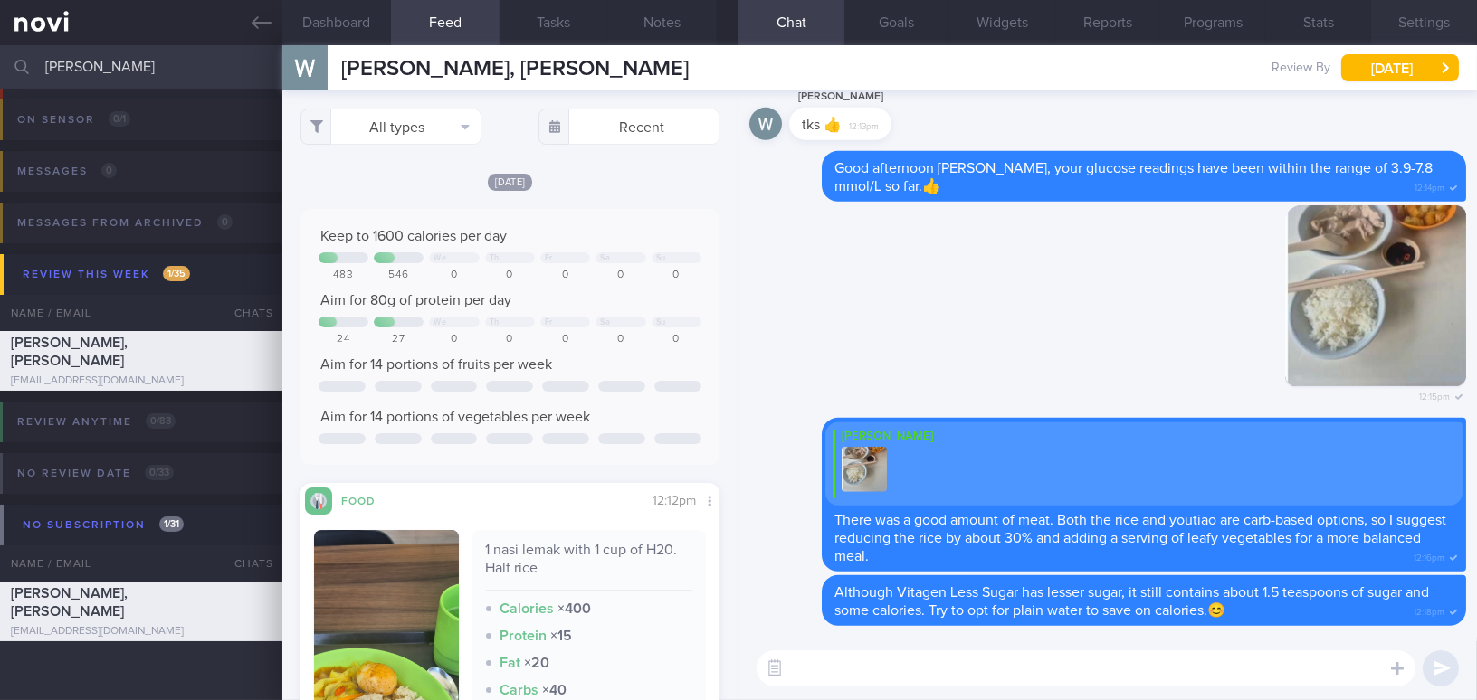
click at [1422, 21] on button "Settings" at bounding box center [1424, 22] width 106 height 45
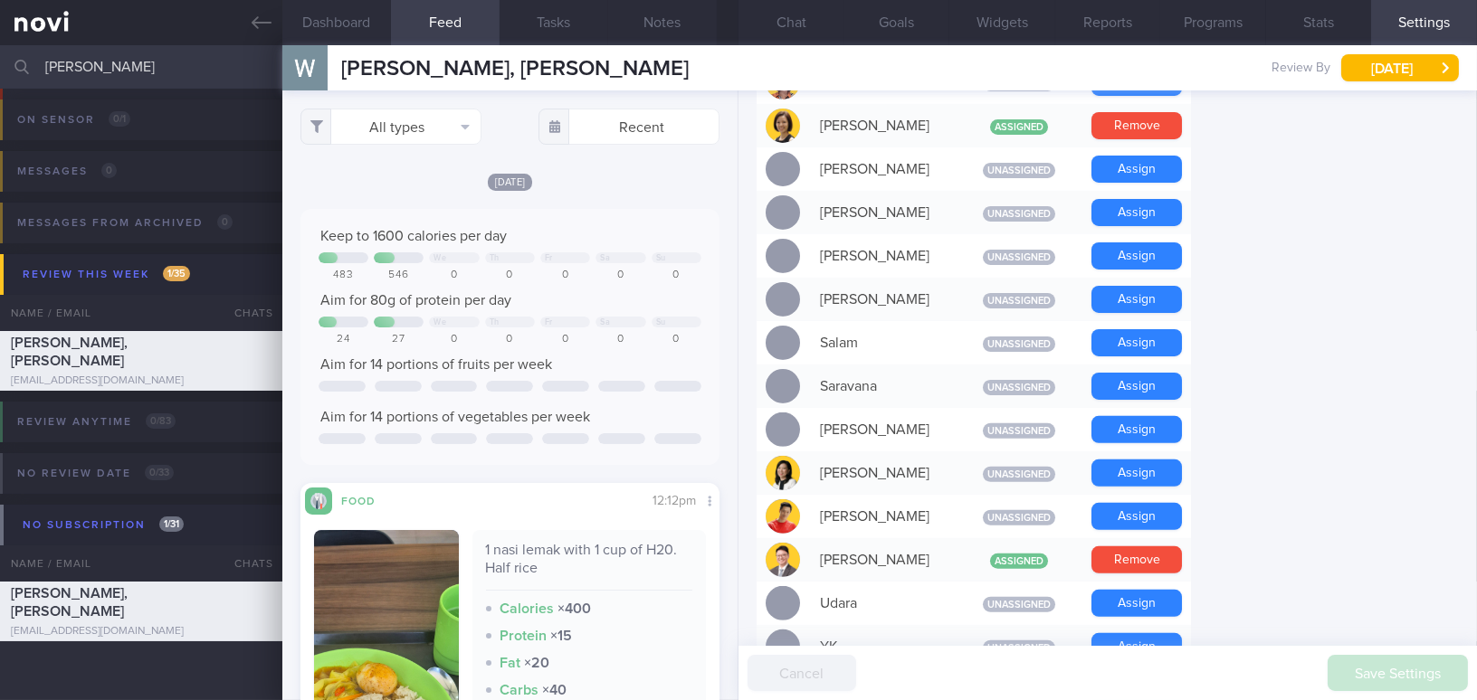
scroll to position [1481, 0]
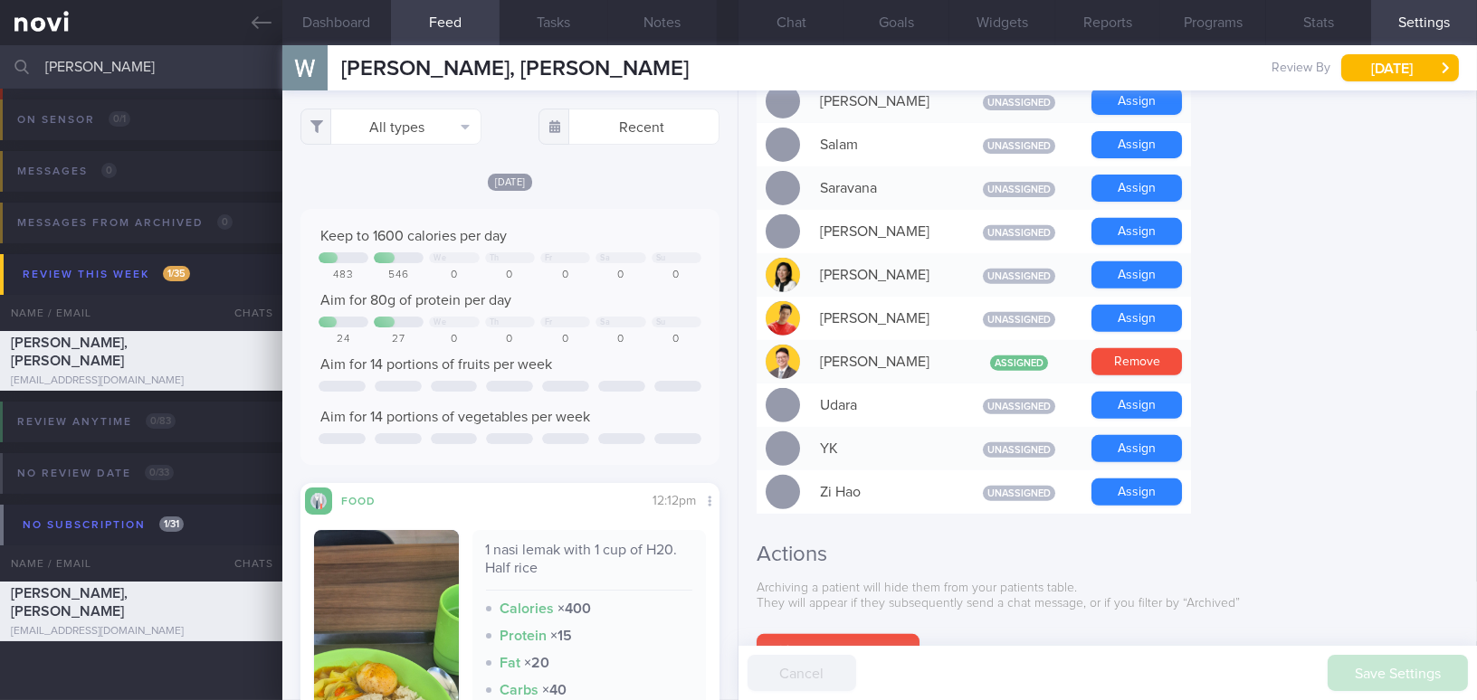
drag, startPoint x: 112, startPoint y: 68, endPoint x: 0, endPoint y: 60, distance: 112.5
click at [0, 60] on input "wilson" at bounding box center [738, 66] width 1477 height 43
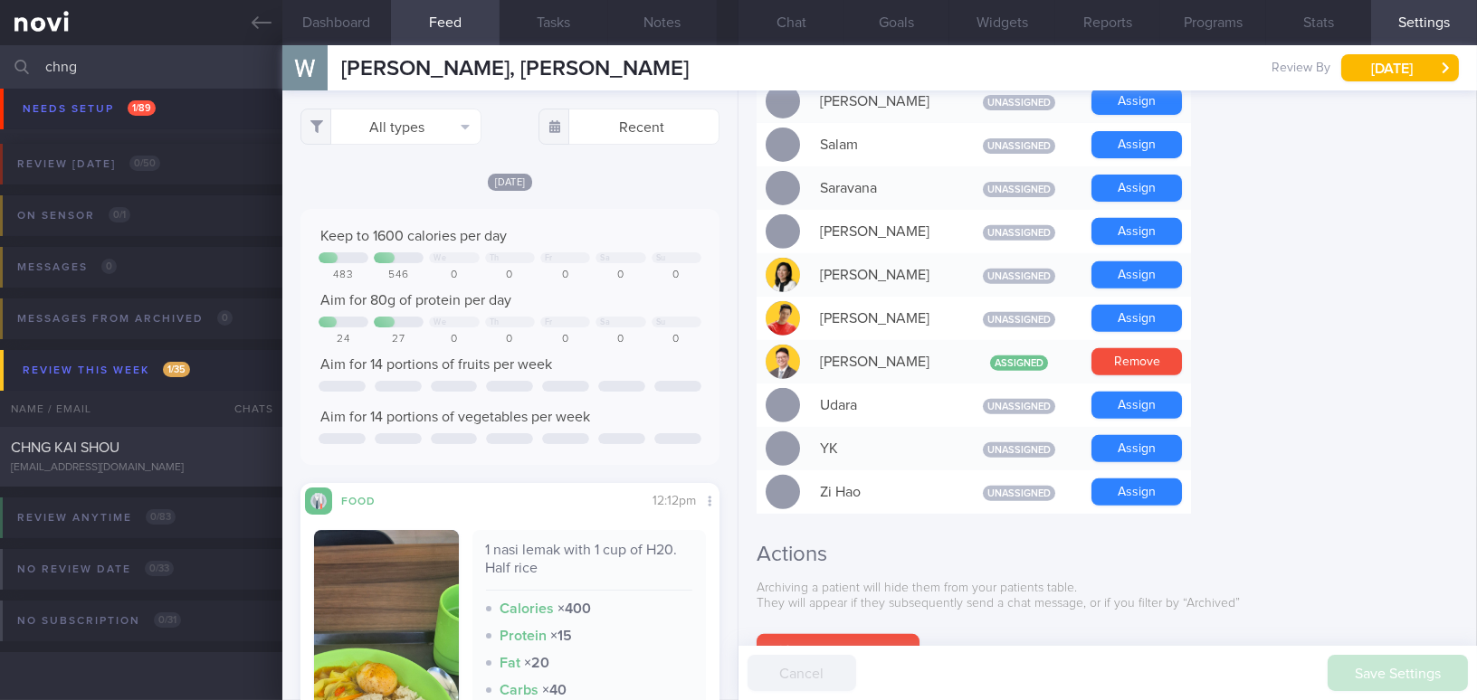
scroll to position [103, 0]
type input "chng"
click at [147, 453] on div "CHNG KAI SHOU" at bounding box center [139, 448] width 256 height 18
type input "SAF LIP"
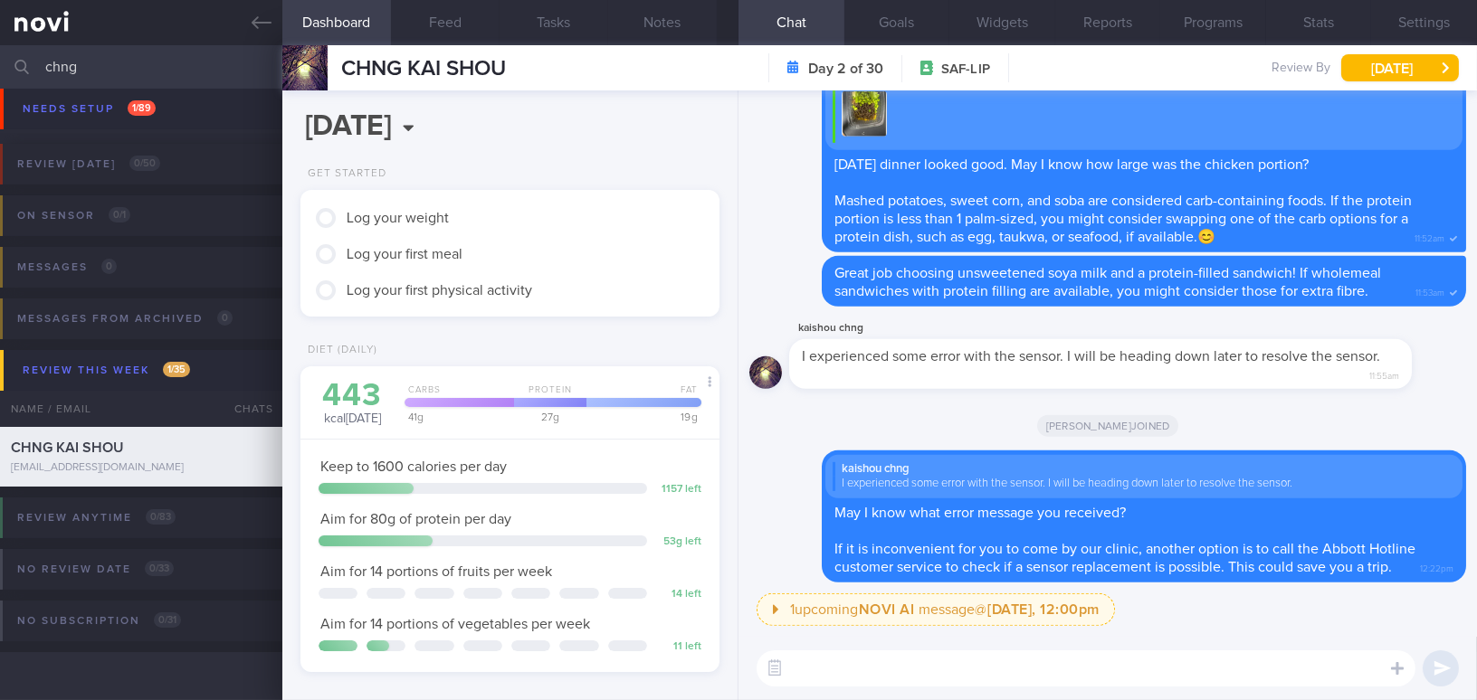
scroll to position [191, 381]
click at [1430, 14] on button "Settings" at bounding box center [1424, 22] width 106 height 45
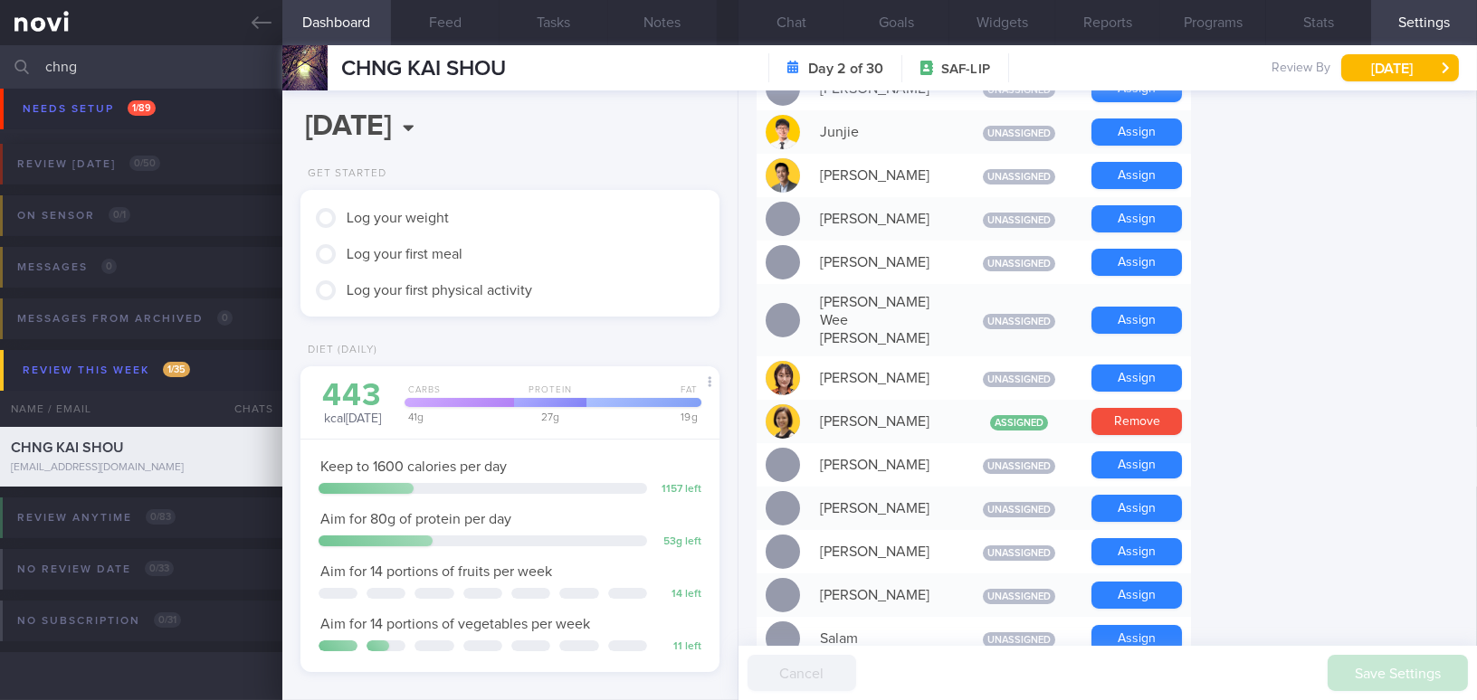
scroll to position [1316, 0]
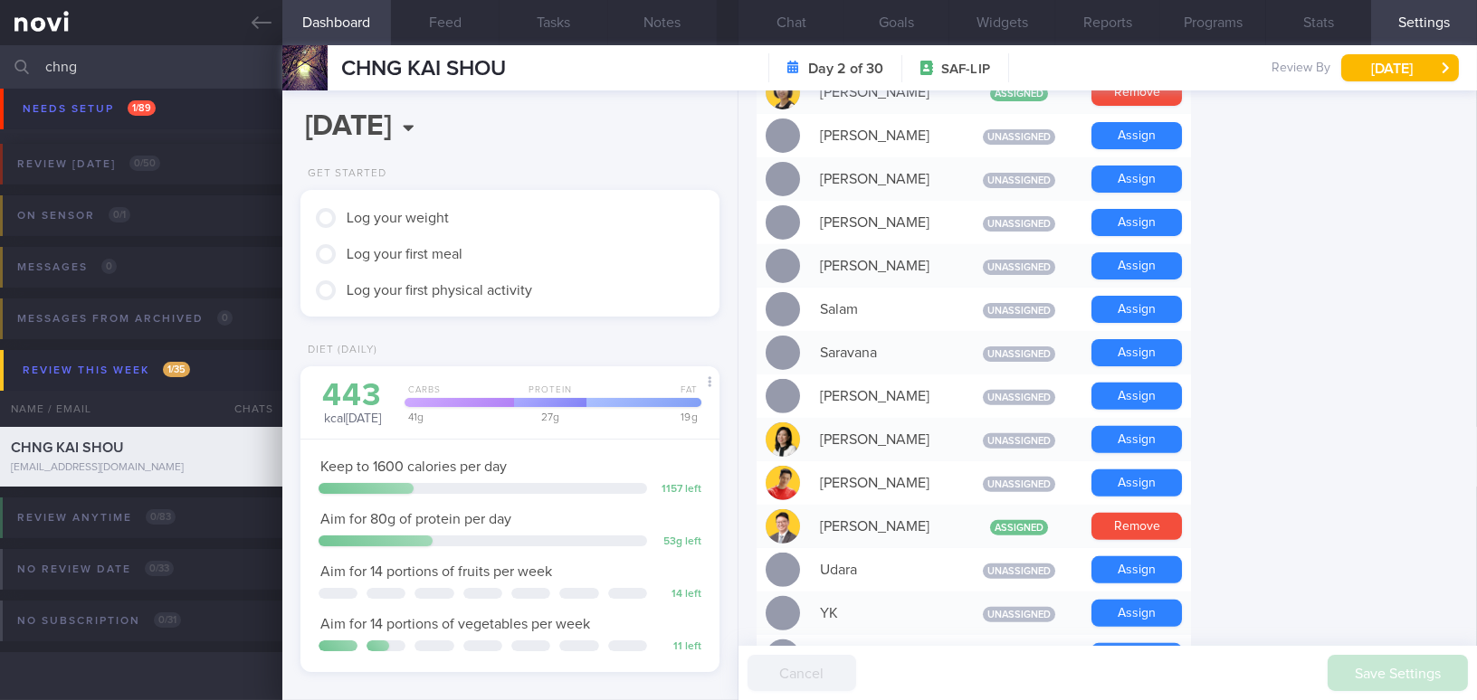
drag, startPoint x: 166, startPoint y: 63, endPoint x: 0, endPoint y: 54, distance: 165.9
click at [0, 54] on input "chng" at bounding box center [738, 66] width 1477 height 43
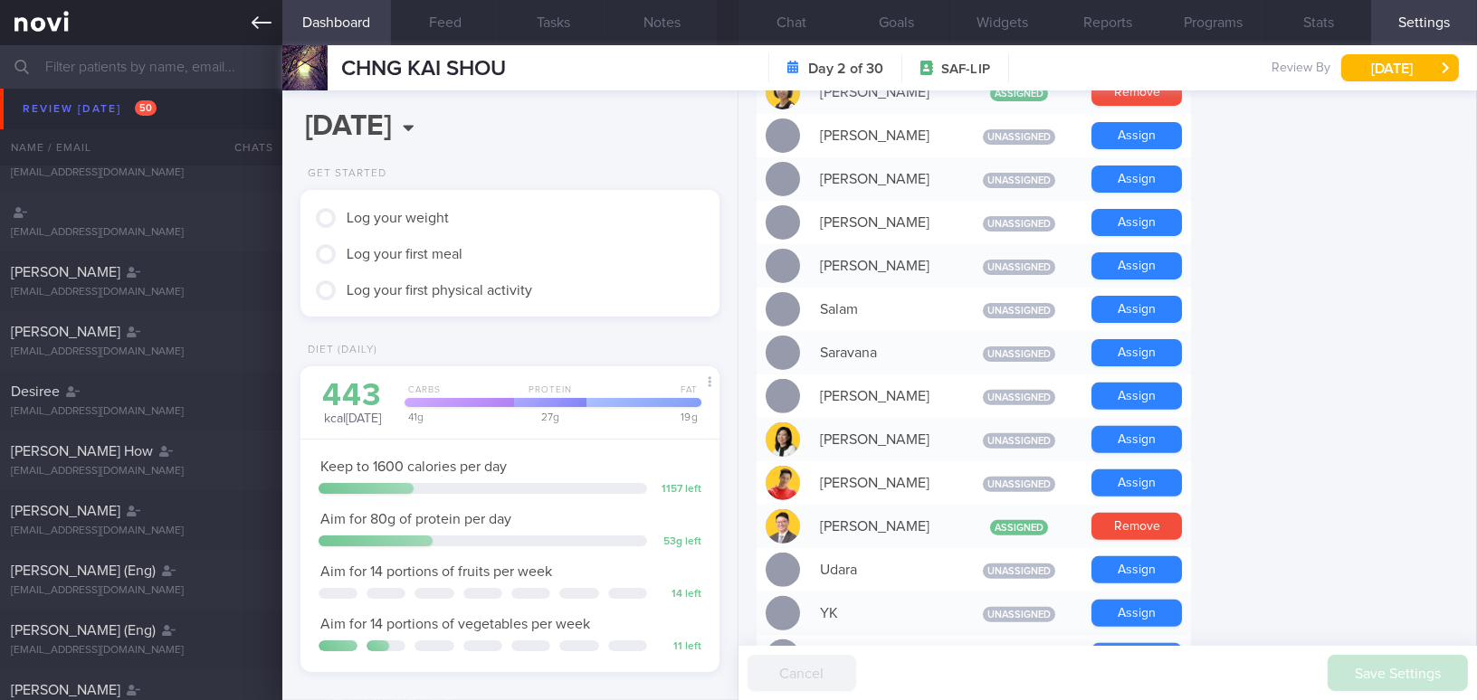
click at [272, 20] on link at bounding box center [141, 22] width 282 height 45
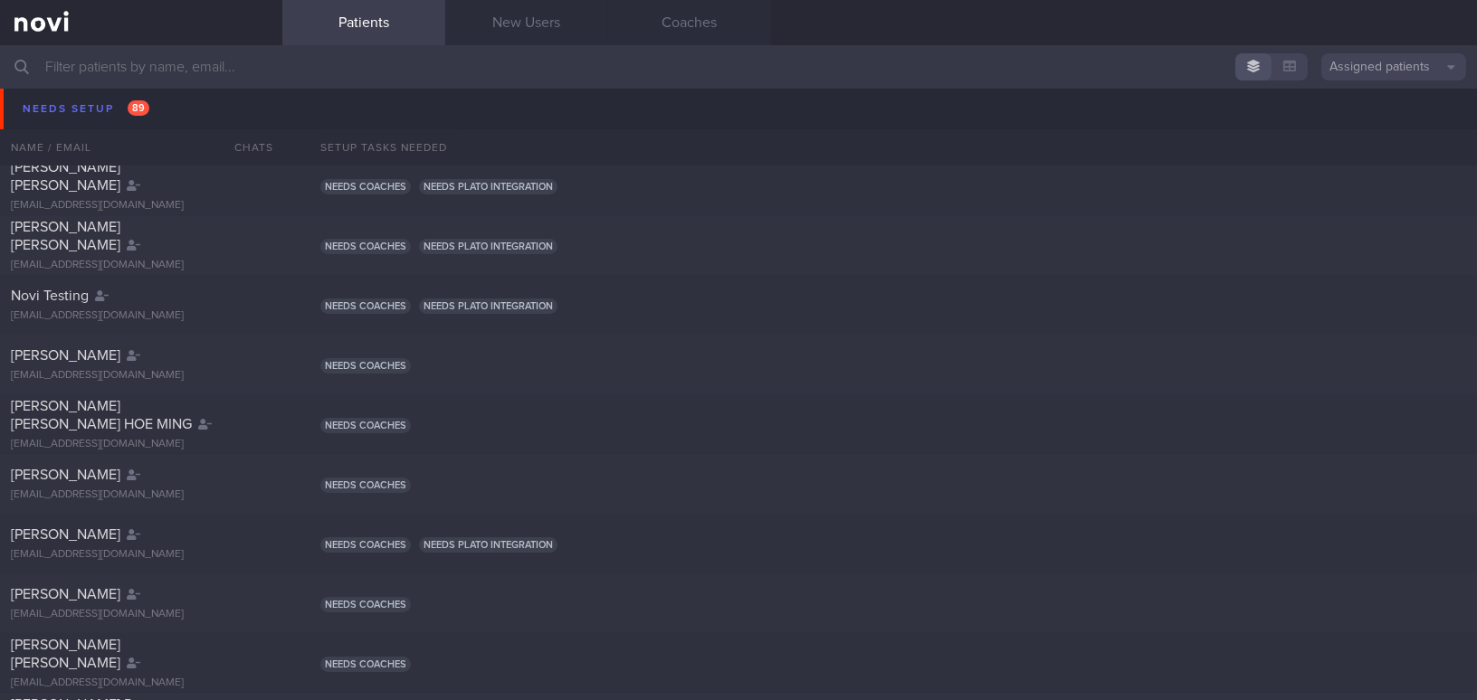
scroll to position [799, 0]
click at [163, 75] on input "text" at bounding box center [738, 66] width 1477 height 43
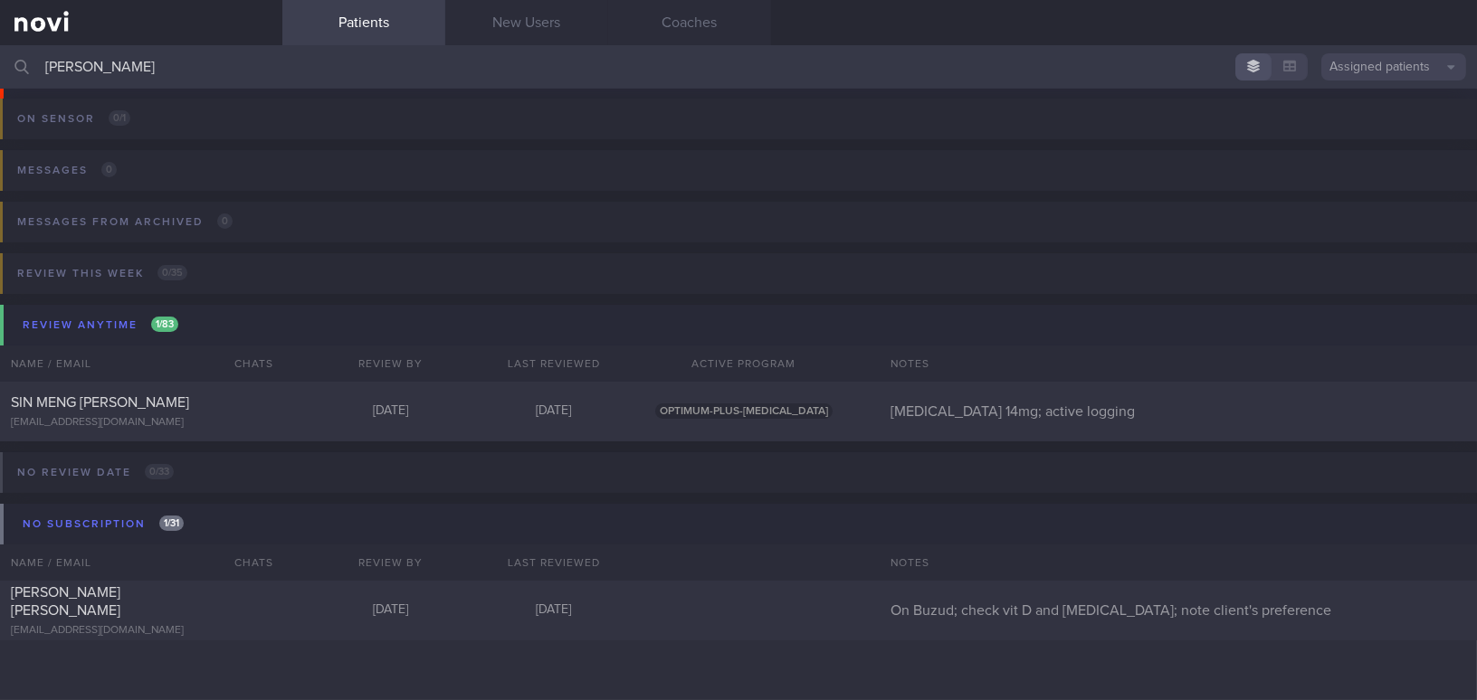
scroll to position [199, 0]
type input "[PERSON_NAME]"
click at [120, 594] on span "[PERSON_NAME] [PERSON_NAME]" at bounding box center [66, 602] width 110 height 33
select select "7"
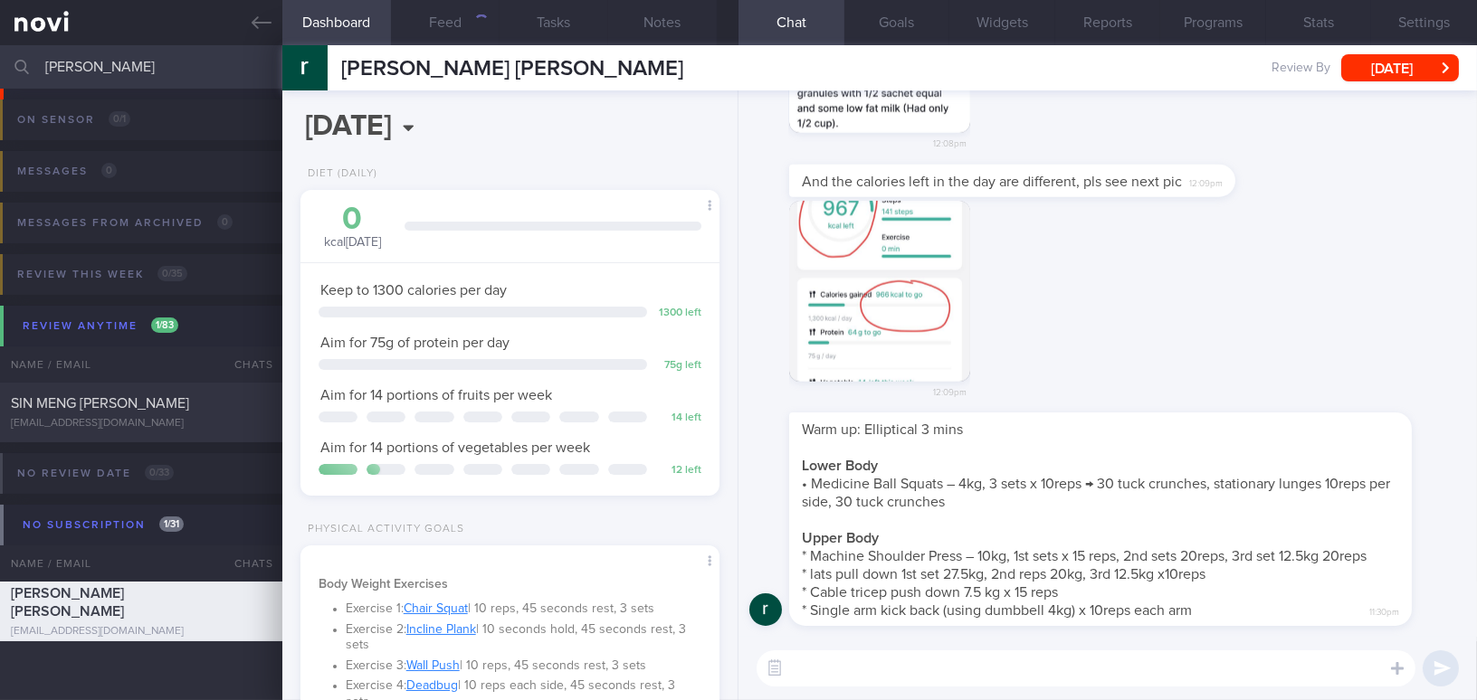
scroll to position [-246, 0]
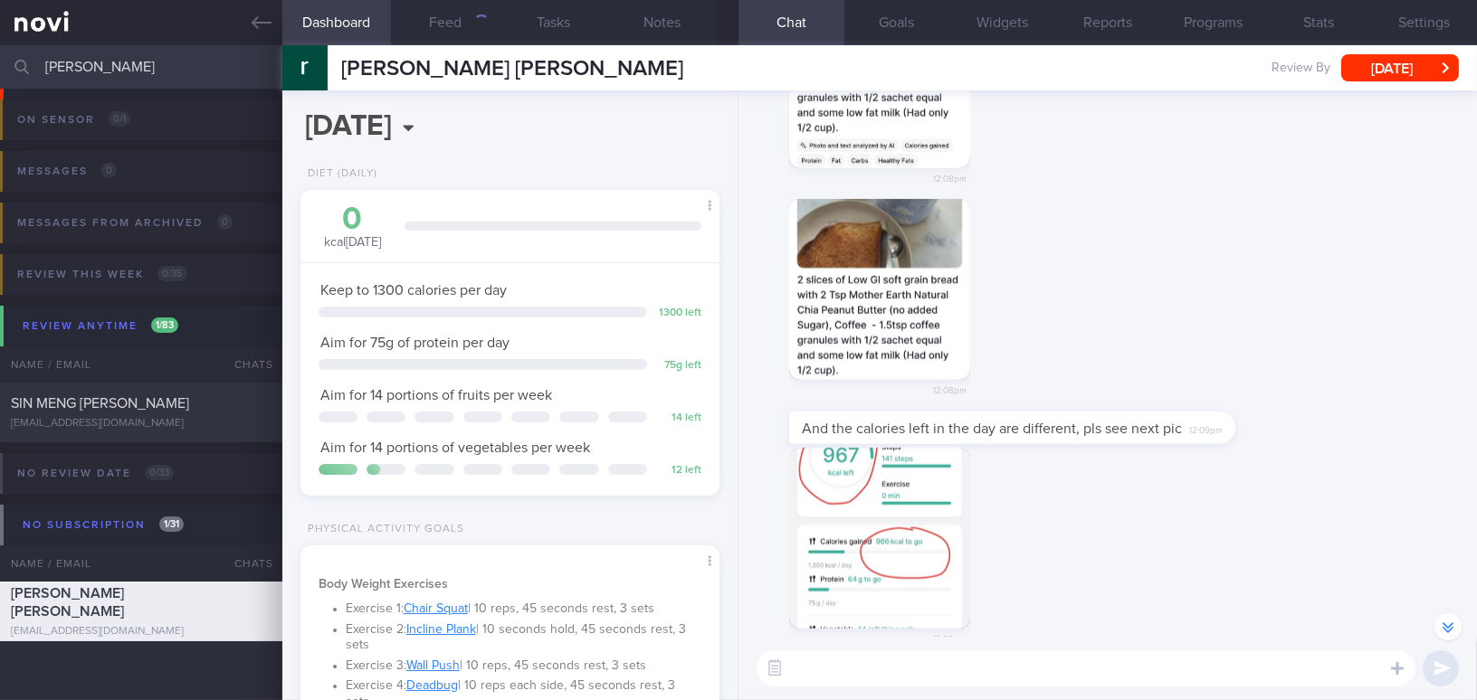
click at [985, 661] on textarea at bounding box center [1086, 669] width 659 height 36
type textarea "t"
paste textarea "Thank you for letting me know! I’ll provide feedback to my IT colleague. In the…"
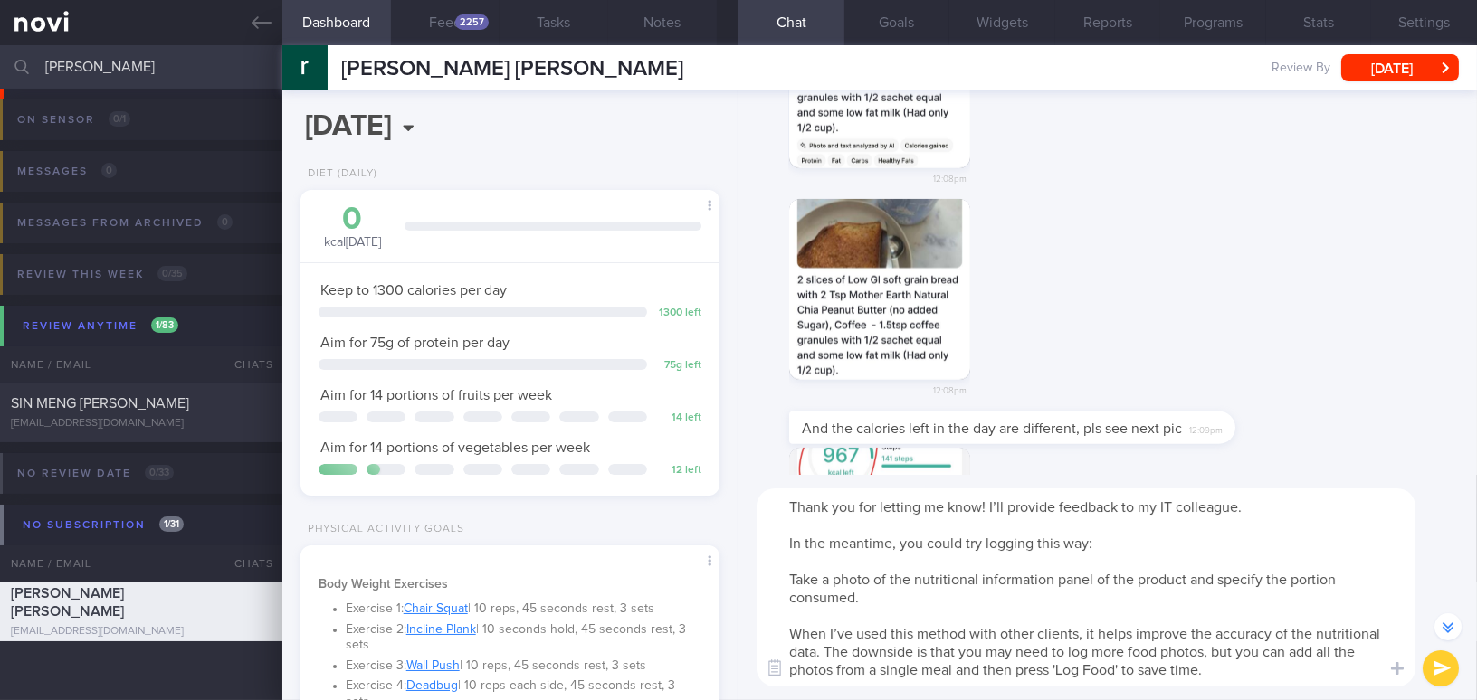
click at [782, 509] on textarea "Thank you for letting me know! I’ll provide feedback to my IT colleague. In the…" at bounding box center [1086, 588] width 659 height 198
click at [1065, 503] on textarea "Hi Rachel, thank you for letting me know! I’ll provide feedback to my IT collea…" at bounding box center [1086, 588] width 659 height 198
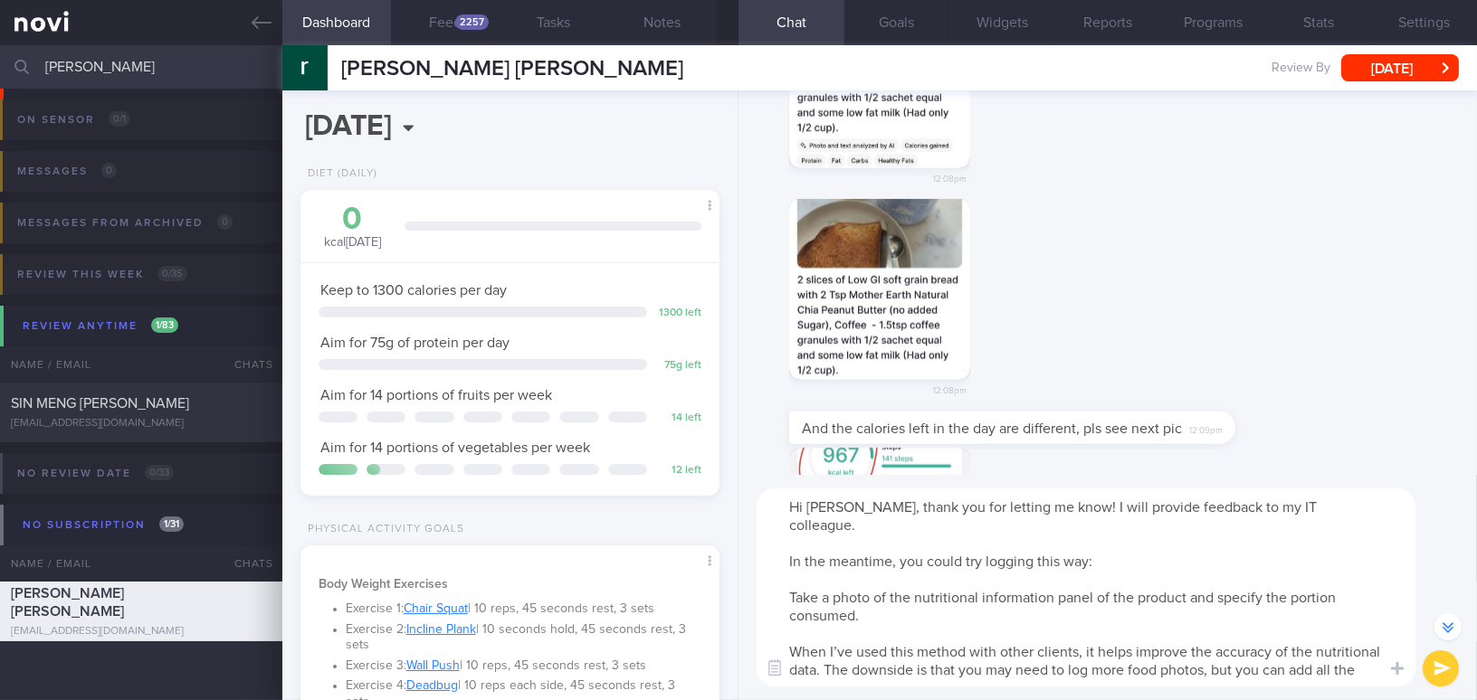
click at [1041, 507] on textarea "Hi Rachel, thank you for letting me know! I will provide feedback to my IT coll…" at bounding box center [1086, 588] width 659 height 198
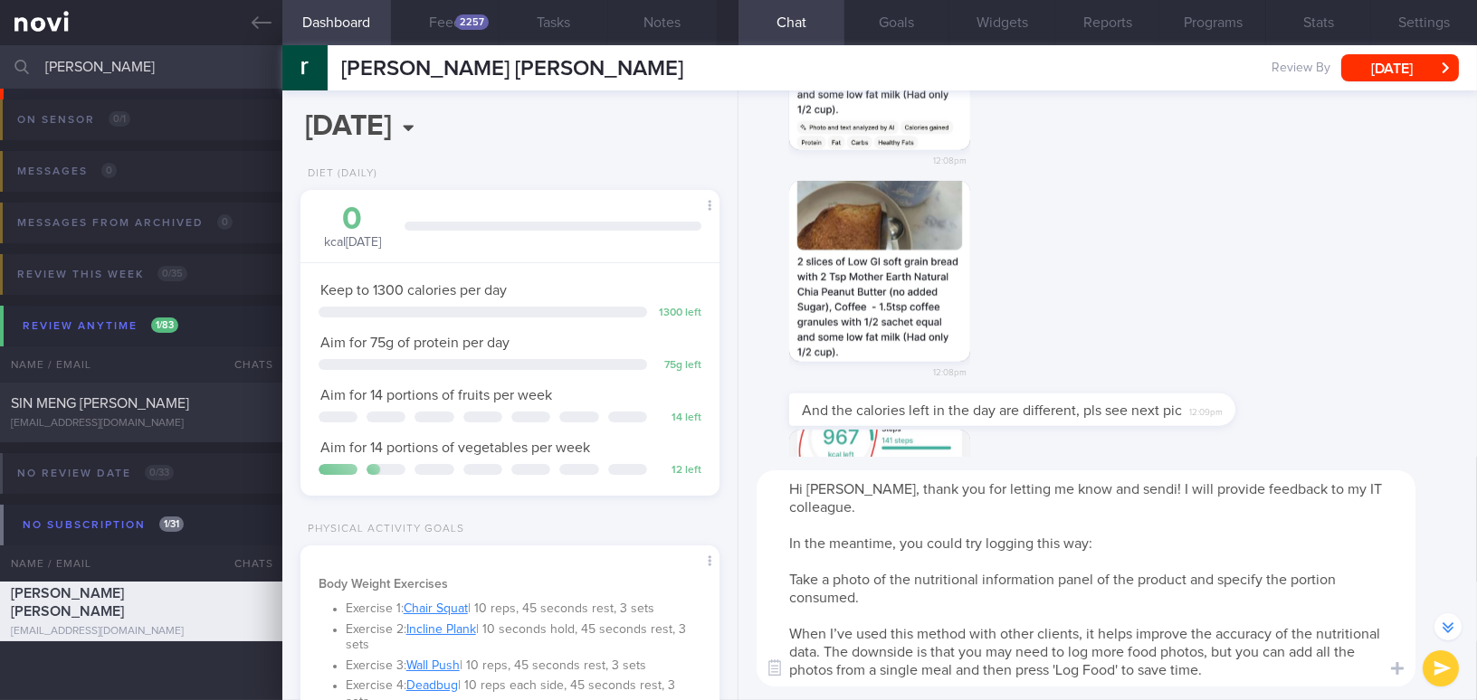
scroll to position [-426, 0]
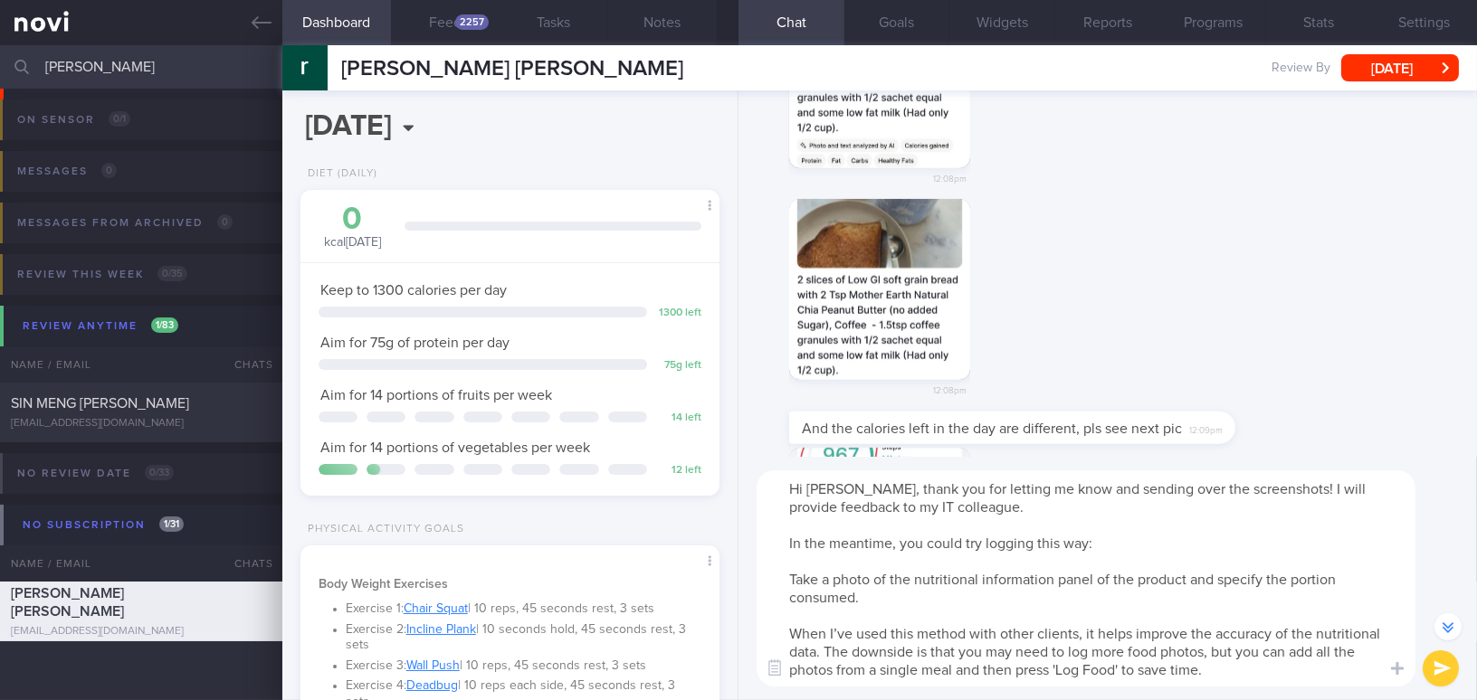
click at [779, 575] on textarea "Hi Rachel, thank you for letting me know and sending over the screenshots! I wi…" at bounding box center [1086, 579] width 659 height 216
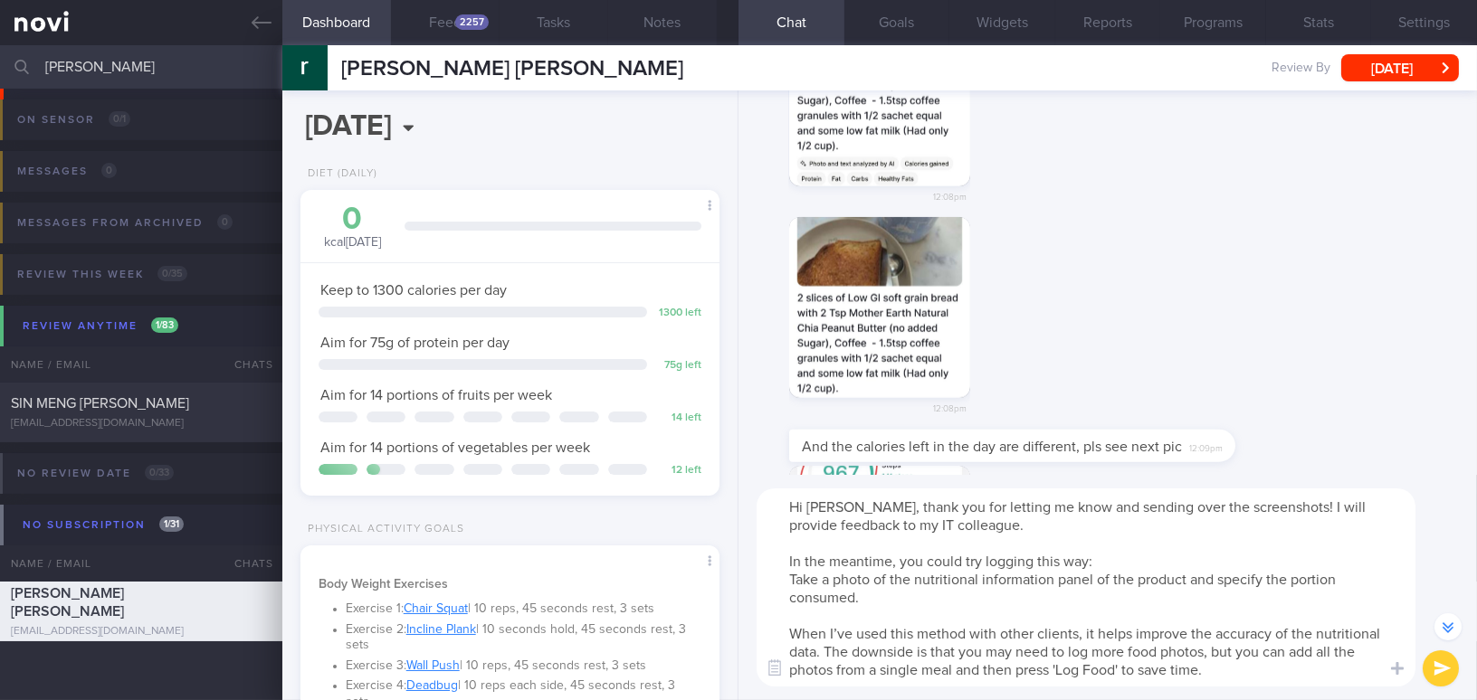
scroll to position [-408, 0]
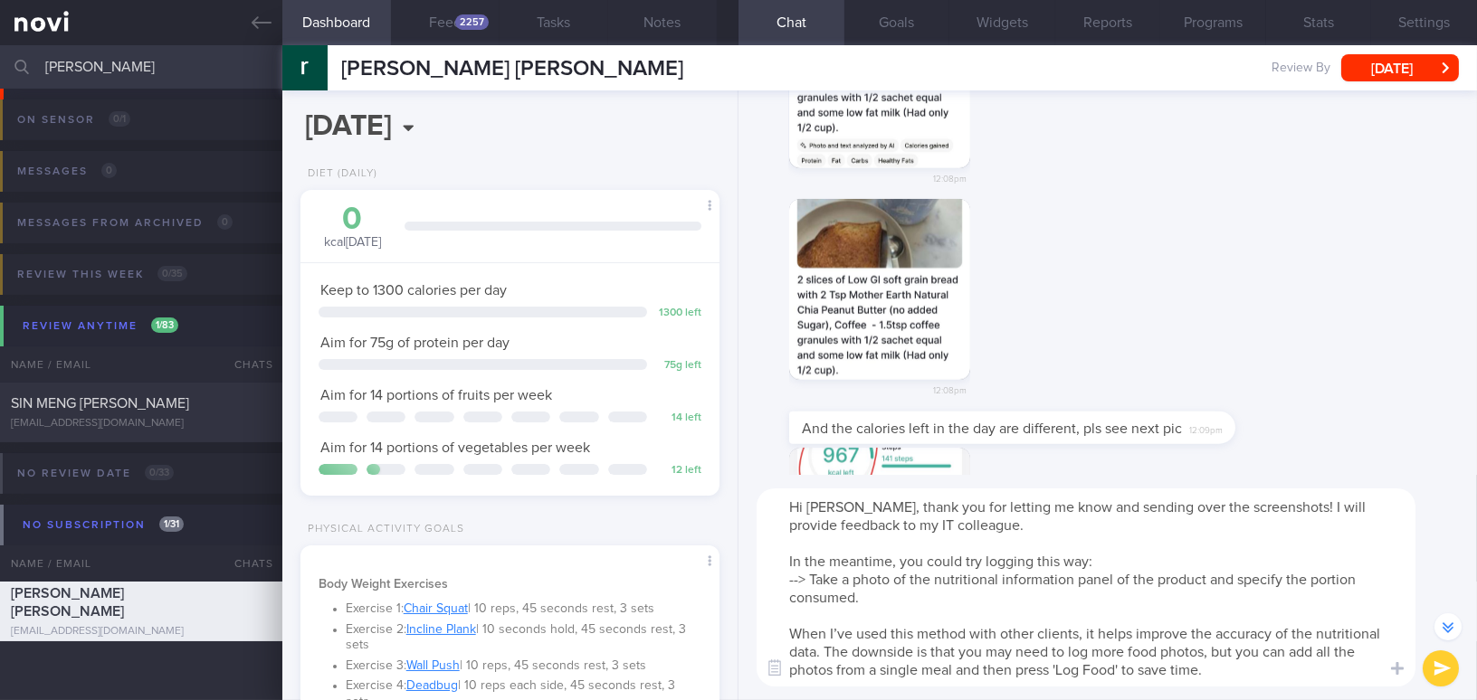
drag, startPoint x: 829, startPoint y: 631, endPoint x: 885, endPoint y: 631, distance: 56.1
click at [885, 631] on textarea "Hi Rachel, thank you for letting me know and sending over the screenshots! I wi…" at bounding box center [1086, 588] width 659 height 198
drag, startPoint x: 817, startPoint y: 649, endPoint x: 778, endPoint y: 649, distance: 38.9
click at [778, 649] on textarea "Hi Rachel, thank you for letting me know and sending over the screenshots! I wi…" at bounding box center [1086, 588] width 659 height 198
type textarea "Hi Rachel, thank you for letting me know and sending over the screenshots! I wi…"
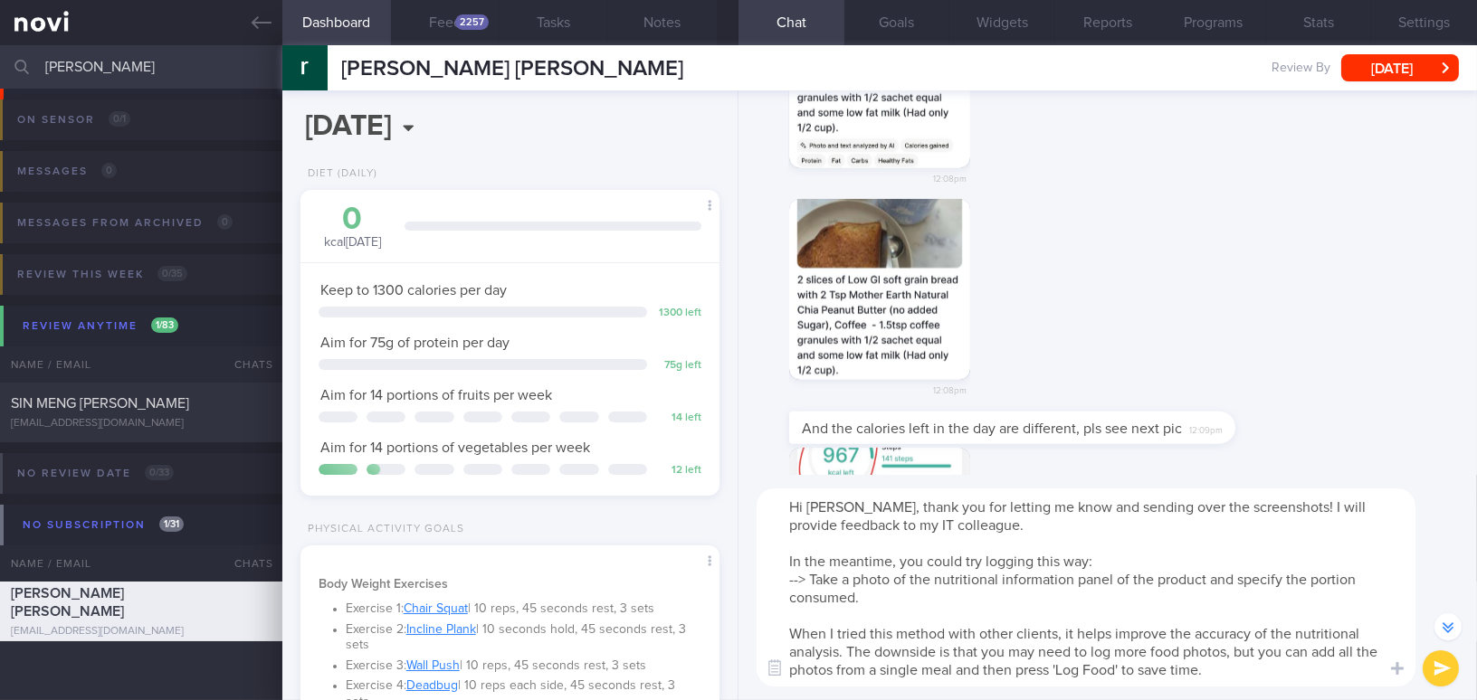
click at [1431, 666] on button "submit" at bounding box center [1441, 669] width 36 height 36
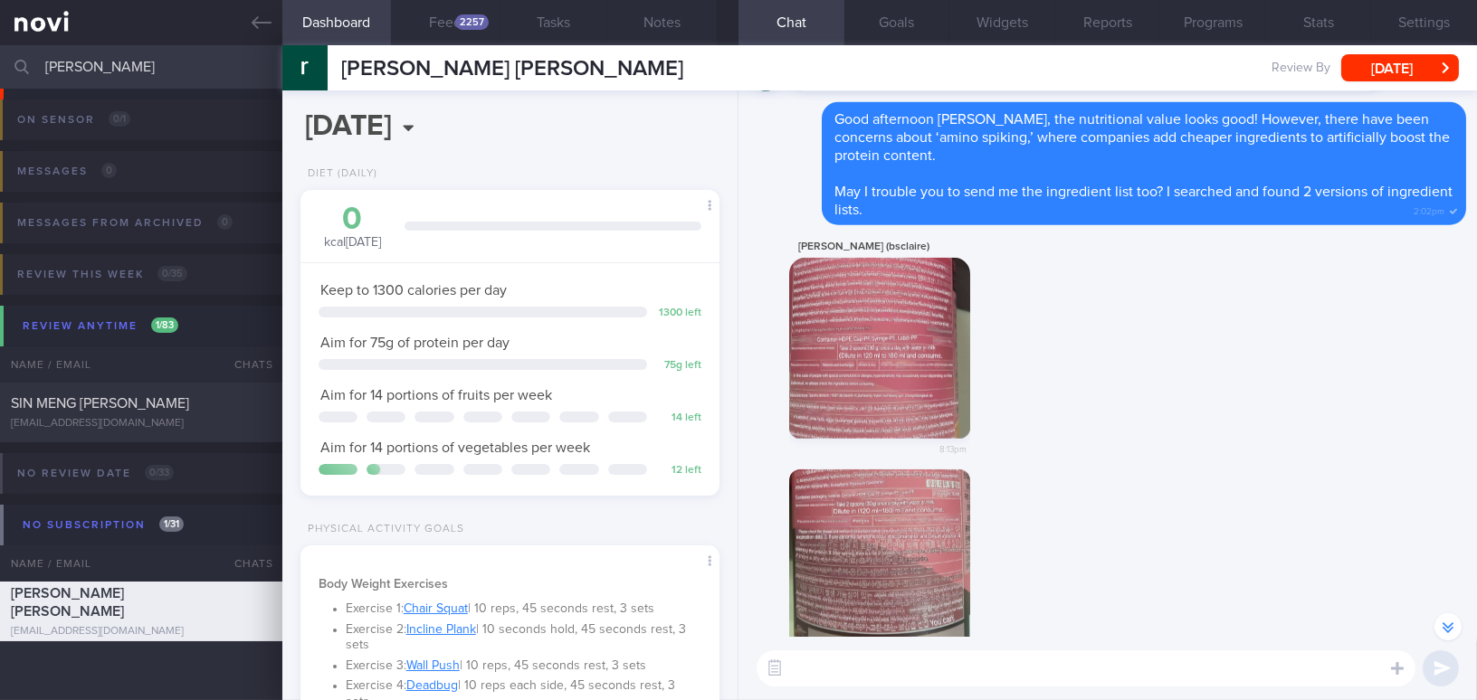
scroll to position [-988, 0]
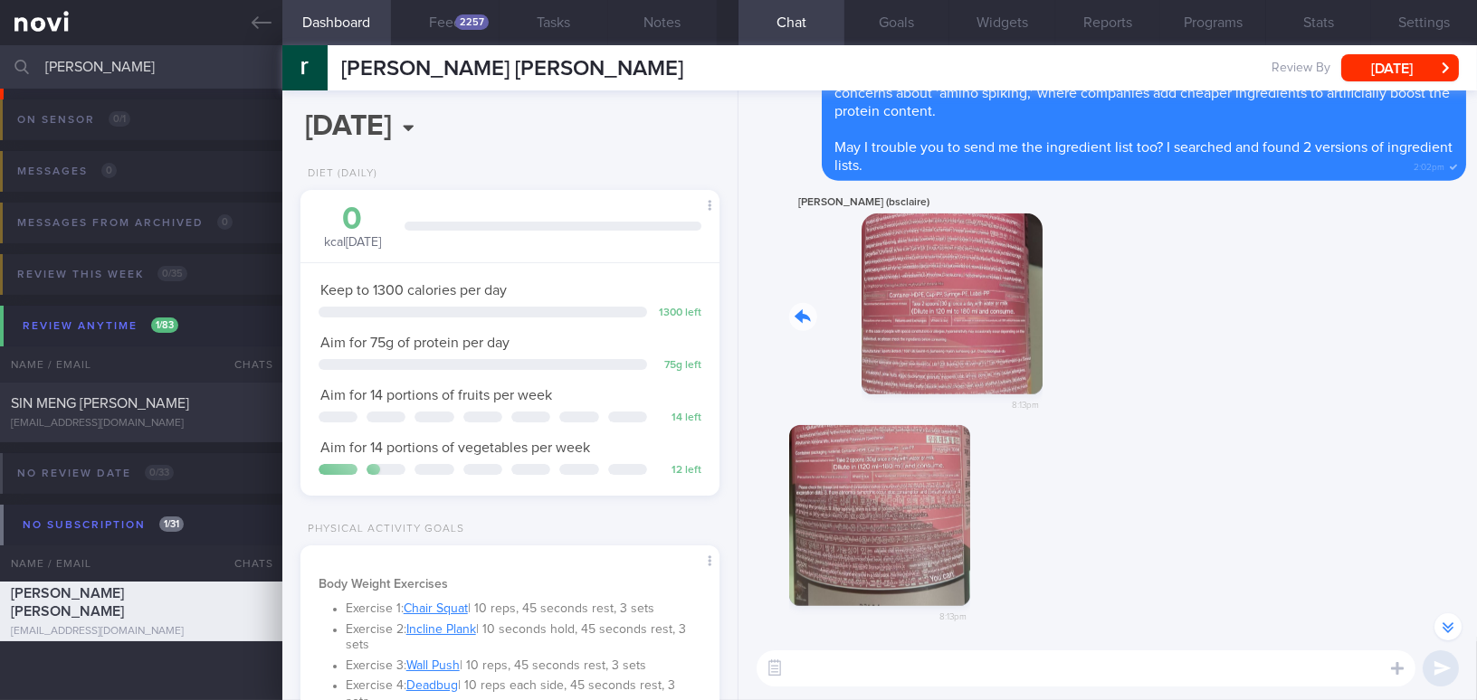
drag, startPoint x: 847, startPoint y: 310, endPoint x: 1378, endPoint y: 384, distance: 536.3
click at [1378, 384] on div "rachel pan (bsclaire) 8:13pm" at bounding box center [1107, 309] width 717 height 234
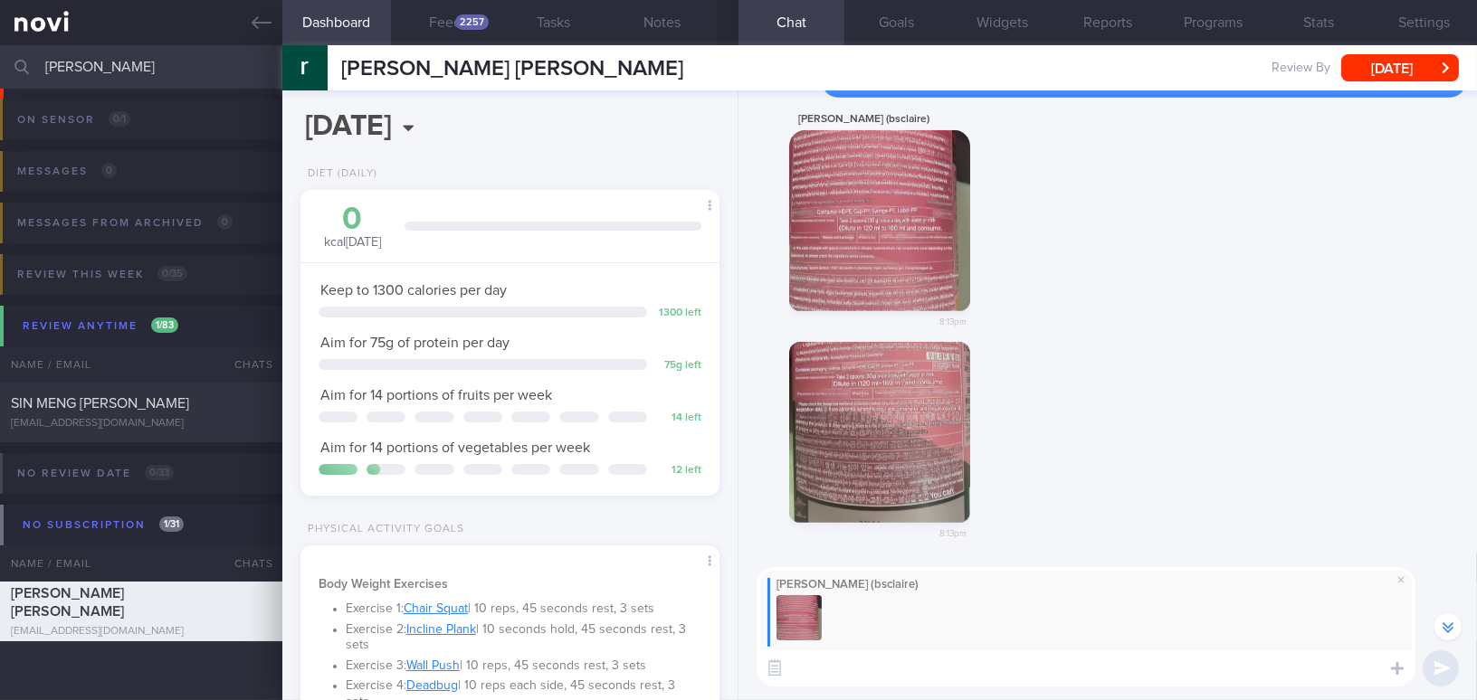
scroll to position [-1236, 0]
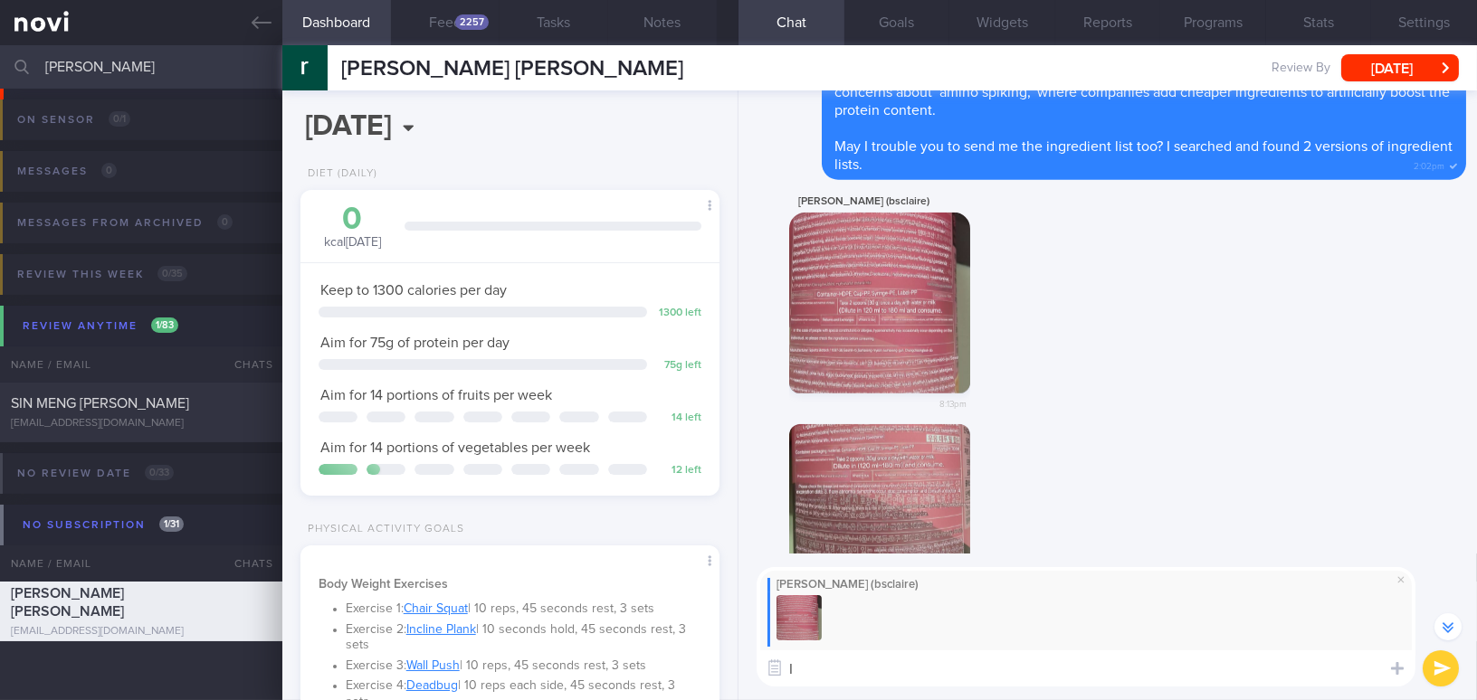
type textarea "I"
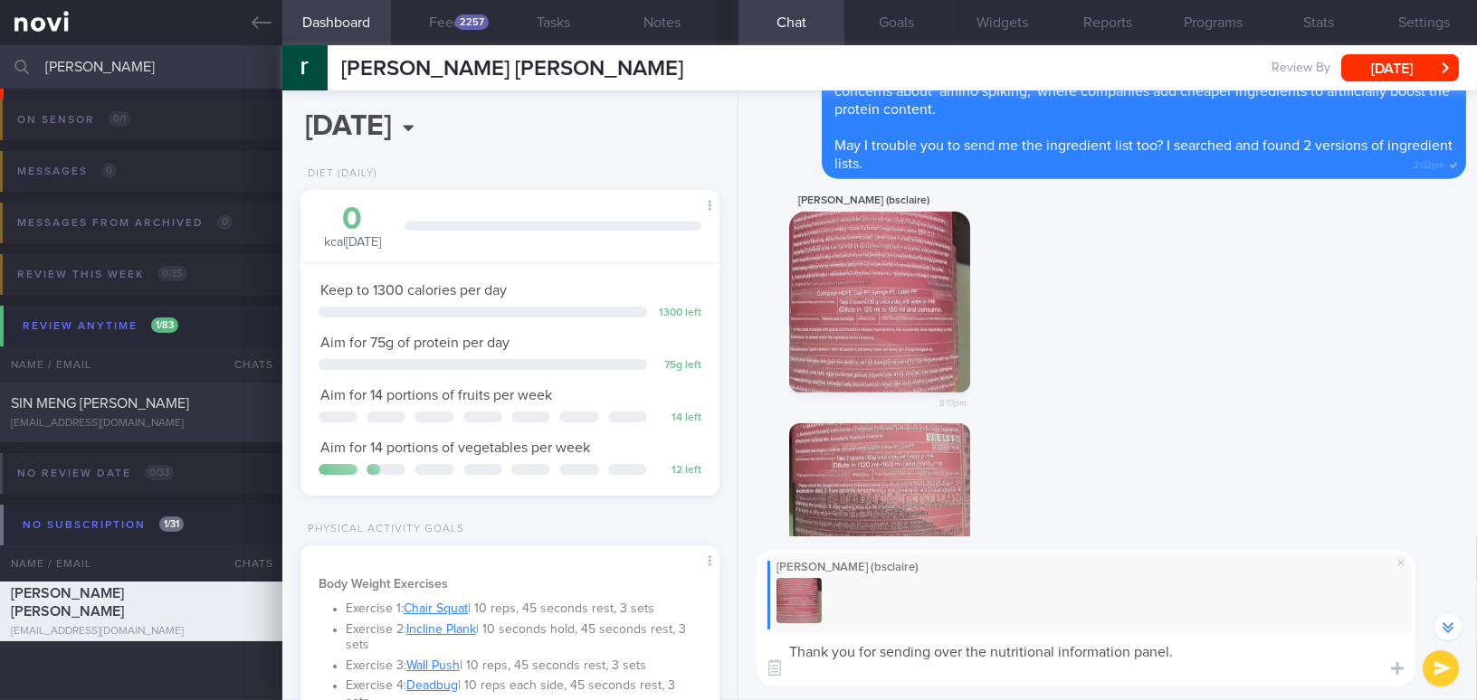
scroll to position [-1272, 0]
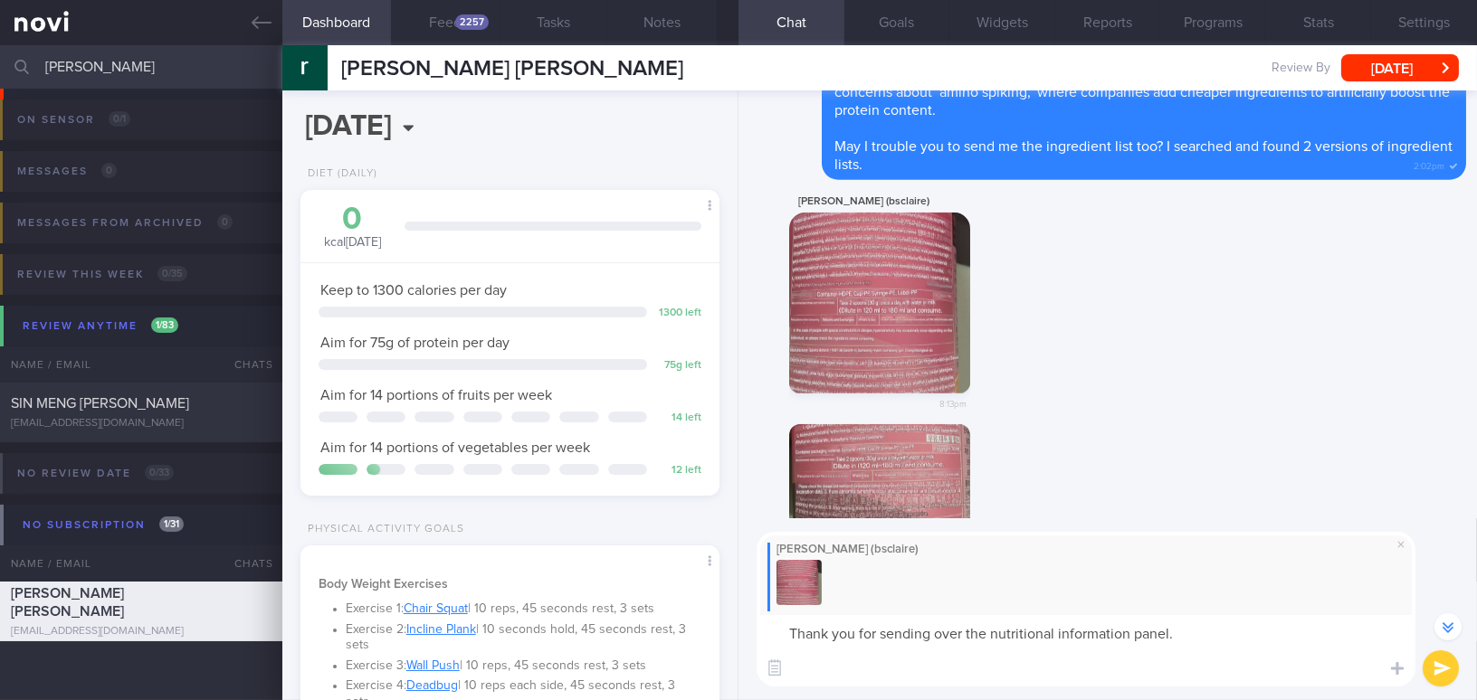
click at [924, 247] on button "button" at bounding box center [879, 303] width 181 height 181
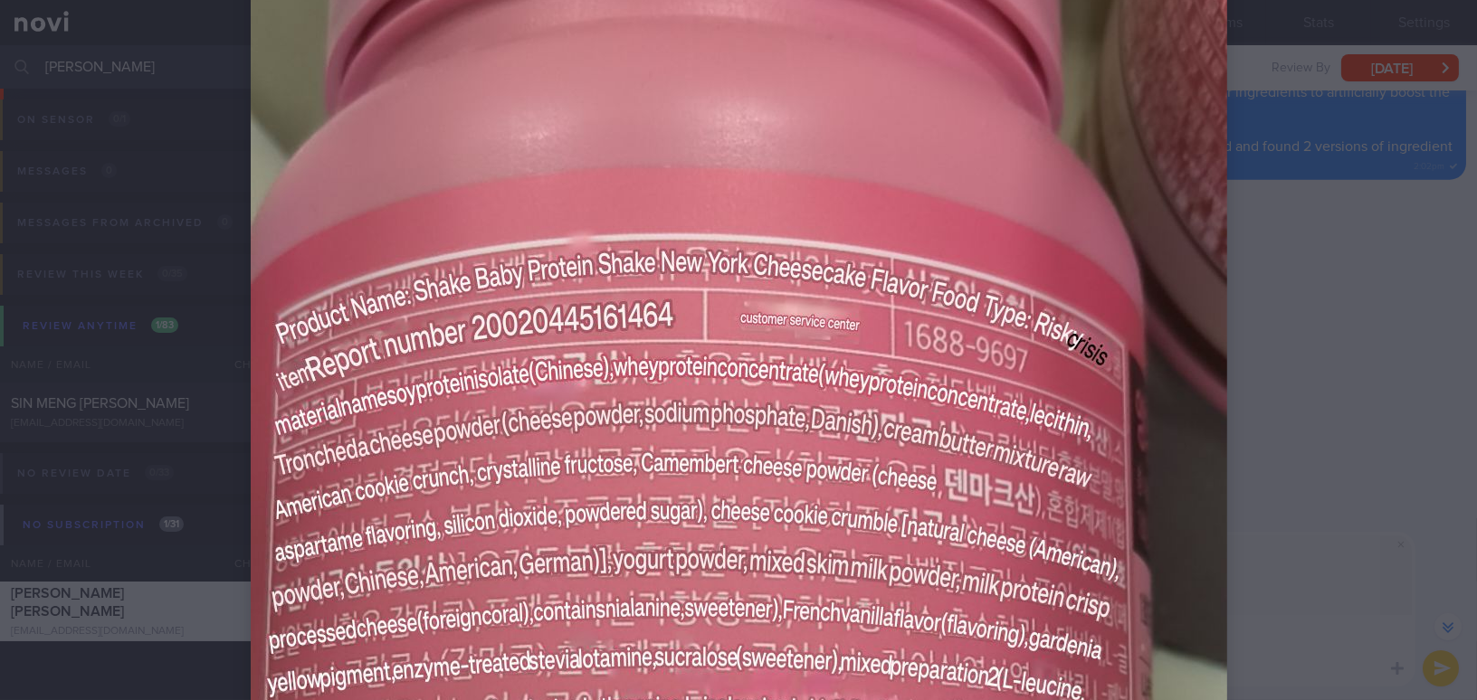
scroll to position [904, 0]
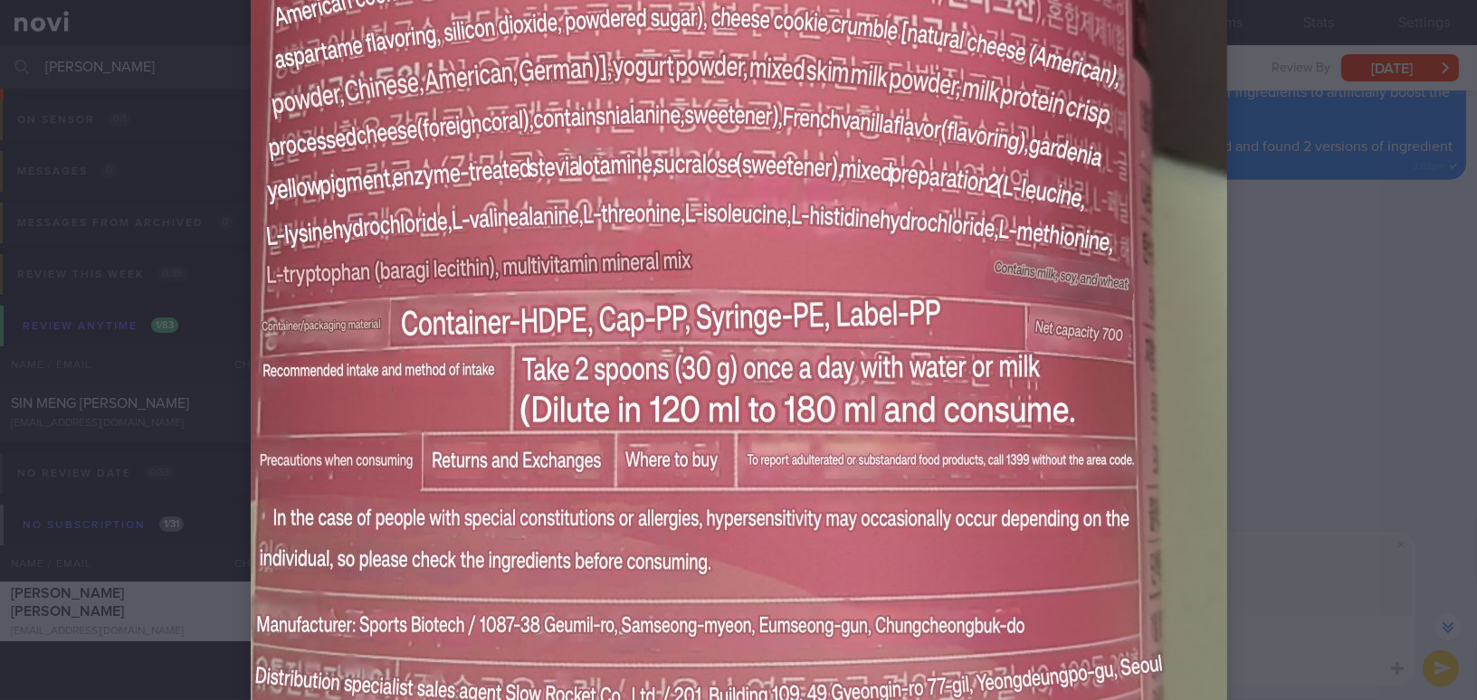
click at [1023, 386] on img at bounding box center [739, 368] width 977 height 2400
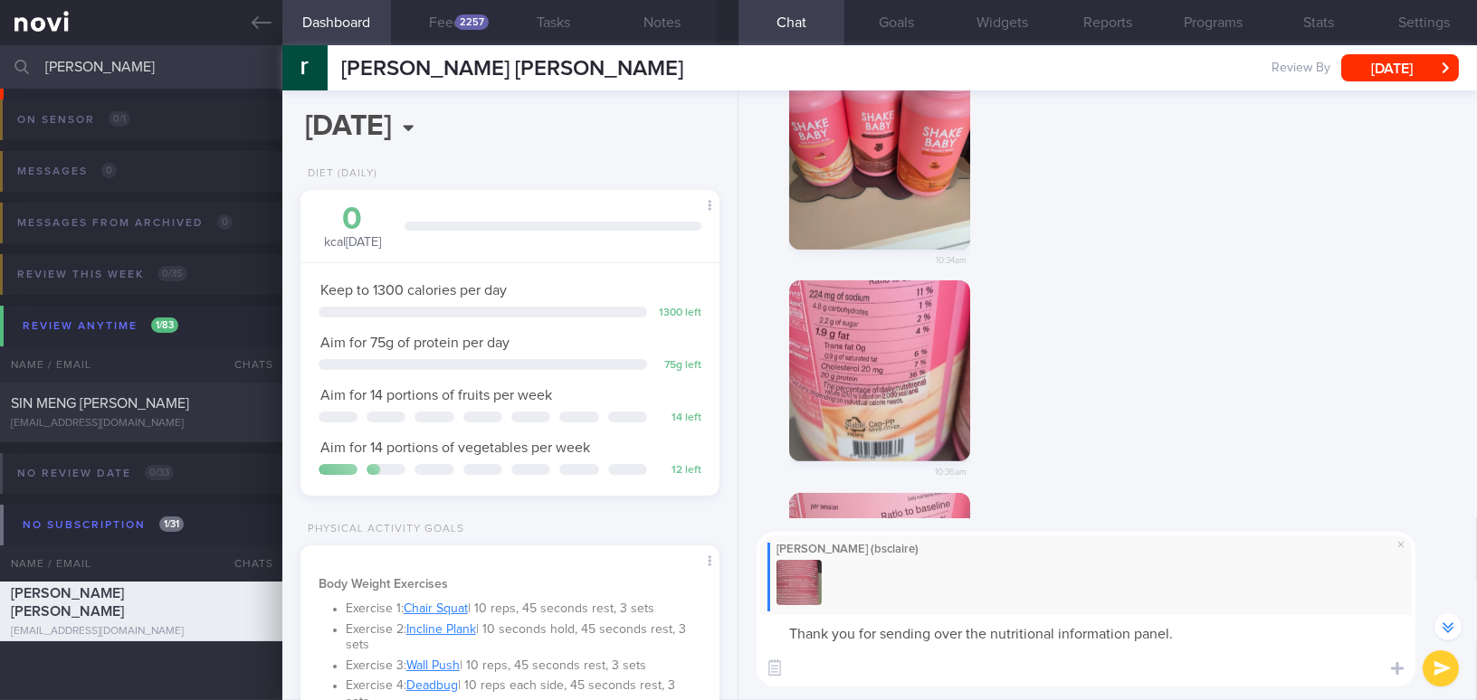
scroll to position [-2173, 0]
click at [898, 401] on button "button" at bounding box center [879, 370] width 181 height 181
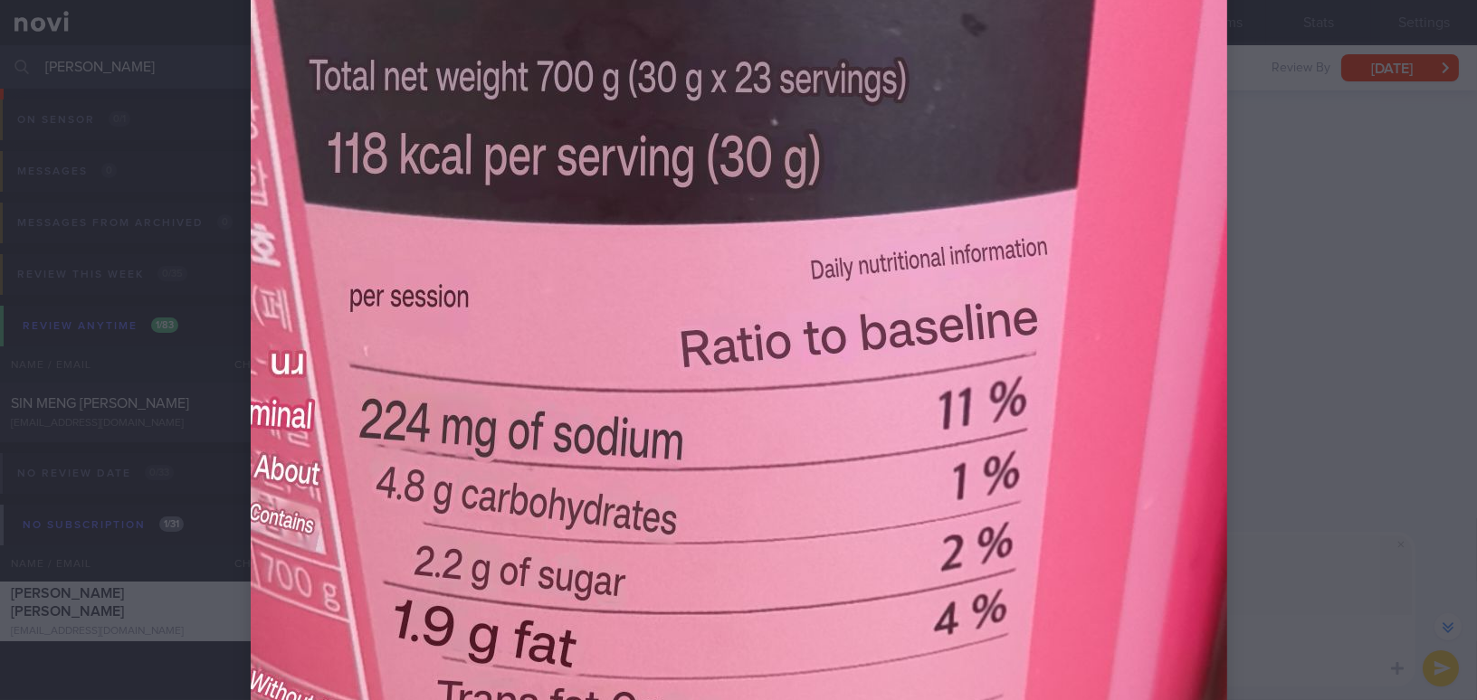
scroll to position [411, 0]
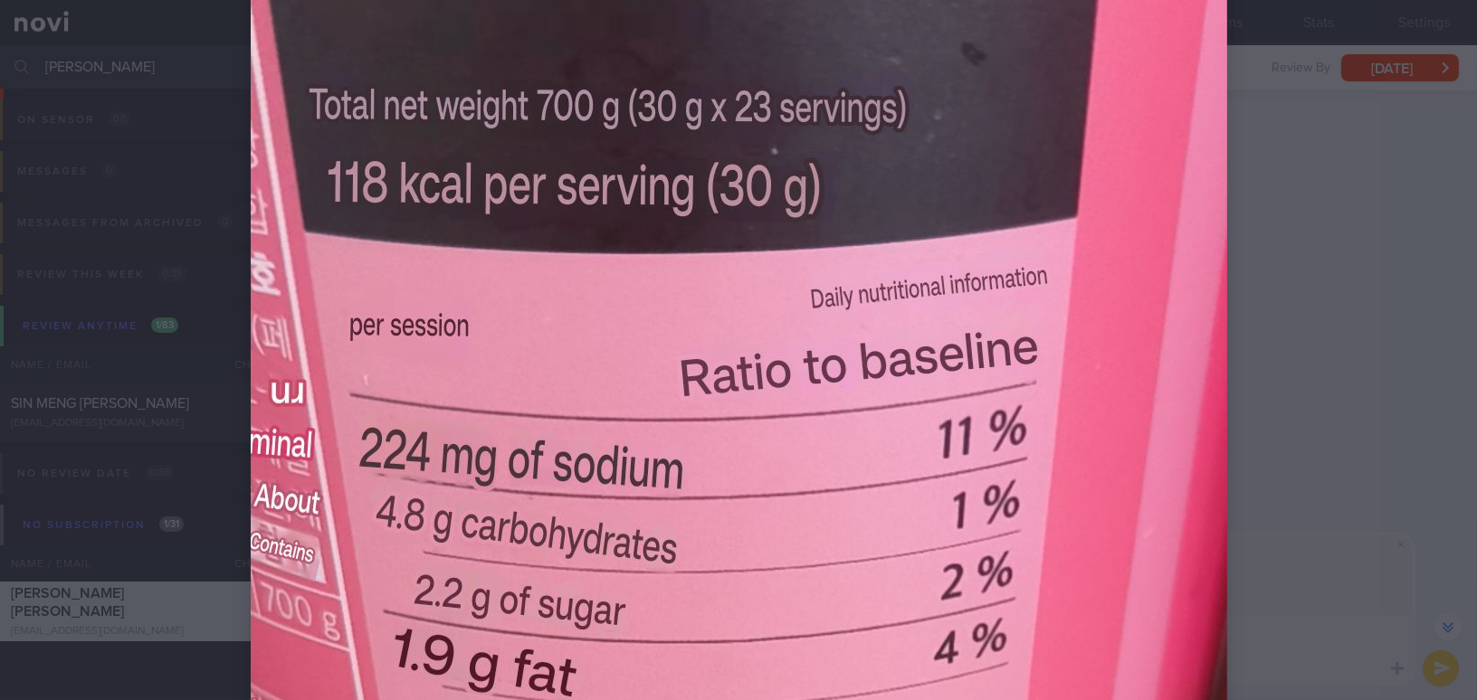
click at [1312, 482] on div at bounding box center [738, 350] width 1477 height 700
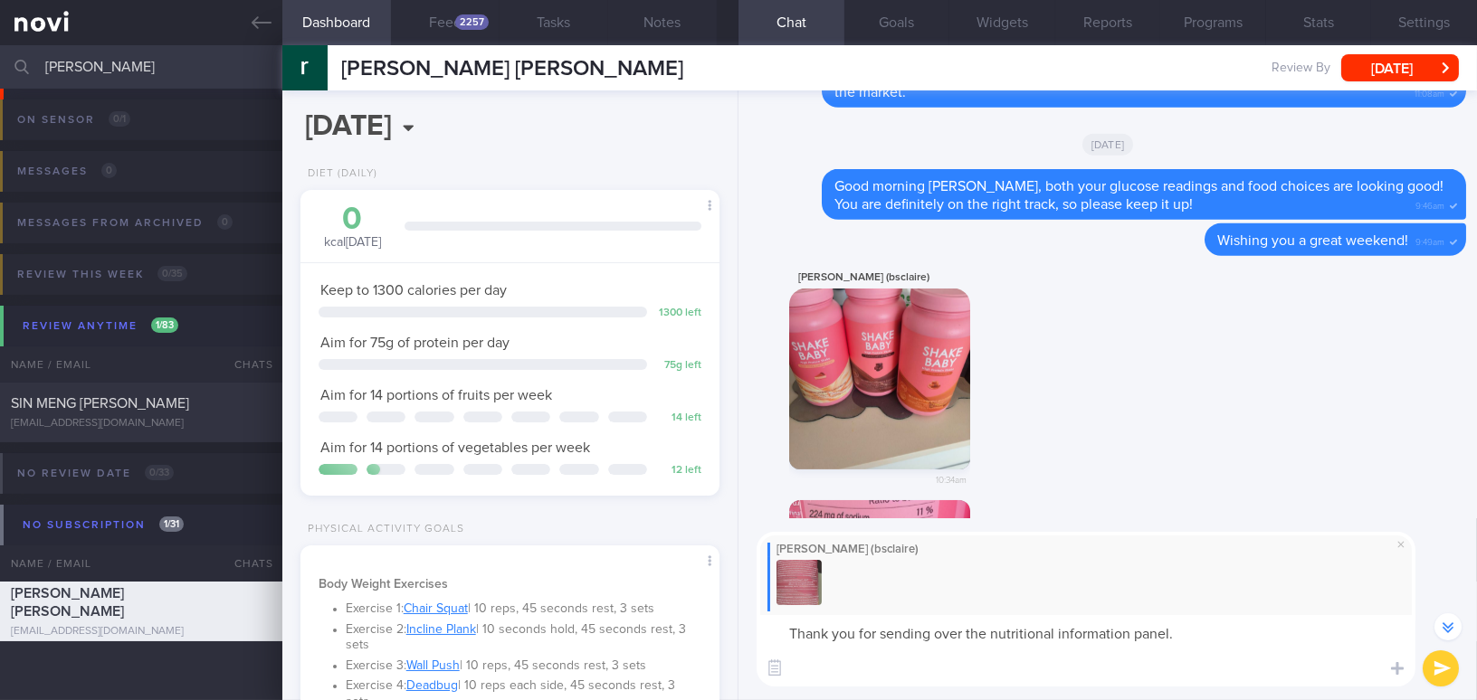
scroll to position [-2420, 0]
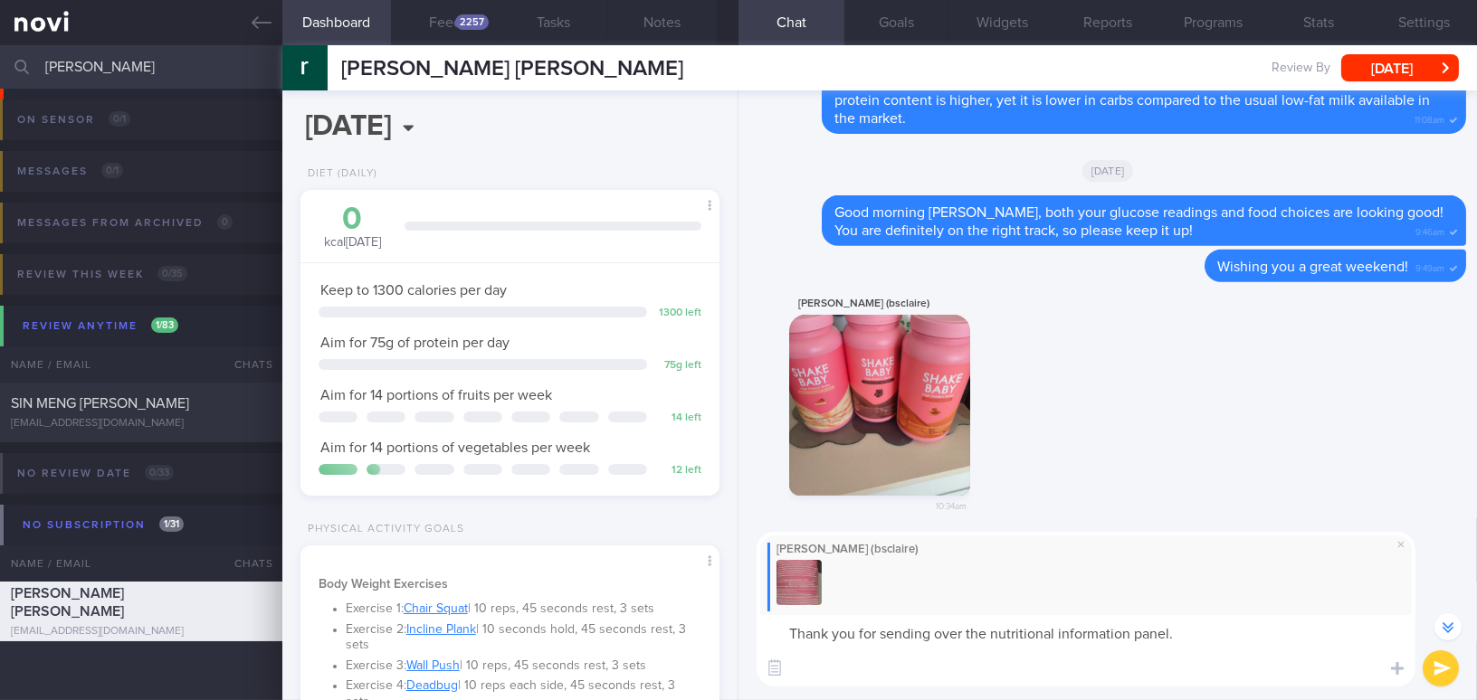
click at [931, 676] on textarea "Thank you for sending over the nutritional information panel." at bounding box center [1086, 650] width 659 height 71
paste textarea "The product doesn’t clearly specify the amount of each ingredient used for prot…"
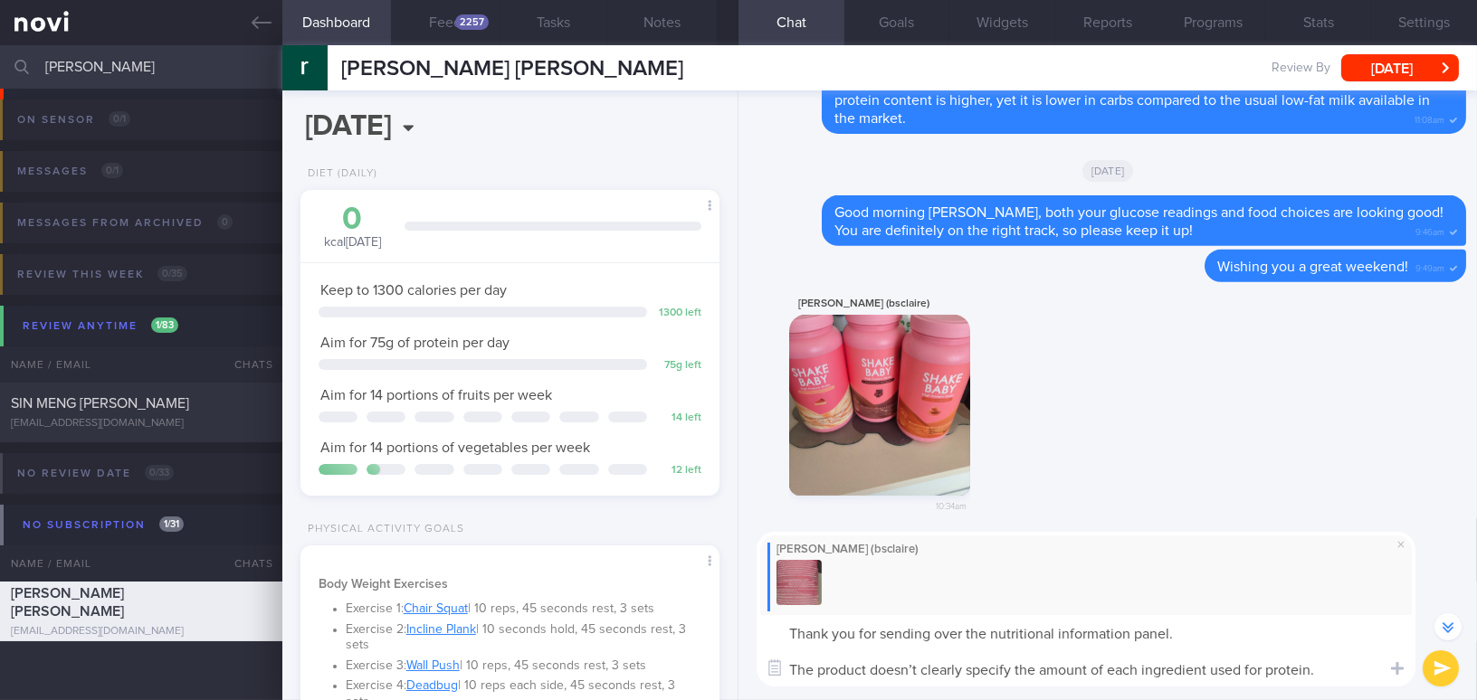
scroll to position [-2511, 0]
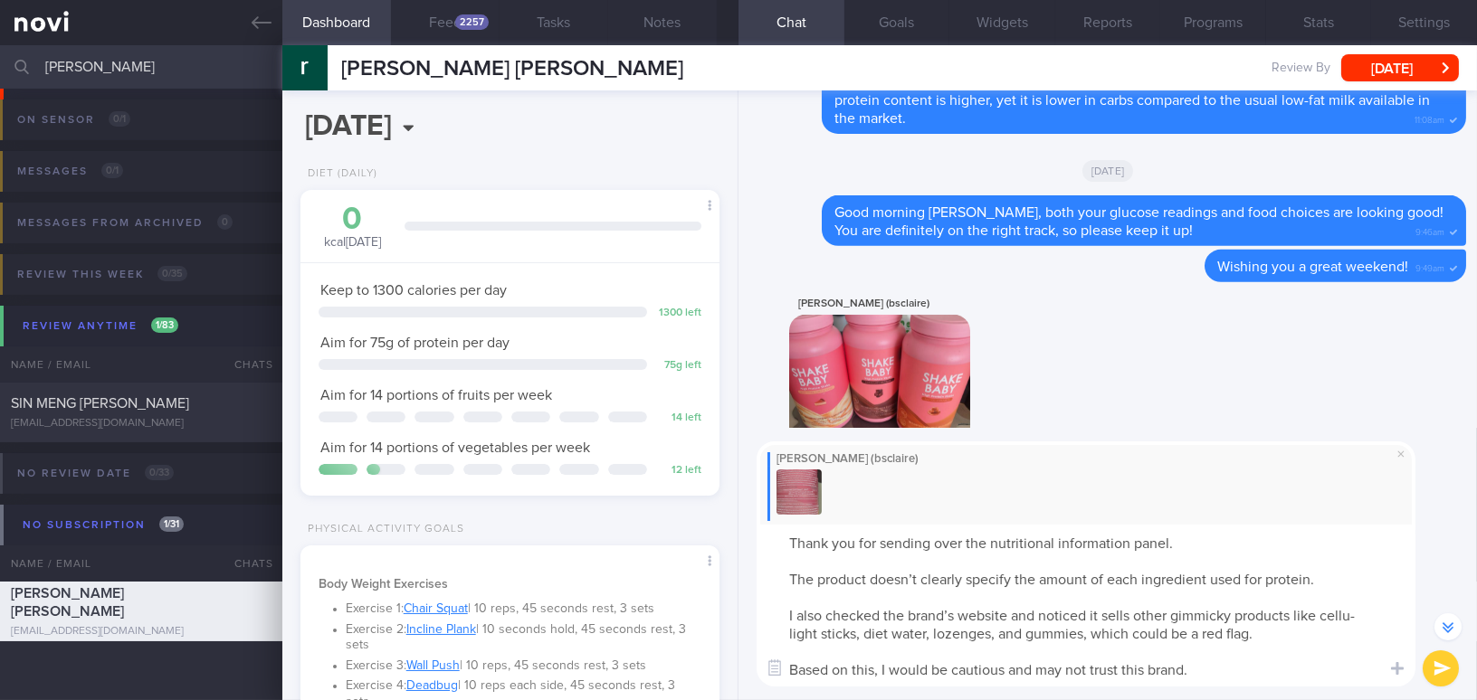
click at [786, 581] on textarea "Thank you for sending over the nutritional information panel. The product doesn…" at bounding box center [1086, 606] width 659 height 162
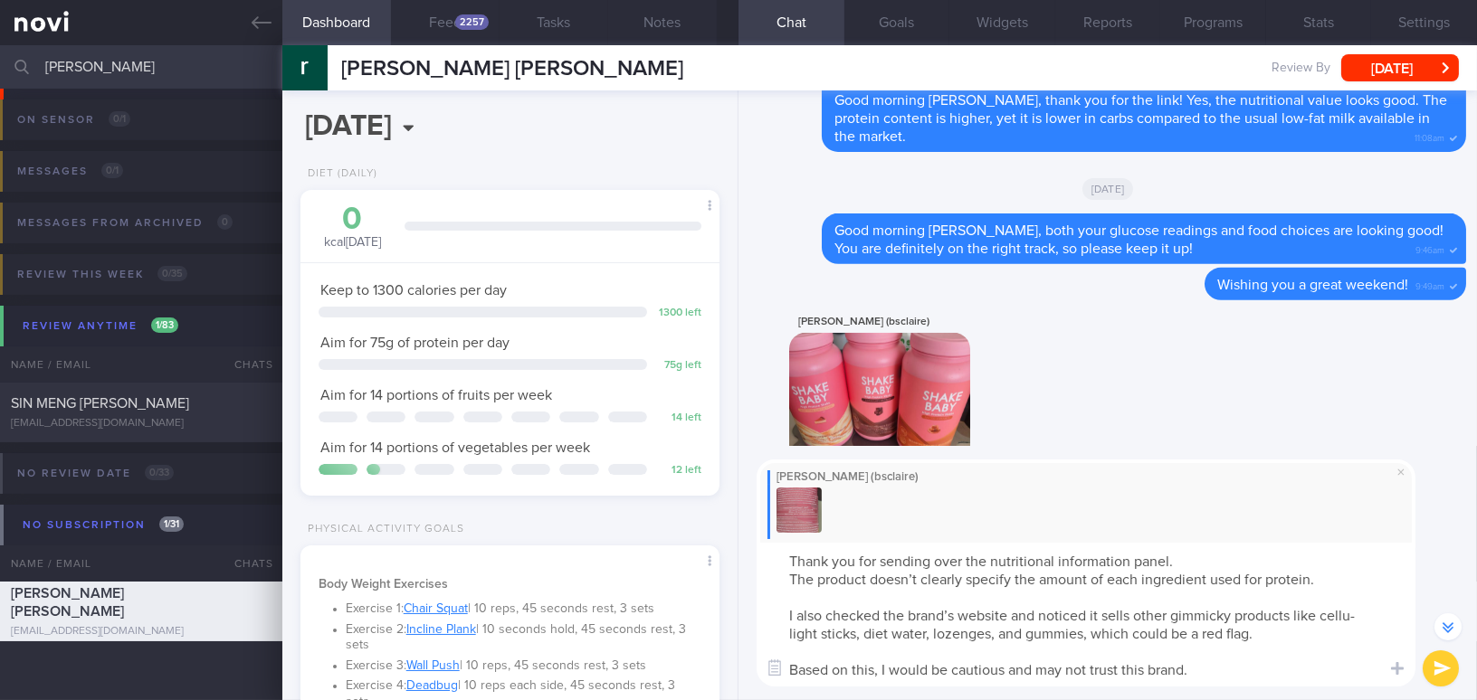
scroll to position [-2492, 0]
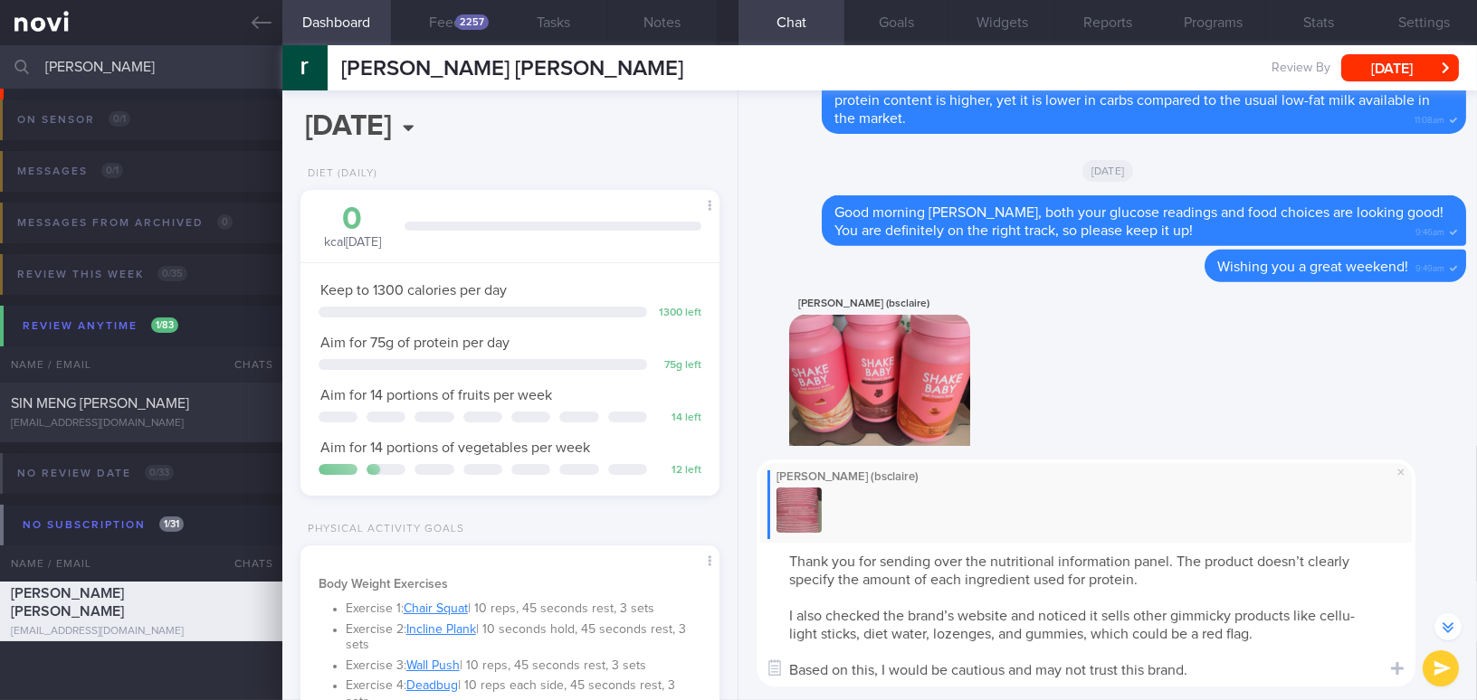
click at [961, 634] on textarea "Thank you for sending over the nutritional information panel. The product doesn…" at bounding box center [1086, 615] width 659 height 144
type textarea "Thank you for sending over the nutritional information panel. The product doesn…"
click at [1434, 670] on button "submit" at bounding box center [1441, 669] width 36 height 36
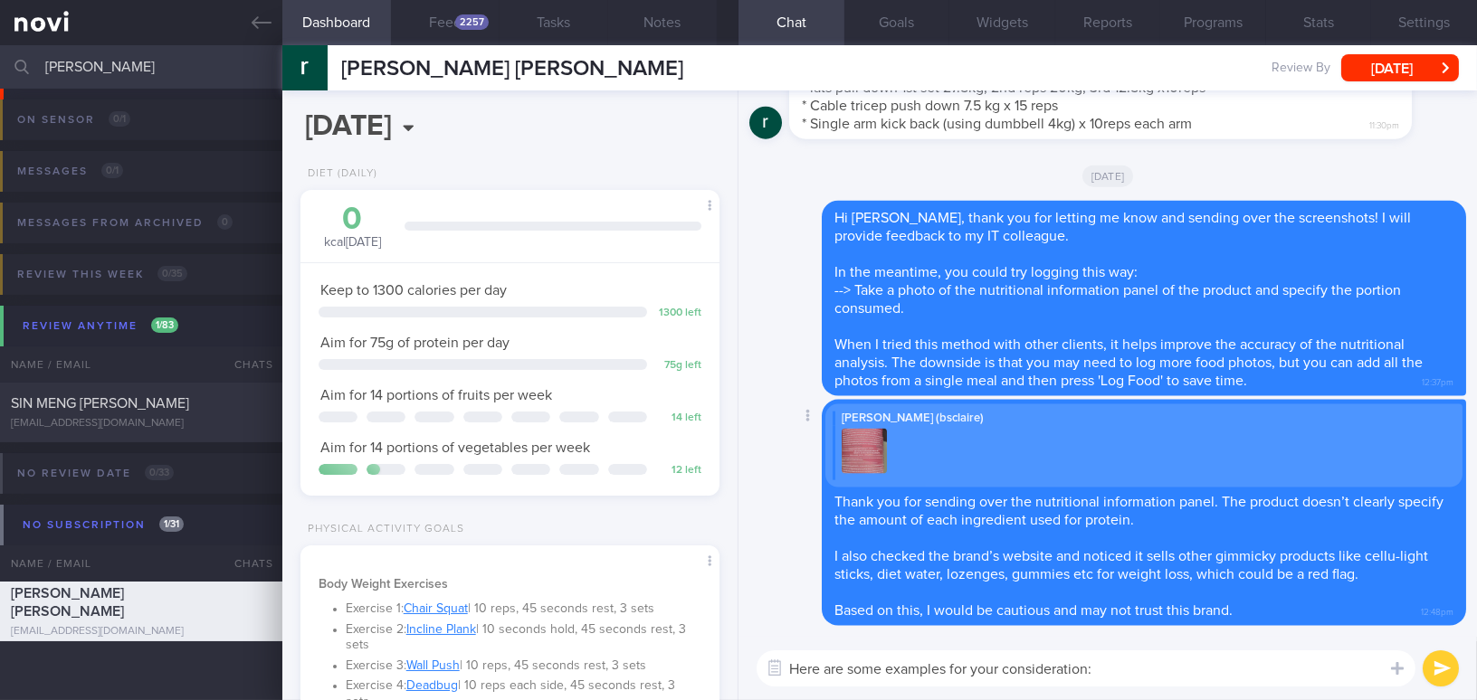
scroll to position [0, 0]
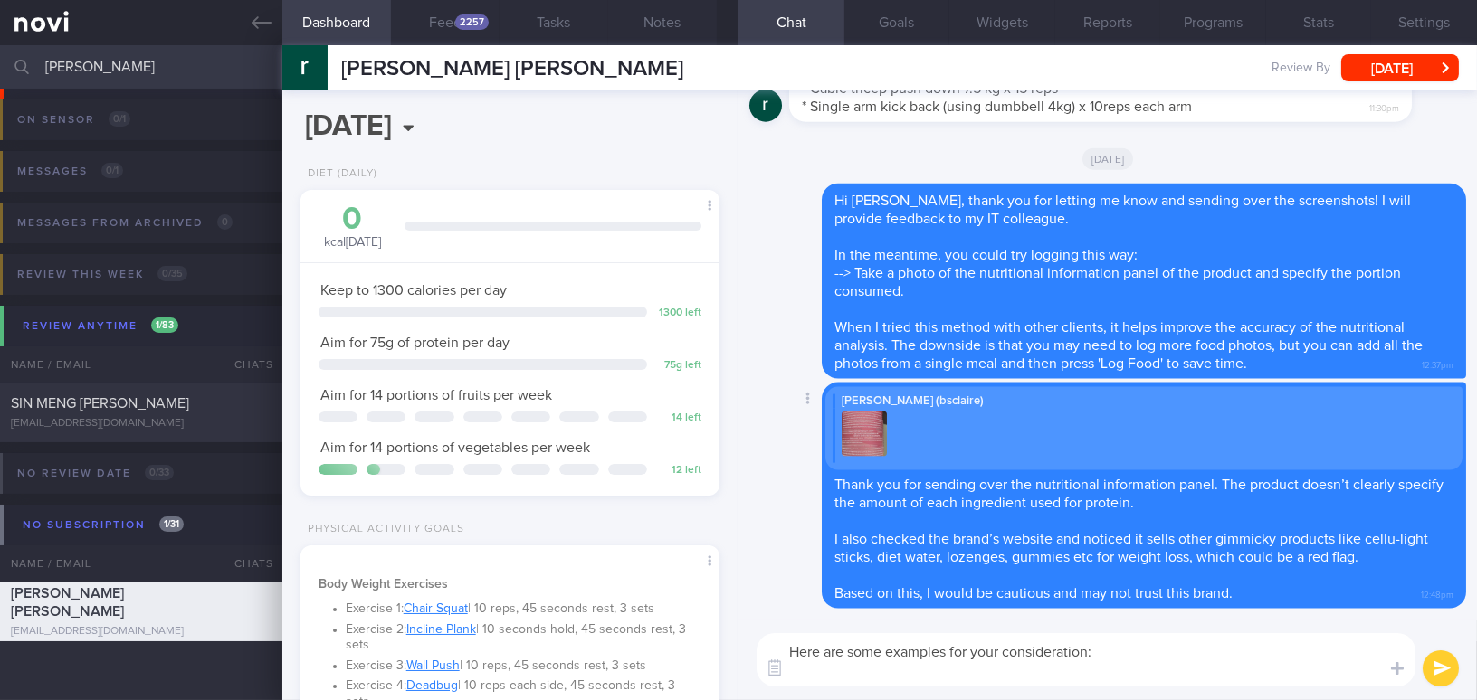
paste textarea "[Optimum Nutrition 100% Whey]( https://www.lac.sg/en/brands/optimum-nutrition/g…"
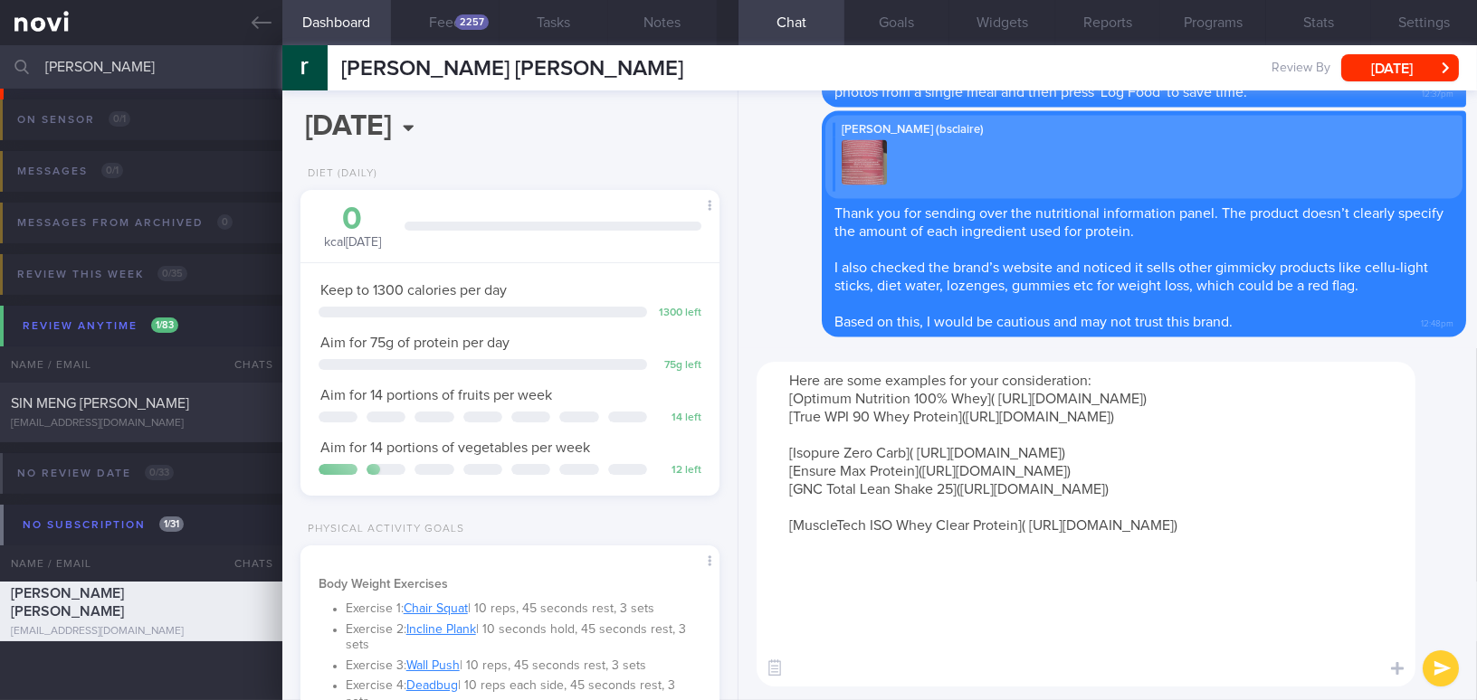
click at [786, 453] on textarea "Here are some examples for your consideration: [Optimum Nutrition 100% Whey]( h…" at bounding box center [1086, 524] width 659 height 325
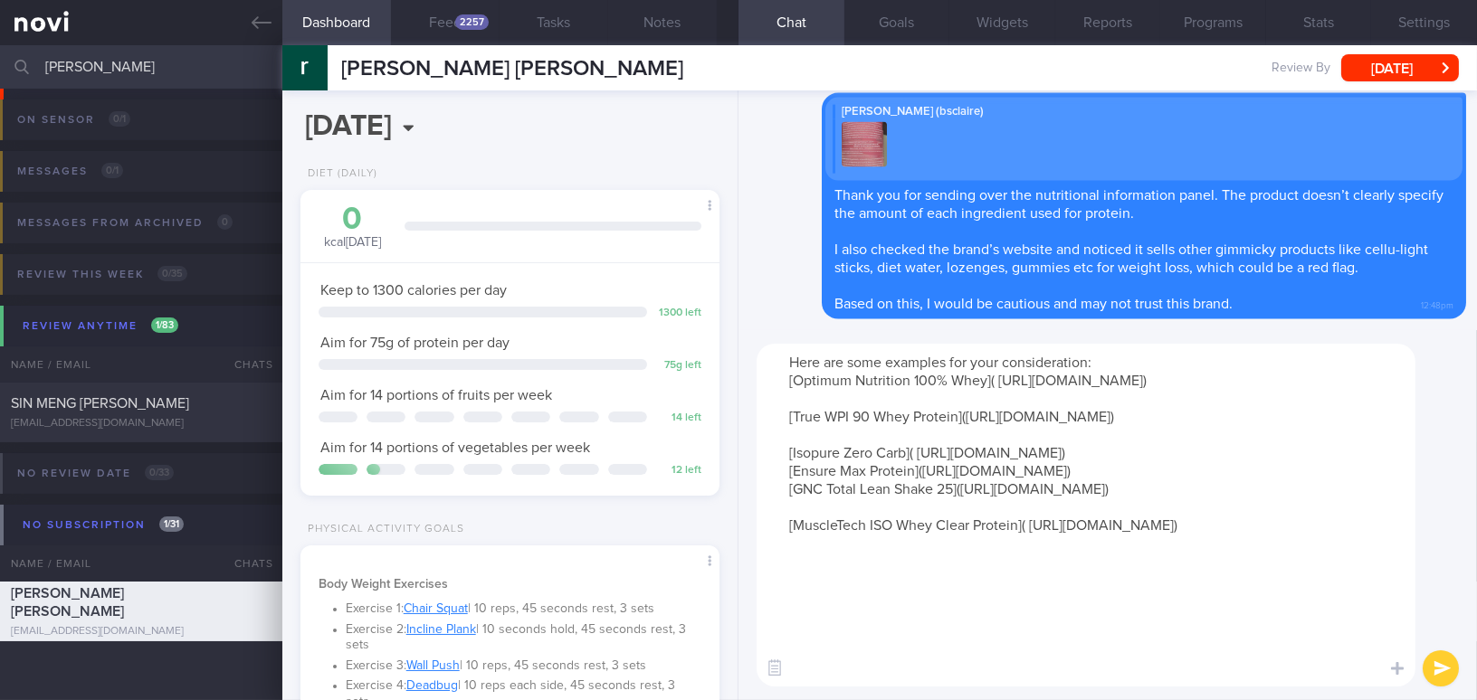
click at [780, 539] on textarea "Here are some examples for your consideration: [Optimum Nutrition 100% Whey]( h…" at bounding box center [1086, 515] width 659 height 343
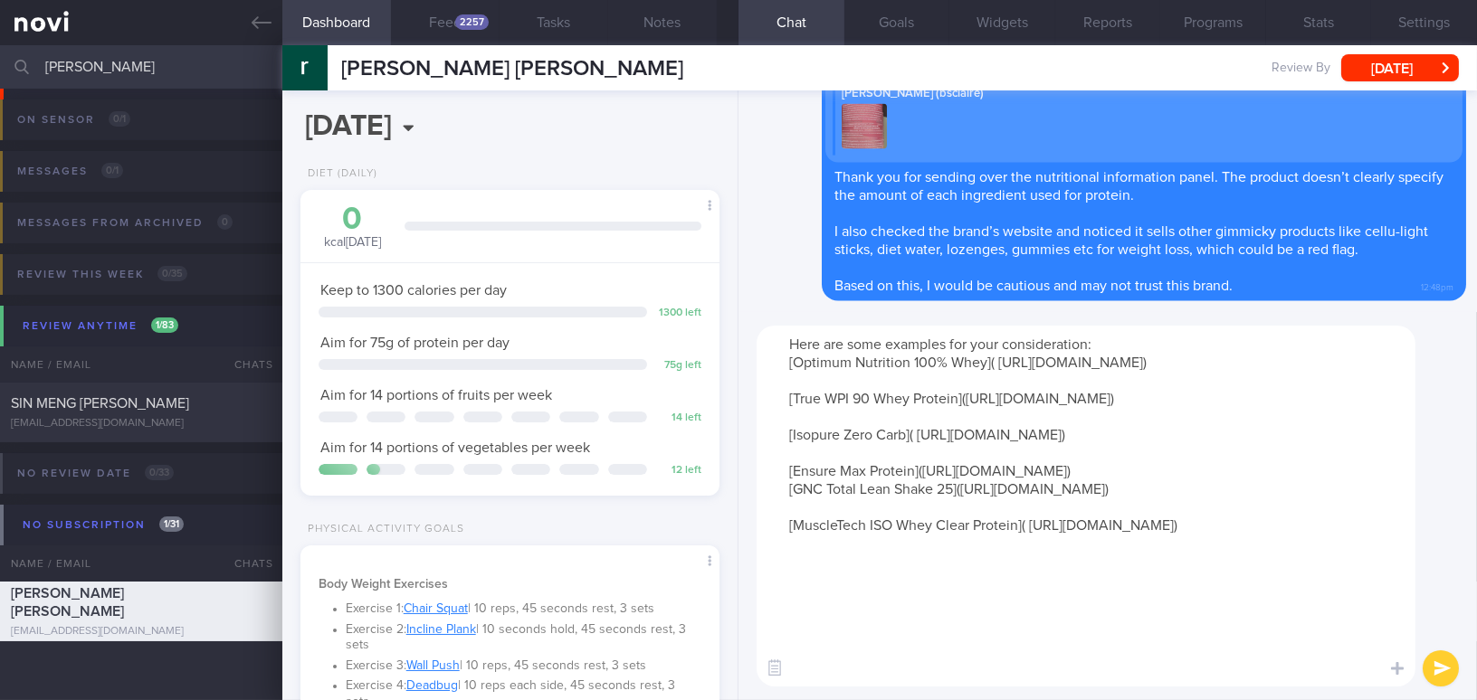
click at [786, 566] on textarea "Here are some examples for your consideration: [Optimum Nutrition 100% Whey]( h…" at bounding box center [1086, 506] width 659 height 361
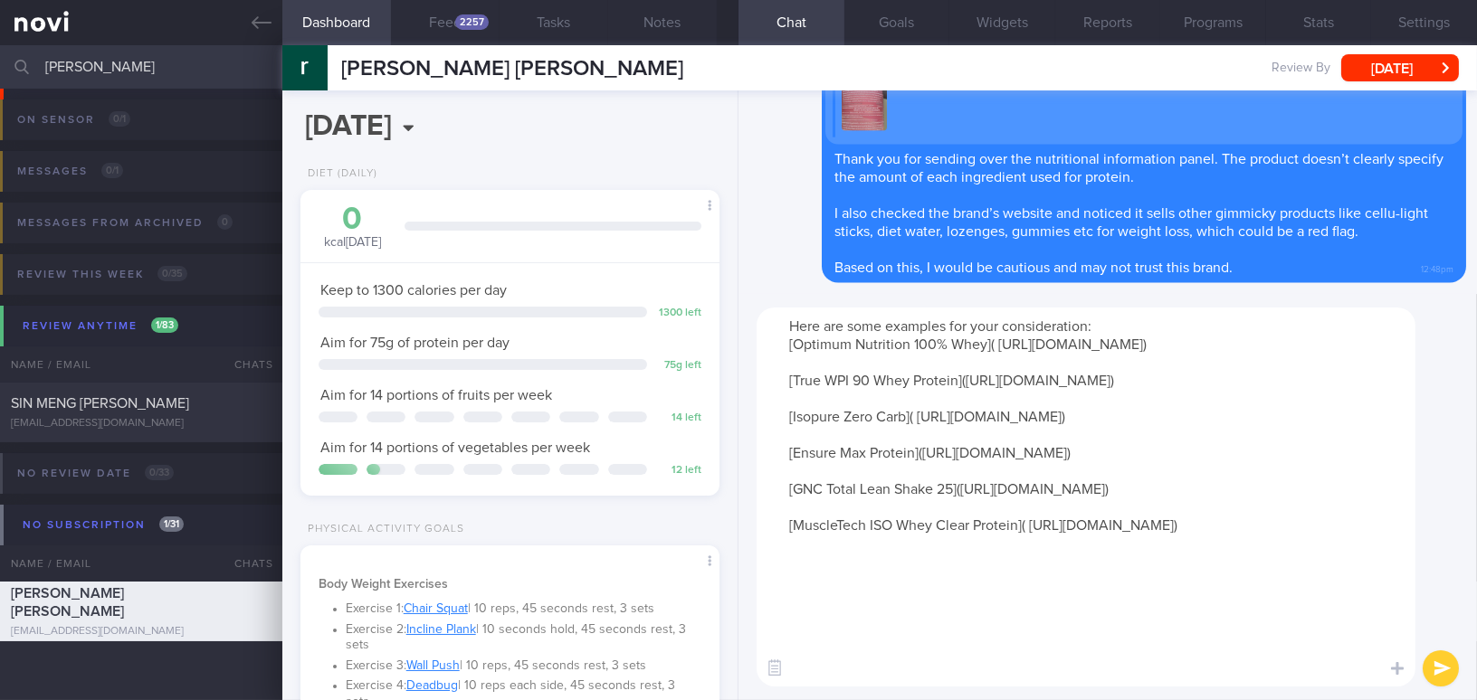
drag, startPoint x: 787, startPoint y: 522, endPoint x: 1381, endPoint y: 519, distance: 593.7
click at [1381, 519] on textarea "Here are some examples for your consideration: [Optimum Nutrition 100% Whey]( h…" at bounding box center [1086, 497] width 659 height 379
drag, startPoint x: 788, startPoint y: 617, endPoint x: 1403, endPoint y: 677, distance: 617.4
click at [1403, 677] on div "Chat Templates Admin CGM Weight Nutrition Physical Activity Infographics Articl…" at bounding box center [1107, 497] width 738 height 406
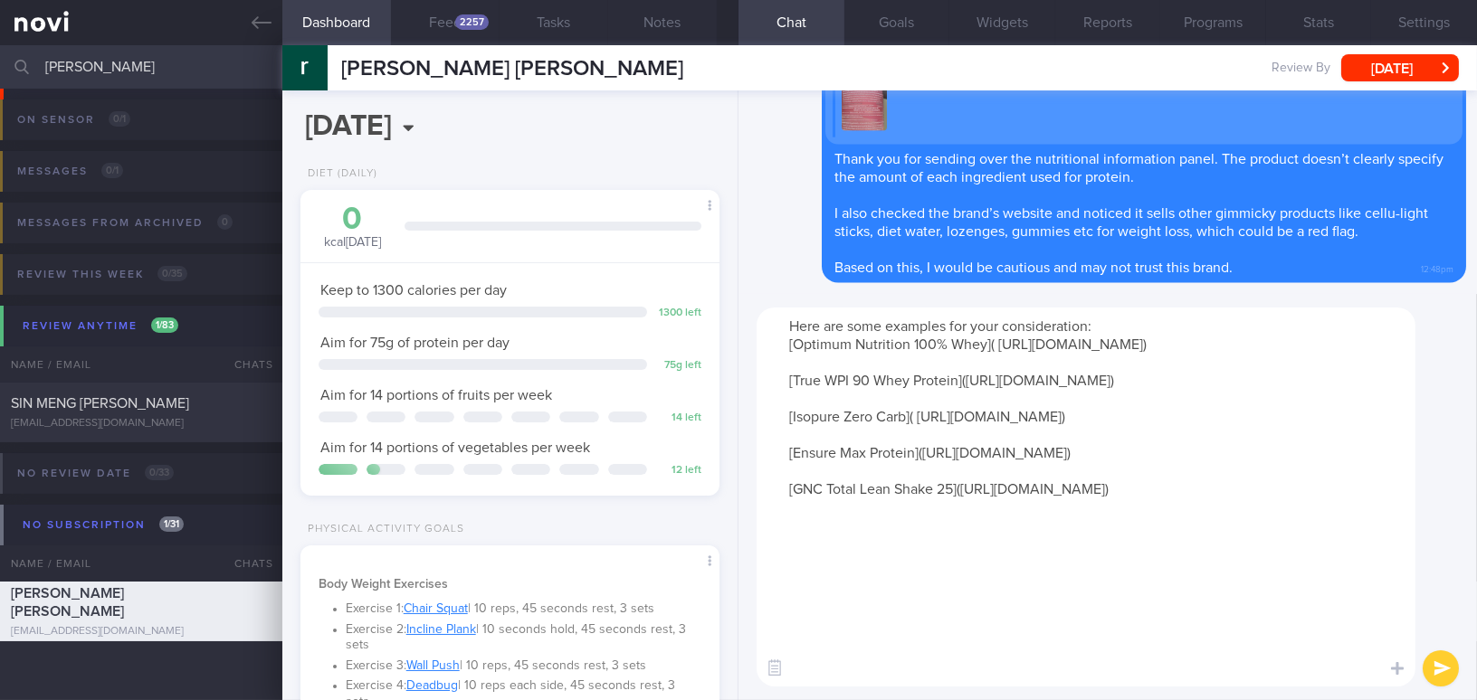
scroll to position [0, 0]
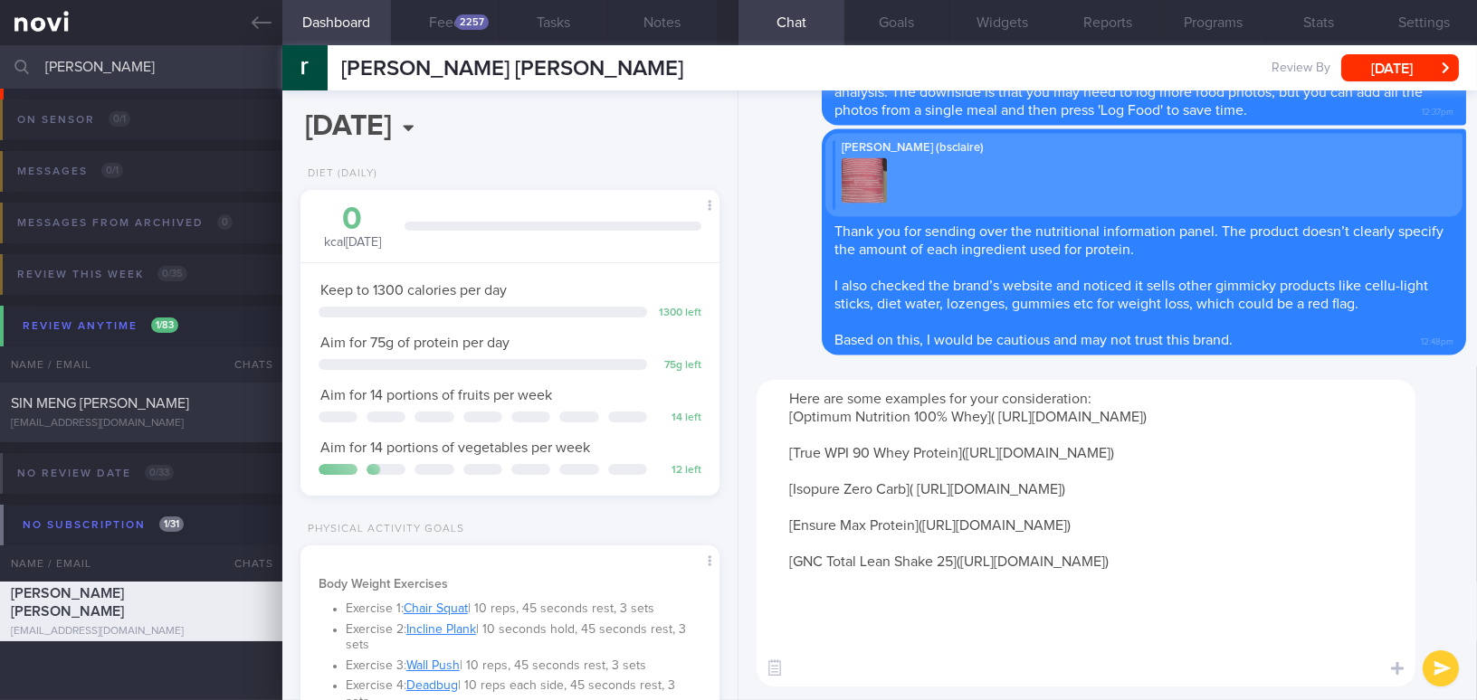
click at [830, 462] on textarea "Here are some examples for your consideration: [Optimum Nutrition 100% Whey]( h…" at bounding box center [1086, 533] width 659 height 307
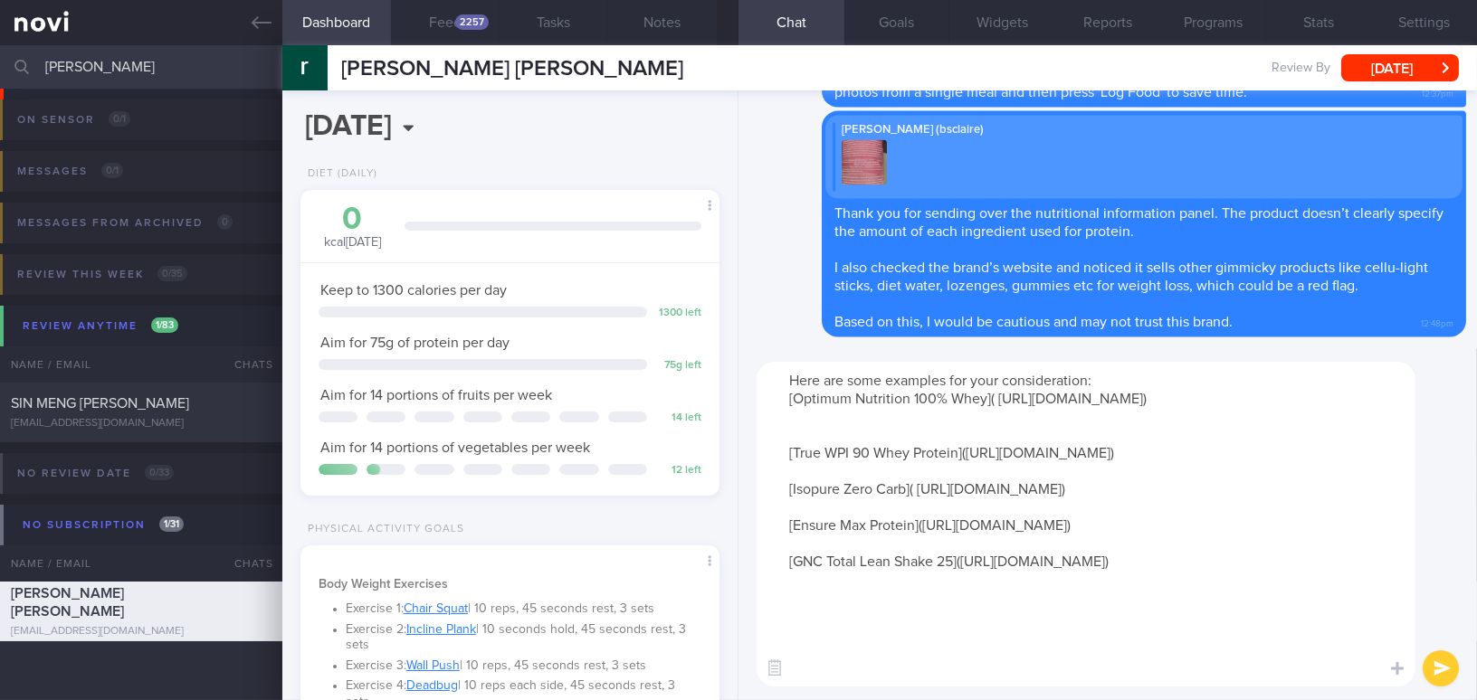
paste textarea "[MuscleTech ISO Whey Clear Protein]( https://sg.iherb.com/pr/muscletech-iso-whe…"
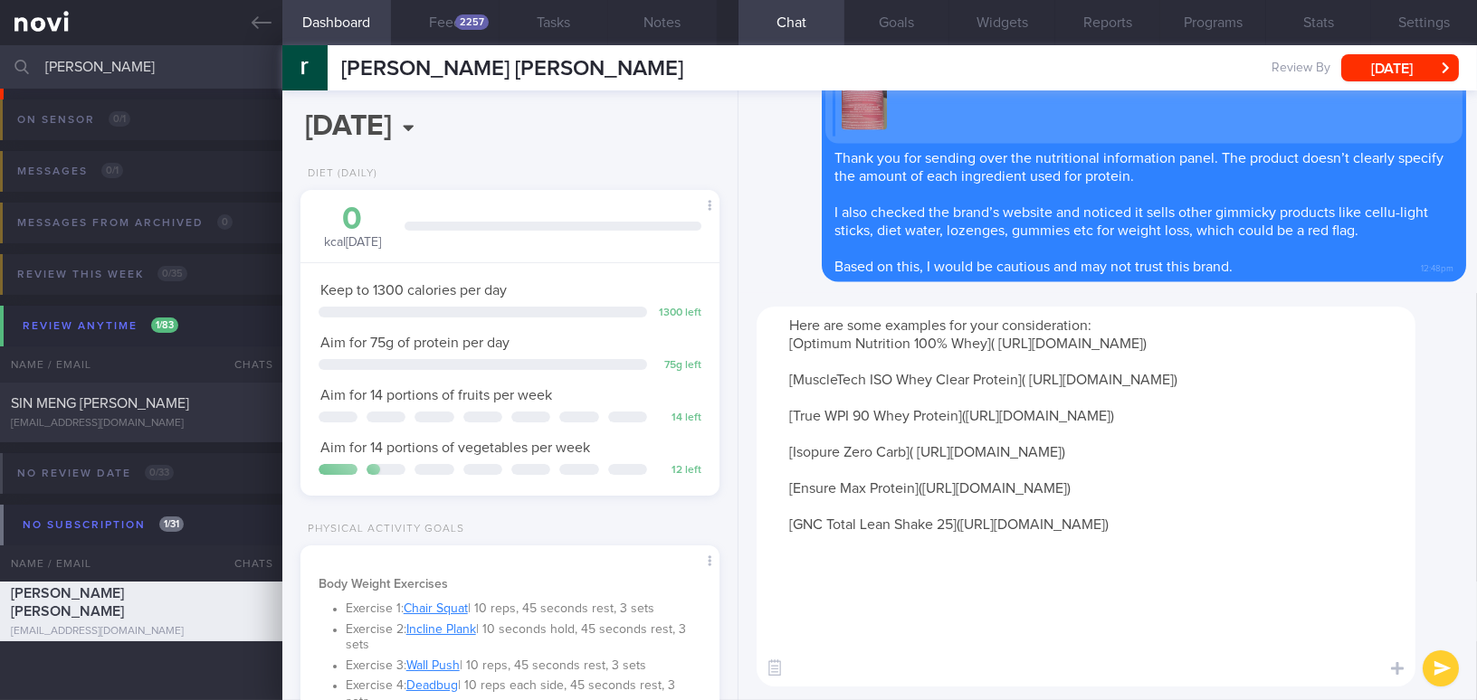
scroll to position [52, 0]
click at [863, 672] on textarea "Here are some examples for your consideration: [Optimum Nutrition 100% Whey]( h…" at bounding box center [1086, 497] width 659 height 380
click at [830, 675] on textarea "Here are some examples for your consideration: [Optimum Nutrition 100% Whey]( h…" at bounding box center [1086, 497] width 659 height 380
paste textarea "[Premier Protein](https://www.premierprotein.com/products/protein-shakes)"
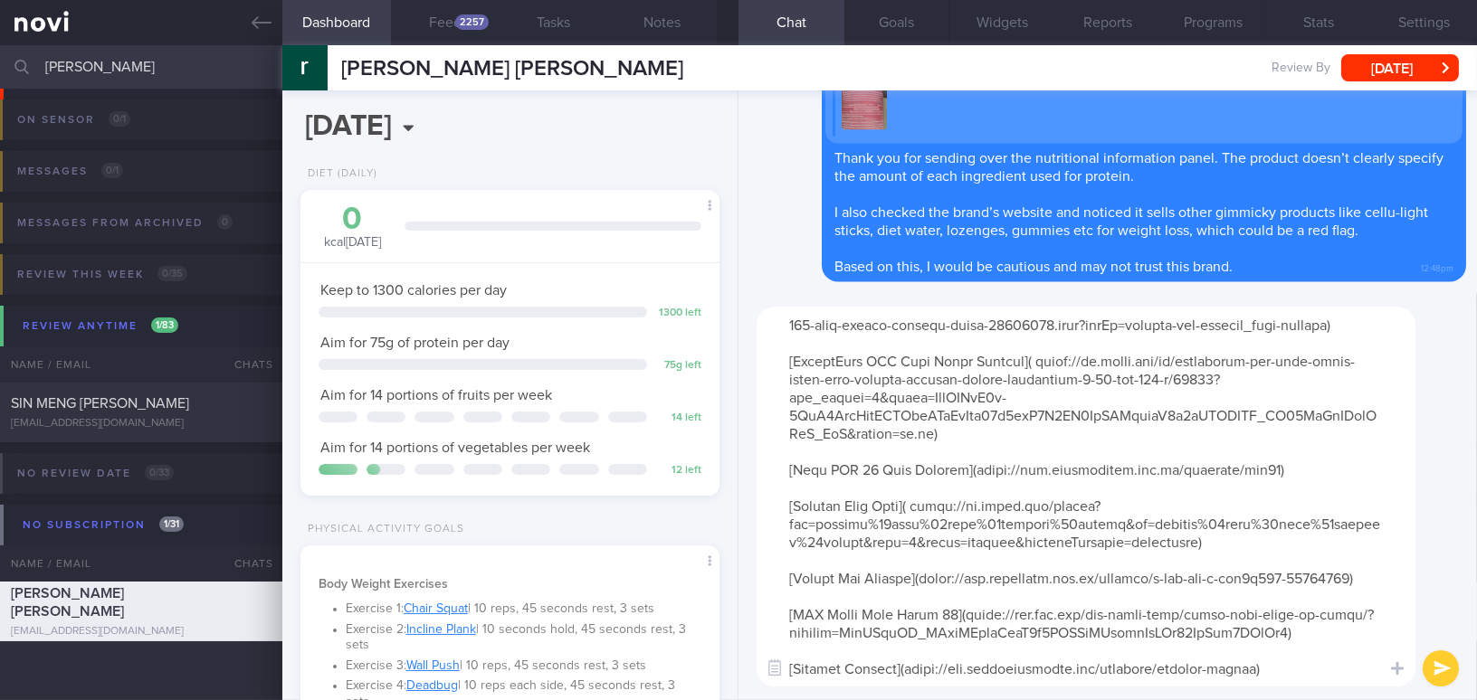
click at [821, 668] on textarea at bounding box center [1086, 497] width 659 height 380
paste textarea "[Quest Protein Shake](https://www.fairprice.com.sg/search?query=quest%20protein…"
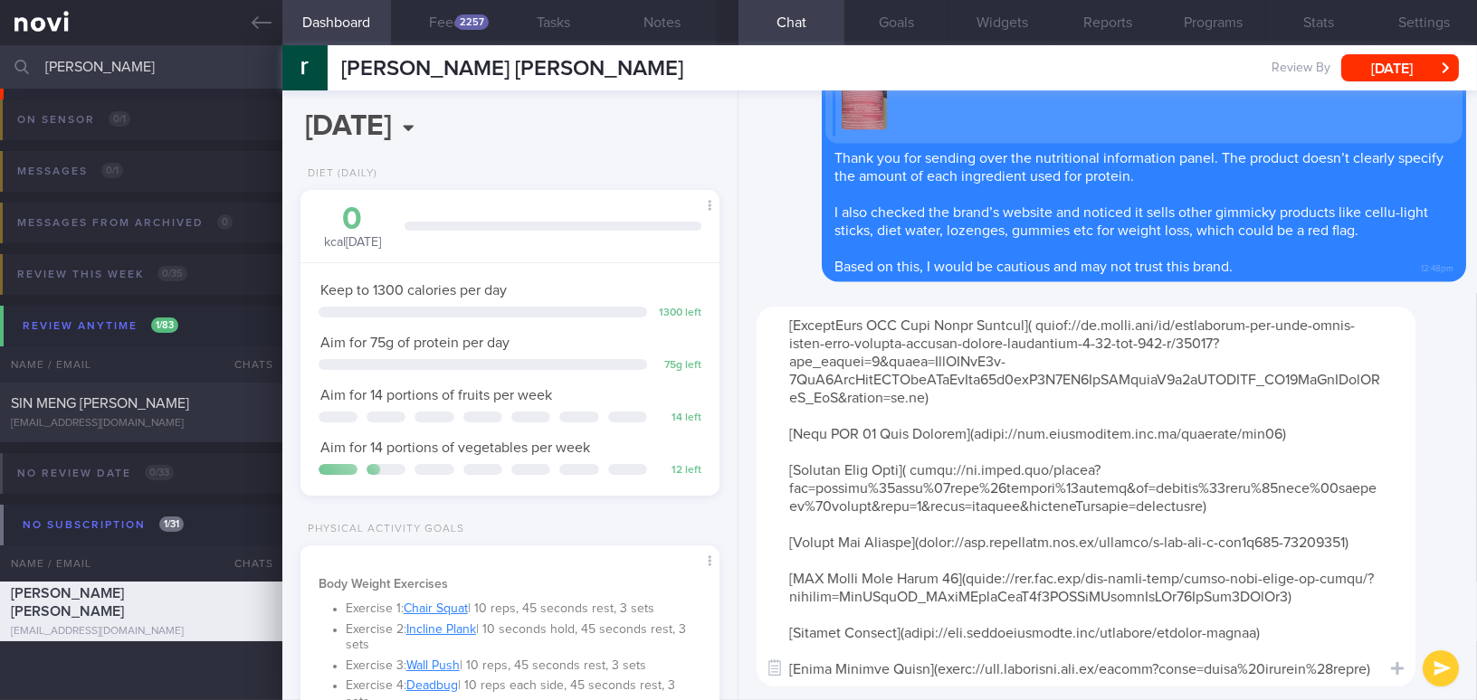
scroll to position [106, 0]
type textarea "Here are some examples for your consideration: [Optimum Nutrition 100% Whey]( h…"
click at [1437, 667] on button "submit" at bounding box center [1441, 669] width 36 height 36
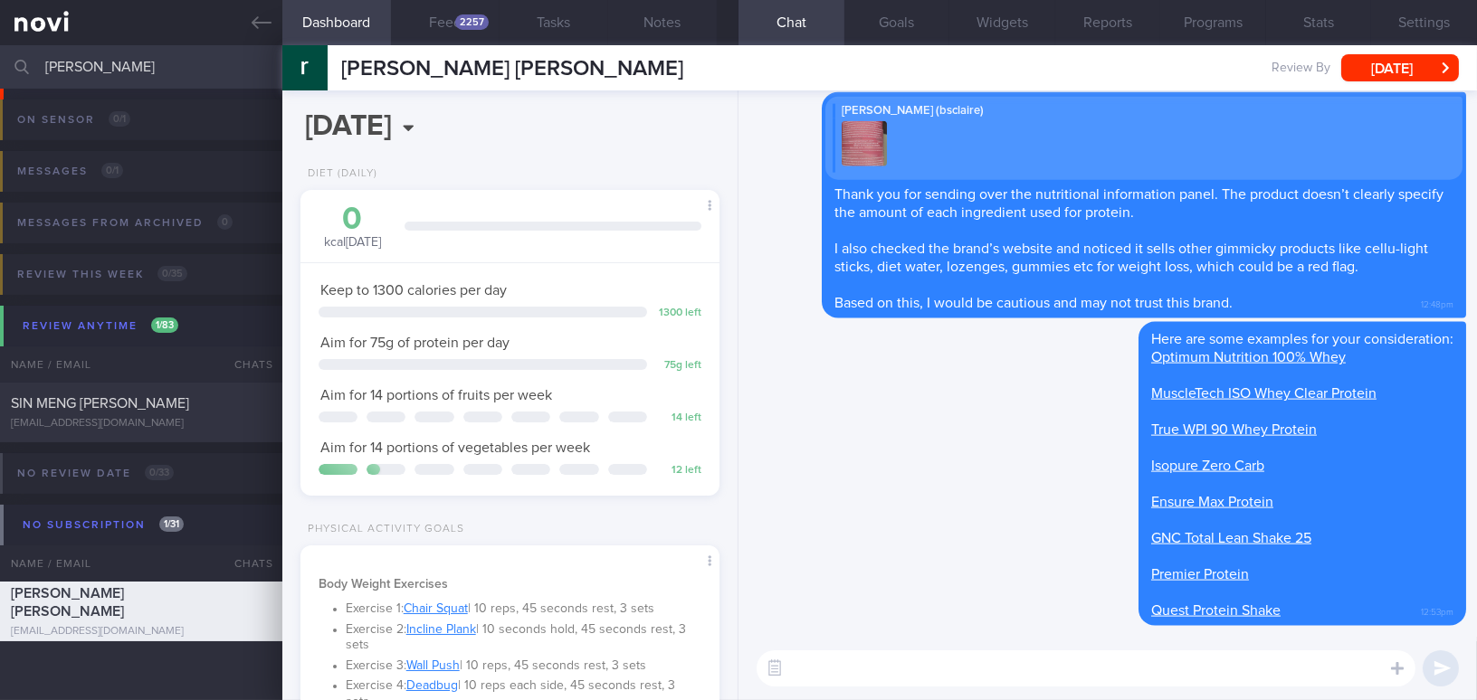
scroll to position [0, 0]
click at [437, 19] on button "Feed 2257" at bounding box center [445, 22] width 109 height 45
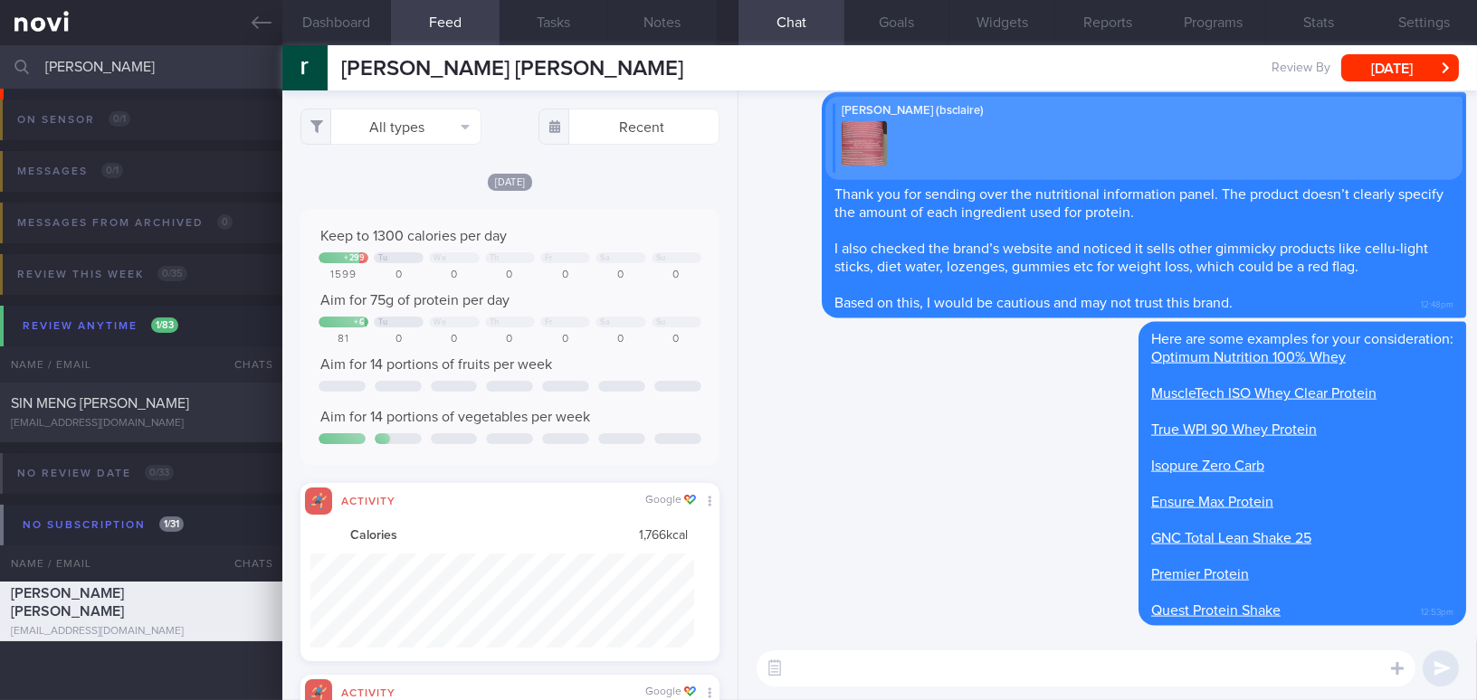
scroll to position [94, 383]
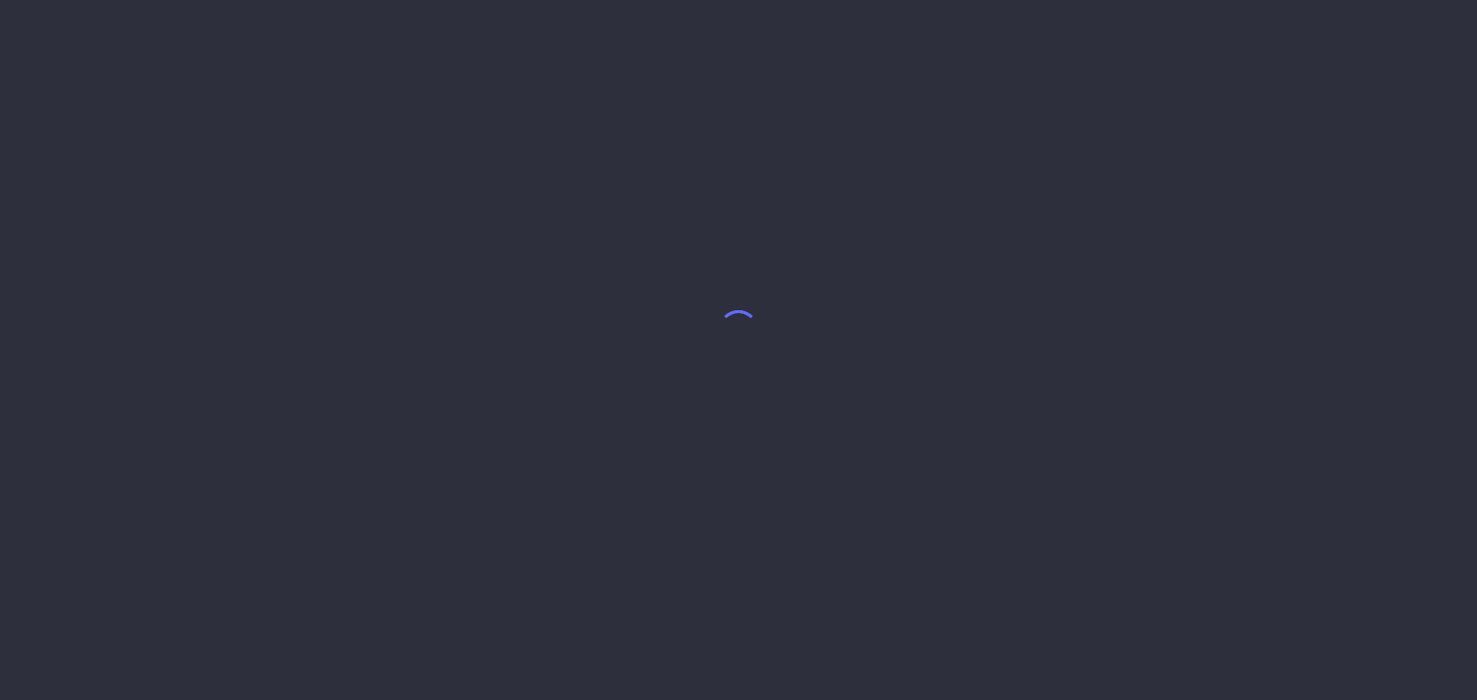
select select "7"
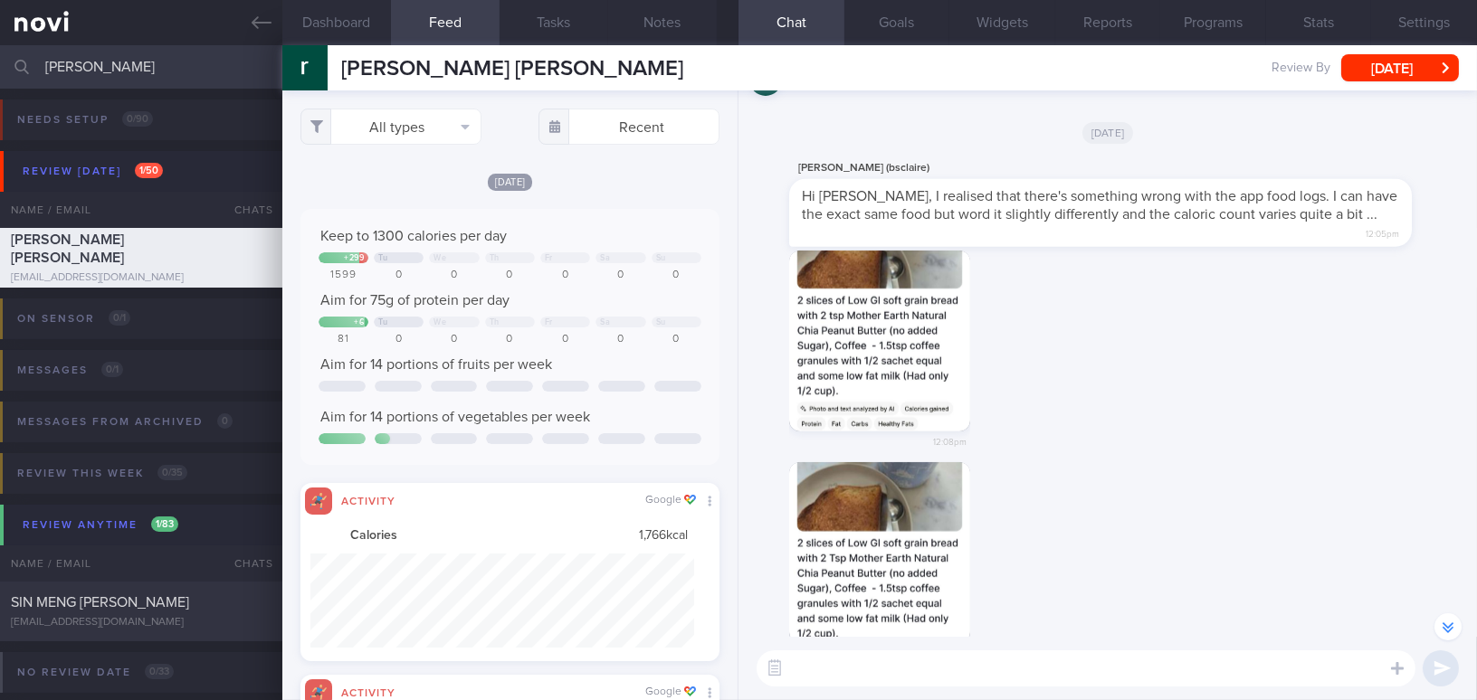
scroll to position [-1319, 0]
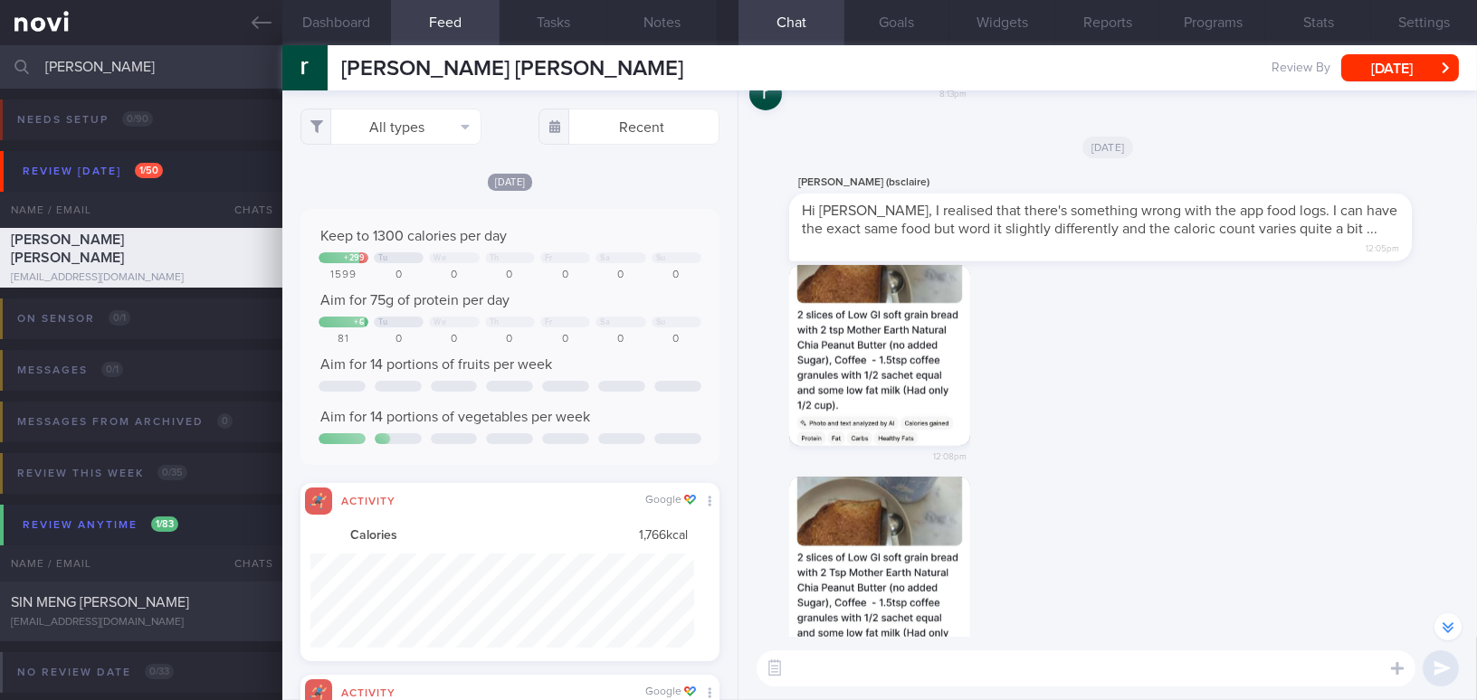
click at [882, 360] on button "button" at bounding box center [879, 355] width 181 height 181
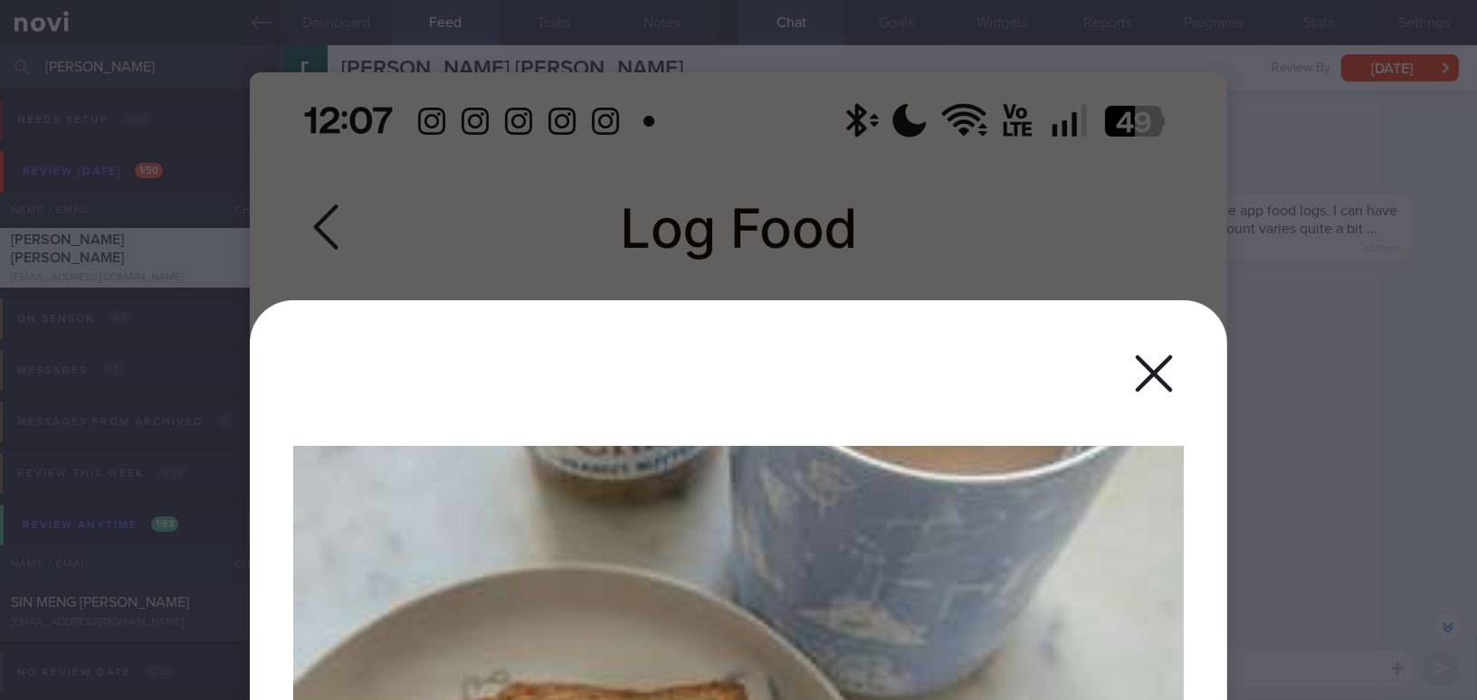
click at [1331, 383] on div at bounding box center [738, 350] width 1477 height 700
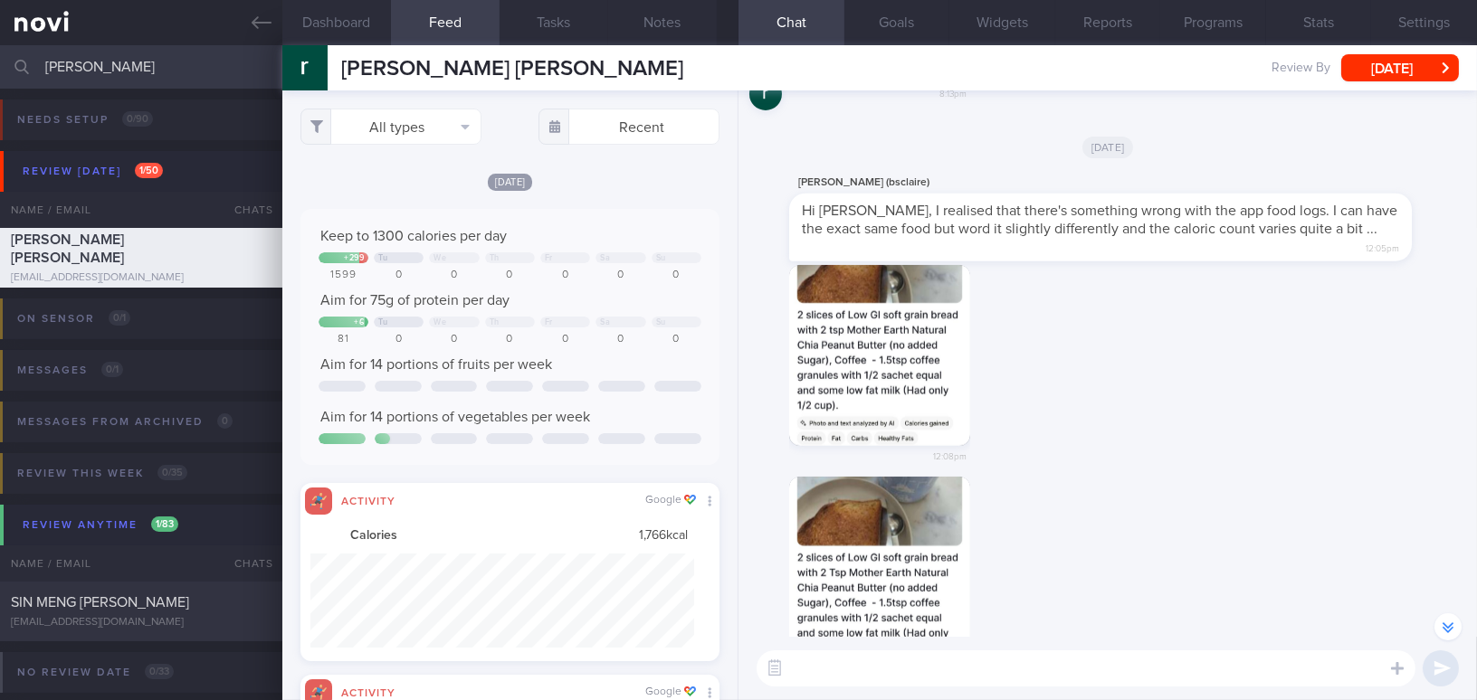
scroll to position [-1072, 0]
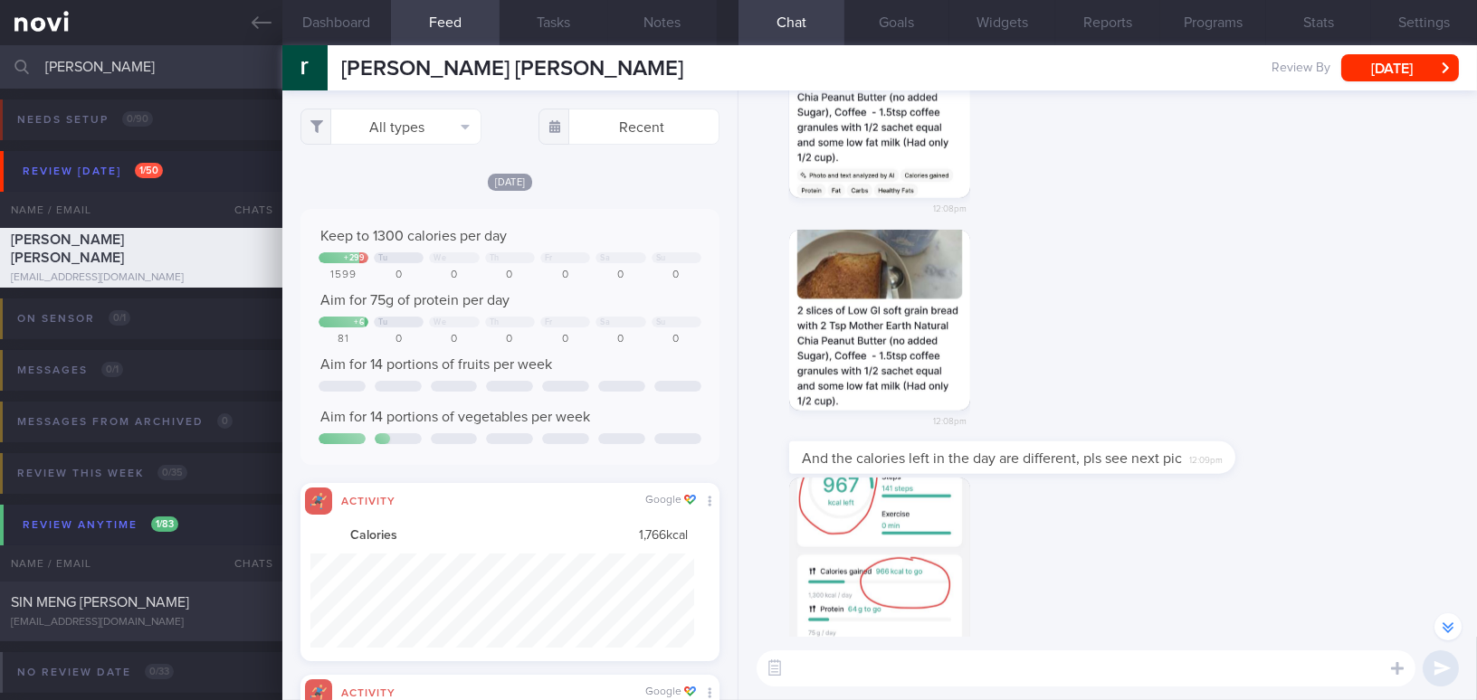
click at [894, 372] on button "button" at bounding box center [879, 320] width 181 height 181
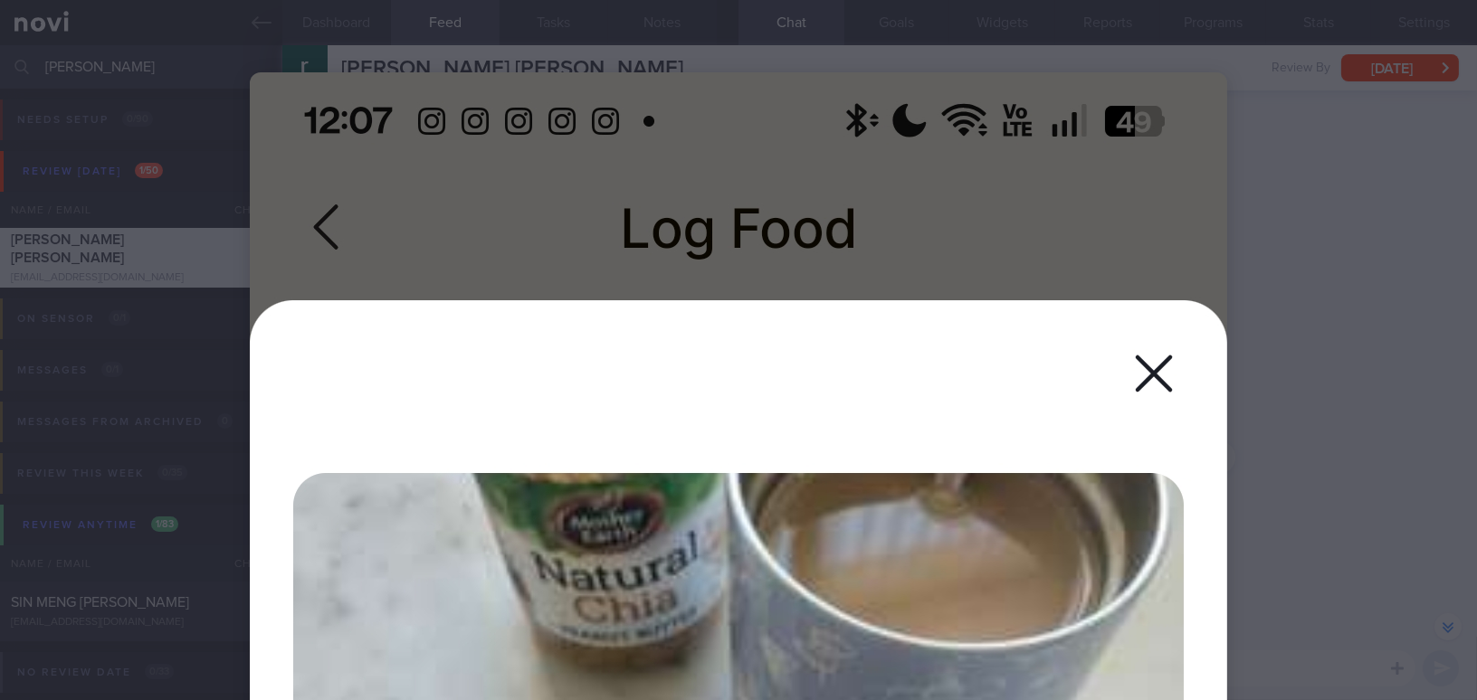
click at [1332, 406] on div at bounding box center [738, 350] width 1477 height 700
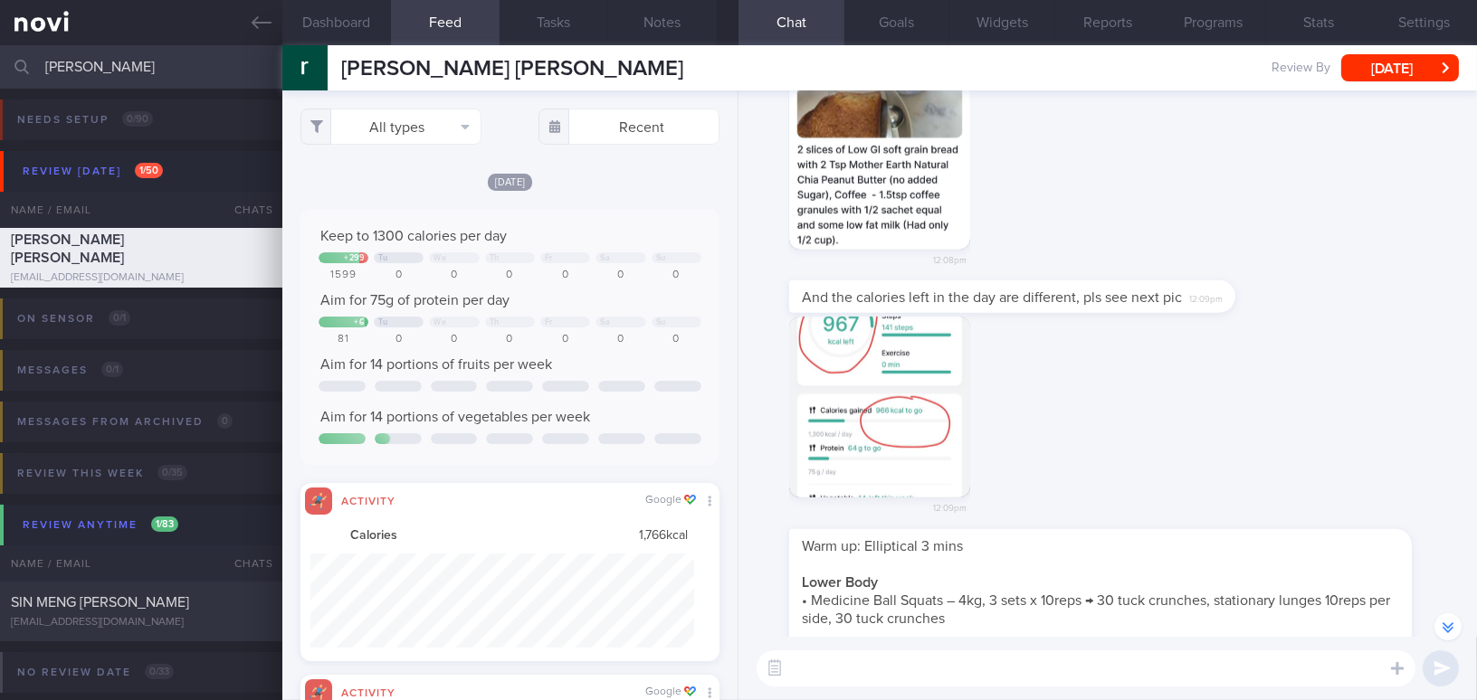
scroll to position [-906, 0]
click at [917, 437] on button "button" at bounding box center [879, 402] width 181 height 181
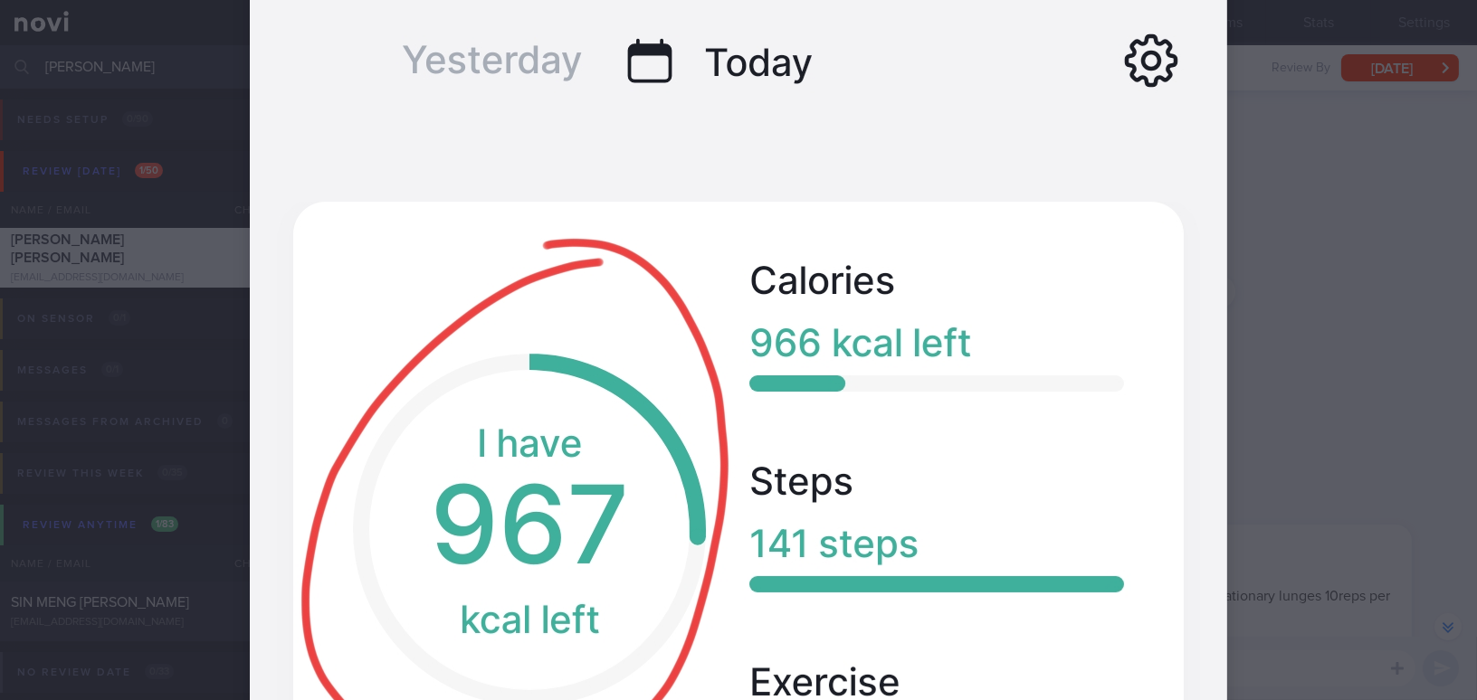
scroll to position [246, 0]
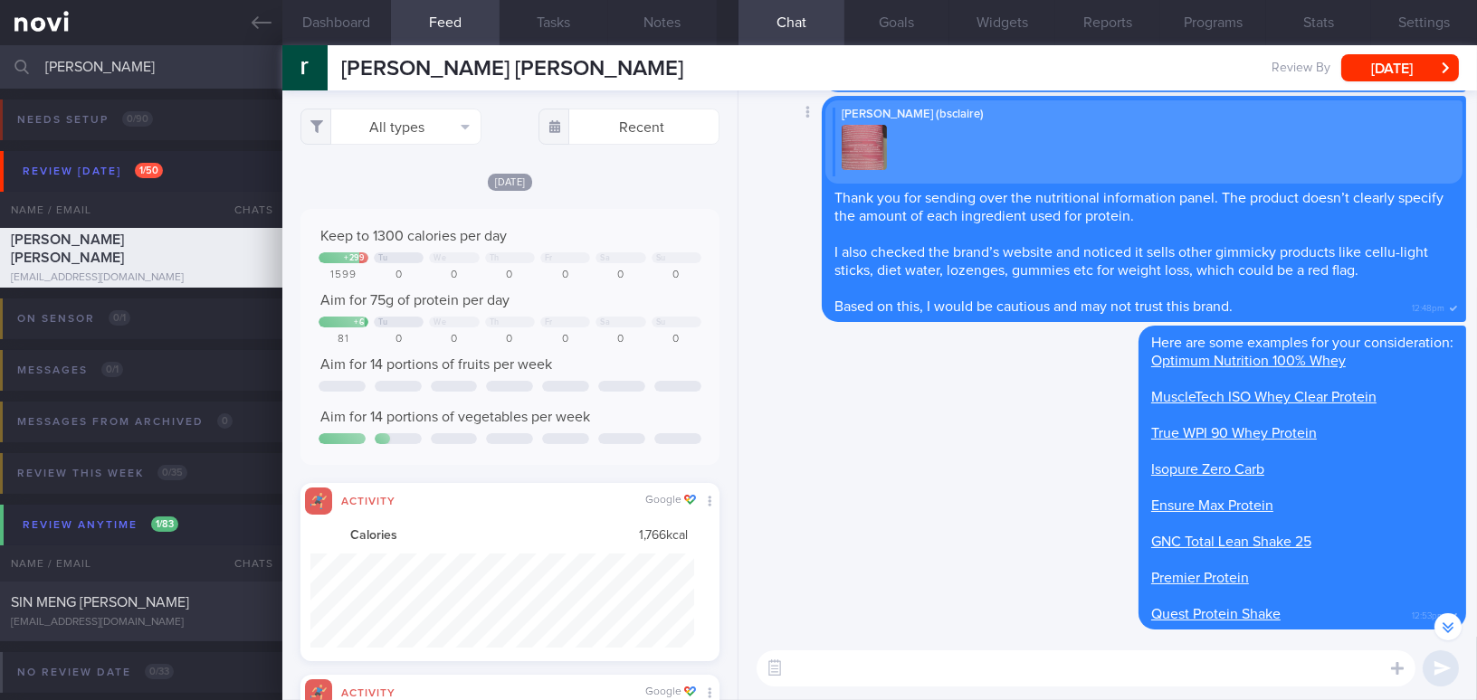
scroll to position [0, 0]
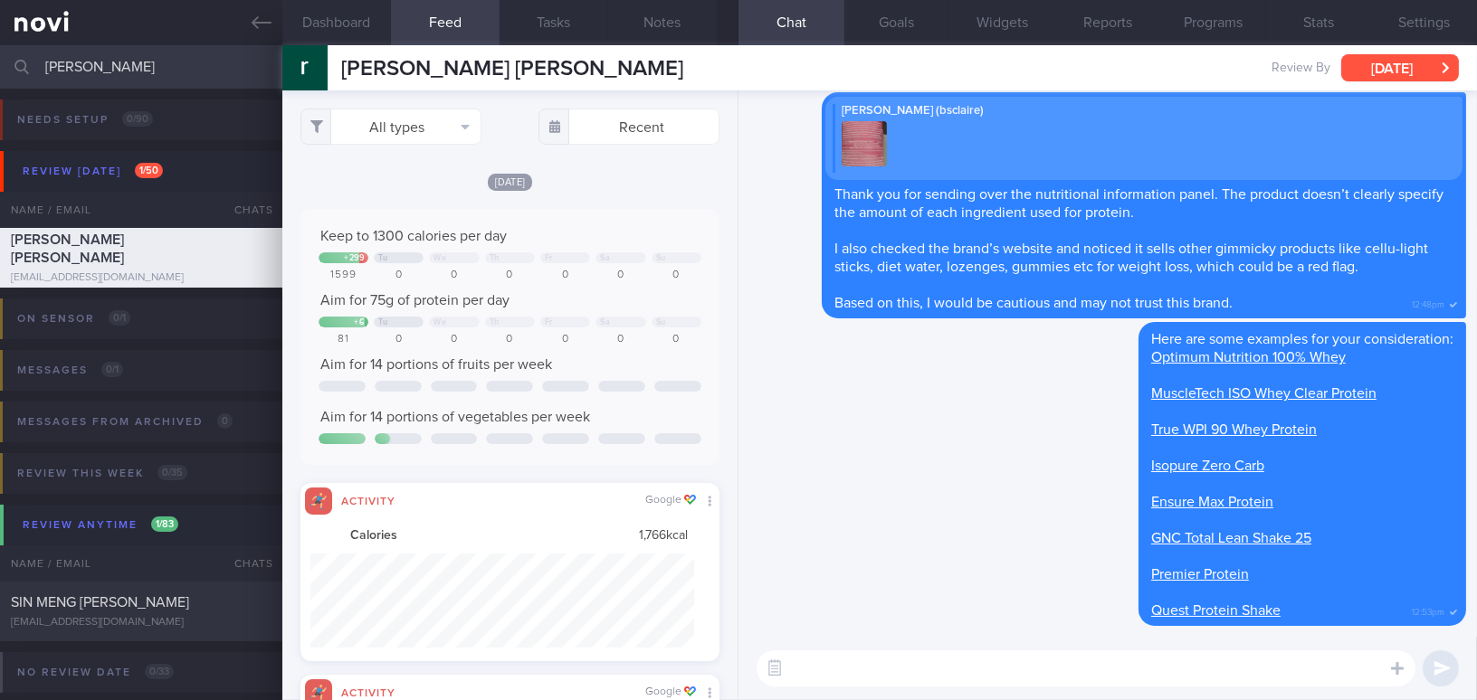
click at [1378, 66] on button "[DATE]" at bounding box center [1400, 67] width 118 height 27
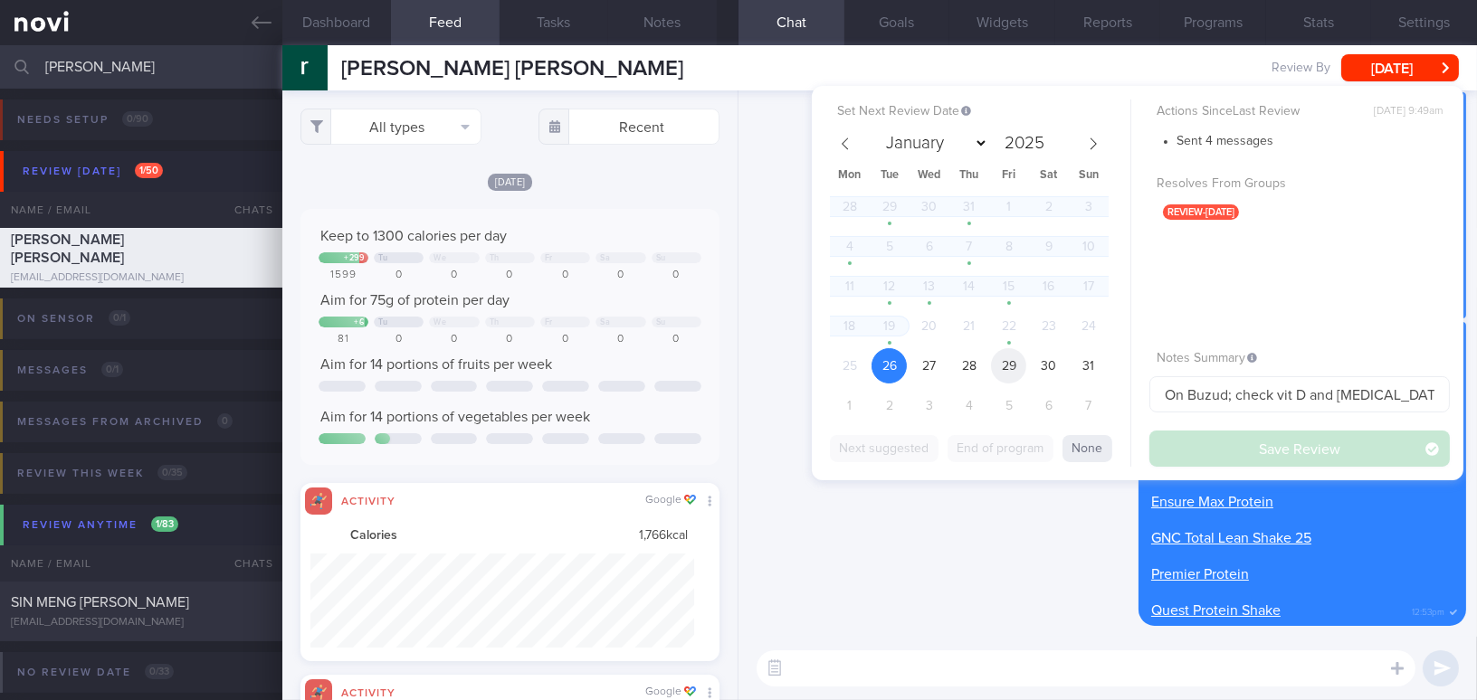
click at [1015, 367] on span "29" at bounding box center [1008, 365] width 35 height 35
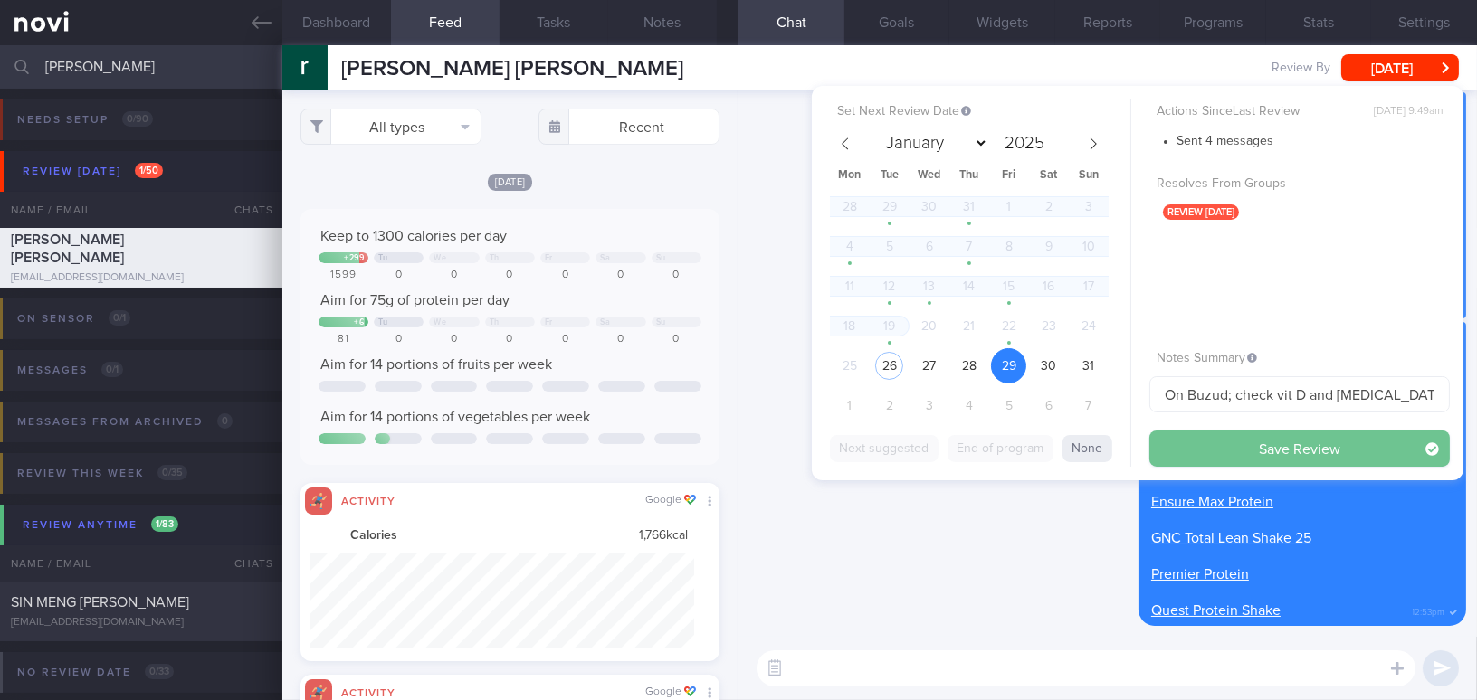
click at [1211, 453] on button "Save Review" at bounding box center [1299, 449] width 300 height 36
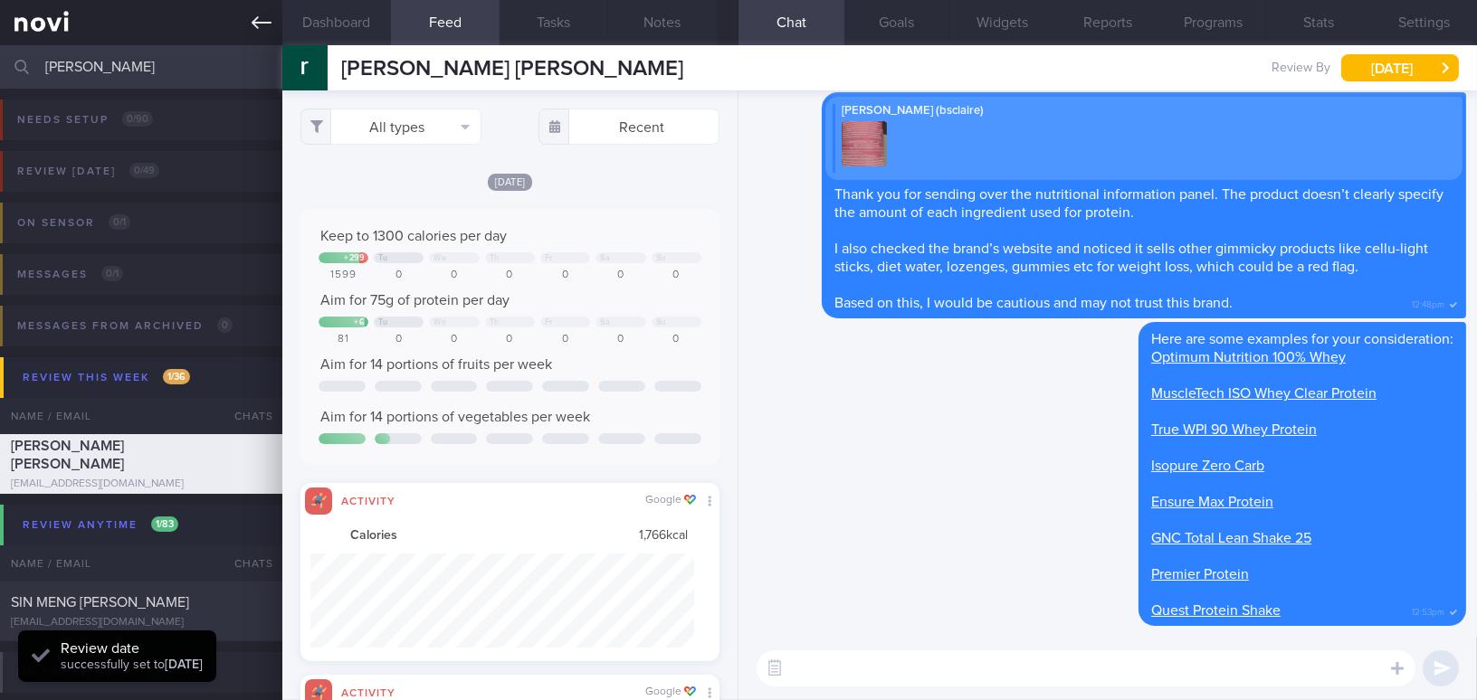
drag, startPoint x: 119, startPoint y: 59, endPoint x: 0, endPoint y: 43, distance: 120.4
click at [0, 43] on div "Patients New Users Coaches [PERSON_NAME] Assigned patients Assigned patients Al…" at bounding box center [738, 350] width 1477 height 700
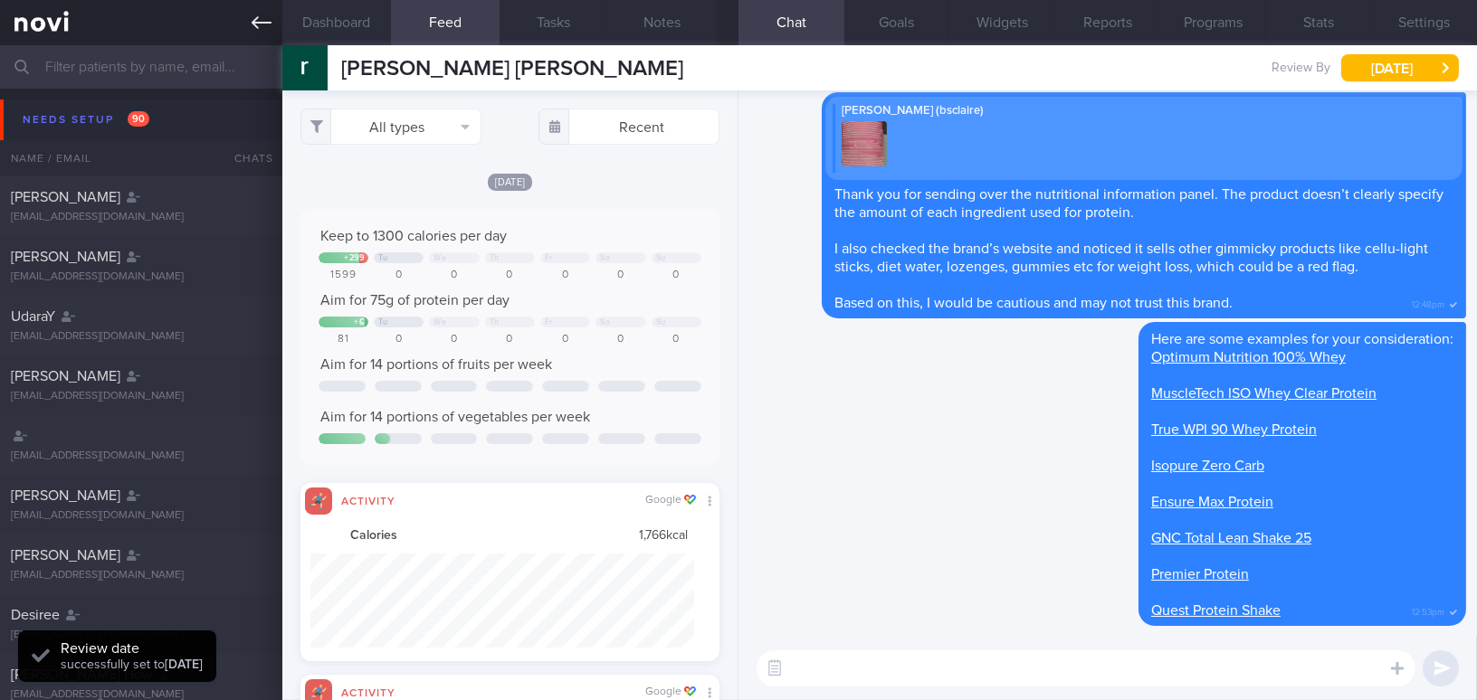
click at [249, 27] on link at bounding box center [141, 22] width 282 height 45
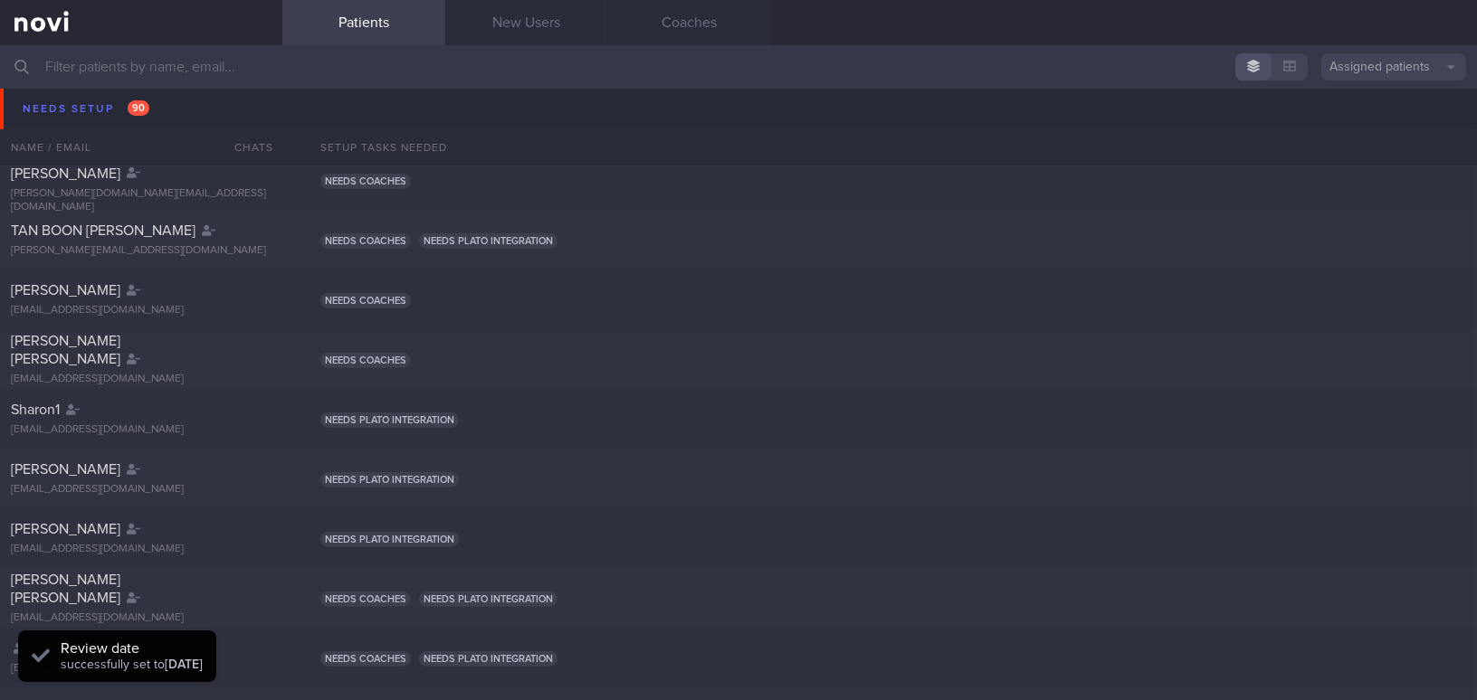
scroll to position [1563, 0]
